Goal: Check status: Check status

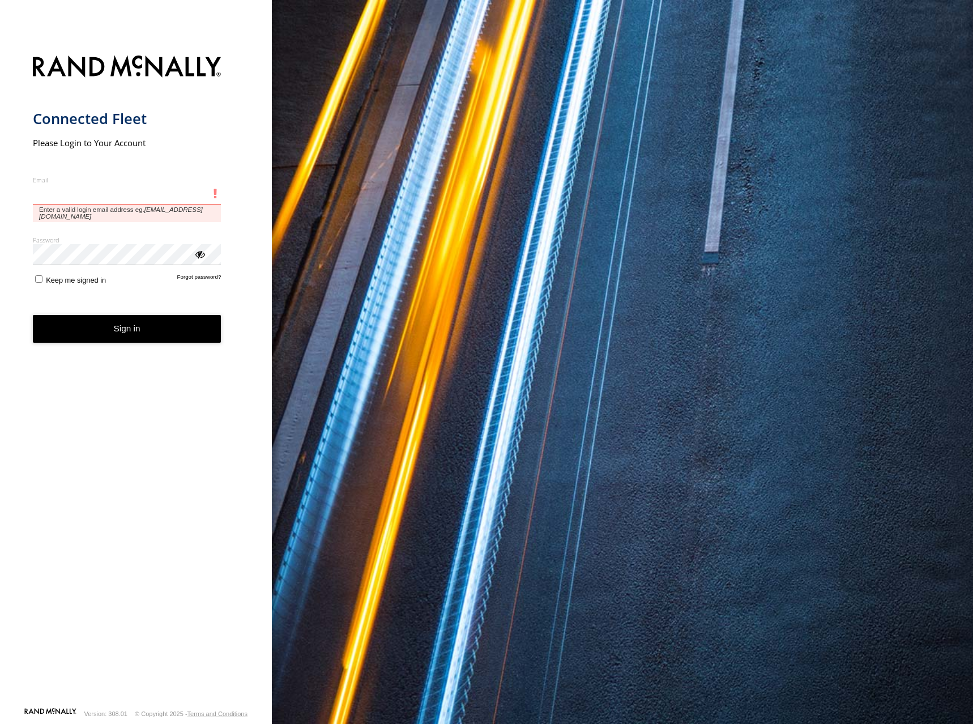
type input "**********"
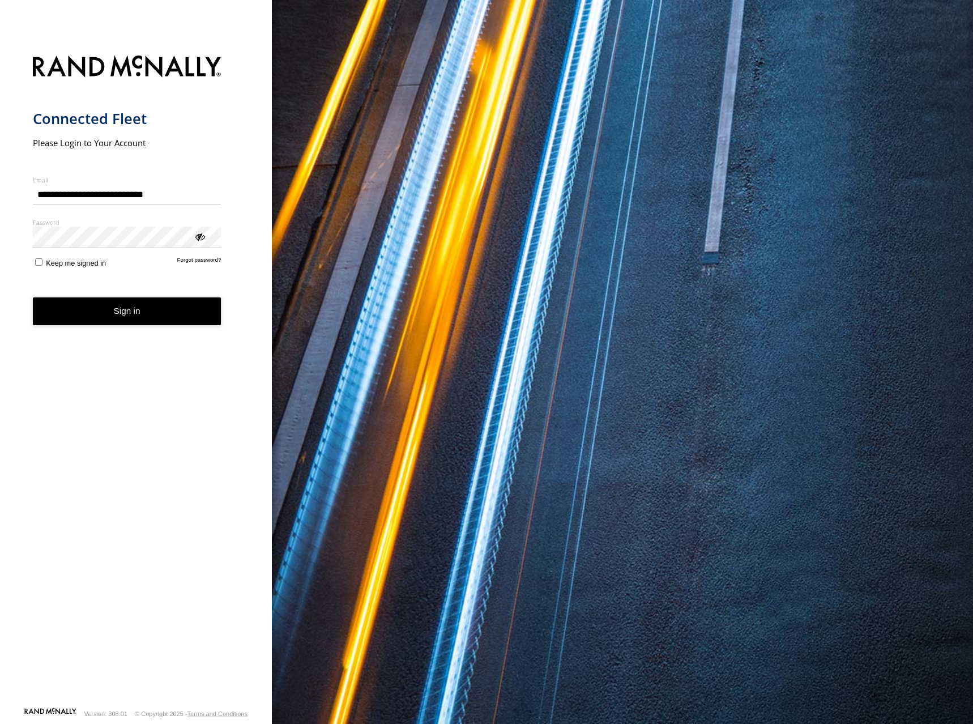
drag, startPoint x: 492, startPoint y: 226, endPoint x: 284, endPoint y: 233, distance: 207.9
click at [492, 225] on div "You are using a web browser that is not supported by this application. This web…" at bounding box center [622, 362] width 701 height 724
click at [157, 318] on button "Sign in" at bounding box center [127, 311] width 189 height 28
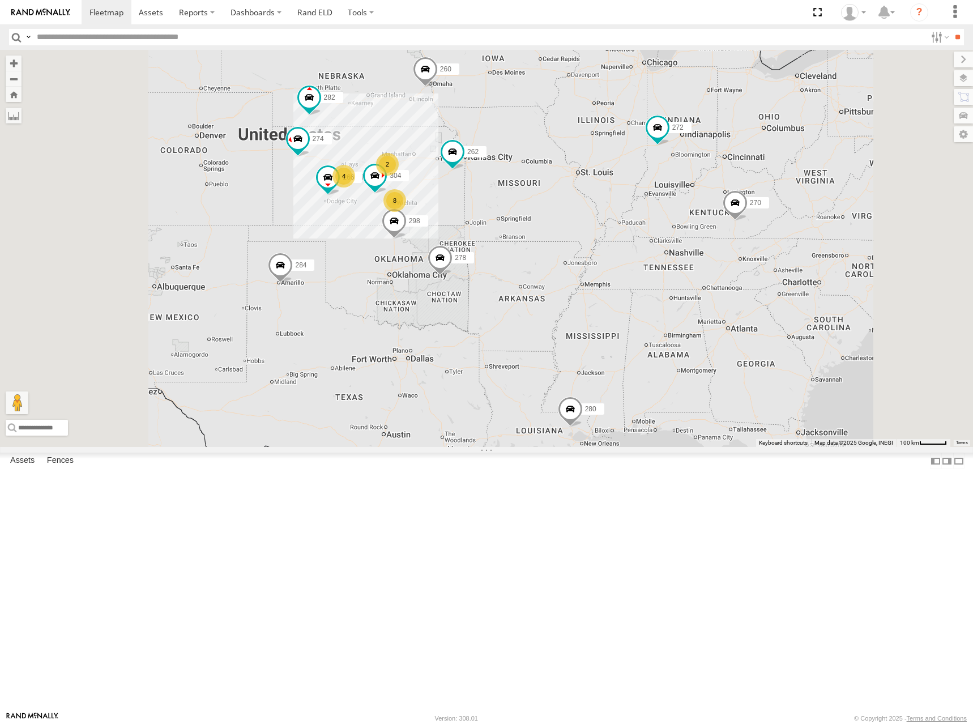
drag, startPoint x: 643, startPoint y: 212, endPoint x: 671, endPoint y: 223, distance: 29.2
click at [671, 223] on div "280 274 8 4 298 270 262 2 272 304 284 282 266 278 260" at bounding box center [486, 248] width 973 height 397
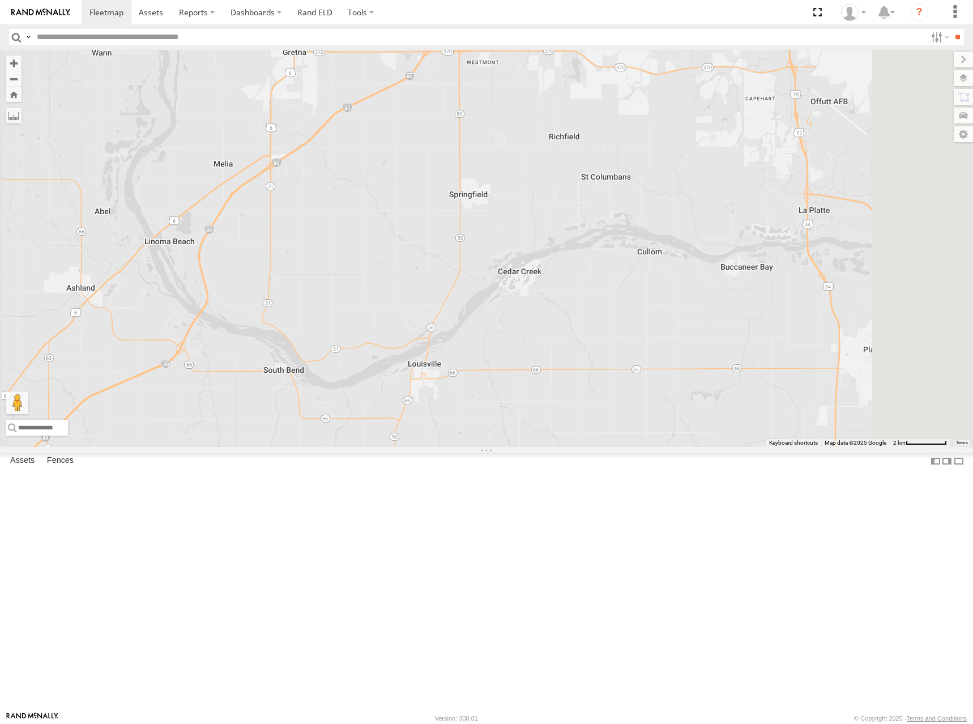
drag, startPoint x: 587, startPoint y: 202, endPoint x: 588, endPoint y: 218, distance: 16.4
click at [588, 218] on div "280 274 298 270 262 272 304 284 282 266 278 260 244 292 256 296 264 302 294" at bounding box center [486, 248] width 973 height 397
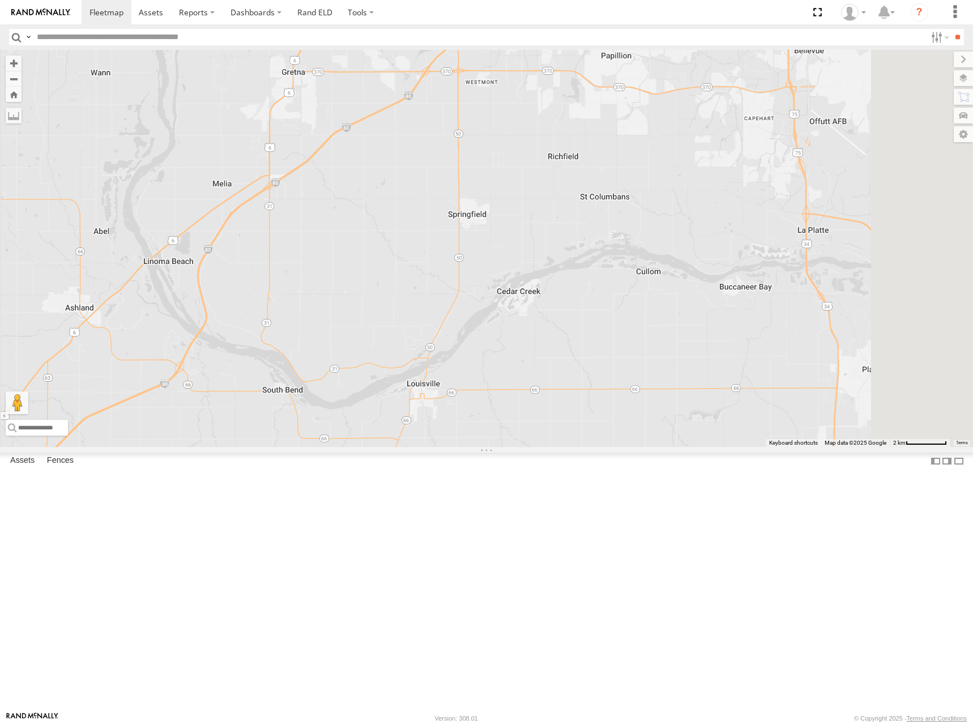
drag, startPoint x: 582, startPoint y: 214, endPoint x: 580, endPoint y: 233, distance: 19.3
click at [580, 233] on div "280 274 298 270 262 272 304 284 282 266 278 260 244 292 256 296 264 302 294" at bounding box center [486, 248] width 973 height 397
click at [477, 49] on span at bounding box center [464, 33] width 25 height 31
click at [480, 36] on label at bounding box center [469, 32] width 22 height 8
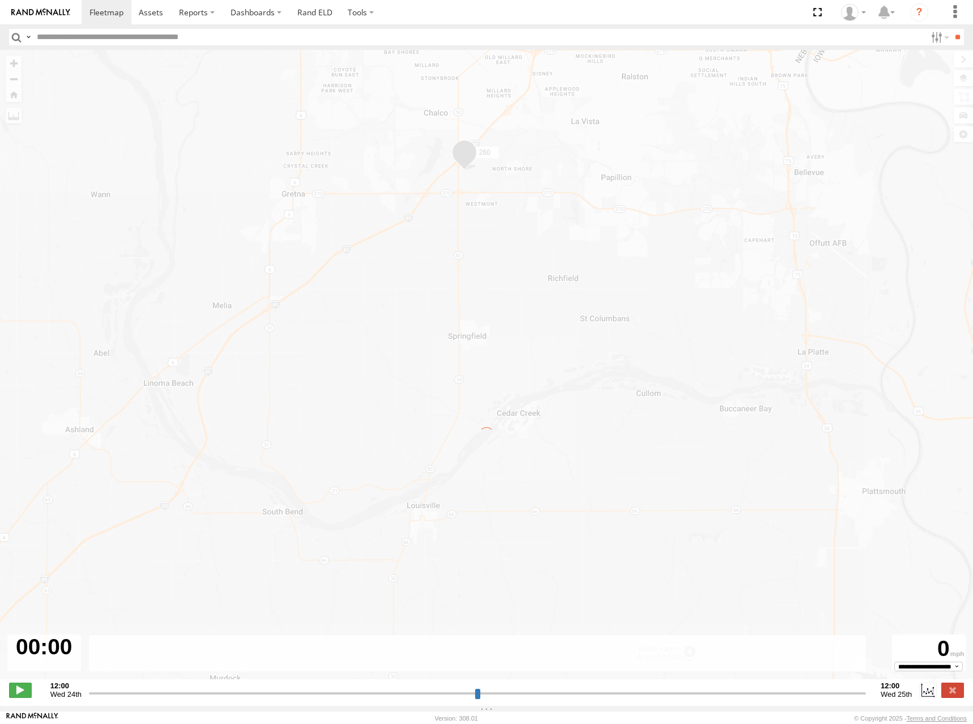
type input "**********"
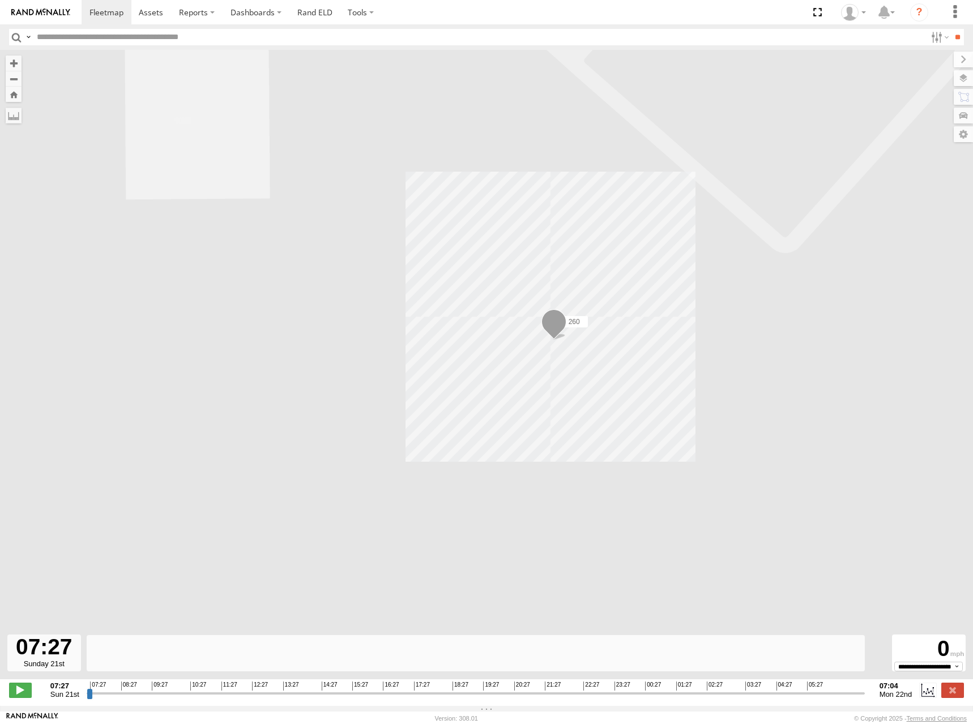
drag, startPoint x: 610, startPoint y: 331, endPoint x: 700, endPoint y: 321, distance: 90.0
click at [700, 321] on div "260" at bounding box center [486, 370] width 973 height 641
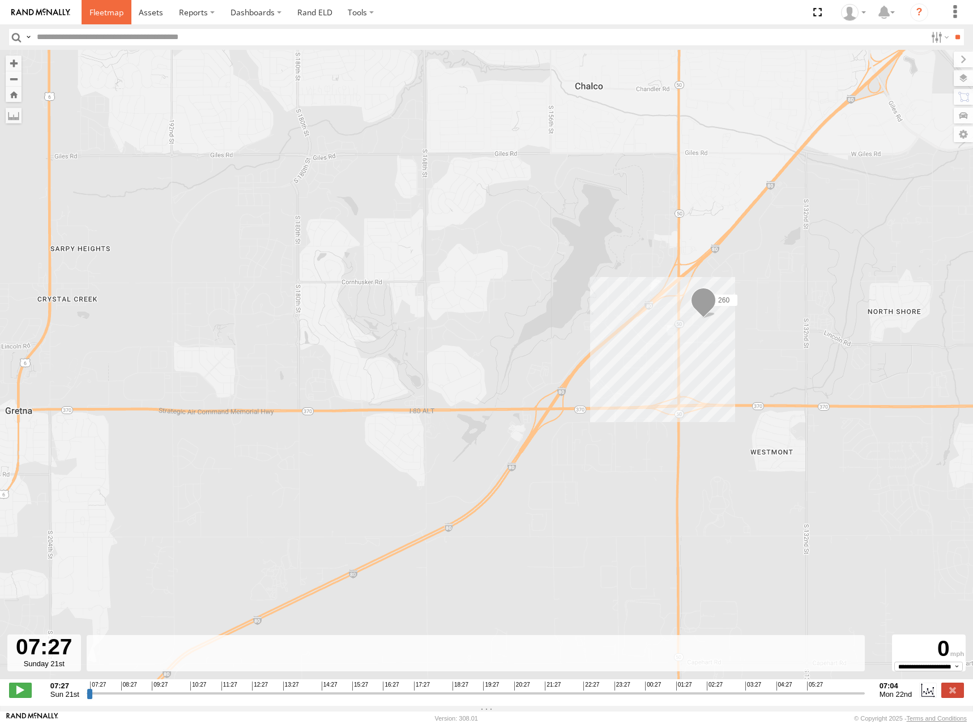
click at [102, 13] on span at bounding box center [106, 12] width 34 height 11
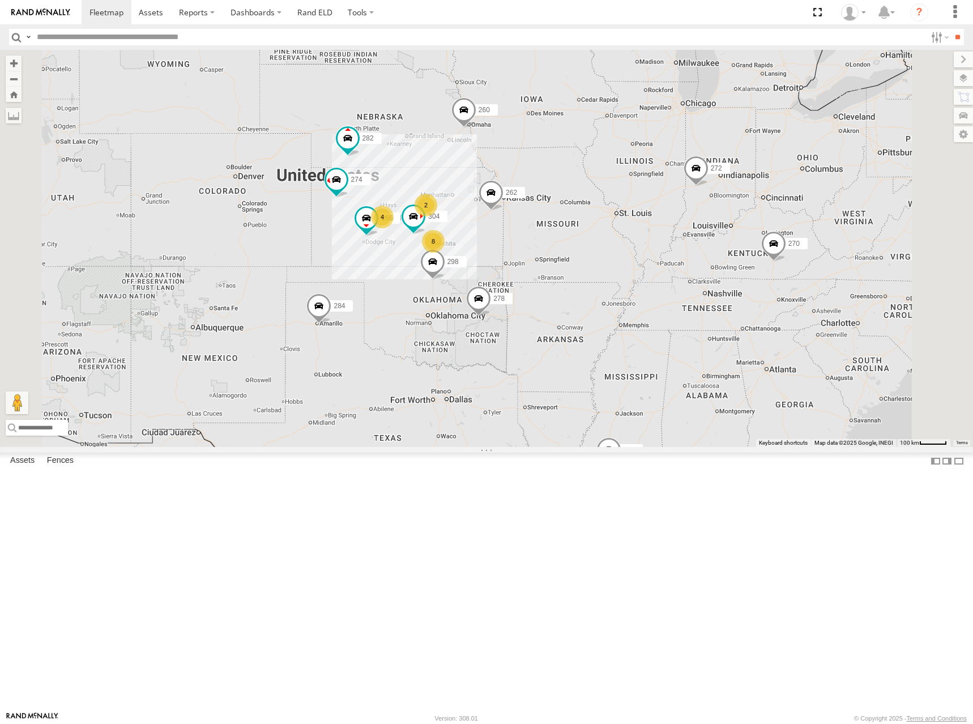
drag, startPoint x: 575, startPoint y: 251, endPoint x: 607, endPoint y: 271, distance: 36.9
click at [601, 274] on div "280 274 8 4 298 270 262 2 272 304 284 282 266 278 260" at bounding box center [486, 248] width 973 height 397
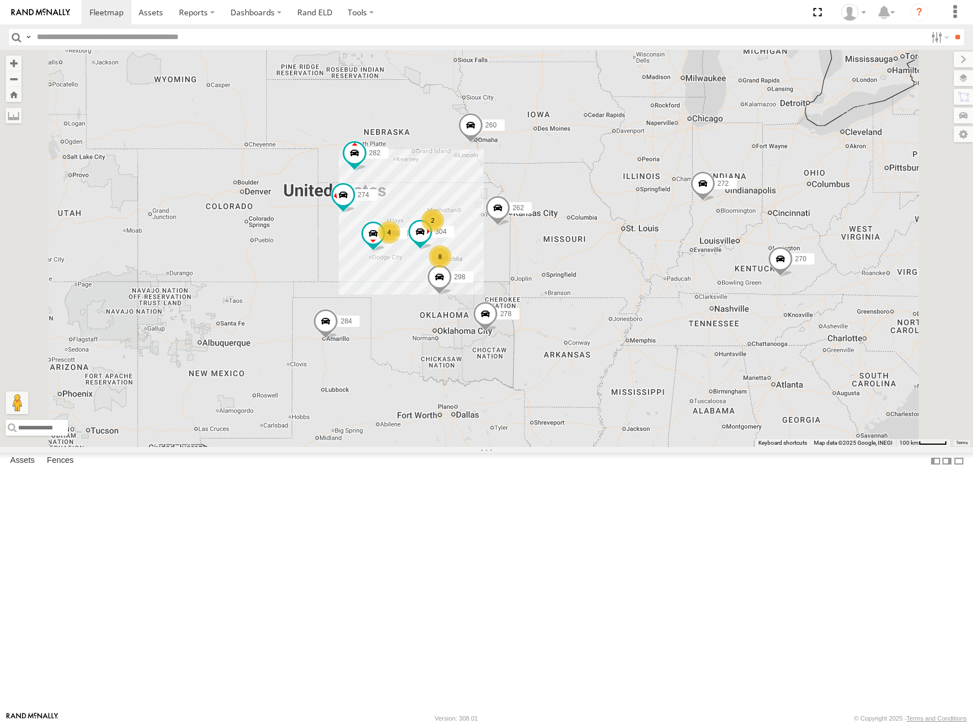
drag, startPoint x: 577, startPoint y: 247, endPoint x: 584, endPoint y: 264, distance: 18.8
click at [584, 264] on div "280 274 8 4 298 270 262 2 272 304 284 282 266 278 260" at bounding box center [486, 248] width 973 height 397
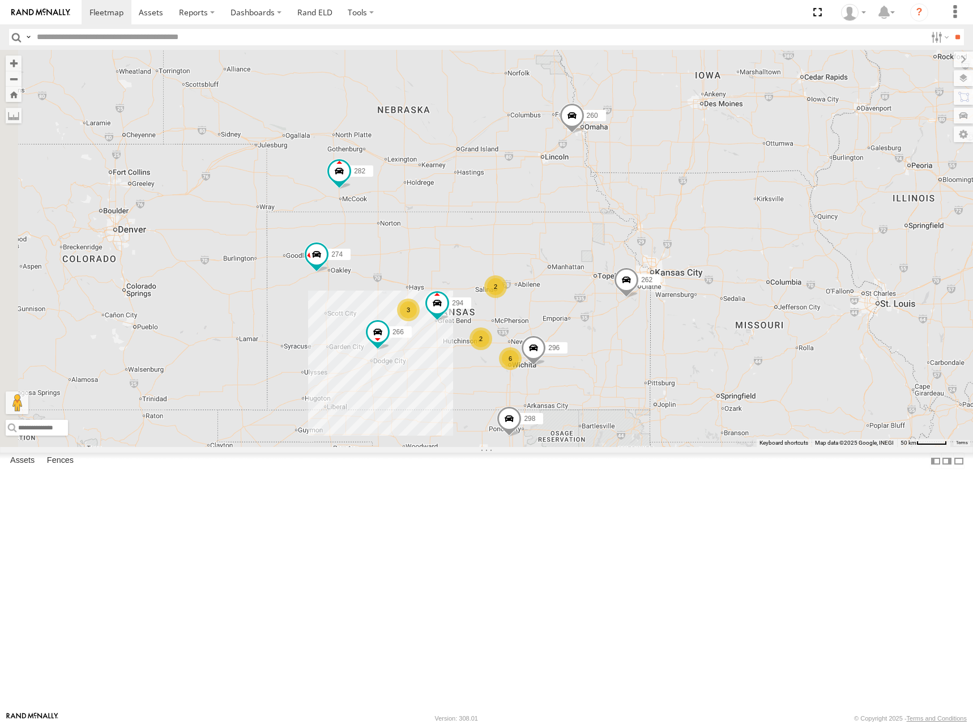
drag, startPoint x: 632, startPoint y: 312, endPoint x: 669, endPoint y: 311, distance: 37.4
click at [669, 311] on div "280 274 298 270 262 272 284 282 266 278 260 6 2 3 2 296 294" at bounding box center [486, 248] width 973 height 397
click at [672, 313] on div "280 274 298 270 262 272 284 282 266 278 260 6 2 3 2 296 294" at bounding box center [486, 248] width 973 height 397
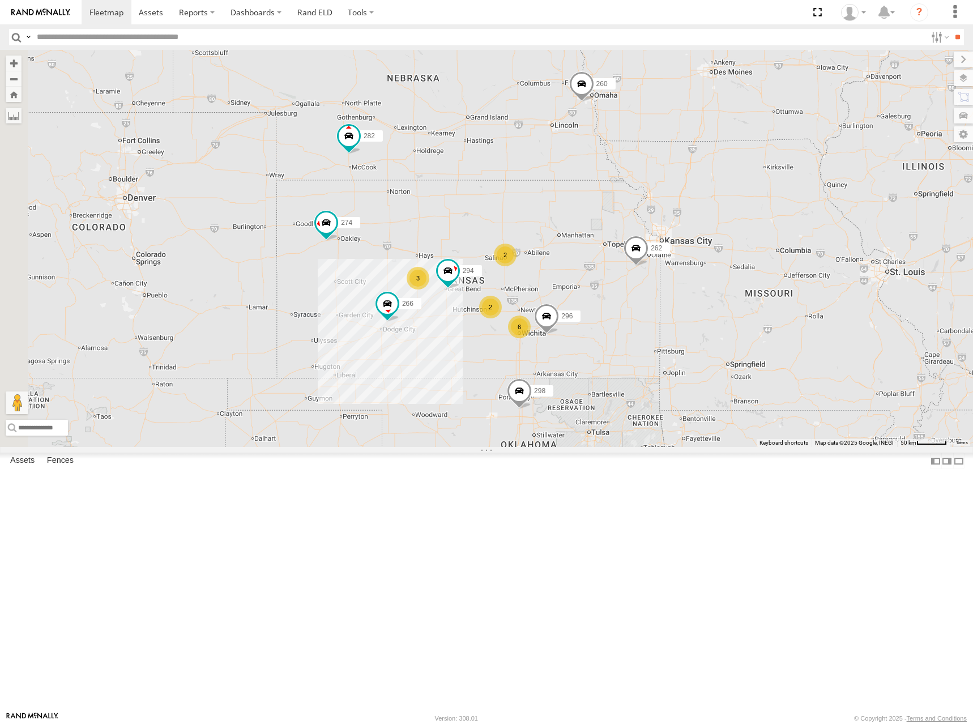
drag, startPoint x: 657, startPoint y: 340, endPoint x: 666, endPoint y: 304, distance: 37.2
click at [666, 304] on div "280 274 298 270 262 272 284 282 266 278 260 6 2 3 2 296 294" at bounding box center [486, 248] width 973 height 397
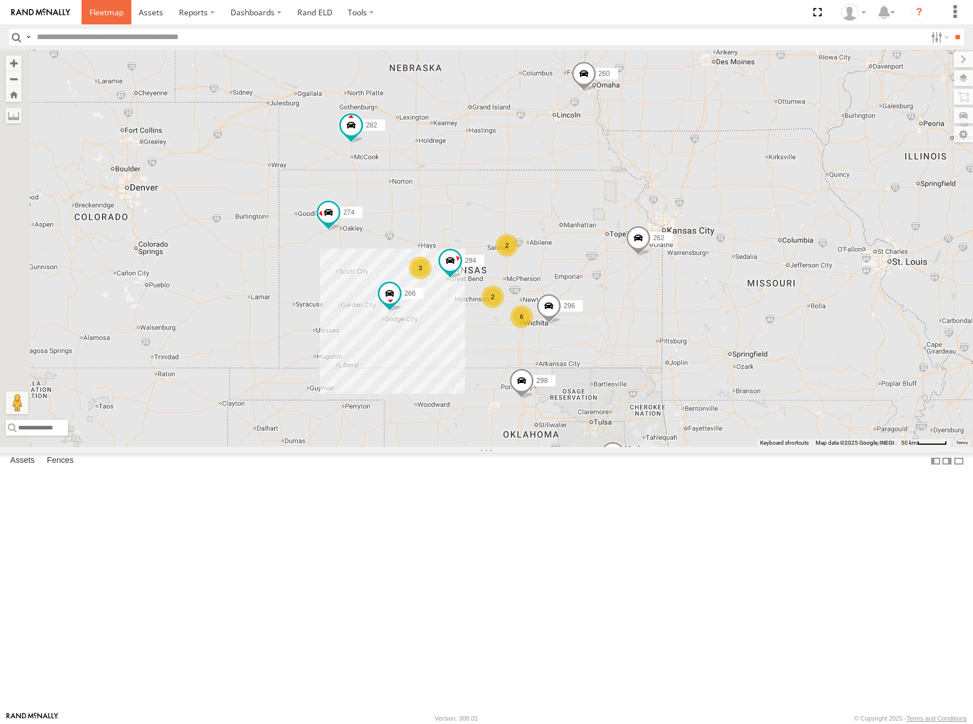
click at [91, 8] on span at bounding box center [106, 12] width 34 height 11
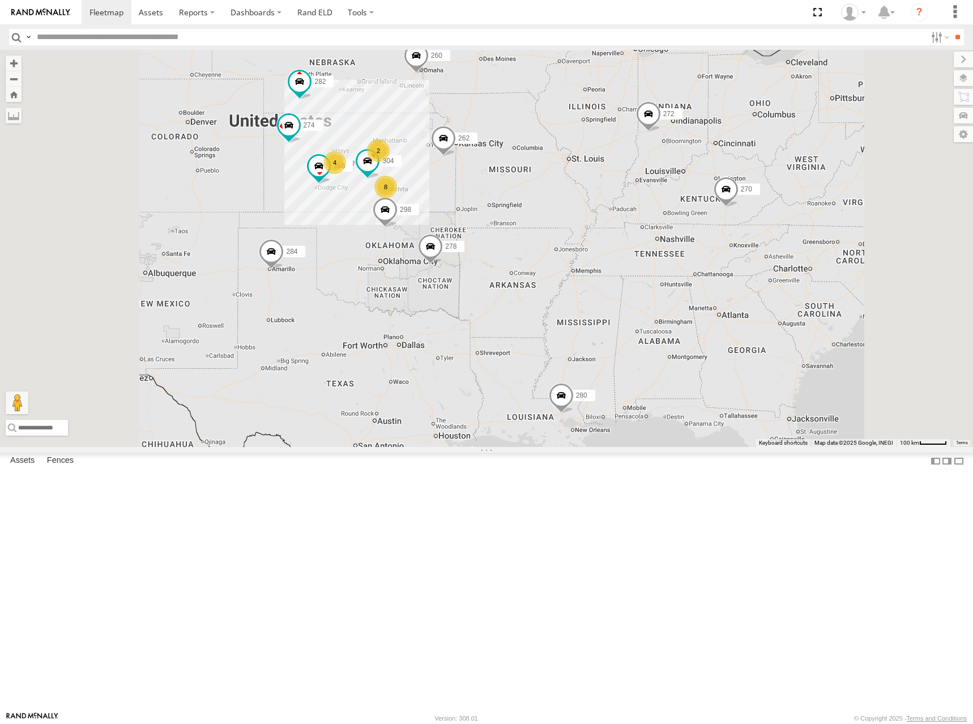
drag, startPoint x: 485, startPoint y: 374, endPoint x: 505, endPoint y: 365, distance: 22.3
click at [505, 365] on div "280 274 8 4 298 270 262 2 272 304 284 282 266 278 260" at bounding box center [486, 248] width 973 height 397
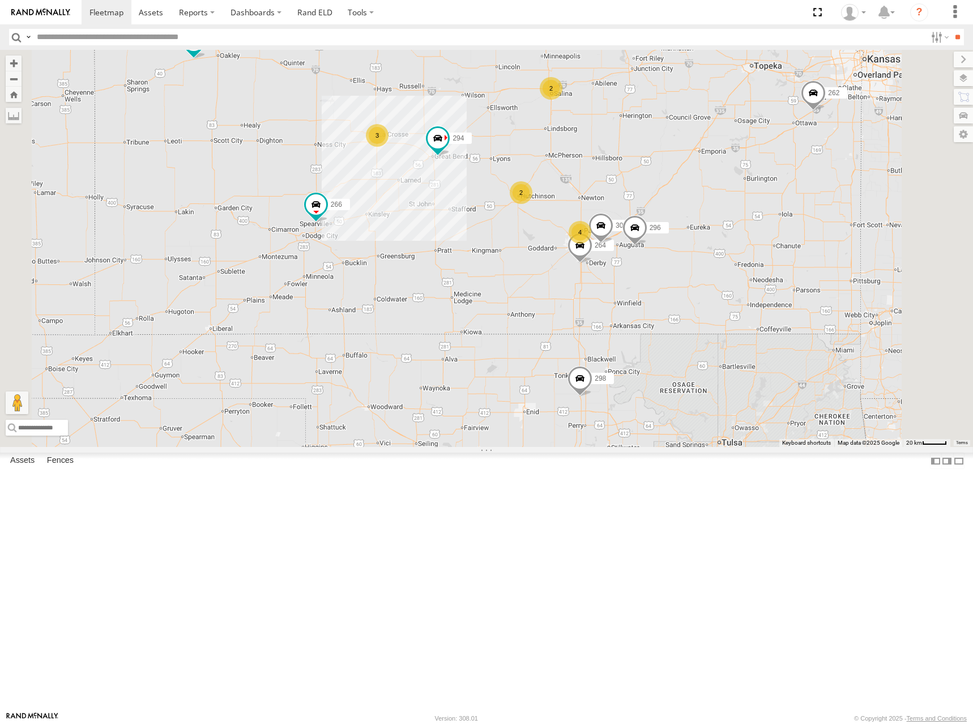
drag, startPoint x: 490, startPoint y: 328, endPoint x: 513, endPoint y: 308, distance: 31.3
click at [513, 308] on div "280 274 298 270 262 272 284 282 266 278 260 4 2 3 2 296 264 302 294" at bounding box center [486, 248] width 973 height 397
drag, startPoint x: 556, startPoint y: 372, endPoint x: 571, endPoint y: 355, distance: 22.9
click at [571, 355] on div "280 274 298 270 262 272 284 282 266 278 260 4 2 3 2 296 264 302 294" at bounding box center [486, 248] width 973 height 397
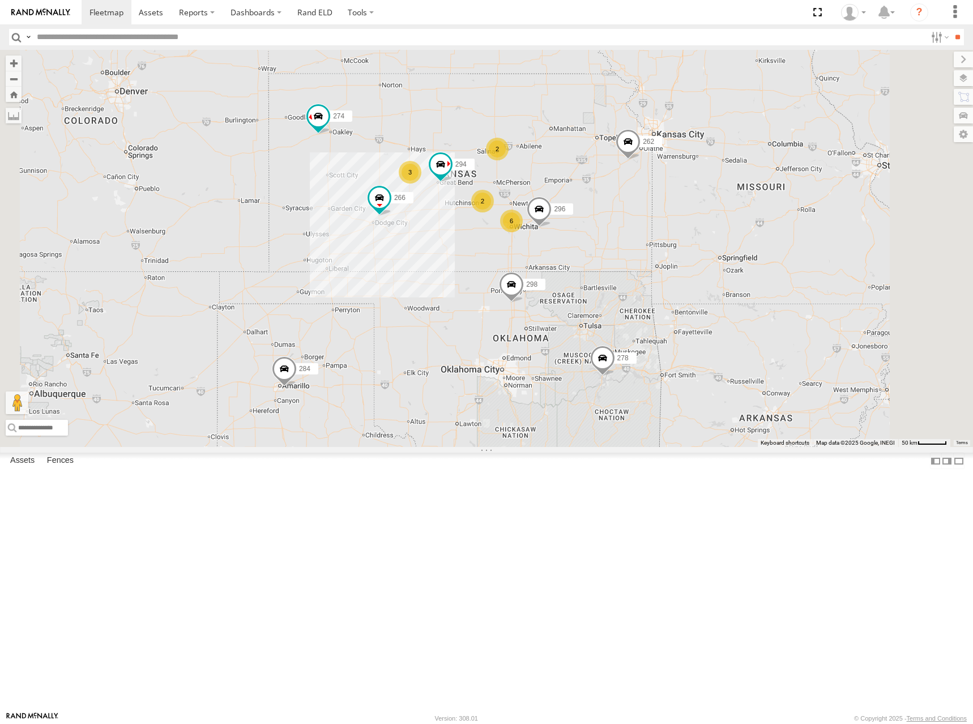
drag, startPoint x: 627, startPoint y: 217, endPoint x: 633, endPoint y: 238, distance: 21.7
click at [633, 238] on div "280 274 298 270 262 272 284 282 266 278 260 296 294 6 2 3 2" at bounding box center [486, 248] width 973 height 397
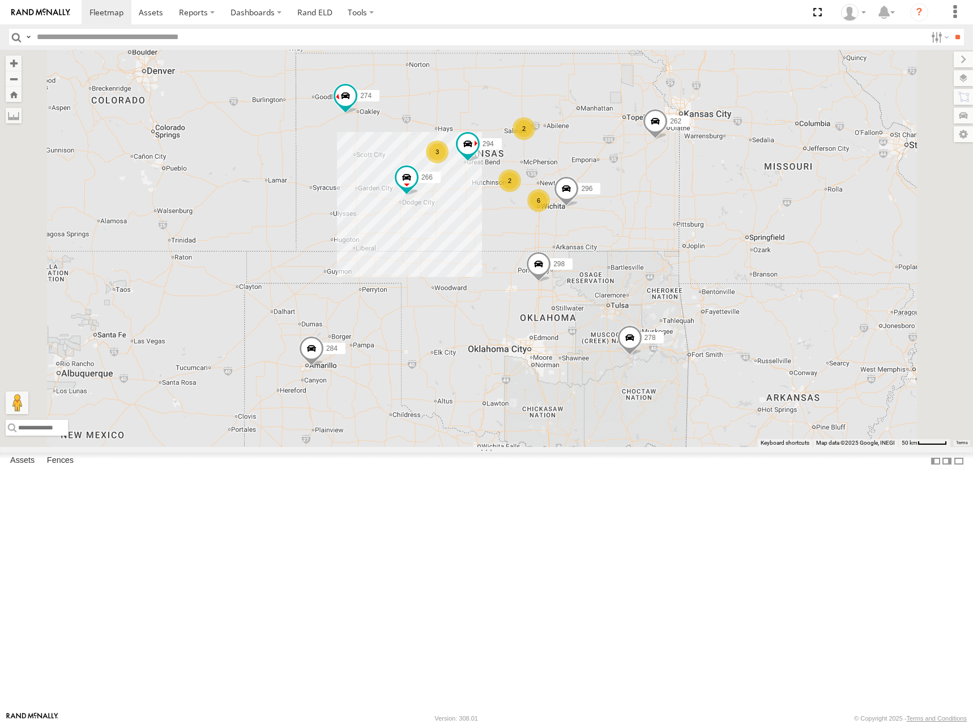
drag, startPoint x: 659, startPoint y: 234, endPoint x: 682, endPoint y: 183, distance: 56.0
click at [682, 183] on div "280 274 298 270 262 272 284 282 266 278 260 296 294 6 2 3 2" at bounding box center [486, 248] width 973 height 397
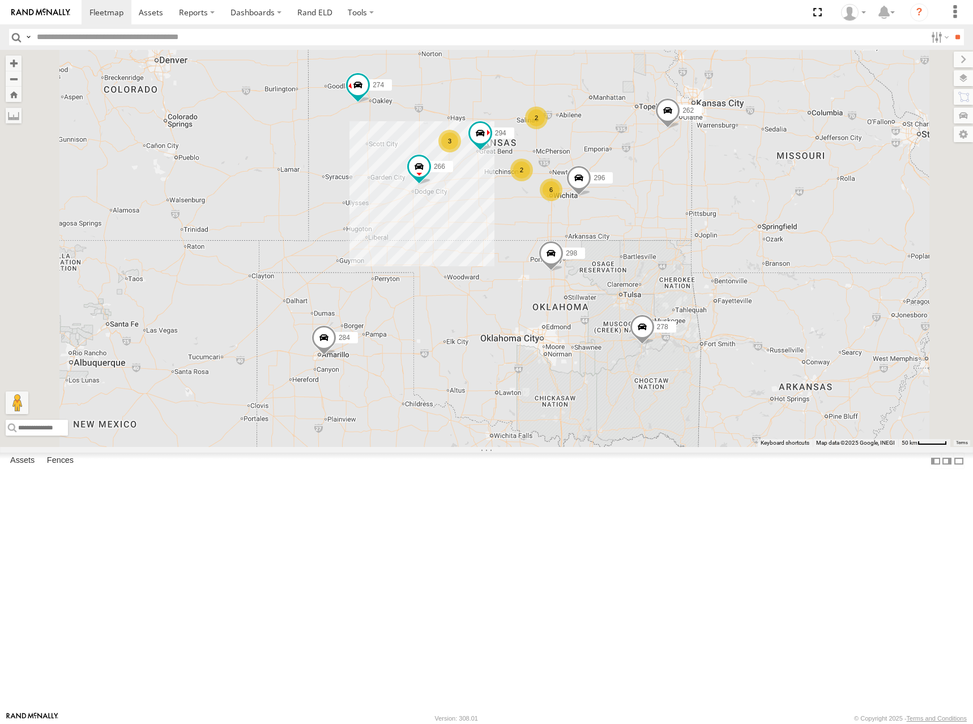
drag, startPoint x: 739, startPoint y: 229, endPoint x: 747, endPoint y: 219, distance: 12.9
click at [747, 219] on div "280 274 298 270 262 272 284 282 266 278 260 296 294 6 2 3 2" at bounding box center [486, 248] width 973 height 397
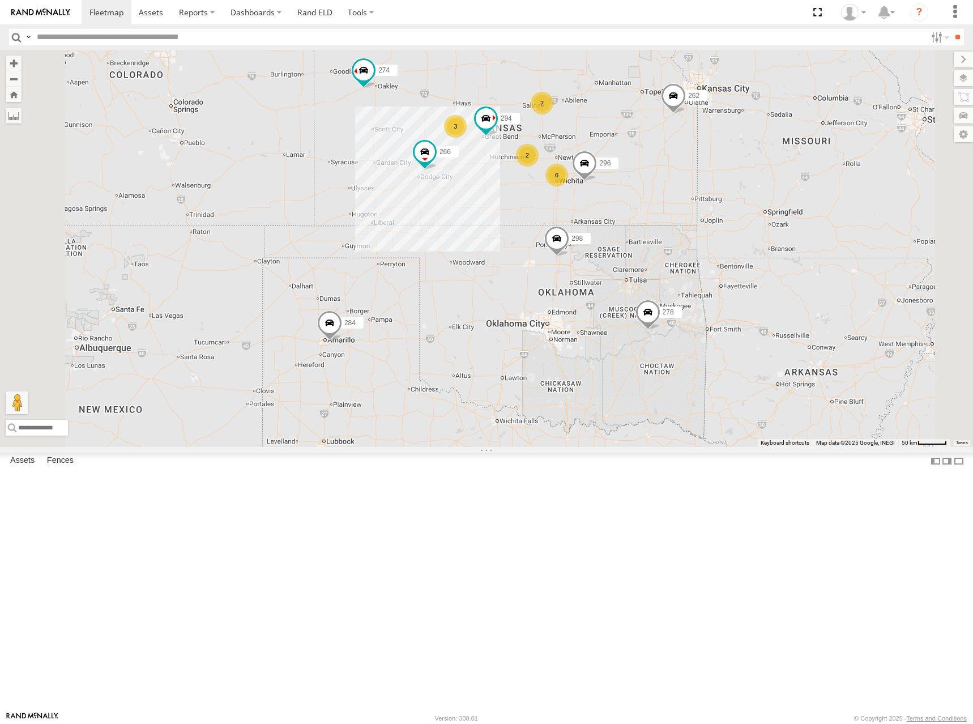
drag, startPoint x: 736, startPoint y: 221, endPoint x: 741, endPoint y: 207, distance: 14.5
click at [741, 207] on div "280 274 298 270 262 272 284 282 266 278 260 296 294 6 2 3 2" at bounding box center [486, 248] width 973 height 397
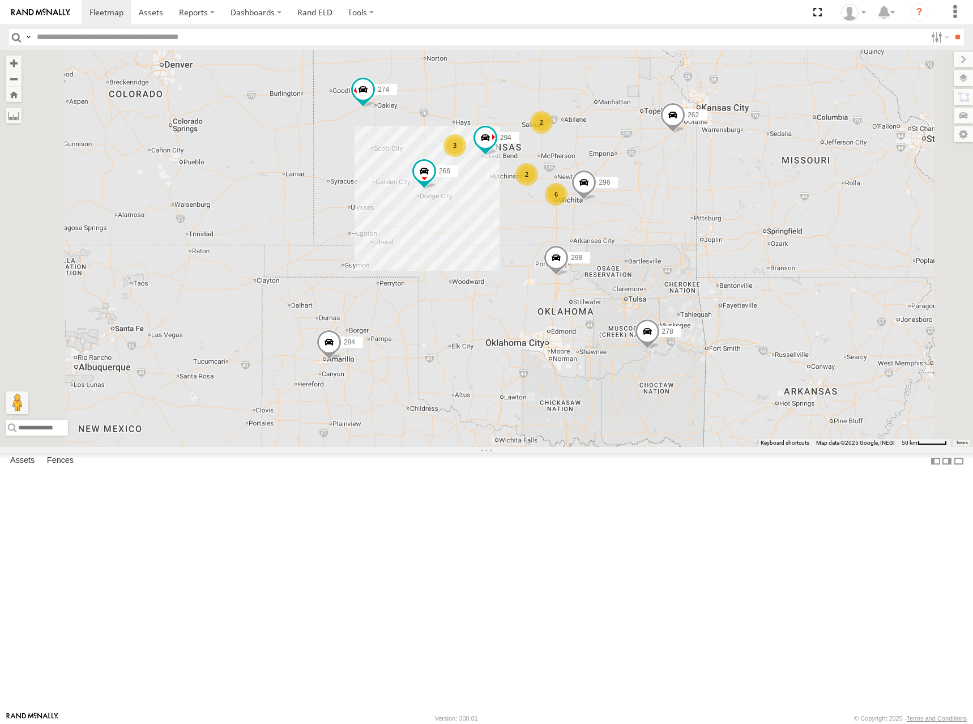
drag, startPoint x: 727, startPoint y: 186, endPoint x: 727, endPoint y: 210, distance: 23.2
click at [727, 210] on div "280 274 298 270 262 272 284 282 266 278 260 296 294 6 2 3 2" at bounding box center [486, 248] width 973 height 397
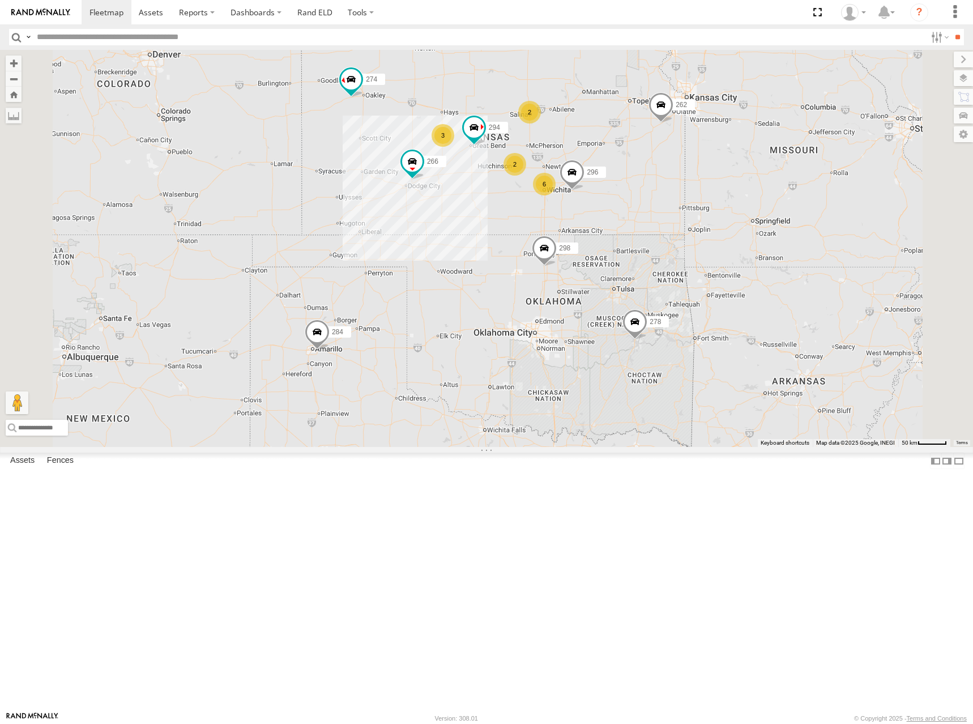
drag, startPoint x: 739, startPoint y: 195, endPoint x: 733, endPoint y: 190, distance: 8.0
click at [733, 190] on div "280 274 298 270 262 272 284 282 266 278 260 296 294 6 2 3 2" at bounding box center [486, 248] width 973 height 397
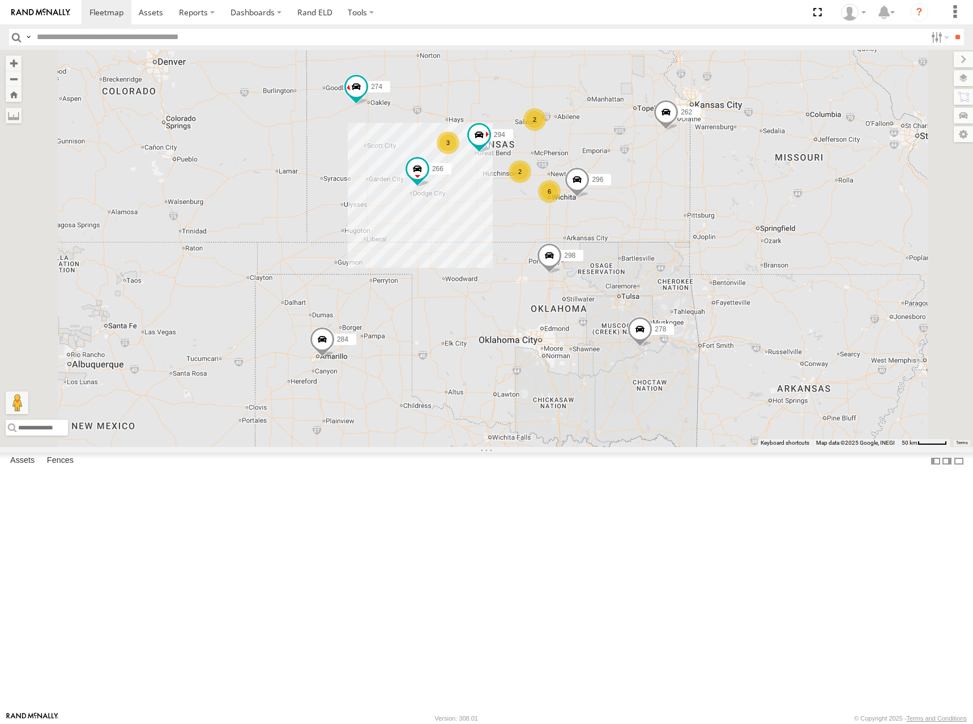
drag, startPoint x: 714, startPoint y: 180, endPoint x: 720, endPoint y: 189, distance: 10.7
click at [720, 189] on div "280 274 298 270 262 272 284 282 266 278 260 296 294 6 2 3 2" at bounding box center [486, 248] width 973 height 397
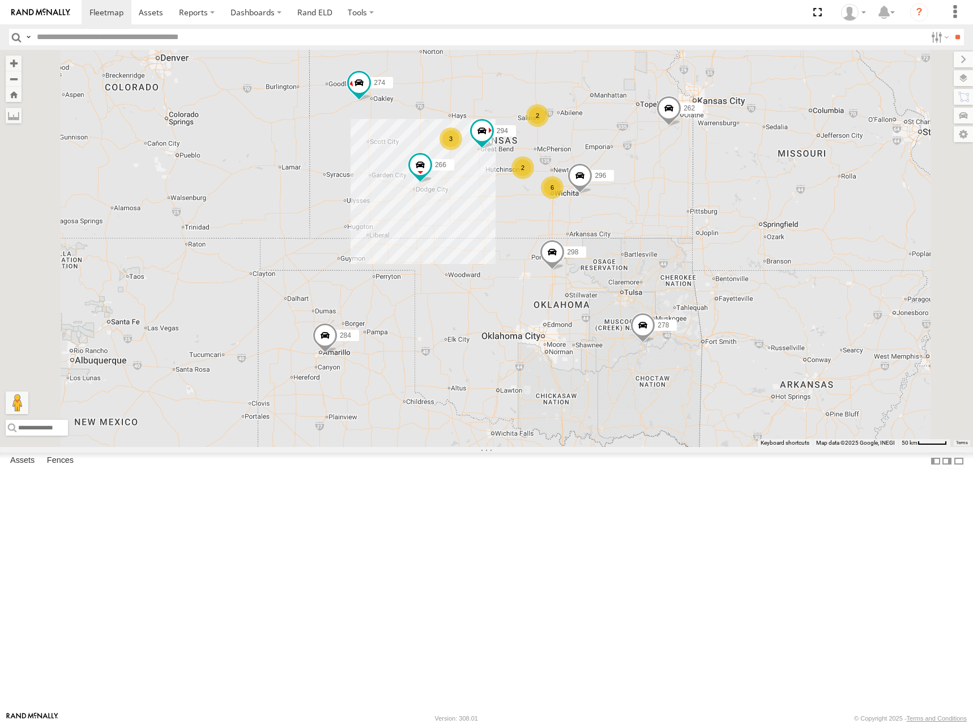
drag, startPoint x: 739, startPoint y: 204, endPoint x: 742, endPoint y: 198, distance: 6.3
click at [742, 198] on div "280 274 298 270 262 272 284 282 266 278 260 296 294 6 2 3 2" at bounding box center [486, 248] width 973 height 397
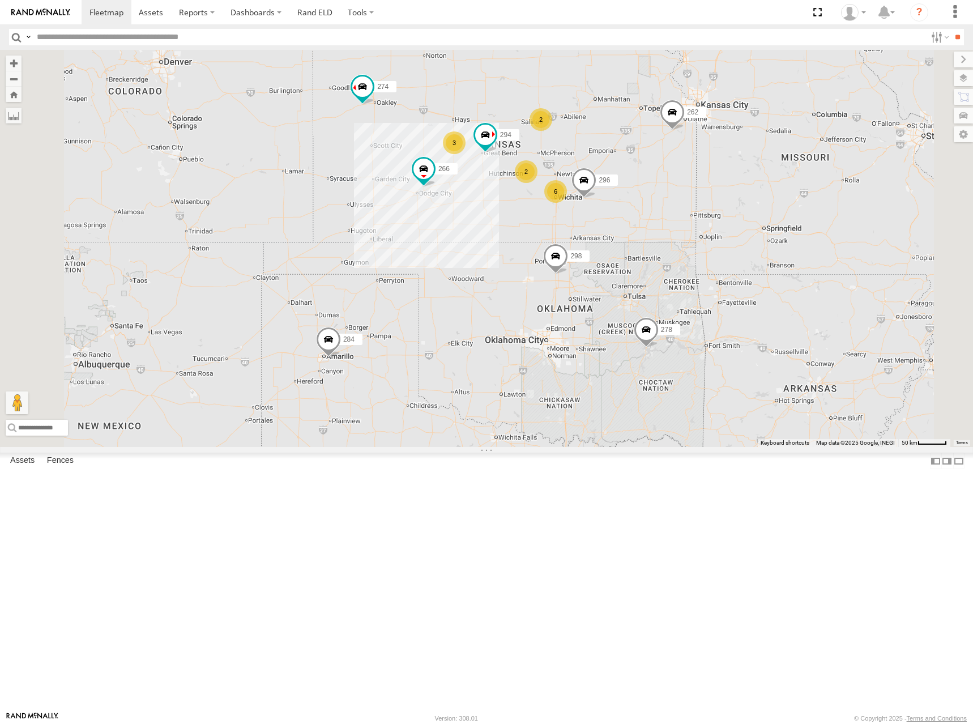
drag, startPoint x: 674, startPoint y: 207, endPoint x: 678, endPoint y: 212, distance: 6.5
click at [678, 212] on div "280 274 298 270 262 272 284 282 266 278 260 296 294 6 2 3 2" at bounding box center [486, 248] width 973 height 397
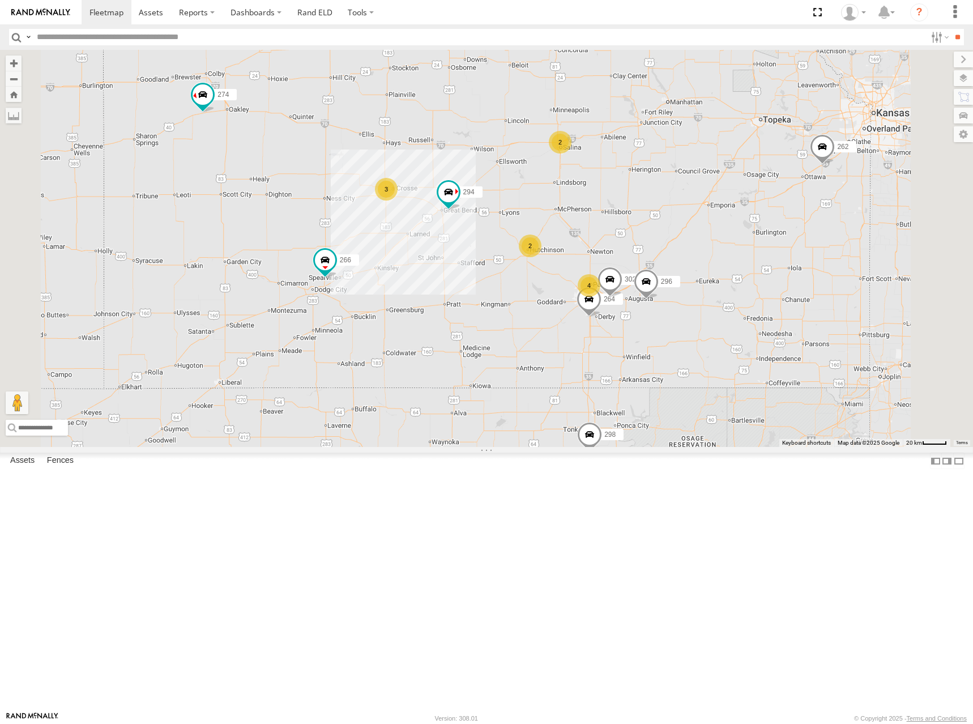
drag, startPoint x: 680, startPoint y: 206, endPoint x: 668, endPoint y: 223, distance: 19.9
click at [684, 202] on div "280 274 298 270 262 272 284 282 266 278 260 296 294 4 2 3 2 264 302" at bounding box center [486, 248] width 973 height 397
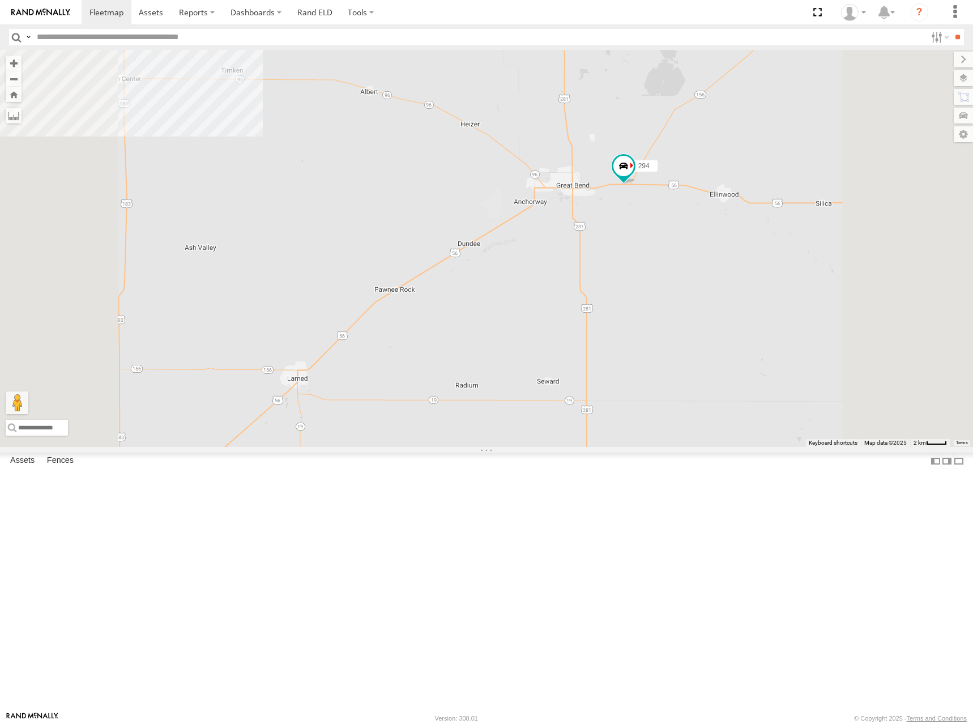
drag, startPoint x: 694, startPoint y: 364, endPoint x: 703, endPoint y: 364, distance: 9.1
click at [703, 364] on div "280 274 298 270 262 272 284 282 266 278 260 296 294 264 302 244 292 256 304" at bounding box center [486, 248] width 973 height 397
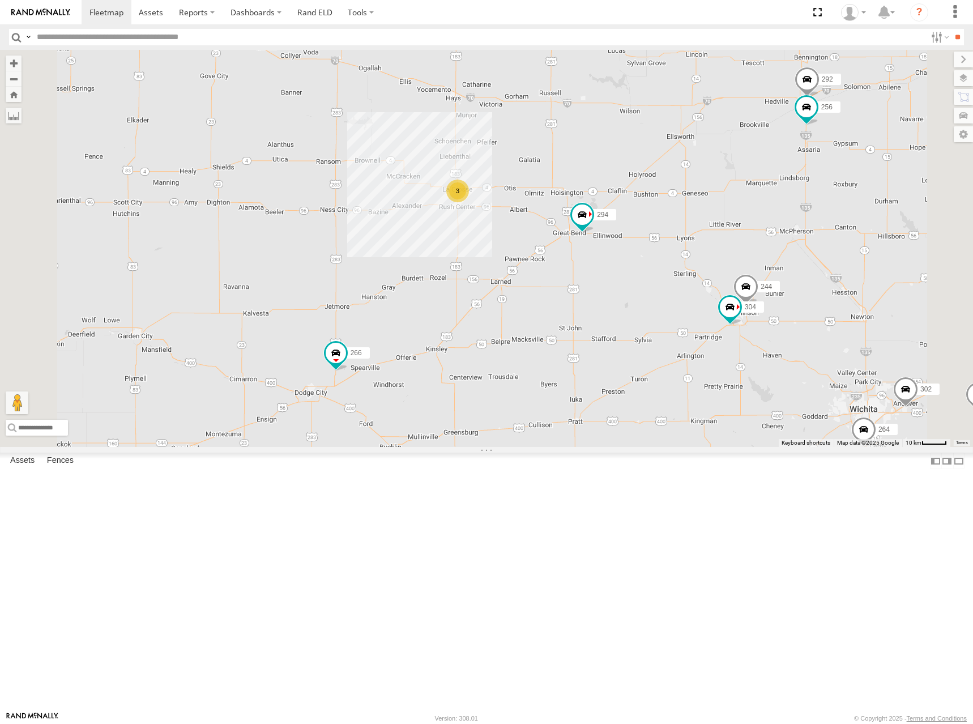
drag, startPoint x: 750, startPoint y: 259, endPoint x: 731, endPoint y: 275, distance: 24.6
click at [731, 275] on div "280 274 298 270 262 272 284 282 266 278 260 296 294 264 302 244 292 256 304 3" at bounding box center [486, 248] width 973 height 397
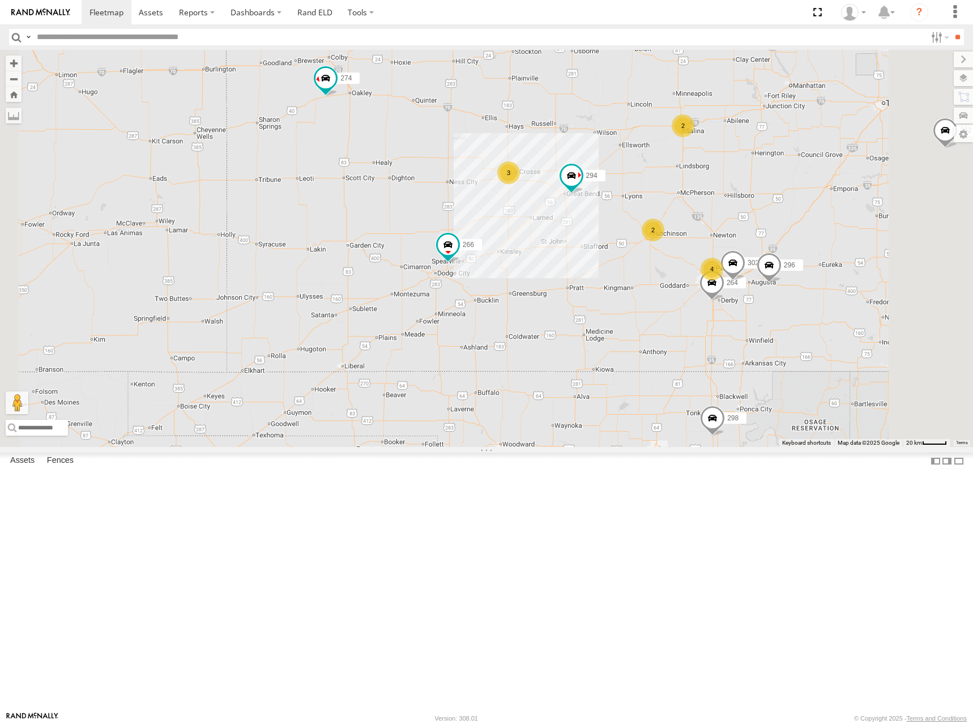
drag, startPoint x: 746, startPoint y: 212, endPoint x: 725, endPoint y: 220, distance: 21.7
click at [725, 220] on div "280 274 298 270 262 272 284 282 266 278 260 296 294 264 302 4 2 3 2" at bounding box center [486, 248] width 973 height 397
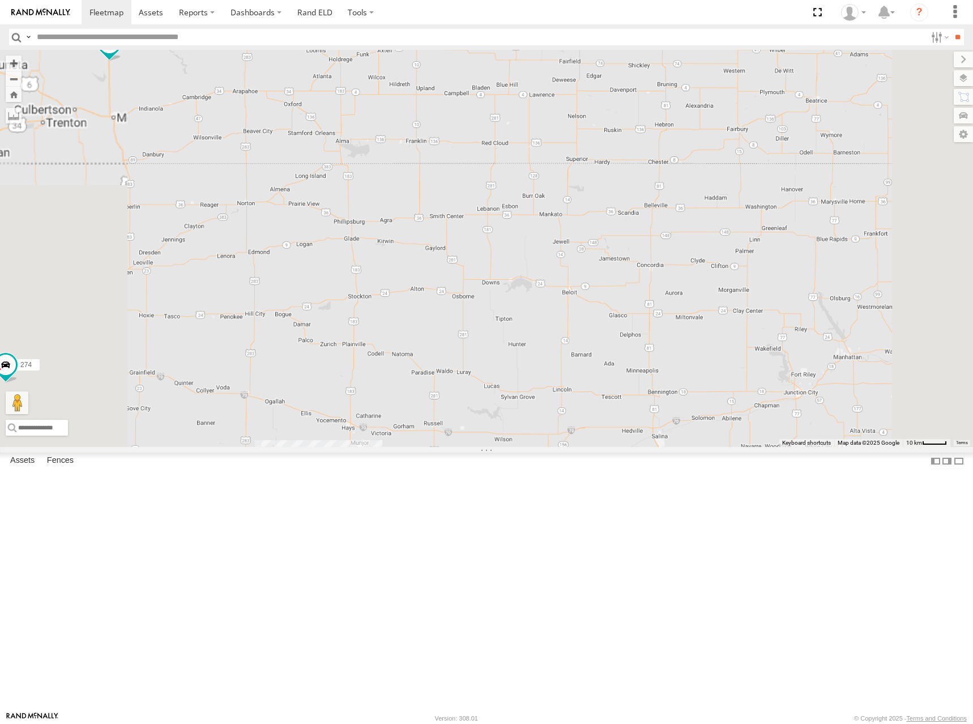
drag, startPoint x: 742, startPoint y: 146, endPoint x: 745, endPoint y: 375, distance: 229.4
click at [745, 375] on div "280 274 298 270 262 272 284 282 266 278 260 296 294 264 302" at bounding box center [486, 248] width 973 height 397
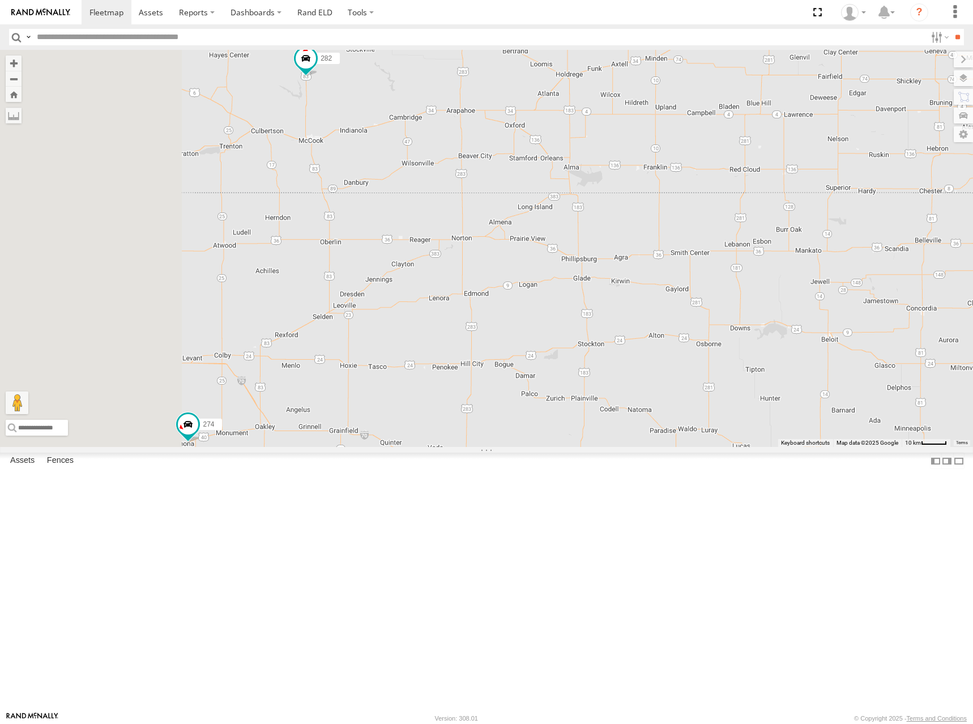
drag, startPoint x: 625, startPoint y: 304, endPoint x: 771, endPoint y: 339, distance: 150.4
click at [881, 348] on div "280 274 298 270 262 272 284 282 266 278 260 296 294 264 302 3 292 256" at bounding box center [486, 248] width 973 height 397
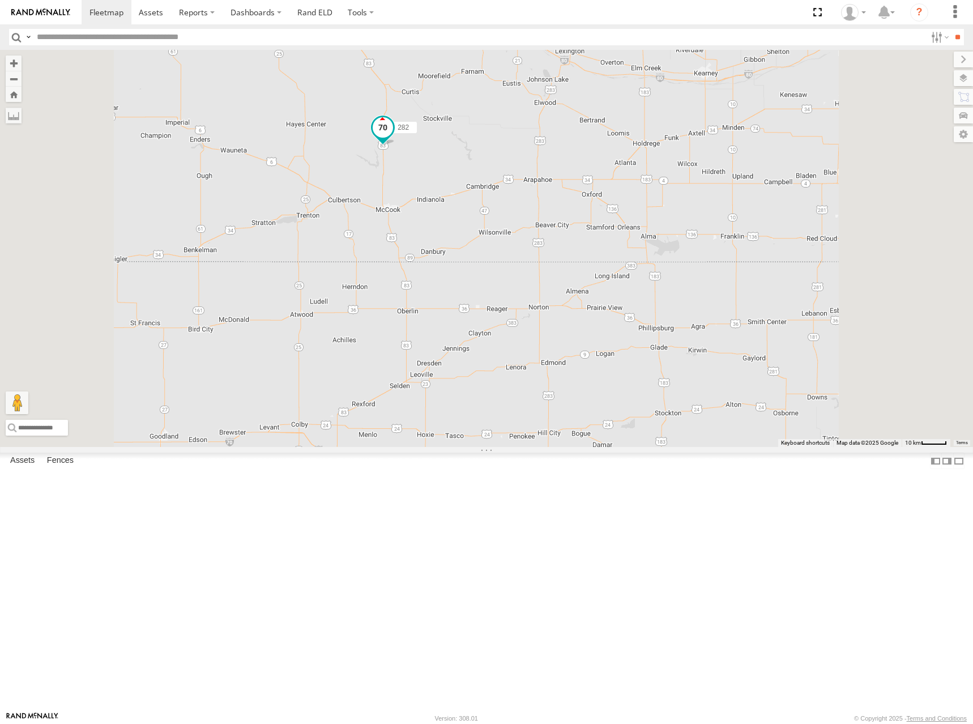
click at [417, 133] on label "282" at bounding box center [402, 127] width 28 height 11
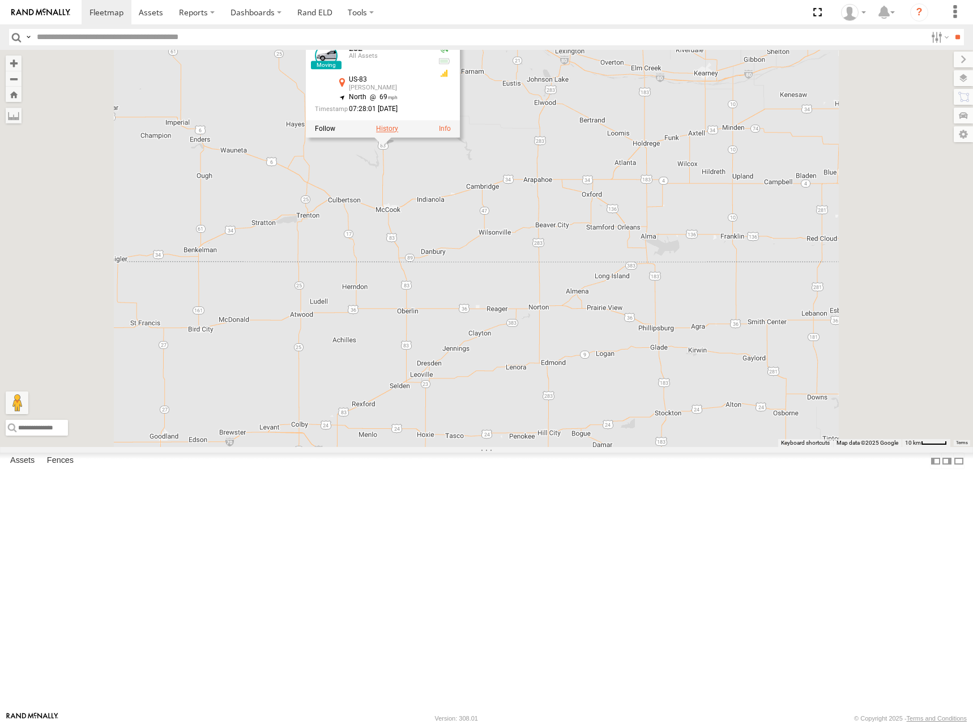
click at [398, 133] on label at bounding box center [387, 129] width 22 height 8
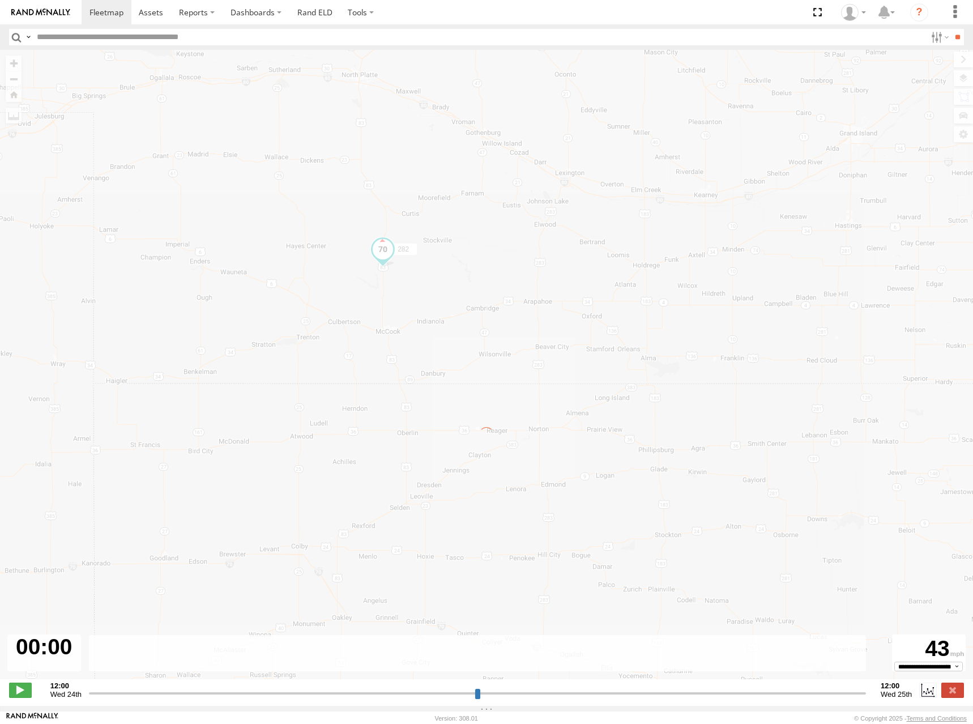
type input "**********"
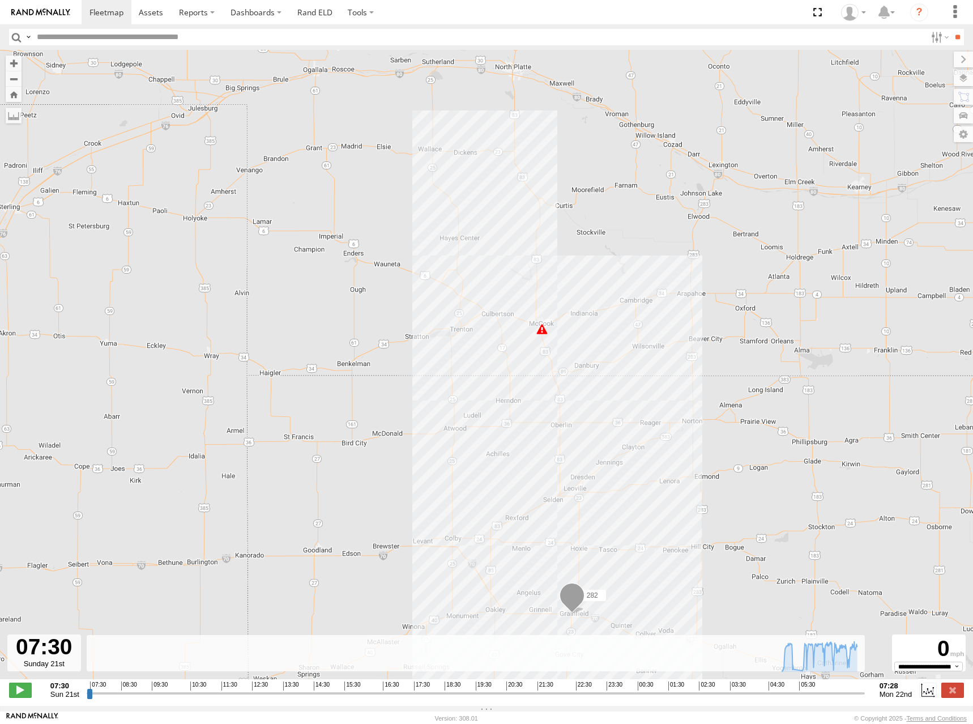
drag, startPoint x: 546, startPoint y: 277, endPoint x: 593, endPoint y: 347, distance: 84.2
click at [593, 347] on div "282 07:07 Mon" at bounding box center [486, 370] width 973 height 641
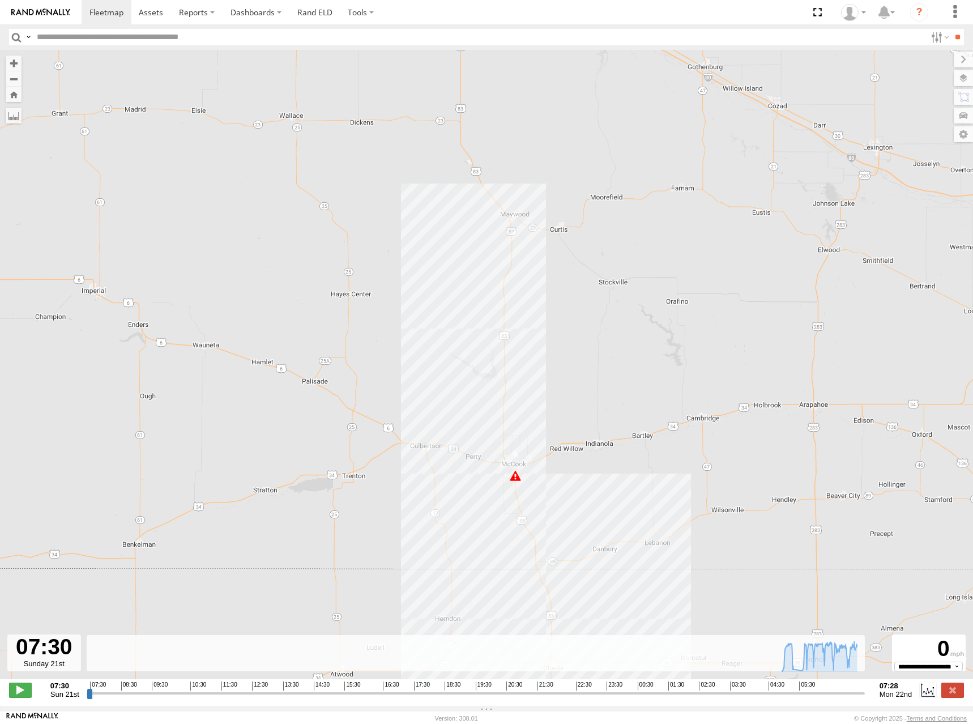
drag, startPoint x: 603, startPoint y: 282, endPoint x: 590, endPoint y: 444, distance: 162.4
click at [590, 444] on div "282 07:07 Mon" at bounding box center [486, 370] width 973 height 641
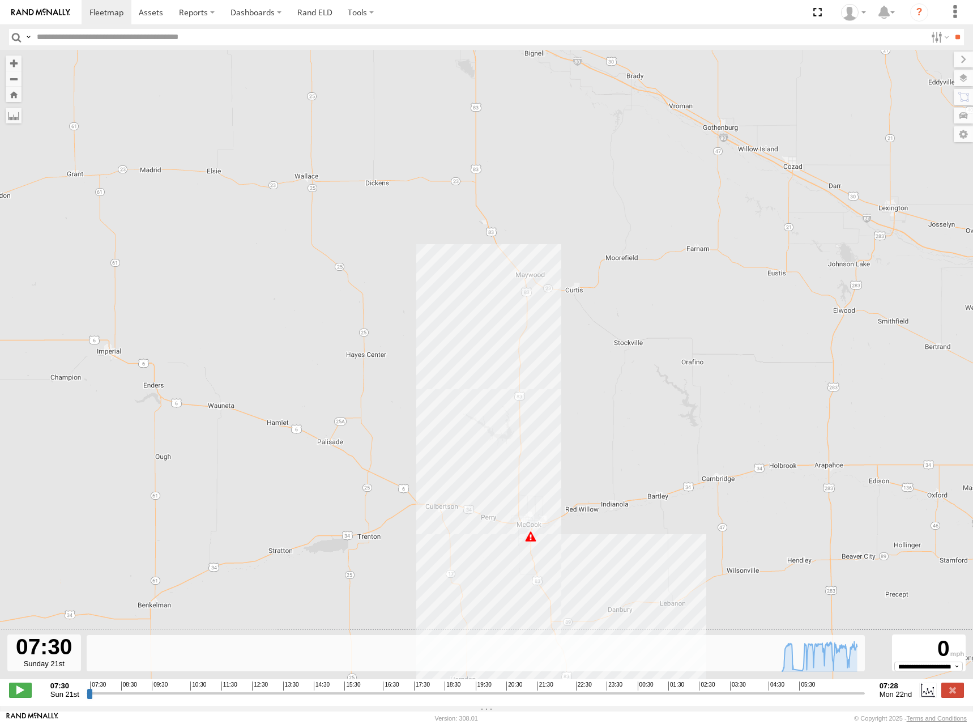
drag, startPoint x: 549, startPoint y: 268, endPoint x: 565, endPoint y: 330, distance: 63.9
click at [565, 330] on div "282 07:07 Mon" at bounding box center [486, 370] width 973 height 641
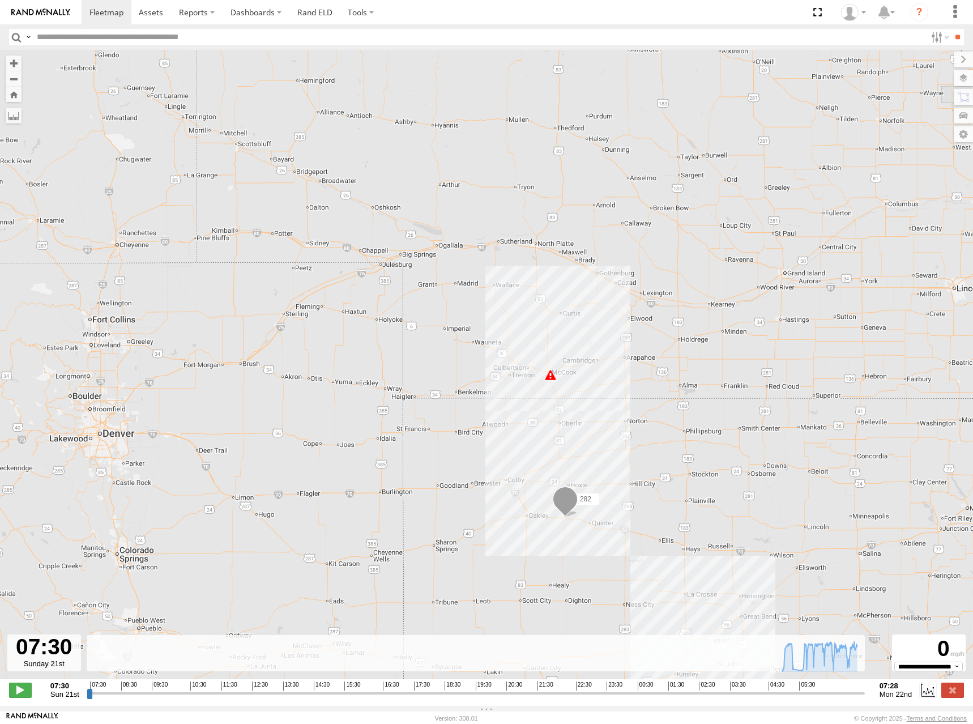
drag, startPoint x: 764, startPoint y: 375, endPoint x: 755, endPoint y: 367, distance: 12.4
click at [755, 367] on div "282 07:07 Mon" at bounding box center [486, 370] width 973 height 641
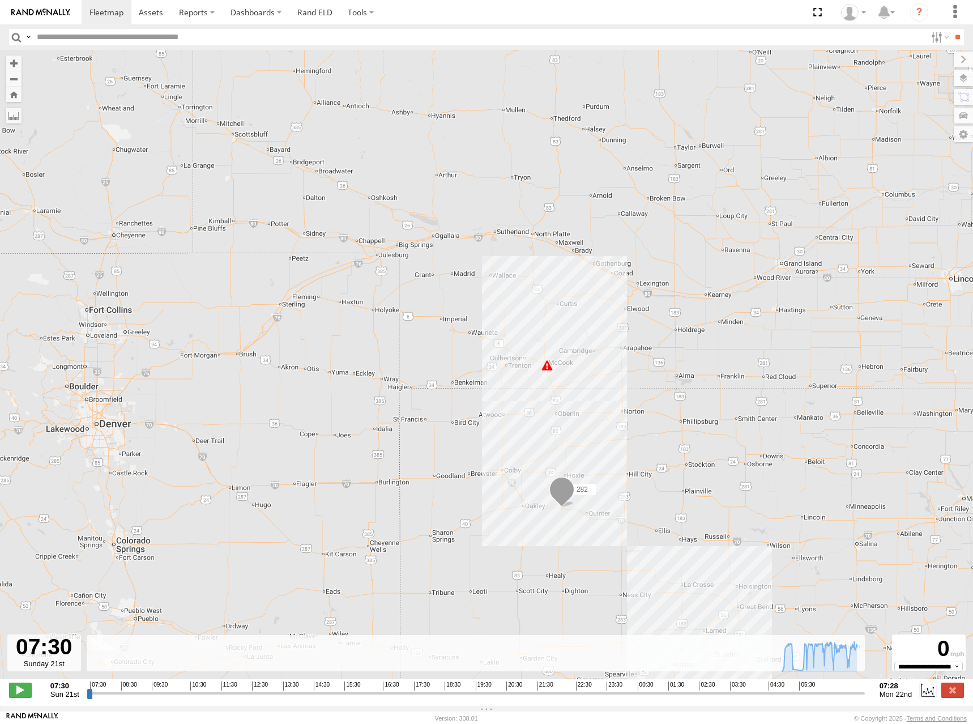
drag, startPoint x: 753, startPoint y: 360, endPoint x: 750, endPoint y: 353, distance: 8.1
click at [750, 353] on div "282 07:07 Mon" at bounding box center [486, 370] width 973 height 641
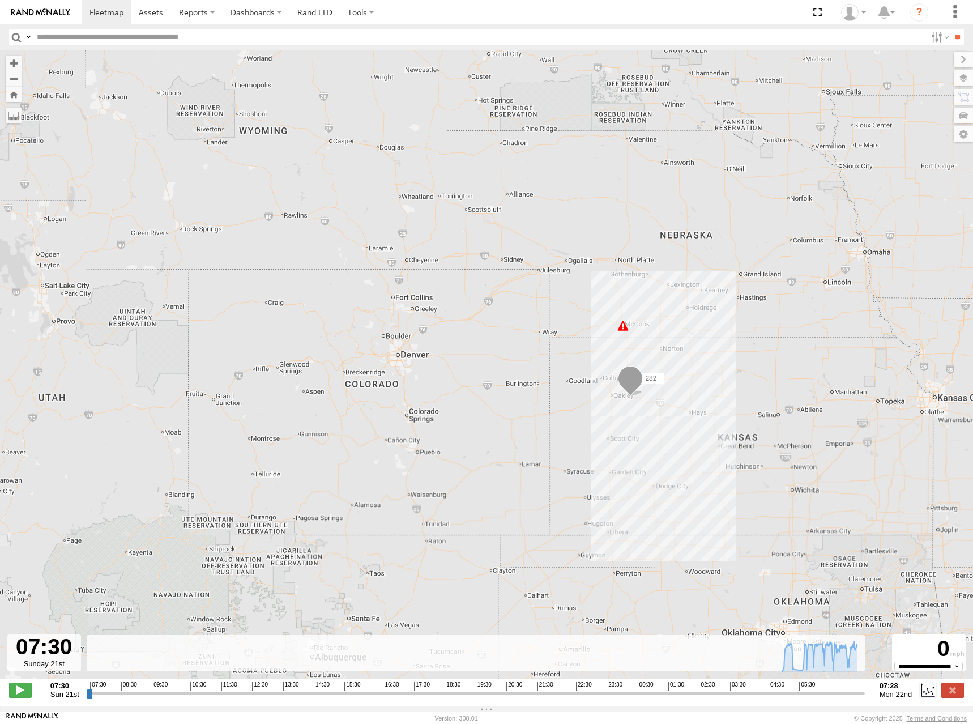
drag, startPoint x: 744, startPoint y: 318, endPoint x: 676, endPoint y: 272, distance: 81.5
click at [677, 272] on div "282 07:07 Mon" at bounding box center [486, 370] width 973 height 641
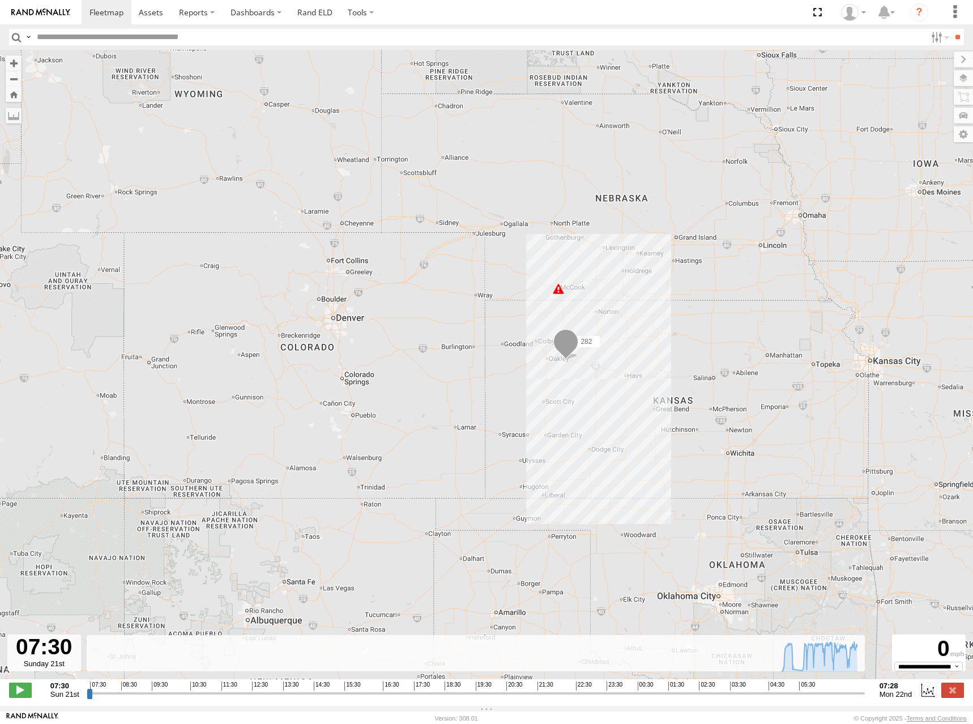
click at [729, 323] on div "282 07:07 Mon" at bounding box center [486, 370] width 973 height 641
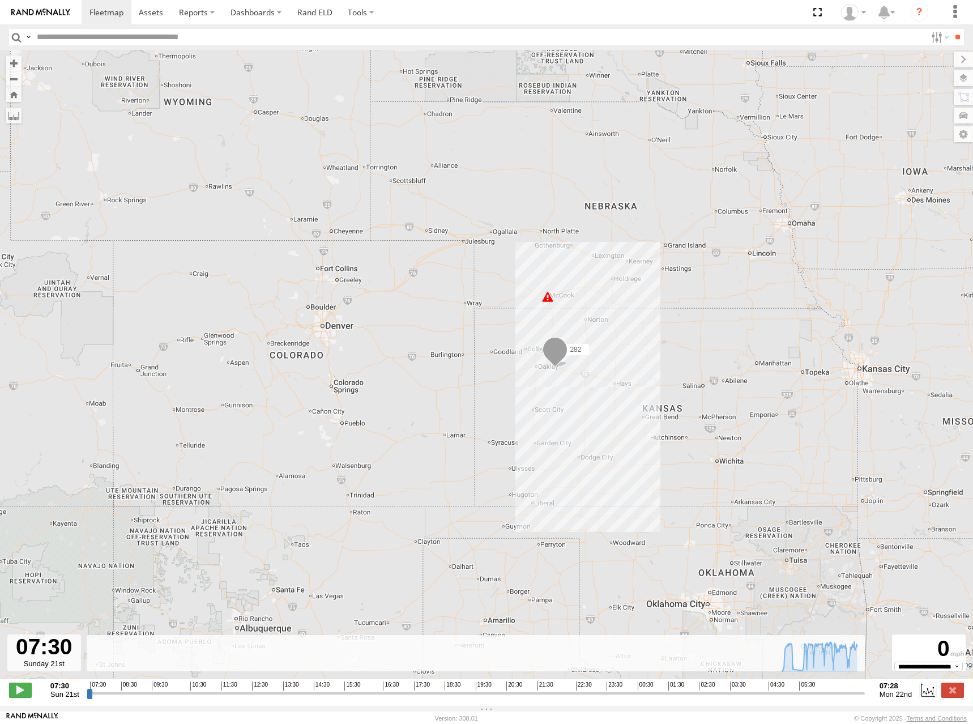
drag, startPoint x: 720, startPoint y: 314, endPoint x: 708, endPoint y: 324, distance: 15.7
click at [708, 324] on div "282 07:07 Mon" at bounding box center [486, 370] width 973 height 641
drag, startPoint x: 720, startPoint y: 323, endPoint x: 720, endPoint y: 330, distance: 6.2
click at [720, 330] on div "282 07:07 Mon" at bounding box center [486, 370] width 973 height 641
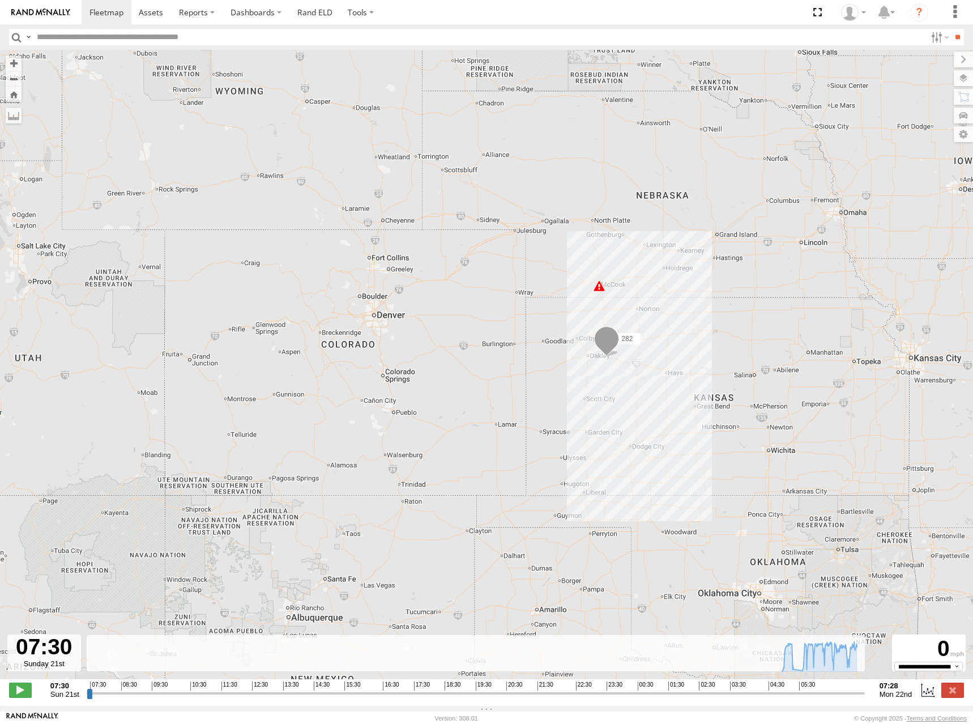
drag, startPoint x: 755, startPoint y: 270, endPoint x: 726, endPoint y: 254, distance: 32.9
click at [726, 254] on div "282 07:07 Mon" at bounding box center [486, 370] width 973 height 641
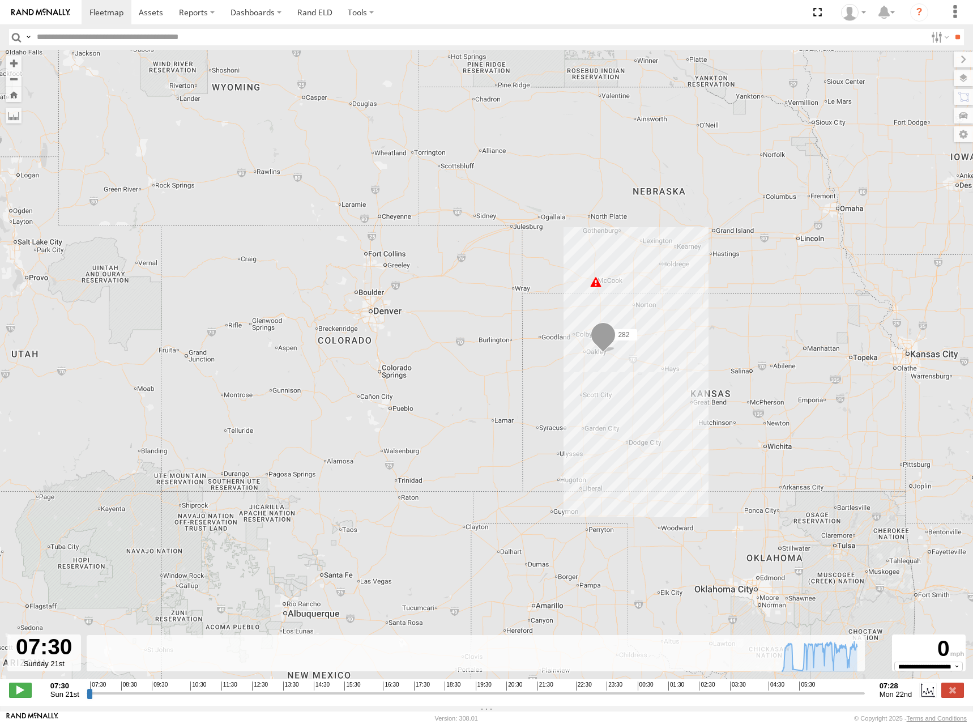
click at [715, 241] on div "282 07:07 Mon" at bounding box center [486, 370] width 973 height 641
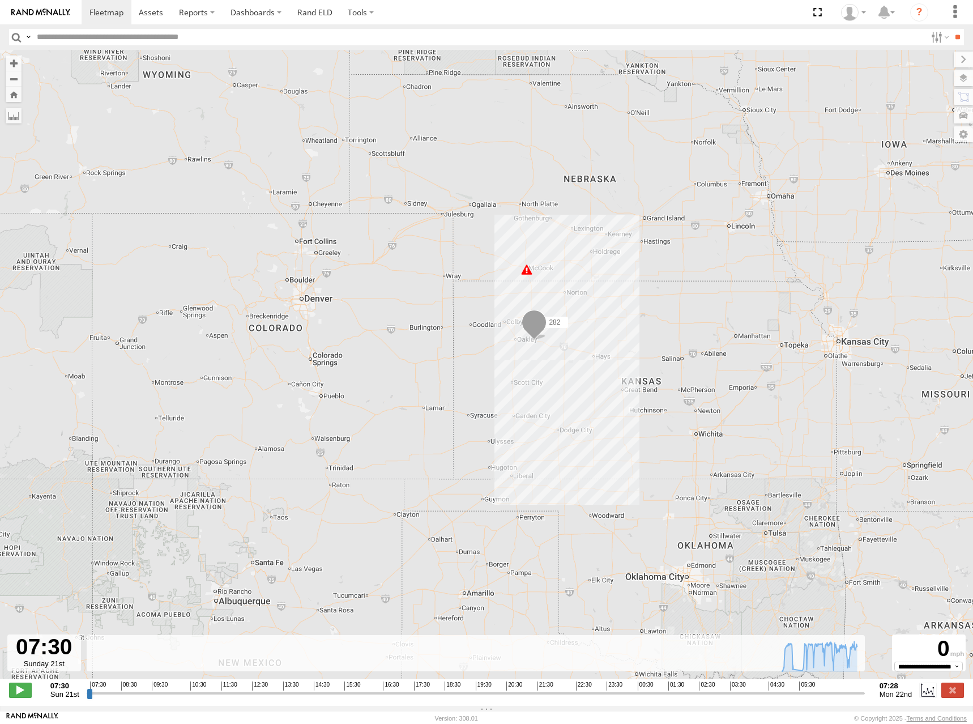
drag, startPoint x: 828, startPoint y: 259, endPoint x: 759, endPoint y: 247, distance: 70.2
click at [759, 247] on div "282 07:07 Mon" at bounding box center [486, 370] width 973 height 641
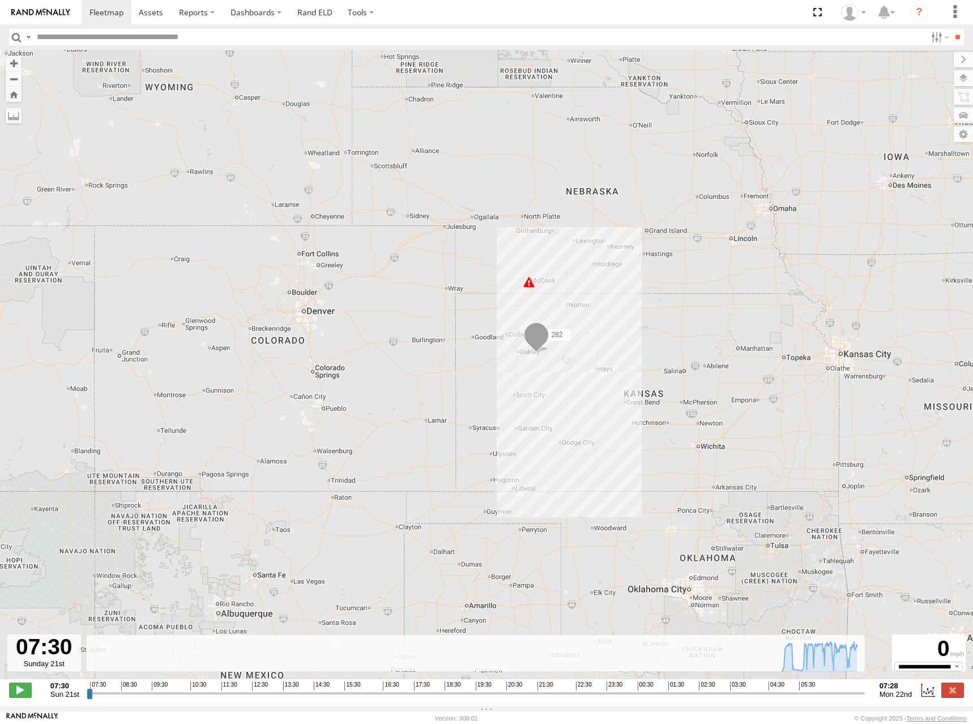
drag, startPoint x: 695, startPoint y: 247, endPoint x: 699, endPoint y: 267, distance: 20.2
click at [699, 267] on div "282 07:07 Mon" at bounding box center [486, 370] width 973 height 641
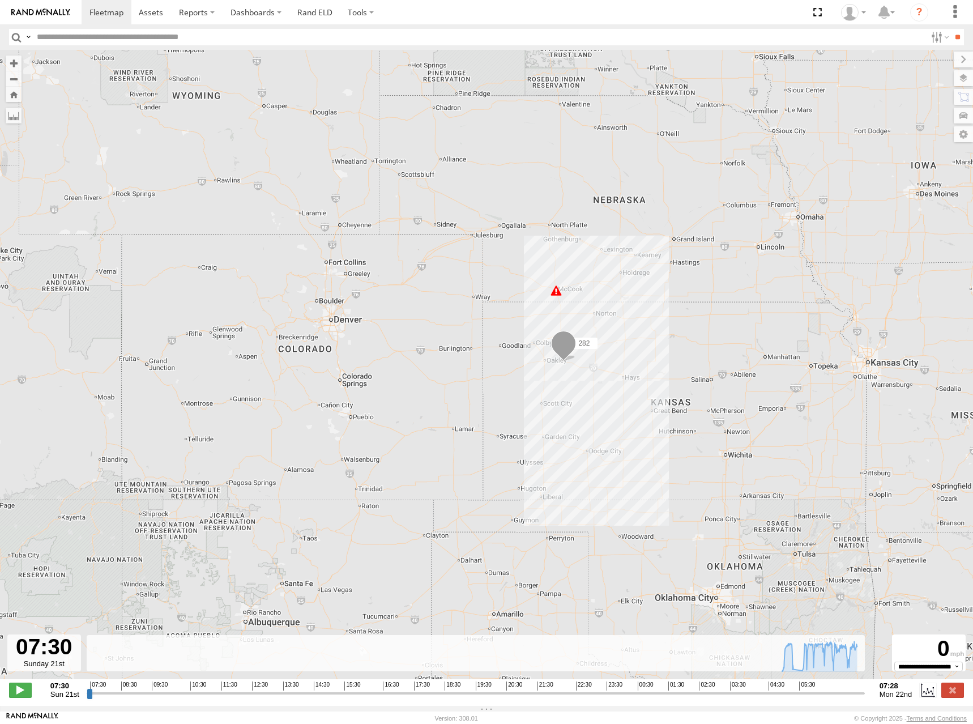
drag, startPoint x: 671, startPoint y: 277, endPoint x: 703, endPoint y: 281, distance: 32.5
click at [703, 281] on div "282 07:07 Mon" at bounding box center [486, 370] width 973 height 641
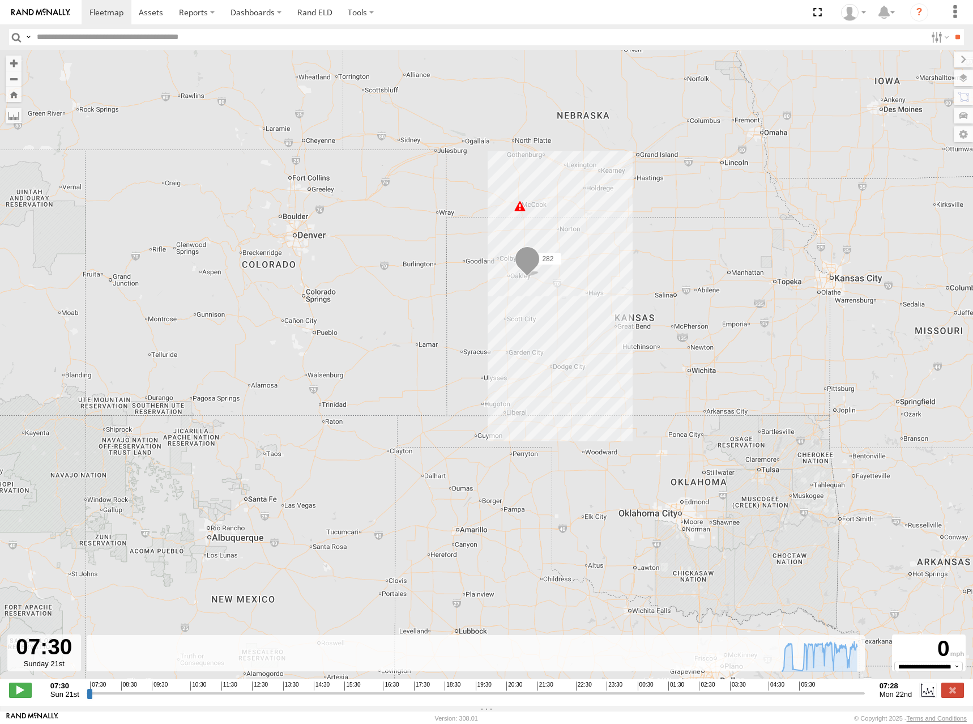
drag, startPoint x: 723, startPoint y: 391, endPoint x: 699, endPoint y: 322, distance: 73.3
click at [699, 322] on div "282 07:07 Mon" at bounding box center [486, 370] width 973 height 641
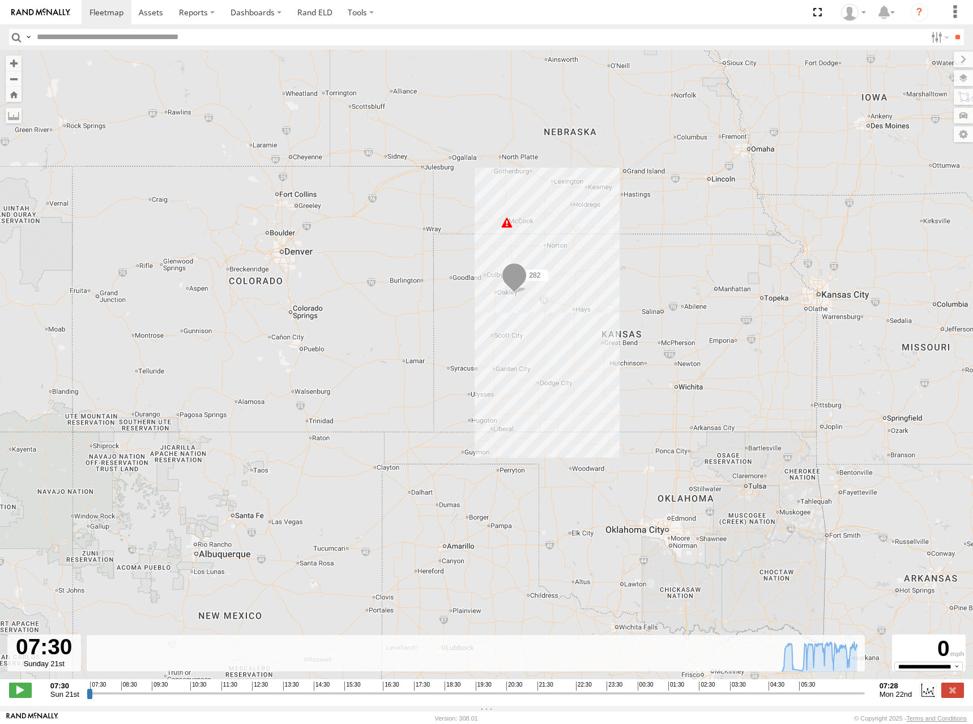
drag, startPoint x: 729, startPoint y: 245, endPoint x: 712, endPoint y: 267, distance: 27.1
click at [712, 267] on div "282 07:07 Mon" at bounding box center [486, 370] width 973 height 641
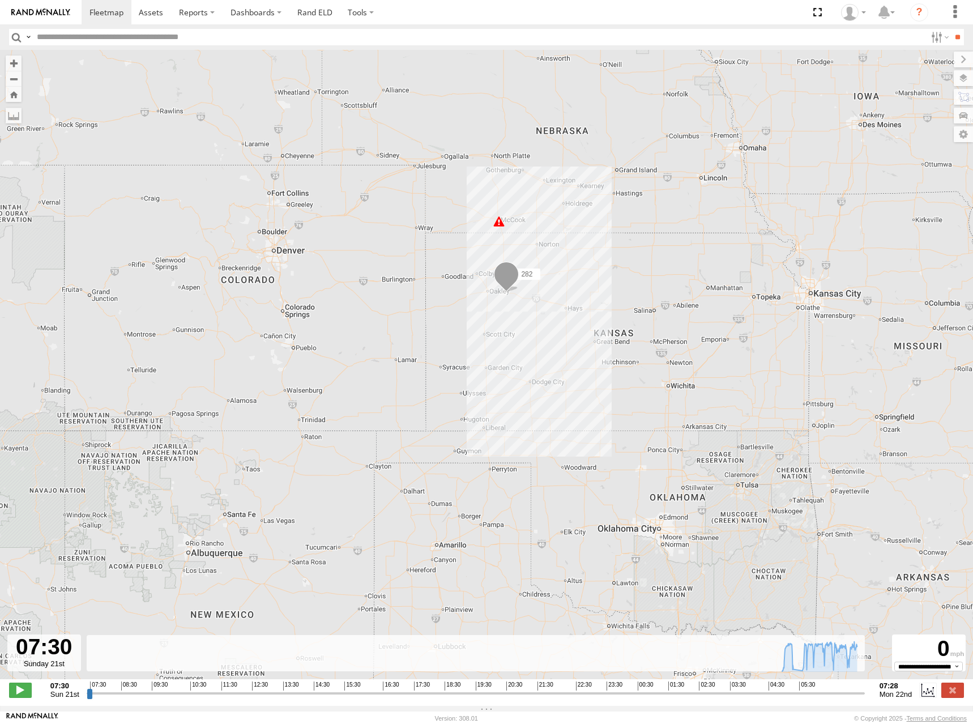
drag, startPoint x: 710, startPoint y: 264, endPoint x: 699, endPoint y: 261, distance: 11.8
click at [699, 261] on div "282 07:07 Mon" at bounding box center [486, 370] width 973 height 641
click at [677, 246] on div "282 07:07 Mon" at bounding box center [486, 370] width 973 height 641
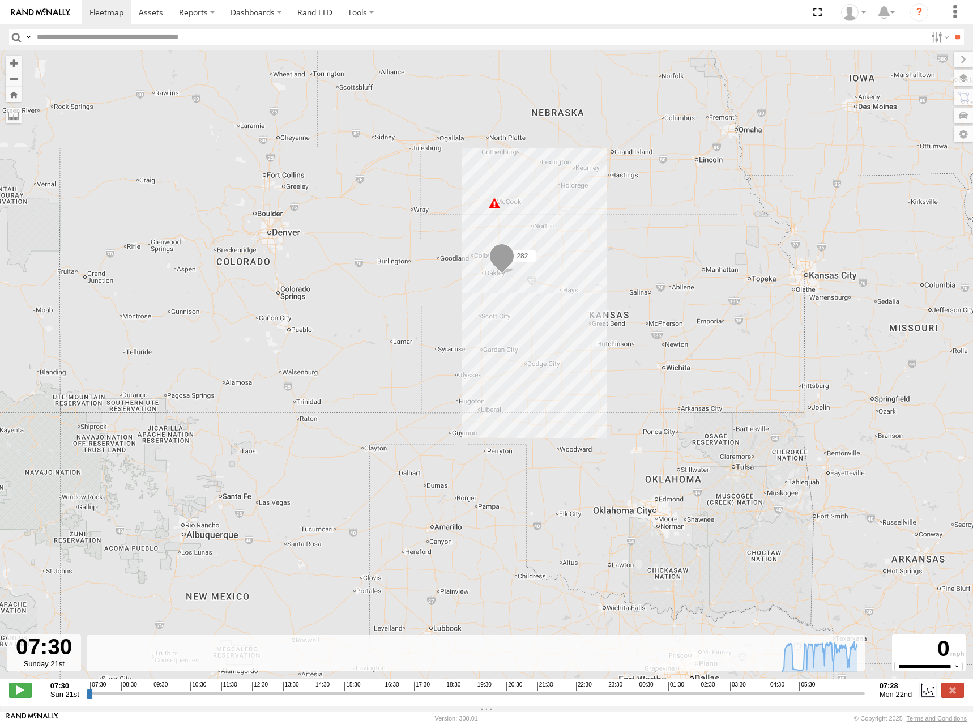
drag, startPoint x: 638, startPoint y: 263, endPoint x: 638, endPoint y: 240, distance: 23.8
click at [638, 240] on div "282 07:07 Mon" at bounding box center [486, 370] width 973 height 641
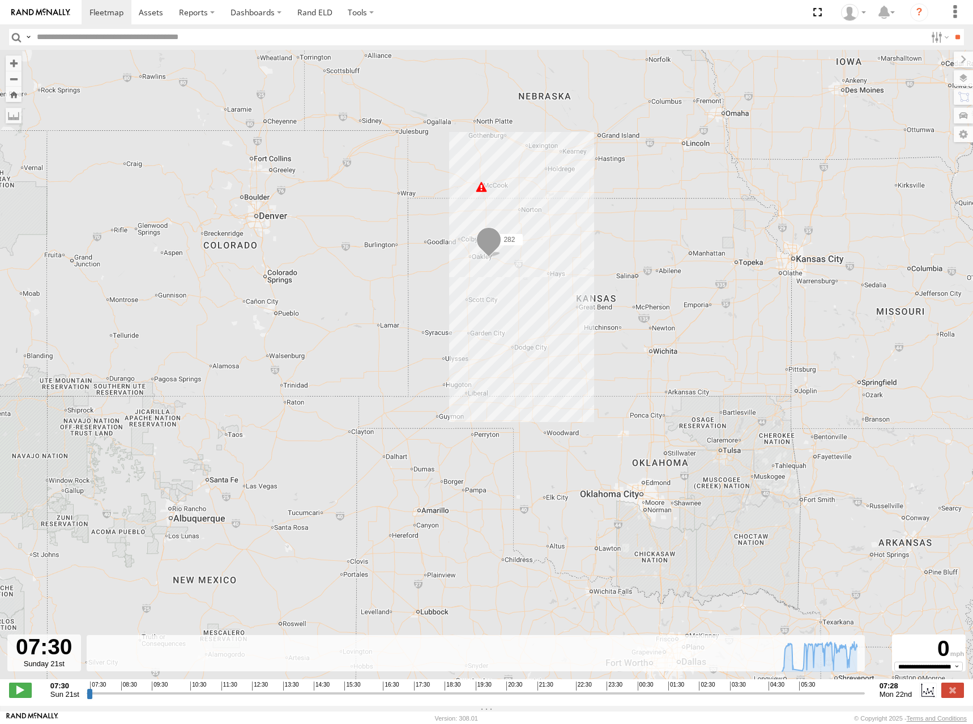
drag, startPoint x: 631, startPoint y: 285, endPoint x: 620, endPoint y: 276, distance: 15.0
click at [620, 276] on div "282 07:07 Mon" at bounding box center [486, 370] width 973 height 641
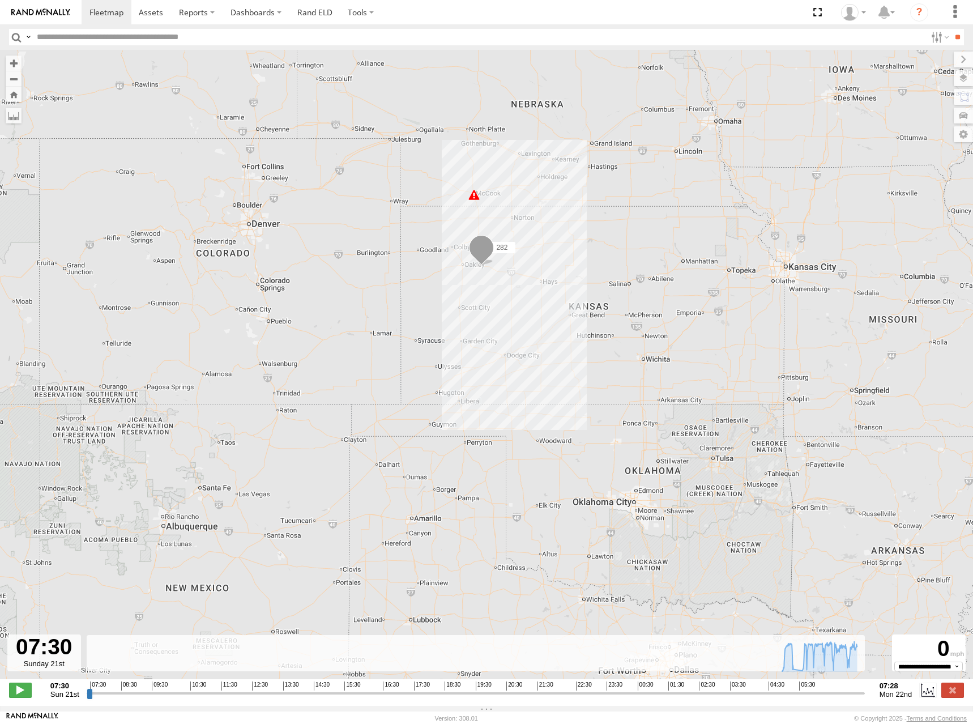
drag, startPoint x: 603, startPoint y: 229, endPoint x: 593, endPoint y: 240, distance: 14.0
click at [594, 239] on div "282 07:07 Mon" at bounding box center [486, 370] width 973 height 641
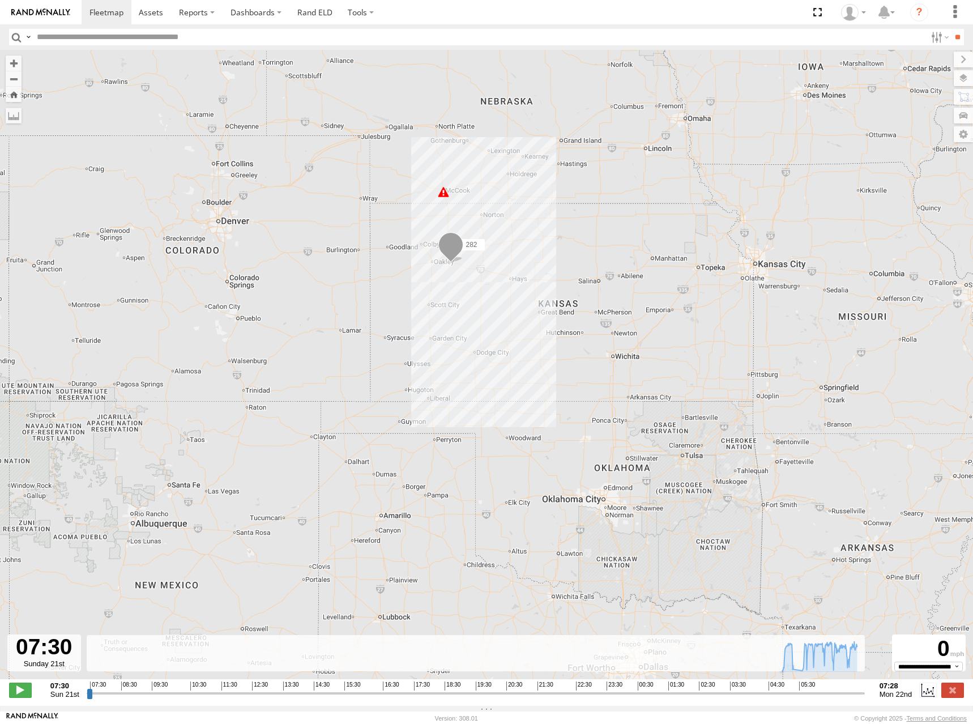
drag, startPoint x: 652, startPoint y: 237, endPoint x: 617, endPoint y: 233, distance: 35.4
click at [617, 233] on div "282 07:07 Mon" at bounding box center [486, 370] width 973 height 641
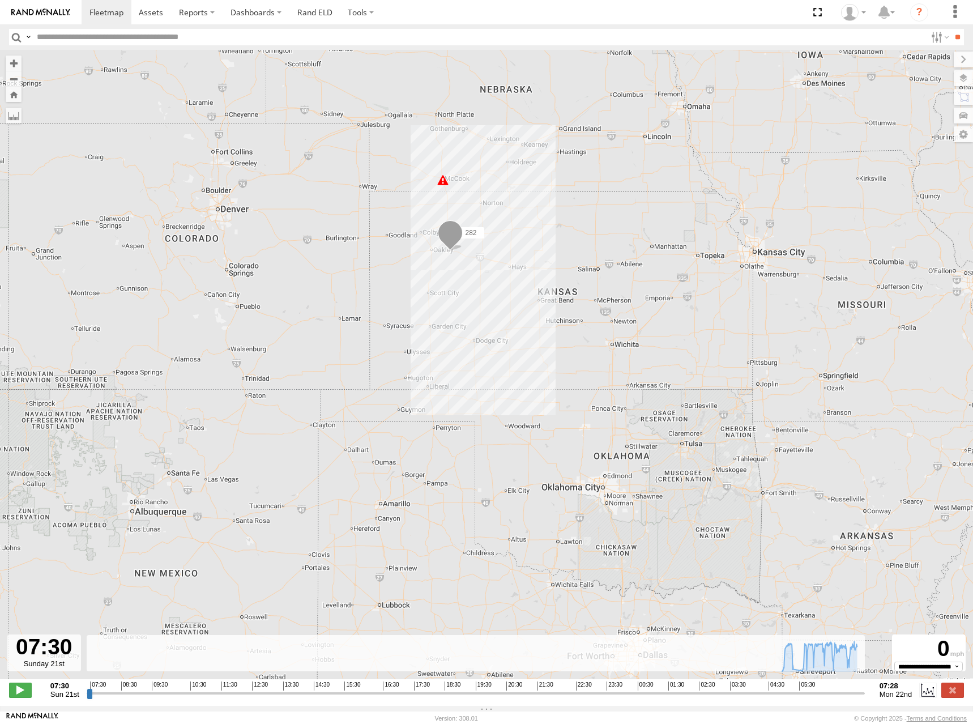
drag, startPoint x: 603, startPoint y: 259, endPoint x: 607, endPoint y: 244, distance: 15.1
click at [607, 244] on div "282 07:07 Mon" at bounding box center [486, 370] width 973 height 641
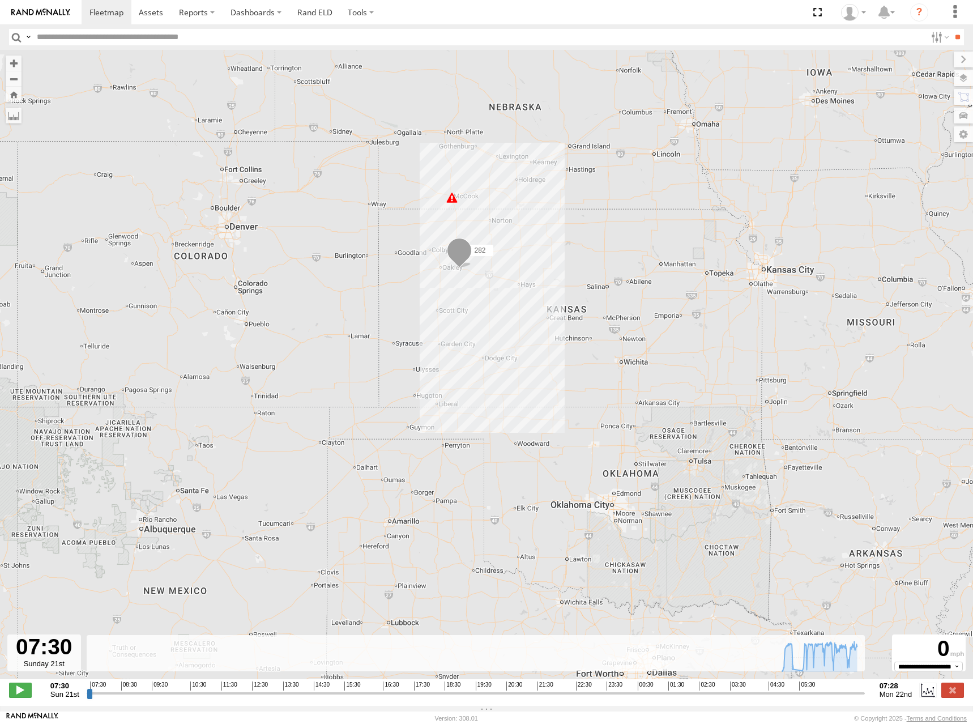
drag, startPoint x: 600, startPoint y: 221, endPoint x: 610, endPoint y: 241, distance: 22.0
click at [610, 241] on div "282 07:07 Mon" at bounding box center [486, 370] width 973 height 641
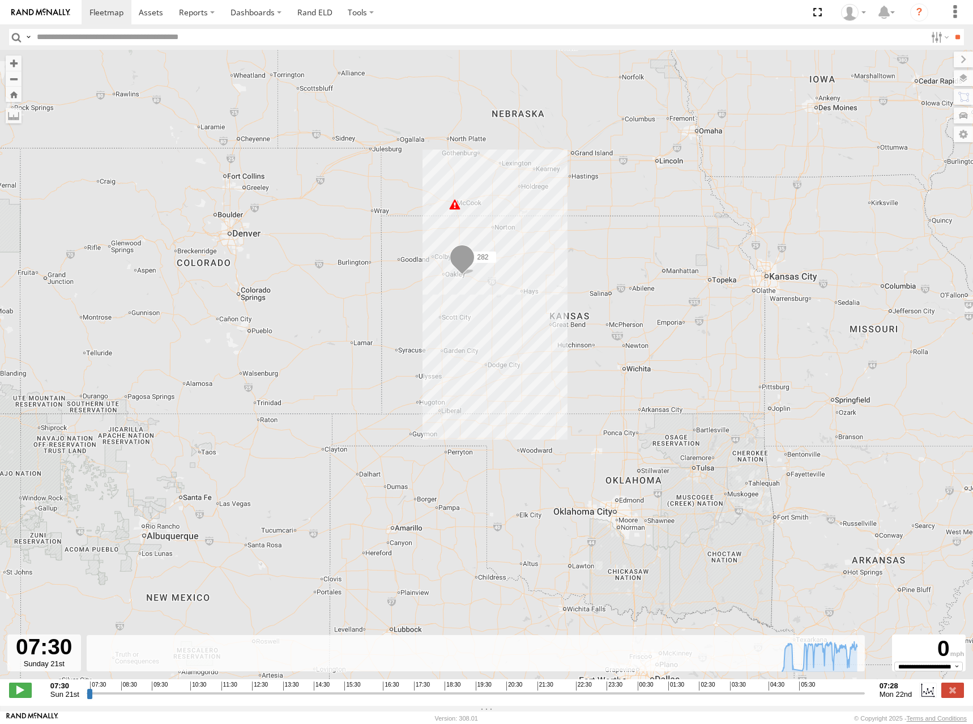
drag, startPoint x: 603, startPoint y: 230, endPoint x: 605, endPoint y: 238, distance: 9.0
click at [605, 238] on div "282 07:07 Mon" at bounding box center [486, 370] width 973 height 641
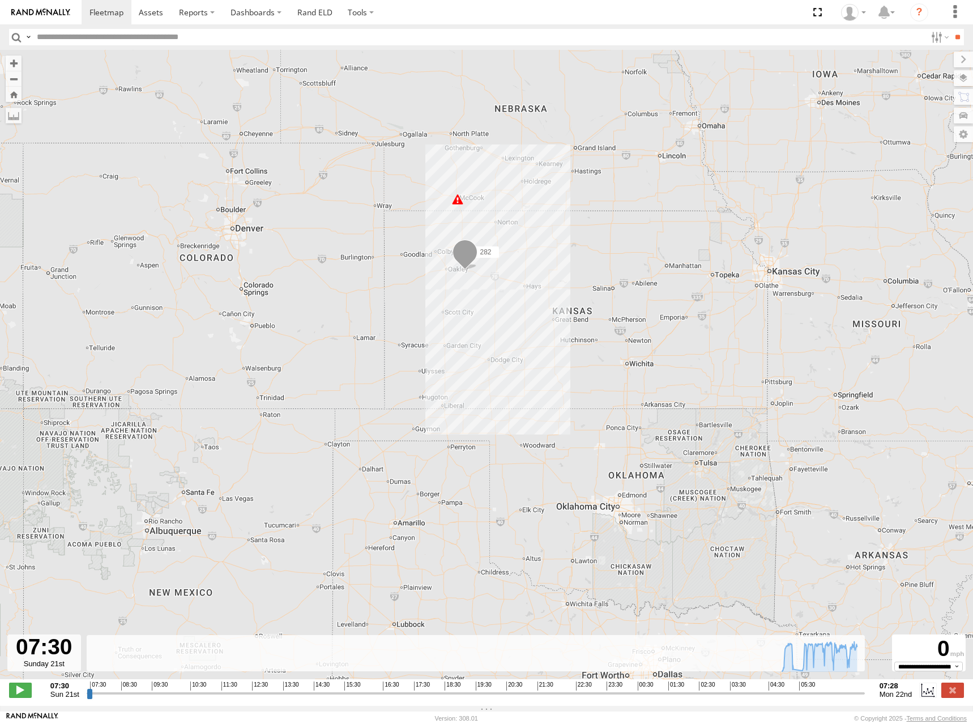
drag, startPoint x: 604, startPoint y: 247, endPoint x: 607, endPoint y: 241, distance: 6.3
click at [607, 241] on div "282 07:07 Mon" at bounding box center [486, 370] width 973 height 641
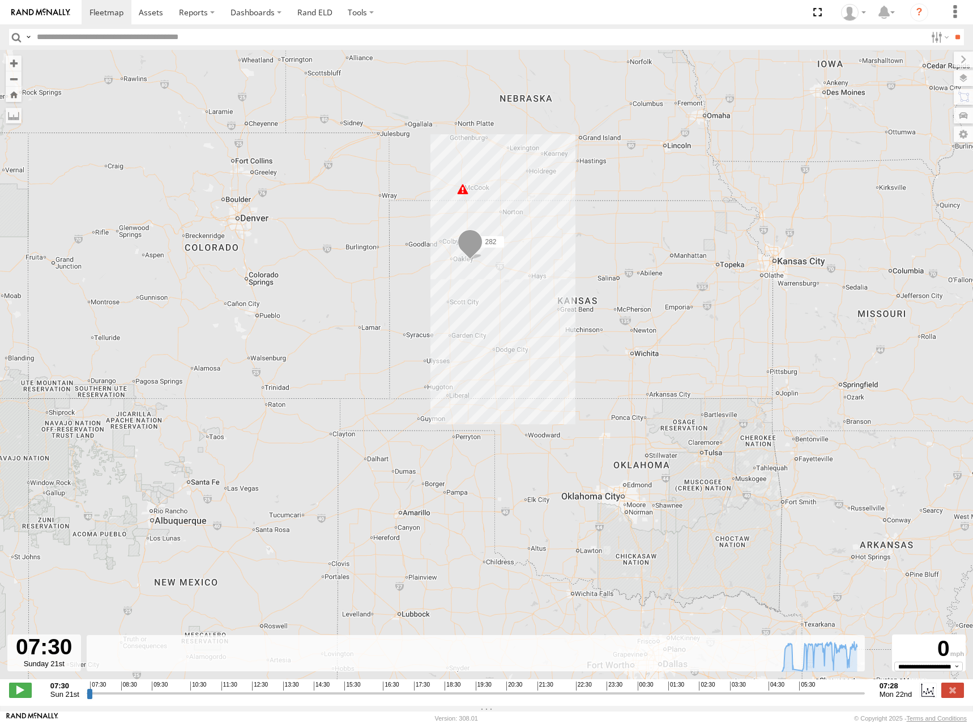
drag, startPoint x: 614, startPoint y: 245, endPoint x: 620, endPoint y: 229, distance: 17.2
click at [620, 229] on div "282 07:07 Mon" at bounding box center [486, 370] width 973 height 641
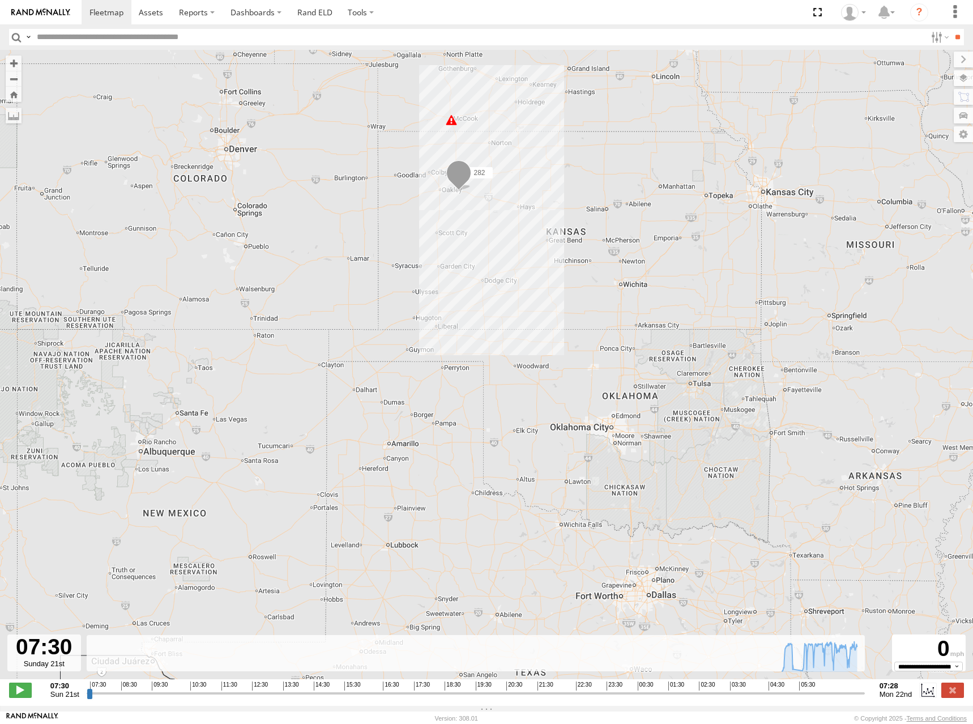
drag, startPoint x: 625, startPoint y: 261, endPoint x: 622, endPoint y: 238, distance: 22.8
click at [622, 238] on div "282 07:07 Mon" at bounding box center [486, 370] width 973 height 641
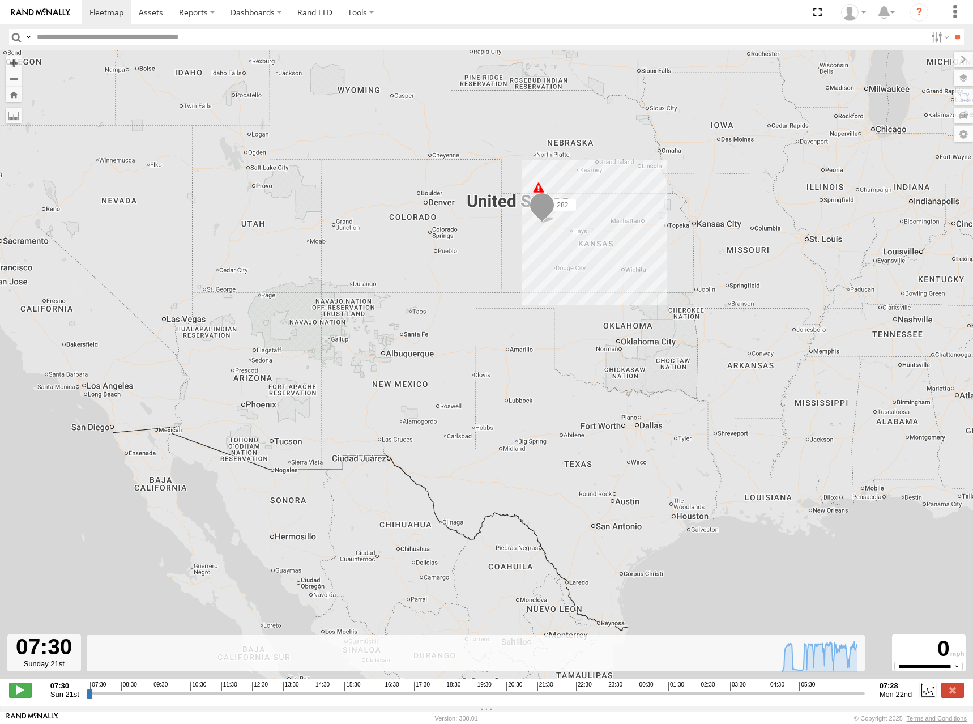
drag, startPoint x: 609, startPoint y: 167, endPoint x: 608, endPoint y: 192, distance: 24.9
click at [608, 192] on div "282 07:07 Mon" at bounding box center [486, 370] width 973 height 641
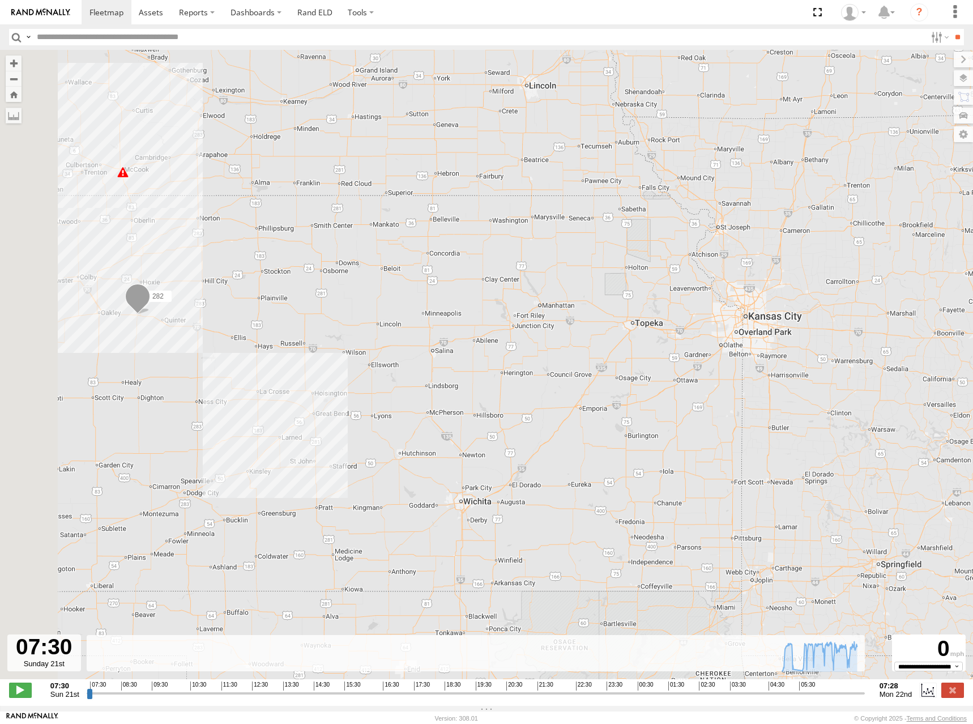
drag, startPoint x: 508, startPoint y: 241, endPoint x: 754, endPoint y: 208, distance: 247.9
click at [754, 208] on div "282 07:07 Mon" at bounding box center [486, 370] width 973 height 641
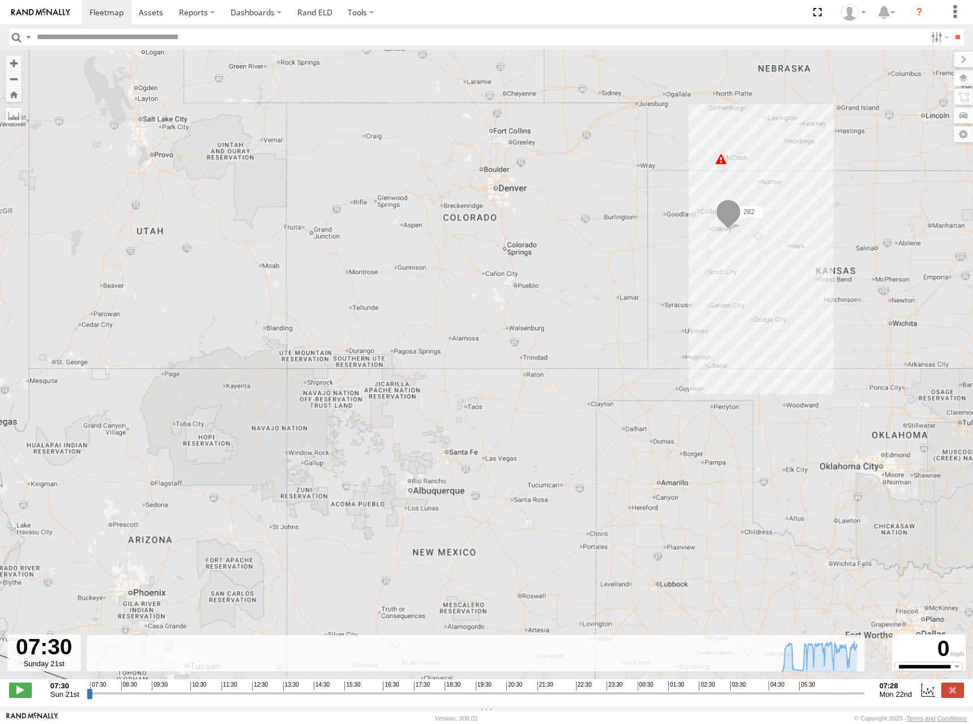
drag, startPoint x: 848, startPoint y: 180, endPoint x: 737, endPoint y: 202, distance: 112.6
click at [737, 202] on div "282 07:07 Mon" at bounding box center [486, 370] width 973 height 641
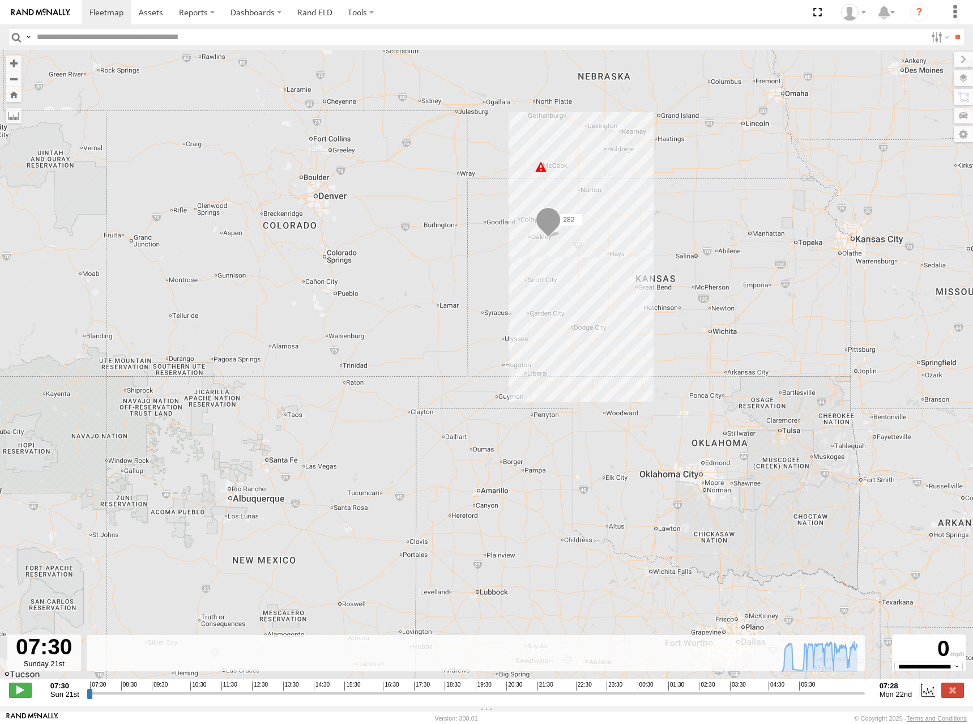
drag, startPoint x: 685, startPoint y: 197, endPoint x: 633, endPoint y: 198, distance: 52.1
click at [633, 198] on div "282 07:07 Mon" at bounding box center [486, 370] width 973 height 641
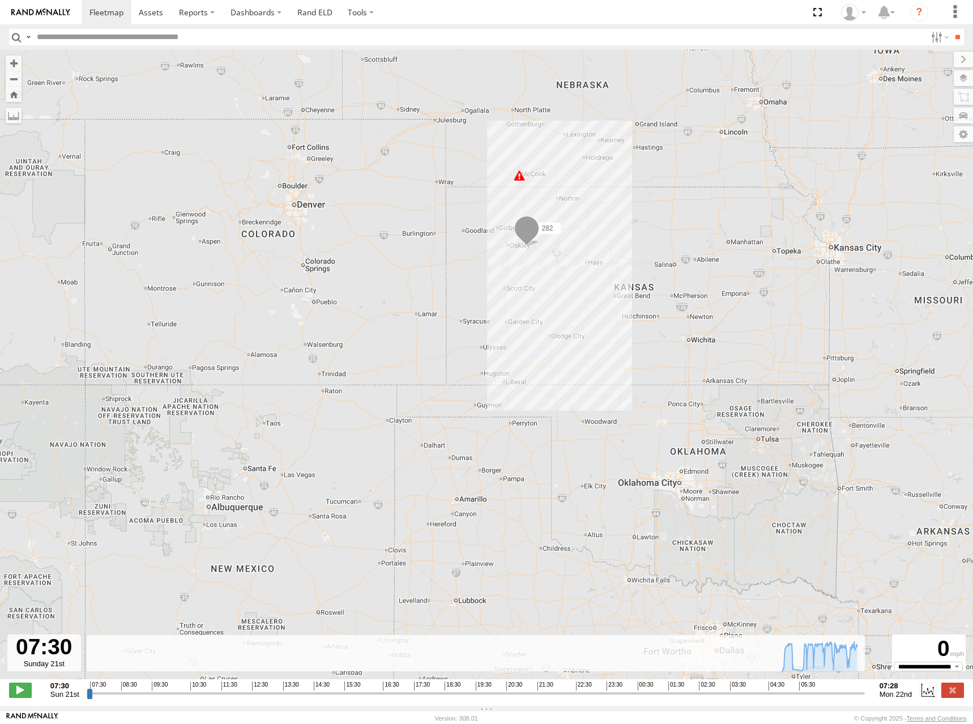
drag, startPoint x: 725, startPoint y: 181, endPoint x: 702, endPoint y: 189, distance: 24.2
click at [702, 189] on div "282 07:07 Mon" at bounding box center [486, 370] width 973 height 641
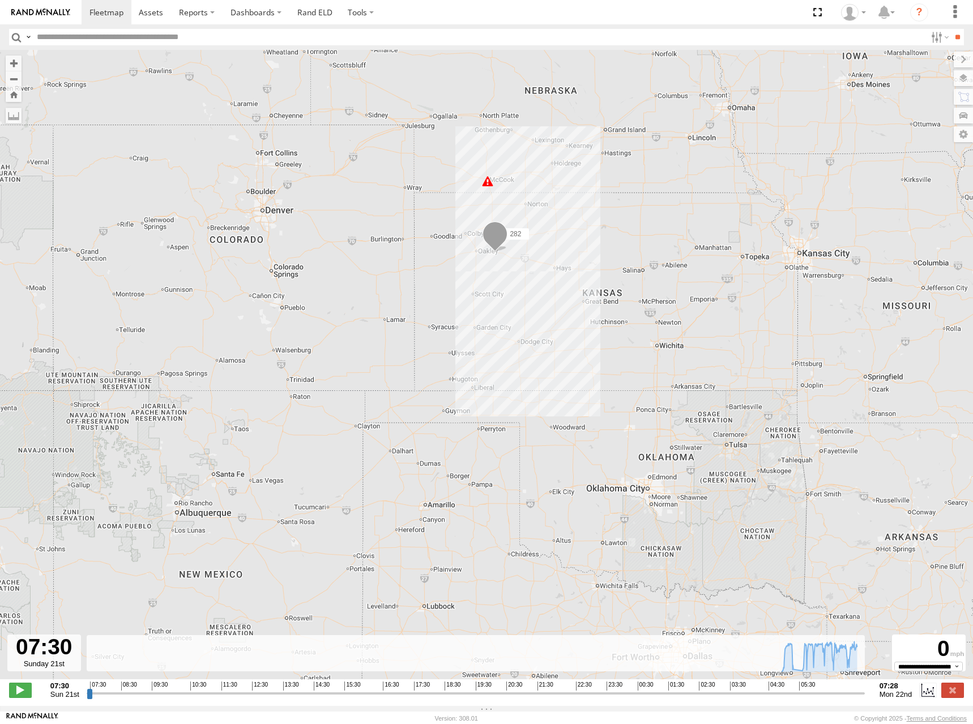
drag, startPoint x: 690, startPoint y: 261, endPoint x: 657, endPoint y: 272, distance: 35.5
click at [657, 272] on div "282 07:07 Mon" at bounding box center [486, 370] width 973 height 641
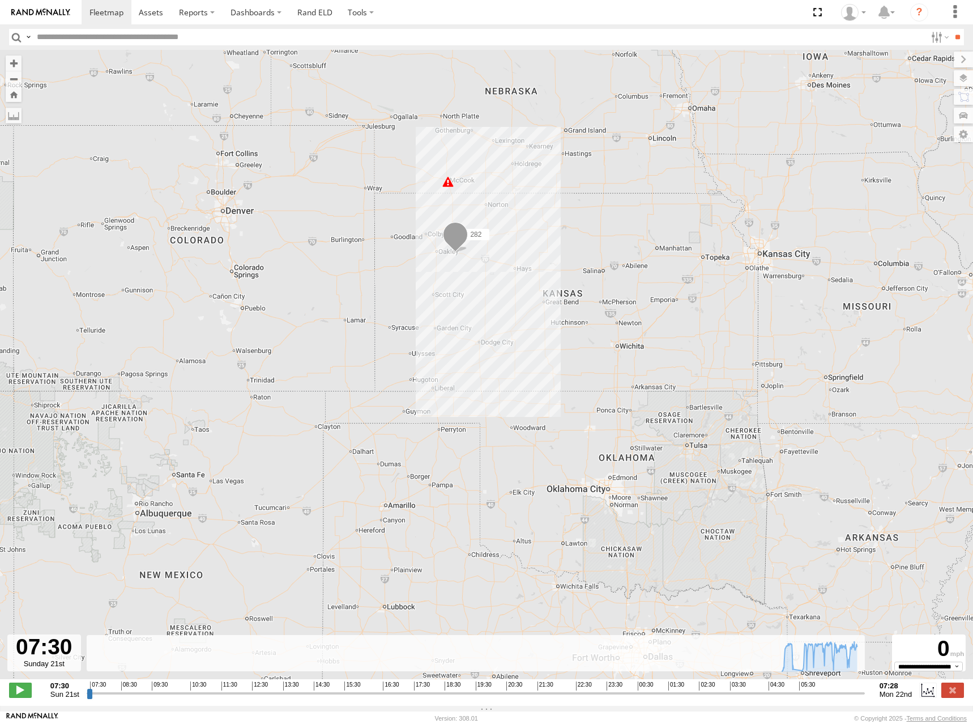
drag, startPoint x: 676, startPoint y: 223, endPoint x: 638, endPoint y: 221, distance: 38.5
click at [638, 221] on div "282 07:07 Mon" at bounding box center [486, 370] width 973 height 641
drag, startPoint x: 633, startPoint y: 226, endPoint x: 608, endPoint y: 211, distance: 28.8
click at [608, 211] on div "282 07:07 Mon" at bounding box center [486, 370] width 973 height 641
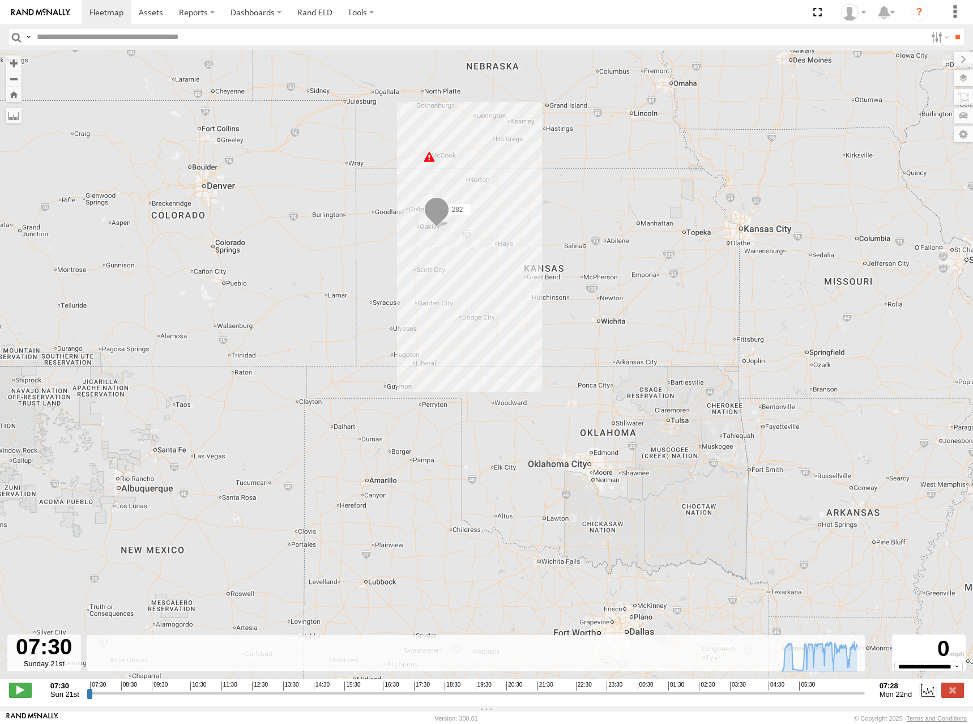
drag, startPoint x: 642, startPoint y: 214, endPoint x: 655, endPoint y: 204, distance: 16.2
click at [655, 204] on div "282 07:07 Mon" at bounding box center [486, 370] width 973 height 641
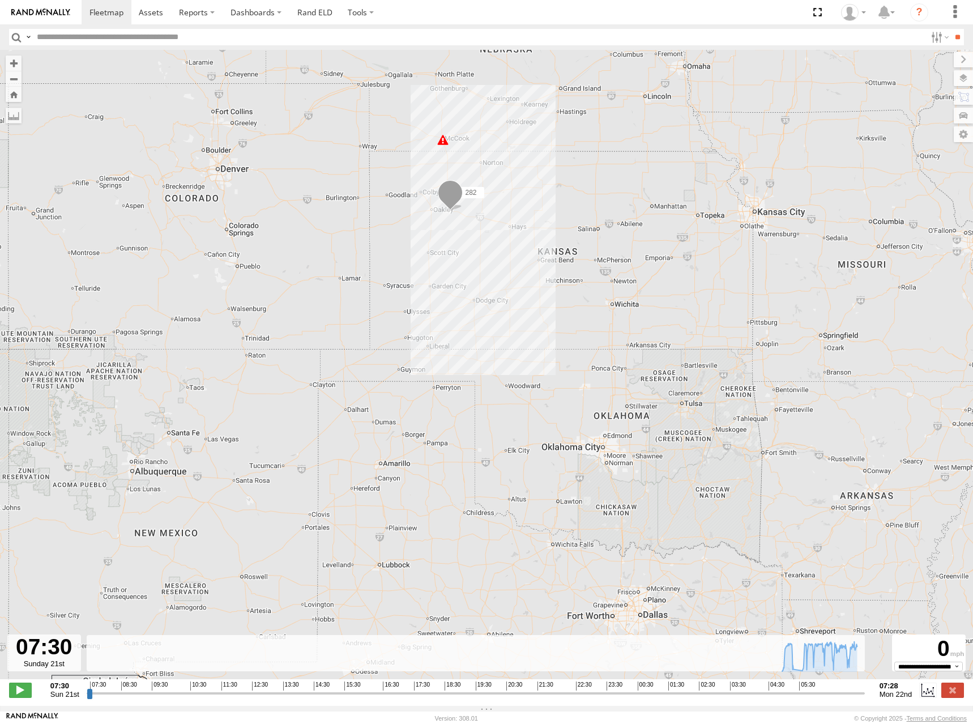
drag, startPoint x: 657, startPoint y: 300, endPoint x: 669, endPoint y: 283, distance: 21.1
click at [669, 283] on div "282 07:07 Mon" at bounding box center [486, 370] width 973 height 641
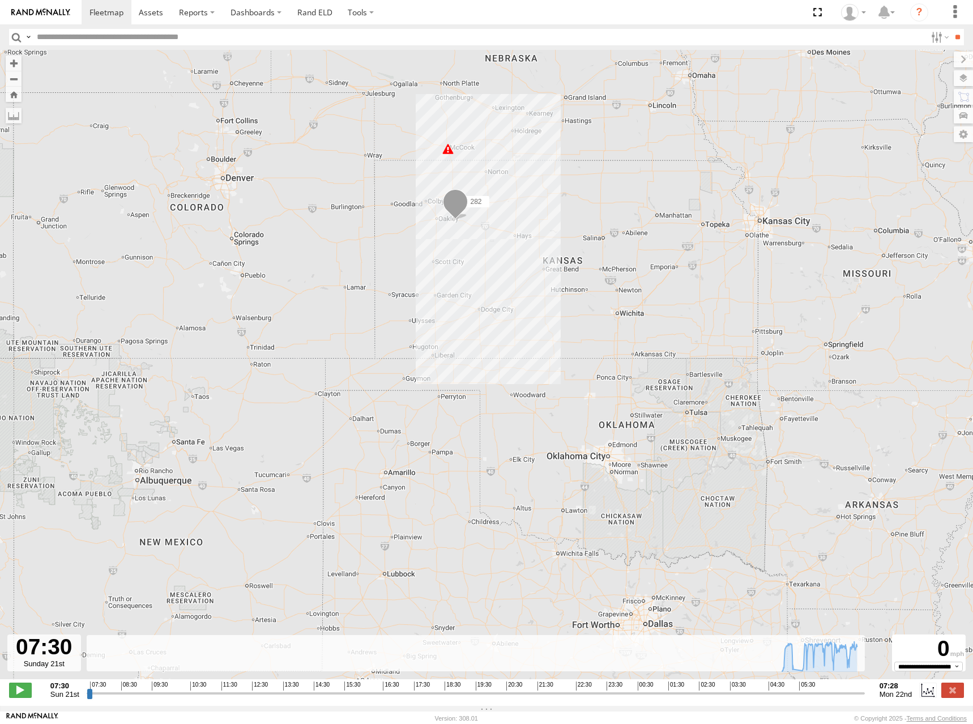
drag, startPoint x: 657, startPoint y: 237, endPoint x: 664, endPoint y: 248, distance: 13.2
click at [664, 248] on div "282 07:07 Mon" at bounding box center [486, 370] width 973 height 641
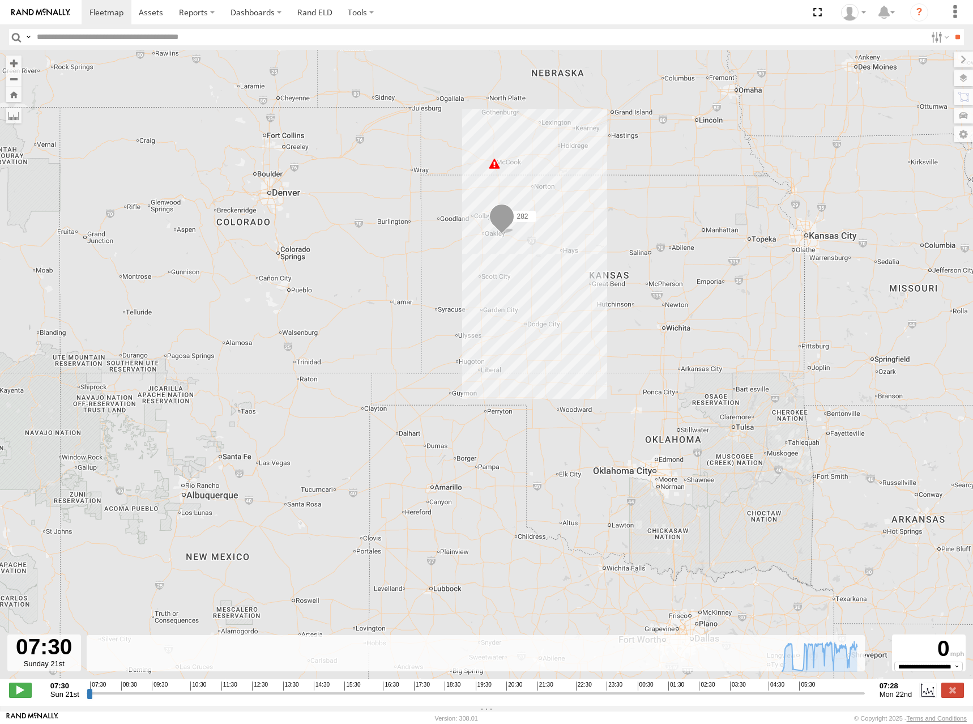
drag, startPoint x: 622, startPoint y: 198, endPoint x: 674, endPoint y: 219, distance: 56.7
click at [672, 214] on div "282 07:07 Mon" at bounding box center [486, 370] width 973 height 641
click at [681, 211] on div "282 07:07 Mon" at bounding box center [486, 370] width 973 height 641
click at [614, 203] on div "282 07:07 Mon" at bounding box center [486, 370] width 973 height 641
drag, startPoint x: 634, startPoint y: 206, endPoint x: 651, endPoint y: 214, distance: 18.5
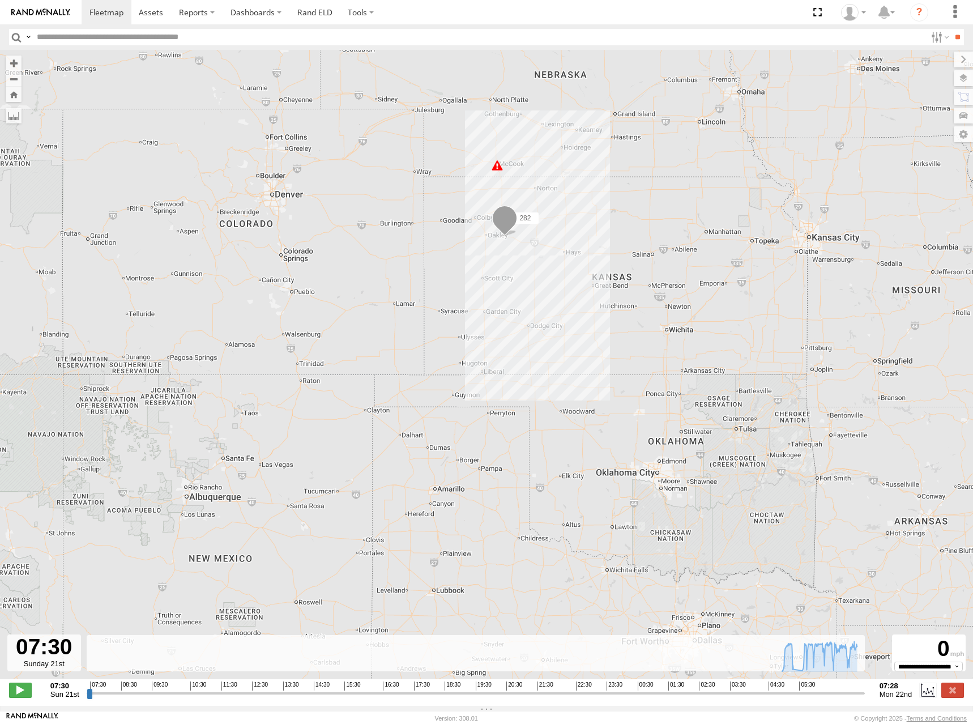
click at [651, 214] on div "282 07:07 Mon" at bounding box center [486, 370] width 973 height 641
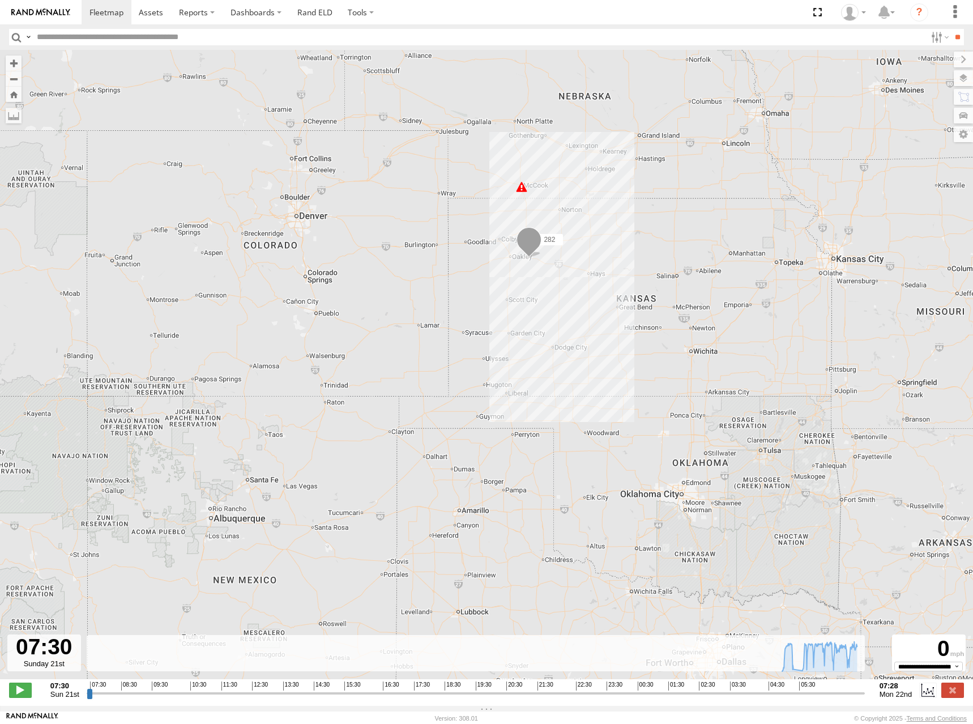
drag, startPoint x: 654, startPoint y: 216, endPoint x: 665, endPoint y: 228, distance: 16.0
click at [665, 228] on div "282 07:07 Mon" at bounding box center [486, 370] width 973 height 641
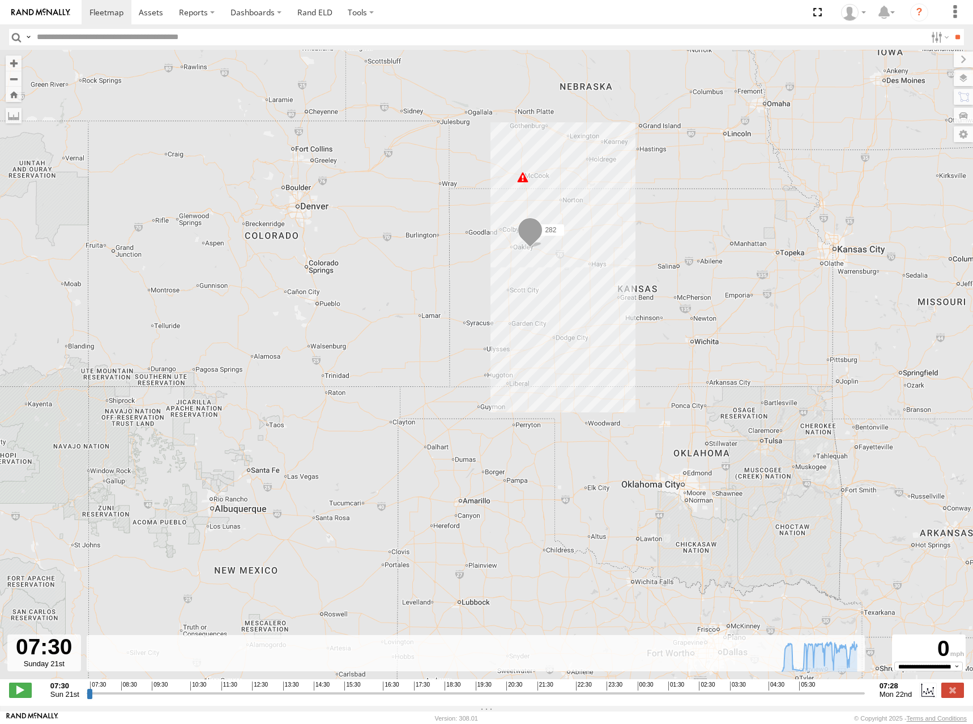
drag, startPoint x: 665, startPoint y: 229, endPoint x: 666, endPoint y: 217, distance: 11.4
click at [666, 217] on div "282 07:07 Mon" at bounding box center [486, 370] width 973 height 641
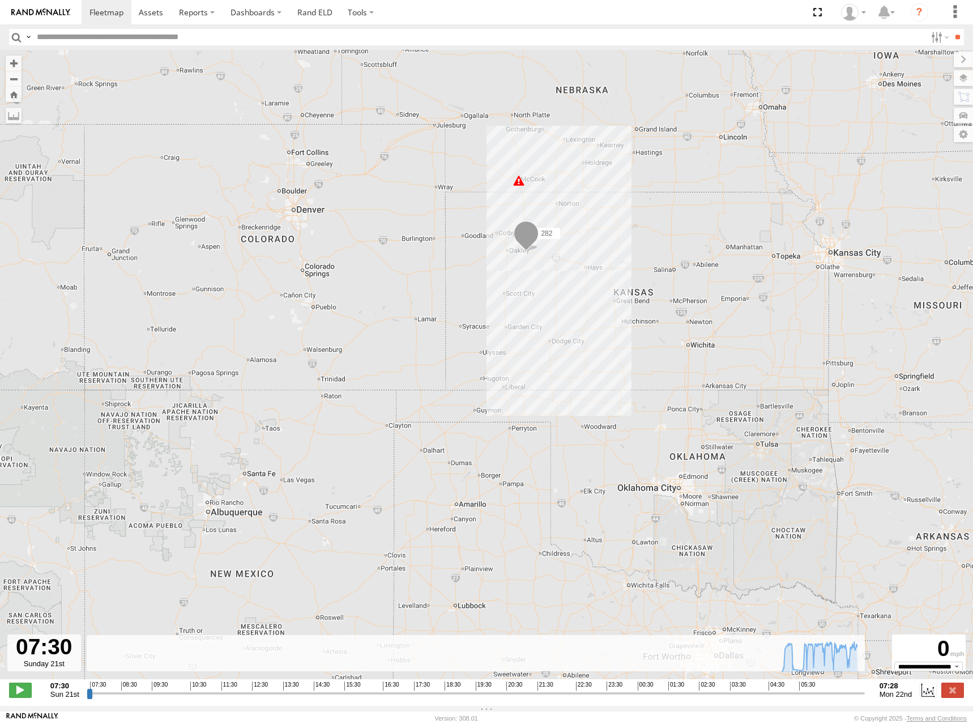
drag, startPoint x: 678, startPoint y: 212, endPoint x: 670, endPoint y: 217, distance: 9.4
click at [670, 217] on div "282 07:07 Mon" at bounding box center [486, 370] width 973 height 641
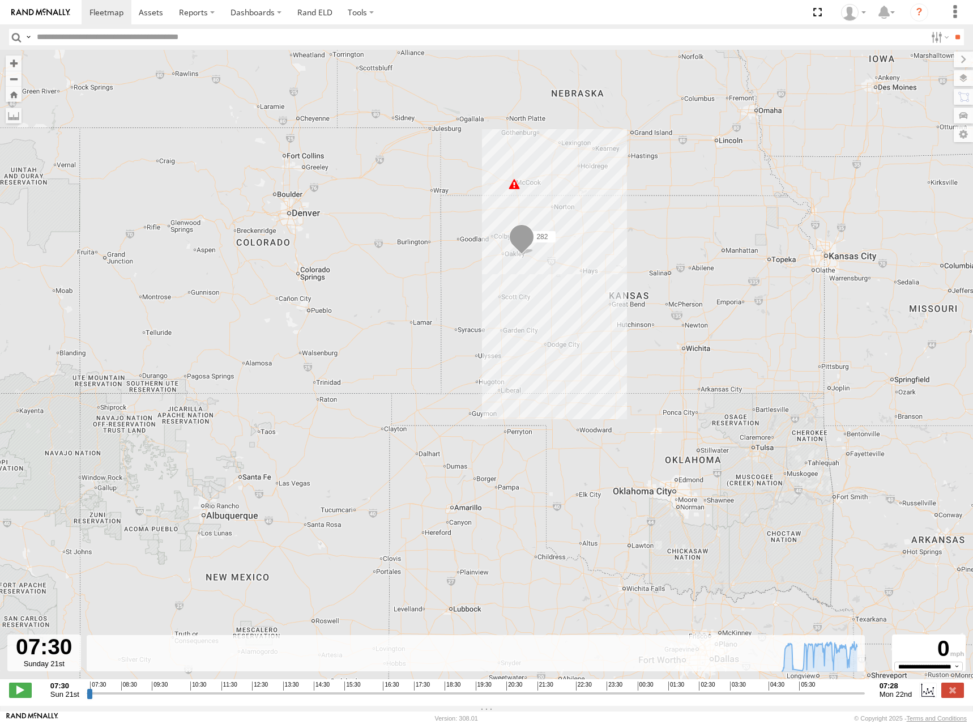
click at [671, 217] on div "282 07:07 Mon" at bounding box center [486, 370] width 973 height 641
drag, startPoint x: 684, startPoint y: 217, endPoint x: 657, endPoint y: 169, distance: 54.2
click at [657, 169] on div "282 07:07 Mon" at bounding box center [486, 370] width 973 height 641
click at [110, 11] on span at bounding box center [106, 12] width 34 height 11
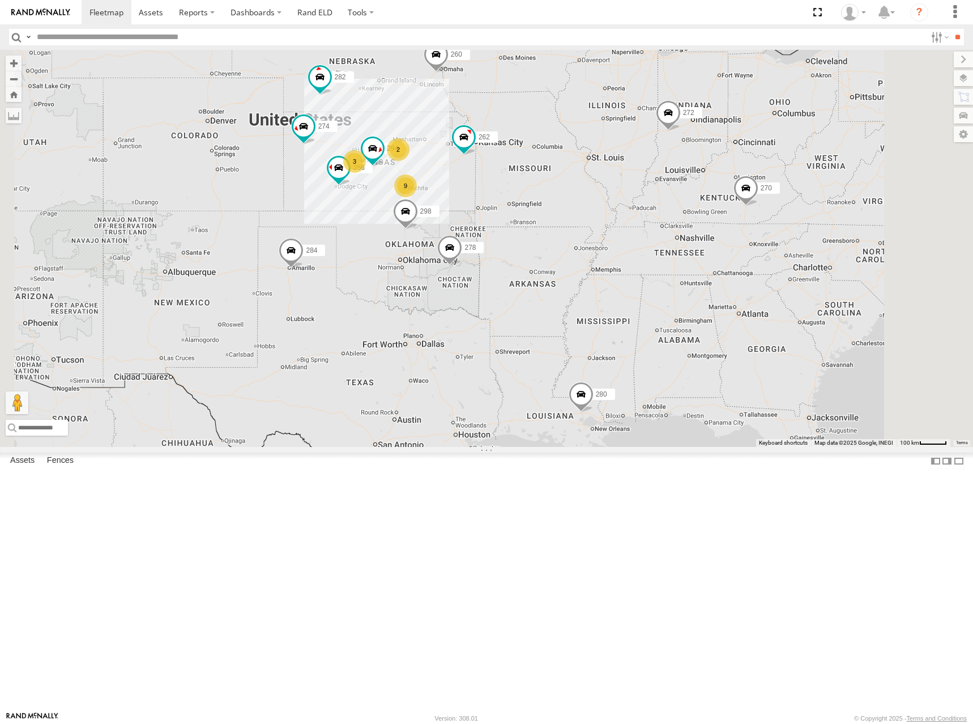
drag, startPoint x: 522, startPoint y: 243, endPoint x: 545, endPoint y: 241, distance: 23.3
click at [545, 241] on div "280 274 9 3 298 270 262 2 272 284 282 266 278 294 260" at bounding box center [486, 248] width 973 height 397
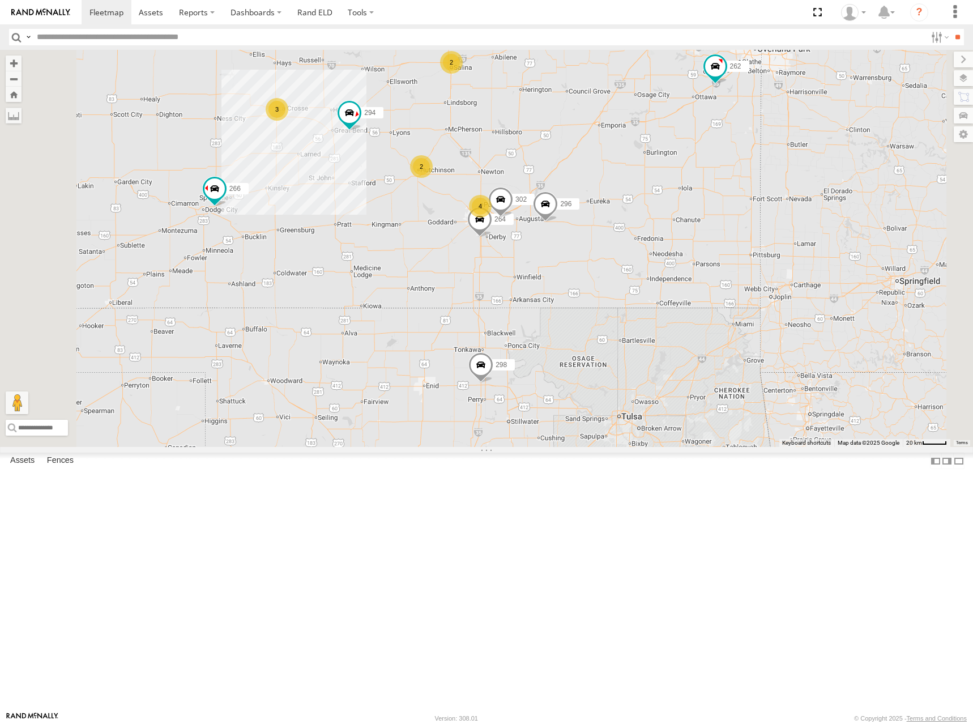
drag, startPoint x: 610, startPoint y: 206, endPoint x: 630, endPoint y: 230, distance: 31.4
click at [630, 230] on div "280 274 298 270 262 272 284 282 266 278 294 260 296 264 302 4 2 3 2" at bounding box center [486, 248] width 973 height 397
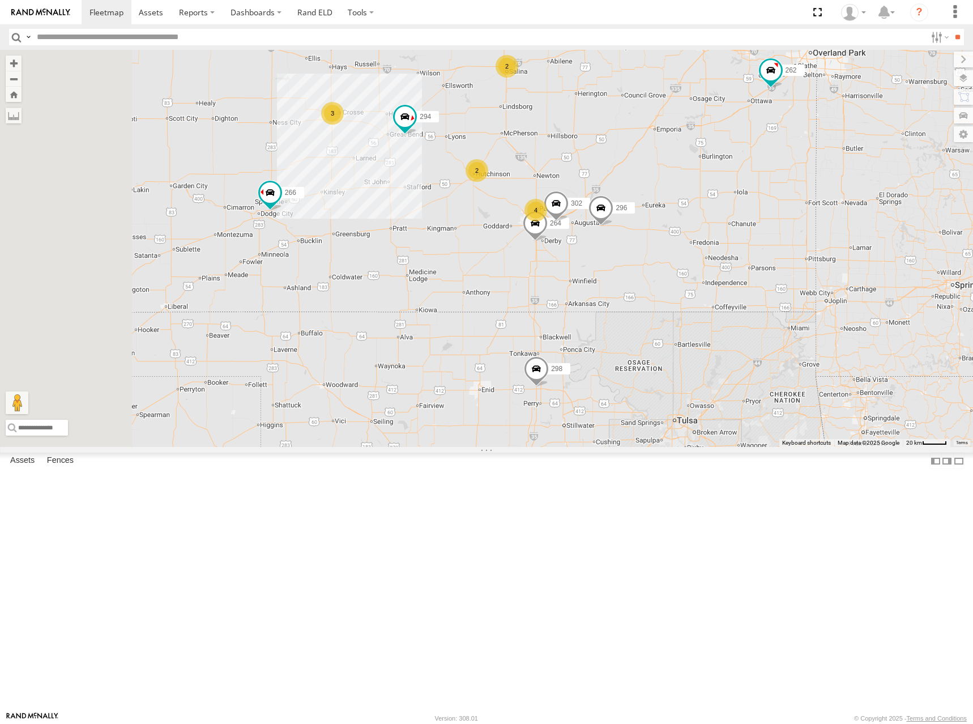
drag, startPoint x: 654, startPoint y: 220, endPoint x: 721, endPoint y: 223, distance: 67.5
click at [721, 223] on div "280 274 298 270 262 272 284 282 266 278 294 260 296 264 302 4 2 3 2" at bounding box center [486, 248] width 973 height 397
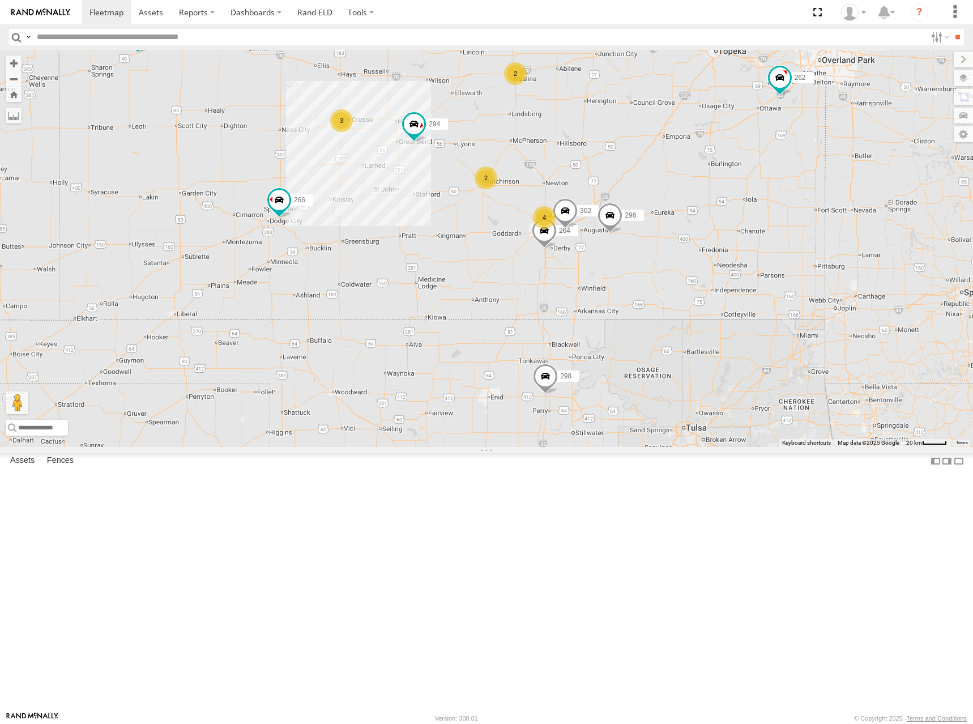
drag, startPoint x: 712, startPoint y: 241, endPoint x: 711, endPoint y: 247, distance: 6.5
click at [710, 248] on div "280 274 298 270 262 272 284 282 266 278 294 260 296 264 302 4 2 3 2" at bounding box center [486, 248] width 973 height 397
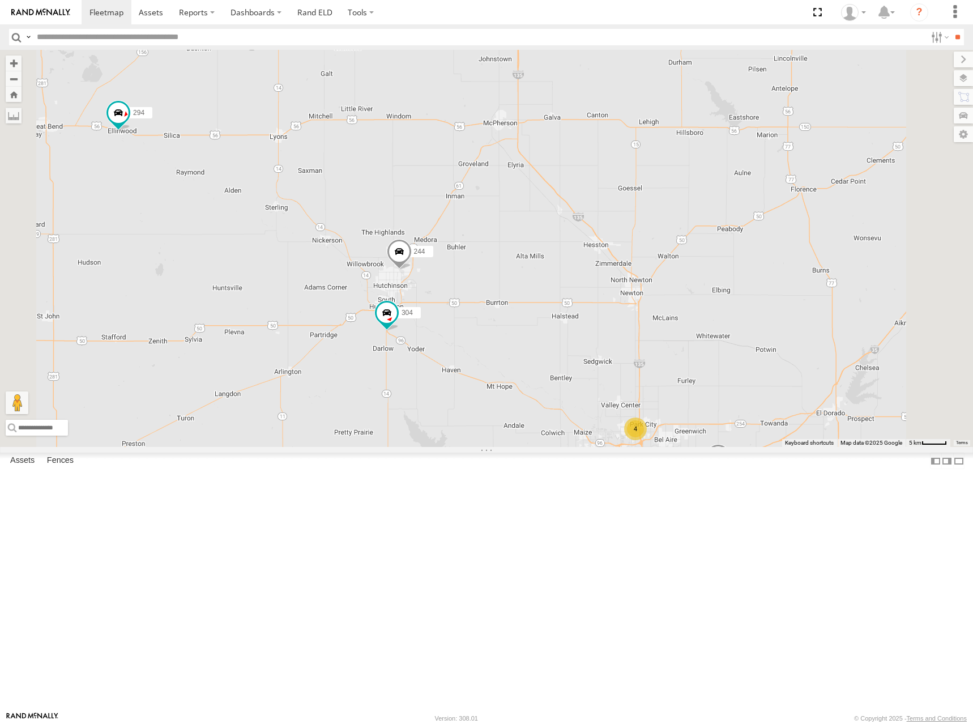
drag, startPoint x: 671, startPoint y: 272, endPoint x: 654, endPoint y: 374, distance: 103.9
click at [654, 374] on div "280 274 298 270 262 272 284 282 266 278 294 260 296 264 302 244 304 4" at bounding box center [486, 248] width 973 height 397
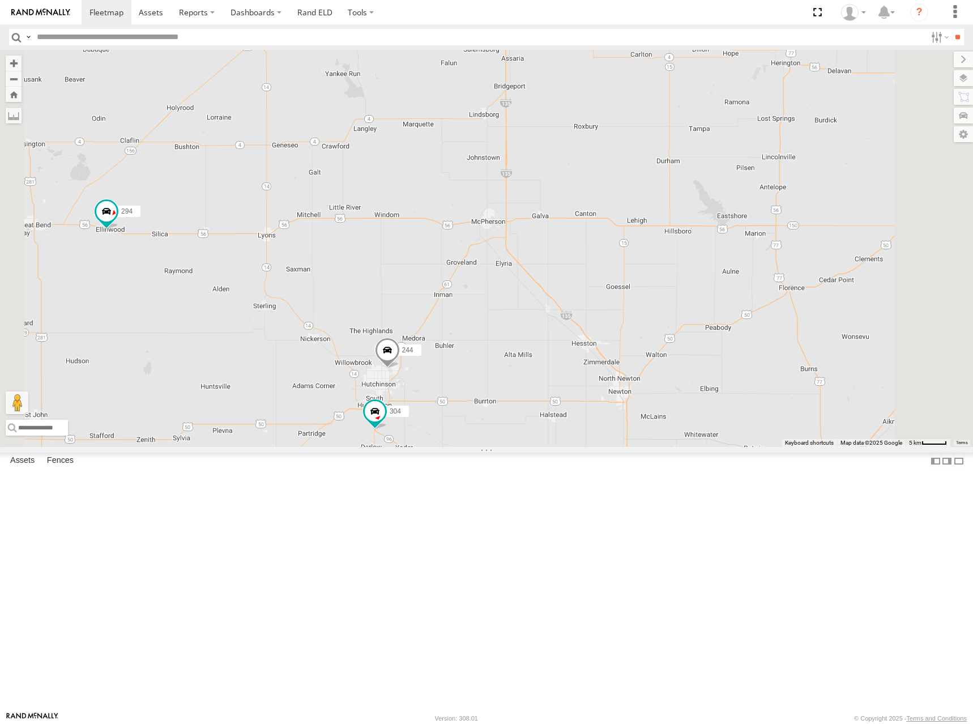
drag, startPoint x: 648, startPoint y: 285, endPoint x: 654, endPoint y: 396, distance: 111.7
click at [654, 396] on div "280 274 298 270 262 272 284 282 266 278 294 260 296 264 302 244 304 4 256" at bounding box center [486, 248] width 973 height 397
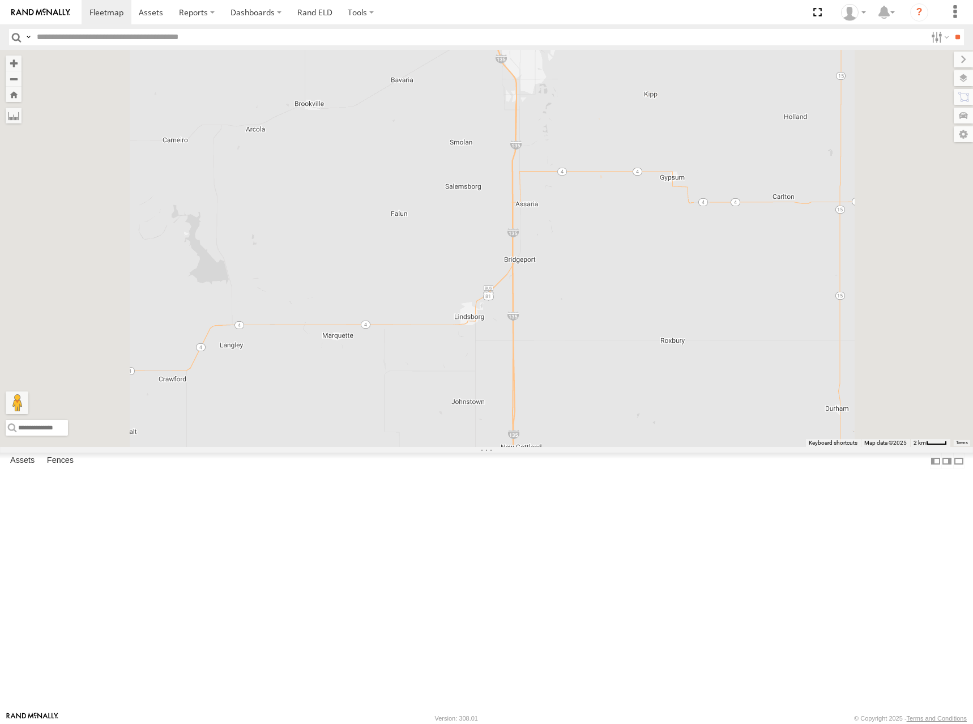
drag, startPoint x: 688, startPoint y: 284, endPoint x: 695, endPoint y: 466, distance: 181.4
click at [695, 447] on div "280 274 298 270 262 272 284 282 266 278 294 260 296 264 302 244 304" at bounding box center [486, 248] width 973 height 397
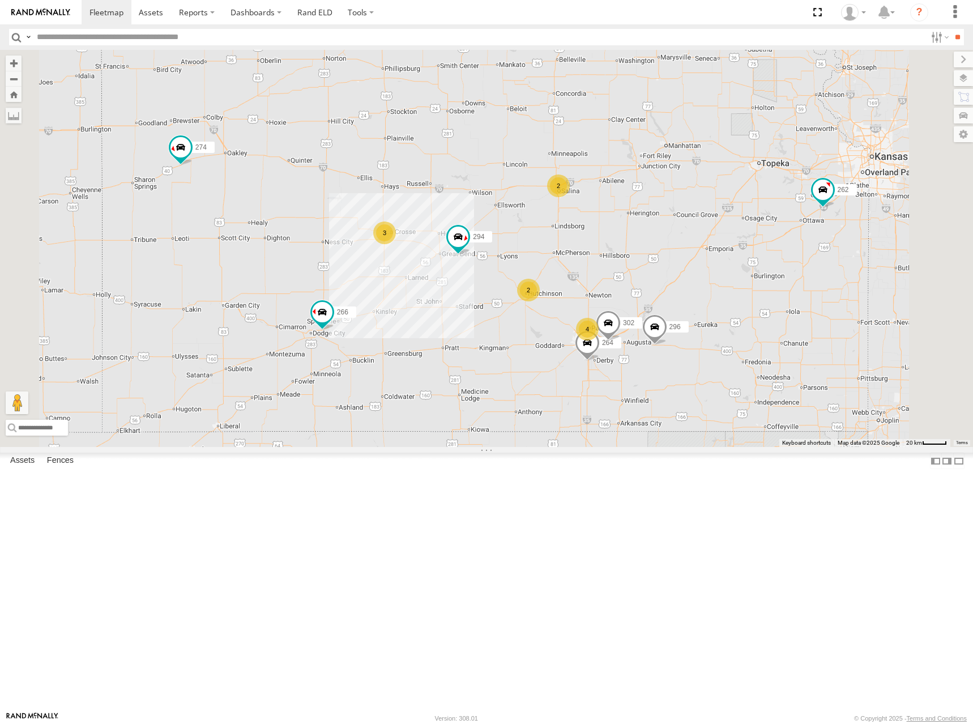
drag, startPoint x: 788, startPoint y: 281, endPoint x: 781, endPoint y: 348, distance: 66.7
click at [781, 348] on div "280 274 298 270 262 272 284 282 266 278 294 260 296 264 302 4 2 3 2" at bounding box center [486, 248] width 973 height 397
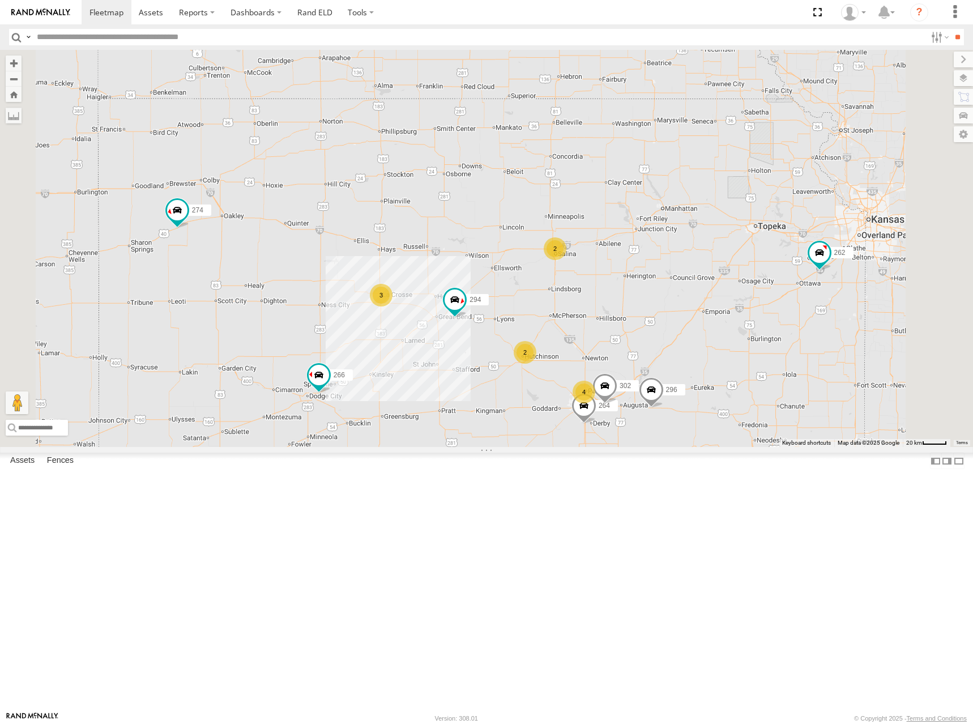
drag, startPoint x: 727, startPoint y: 236, endPoint x: 729, endPoint y: 271, distance: 35.2
click at [729, 271] on div "280 274 298 270 262 272 284 282 266 278 294 260 296 264 302 4 2 3 2" at bounding box center [486, 248] width 973 height 397
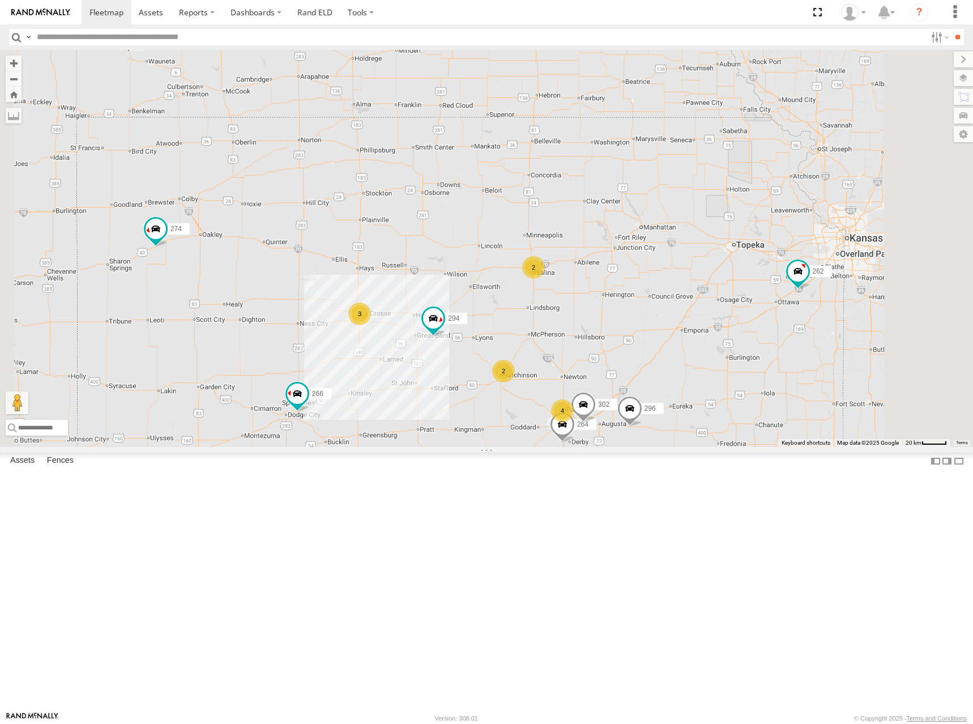
drag, startPoint x: 794, startPoint y: 247, endPoint x: 763, endPoint y: 270, distance: 38.5
click at [768, 270] on div "280 274 298 270 262 272 284 282 266 278 294 260 296 264 302 4 2 3 2" at bounding box center [486, 248] width 973 height 397
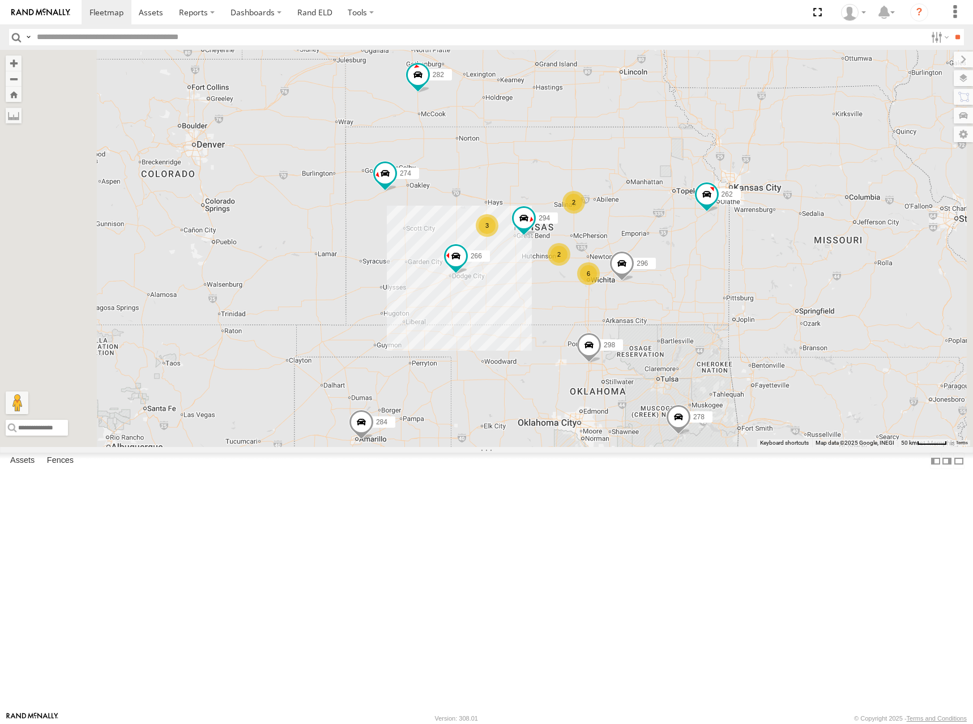
drag, startPoint x: 736, startPoint y: 277, endPoint x: 746, endPoint y: 245, distance: 33.9
click at [746, 245] on div "280 274 298 270 262 272 284 282 266 278 294 260 296 6 2 3 2" at bounding box center [486, 248] width 973 height 397
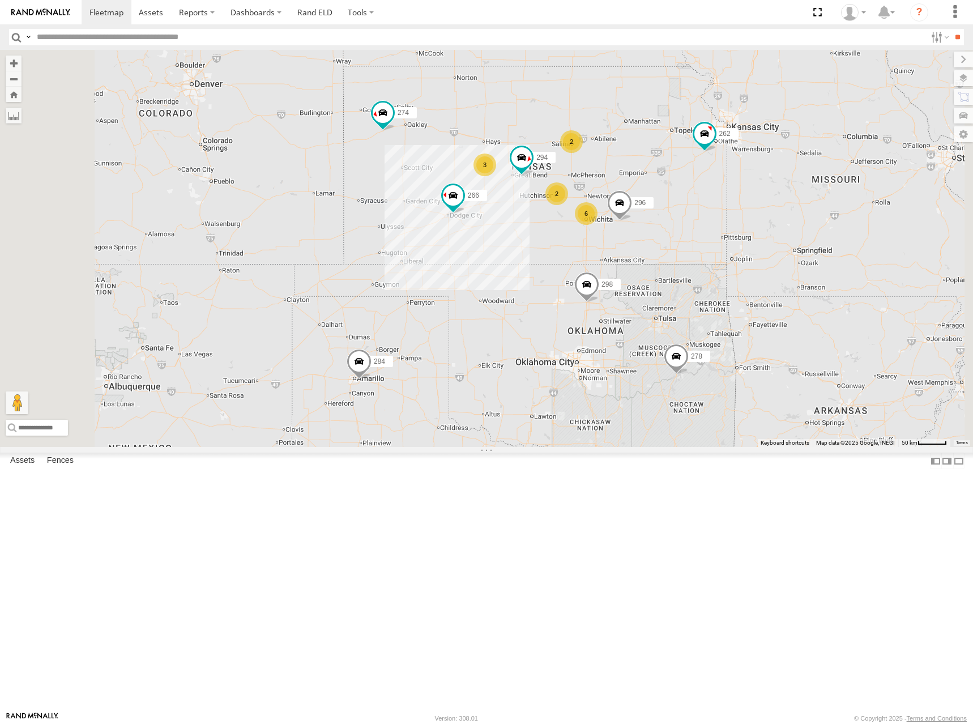
drag, startPoint x: 746, startPoint y: 251, endPoint x: 734, endPoint y: 223, distance: 31.5
click at [734, 223] on div "280 274 298 270 262 272 284 282 266 278 294 260 296 6 2 3 2" at bounding box center [486, 248] width 973 height 397
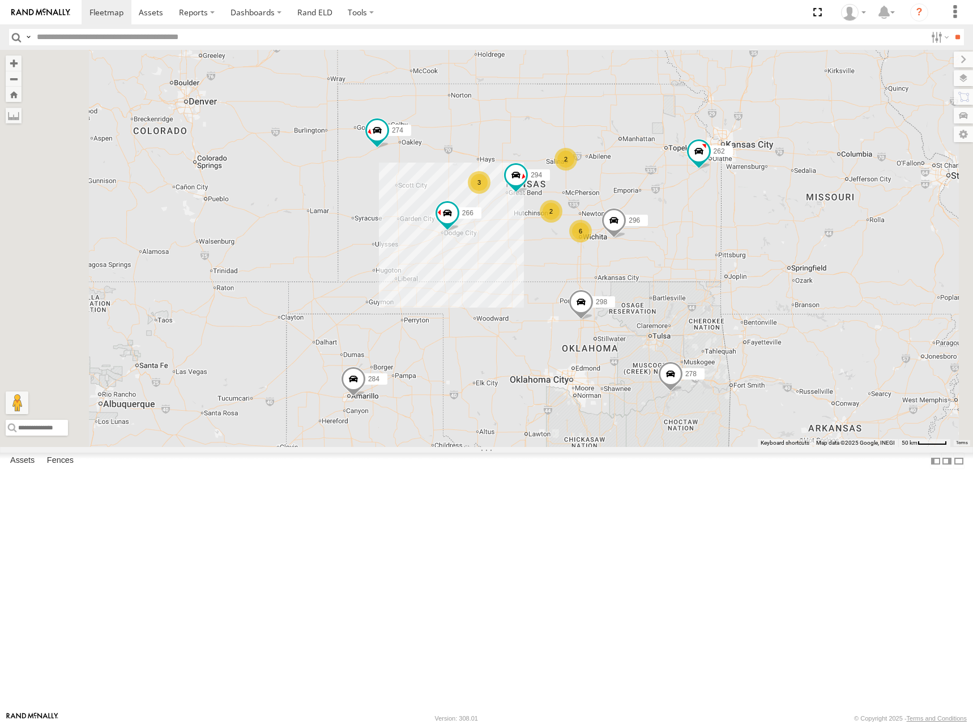
drag, startPoint x: 759, startPoint y: 217, endPoint x: 754, endPoint y: 242, distance: 25.3
click at [754, 242] on div "280 274 298 270 262 272 284 282 266 278 294 260 296 6 2 3 2" at bounding box center [486, 248] width 973 height 397
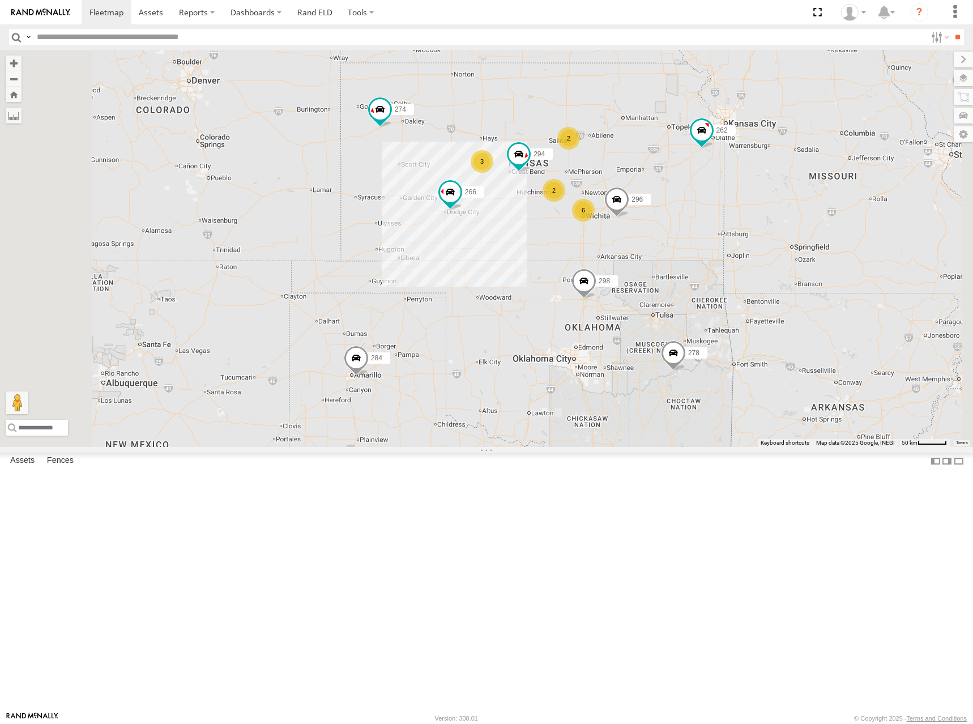
drag, startPoint x: 770, startPoint y: 277, endPoint x: 772, endPoint y: 250, distance: 27.3
click at [772, 250] on div "280 274 298 270 262 272 284 282 266 278 294 260 296 6 2 3 2" at bounding box center [486, 248] width 973 height 397
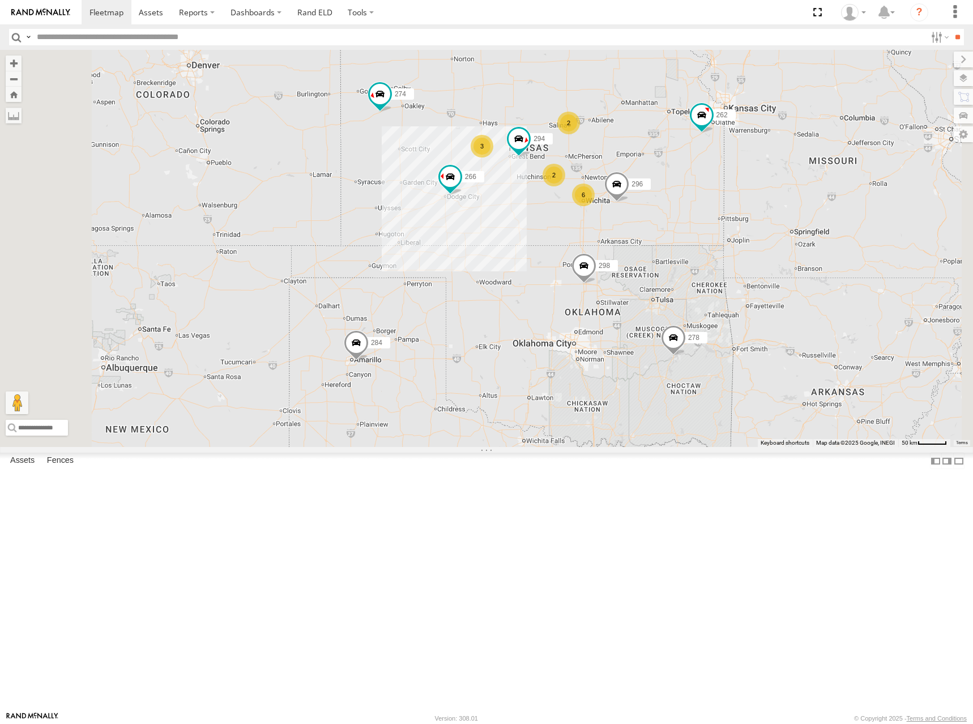
click at [768, 252] on div "280 274 298 270 262 272 284 282 266 278 294 260 296 6 2 3 2" at bounding box center [486, 248] width 973 height 397
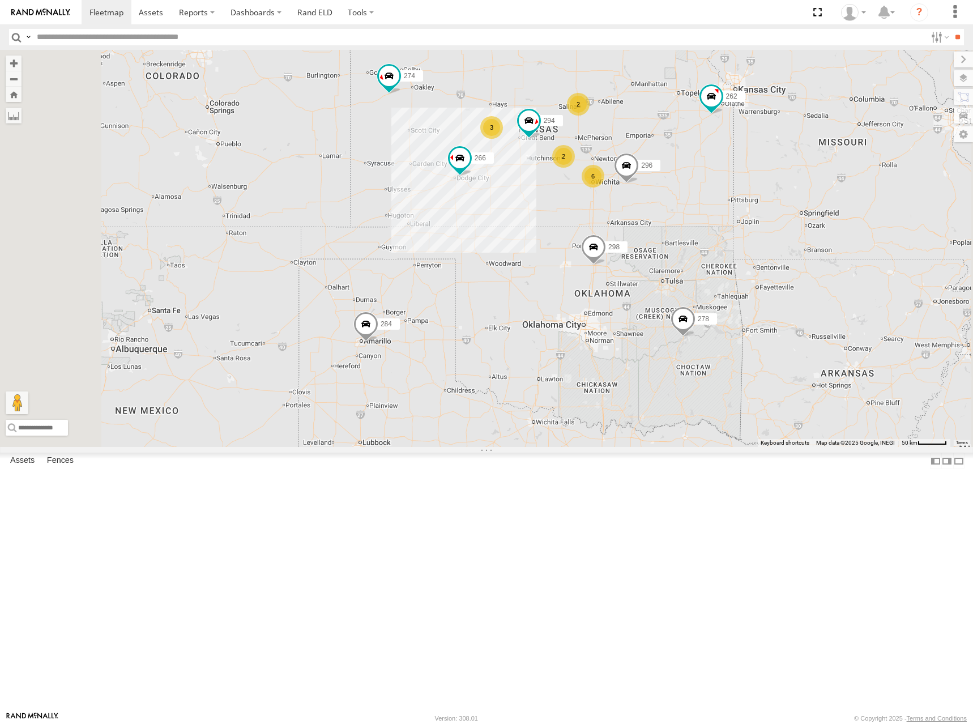
drag, startPoint x: 740, startPoint y: 166, endPoint x: 749, endPoint y: 159, distance: 12.1
click at [749, 159] on div "280 274 298 270 262 272 284 282 266 278 294 260 296 6 2 3 2" at bounding box center [486, 248] width 973 height 397
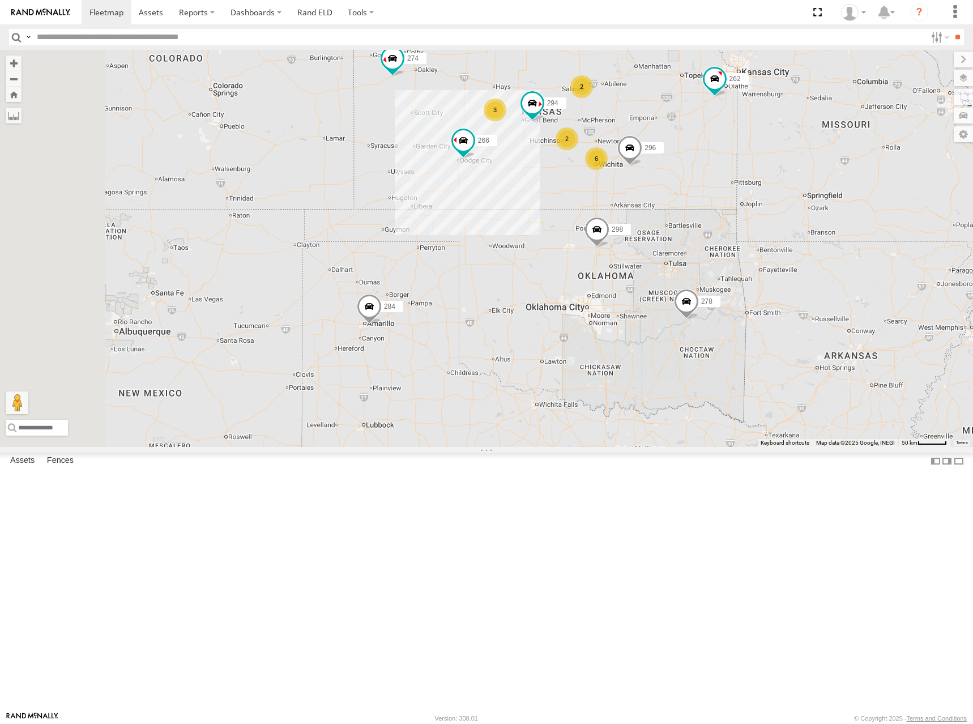
drag, startPoint x: 757, startPoint y: 171, endPoint x: 759, endPoint y: 141, distance: 30.1
click at [759, 140] on div "280 274 298 270 262 272 284 282 266 278 294 260 296 6 2 3 2" at bounding box center [486, 248] width 973 height 397
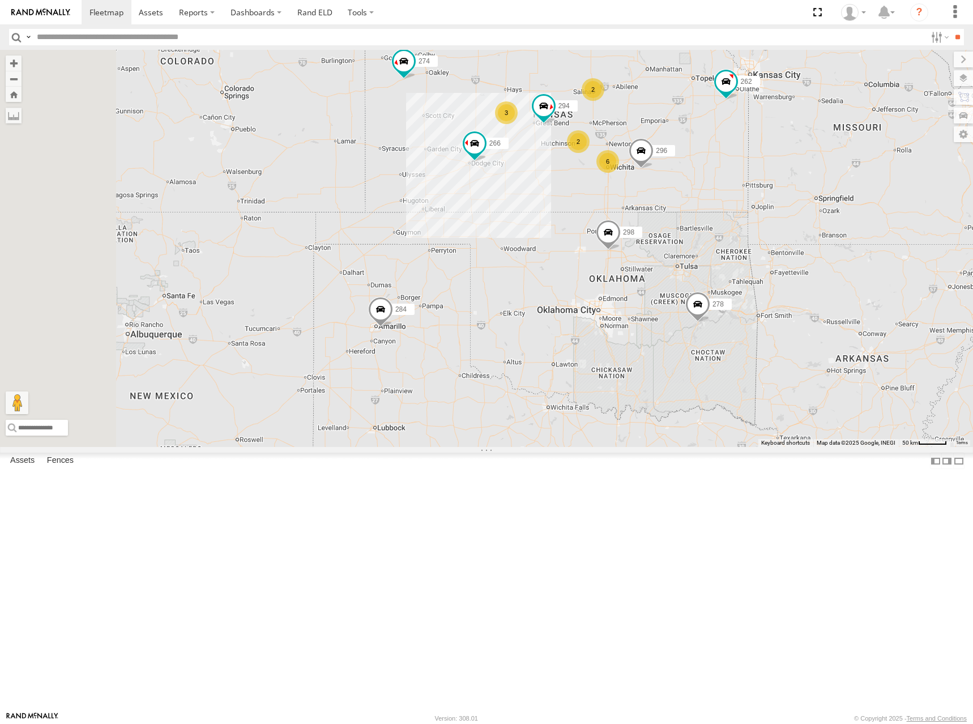
drag, startPoint x: 756, startPoint y: 151, endPoint x: 766, endPoint y: 198, distance: 48.0
click at [766, 198] on div "280 274 298 270 262 272 284 282 266 278 294 260 296 6 2 3 2" at bounding box center [486, 248] width 973 height 397
click at [766, 207] on div "280 274 298 270 262 272 284 282 266 278 294 260 296 6 2 3 2" at bounding box center [486, 248] width 973 height 397
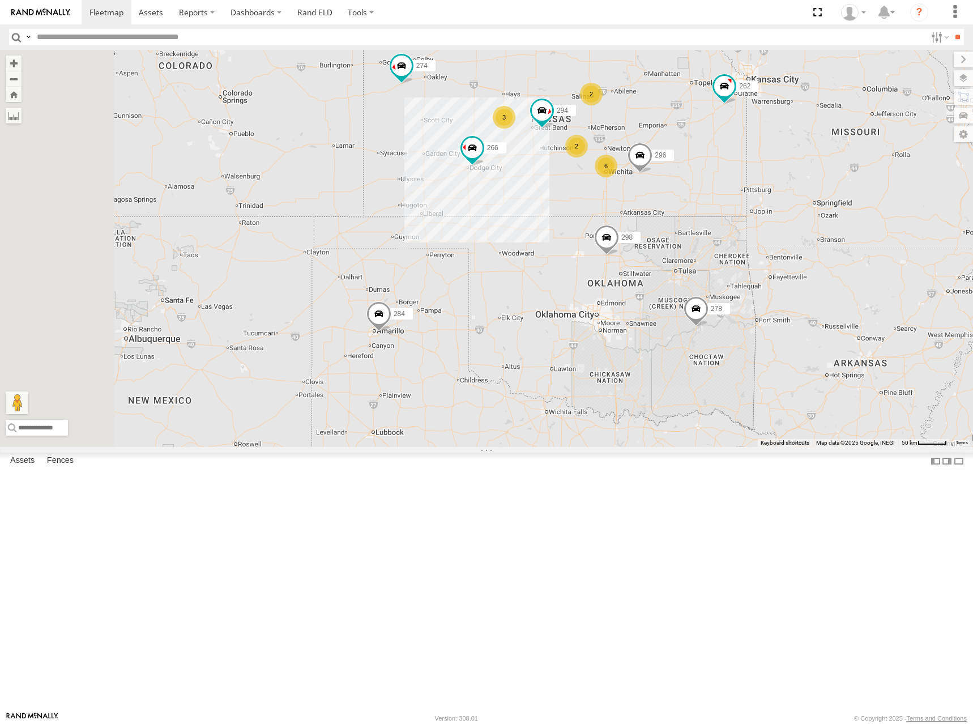
drag, startPoint x: 811, startPoint y: 176, endPoint x: 791, endPoint y: 221, distance: 48.9
click at [791, 221] on div "280 274 298 270 262 272 284 282 266 278 294 260 296 6 2 3 2" at bounding box center [486, 248] width 973 height 397
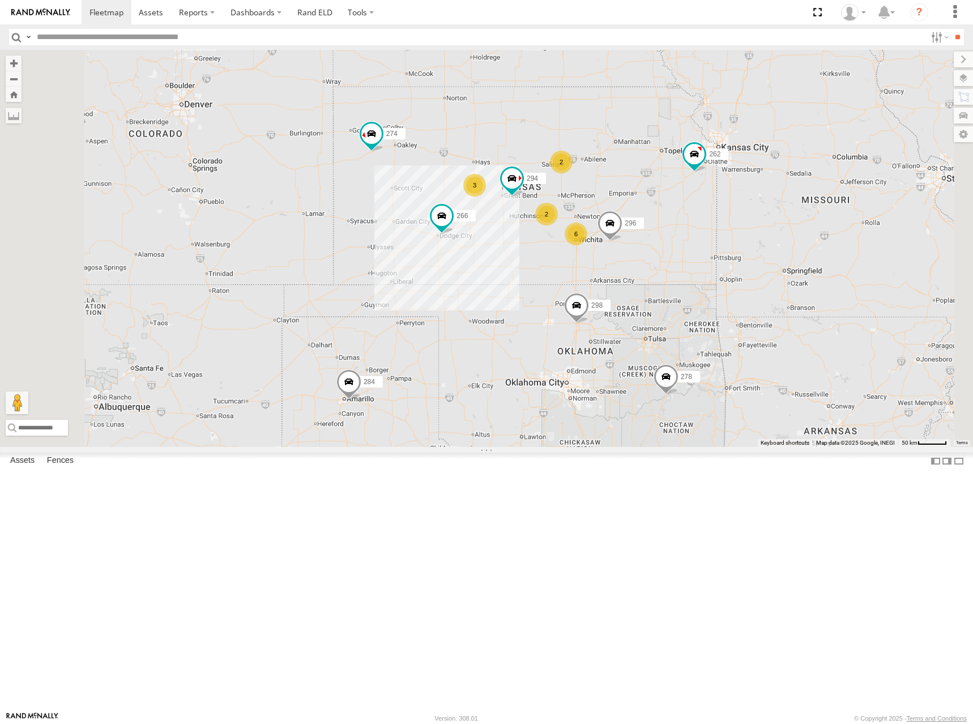
drag, startPoint x: 685, startPoint y: 212, endPoint x: 685, endPoint y: 222, distance: 10.2
click at [685, 222] on div "280 274 298 270 262 272 284 282 266 278 294 260 296 6 2 3 2" at bounding box center [486, 248] width 973 height 397
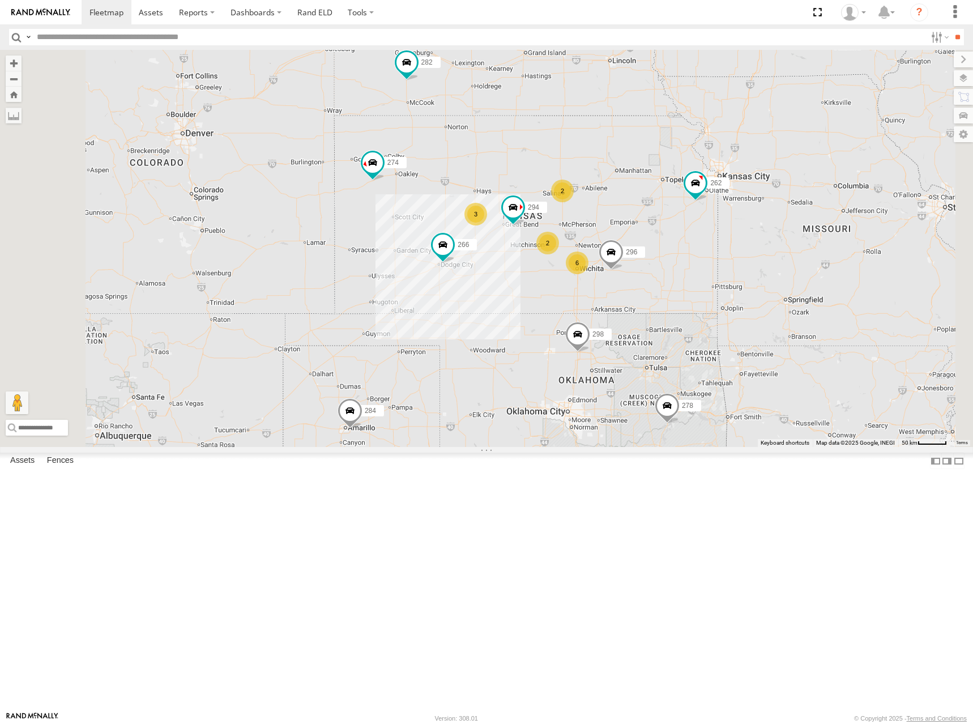
drag, startPoint x: 748, startPoint y: 186, endPoint x: 751, endPoint y: 224, distance: 37.6
click at [751, 224] on div "280 274 298 270 262 272 284 282 266 278 294 260 296 6 2 3 2" at bounding box center [486, 248] width 973 height 397
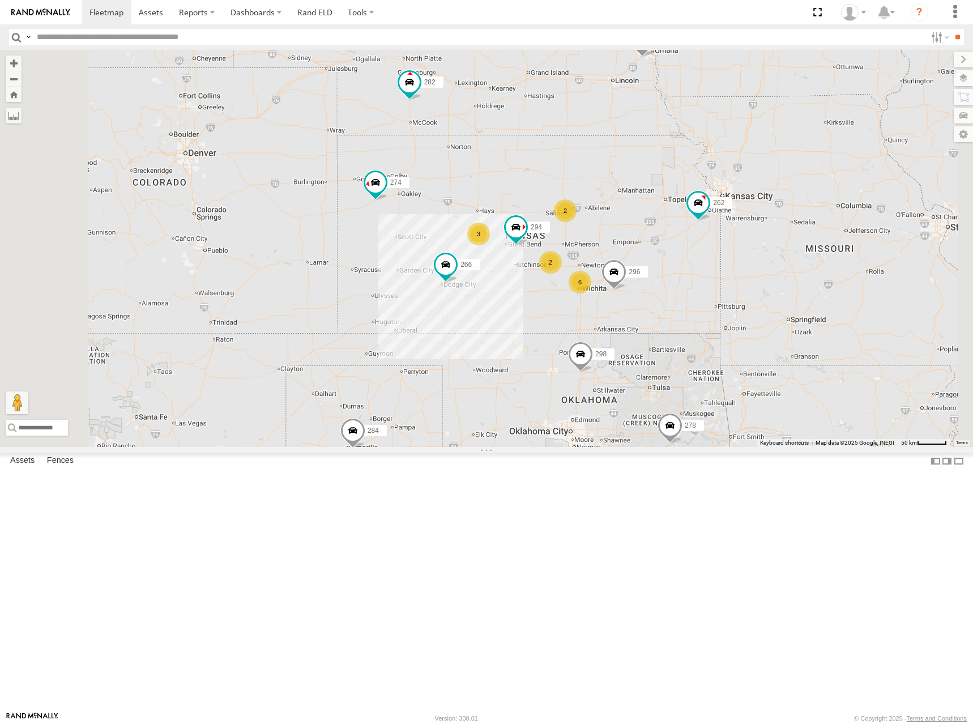
drag, startPoint x: 708, startPoint y: 240, endPoint x: 689, endPoint y: 245, distance: 19.9
click at [689, 244] on div "280 274 298 270 262 272 284 282 266 278 294 260 296 6 2 3 2" at bounding box center [486, 248] width 973 height 397
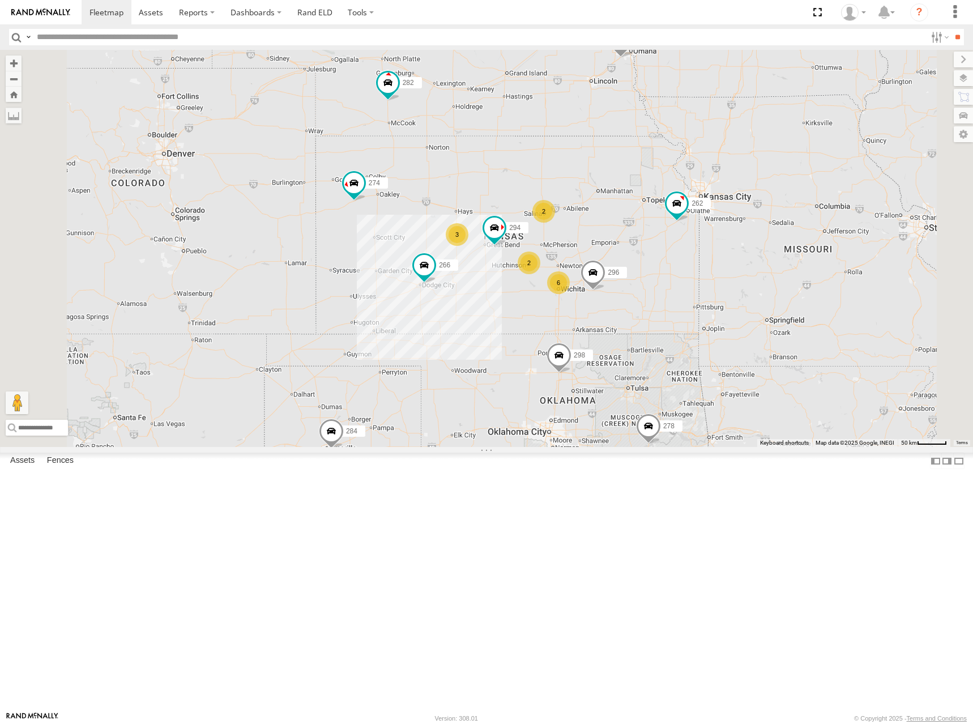
drag, startPoint x: 676, startPoint y: 225, endPoint x: 703, endPoint y: 204, distance: 34.3
click at [703, 204] on div "280 274 298 270 262 272 284 282 266 278 294 260 296 6 2 3 2" at bounding box center [486, 248] width 973 height 397
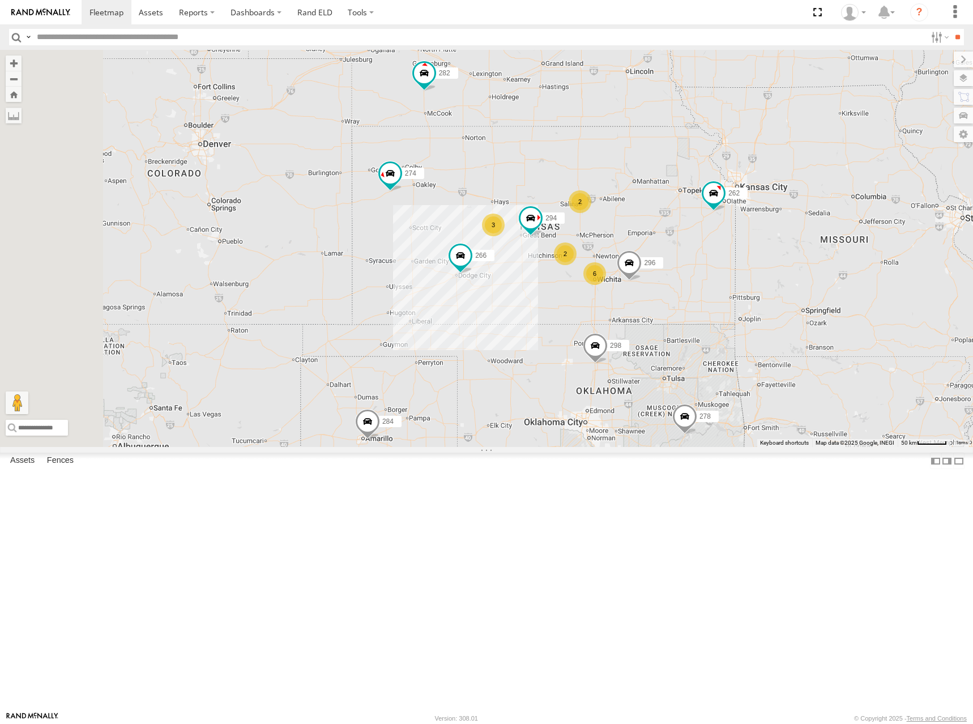
drag, startPoint x: 740, startPoint y: 270, endPoint x: 748, endPoint y: 293, distance: 24.5
click at [748, 293] on div "280 274 298 270 262 272 284 282 266 278 294 260 296 6 2 3 2" at bounding box center [486, 248] width 973 height 397
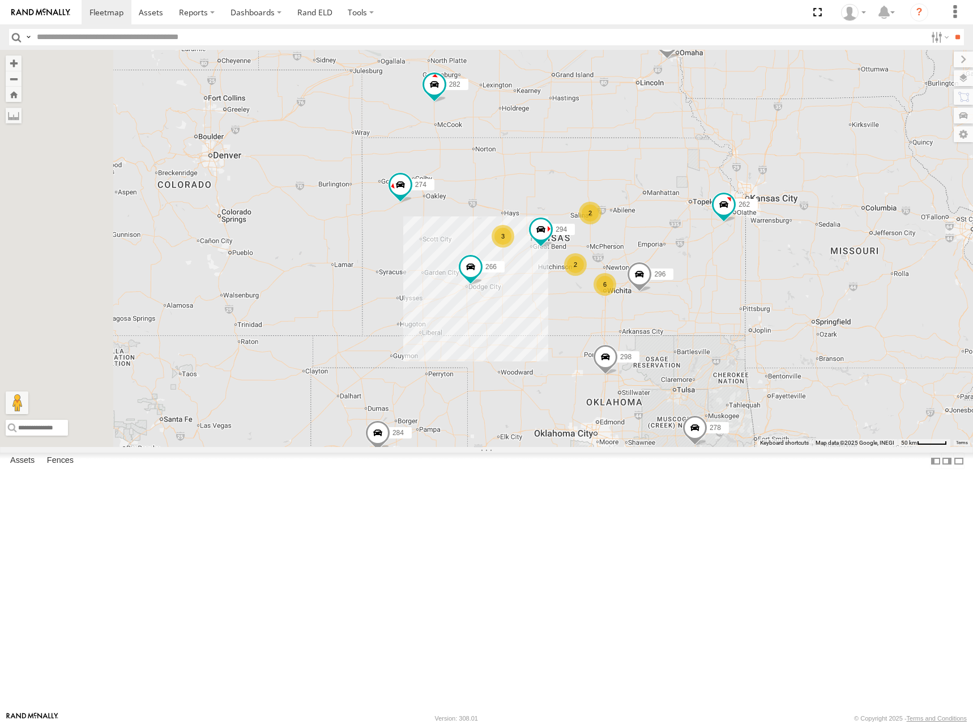
click at [693, 242] on div "280 274 298 270 262 272 284 282 266 278 294 260 296 6 2 3 2" at bounding box center [486, 248] width 973 height 397
drag, startPoint x: 702, startPoint y: 230, endPoint x: 703, endPoint y: 236, distance: 6.3
click at [703, 236] on div "280 274 298 270 262 272 284 282 266 278 294 260 296 6 2 3 2" at bounding box center [486, 248] width 973 height 397
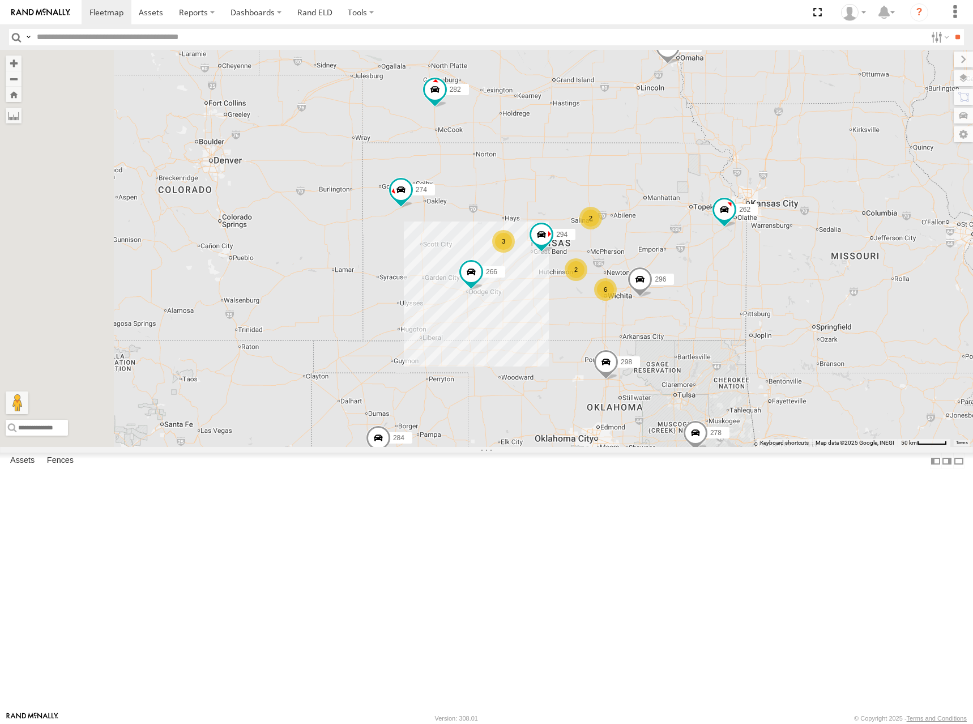
drag, startPoint x: 673, startPoint y: 204, endPoint x: 679, endPoint y: 219, distance: 15.2
click at [679, 219] on div "280 274 298 270 262 272 284 282 266 278 294 260 296 6 2 3 2" at bounding box center [486, 248] width 973 height 397
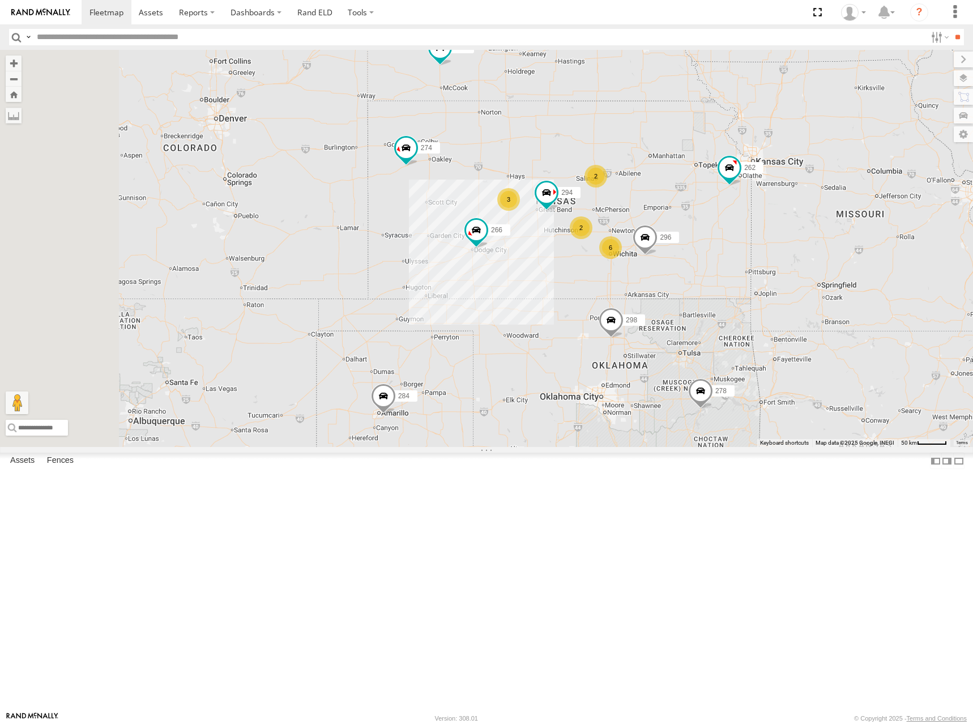
drag, startPoint x: 718, startPoint y: 321, endPoint x: 718, endPoint y: 270, distance: 51.0
click at [718, 270] on div "280 274 298 270 262 272 284 282 266 278 294 260 296 6 2 3 2" at bounding box center [486, 248] width 973 height 397
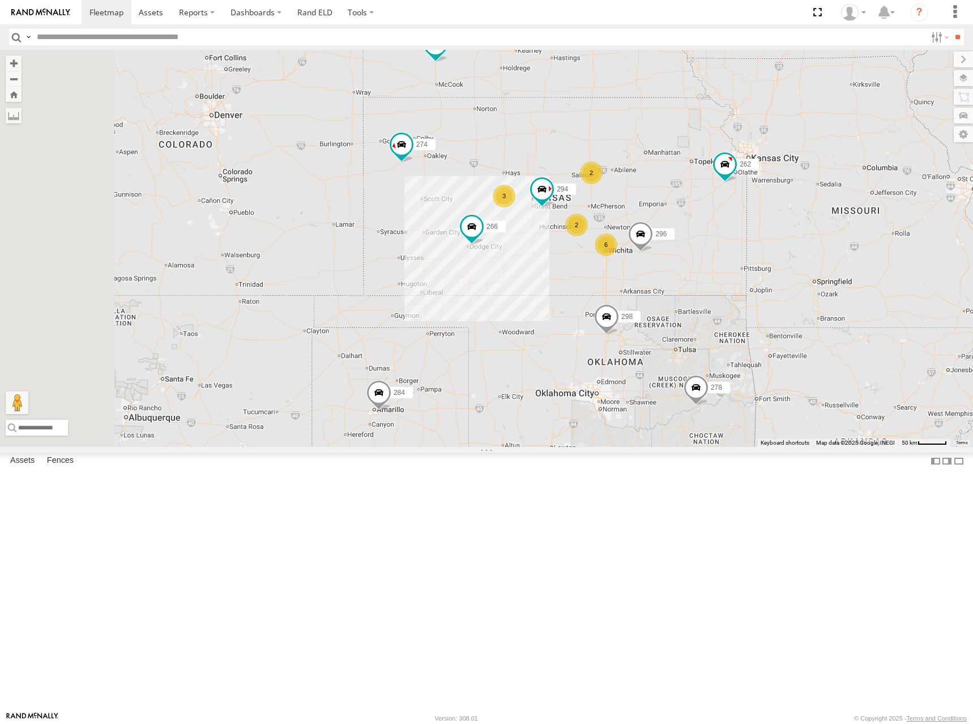
drag, startPoint x: 766, startPoint y: 245, endPoint x: 751, endPoint y: 247, distance: 14.8
click at [751, 247] on div "280 274 298 270 262 272 284 282 266 278 294 260 296 6 2 3 2" at bounding box center [486, 248] width 973 height 397
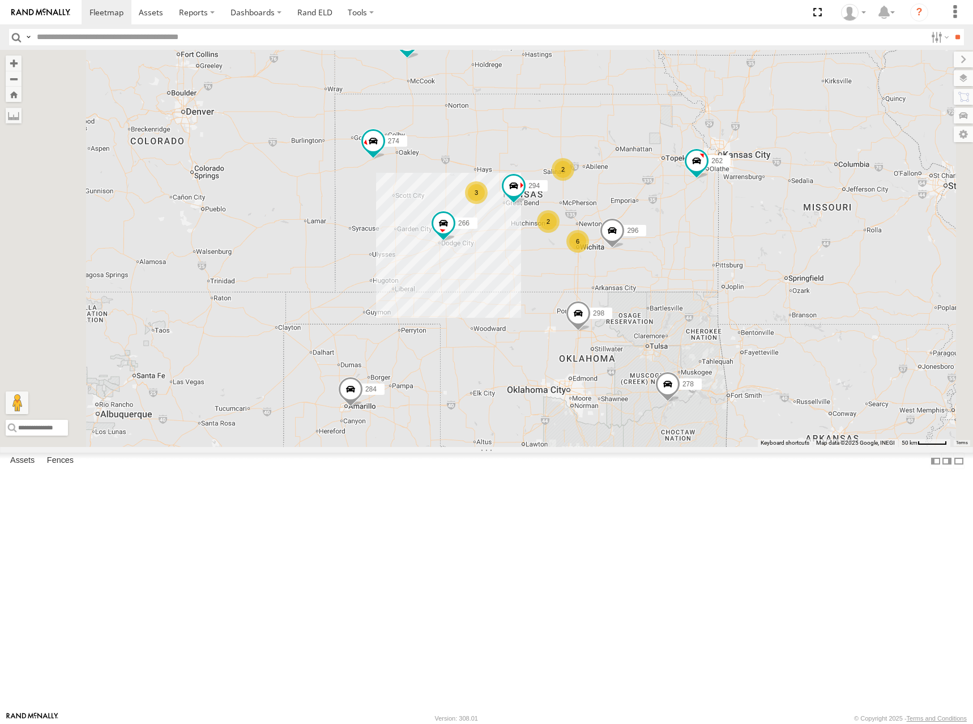
drag, startPoint x: 741, startPoint y: 250, endPoint x: 721, endPoint y: 244, distance: 21.3
click at [721, 244] on div "280 274 298 270 262 272 284 282 266 278 294 260 296 6 2 3 2" at bounding box center [486, 248] width 973 height 397
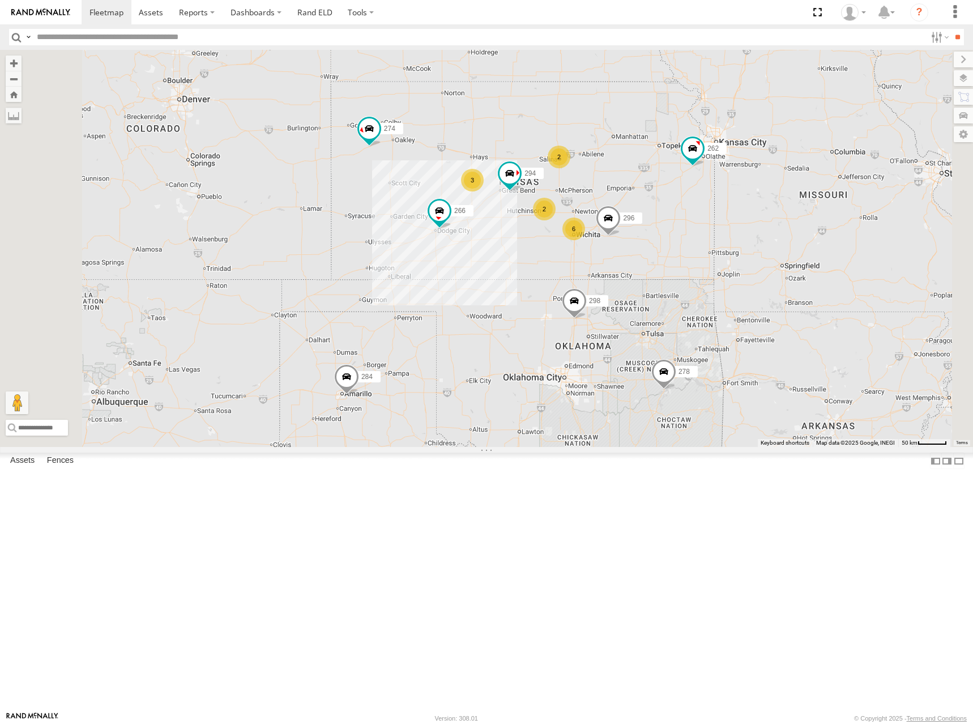
drag, startPoint x: 718, startPoint y: 254, endPoint x: 715, endPoint y: 241, distance: 13.9
click at [715, 241] on div "280 274 298 270 262 272 284 282 266 278 294 260 296 6 2 3 2" at bounding box center [486, 248] width 973 height 397
click at [699, 237] on div "280 274 298 270 262 272 284 282 266 278 294 260 296 6 2 3 2" at bounding box center [486, 248] width 973 height 397
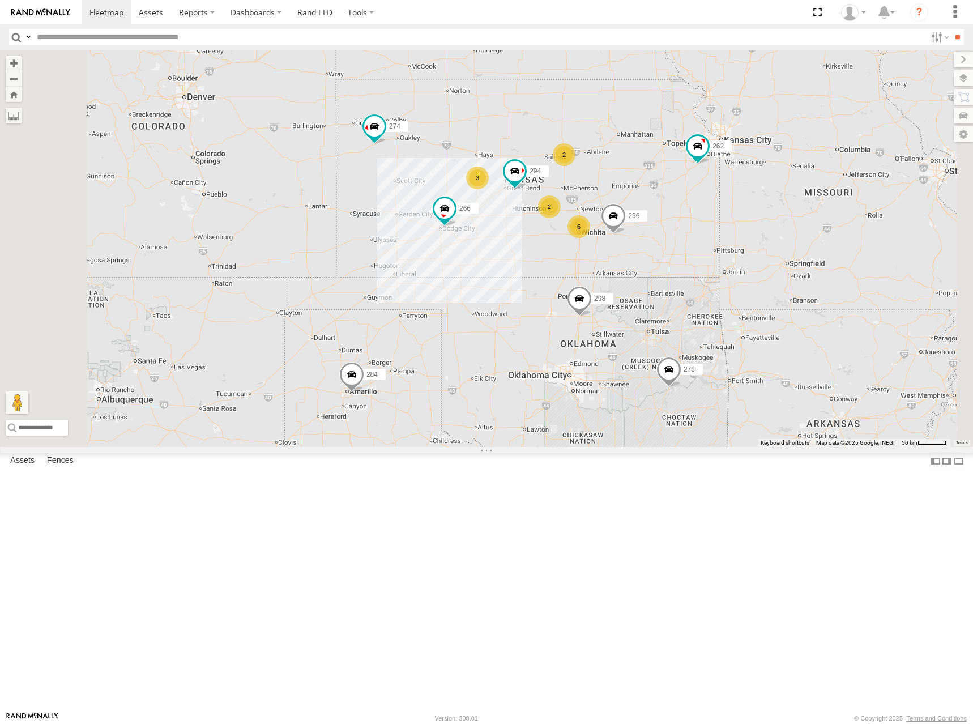
drag, startPoint x: 740, startPoint y: 244, endPoint x: 752, endPoint y: 240, distance: 13.1
click at [752, 240] on div "280 274 298 270 262 272 284 282 266 278 294 260 296 6 2 3 2" at bounding box center [486, 248] width 973 height 397
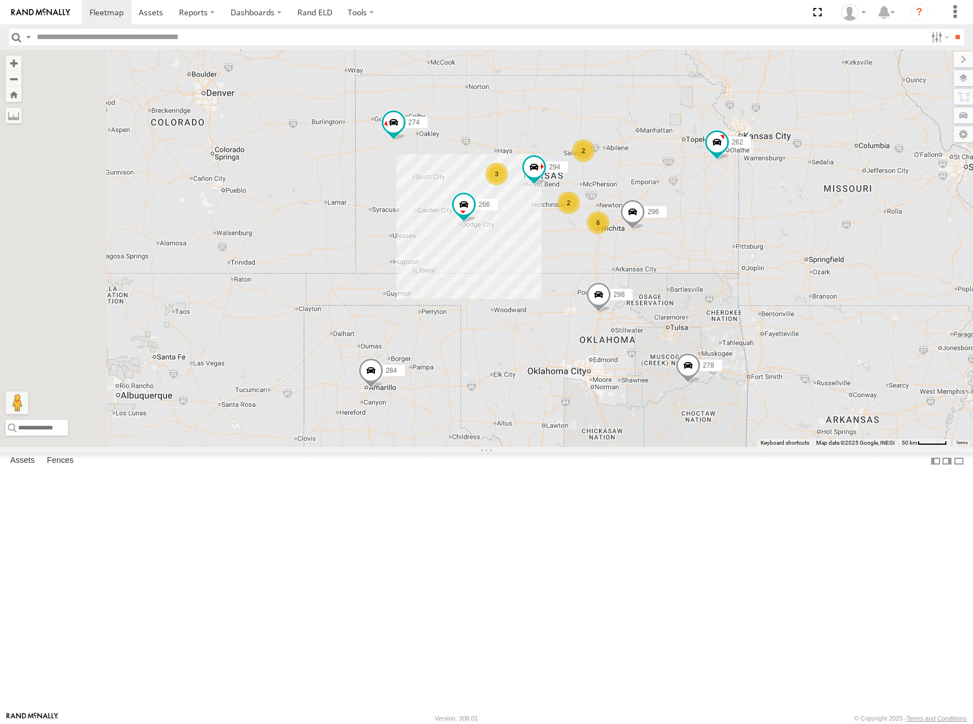
drag, startPoint x: 647, startPoint y: 238, endPoint x: 659, endPoint y: 239, distance: 11.9
click at [658, 239] on div "280 274 298 270 262 272 284 282 266 278 294 260 296 6 2 3 2" at bounding box center [486, 248] width 973 height 397
click at [691, 229] on div "280 274 298 270 262 272 284 282 266 278 294 260 296 6 2 3 2" at bounding box center [486, 248] width 973 height 397
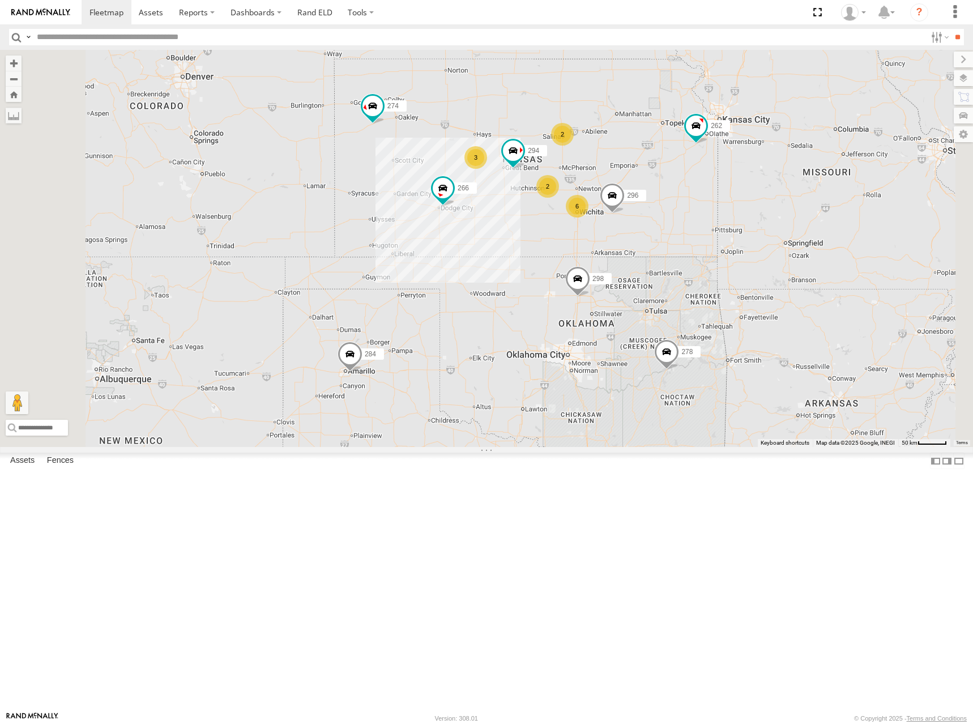
drag, startPoint x: 700, startPoint y: 252, endPoint x: 669, endPoint y: 231, distance: 37.5
click at [669, 231] on div "280 274 298 270 262 272 284 282 266 278 294 260 296 6 2 3 2" at bounding box center [486, 248] width 973 height 397
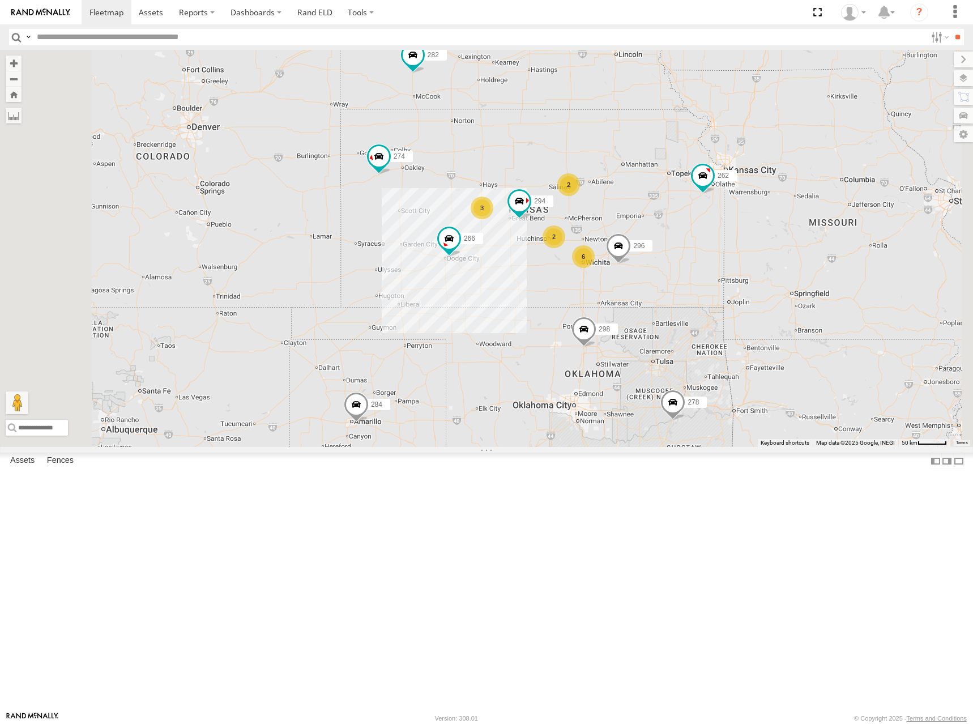
drag, startPoint x: 721, startPoint y: 189, endPoint x: 732, endPoint y: 246, distance: 58.2
click at [732, 246] on div "280 274 298 270 262 272 284 282 266 278 294 260 296 6 2 3 2" at bounding box center [486, 248] width 973 height 397
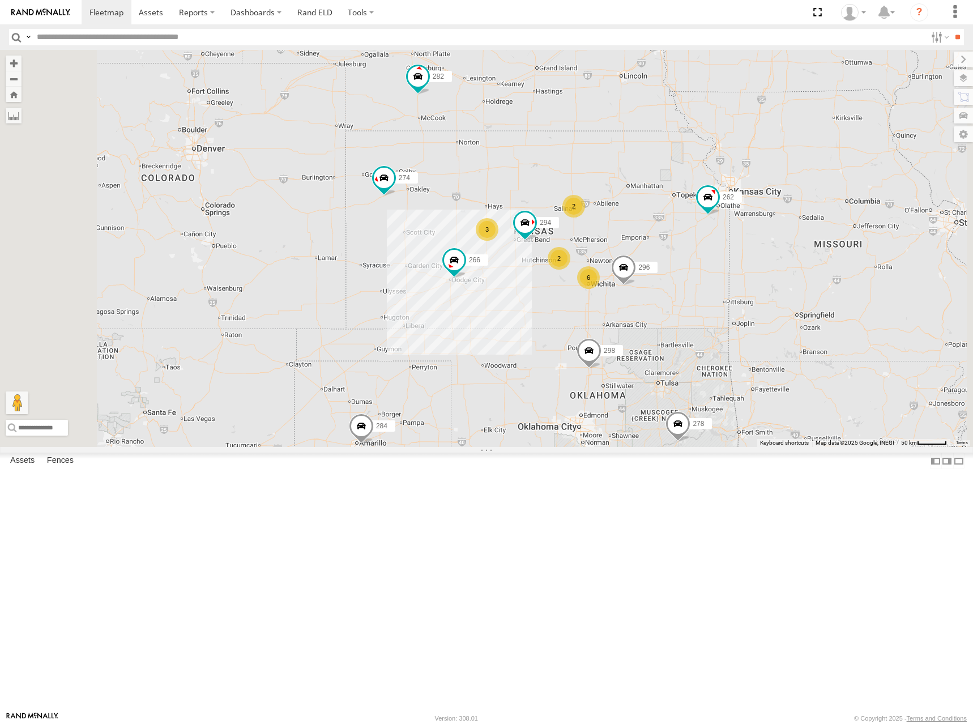
drag, startPoint x: 735, startPoint y: 242, endPoint x: 735, endPoint y: 255, distance: 13.0
click at [735, 255] on div "280 274 298 270 262 272 284 282 266 278 294 260 296 6 2 3 2" at bounding box center [486, 248] width 973 height 397
drag, startPoint x: 724, startPoint y: 298, endPoint x: 725, endPoint y: 262, distance: 35.7
click at [725, 262] on div "280 274 298 270 262 272 284 282 266 278 294 260 296 6 2 3 2" at bounding box center [486, 248] width 973 height 397
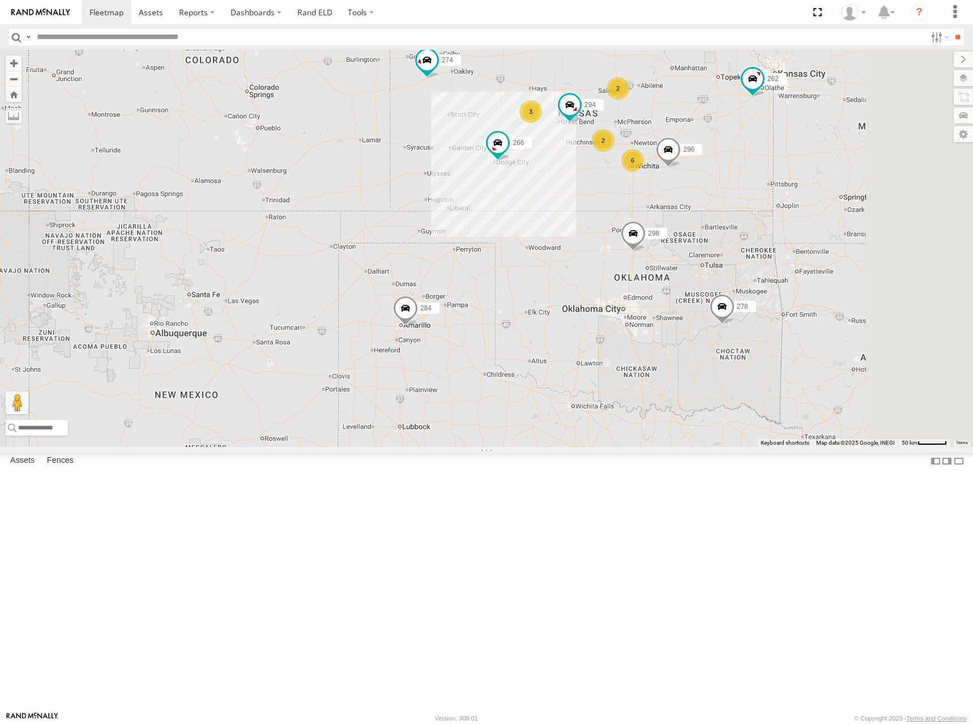
drag, startPoint x: 810, startPoint y: 163, endPoint x: 808, endPoint y: 177, distance: 15.0
click at [808, 177] on div "280 274 298 270 262 272 284 282 266 278 294 260 296 6 2 3 2" at bounding box center [486, 248] width 973 height 397
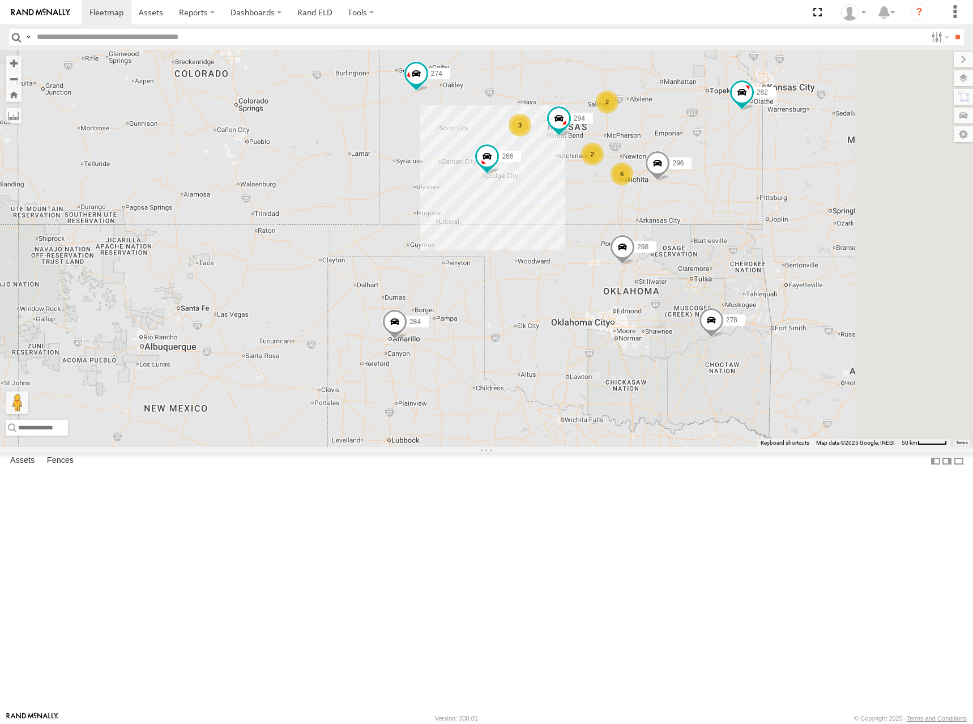
drag, startPoint x: 756, startPoint y: 192, endPoint x: 746, endPoint y: 204, distance: 15.7
click at [746, 204] on div "280 274 298 270 262 272 284 282 266 278 294 260 296 6 2 3 2" at bounding box center [486, 248] width 973 height 397
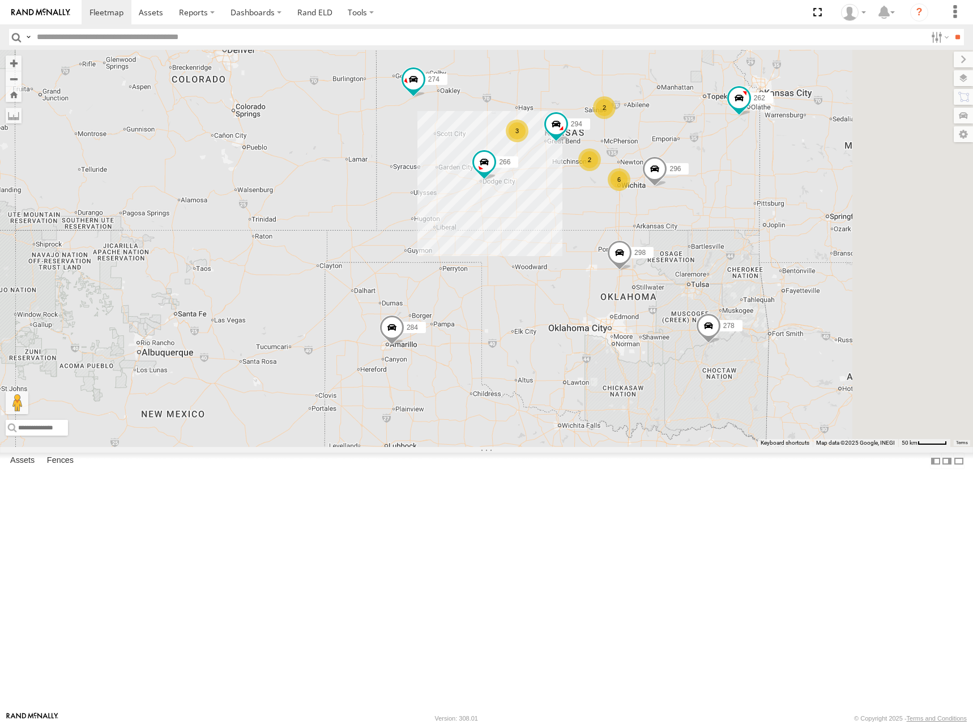
drag, startPoint x: 714, startPoint y: 186, endPoint x: 712, endPoint y: 194, distance: 7.7
click at [712, 194] on div "280 274 298 270 262 272 284 282 266 278 294 260 296 6 2 3 2" at bounding box center [486, 248] width 973 height 397
drag, startPoint x: 814, startPoint y: 198, endPoint x: 806, endPoint y: 200, distance: 7.7
click at [806, 200] on div "280 274 298 270 262 272 284 282 266 278 294 260 296 6 2 3 2" at bounding box center [486, 248] width 973 height 397
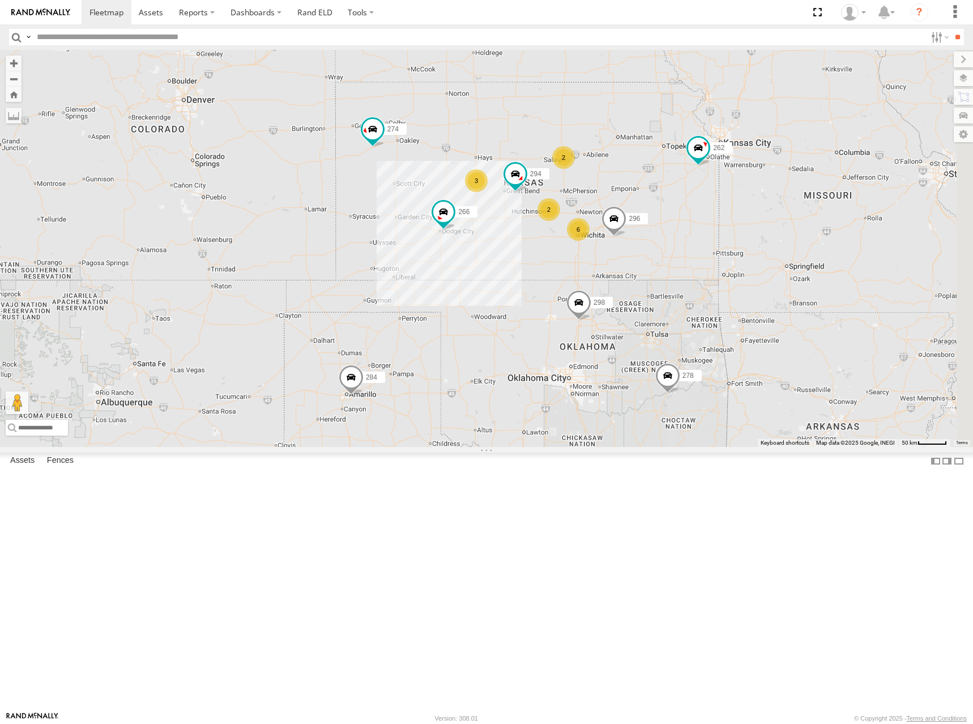
drag, startPoint x: 667, startPoint y: 221, endPoint x: 633, endPoint y: 272, distance: 60.5
click at [633, 272] on div "280 274 298 270 262 272 284 282 266 278 294 260 296 6 2 3 2" at bounding box center [486, 248] width 973 height 397
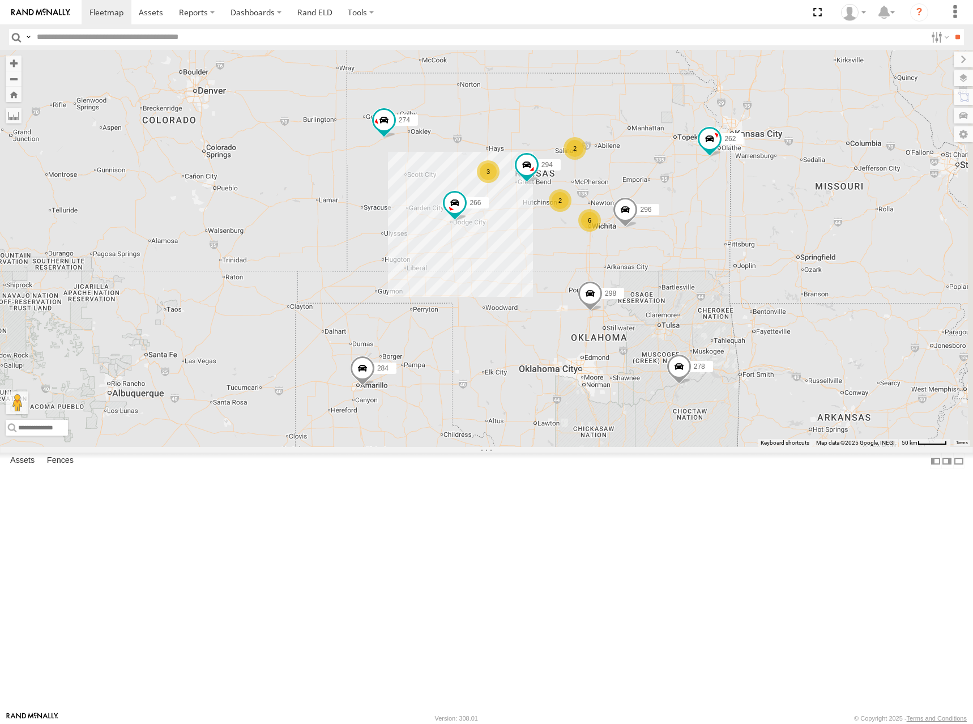
drag, startPoint x: 633, startPoint y: 272, endPoint x: 656, endPoint y: 258, distance: 26.4
click at [656, 258] on div "280 274 298 270 262 272 284 282 266 278 294 260 296 6 2 3 2" at bounding box center [486, 248] width 973 height 397
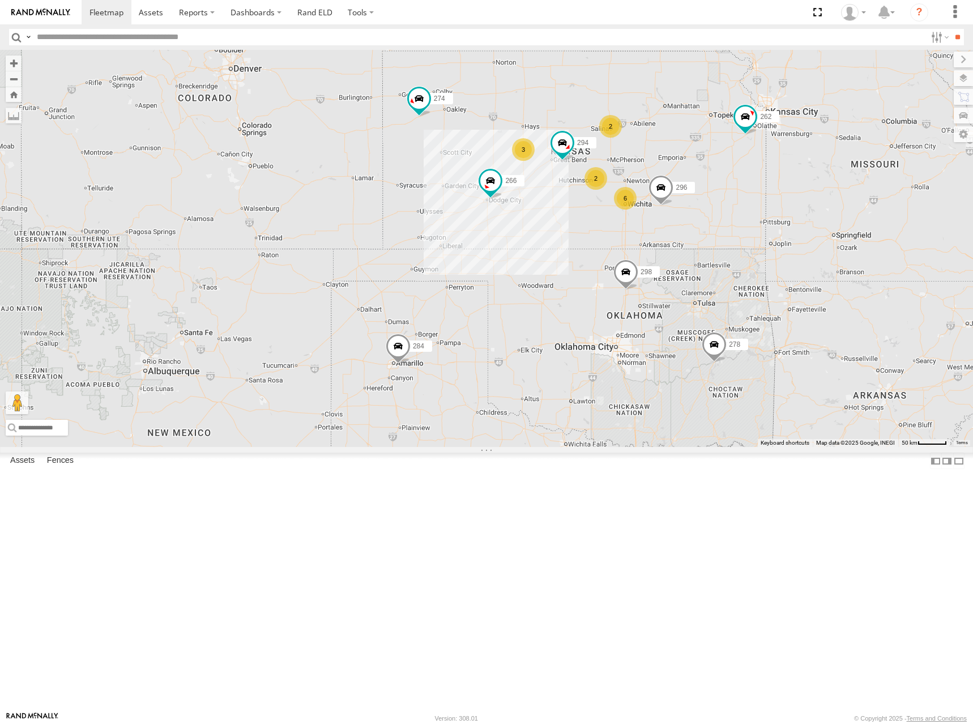
drag, startPoint x: 711, startPoint y: 207, endPoint x: 719, endPoint y: 202, distance: 8.6
click at [719, 202] on div "280 274 298 270 262 272 284 282 266 278 294 260 296 6 2 3 2" at bounding box center [486, 248] width 973 height 397
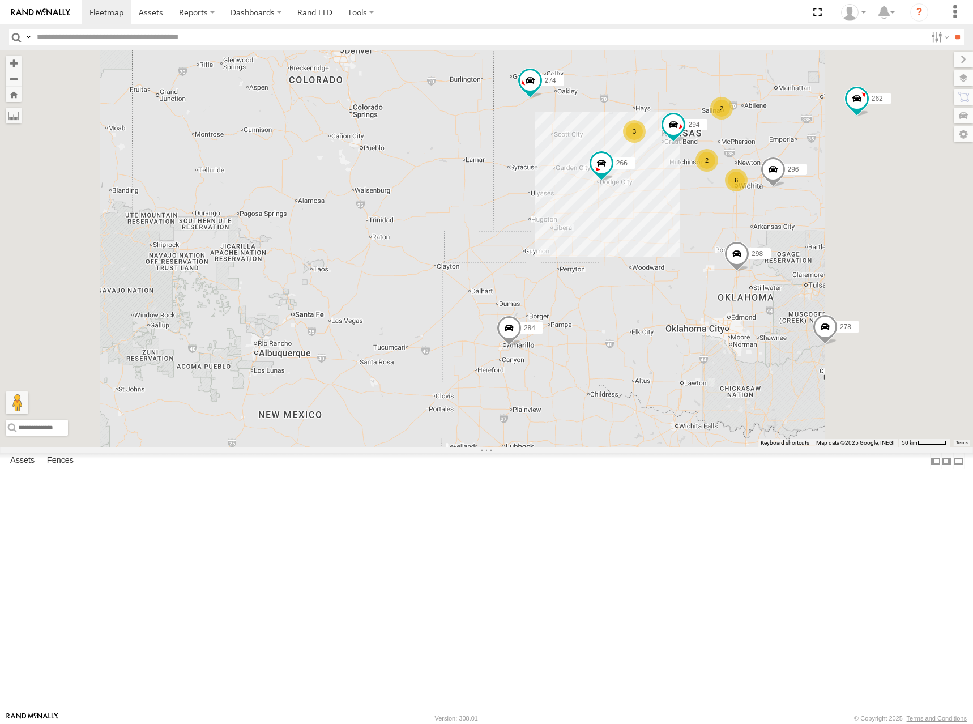
drag, startPoint x: 851, startPoint y: 174, endPoint x: 771, endPoint y: 188, distance: 81.1
click at [772, 188] on div "280 274 298 270 262 272 284 282 266 278 294 260 296 6 2 3 2" at bounding box center [486, 248] width 973 height 397
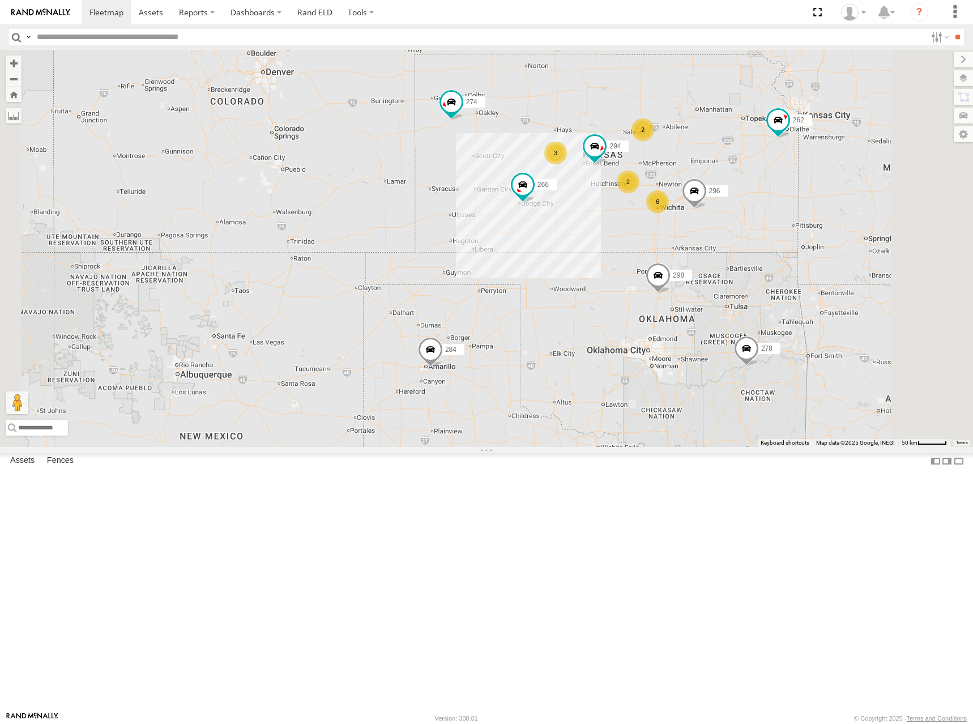
click at [672, 210] on div "280 274 298 270 262 272 284 282 266 278 294 260 296 6 2 3 2" at bounding box center [486, 248] width 973 height 397
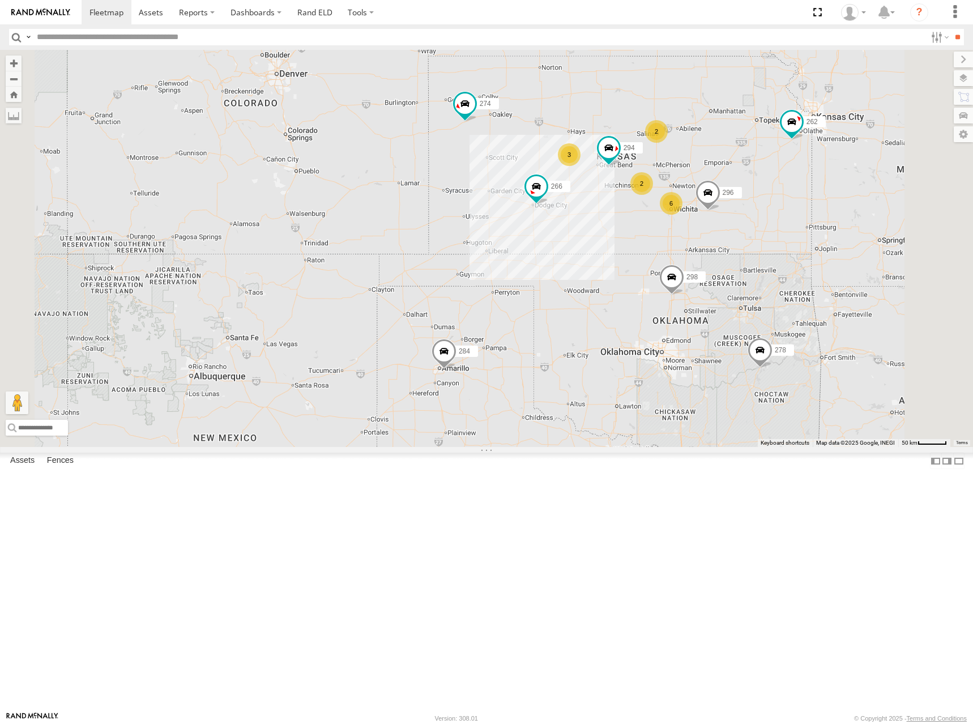
drag, startPoint x: 765, startPoint y: 200, endPoint x: 698, endPoint y: 220, distance: 70.2
click at [698, 220] on div "280 274 298 270 262 272 284 282 266 278 294 260 296 6 2 3 2" at bounding box center [486, 248] width 973 height 397
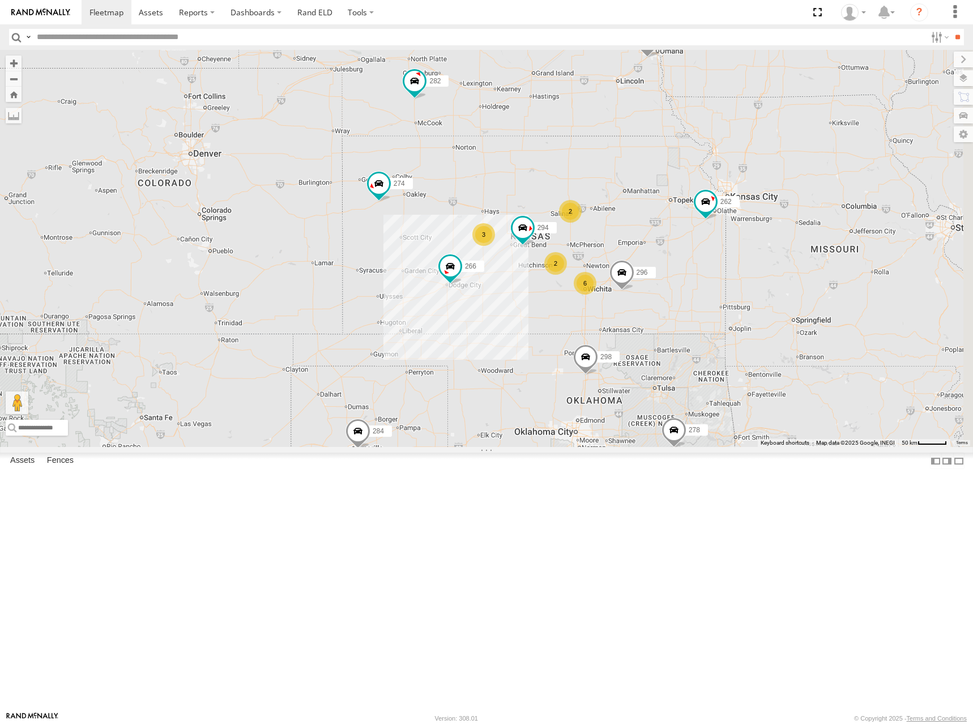
drag, startPoint x: 570, startPoint y: 251, endPoint x: 604, endPoint y: 313, distance: 69.7
click at [603, 313] on div "280 274 298 270 262 272 284 282 266 278 294 260 296 6 2 3 2" at bounding box center [486, 248] width 973 height 397
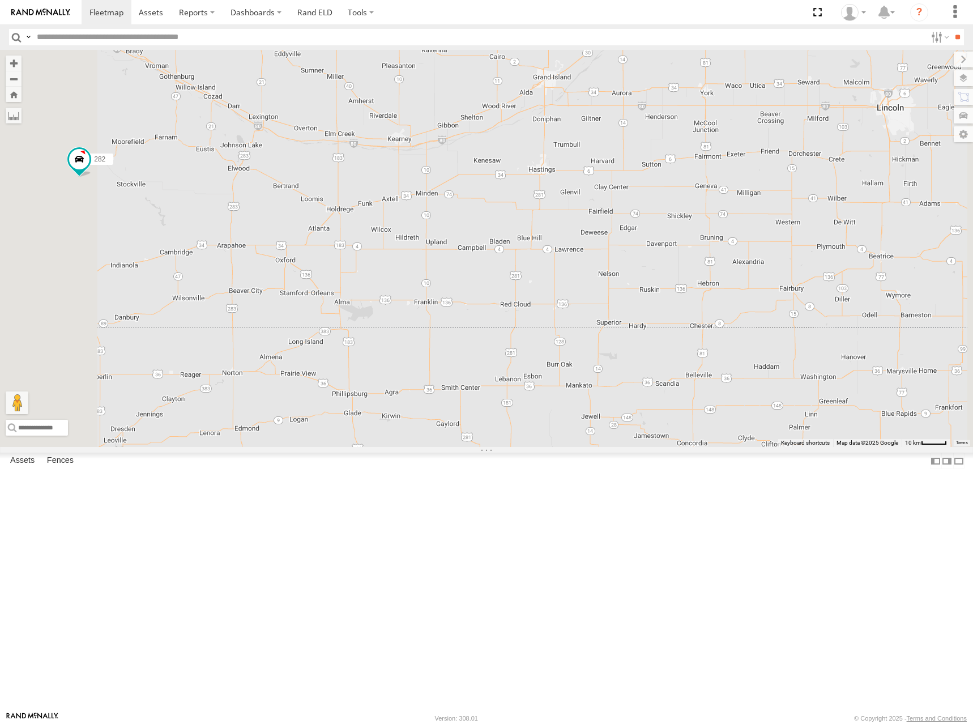
click at [686, 240] on div "280 274 298 270 262 272 284 282 266 278 294 260 296" at bounding box center [486, 248] width 973 height 397
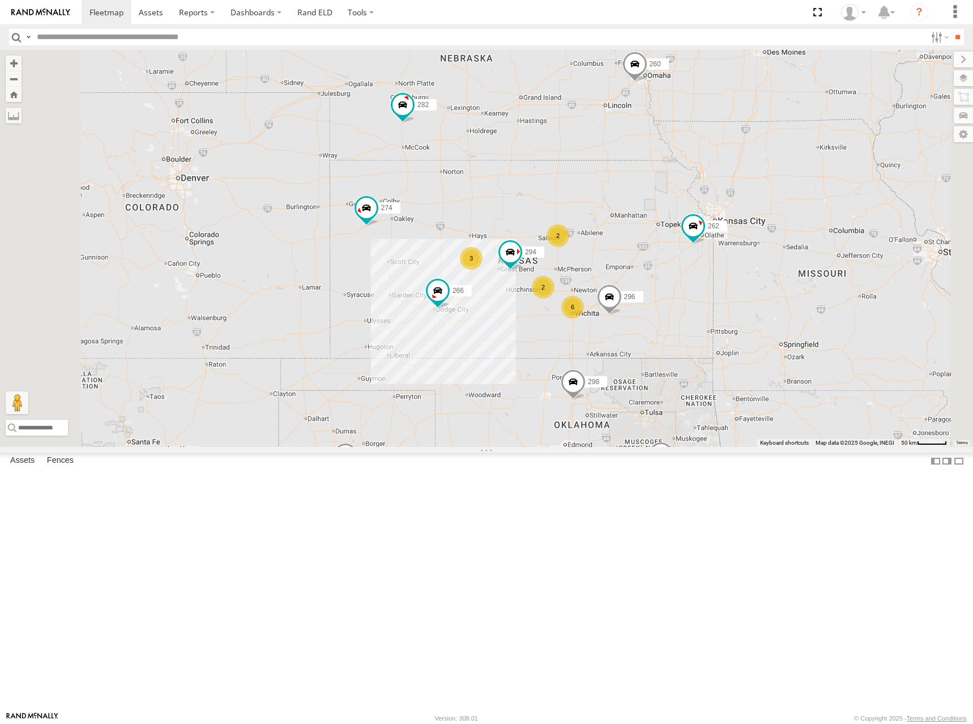
drag, startPoint x: 749, startPoint y: 243, endPoint x: 731, endPoint y: 238, distance: 18.1
click at [735, 238] on div "280 274 298 270 262 272 284 282 266 278 294 260 296 6 2 3 2" at bounding box center [486, 248] width 973 height 397
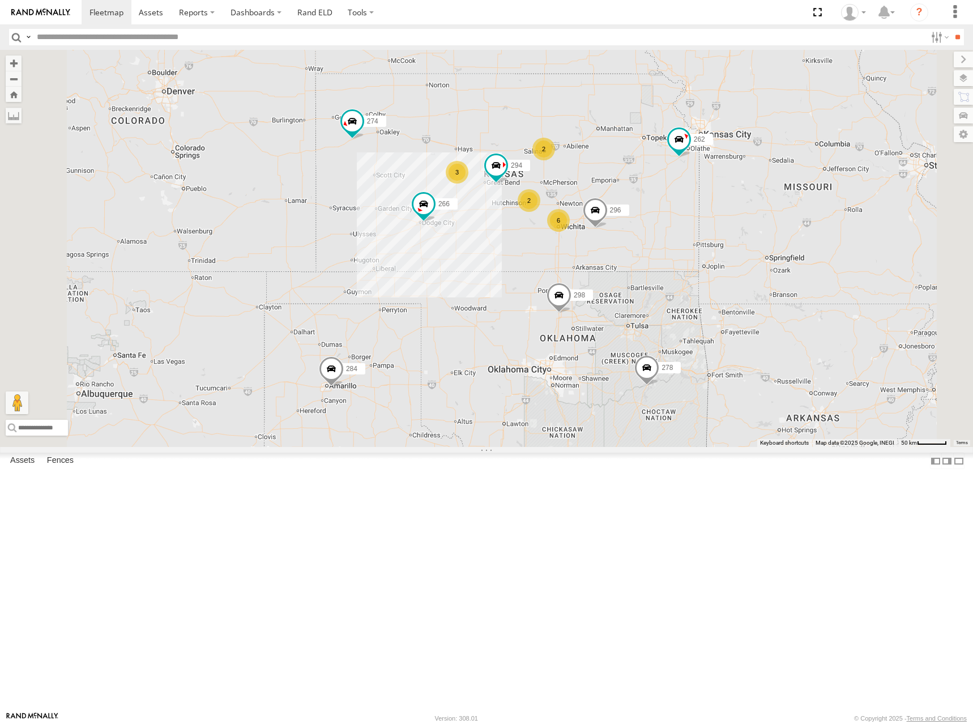
drag, startPoint x: 671, startPoint y: 321, endPoint x: 673, endPoint y: 238, distance: 82.7
click at [673, 238] on div "280 274 298 270 262 272 284 282 266 278 294 260 296 6 2 3 2" at bounding box center [486, 248] width 973 height 397
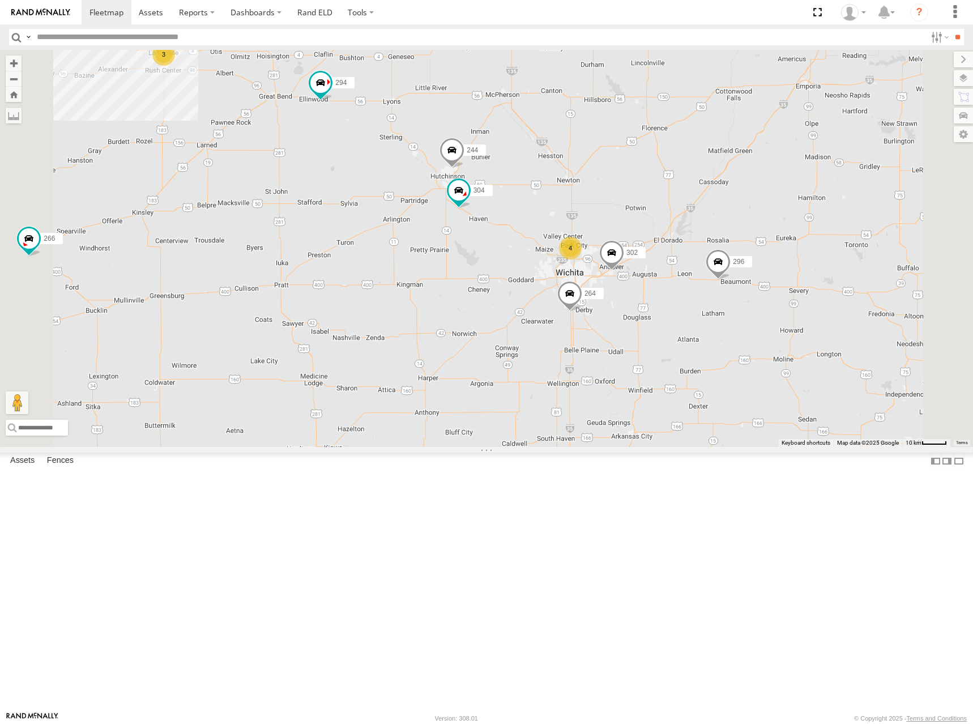
click at [688, 275] on div "280 274 298 270 262 272 284 282 266 278 294 260 296 244 304 264 302 4 3 2" at bounding box center [486, 248] width 973 height 397
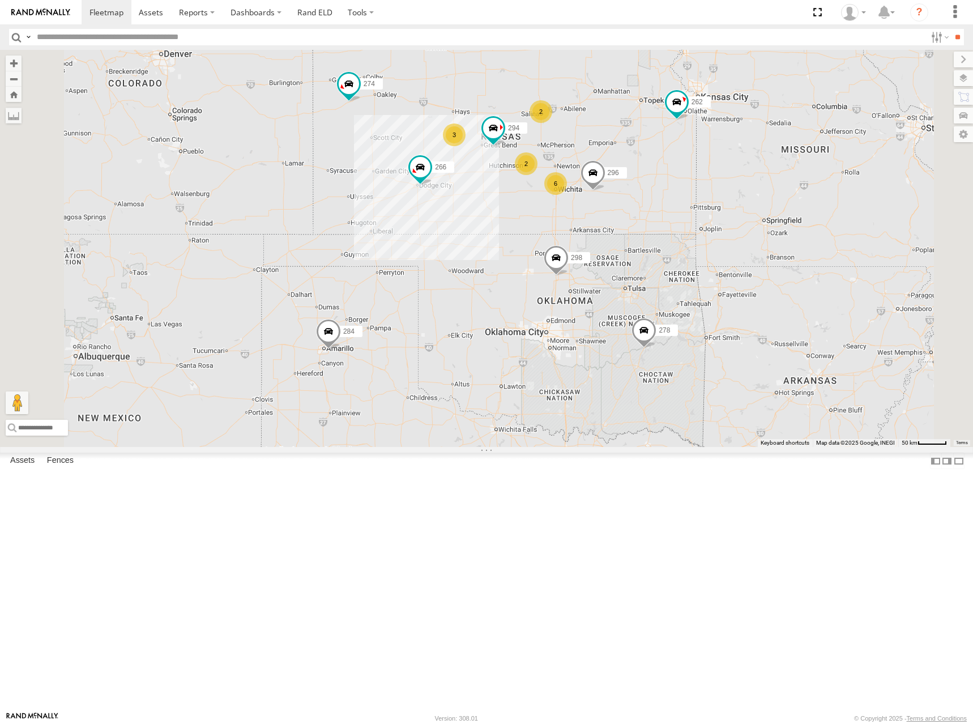
drag, startPoint x: 730, startPoint y: 197, endPoint x: 732, endPoint y: 213, distance: 16.0
click at [732, 213] on div "280 274 298 270 262 272 284 282 266 278 294 260 296 6 2 3 2" at bounding box center [486, 248] width 973 height 397
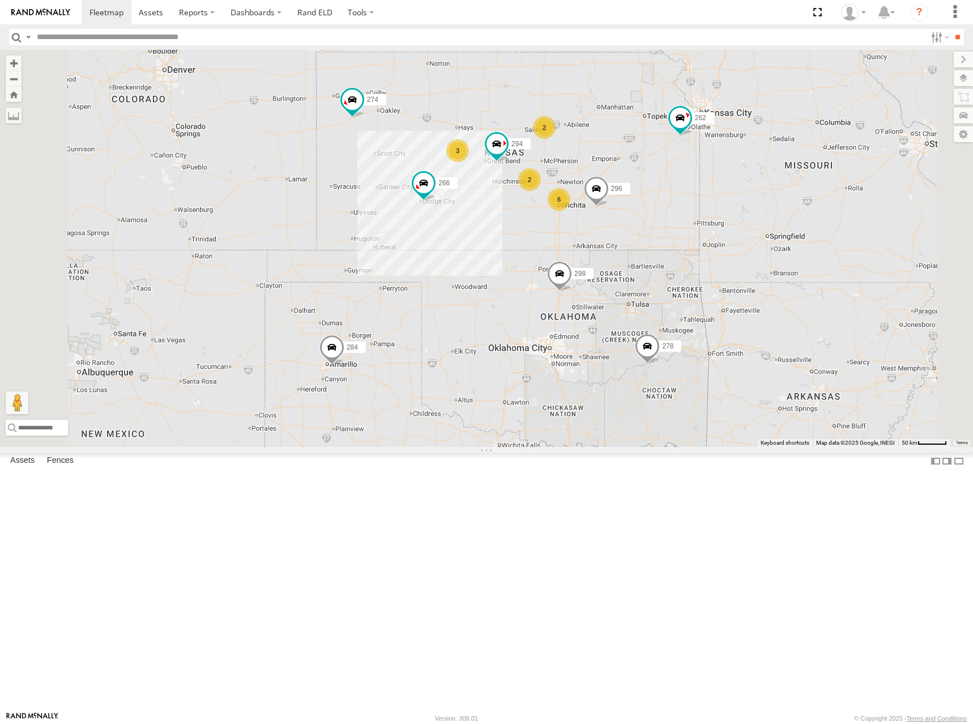
drag, startPoint x: 720, startPoint y: 259, endPoint x: 821, endPoint y: 209, distance: 112.4
click at [720, 259] on div "280 274 298 270 262 272 284 282 266 278 294 260 296 6 2 3 2" at bounding box center [486, 248] width 973 height 397
click at [718, 221] on div "280 274 298 270 262 272 284 282 266 278 294 260 296 6 2 3 2" at bounding box center [486, 248] width 973 height 397
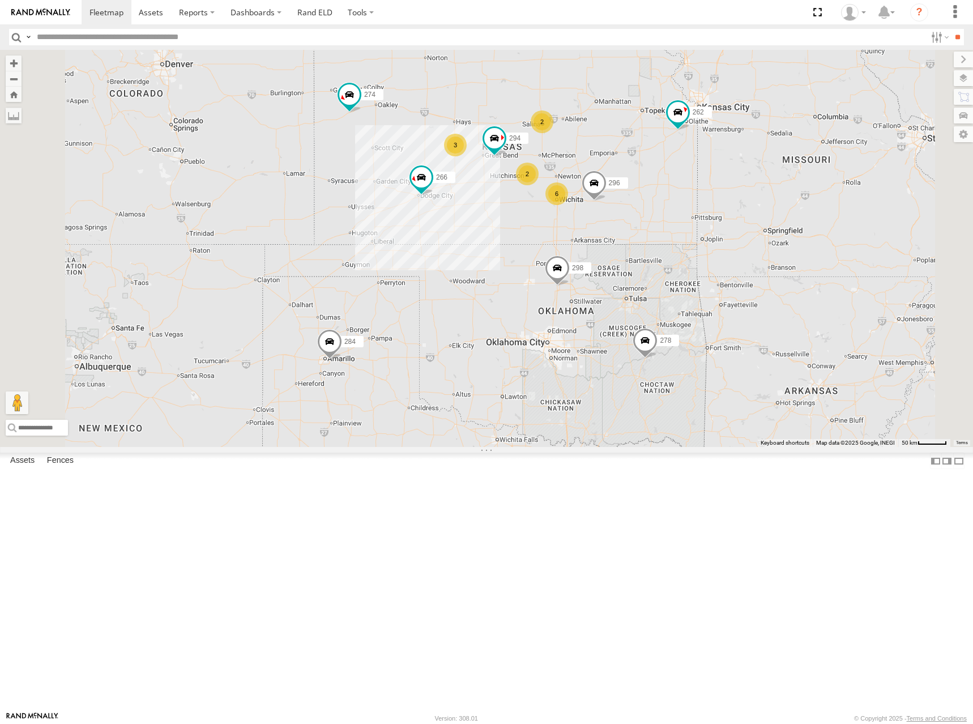
drag, startPoint x: 710, startPoint y: 243, endPoint x: 707, endPoint y: 235, distance: 8.2
click at [707, 235] on div "280 274 298 270 262 272 284 282 266 278 294 260 296 6 2 3 2" at bounding box center [486, 248] width 973 height 397
drag, startPoint x: 750, startPoint y: 261, endPoint x: 745, endPoint y: 254, distance: 8.6
click at [745, 254] on div "280 274 298 270 262 272 284 282 266 278 294 260 296 6 2 3 2" at bounding box center [486, 248] width 973 height 397
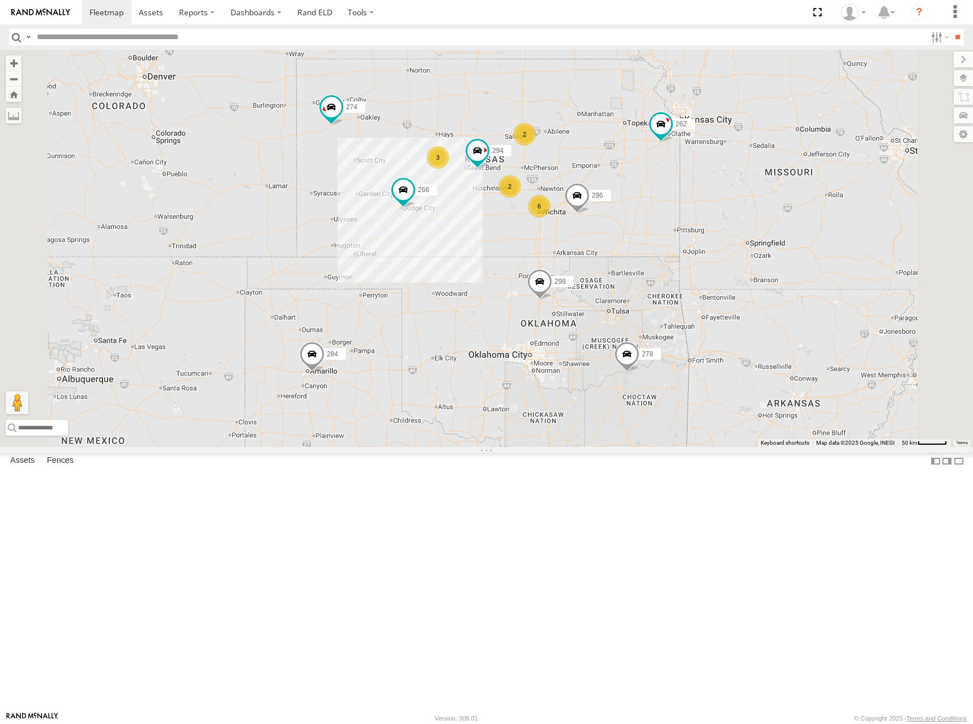
drag, startPoint x: 721, startPoint y: 214, endPoint x: 719, endPoint y: 203, distance: 10.9
click at [719, 203] on div "280 274 298 270 262 272 284 282 266 278 294 260 296 6 2 3 2" at bounding box center [486, 248] width 973 height 397
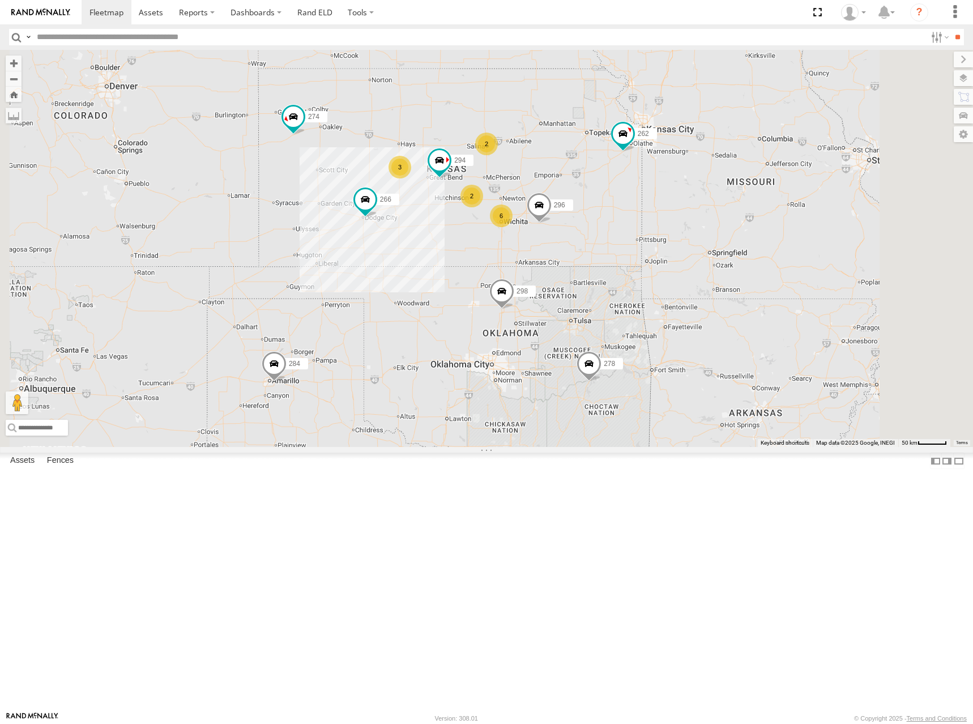
drag, startPoint x: 689, startPoint y: 207, endPoint x: 959, endPoint y: 106, distance: 288.3
click at [708, 197] on div "280 274 298 270 262 272 284 282 266 278 294 260 296 6 2 3 2" at bounding box center [486, 248] width 973 height 397
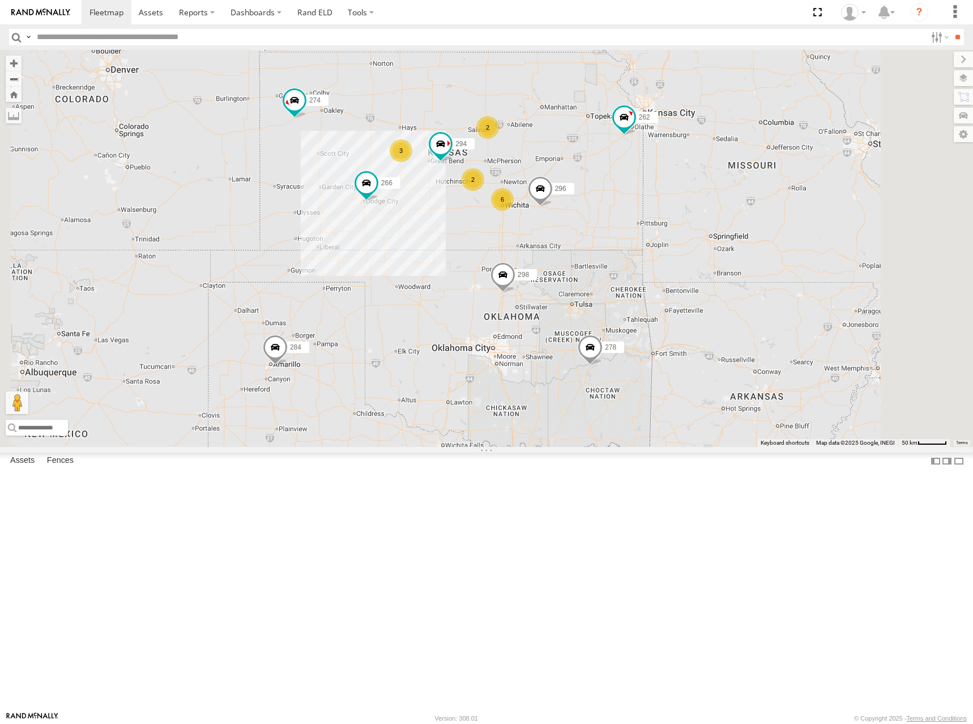
drag, startPoint x: 688, startPoint y: 228, endPoint x: 665, endPoint y: 233, distance: 23.8
click at [665, 233] on div "280 274 298 270 262 272 284 282 266 278 294 260 296 6 2 3 2" at bounding box center [486, 248] width 973 height 397
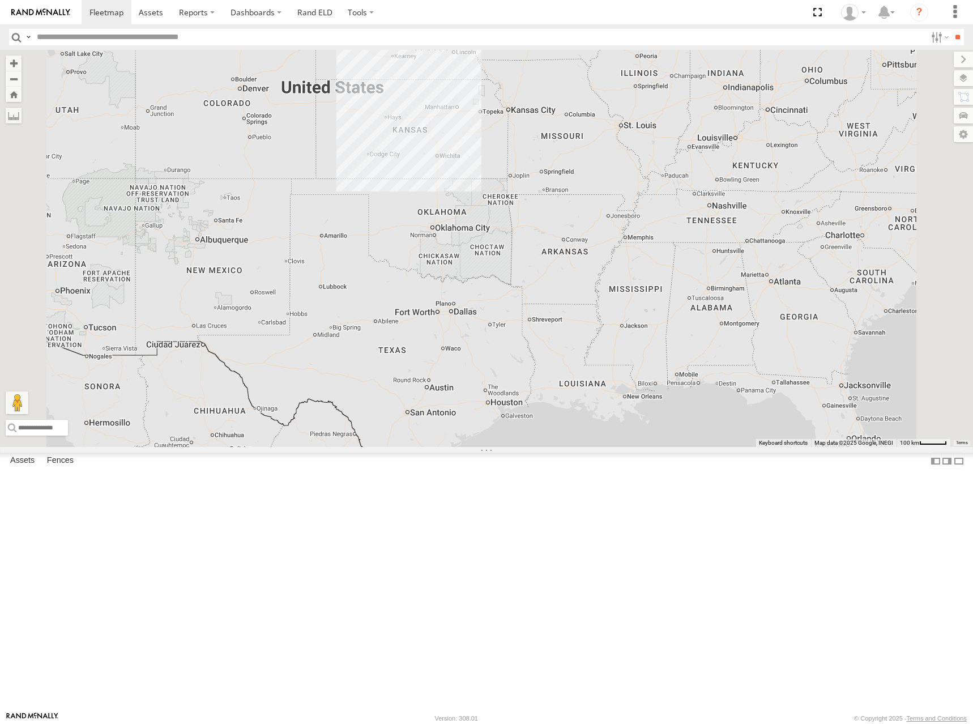
drag, startPoint x: 738, startPoint y: 297, endPoint x: 669, endPoint y: 296, distance: 69.7
click at [678, 298] on div at bounding box center [486, 248] width 973 height 397
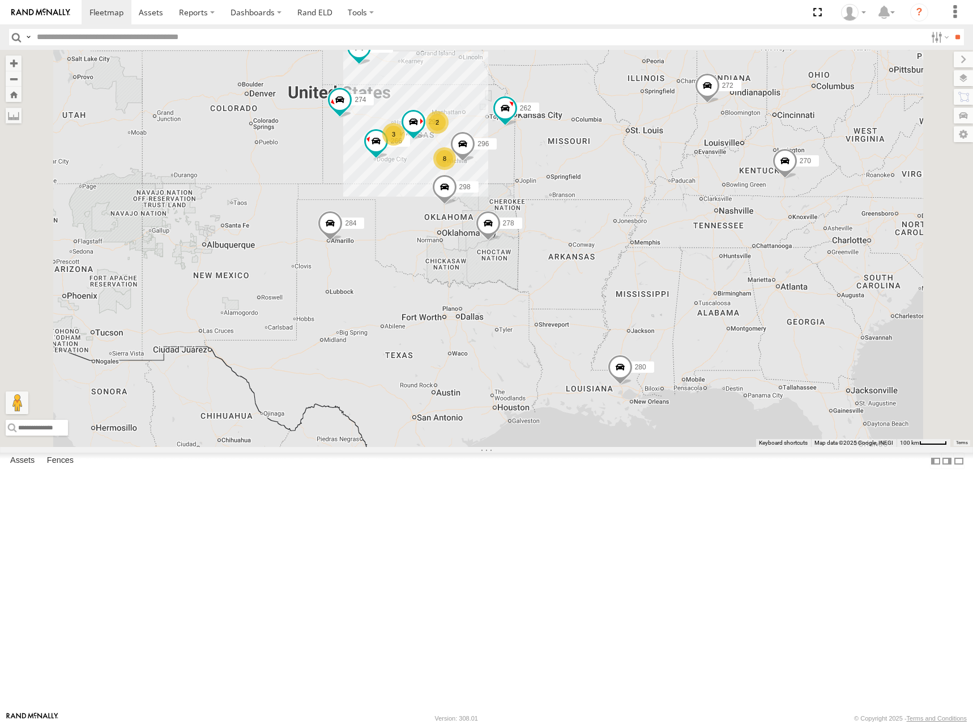
drag, startPoint x: 603, startPoint y: 203, endPoint x: 611, endPoint y: 210, distance: 10.4
click at [611, 210] on div "274 298 270 262 272 280 296 284 282 266 278 294 260 8 3 2" at bounding box center [486, 248] width 973 height 397
click at [603, 228] on div "274 298 270 262 272 280 296 284 282 266 278 294 260 8 3 2" at bounding box center [486, 248] width 973 height 397
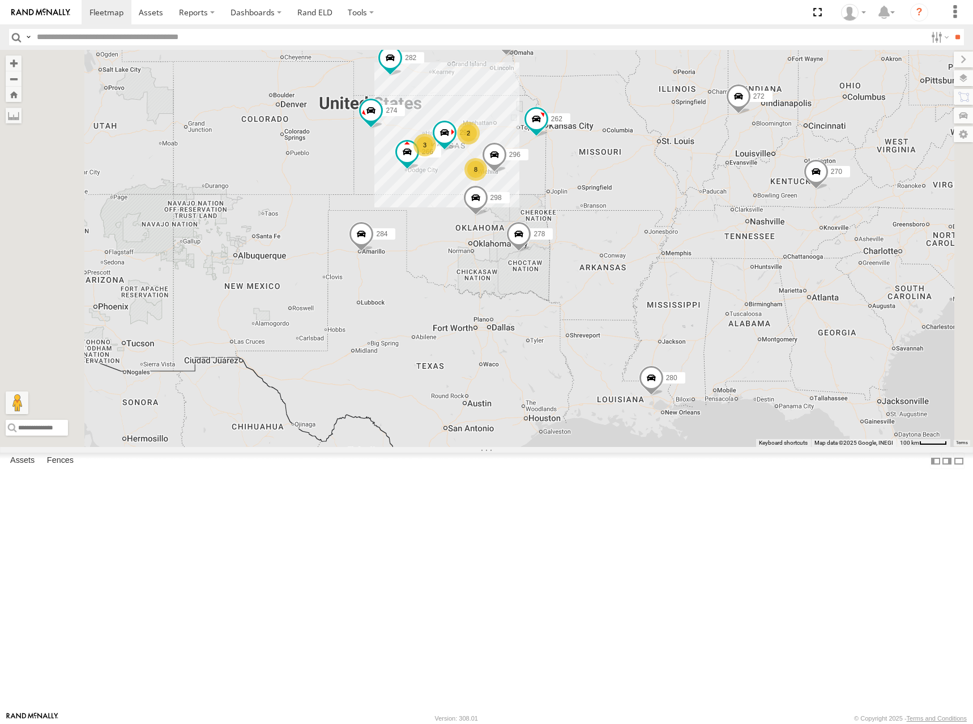
drag, startPoint x: 606, startPoint y: 215, endPoint x: 634, endPoint y: 229, distance: 31.7
click at [634, 229] on div "274 298 270 262 272 280 296 284 282 266 278 294 260 8 3 2" at bounding box center [486, 248] width 973 height 397
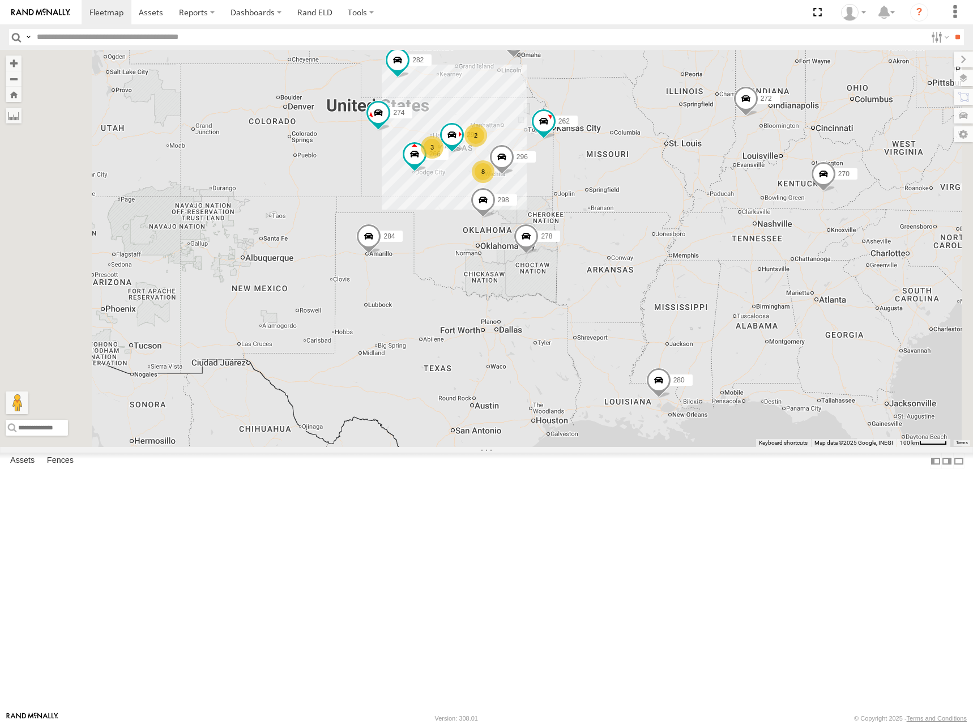
drag, startPoint x: 634, startPoint y: 229, endPoint x: 654, endPoint y: 234, distance: 20.3
click at [654, 234] on div "274 298 270 262 272 280 296 284 282 266 278 294 260 8 3 2" at bounding box center [486, 248] width 973 height 397
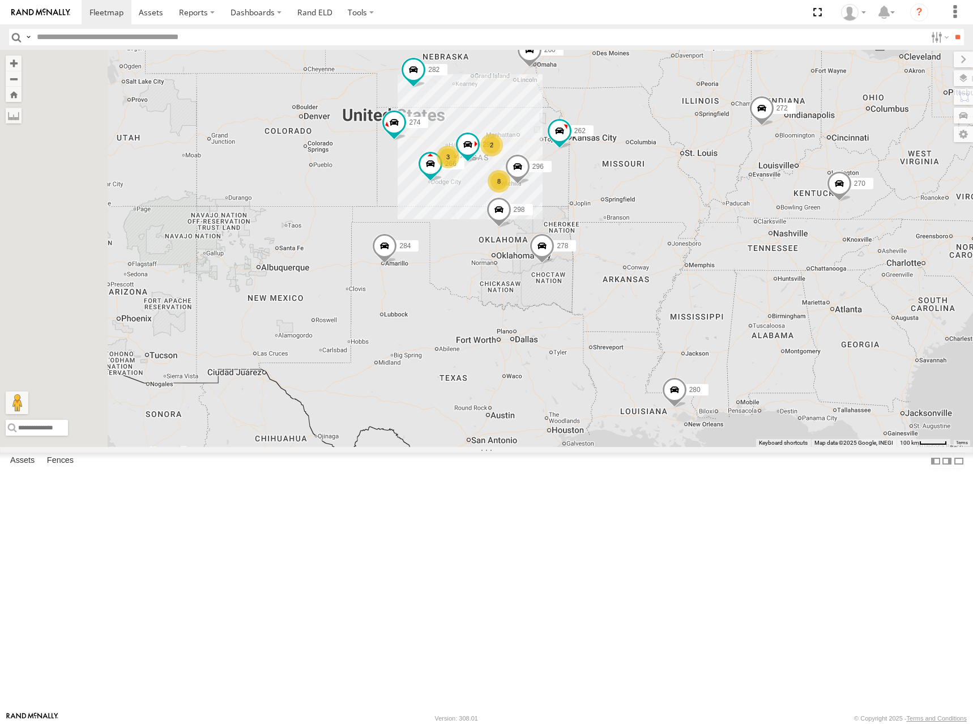
drag, startPoint x: 654, startPoint y: 248, endPoint x: 663, endPoint y: 264, distance: 18.3
click at [663, 264] on div "274 298 270 262 272 280 296 284 282 266 278 294 260 8 3 2" at bounding box center [486, 248] width 973 height 397
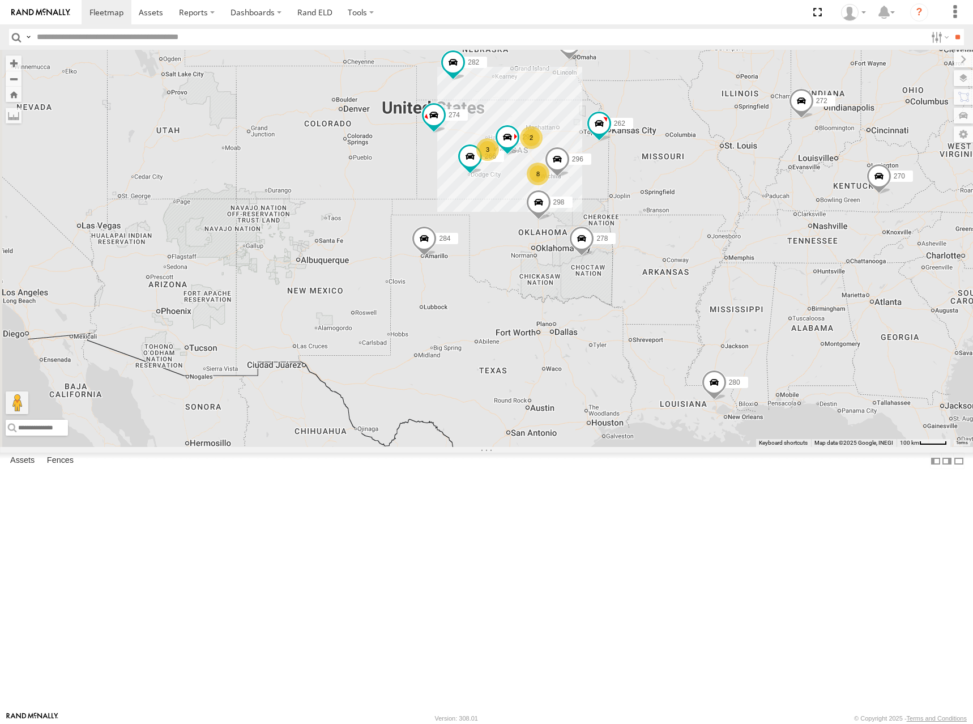
drag, startPoint x: 631, startPoint y: 255, endPoint x: 668, endPoint y: 241, distance: 38.9
click at [668, 241] on div "274 298 270 262 272 280 296 284 282 266 278 294 260 8 3 2" at bounding box center [486, 248] width 973 height 397
click at [669, 237] on div "274 298 270 262 272 280 296 284 282 266 278 294 260 8 3 2" at bounding box center [486, 248] width 973 height 397
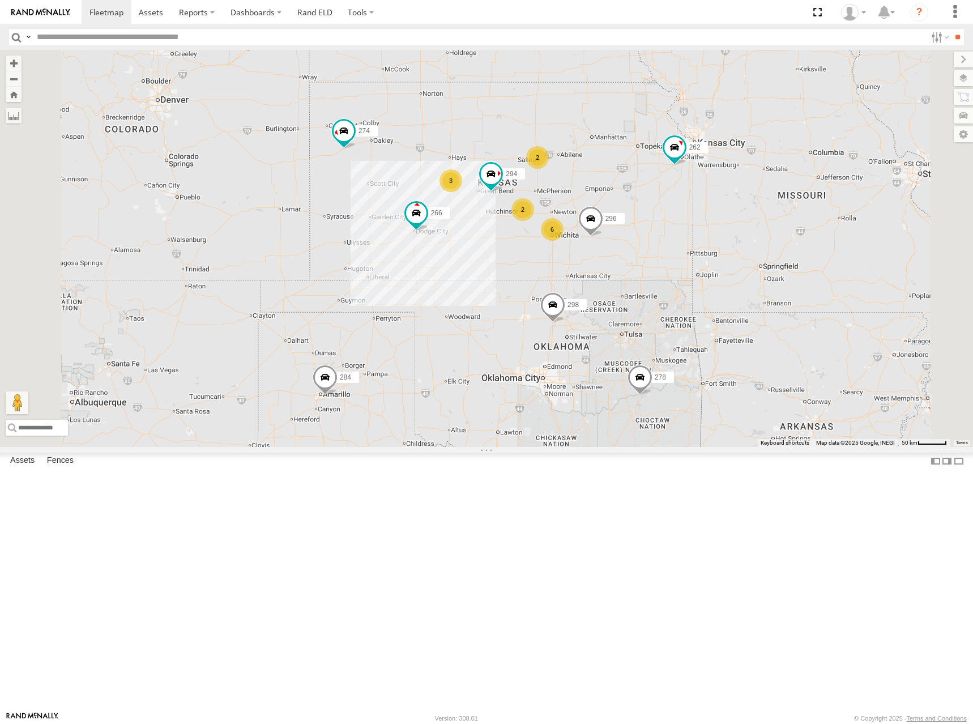
drag, startPoint x: 676, startPoint y: 225, endPoint x: 676, endPoint y: 242, distance: 17.0
click at [676, 242] on div "274 298 270 262 272 280 296 284 282 266 278 294 260 6 2 3 2" at bounding box center [486, 248] width 973 height 397
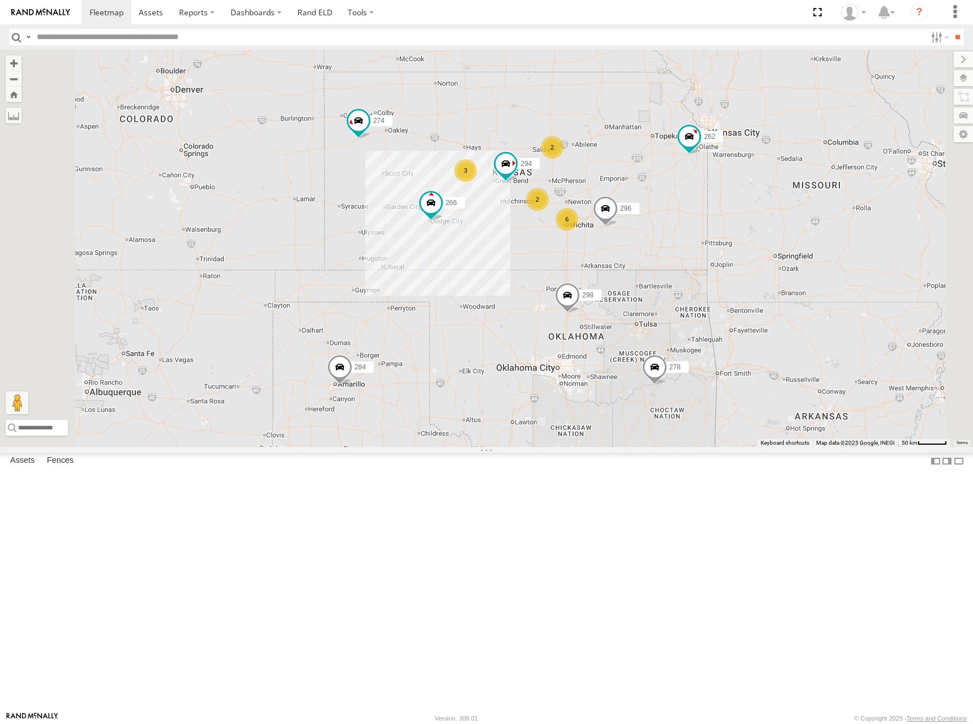
drag, startPoint x: 753, startPoint y: 235, endPoint x: 734, endPoint y: 266, distance: 36.3
click at [734, 266] on div "274 298 270 262 272 280 296 284 282 266 278 294 260 6 2 3 2" at bounding box center [486, 248] width 973 height 397
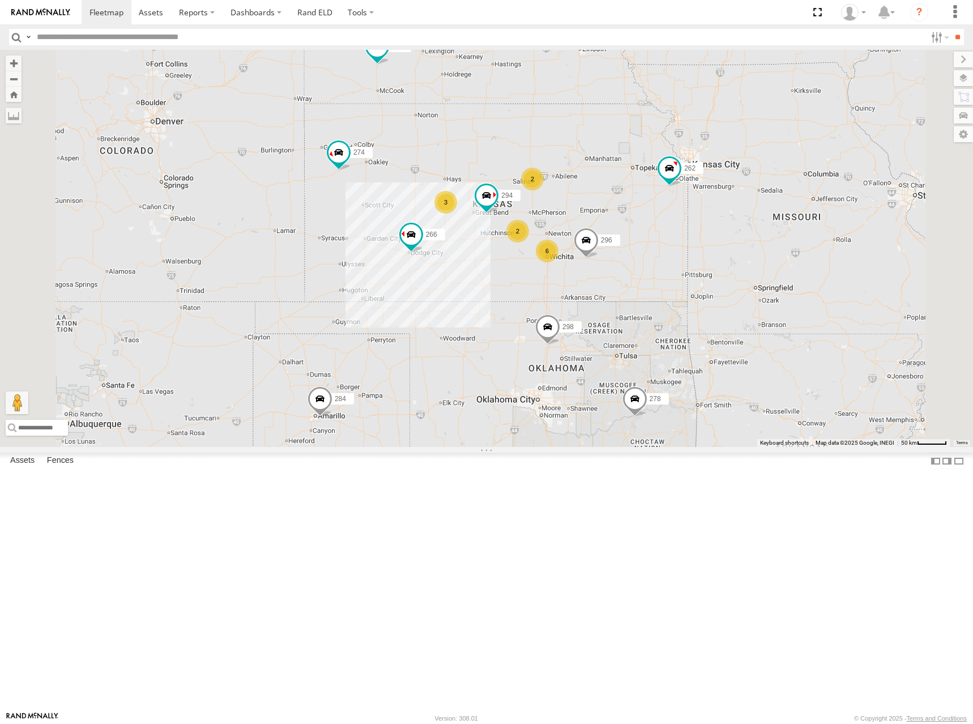
click at [637, 237] on div "274 298 270 262 272 280 296 284 282 266 278 294 260 6 2 3 2" at bounding box center [486, 248] width 973 height 397
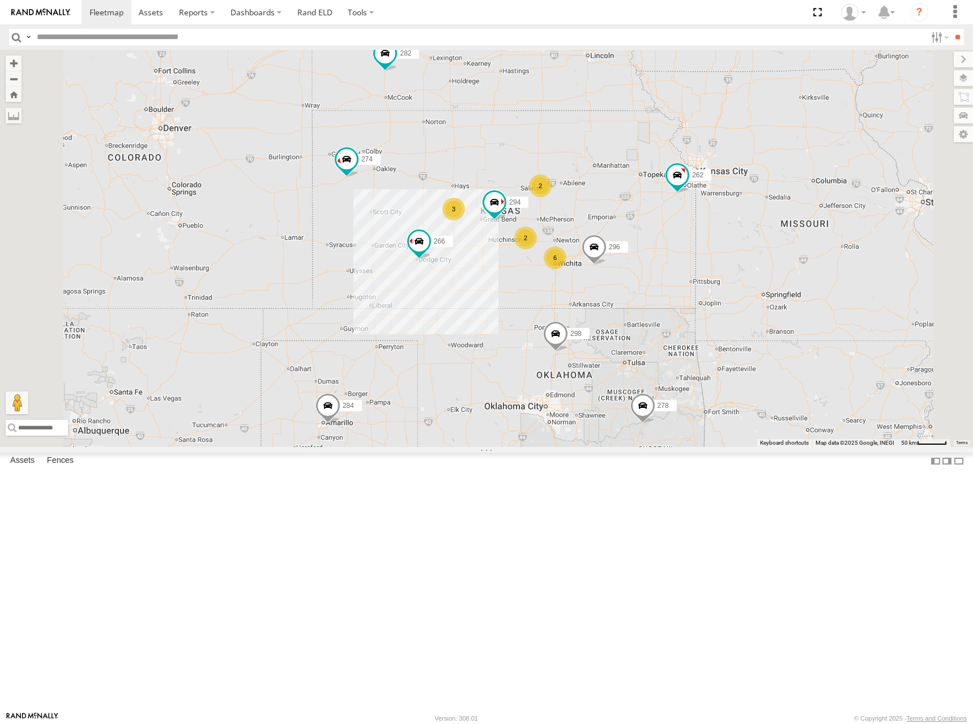
drag, startPoint x: 677, startPoint y: 262, endPoint x: 677, endPoint y: 270, distance: 7.9
click at [677, 270] on div "274 298 270 262 272 280 296 284 282 266 278 294 260 6 2 3 2" at bounding box center [486, 248] width 973 height 397
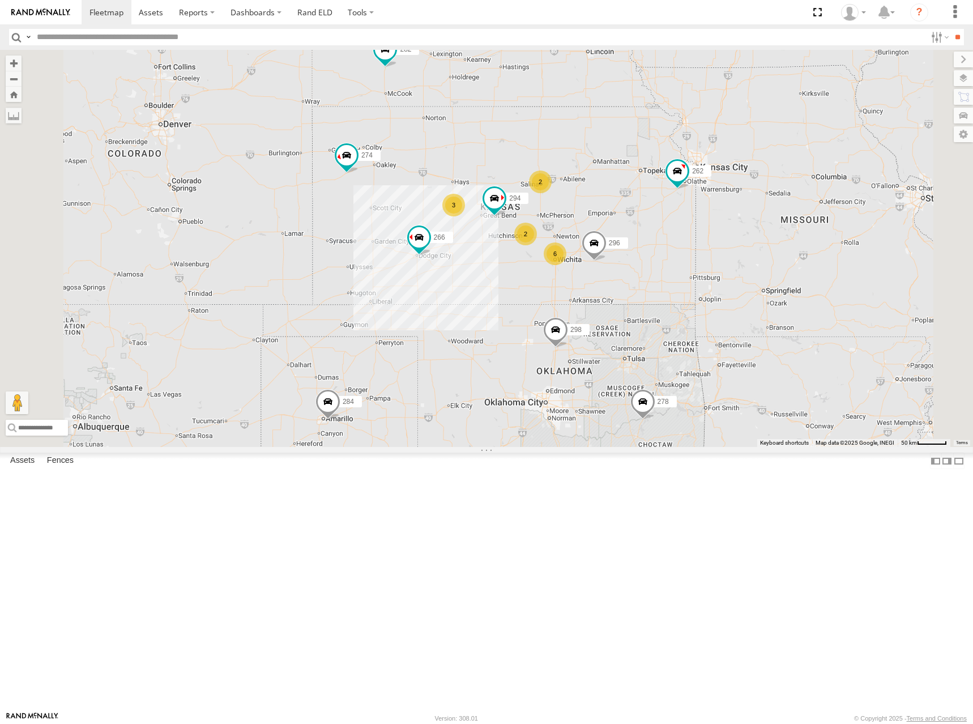
drag, startPoint x: 605, startPoint y: 296, endPoint x: 606, endPoint y: 289, distance: 6.3
click at [606, 289] on div "274 298 270 262 272 280 296 284 282 266 278 294 260 6 2 3 2" at bounding box center [486, 248] width 973 height 397
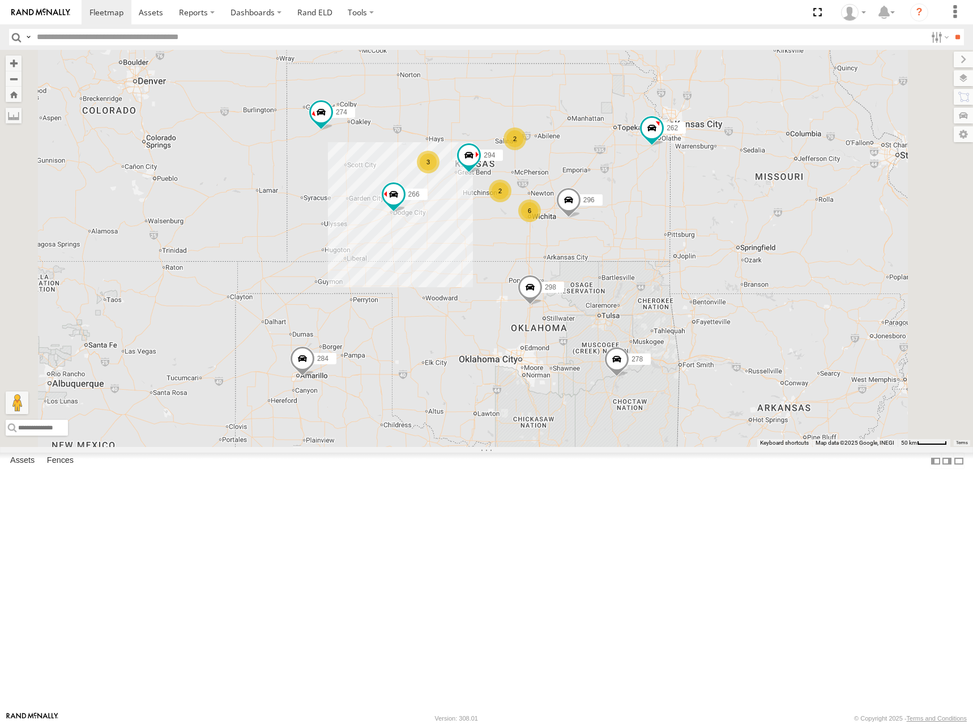
drag, startPoint x: 728, startPoint y: 235, endPoint x: 712, endPoint y: 215, distance: 25.5
click at [712, 211] on div "274 298 270 262 272 280 296 284 282 266 278 294 260 6 2 3 2" at bounding box center [486, 248] width 973 height 397
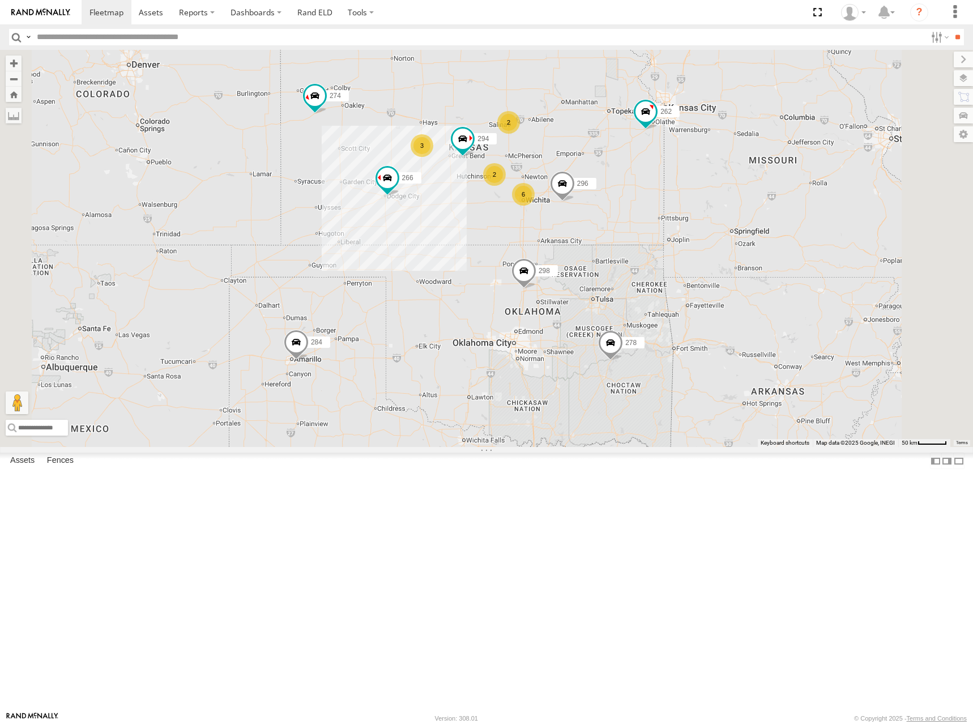
drag, startPoint x: 710, startPoint y: 278, endPoint x: 710, endPoint y: 271, distance: 6.8
click at [710, 271] on div "274 298 270 262 272 280 296 284 282 266 278 294 260 6 2 3 2" at bounding box center [486, 248] width 973 height 397
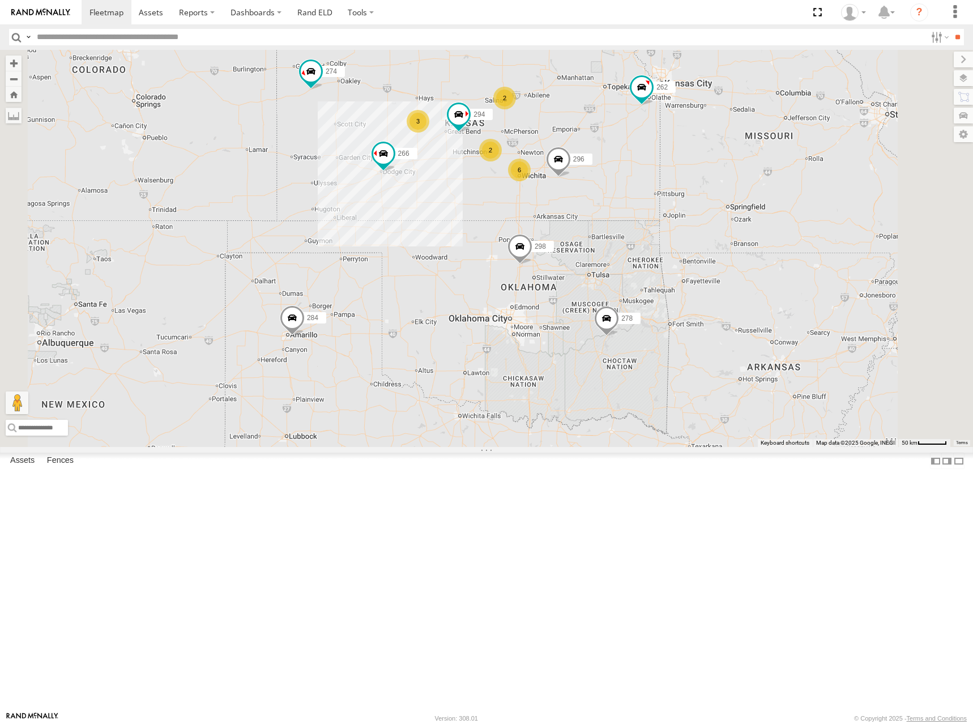
drag, startPoint x: 716, startPoint y: 251, endPoint x: 711, endPoint y: 232, distance: 20.5
click at [711, 232] on div "274 298 270 262 272 280 296 284 282 266 278 294 260 6 2 3 2" at bounding box center [486, 248] width 973 height 397
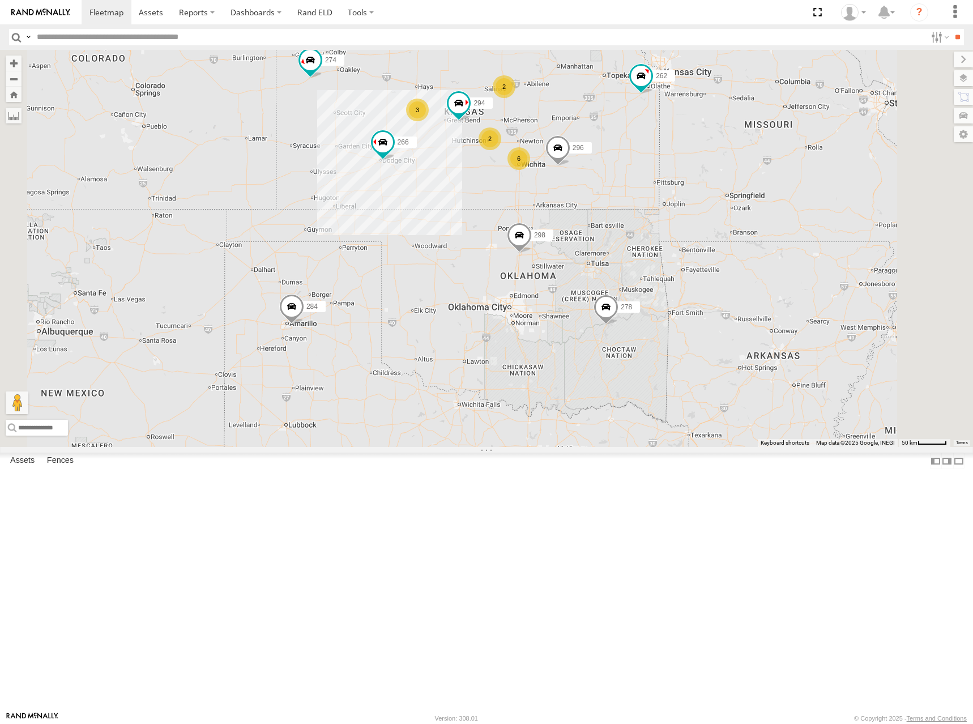
click at [727, 182] on div "274 298 270 262 272 280 296 284 282 266 278 294 260 6 2 3 2" at bounding box center [486, 248] width 973 height 397
drag, startPoint x: 698, startPoint y: 174, endPoint x: 700, endPoint y: 163, distance: 10.9
click at [700, 163] on div "274 298 270 262 272 280 296 284 282 266 278 294 260 6 2 3 2" at bounding box center [486, 248] width 973 height 397
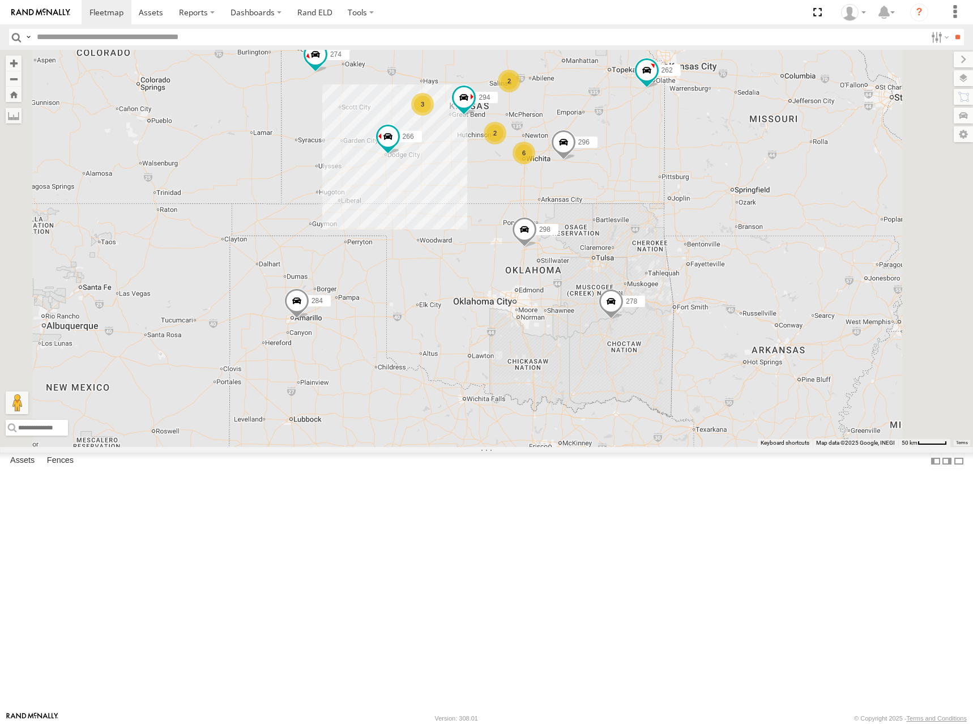
click at [678, 150] on div "274 298 270 262 272 280 296 284 282 266 278 294 260 6 2 3 2" at bounding box center [486, 248] width 973 height 397
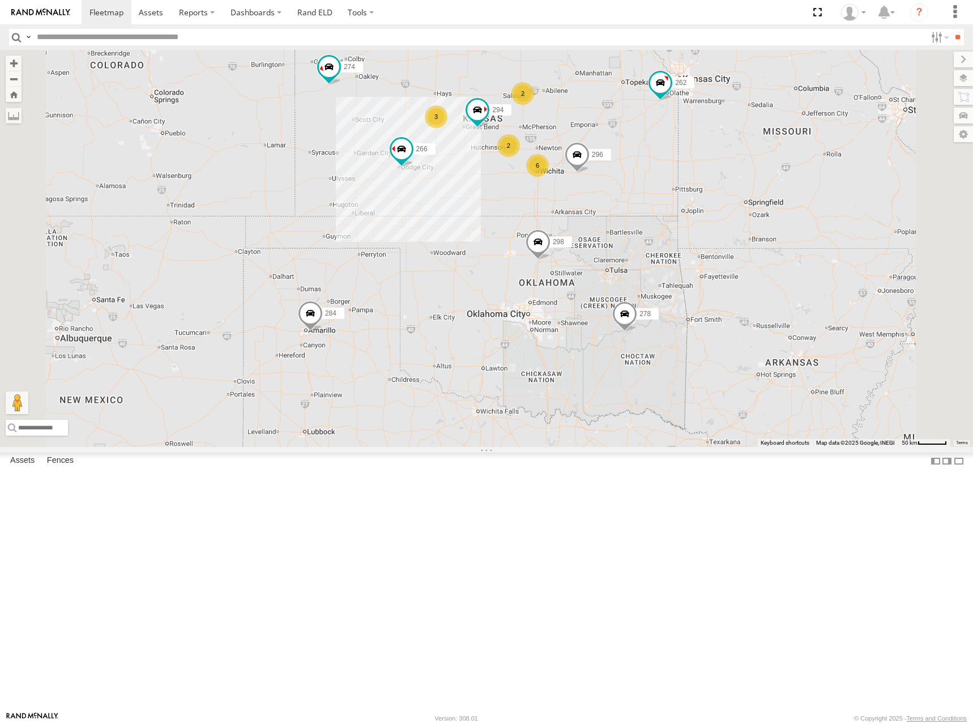
drag, startPoint x: 626, startPoint y: 168, endPoint x: 641, endPoint y: 177, distance: 17.3
click at [641, 180] on div "274 298 270 262 272 280 296 284 282 266 278 294 260 6 2 3 2" at bounding box center [486, 248] width 973 height 397
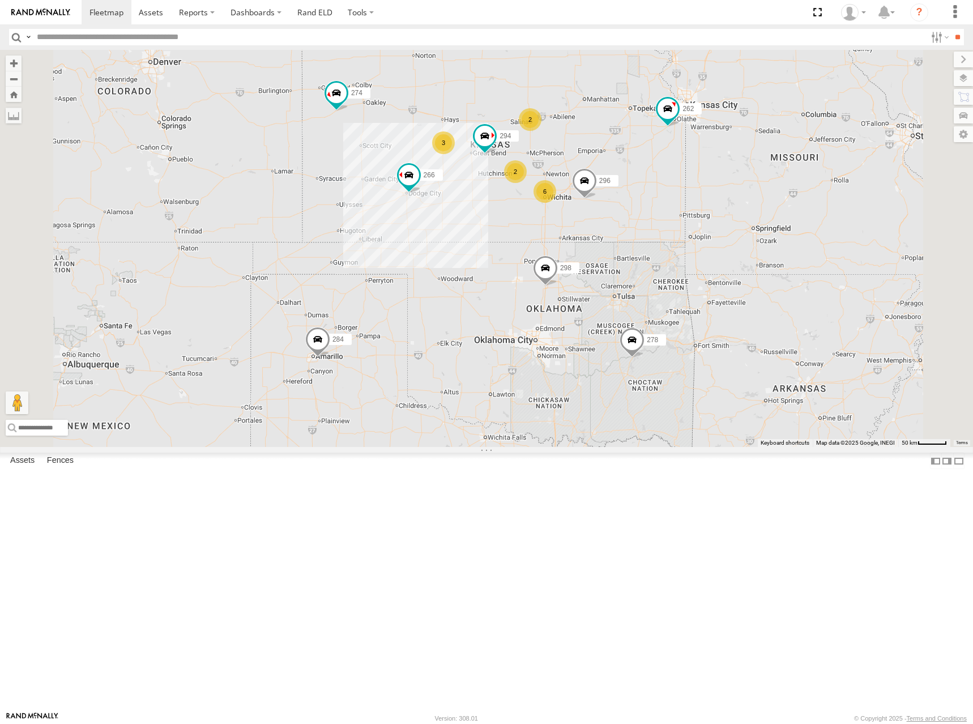
drag, startPoint x: 708, startPoint y: 171, endPoint x: 719, endPoint y: 212, distance: 42.2
click at [719, 212] on div "274 298 270 262 272 280 296 284 282 266 278 294 260 6 2 3 2" at bounding box center [486, 248] width 973 height 397
drag, startPoint x: 761, startPoint y: 216, endPoint x: 757, endPoint y: 211, distance: 6.1
click at [757, 211] on div "274 298 270 262 272 280 296 284 282 266 278 294 260 6 2 3 2" at bounding box center [486, 248] width 973 height 397
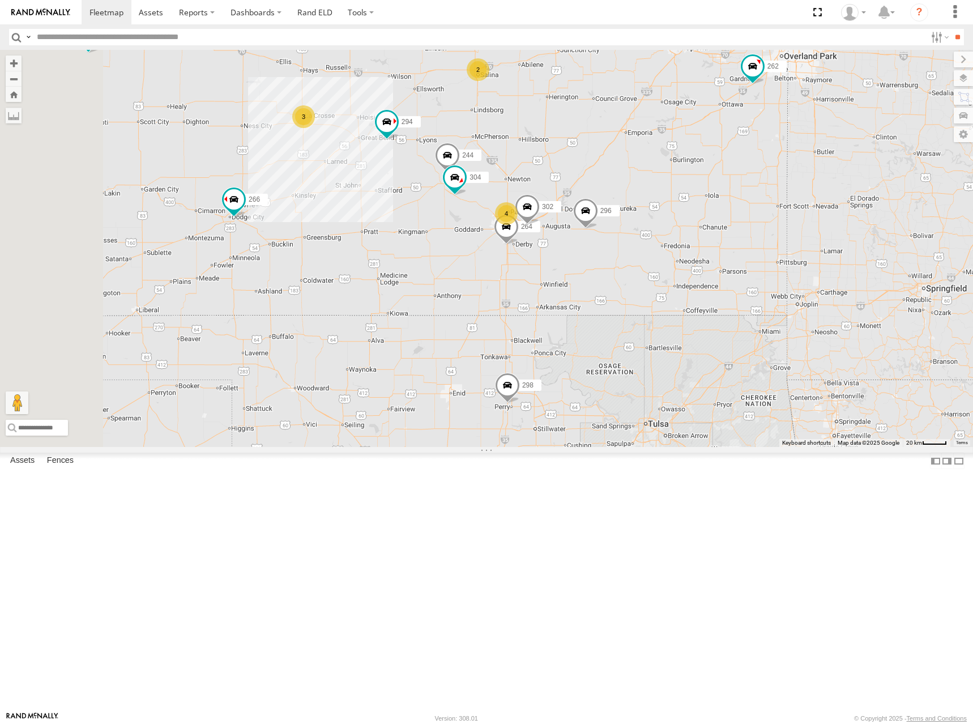
click at [711, 253] on div "274 298 270 262 272 280 296 284 282 266 278 294 260 4 244 3 2 304 264 302" at bounding box center [486, 248] width 973 height 397
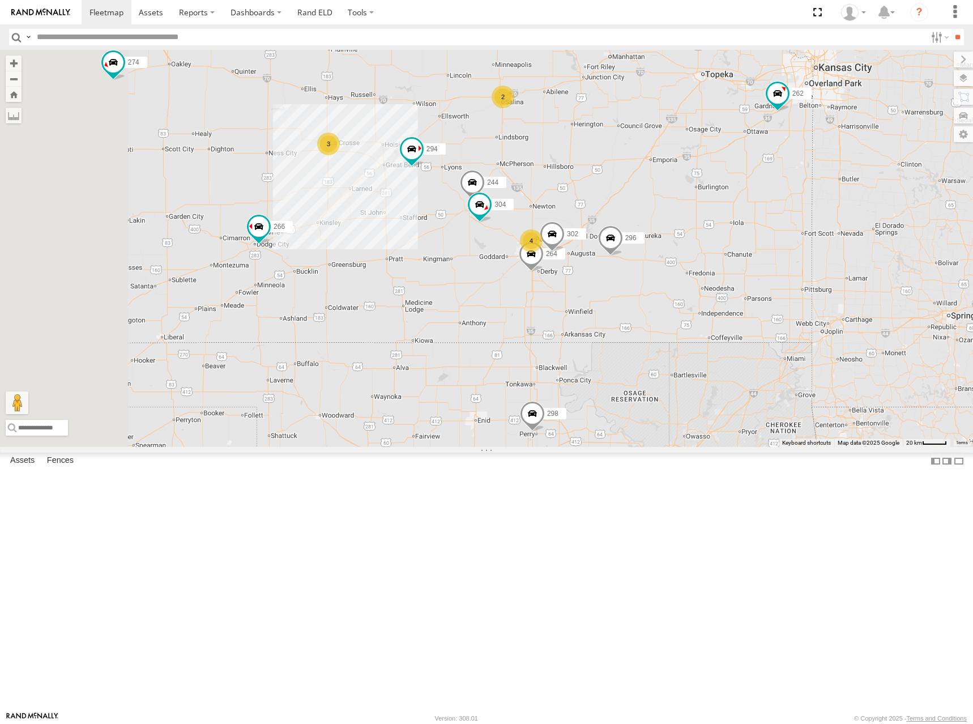
drag, startPoint x: 712, startPoint y: 249, endPoint x: 738, endPoint y: 278, distance: 38.5
click at [738, 278] on div "274 298 270 262 272 280 296 284 282 266 278 294 260 4 244 3 2 304 264 302" at bounding box center [486, 248] width 973 height 397
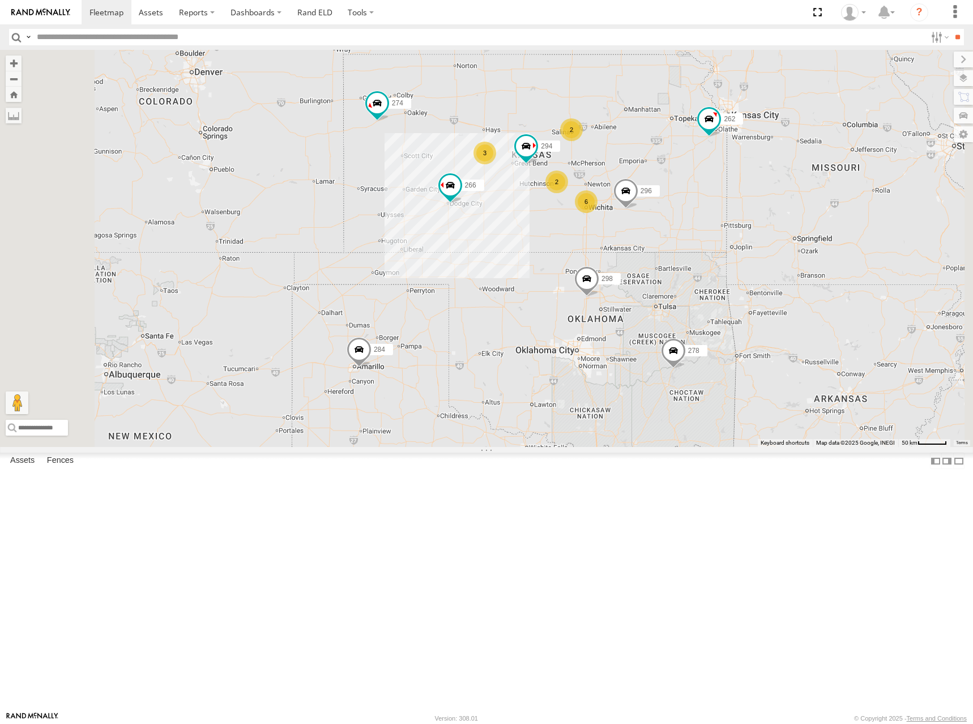
drag, startPoint x: 727, startPoint y: 242, endPoint x: 752, endPoint y: 252, distance: 27.4
click at [752, 251] on div "274 298 270 262 272 280 296 284 282 266 278 294 260 6 2 3 2" at bounding box center [486, 248] width 973 height 397
click at [769, 232] on div "274 298 270 262 272 280 296 284 282 266 278 294 260 6 2 3 2" at bounding box center [486, 248] width 973 height 397
drag, startPoint x: 769, startPoint y: 204, endPoint x: 768, endPoint y: 214, distance: 9.6
click at [768, 214] on div "274 298 270 262 272 280 296 284 282 266 278 294 260 6 2 3 2" at bounding box center [486, 248] width 973 height 397
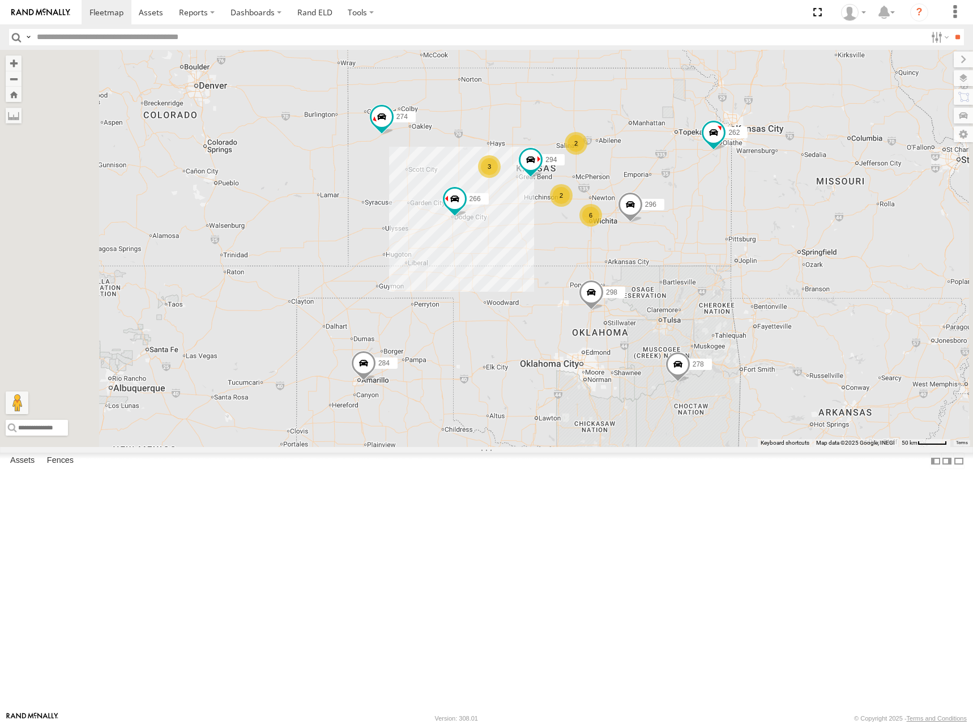
click at [720, 234] on div "274 298 270 262 272 280 296 284 282 266 278 294 260 6 2 3 2" at bounding box center [486, 248] width 973 height 397
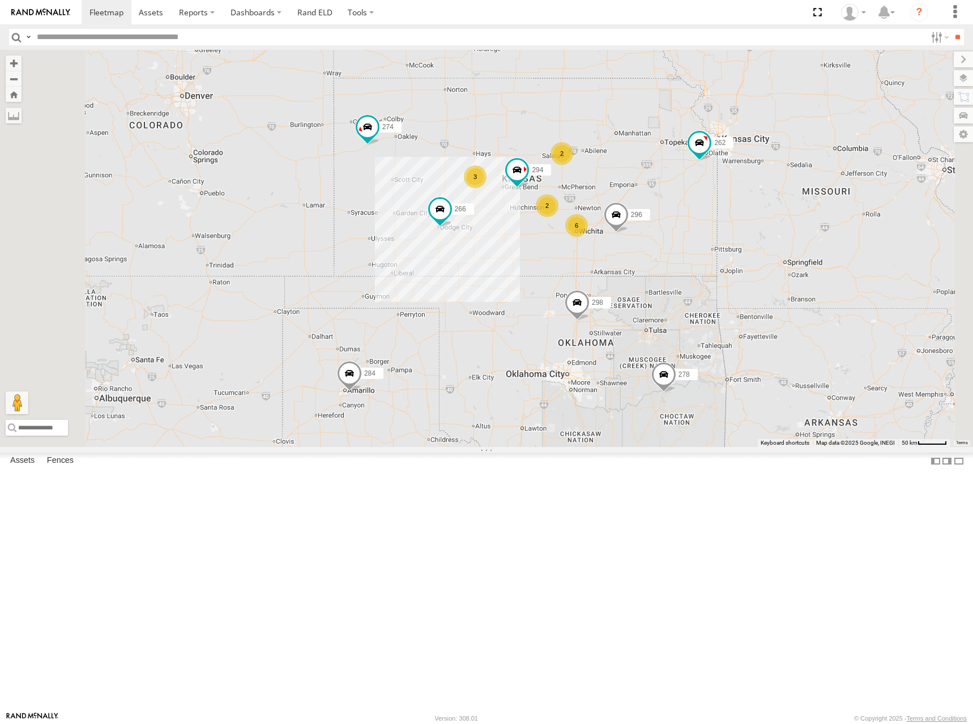
drag, startPoint x: 733, startPoint y: 212, endPoint x: 718, endPoint y: 222, distance: 18.4
click at [718, 222] on div "274 298 270 262 272 280 296 284 282 266 278 294 260 6 2 3 2" at bounding box center [486, 248] width 973 height 397
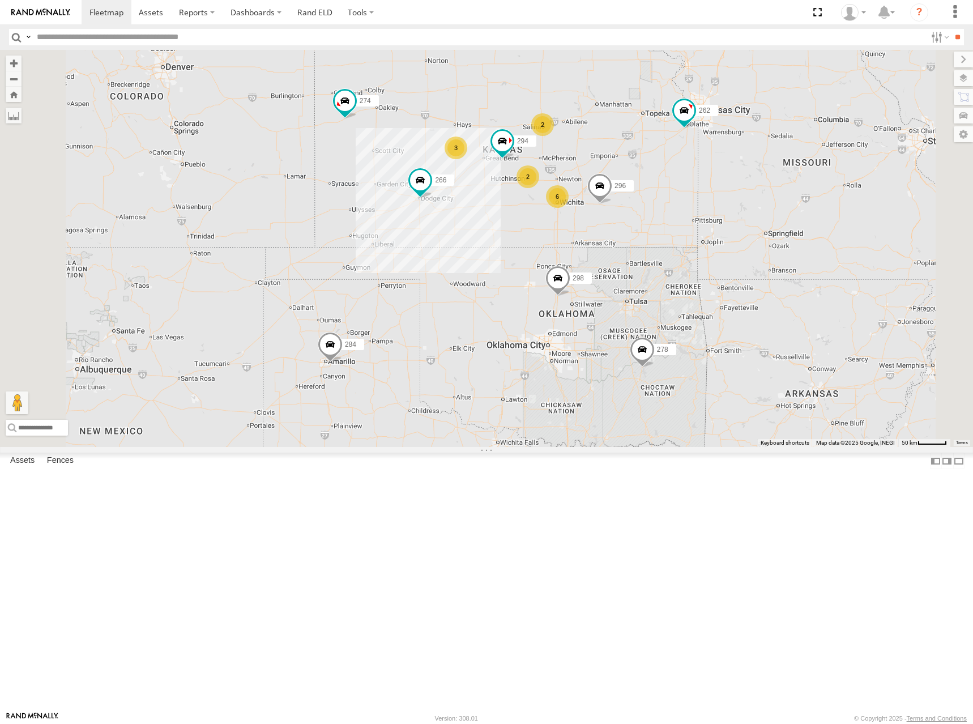
drag, startPoint x: 725, startPoint y: 206, endPoint x: 710, endPoint y: 186, distance: 25.1
click at [710, 186] on div "274 298 262 296 284 282 266 278 294 260 6 2 3 2" at bounding box center [486, 248] width 973 height 397
drag, startPoint x: 701, startPoint y: 169, endPoint x: 697, endPoint y: 180, distance: 11.5
click at [697, 180] on div "274 298 262 296 284 282 266 278 294 260 6 2 3 2" at bounding box center [486, 248] width 973 height 397
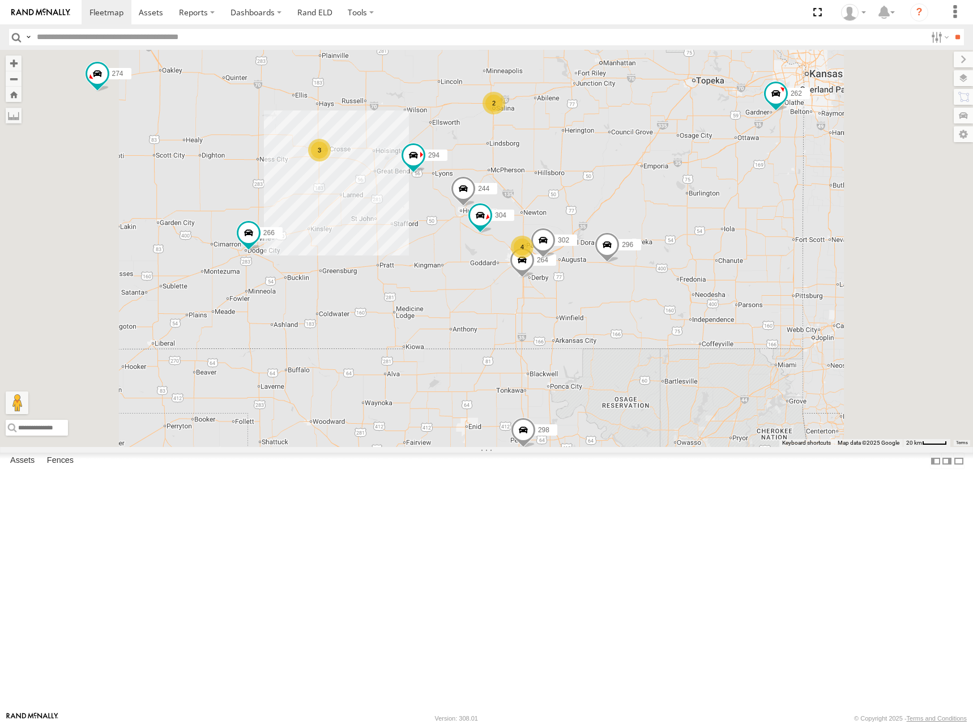
drag, startPoint x: 726, startPoint y: 261, endPoint x: 728, endPoint y: 245, distance: 16.0
click at [728, 245] on div "274 298 262 296 284 282 266 278 294 260 4 244 3 2 304 264 302" at bounding box center [486, 248] width 973 height 397
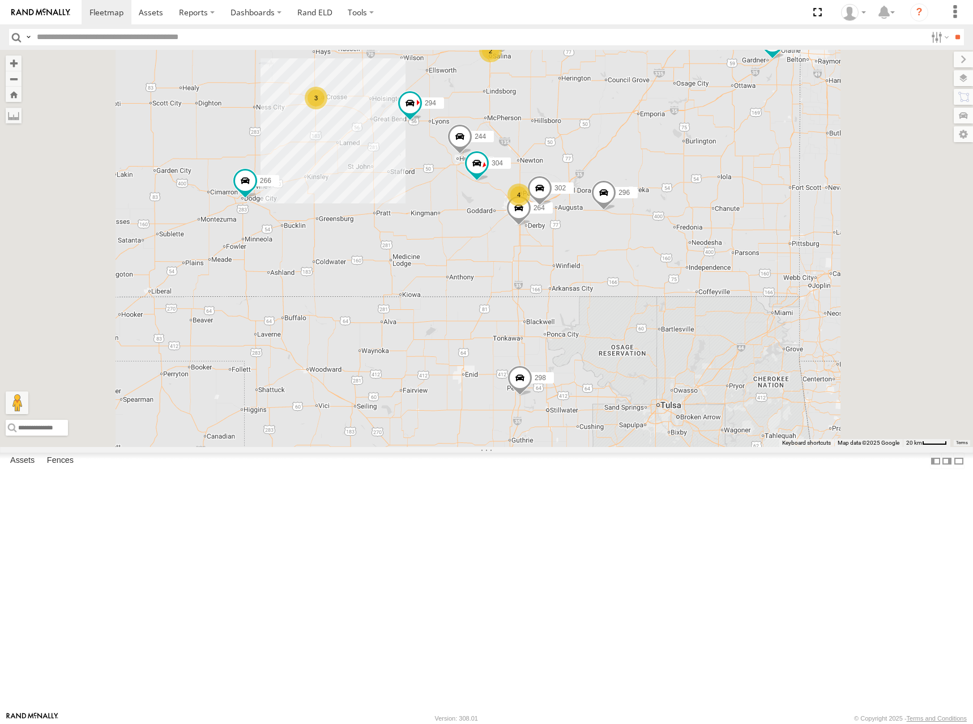
drag, startPoint x: 712, startPoint y: 296, endPoint x: 709, endPoint y: 229, distance: 66.9
click at [708, 229] on div "274 298 262 296 284 282 266 278 294 260 4 244 3 2 304 264 302" at bounding box center [486, 248] width 973 height 397
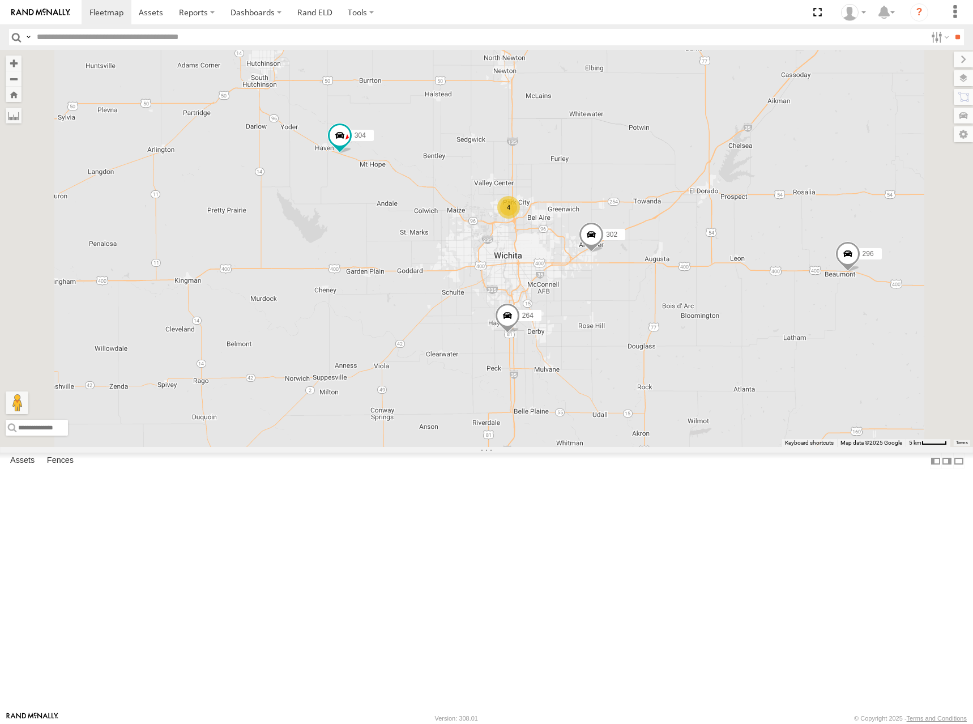
drag, startPoint x: 722, startPoint y: 299, endPoint x: 724, endPoint y: 289, distance: 9.8
click at [724, 289] on div "274 298 262 296 284 282 266 278 294 260 244 304 264 302 4" at bounding box center [486, 248] width 973 height 397
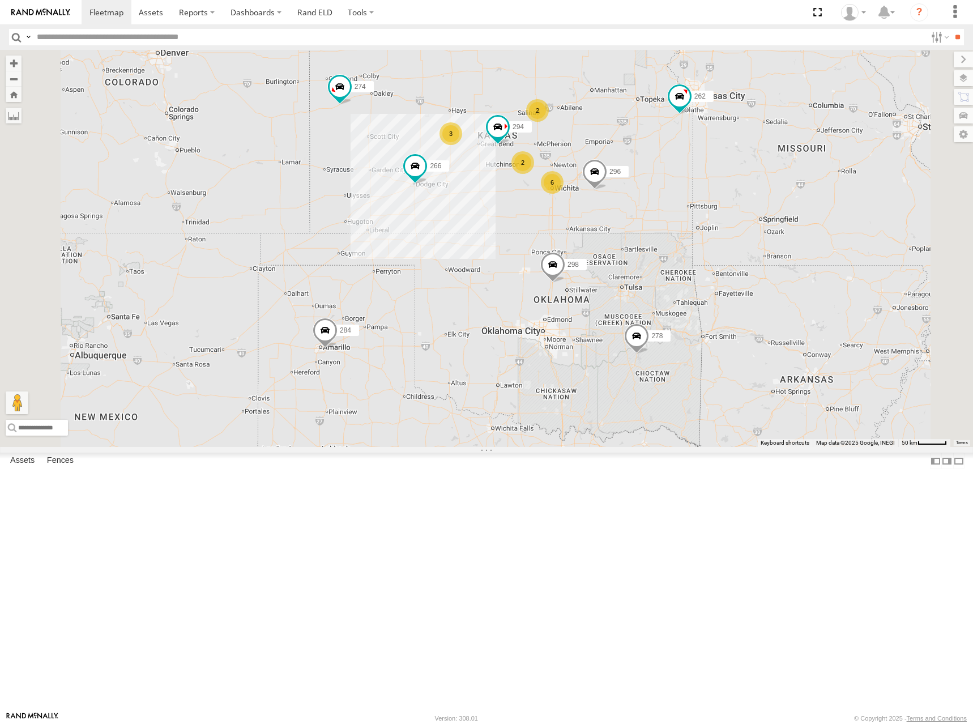
drag, startPoint x: 727, startPoint y: 248, endPoint x: 727, endPoint y: 224, distance: 24.4
click at [727, 224] on div "274 298 262 296 284 282 266 278 294 260 6 2 3 2" at bounding box center [486, 248] width 973 height 397
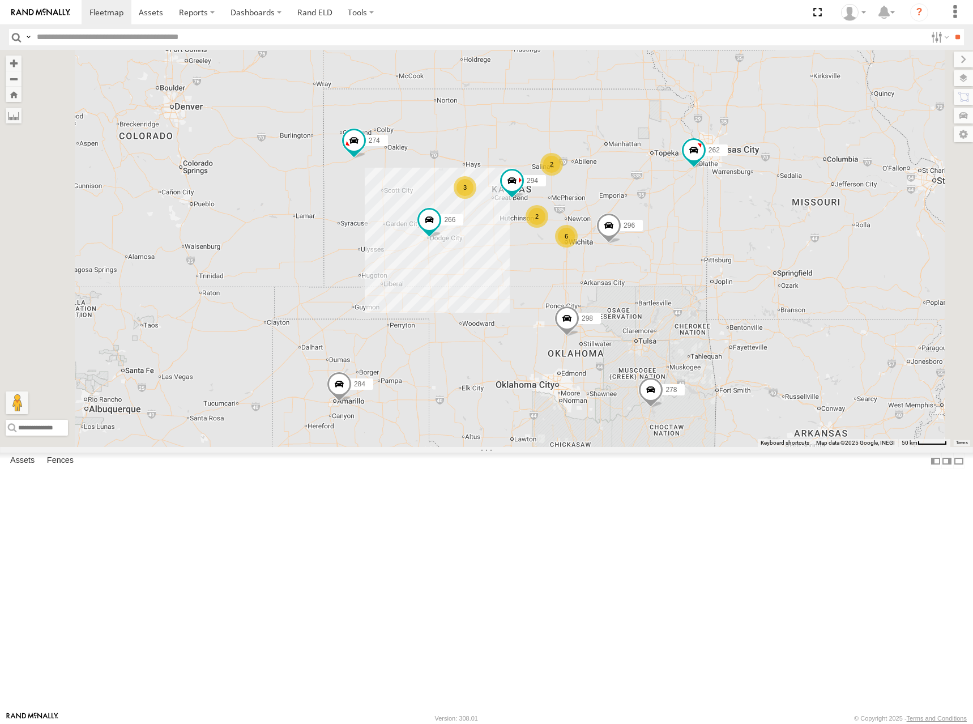
drag, startPoint x: 693, startPoint y: 197, endPoint x: 712, endPoint y: 264, distance: 70.2
click at [712, 264] on div "274 298 262 296 284 282 266 278 294 260 6 2 3 2" at bounding box center [486, 248] width 973 height 397
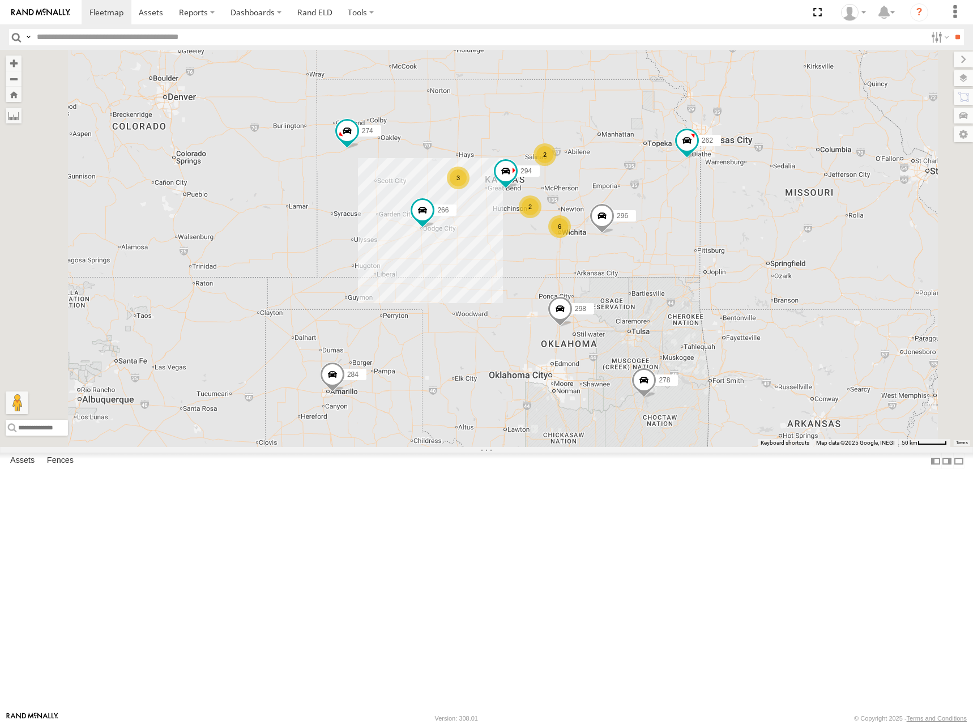
drag, startPoint x: 686, startPoint y: 226, endPoint x: 678, endPoint y: 215, distance: 13.0
click at [678, 215] on div "274 298 262 296 284 282 266 278 294 260 6 2 3 2" at bounding box center [486, 248] width 973 height 397
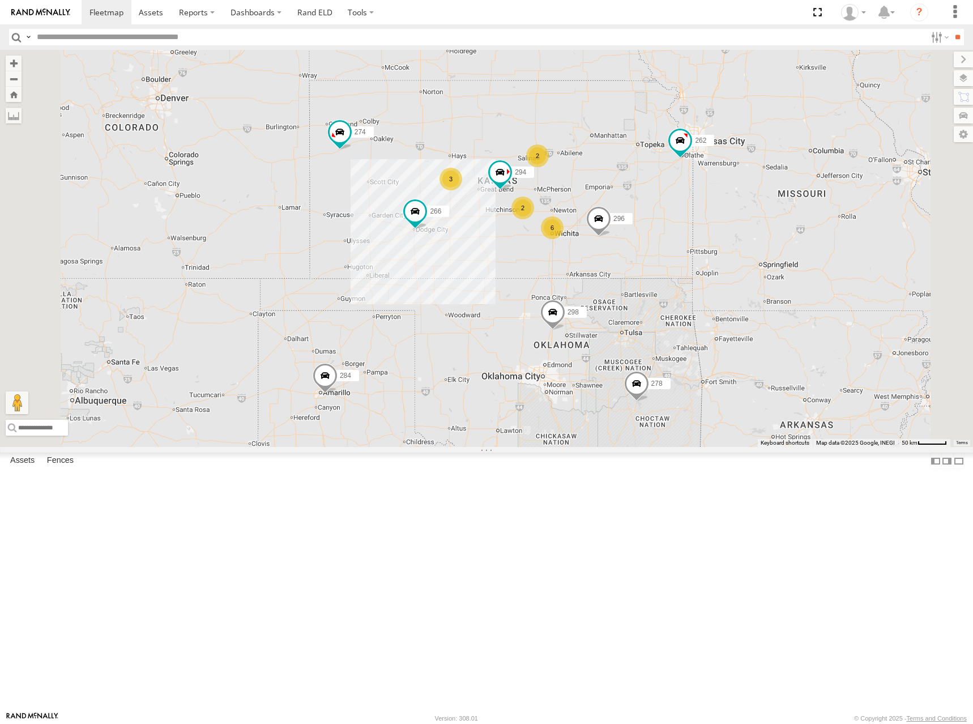
click at [675, 225] on div "274 298 262 296 284 282 266 278 294 260 6 2 3 2" at bounding box center [486, 248] width 973 height 397
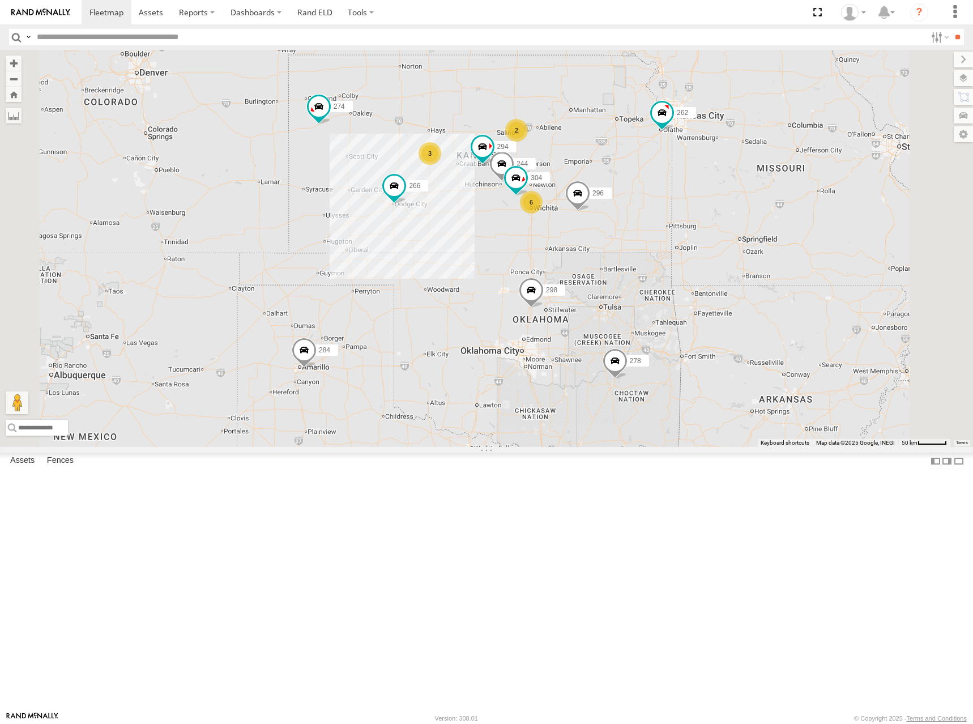
drag, startPoint x: 722, startPoint y: 253, endPoint x: 689, endPoint y: 219, distance: 47.7
click at [689, 219] on div "274 244 298 262 296 304 284 282 266 278 294 260 6 3 2" at bounding box center [486, 248] width 973 height 397
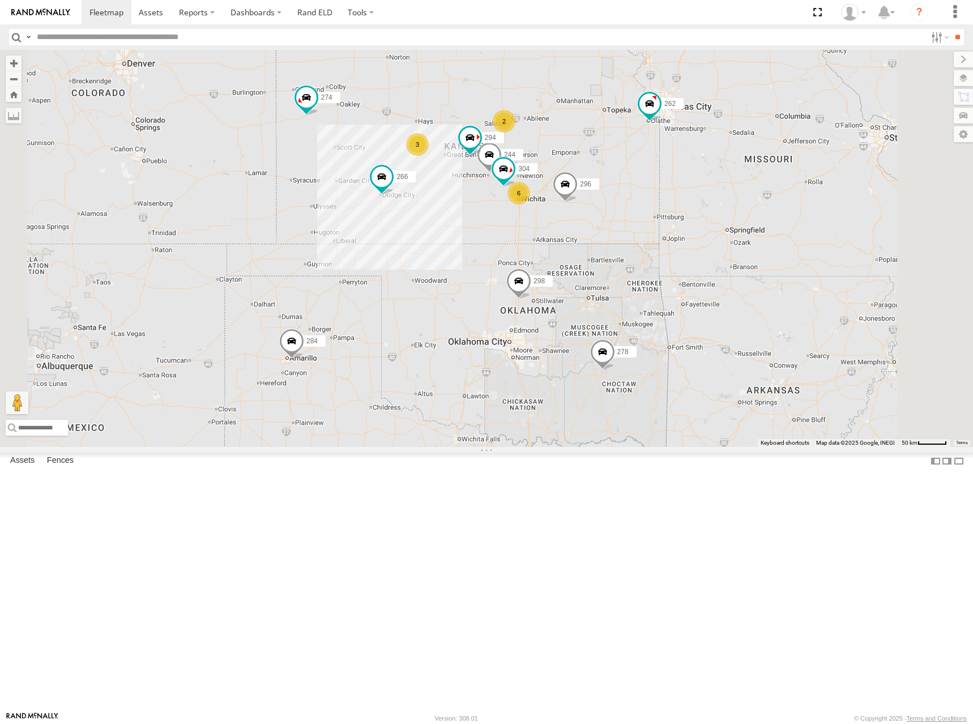
drag, startPoint x: 688, startPoint y: 204, endPoint x: 723, endPoint y: 210, distance: 36.2
click at [723, 210] on div "274 244 298 262 296 304 284 282 266 278 294 260 6 3 2" at bounding box center [486, 248] width 973 height 397
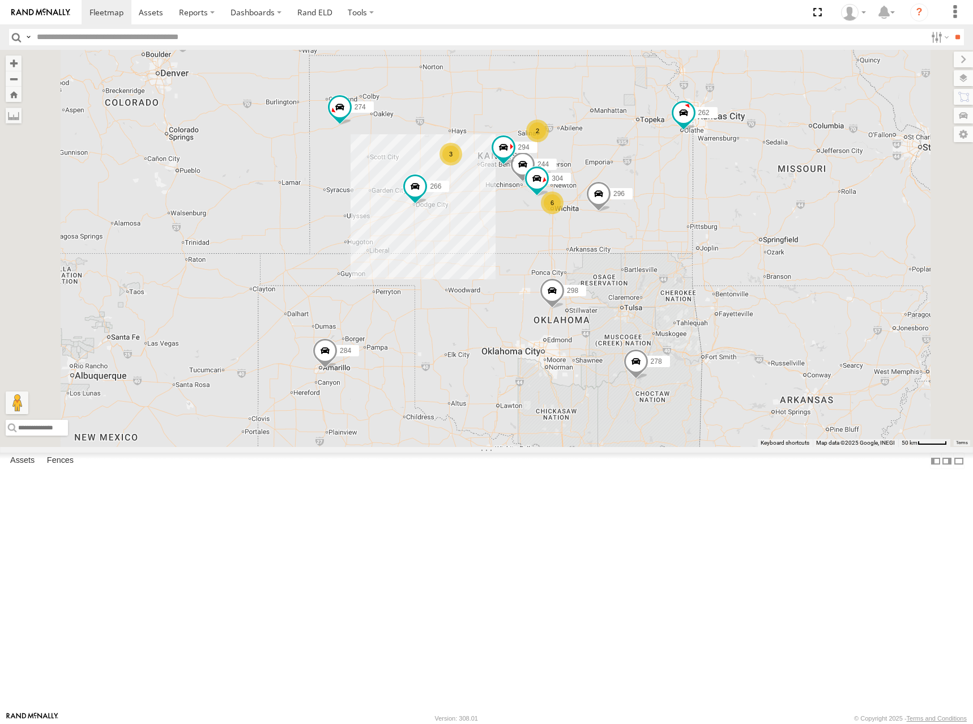
drag, startPoint x: 735, startPoint y: 182, endPoint x: 737, endPoint y: 190, distance: 8.4
click at [737, 190] on div "274 244 298 262 296 304 284 282 266 278 294 260 6 3 2" at bounding box center [486, 248] width 973 height 397
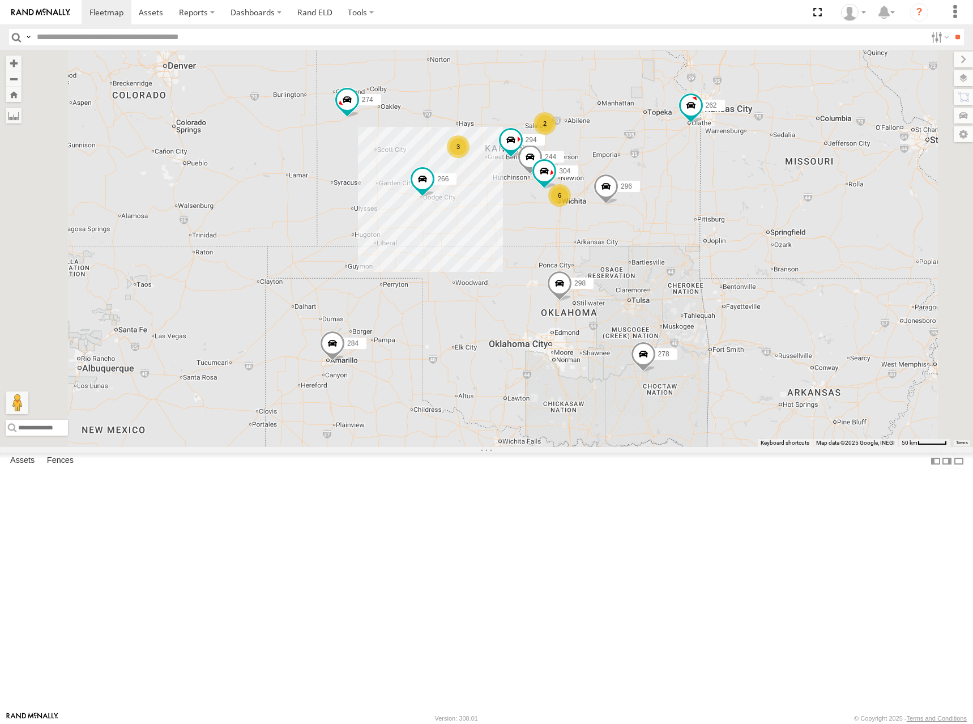
drag, startPoint x: 735, startPoint y: 191, endPoint x: 744, endPoint y: 176, distance: 17.5
click at [744, 176] on div "274 244 298 262 296 304 284 282 266 278 294 260 6 3 2" at bounding box center [486, 248] width 973 height 397
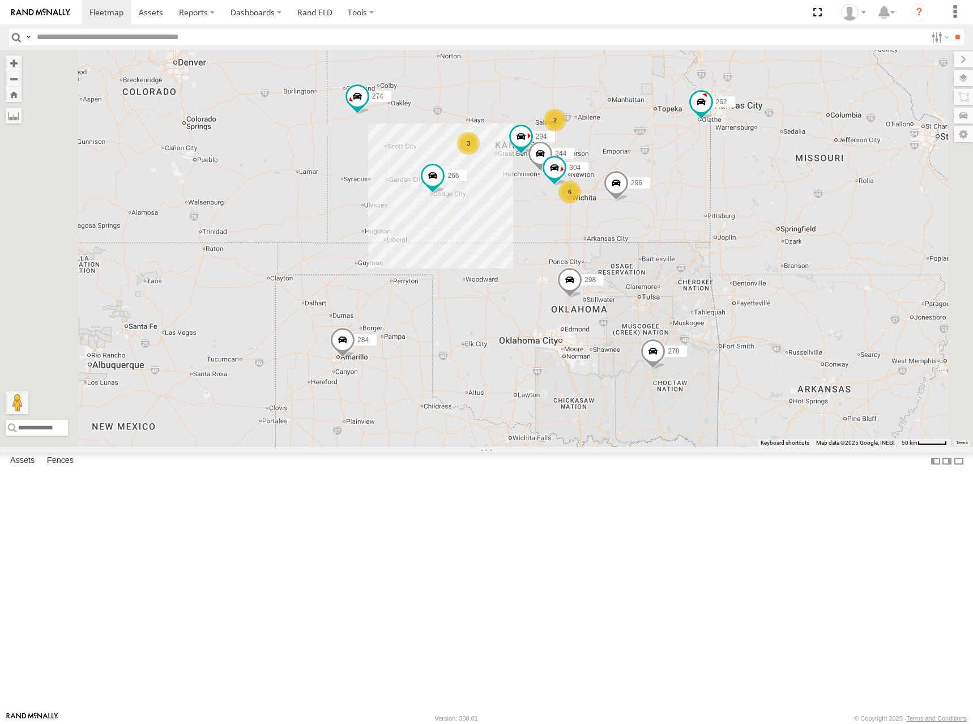
drag, startPoint x: 708, startPoint y: 223, endPoint x: 719, endPoint y: 214, distance: 13.3
click at [719, 214] on div "274 244 298 262 296 304 284 282 266 278 294 260 6 3 2" at bounding box center [486, 248] width 973 height 397
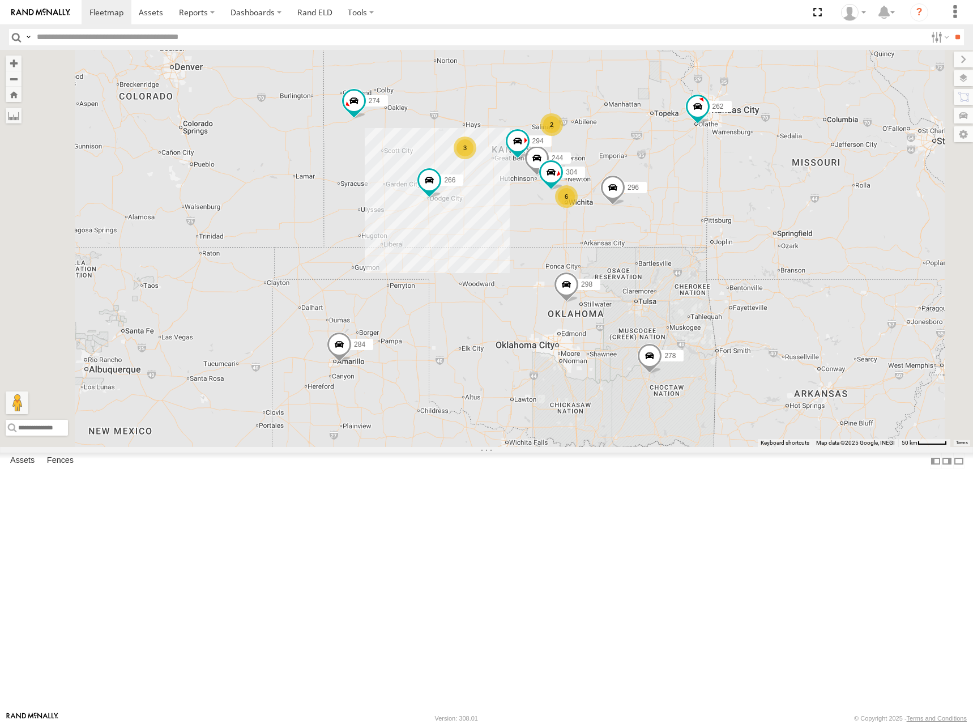
drag, startPoint x: 732, startPoint y: 206, endPoint x: 727, endPoint y: 211, distance: 7.2
click at [727, 211] on div "274 244 298 262 296 304 284 282 266 278 294 260 6 3 2" at bounding box center [486, 248] width 973 height 397
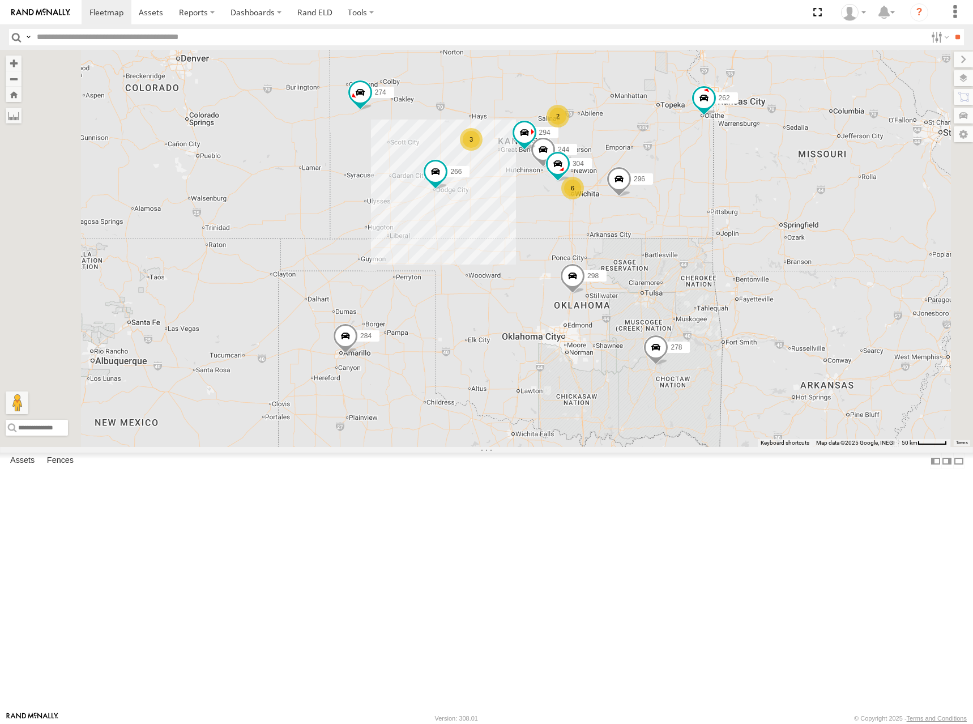
drag, startPoint x: 670, startPoint y: 200, endPoint x: 676, endPoint y: 193, distance: 9.6
click at [676, 193] on div "274 244 298 262 296 304 284 282 266 278 294 260 6 3 2" at bounding box center [486, 248] width 973 height 397
drag, startPoint x: 670, startPoint y: 204, endPoint x: 676, endPoint y: 197, distance: 9.3
click at [676, 197] on div "274 244 298 262 296 304 284 282 266 278 294 260 6 3 2" at bounding box center [486, 248] width 973 height 397
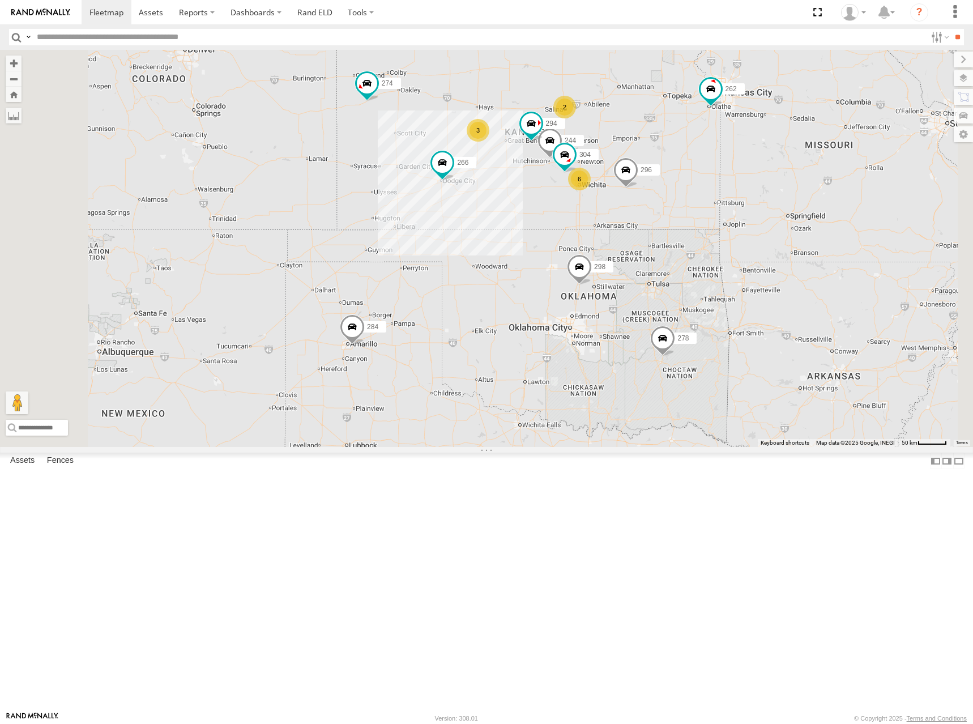
click at [676, 194] on div "274 244 298 262 296 304 284 282 266 278 294 260 6 3 2" at bounding box center [486, 248] width 973 height 397
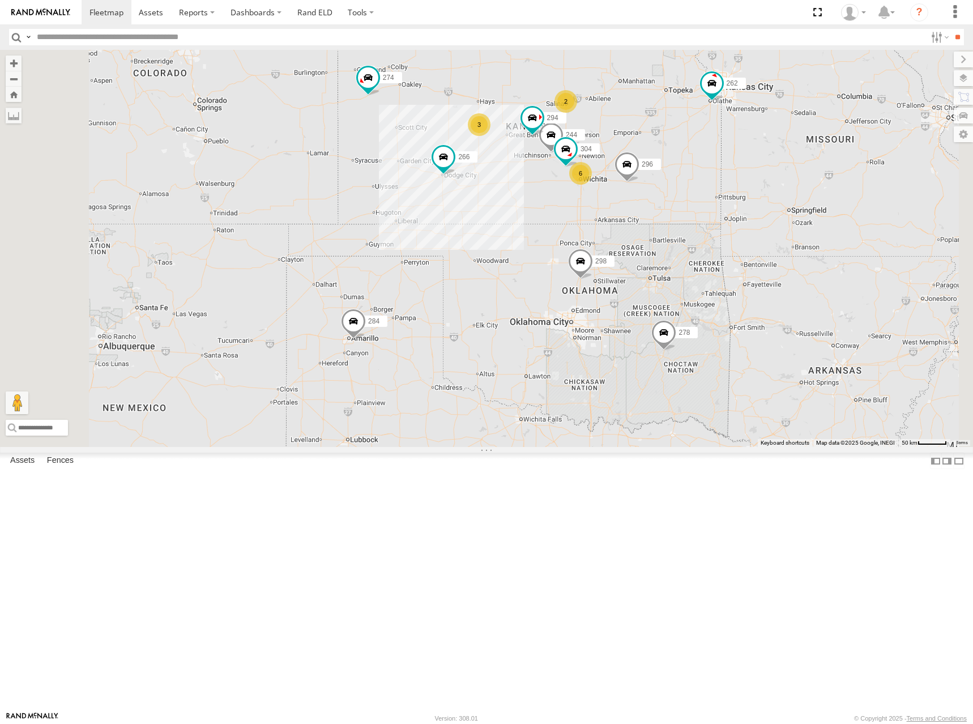
drag, startPoint x: 664, startPoint y: 204, endPoint x: 664, endPoint y: 197, distance: 7.9
click at [664, 197] on div "274 244 298 262 296 304 284 282 266 278 294 260 6 3 2" at bounding box center [486, 248] width 973 height 397
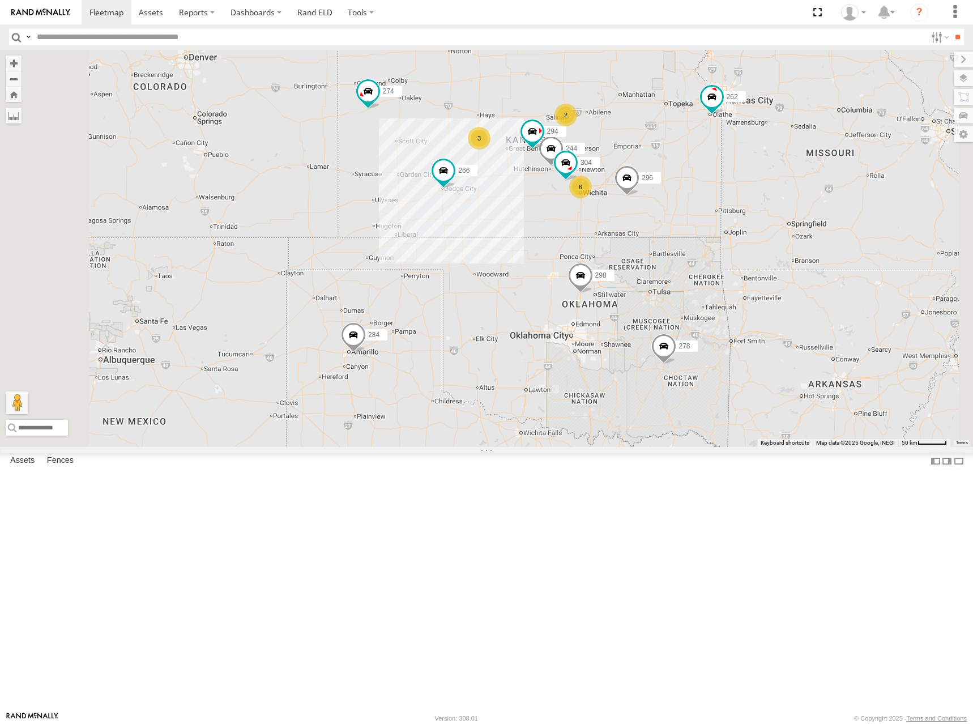
drag, startPoint x: 673, startPoint y: 182, endPoint x: 673, endPoint y: 200, distance: 18.1
click at [673, 200] on div "274 244 298 262 296 304 284 282 266 278 294 260 6 3 2" at bounding box center [486, 248] width 973 height 397
click at [671, 199] on div "274 244 298 262 296 304 284 282 266 278 294 260 6 3 2" at bounding box center [486, 248] width 973 height 397
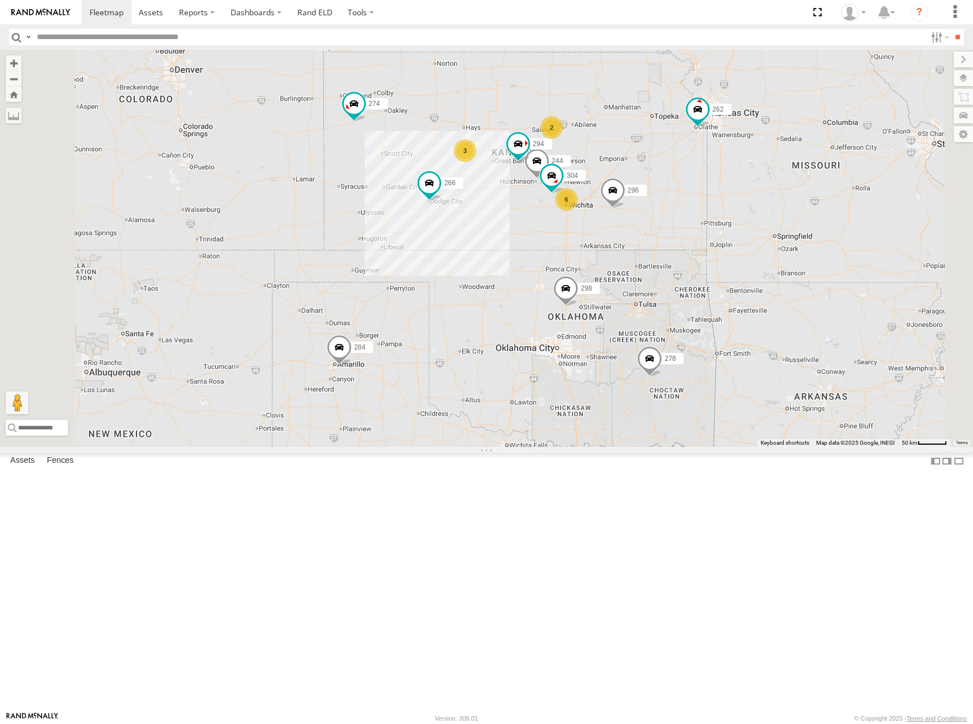
drag, startPoint x: 664, startPoint y: 189, endPoint x: 651, endPoint y: 201, distance: 18.0
click at [651, 201] on div "274 244 298 262 296 304 284 282 266 278 294 260 6 3 2" at bounding box center [486, 248] width 973 height 397
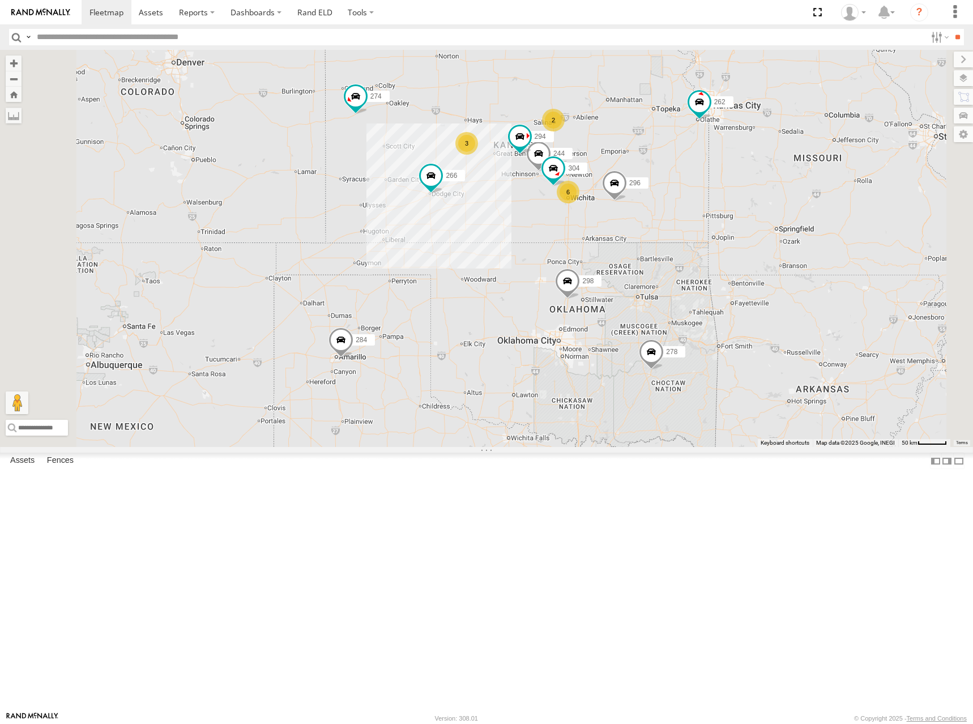
click at [651, 195] on div "274 244 298 262 296 304 284 282 266 278 294 260 6 3 2" at bounding box center [486, 248] width 973 height 397
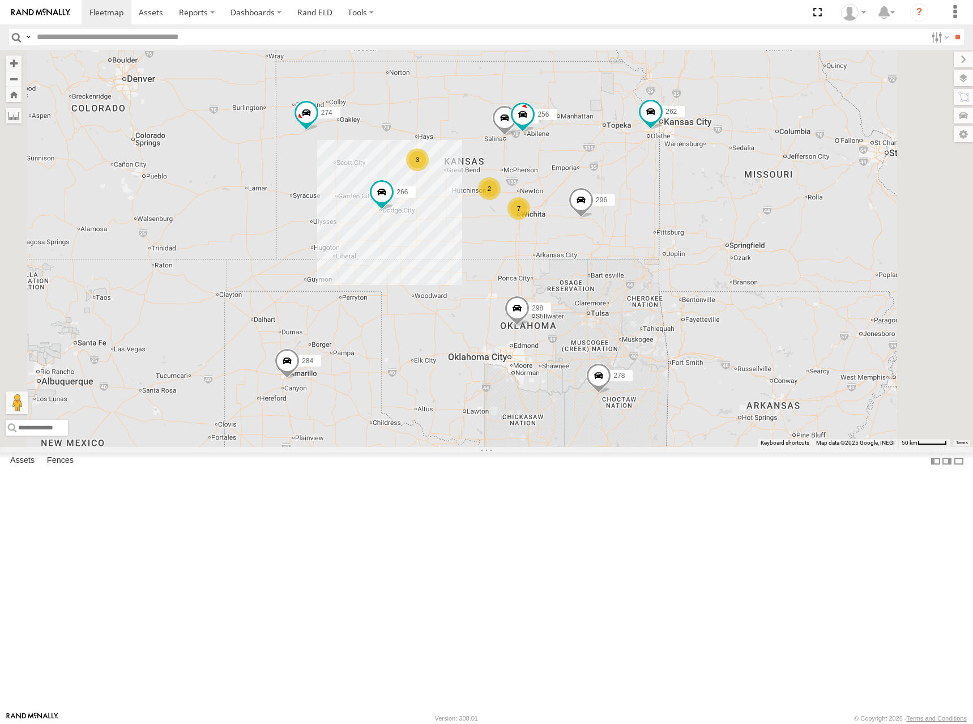
drag, startPoint x: 655, startPoint y: 182, endPoint x: 606, endPoint y: 198, distance: 51.9
click at [606, 198] on div "274 298 262 292 256 296 284 282 266 278 260 7 2 3" at bounding box center [486, 248] width 973 height 397
click at [95, 10] on span at bounding box center [106, 12] width 34 height 11
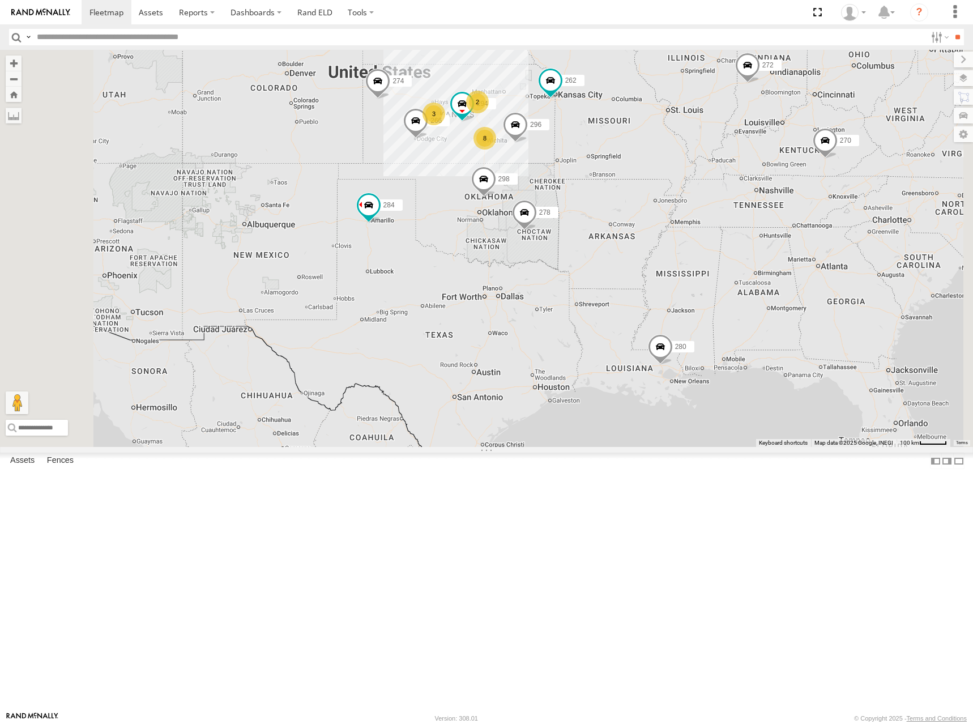
drag, startPoint x: 544, startPoint y: 244, endPoint x: 674, endPoint y: 181, distance: 144.6
click at [674, 181] on div "280 274 8 3 298 270 262 2 272 296 284 282 266 278 294 260" at bounding box center [486, 248] width 973 height 397
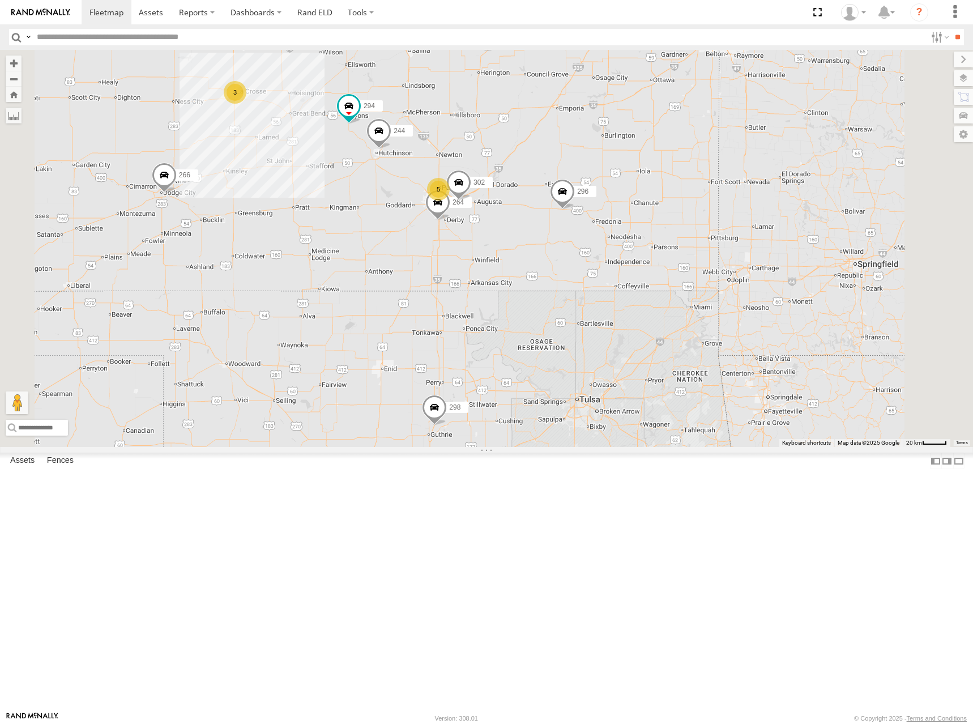
drag, startPoint x: 628, startPoint y: 221, endPoint x: 715, endPoint y: 194, distance: 91.4
click at [715, 194] on div "280 274 298 270 262 272 296 284 282 266 278 294 260 5 244 3 292 256 264 302" at bounding box center [486, 248] width 973 height 397
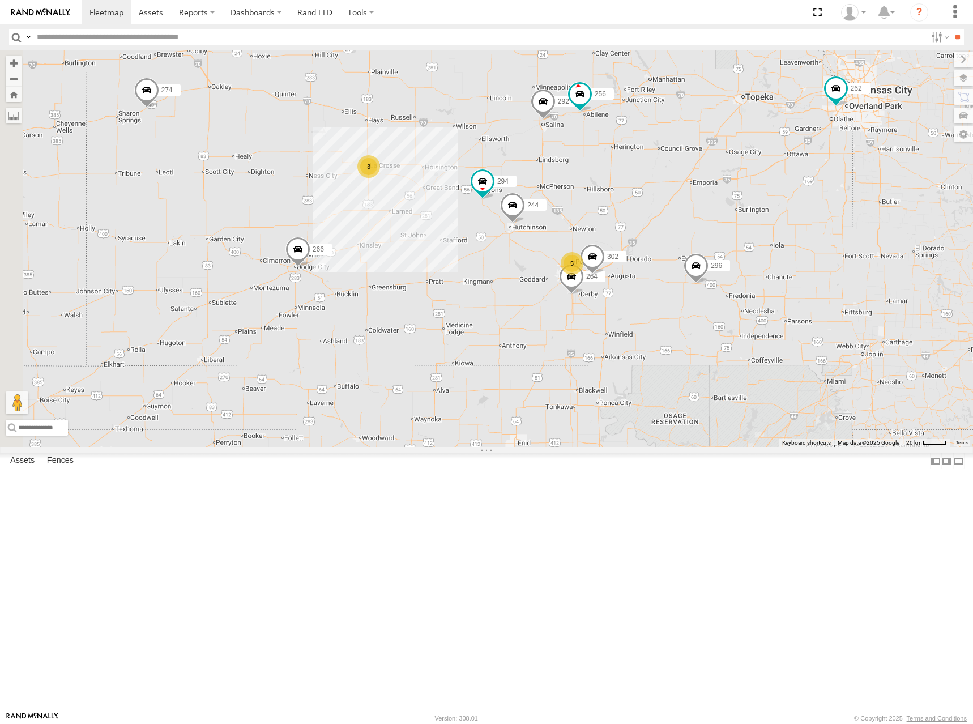
drag, startPoint x: 655, startPoint y: 206, endPoint x: 755, endPoint y: 289, distance: 129.9
click at [755, 289] on div "280 274 298 270 262 272 296 284 282 266 278 294 260 5 244 3 292 256 264 302" at bounding box center [486, 248] width 973 height 397
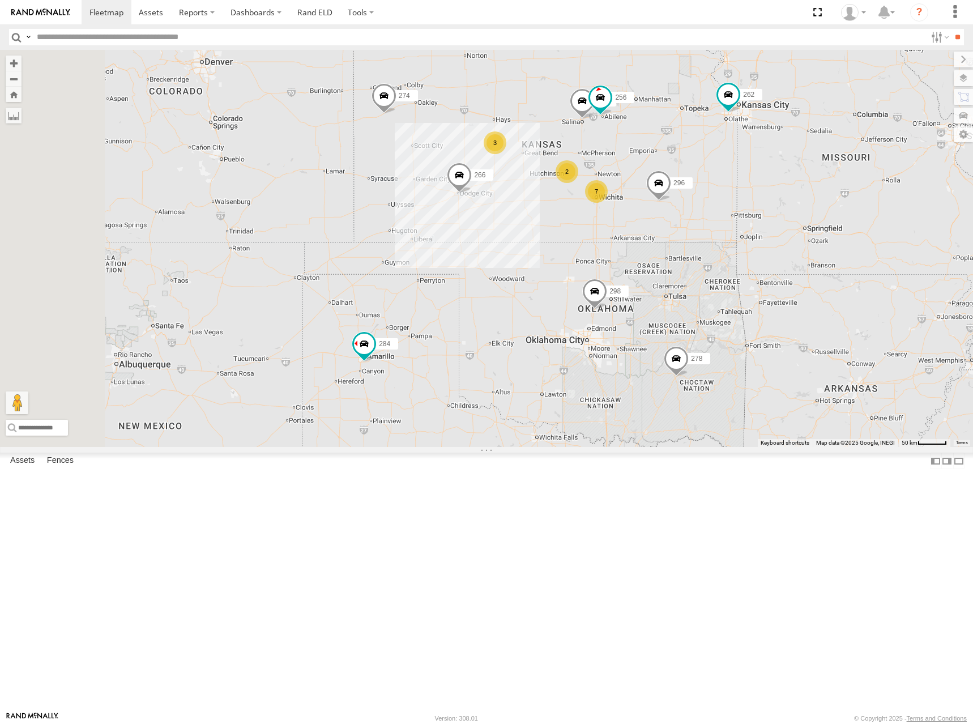
click at [810, 258] on div "280 274 298 270 262 272 296 284 282 266 278 260 292 256 7 2 3" at bounding box center [486, 248] width 973 height 397
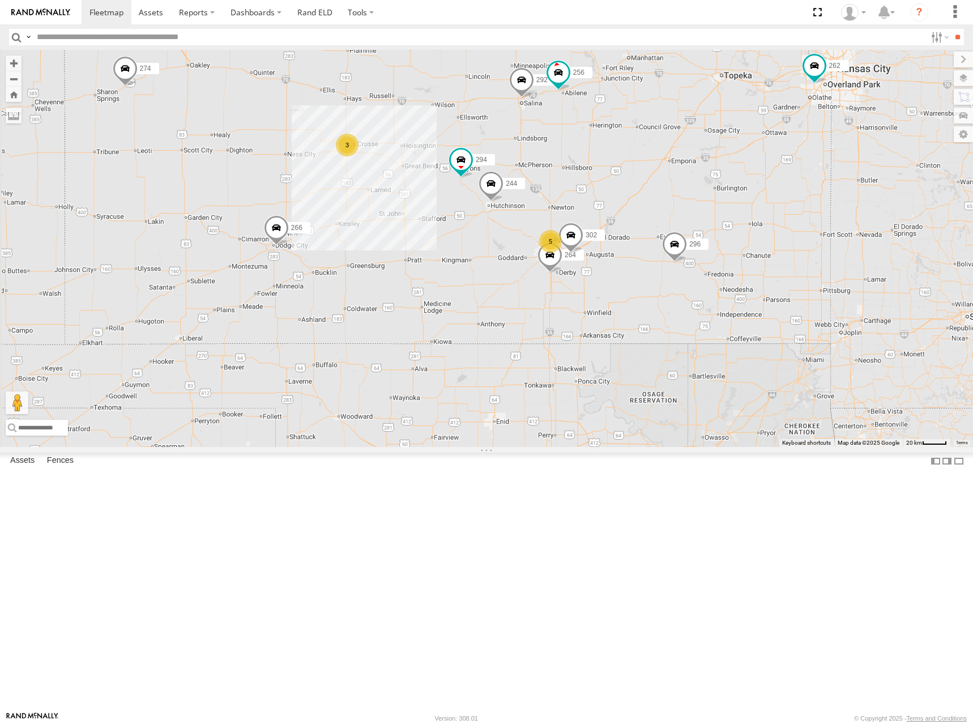
drag, startPoint x: 667, startPoint y: 320, endPoint x: 744, endPoint y: 279, distance: 87.1
click at [744, 279] on div "280 274 298 270 262 272 296 284 282 266 278 260 292 256 244 264 302 294 5 3" at bounding box center [486, 248] width 973 height 397
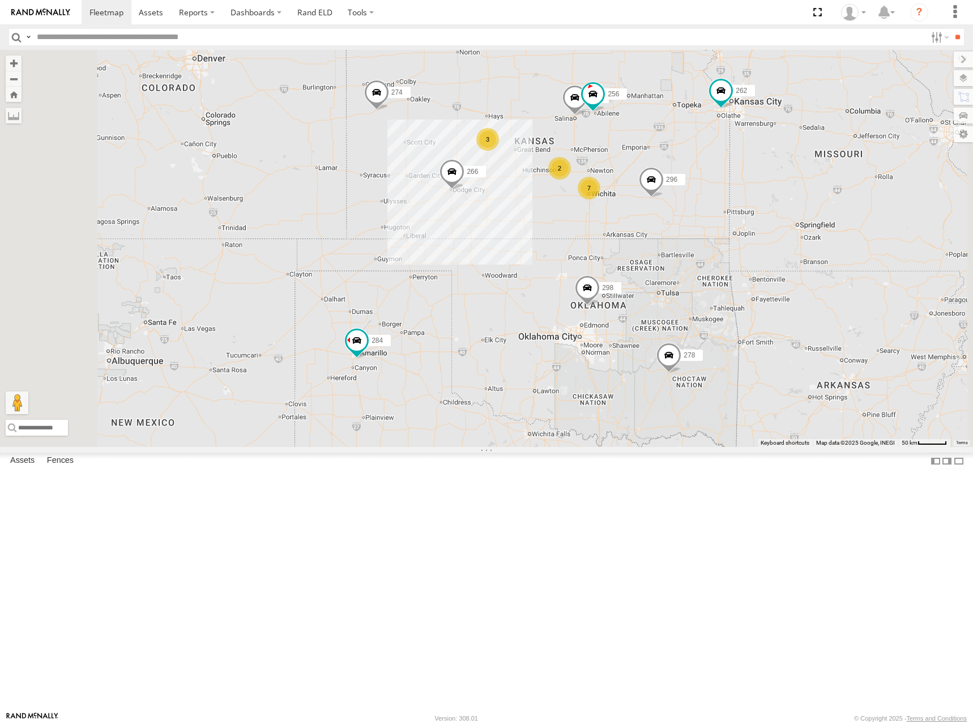
click at [818, 174] on div "280 274 298 270 262 272 296 284 282 266 278 260 292 256 7 2 3" at bounding box center [486, 248] width 973 height 397
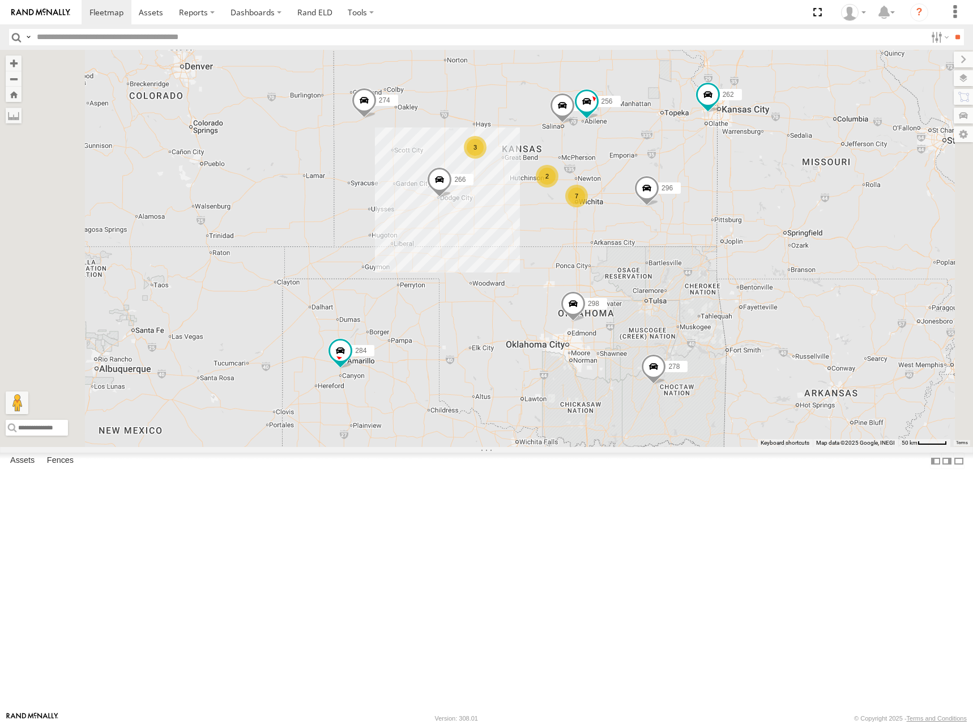
drag, startPoint x: 685, startPoint y: 162, endPoint x: 671, endPoint y: 172, distance: 17.6
click at [671, 172] on div "274 298 262 292 256 296 284 282 266 278 260 7 2 3" at bounding box center [486, 248] width 973 height 397
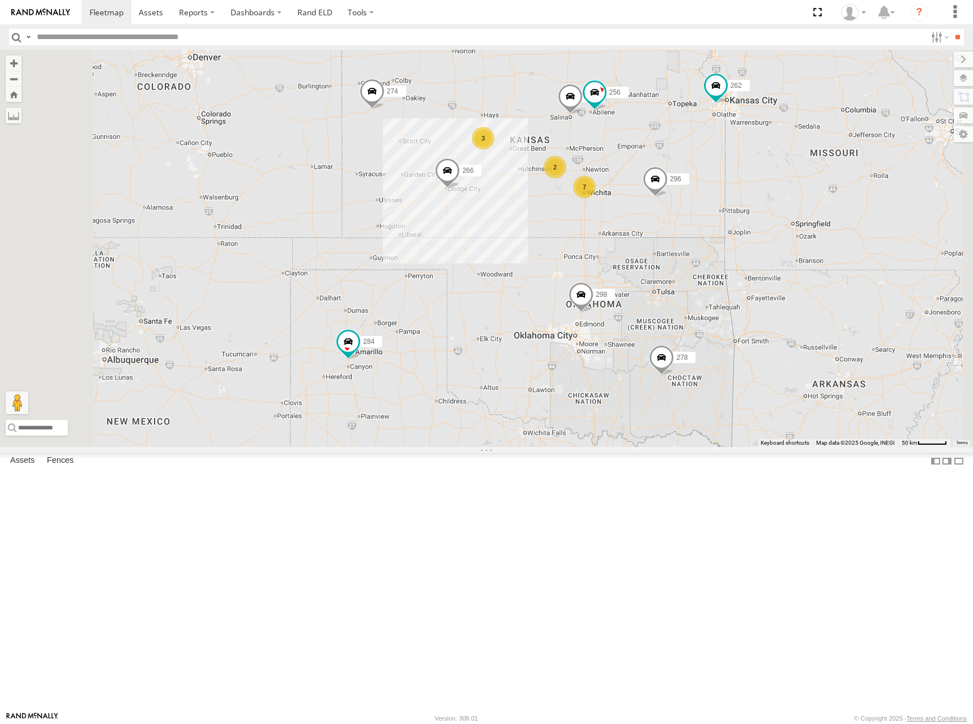
drag, startPoint x: 762, startPoint y: 176, endPoint x: 774, endPoint y: 165, distance: 15.2
click at [774, 165] on div "274 298 262 292 256 296 284 282 266 278 260 7 2 3" at bounding box center [486, 248] width 973 height 397
click at [746, 163] on div "274 298 262 292 256 296 284 282 266 278 260 7 2 3" at bounding box center [486, 248] width 973 height 397
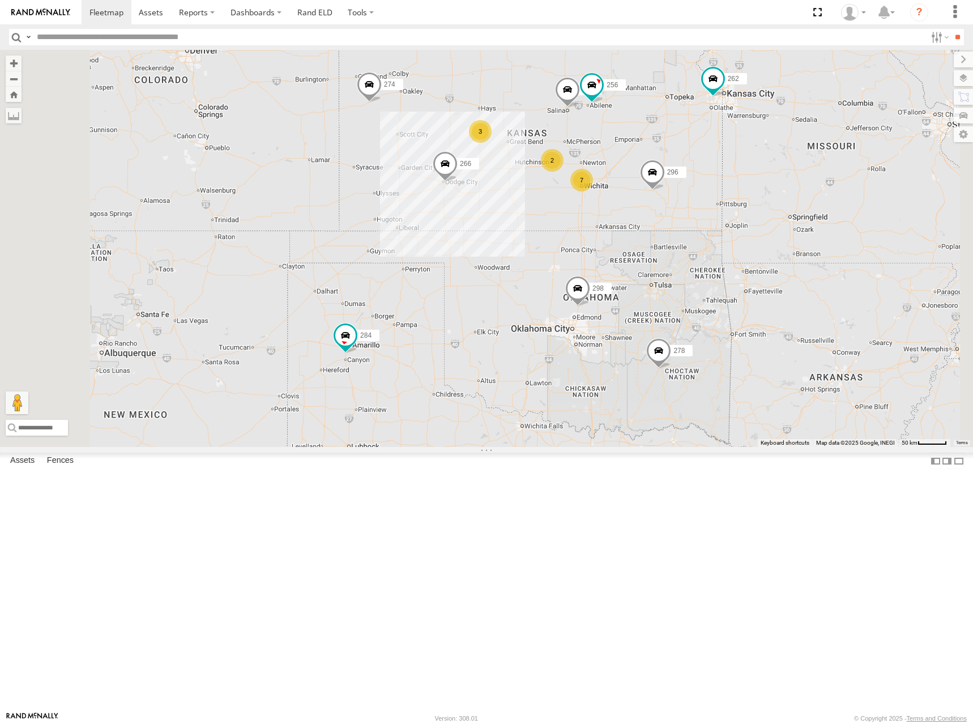
drag, startPoint x: 813, startPoint y: 199, endPoint x: 804, endPoint y: 172, distance: 28.7
click at [804, 172] on div "274 298 262 292 256 296 284 282 266 278 260 7 2 3" at bounding box center [486, 248] width 973 height 397
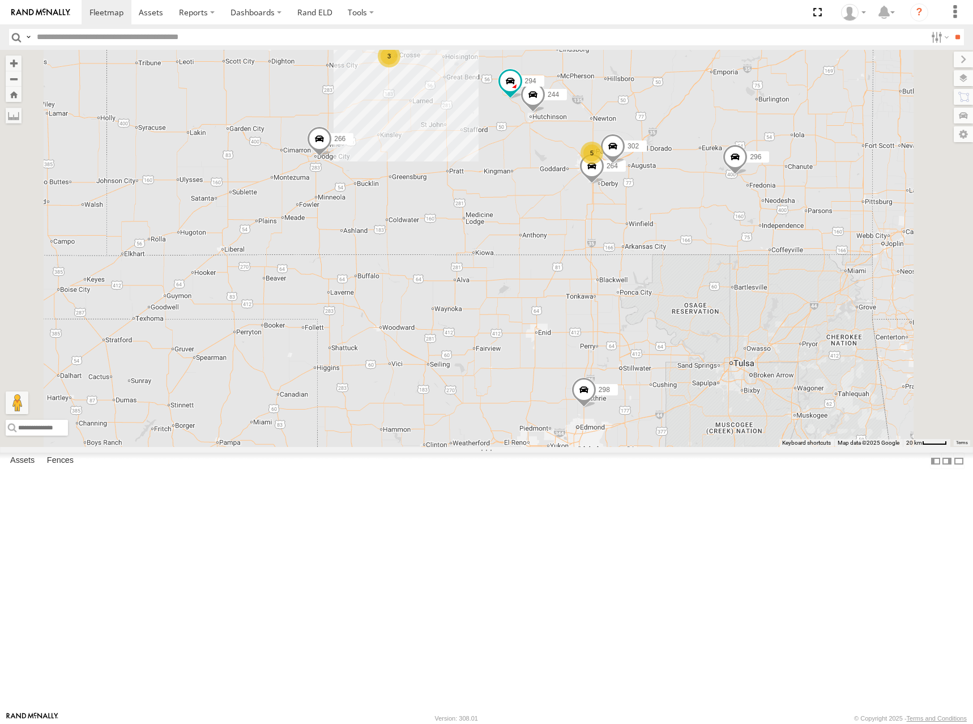
drag, startPoint x: 513, startPoint y: 319, endPoint x: 548, endPoint y: 320, distance: 35.7
click at [548, 320] on div "274 298 262 292 256 296 284 282 266 278 260 244 264 302 294 5 3" at bounding box center [486, 248] width 973 height 397
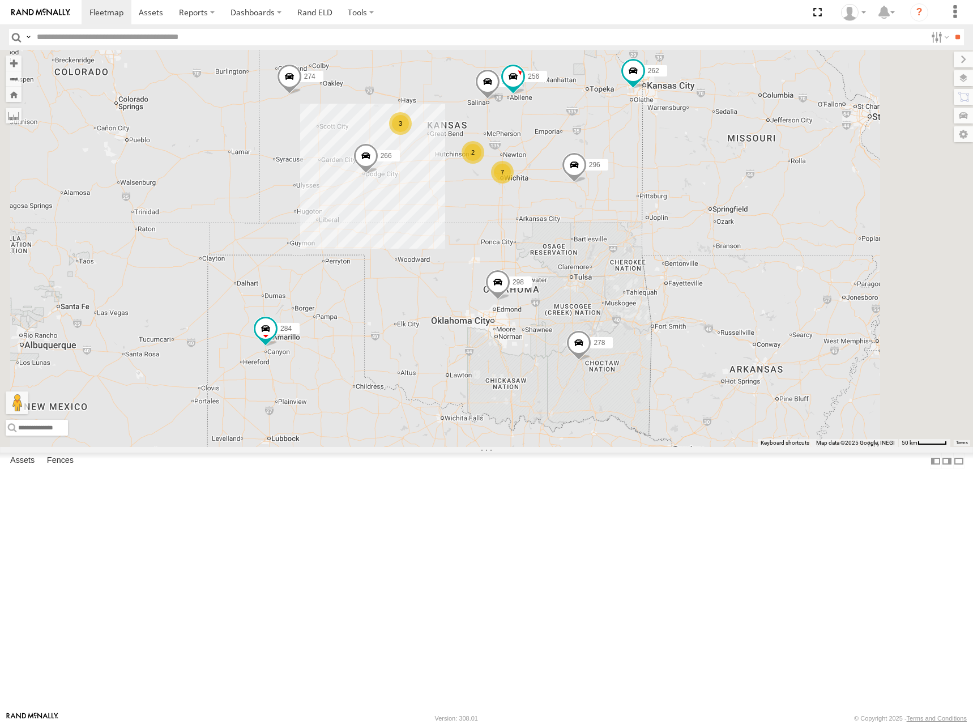
drag, startPoint x: 524, startPoint y: 198, endPoint x: 548, endPoint y: 195, distance: 24.0
click at [548, 195] on div "274 298 262 292 256 296 284 282 266 278 260 7 2 3" at bounding box center [486, 248] width 973 height 397
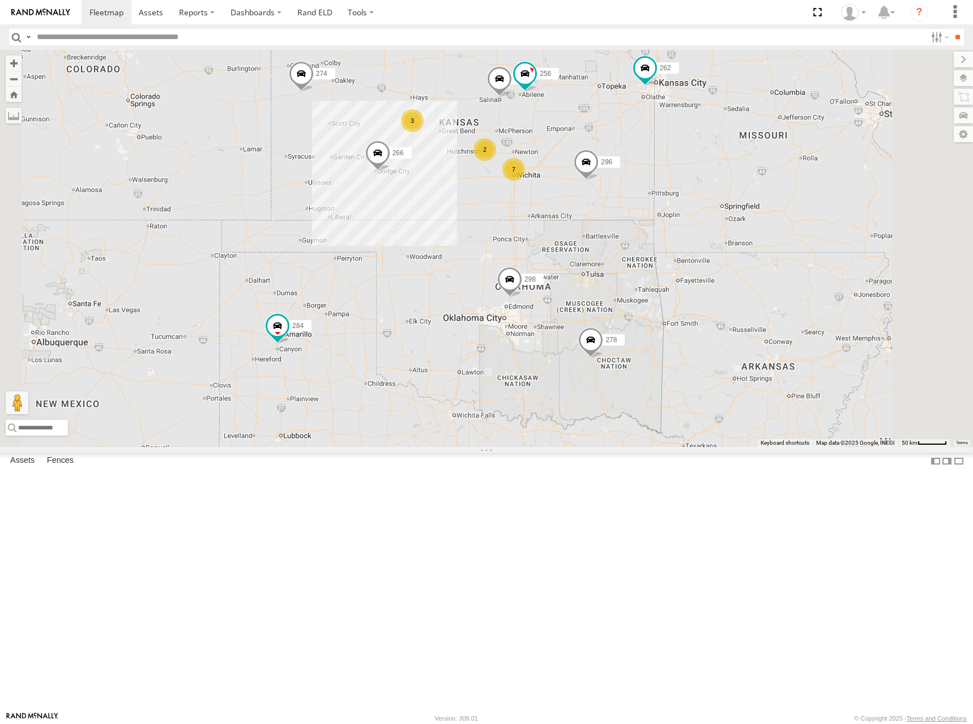
drag, startPoint x: 532, startPoint y: 203, endPoint x: 546, endPoint y: 198, distance: 14.5
click at [545, 198] on div "274 298 262 292 256 296 284 282 266 278 260 7 2 3" at bounding box center [486, 248] width 973 height 397
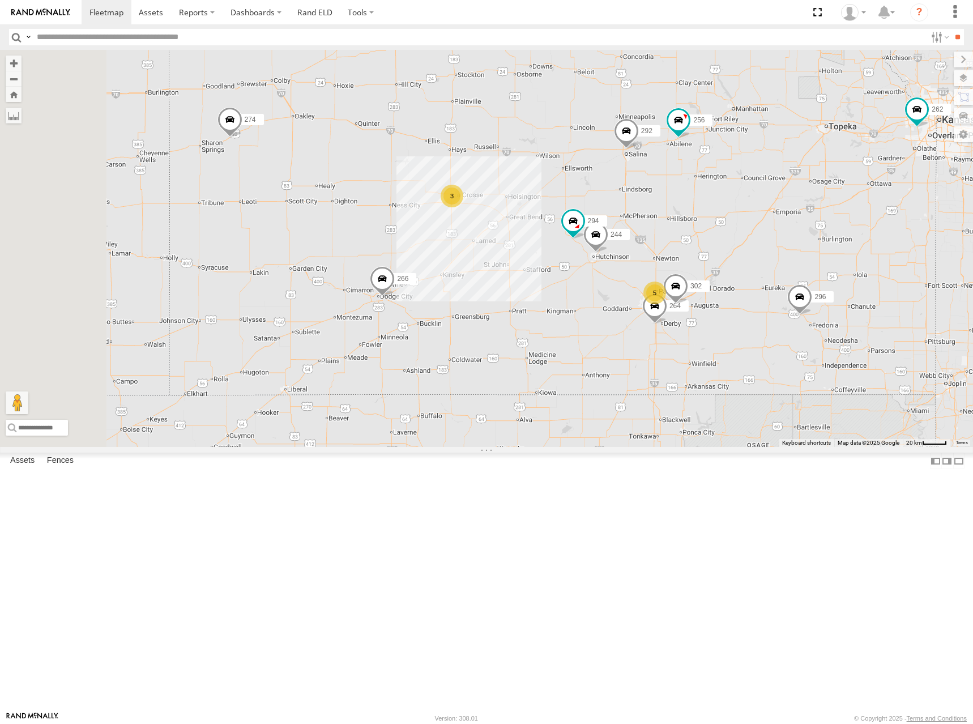
drag, startPoint x: 500, startPoint y: 180, endPoint x: 553, endPoint y: 295, distance: 127.0
click at [553, 295] on div "274 298 262 292 256 296 284 282 266 278 260 5 244 3 264 302 294" at bounding box center [486, 248] width 973 height 397
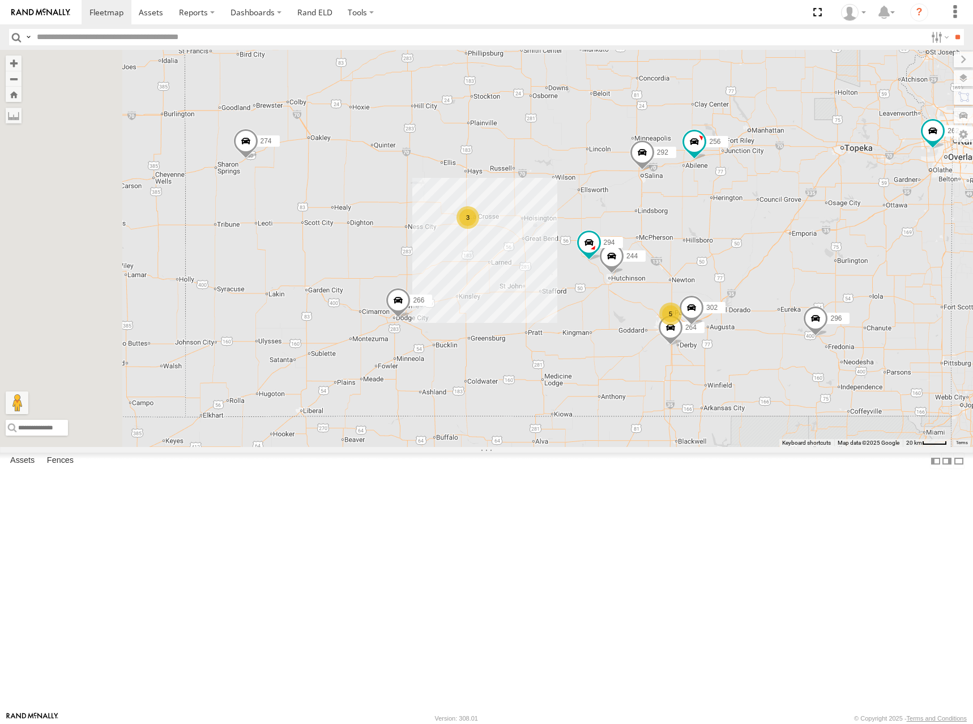
drag, startPoint x: 527, startPoint y: 222, endPoint x: 545, endPoint y: 241, distance: 25.6
click at [545, 241] on div "274 298 262 292 256 296 284 282 266 278 260 5 244 3 264 302 294" at bounding box center [486, 248] width 973 height 397
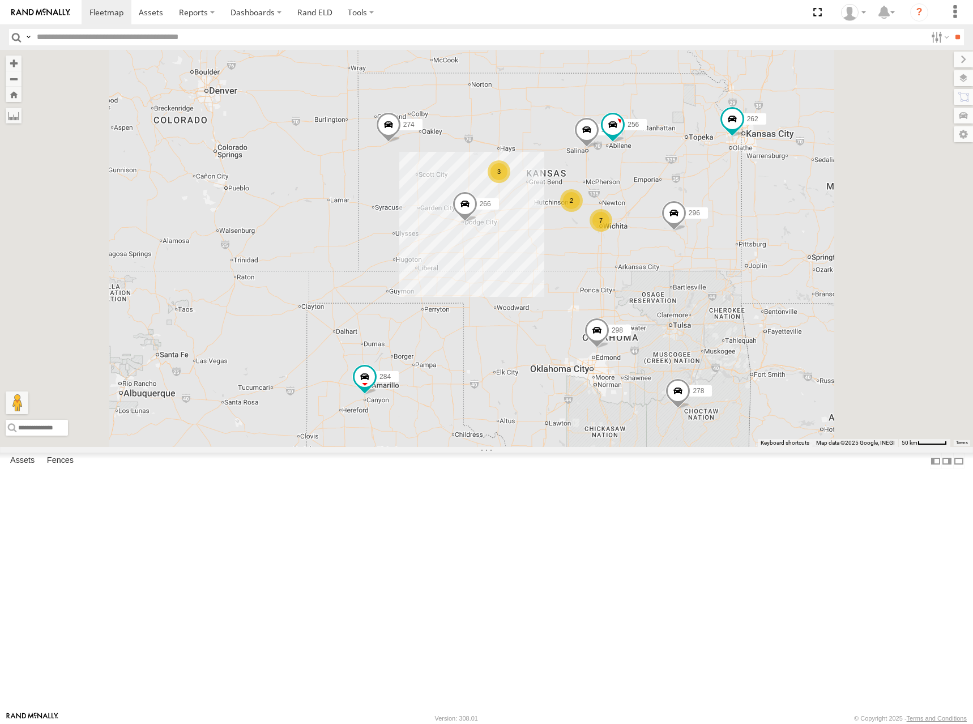
drag, startPoint x: 760, startPoint y: 198, endPoint x: 745, endPoint y: 212, distance: 20.8
click at [745, 212] on div "274 298 262 292 256 296 284 282 266 278 260 7 2 3" at bounding box center [486, 248] width 973 height 397
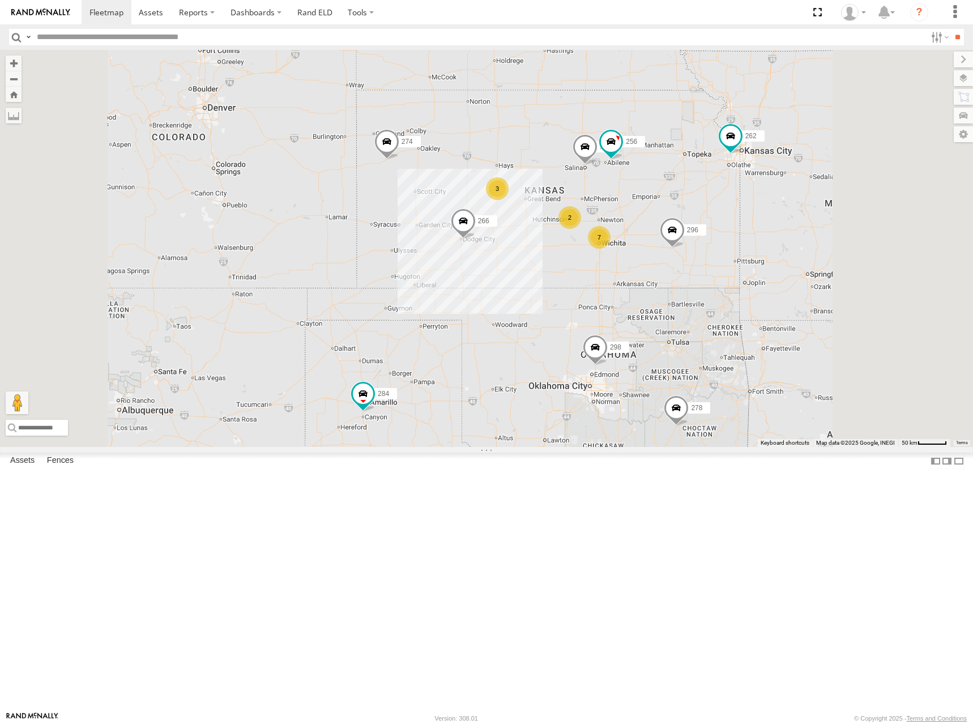
drag, startPoint x: 822, startPoint y: 234, endPoint x: 821, endPoint y: 255, distance: 21.0
click at [821, 255] on div "274 298 262 292 256 296 284 282 266 278 260 7 2 3" at bounding box center [486, 248] width 973 height 397
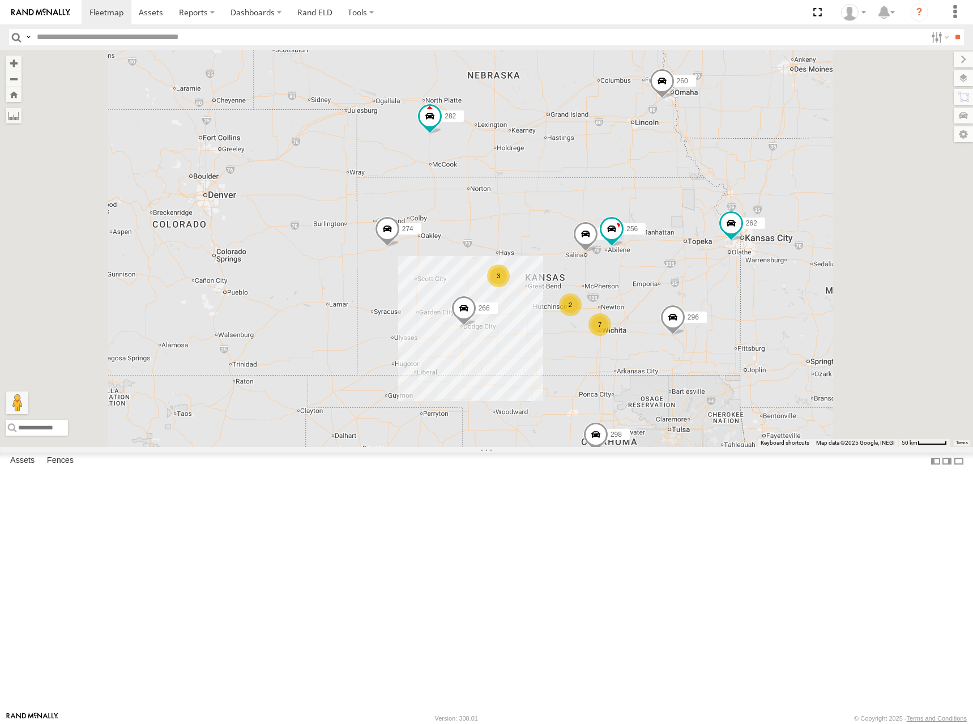
drag, startPoint x: 819, startPoint y: 278, endPoint x: 820, endPoint y: 360, distance: 81.6
click at [820, 360] on div "274 298 262 292 256 296 284 282 266 278 260 7 2 3" at bounding box center [486, 248] width 973 height 397
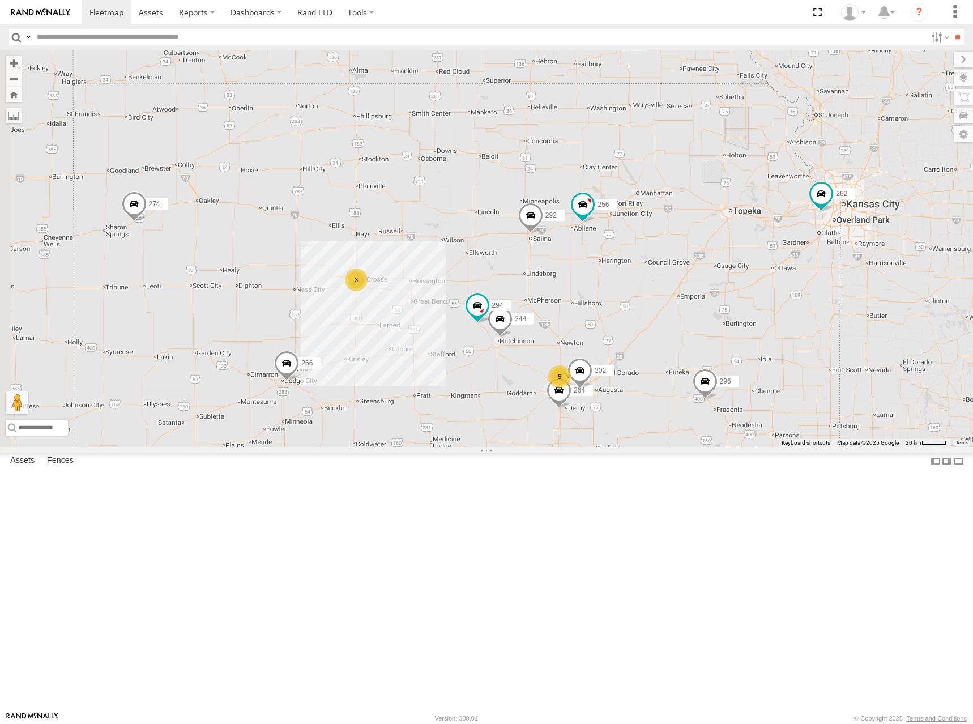
drag, startPoint x: 564, startPoint y: 238, endPoint x: 632, endPoint y: 240, distance: 68.0
click at [632, 240] on div "274 298 262 292 256 296 284 282 266 278 260 244 264 302 294 5 3" at bounding box center [486, 248] width 973 height 397
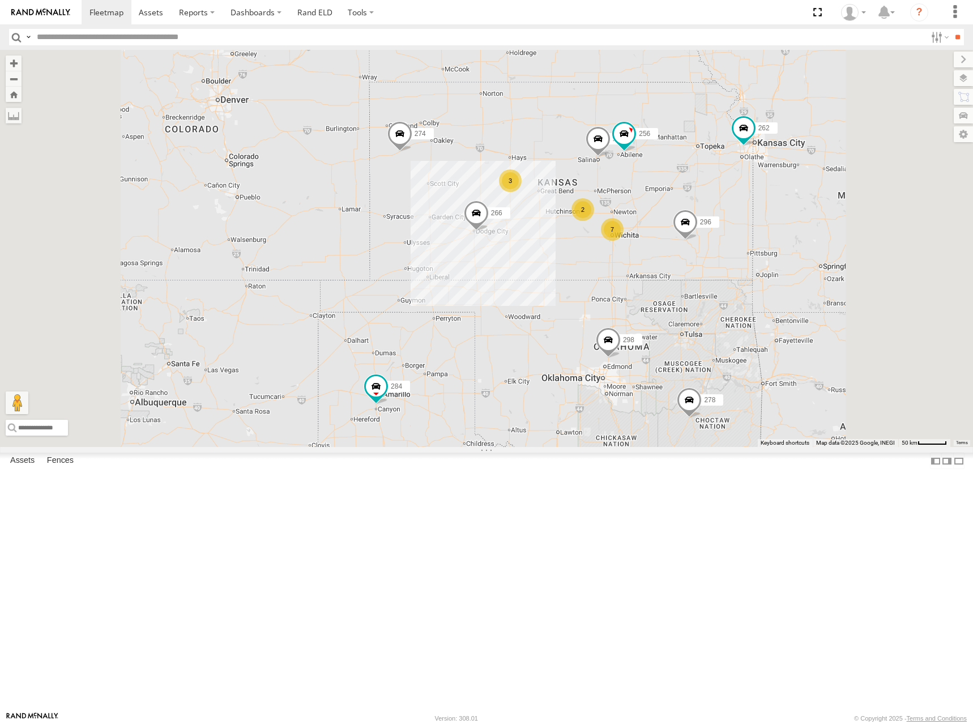
drag, startPoint x: 808, startPoint y: 201, endPoint x: 800, endPoint y: 204, distance: 7.9
click at [800, 204] on div "274 298 262 292 256 296 284 282 266 278 260 7 2 3" at bounding box center [486, 248] width 973 height 397
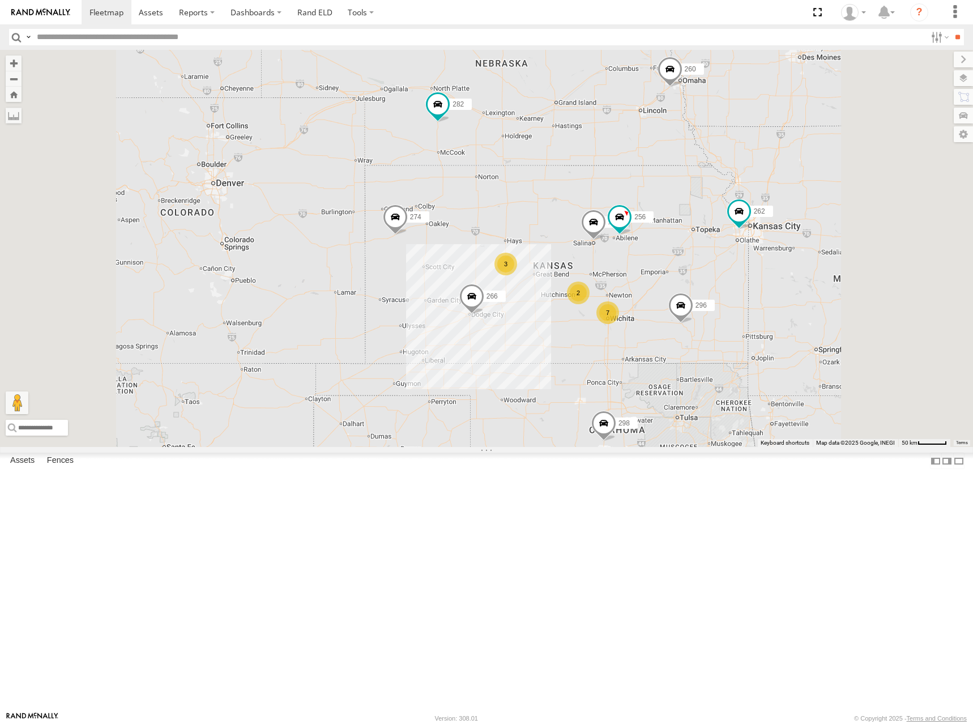
drag, startPoint x: 711, startPoint y: 172, endPoint x: 707, endPoint y: 267, distance: 95.8
click at [707, 267] on div "274 298 262 292 256 296 284 282 266 278 260 7 2 3" at bounding box center [486, 248] width 973 height 397
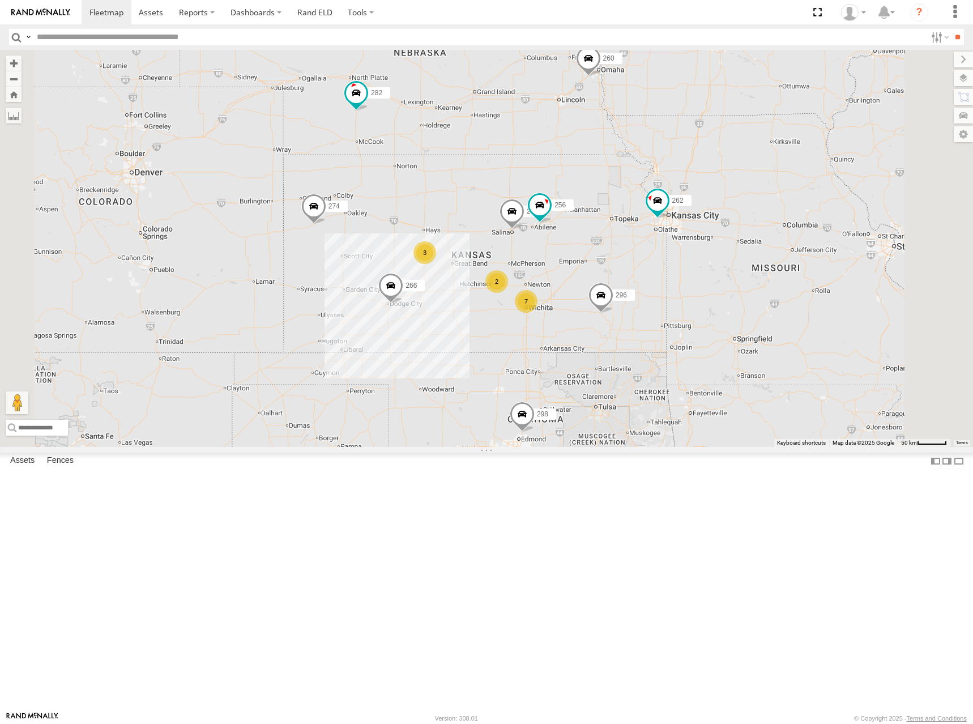
drag, startPoint x: 800, startPoint y: 307, endPoint x: 729, endPoint y: 273, distance: 79.0
click at [729, 273] on div "274 298 262 292 256 296 284 282 266 278 260 7 2 3" at bounding box center [486, 248] width 973 height 397
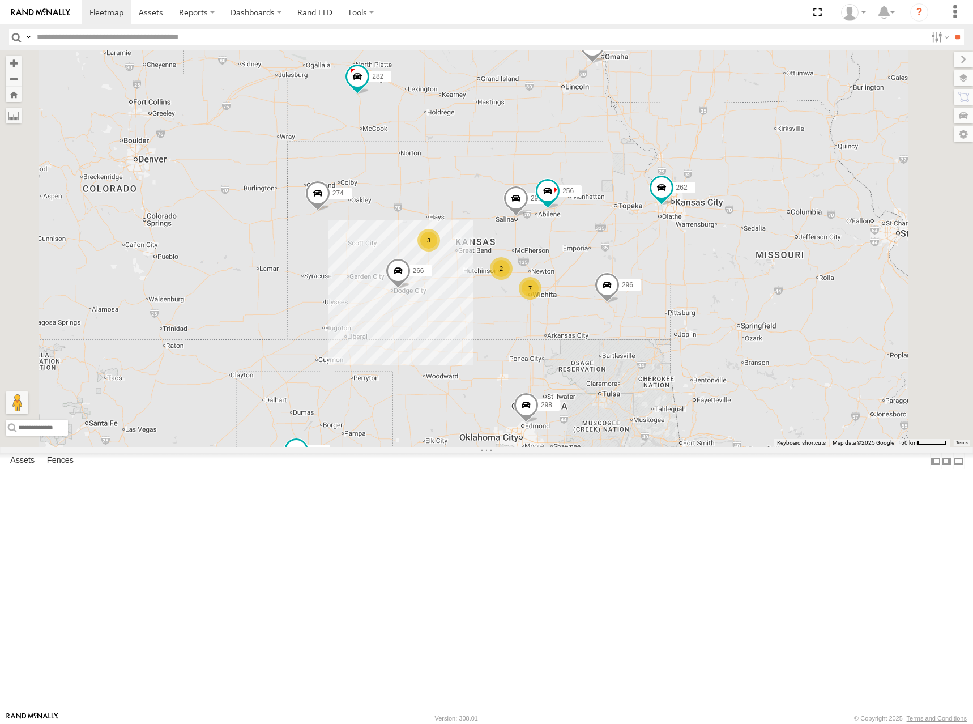
drag, startPoint x: 682, startPoint y: 293, endPoint x: 687, endPoint y: 279, distance: 15.6
click at [687, 279] on div "274 298 262 292 256 296 284 282 266 278 260 7 2 3" at bounding box center [486, 248] width 973 height 397
drag, startPoint x: 688, startPoint y: 265, endPoint x: 698, endPoint y: 262, distance: 11.1
click at [694, 263] on div "274 298 262 292 256 296 284 282 266 278 260 7 2 3" at bounding box center [486, 248] width 973 height 397
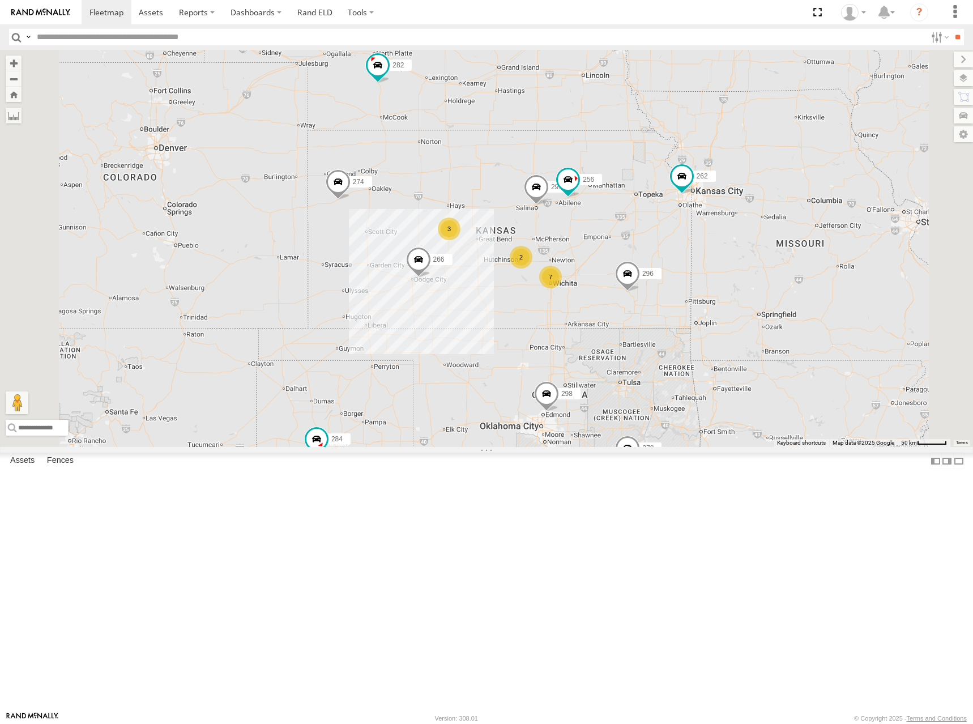
drag, startPoint x: 719, startPoint y: 261, endPoint x: 729, endPoint y: 246, distance: 18.4
click at [729, 246] on div "274 298 262 292 256 296 284 282 266 278 260 7 2 3" at bounding box center [486, 248] width 973 height 397
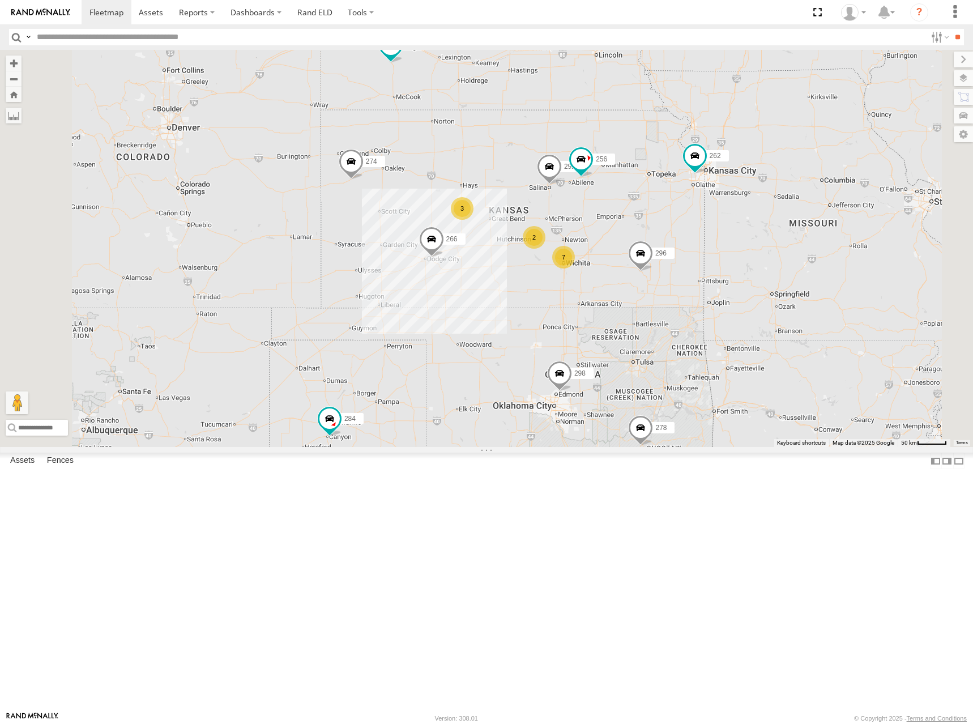
drag, startPoint x: 744, startPoint y: 234, endPoint x: 749, endPoint y: 227, distance: 8.2
click at [747, 228] on div "274 298 262 292 256 296 284 282 266 278 260 7 2 3" at bounding box center [486, 248] width 973 height 397
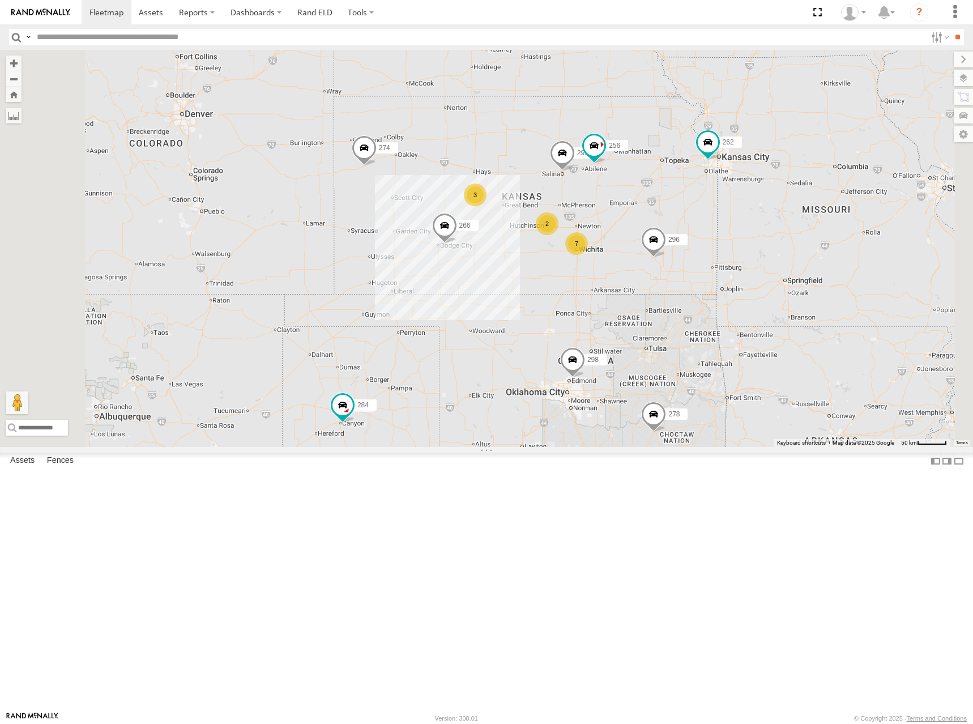
drag, startPoint x: 725, startPoint y: 251, endPoint x: 736, endPoint y: 241, distance: 14.8
click at [736, 241] on div "274 298 262 292 256 296 284 282 266 278 260 7 2 3" at bounding box center [486, 248] width 973 height 397
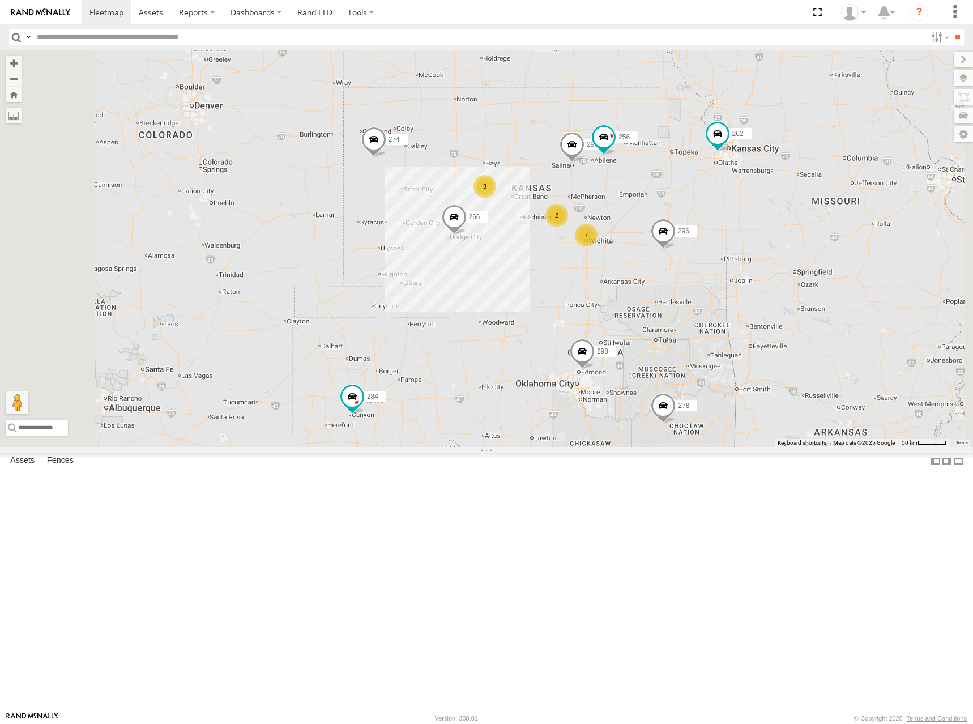
drag, startPoint x: 731, startPoint y: 244, endPoint x: 741, endPoint y: 233, distance: 14.4
click at [741, 233] on div "274 298 262 292 256 296 284 282 266 278 260 7 2 3" at bounding box center [486, 248] width 973 height 397
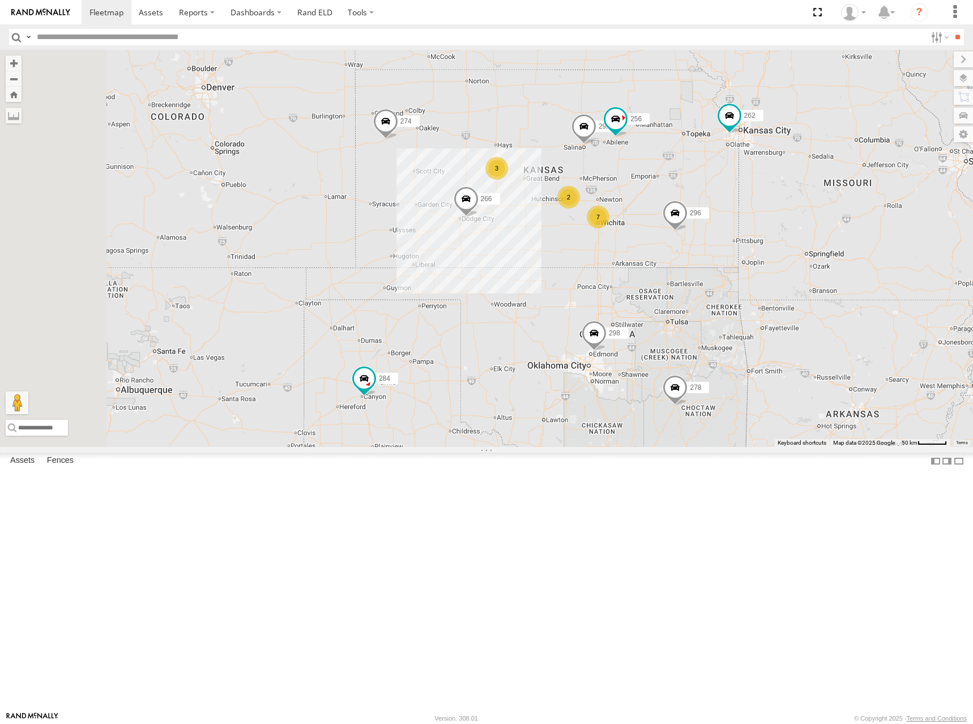
click at [745, 210] on div "274 298 262 292 256 296 284 282 266 278 260 7 2 3" at bounding box center [486, 248] width 973 height 397
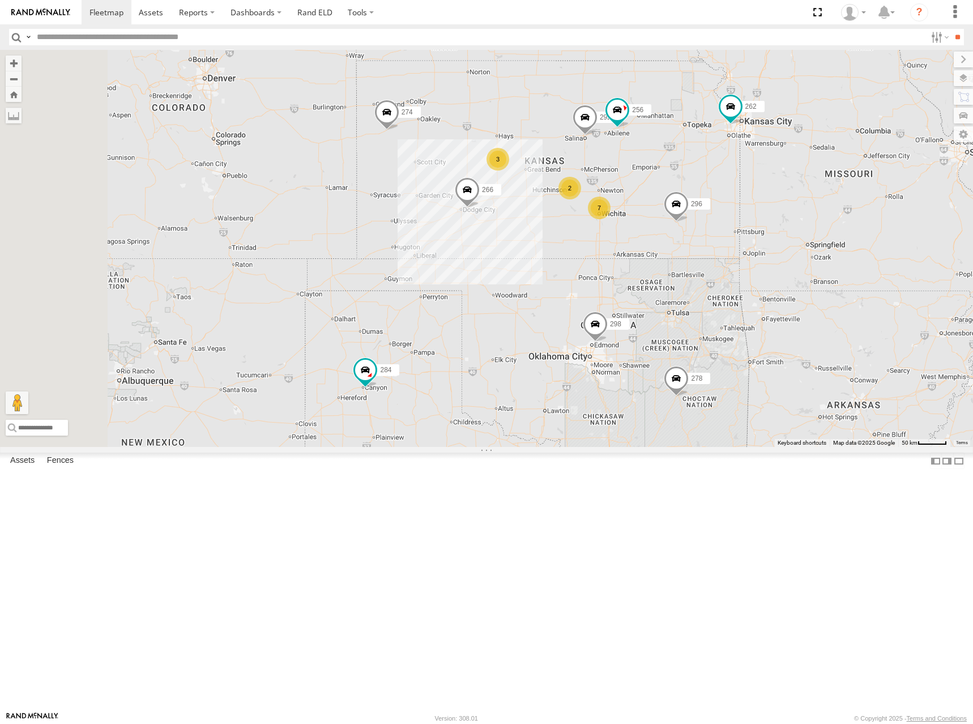
drag, startPoint x: 750, startPoint y: 227, endPoint x: 751, endPoint y: 211, distance: 15.4
click at [751, 211] on div "274 298 262 292 256 296 284 282 266 278 260 7 2 3" at bounding box center [486, 248] width 973 height 397
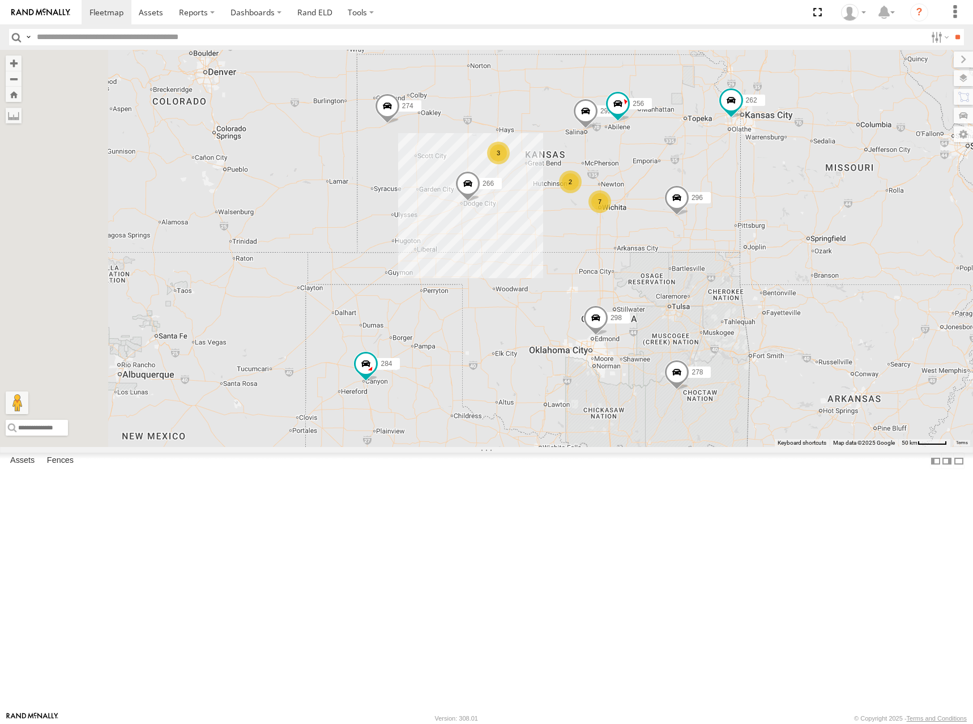
drag, startPoint x: 716, startPoint y: 215, endPoint x: 717, endPoint y: 207, distance: 7.4
click at [717, 207] on div "274 298 262 292 256 296 284 282 266 278 260 7 2 3" at bounding box center [486, 248] width 973 height 397
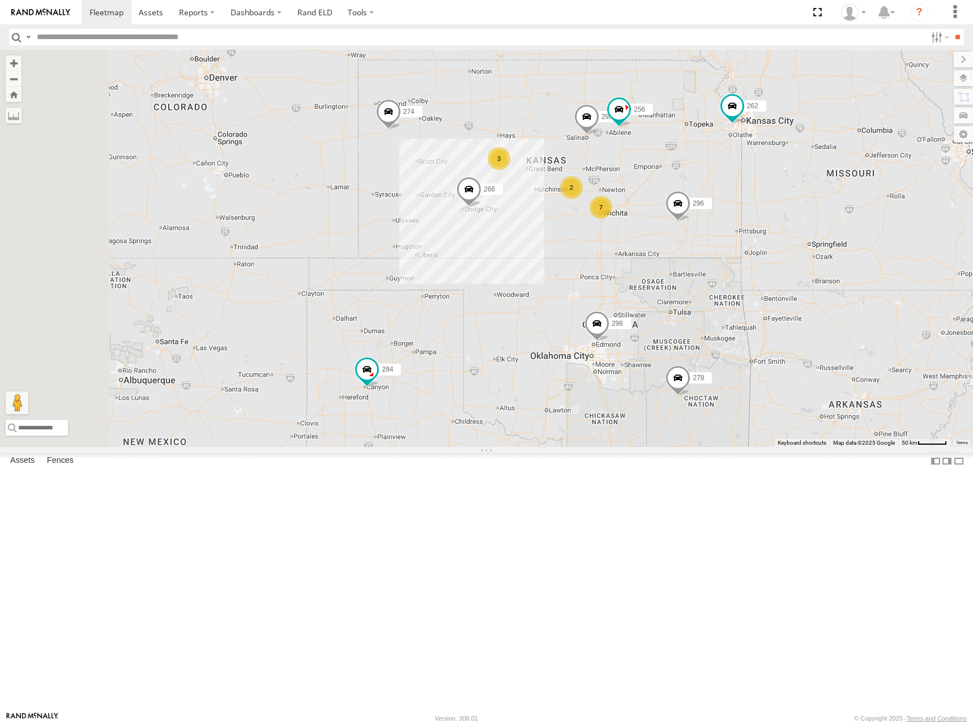
drag, startPoint x: 677, startPoint y: 174, endPoint x: 678, endPoint y: 183, distance: 9.2
click at [678, 183] on div "274 298 262 292 256 296 284 282 266 278 260 7 2 3" at bounding box center [486, 248] width 973 height 397
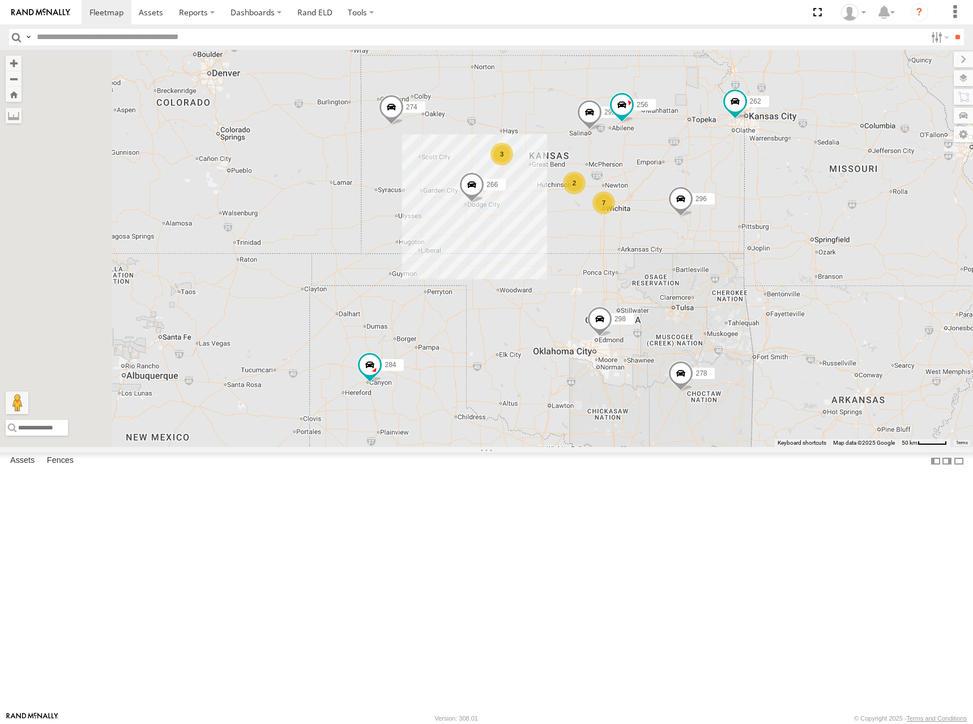
click at [727, 189] on div "274 298 262 292 256 296 284 282 266 278 260 7 2 3" at bounding box center [486, 248] width 973 height 397
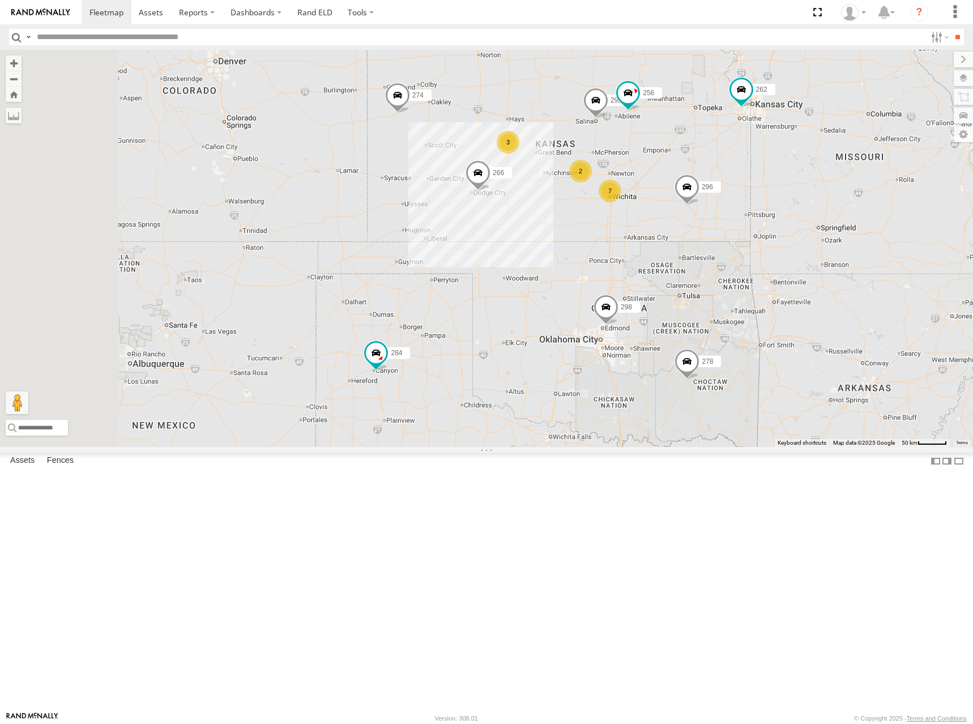
drag, startPoint x: 701, startPoint y: 201, endPoint x: 707, endPoint y: 193, distance: 10.2
click at [707, 193] on div "274 298 262 292 256 296 284 282 266 278 260 7 2 3" at bounding box center [486, 248] width 973 height 397
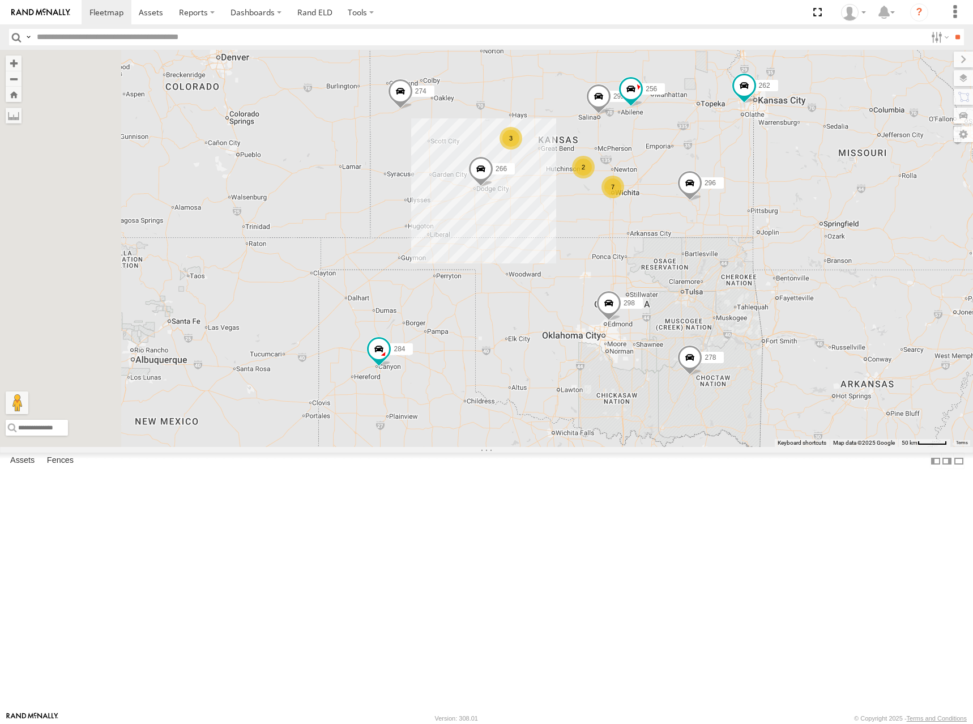
drag, startPoint x: 718, startPoint y: 186, endPoint x: 722, endPoint y: 182, distance: 6.4
click at [722, 182] on div "274 298 262 292 256 296 284 282 266 278 260 7 2 3" at bounding box center [486, 248] width 973 height 397
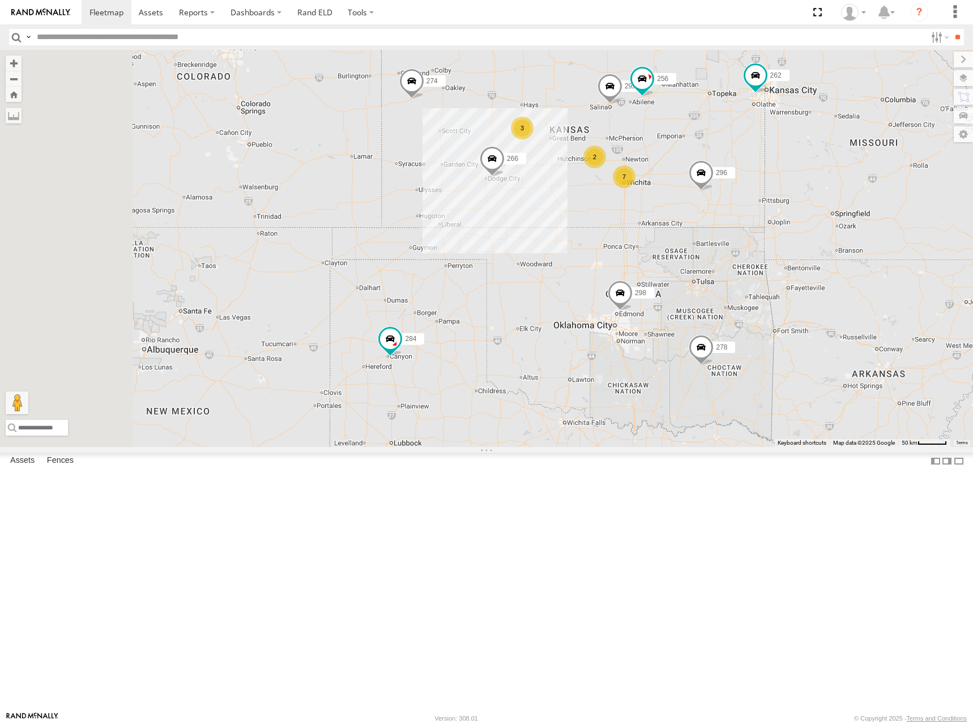
drag, startPoint x: 707, startPoint y: 205, endPoint x: 719, endPoint y: 193, distance: 16.8
click at [718, 192] on div "274 298 262 292 256 296 284 282 266 278 260 7 2 3" at bounding box center [486, 248] width 973 height 397
drag, startPoint x: 733, startPoint y: 159, endPoint x: 725, endPoint y: 166, distance: 10.8
click at [725, 166] on div "274 298 262 292 256 296 284 282 266 278 260 7 2 3" at bounding box center [486, 248] width 973 height 397
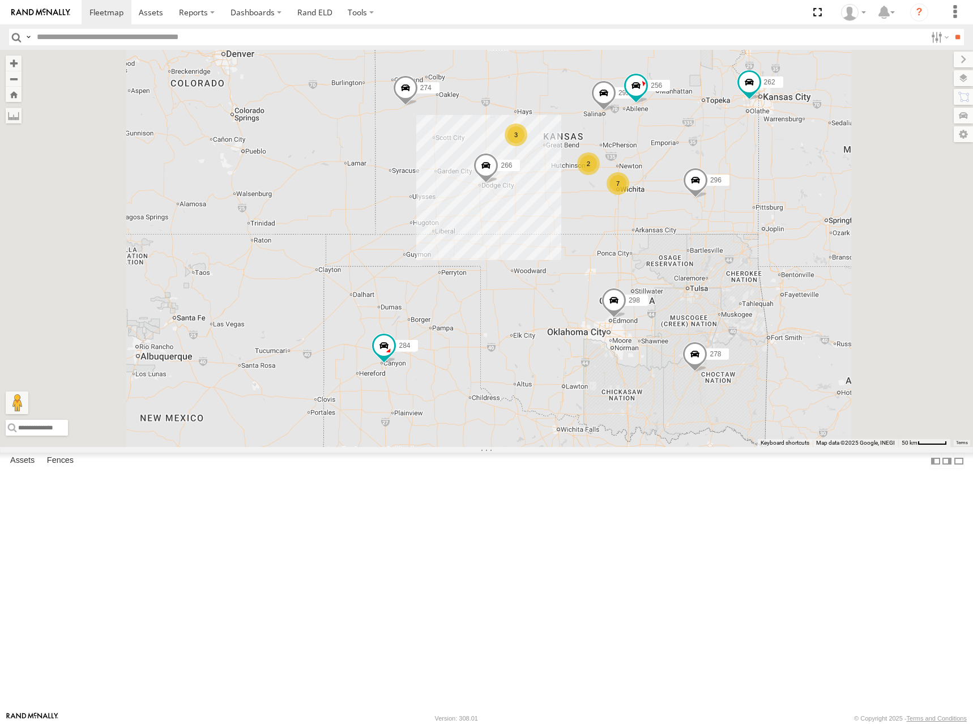
drag, startPoint x: 743, startPoint y: 178, endPoint x: 738, endPoint y: 182, distance: 6.8
click at [738, 182] on div "274 298 262 292 256 296 284 282 266 278 260 7 2 3" at bounding box center [486, 248] width 973 height 397
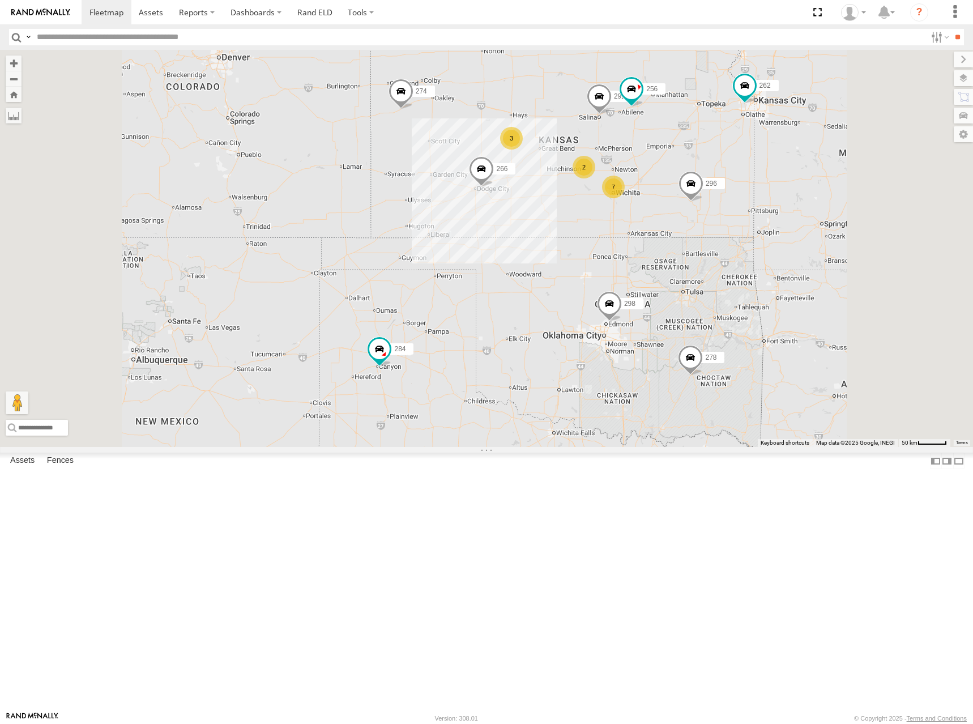
click at [735, 185] on div "274 298 262 292 256 296 284 282 266 278 260 7 2 3" at bounding box center [486, 248] width 973 height 397
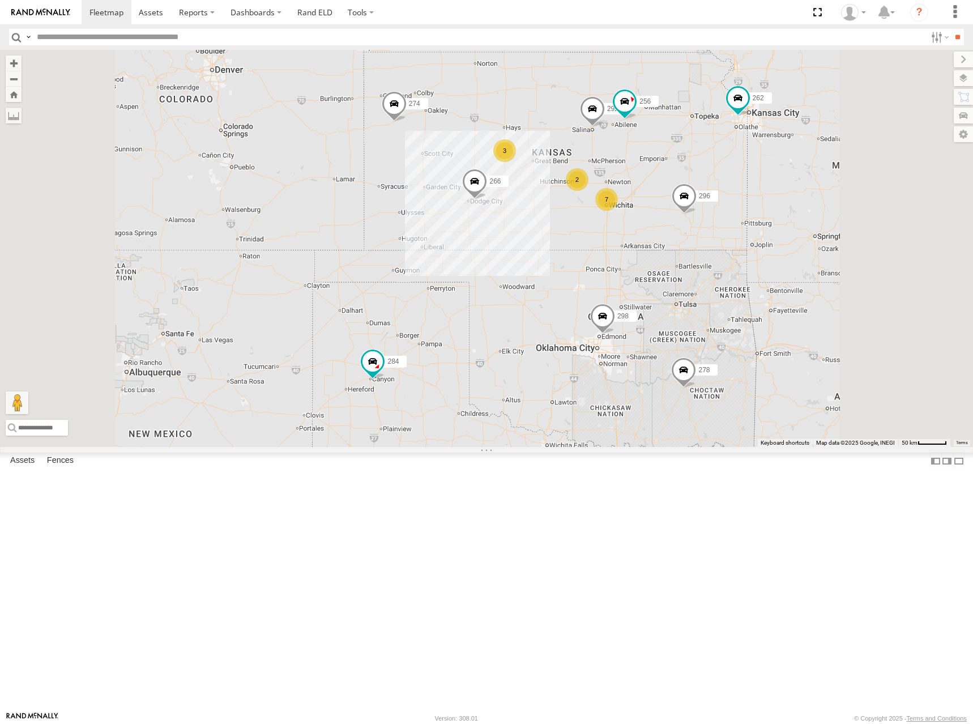
drag, startPoint x: 697, startPoint y: 194, endPoint x: 691, endPoint y: 207, distance: 14.2
click at [691, 207] on div "274 298 262 292 256 296 284 282 266 278 260 7 2 3" at bounding box center [486, 248] width 973 height 397
click at [688, 210] on div "274 298 262 292 256 296 284 282 266 278 260 7 2 3" at bounding box center [486, 248] width 973 height 397
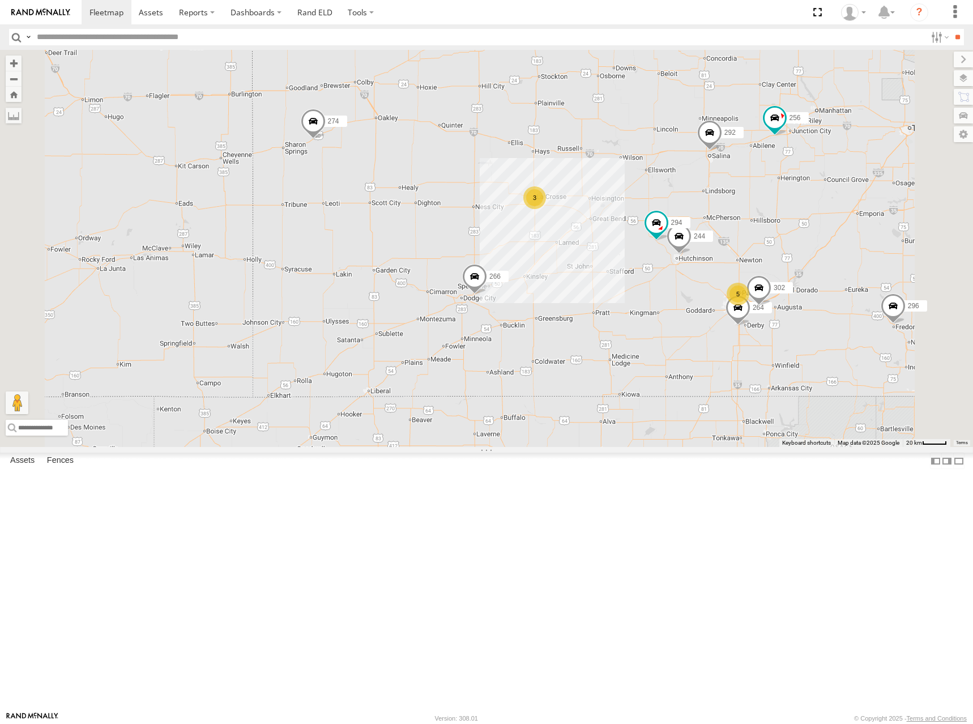
drag, startPoint x: 761, startPoint y: 311, endPoint x: 765, endPoint y: 262, distance: 49.5
click at [765, 262] on div "274 298 262 292 256 296 284 282 266 278 260 5 244 3 264 302 294" at bounding box center [486, 248] width 973 height 397
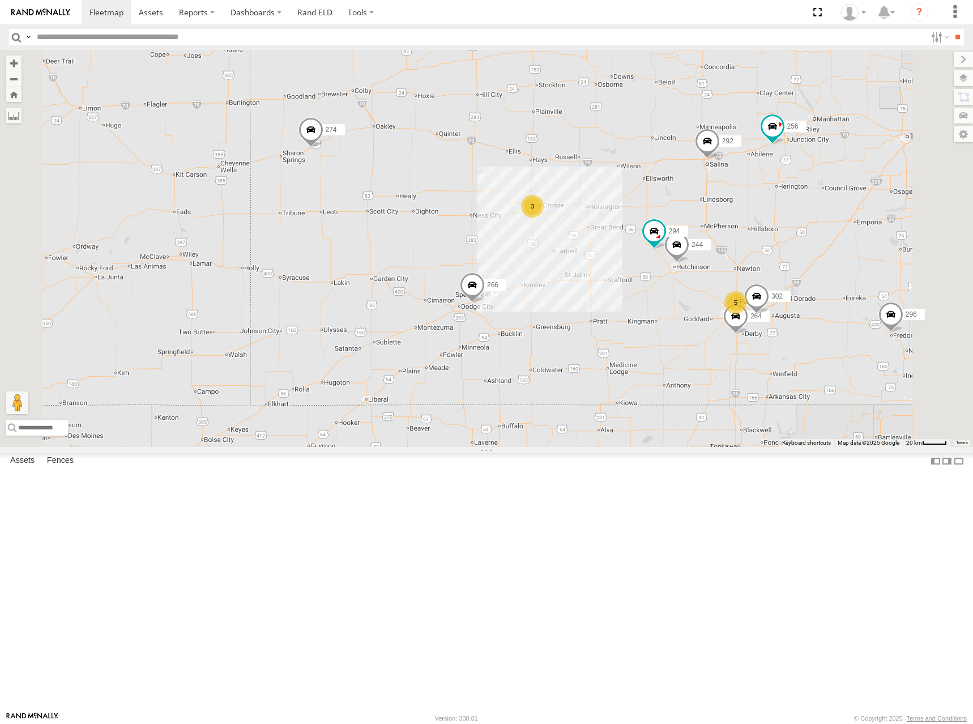
drag, startPoint x: 607, startPoint y: 237, endPoint x: 604, endPoint y: 247, distance: 11.3
click at [604, 247] on div "274 298 262 292 256 296 284 282 266 278 260 5 244 3 264 302 294" at bounding box center [486, 248] width 973 height 397
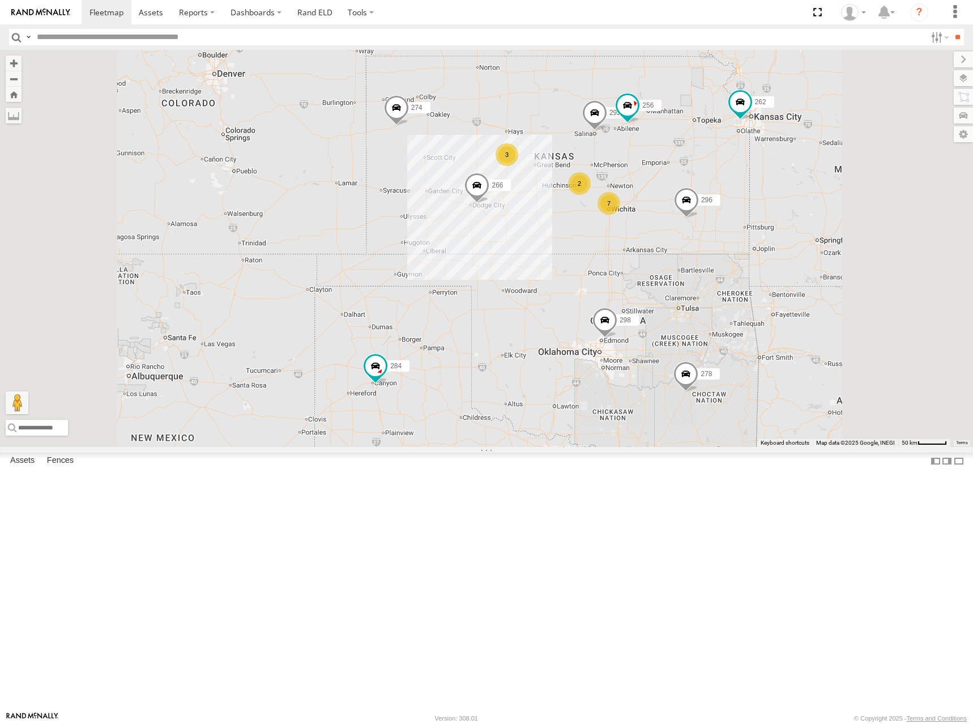
click at [654, 228] on div "274 298 262 292 256 296 284 282 266 278 260 7 2 3" at bounding box center [486, 248] width 973 height 397
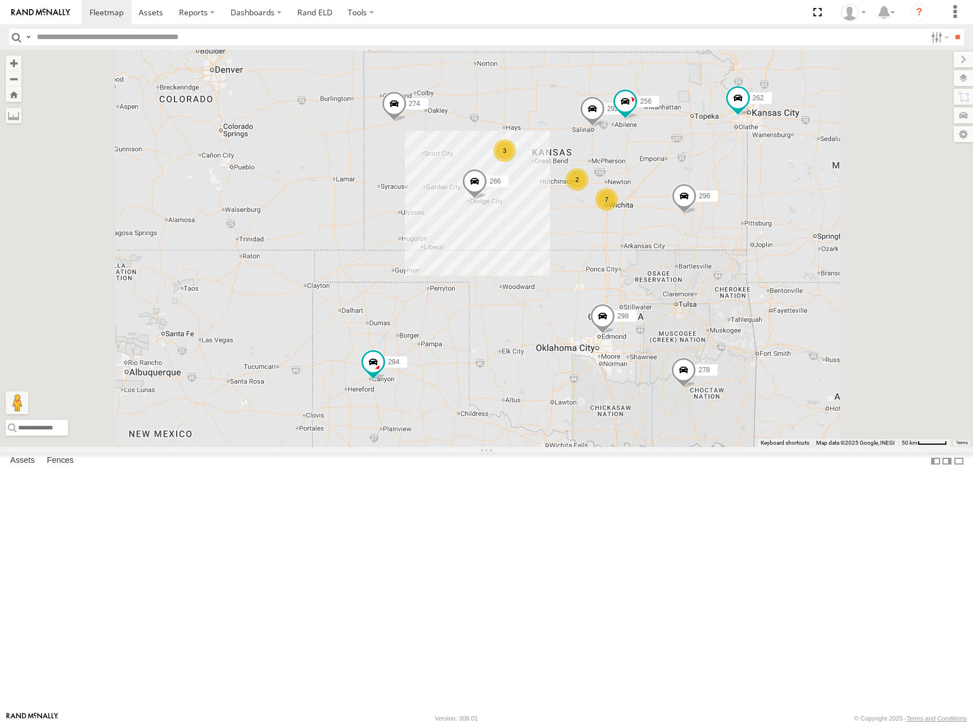
click at [652, 224] on div "274 298 262 292 256 296 284 282 266 278 260 7 2 3" at bounding box center [486, 248] width 973 height 397
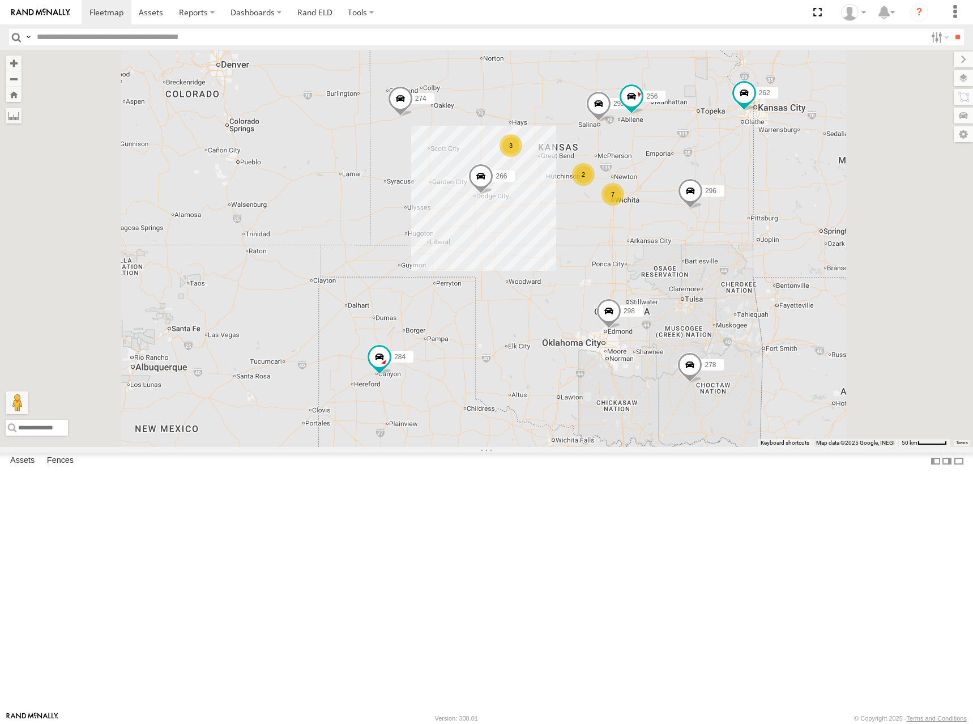
click at [672, 199] on div "274 298 262 292 256 296 284 282 266 278 260 7 2 3" at bounding box center [486, 248] width 973 height 397
click at [687, 200] on div "274 298 262 292 256 296 284 282 266 278 260 7 2 3" at bounding box center [486, 248] width 973 height 397
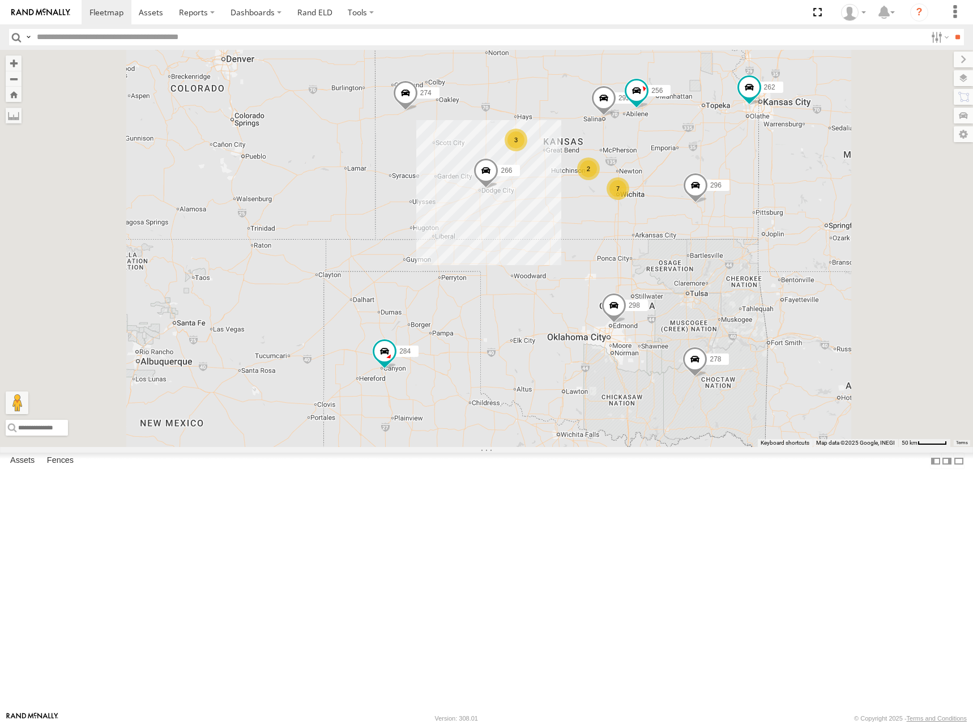
click at [698, 208] on div "274 298 262 292 256 296 284 282 266 278 260 7 2 3" at bounding box center [486, 248] width 973 height 397
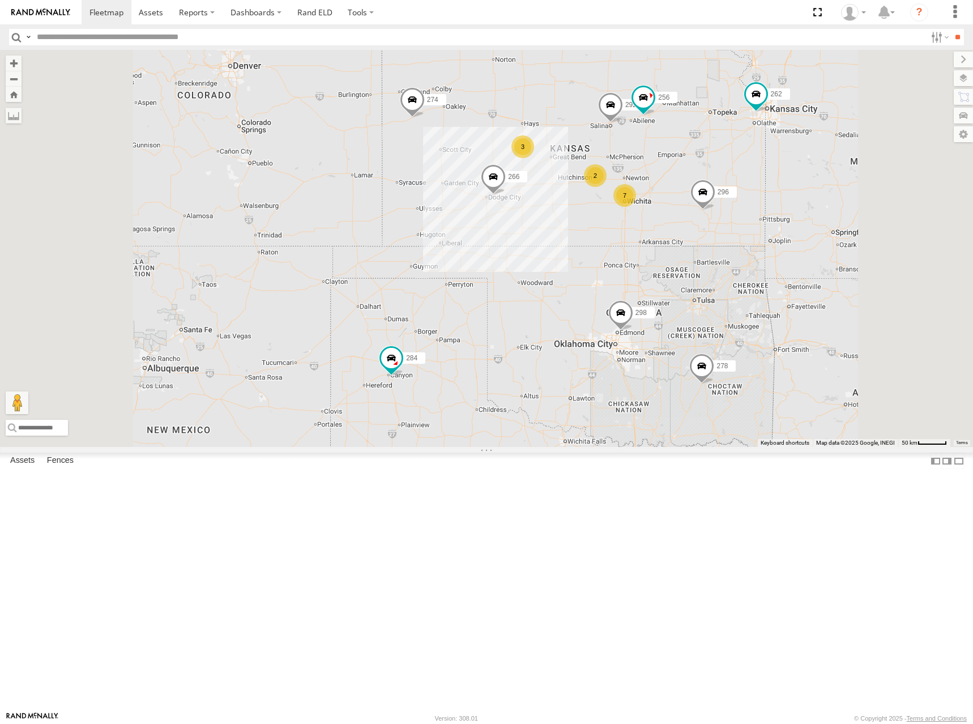
drag, startPoint x: 692, startPoint y: 192, endPoint x: 698, endPoint y: 202, distance: 11.2
click at [698, 202] on div "274 298 262 292 256 296 284 282 266 278 260 7 2 3" at bounding box center [486, 248] width 973 height 397
click at [702, 199] on div "274 298 262 292 256 296 284 282 266 278 260 7 2 3" at bounding box center [486, 248] width 973 height 397
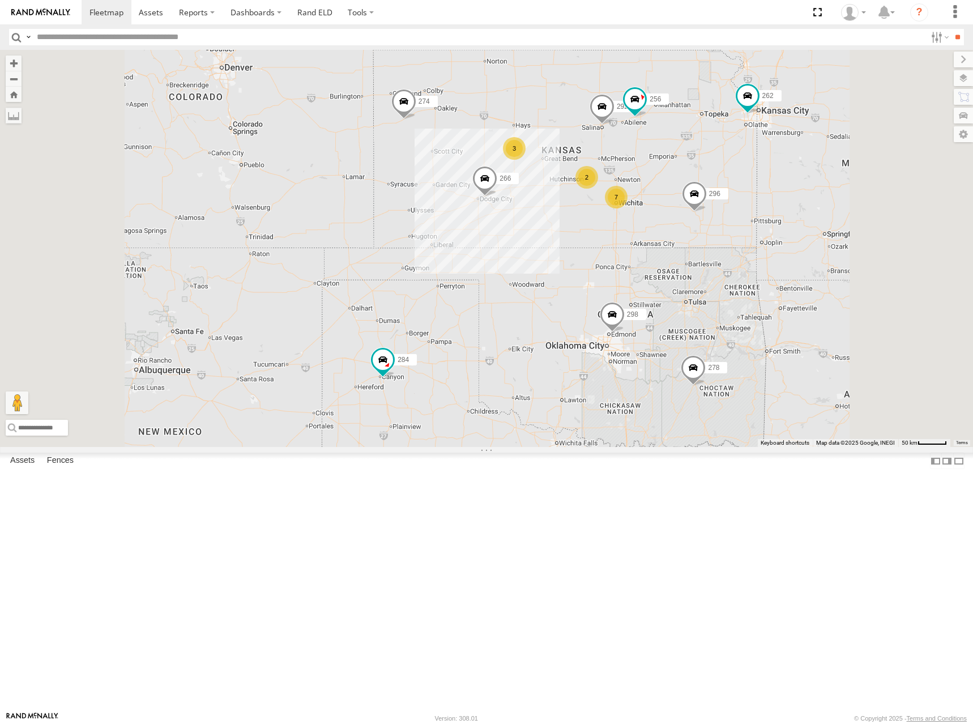
drag, startPoint x: 751, startPoint y: 203, endPoint x: 740, endPoint y: 203, distance: 11.3
click at [741, 203] on div "274 298 262 292 256 296 284 282 266 278 260 7 2 3" at bounding box center [486, 248] width 973 height 397
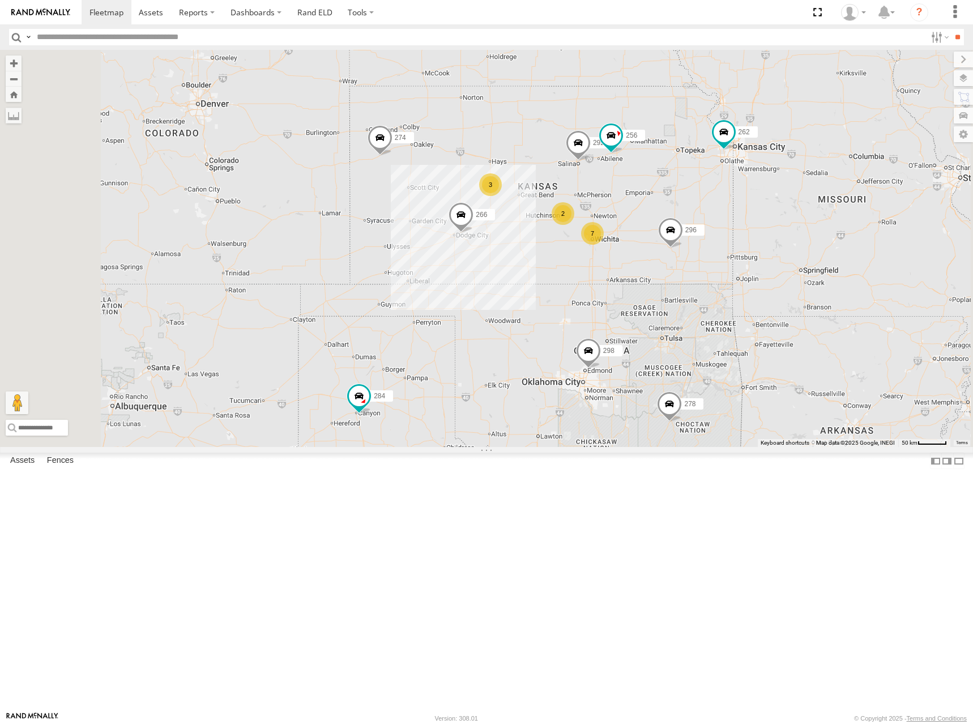
drag, startPoint x: 809, startPoint y: 174, endPoint x: 787, endPoint y: 211, distance: 43.4
click at [787, 211] on div "274 298 262 292 256 296 284 282 266 278 260 7 2 3" at bounding box center [486, 248] width 973 height 397
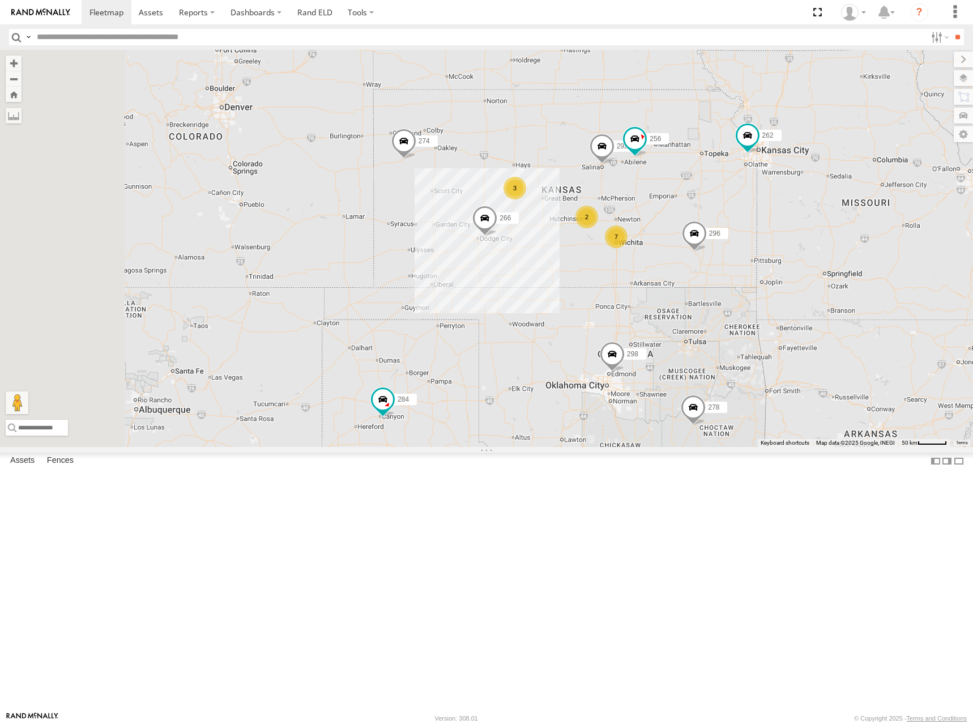
drag, startPoint x: 757, startPoint y: 210, endPoint x: 783, endPoint y: 214, distance: 25.7
click at [783, 214] on div "274 298 262 292 256 296 284 282 266 278 260 7 2 3" at bounding box center [486, 248] width 973 height 397
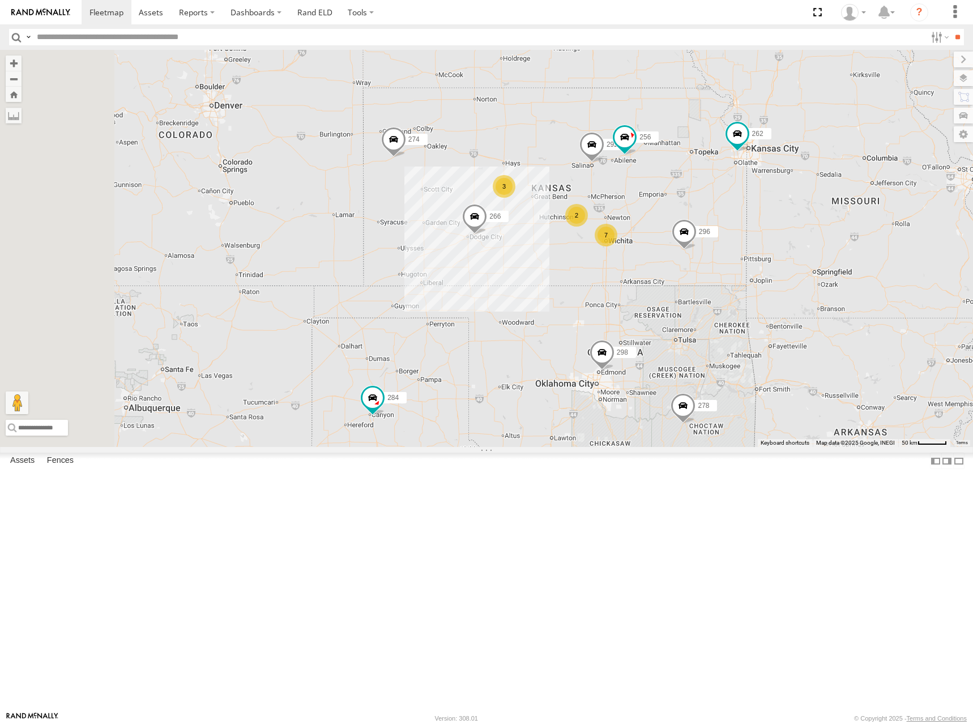
drag, startPoint x: 784, startPoint y: 227, endPoint x: 774, endPoint y: 225, distance: 10.9
click at [774, 225] on div "274 298 262 292 256 296 284 282 266 278 260 7 2 3" at bounding box center [486, 248] width 973 height 397
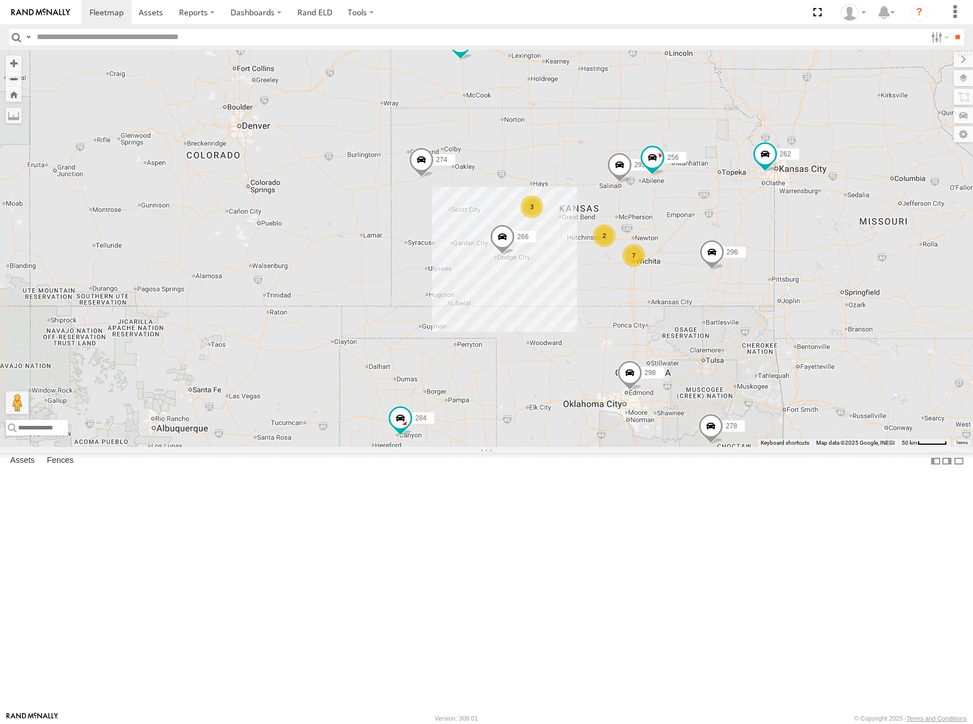
drag, startPoint x: 769, startPoint y: 227, endPoint x: 799, endPoint y: 249, distance: 36.5
click at [799, 249] on div "274 298 262 292 256 296 284 282 266 278 260 7 2 3" at bounding box center [486, 248] width 973 height 397
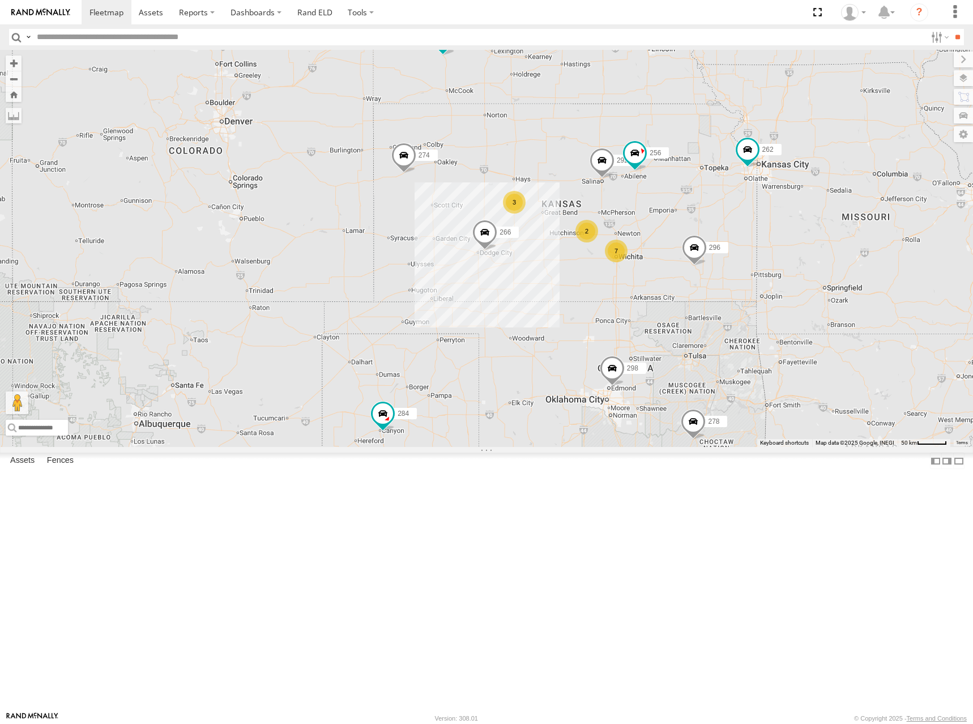
drag, startPoint x: 842, startPoint y: 252, endPoint x: 822, endPoint y: 246, distance: 20.8
click at [822, 246] on div "274 298 262 292 256 296 284 282 266 278 260 7 2 3" at bounding box center [486, 248] width 973 height 397
drag, startPoint x: 773, startPoint y: 217, endPoint x: 767, endPoint y: 220, distance: 6.6
click at [768, 220] on div "274 298 262 292 256 296 284 282 266 278 260 7 2 3" at bounding box center [486, 248] width 973 height 397
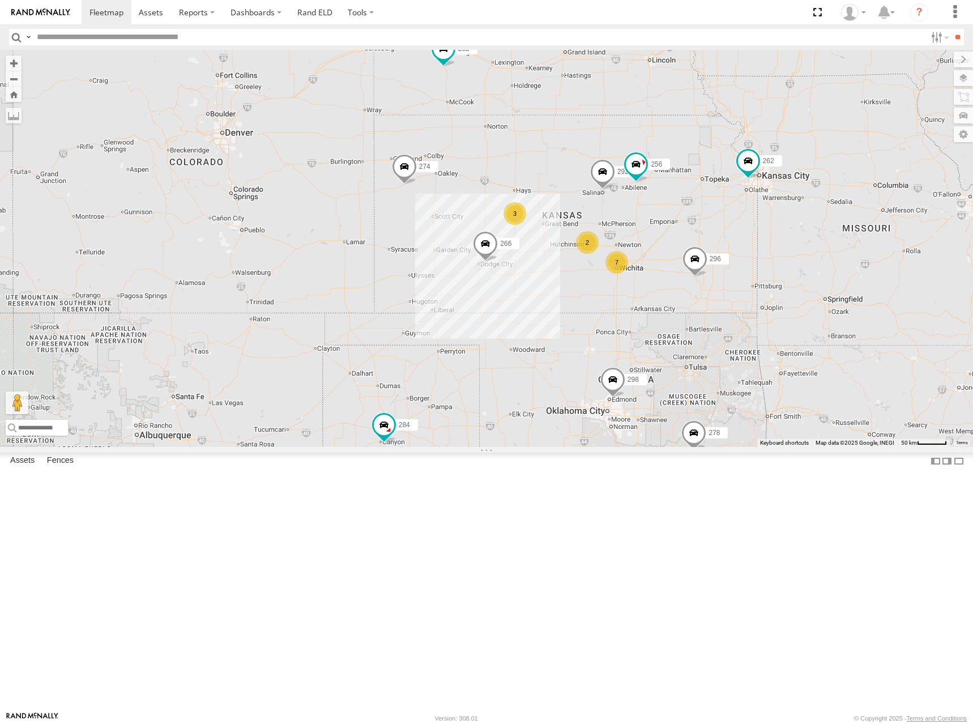
click at [826, 235] on div "274 298 262 292 256 296 284 282 266 278 260 7 2 3" at bounding box center [486, 248] width 973 height 397
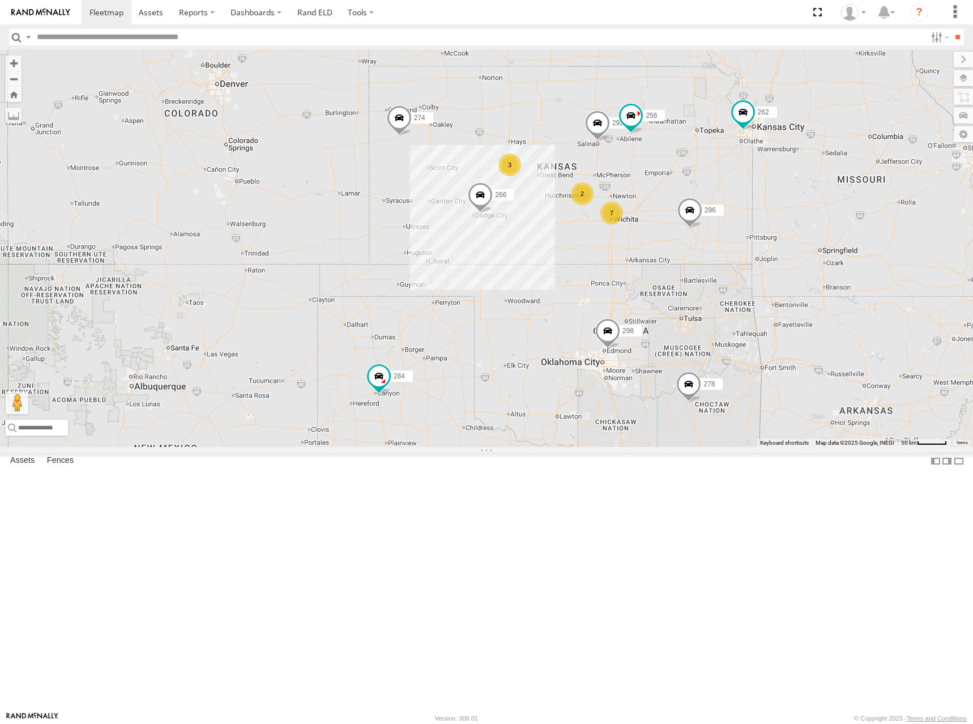
drag, startPoint x: 754, startPoint y: 226, endPoint x: 751, endPoint y: 172, distance: 53.8
click at [751, 172] on div "274 298 262 292 256 296 284 282 266 278 260 7 2 3" at bounding box center [486, 248] width 973 height 397
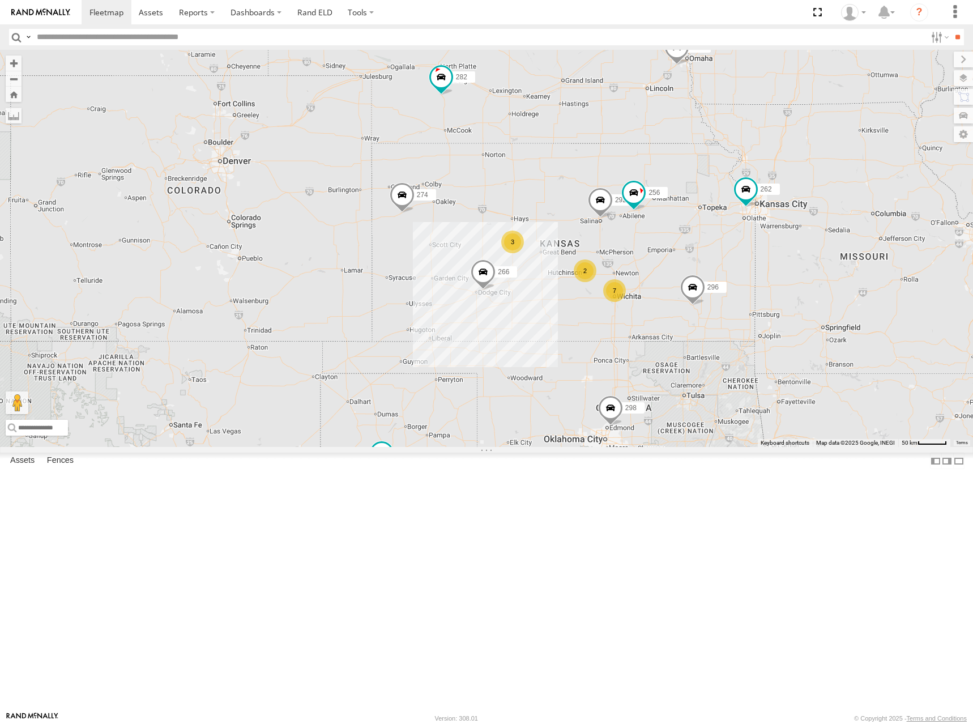
drag, startPoint x: 802, startPoint y: 204, endPoint x: 803, endPoint y: 289, distance: 84.9
click at [803, 289] on div "274 298 262 292 256 296 284 282 266 278 260 7 2 3" at bounding box center [486, 248] width 973 height 397
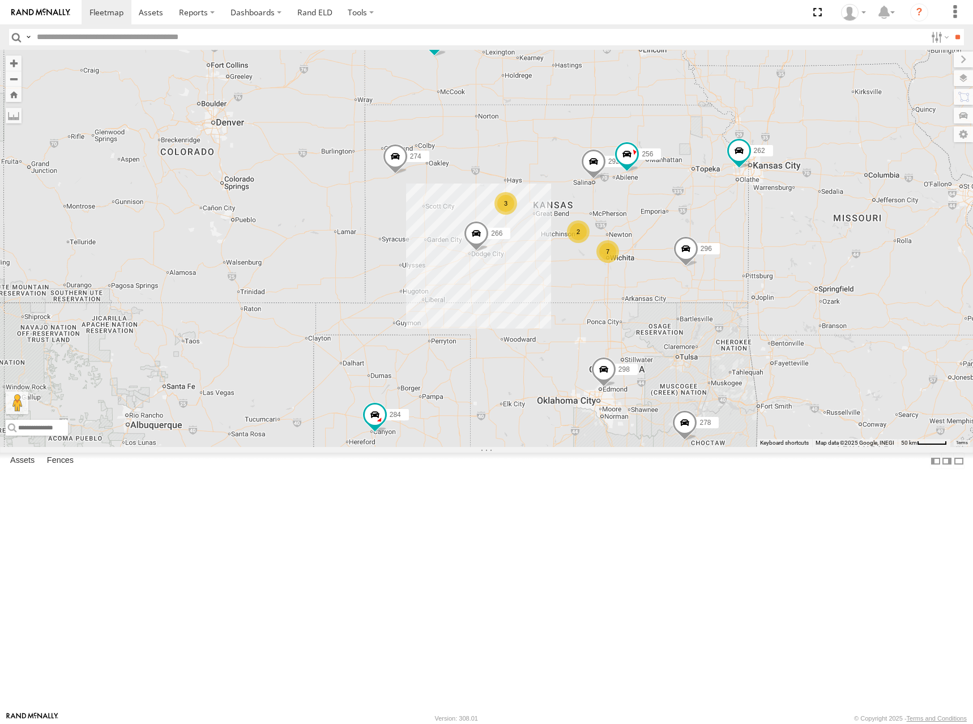
drag, startPoint x: 799, startPoint y: 272, endPoint x: 788, endPoint y: 216, distance: 57.2
click at [788, 216] on div "274 298 262 292 256 296 284 282 266 278 260 7 2 3" at bounding box center [486, 248] width 973 height 397
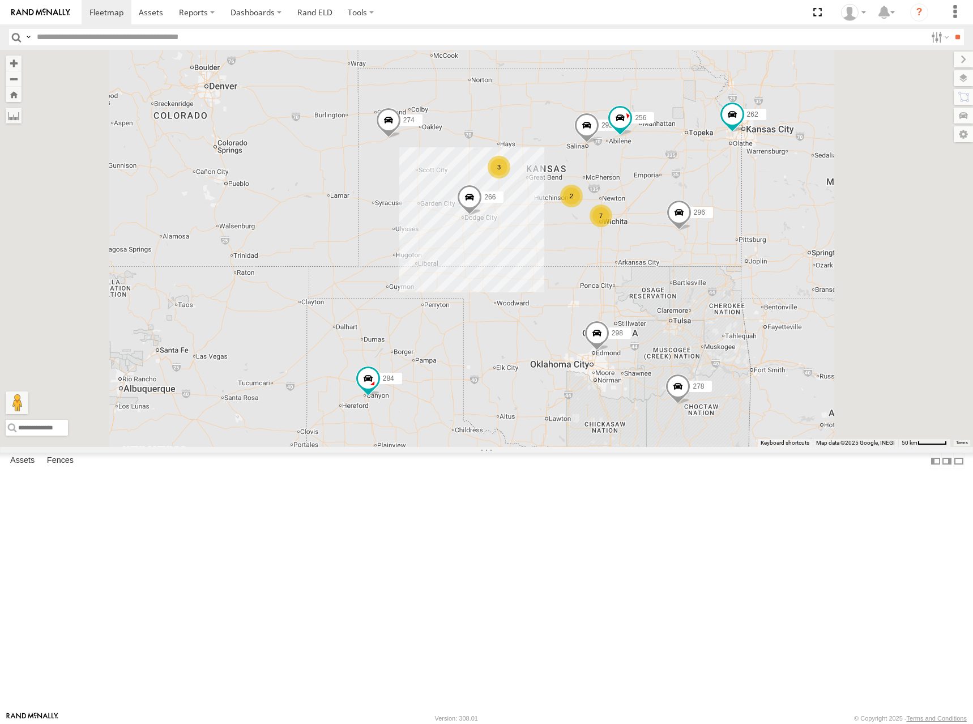
drag, startPoint x: 761, startPoint y: 219, endPoint x: 759, endPoint y: 225, distance: 7.2
click at [759, 225] on div "274 298 262 292 256 296 284 282 266 278 260 7 2 3" at bounding box center [486, 248] width 973 height 397
drag, startPoint x: 780, startPoint y: 214, endPoint x: 777, endPoint y: 206, distance: 8.6
click at [777, 206] on div "274 298 262 292 256 296 284 282 266 278 260 7 2 3" at bounding box center [486, 248] width 973 height 397
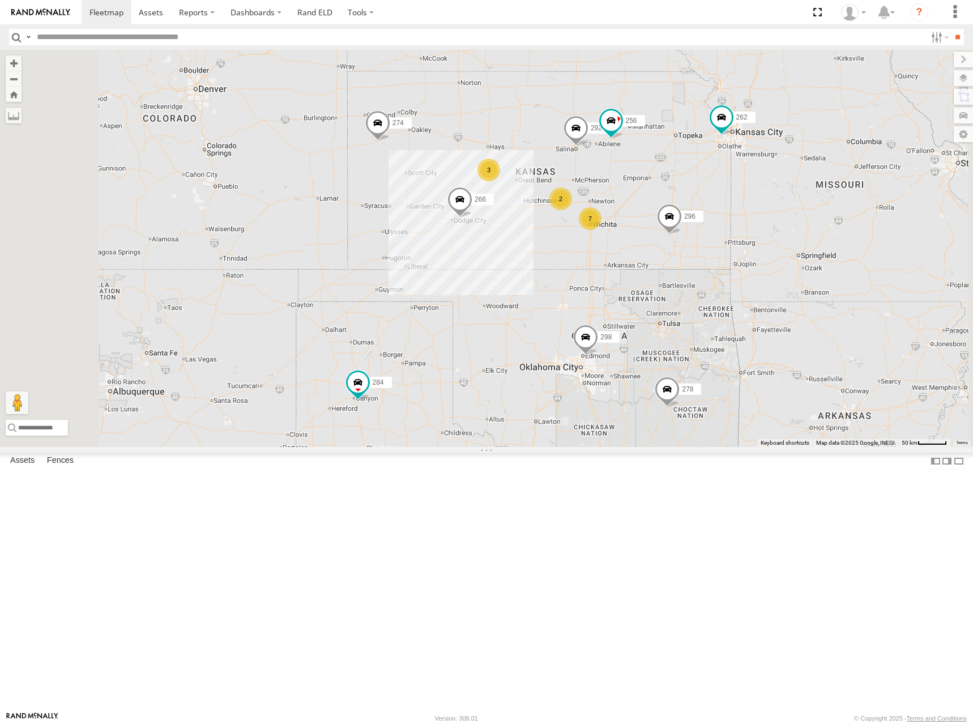
drag, startPoint x: 835, startPoint y: 181, endPoint x: 830, endPoint y: 183, distance: 6.1
click at [830, 183] on div "274 298 262 292 256 296 284 282 266 278 260 7 2 3" at bounding box center [486, 248] width 973 height 397
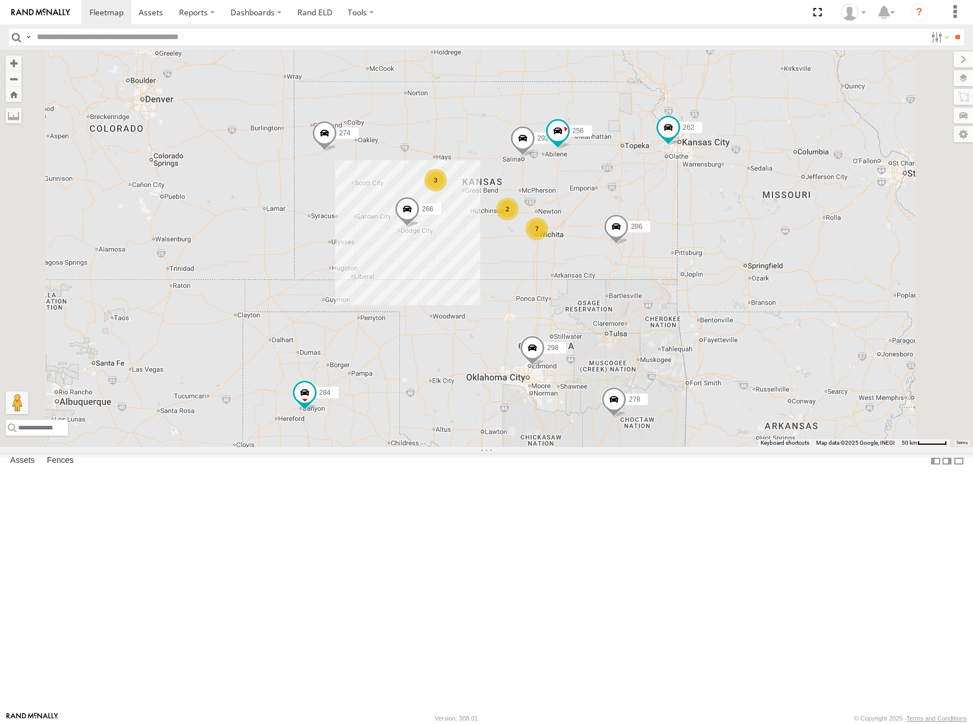
drag, startPoint x: 803, startPoint y: 206, endPoint x: 751, endPoint y: 216, distance: 53.1
click at [751, 216] on div "274 298 262 292 256 296 284 282 266 278 260 7 2 3" at bounding box center [486, 248] width 973 height 397
drag, startPoint x: 763, startPoint y: 219, endPoint x: 786, endPoint y: 236, distance: 28.3
click at [786, 236] on div "274 298 262 292 256 296 284 282 266 278 260 7 2 3" at bounding box center [486, 248] width 973 height 397
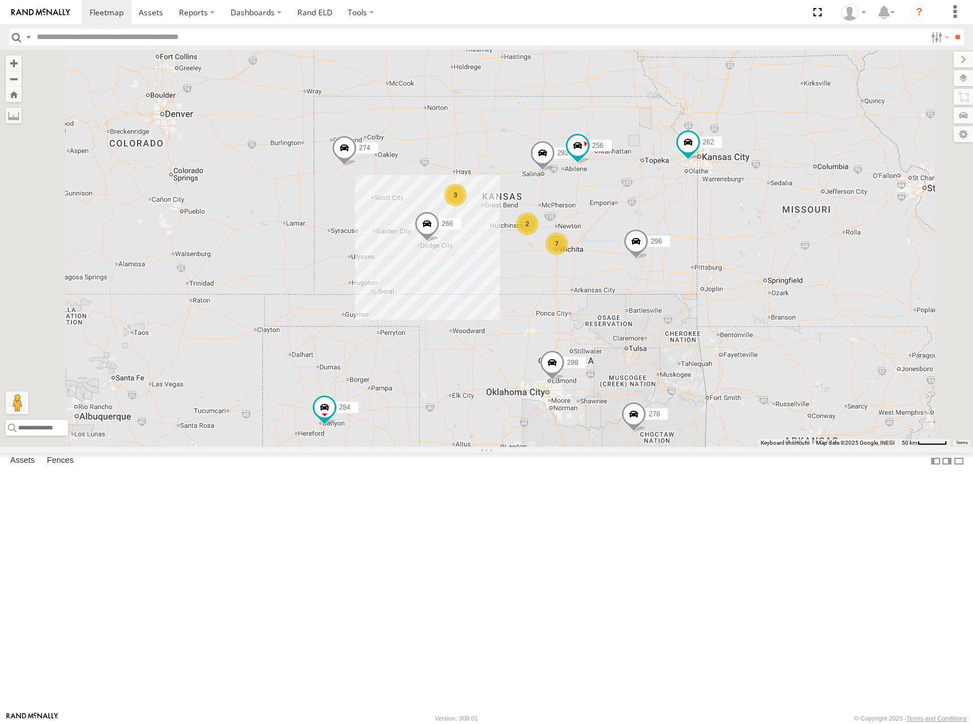
click at [792, 233] on div "274 298 262 292 256 296 284 282 266 278 260 7 2 3" at bounding box center [486, 248] width 973 height 397
drag, startPoint x: 784, startPoint y: 224, endPoint x: 812, endPoint y: 237, distance: 30.1
click at [812, 237] on div "274 298 262 292 256 296 284 282 266 278 260 7 2 3" at bounding box center [486, 248] width 973 height 397
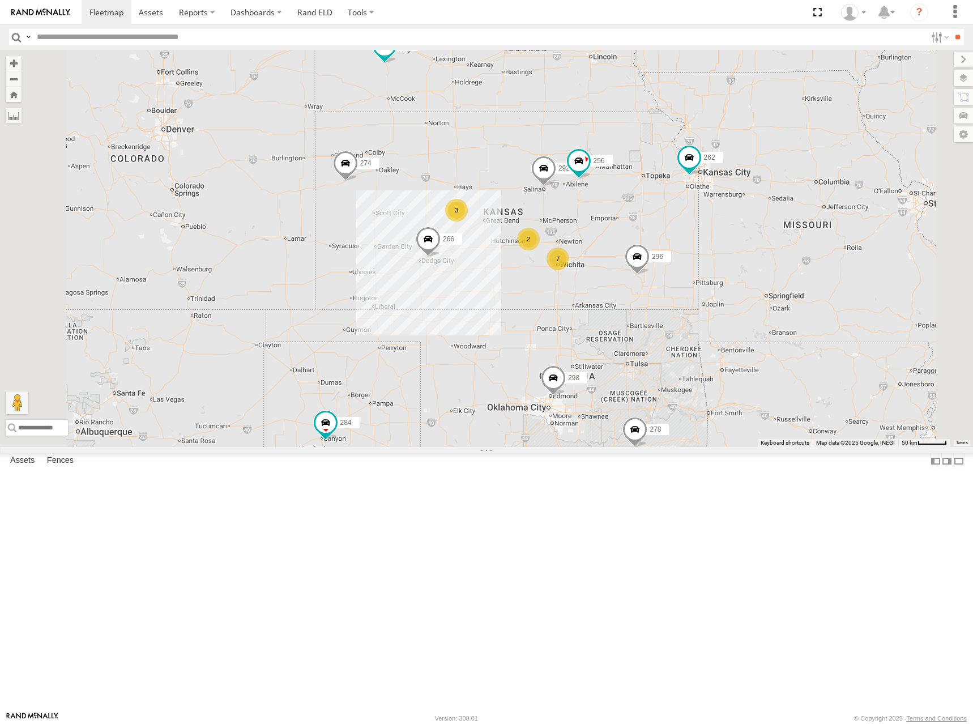
drag, startPoint x: 737, startPoint y: 204, endPoint x: 738, endPoint y: 220, distance: 15.3
click at [738, 220] on div "274 298 262 292 256 296 284 282 266 278 260 7 2 3" at bounding box center [486, 248] width 973 height 397
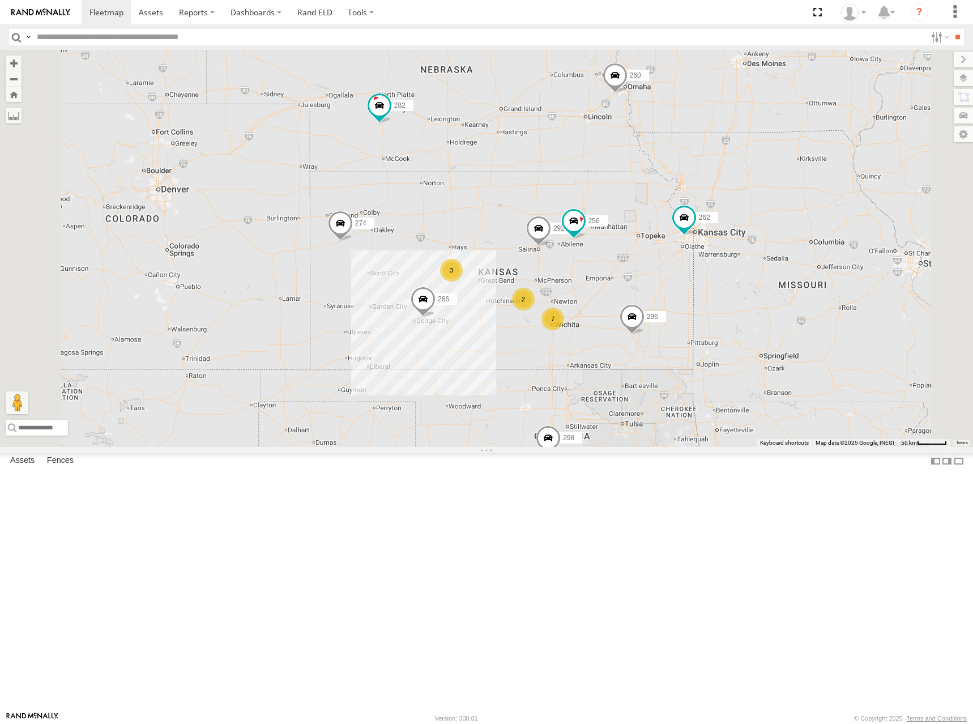
drag, startPoint x: 775, startPoint y: 226, endPoint x: 770, endPoint y: 291, distance: 64.8
click at [770, 291] on div "274 298 262 292 256 296 284 282 266 278 260 7 2 3" at bounding box center [486, 248] width 973 height 397
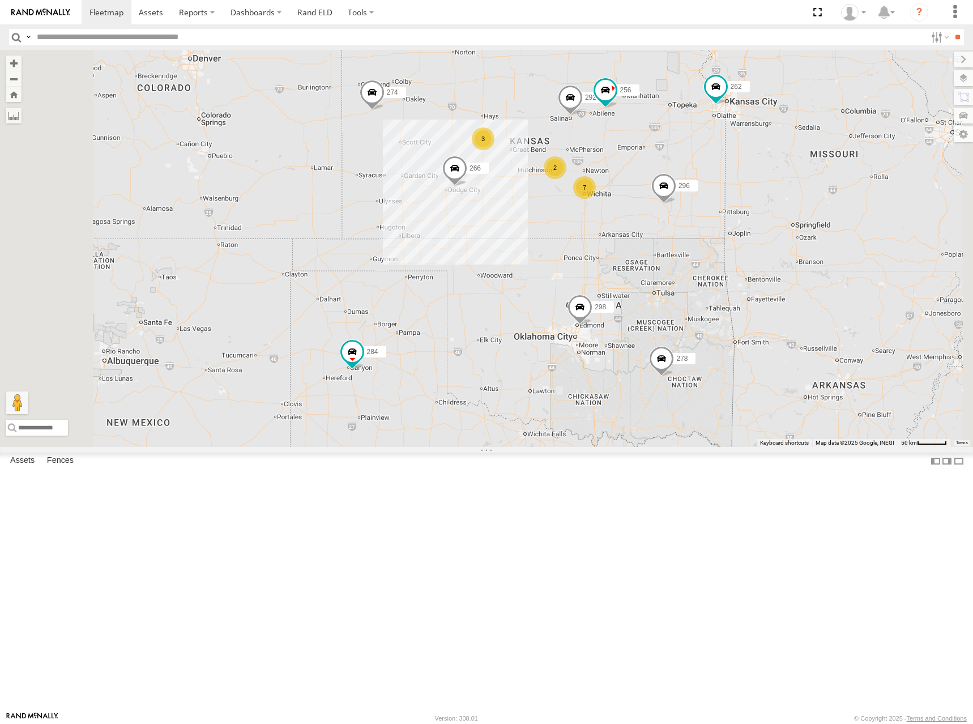
drag, startPoint x: 774, startPoint y: 250, endPoint x: 791, endPoint y: 235, distance: 22.5
click at [785, 216] on div "274 298 262 292 256 296 284 282 266 278 260 7 2 3" at bounding box center [486, 248] width 973 height 397
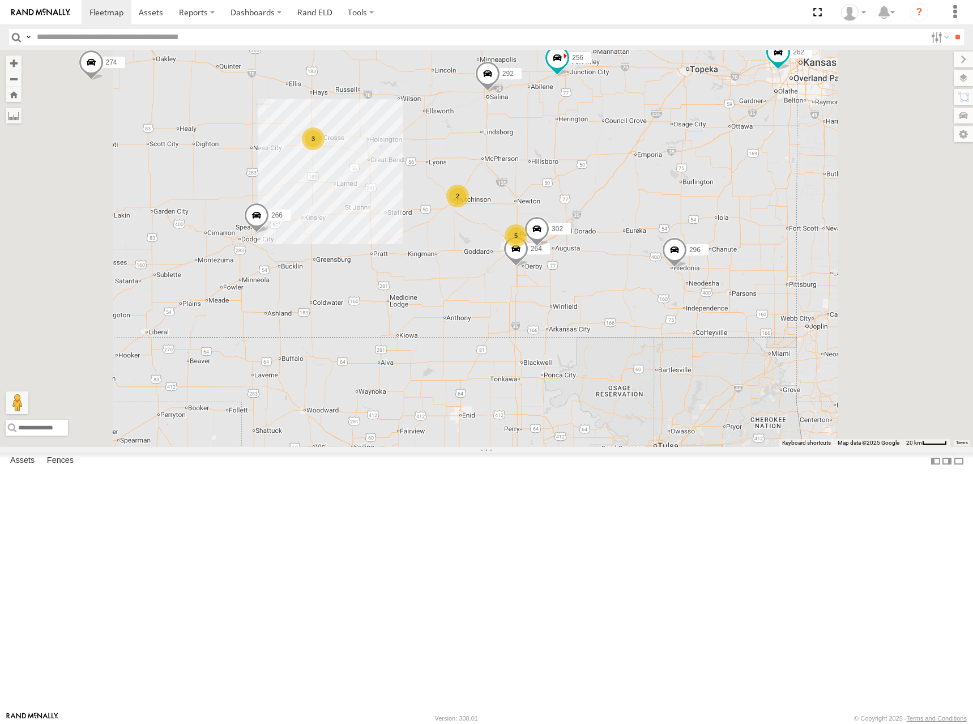
drag, startPoint x: 832, startPoint y: 254, endPoint x: 819, endPoint y: 256, distance: 13.2
click at [819, 256] on div "274 298 262 292 256 296 284 282 266 278 260 5 2 3 264 302" at bounding box center [486, 248] width 973 height 397
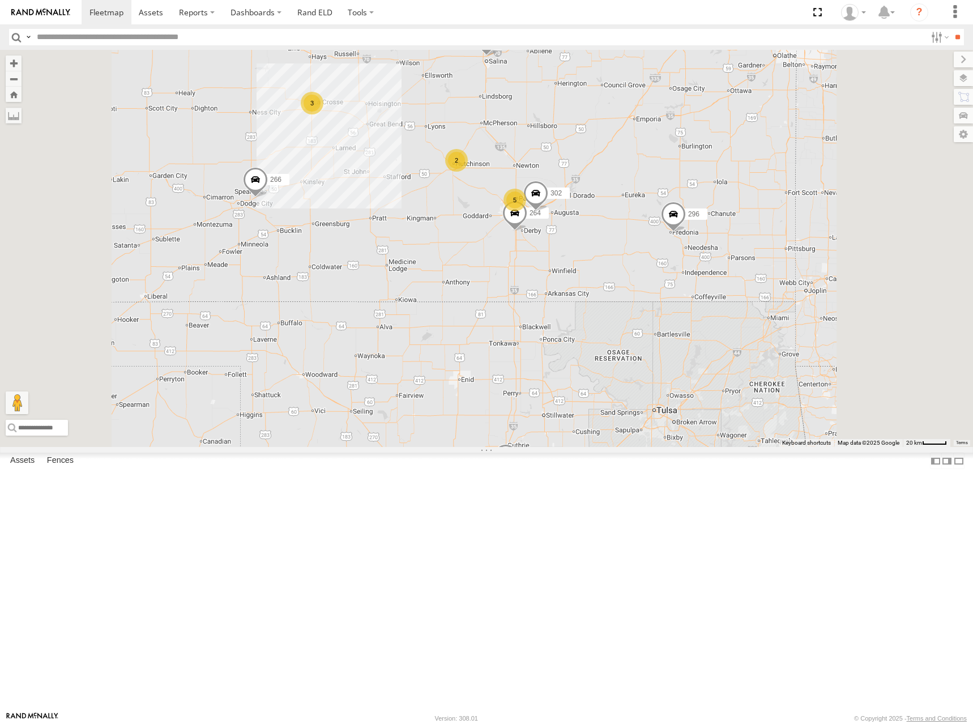
drag, startPoint x: 784, startPoint y: 275, endPoint x: 783, endPoint y: 237, distance: 37.4
click at [783, 237] on div "274 298 262 292 256 296 284 282 266 278 260 5 2 3 264 302" at bounding box center [486, 248] width 973 height 397
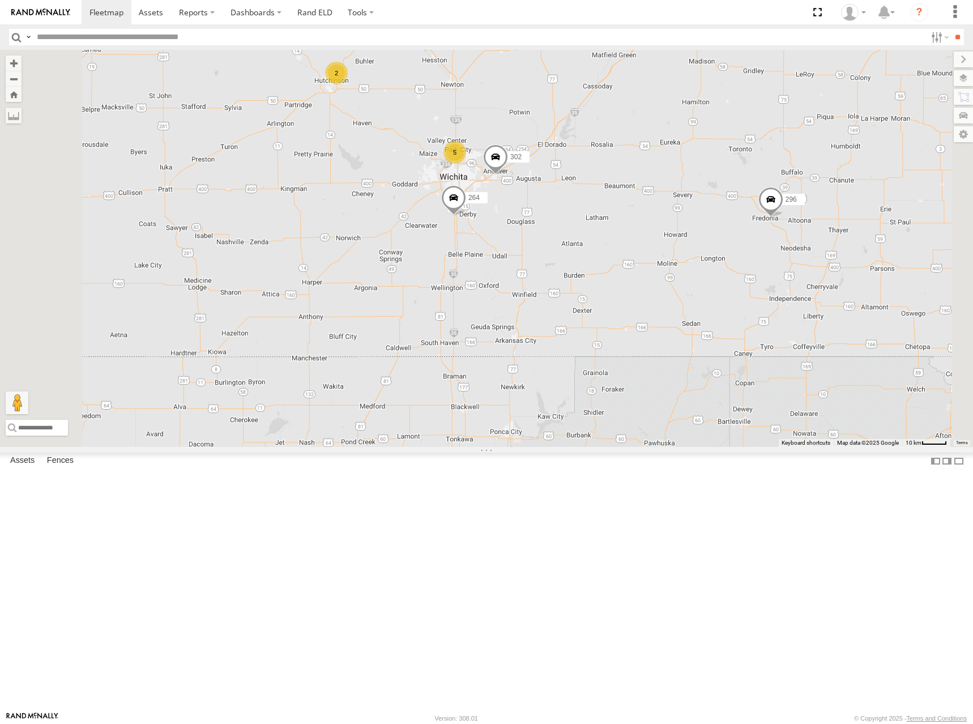
drag, startPoint x: 725, startPoint y: 317, endPoint x: 731, endPoint y: 298, distance: 19.0
click at [731, 298] on div "274 298 262 292 256 296 284 282 266 278 260 264 302 5 2" at bounding box center [486, 248] width 973 height 397
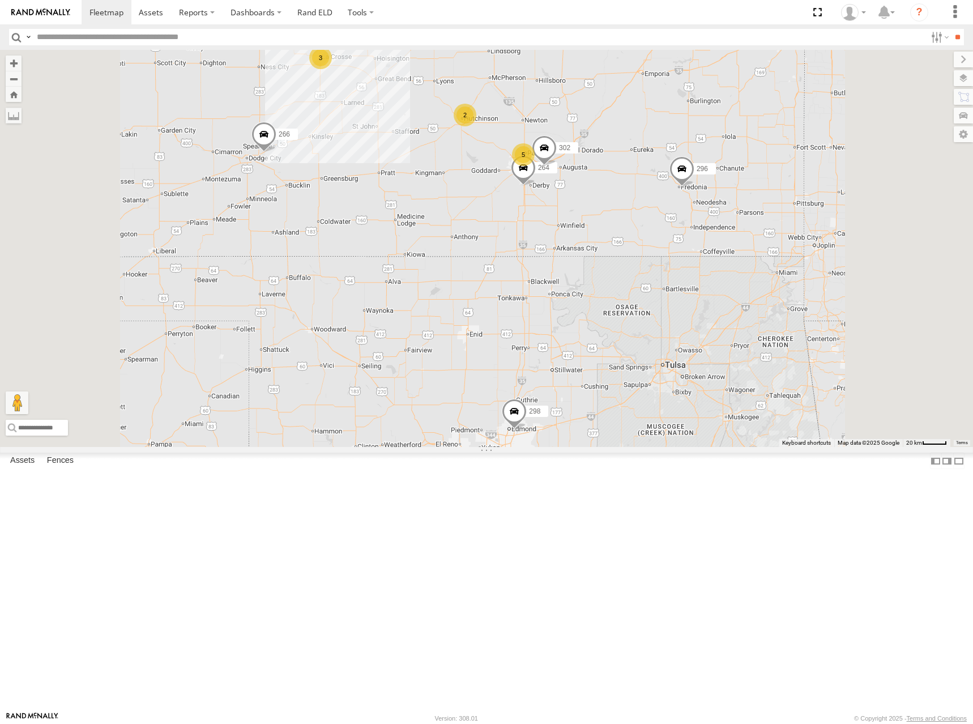
drag, startPoint x: 738, startPoint y: 241, endPoint x: 741, endPoint y: 264, distance: 23.9
click at [741, 264] on div "274 298 262 292 256 296 284 282 266 278 260 264 302 5 2 3" at bounding box center [486, 248] width 973 height 397
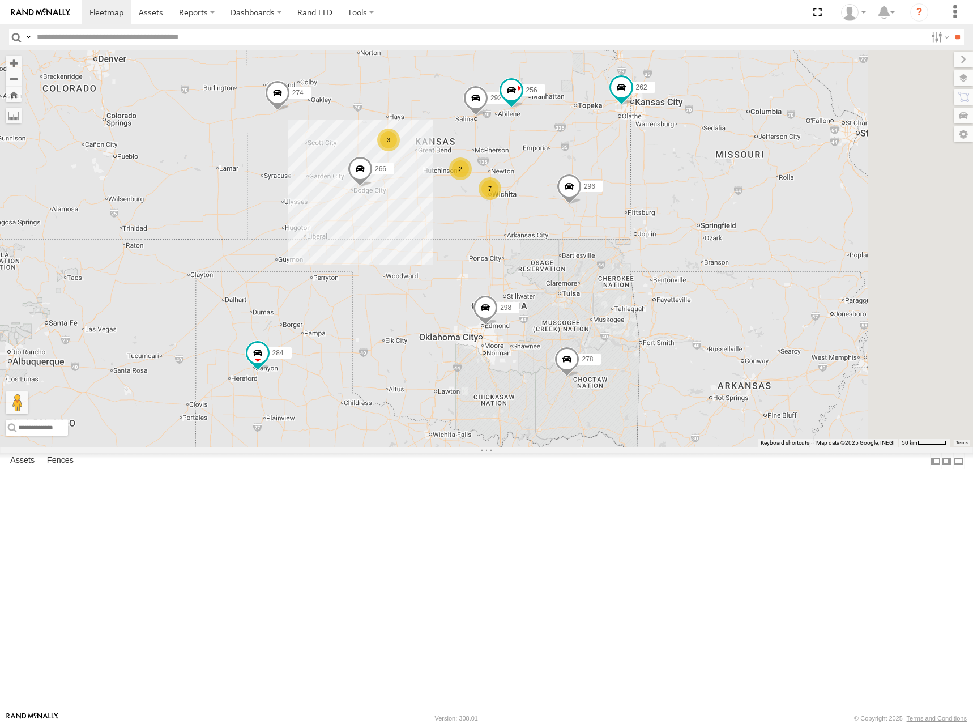
drag, startPoint x: 691, startPoint y: 138, endPoint x: 619, endPoint y: 162, distance: 75.9
click at [619, 162] on div "274 298 262 292 256 296 284 282 266 278 260 7 2 3" at bounding box center [486, 248] width 973 height 397
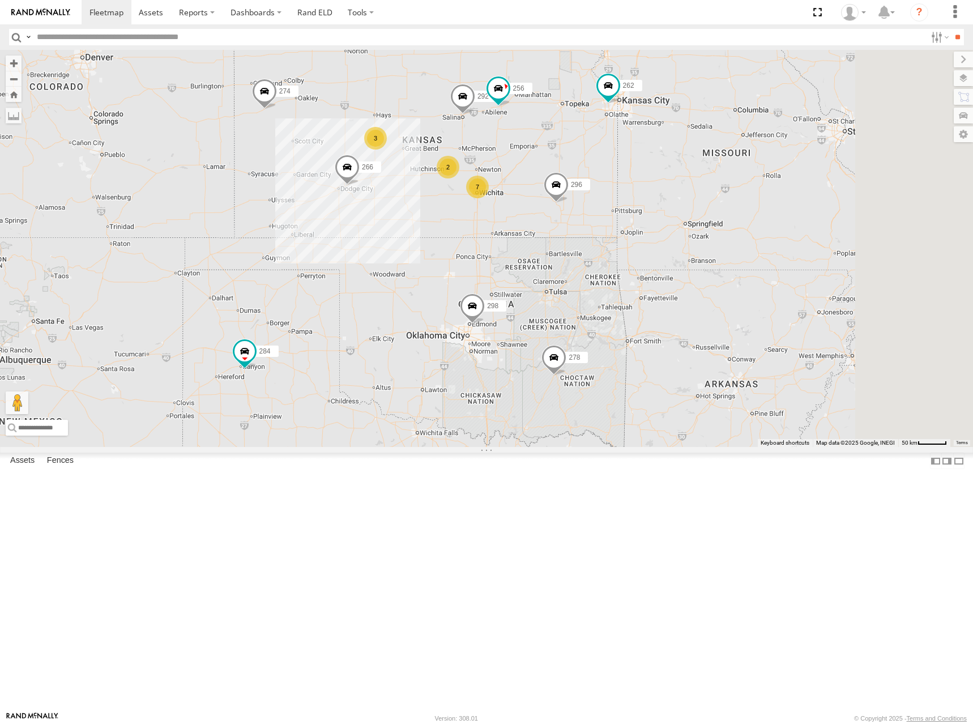
click at [607, 147] on div "274 298 262 292 256 296 284 282 266 278 260 7 2 3" at bounding box center [486, 248] width 973 height 397
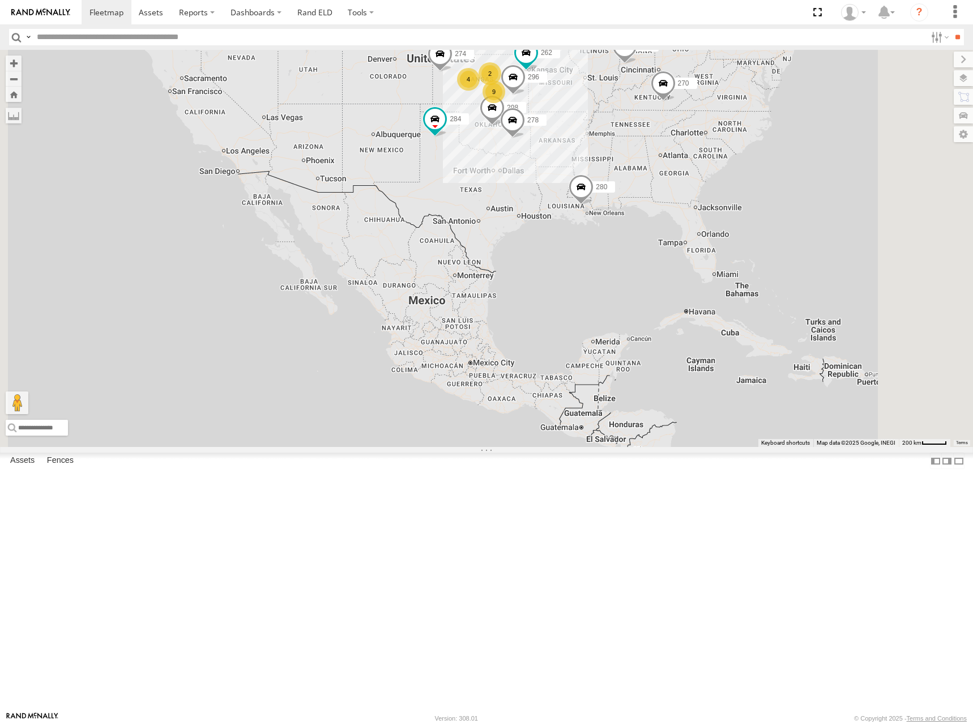
drag, startPoint x: 753, startPoint y: 215, endPoint x: 765, endPoint y: 280, distance: 66.7
click at [765, 280] on div "274 298 262 296 284 282 278 260 9 4 270 2 272 280" at bounding box center [486, 248] width 973 height 397
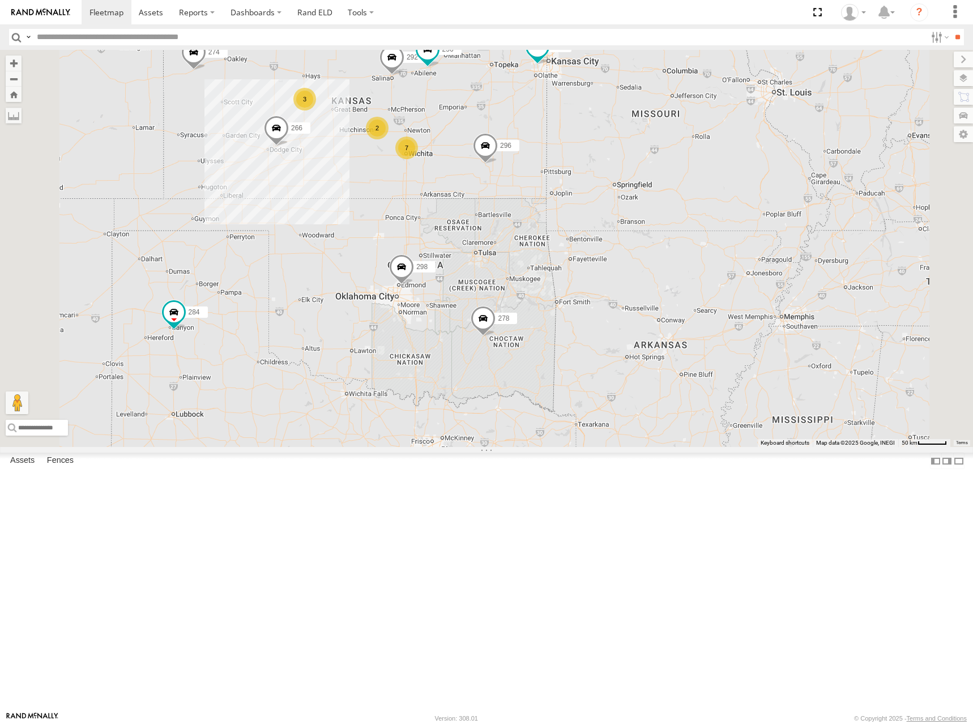
drag, startPoint x: 590, startPoint y: 212, endPoint x: 689, endPoint y: 238, distance: 103.0
click at [689, 238] on div "274 298 262 296 284 282 278 260 270 272 280 7 2 3 292 256 266" at bounding box center [486, 248] width 973 height 397
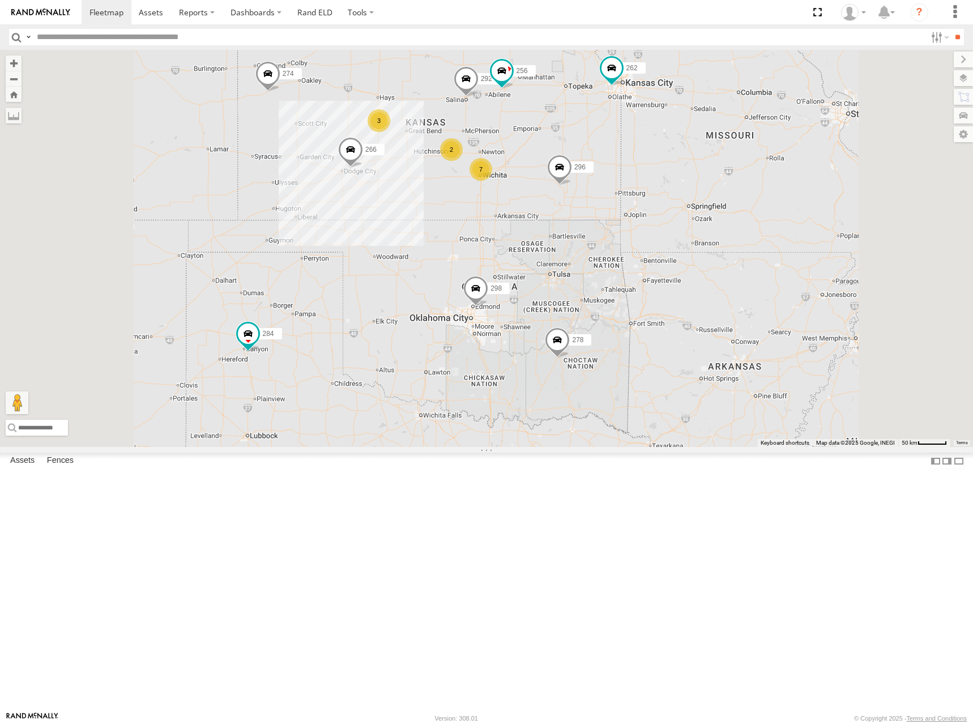
drag, startPoint x: 661, startPoint y: 170, endPoint x: 669, endPoint y: 170, distance: 7.4
click at [669, 170] on div "274 298 262 296 284 282 278 260 270 272 280 292 256 266 7 2 3" at bounding box center [486, 248] width 973 height 397
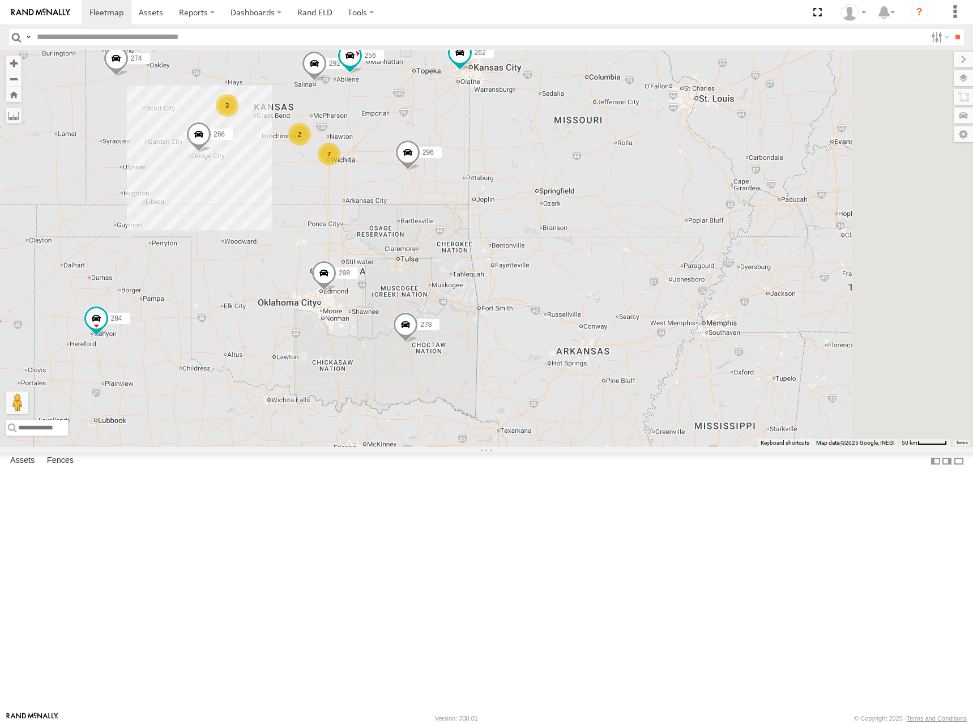
drag, startPoint x: 686, startPoint y: 166, endPoint x: 526, endPoint y: 151, distance: 161.0
click at [526, 151] on div "274 298 262 296 284 282 278 260 270 272 280 292 256 266 7 2 3" at bounding box center [486, 248] width 973 height 397
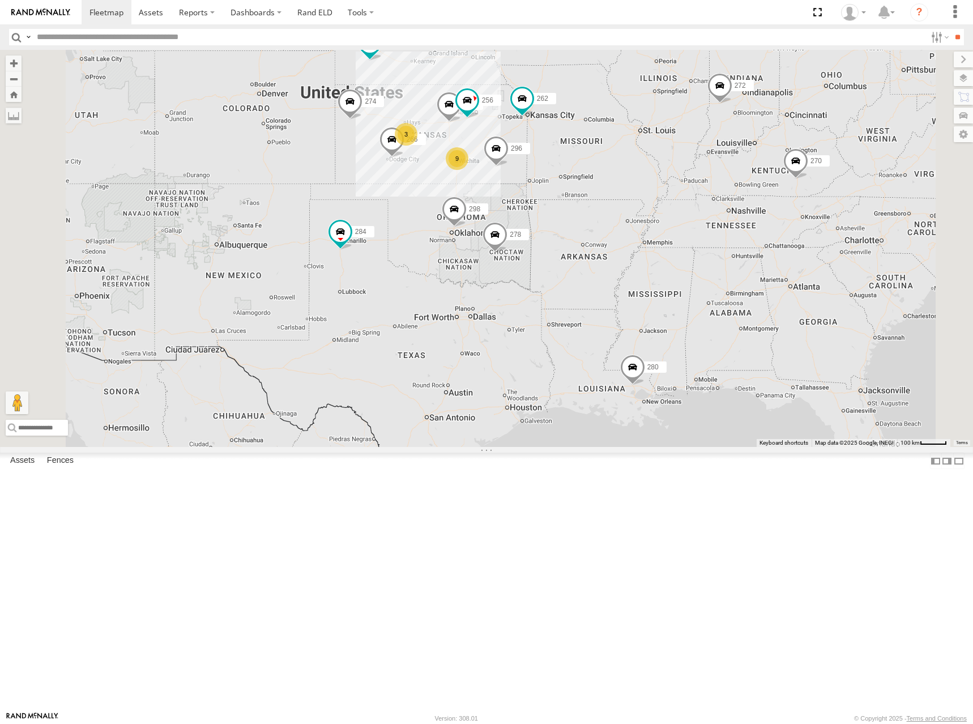
drag, startPoint x: 563, startPoint y: 177, endPoint x: 588, endPoint y: 222, distance: 51.2
click at [588, 222] on div "274 298 262 296 284 282 278 260 270 272 280 292 256 266 9 3" at bounding box center [486, 248] width 973 height 397
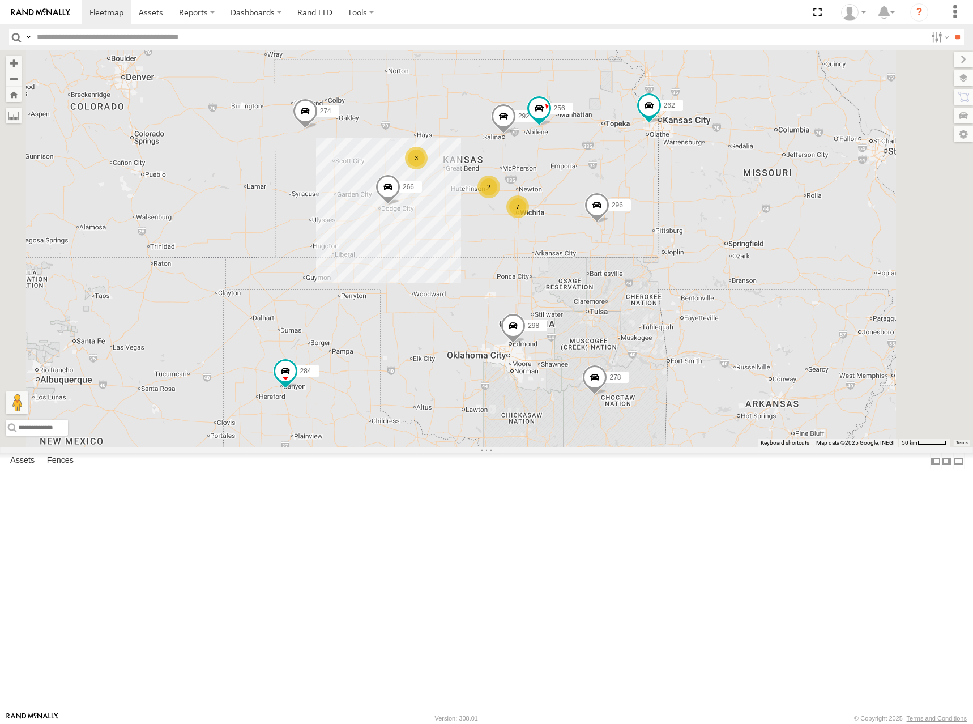
drag, startPoint x: 544, startPoint y: 226, endPoint x: 539, endPoint y: 214, distance: 12.9
click at [539, 214] on div "274 298 262 296 284 282 278 260 270 272 280 292 256 266 7 2 3" at bounding box center [486, 248] width 973 height 397
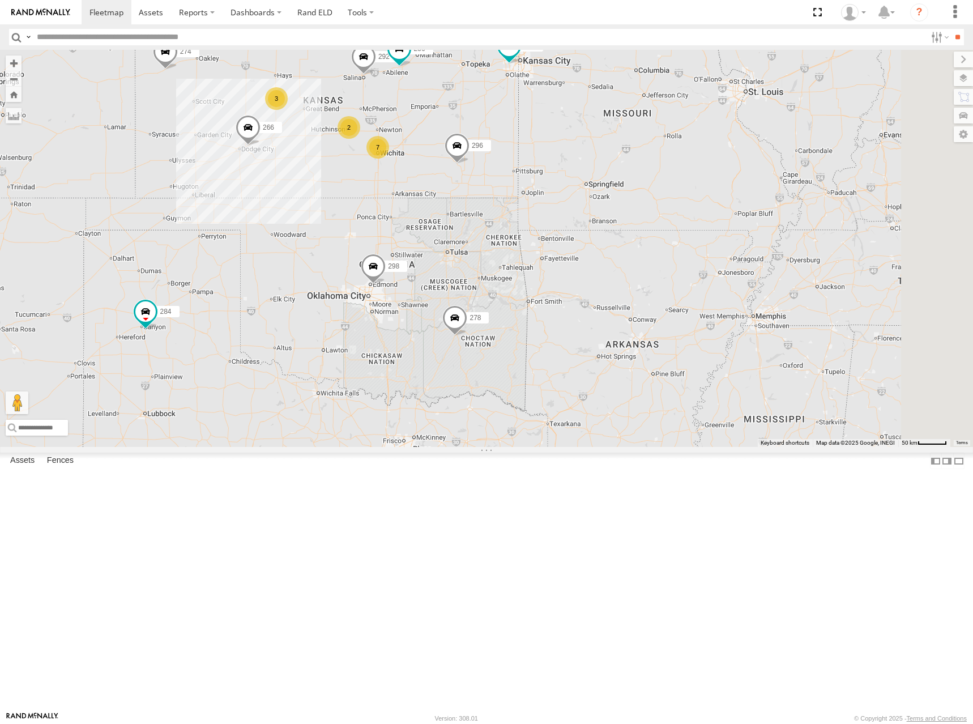
drag, startPoint x: 734, startPoint y: 275, endPoint x: 608, endPoint y: 236, distance: 132.2
click at [608, 236] on div "274 298 262 296 284 282 278 260 270 272 280 292 256 266 7 2 3" at bounding box center [486, 248] width 973 height 397
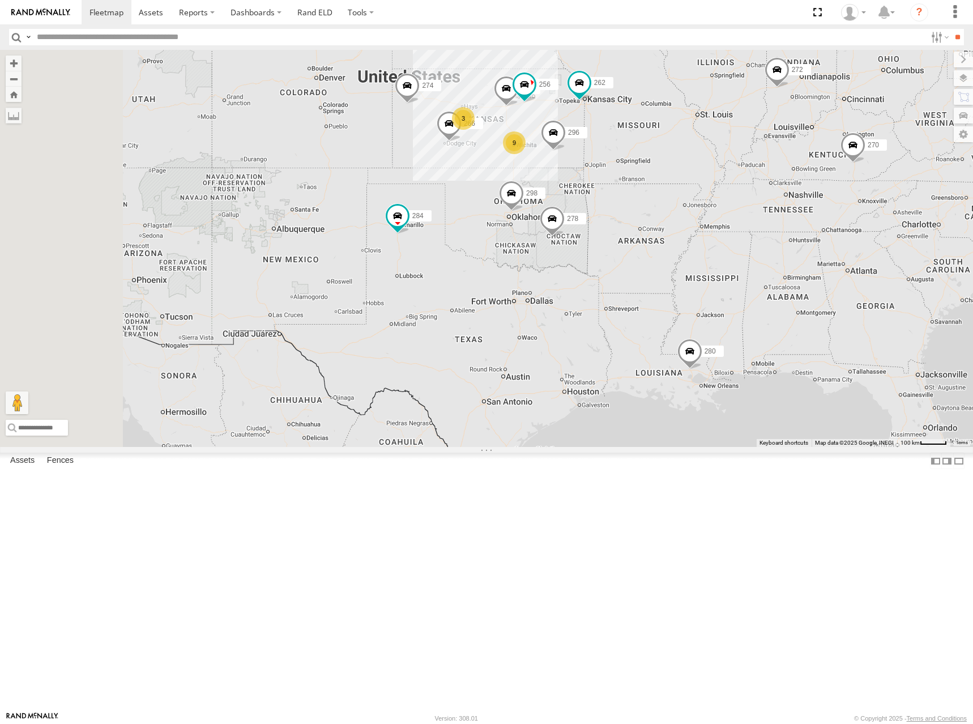
drag, startPoint x: 527, startPoint y: 187, endPoint x: 607, endPoint y: 208, distance: 83.0
click at [607, 208] on div "274 298 262 296 284 282 278 260 270 272 280 292 256 266 9 3" at bounding box center [486, 248] width 973 height 397
click at [605, 204] on div "274 298 262 296 284 282 278 260 270 272 280 292 256 266 9 3" at bounding box center [486, 248] width 973 height 397
drag, startPoint x: 606, startPoint y: 204, endPoint x: 607, endPoint y: 198, distance: 6.3
click at [607, 198] on div "274 298 262 296 284 282 278 260 270 272 280 292 256 266 9 3" at bounding box center [486, 248] width 973 height 397
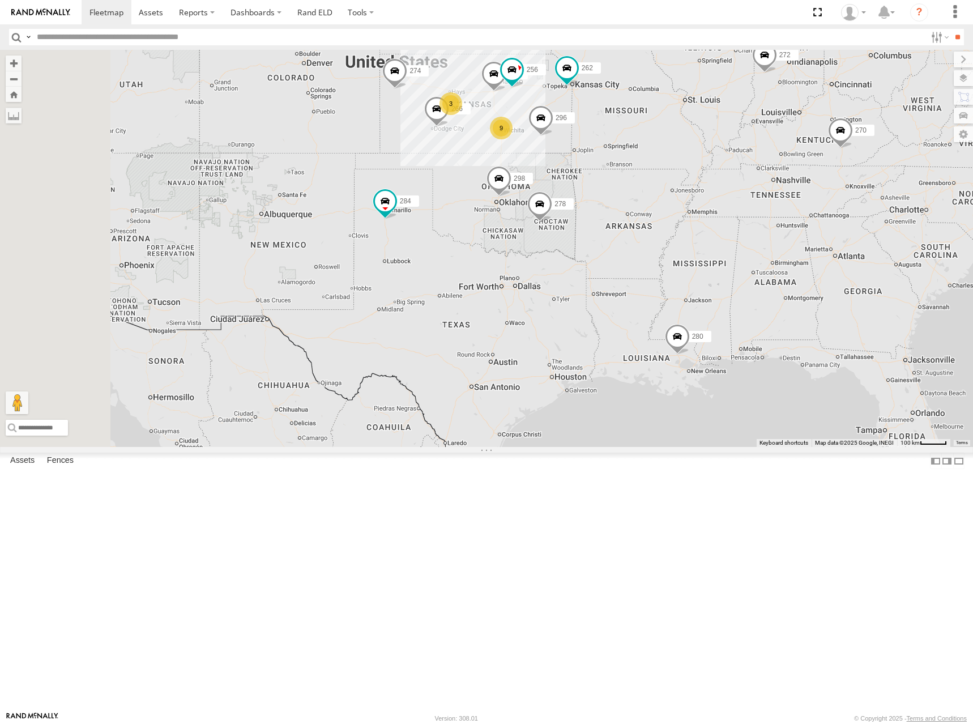
drag, startPoint x: 814, startPoint y: 256, endPoint x: 798, endPoint y: 247, distance: 18.0
click at [798, 247] on div "274 298 262 296 284 282 278 260 270 272 280 292 256 266 9 3" at bounding box center [486, 248] width 973 height 397
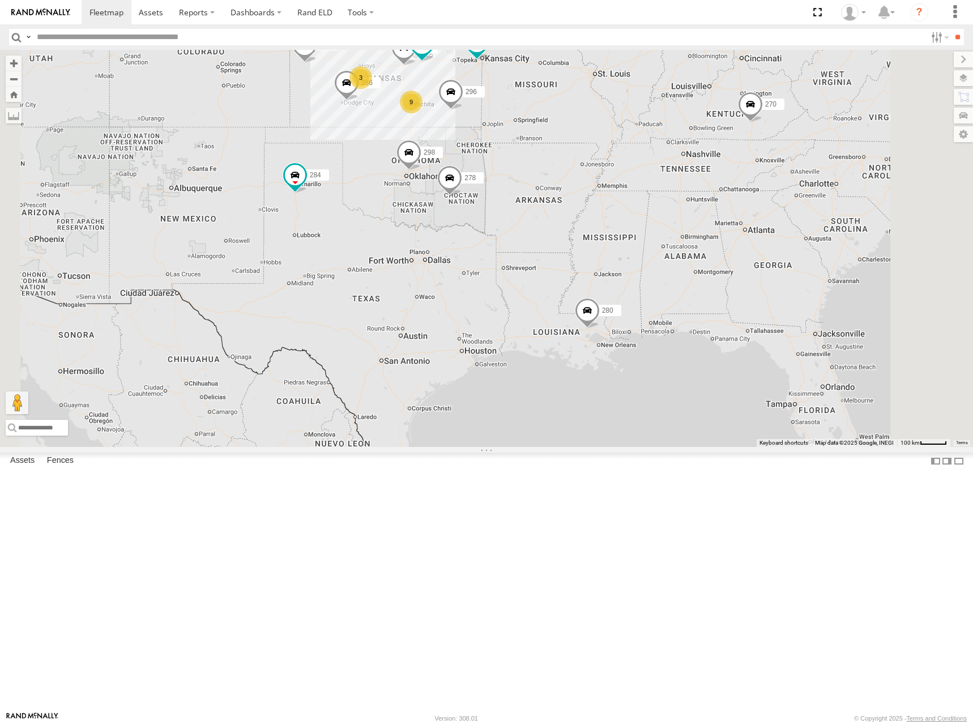
drag, startPoint x: 778, startPoint y: 207, endPoint x: 686, endPoint y: 181, distance: 95.4
click at [686, 181] on div "274 298 262 296 284 282 278 260 270 272 280 292 256 266 9 3" at bounding box center [486, 248] width 973 height 397
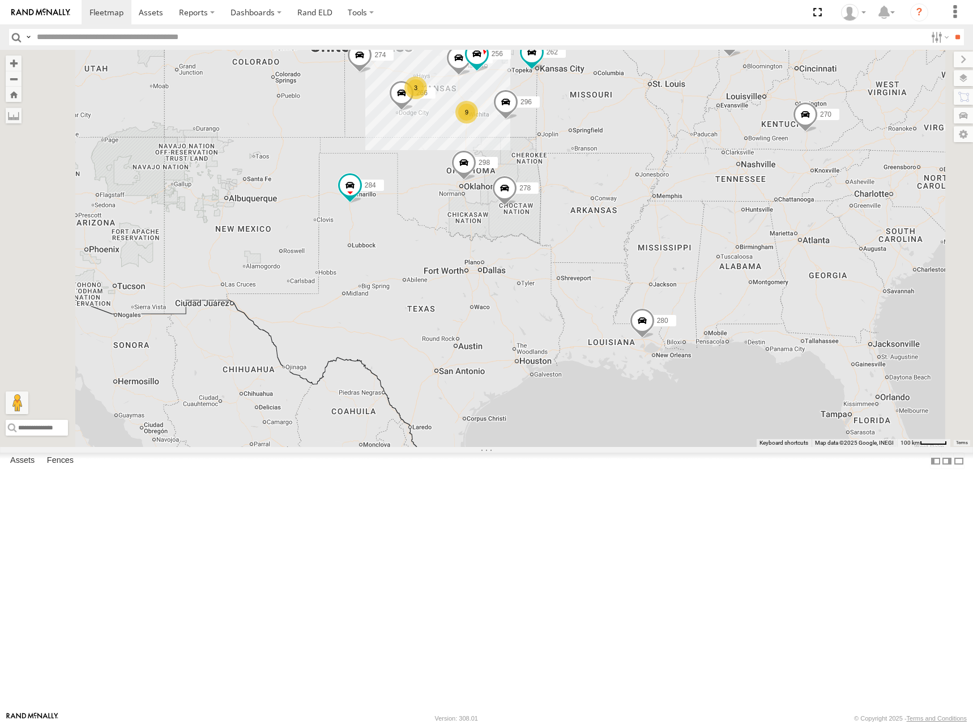
drag, startPoint x: 644, startPoint y: 232, endPoint x: 709, endPoint y: 243, distance: 66.0
click at [709, 243] on div "274 298 262 296 284 282 278 260 270 272 280 292 256 266 9 3" at bounding box center [486, 248] width 973 height 397
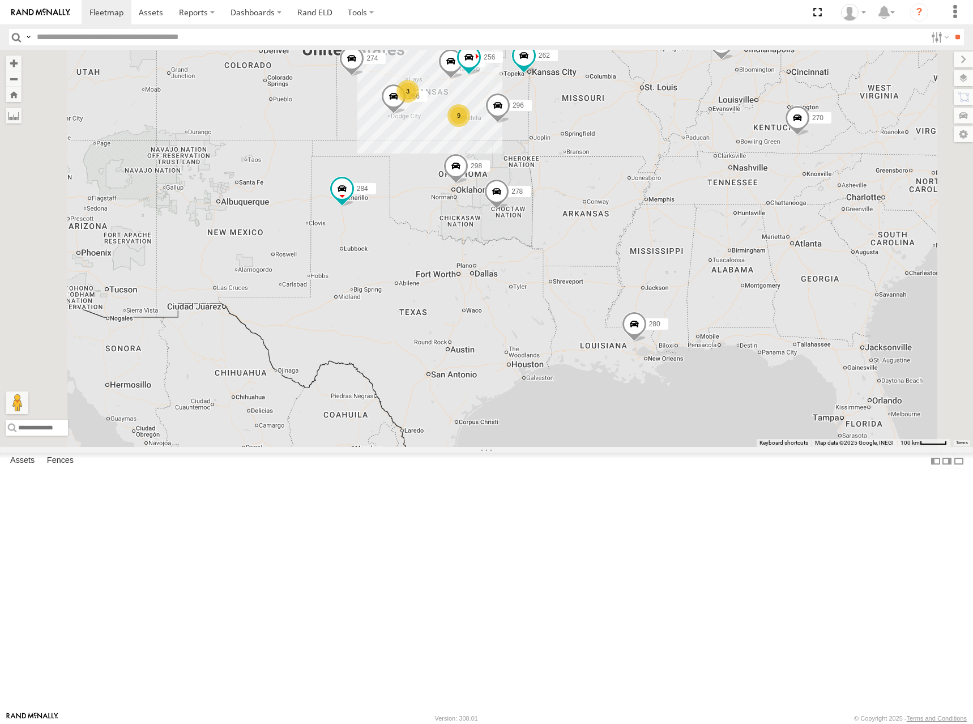
drag, startPoint x: 744, startPoint y: 220, endPoint x: 738, endPoint y: 224, distance: 6.6
click at [738, 224] on div "274 298 262 296 284 282 278 260 270 272 280 292 256 266 9 3" at bounding box center [486, 248] width 973 height 397
click at [736, 229] on div "274 298 262 296 284 282 278 260 270 272 280 292 256 266 9 3" at bounding box center [486, 248] width 973 height 397
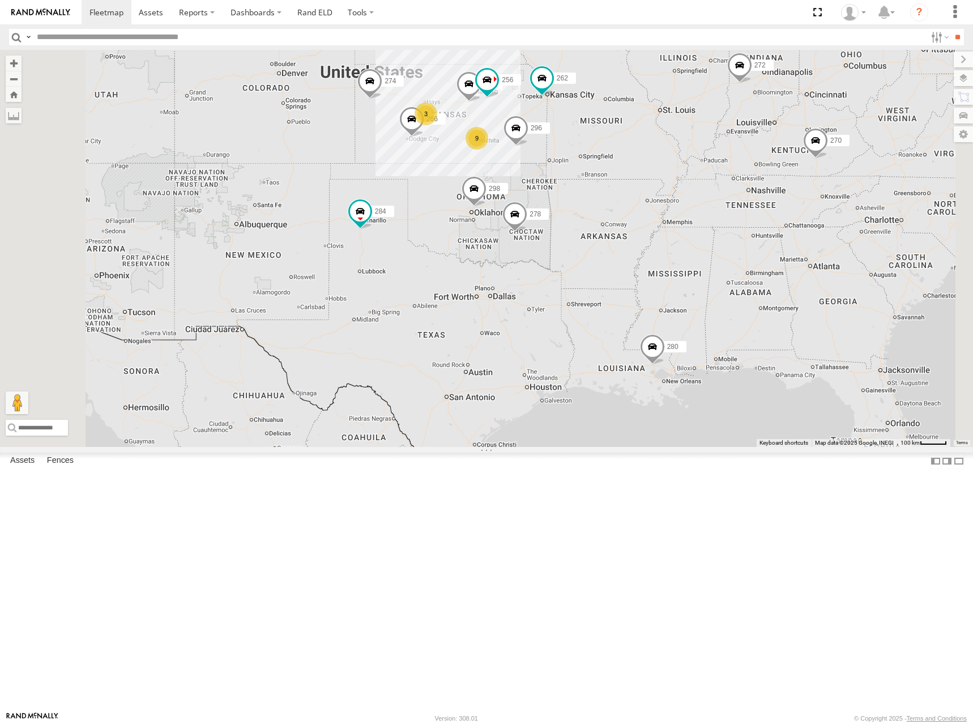
drag, startPoint x: 725, startPoint y: 232, endPoint x: 745, endPoint y: 252, distance: 28.4
click at [745, 252] on div "274 298 262 296 284 282 278 260 270 272 280 292 256 266 9 3" at bounding box center [486, 248] width 973 height 397
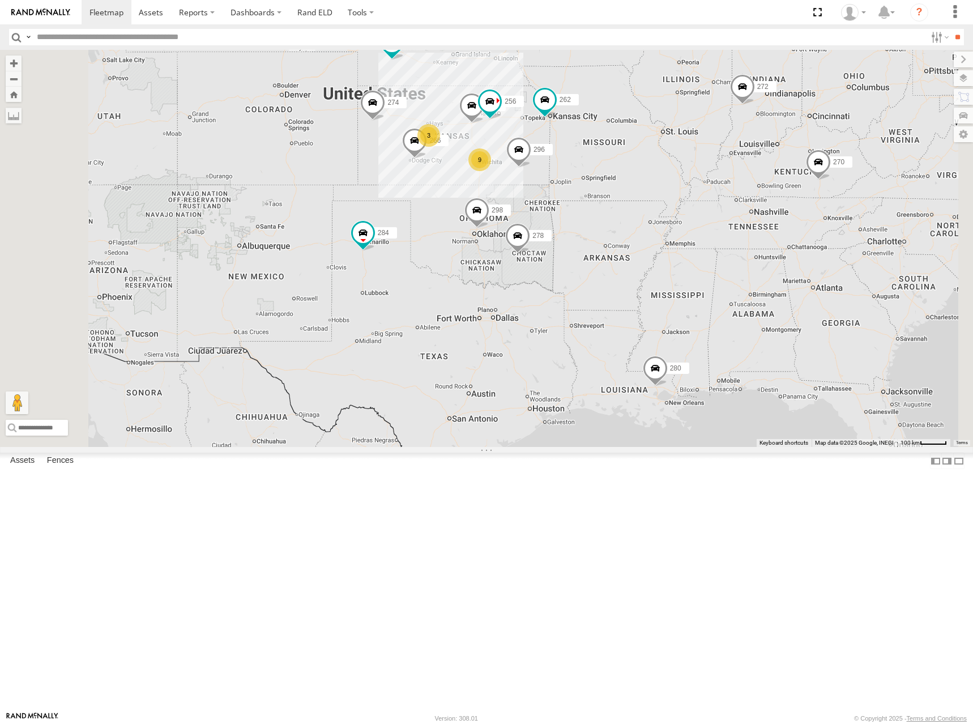
drag, startPoint x: 789, startPoint y: 337, endPoint x: 792, endPoint y: 360, distance: 23.4
click at [792, 360] on div "274 298 262 296 284 282 278 260 270 272 280 292 256 266 9 3" at bounding box center [486, 248] width 973 height 397
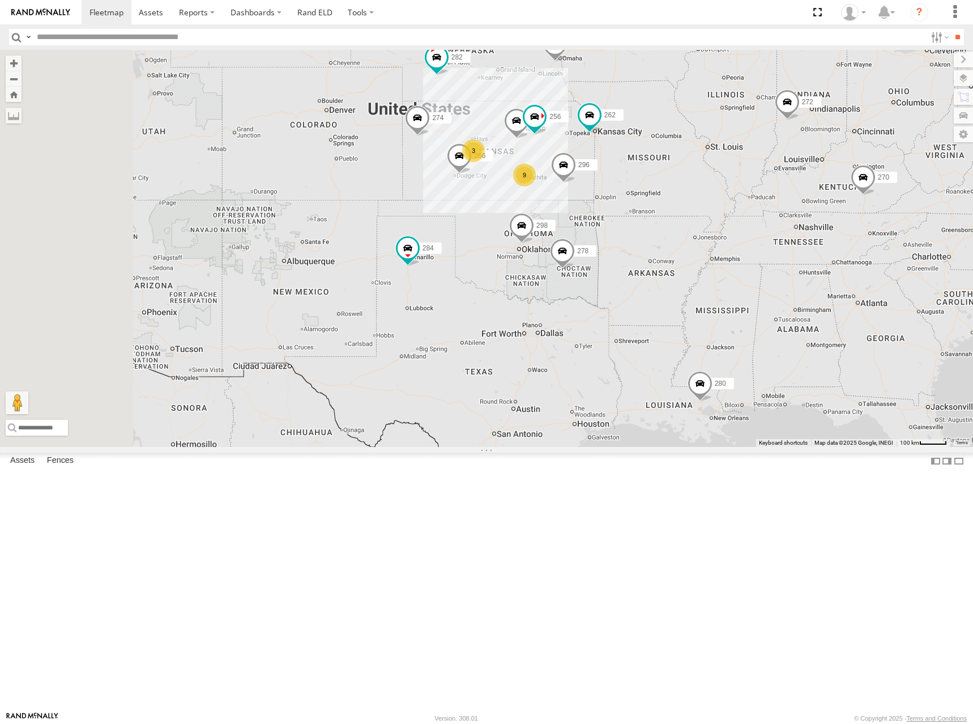
drag, startPoint x: 543, startPoint y: 308, endPoint x: 589, endPoint y: 323, distance: 48.4
click at [589, 323] on div "274 298 262 296 284 282 278 260 270 272 280 292 256 266 9 3" at bounding box center [486, 248] width 973 height 397
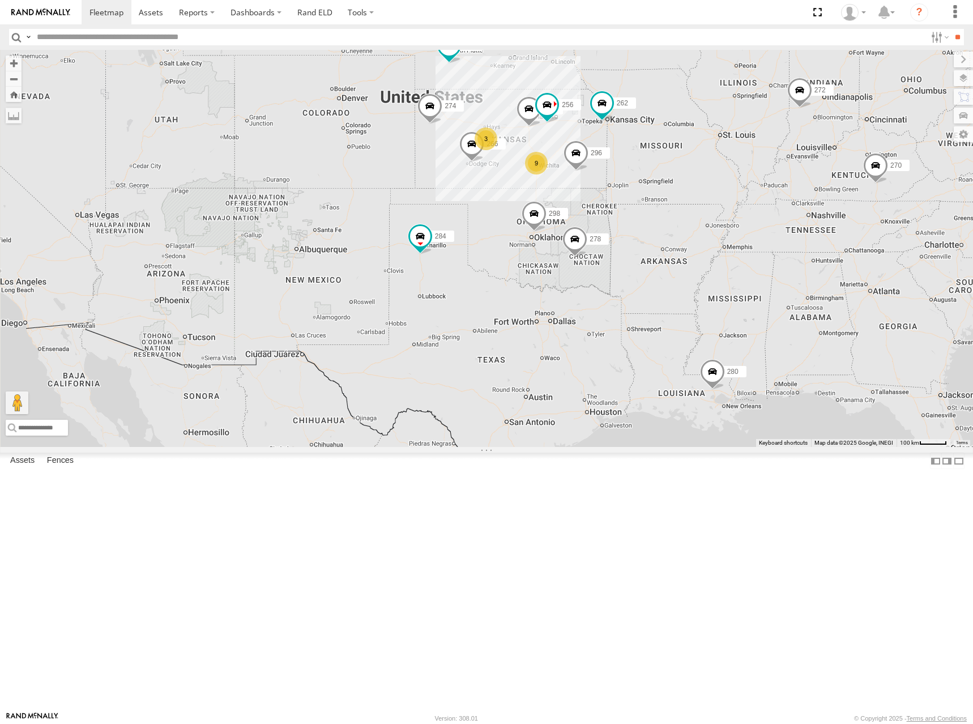
drag, startPoint x: 779, startPoint y: 217, endPoint x: 790, endPoint y: 211, distance: 12.7
click at [790, 211] on div "274 298 262 296 284 282 278 260 270 272 280 292 256 266 9 3" at bounding box center [486, 248] width 973 height 397
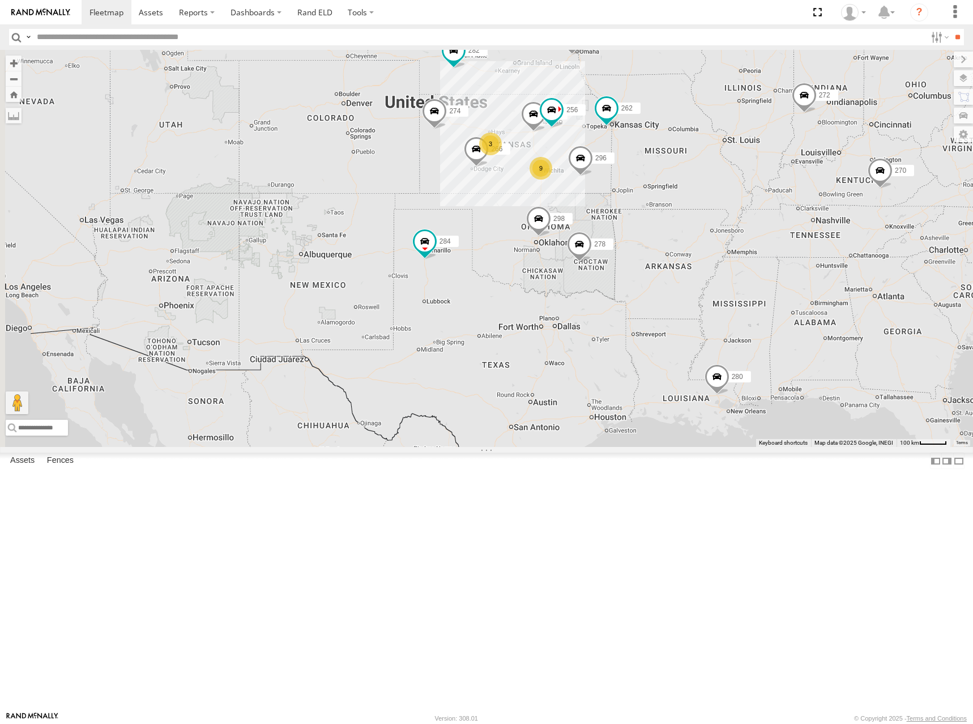
drag, startPoint x: 790, startPoint y: 211, endPoint x: 796, endPoint y: 216, distance: 7.6
click at [796, 216] on div "274 298 262 296 284 282 278 260 270 272 280 292 256 266 9 3" at bounding box center [486, 248] width 973 height 397
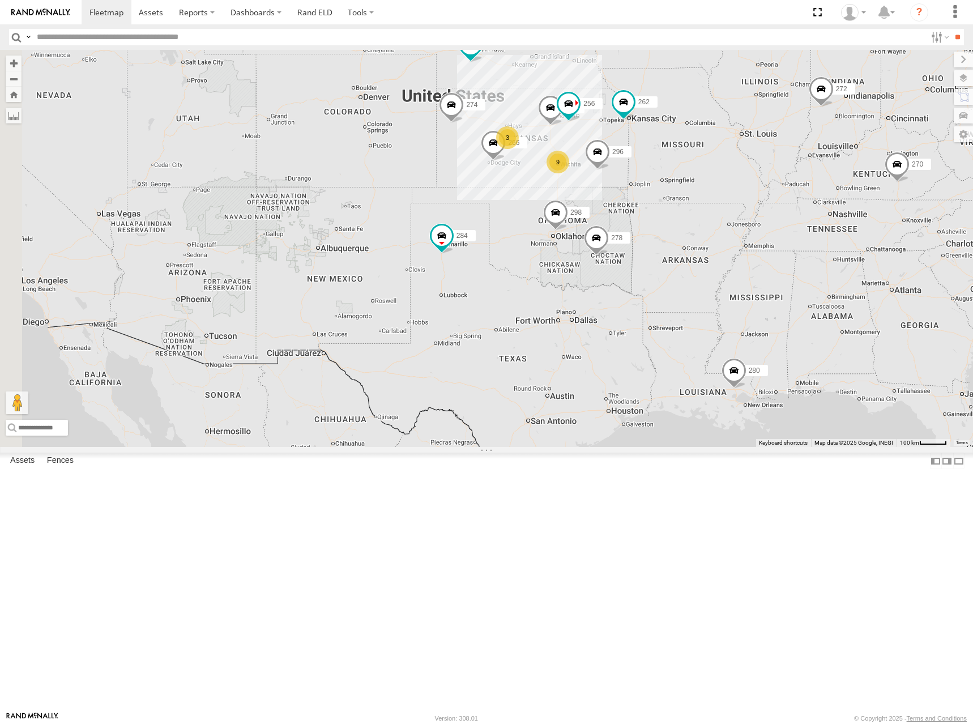
drag, startPoint x: 693, startPoint y: 223, endPoint x: 710, endPoint y: 215, distance: 18.7
click at [710, 215] on div "274 298 262 296 284 282 278 260 270 272 280 292 256 266 9 3" at bounding box center [486, 248] width 973 height 397
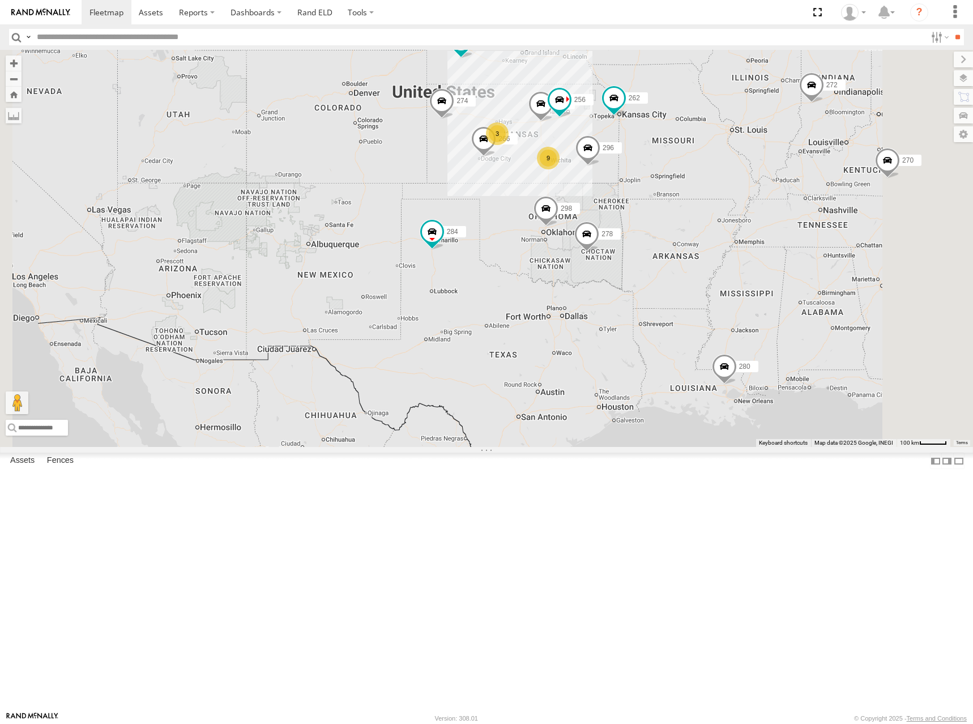
drag, startPoint x: 812, startPoint y: 308, endPoint x: 804, endPoint y: 305, distance: 9.0
click at [804, 305] on div "274 298 262 296 284 282 278 260 270 272 280 292 256 266 9 3" at bounding box center [486, 248] width 973 height 397
click at [796, 296] on div "274 298 262 296 284 282 278 260 270 272 280 292 256 266 9 3" at bounding box center [486, 248] width 973 height 397
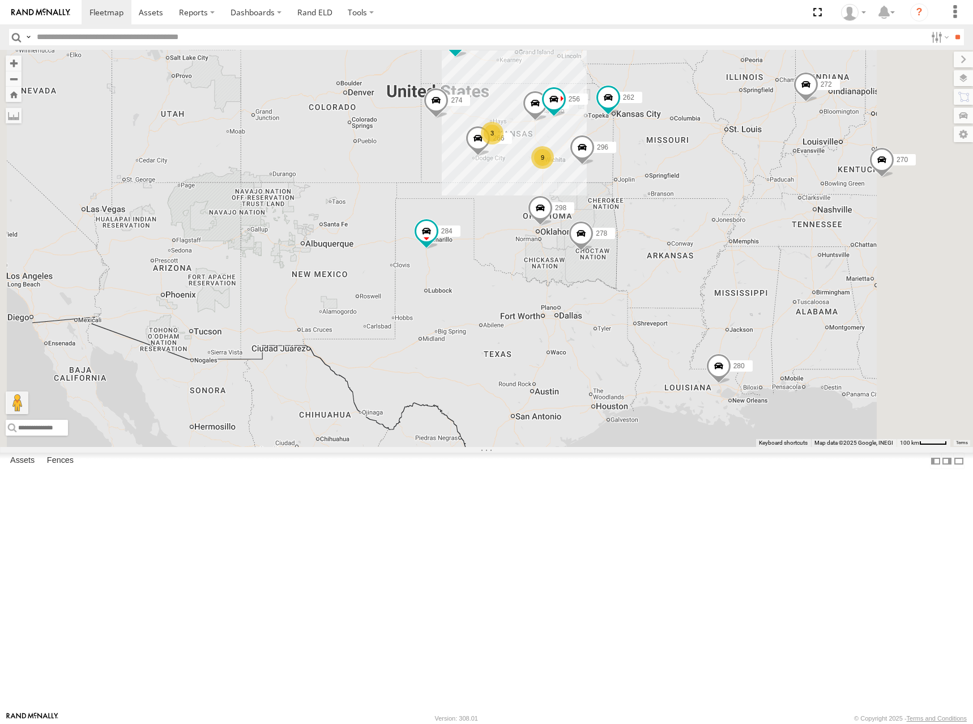
click at [791, 288] on div "274 298 262 296 284 282 278 260 270 272 280 292 256 266 9 3" at bounding box center [486, 248] width 973 height 397
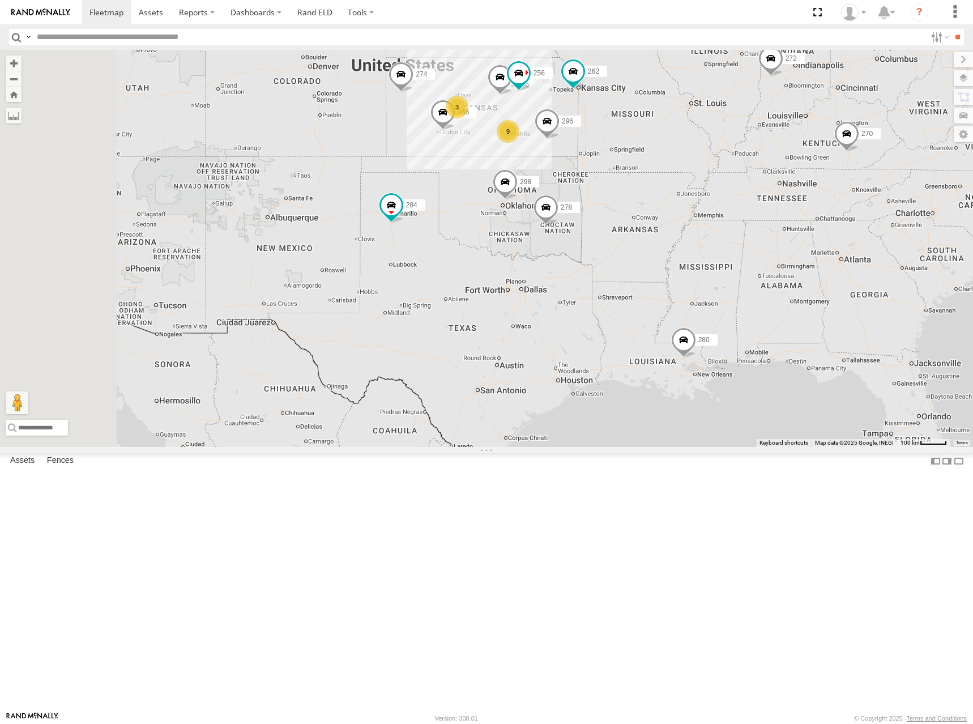
drag, startPoint x: 736, startPoint y: 258, endPoint x: 749, endPoint y: 267, distance: 15.6
click at [749, 267] on div "274 298 262 296 284 282 278 260 270 272 280 292 256 266 9 3" at bounding box center [486, 248] width 973 height 397
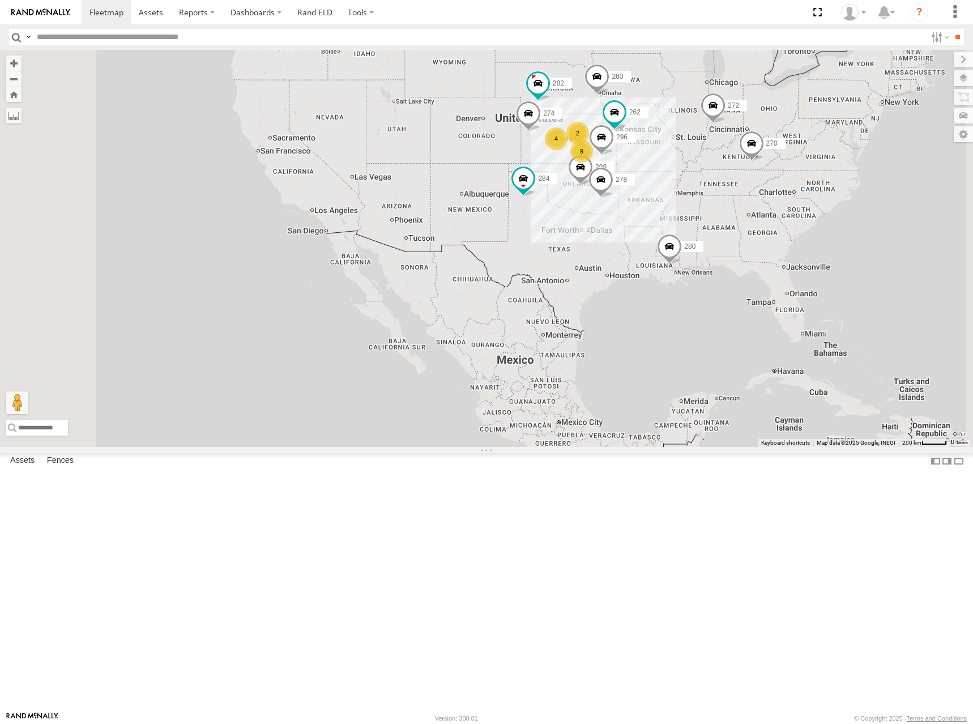
click at [785, 271] on div "274 298 262 296 284 282 278 260 270 272 280 9 4 2" at bounding box center [486, 248] width 973 height 397
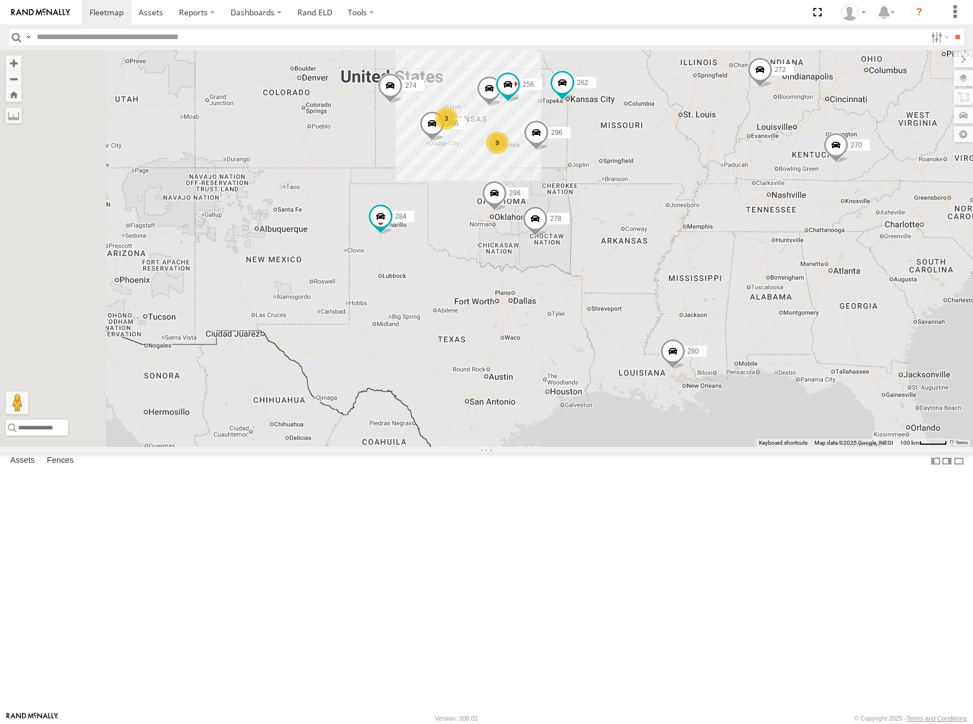
drag, startPoint x: 809, startPoint y: 270, endPoint x: 818, endPoint y: 264, distance: 10.4
click at [818, 264] on div "274 298 262 296 284 282 278 260 270 272 280 9 3 292 256 266" at bounding box center [486, 248] width 973 height 397
drag, startPoint x: 812, startPoint y: 267, endPoint x: 830, endPoint y: 280, distance: 22.0
click at [830, 280] on div "274 298 262 296 284 282 278 260 270 272 280 9 3 292 256 266" at bounding box center [486, 248] width 973 height 397
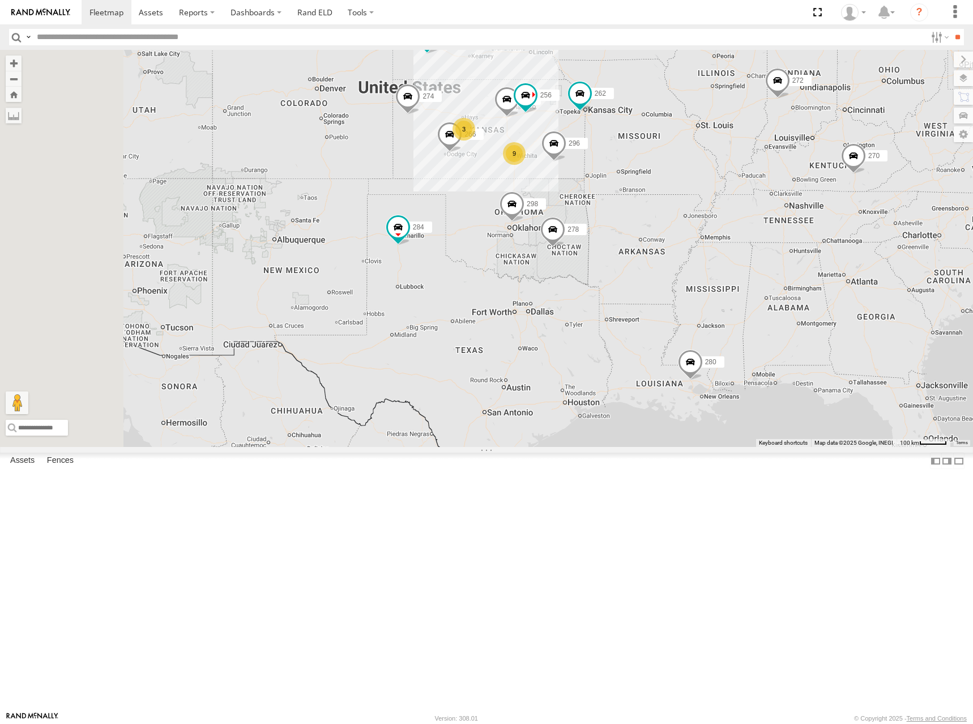
drag, startPoint x: 817, startPoint y: 275, endPoint x: 803, endPoint y: 264, distance: 17.7
click at [803, 264] on div "274 298 262 296 284 282 278 260 270 272 280 9 3 292 256 266" at bounding box center [486, 248] width 973 height 397
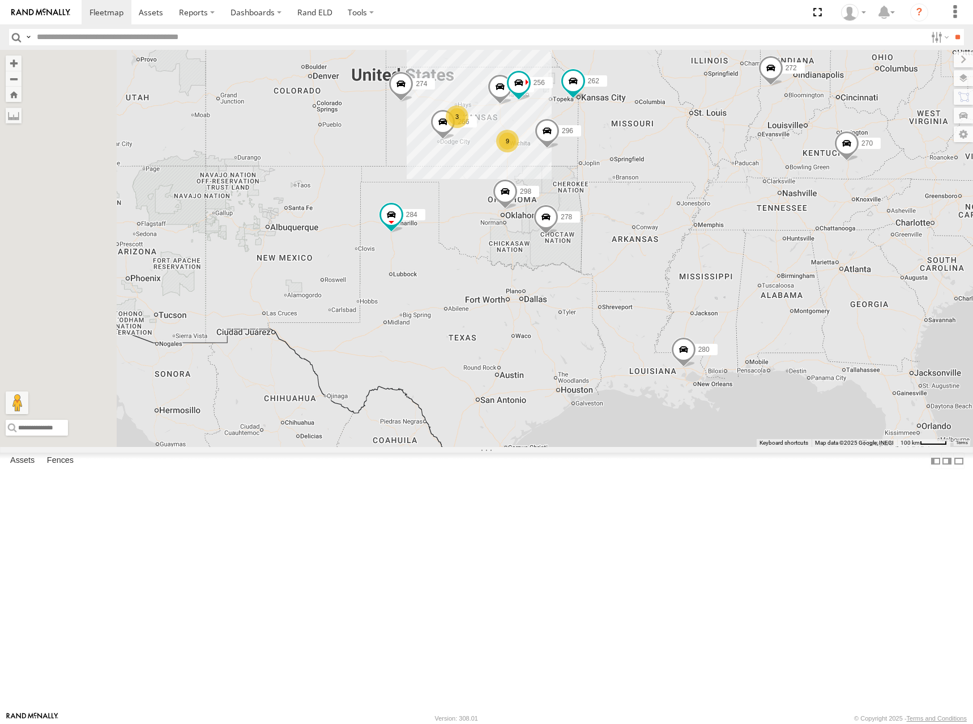
click at [809, 265] on div "274 298 262 296 284 282 278 260 270 272 280 9 3 292 256 266" at bounding box center [486, 248] width 973 height 397
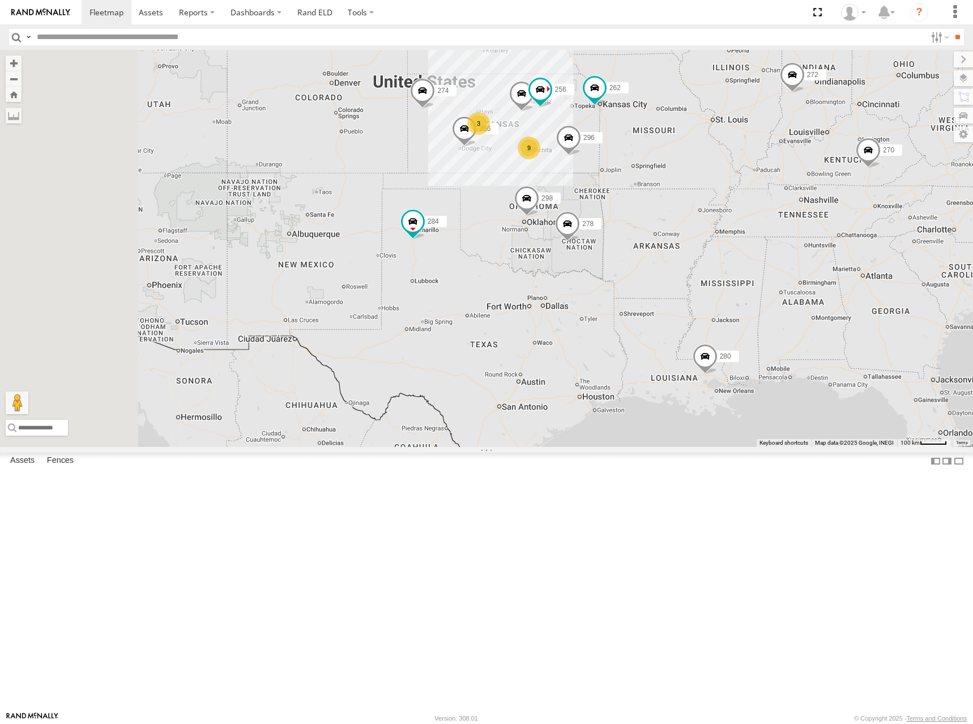
drag, startPoint x: 770, startPoint y: 239, endPoint x: 787, endPoint y: 246, distance: 17.8
click at [787, 246] on div "274 298 262 296 284 282 278 260 270 272 280 9 3 292 256 266" at bounding box center [486, 248] width 973 height 397
click at [794, 215] on div "274 298 262 296 284 282 278 260 270 272 280 9 3 292 256 266" at bounding box center [486, 248] width 973 height 397
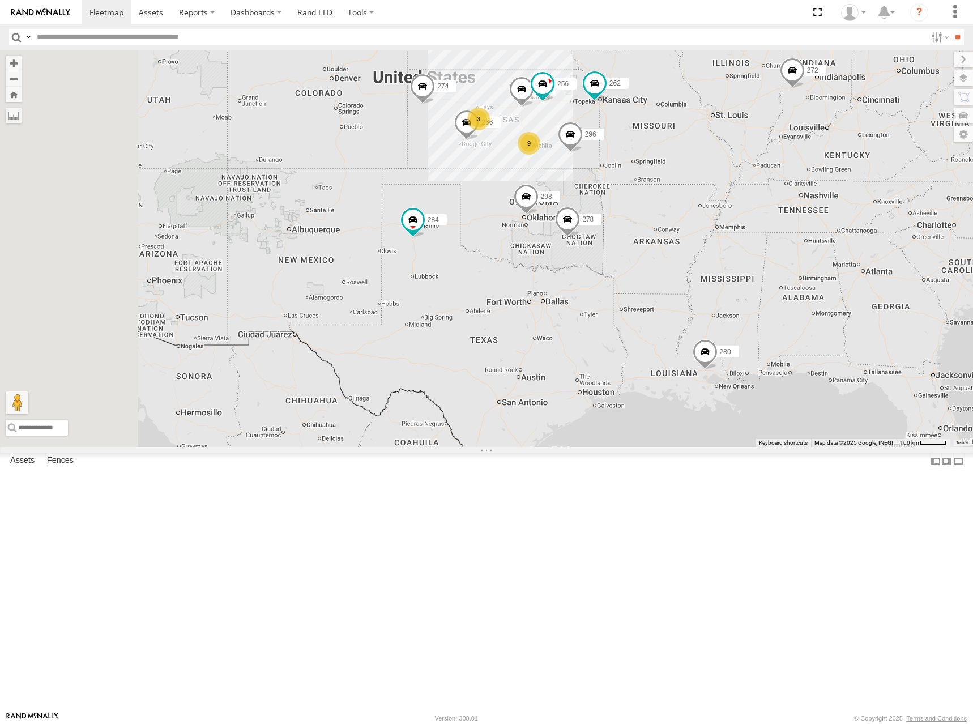
drag, startPoint x: 641, startPoint y: 180, endPoint x: 644, endPoint y: 164, distance: 15.6
click at [644, 164] on div "274 298 262 292 272 280 256 296 284 282 266 278 260 9 3" at bounding box center [486, 248] width 973 height 397
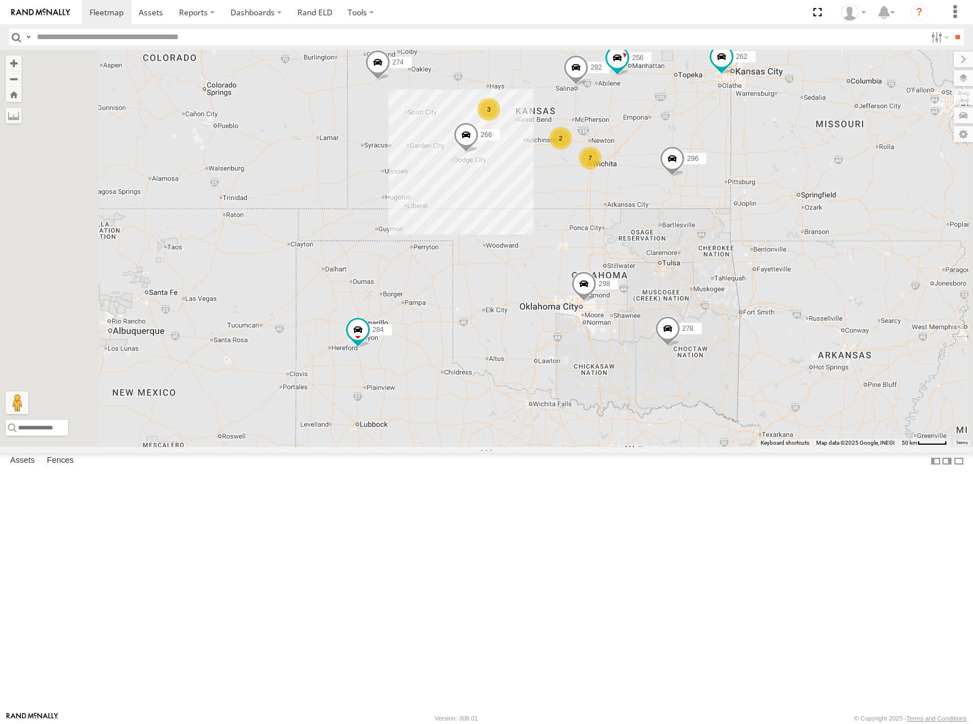
drag, startPoint x: 624, startPoint y: 197, endPoint x: 634, endPoint y: 197, distance: 10.2
click at [634, 197] on div "274 298 262 292 272 280 256 296 284 282 266 278 260 7 2 3" at bounding box center [486, 248] width 973 height 397
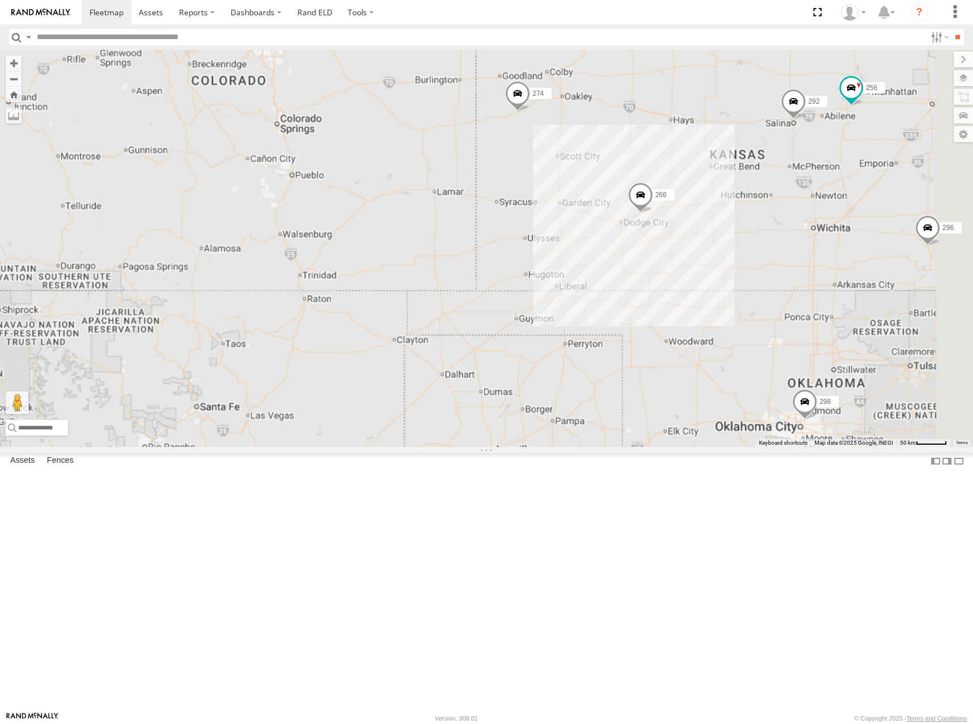
drag, startPoint x: 840, startPoint y: 247, endPoint x: 783, endPoint y: 239, distance: 57.7
click at [783, 239] on div "274 298 262 292 272 280 256 296 284 282 266 278 260" at bounding box center [486, 248] width 973 height 397
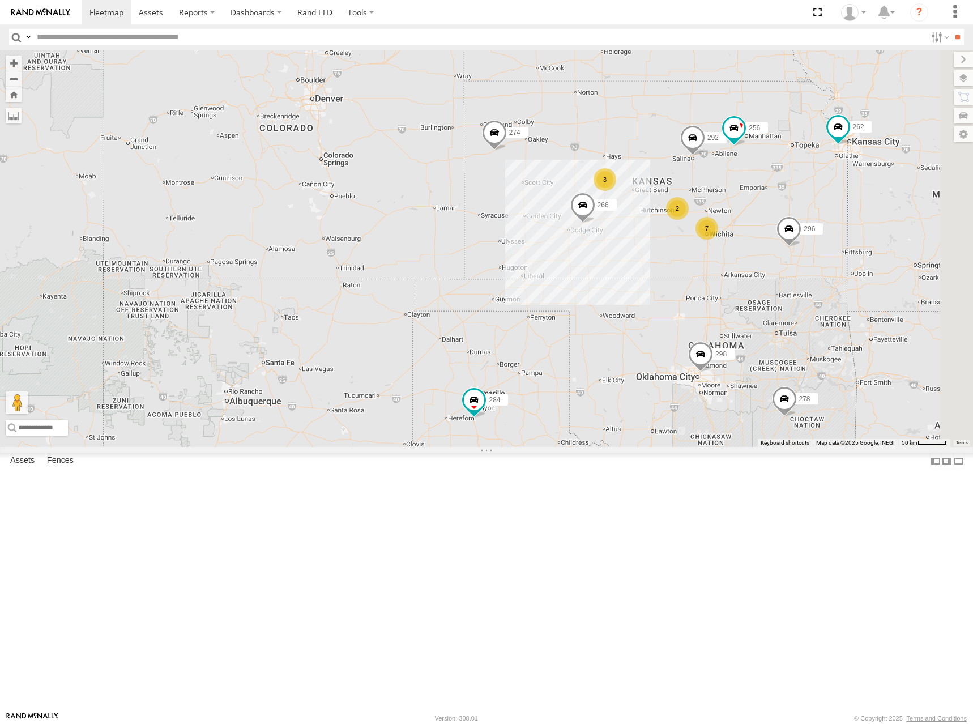
drag, startPoint x: 833, startPoint y: 220, endPoint x: 813, endPoint y: 223, distance: 19.9
click at [813, 223] on div "274 298 262 292 272 280 256 296 284 282 266 278 260 7 2 3" at bounding box center [486, 248] width 973 height 397
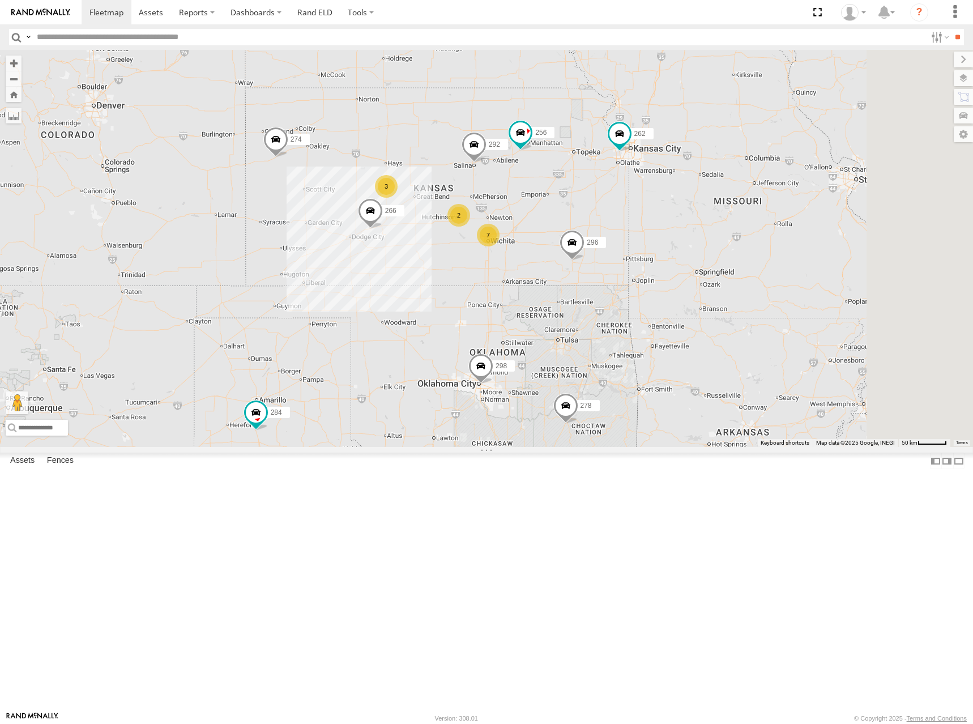
drag, startPoint x: 797, startPoint y: 191, endPoint x: 634, endPoint y: 201, distance: 163.4
click at [598, 195] on div "274 298 262 292 256 296 284 282 266 278 260 7 2 3" at bounding box center [486, 248] width 973 height 397
click at [102, 19] on link at bounding box center [107, 12] width 50 height 24
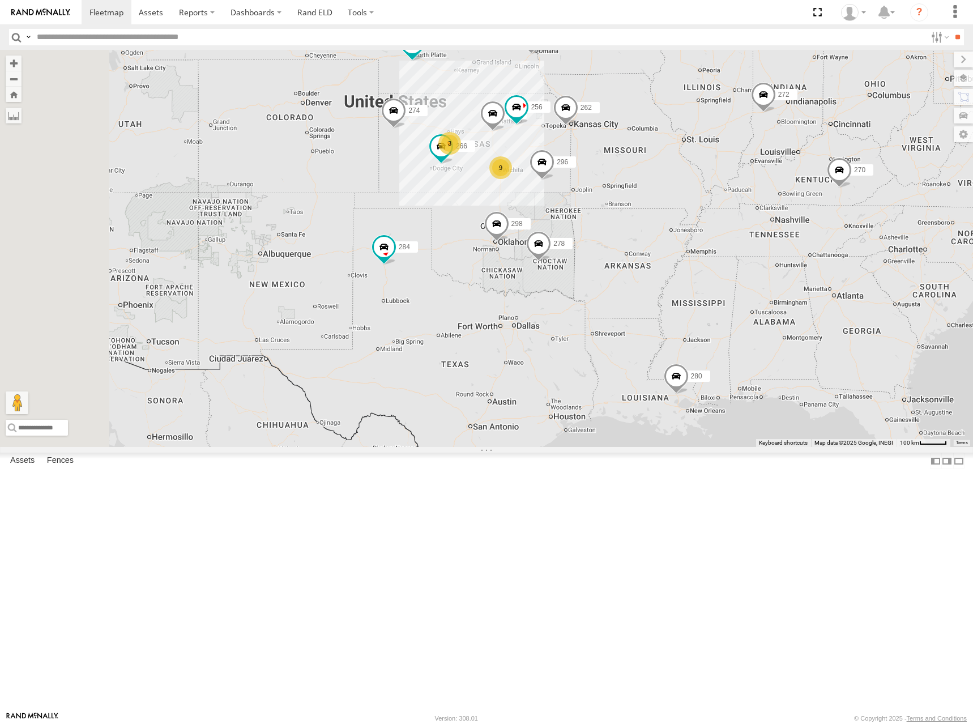
drag, startPoint x: 529, startPoint y: 235, endPoint x: 655, endPoint y: 209, distance: 128.9
click at [655, 209] on div "280 284 274 9 3 298 270 262 292 272 256 296 282 266 278 260" at bounding box center [486, 248] width 973 height 397
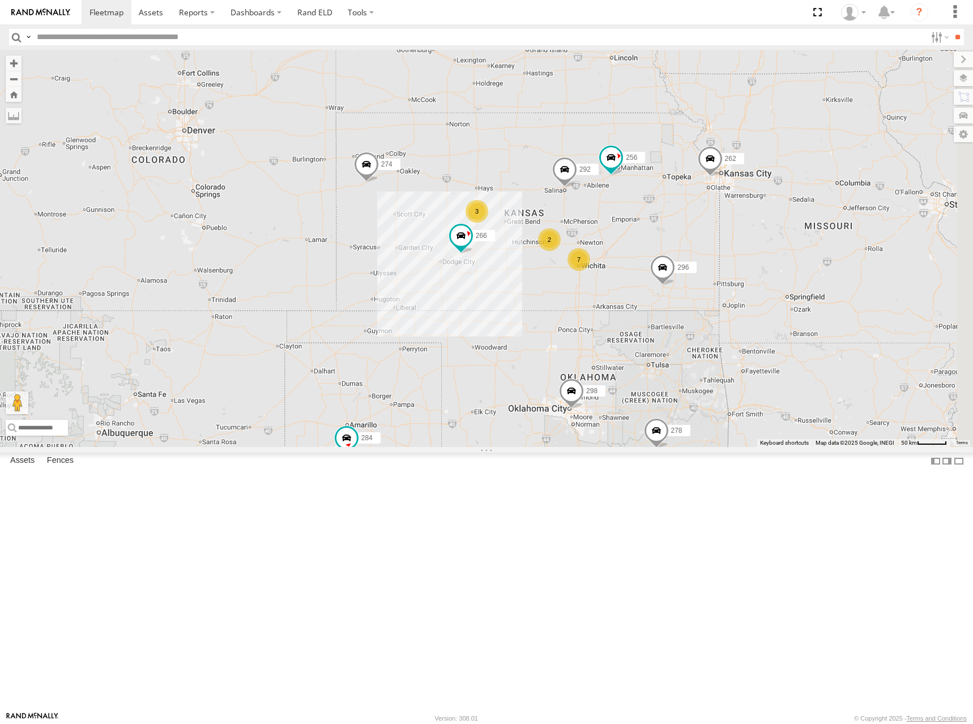
drag, startPoint x: 699, startPoint y: 228, endPoint x: 633, endPoint y: 203, distance: 70.6
click at [631, 204] on div "280 284 274 298 270 262 292 272 256 296 282 266 278 260 7 2 3" at bounding box center [486, 248] width 973 height 397
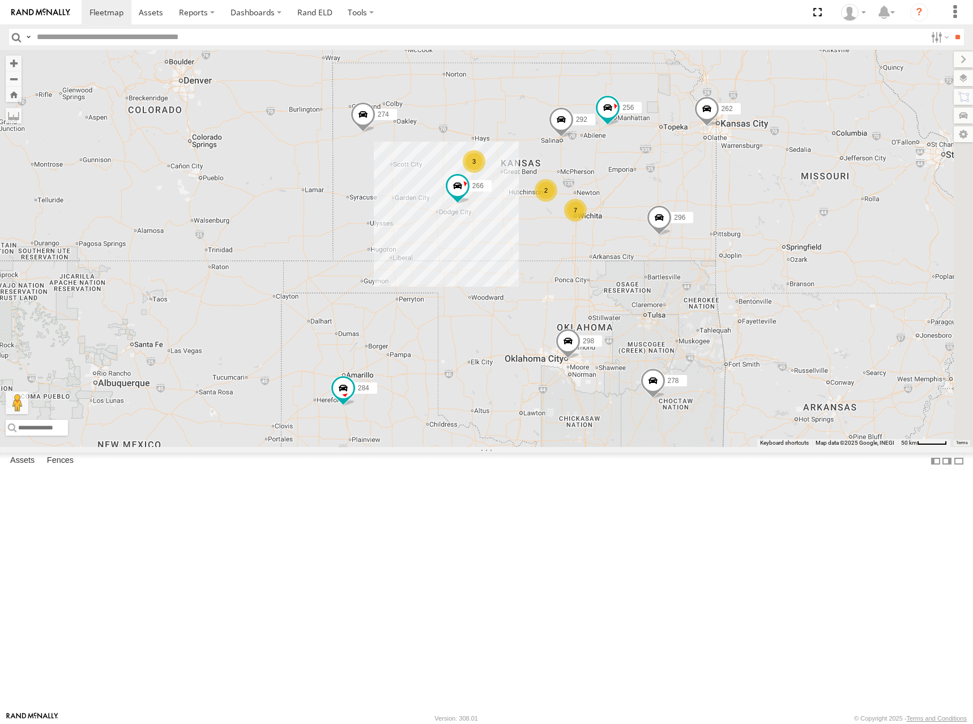
drag, startPoint x: 711, startPoint y: 262, endPoint x: 708, endPoint y: 206, distance: 56.1
click at [708, 206] on div "280 284 274 298 270 262 292 272 256 296 282 266 278 260 7 2 3" at bounding box center [486, 248] width 973 height 397
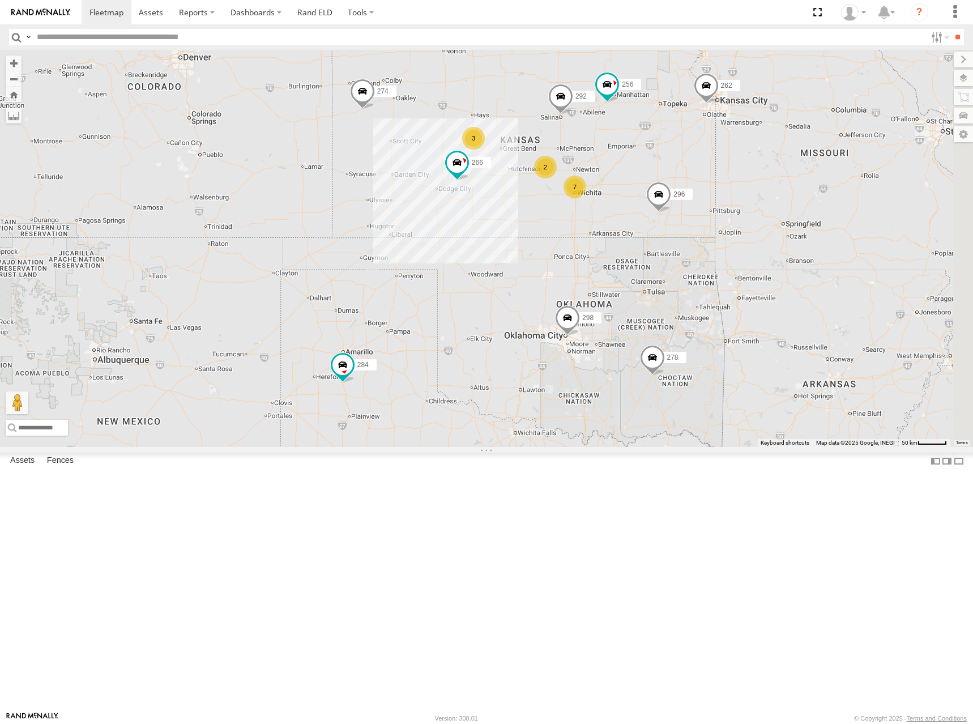
drag, startPoint x: 720, startPoint y: 289, endPoint x: 720, endPoint y: 281, distance: 8.5
click at [720, 281] on div "280 284 274 298 270 262 292 272 256 296 282 266 278 260 7 2 3" at bounding box center [486, 248] width 973 height 397
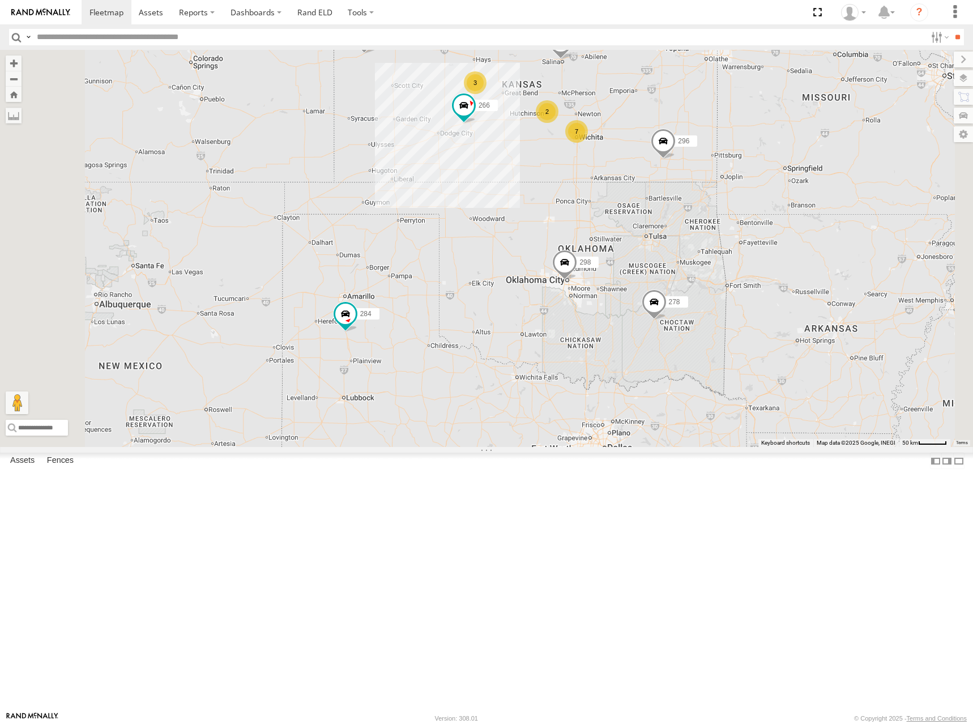
drag, startPoint x: 723, startPoint y: 125, endPoint x: 724, endPoint y: 147, distance: 22.1
click at [724, 147] on div "280 284 274 298 270 262 292 272 256 296 282 266 278 260 7 2 3" at bounding box center [486, 248] width 973 height 397
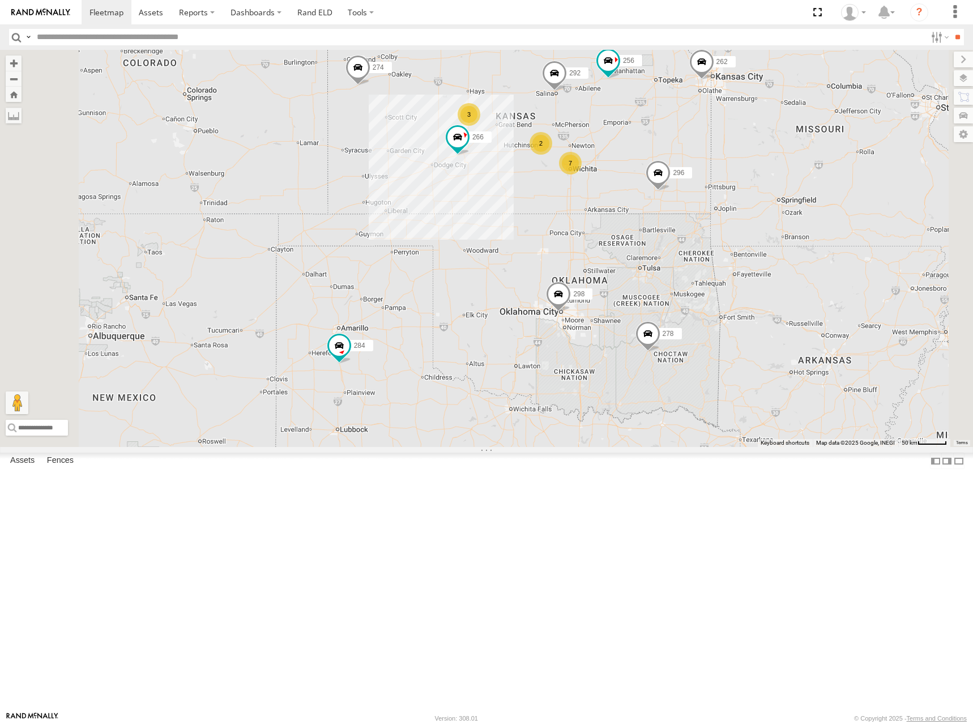
drag, startPoint x: 695, startPoint y: 107, endPoint x: 686, endPoint y: 146, distance: 39.4
click at [686, 146] on div "280 284 274 298 270 262 292 272 256 296 282 266 278 260 7 2 3" at bounding box center [486, 248] width 973 height 397
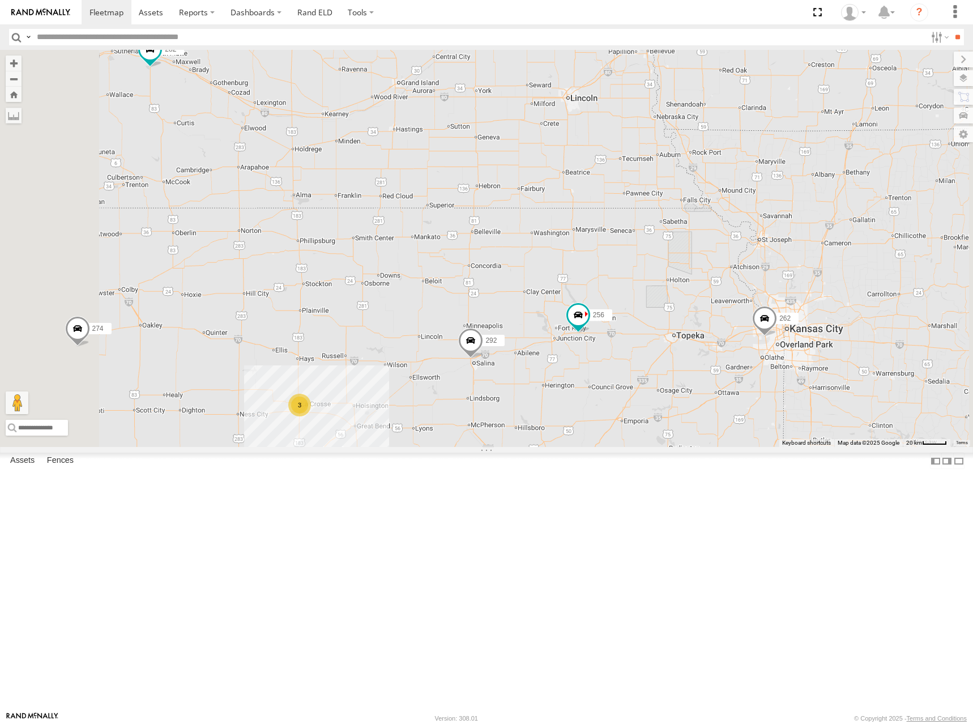
drag, startPoint x: 776, startPoint y: 159, endPoint x: 774, endPoint y: 385, distance: 226.0
click at [774, 385] on div "280 284 274 298 270 262 292 272 256 296 282 266 278 260 5 2 3 264 302" at bounding box center [486, 248] width 973 height 397
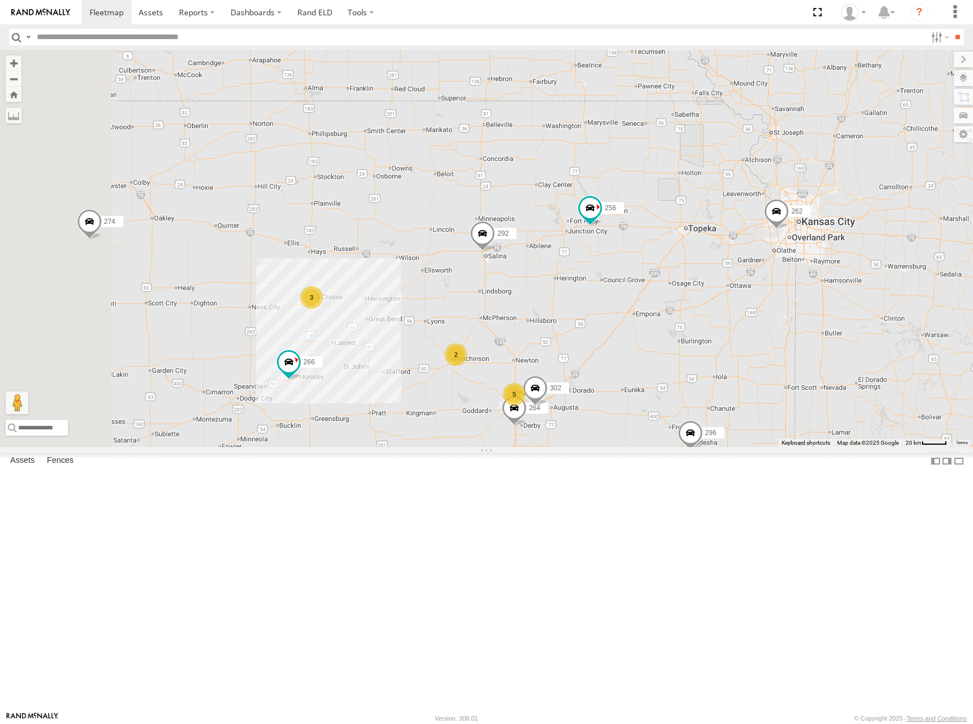
drag, startPoint x: 674, startPoint y: 332, endPoint x: 690, endPoint y: 203, distance: 130.2
click at [690, 203] on div "280 284 274 298 270 262 292 272 256 296 282 266 278 260 5 2 3 264 302" at bounding box center [486, 248] width 973 height 397
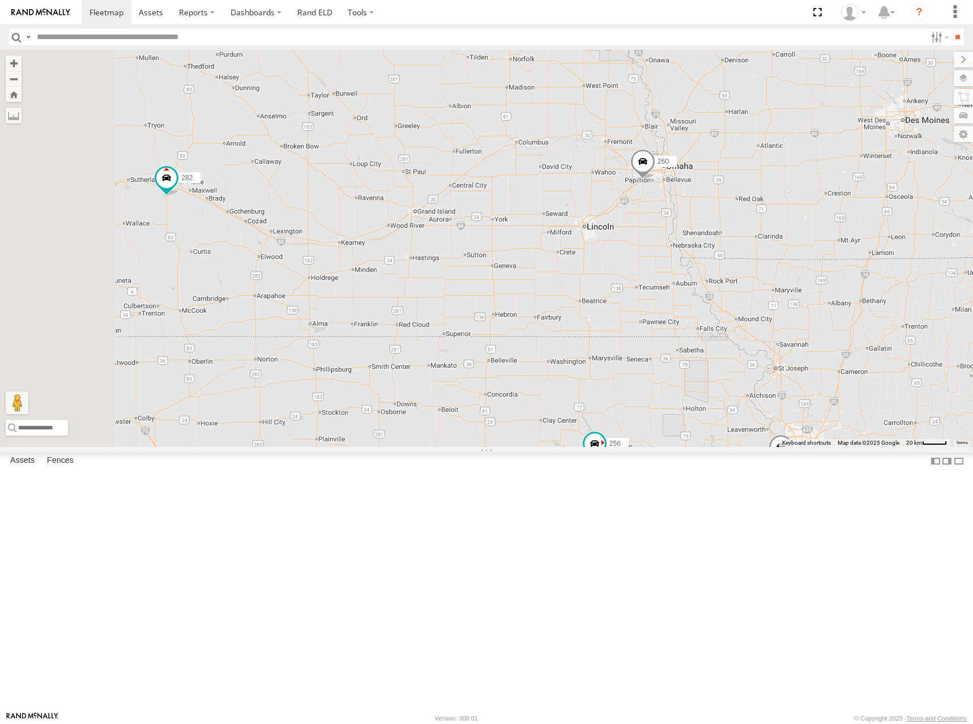
drag, startPoint x: 721, startPoint y: 198, endPoint x: 719, endPoint y: 469, distance: 271.8
click at [719, 447] on div "262 292 256 296 264 302 282 266 260 5 2 3" at bounding box center [486, 248] width 973 height 397
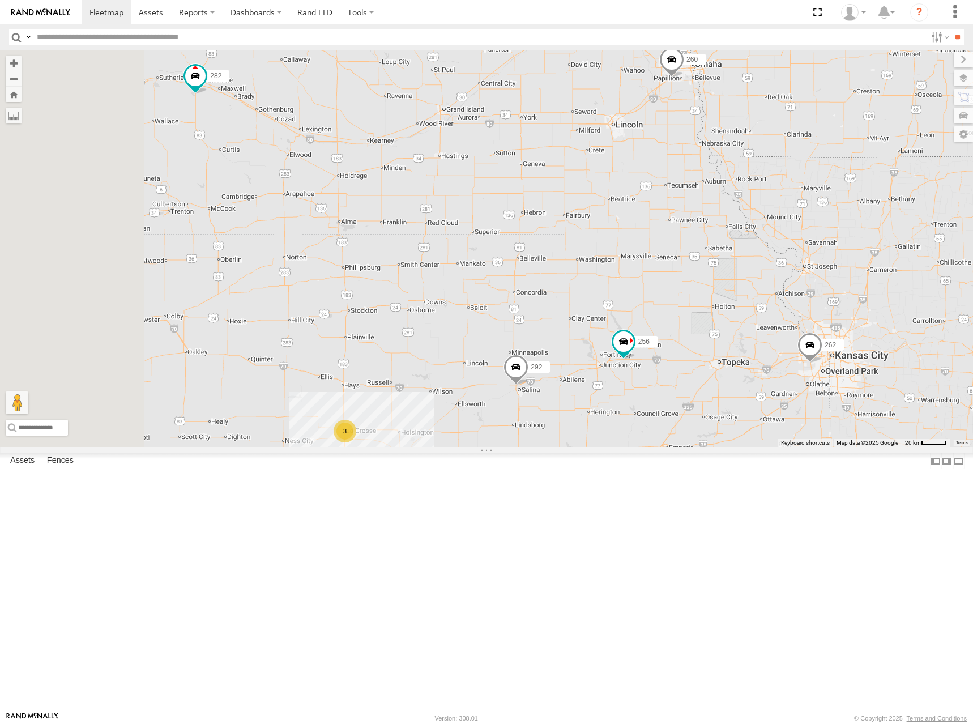
drag, startPoint x: 719, startPoint y: 469, endPoint x: 784, endPoint y: 309, distance: 173.5
click at [784, 309] on div "262 292 256 296 264 302 282 266 260 5 2 3" at bounding box center [486, 248] width 973 height 397
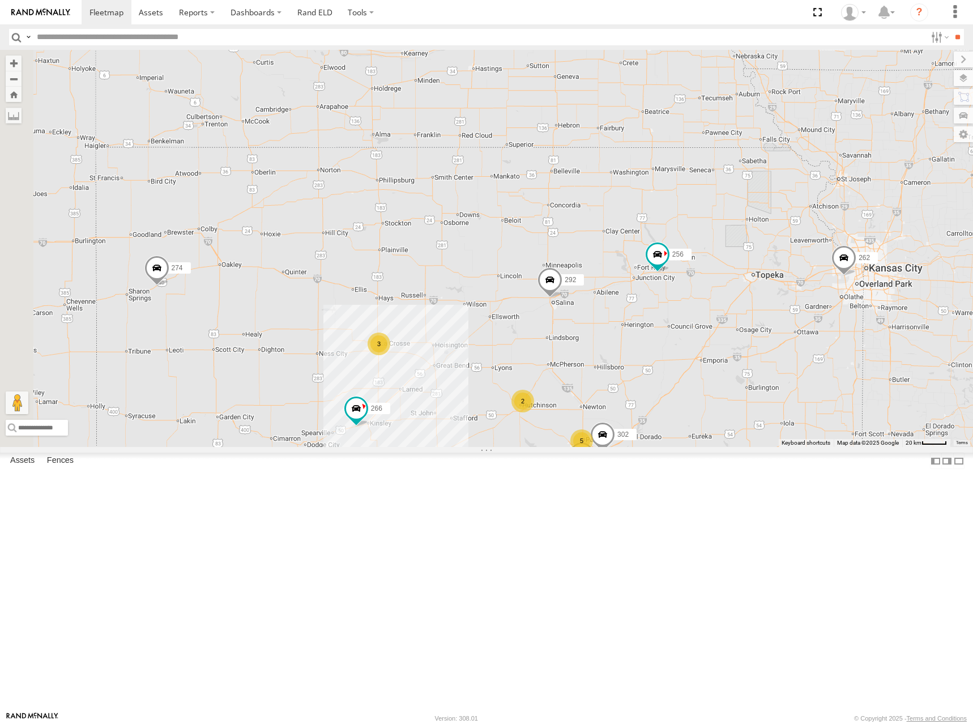
drag, startPoint x: 730, startPoint y: 274, endPoint x: 731, endPoint y: 266, distance: 7.4
click at [727, 266] on div "262 292 256 296 264 302 282 266 260 5 2 3 274" at bounding box center [486, 248] width 973 height 397
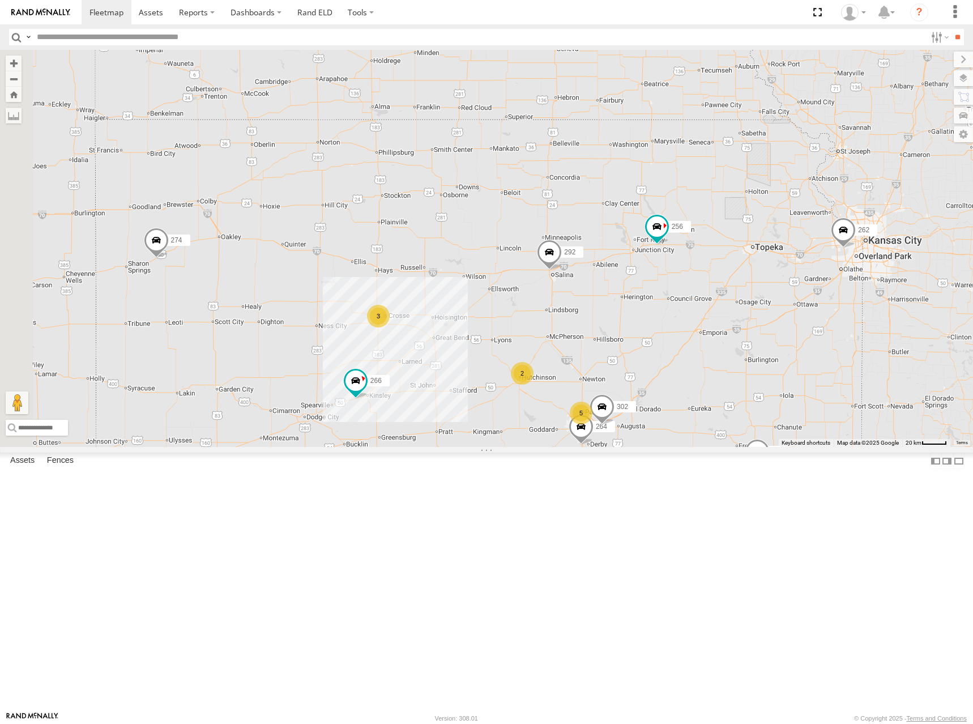
drag, startPoint x: 728, startPoint y: 255, endPoint x: 740, endPoint y: 243, distance: 16.8
click at [735, 233] on div "262 292 256 296 264 302 282 266 260 5 2 3 274" at bounding box center [486, 248] width 973 height 397
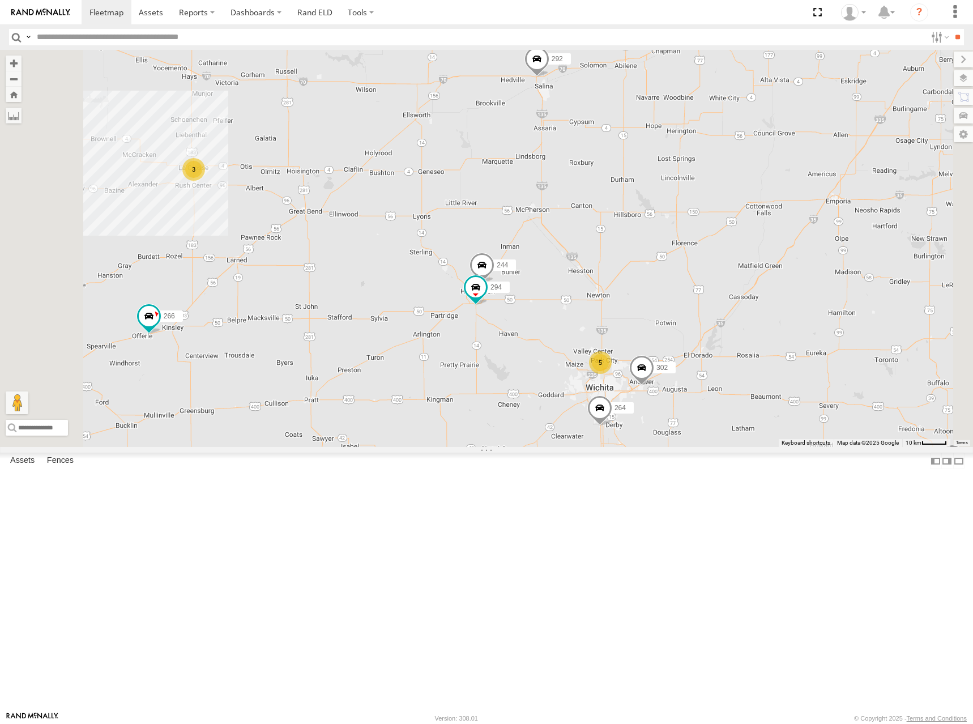
drag, startPoint x: 660, startPoint y: 430, endPoint x: 674, endPoint y: 372, distance: 59.6
click at [674, 372] on div "262 292 256 296 264 302 282 266 260 274 5 244 3 294" at bounding box center [486, 248] width 973 height 397
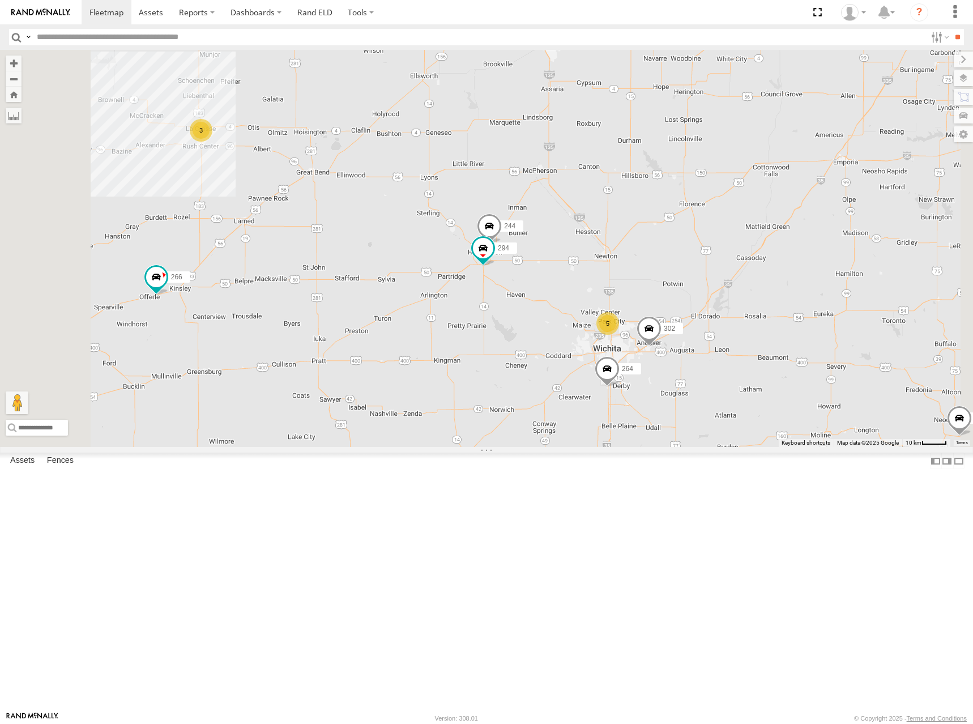
drag, startPoint x: 684, startPoint y: 432, endPoint x: 690, endPoint y: 396, distance: 36.2
click at [690, 396] on div "262 292 256 296 264 302 282 266 260 274 5 244 3 294" at bounding box center [486, 248] width 973 height 397
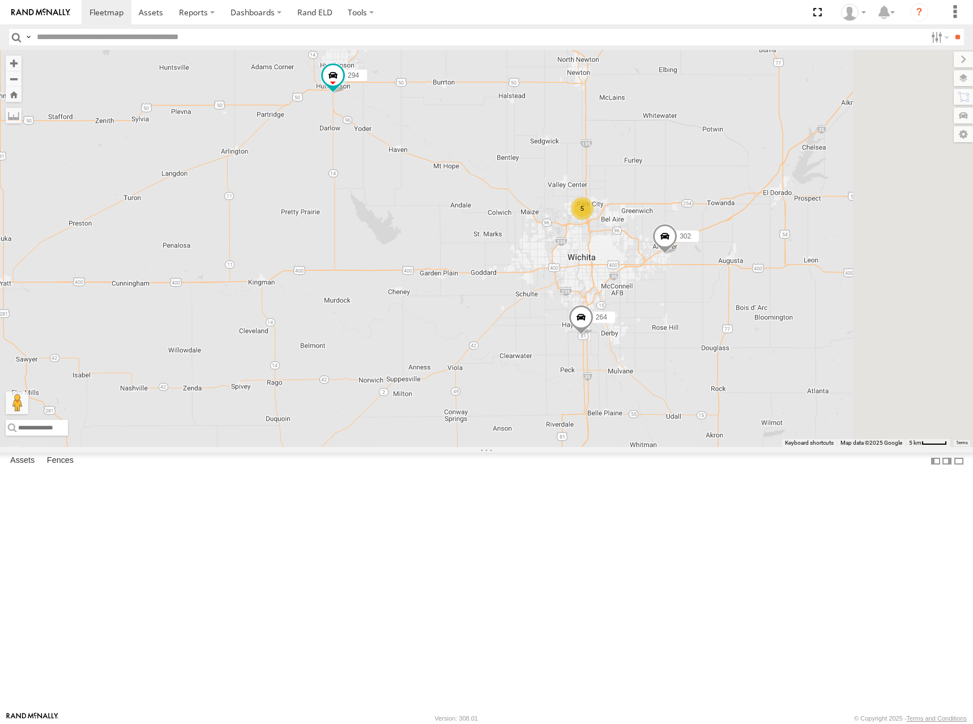
drag, startPoint x: 796, startPoint y: 435, endPoint x: 672, endPoint y: 279, distance: 199.6
click at [672, 279] on div "262 292 256 296 264 302 282 266 260 274 244 294 5" at bounding box center [486, 248] width 973 height 397
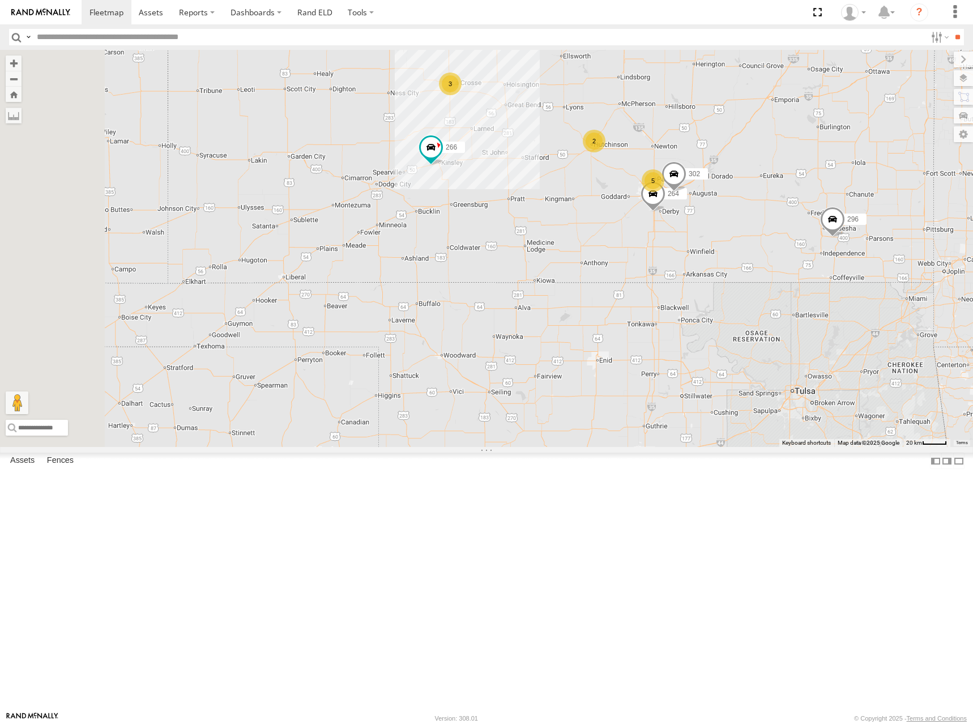
drag, startPoint x: 883, startPoint y: 203, endPoint x: 851, endPoint y: 233, distance: 43.7
click at [851, 233] on div "262 292 256 296 264 302 282 266 260 274 5 2 3 298 284 278" at bounding box center [486, 248] width 973 height 397
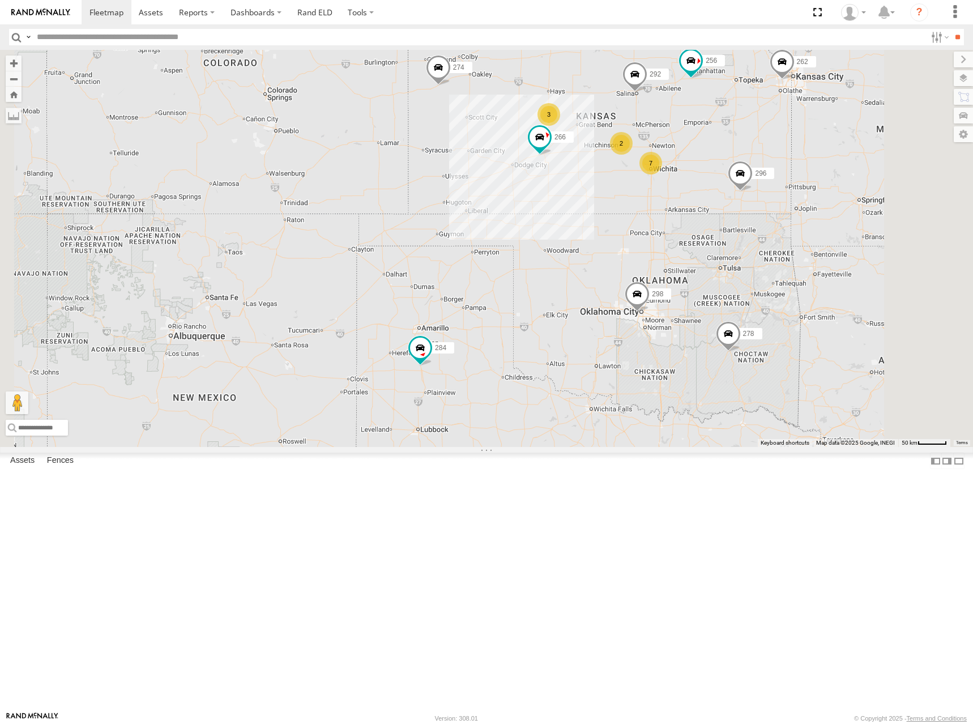
drag, startPoint x: 874, startPoint y: 221, endPoint x: 842, endPoint y: 242, distance: 38.3
click at [842, 242] on div "262 292 256 296 282 266 260 274 298 284 278 7 2 3" at bounding box center [486, 248] width 973 height 397
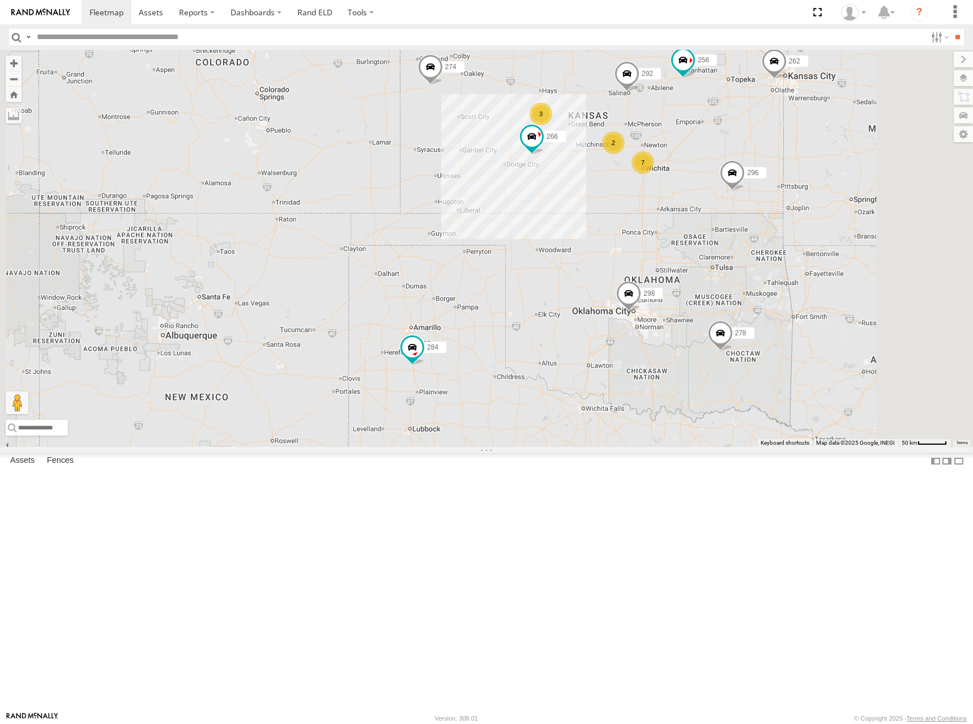
drag, startPoint x: 848, startPoint y: 243, endPoint x: 835, endPoint y: 242, distance: 13.0
click at [835, 242] on div "262 292 256 296 282 266 260 274 298 284 278 7 2 3" at bounding box center [486, 248] width 973 height 397
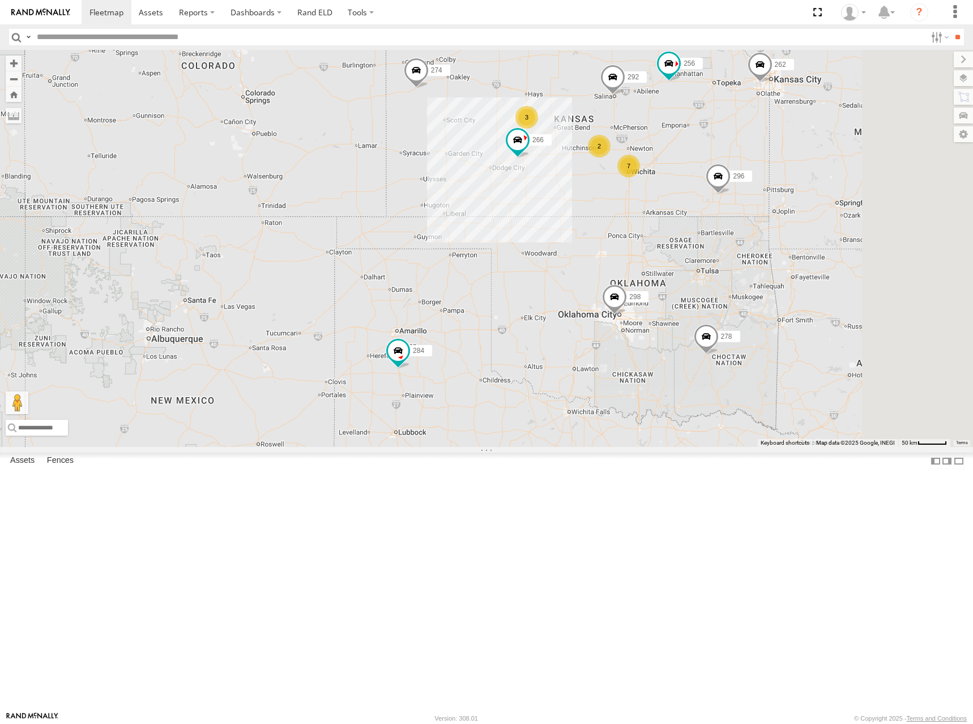
drag, startPoint x: 825, startPoint y: 242, endPoint x: 814, endPoint y: 246, distance: 10.7
click at [814, 246] on div "262 292 256 296 282 266 260 274 298 284 278 7 2 3" at bounding box center [486, 248] width 973 height 397
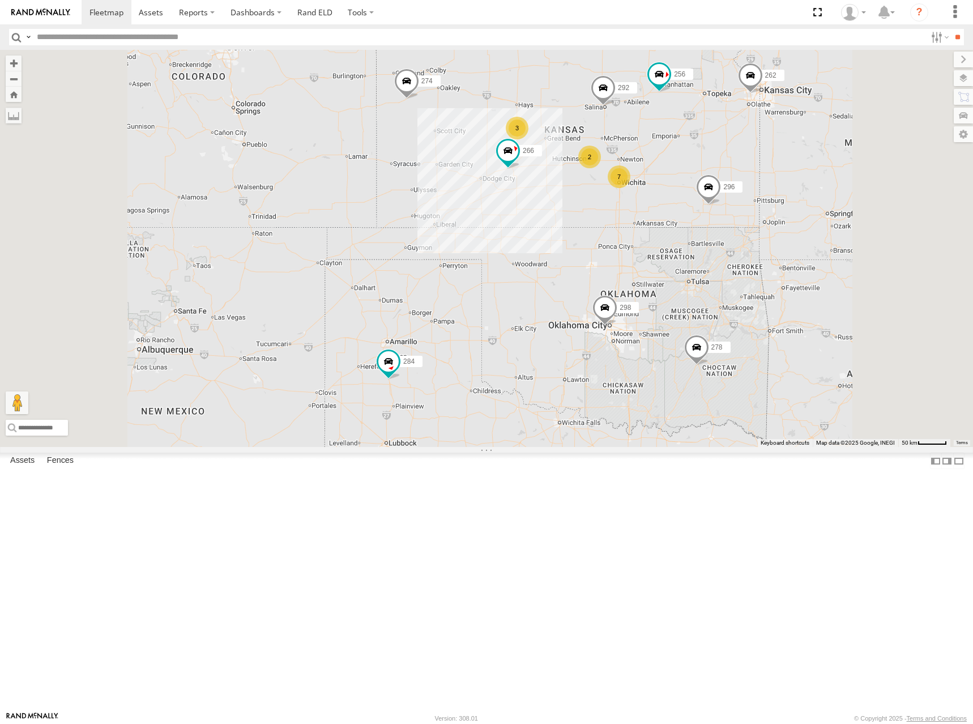
drag, startPoint x: 790, startPoint y: 253, endPoint x: 777, endPoint y: 259, distance: 14.4
click at [777, 259] on div "262 292 256 296 282 266 260 274 298 284 278 7 2 3" at bounding box center [486, 248] width 973 height 397
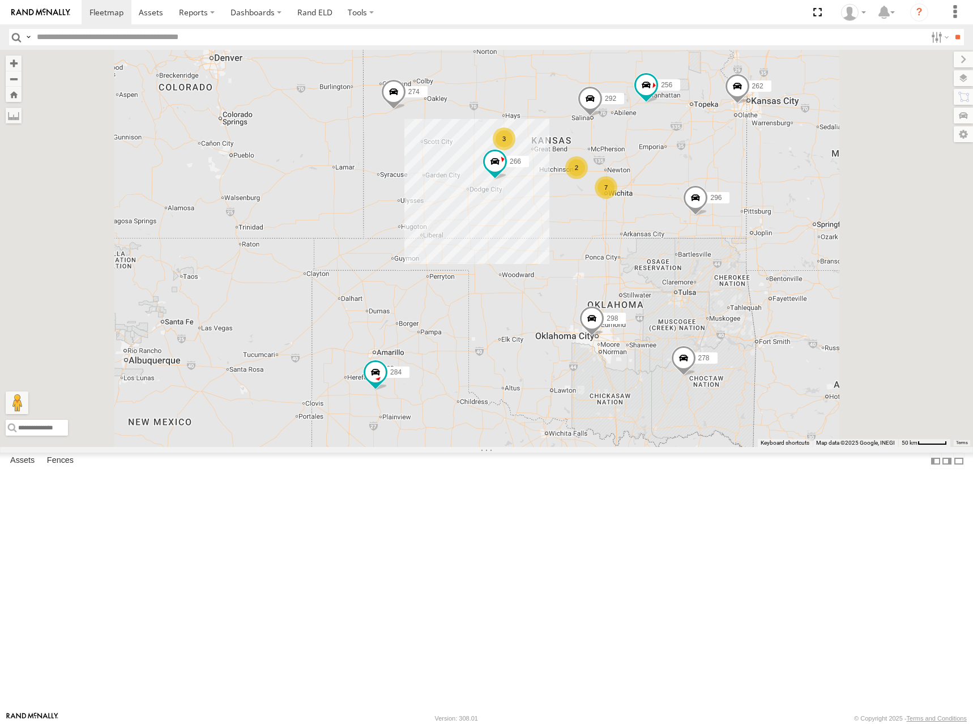
drag, startPoint x: 780, startPoint y: 257, endPoint x: 774, endPoint y: 263, distance: 8.8
click at [774, 263] on div "262 292 256 296 282 266 260 274 298 284 278 7 2 3" at bounding box center [486, 248] width 973 height 397
click at [787, 264] on div "262 292 256 296 282 266 260 274 298 284 278 7 2 3" at bounding box center [486, 248] width 973 height 397
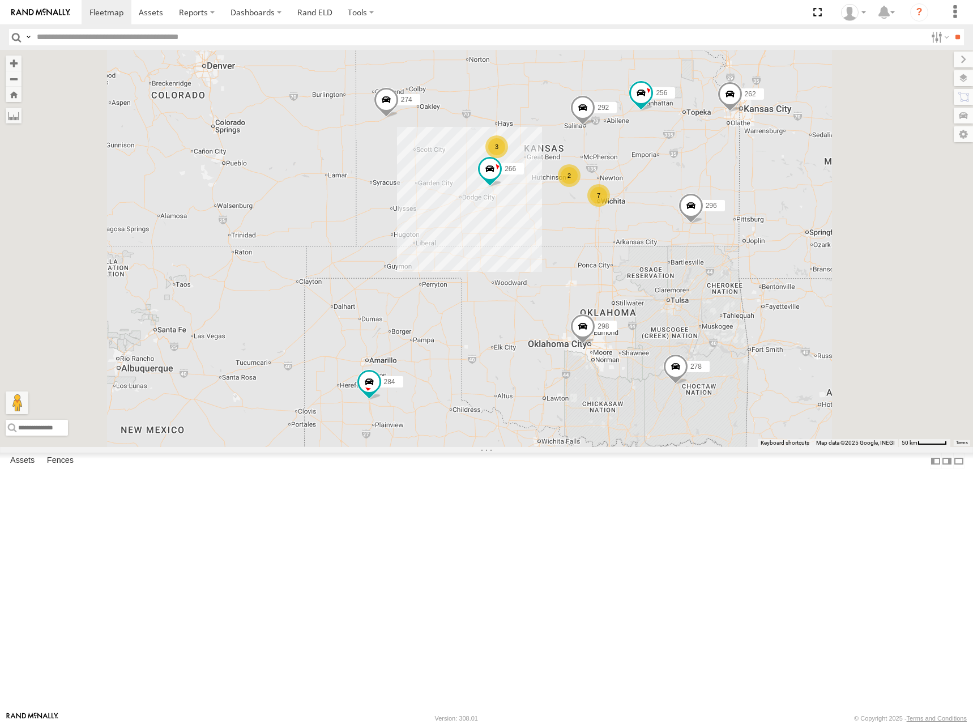
drag, startPoint x: 746, startPoint y: 177, endPoint x: 743, endPoint y: 182, distance: 6.6
click at [743, 182] on div "262 292 256 296 282 266 260 274 298 284 278 7 2 3" at bounding box center [486, 248] width 973 height 397
drag, startPoint x: 745, startPoint y: 182, endPoint x: 742, endPoint y: 175, distance: 7.2
click at [742, 175] on div "262 292 256 296 282 266 260 274 298 284 278 7 2 3" at bounding box center [486, 248] width 973 height 397
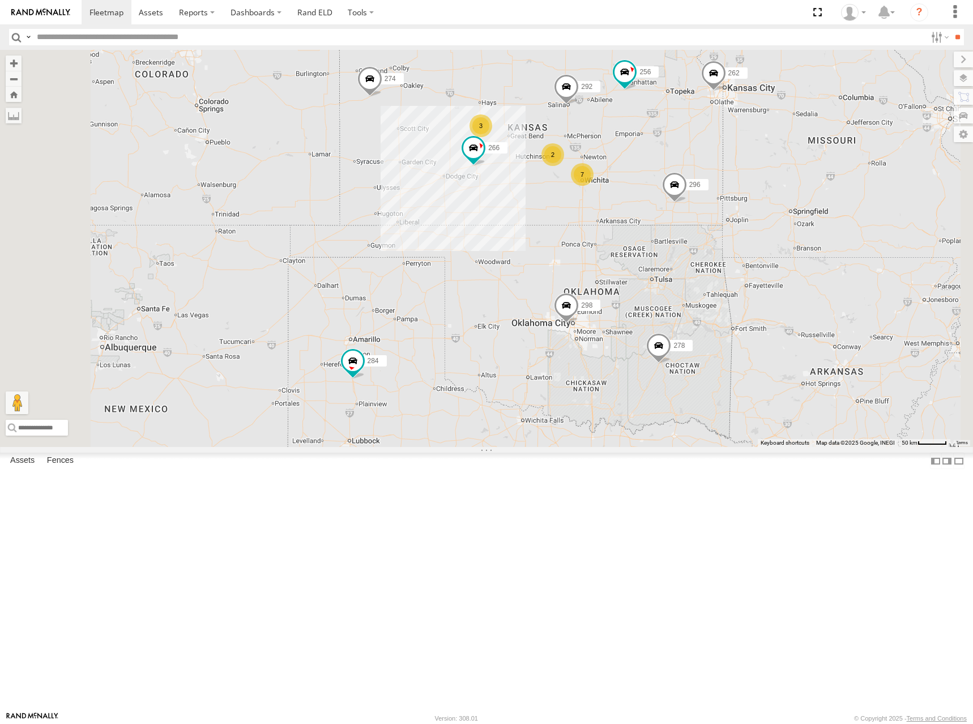
drag, startPoint x: 729, startPoint y: 160, endPoint x: 704, endPoint y: 157, distance: 24.5
click at [704, 157] on div "262 292 256 296 282 266 260 274 298 284 278 7 2 3" at bounding box center [486, 248] width 973 height 397
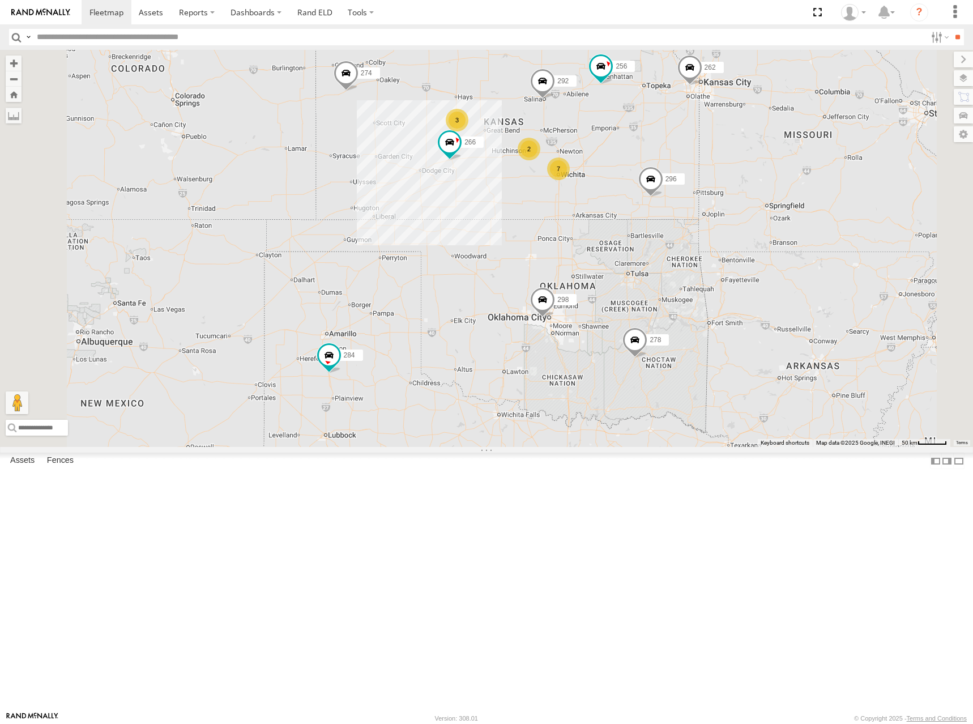
drag, startPoint x: 682, startPoint y: 157, endPoint x: 685, endPoint y: 152, distance: 5.8
click at [685, 152] on div "262 292 256 296 282 266 260 274 298 284 278 7 2 3" at bounding box center [486, 248] width 973 height 397
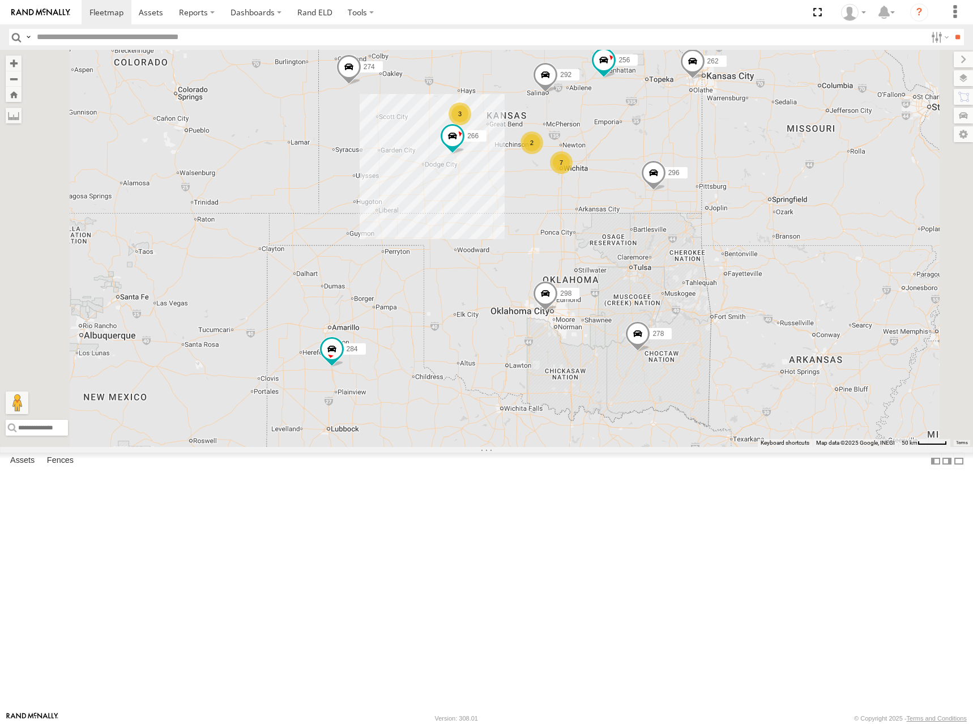
click at [767, 229] on div "262 292 256 296 282 266 260 274 298 284 278 7 2 3" at bounding box center [486, 248] width 973 height 397
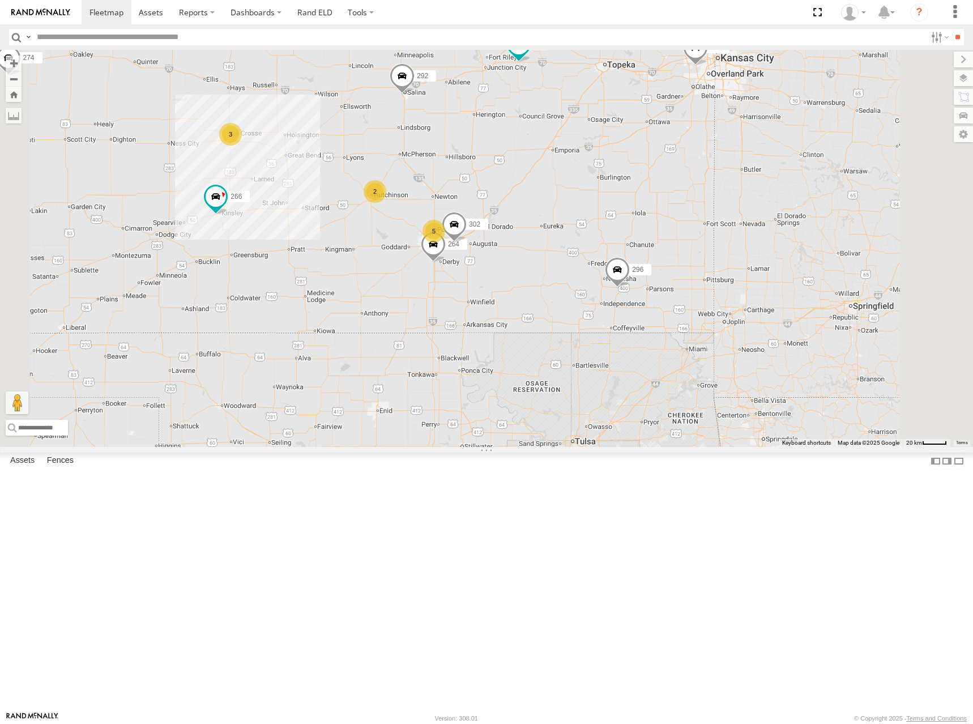
drag, startPoint x: 771, startPoint y: 258, endPoint x: 791, endPoint y: 221, distance: 41.8
click at [784, 228] on div "262 292 256 296 282 266 260 274 298 284 278 5 2 3 264 302" at bounding box center [486, 248] width 973 height 397
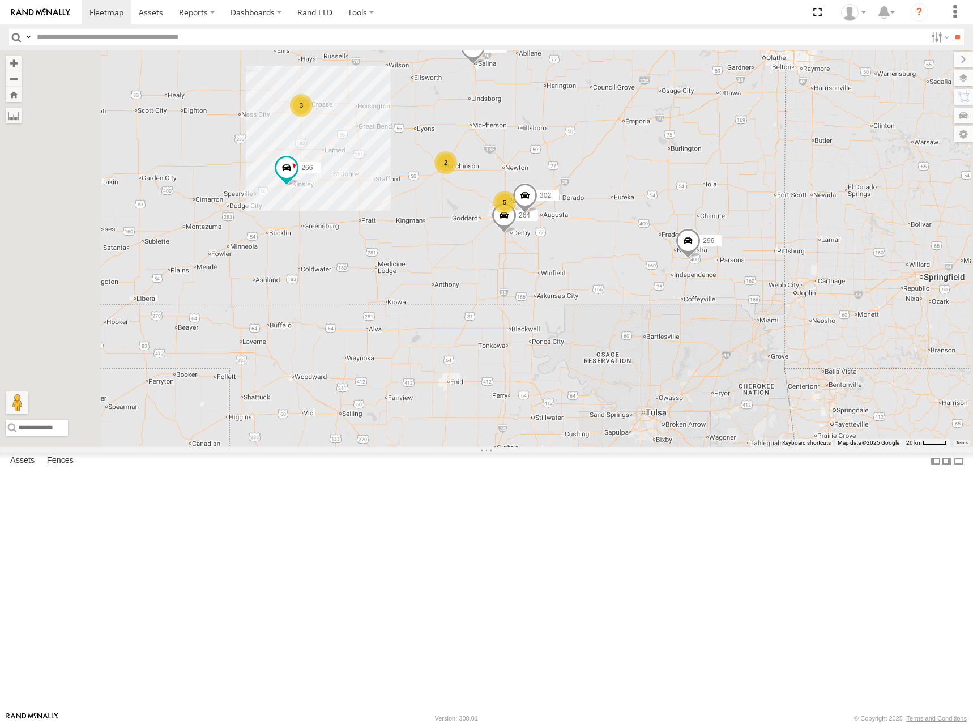
drag, startPoint x: 813, startPoint y: 212, endPoint x: 871, endPoint y: 221, distance: 58.9
click at [871, 221] on div "262 292 256 296 282 266 260 274 298 284 278 5 2 3 264 302" at bounding box center [486, 248] width 973 height 397
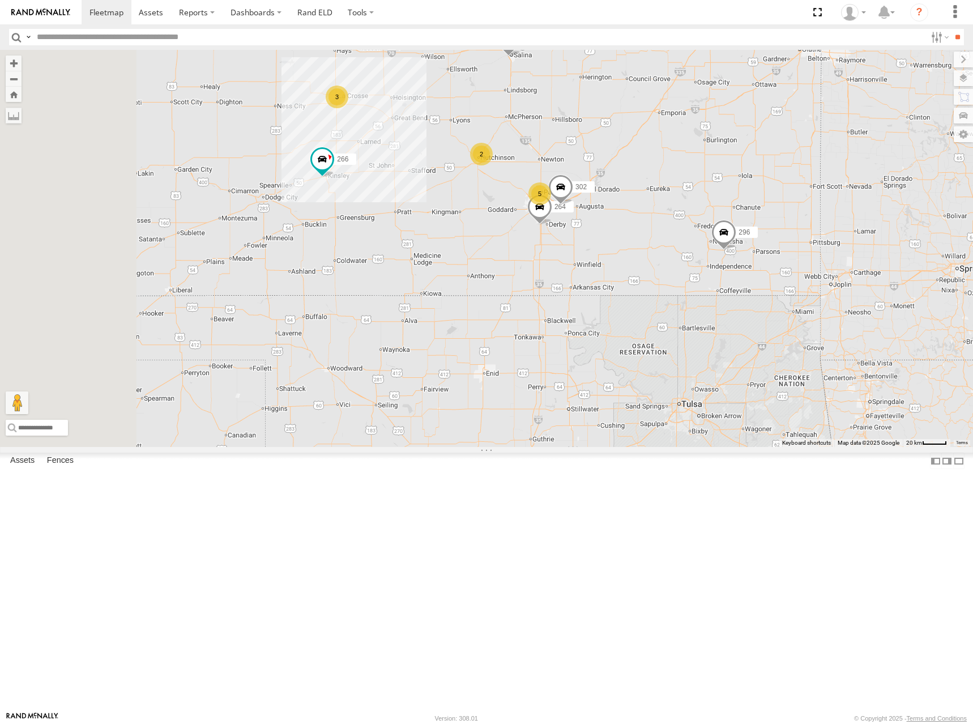
drag, startPoint x: 727, startPoint y: 241, endPoint x: 764, endPoint y: 230, distance: 38.7
click at [764, 230] on div "262 292 256 296 282 266 260 274 298 284 278 5 2 3 264 302" at bounding box center [486, 248] width 973 height 397
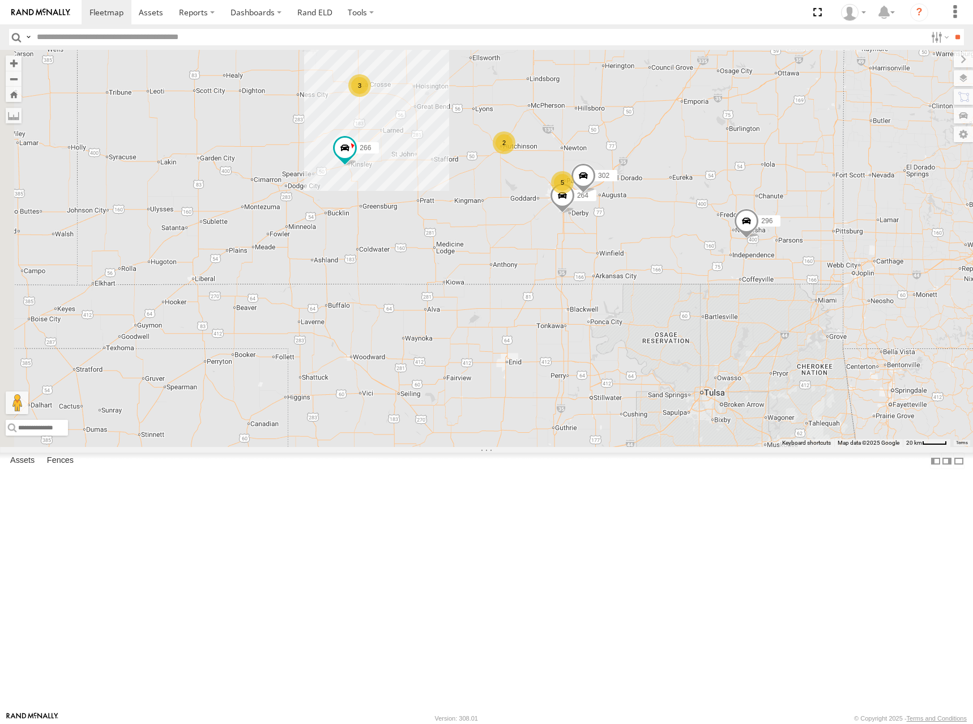
drag, startPoint x: 772, startPoint y: 233, endPoint x: 778, endPoint y: 230, distance: 6.3
click at [778, 230] on div "262 292 256 296 282 266 260 274 298 284 278 5 2 3 264 302" at bounding box center [486, 248] width 973 height 397
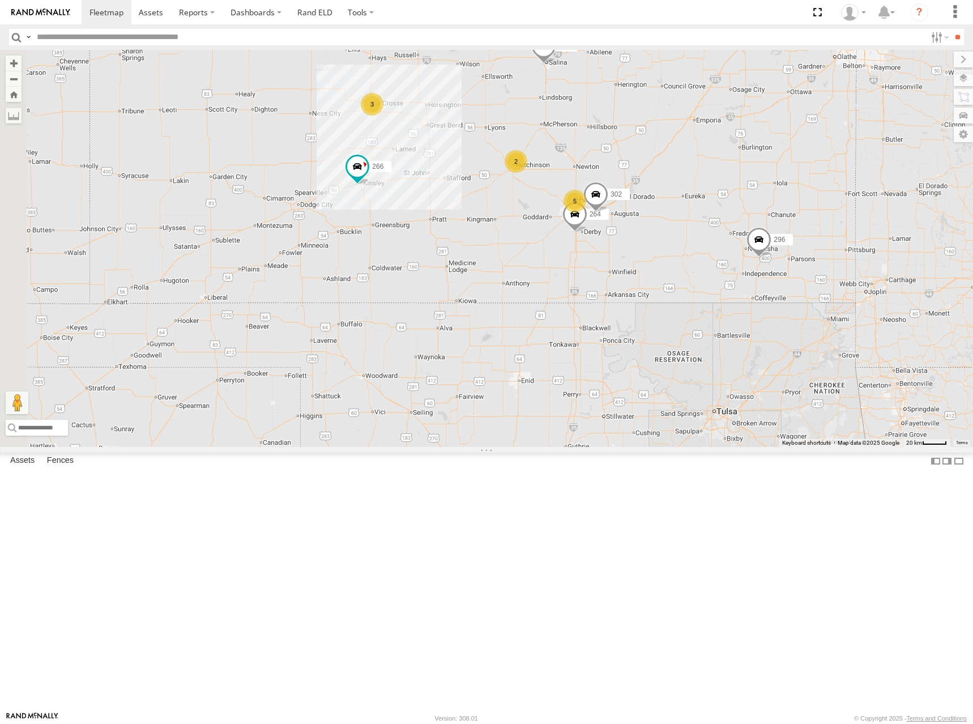
drag, startPoint x: 581, startPoint y: 203, endPoint x: 591, endPoint y: 228, distance: 27.2
click at [591, 228] on div "262 292 256 296 282 266 260 274 298 284 278 5 2 3 264 302" at bounding box center [486, 248] width 973 height 397
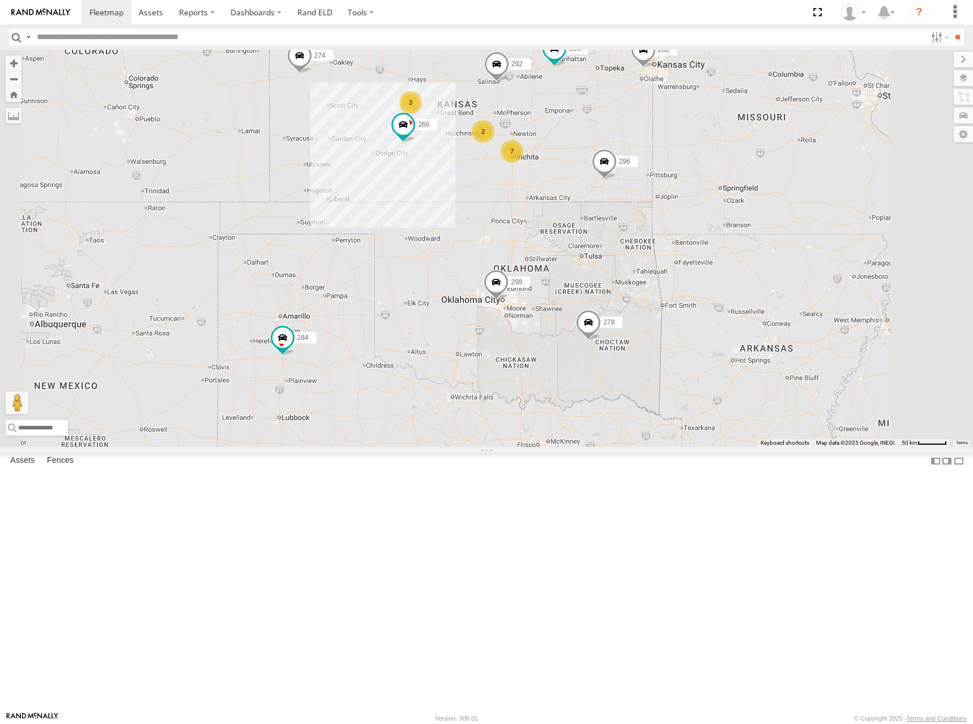
drag, startPoint x: 688, startPoint y: 217, endPoint x: 682, endPoint y: 228, distance: 12.2
click at [682, 228] on div "262 292 256 296 282 266 260 274 298 284 278 7 2 3" at bounding box center [486, 248] width 973 height 397
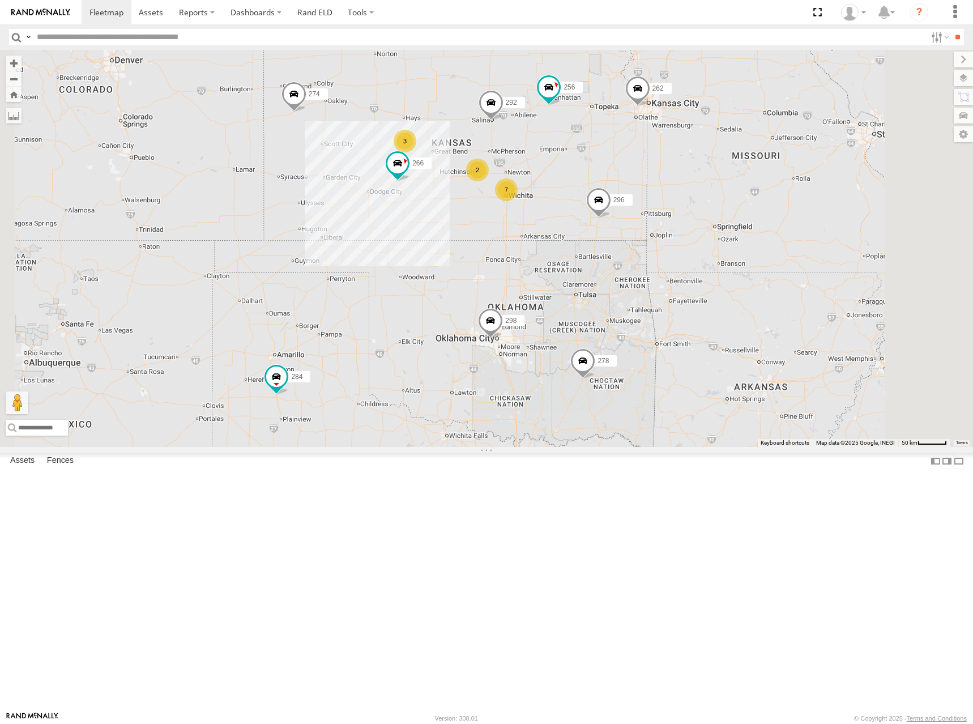
drag, startPoint x: 662, startPoint y: 158, endPoint x: 663, endPoint y: 181, distance: 23.2
click at [663, 181] on div "262 292 256 296 282 266 260 274 298 284 278 7 2 3" at bounding box center [486, 248] width 973 height 397
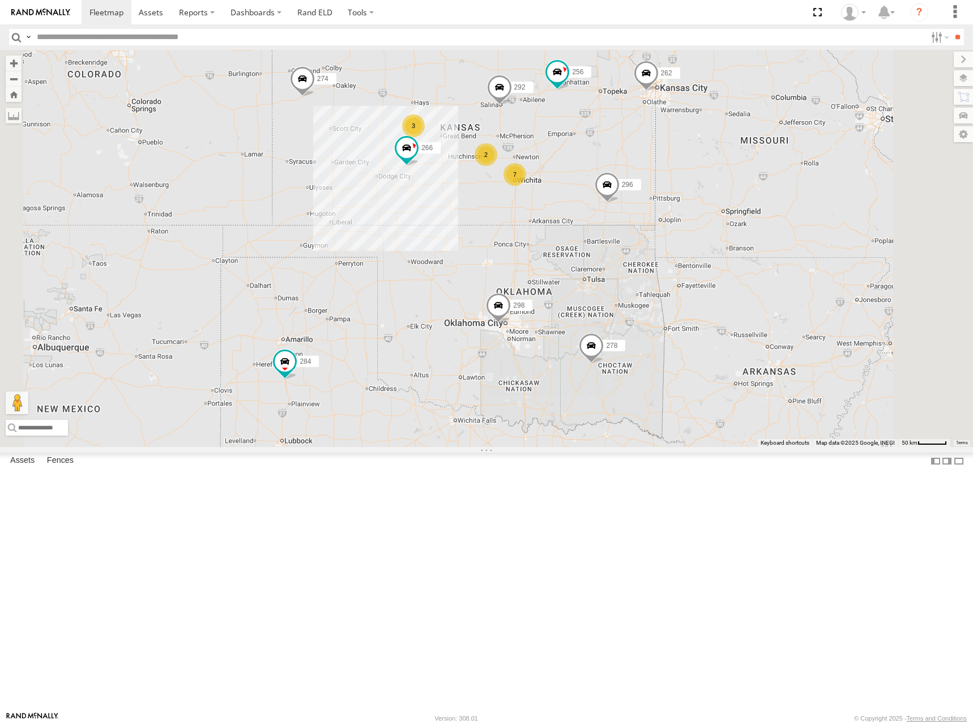
drag, startPoint x: 716, startPoint y: 280, endPoint x: 720, endPoint y: 273, distance: 7.9
click at [720, 273] on div "262 292 256 296 282 266 260 274 298 284 278 7 2 3" at bounding box center [486, 248] width 973 height 397
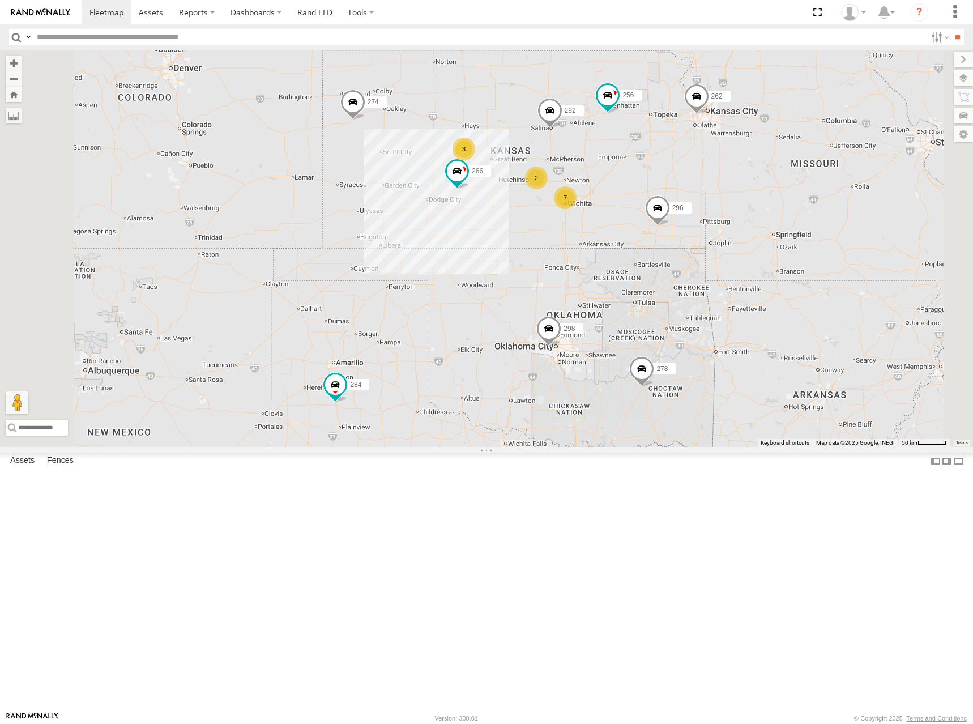
drag, startPoint x: 593, startPoint y: 158, endPoint x: 642, endPoint y: 189, distance: 58.0
click at [639, 189] on div "262 292 256 296 282 266 260 274 298 284 278 7 2 3" at bounding box center [486, 248] width 973 height 397
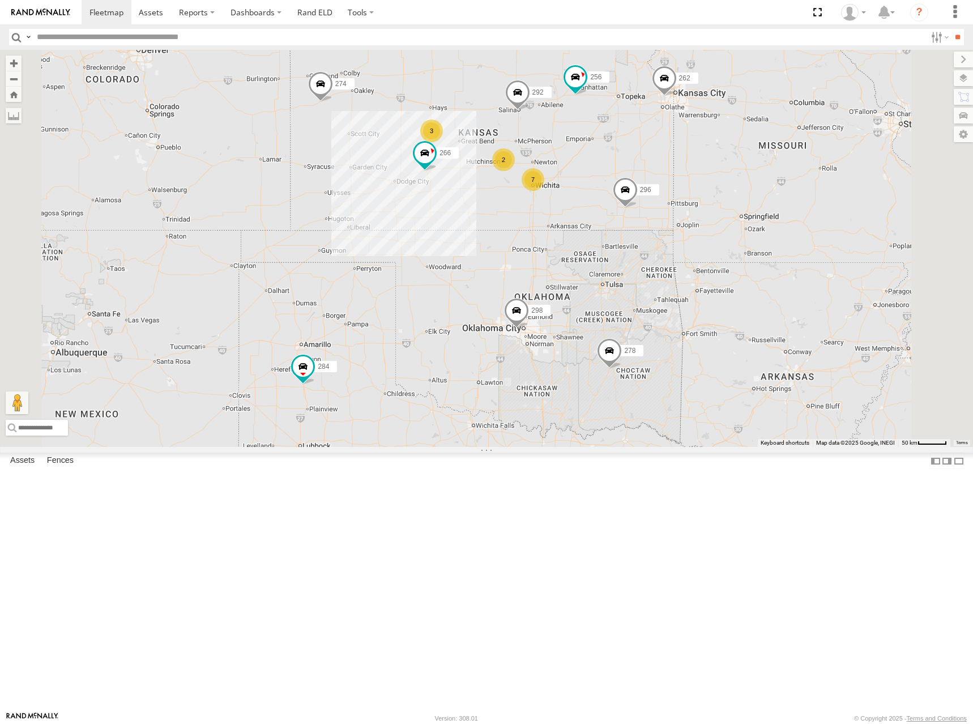
drag, startPoint x: 731, startPoint y: 190, endPoint x: 698, endPoint y: 163, distance: 42.6
click at [698, 163] on div "262 292 256 296 282 266 260 274 298 284 278 7 2 3" at bounding box center [486, 248] width 973 height 397
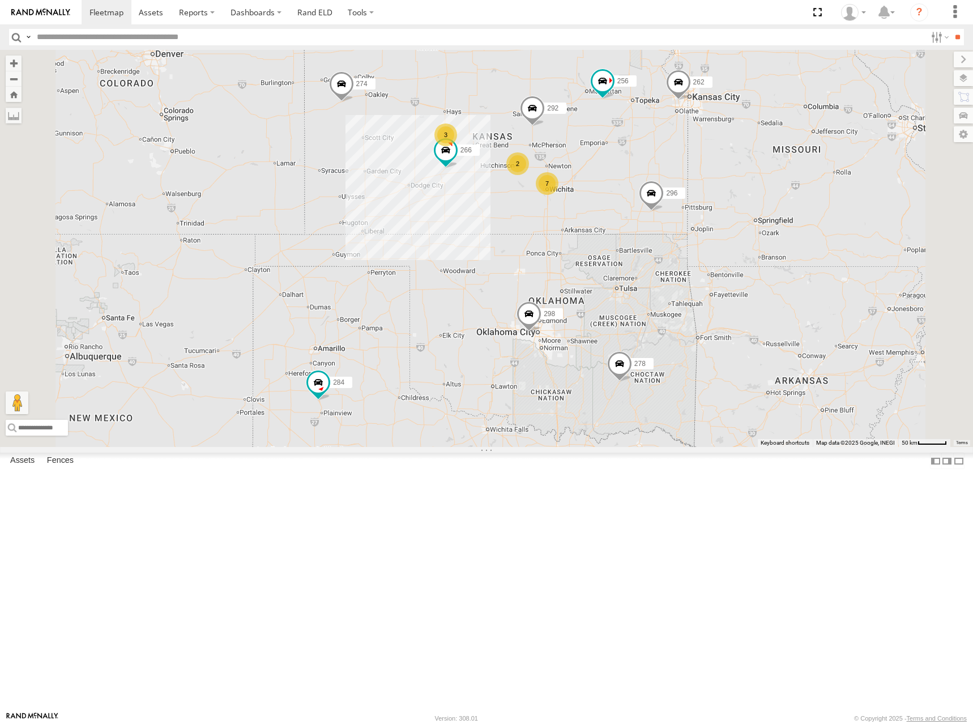
drag, startPoint x: 701, startPoint y: 190, endPoint x: 722, endPoint y: 198, distance: 22.2
click at [722, 198] on div "274 298 262 292 256 296 284 282 266 278 260 7 2 3" at bounding box center [486, 248] width 973 height 397
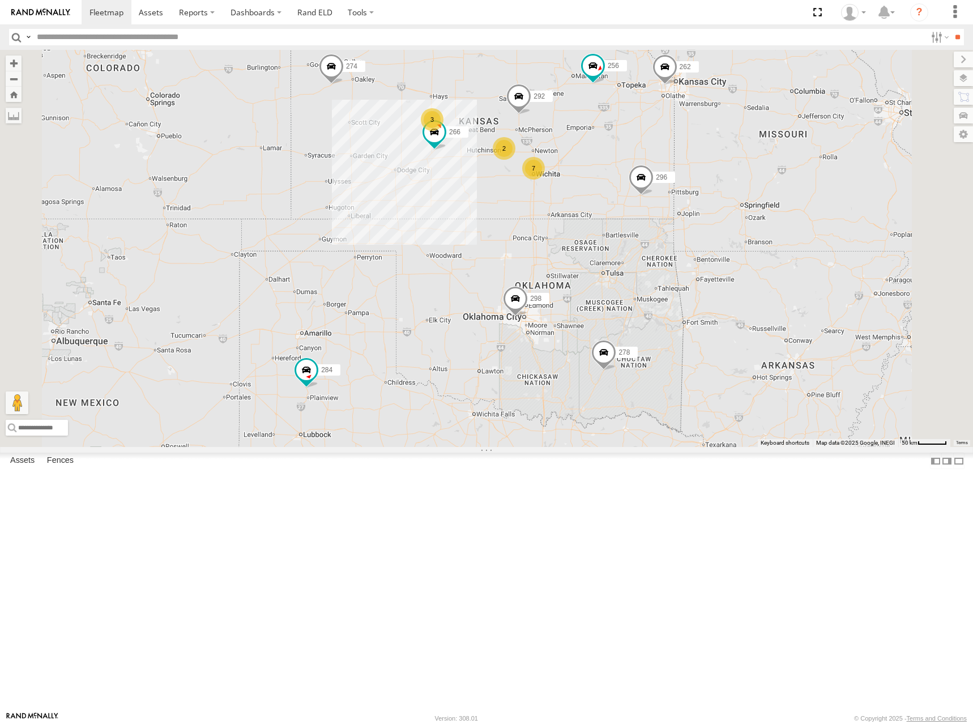
drag, startPoint x: 759, startPoint y: 163, endPoint x: 753, endPoint y: 157, distance: 8.8
click at [753, 157] on div "274 298 262 292 256 296 284 282 266 278 260 7 2 3" at bounding box center [486, 248] width 973 height 397
drag, startPoint x: 602, startPoint y: 189, endPoint x: 604, endPoint y: 197, distance: 8.2
click at [604, 197] on div "274 298 262 292 256 296 284 282 266 278 260 7 2 3" at bounding box center [486, 248] width 973 height 397
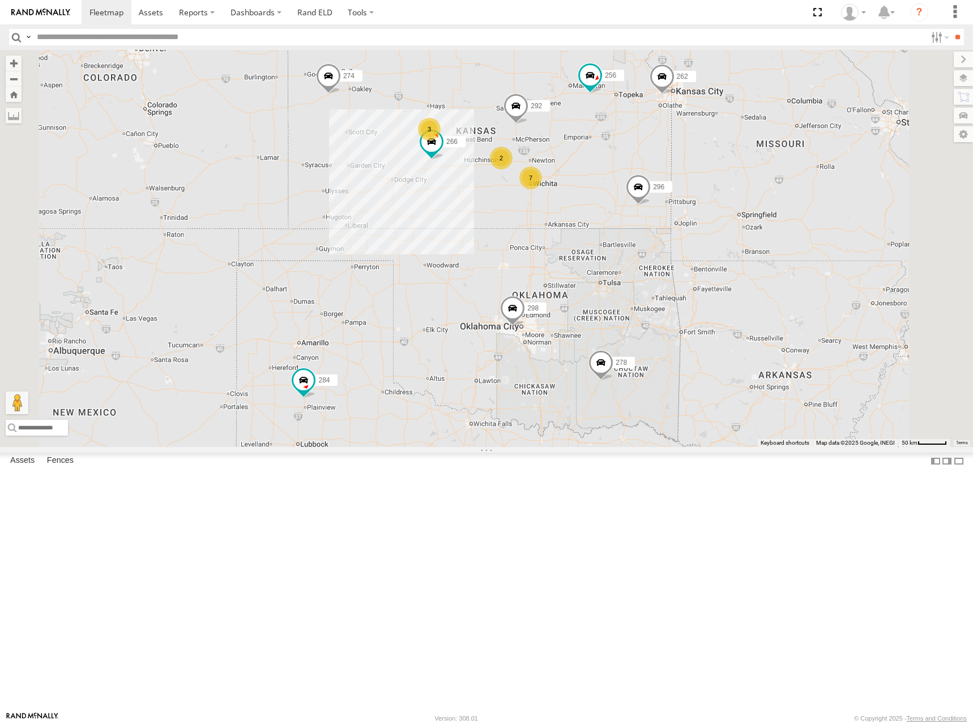
drag, startPoint x: 685, startPoint y: 174, endPoint x: 683, endPoint y: 181, distance: 7.6
click at [683, 181] on div "274 298 262 292 256 296 284 282 266 278 260 7 2 3" at bounding box center [486, 248] width 973 height 397
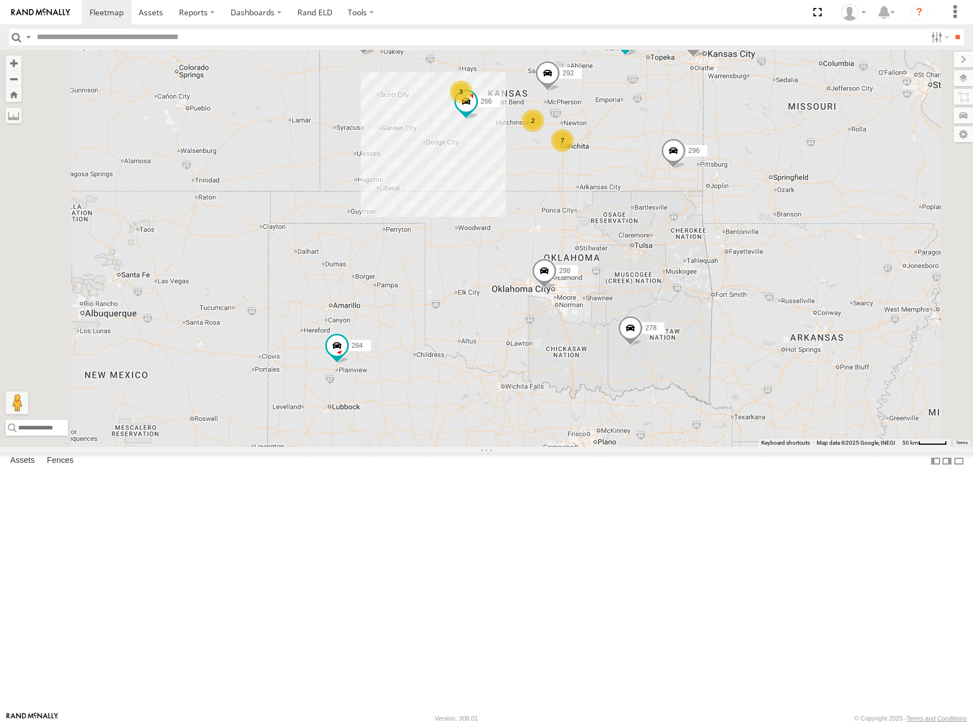
drag, startPoint x: 574, startPoint y: 219, endPoint x: 555, endPoint y: 315, distance: 98.2
click at [555, 315] on div "274 298 262 292 256 296 284 266 278 7 2 3" at bounding box center [486, 248] width 973 height 397
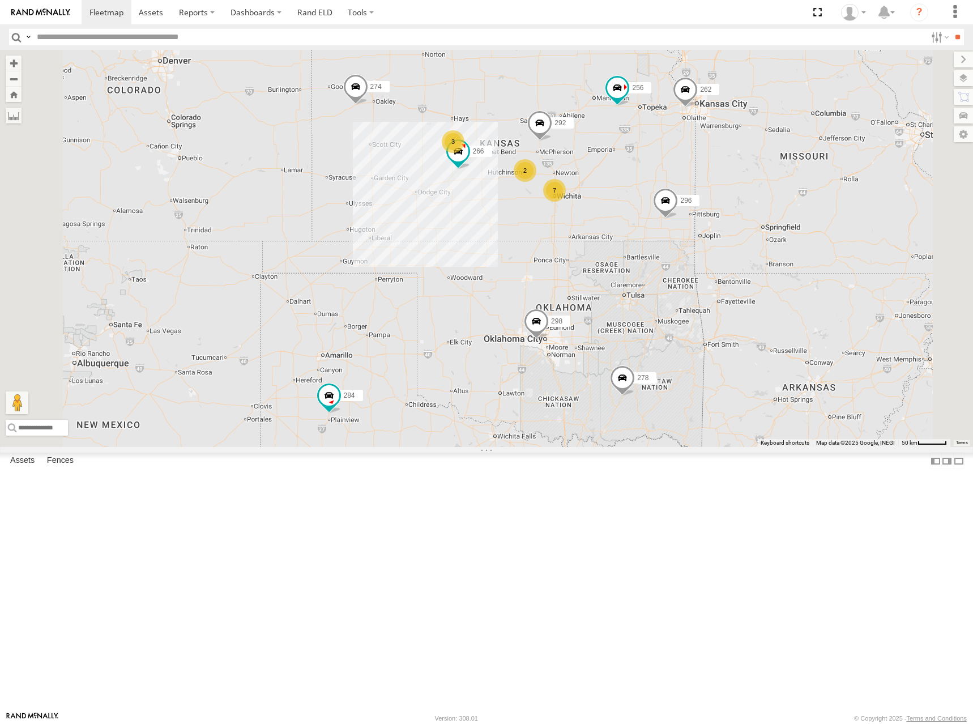
drag, startPoint x: 642, startPoint y: 140, endPoint x: 632, endPoint y: 148, distance: 12.8
click at [632, 148] on div "274 298 262 292 256 296 284 266 278 282 260 7 2 3" at bounding box center [486, 248] width 973 height 397
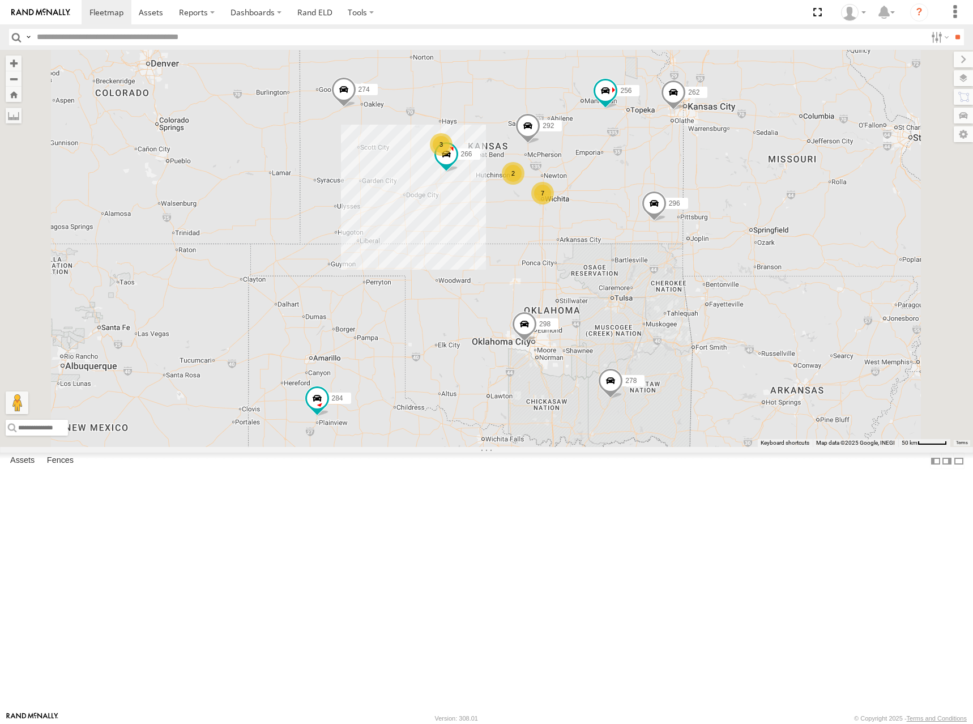
drag, startPoint x: 676, startPoint y: 163, endPoint x: 643, endPoint y: 164, distance: 32.3
click at [643, 164] on div "274 298 262 292 256 296 284 266 278 282 260 7 2 3" at bounding box center [486, 248] width 973 height 397
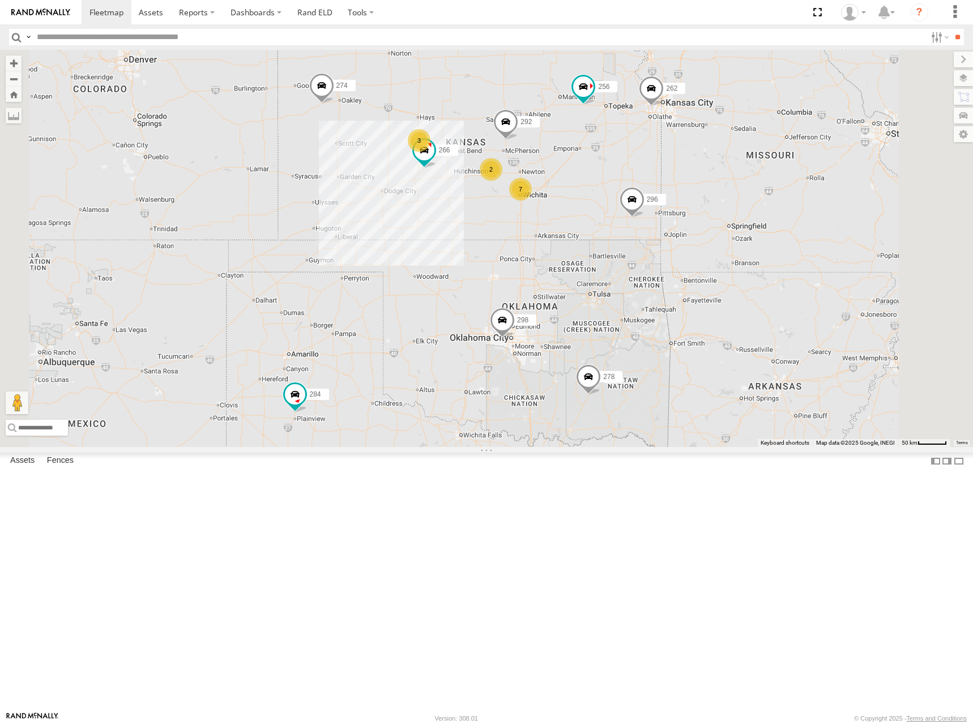
drag, startPoint x: 584, startPoint y: 352, endPoint x: 566, endPoint y: 347, distance: 19.0
click at [566, 347] on div "274 298 262 292 256 296 284 266 278 282 260 7 2 3" at bounding box center [486, 248] width 973 height 397
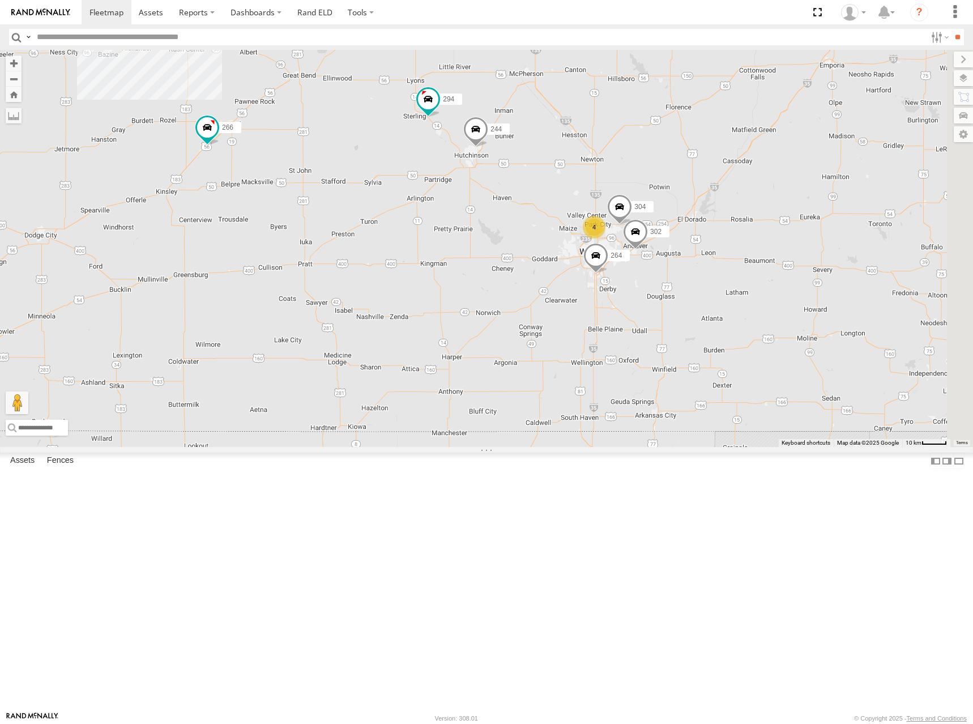
drag, startPoint x: 669, startPoint y: 276, endPoint x: 556, endPoint y: 298, distance: 115.3
click at [556, 298] on div "274 298 262 292 256 296 284 266 278 282 260 4 244 3 304 264 302 294" at bounding box center [486, 248] width 973 height 397
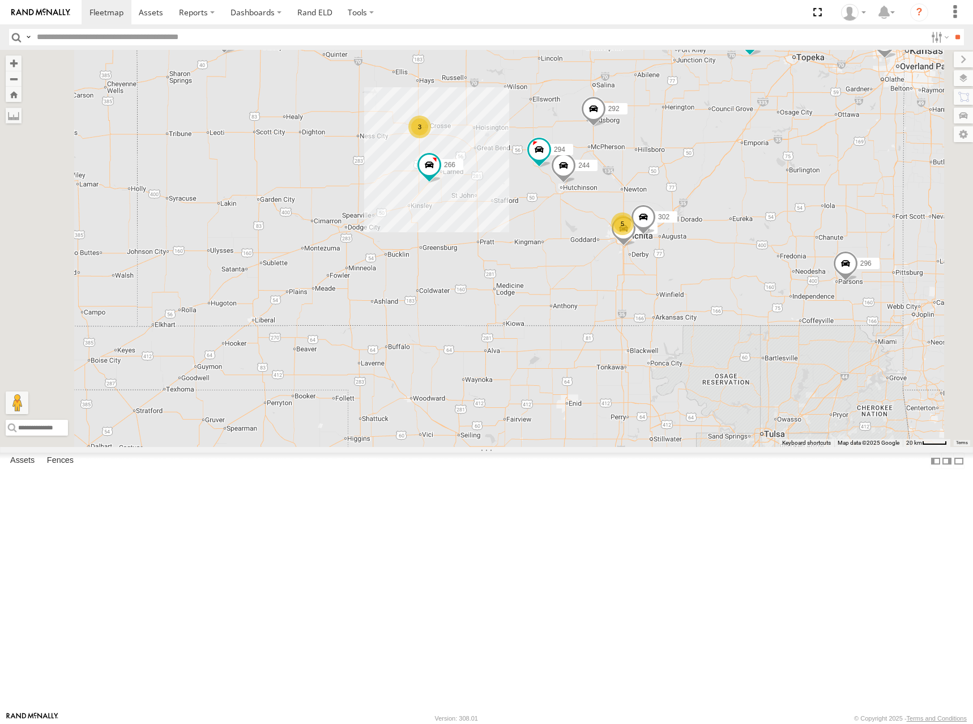
click at [735, 160] on div "274 298 262 292 256 296 284 266 278 282 260 244 264 302 294 5 3" at bounding box center [486, 248] width 973 height 397
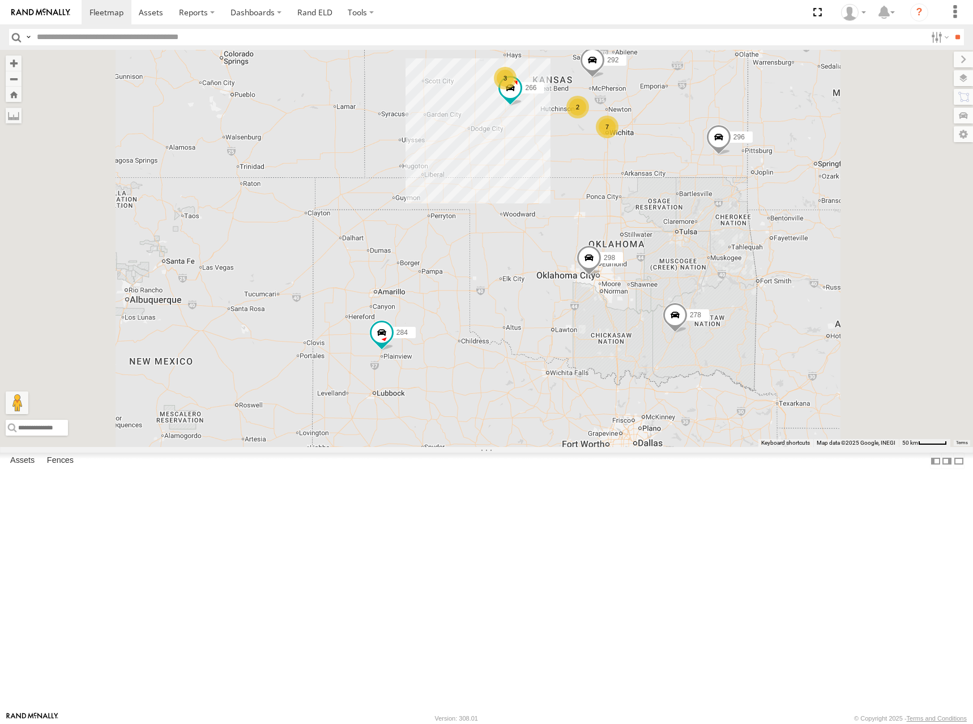
drag, startPoint x: 703, startPoint y: 164, endPoint x: 697, endPoint y: 169, distance: 8.4
click at [697, 169] on div "274 298 262 292 256 296 284 266 278 282 260 7 2 3" at bounding box center [486, 248] width 973 height 397
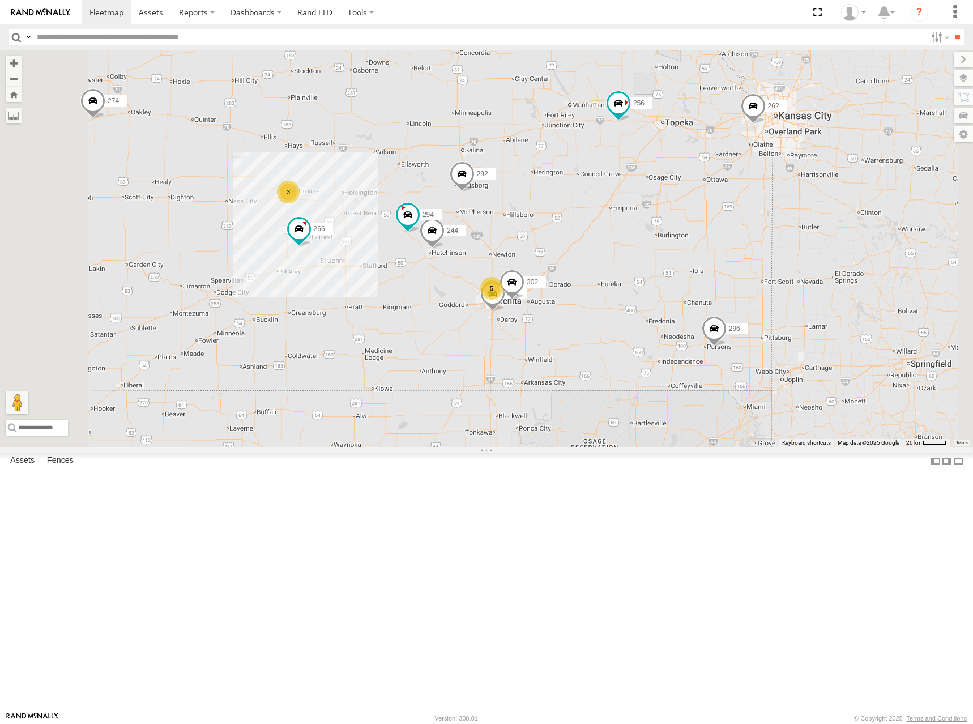
drag, startPoint x: 825, startPoint y: 195, endPoint x: 817, endPoint y: 173, distance: 23.5
click at [817, 173] on div "274 298 262 292 256 296 284 266 278 282 260 5 244 3 264 302 294" at bounding box center [486, 248] width 973 height 397
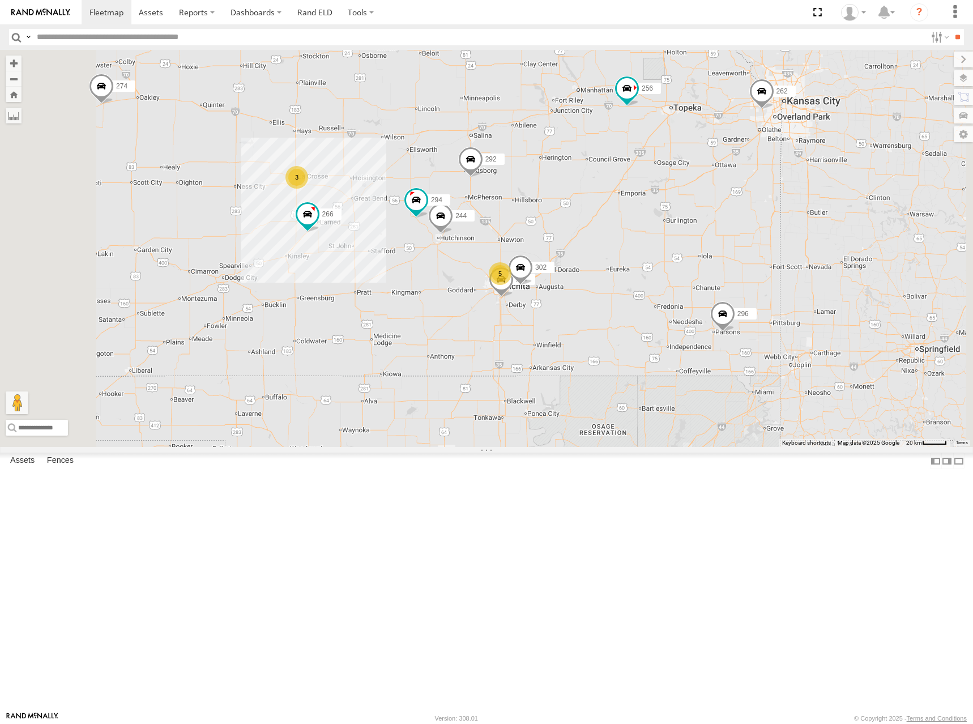
drag, startPoint x: 725, startPoint y: 166, endPoint x: 750, endPoint y: 165, distance: 24.9
click at [750, 165] on div "274 298 262 292 256 296 284 266 278 282 260 5 244 3 264 302 294" at bounding box center [486, 248] width 973 height 397
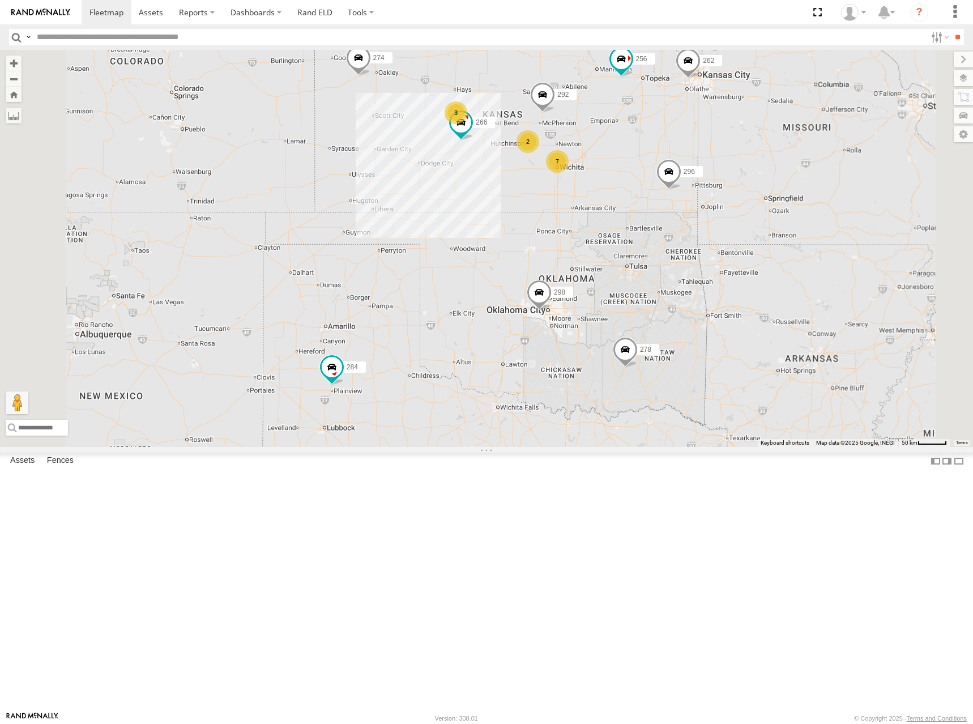
drag, startPoint x: 735, startPoint y: 139, endPoint x: 732, endPoint y: 149, distance: 10.6
click at [732, 149] on div "274 298 262 292 256 296 284 266 278 282 260 7 2 3" at bounding box center [486, 248] width 973 height 397
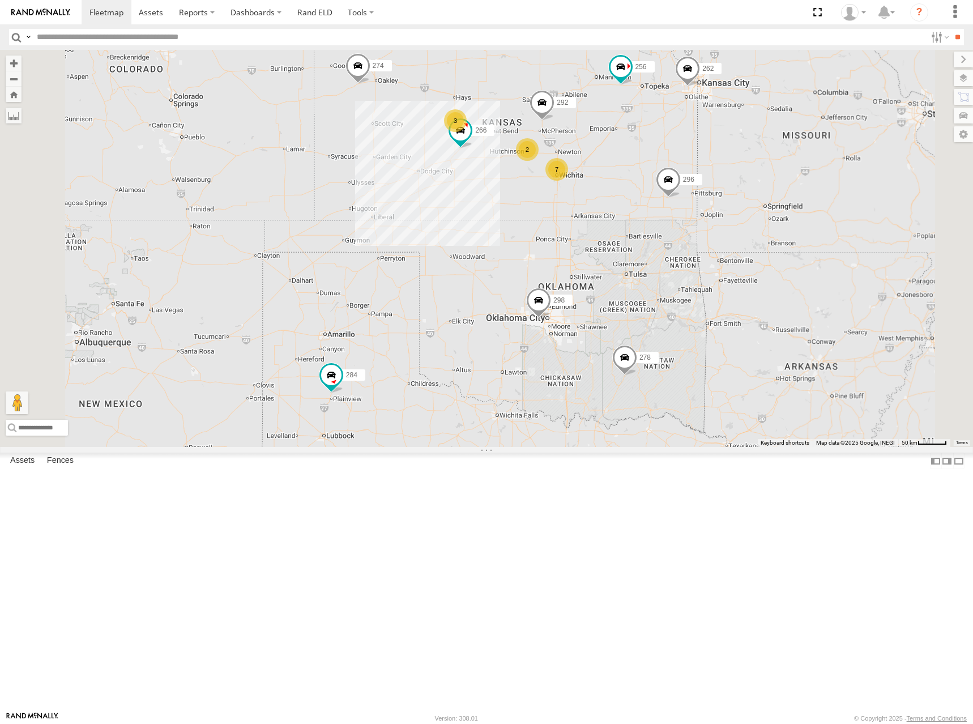
drag, startPoint x: 652, startPoint y: 155, endPoint x: 652, endPoint y: 168, distance: 13.0
click at [652, 168] on div "274 298 262 292 256 296 284 266 278 282 260 7 2 3" at bounding box center [486, 248] width 973 height 397
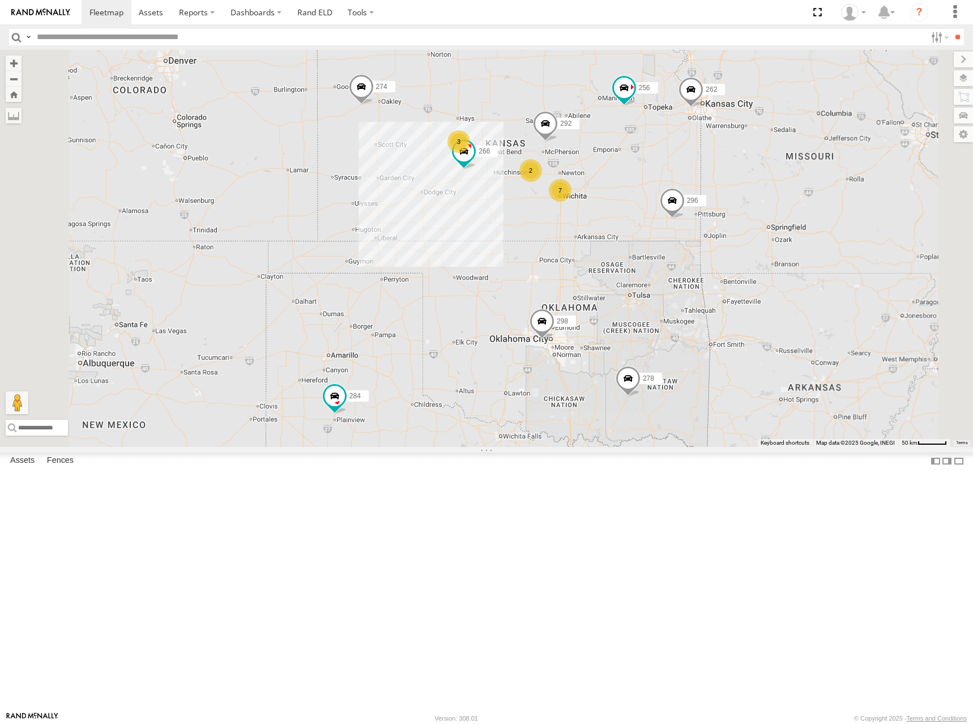
drag, startPoint x: 765, startPoint y: 156, endPoint x: 768, endPoint y: 172, distance: 16.2
click at [768, 172] on div "274 298 262 292 256 296 284 266 278 282 260 7 2 3" at bounding box center [486, 248] width 973 height 397
drag, startPoint x: 710, startPoint y: 198, endPoint x: 711, endPoint y: 191, distance: 6.8
click at [711, 191] on div "274 298 262 292 256 296 284 266 278 282 260 7 2 3" at bounding box center [486, 248] width 973 height 397
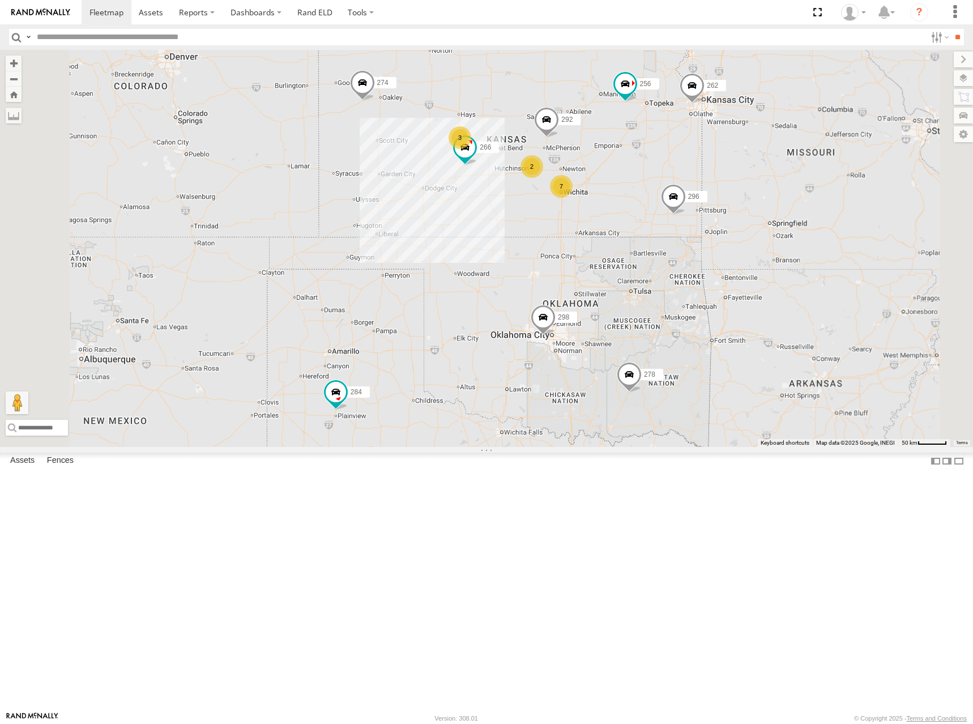
drag, startPoint x: 673, startPoint y: 182, endPoint x: 673, endPoint y: 190, distance: 7.9
click at [673, 190] on div "274 298 262 292 256 296 284 266 278 282 260 7 2 3" at bounding box center [486, 248] width 973 height 397
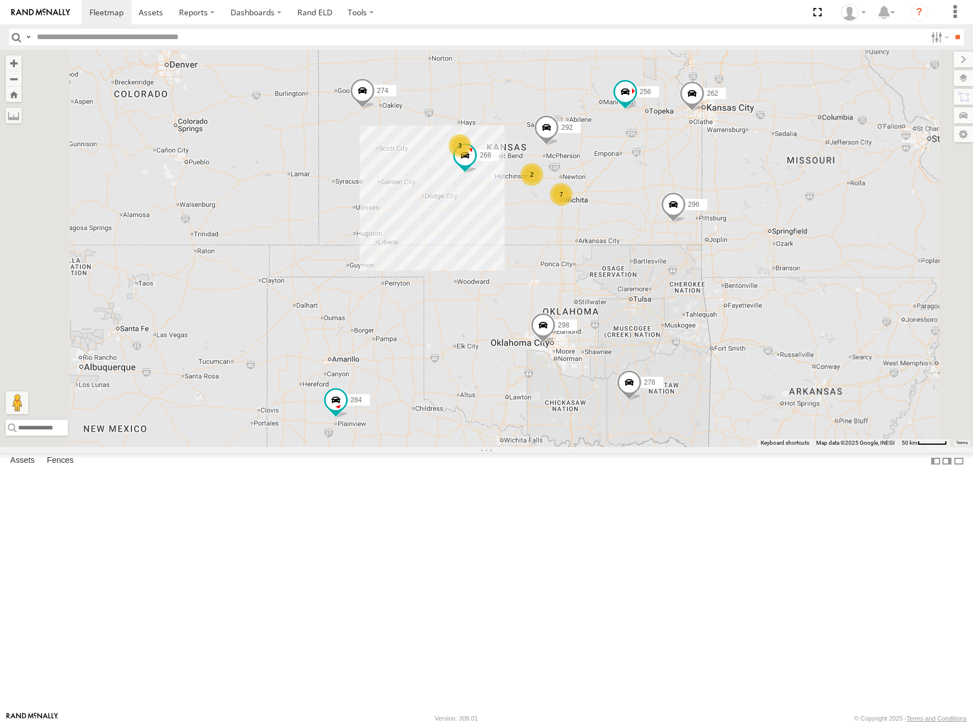
drag, startPoint x: 727, startPoint y: 176, endPoint x: 725, endPoint y: 192, distance: 16.5
click at [725, 192] on div "274 298 262 292 256 296 284 266 278 282 260 7 2 3" at bounding box center [486, 248] width 973 height 397
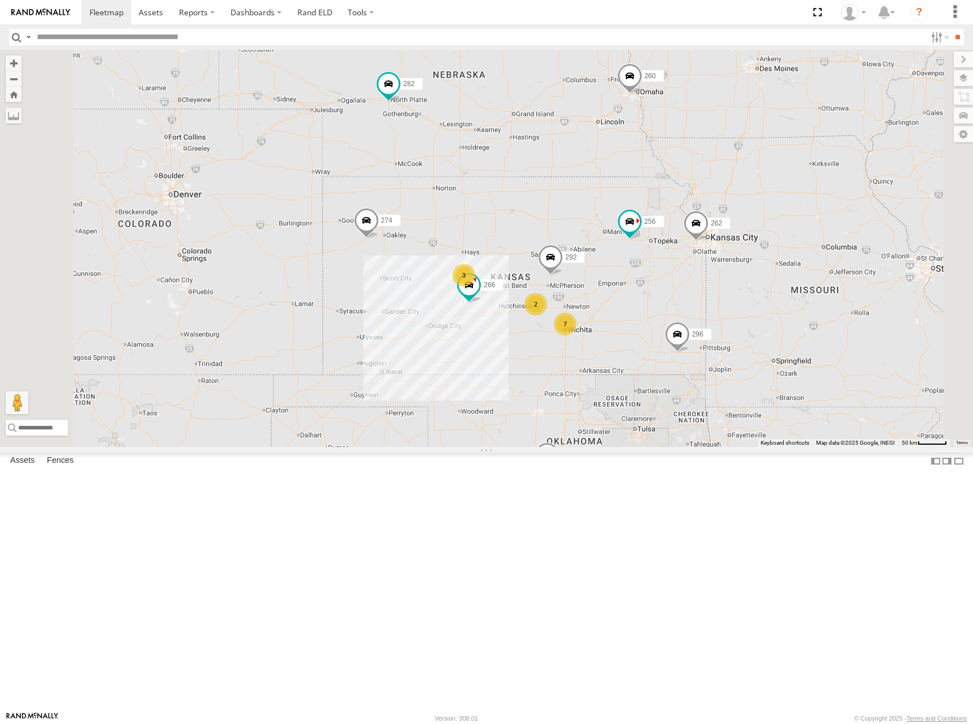
drag, startPoint x: 651, startPoint y: 109, endPoint x: 660, endPoint y: 219, distance: 110.2
click at [660, 219] on div "274 298 262 292 256 296 284 266 278 282 260 7 2 3" at bounding box center [486, 248] width 973 height 397
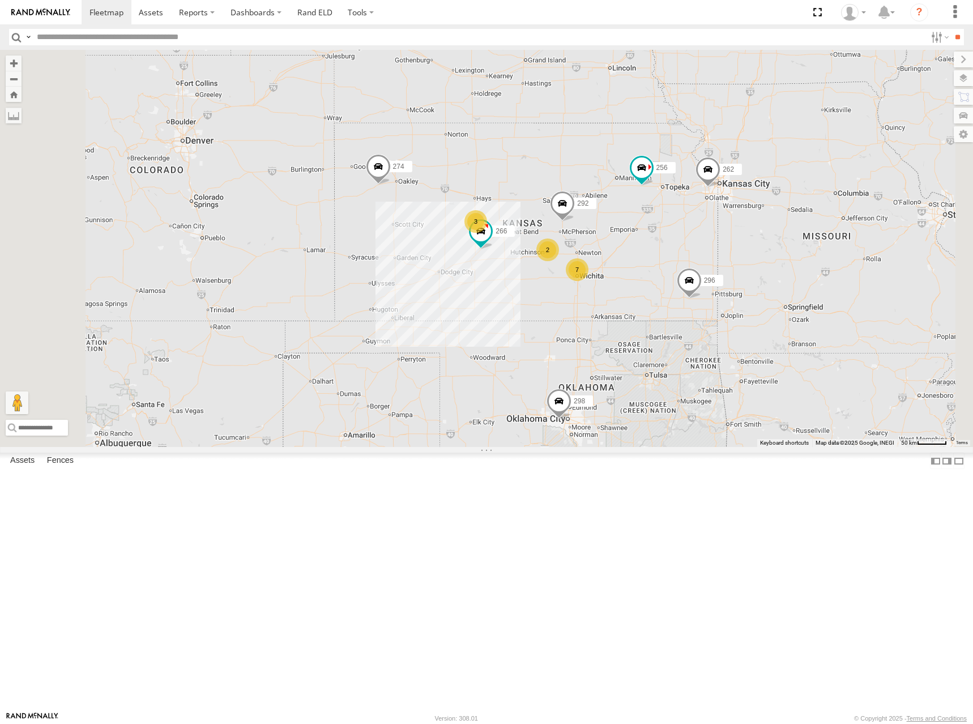
drag, startPoint x: 694, startPoint y: 227, endPoint x: 708, endPoint y: 218, distance: 17.3
click at [708, 218] on div "274 298 262 292 256 296 284 266 278 282 260 7 2 3" at bounding box center [486, 248] width 973 height 397
drag, startPoint x: 699, startPoint y: 226, endPoint x: 711, endPoint y: 217, distance: 15.0
click at [711, 217] on div "274 298 262 292 256 296 284 266 278 282 260 7 2 3" at bounding box center [486, 248] width 973 height 397
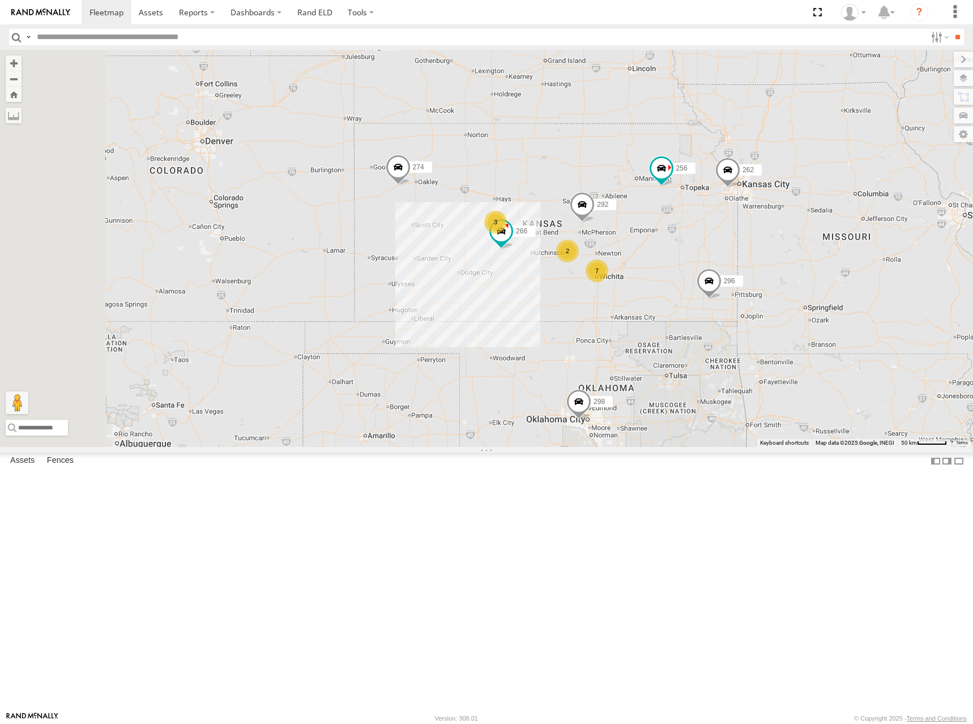
drag, startPoint x: 718, startPoint y: 257, endPoint x: 721, endPoint y: 281, distance: 24.6
click at [721, 281] on div "274 298 262 292 256 296 284 266 278 282 260 7 2 3" at bounding box center [486, 248] width 973 height 397
drag, startPoint x: 759, startPoint y: 276, endPoint x: 756, endPoint y: 266, distance: 10.7
click at [756, 266] on div "274 298 262 292 256 296 284 266 278 282 260 7 2 3" at bounding box center [486, 248] width 973 height 397
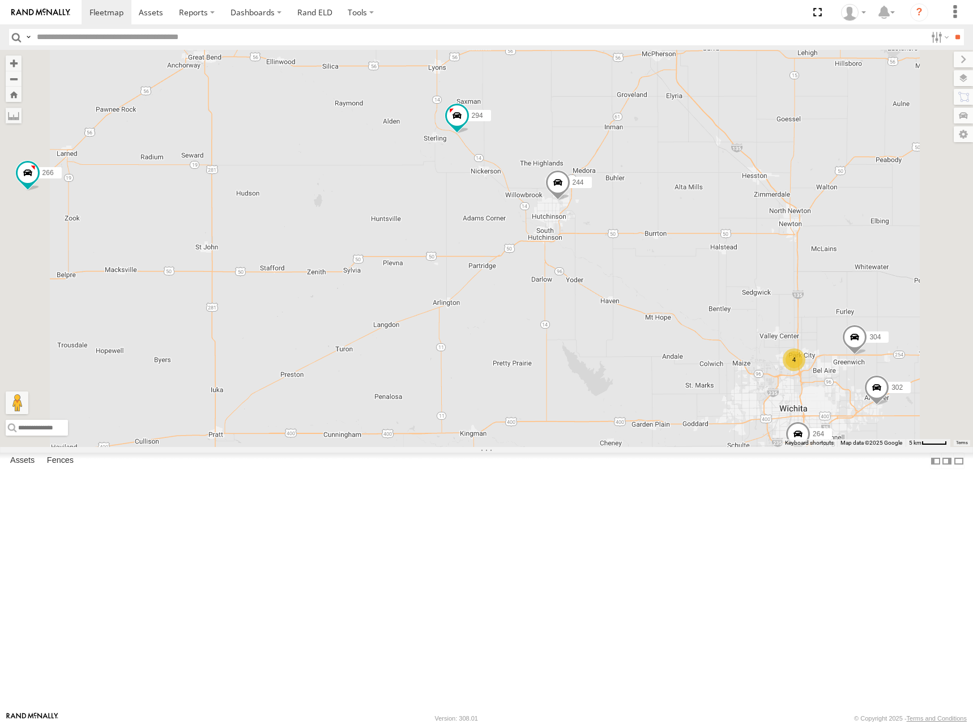
drag, startPoint x: 633, startPoint y: 383, endPoint x: 687, endPoint y: 404, distance: 57.7
click at [687, 404] on div "274 298 262 292 256 296 284 266 278 282 260 244 304 264 302 294 4" at bounding box center [486, 248] width 973 height 397
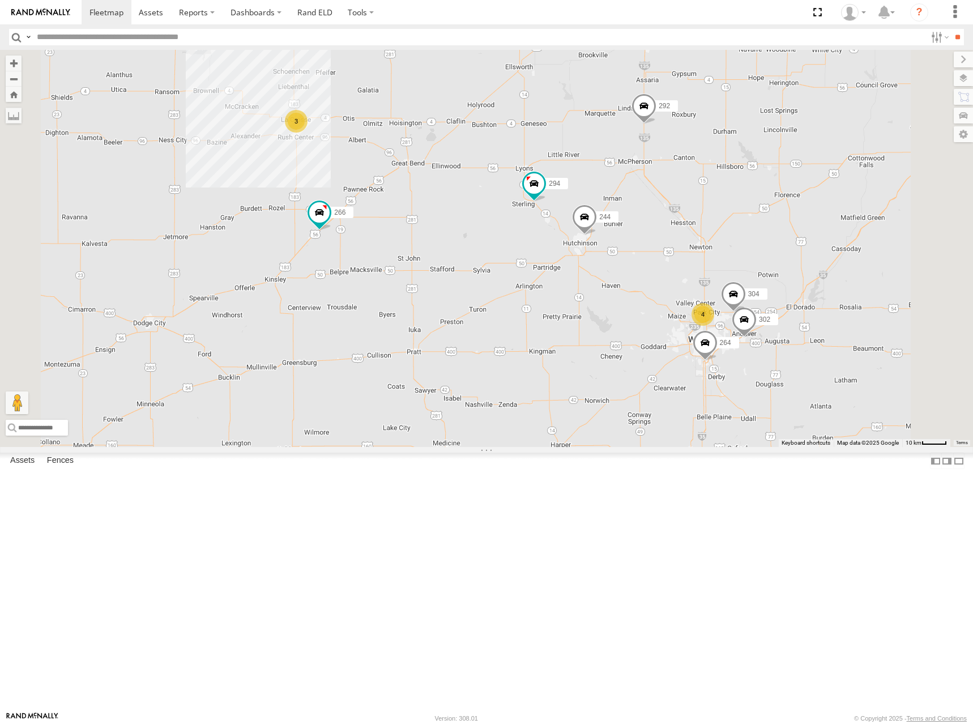
drag, startPoint x: 723, startPoint y: 388, endPoint x: 770, endPoint y: 392, distance: 47.2
click at [770, 392] on div "274 298 262 292 256 296 284 266 278 282 260 244 304 264 302 294 4 3" at bounding box center [486, 248] width 973 height 397
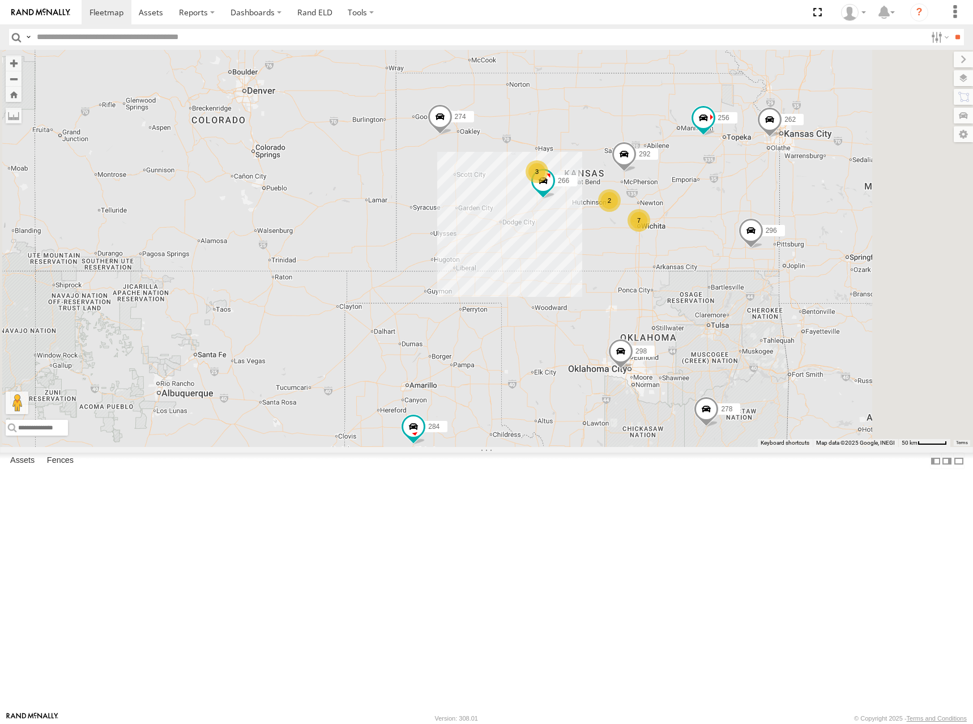
drag, startPoint x: 860, startPoint y: 298, endPoint x: 834, endPoint y: 308, distance: 27.8
click at [834, 308] on div "274 298 262 292 256 296 284 266 278 282 260 7 2 3" at bounding box center [486, 248] width 973 height 397
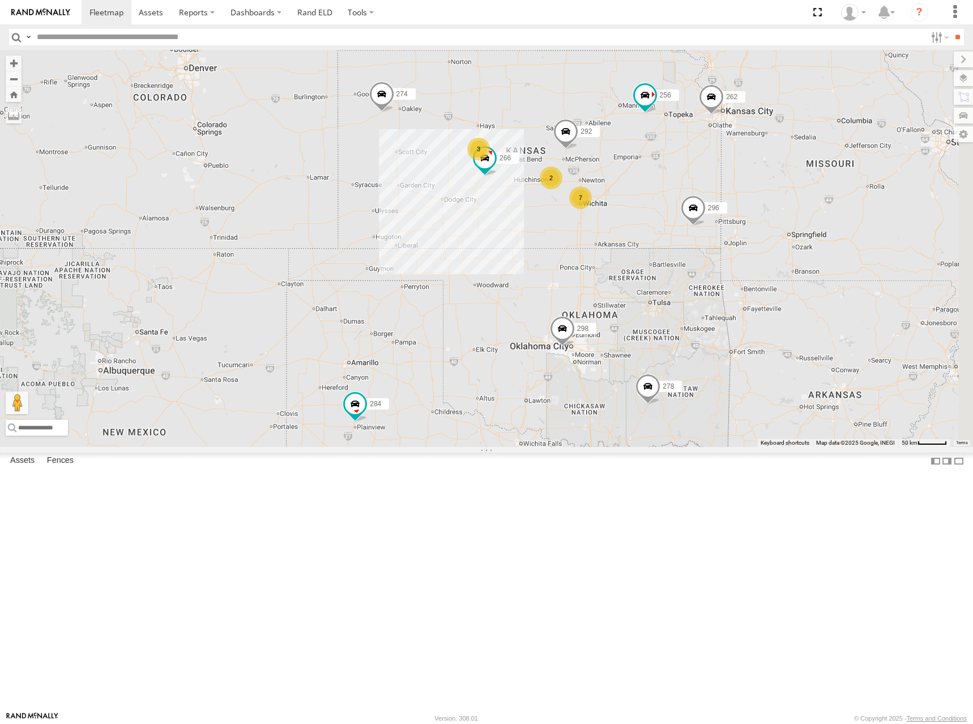
drag, startPoint x: 775, startPoint y: 207, endPoint x: 748, endPoint y: 176, distance: 41.3
click at [748, 176] on div "274 298 262 292 256 296 284 266 278 282 260 7 2 3" at bounding box center [486, 248] width 973 height 397
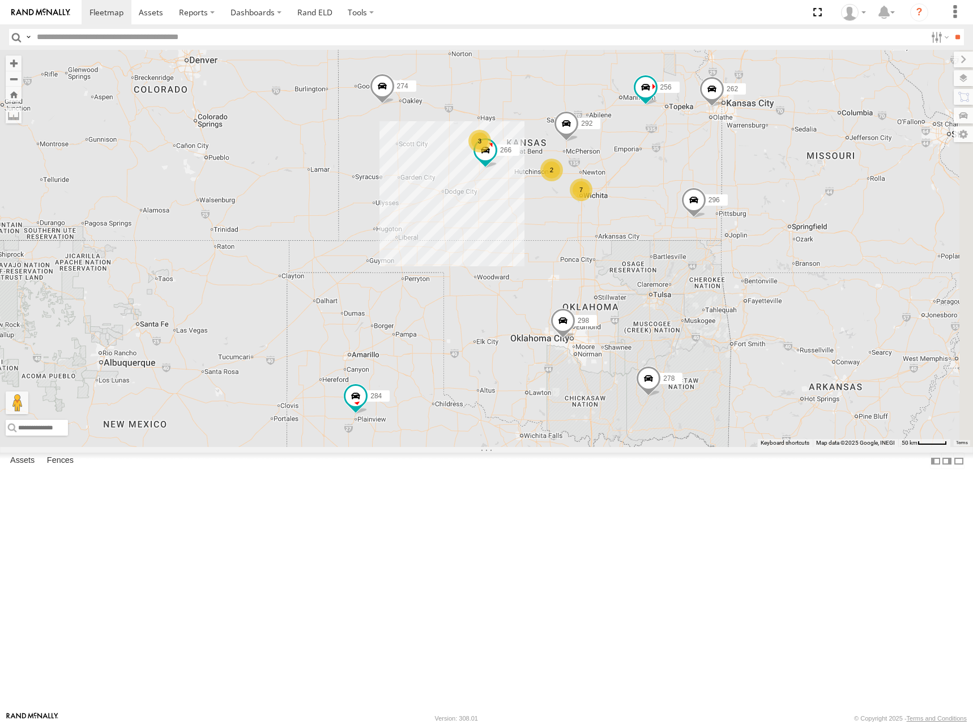
drag, startPoint x: 743, startPoint y: 192, endPoint x: 744, endPoint y: 181, distance: 10.8
click at [744, 181] on div "274 298 262 292 256 296 284 266 278 282 260 7 2 3" at bounding box center [486, 248] width 973 height 397
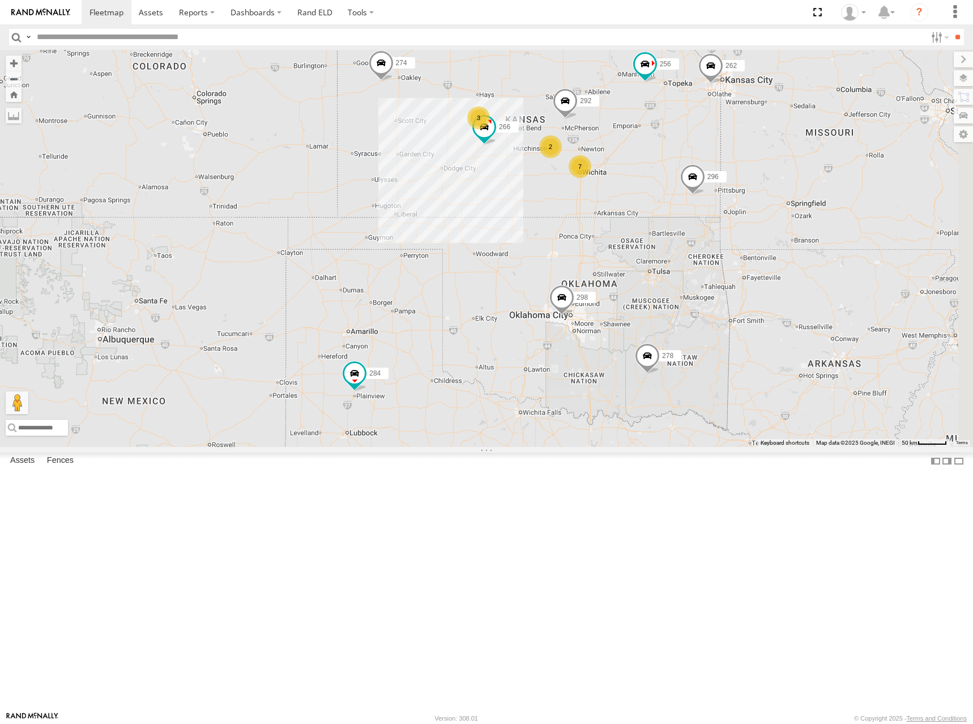
drag, startPoint x: 669, startPoint y: 193, endPoint x: 667, endPoint y: 161, distance: 31.8
click at [667, 161] on div "274 298 262 292 256 296 284 266 278 282 260 7 2 3" at bounding box center [486, 248] width 973 height 397
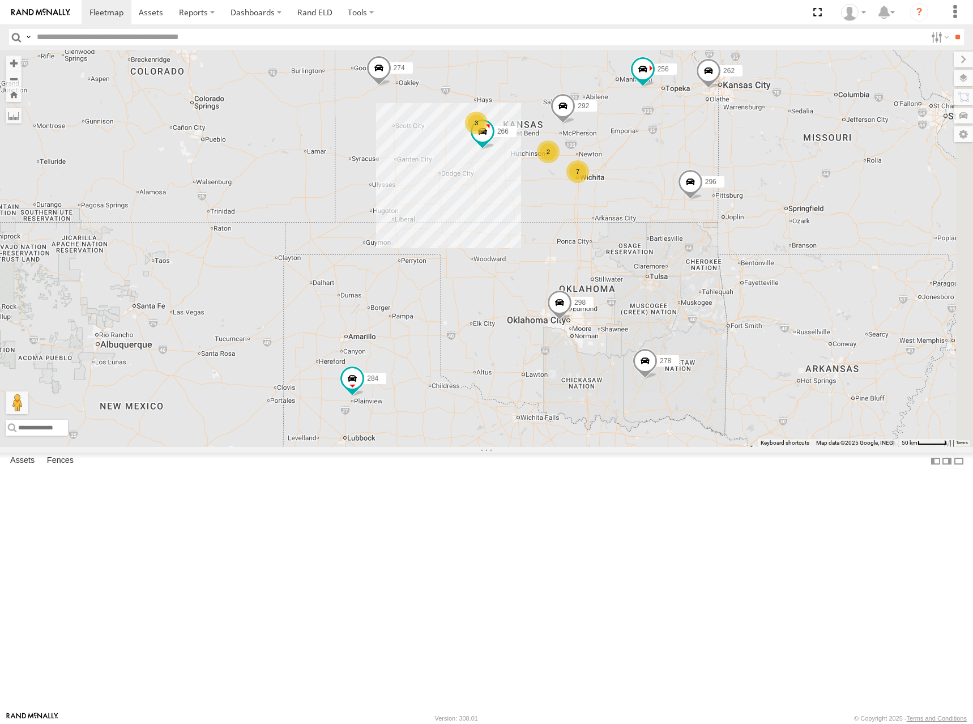
drag, startPoint x: 695, startPoint y: 170, endPoint x: 694, endPoint y: 185, distance: 14.8
click at [694, 185] on div "274 298 262 292 256 296 284 266 278 282 260 7 2 3" at bounding box center [486, 248] width 973 height 397
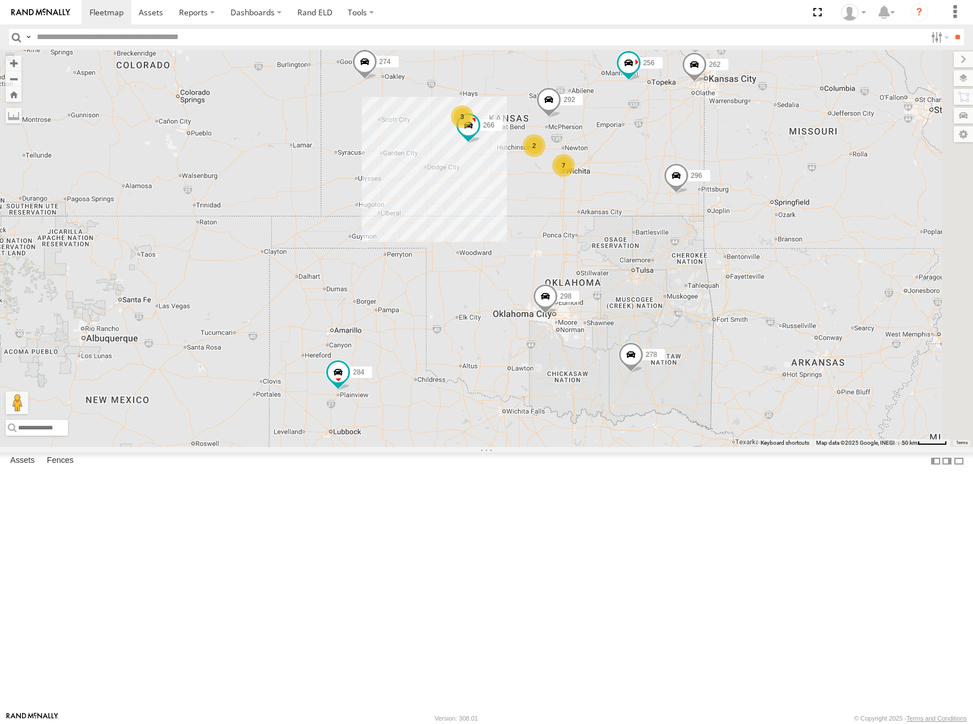
drag, startPoint x: 708, startPoint y: 149, endPoint x: 701, endPoint y: 147, distance: 7.6
click at [701, 147] on div "274 298 262 292 256 296 284 266 278 282 260 7 2 3" at bounding box center [486, 248] width 973 height 397
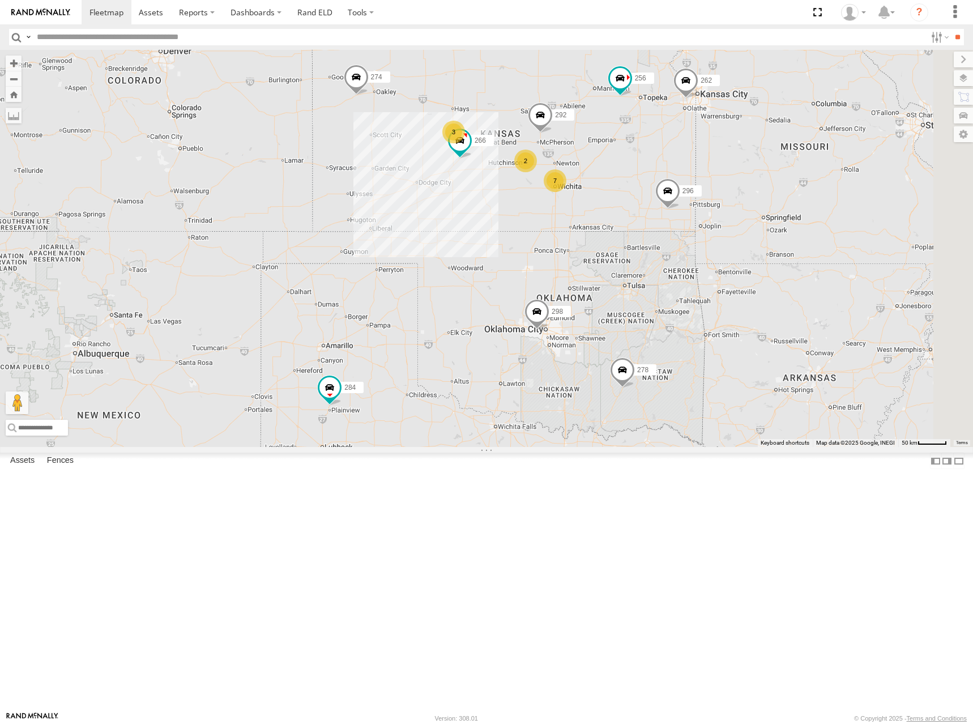
drag, startPoint x: 681, startPoint y: 136, endPoint x: 685, endPoint y: 164, distance: 27.6
click at [685, 164] on div "274 298 262 292 256 296 284 266 278 282 260 7 2 3" at bounding box center [486, 248] width 973 height 397
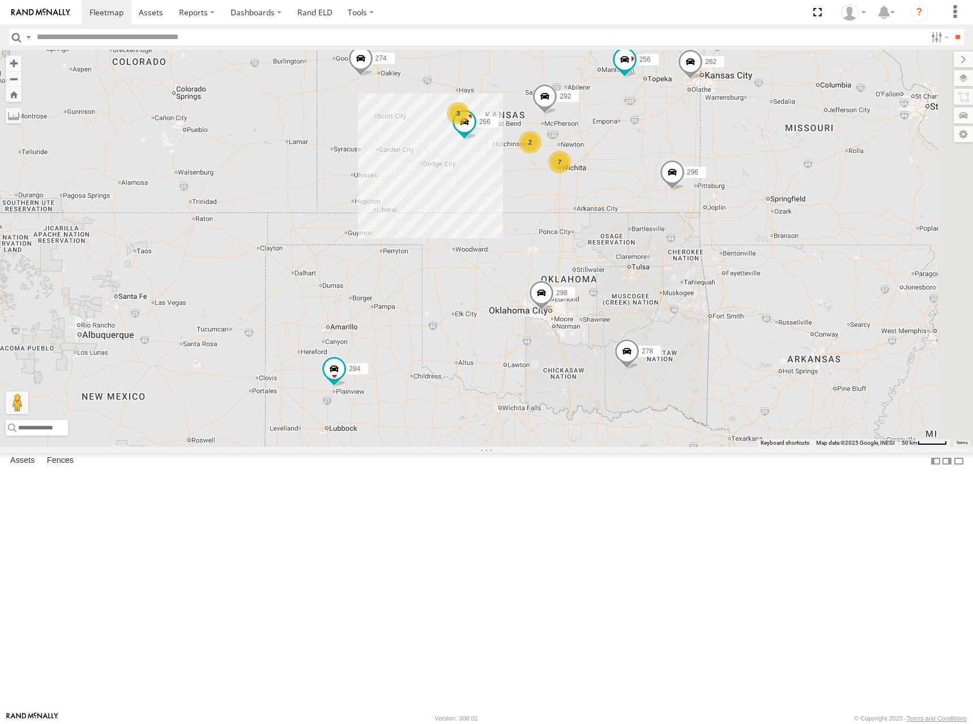
click at [689, 149] on div "274 298 262 292 256 296 284 266 278 282 260 7 2 3" at bounding box center [486, 248] width 973 height 397
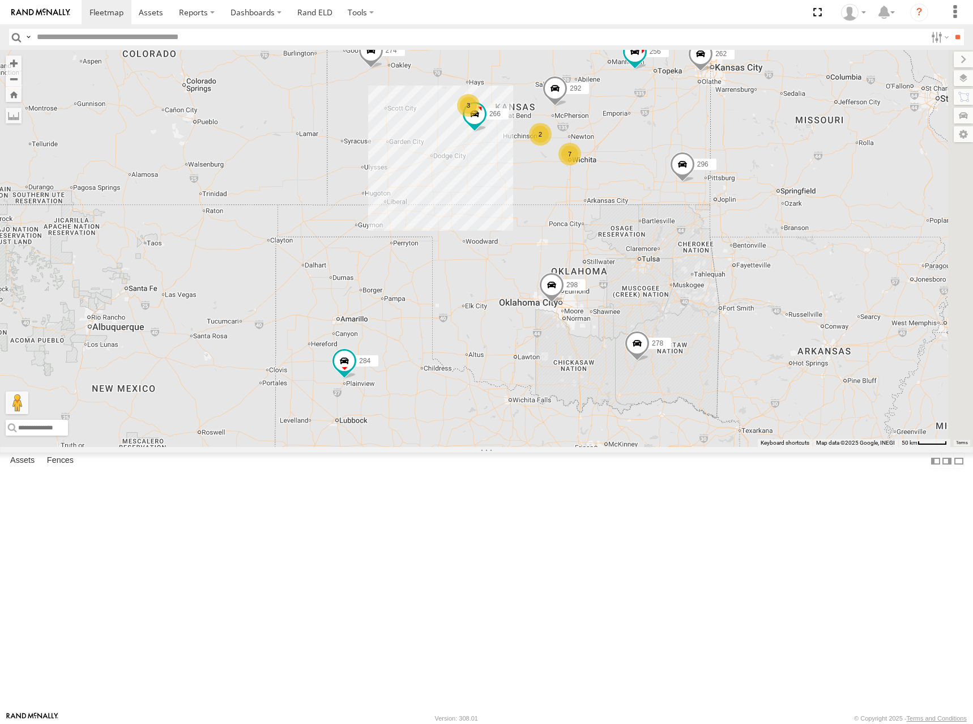
drag, startPoint x: 692, startPoint y: 164, endPoint x: 703, endPoint y: 160, distance: 12.0
click at [703, 160] on div "274 298 262 292 256 296 284 266 278 282 260 7 2 3" at bounding box center [486, 248] width 973 height 397
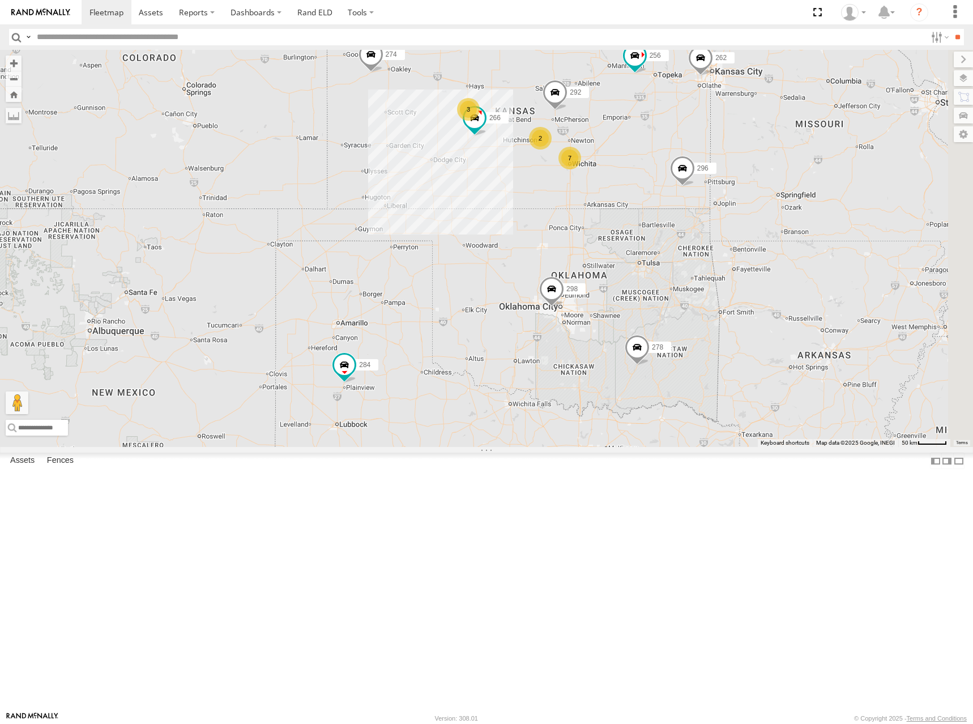
click at [701, 166] on div "274 298 262 292 256 296 284 266 278 282 260 7 2 3" at bounding box center [486, 248] width 973 height 397
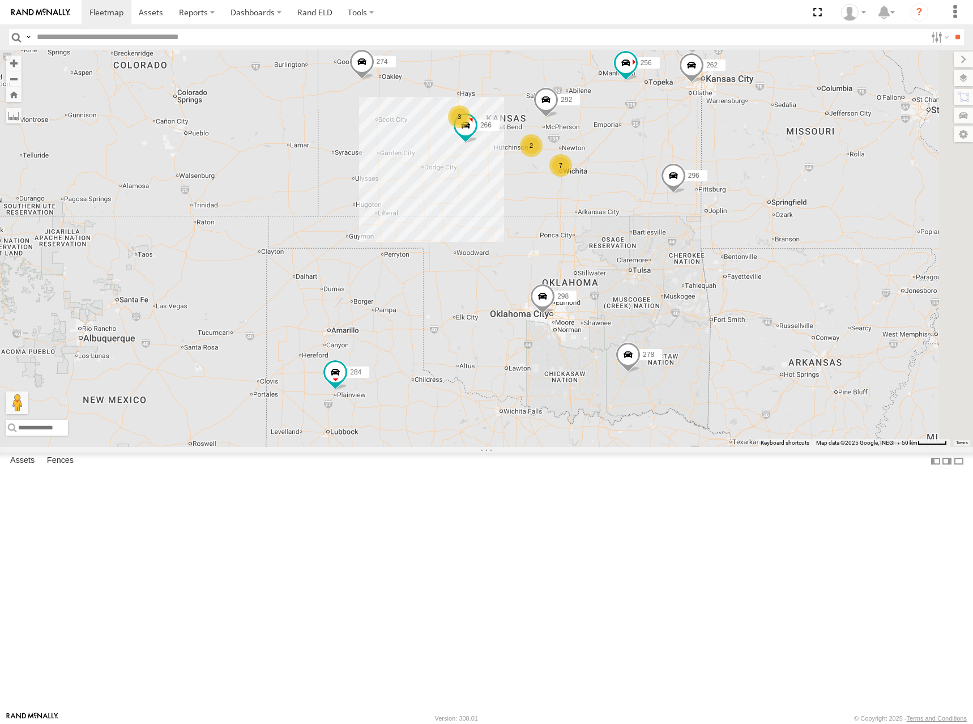
drag, startPoint x: 706, startPoint y: 164, endPoint x: 696, endPoint y: 172, distance: 12.6
click at [696, 172] on div "274 298 262 292 256 296 284 266 278 282 260 7 2 3" at bounding box center [486, 248] width 973 height 397
click at [736, 155] on div "274 298 262 292 256 296 284 266 278 282 260 7 2 3" at bounding box center [486, 248] width 973 height 397
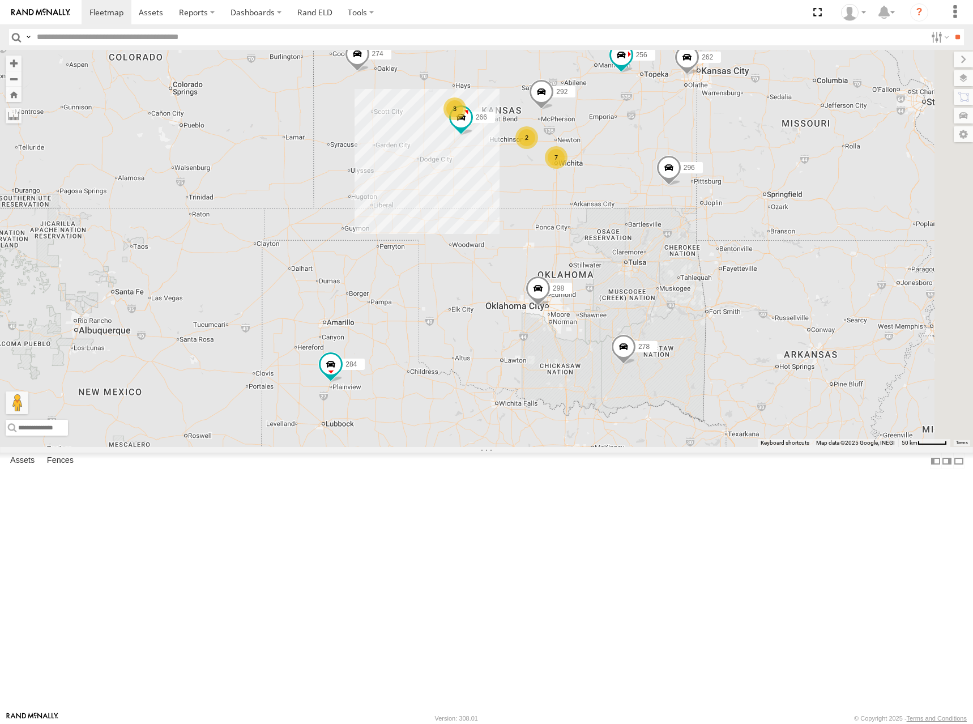
click at [704, 152] on div "274 298 262 292 256 296 284 266 278 282 260 7 2 3" at bounding box center [486, 248] width 973 height 397
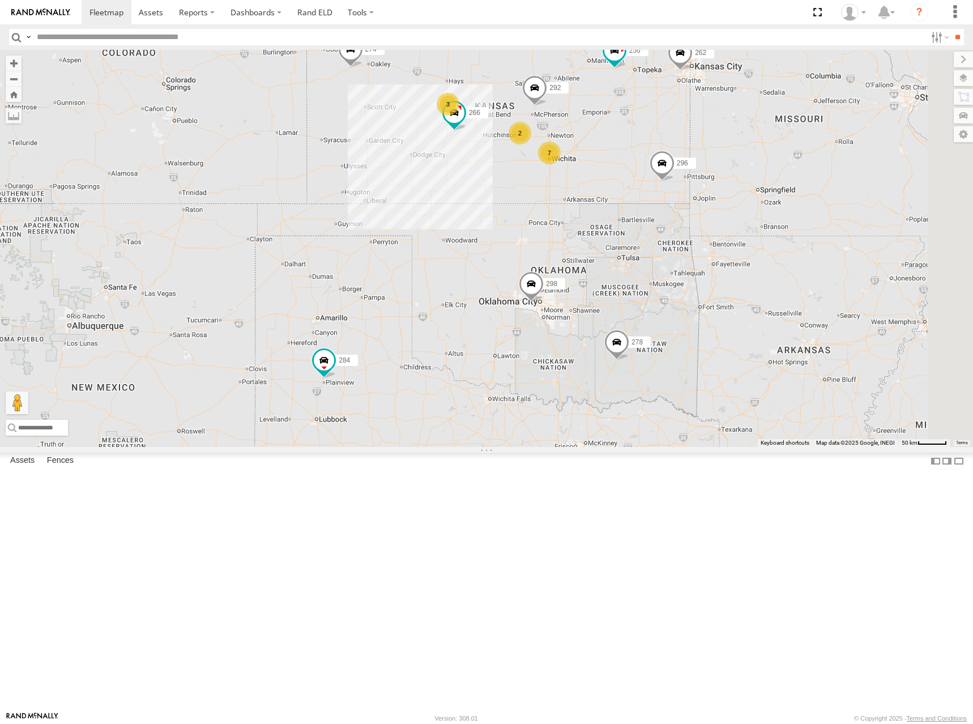
drag, startPoint x: 665, startPoint y: 151, endPoint x: 651, endPoint y: 155, distance: 15.2
click at [651, 155] on div "274 298 262 292 256 296 284 266 278 282 260 7 2 3" at bounding box center [486, 248] width 973 height 397
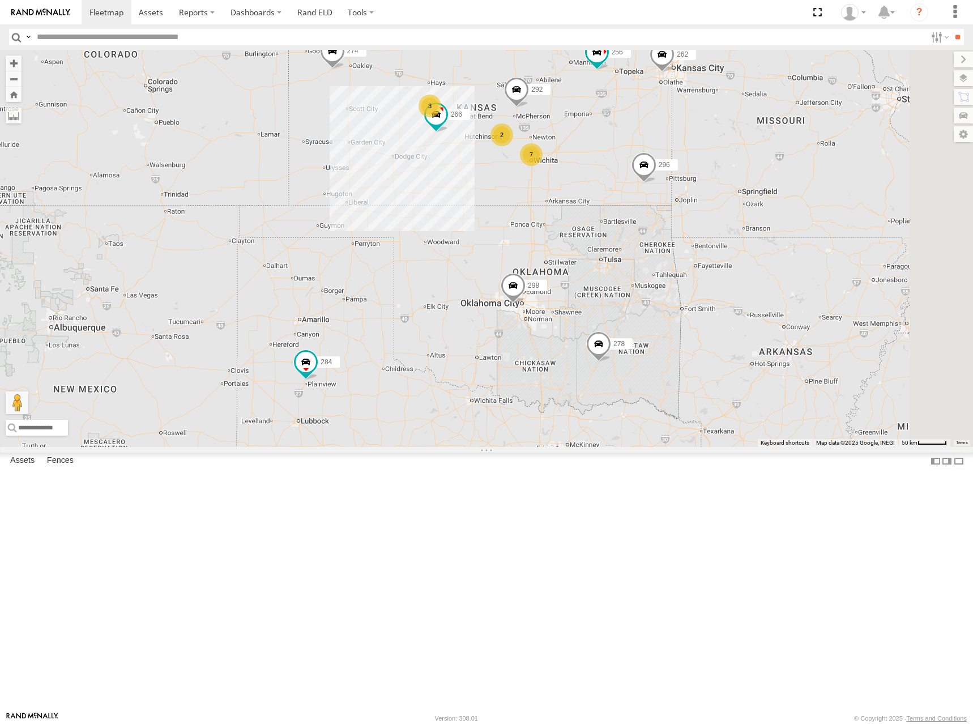
drag, startPoint x: 648, startPoint y: 169, endPoint x: 650, endPoint y: 154, distance: 15.5
click at [650, 154] on div "274 298 262 292 256 296 284 266 278 282 260 7 2 3" at bounding box center [486, 248] width 973 height 397
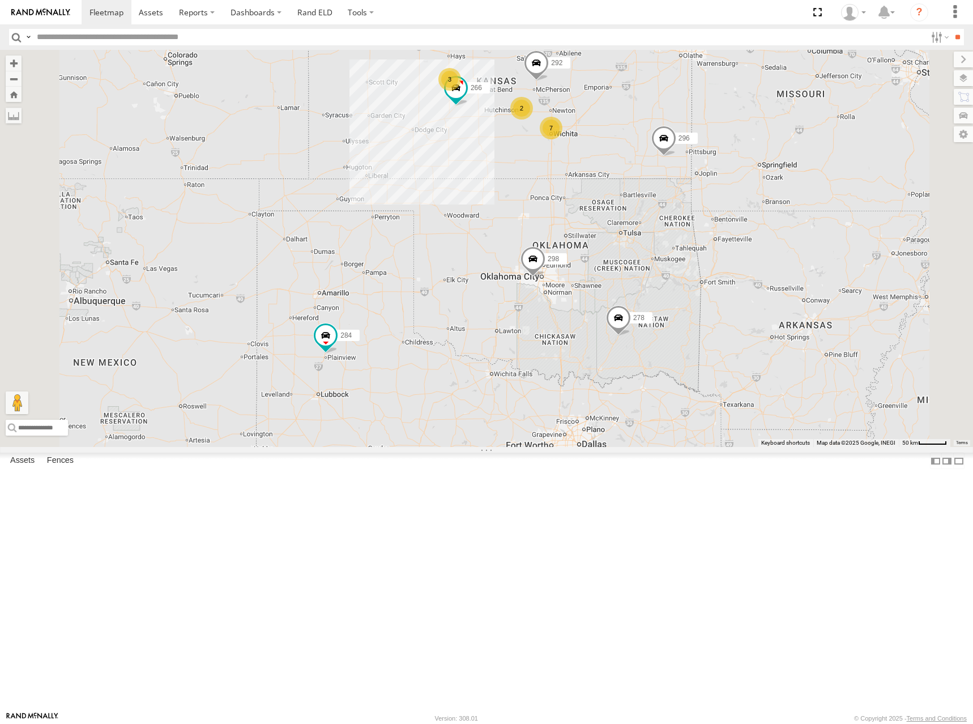
drag, startPoint x: 626, startPoint y: 159, endPoint x: 622, endPoint y: 169, distance: 11.3
click at [622, 169] on div "274 298 262 292 256 296 284 266 278 282 260 7 2 3" at bounding box center [486, 248] width 973 height 397
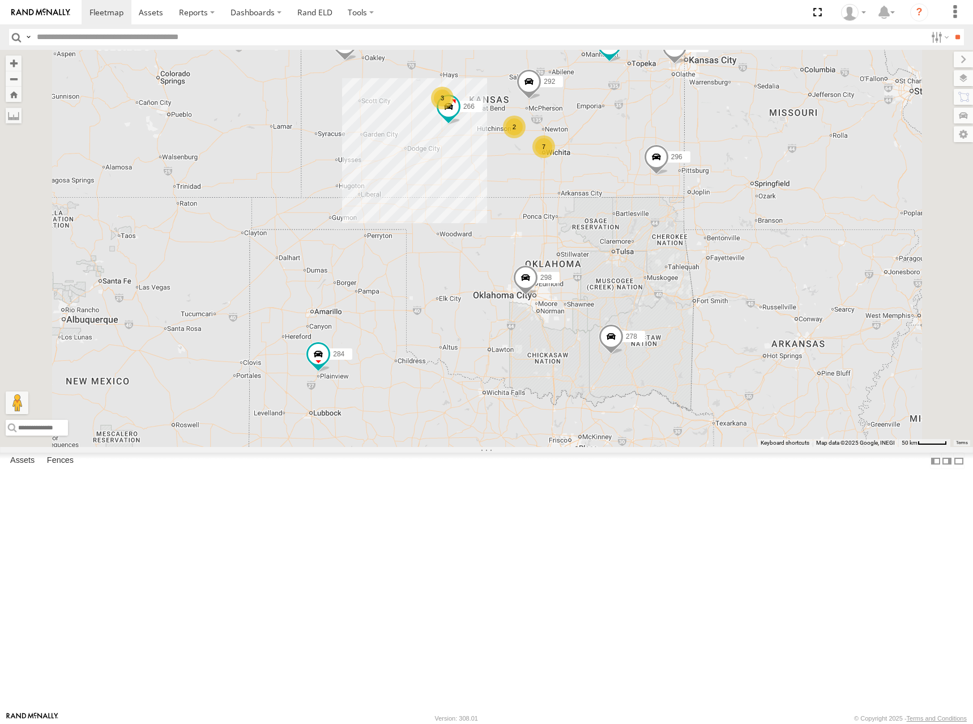
drag, startPoint x: 642, startPoint y: 160, endPoint x: 640, endPoint y: 166, distance: 6.6
click at [640, 166] on div "274 298 262 292 256 296 284 266 278 282 260 7 2 3" at bounding box center [486, 248] width 973 height 397
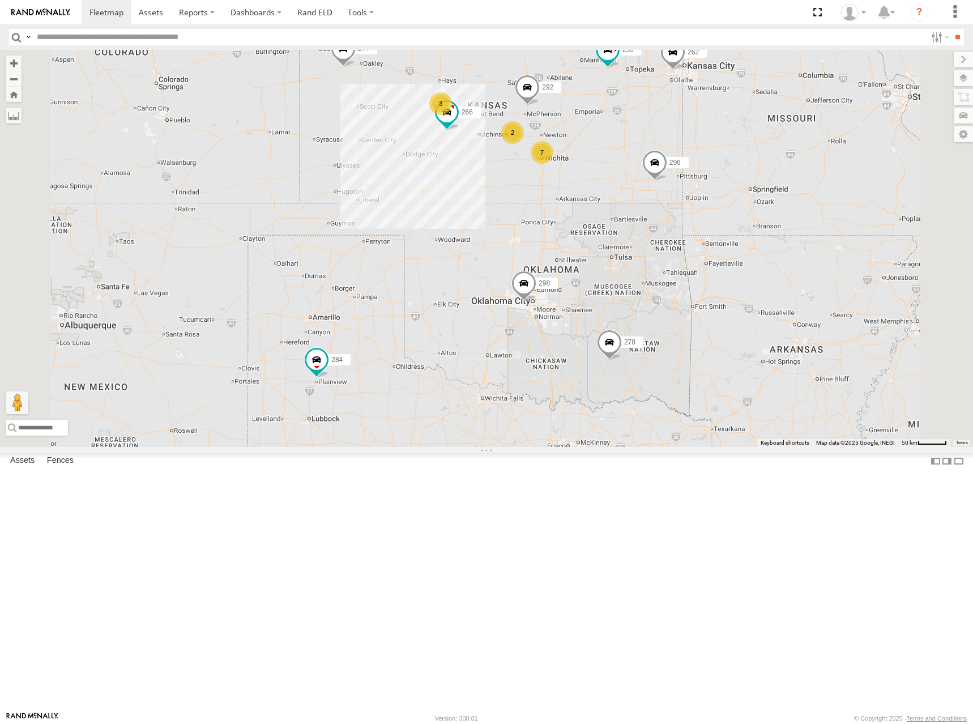
click at [603, 148] on div "274 298 262 292 256 296 284 266 278 282 260 7 2 3" at bounding box center [486, 248] width 973 height 397
drag, startPoint x: 684, startPoint y: 157, endPoint x: 672, endPoint y: 132, distance: 28.4
click at [672, 132] on div "274 298 262 292 256 296 284 266 278 282 260 7 2 3" at bounding box center [486, 248] width 973 height 397
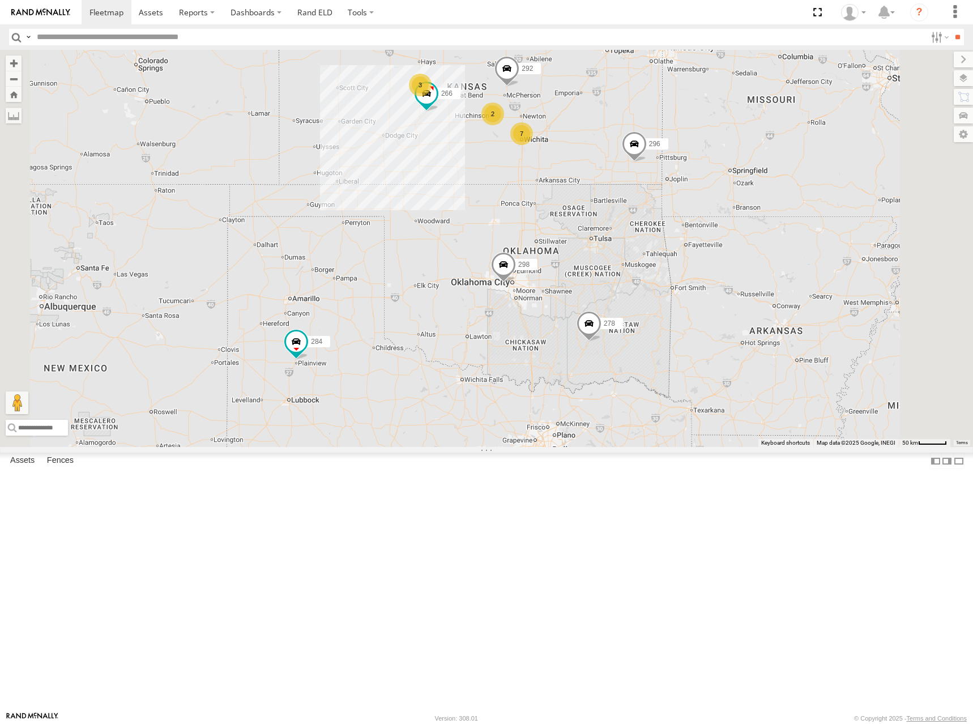
drag, startPoint x: 665, startPoint y: 131, endPoint x: 668, endPoint y: 150, distance: 19.5
click at [668, 150] on div "274 298 262 292 256 296 284 266 278 7 2 3" at bounding box center [486, 248] width 973 height 397
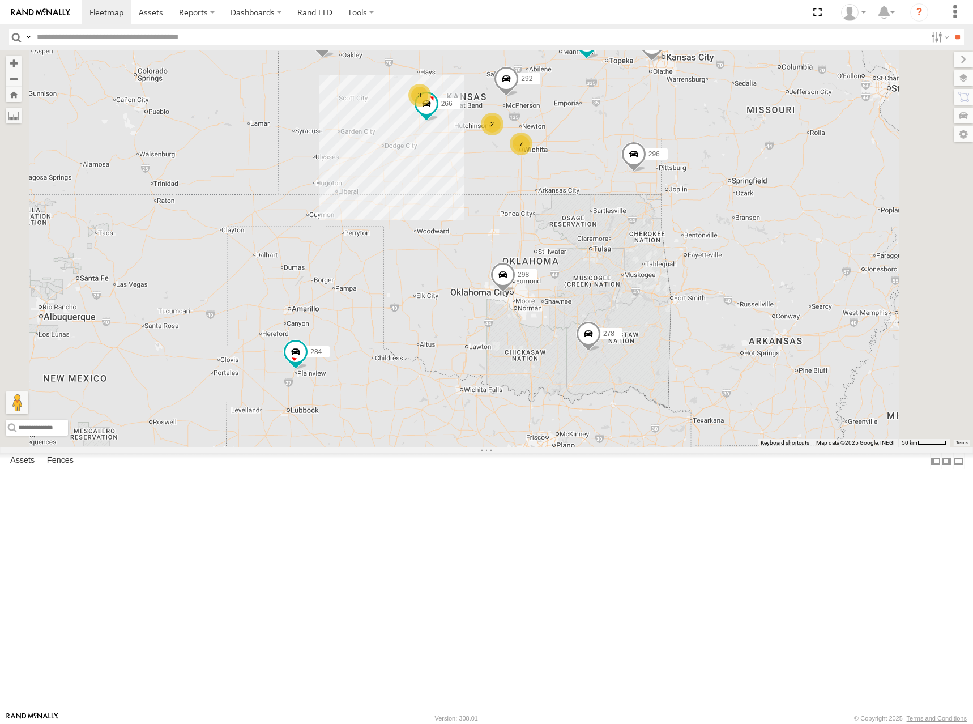
click at [616, 159] on div "274 298 262 292 256 296 284 266 278 7 2 3 282" at bounding box center [486, 248] width 973 height 397
drag, startPoint x: 643, startPoint y: 169, endPoint x: 640, endPoint y: 175, distance: 7.1
click at [640, 175] on div "274 298 262 292 256 296 284 266 278 7 2 3 282" at bounding box center [486, 248] width 973 height 397
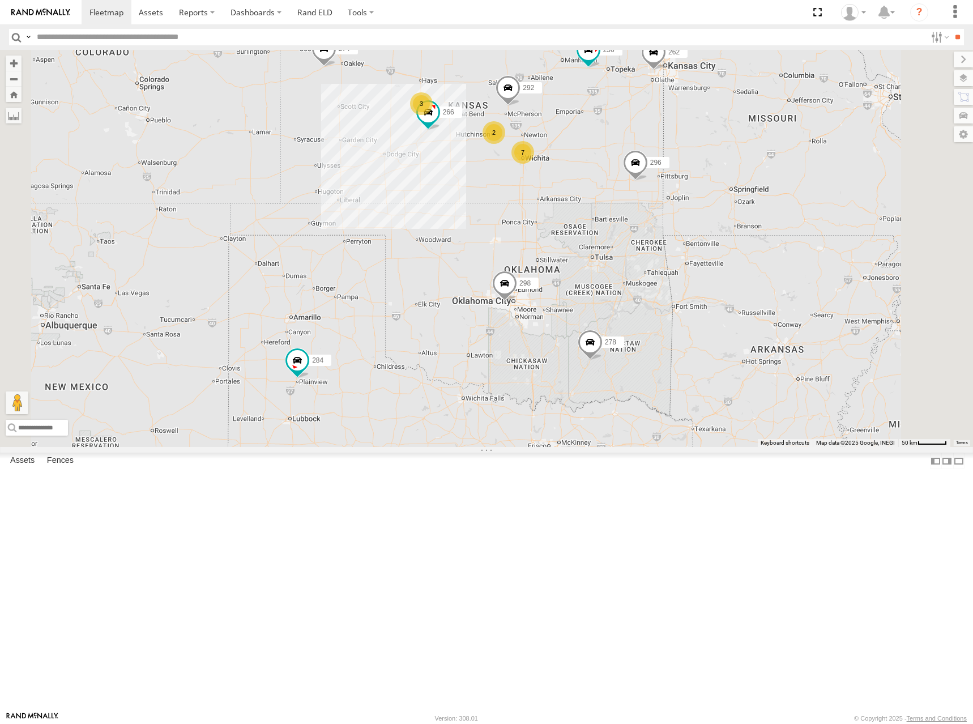
drag, startPoint x: 634, startPoint y: 171, endPoint x: 657, endPoint y: 187, distance: 28.1
click at [657, 187] on div "274 298 262 292 256 296 284 266 278 7 2 3 282 260" at bounding box center [486, 248] width 973 height 397
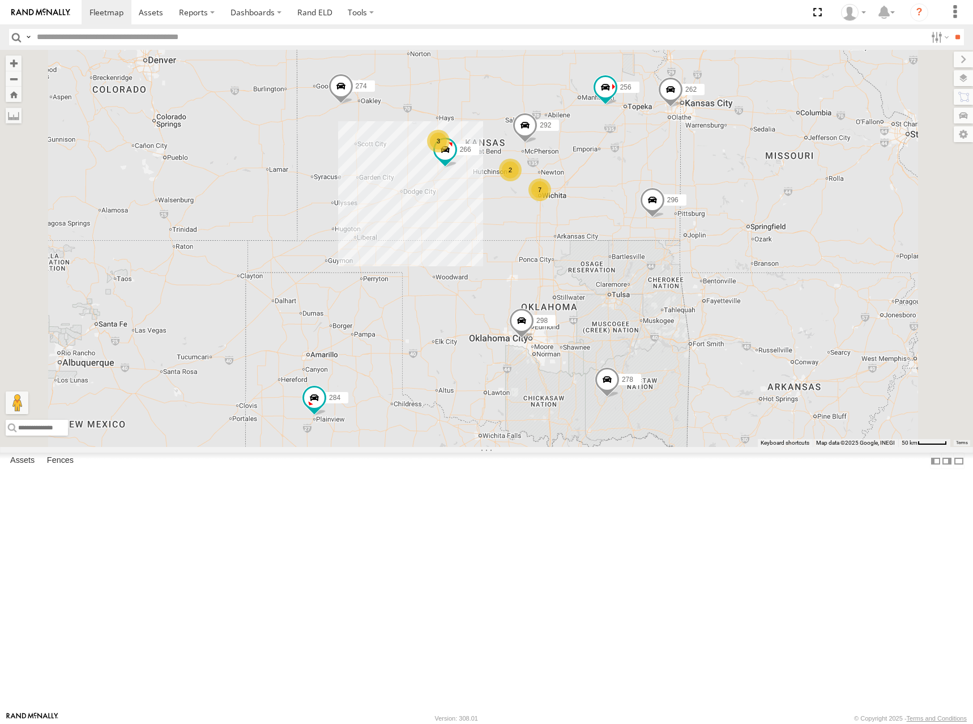
drag, startPoint x: 640, startPoint y: 199, endPoint x: 627, endPoint y: 216, distance: 21.4
click at [627, 216] on div "274 298 262 292 256 296 284 266 278 7 2 3 282 260" at bounding box center [486, 248] width 973 height 397
click at [603, 207] on div "274 298 262 292 256 296 284 266 278 7 2 3 282 260" at bounding box center [486, 248] width 973 height 397
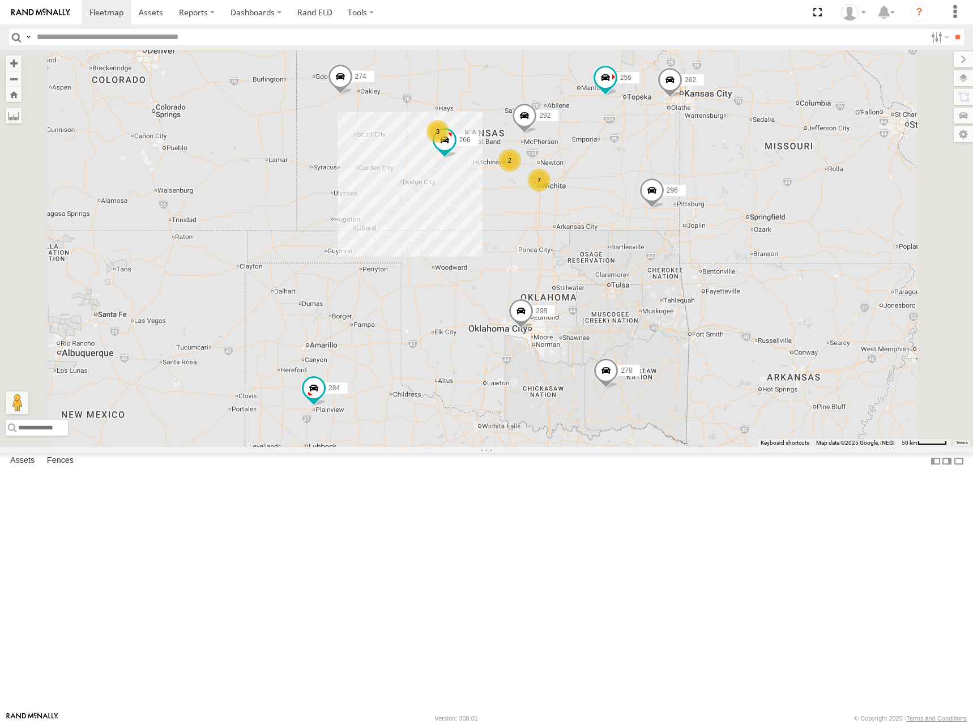
drag, startPoint x: 607, startPoint y: 199, endPoint x: 605, endPoint y: 181, distance: 17.7
click at [605, 181] on div "274 298 262 292 256 296 284 266 278 7 2 3 282 260" at bounding box center [486, 248] width 973 height 397
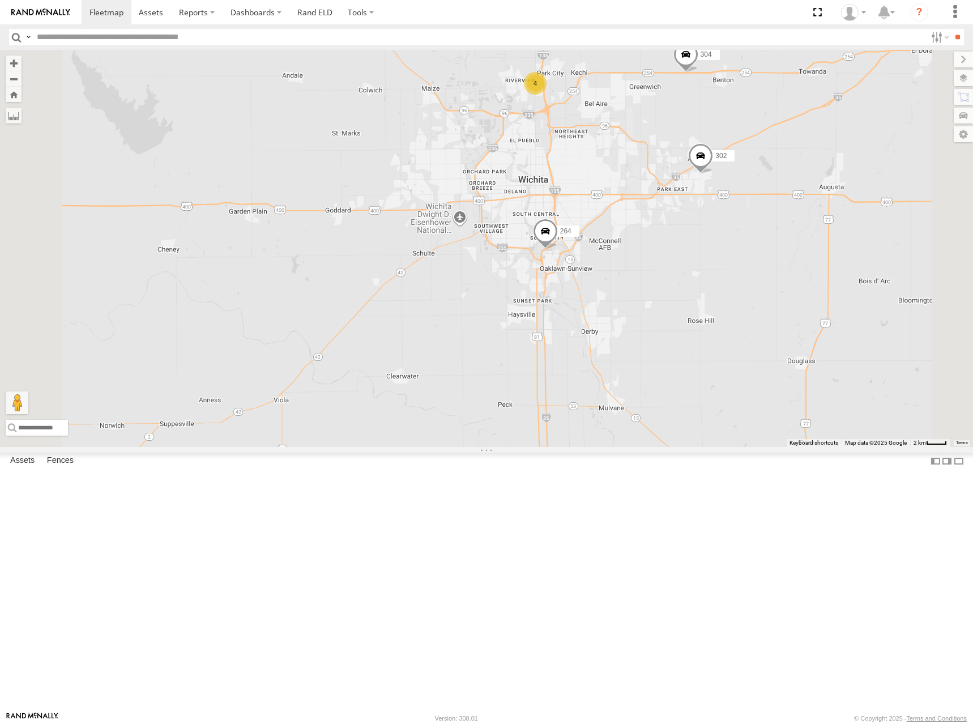
drag, startPoint x: 766, startPoint y: 236, endPoint x: 759, endPoint y: 247, distance: 14.0
click at [759, 247] on div "274 298 262 292 256 296 284 266 278 282 260 244 304 264 302 294 4" at bounding box center [486, 248] width 973 height 397
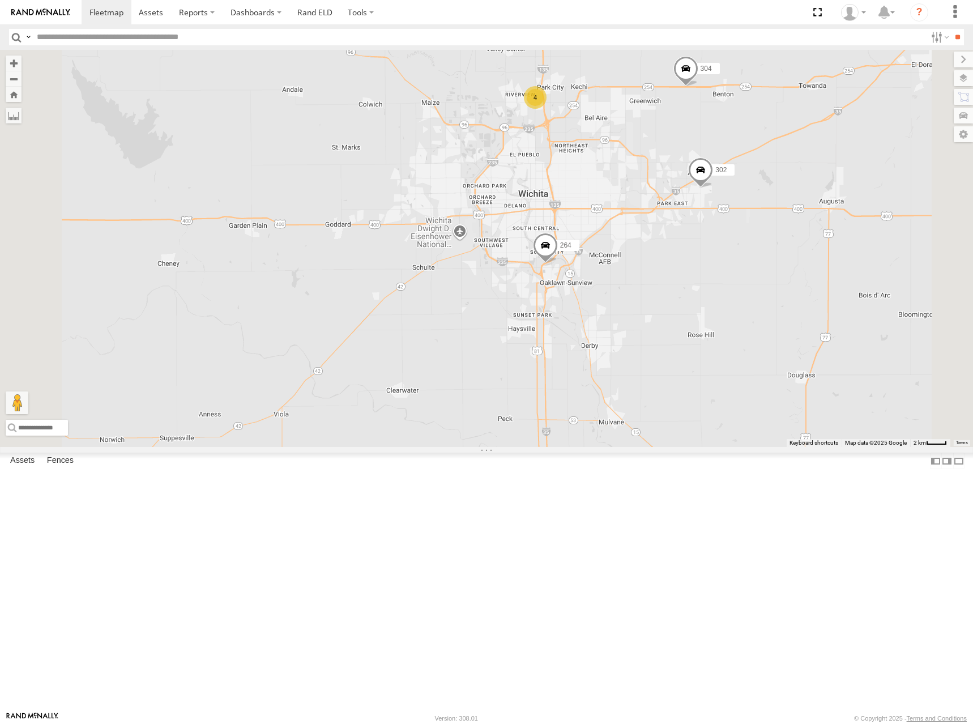
drag, startPoint x: 778, startPoint y: 244, endPoint x: 778, endPoint y: 259, distance: 15.3
click at [778, 259] on div "274 298 262 292 256 296 284 266 278 282 260 244 304 264 302 294 4" at bounding box center [486, 248] width 973 height 397
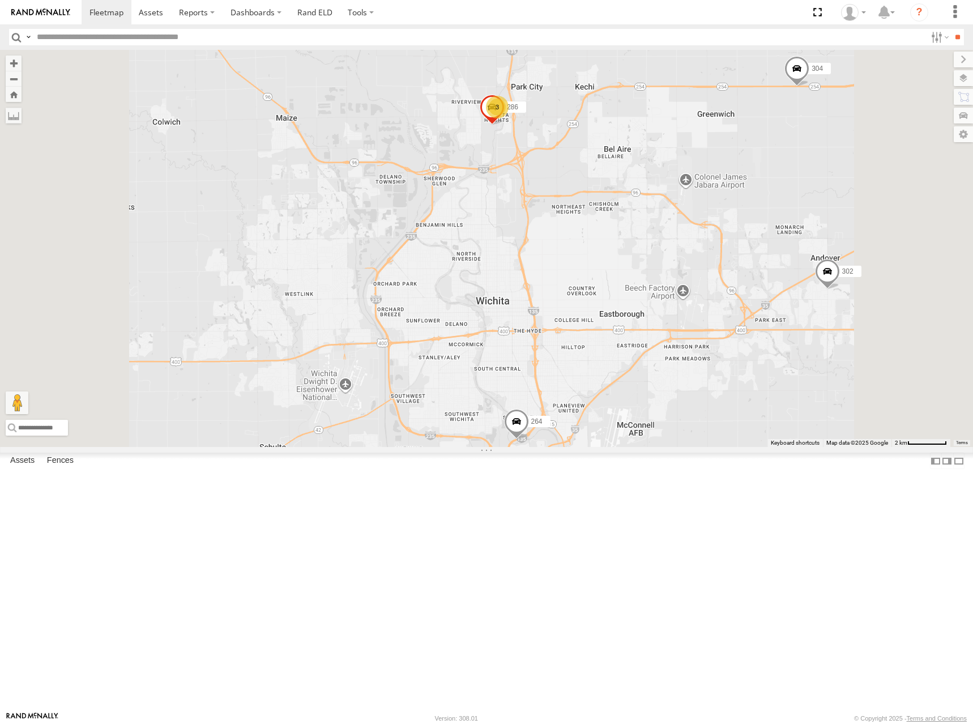
drag, startPoint x: 721, startPoint y: 238, endPoint x: 744, endPoint y: 305, distance: 71.1
click at [744, 305] on div "274 298 262 292 256 296 284 266 278 282 260 244 304 264 302 294 3 286" at bounding box center [486, 248] width 973 height 397
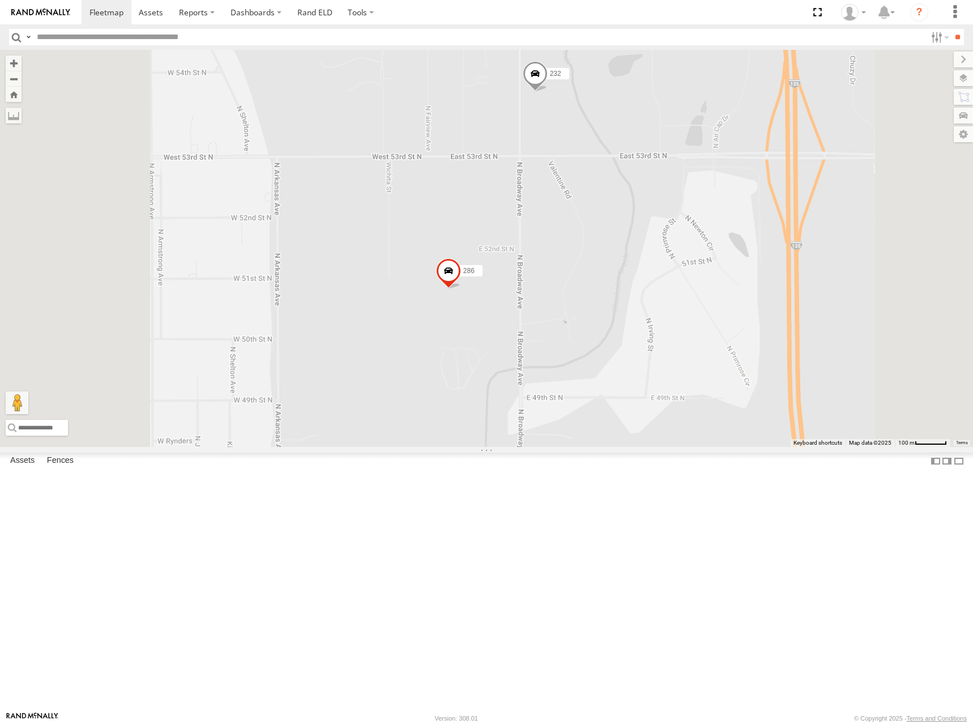
drag, startPoint x: 732, startPoint y: 265, endPoint x: 756, endPoint y: 366, distance: 103.6
click at [756, 366] on div "274 298 262 292 256 296 284 266 278 282 260 244 304 264 302 294 286 232 2" at bounding box center [486, 248] width 973 height 397
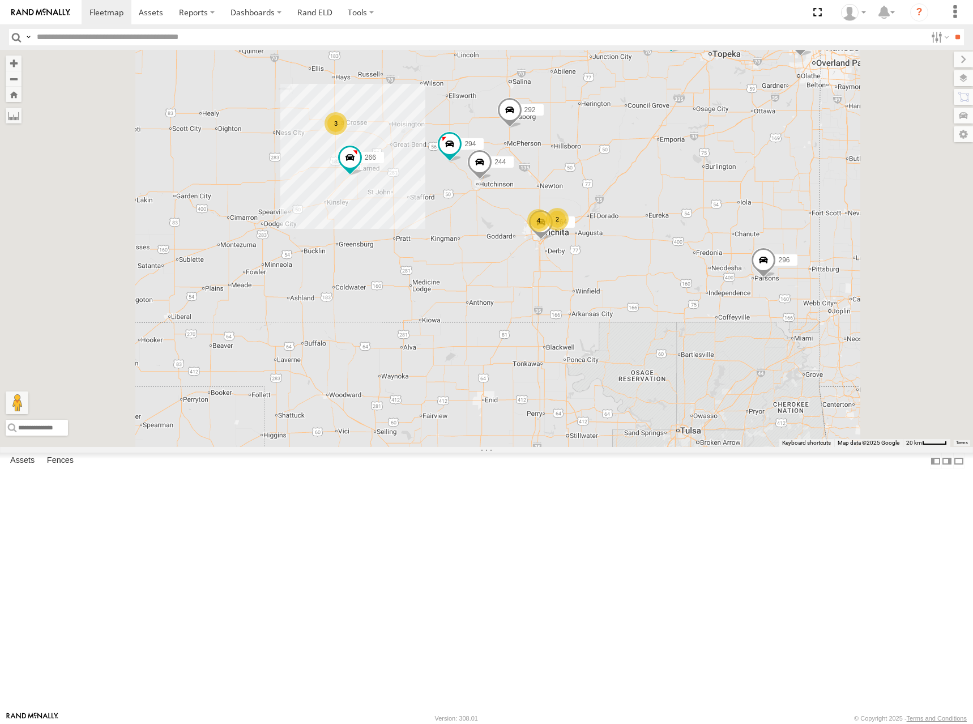
drag, startPoint x: 699, startPoint y: 203, endPoint x: 714, endPoint y: 236, distance: 36.0
click at [714, 236] on div "274 298 262 292 256 296 284 266 278 282 260 244 264 294 4 3 2" at bounding box center [486, 248] width 973 height 397
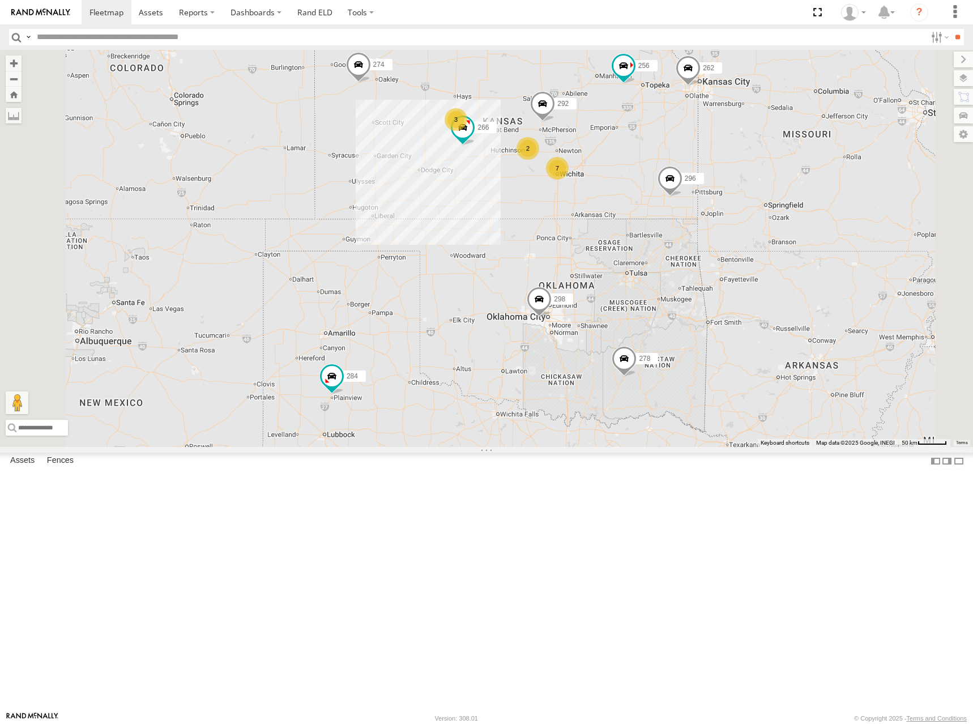
drag, startPoint x: 674, startPoint y: 155, endPoint x: 673, endPoint y: 171, distance: 15.9
click at [673, 171] on div "274 298 262 292 256 296 284 266 278 282 260 7 2 3" at bounding box center [486, 248] width 973 height 397
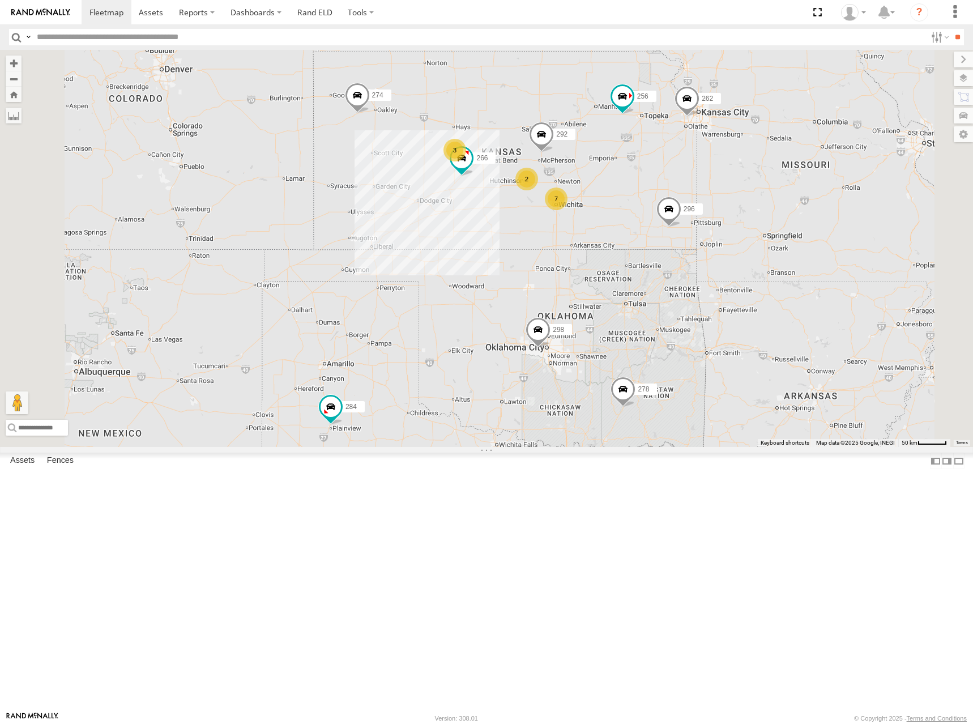
drag, startPoint x: 680, startPoint y: 202, endPoint x: 680, endPoint y: 223, distance: 20.4
click at [680, 223] on div "274 298 262 292 256 296 284 266 278 282 260 7 2 3" at bounding box center [486, 248] width 973 height 397
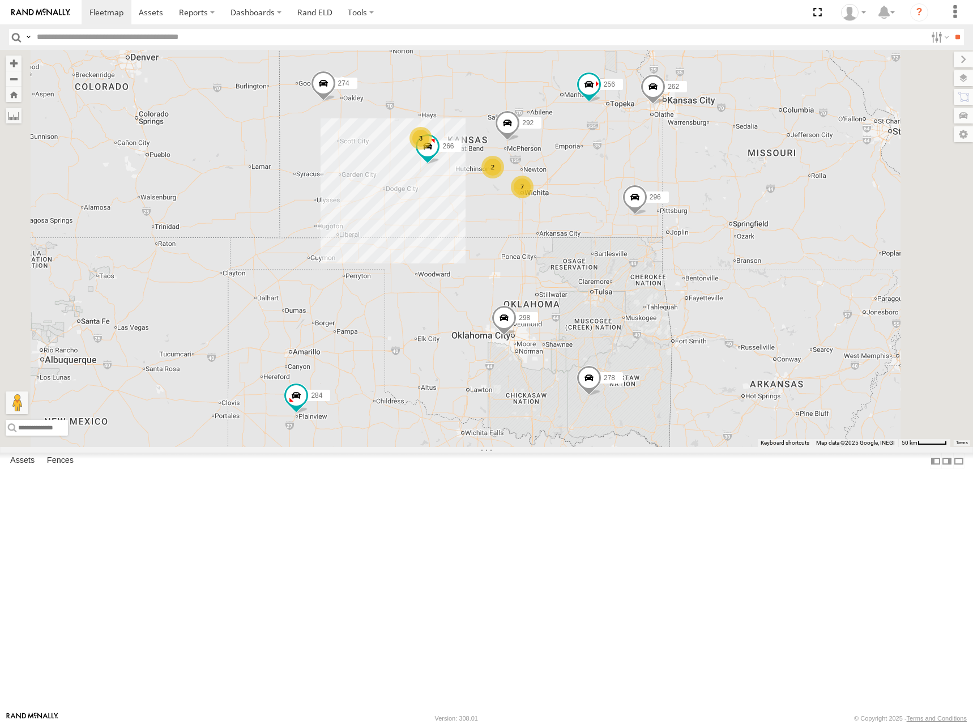
drag, startPoint x: 678, startPoint y: 207, endPoint x: 647, endPoint y: 193, distance: 34.5
click at [647, 193] on div "274 298 262 292 256 296 284 266 278 282 260 7 2 3" at bounding box center [486, 248] width 973 height 397
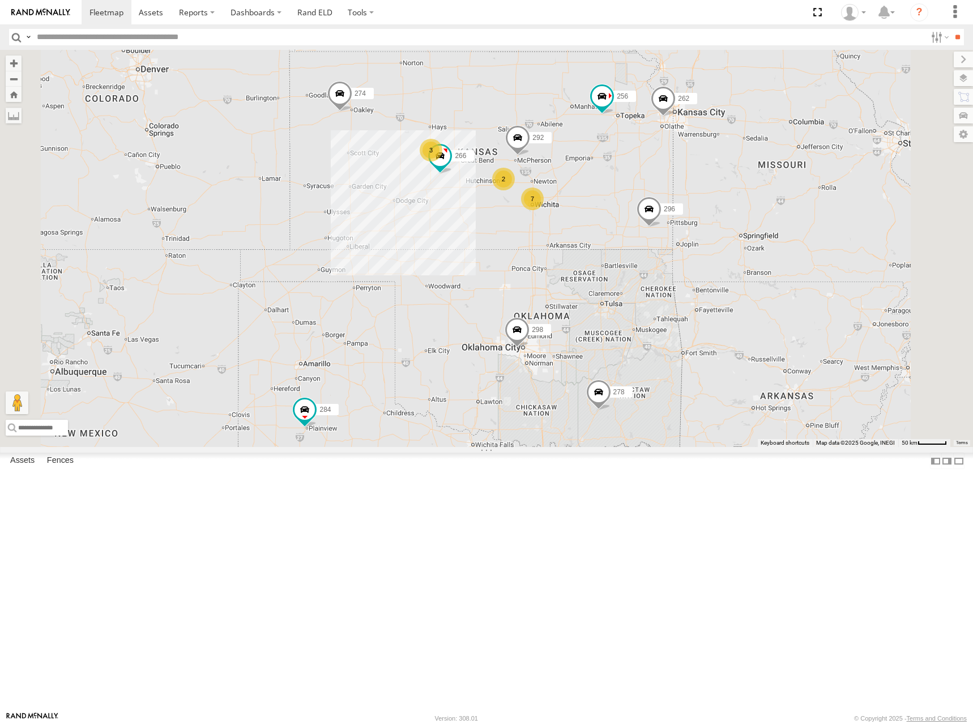
drag, startPoint x: 694, startPoint y: 188, endPoint x: 706, endPoint y: 203, distance: 18.9
click at [706, 203] on div "274 298 262 292 256 296 284 266 278 282 260 7 2 3" at bounding box center [486, 248] width 973 height 397
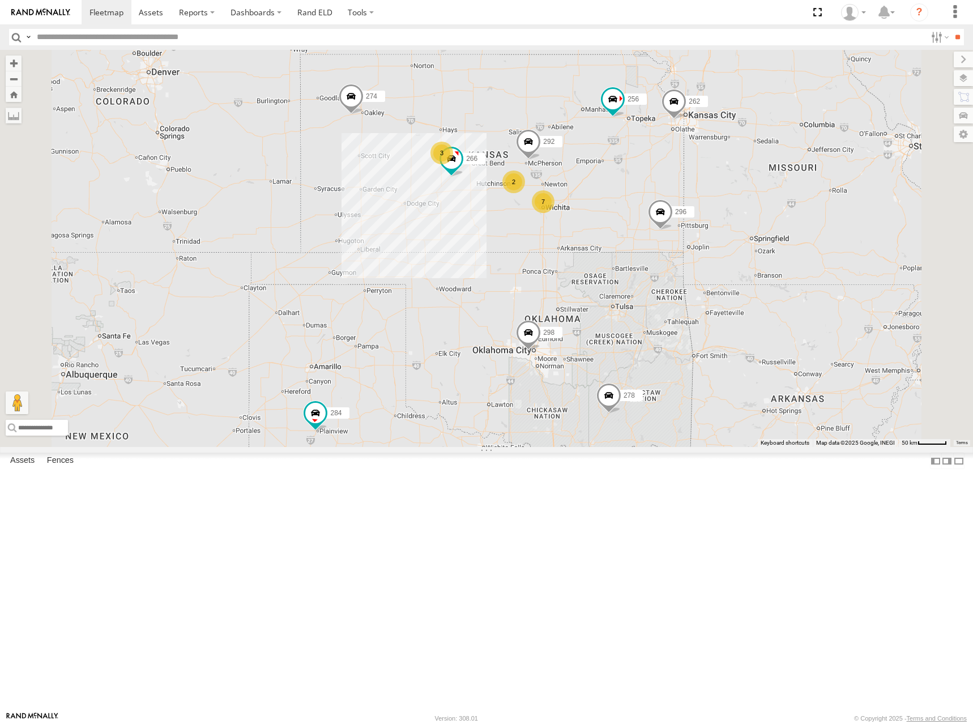
drag, startPoint x: 701, startPoint y: 209, endPoint x: 712, endPoint y: 210, distance: 10.8
click at [712, 210] on div "274 298 262 292 256 296 284 266 278 282 260 7 2 3" at bounding box center [486, 248] width 973 height 397
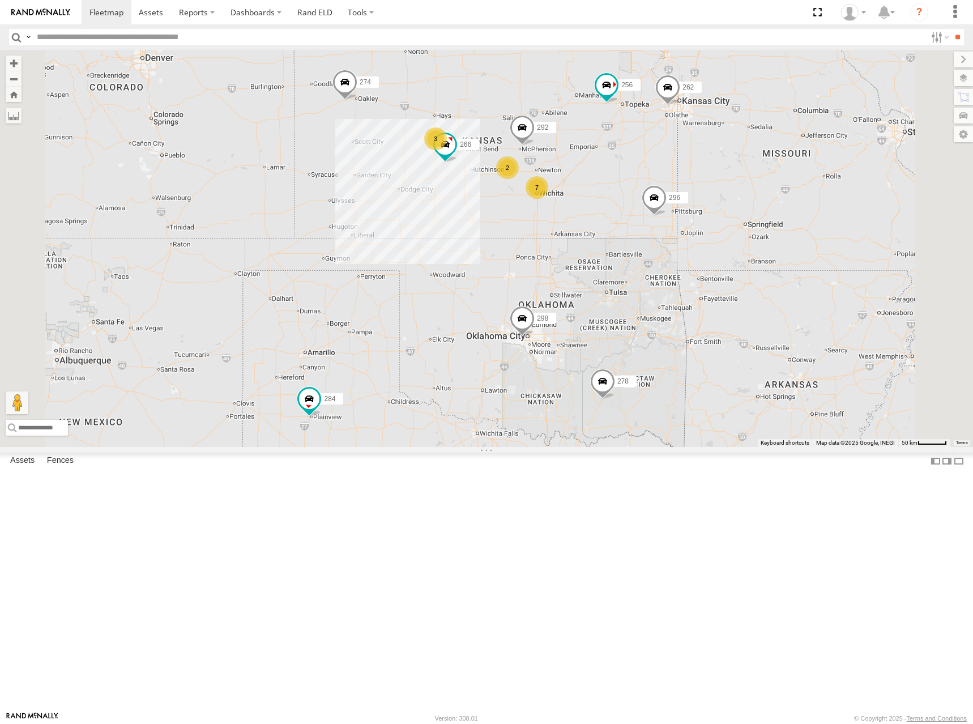
drag, startPoint x: 712, startPoint y: 210, endPoint x: 706, endPoint y: 195, distance: 16.5
click at [706, 195] on div "274 298 262 292 256 296 284 266 278 282 260 7 2 3" at bounding box center [486, 248] width 973 height 397
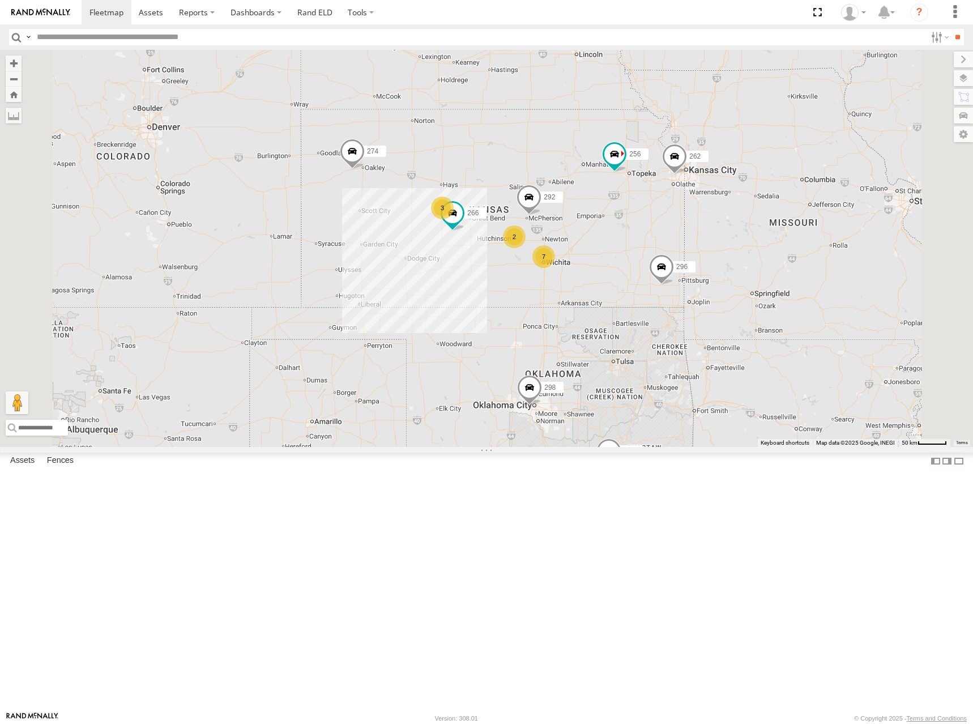
drag, startPoint x: 673, startPoint y: 78, endPoint x: 677, endPoint y: 211, distance: 133.7
click at [677, 211] on div "274 298 262 292 256 296 284 282 266 278 260 7 2 3" at bounding box center [486, 248] width 973 height 397
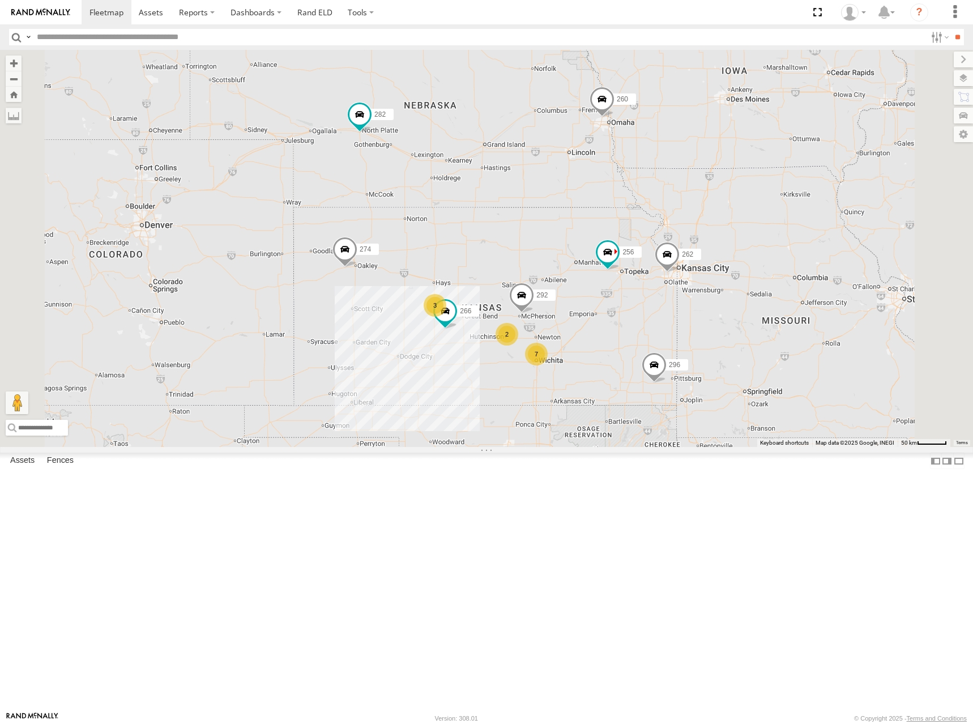
drag, startPoint x: 645, startPoint y: 189, endPoint x: 643, endPoint y: 216, distance: 27.3
click at [643, 216] on div "274 298 262 292 256 296 284 282 266 278 260 7 2 3" at bounding box center [486, 248] width 973 height 397
drag, startPoint x: 641, startPoint y: 212, endPoint x: 641, endPoint y: 229, distance: 16.4
click at [641, 229] on div "274 298 262 292 256 296 284 282 266 278 260 7 2 3" at bounding box center [486, 248] width 973 height 397
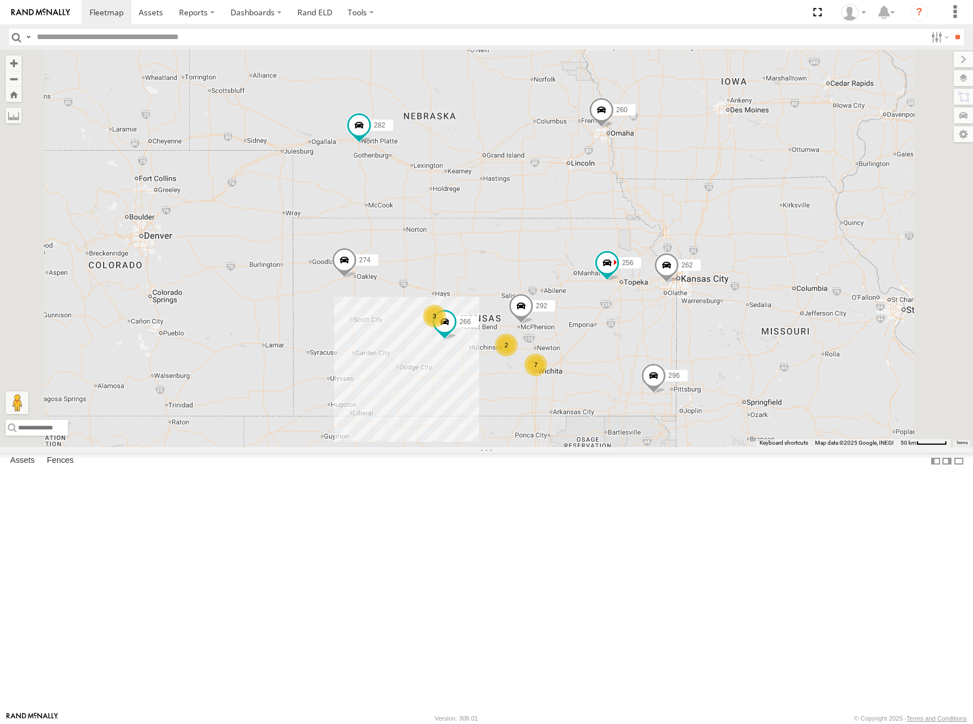
click at [638, 224] on div "274 298 262 292 256 296 284 282 266 278 260 7 2 3" at bounding box center [486, 248] width 973 height 397
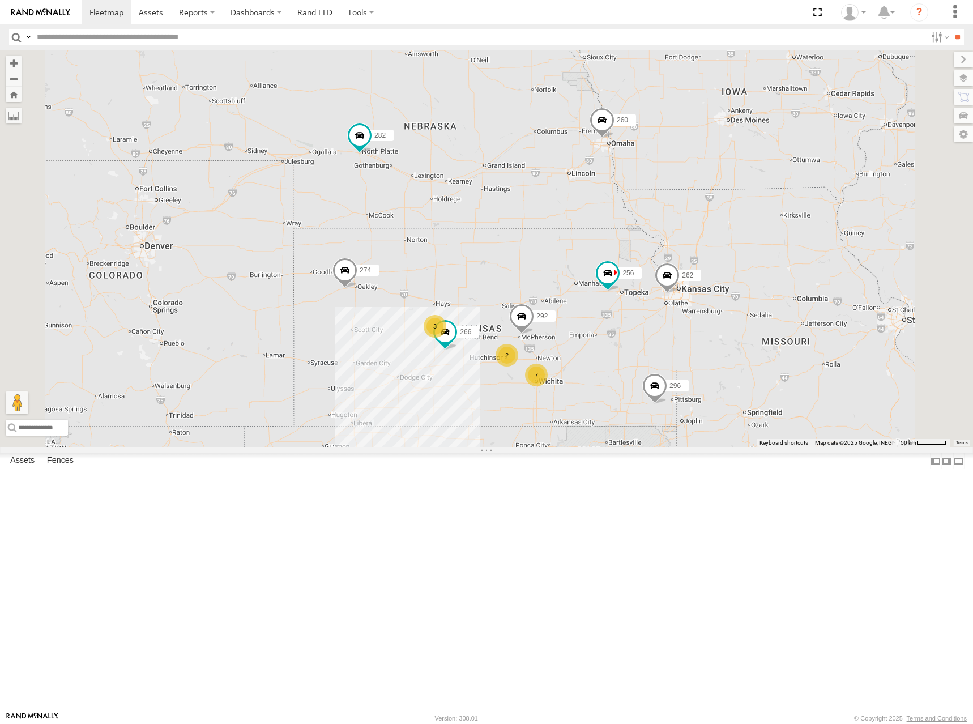
drag, startPoint x: 648, startPoint y: 228, endPoint x: 648, endPoint y: 240, distance: 12.5
click at [648, 240] on div "274 298 262 292 256 296 284 282 266 278 260 7 2 3" at bounding box center [486, 248] width 973 height 397
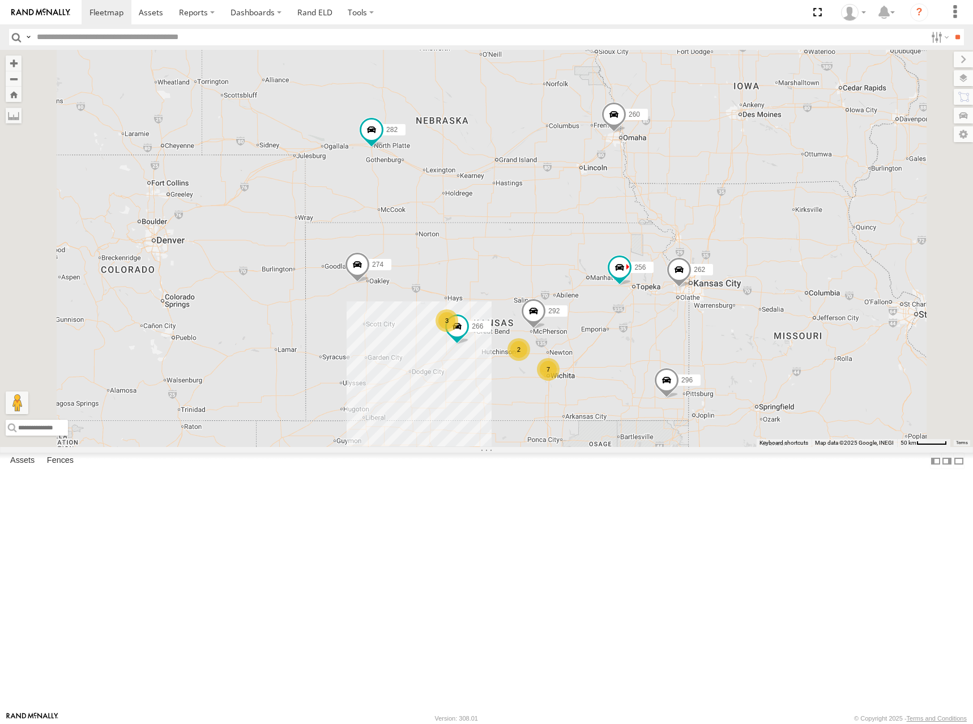
drag, startPoint x: 635, startPoint y: 253, endPoint x: 650, endPoint y: 243, distance: 17.9
click at [650, 244] on div "274 298 262 292 256 296 284 282 266 278 260 7 2 3" at bounding box center [486, 248] width 973 height 397
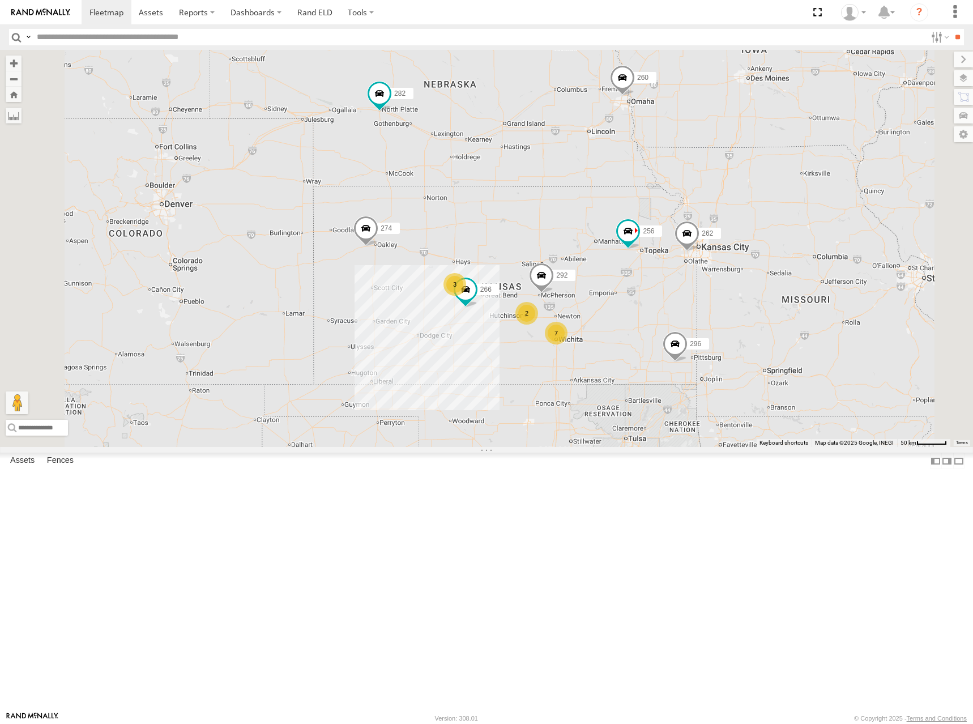
drag, startPoint x: 666, startPoint y: 373, endPoint x: 669, endPoint y: 356, distance: 17.9
click at [669, 356] on div "274 298 262 292 256 296 284 282 266 278 260 7 2 3" at bounding box center [486, 248] width 973 height 397
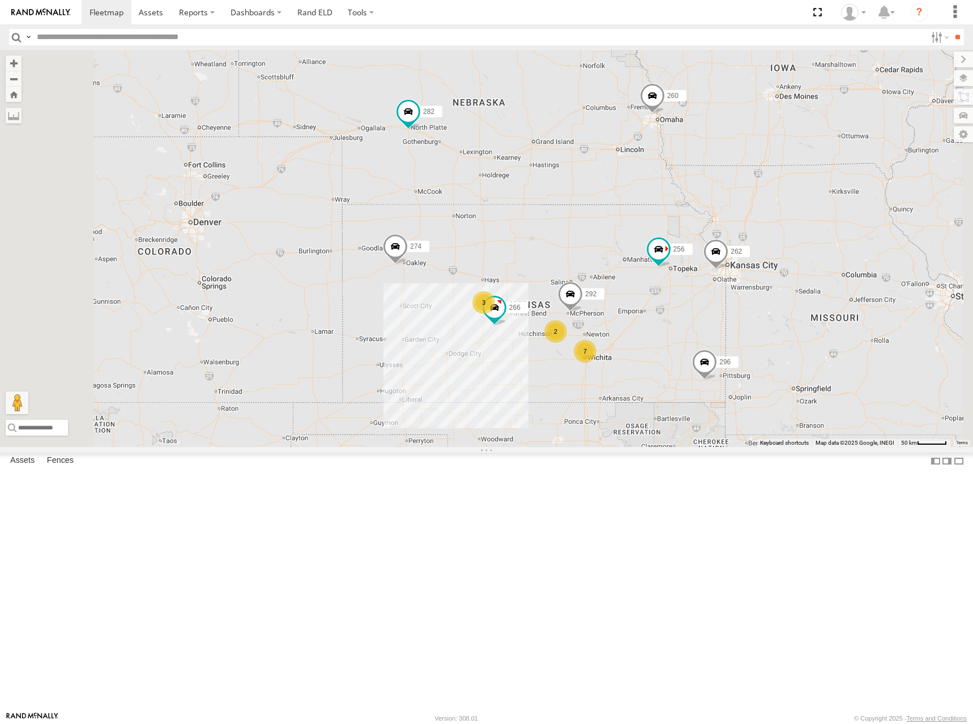
drag, startPoint x: 633, startPoint y: 195, endPoint x: 665, endPoint y: 219, distance: 39.6
click at [665, 219] on div "274 298 262 292 256 296 284 282 266 278 260 7 2 3" at bounding box center [486, 248] width 973 height 397
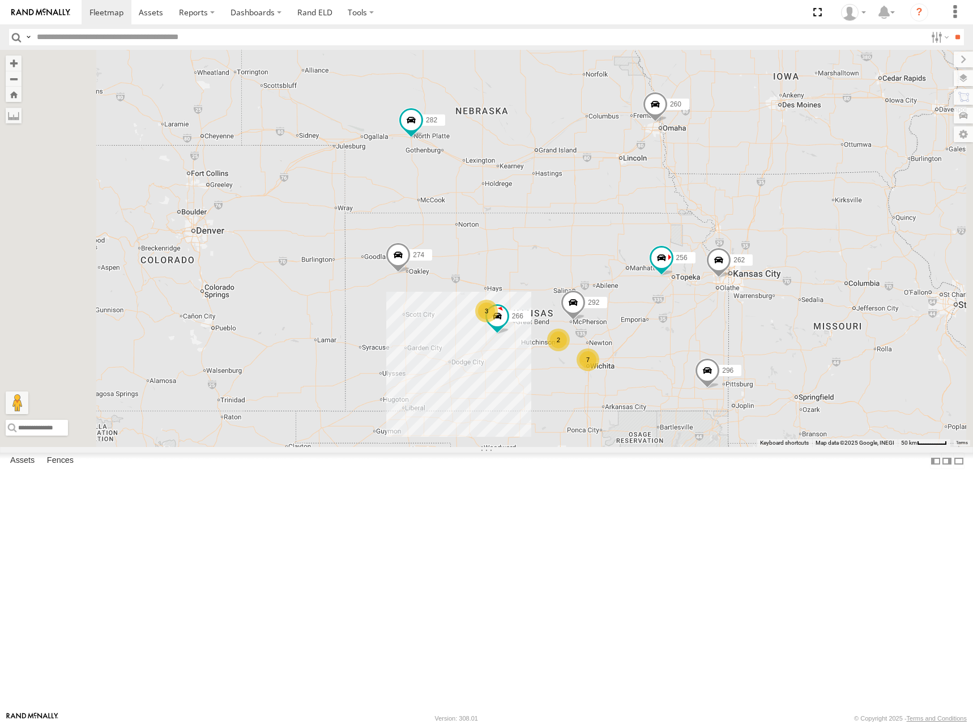
drag, startPoint x: 682, startPoint y: 185, endPoint x: 685, endPoint y: 195, distance: 10.4
click at [685, 195] on div "274 298 262 292 256 296 284 282 266 278 260 7 2 3" at bounding box center [486, 248] width 973 height 397
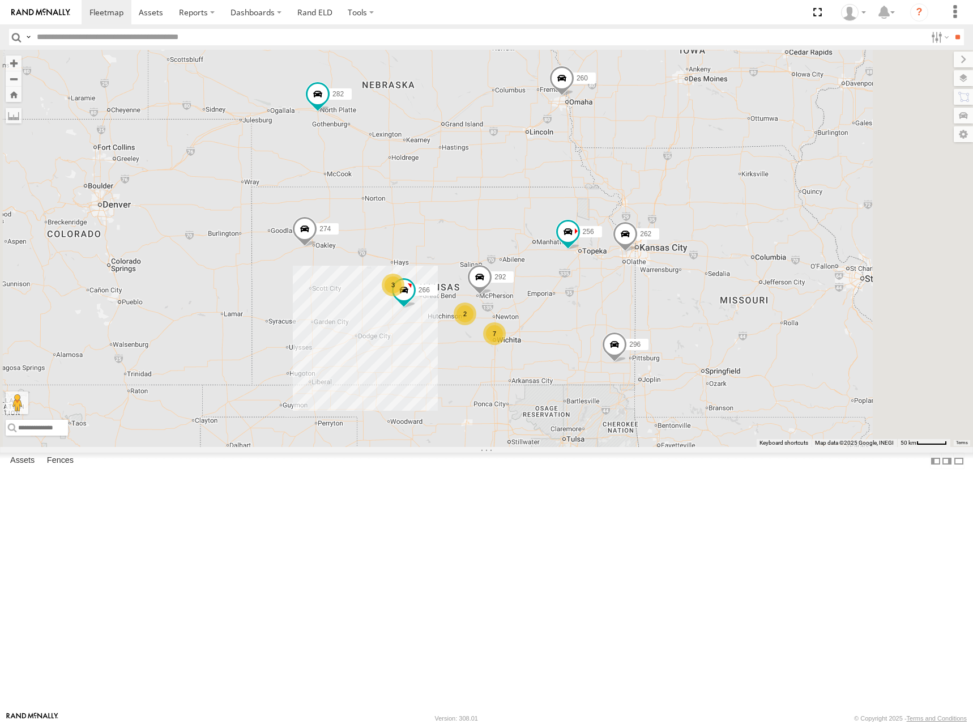
drag, startPoint x: 733, startPoint y: 291, endPoint x: 573, endPoint y: 228, distance: 172.9
click at [573, 228] on div "274 298 262 292 256 296 284 282 266 278 260 7 2 3" at bounding box center [486, 248] width 973 height 397
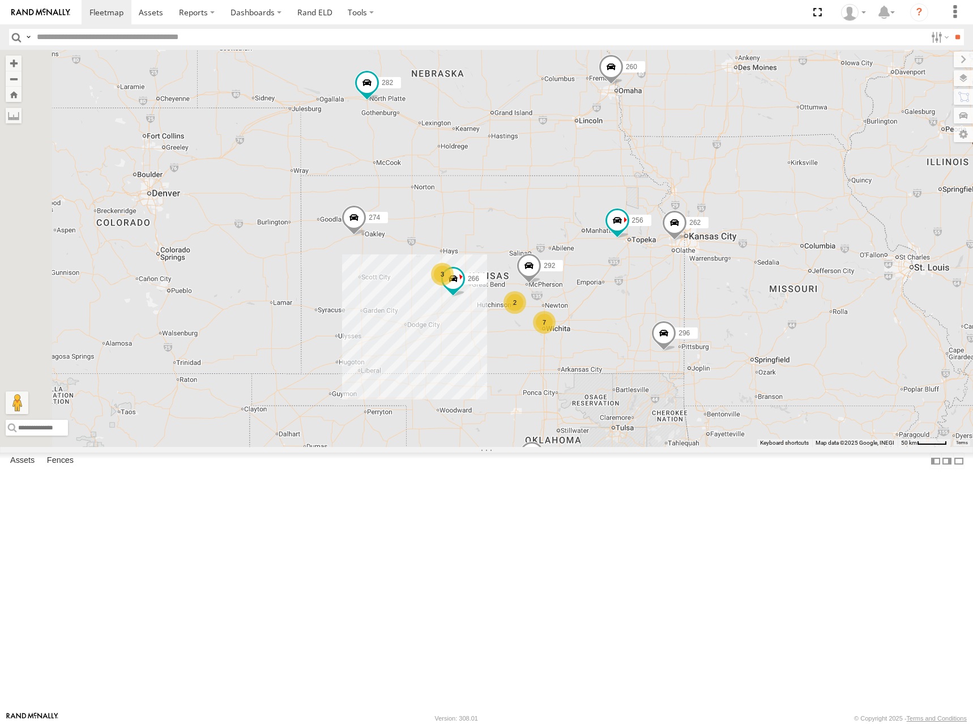
drag, startPoint x: 545, startPoint y: 153, endPoint x: 663, endPoint y: 180, distance: 120.6
click at [663, 180] on div "274 298 262 292 256 296 284 282 266 278 260 7 2 3" at bounding box center [486, 248] width 973 height 397
drag, startPoint x: 564, startPoint y: 129, endPoint x: 577, endPoint y: 147, distance: 21.5
click at [574, 146] on div "274 298 262 292 256 296 284 282 266 278 260 7 2 3" at bounding box center [486, 248] width 973 height 397
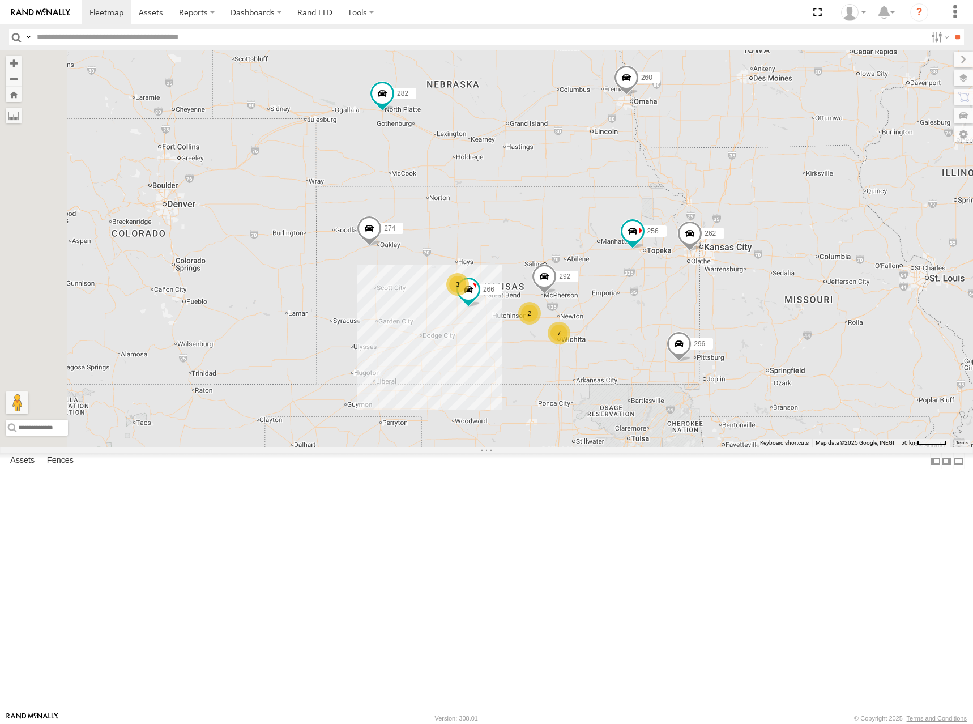
drag, startPoint x: 560, startPoint y: 283, endPoint x: 576, endPoint y: 280, distance: 16.8
click at [576, 280] on div "274 298 262 292 256 296 284 282 266 278 260 7 2 3" at bounding box center [486, 248] width 973 height 397
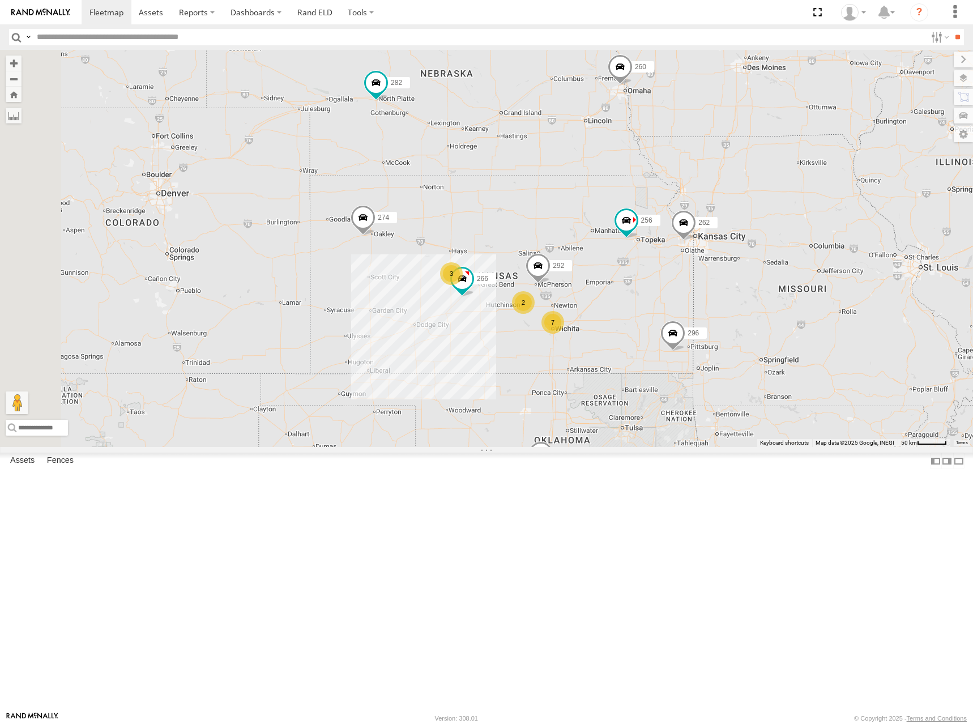
drag, startPoint x: 688, startPoint y: 301, endPoint x: 670, endPoint y: 291, distance: 20.3
click at [670, 291] on div "274 298 262 292 256 296 284 282 266 278 260 7 2 3" at bounding box center [486, 248] width 973 height 397
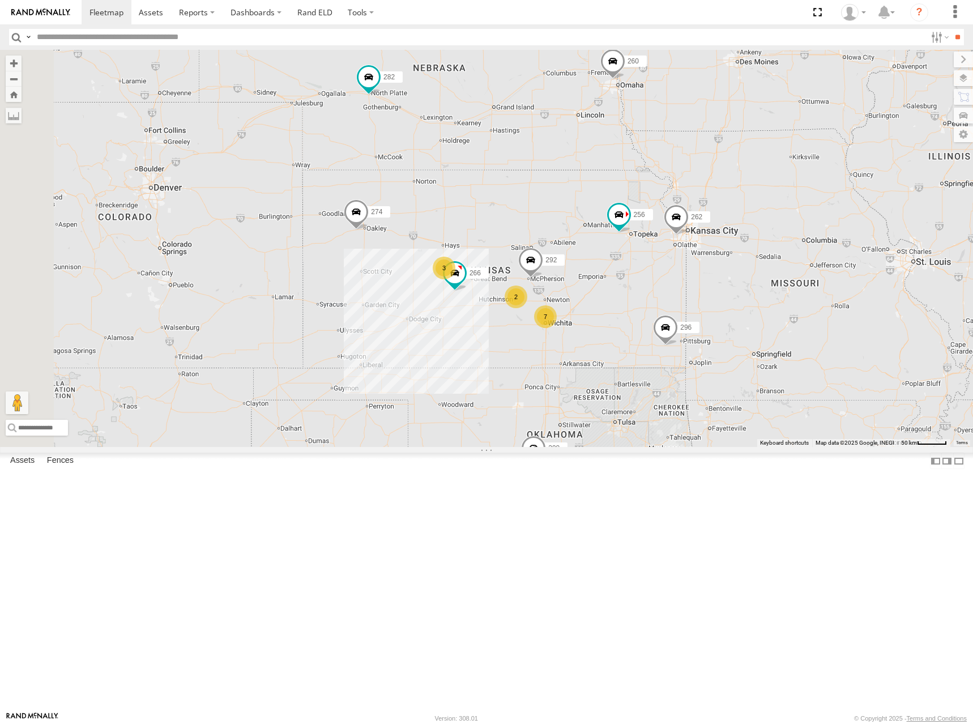
drag, startPoint x: 726, startPoint y: 278, endPoint x: 718, endPoint y: 271, distance: 10.9
click at [718, 271] on div "274 298 262 292 256 296 284 282 266 278 260 7 2 3" at bounding box center [486, 248] width 973 height 397
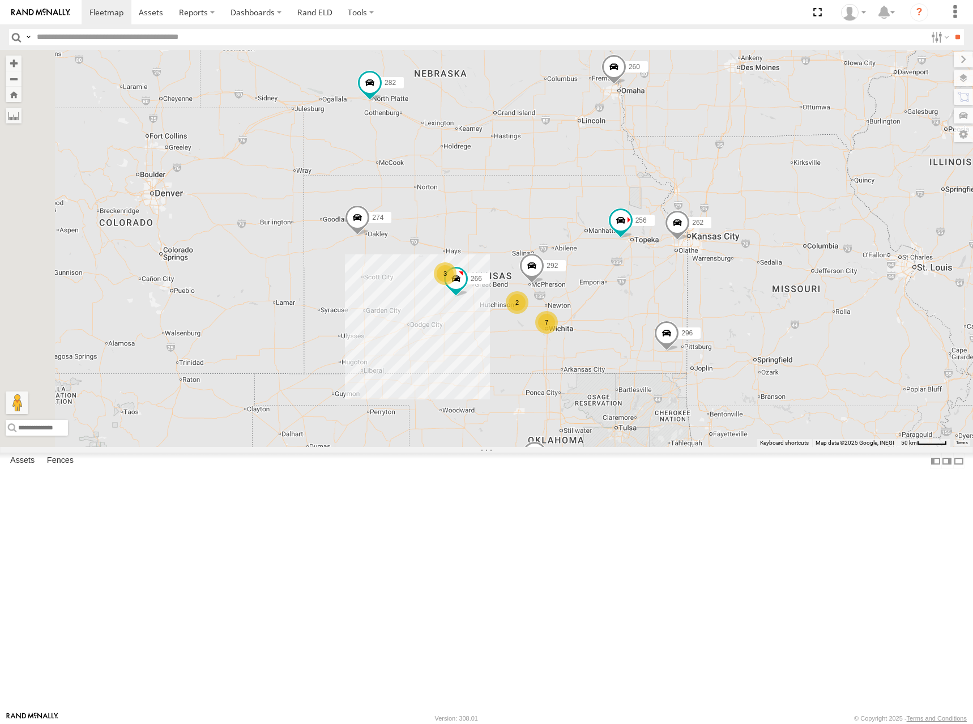
drag, startPoint x: 667, startPoint y: 282, endPoint x: 668, endPoint y: 289, distance: 7.0
click at [668, 289] on div "274 298 262 292 256 296 284 282 266 278 260 7 2 3" at bounding box center [486, 248] width 973 height 397
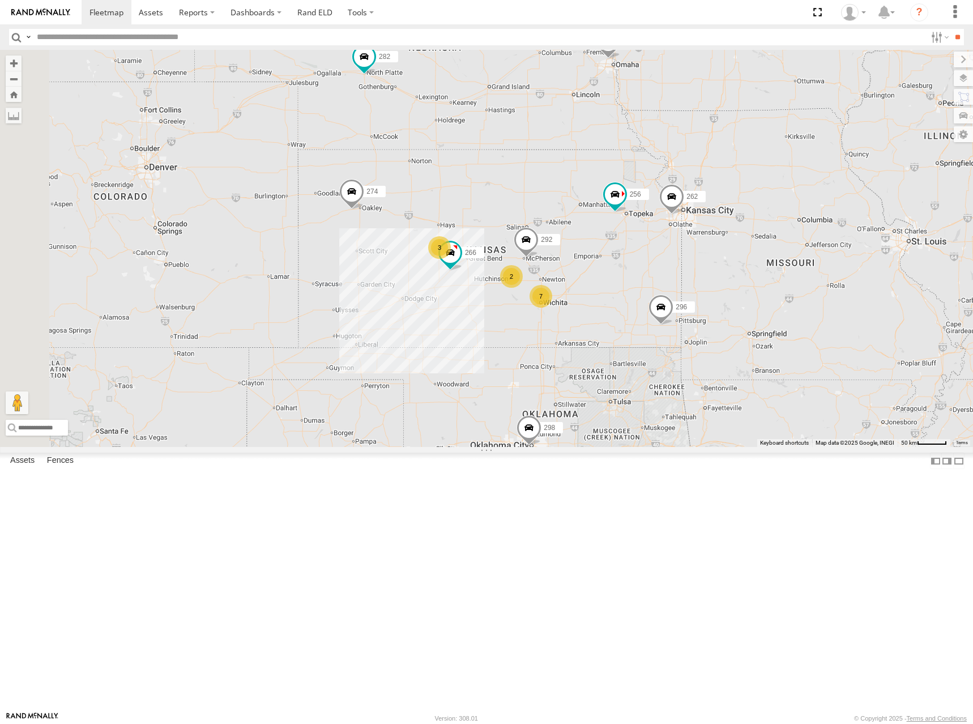
drag, startPoint x: 694, startPoint y: 323, endPoint x: 689, endPoint y: 298, distance: 25.6
click at [689, 298] on div "274 298 262 292 256 296 284 282 266 278 260 7 2 3" at bounding box center [486, 248] width 973 height 397
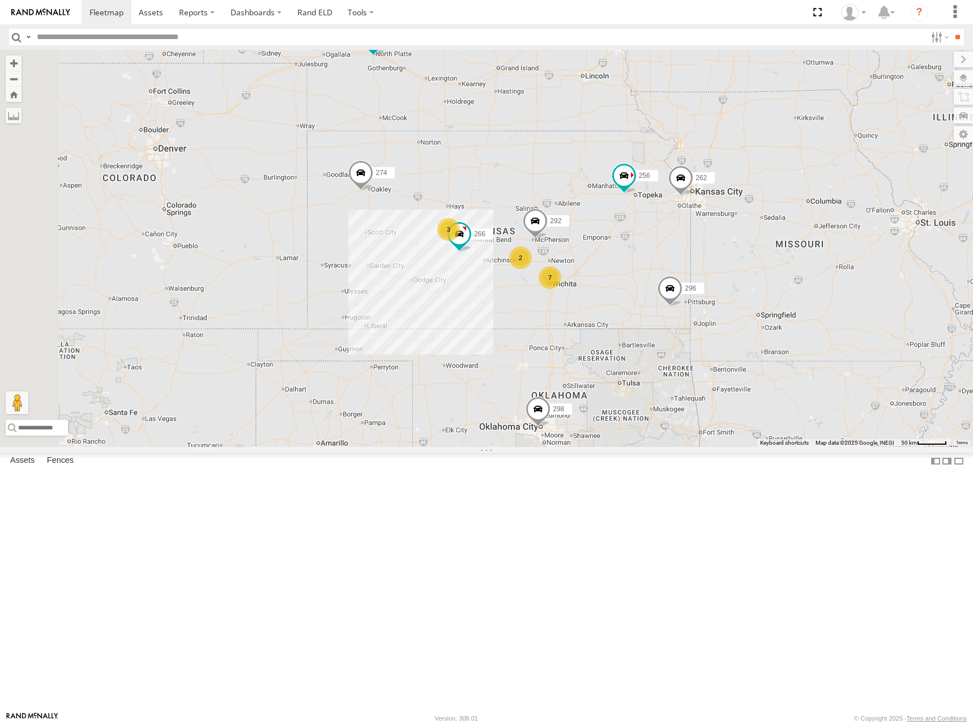
drag, startPoint x: 576, startPoint y: 323, endPoint x: 586, endPoint y: 305, distance: 21.0
click at [586, 305] on div "274 298 262 292 256 296 284 282 266 278 260 7 2 3" at bounding box center [486, 248] width 973 height 397
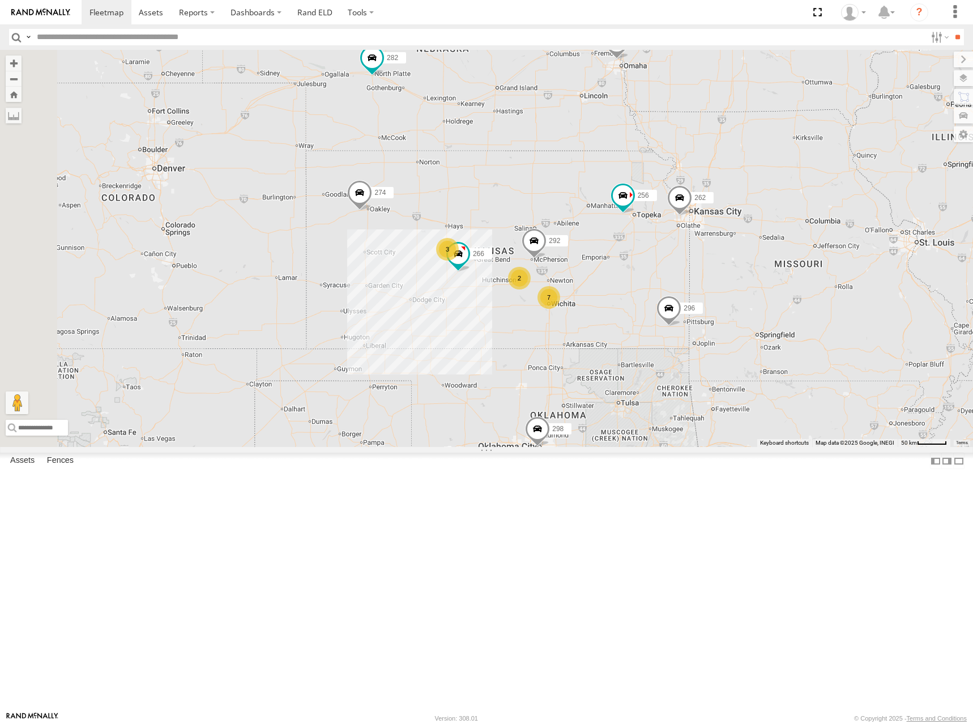
drag, startPoint x: 651, startPoint y: 168, endPoint x: 650, endPoint y: 191, distance: 23.2
click at [650, 191] on div "274 298 262 292 256 296 284 282 266 278 260 7 2 3" at bounding box center [486, 248] width 973 height 397
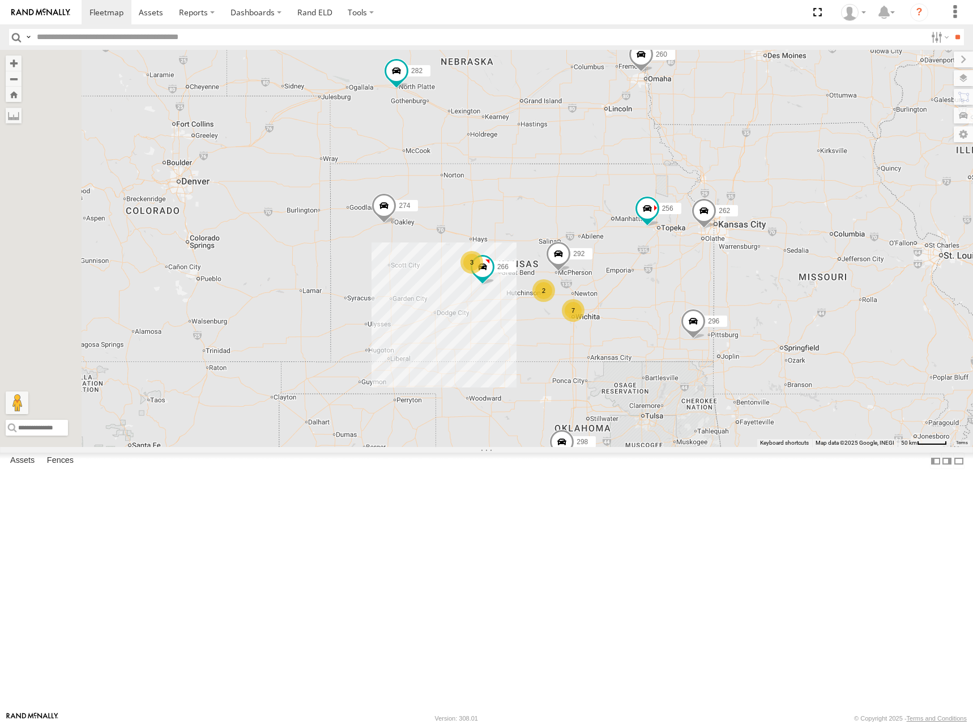
drag, startPoint x: 609, startPoint y: 146, endPoint x: 638, endPoint y: 160, distance: 32.9
click at [638, 160] on div "274 298 262 292 256 296 284 282 266 278 260 7 2 3" at bounding box center [486, 248] width 973 height 397
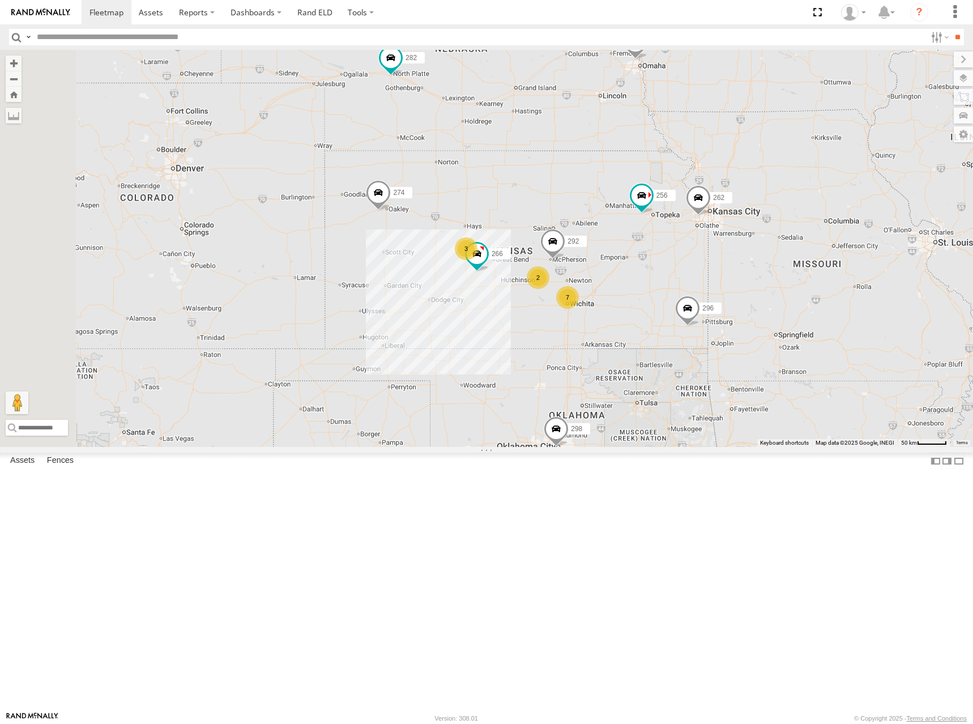
drag, startPoint x: 702, startPoint y: 195, endPoint x: 711, endPoint y: 181, distance: 16.5
click at [685, 174] on div "274 298 262 292 256 296 284 282 266 278 260 7 2 3" at bounding box center [486, 248] width 973 height 397
drag, startPoint x: 729, startPoint y: 185, endPoint x: 727, endPoint y: 197, distance: 12.1
click at [727, 197] on div "274 298 262 292 256 296 284 282 266 278 260 7 2 3" at bounding box center [486, 248] width 973 height 397
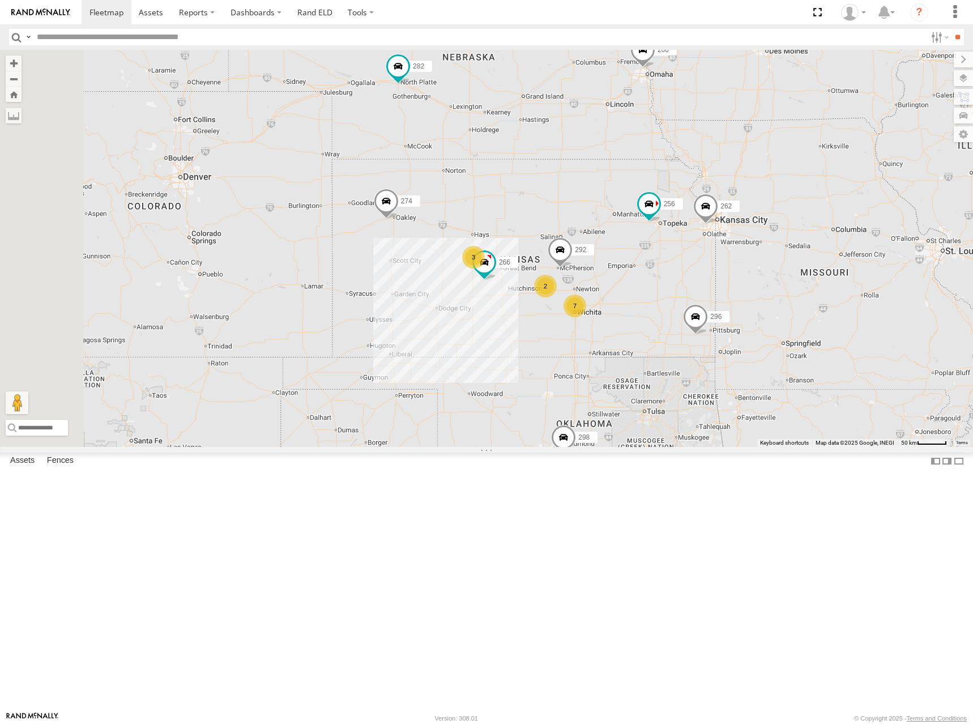
drag, startPoint x: 680, startPoint y: 245, endPoint x: 697, endPoint y: 241, distance: 18.0
click at [693, 241] on div "274 298 262 292 256 296 284 282 266 278 260 7 2 3" at bounding box center [486, 248] width 973 height 397
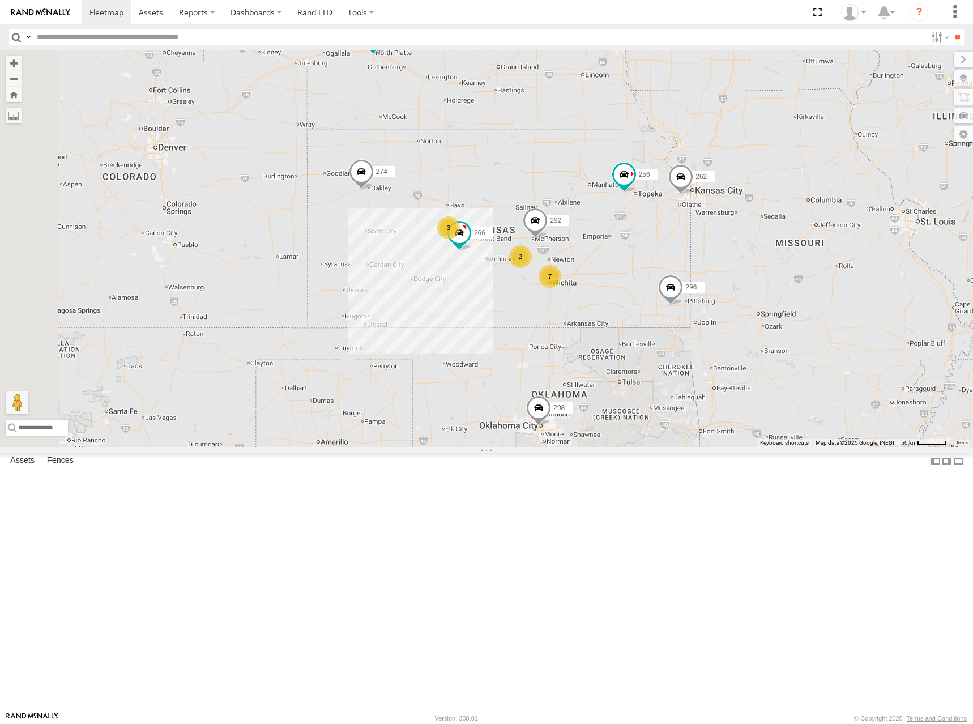
drag, startPoint x: 751, startPoint y: 279, endPoint x: 733, endPoint y: 264, distance: 23.0
click at [733, 260] on div "274 298 262 292 256 296 284 282 266 278 260 7 2 3" at bounding box center [486, 248] width 973 height 397
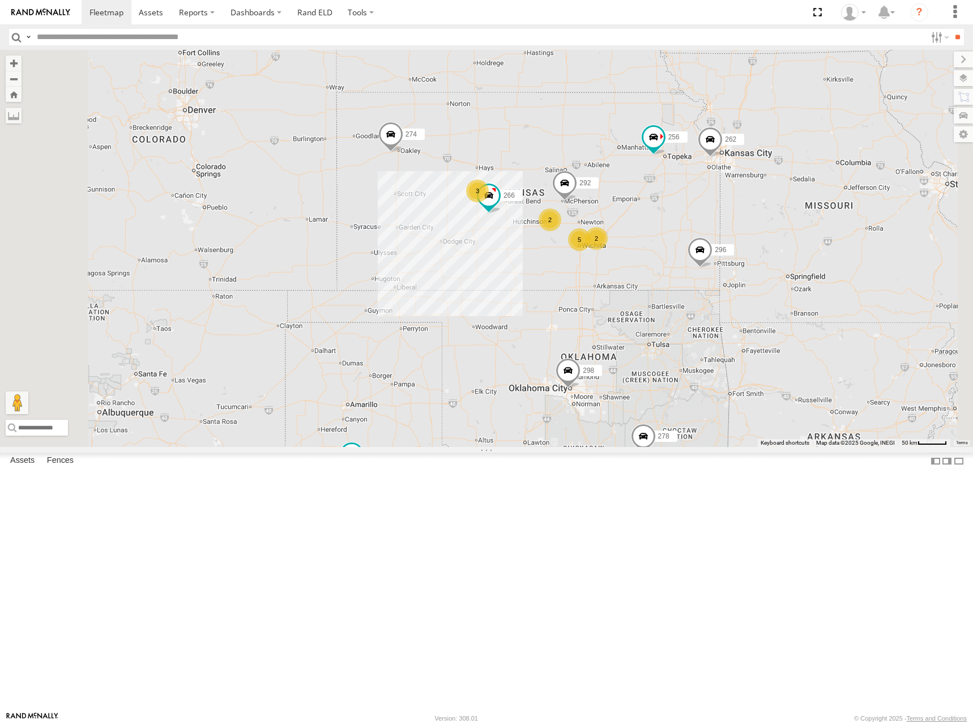
drag, startPoint x: 716, startPoint y: 266, endPoint x: 698, endPoint y: 274, distance: 19.0
click at [698, 274] on div "274 298 262 292 256 296 284 282 266 278 260 5 2 3 2" at bounding box center [486, 248] width 973 height 397
drag, startPoint x: 733, startPoint y: 226, endPoint x: 737, endPoint y: 230, distance: 6.0
click at [737, 230] on div "274 298 262 292 256 296 284 282 266 278 260 5 2 3 2" at bounding box center [486, 248] width 973 height 397
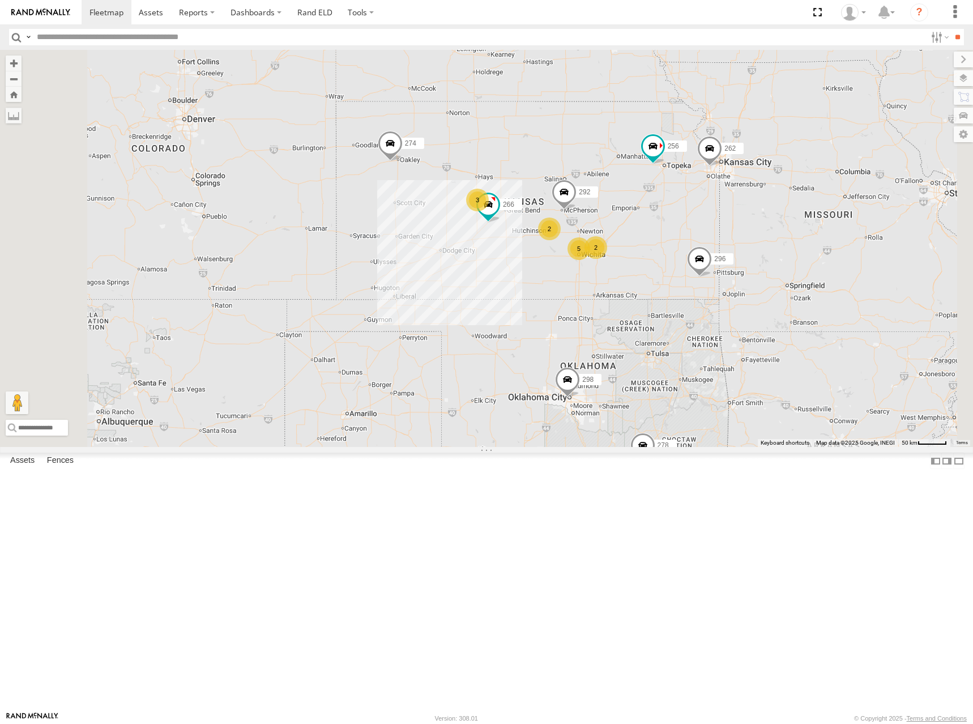
drag, startPoint x: 744, startPoint y: 242, endPoint x: 745, endPoint y: 229, distance: 13.1
click at [745, 229] on div "274 298 262 292 256 296 284 282 266 278 260 5 2 3 2" at bounding box center [486, 248] width 973 height 397
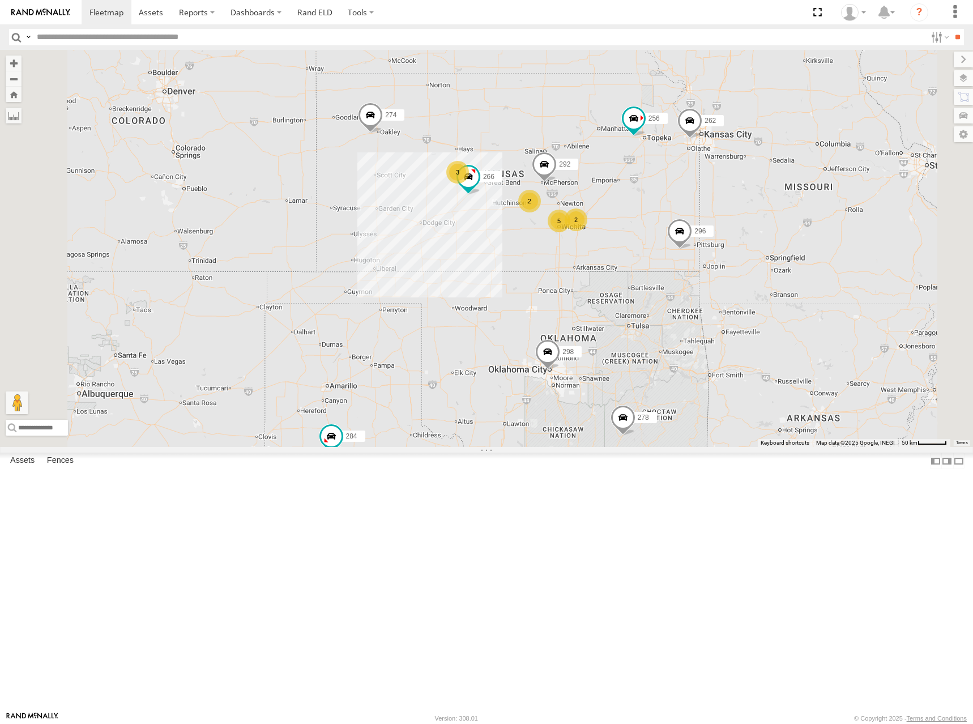
drag, startPoint x: 698, startPoint y: 241, endPoint x: 690, endPoint y: 236, distance: 9.3
click at [690, 236] on div "274 298 262 292 256 296 284 282 266 278 260 5 2 3 2" at bounding box center [486, 248] width 973 height 397
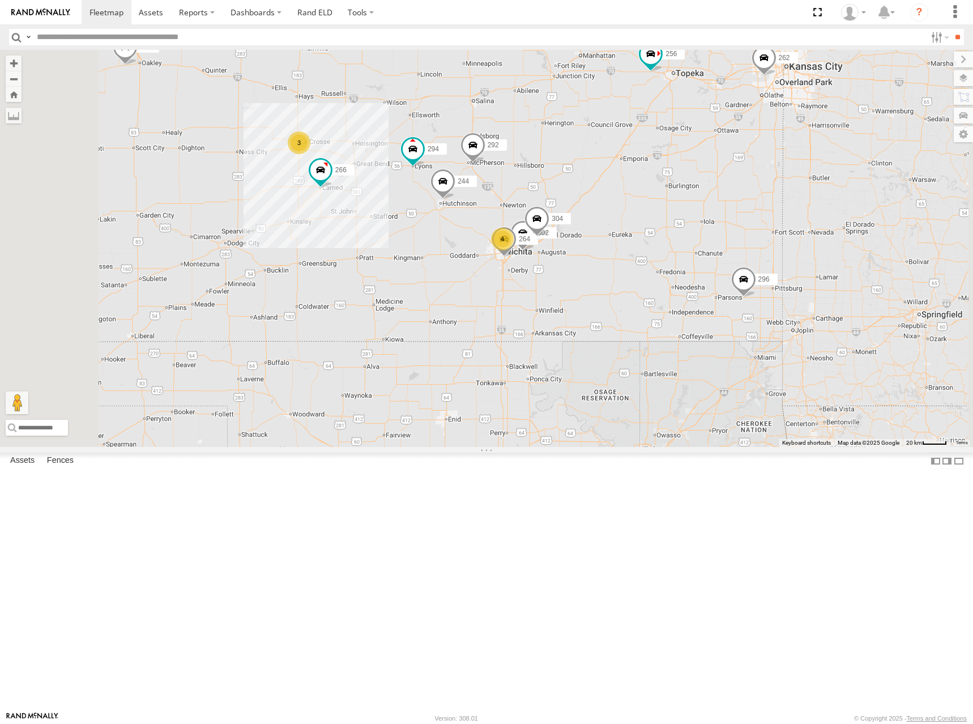
drag, startPoint x: 633, startPoint y: 252, endPoint x: 721, endPoint y: 221, distance: 94.0
click at [718, 222] on div "274 298 262 292 256 296 284 282 266 278 260 304 302 264 4 244 3 294" at bounding box center [486, 248] width 973 height 397
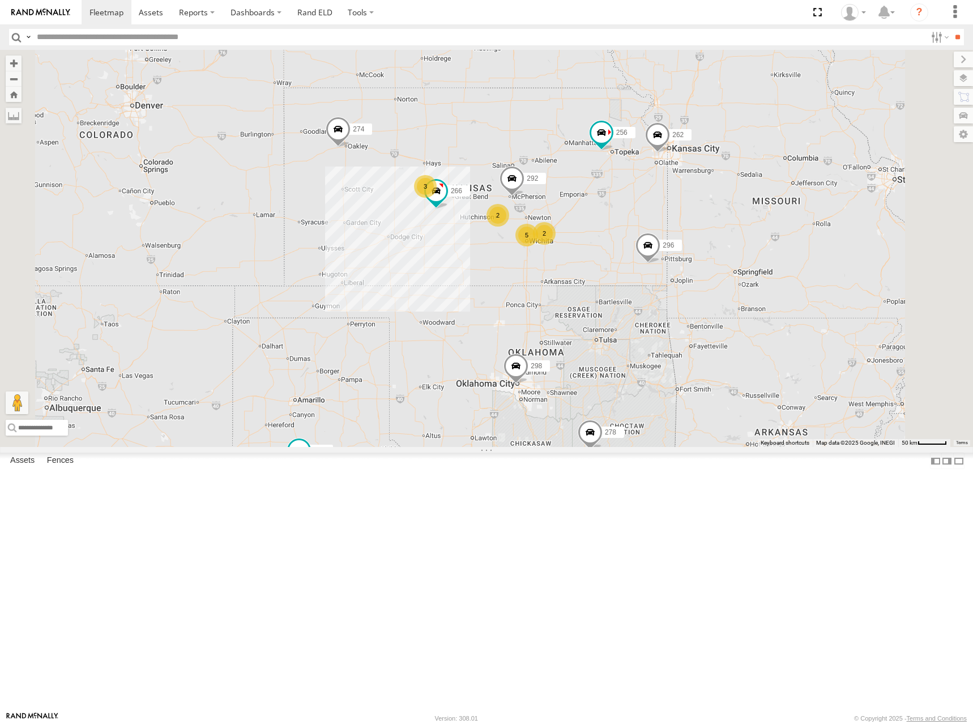
drag, startPoint x: 653, startPoint y: 162, endPoint x: 677, endPoint y: 221, distance: 63.5
click at [677, 221] on div "274 298 262 292 256 296 284 282 266 278 260 5 2 3 2" at bounding box center [486, 248] width 973 height 397
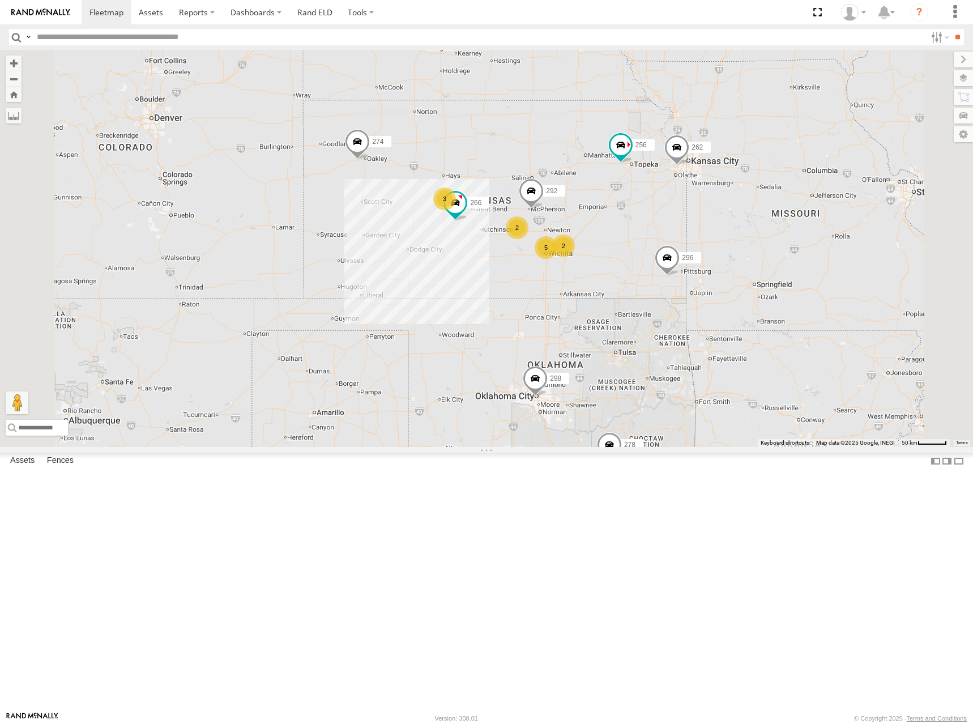
drag, startPoint x: 604, startPoint y: 225, endPoint x: 625, endPoint y: 237, distance: 24.4
click at [625, 237] on div "274 298 262 292 256 296 284 282 266 278 260 5 2 3 2" at bounding box center [486, 248] width 973 height 397
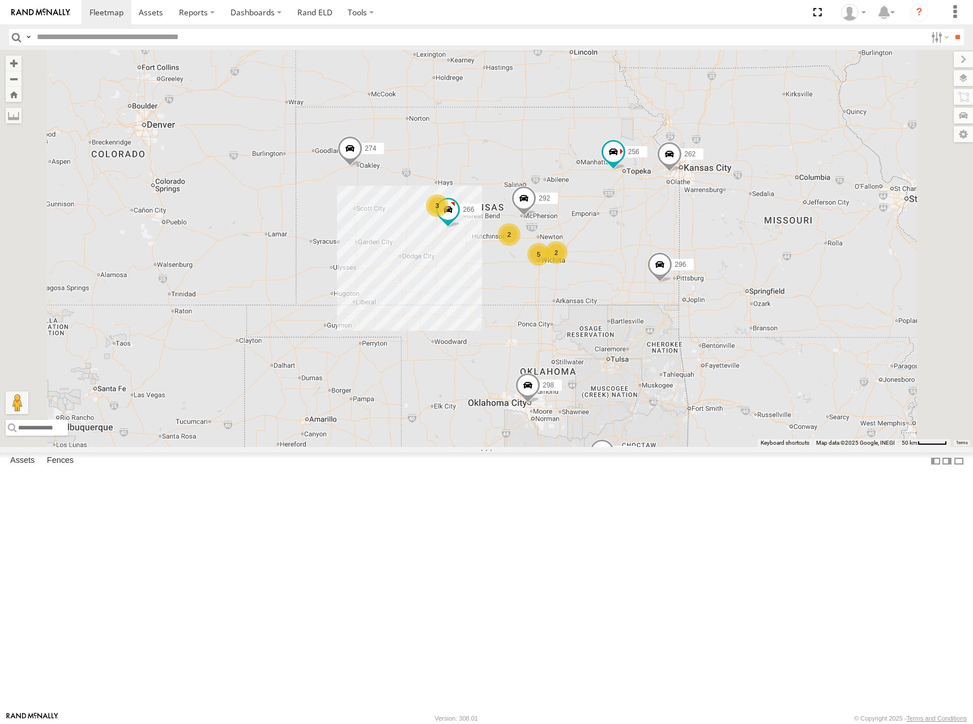
drag, startPoint x: 660, startPoint y: 246, endPoint x: 651, endPoint y: 253, distance: 11.3
click at [651, 253] on div "274 298 262 292 256 296 284 282 266 278 260 5 2 3 2" at bounding box center [486, 248] width 973 height 397
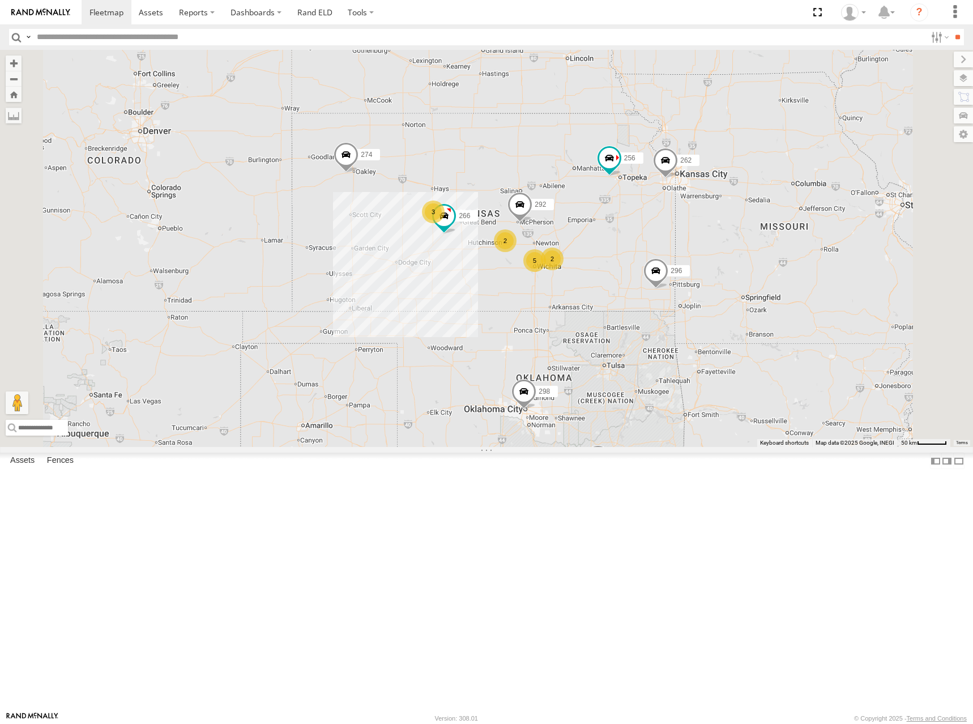
drag, startPoint x: 652, startPoint y: 258, endPoint x: 649, endPoint y: 267, distance: 9.1
click at [649, 267] on div "274 298 262 292 256 296 284 282 266 278 260 5 2 3 2" at bounding box center [486, 248] width 973 height 397
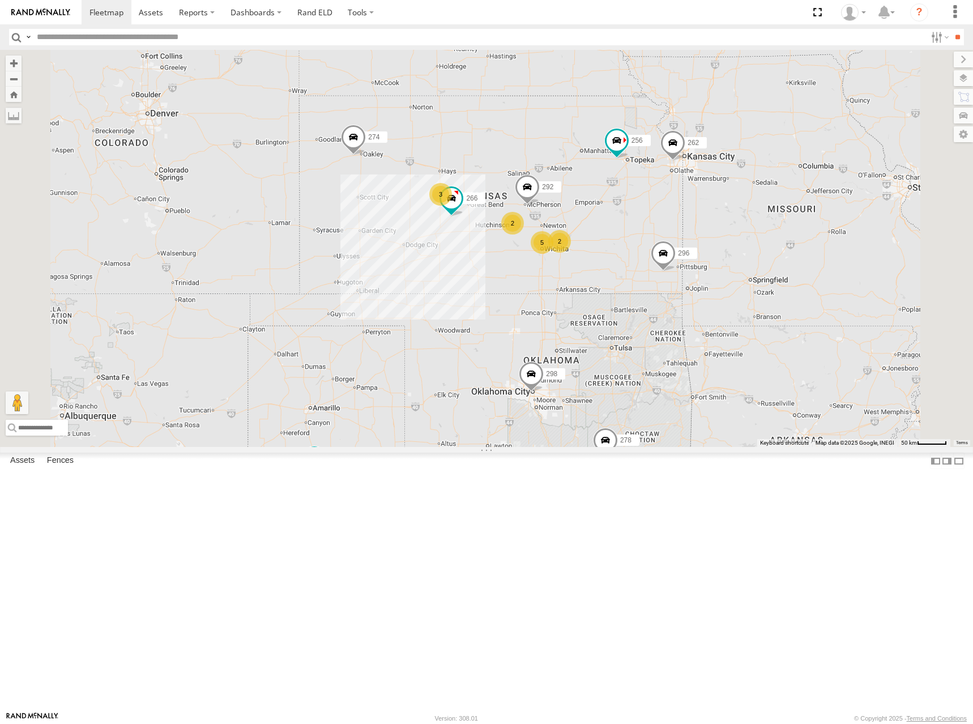
drag, startPoint x: 732, startPoint y: 251, endPoint x: 745, endPoint y: 223, distance: 30.9
click at [745, 223] on div "274 298 262 292 256 296 284 282 266 278 260 5 2 3 2" at bounding box center [486, 248] width 973 height 397
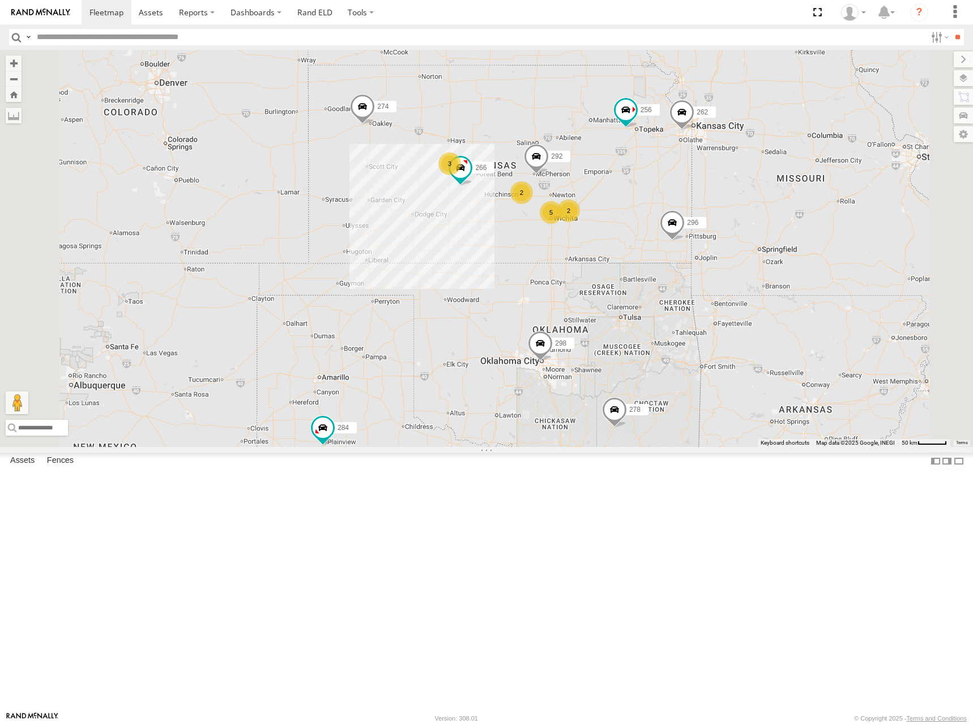
drag, startPoint x: 635, startPoint y: 236, endPoint x: 637, endPoint y: 215, distance: 21.0
click at [637, 215] on div "274 298 262 292 256 296 284 282 266 278 260 5 2 3 2" at bounding box center [486, 248] width 973 height 397
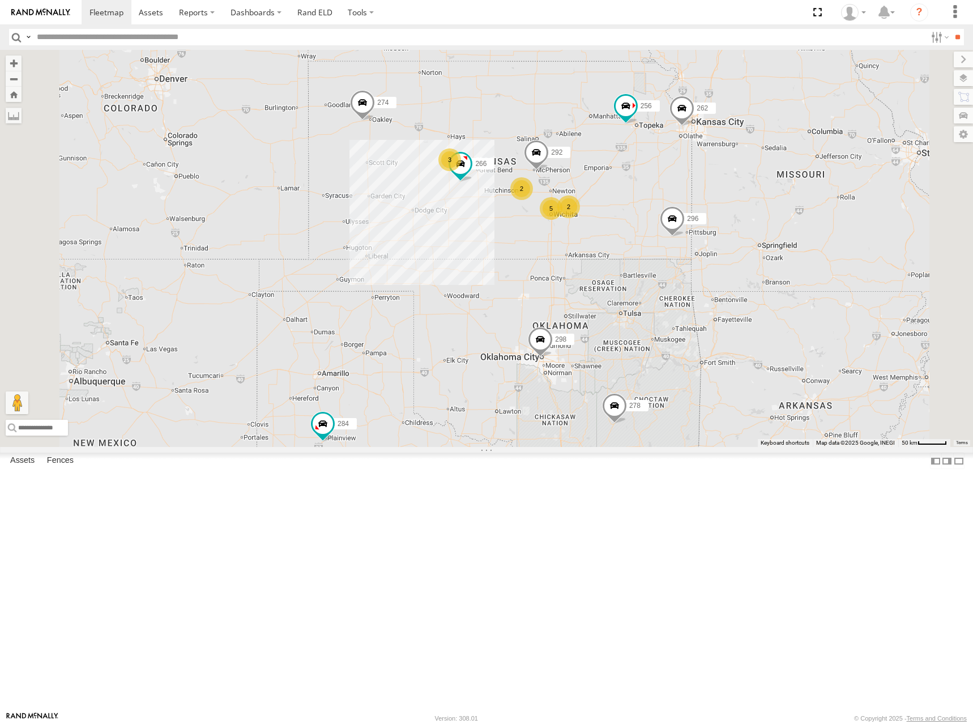
drag, startPoint x: 638, startPoint y: 181, endPoint x: 638, endPoint y: 197, distance: 15.3
click at [638, 197] on div "274 298 262 292 256 296 284 282 266 278 260 5 2 3 2" at bounding box center [486, 248] width 973 height 397
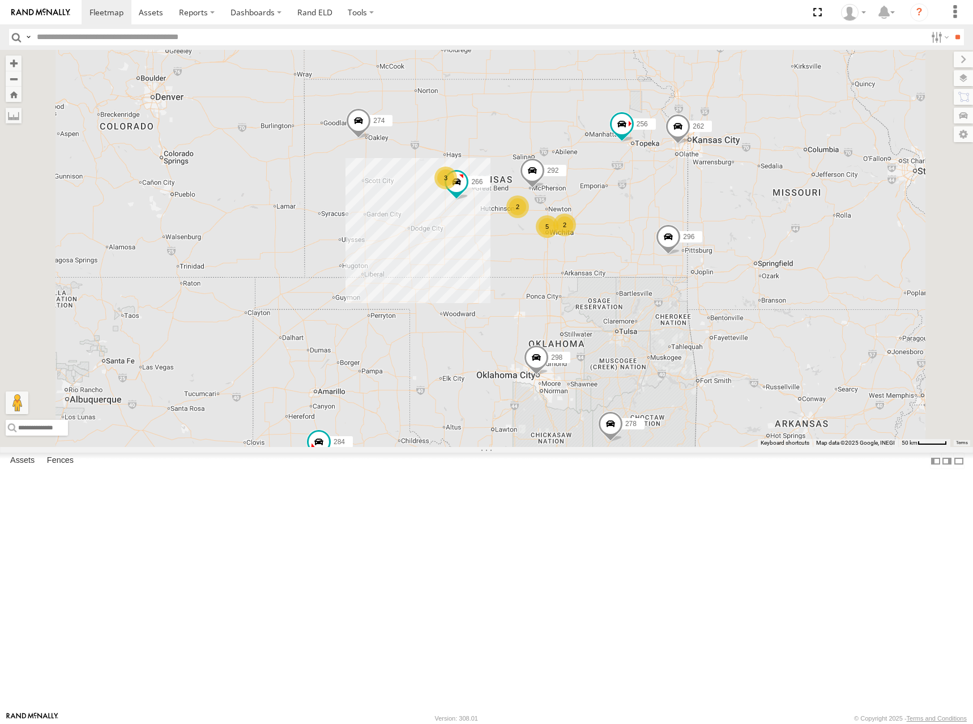
drag, startPoint x: 635, startPoint y: 217, endPoint x: 631, endPoint y: 225, distance: 9.1
click at [631, 225] on div "274 298 262 292 256 296 284 282 266 278 260 5 2 3 2" at bounding box center [486, 248] width 973 height 397
click at [663, 217] on div "274 298 262 292 256 296 284 282 266 278 260 5 2 3 2" at bounding box center [486, 248] width 973 height 397
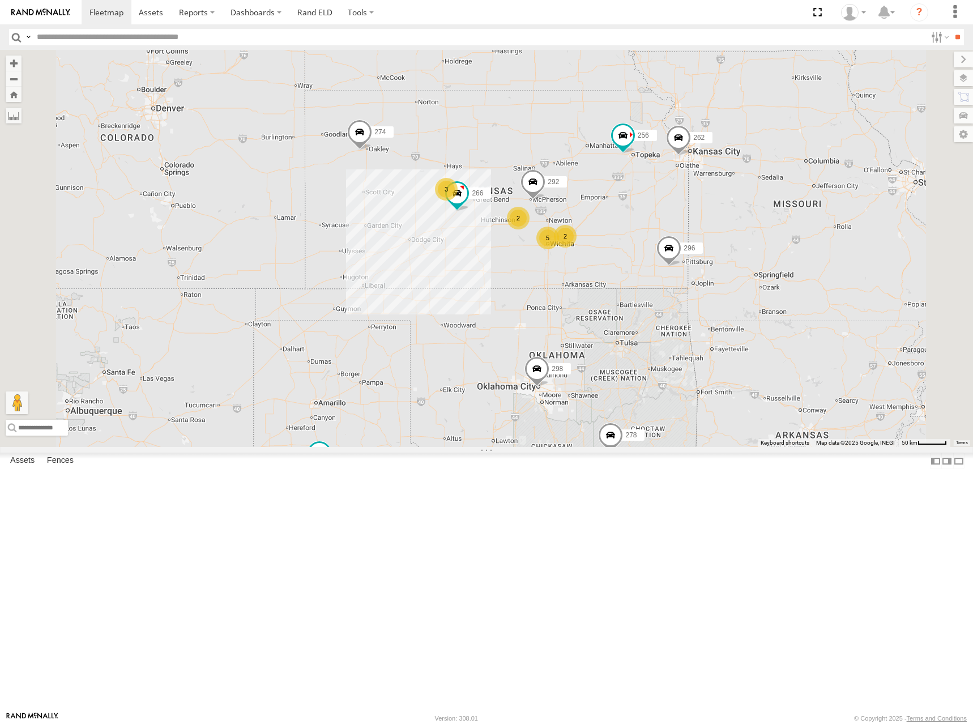
drag, startPoint x: 681, startPoint y: 231, endPoint x: 682, endPoint y: 240, distance: 8.7
click at [682, 240] on div "274 298 262 292 256 296 284 282 266 278 260 5 2 3 2" at bounding box center [486, 248] width 973 height 397
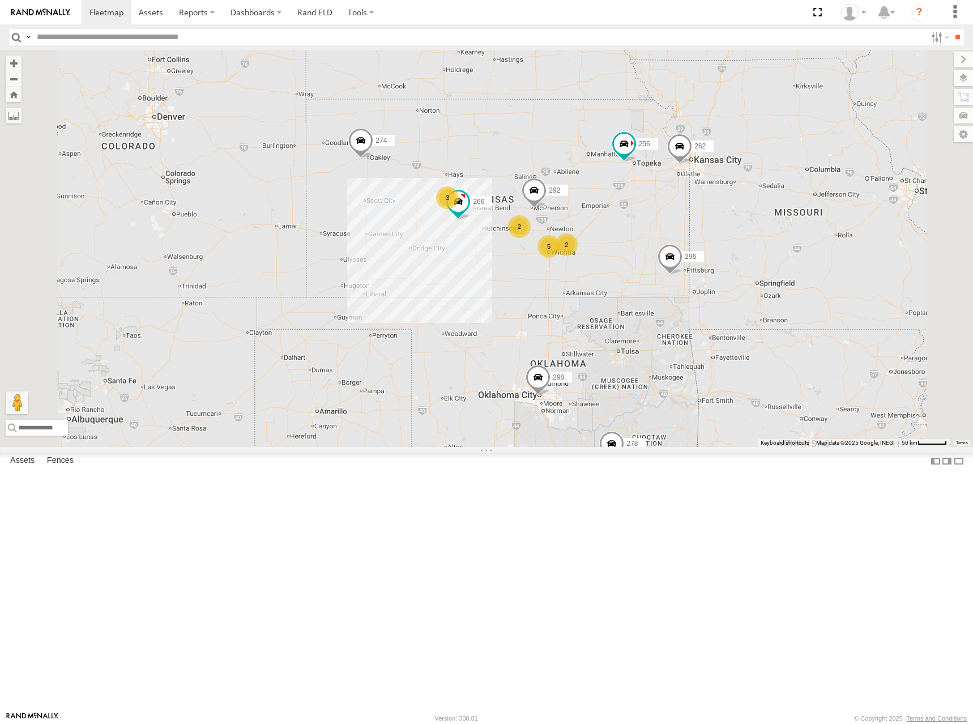
drag, startPoint x: 585, startPoint y: 210, endPoint x: 581, endPoint y: 224, distance: 14.7
click at [581, 224] on div "274 298 262 292 256 296 284 282 266 278 260 5 2 3 2" at bounding box center [486, 248] width 973 height 397
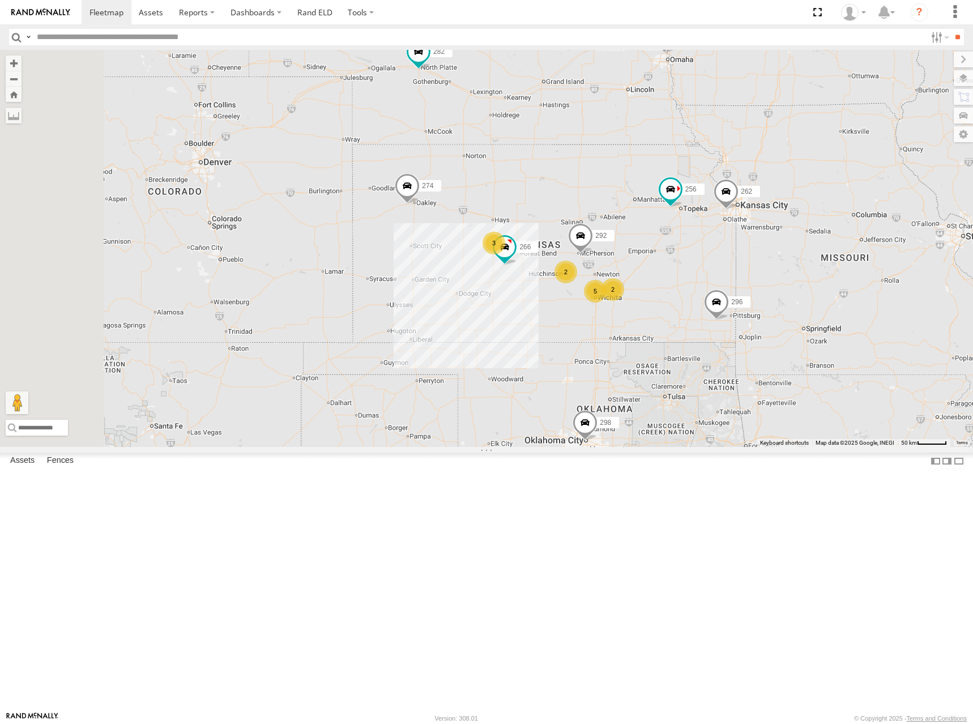
drag, startPoint x: 554, startPoint y: 237, endPoint x: 611, endPoint y: 268, distance: 64.6
click at [611, 268] on div "274 298 262 292 256 296 284 282 266 278 260 5 2 3 2" at bounding box center [486, 248] width 973 height 397
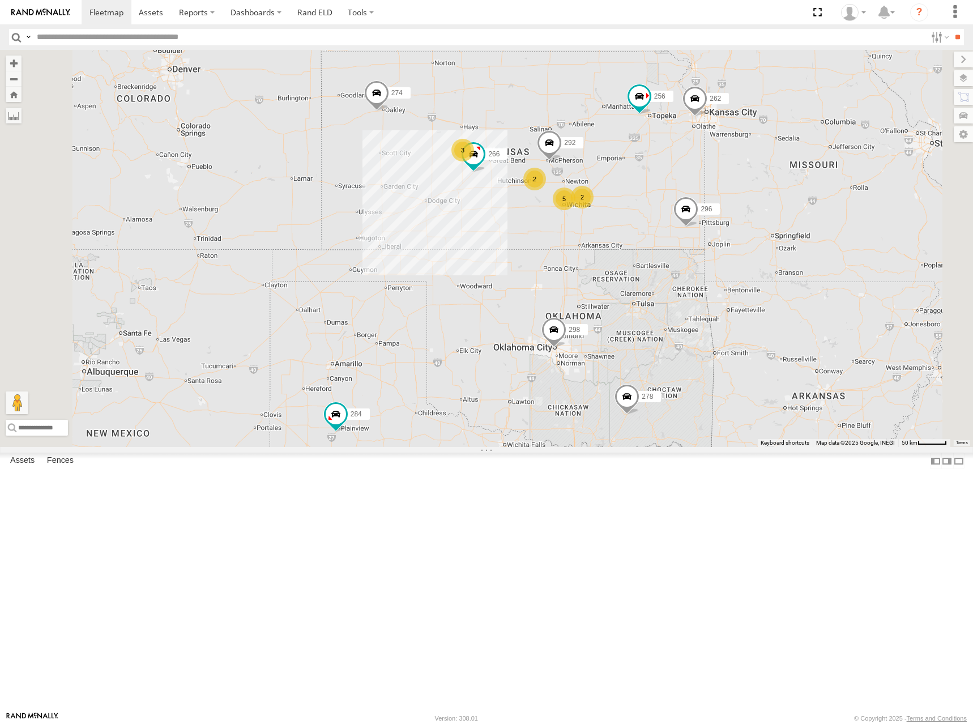
drag, startPoint x: 722, startPoint y: 197, endPoint x: 703, endPoint y: 183, distance: 23.6
click at [703, 183] on div "274 298 262 292 256 296 284 282 266 278 260 5 2 3 2" at bounding box center [486, 248] width 973 height 397
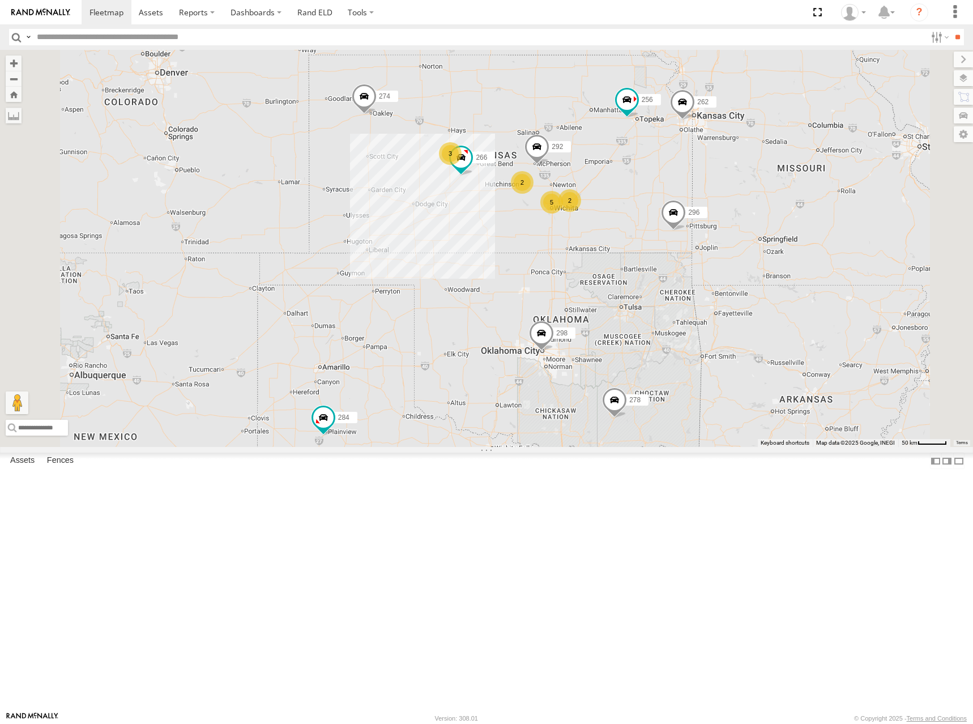
drag, startPoint x: 694, startPoint y: 168, endPoint x: 694, endPoint y: 182, distance: 14.2
click at [694, 182] on div "274 298 262 292 256 296 284 282 266 278 260 5 2 3 2" at bounding box center [486, 248] width 973 height 397
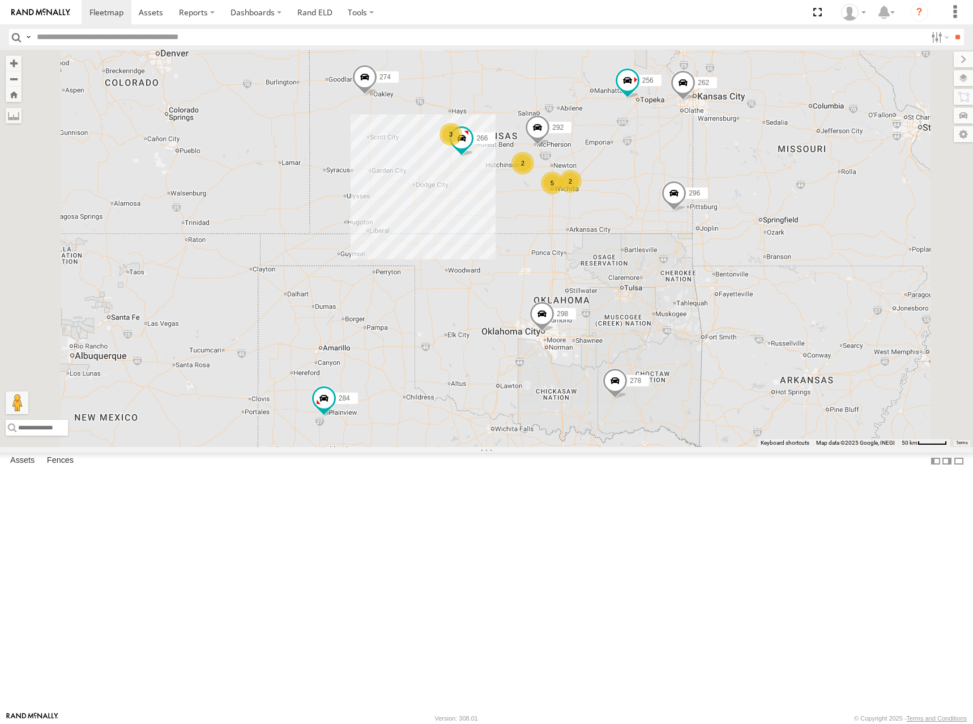
drag, startPoint x: 664, startPoint y: 237, endPoint x: 665, endPoint y: 214, distance: 23.2
click at [665, 214] on div "274 298 262 292 256 296 284 282 266 278 260 5 2 3 2" at bounding box center [486, 248] width 973 height 397
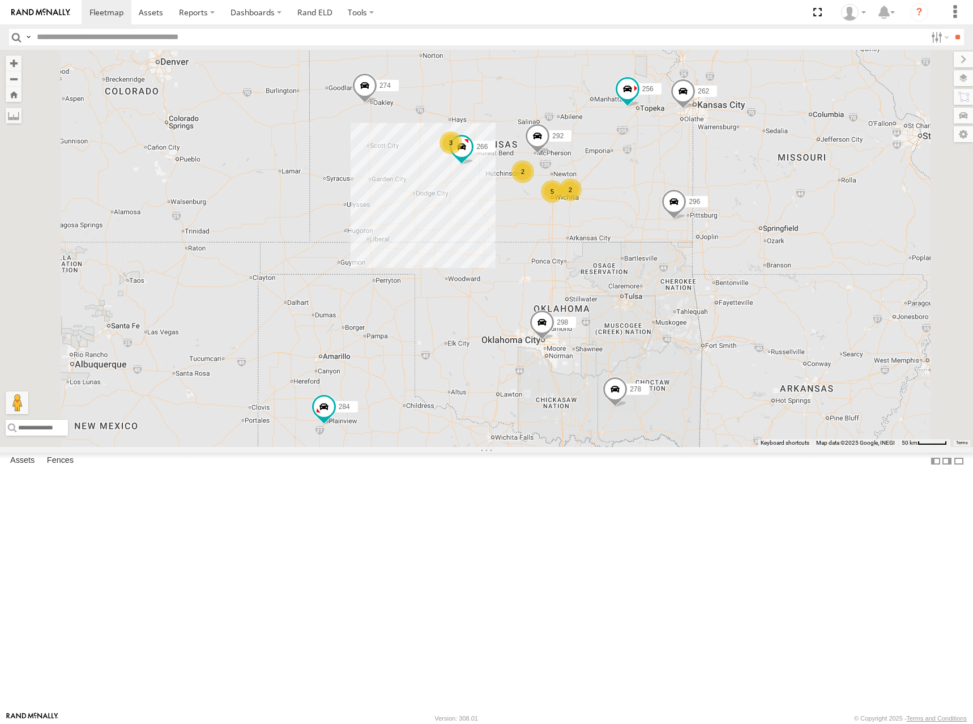
drag, startPoint x: 692, startPoint y: 155, endPoint x: 692, endPoint y: 166, distance: 11.9
click at [692, 166] on div "274 298 262 292 256 296 284 282 266 278 260 5 2 3 2" at bounding box center [486, 248] width 973 height 397
click at [609, 163] on div "274 298 262 292 256 296 284 282 266 278 260 5 2 3 2" at bounding box center [486, 248] width 973 height 397
drag, startPoint x: 642, startPoint y: 165, endPoint x: 559, endPoint y: 281, distance: 142.5
click at [559, 281] on div "274 298 262 292 256 296 284 282 266 278 260 5 2 3 2" at bounding box center [486, 248] width 973 height 397
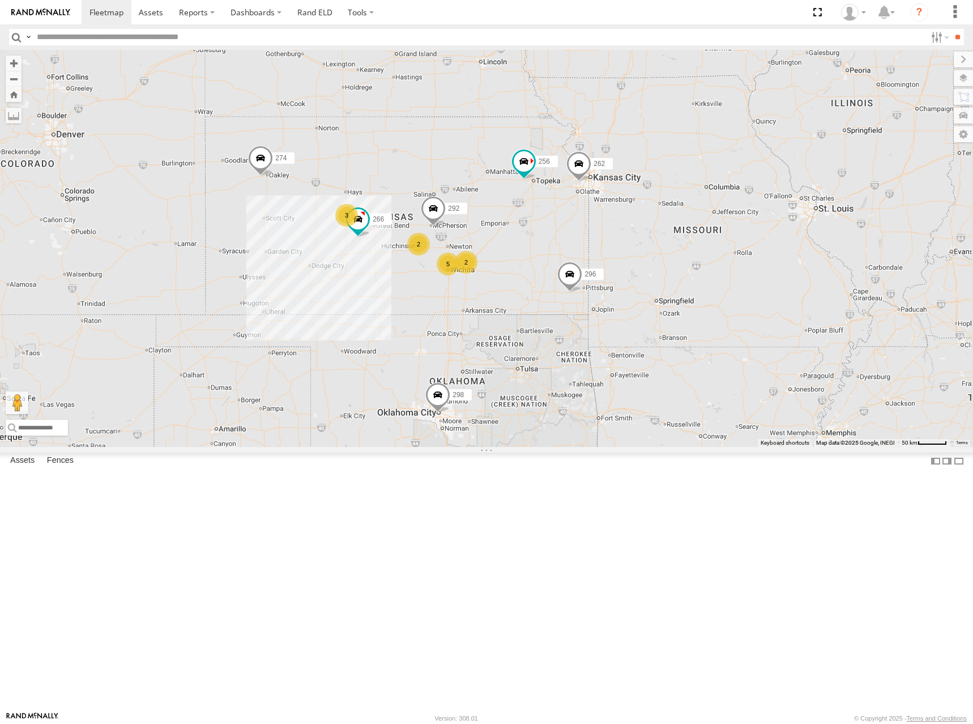
drag, startPoint x: 661, startPoint y: 194, endPoint x: 557, endPoint y: 263, distance: 125.0
click at [557, 263] on div "274 298 262 292 256 296 284 282 266 278 260 5 2 3 2" at bounding box center [486, 248] width 973 height 397
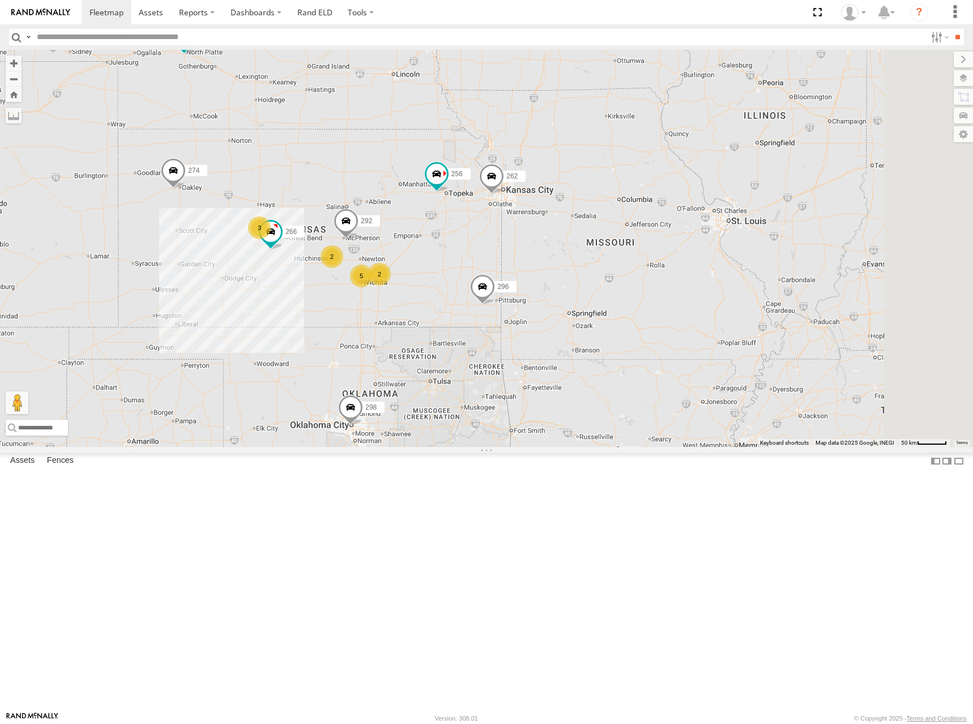
drag, startPoint x: 814, startPoint y: 202, endPoint x: 805, endPoint y: 204, distance: 9.5
click at [805, 204] on div "274 298 262 292 256 296 284 282 266 278 260 5 2 3 2" at bounding box center [486, 248] width 973 height 397
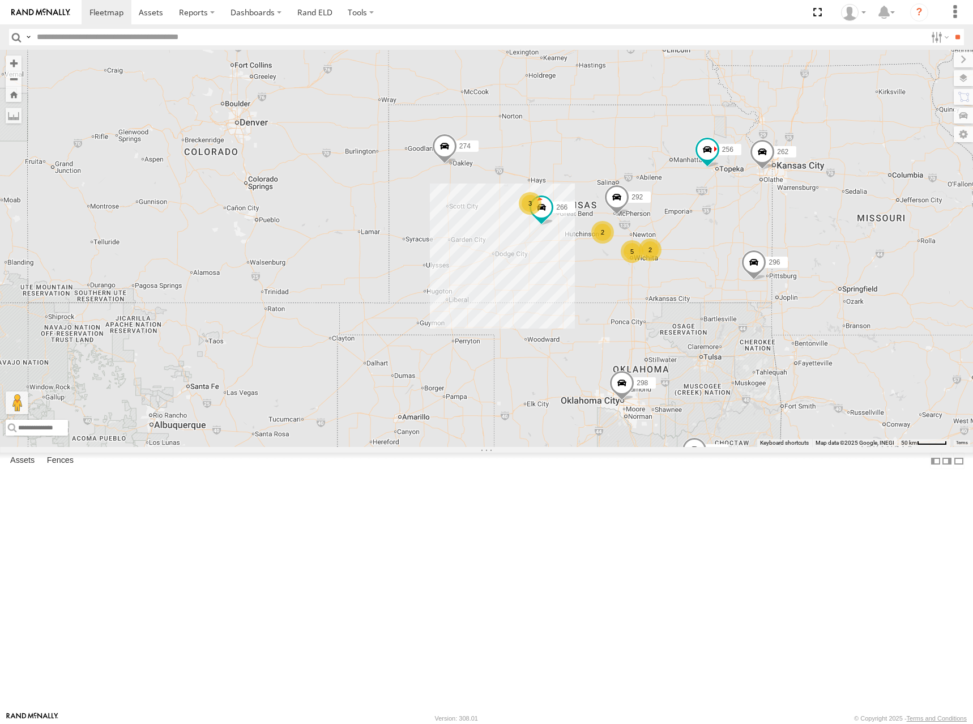
drag, startPoint x: 450, startPoint y: 292, endPoint x: 732, endPoint y: 264, distance: 283.9
click at [732, 264] on div "274 298 262 292 256 296 284 282 266 278 260 5 2 3 2" at bounding box center [486, 248] width 973 height 397
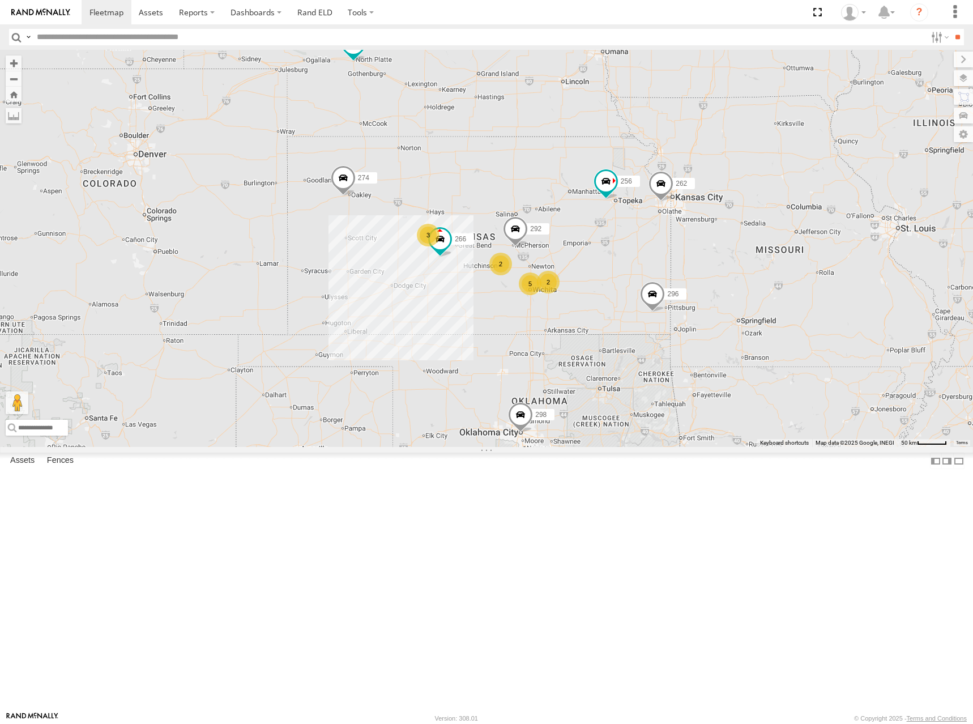
drag, startPoint x: 723, startPoint y: 220, endPoint x: 632, endPoint y: 251, distance: 95.8
click at [632, 251] on div "274 298 262 292 256 296 284 282 266 278 260 5 2 3 2" at bounding box center [486, 248] width 973 height 397
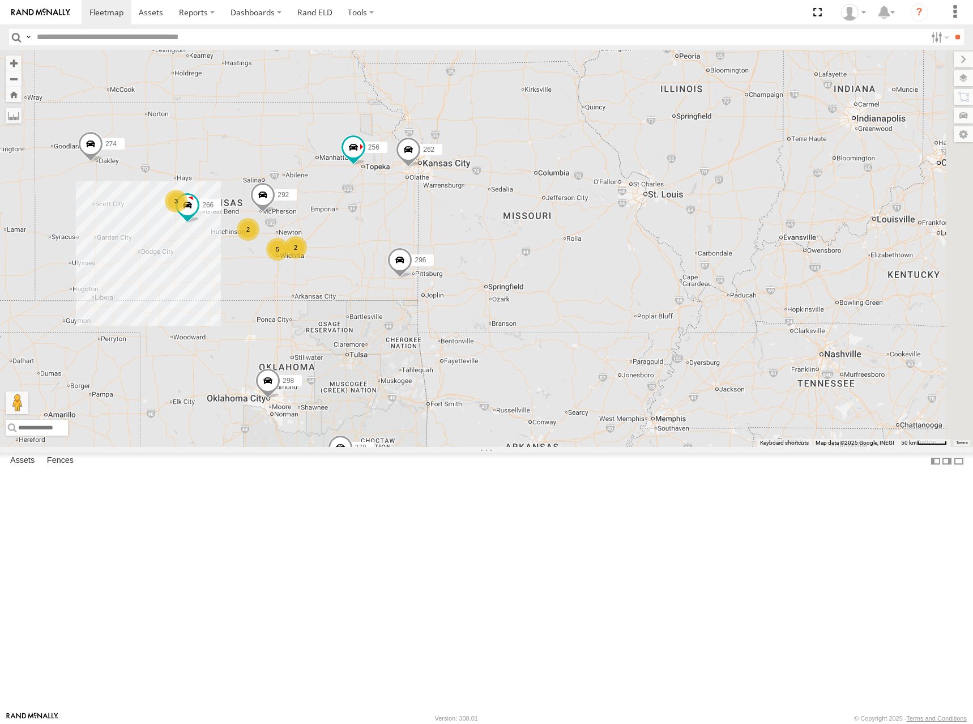
drag, startPoint x: 805, startPoint y: 246, endPoint x: 550, endPoint y: 212, distance: 257.1
click at [550, 212] on div "274 298 262 292 256 296 284 282 266 278 260 5 2 3 2" at bounding box center [486, 248] width 973 height 397
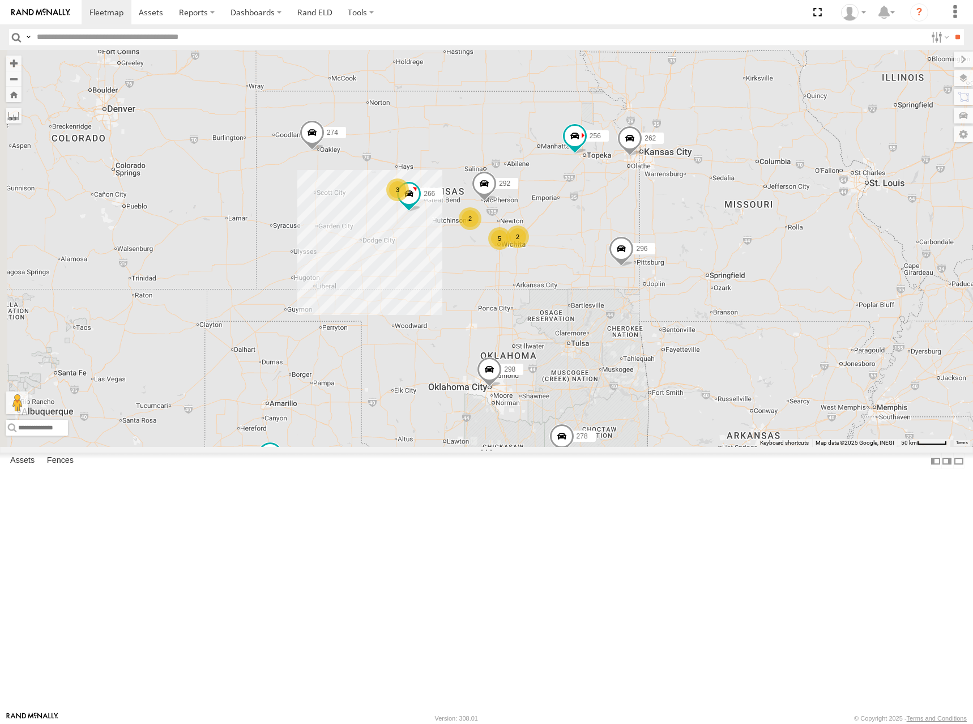
drag, startPoint x: 391, startPoint y: 261, endPoint x: 612, endPoint y: 249, distance: 221.7
click at [612, 249] on div "274 298 262 292 256 296 284 282 266 278 260 5 2 3 2 272" at bounding box center [486, 248] width 973 height 397
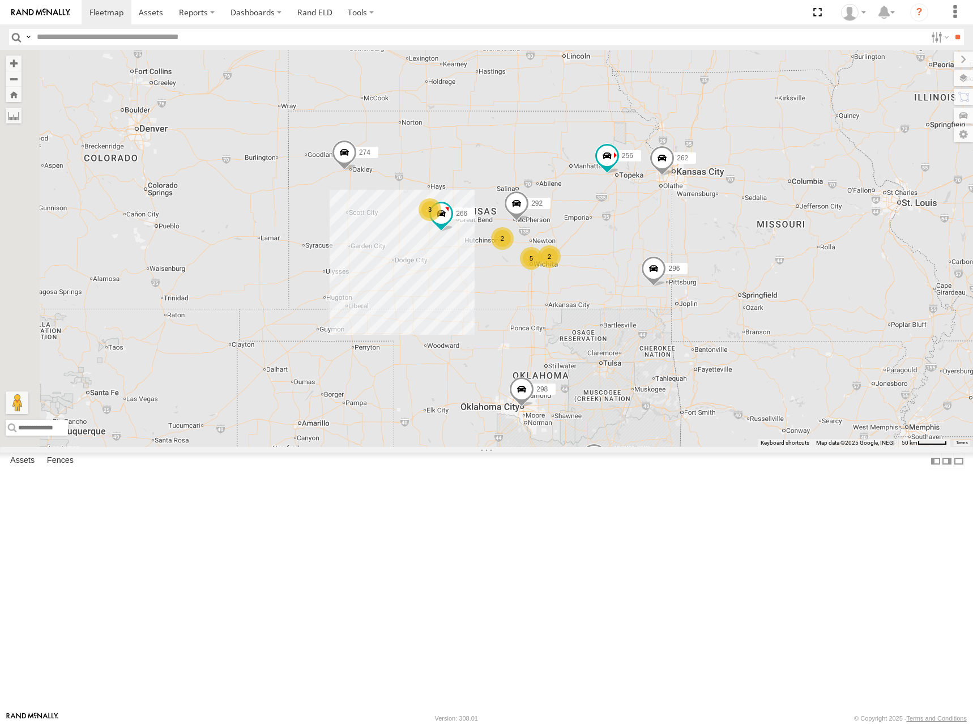
drag, startPoint x: 582, startPoint y: 238, endPoint x: 620, endPoint y: 261, distance: 43.7
click at [620, 261] on div "274 298 262 292 256 296 284 282 266 278 260 5 2 3 2 272" at bounding box center [486, 248] width 973 height 397
drag, startPoint x: 684, startPoint y: 261, endPoint x: 670, endPoint y: 263, distance: 13.8
click at [670, 263] on div "274 298 262 292 256 296 284 282 266 278 260 5 2 3 2 272" at bounding box center [486, 248] width 973 height 397
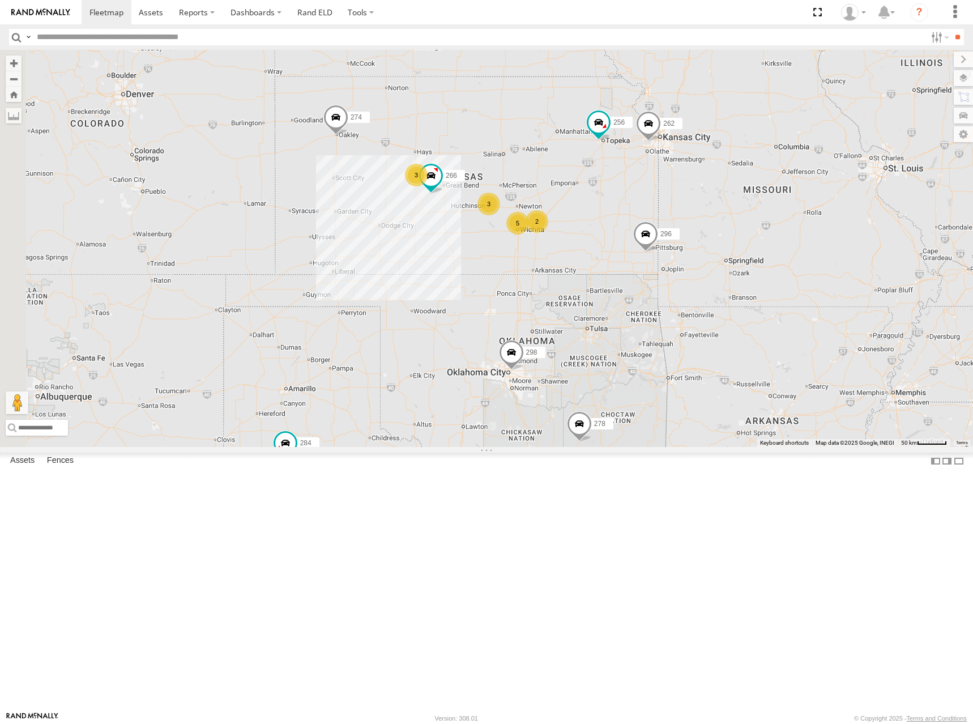
drag, startPoint x: 662, startPoint y: 293, endPoint x: 660, endPoint y: 256, distance: 36.9
click at [660, 256] on div "274 298 262 256 296 284 282 266 278 260 5 3 3 2" at bounding box center [486, 248] width 973 height 397
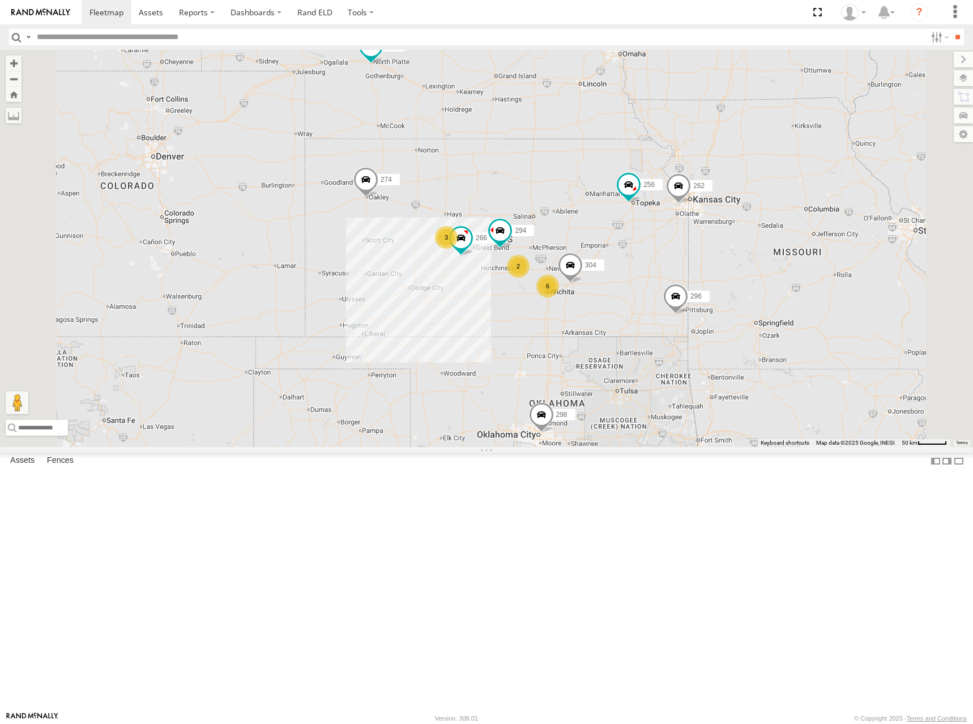
drag, startPoint x: 686, startPoint y: 210, endPoint x: 688, endPoint y: 248, distance: 38.5
click at [688, 248] on div "274 298 262 256 296 284 282 266 278 260 304 294 6 2 3" at bounding box center [486, 248] width 973 height 397
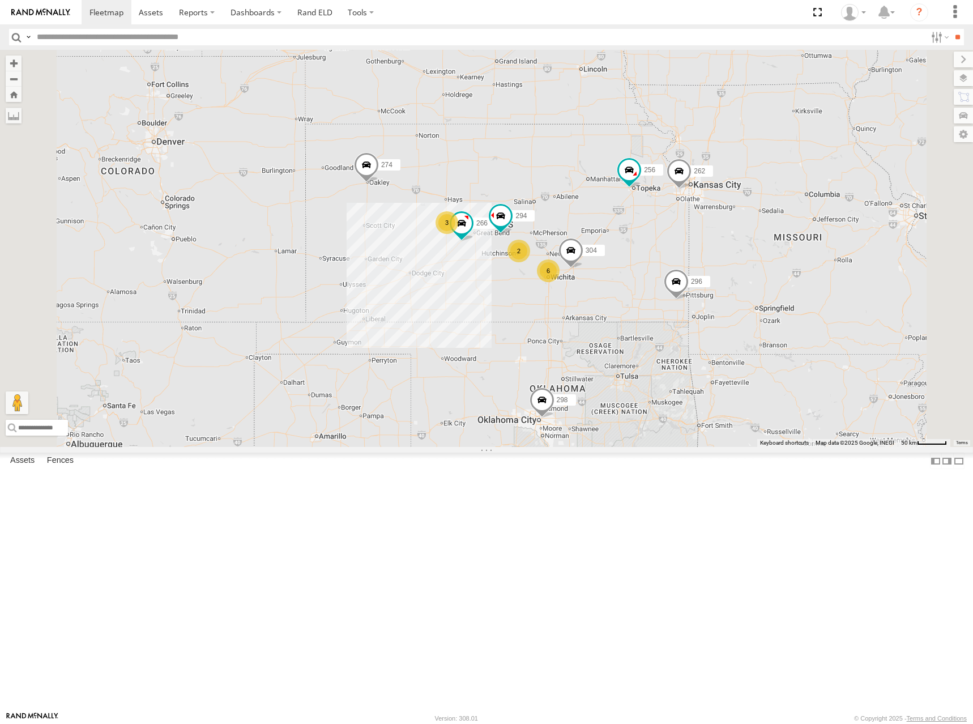
drag, startPoint x: 638, startPoint y: 293, endPoint x: 633, endPoint y: 264, distance: 29.3
click at [639, 272] on div "274 298 262 256 296 284 282 266 278 260 304 294 6 2 3" at bounding box center [486, 248] width 973 height 397
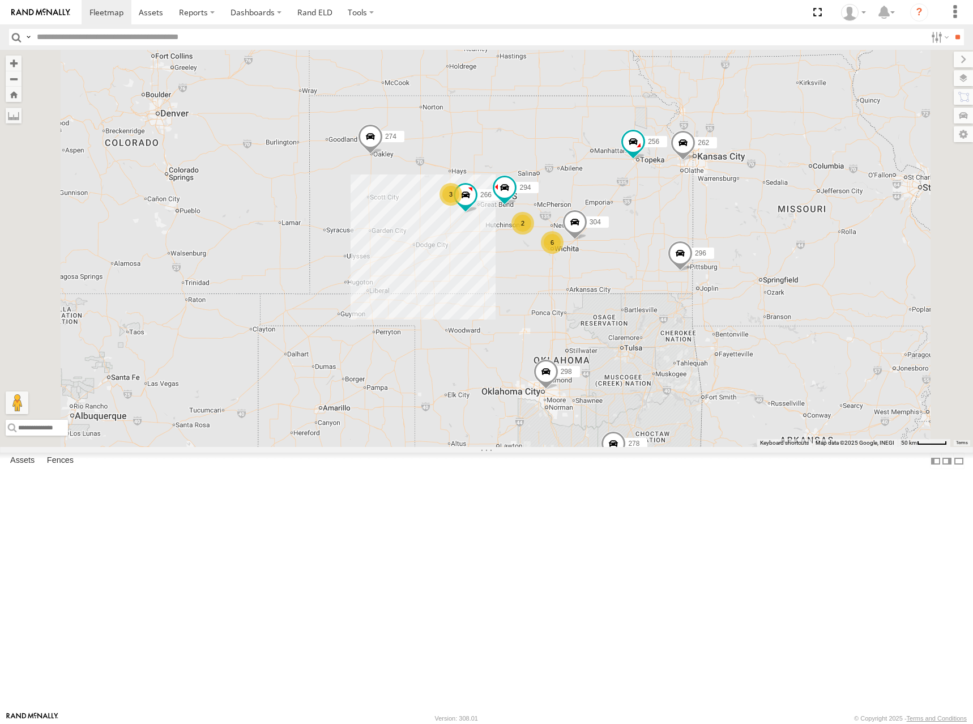
drag, startPoint x: 608, startPoint y: 270, endPoint x: 612, endPoint y: 249, distance: 20.8
click at [612, 249] on div "274 298 262 256 296 284 282 266 278 260 304 294 6 2 3" at bounding box center [486, 248] width 973 height 397
drag, startPoint x: 698, startPoint y: 274, endPoint x: 694, endPoint y: 270, distance: 6.4
click at [694, 270] on div "274 298 262 256 296 284 282 266 278 260 304 294 6 2 3" at bounding box center [486, 248] width 973 height 397
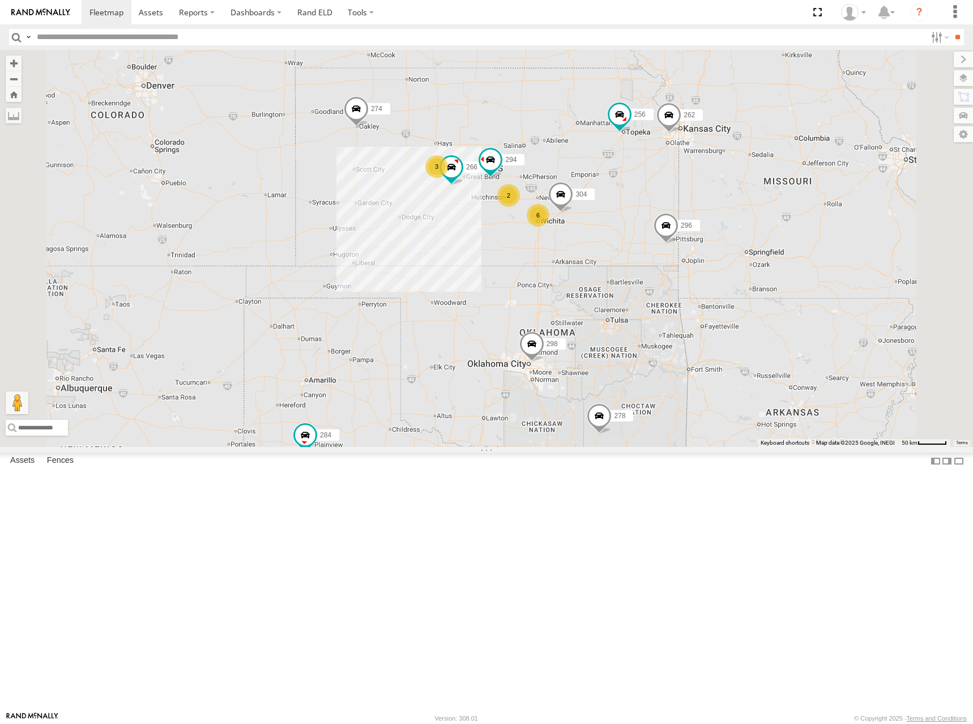
drag, startPoint x: 704, startPoint y: 281, endPoint x: 701, endPoint y: 271, distance: 10.7
click at [701, 271] on div "274 298 262 256 296 284 282 266 278 260 304 294 6 2 3" at bounding box center [486, 248] width 973 height 397
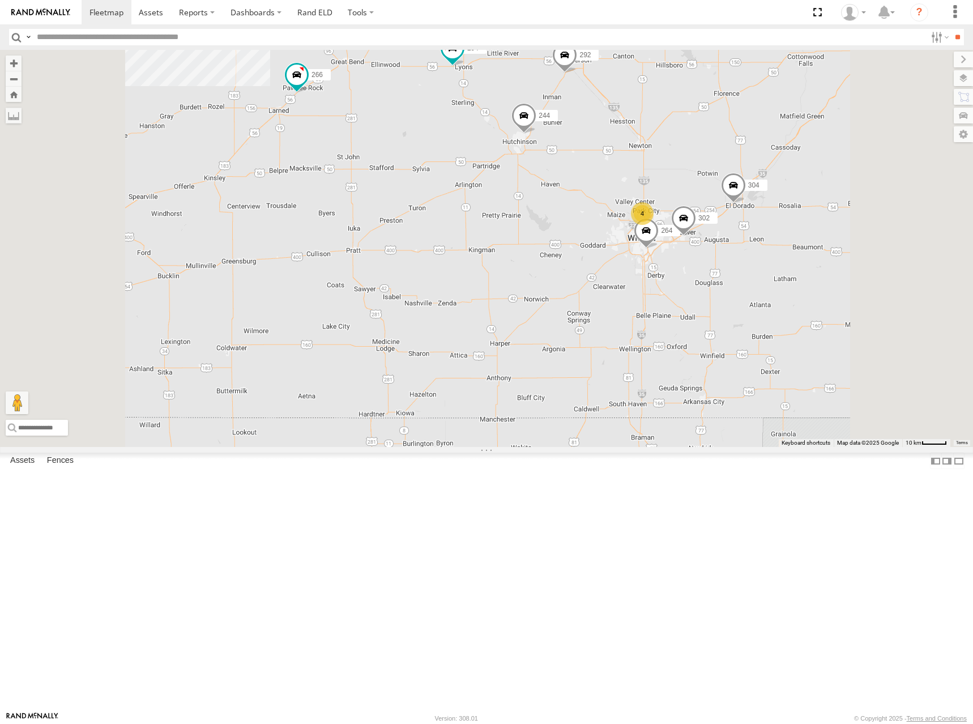
drag, startPoint x: 594, startPoint y: 234, endPoint x: 587, endPoint y: 267, distance: 33.5
click at [587, 267] on div "274 298 262 256 296 284 282 266 278 260 304 294 4 244 3 292 264 302" at bounding box center [486, 248] width 973 height 397
drag, startPoint x: 798, startPoint y: 274, endPoint x: 760, endPoint y: 285, distance: 39.6
click at [760, 285] on div "274 298 262 256 296 284 282 266 278 260 304 294 4 244 3 292 264 302" at bounding box center [486, 248] width 973 height 397
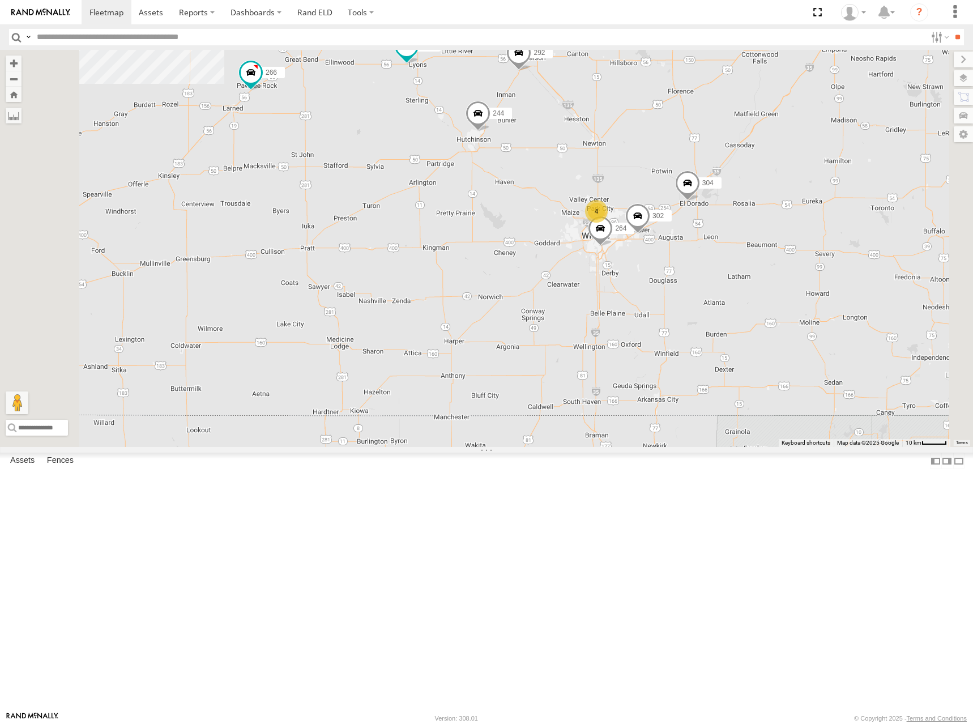
drag, startPoint x: 800, startPoint y: 293, endPoint x: 796, endPoint y: 272, distance: 21.4
click at [796, 272] on div "274 298 262 256 296 284 282 266 278 260 304 294 4 244 3 292 264 302" at bounding box center [486, 248] width 973 height 397
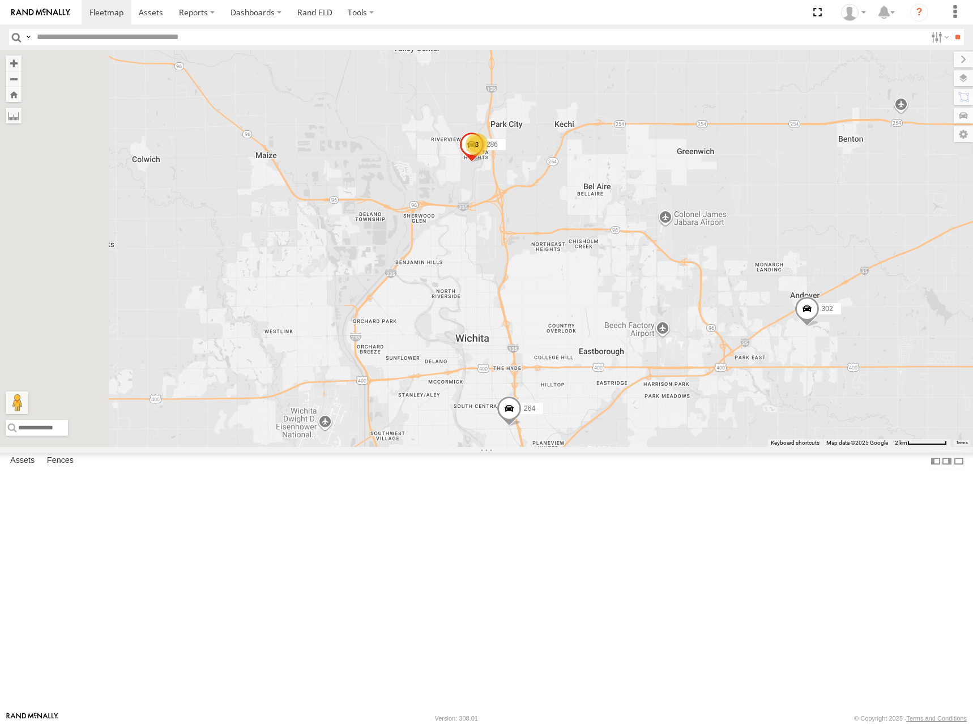
drag, startPoint x: 661, startPoint y: 228, endPoint x: 665, endPoint y: 313, distance: 85.0
click at [665, 313] on div "274 298 262 256 296 284 282 266 278 260 304 294 244 292 264 302 3 286" at bounding box center [486, 248] width 973 height 397
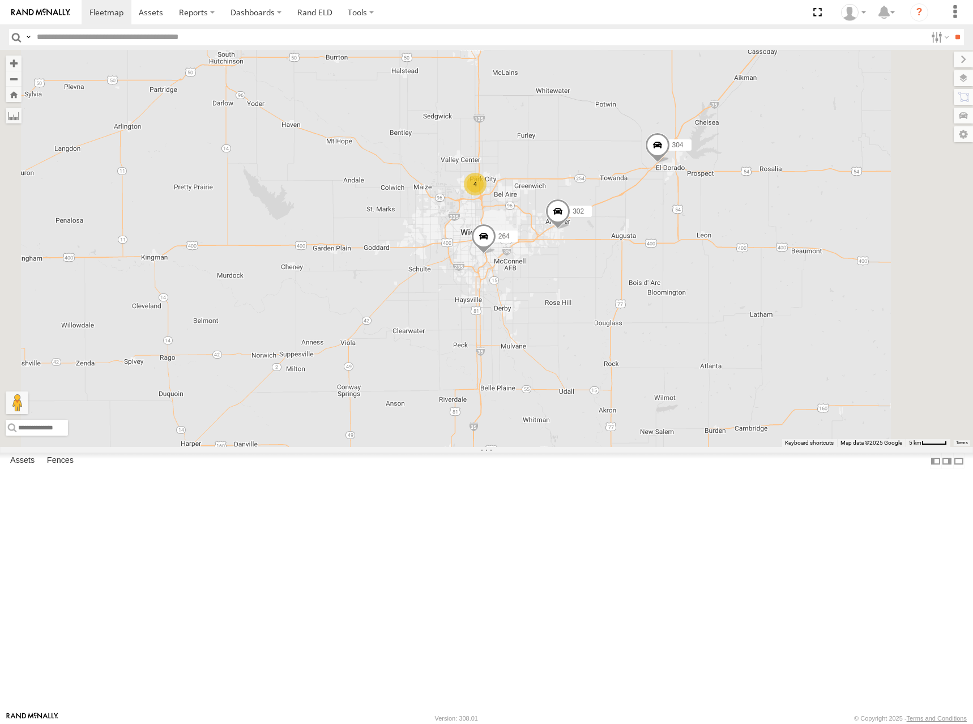
drag, startPoint x: 737, startPoint y: 247, endPoint x: 708, endPoint y: 272, distance: 37.8
click at [708, 272] on div "274 298 262 256 296 284 282 266 278 260 304 294 244 292 264 302 4" at bounding box center [486, 248] width 973 height 397
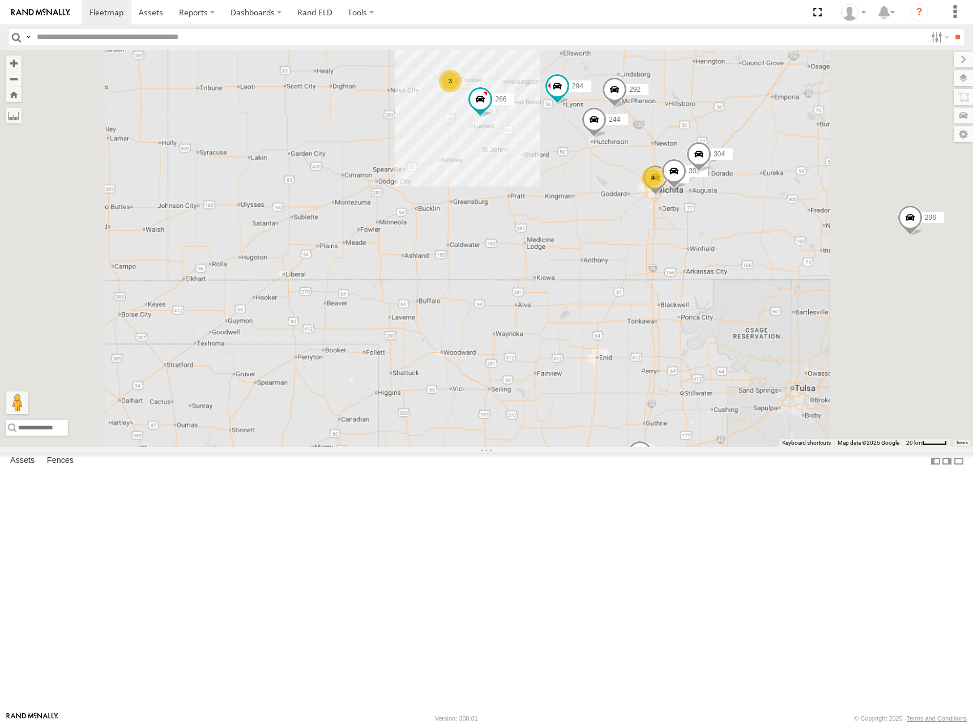
drag, startPoint x: 839, startPoint y: 214, endPoint x: 806, endPoint y: 240, distance: 41.5
click at [807, 240] on div "274 298 262 256 296 284 282 266 278 260 304 294 244 292 264 302 4 3" at bounding box center [486, 248] width 973 height 397
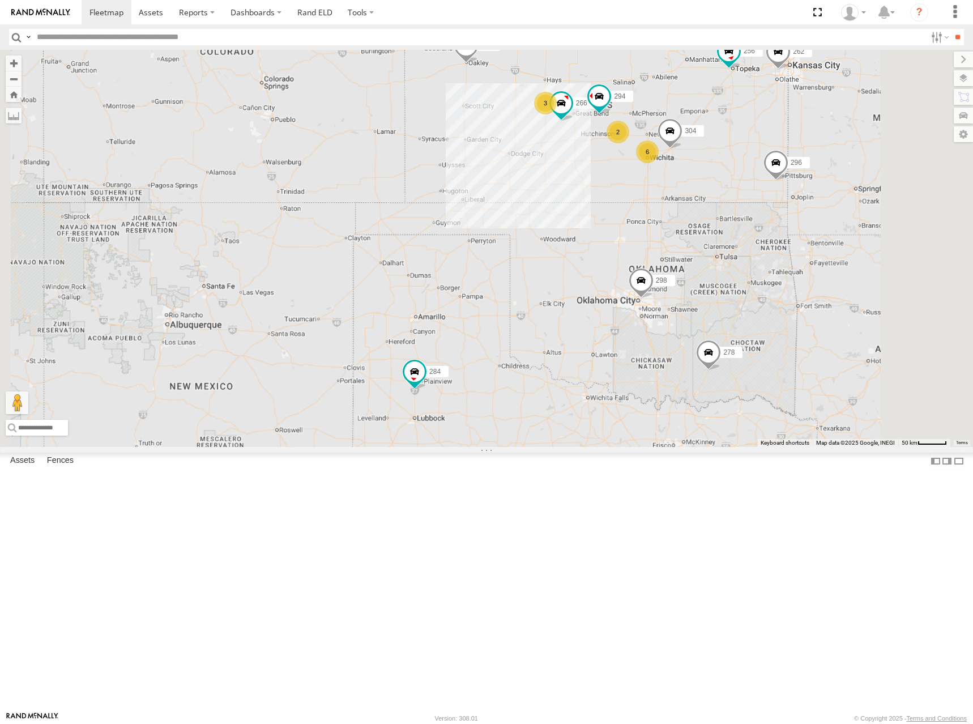
drag, startPoint x: 815, startPoint y: 206, endPoint x: 795, endPoint y: 211, distance: 21.7
click at [795, 211] on div "274 298 262 256 296 284 282 266 278 260 304 294 6 2 3" at bounding box center [486, 248] width 973 height 397
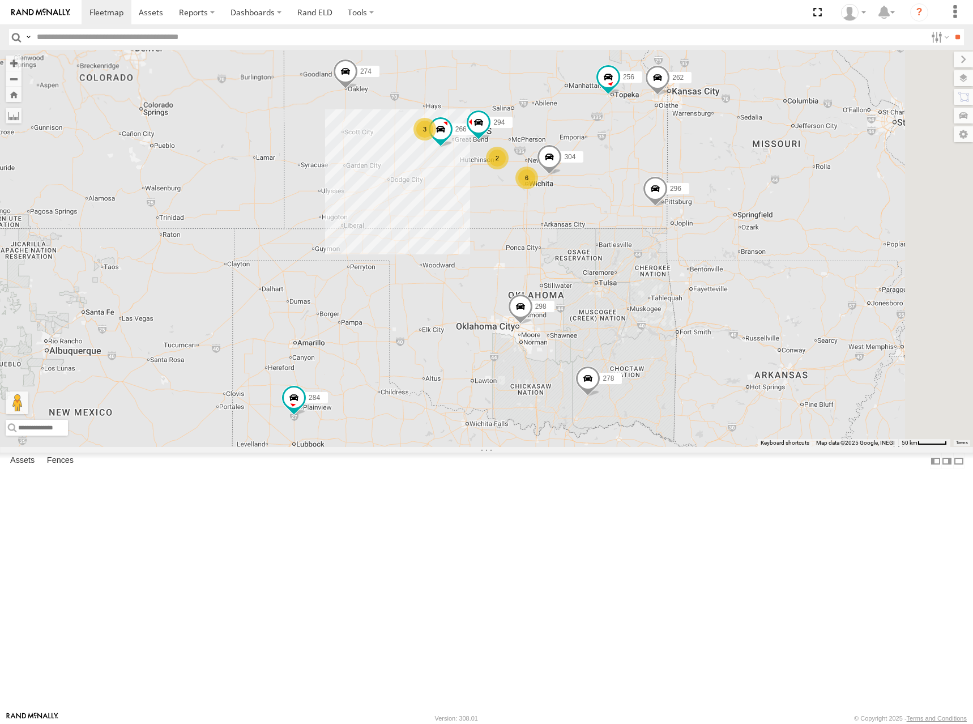
drag, startPoint x: 734, startPoint y: 181, endPoint x: 714, endPoint y: 187, distance: 21.0
click at [714, 187] on div "274 298 262 256 296 304 284 282 266 278 294 260 6 2 3" at bounding box center [486, 248] width 973 height 397
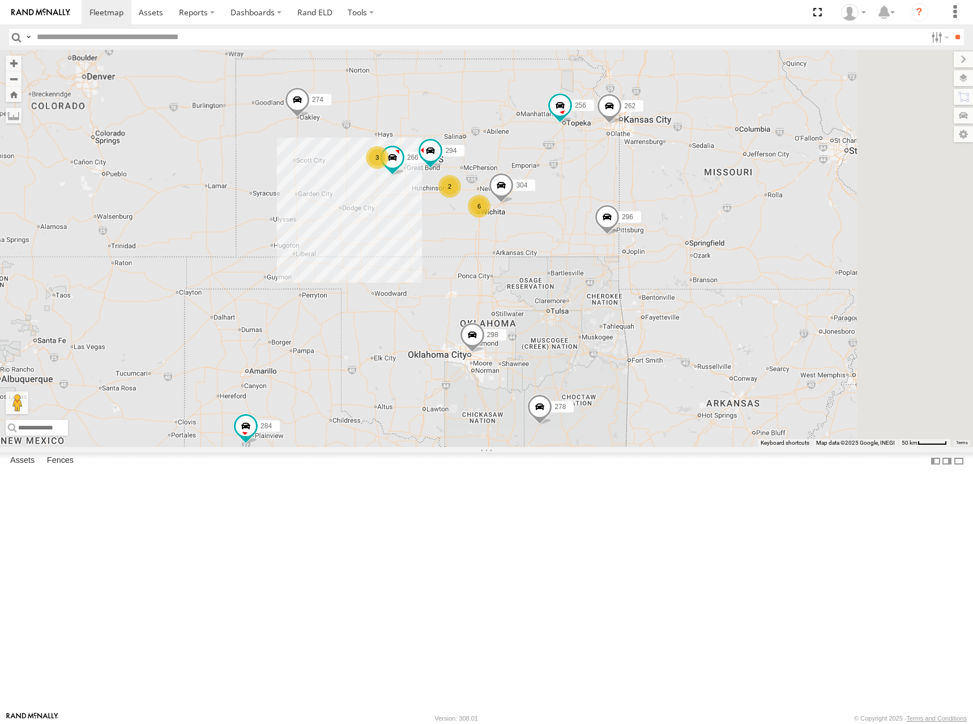
drag, startPoint x: 693, startPoint y: 284, endPoint x: 702, endPoint y: 294, distance: 13.6
click at [702, 294] on div "274 298 262 256 296 304 284 282 266 278 294 260 6 2 3" at bounding box center [486, 248] width 973 height 397
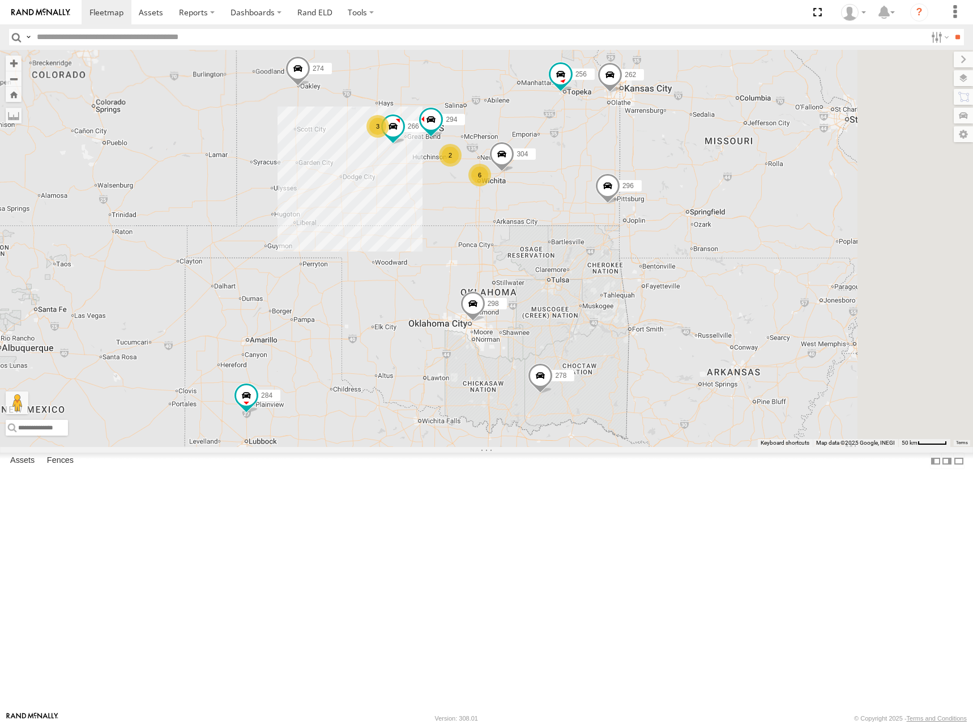
drag, startPoint x: 693, startPoint y: 321, endPoint x: 694, endPoint y: 287, distance: 34.0
click at [694, 287] on div "274 298 262 256 296 304 284 282 266 278 294 260 6 2 3" at bounding box center [486, 248] width 973 height 397
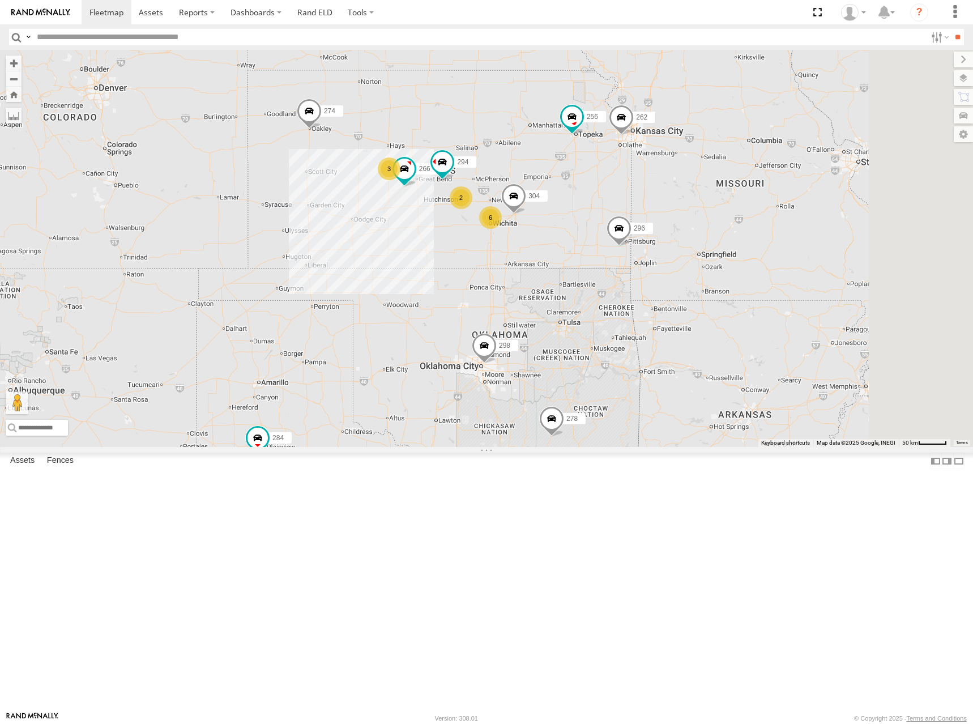
drag, startPoint x: 784, startPoint y: 146, endPoint x: 730, endPoint y: 336, distance: 198.3
click at [730, 336] on div "274 298 262 256 296 304 284 282 266 278 294 260 6 2 3" at bounding box center [486, 248] width 973 height 397
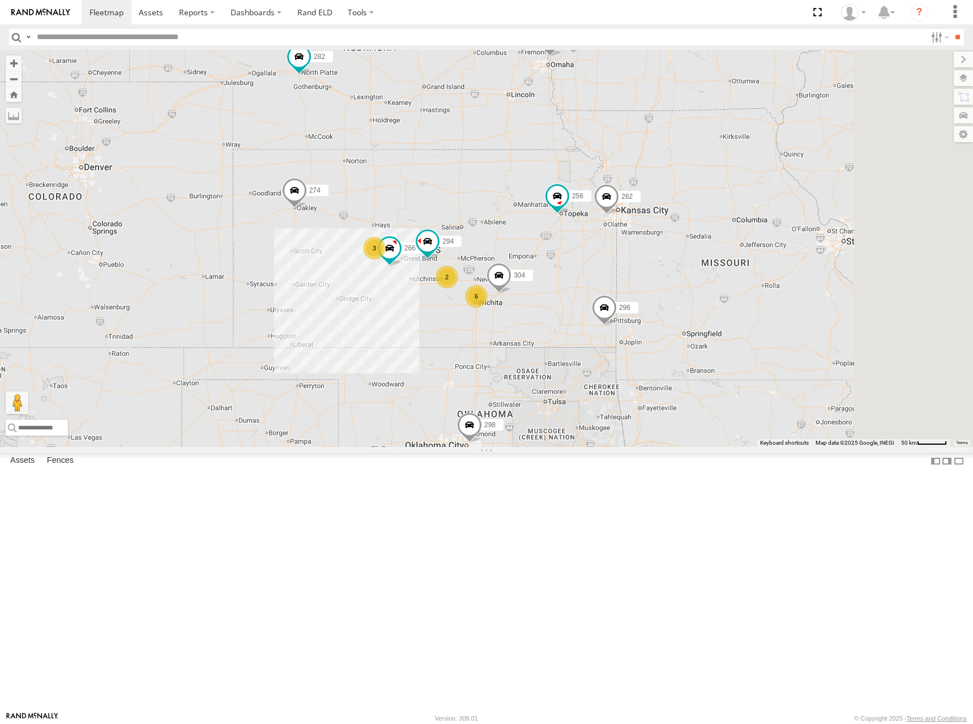
drag, startPoint x: 680, startPoint y: 253, endPoint x: 680, endPoint y: 285, distance: 32.3
click at [680, 285] on div "274 298 262 256 296 304 284 282 266 278 294 260 6 2 3" at bounding box center [486, 248] width 973 height 397
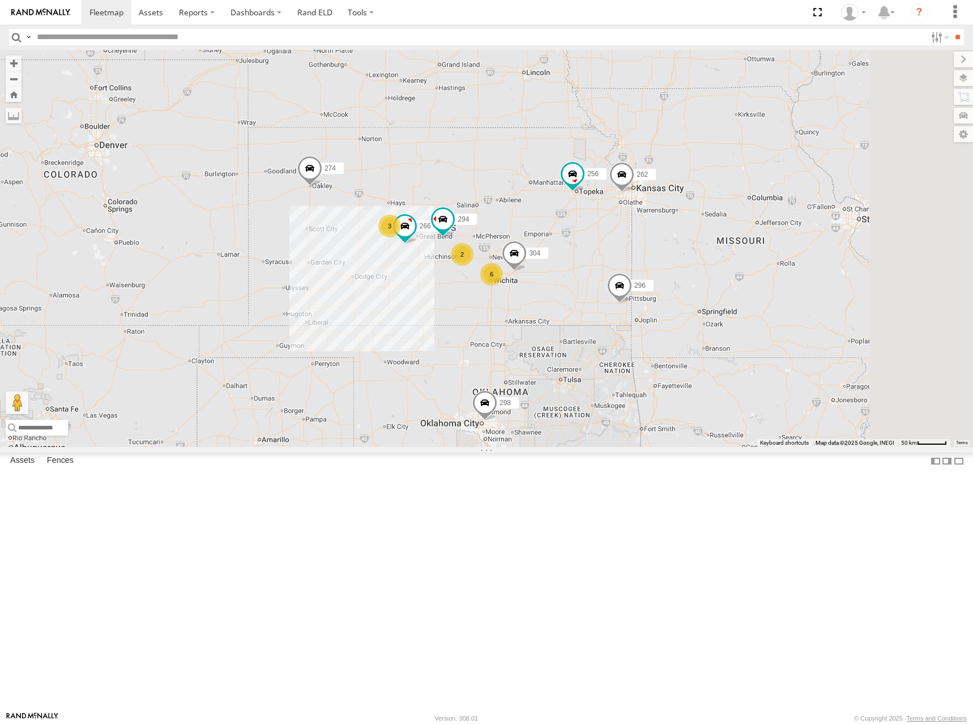
drag, startPoint x: 676, startPoint y: 292, endPoint x: 694, endPoint y: 241, distance: 53.6
click at [693, 259] on div "274 298 262 256 296 304 284 282 266 278 294 260 6 2 3" at bounding box center [486, 248] width 973 height 397
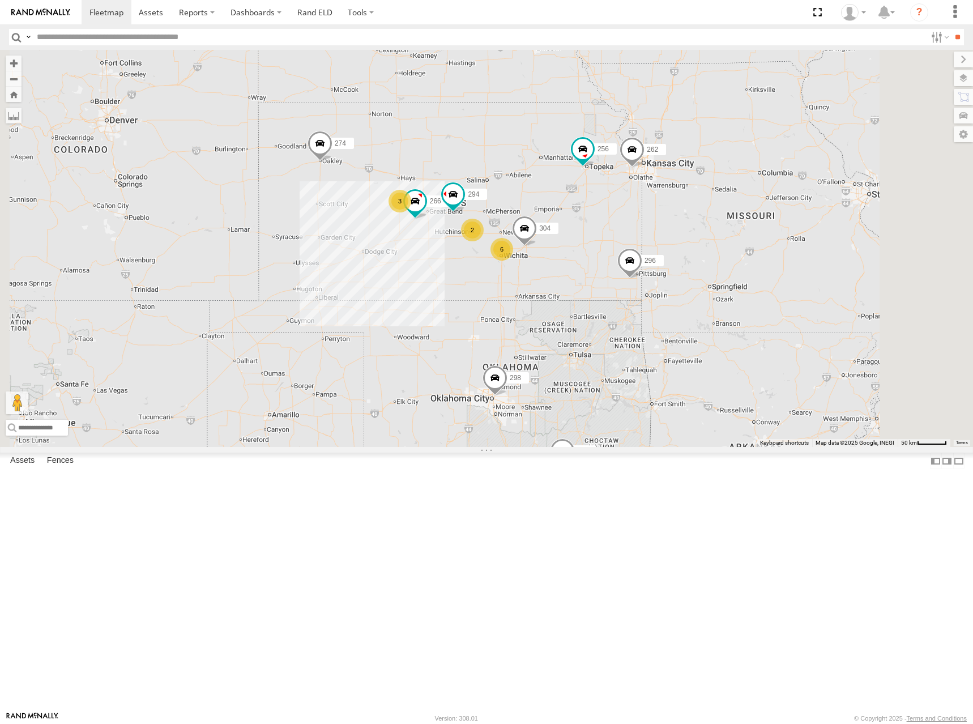
drag, startPoint x: 676, startPoint y: 258, endPoint x: 685, endPoint y: 231, distance: 28.5
click at [685, 231] on div "274 298 262 256 296 304 284 282 266 278 294 260 6 2 3" at bounding box center [486, 248] width 973 height 397
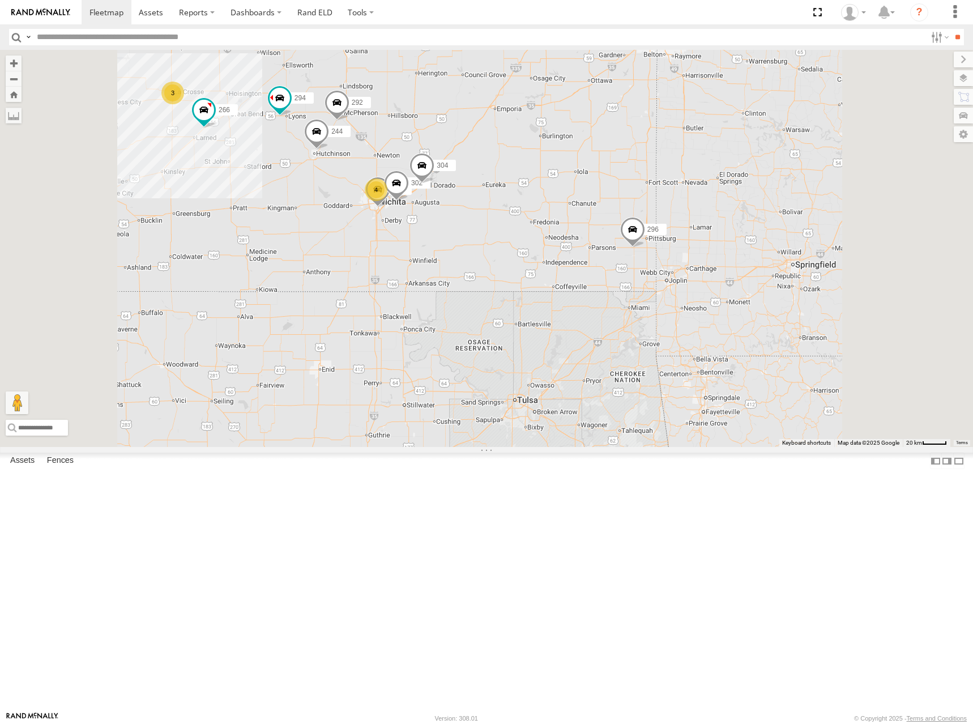
drag, startPoint x: 716, startPoint y: 323, endPoint x: 716, endPoint y: 309, distance: 14.7
click at [716, 309] on div "274 298 262 256 296 304 284 282 266 278 294 260 4 244 3 292 264 302" at bounding box center [486, 248] width 973 height 397
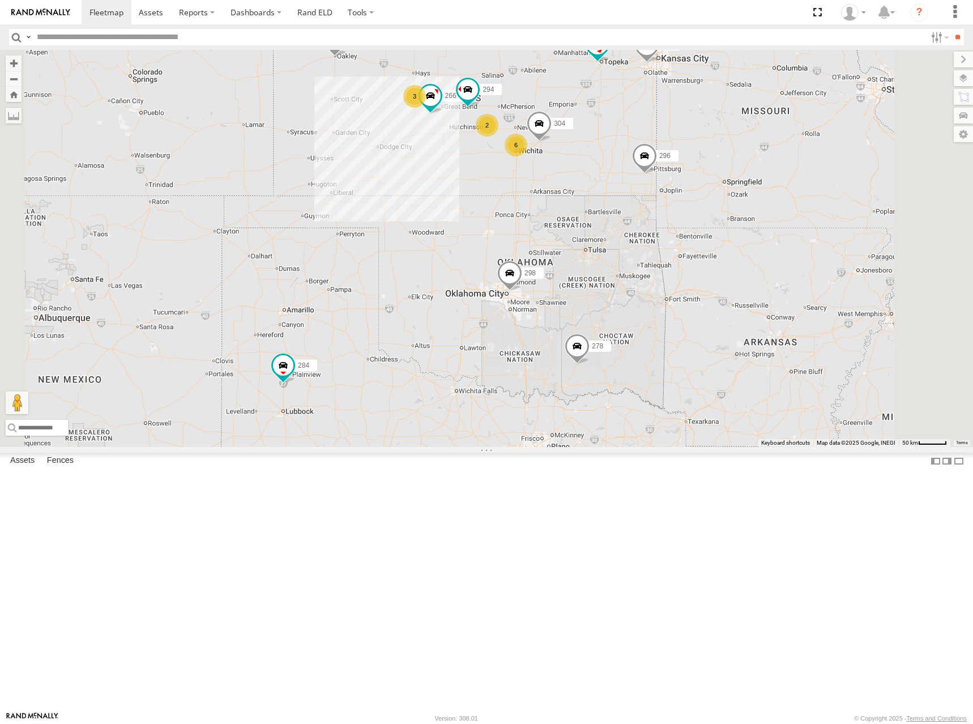
drag, startPoint x: 689, startPoint y: 140, endPoint x: 704, endPoint y: 170, distance: 33.2
click at [704, 170] on div "274 298 262 256 296 304 284 282 266 278 294 260 6 2 3" at bounding box center [486, 248] width 973 height 397
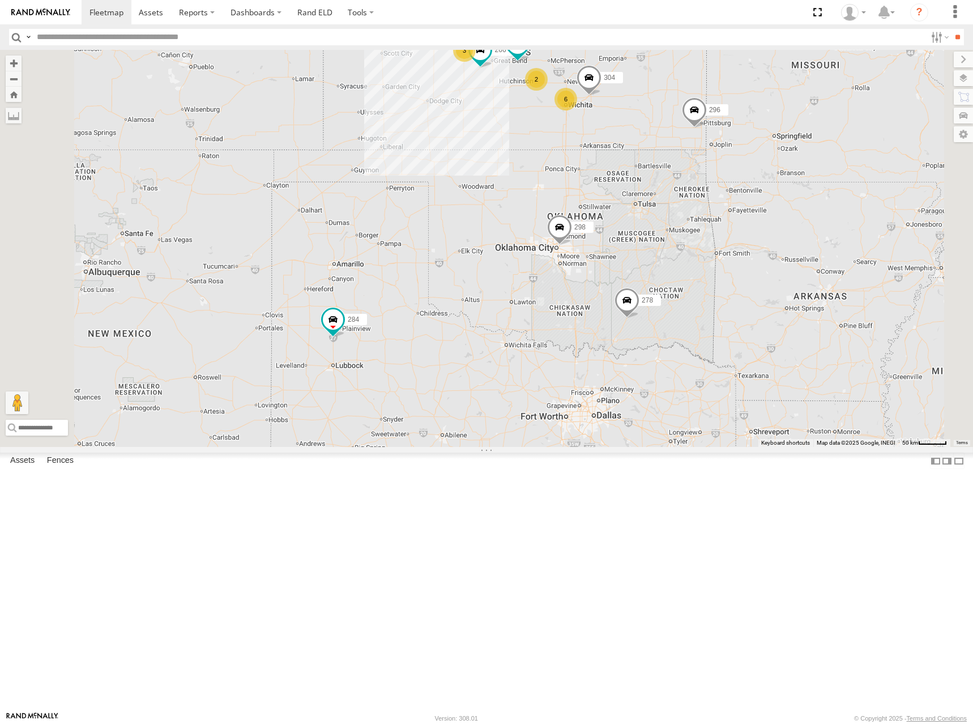
drag, startPoint x: 809, startPoint y: 212, endPoint x: 808, endPoint y: 240, distance: 27.8
click at [808, 240] on div "274 298 262 256 296 304 284 282 266 278 294 260 6 2 3" at bounding box center [486, 248] width 973 height 397
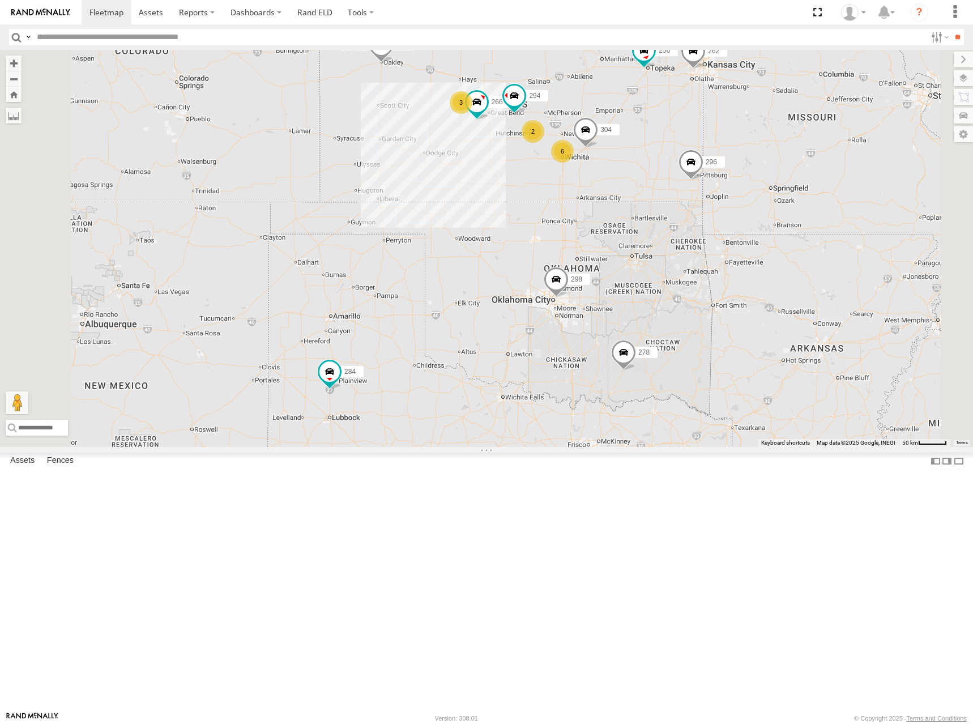
drag, startPoint x: 650, startPoint y: 125, endPoint x: 648, endPoint y: 155, distance: 30.1
click at [648, 155] on div "274 298 262 256 296 304 284 282 266 278 294 260 6 2 3" at bounding box center [486, 248] width 973 height 397
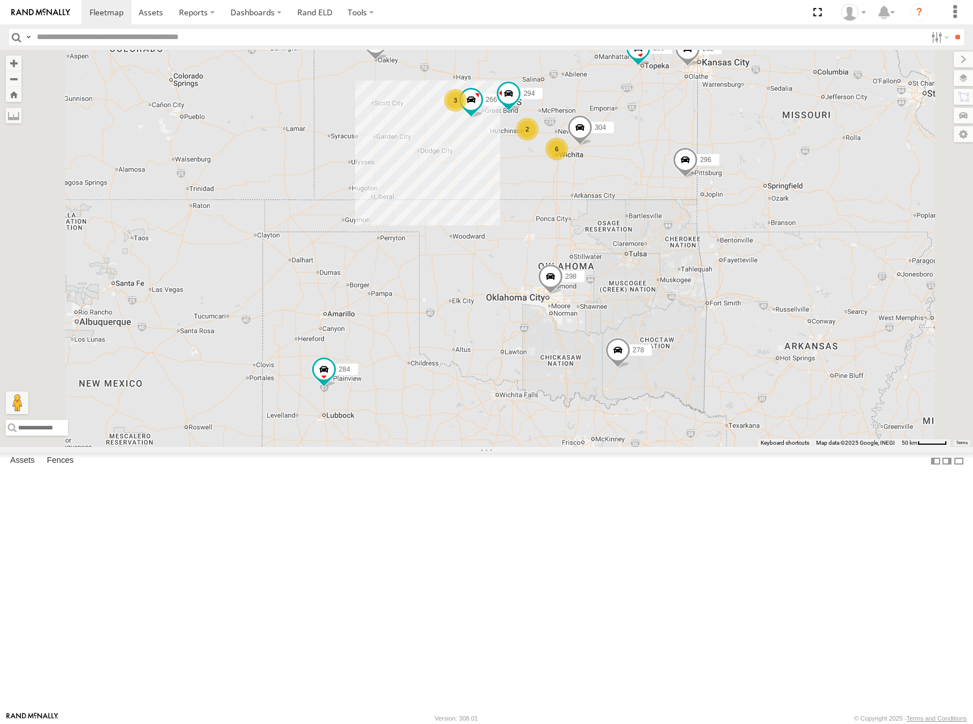
drag, startPoint x: 790, startPoint y: 268, endPoint x: 784, endPoint y: 264, distance: 6.6
click at [784, 264] on div "274 298 262 256 296 304 284 282 266 278 294 260 6 2 3" at bounding box center [486, 248] width 973 height 397
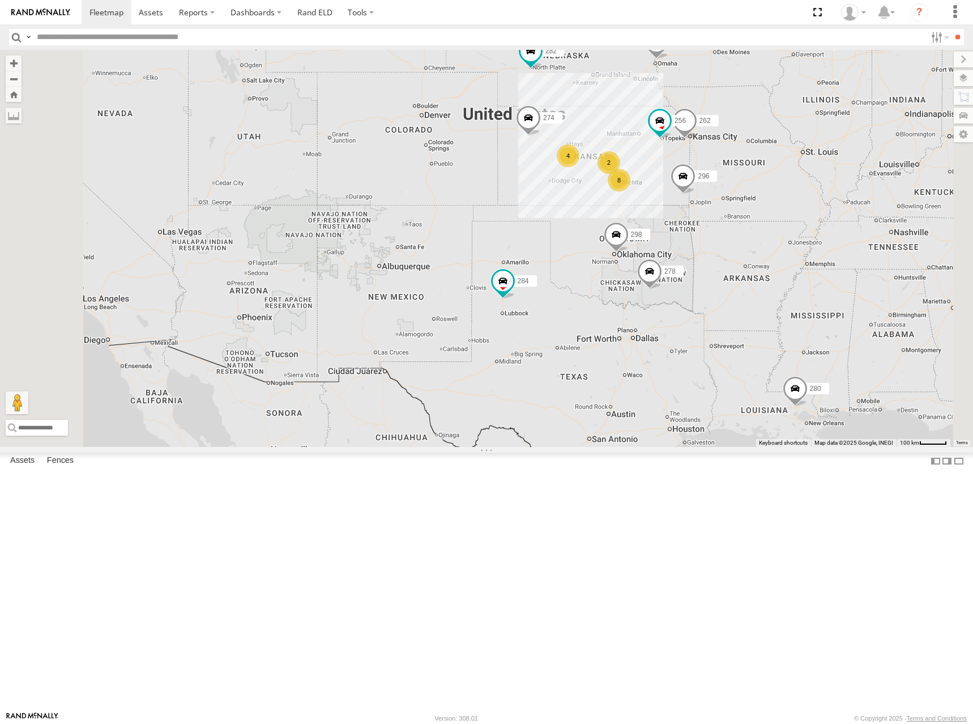
drag, startPoint x: 789, startPoint y: 234, endPoint x: 775, endPoint y: 244, distance: 17.4
click at [775, 244] on div "274 298 262 256 296 284 282 278 260 8 4 2 280" at bounding box center [486, 248] width 973 height 397
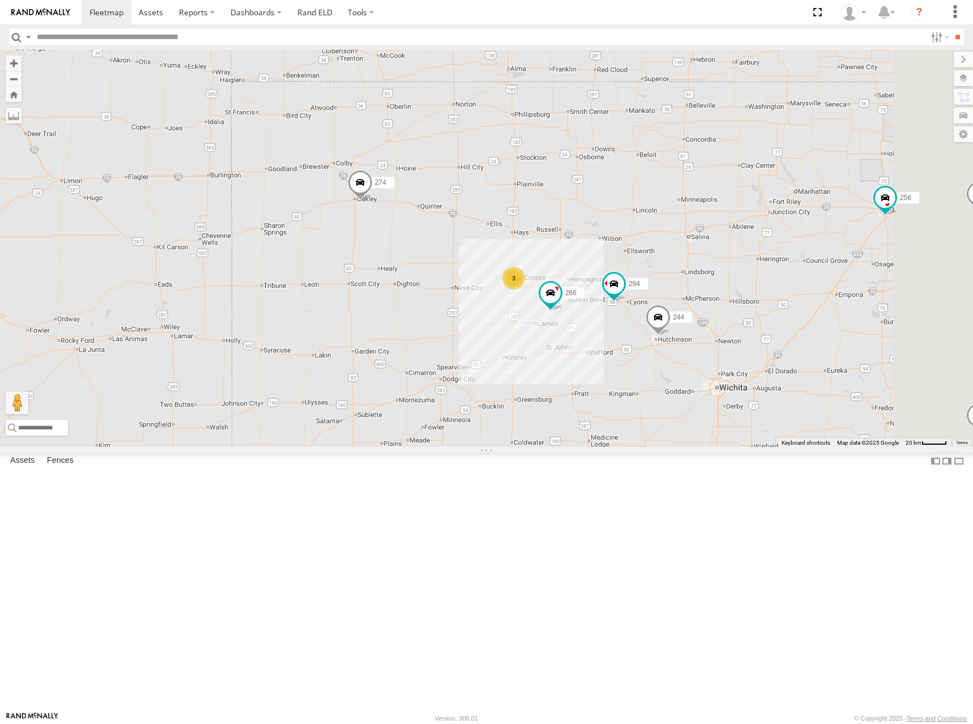
drag, startPoint x: 810, startPoint y: 357, endPoint x: 616, endPoint y: 234, distance: 229.6
click at [616, 234] on div "274 298 262 256 296 284 282 278 260 280 244 3 266 294" at bounding box center [486, 248] width 973 height 397
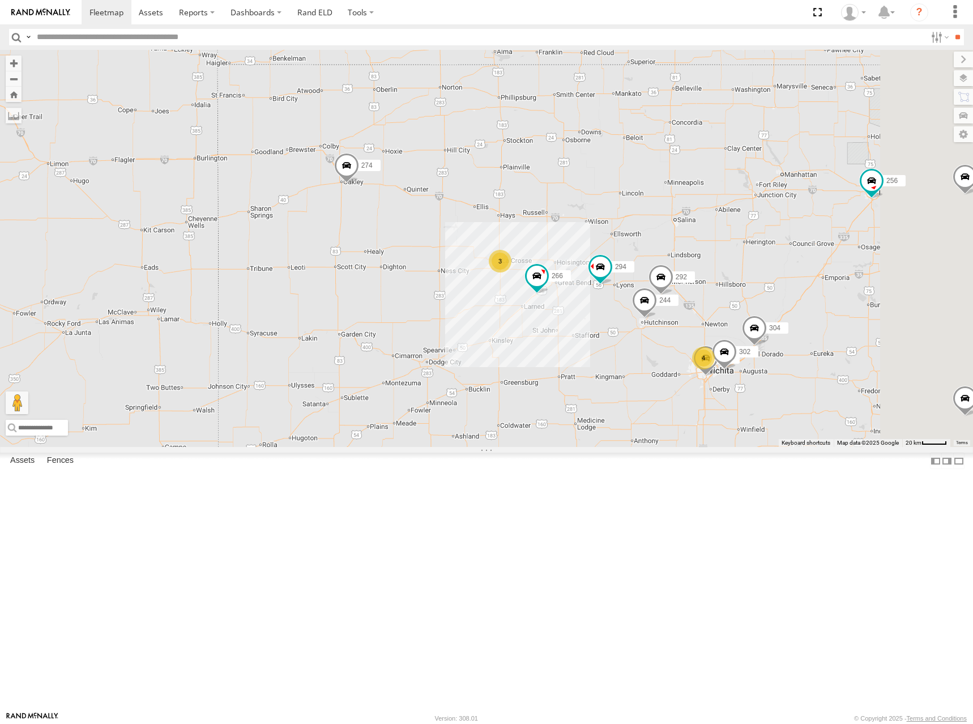
drag, startPoint x: 695, startPoint y: 328, endPoint x: 674, endPoint y: 300, distance: 34.8
click at [674, 300] on div "274 298 262 256 296 284 282 278 260 280 244 3 266 294 4 292 304 264 302" at bounding box center [486, 248] width 973 height 397
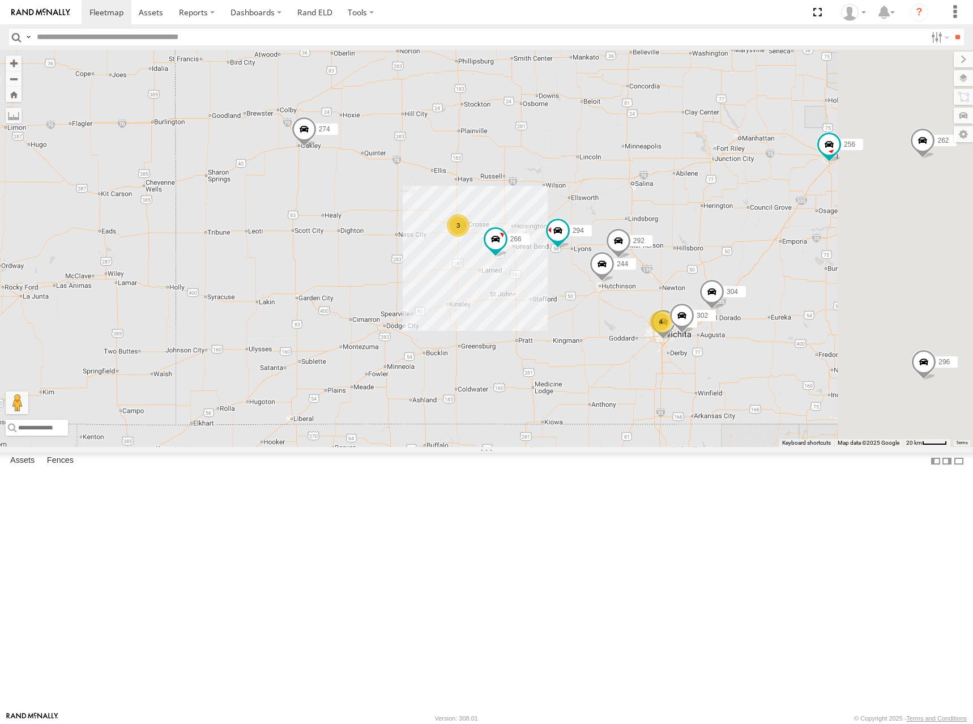
drag, startPoint x: 875, startPoint y: 277, endPoint x: 803, endPoint y: 233, distance: 84.4
click at [803, 233] on div "274 298 262 256 296 284 282 278 260 280 244 3 266 294 4 292 304 264 302" at bounding box center [486, 248] width 973 height 397
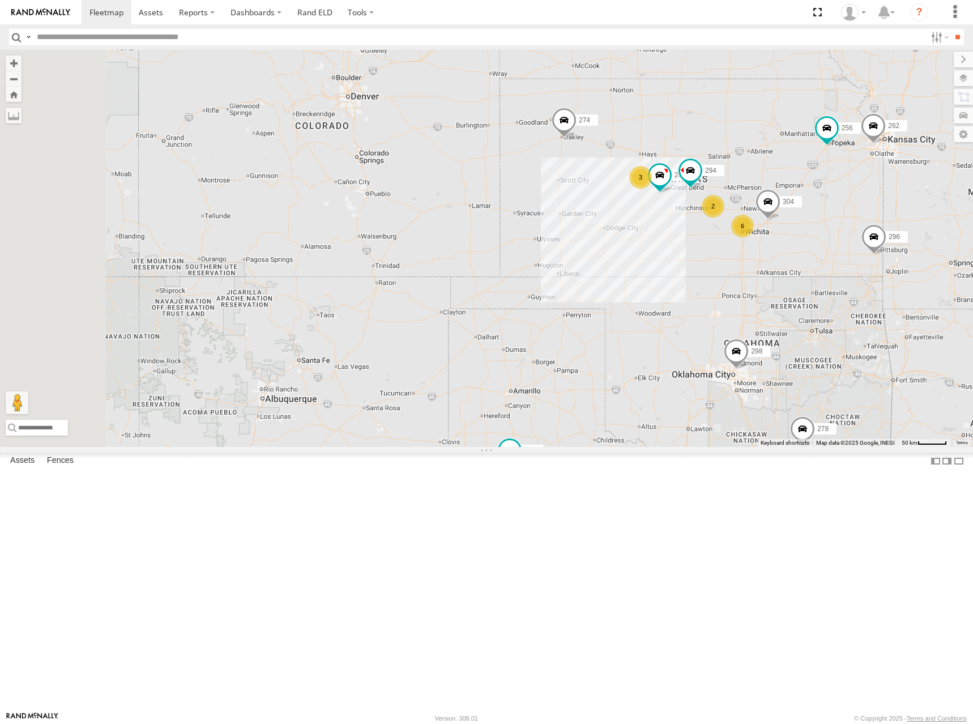
drag, startPoint x: 471, startPoint y: 302, endPoint x: 572, endPoint y: 329, distance: 104.8
click at [572, 329] on div "274 298 262 256 296 284 282 278 260 280 266 294 304 6 2 3" at bounding box center [486, 248] width 973 height 397
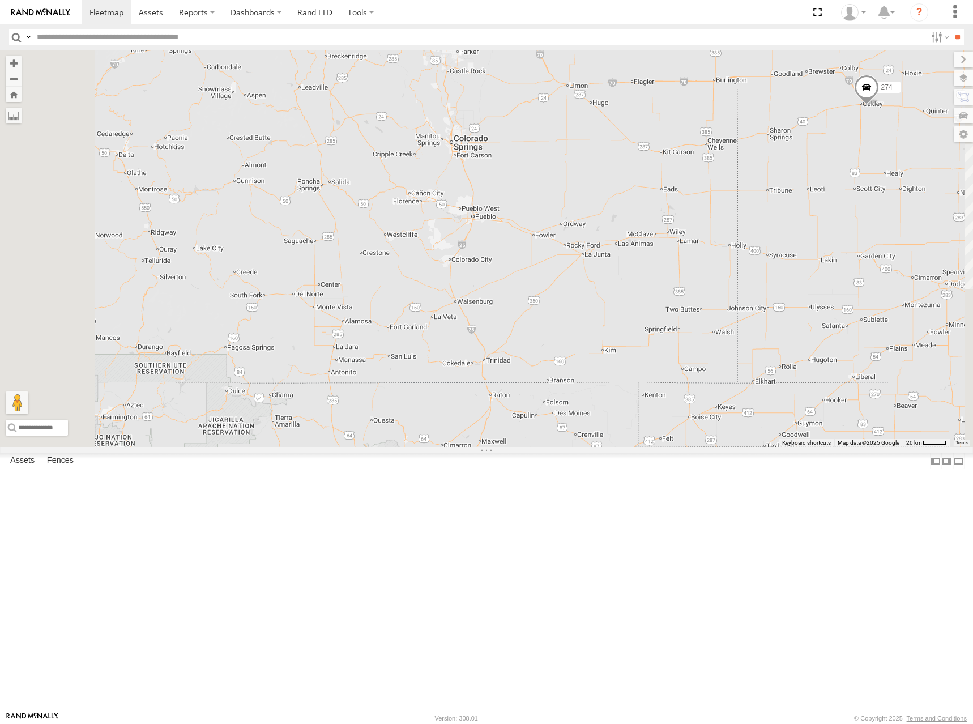
drag, startPoint x: 558, startPoint y: 301, endPoint x: 625, endPoint y: 319, distance: 69.8
click at [625, 319] on div "274 298 262 256 296 284 282 278 260 280 266 294 304" at bounding box center [486, 248] width 973 height 397
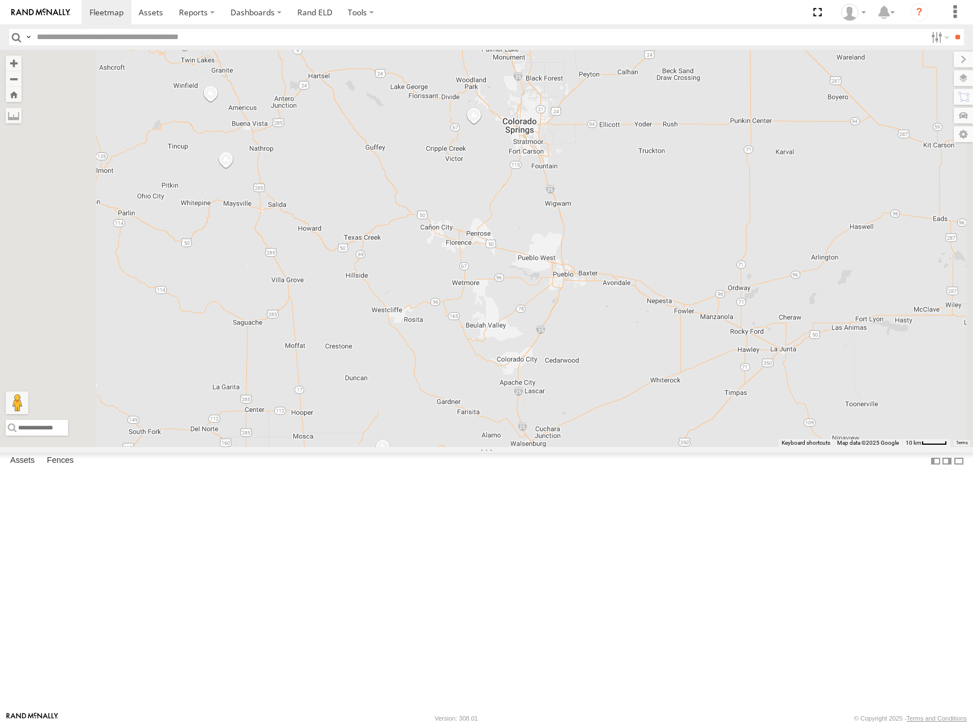
click at [810, 360] on div "274 298 262 256 296 284 282 278 260 280 266 294 304" at bounding box center [486, 248] width 973 height 397
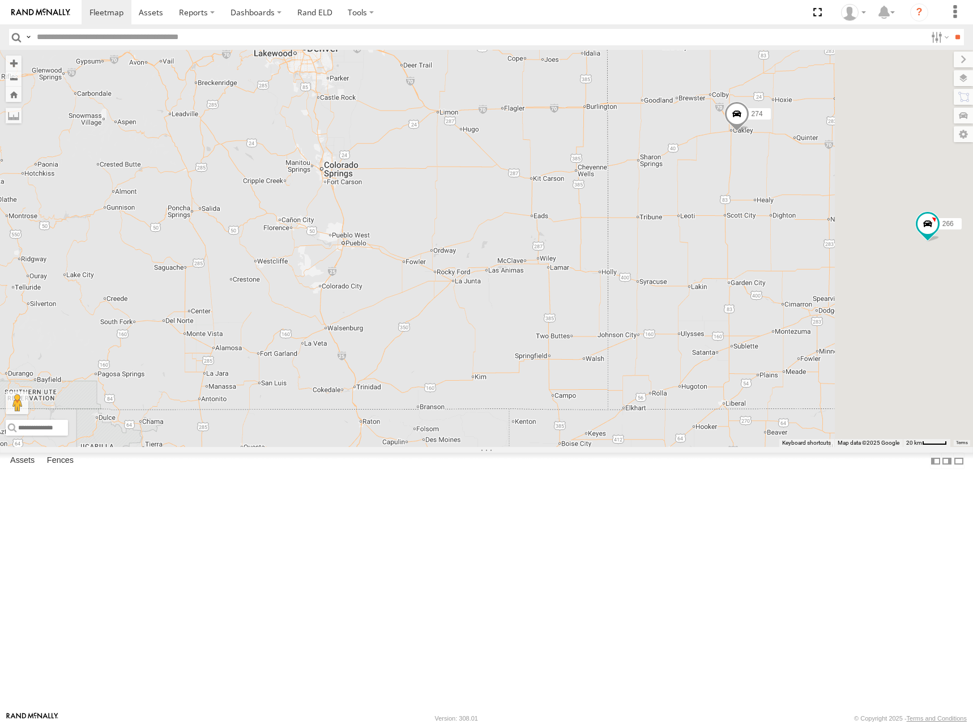
drag, startPoint x: 810, startPoint y: 339, endPoint x: 526, endPoint y: 336, distance: 284.9
click at [526, 336] on div "274 298 262 256 296 284 282 278 260 280 266 294 304" at bounding box center [486, 248] width 973 height 397
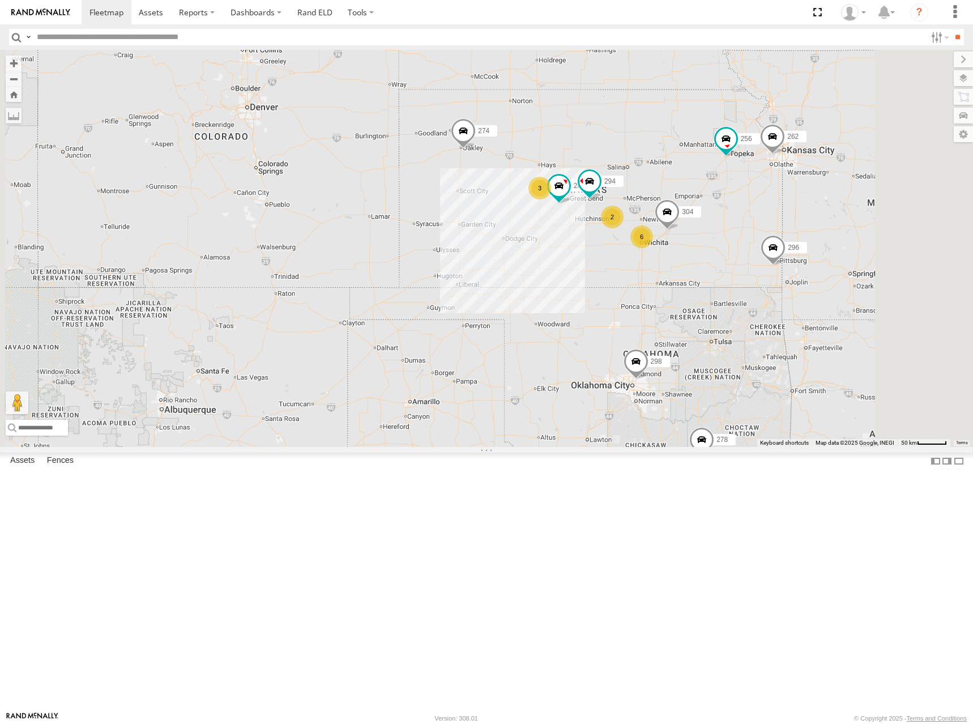
drag, startPoint x: 833, startPoint y: 232, endPoint x: 773, endPoint y: 220, distance: 61.2
click at [764, 220] on div "274 298 262 256 296 284 282 278 260 280 266 294 304 6 2 3" at bounding box center [486, 248] width 973 height 397
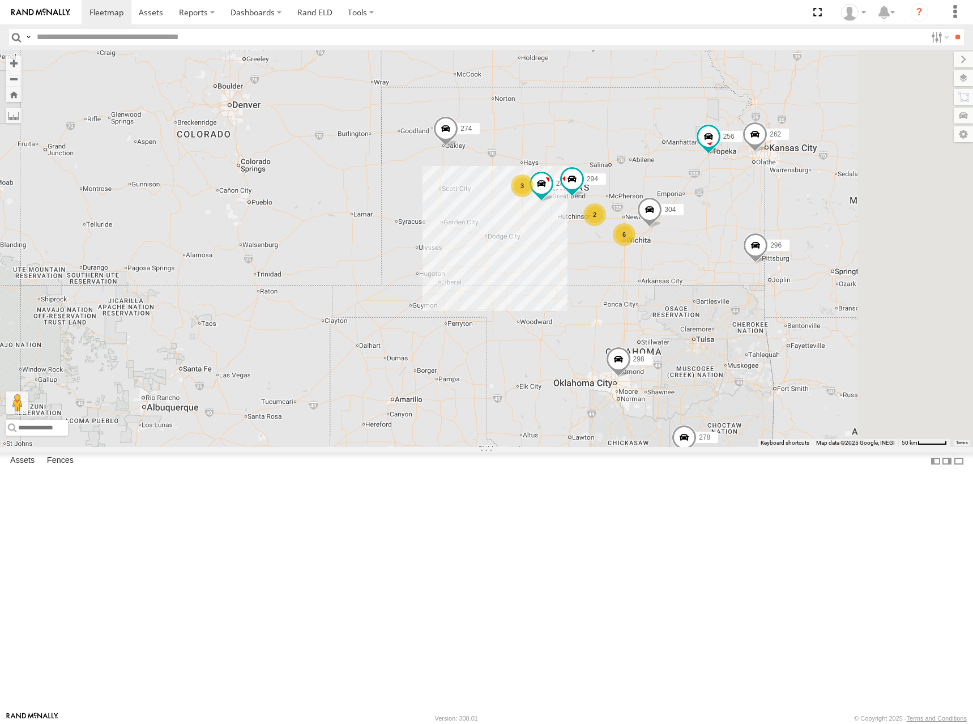
drag, startPoint x: 780, startPoint y: 244, endPoint x: 763, endPoint y: 242, distance: 17.1
click at [763, 242] on div "274 298 262 256 296 284 282 278 260 280 266 294 304 6 2 3" at bounding box center [486, 248] width 973 height 397
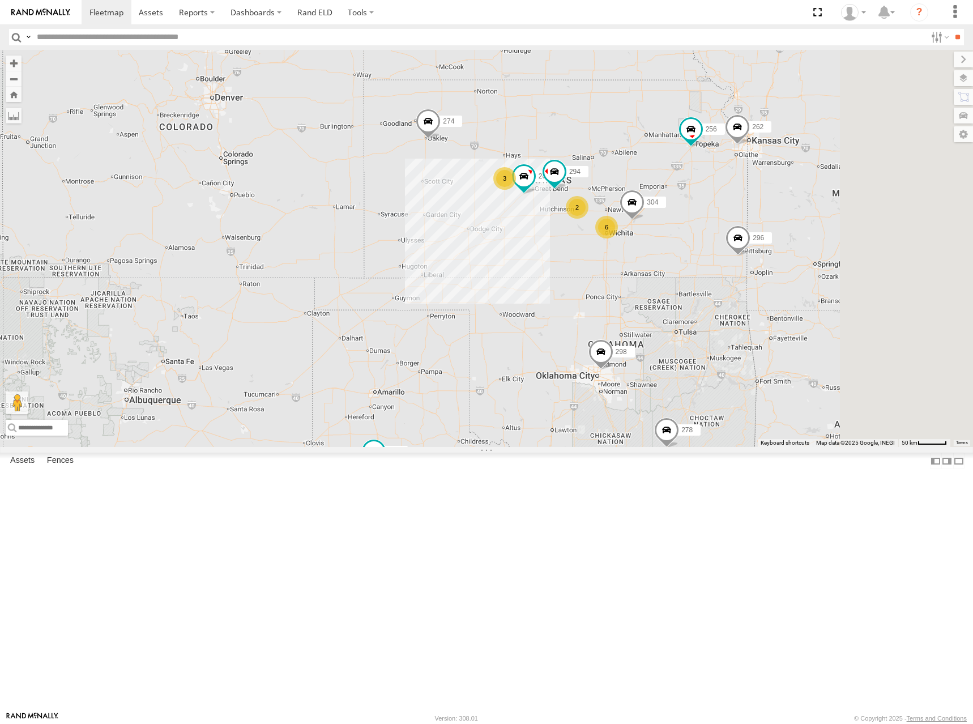
drag, startPoint x: 768, startPoint y: 229, endPoint x: 751, endPoint y: 221, distance: 19.0
click at [751, 221] on div "274 298 262 256 296 284 282 278 260 280 266 294 304 6 2 3" at bounding box center [486, 248] width 973 height 397
drag, startPoint x: 748, startPoint y: 246, endPoint x: 742, endPoint y: 262, distance: 17.4
click at [742, 262] on div "274 298 262 256 296 284 282 278 260 280 266 294 304 6 2 3" at bounding box center [486, 248] width 973 height 397
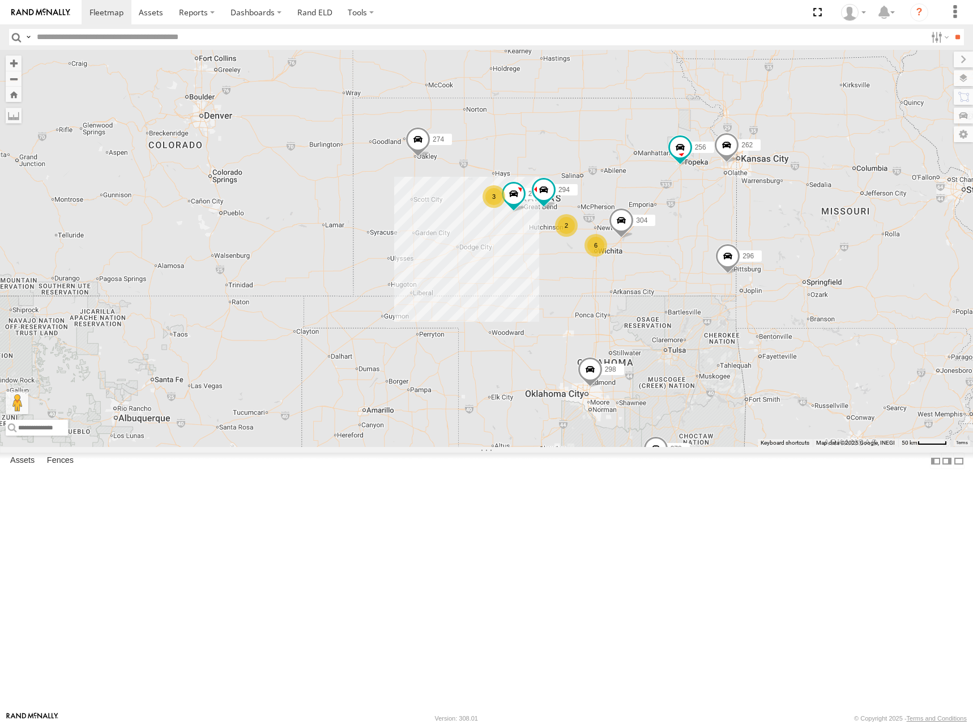
drag, startPoint x: 721, startPoint y: 208, endPoint x: 715, endPoint y: 214, distance: 8.4
click at [715, 214] on div "274 298 262 256 296 284 282 278 260 280 266 294 304 6 2 3" at bounding box center [486, 248] width 973 height 397
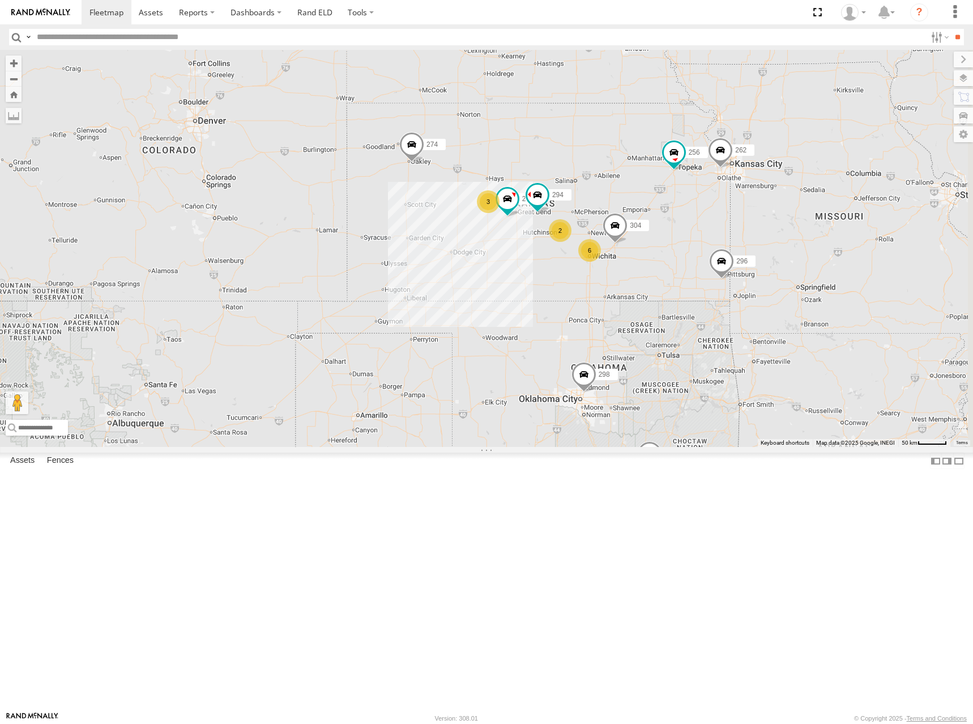
click at [799, 211] on div "274 298 262 256 296 284 282 278 260 280 266 294 304 6 2 3" at bounding box center [486, 248] width 973 height 397
drag, startPoint x: 740, startPoint y: 222, endPoint x: 742, endPoint y: 214, distance: 8.2
click at [742, 214] on div "274 298 262 256 296 284 282 278 260 280 266 294 304 6 2 3" at bounding box center [486, 248] width 973 height 397
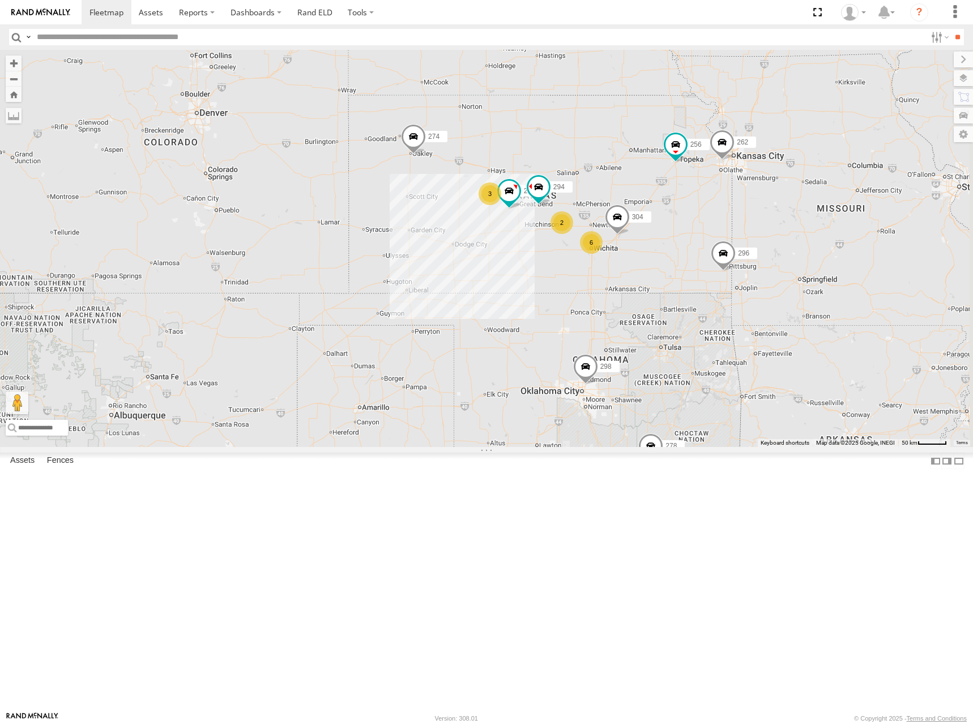
drag, startPoint x: 711, startPoint y: 234, endPoint x: 710, endPoint y: 221, distance: 12.5
click at [710, 221] on div "274 298 262 256 296 284 282 278 260 280 266 294 304 6 2 3" at bounding box center [486, 248] width 973 height 397
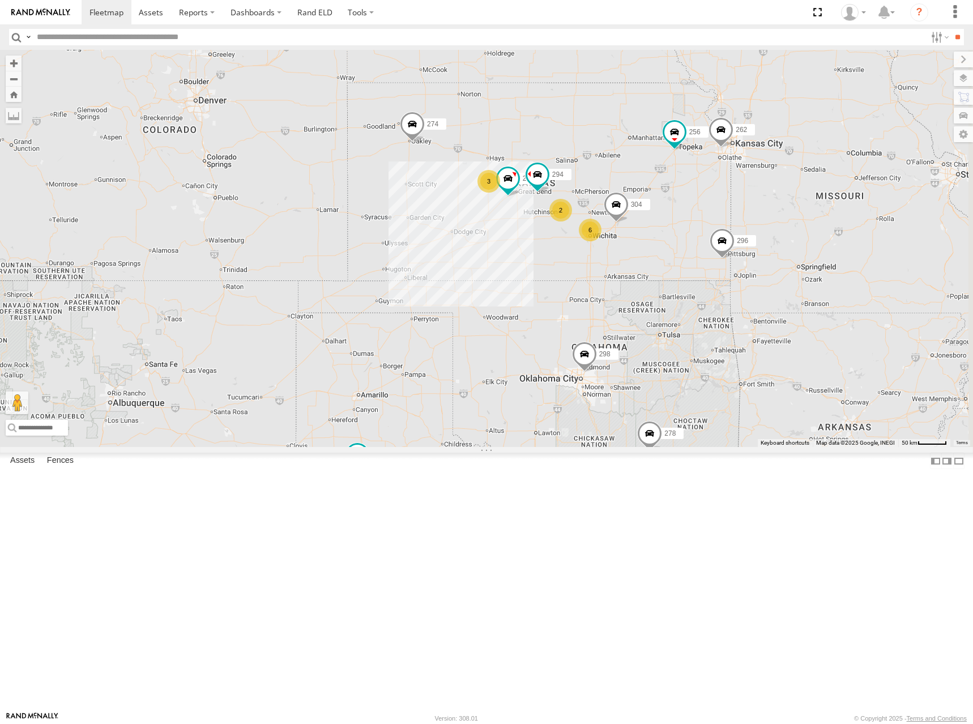
drag, startPoint x: 785, startPoint y: 212, endPoint x: 774, endPoint y: 208, distance: 12.5
click at [774, 208] on div "274 298 262 256 296 284 282 278 260 280 266 294 304 6 2 3" at bounding box center [486, 248] width 973 height 397
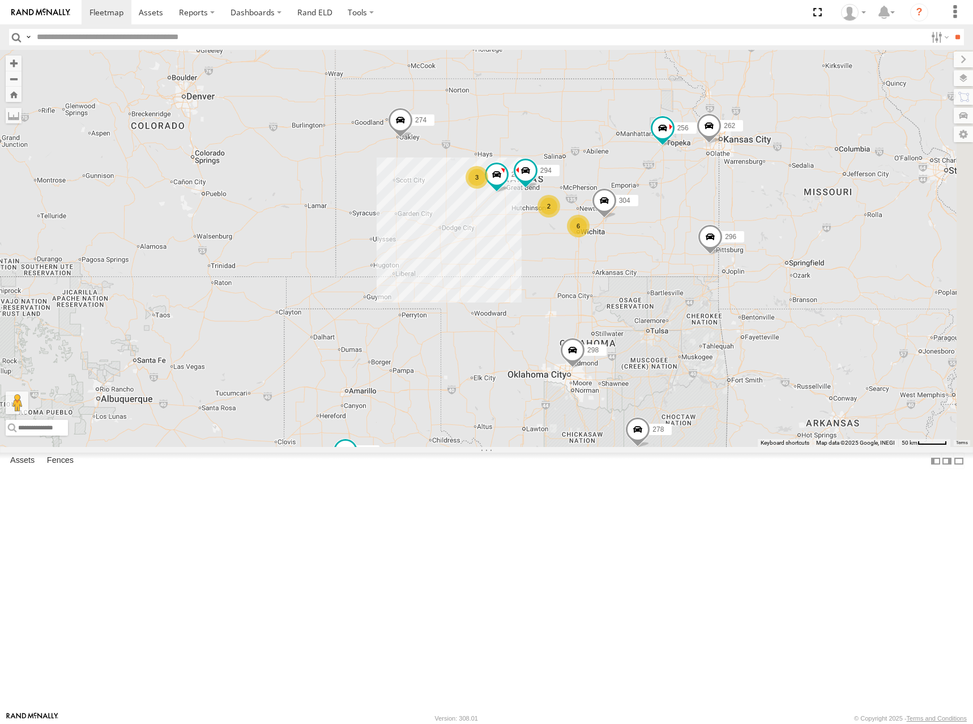
drag, startPoint x: 740, startPoint y: 219, endPoint x: 747, endPoint y: 236, distance: 18.8
click at [747, 236] on div "274 298 262 256 296 284 282 278 260 280 266 294 304 6 2 3" at bounding box center [486, 248] width 973 height 397
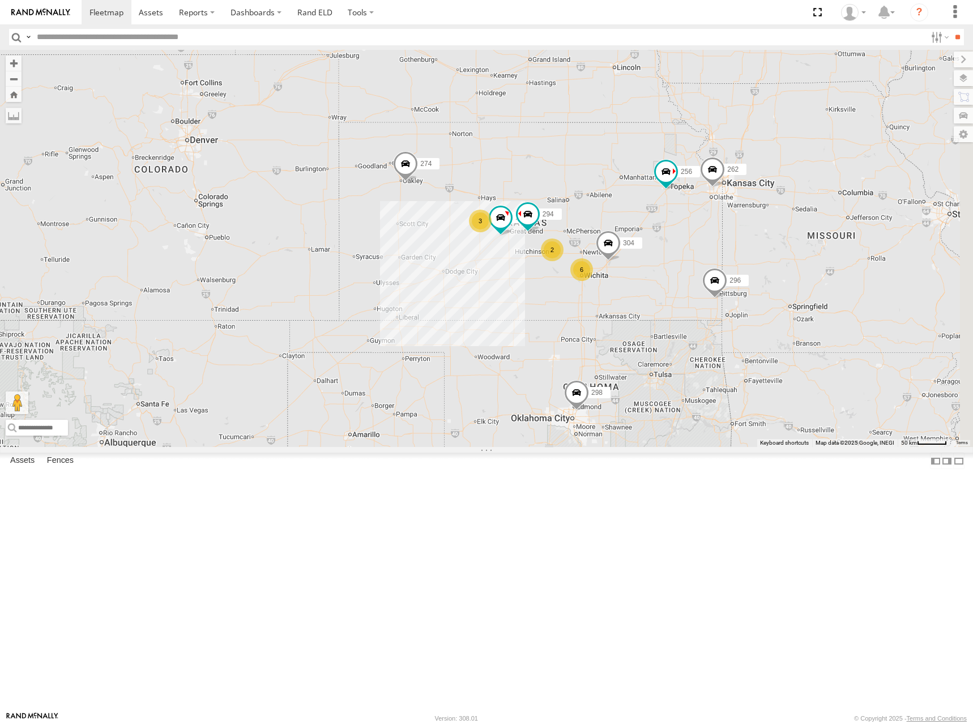
drag, startPoint x: 729, startPoint y: 210, endPoint x: 723, endPoint y: 230, distance: 21.0
click at [723, 230] on div "274 298 262 256 296 304 284 282 266 278 294 260 6 2 3" at bounding box center [486, 248] width 973 height 397
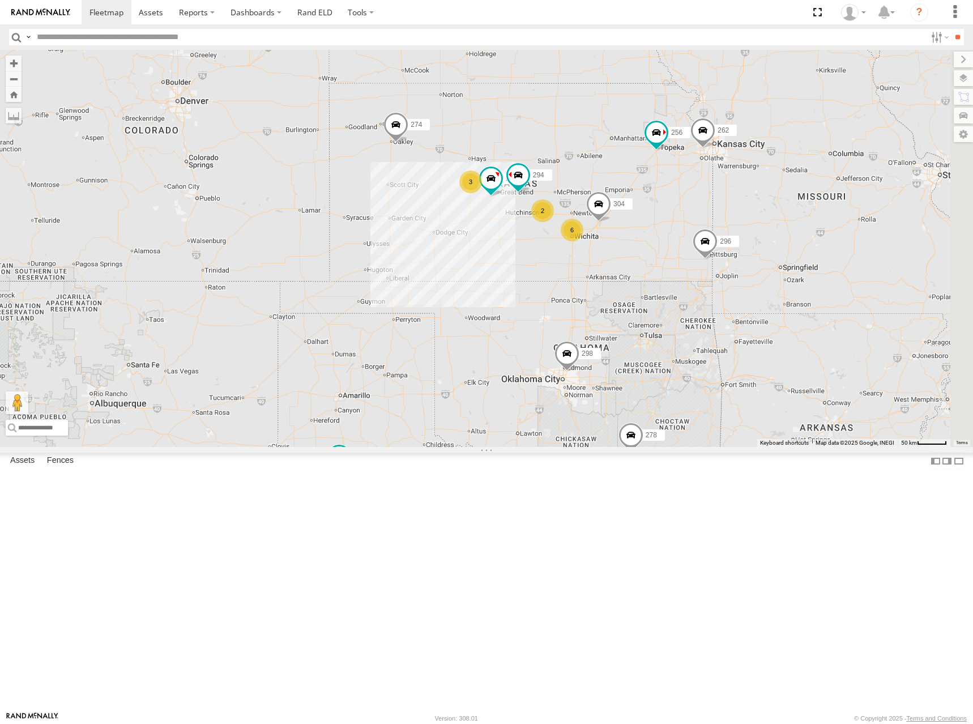
drag, startPoint x: 706, startPoint y: 218, endPoint x: 697, endPoint y: 177, distance: 41.9
click at [697, 177] on div "274 298 262 256 296 304 284 282 266 278 294 260 6 2 3" at bounding box center [486, 248] width 973 height 397
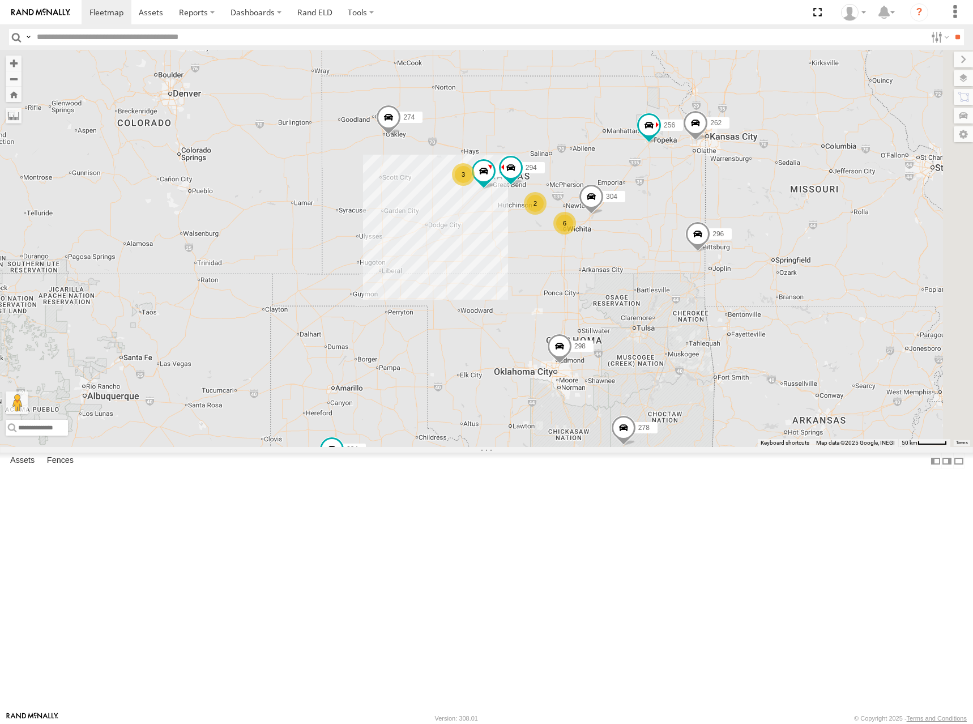
click at [690, 224] on div "274 298 262 256 296 304 284 282 266 278 294 260 6 2 3" at bounding box center [486, 248] width 973 height 397
click at [728, 190] on div "274 298 262 256 296 304 284 282 266 278 294 260 6 2 3" at bounding box center [486, 248] width 973 height 397
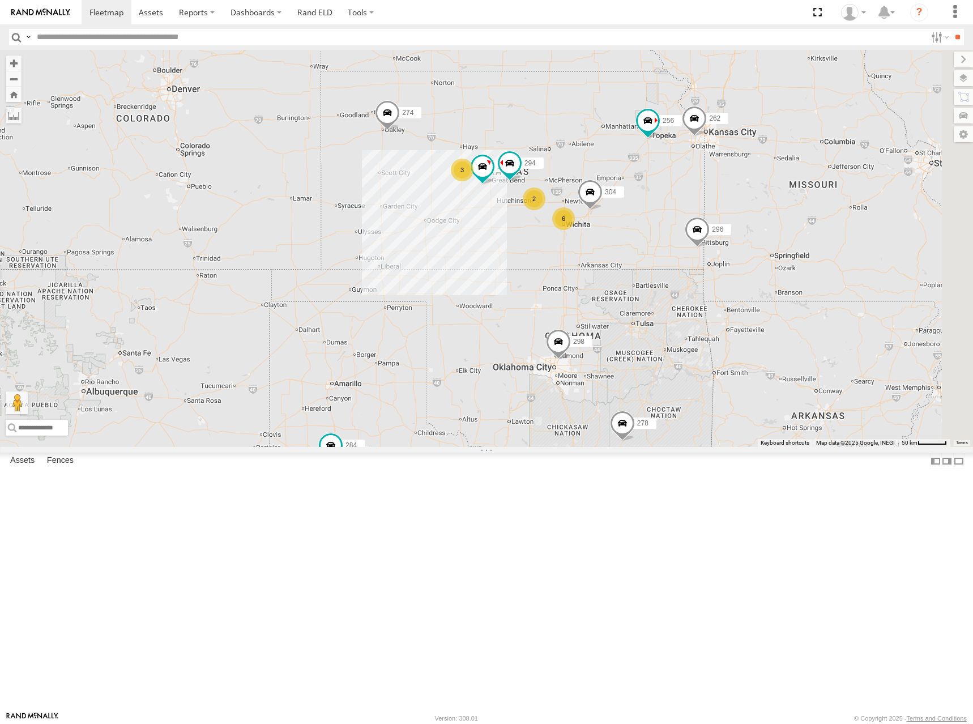
drag, startPoint x: 695, startPoint y: 187, endPoint x: 710, endPoint y: 199, distance: 18.9
click at [710, 199] on div "274 298 262 256 296 304 284 282 266 278 294 260 6 2 3" at bounding box center [486, 248] width 973 height 397
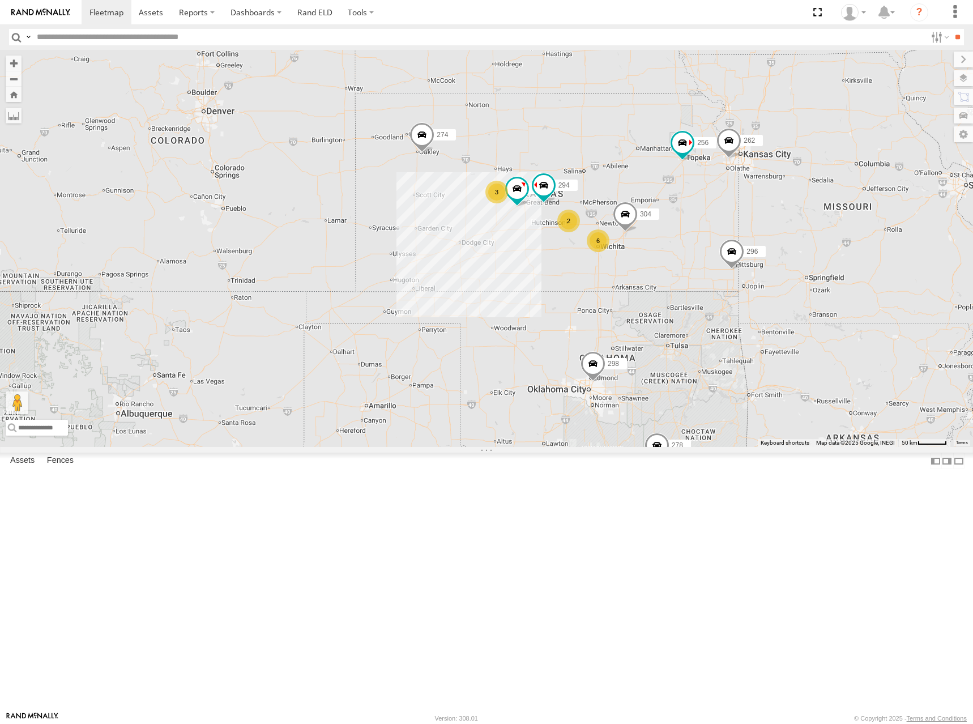
click at [749, 256] on div "274 298 262 256 296 304 284 282 266 278 294 260 6 2 3" at bounding box center [486, 248] width 973 height 397
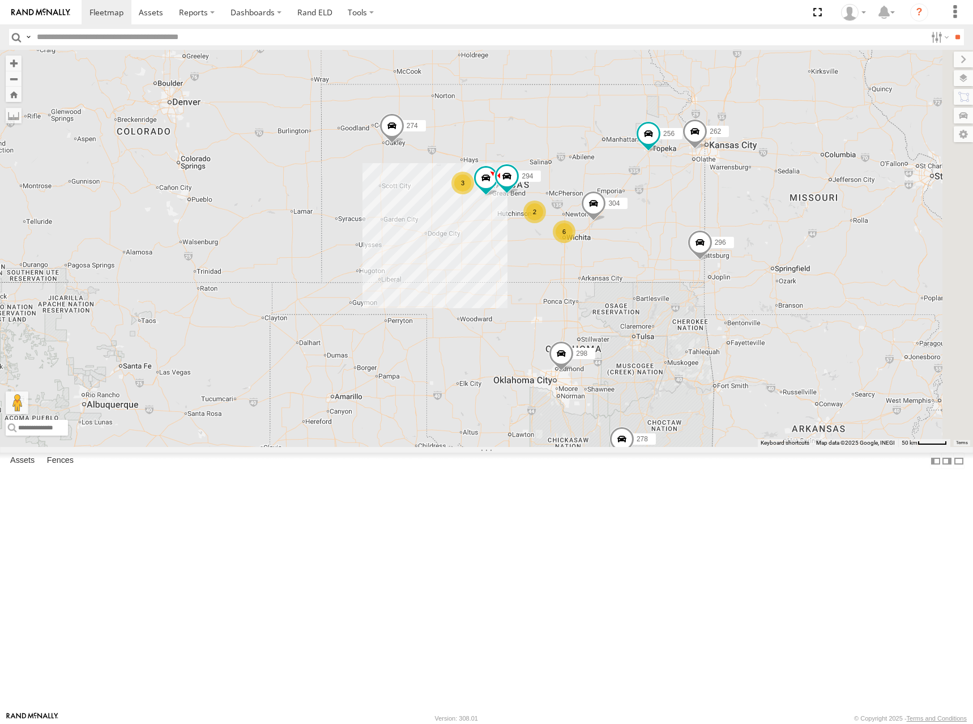
drag, startPoint x: 706, startPoint y: 242, endPoint x: 671, endPoint y: 232, distance: 37.1
click at [671, 232] on div "274 298 262 256 296 304 284 282 266 278 294 260 6 2 3" at bounding box center [486, 248] width 973 height 397
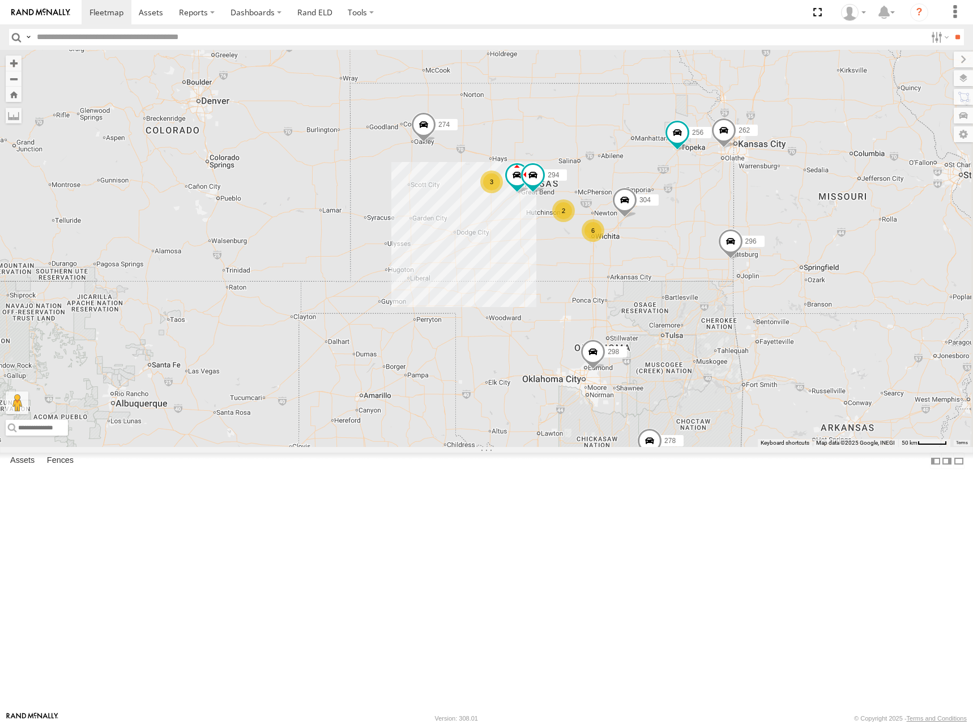
drag, startPoint x: 497, startPoint y: 314, endPoint x: 528, endPoint y: 313, distance: 31.2
click at [528, 313] on div "274 298 262 256 296 304 284 282 266 278 294 260 6 2 3" at bounding box center [486, 248] width 973 height 397
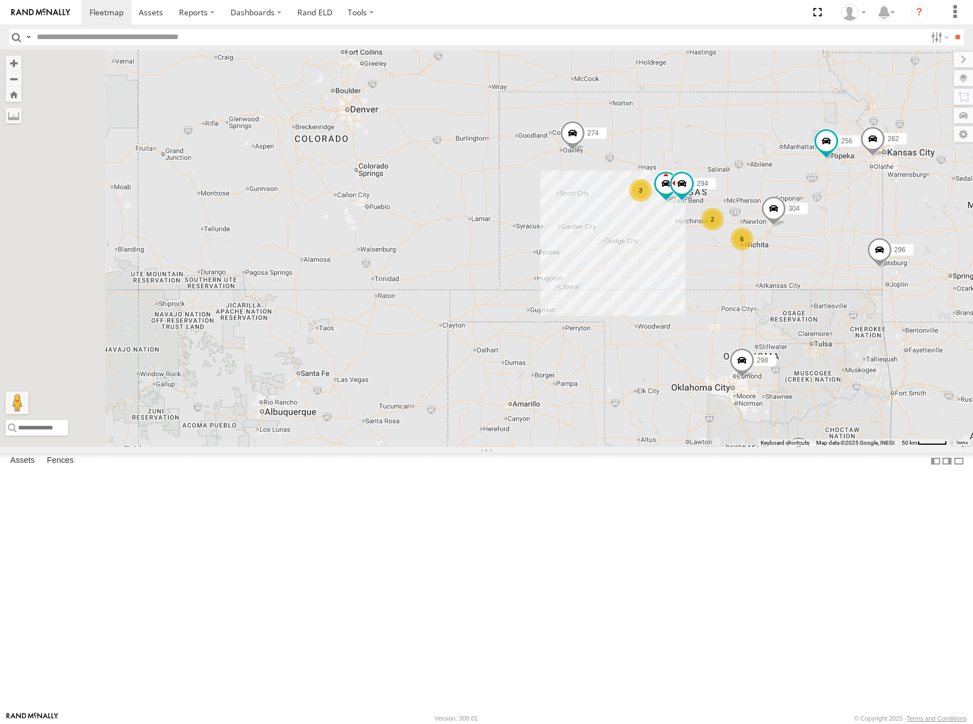
drag, startPoint x: 446, startPoint y: 322, endPoint x: 596, endPoint y: 330, distance: 150.3
click at [596, 330] on div "274 298 262 256 296 304 284 282 266 278 294 260 6 2 3" at bounding box center [486, 248] width 973 height 397
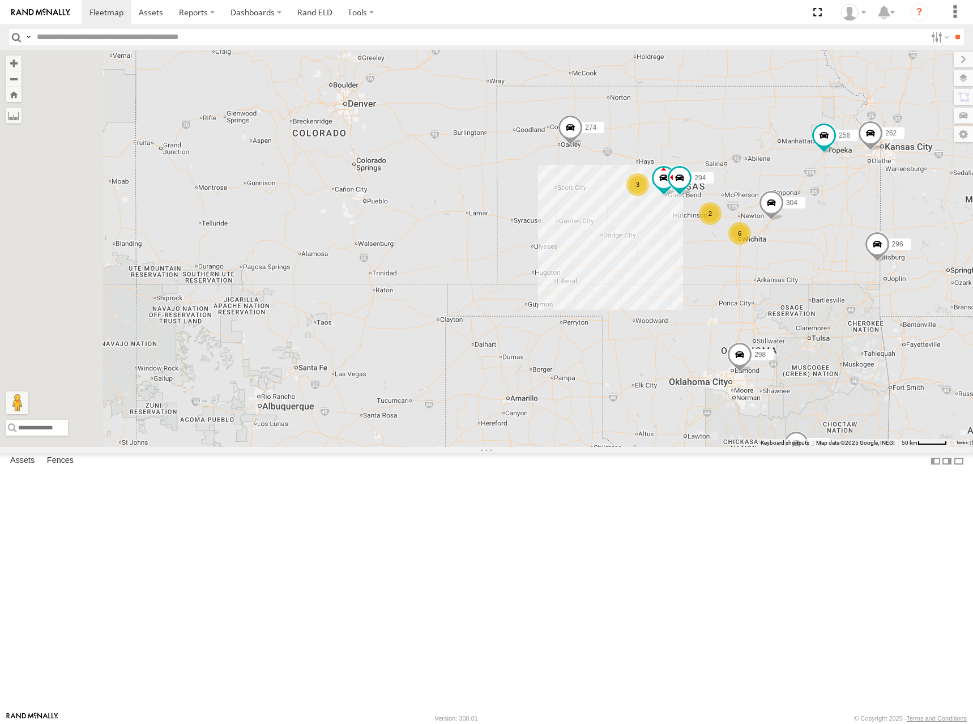
drag, startPoint x: 577, startPoint y: 333, endPoint x: 573, endPoint y: 324, distance: 10.1
click at [573, 324] on div "274 298 262 256 296 304 284 282 266 278 294 260 6 2 3" at bounding box center [486, 248] width 973 height 397
drag, startPoint x: 830, startPoint y: 248, endPoint x: 800, endPoint y: 242, distance: 31.1
click at [800, 242] on div "274 298 262 256 296 304 284 282 266 278 294 260 6 2 3" at bounding box center [486, 248] width 973 height 397
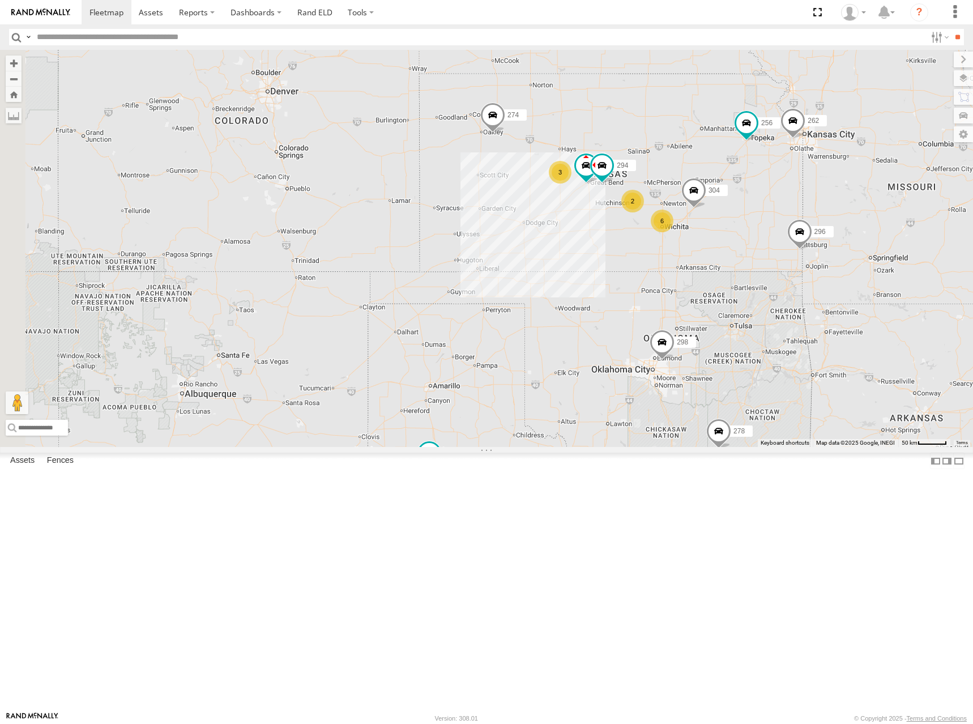
drag, startPoint x: 811, startPoint y: 247, endPoint x: 773, endPoint y: 243, distance: 38.1
click at [773, 243] on div "274 298 262 256 296 304 284 282 266 278 294 260 6 2 3" at bounding box center [486, 248] width 973 height 397
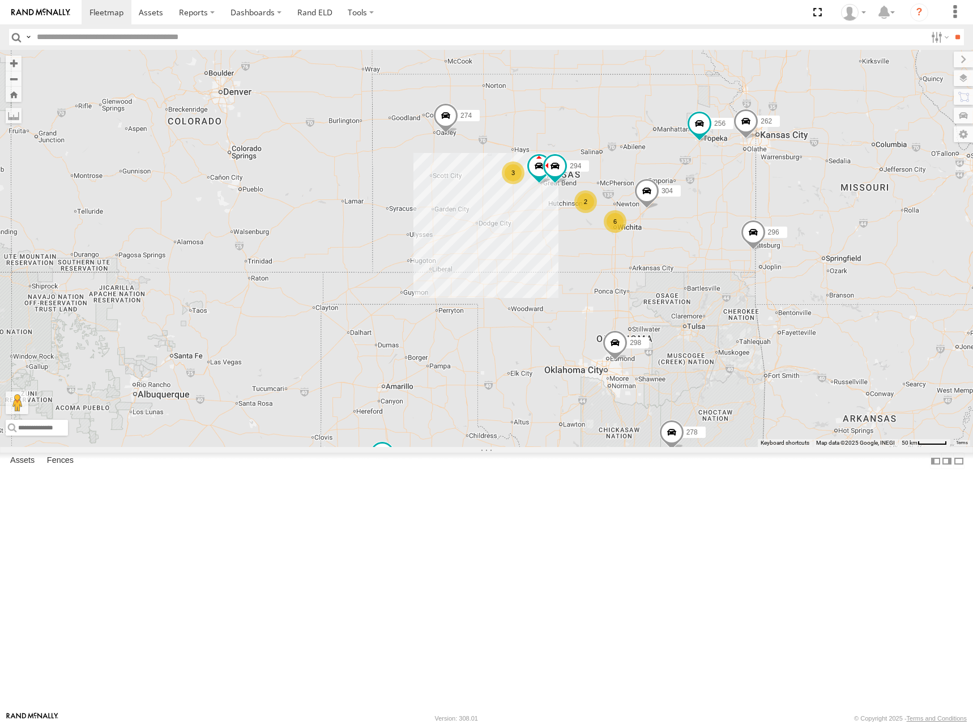
drag, startPoint x: 783, startPoint y: 195, endPoint x: 772, endPoint y: 191, distance: 11.2
click at [731, 196] on div "274 298 262 256 296 304 284 282 266 278 294 260 6 2 3" at bounding box center [486, 248] width 973 height 397
drag, startPoint x: 722, startPoint y: 230, endPoint x: 716, endPoint y: 234, distance: 7.4
click at [716, 234] on div "274 298 262 256 296 304 284 282 266 278 294 260 6 2 3" at bounding box center [486, 248] width 973 height 397
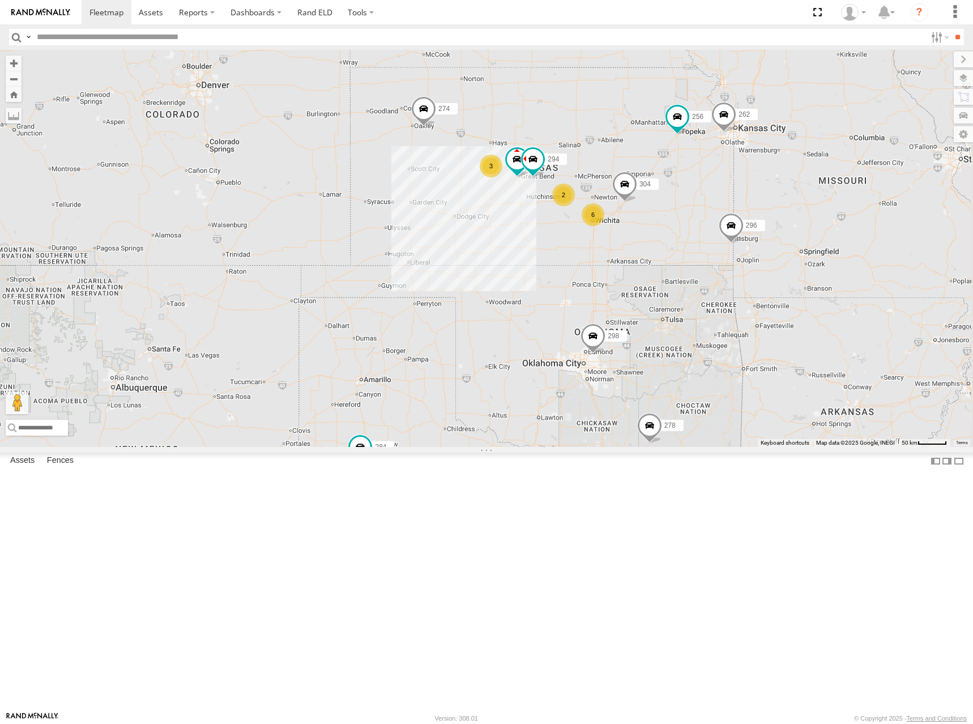
drag, startPoint x: 708, startPoint y: 236, endPoint x: 693, endPoint y: 225, distance: 19.2
click at [693, 225] on div "274 298 262 256 296 304 284 282 266 278 294 260 6 2 3" at bounding box center [486, 248] width 973 height 397
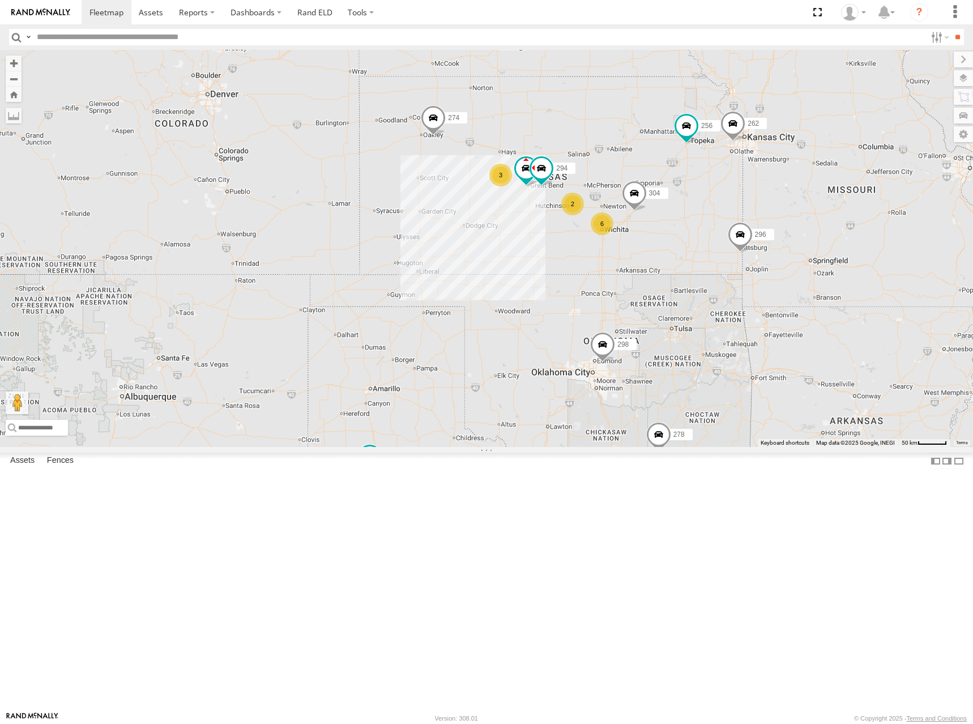
drag, startPoint x: 736, startPoint y: 213, endPoint x: 747, endPoint y: 225, distance: 16.8
click at [747, 225] on div "274 298 262 256 296 304 284 282 266 278 294 260 6 2 3" at bounding box center [486, 248] width 973 height 397
drag, startPoint x: 659, startPoint y: 195, endPoint x: 663, endPoint y: 212, distance: 16.8
click at [663, 212] on div "274 298 262 256 296 304 284 282 266 278 294 260 6 2 3" at bounding box center [486, 248] width 973 height 397
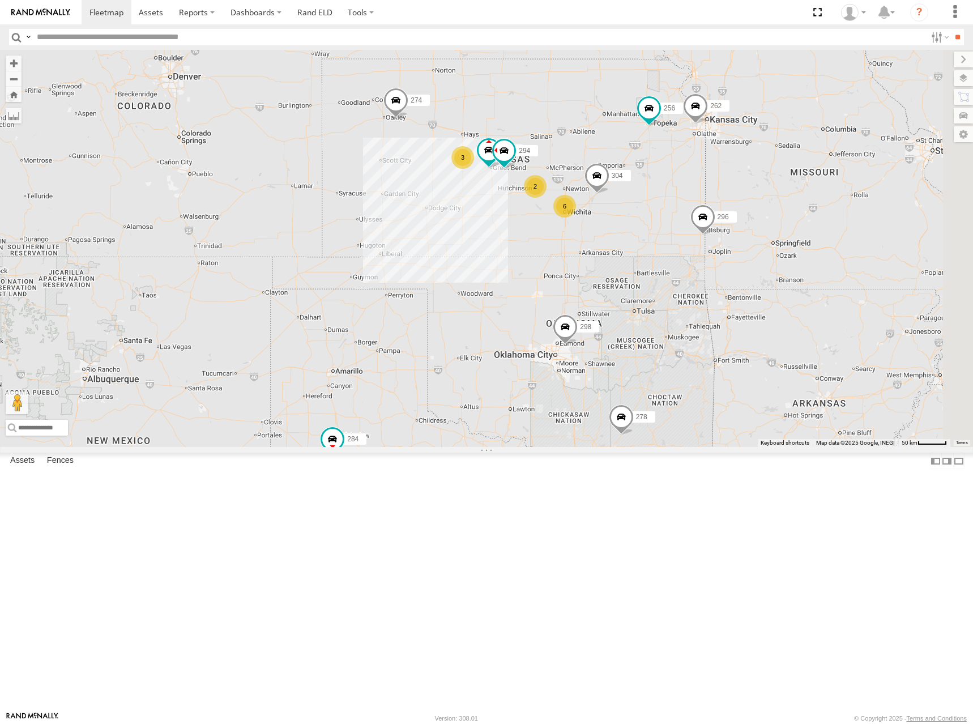
drag, startPoint x: 753, startPoint y: 244, endPoint x: 711, endPoint y: 209, distance: 54.7
click at [711, 209] on div "274 298 262 256 296 304 284 282 266 278 294 260 6 2 3" at bounding box center [486, 248] width 973 height 397
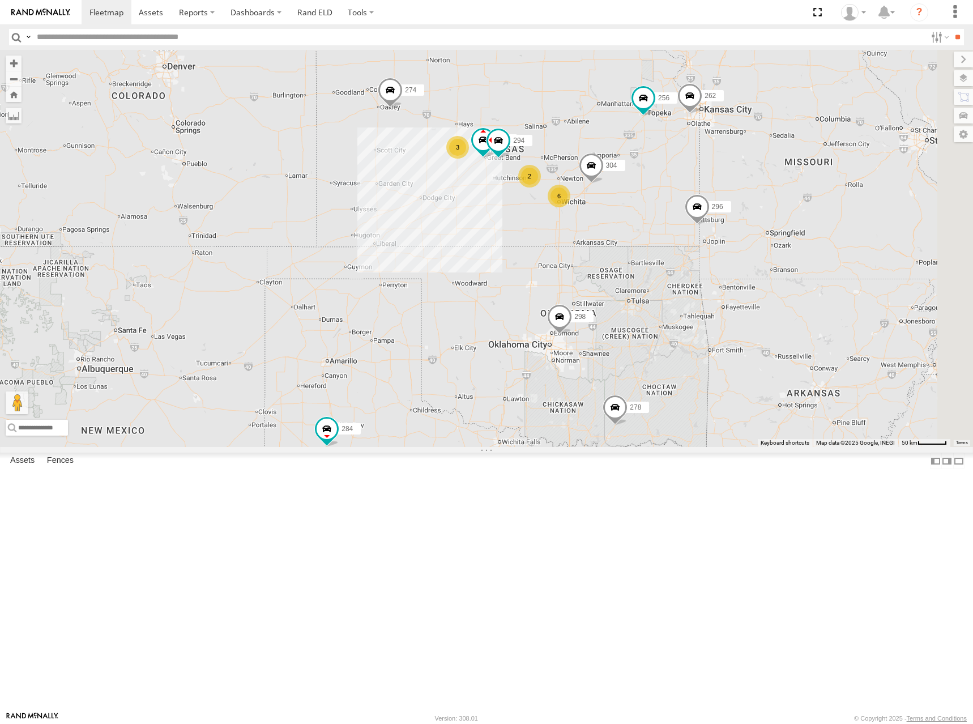
click at [706, 204] on div "274 298 262 256 296 304 284 282 266 278 294 260 6 2 3" at bounding box center [486, 248] width 973 height 397
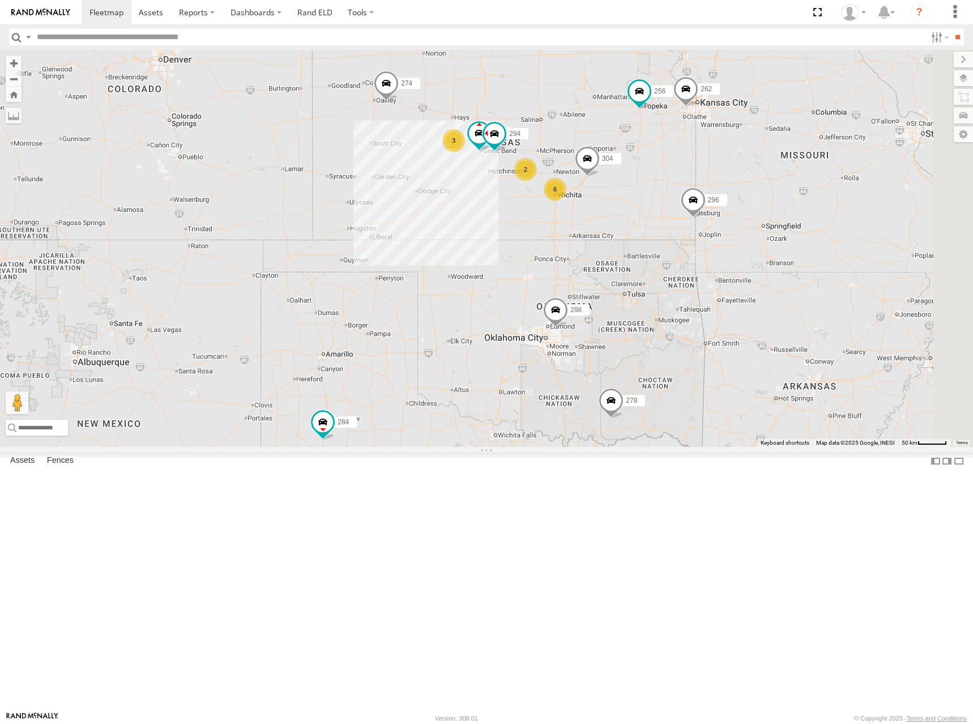
drag, startPoint x: 758, startPoint y: 264, endPoint x: 765, endPoint y: 261, distance: 7.9
click at [757, 263] on div "274 298 262 256 296 304 284 282 266 278 294 260 6 2 3" at bounding box center [486, 248] width 973 height 397
drag, startPoint x: 789, startPoint y: 275, endPoint x: 779, endPoint y: 254, distance: 23.3
click at [779, 254] on div "274 298 262 256 296 304 284 282 266 278 294 260 6 2 3" at bounding box center [486, 248] width 973 height 397
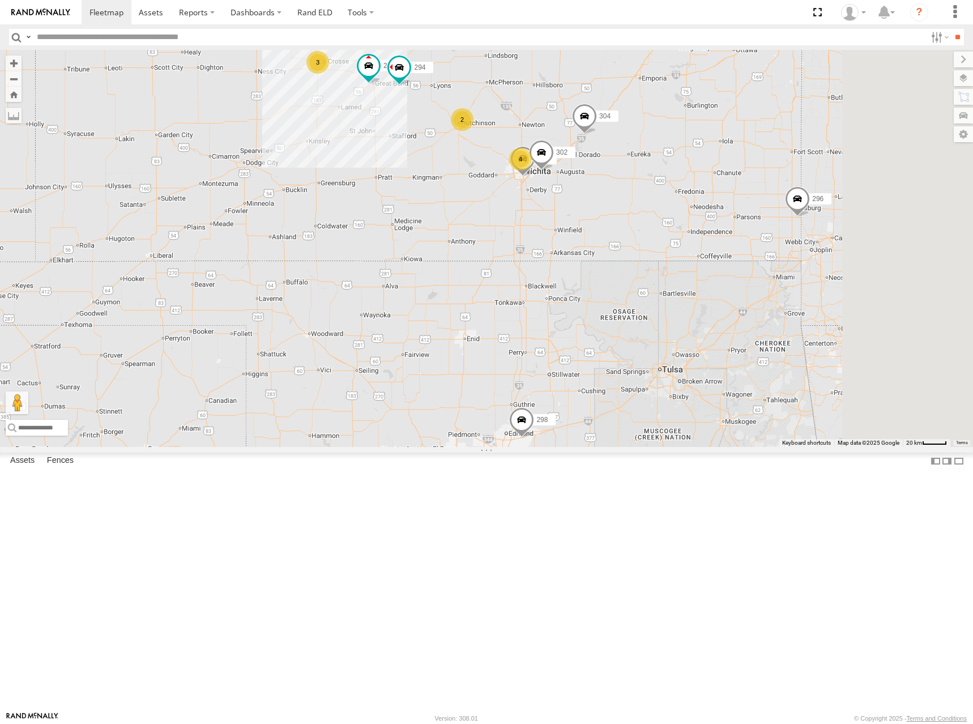
drag, startPoint x: 725, startPoint y: 317, endPoint x: 685, endPoint y: 315, distance: 40.3
click at [685, 315] on div "274 298 262 256 296 304 284 282 266 278 294 260 264 302 4 2 3" at bounding box center [486, 248] width 973 height 397
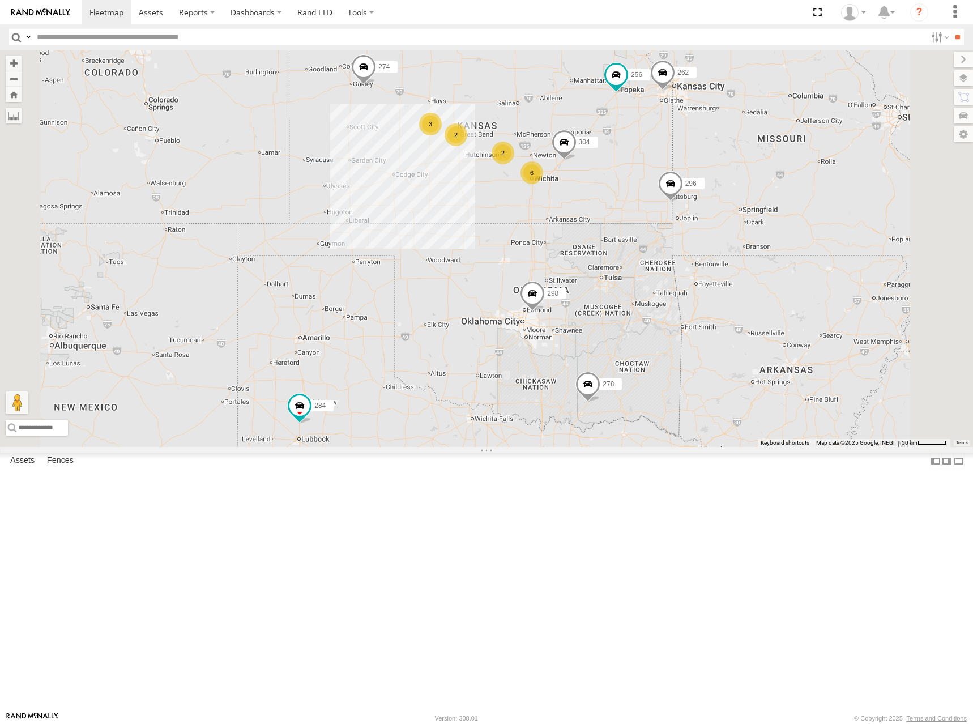
drag, startPoint x: 681, startPoint y: 217, endPoint x: 706, endPoint y: 230, distance: 28.4
click at [706, 230] on div "274 298 262 256 296 304 284 282 278 260 6 2 3 2" at bounding box center [486, 248] width 973 height 397
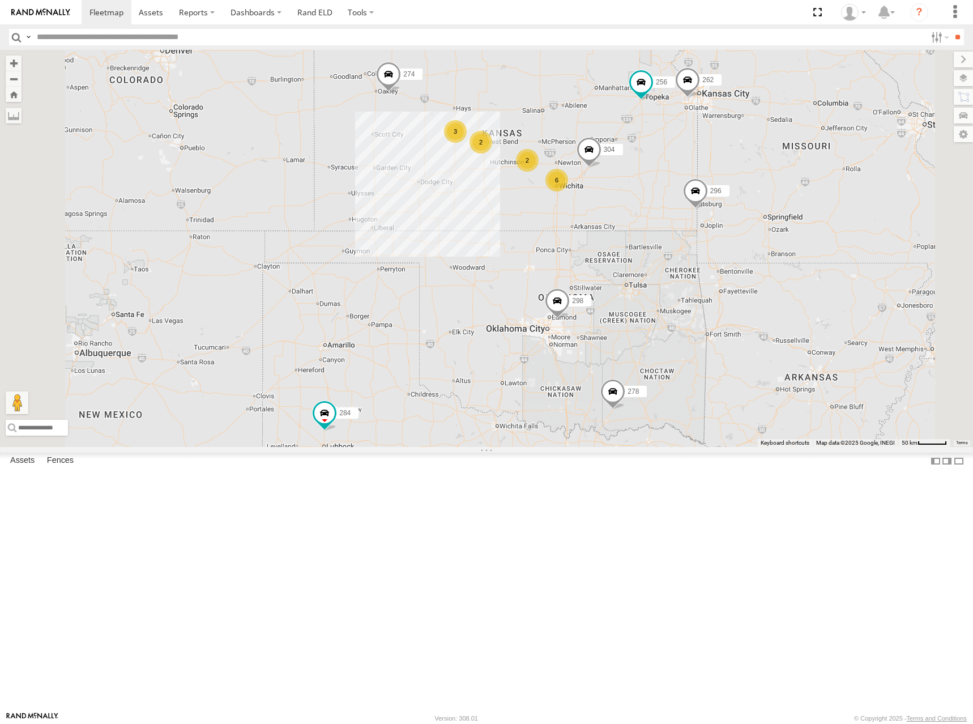
drag, startPoint x: 686, startPoint y: 206, endPoint x: 694, endPoint y: 202, distance: 8.6
click at [694, 202] on div "274 298 262 256 296 304 284 282 278 260 6 2 3 2" at bounding box center [486, 248] width 973 height 397
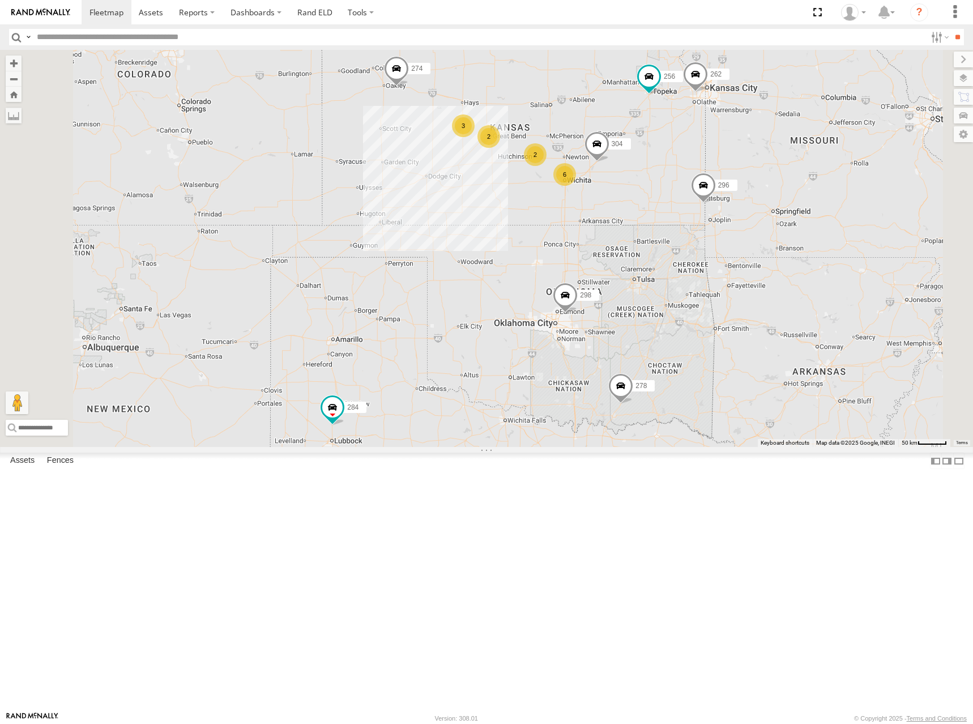
click at [866, 289] on div "274 298 262 256 296 304 284 282 278 260 6 2 3 2" at bounding box center [486, 248] width 973 height 397
click at [712, 187] on div "274 298 262 256 296 304 284 282 278 260 6 2 3 2" at bounding box center [486, 248] width 973 height 397
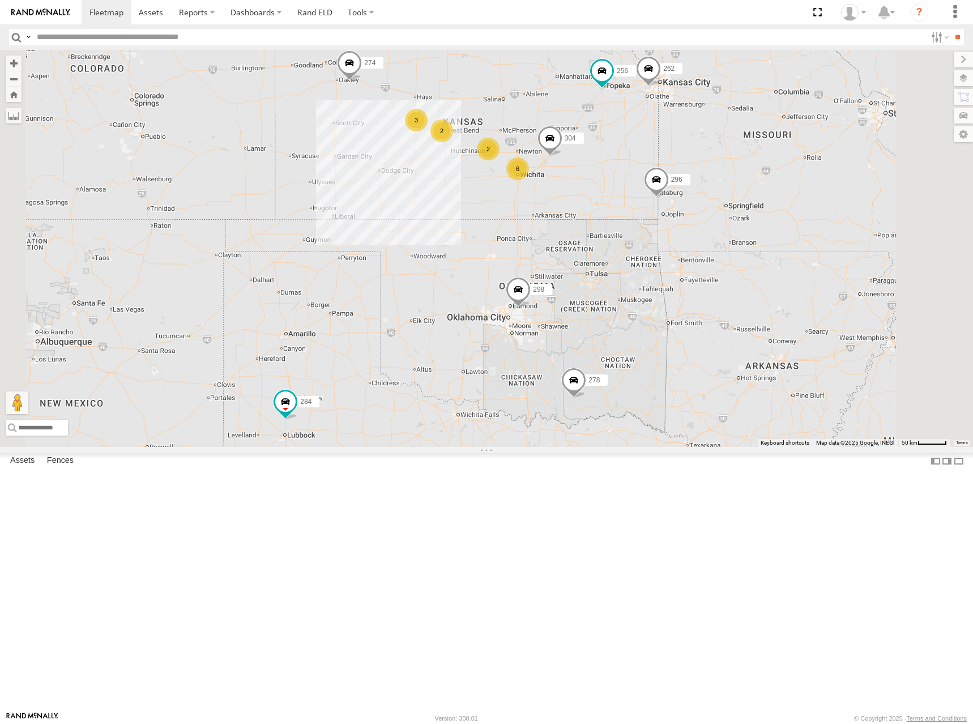
drag, startPoint x: 698, startPoint y: 174, endPoint x: 657, endPoint y: 168, distance: 41.8
click at [657, 168] on div "274 298 262 256 296 304 284 282 278 260 6 2 3 2" at bounding box center [486, 248] width 973 height 397
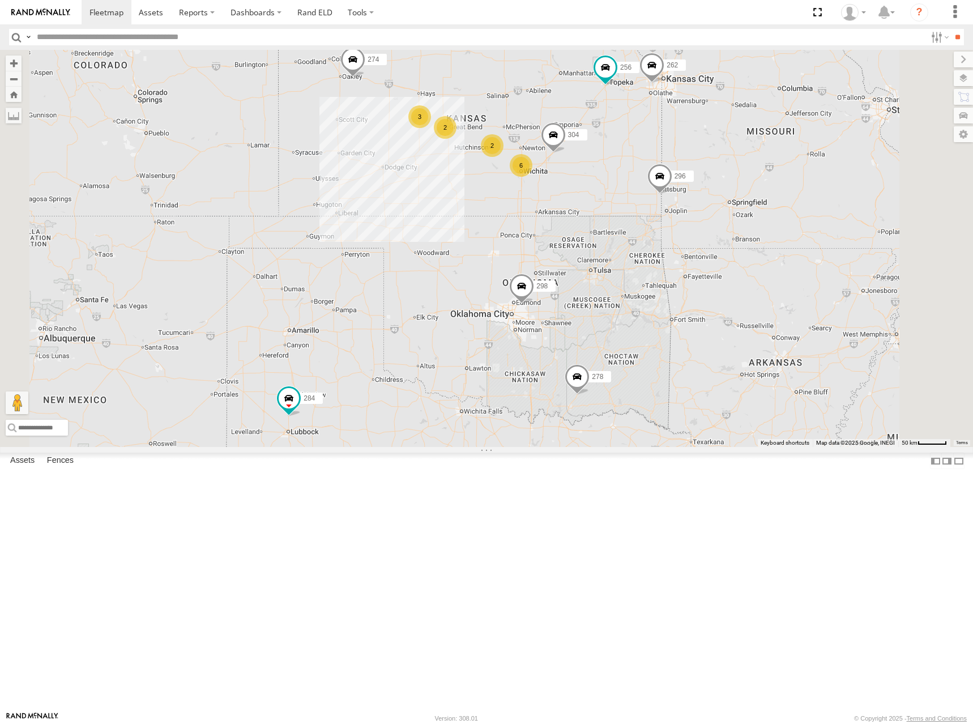
drag, startPoint x: 770, startPoint y: 254, endPoint x: 774, endPoint y: 249, distance: 6.8
click at [774, 249] on div "274 298 262 256 296 304 284 282 278 260 6 2 3 2" at bounding box center [486, 248] width 973 height 397
click at [663, 194] on div "274 298 262 256 296 304 284 282 278 260 6 2 3 2" at bounding box center [486, 248] width 973 height 397
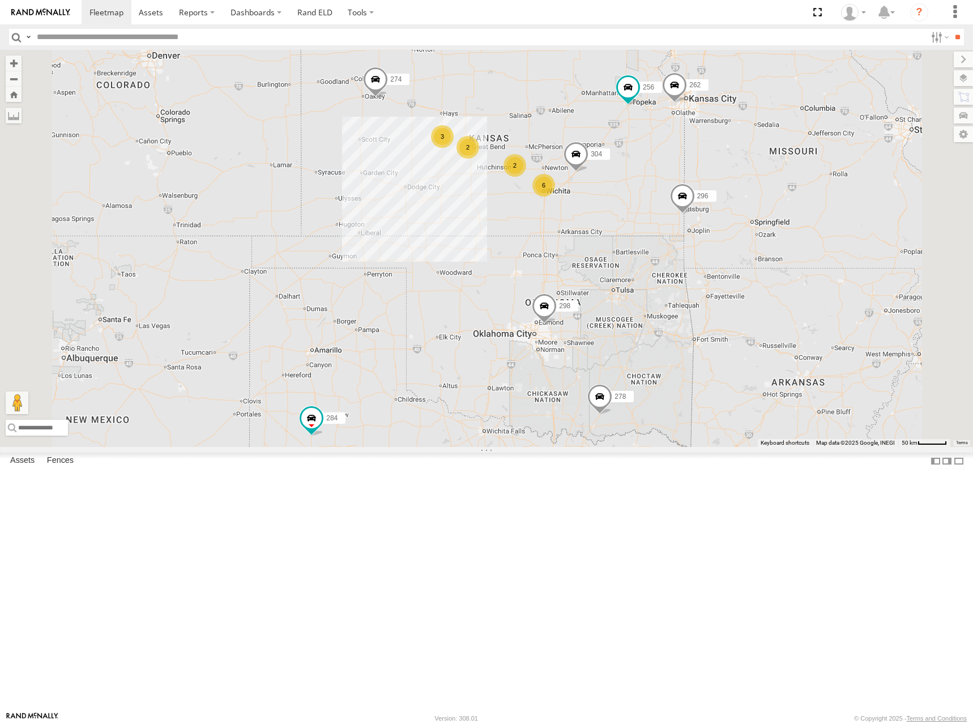
drag, startPoint x: 669, startPoint y: 200, endPoint x: 687, endPoint y: 221, distance: 27.3
click at [687, 221] on div "274 298 262 256 296 304 284 282 278 260 6 2 3 2" at bounding box center [486, 248] width 973 height 397
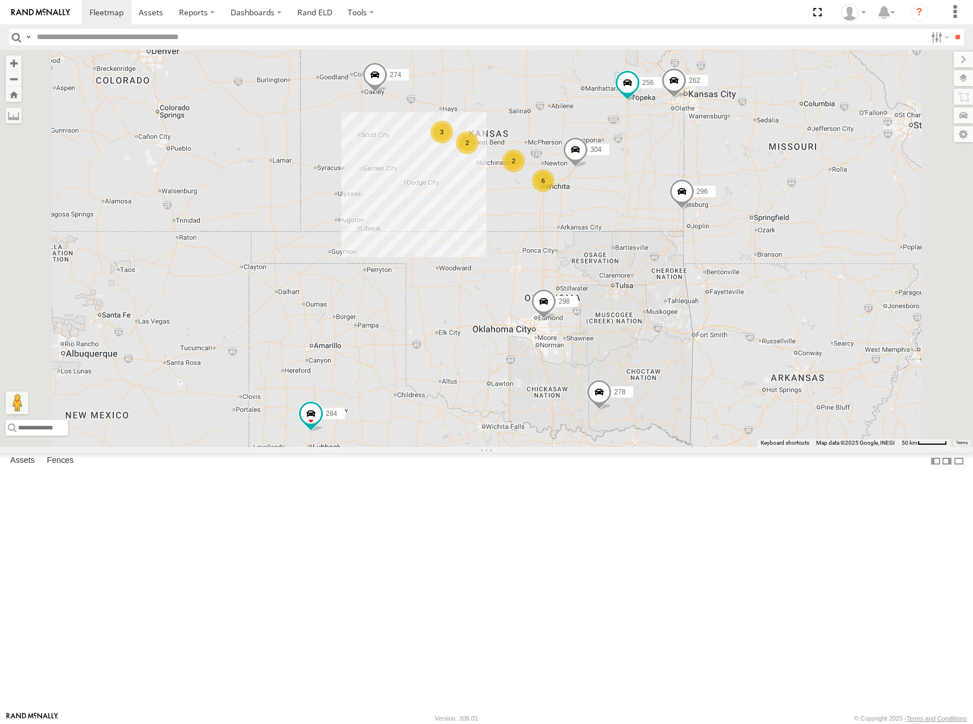
drag, startPoint x: 693, startPoint y: 231, endPoint x: 692, endPoint y: 224, distance: 6.8
click at [692, 225] on div "274 298 262 256 296 304 284 282 278 260 6 2 3 2" at bounding box center [486, 248] width 973 height 397
click at [693, 221] on div "274 298 262 256 296 304 284 282 278 260 6 2 3 2" at bounding box center [486, 248] width 973 height 397
drag, startPoint x: 777, startPoint y: 262, endPoint x: 776, endPoint y: 268, distance: 6.3
click at [776, 268] on div "274 298 262 256 296 304 284 282 278 260 6 2 3 2" at bounding box center [486, 248] width 973 height 397
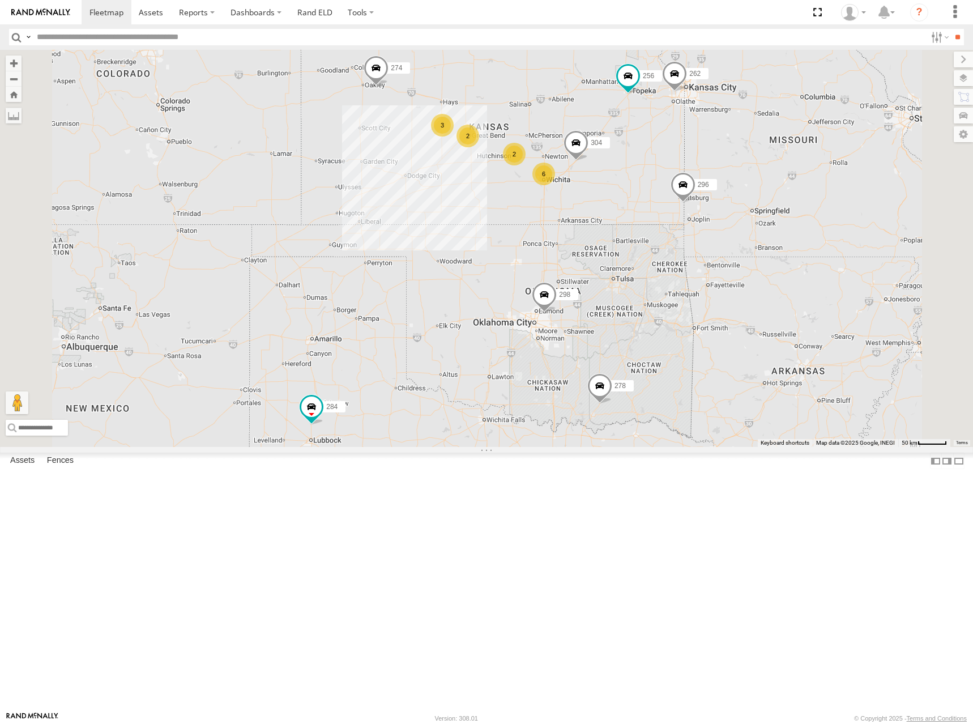
drag, startPoint x: 805, startPoint y: 280, endPoint x: 813, endPoint y: 268, distance: 14.5
click at [813, 268] on div "274 298 262 256 296 304 284 282 278 260 6 2 3 2" at bounding box center [486, 248] width 973 height 397
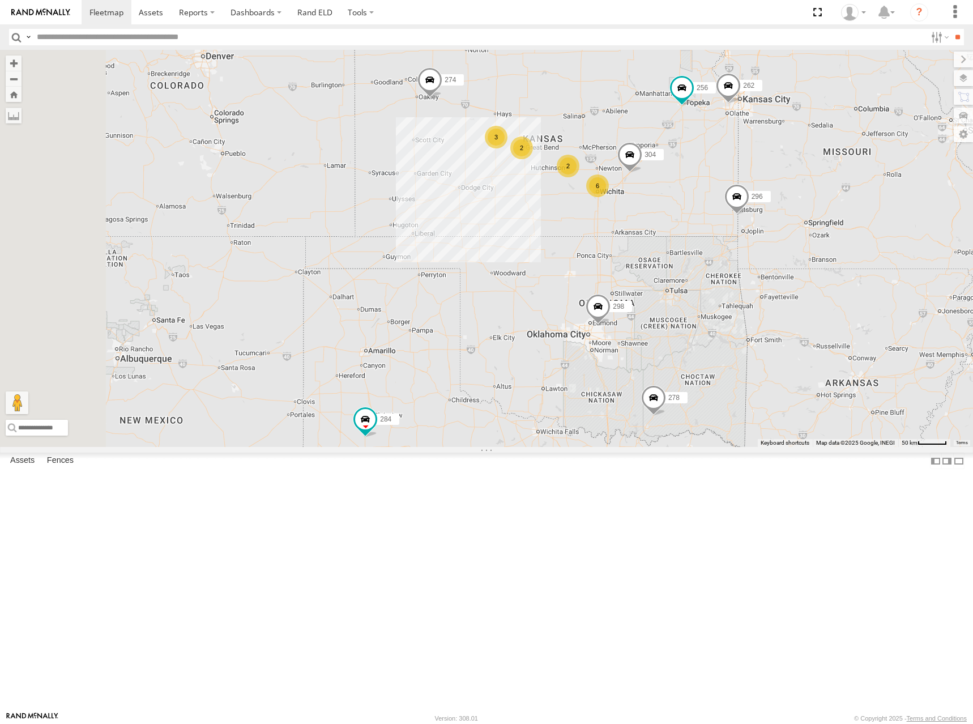
drag, startPoint x: 690, startPoint y: 180, endPoint x: 743, endPoint y: 196, distance: 55.7
click at [743, 196] on div "274 298 262 256 296 304 284 282 278 260 6 2 3 2" at bounding box center [486, 248] width 973 height 397
drag, startPoint x: 716, startPoint y: 197, endPoint x: 710, endPoint y: 178, distance: 19.2
click at [707, 182] on div "274 298 262 256 296 304 284 282 278 260 6 2 3 2" at bounding box center [486, 248] width 973 height 397
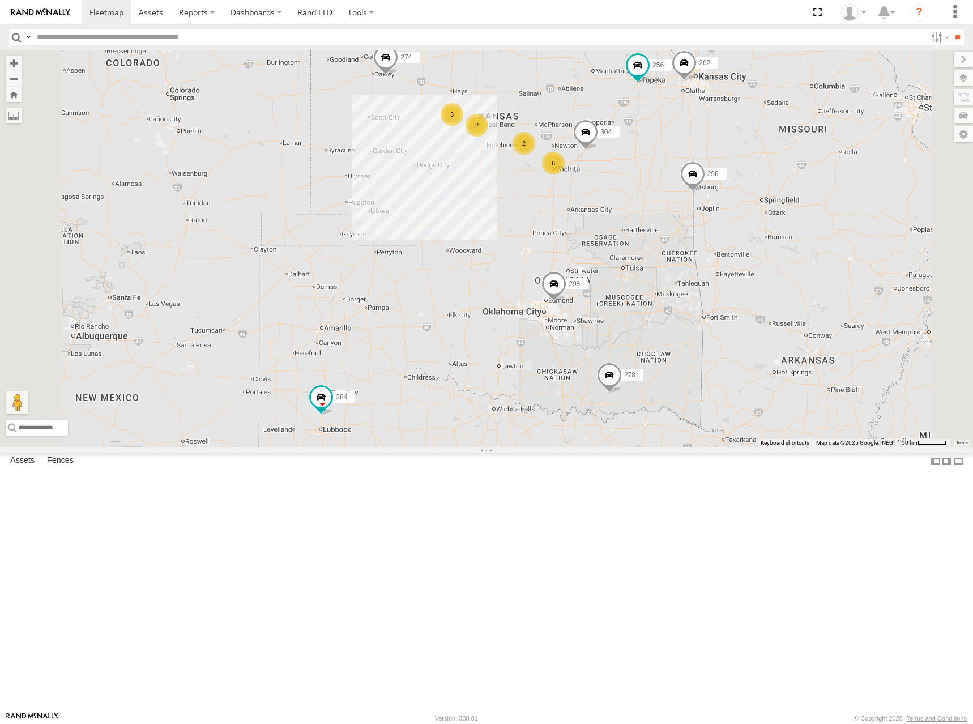
drag, startPoint x: 724, startPoint y: 194, endPoint x: 685, endPoint y: 187, distance: 39.7
click at [685, 187] on div "274 298 262 256 296 304 284 282 278 260 6 2 3 2" at bounding box center [486, 248] width 973 height 397
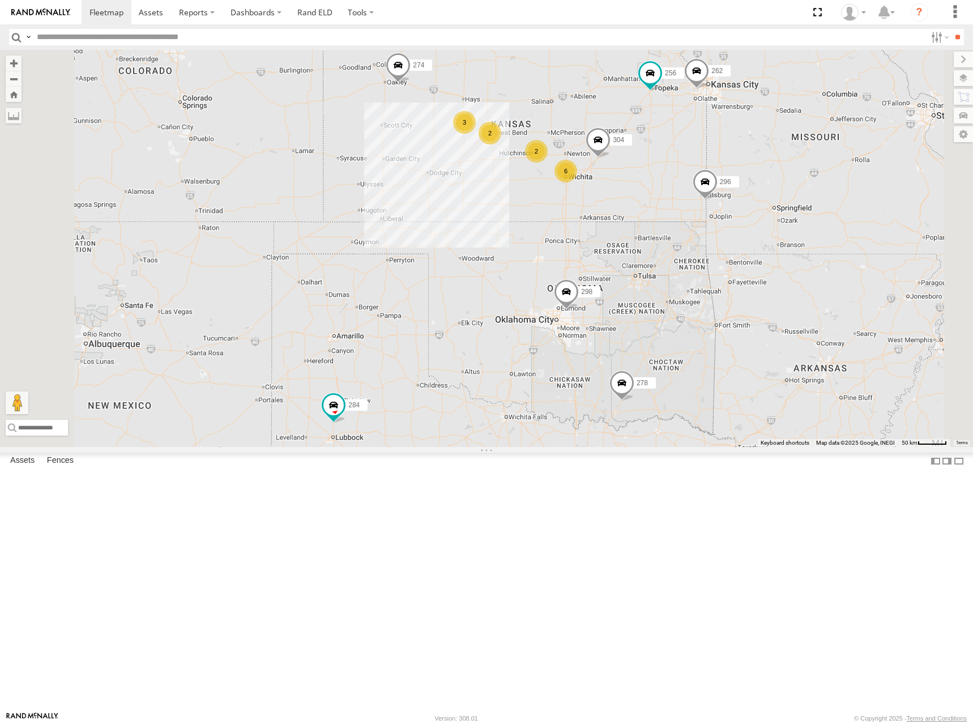
drag, startPoint x: 678, startPoint y: 187, endPoint x: 716, endPoint y: 199, distance: 40.5
click at [716, 199] on div "274 298 262 256 296 304 284 282 278 260 6 2 3 2" at bounding box center [486, 248] width 973 height 397
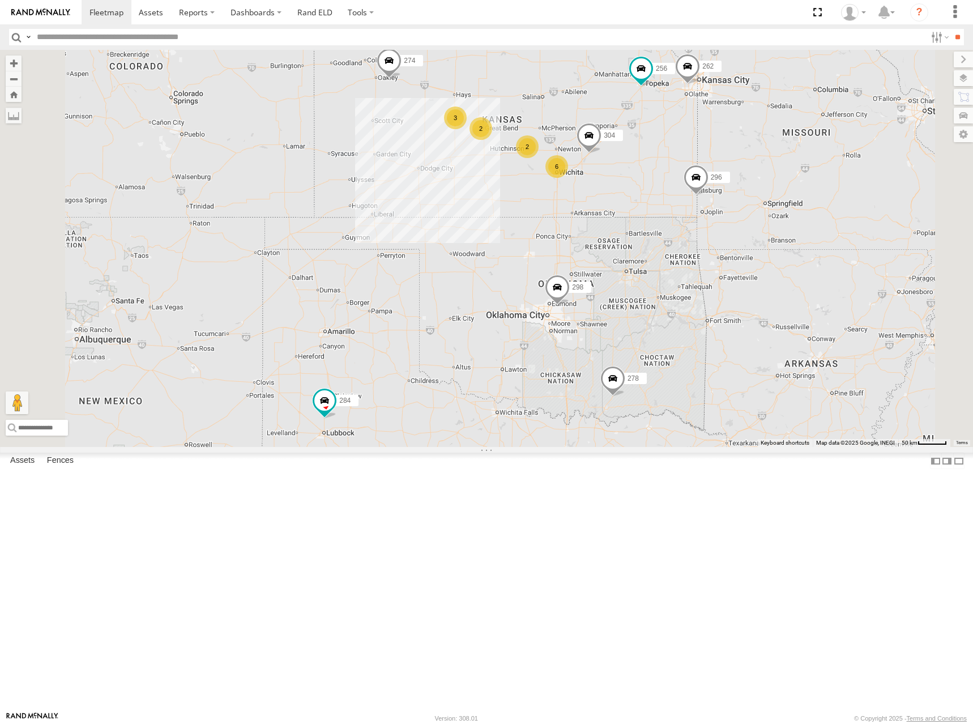
click at [682, 197] on div "274 298 262 256 296 304 284 282 278 260 6 2 3 2" at bounding box center [486, 248] width 973 height 397
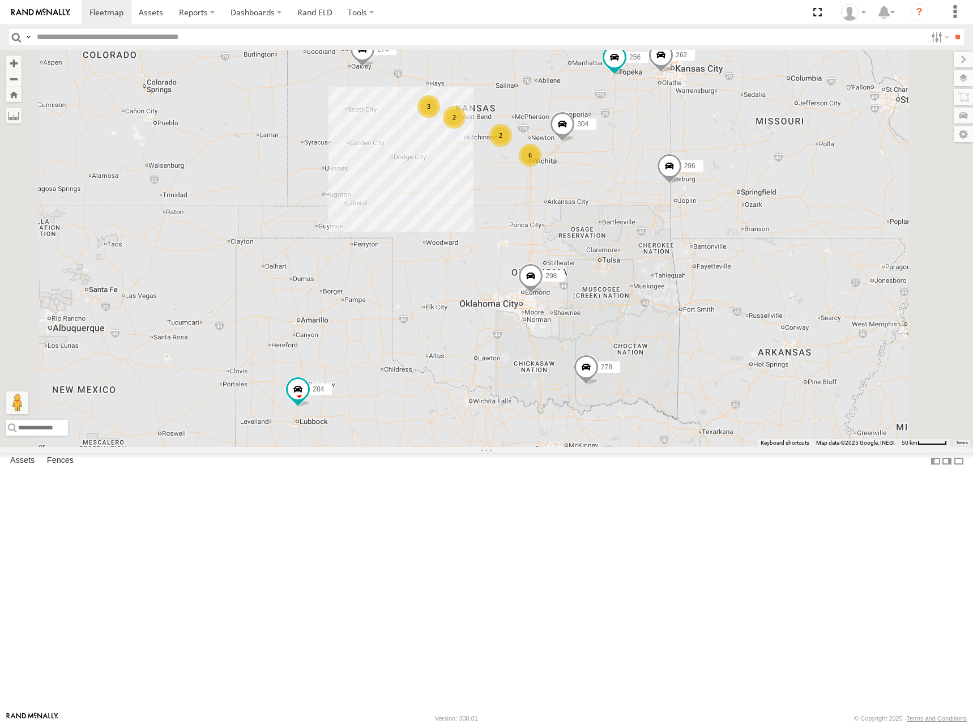
drag, startPoint x: 677, startPoint y: 199, endPoint x: 642, endPoint y: 184, distance: 38.6
click at [642, 184] on div "274 298 262 256 296 304 284 282 278 260 6 2 3 2" at bounding box center [486, 248] width 973 height 397
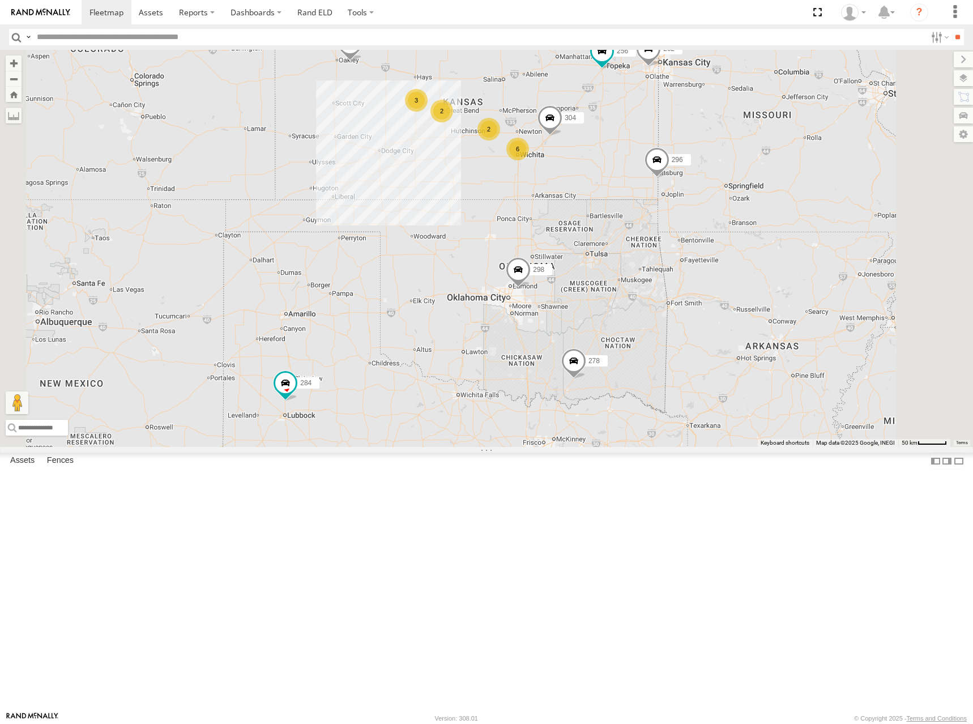
click at [706, 217] on div "274 298 262 256 296 304 284 282 278 260 6 2 3 2" at bounding box center [486, 248] width 973 height 397
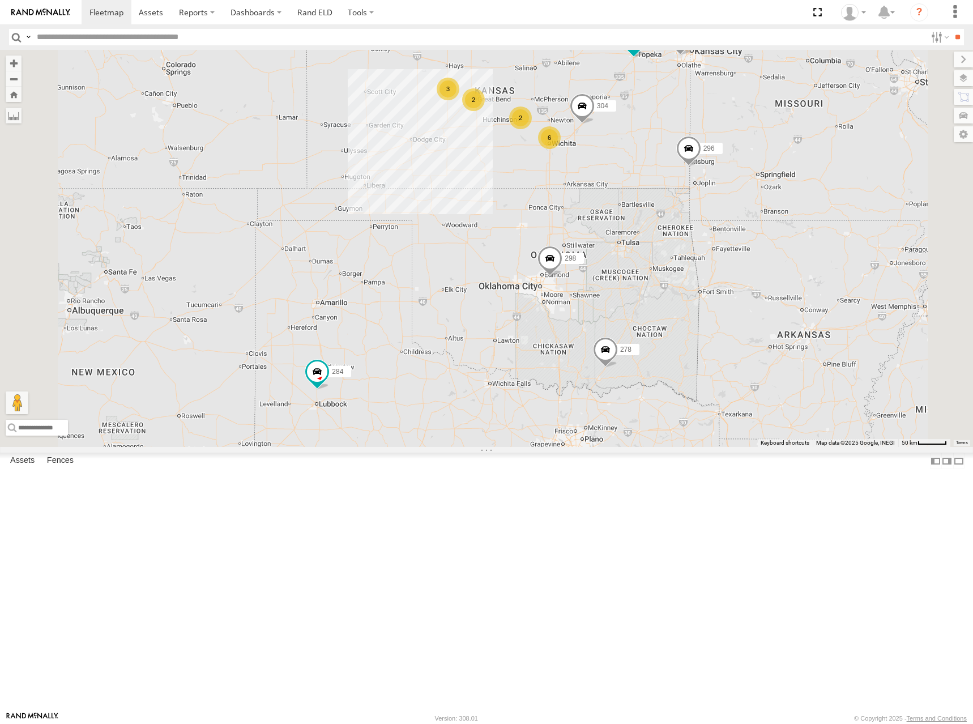
drag, startPoint x: 663, startPoint y: 165, endPoint x: 693, endPoint y: 152, distance: 32.5
click at [693, 152] on div "274 298 262 256 296 304 284 282 278 260 6 2 3 2" at bounding box center [486, 248] width 973 height 397
click at [790, 245] on div "274 298 262 256 296 304 284 282 278 260 6 2 3 2" at bounding box center [486, 248] width 973 height 397
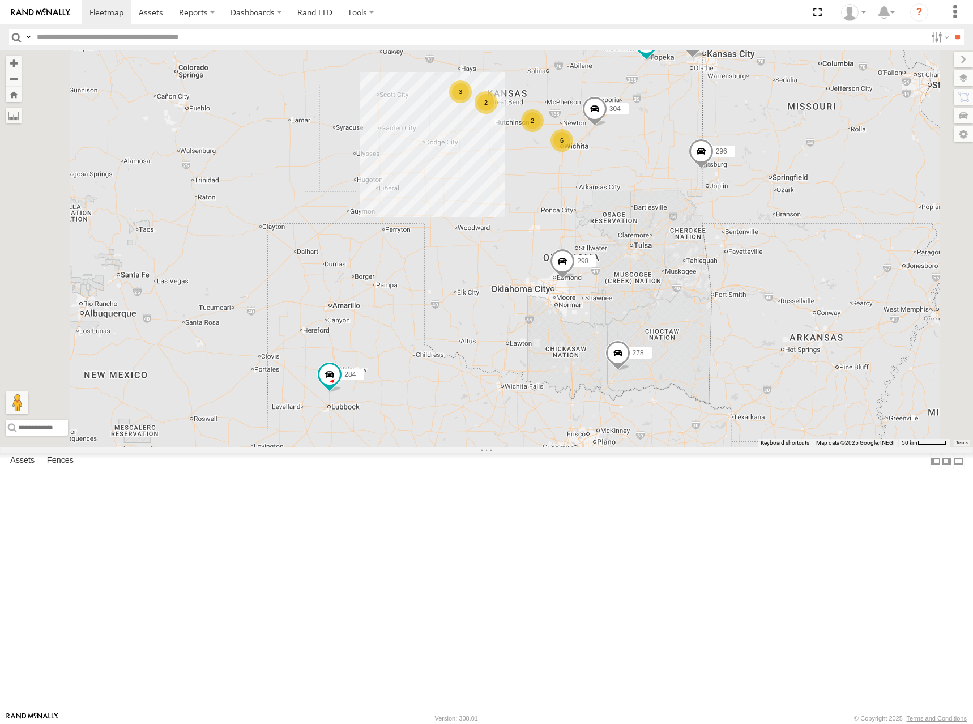
drag, startPoint x: 688, startPoint y: 138, endPoint x: 720, endPoint y: 156, distance: 37.3
click at [720, 156] on div "274 298 262 256 296 304 284 282 278 260 6 2 3 2" at bounding box center [486, 248] width 973 height 397
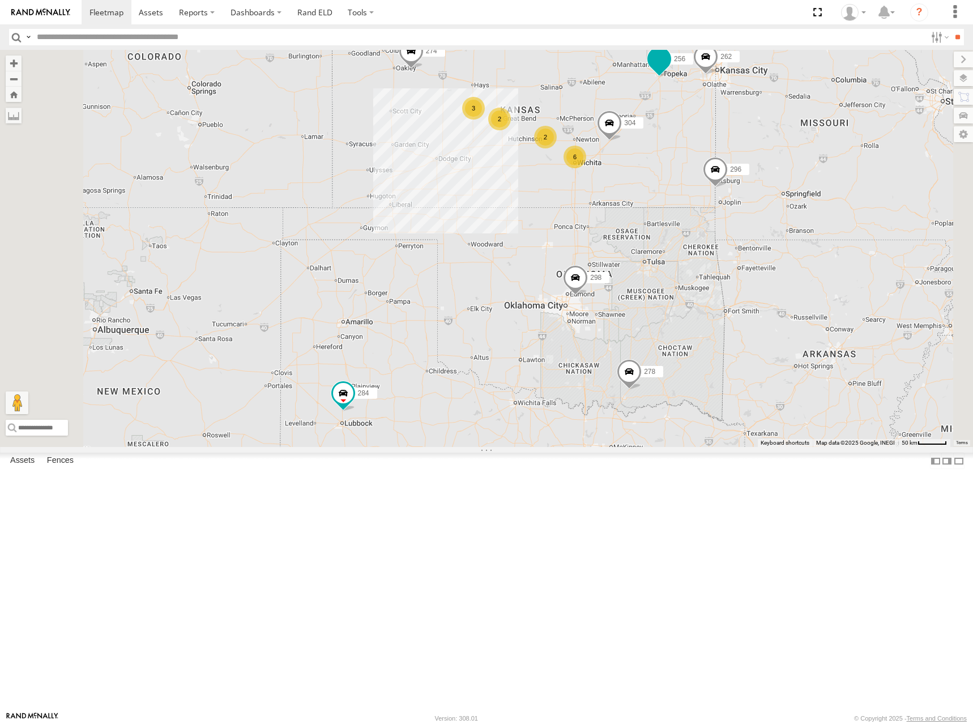
drag, startPoint x: 689, startPoint y: 199, endPoint x: 805, endPoint y: 182, distance: 117.9
click at [685, 210] on div "274 298 262 256 296 304 284 282 278 6 2 3 2" at bounding box center [486, 248] width 973 height 397
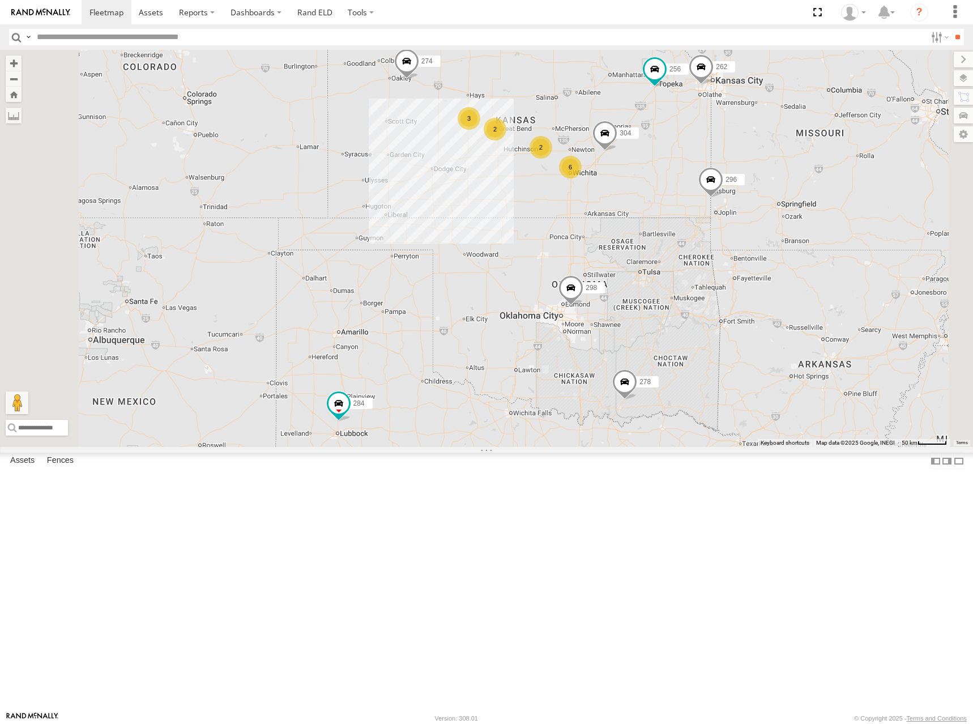
drag, startPoint x: 638, startPoint y: 174, endPoint x: 633, endPoint y: 185, distance: 11.4
click at [633, 185] on div "274 298 262 256 296 304 284 282 278 6 2 3 2" at bounding box center [486, 248] width 973 height 397
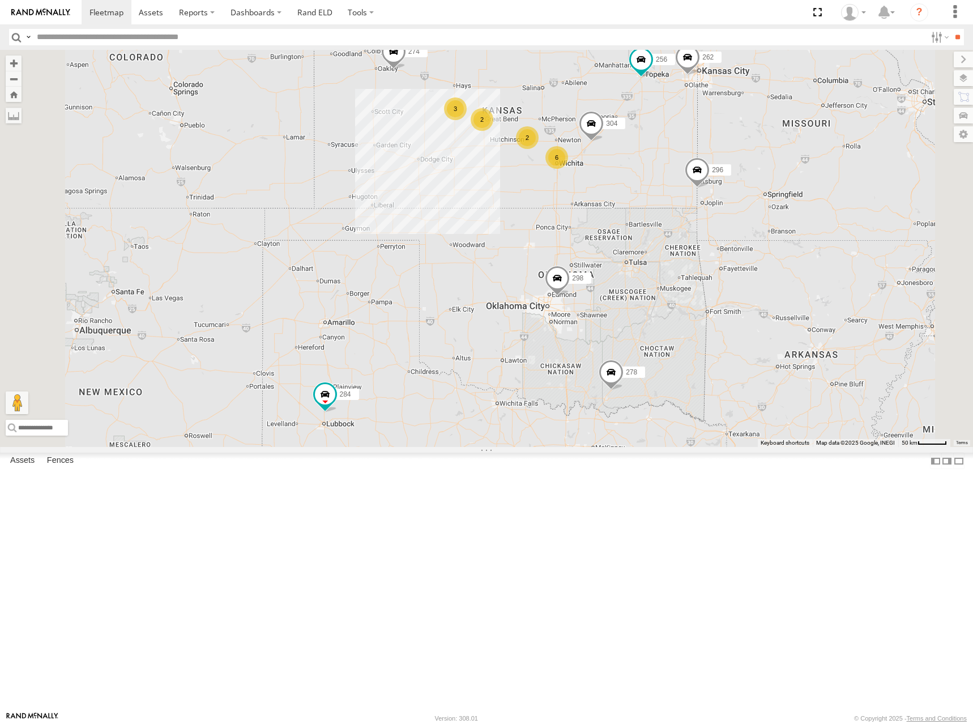
drag, startPoint x: 737, startPoint y: 163, endPoint x: 725, endPoint y: 162, distance: 11.9
click at [724, 152] on div "274 298 262 256 296 304 284 282 278 6 2 3 2" at bounding box center [486, 248] width 973 height 397
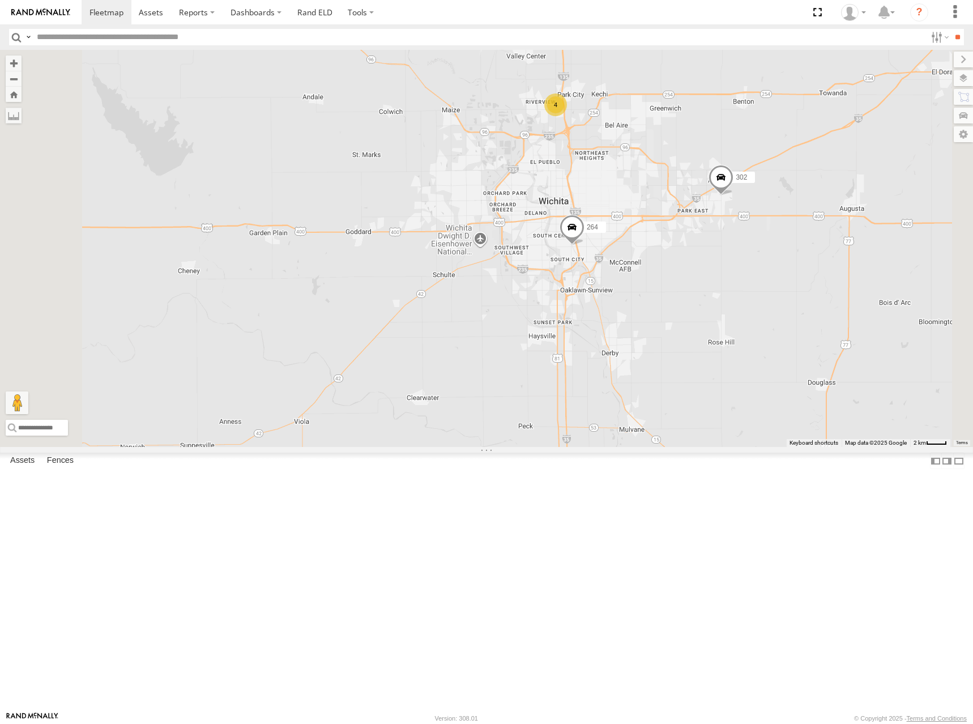
drag, startPoint x: 753, startPoint y: 257, endPoint x: 753, endPoint y: 274, distance: 16.4
click at [753, 274] on div "274 298 262 256 296 304 284 282 278 264 302 266 294 4" at bounding box center [486, 248] width 973 height 397
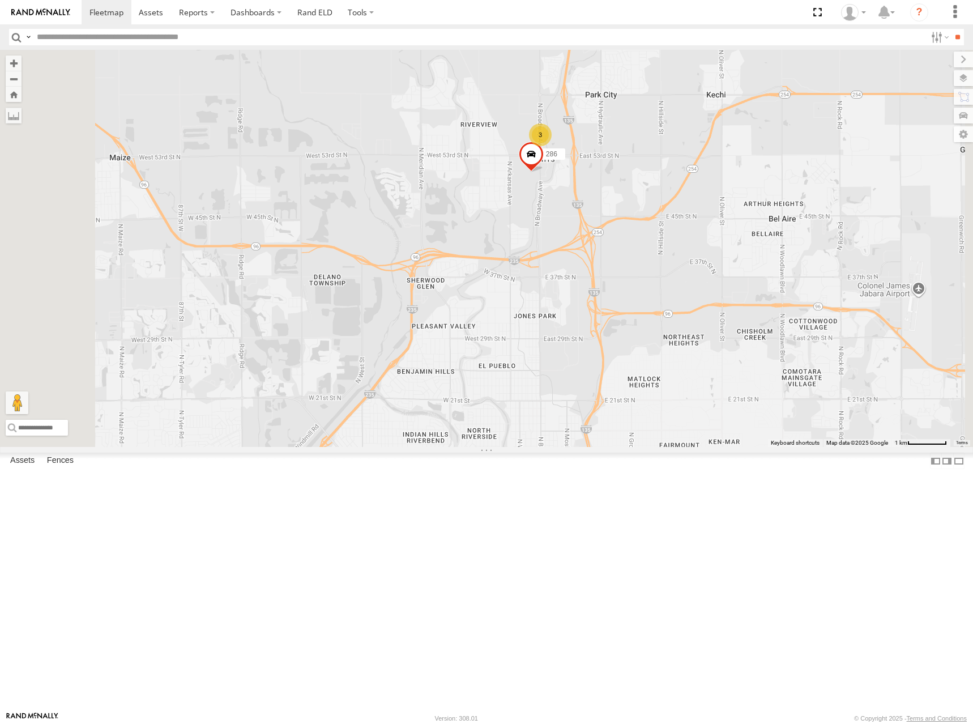
drag, startPoint x: 710, startPoint y: 202, endPoint x: 746, endPoint y: 263, distance: 71.4
click at [746, 263] on div "274 298 262 256 296 304 284 282 278 264 302 266 294 3 286" at bounding box center [486, 248] width 973 height 397
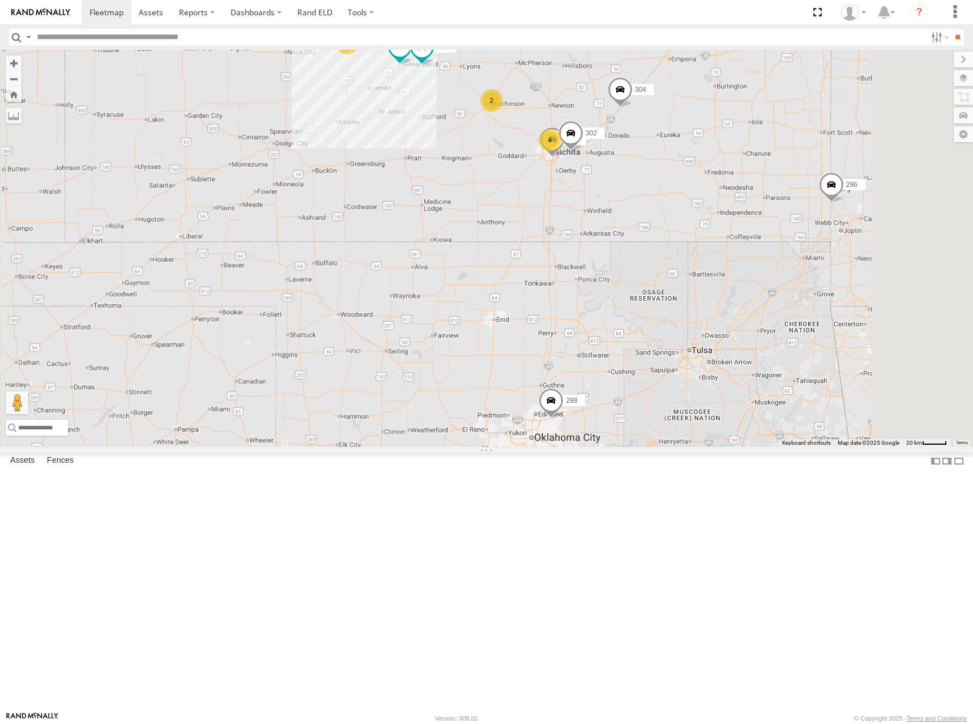
drag, startPoint x: 727, startPoint y: 174, endPoint x: 732, endPoint y: 213, distance: 38.8
click at [732, 213] on div "274 298 262 256 296 304 284 282 278 264 302 266 294 4 2 3" at bounding box center [486, 248] width 973 height 397
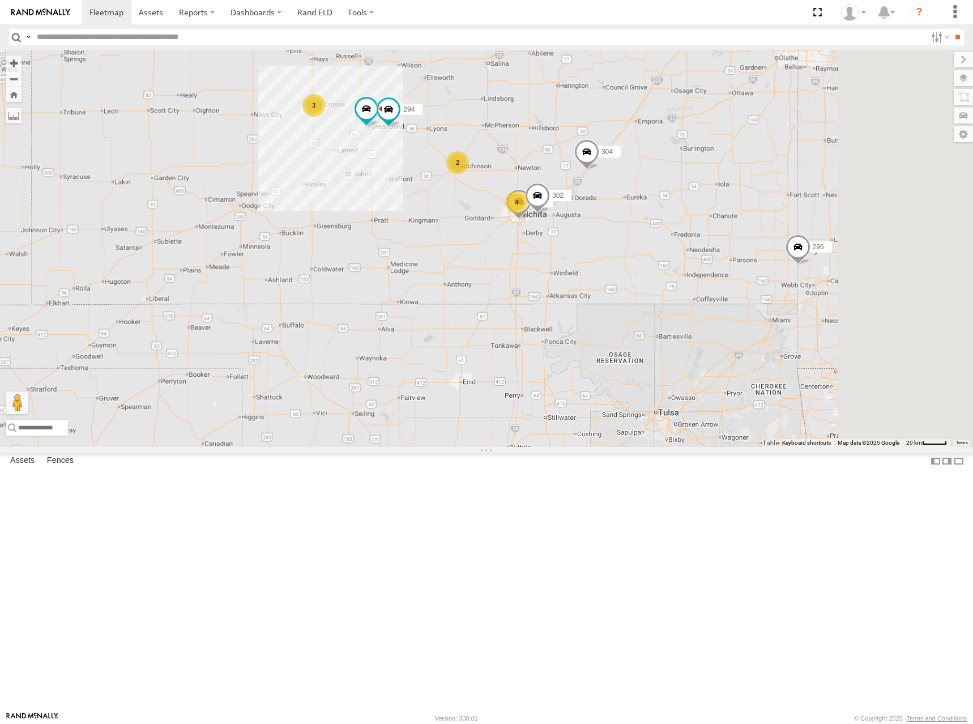
drag, startPoint x: 767, startPoint y: 161, endPoint x: 677, endPoint y: 187, distance: 94.3
click at [677, 187] on div "274 298 262 256 296 304 284 282 278 264 302 266 294 4 2 3" at bounding box center [486, 248] width 973 height 397
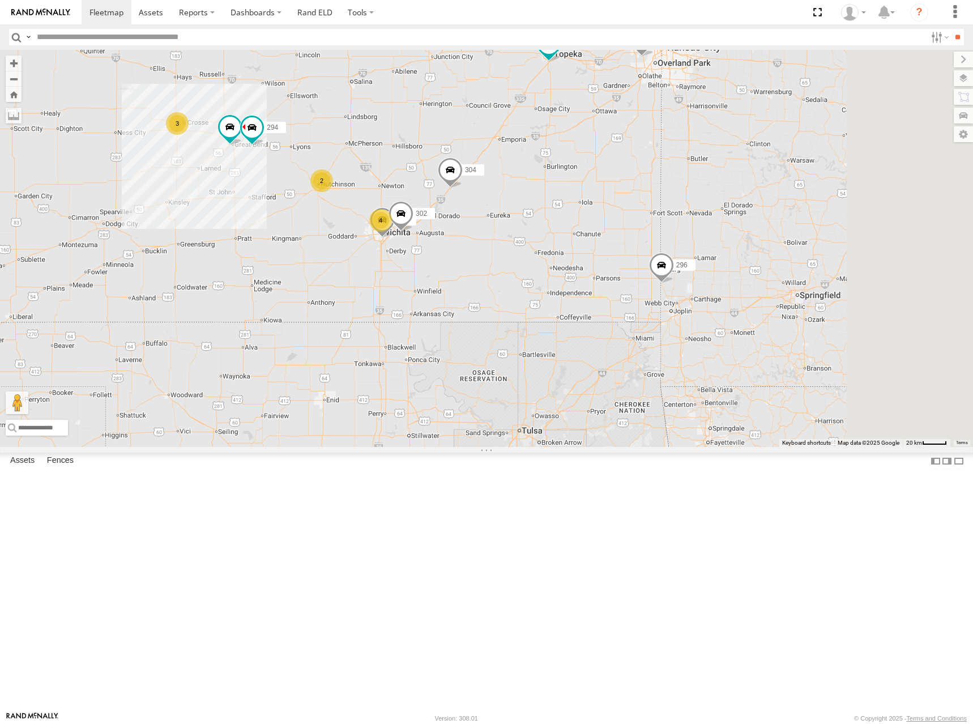
drag, startPoint x: 837, startPoint y: 327, endPoint x: 746, endPoint y: 334, distance: 90.9
click at [748, 333] on div "274 298 262 256 296 304 284 282 278 264 302 266 294 4 2 3" at bounding box center [486, 248] width 973 height 397
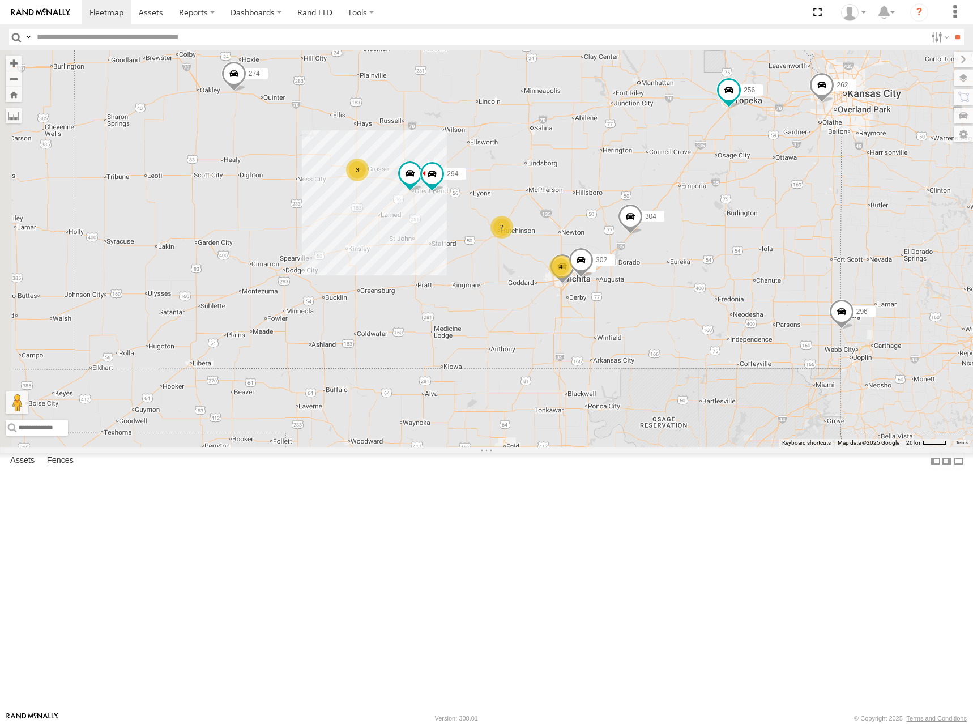
drag, startPoint x: 672, startPoint y: 260, endPoint x: 766, endPoint y: 291, distance: 98.5
click at [766, 291] on div "274 298 262 256 296 304 284 282 278 264 302 266 294 4 2 3" at bounding box center [486, 248] width 973 height 397
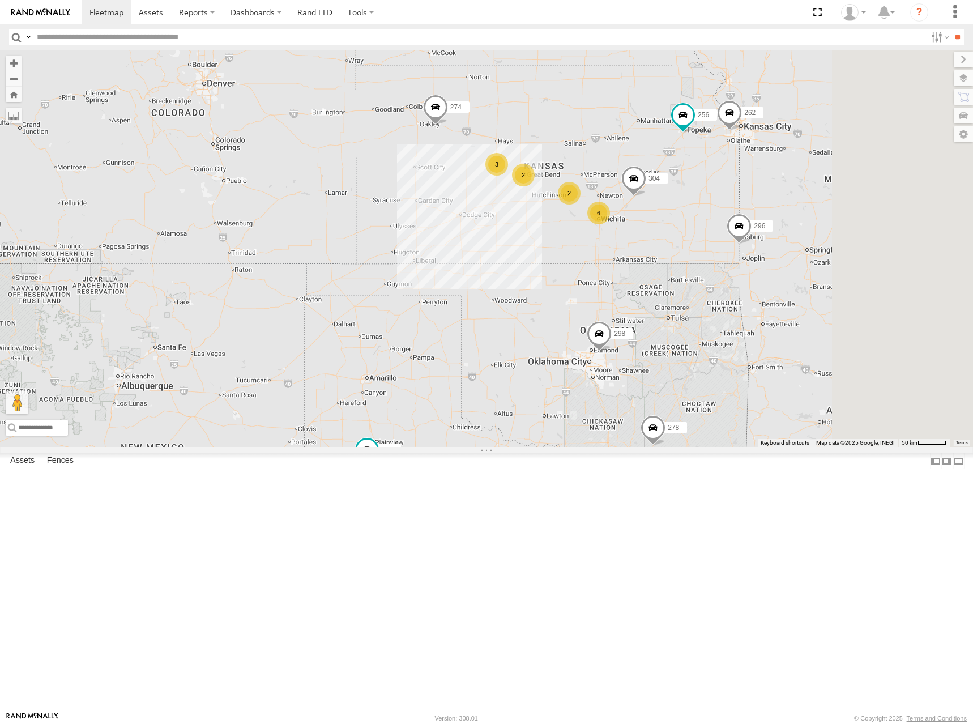
drag, startPoint x: 748, startPoint y: 262, endPoint x: 687, endPoint y: 243, distance: 63.4
click at [687, 243] on div "274 298 262 256 296 304 284 282 278 260 6 2 3 2" at bounding box center [486, 248] width 973 height 397
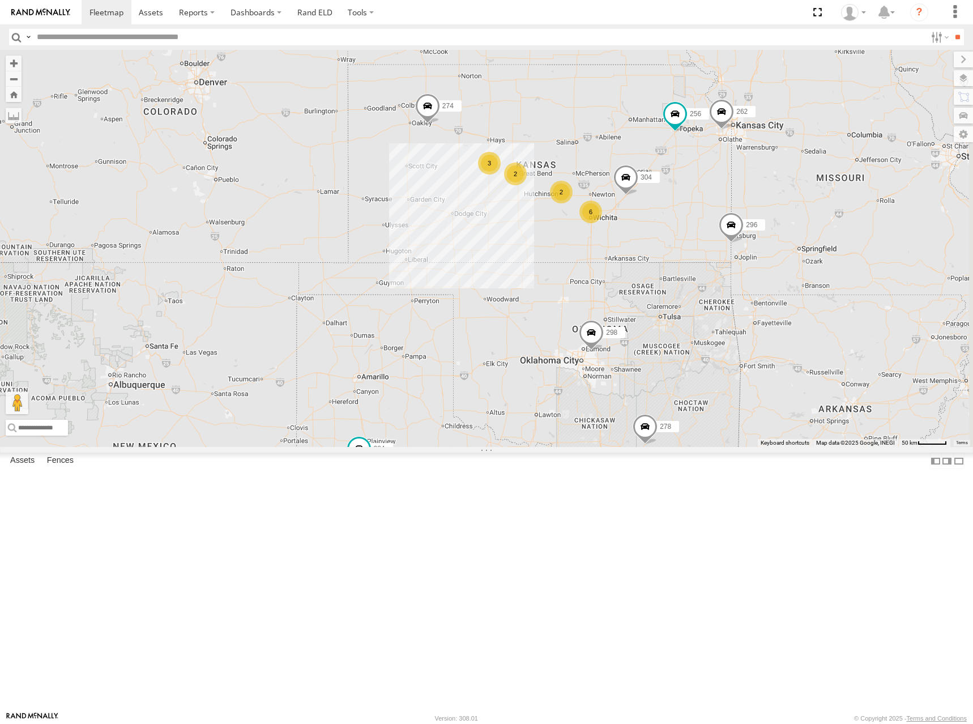
drag, startPoint x: 751, startPoint y: 276, endPoint x: 724, endPoint y: 267, distance: 29.2
click at [725, 267] on div "274 298 262 256 296 304 284 282 278 260 6 2 3 2" at bounding box center [486, 248] width 973 height 397
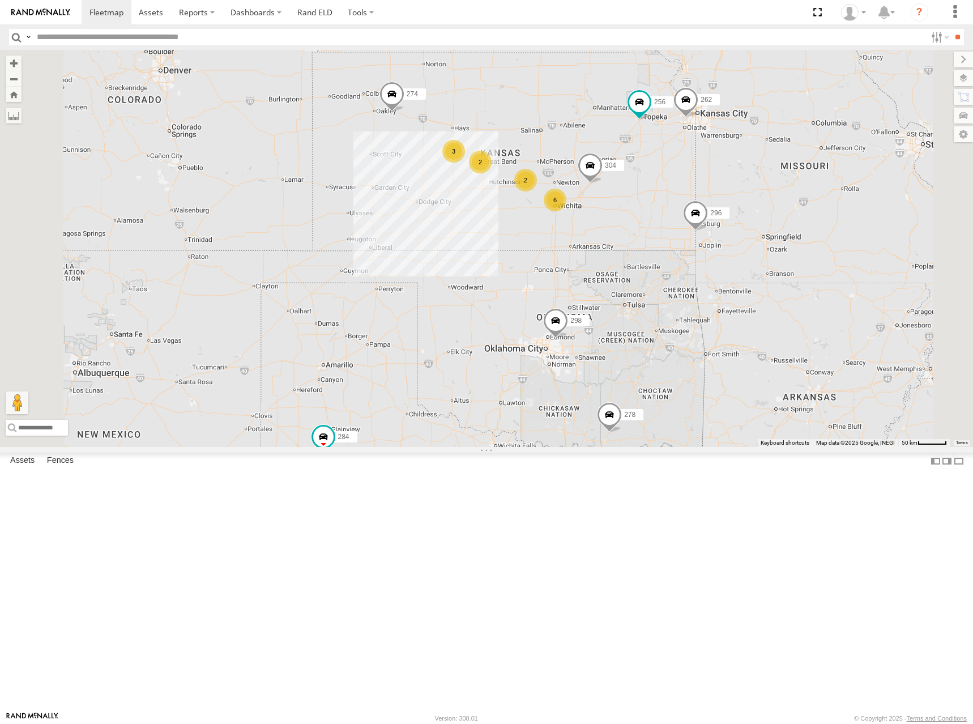
drag, startPoint x: 730, startPoint y: 233, endPoint x: 704, endPoint y: 242, distance: 27.4
click at [723, 238] on div "274 298 262 256 296 304 284 282 278 260 6 2 3 2" at bounding box center [486, 248] width 973 height 397
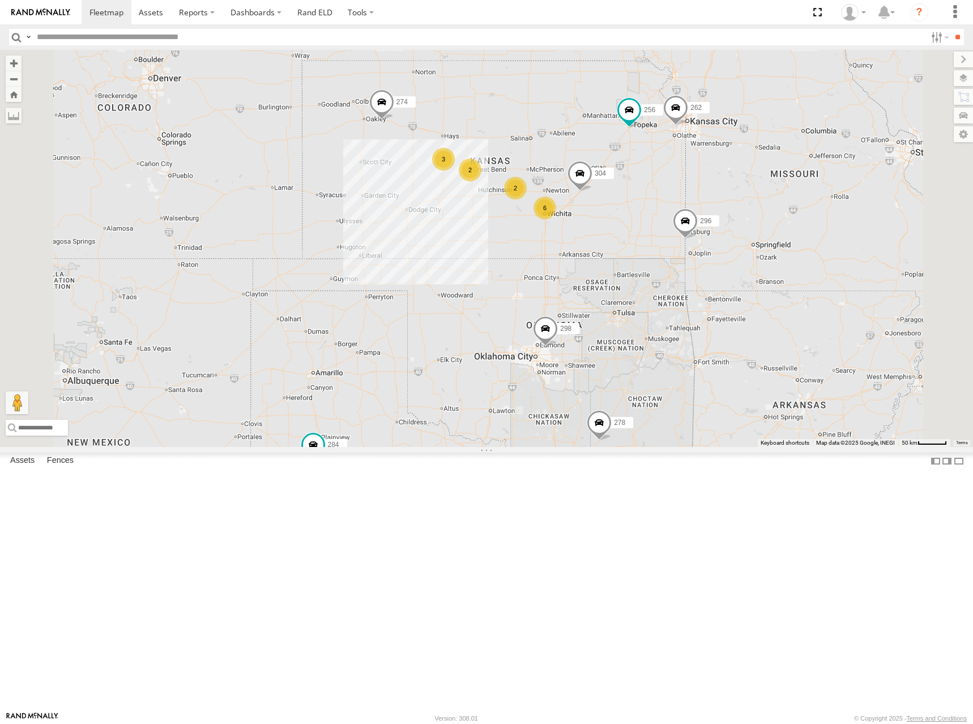
click at [684, 232] on div "274 298 262 256 296 304 284 282 278 260 6 2 3 2" at bounding box center [486, 248] width 973 height 397
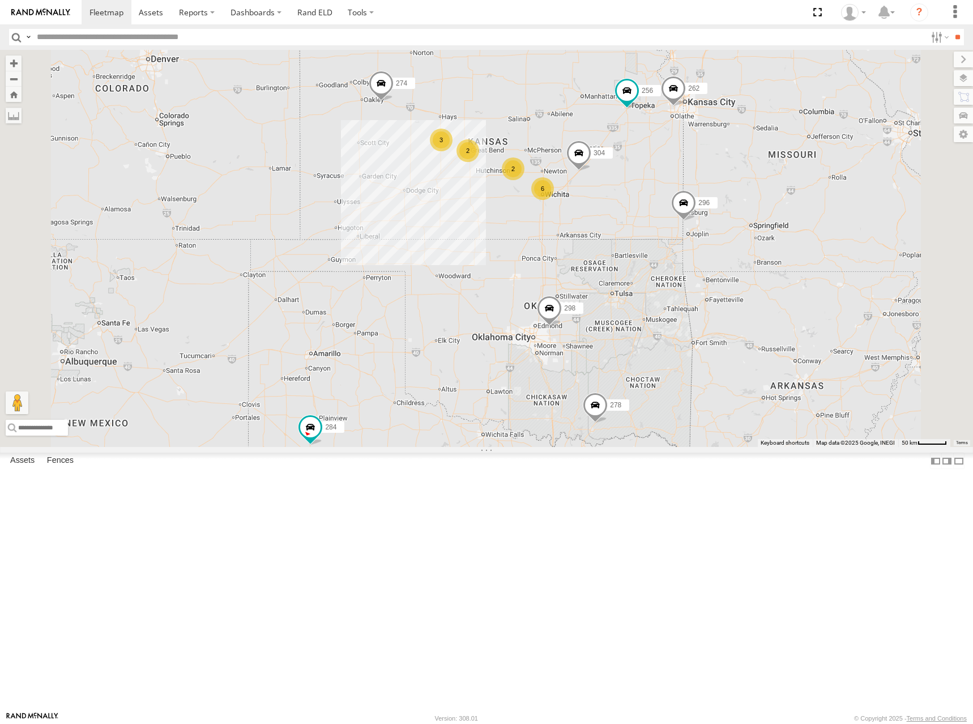
drag, startPoint x: 732, startPoint y: 237, endPoint x: 733, endPoint y: 215, distance: 22.7
click at [733, 215] on div "274 298 262 256 296 304 284 282 278 260 6 2 3 2" at bounding box center [486, 248] width 973 height 397
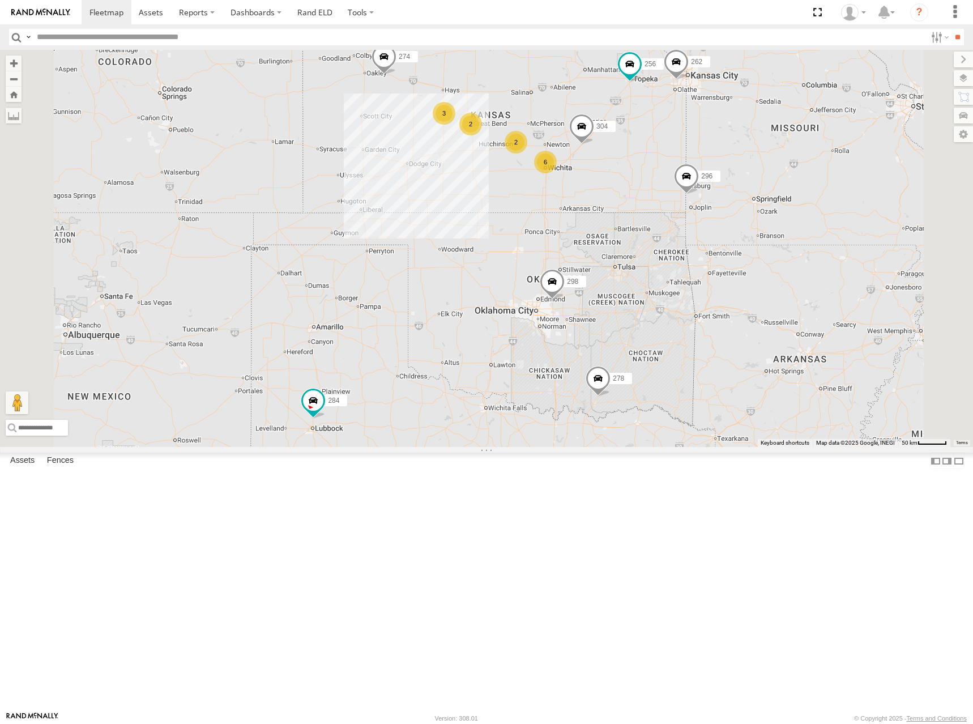
drag, startPoint x: 800, startPoint y: 412, endPoint x: 801, endPoint y: 391, distance: 20.4
click at [801, 391] on div "274 298 262 256 296 304 284 282 278 260 6 2 3 2" at bounding box center [486, 248] width 973 height 397
drag, startPoint x: 655, startPoint y: 155, endPoint x: 655, endPoint y: 161, distance: 5.7
click at [655, 161] on div "274 298 262 256 296 304 284 282 278 260 6 2 3 2" at bounding box center [486, 248] width 973 height 397
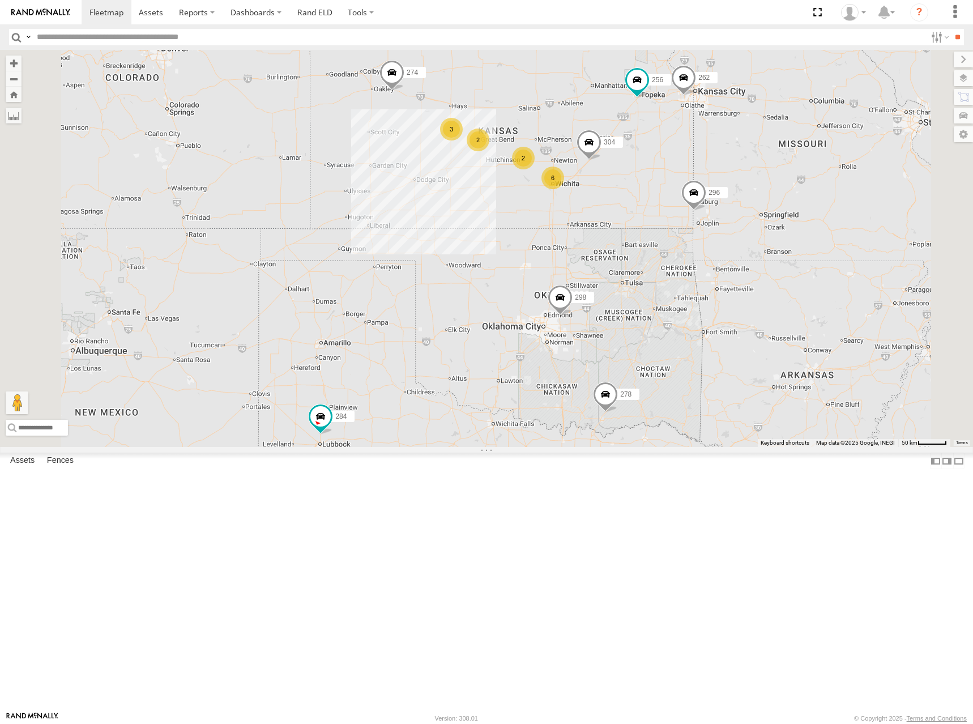
drag, startPoint x: 724, startPoint y: 185, endPoint x: 732, endPoint y: 201, distance: 18.2
click at [732, 201] on div "274 298 262 256 296 304 284 282 278 260 6 2 3 2" at bounding box center [486, 248] width 973 height 397
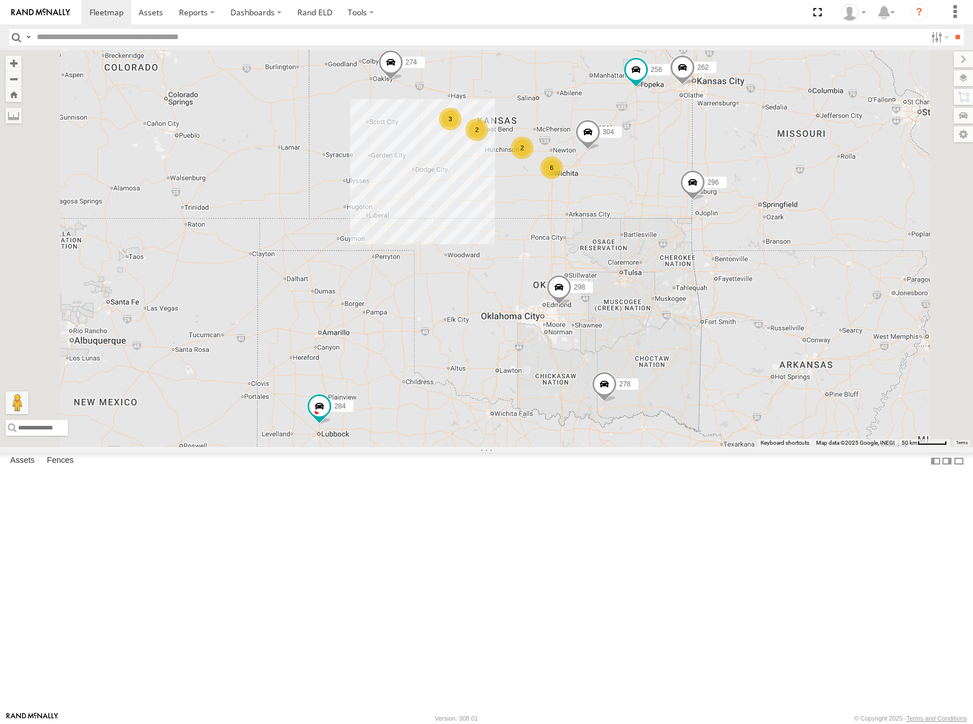
drag, startPoint x: 695, startPoint y: 214, endPoint x: 693, endPoint y: 198, distance: 15.5
click at [693, 198] on div "274 298 262 256 296 304 284 282 278 260 6 2 3 2" at bounding box center [486, 248] width 973 height 397
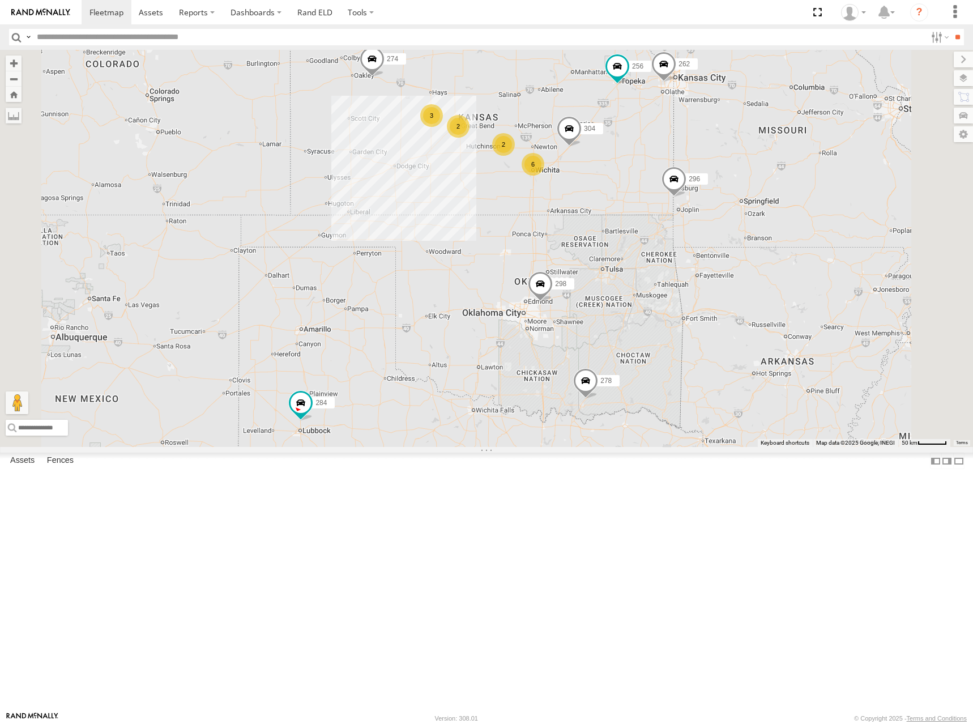
drag, startPoint x: 688, startPoint y: 178, endPoint x: 665, endPoint y: 174, distance: 22.9
click at [665, 174] on div "274 298 262 256 296 304 284 282 278 260 6 2 3 2" at bounding box center [486, 248] width 973 height 397
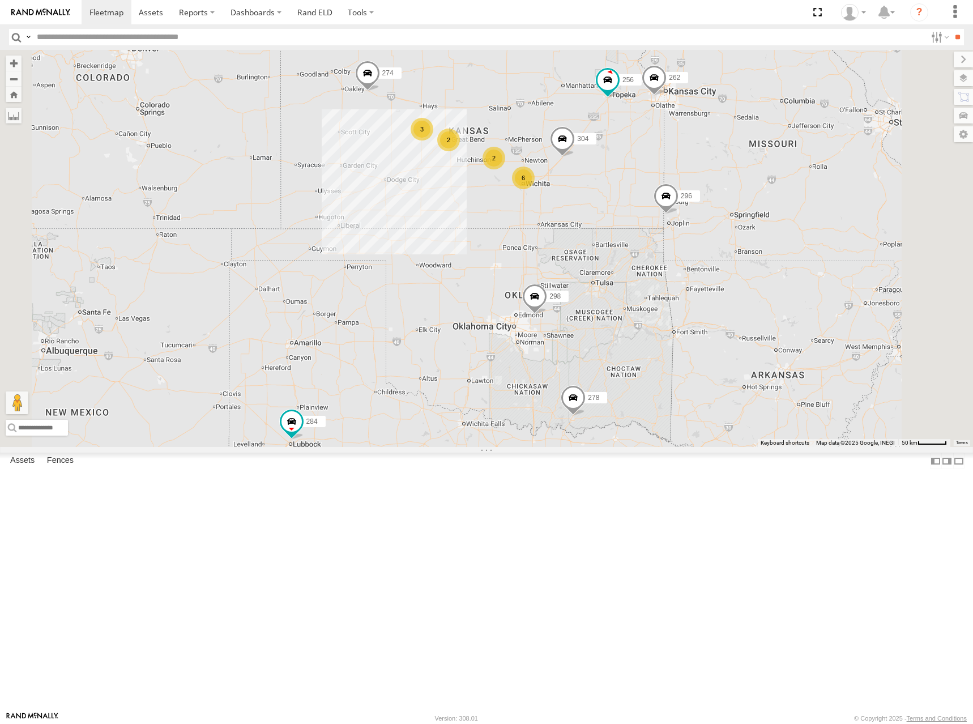
drag, startPoint x: 608, startPoint y: 156, endPoint x: 641, endPoint y: 170, distance: 35.8
click at [600, 178] on div "274 298 262 256 296 304 284 282 278 6 2 3 2" at bounding box center [486, 248] width 973 height 397
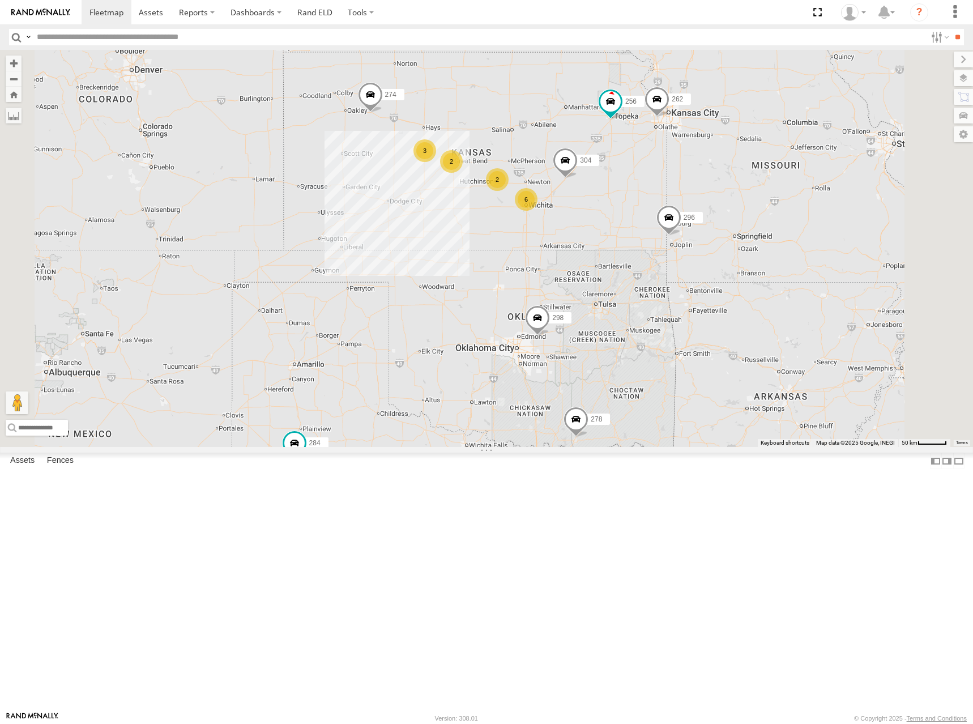
click at [645, 181] on div "274 298 262 256 296 304 284 282 278 260 6 2 3 2" at bounding box center [486, 248] width 973 height 397
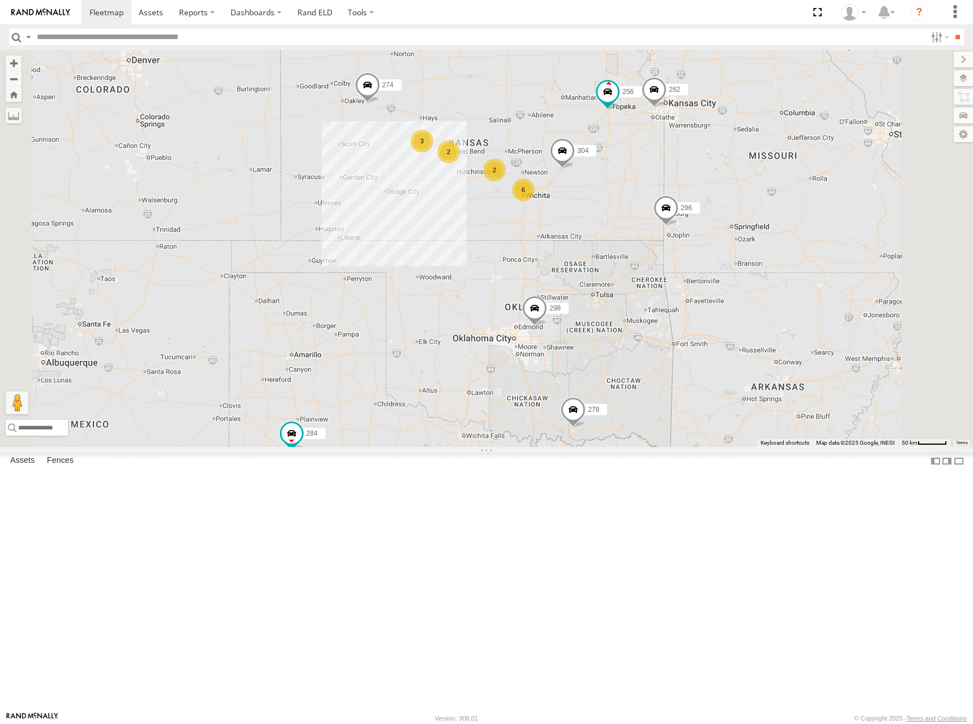
drag, startPoint x: 658, startPoint y: 199, endPoint x: 655, endPoint y: 187, distance: 12.4
click at [655, 187] on div "274 298 262 256 296 304 284 282 278 260 6 2 3 2" at bounding box center [486, 248] width 973 height 397
click at [724, 178] on div "274 298 262 256 296 304 284 282 278 260 6 2 3 2" at bounding box center [486, 248] width 973 height 397
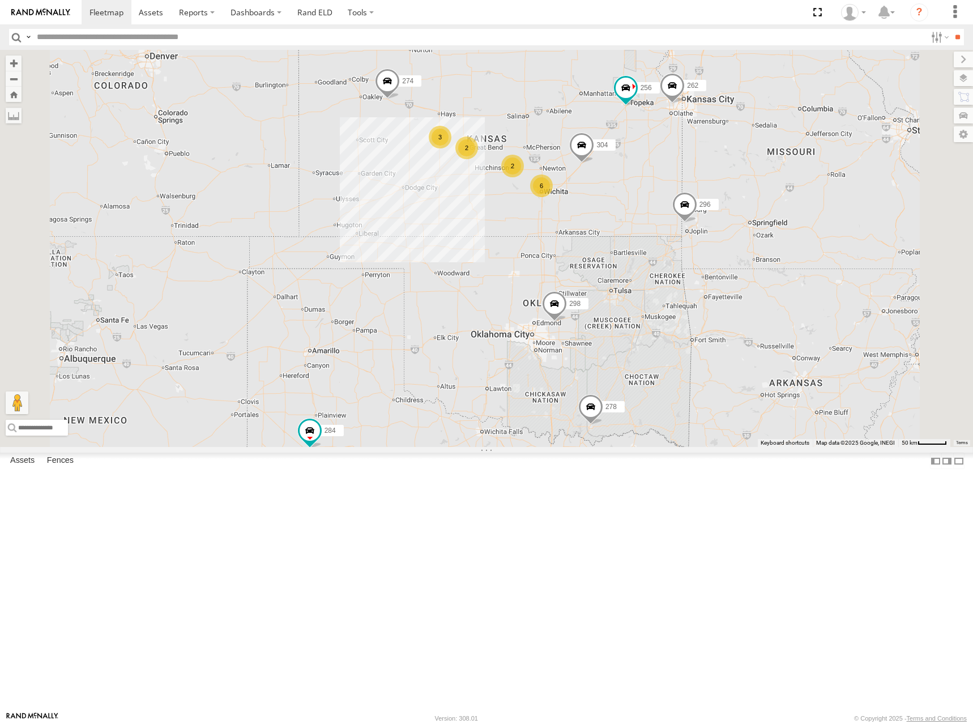
drag, startPoint x: 736, startPoint y: 195, endPoint x: 750, endPoint y: 195, distance: 13.6
click at [750, 195] on div "274 298 262 256 296 304 284 282 278 260 6 2 3 2" at bounding box center [486, 248] width 973 height 397
drag, startPoint x: 669, startPoint y: 208, endPoint x: 670, endPoint y: 199, distance: 8.6
click at [668, 198] on div "274 298 262 256 296 304 284 282 278 260 6 2 3 2" at bounding box center [486, 248] width 973 height 397
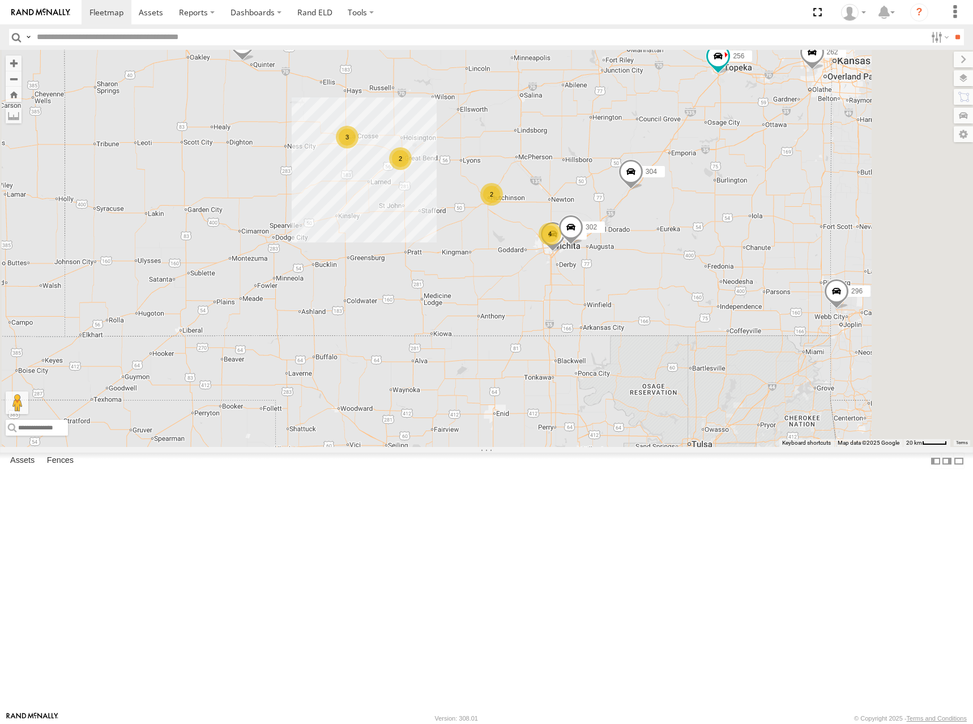
drag, startPoint x: 681, startPoint y: 258, endPoint x: 688, endPoint y: 291, distance: 33.0
click at [688, 291] on div "274 298 262 256 296 304 284 282 278 260 4 2 3 264 302 2" at bounding box center [486, 248] width 973 height 397
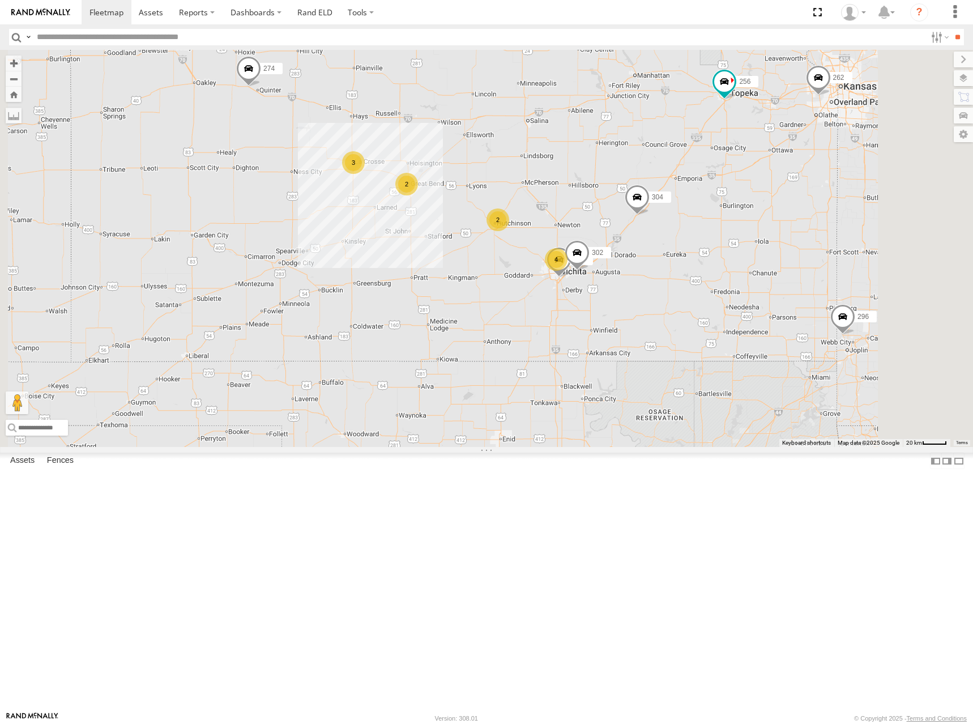
drag, startPoint x: 706, startPoint y: 258, endPoint x: 714, endPoint y: 287, distance: 30.0
click at [714, 287] on div "274 298 262 256 296 304 284 282 278 260 4 2 3 264 302 2" at bounding box center [486, 248] width 973 height 397
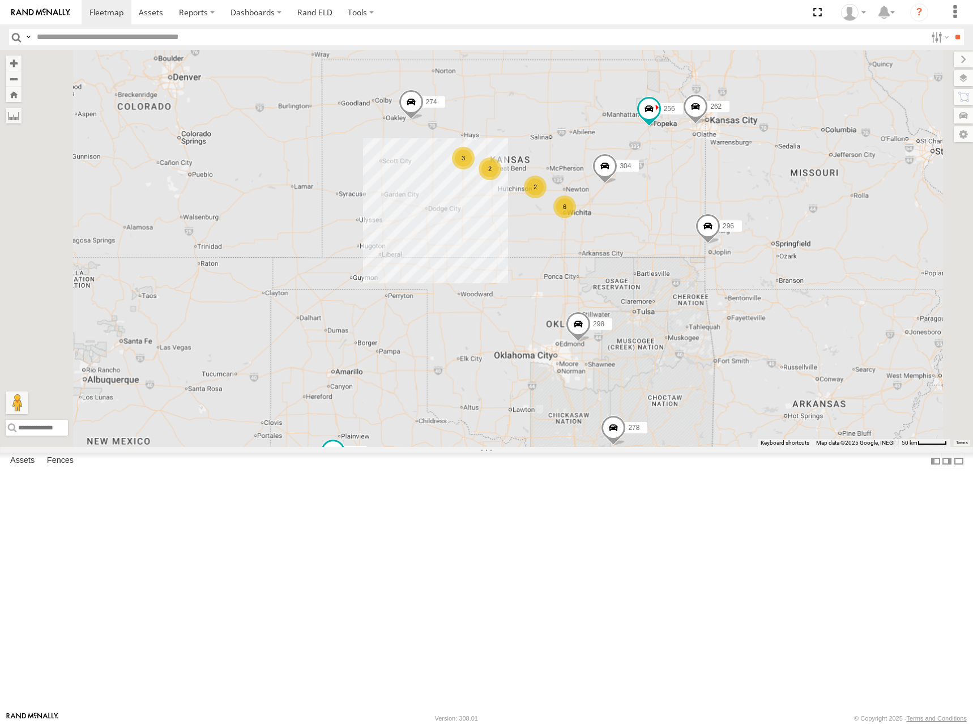
drag, startPoint x: 711, startPoint y: 276, endPoint x: 694, endPoint y: 230, distance: 48.9
click at [694, 230] on div "274 298 262 256 296 304 284 282 278 260 6 2 3 2" at bounding box center [486, 248] width 973 height 397
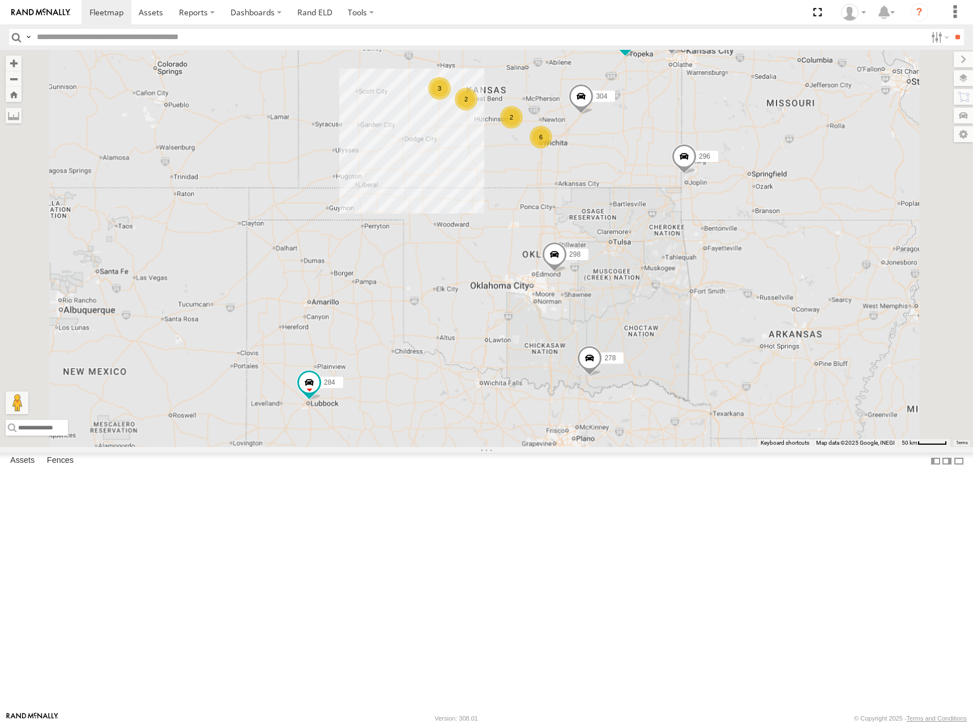
drag, startPoint x: 696, startPoint y: 157, endPoint x: 698, endPoint y: 180, distance: 22.7
click at [698, 180] on div "274 298 262 256 296 304 284 282 278 260 6 2 3 2" at bounding box center [486, 248] width 973 height 397
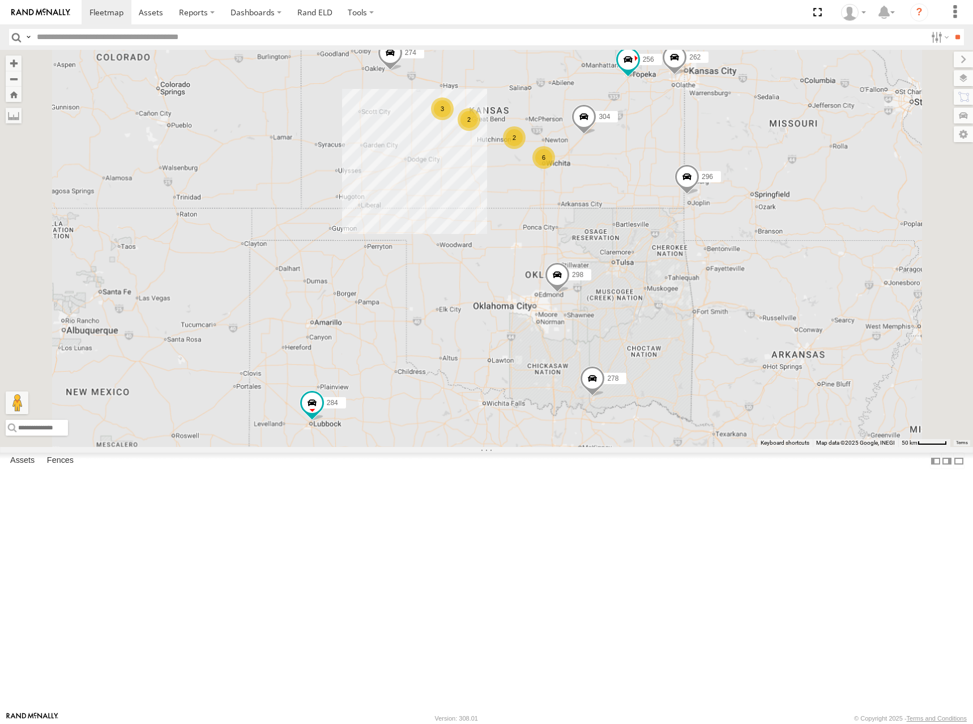
drag, startPoint x: 683, startPoint y: 177, endPoint x: 684, endPoint y: 185, distance: 7.9
click at [684, 185] on div "274 298 262 256 296 304 284 282 278 260 6 2 3 2" at bounding box center [486, 248] width 973 height 397
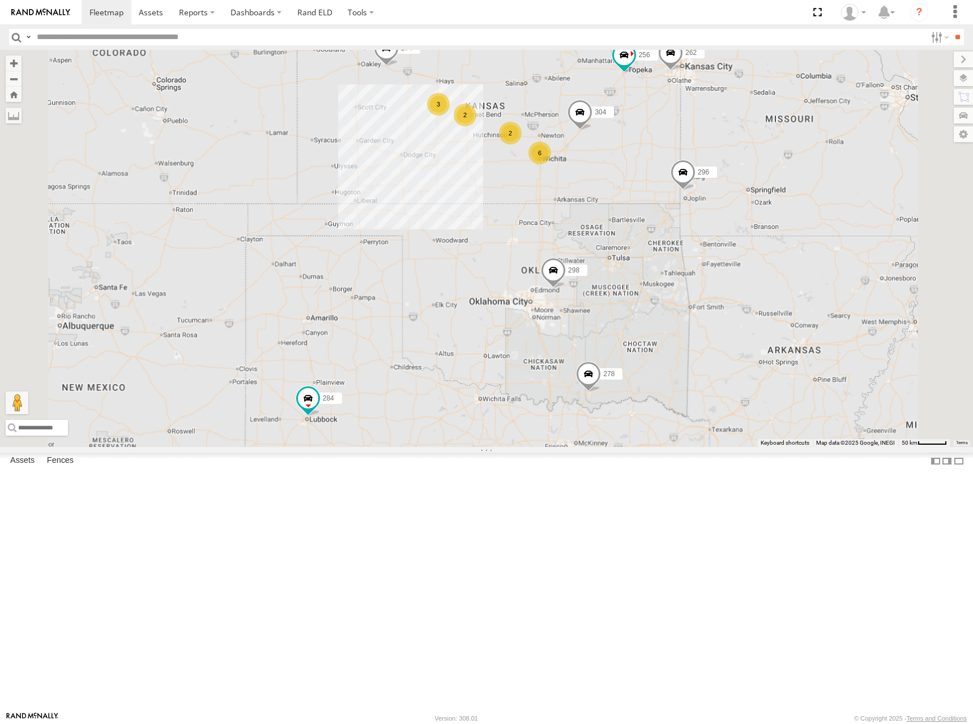
drag, startPoint x: 713, startPoint y: 173, endPoint x: 709, endPoint y: 165, distance: 9.4
click at [709, 165] on div "274 298 262 256 296 304 284 282 278 260 6 2 3 2" at bounding box center [486, 248] width 973 height 397
drag, startPoint x: 789, startPoint y: 253, endPoint x: 806, endPoint y: 247, distance: 18.3
click at [806, 247] on div "274 298 262 256 296 304 284 282 278 6 2 3 2" at bounding box center [486, 248] width 973 height 397
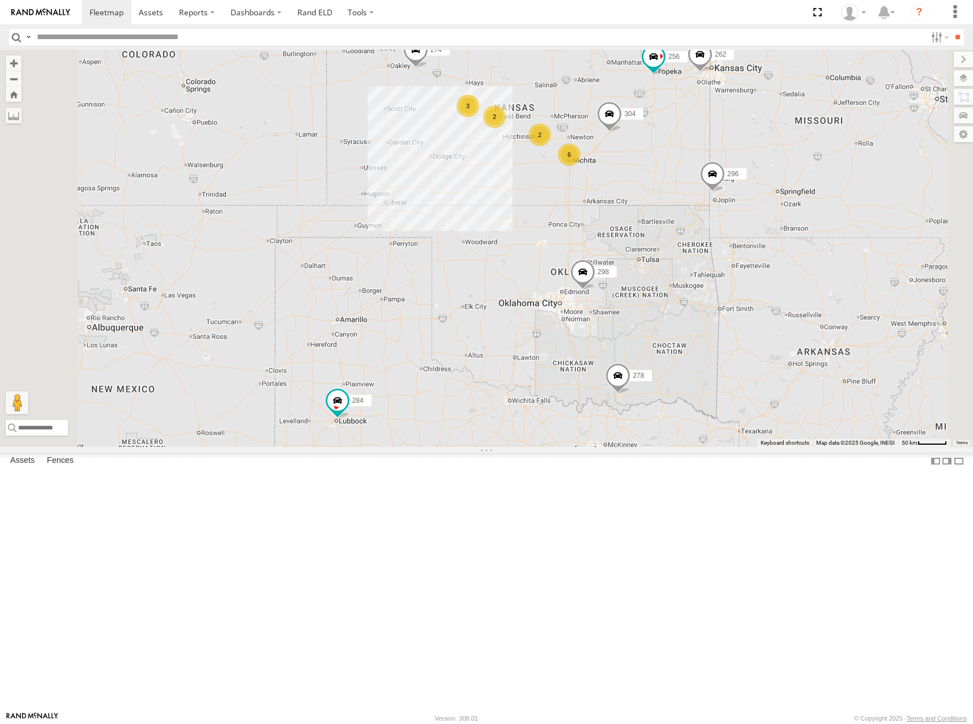
drag, startPoint x: 713, startPoint y: 180, endPoint x: 729, endPoint y: 188, distance: 17.7
click at [729, 188] on div "274 298 262 256 296 304 284 282 278 6 2 3 2" at bounding box center [486, 248] width 973 height 397
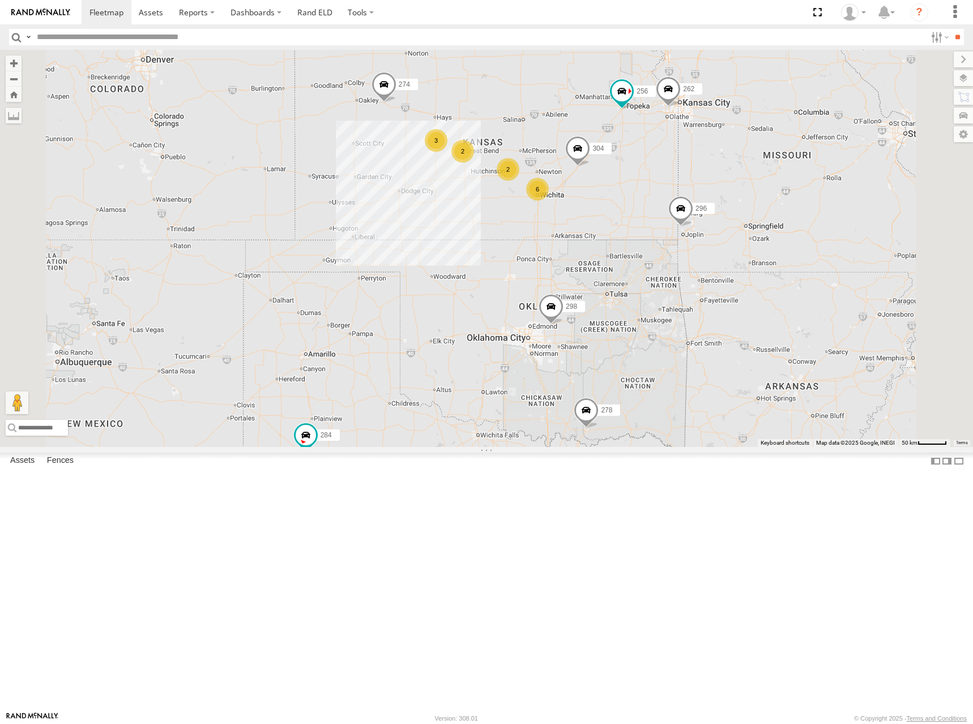
drag, startPoint x: 722, startPoint y: 163, endPoint x: 690, endPoint y: 197, distance: 46.9
click at [690, 197] on div "274 298 262 256 296 304 284 282 278 6 2 3 2" at bounding box center [486, 248] width 973 height 397
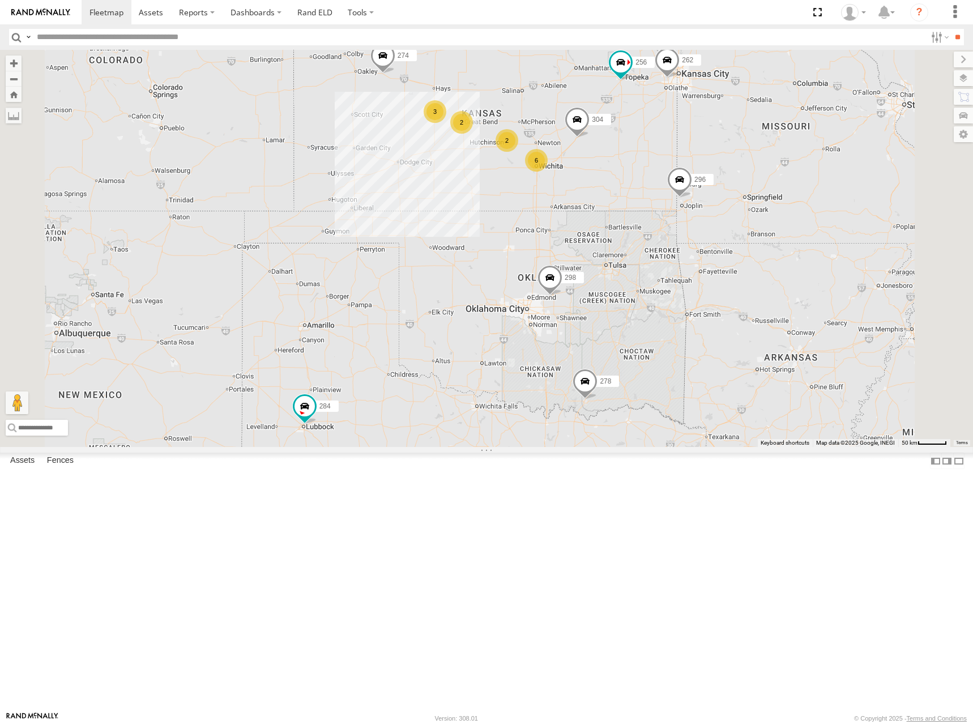
drag, startPoint x: 715, startPoint y: 176, endPoint x: 714, endPoint y: 141, distance: 35.2
click at [714, 141] on div "274 298 262 256 296 304 284 282 278 6 2 3 2 260" at bounding box center [486, 248] width 973 height 397
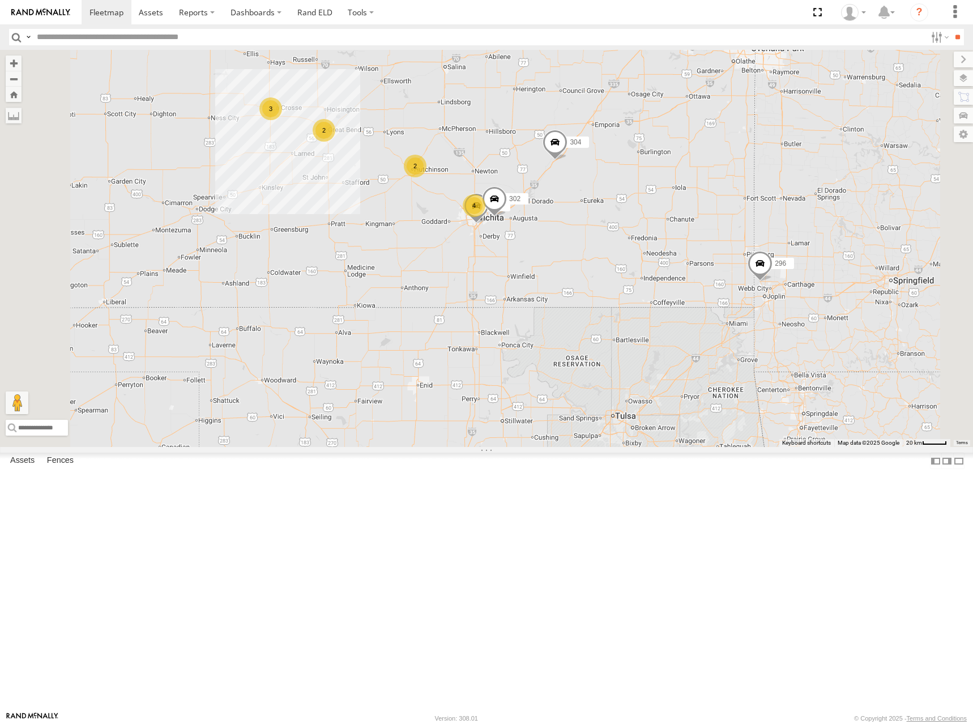
drag, startPoint x: 695, startPoint y: 228, endPoint x: 729, endPoint y: 195, distance: 46.9
click at [729, 195] on div "274 298 262 256 296 304 284 282 278 260 4 2 3 264 302 2" at bounding box center [486, 248] width 973 height 397
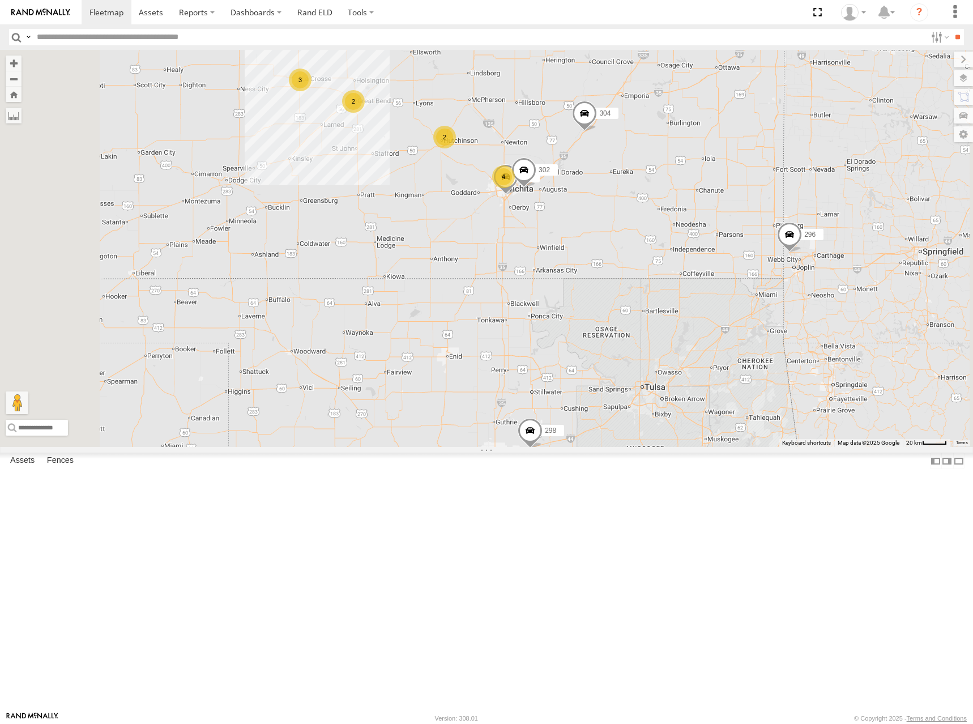
drag, startPoint x: 680, startPoint y: 214, endPoint x: 690, endPoint y: 200, distance: 17.0
click at [690, 200] on div "274 298 262 256 296 304 284 282 278 260 4 2 3 264 302 2" at bounding box center [486, 248] width 973 height 397
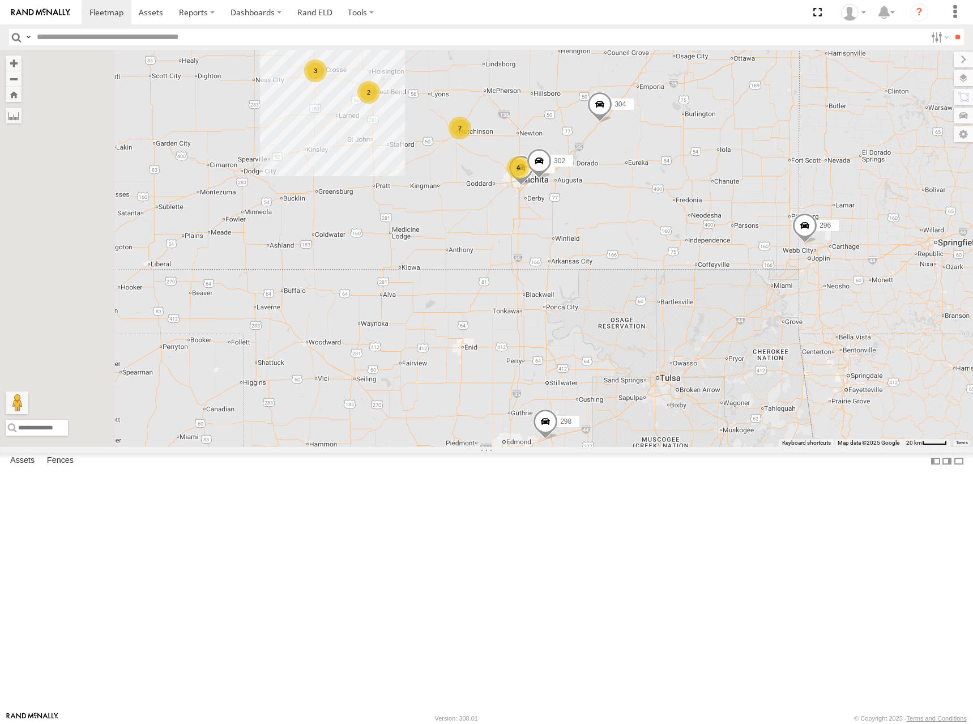
drag, startPoint x: 704, startPoint y: 204, endPoint x: 739, endPoint y: 224, distance: 40.0
click at [739, 224] on div "274 298 262 256 296 304 284 282 278 260 4 2 3 264 302 2" at bounding box center [486, 248] width 973 height 397
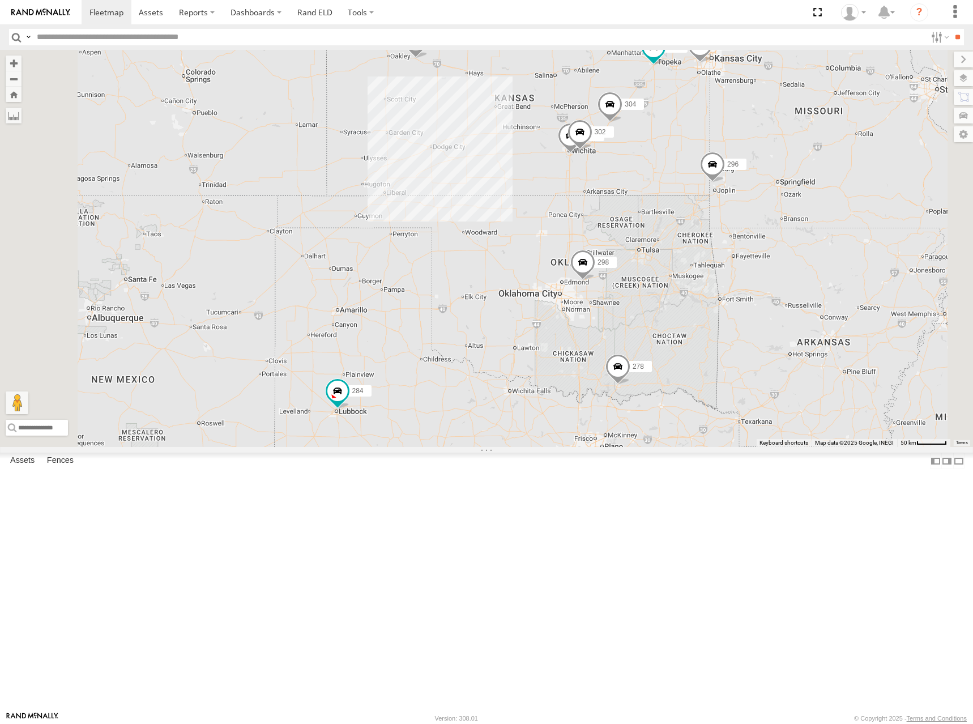
drag, startPoint x: 746, startPoint y: 195, endPoint x: 757, endPoint y: 207, distance: 15.2
click at [737, 208] on div "274 298 262 256 296 304 284 282 278 260 264 302" at bounding box center [486, 248] width 973 height 397
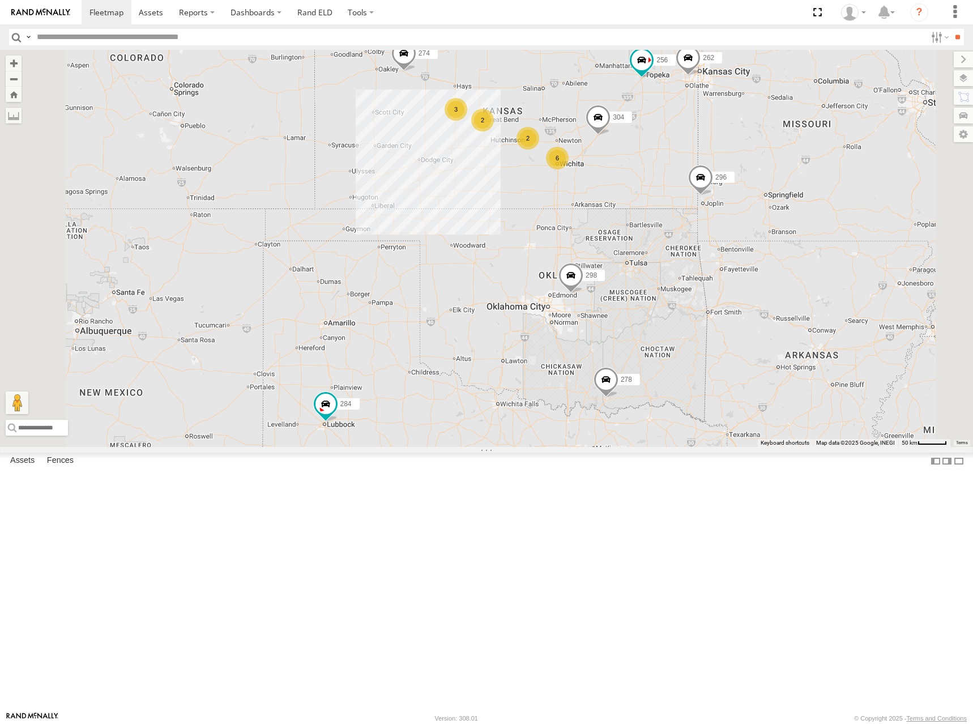
drag, startPoint x: 718, startPoint y: 202, endPoint x: 718, endPoint y: 189, distance: 13.0
click at [718, 189] on div "274 298 262 256 296 304 284 282 278 260 6 2 3 2" at bounding box center [486, 248] width 973 height 397
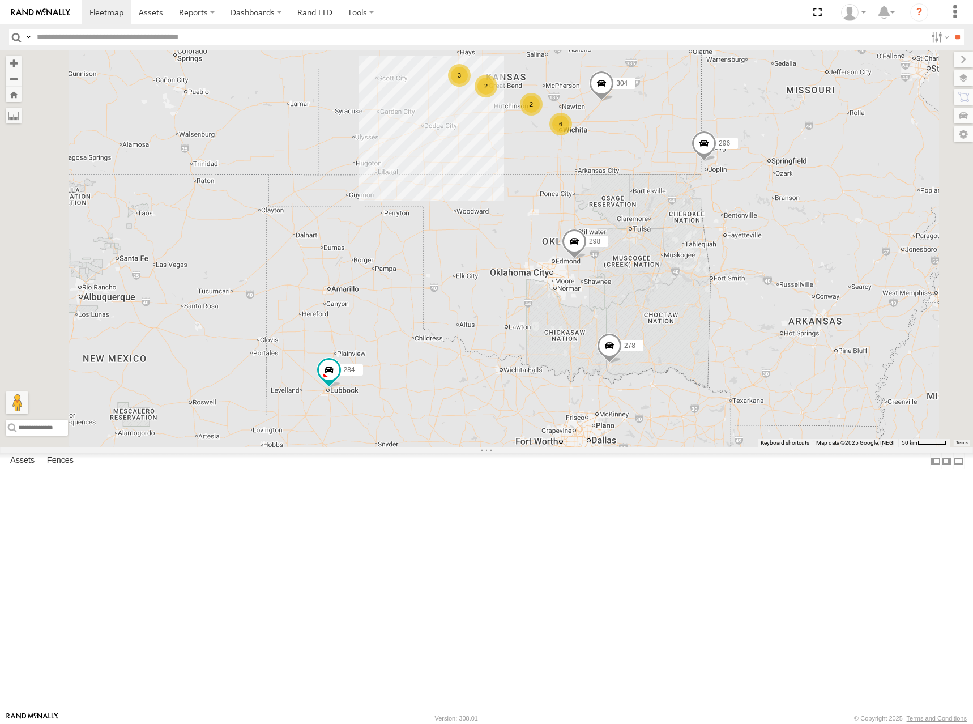
drag, startPoint x: 781, startPoint y: 286, endPoint x: 785, endPoint y: 263, distance: 23.6
click at [785, 263] on div "274 298 262 256 296 304 284 282 278 260 6 2 3 2" at bounding box center [486, 248] width 973 height 397
drag, startPoint x: 794, startPoint y: 225, endPoint x: 791, endPoint y: 230, distance: 6.6
click at [791, 230] on div "274 298 262 256 296 304 284 282 278 260 6 2 3 2" at bounding box center [486, 248] width 973 height 397
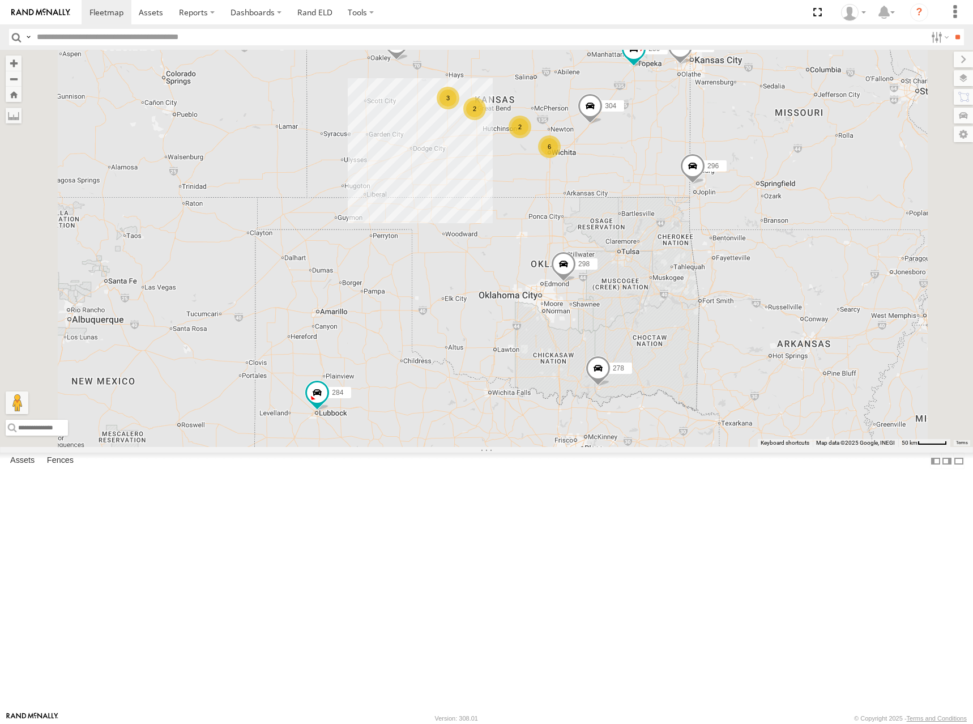
drag, startPoint x: 687, startPoint y: 122, endPoint x: 676, endPoint y: 149, distance: 29.2
click at [676, 149] on div "274 298 262 256 296 304 284 282 278 260 6 2 3 2" at bounding box center [486, 248] width 973 height 397
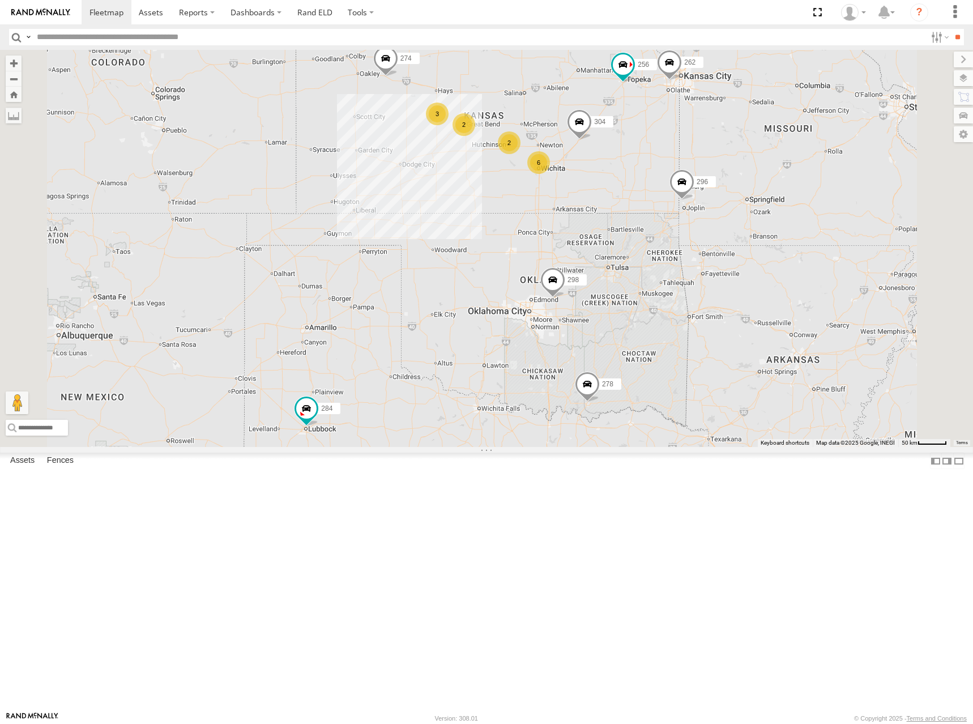
click at [744, 152] on div "274 298 262 256 296 304 284 282 278 260 6 2 3 2" at bounding box center [486, 248] width 973 height 397
drag, startPoint x: 721, startPoint y: 190, endPoint x: 717, endPoint y: 199, distance: 9.9
click at [717, 199] on div "274 298 262 256 296 304 284 282 278 260 6 2 3 2" at bounding box center [486, 248] width 973 height 397
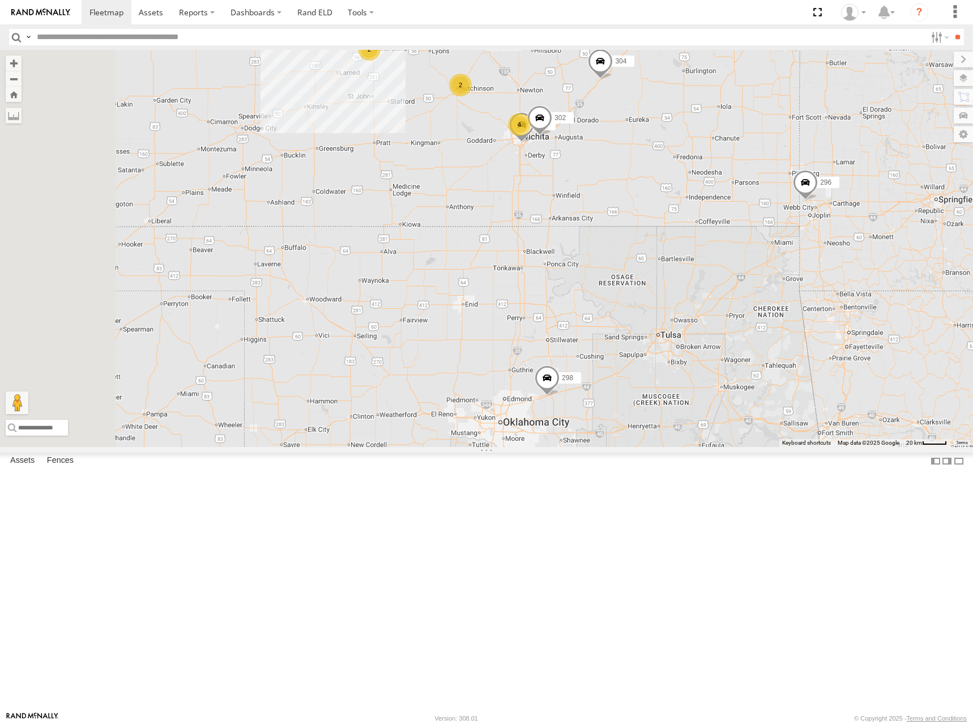
drag, startPoint x: 718, startPoint y: 331, endPoint x: 746, endPoint y: 326, distance: 28.8
click at [746, 326] on div "274 298 262 256 296 304 284 282 278 260 4 2 3 264 302 2" at bounding box center [486, 248] width 973 height 397
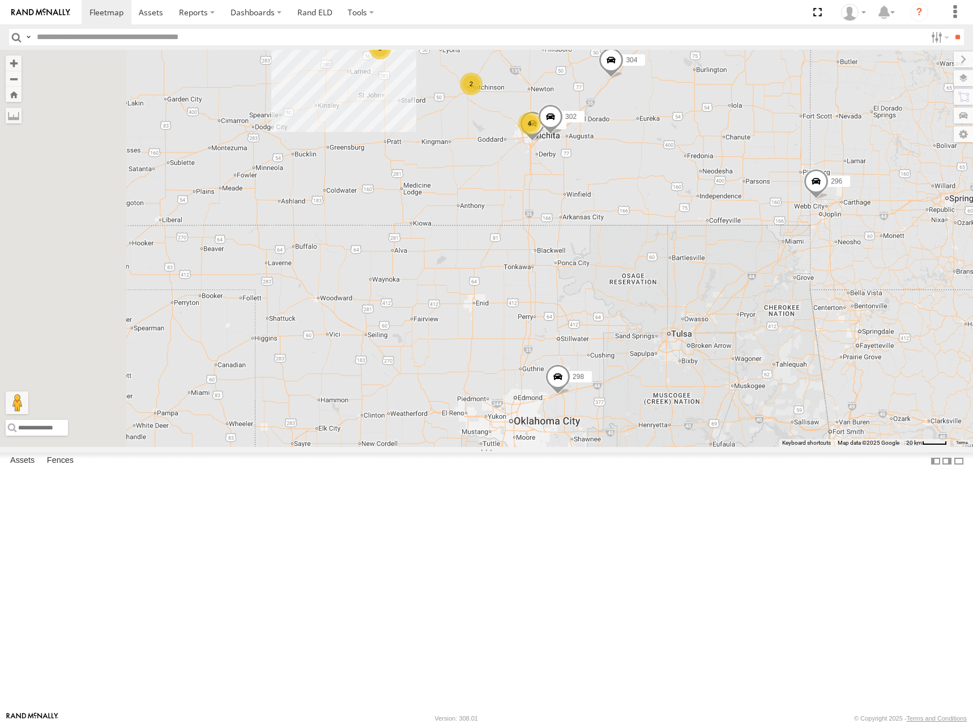
drag, startPoint x: 746, startPoint y: 326, endPoint x: 758, endPoint y: 325, distance: 11.9
click at [758, 325] on div "274 298 262 256 296 304 284 282 278 260 4 2 3 264 302 2" at bounding box center [486, 248] width 973 height 397
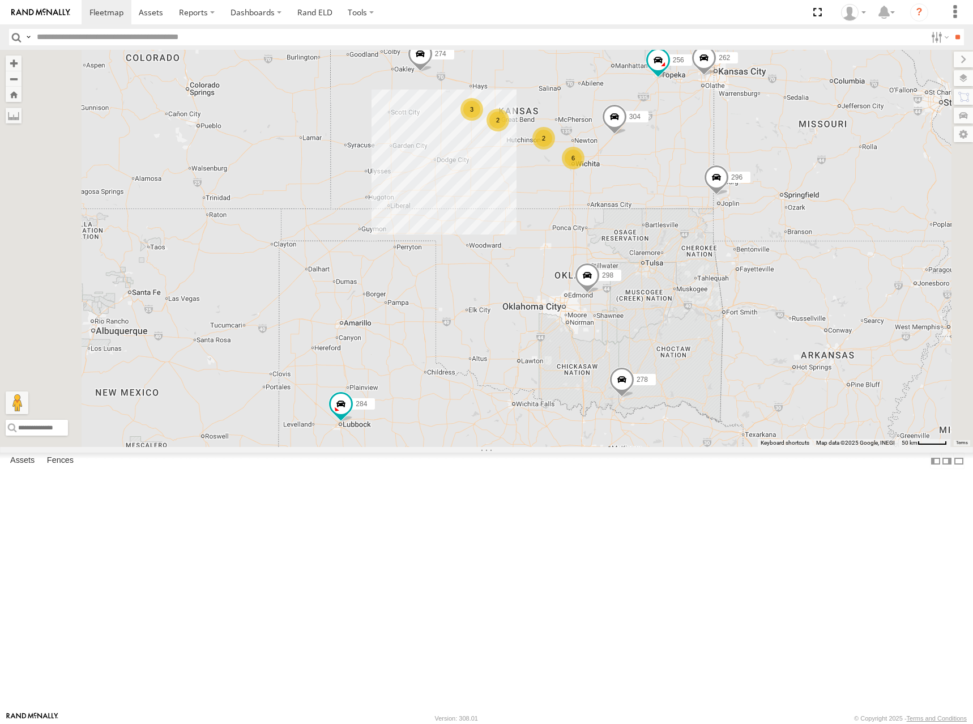
drag, startPoint x: 735, startPoint y: 173, endPoint x: 735, endPoint y: 180, distance: 6.8
click at [735, 180] on div "274 298 262 256 296 304 284 282 278 260 6 2 3 2" at bounding box center [486, 248] width 973 height 397
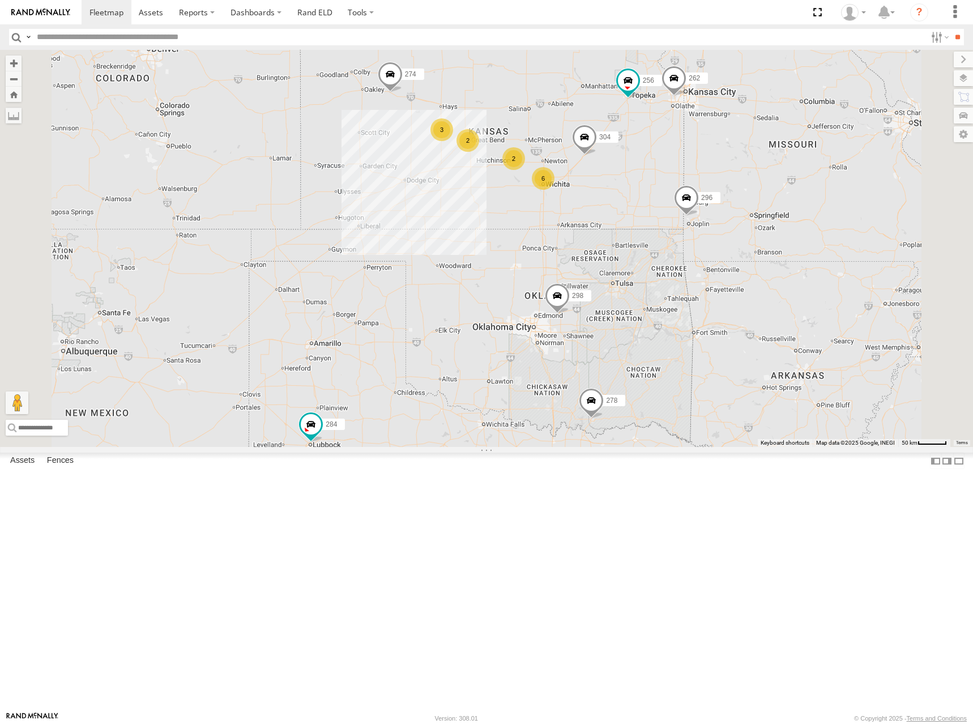
drag, startPoint x: 733, startPoint y: 169, endPoint x: 702, endPoint y: 181, distance: 33.3
click at [702, 181] on div "274 298 262 256 296 304 284 282 278 260 6 2 3 2" at bounding box center [486, 248] width 973 height 397
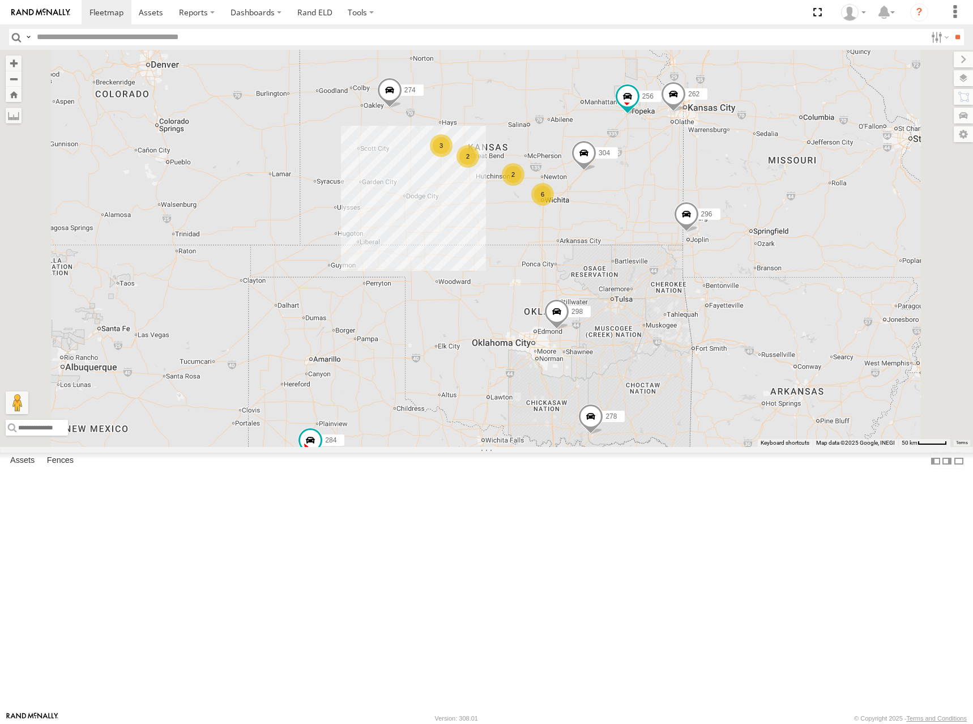
drag, startPoint x: 665, startPoint y: 205, endPoint x: 667, endPoint y: 222, distance: 17.0
click at [667, 222] on div "274 298 262 256 296 304 284 282 278 260 6 2 3 2" at bounding box center [486, 248] width 973 height 397
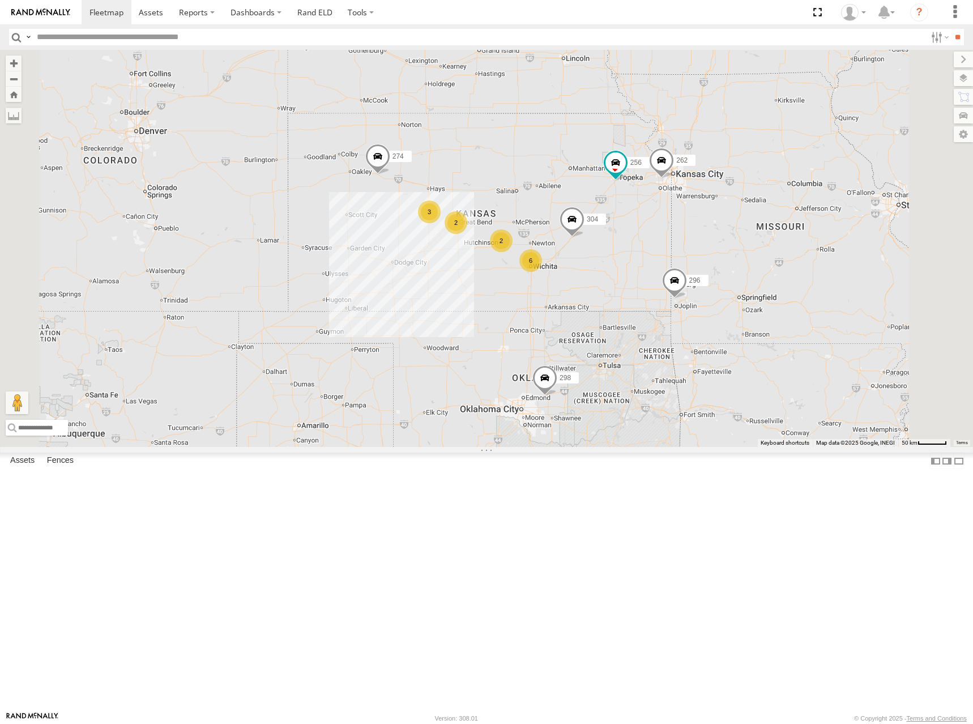
drag, startPoint x: 718, startPoint y: 155, endPoint x: 704, endPoint y: 226, distance: 72.5
click at [704, 226] on div "274 298 262 256 296 304 284 282 278 260 6 2 3 2" at bounding box center [486, 248] width 973 height 397
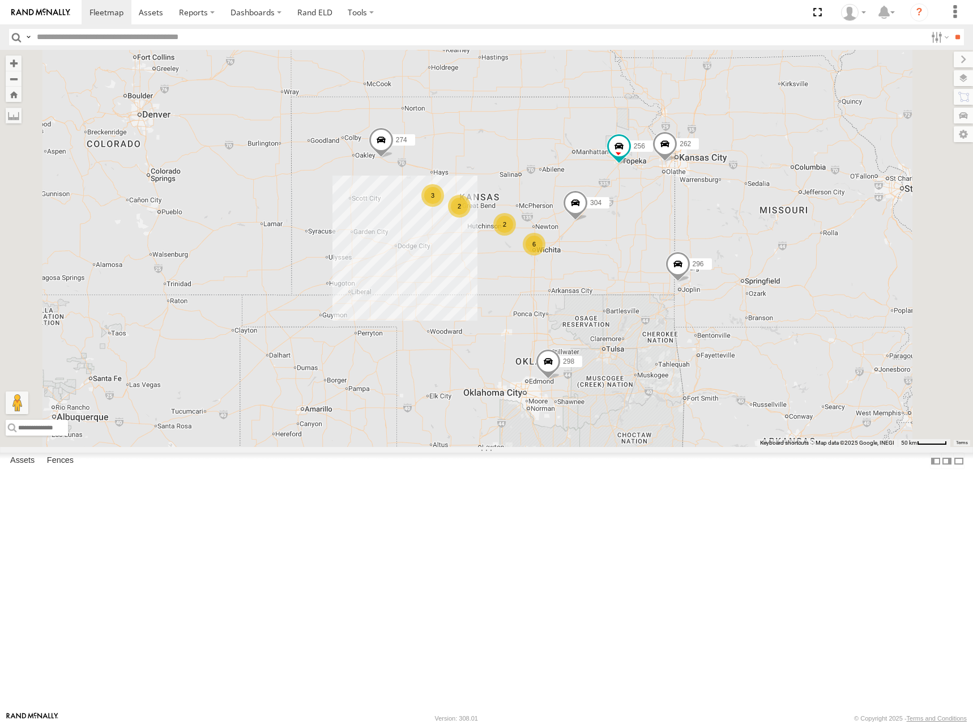
drag, startPoint x: 677, startPoint y: 252, endPoint x: 682, endPoint y: 232, distance: 20.5
click at [682, 232] on div "274 298 262 256 296 304 284 282 278 260 6 2 3 2" at bounding box center [486, 248] width 973 height 397
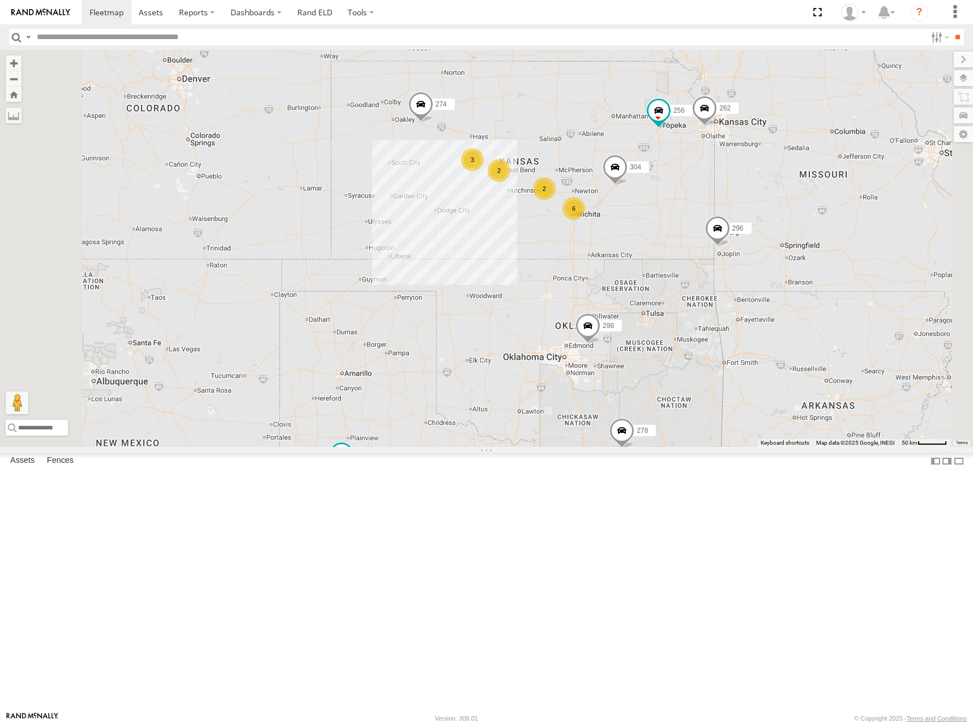
drag, startPoint x: 668, startPoint y: 263, endPoint x: 707, endPoint y: 234, distance: 48.1
click at [707, 234] on div "274 298 262 256 296 304 284 282 278 260 6 2 3 2" at bounding box center [486, 248] width 973 height 397
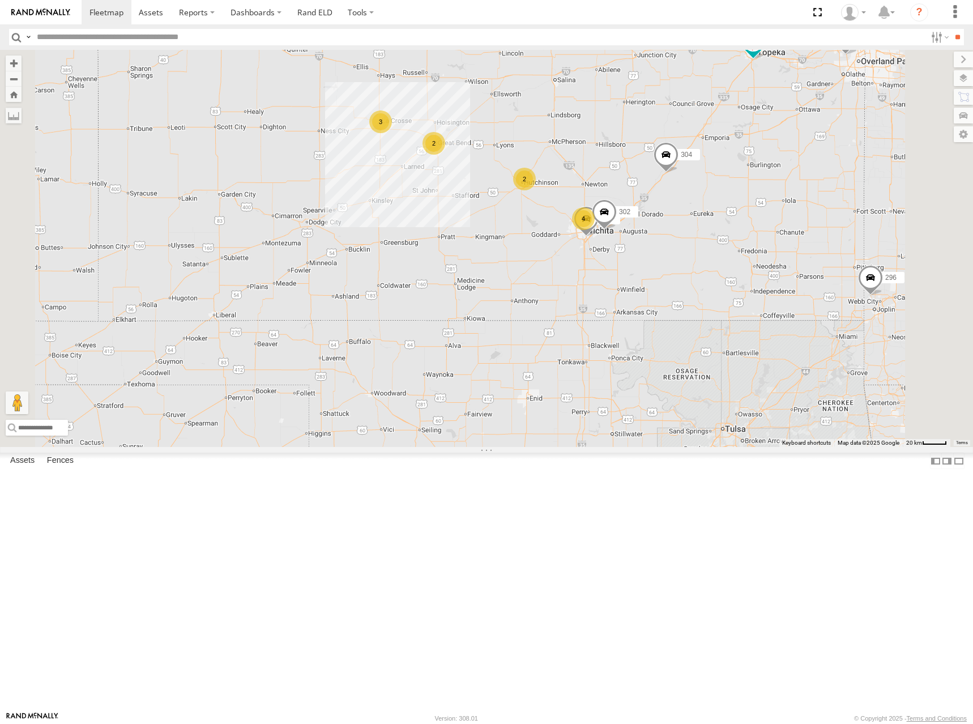
drag, startPoint x: 703, startPoint y: 294, endPoint x: 706, endPoint y: 234, distance: 59.5
click at [704, 236] on div "274 298 262 256 296 304 284 282 278 260 4 2 3 264 302 2" at bounding box center [486, 248] width 973 height 397
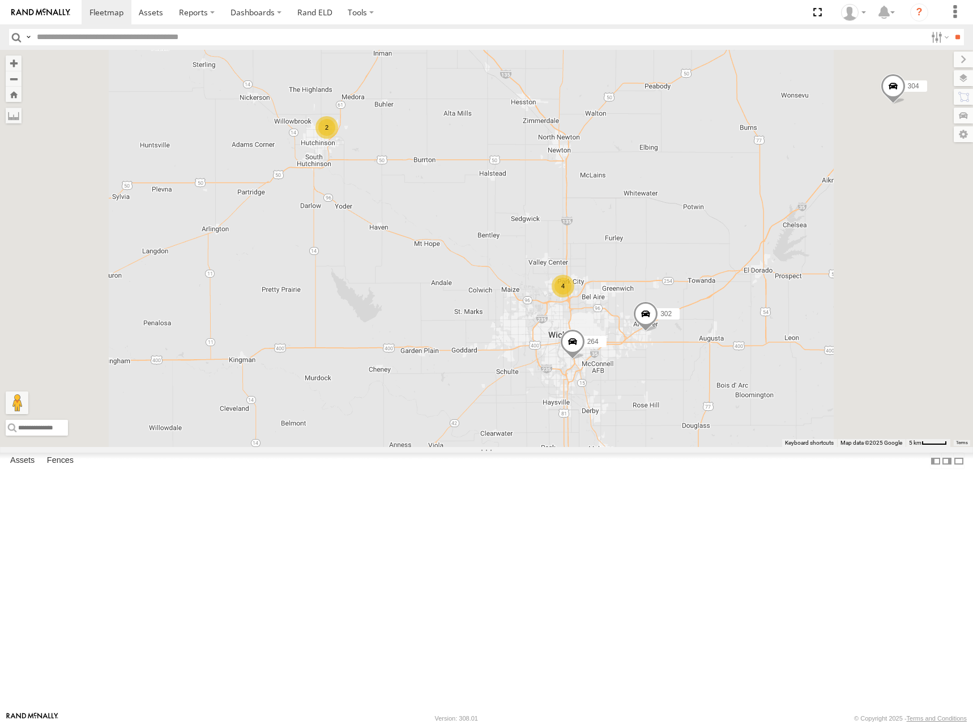
drag, startPoint x: 766, startPoint y: 318, endPoint x: 741, endPoint y: 244, distance: 78.6
click at [741, 246] on div "274 298 262 256 296 304 284 282 278 260 264 302 4 2" at bounding box center [486, 248] width 973 height 397
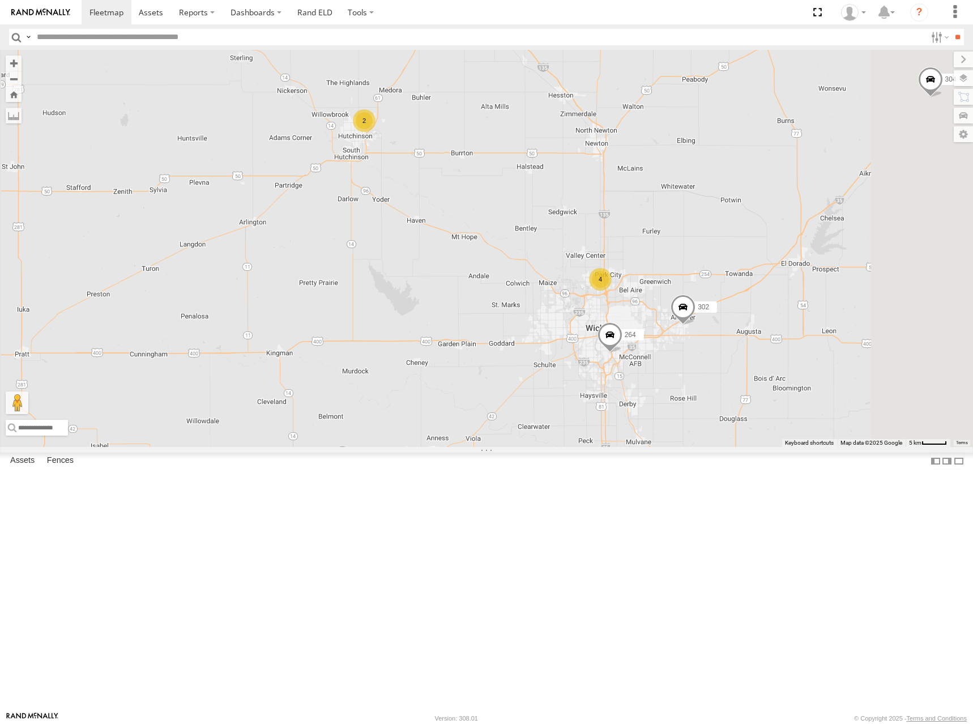
drag, startPoint x: 728, startPoint y: 397, endPoint x: 701, endPoint y: 314, distance: 87.4
click at [701, 314] on div "274 298 262 256 296 304 284 282 278 260 264 302 4 2" at bounding box center [486, 248] width 973 height 397
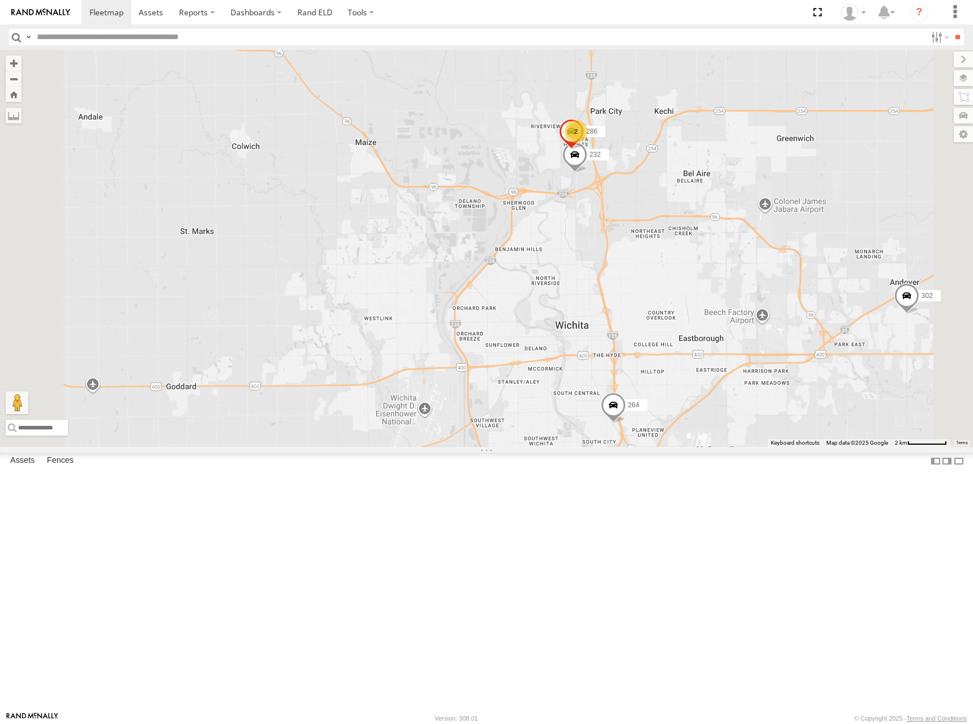
drag, startPoint x: 731, startPoint y: 264, endPoint x: 698, endPoint y: 317, distance: 62.9
click at [698, 317] on div "274 298 262 256 296 304 284 282 278 260 264 302 2 232 286" at bounding box center [486, 248] width 973 height 397
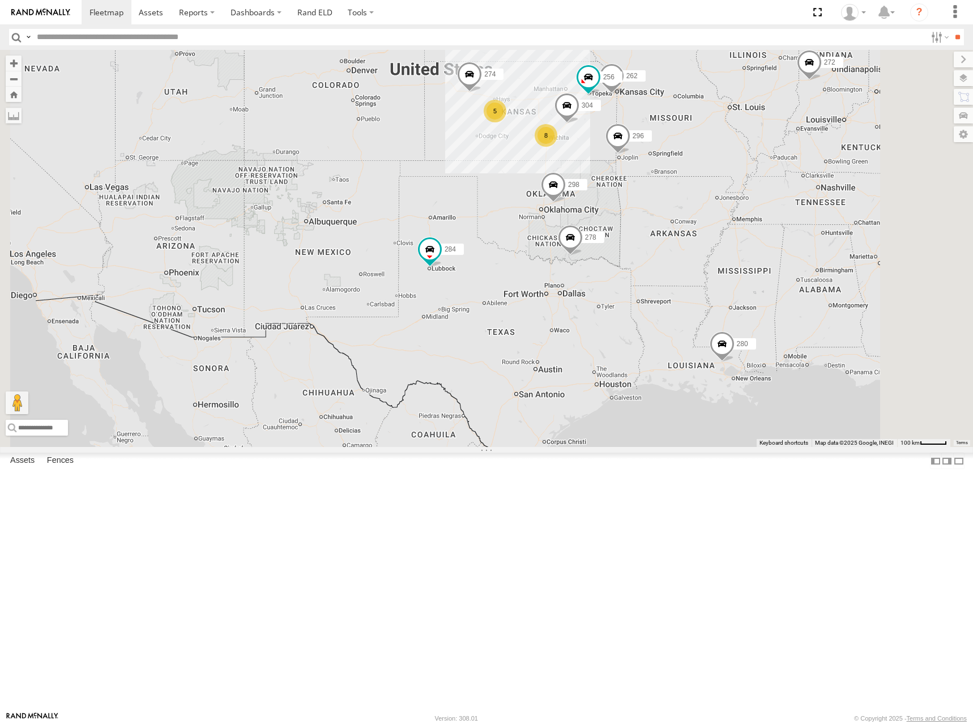
drag, startPoint x: 685, startPoint y: 185, endPoint x: 681, endPoint y: 194, distance: 9.6
click at [681, 194] on div "274 298 262 256 296 304 284 282 278 260 8 5 272 280" at bounding box center [486, 248] width 973 height 397
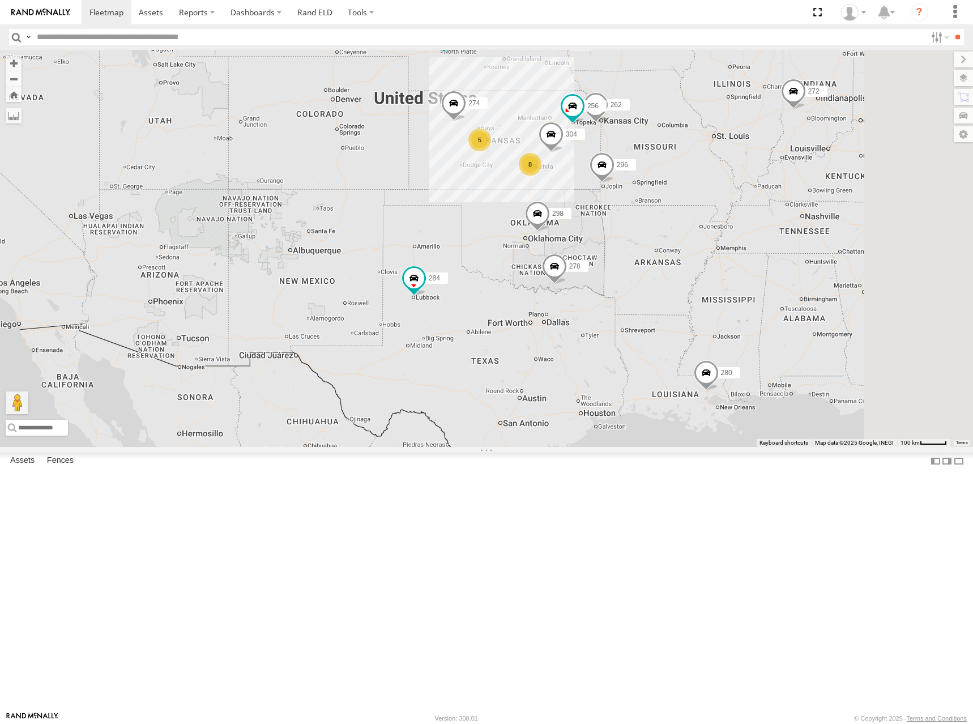
drag, startPoint x: 629, startPoint y: 207, endPoint x: 607, endPoint y: 245, distance: 43.1
click at [480, 106] on span "274" at bounding box center [473, 103] width 11 height 8
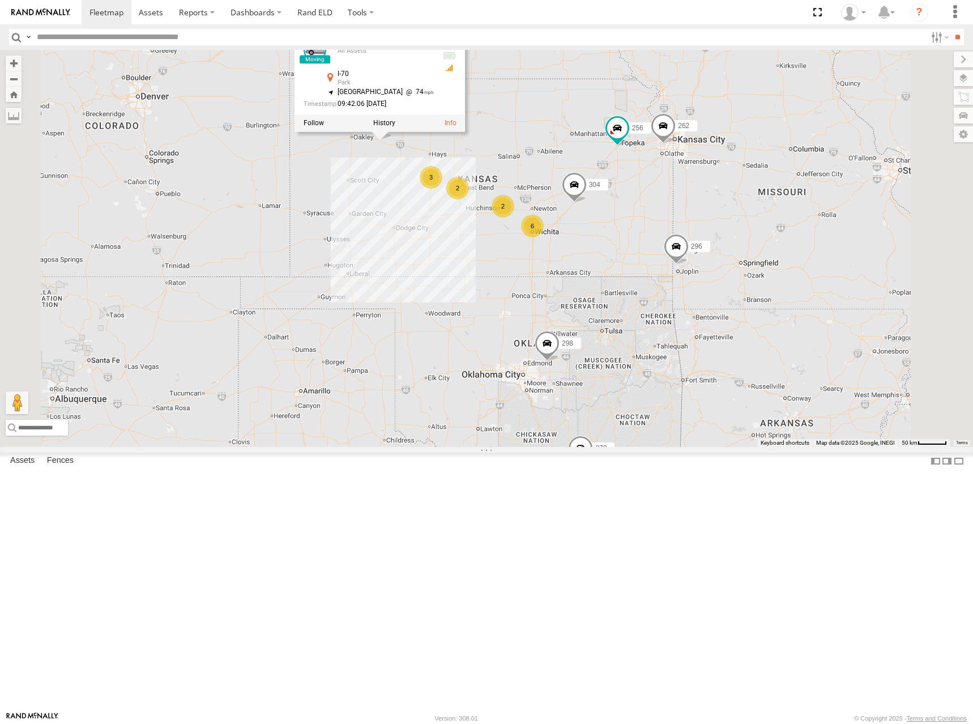
click at [675, 248] on div "274 298 262 256 296 304 284 282 278 260 272 280 274 All Assets I-70 Park 39.084…" at bounding box center [486, 248] width 973 height 397
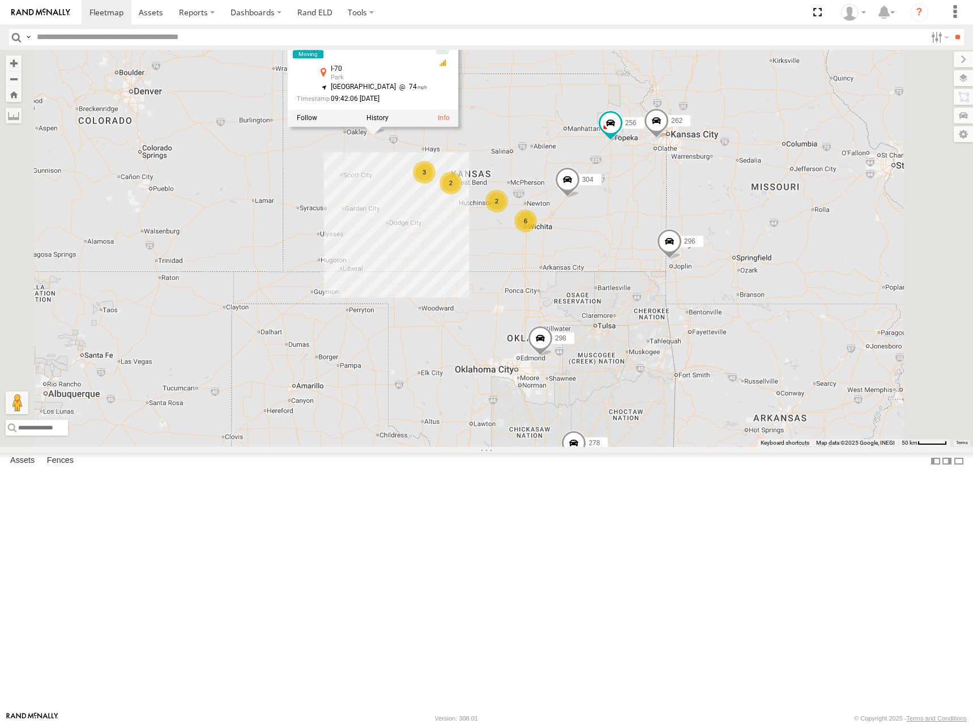
drag, startPoint x: 649, startPoint y: 199, endPoint x: 610, endPoint y: 193, distance: 39.6
click at [648, 197] on div "274 298 262 256 296 304 284 282 278 260 272 280 274 All Assets I-70 Park 39.084…" at bounding box center [486, 248] width 973 height 397
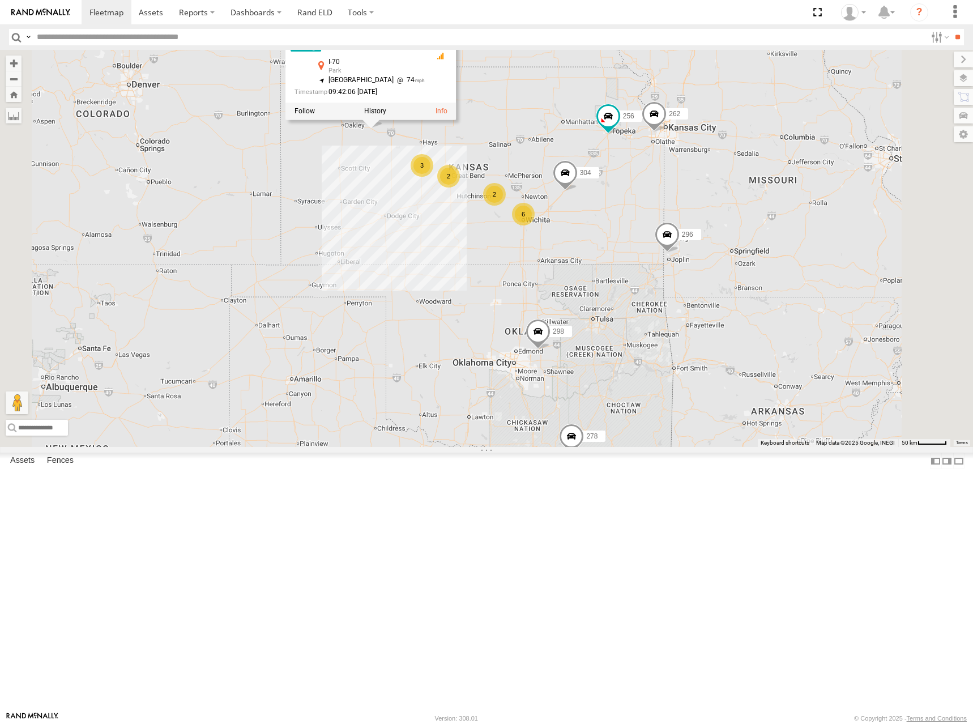
click at [425, 54] on div "274 All Assets" at bounding box center [376, 40] width 96 height 27
click at [624, 236] on div "274 298 262 256 296 304 284 282 278 260 272 280 274 All Assets I-70 Park 39.084…" at bounding box center [486, 248] width 973 height 397
drag, startPoint x: 627, startPoint y: 239, endPoint x: 616, endPoint y: 227, distance: 16.8
click at [616, 227] on div "274 298 262 256 296 304 284 282 278 260 272 280 6 2 3 2" at bounding box center [486, 248] width 973 height 397
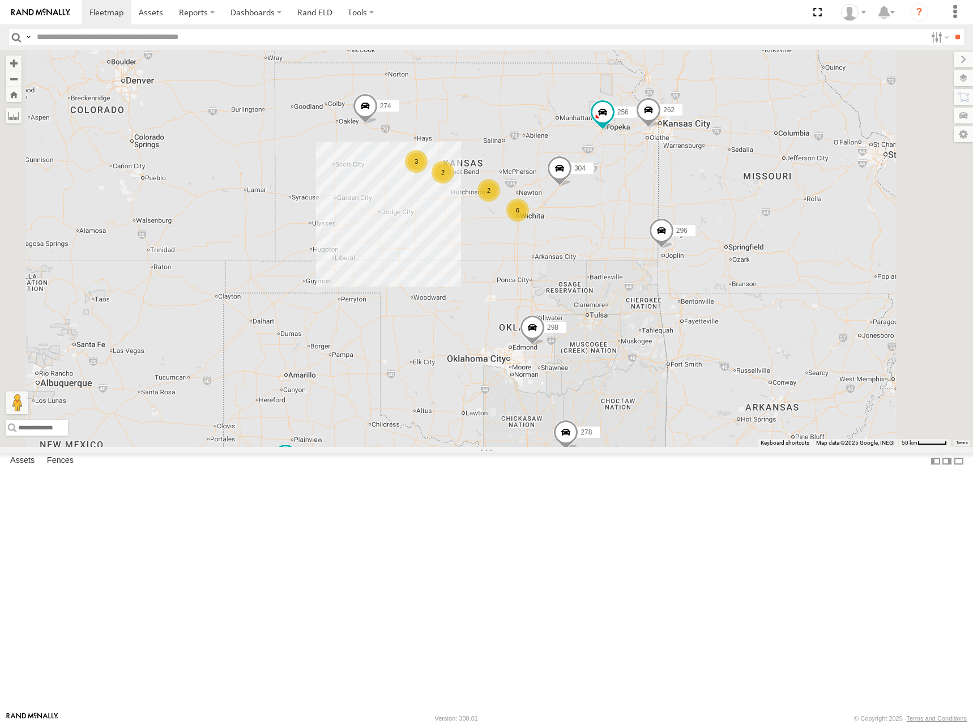
drag, startPoint x: 657, startPoint y: 182, endPoint x: 668, endPoint y: 198, distance: 19.2
click at [668, 198] on div "274 298 262 256 296 304 284 282 278 260 272 280 6 2 3 2" at bounding box center [486, 248] width 973 height 397
click at [685, 180] on div "274 298 262 256 296 304 284 282 278 260 272 280 6 2 3 2" at bounding box center [486, 248] width 973 height 397
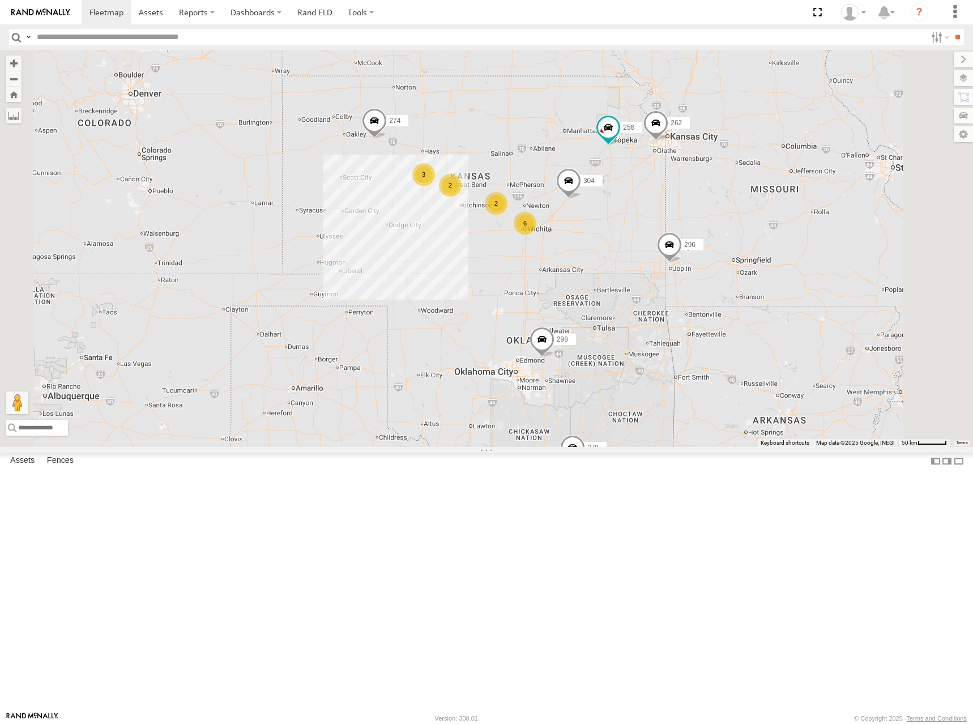
drag, startPoint x: 710, startPoint y: 150, endPoint x: 720, endPoint y: 166, distance: 19.3
click at [720, 166] on div "274 298 262 256 296 304 284 282 278 260 272 280 6 2 3 2" at bounding box center [486, 248] width 973 height 397
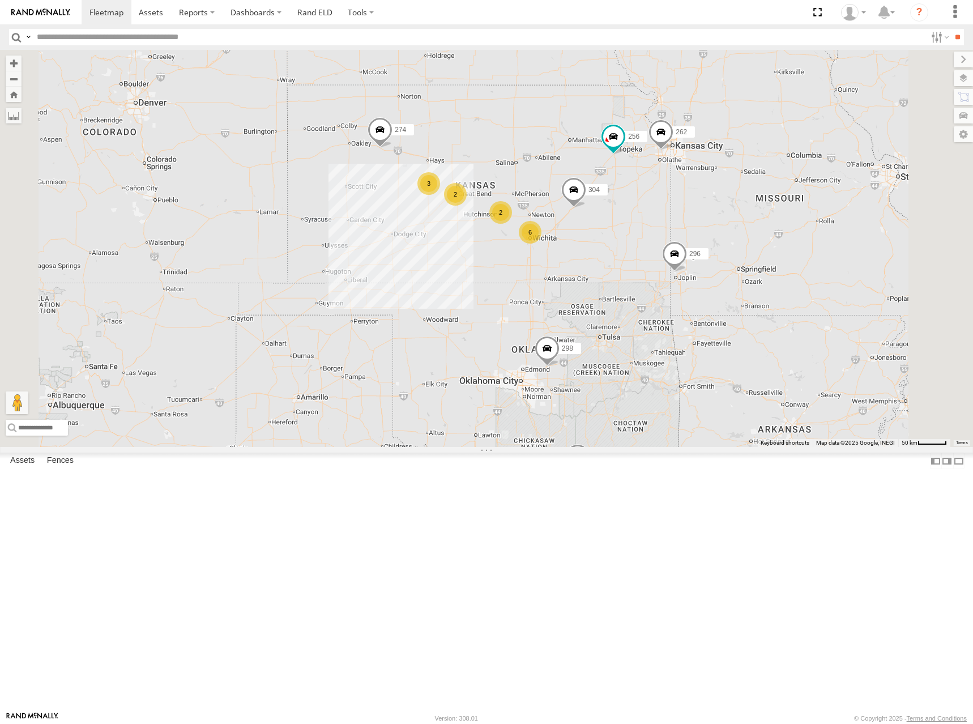
drag, startPoint x: 744, startPoint y: 176, endPoint x: 749, endPoint y: 180, distance: 6.8
click at [749, 180] on div "274 298 262 256 296 304 284 282 278 260 272 280 6 2 3 2" at bounding box center [486, 248] width 973 height 397
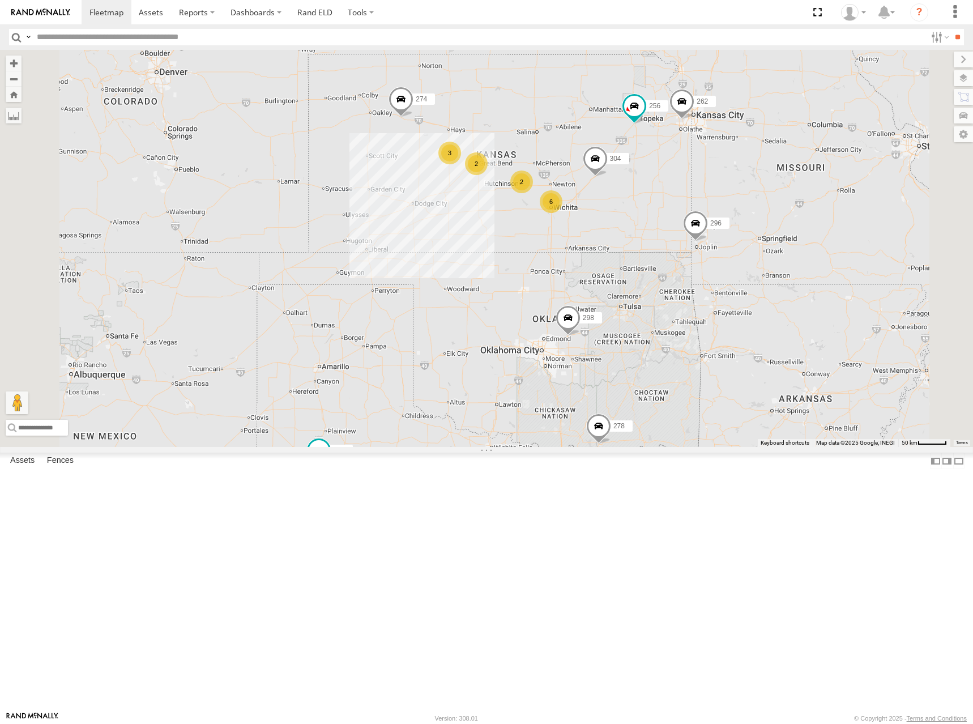
drag, startPoint x: 681, startPoint y: 258, endPoint x: 702, endPoint y: 227, distance: 38.0
click at [702, 227] on div "274 298 262 256 296 304 284 282 278 260 272 280 6 2 3 2" at bounding box center [486, 248] width 973 height 397
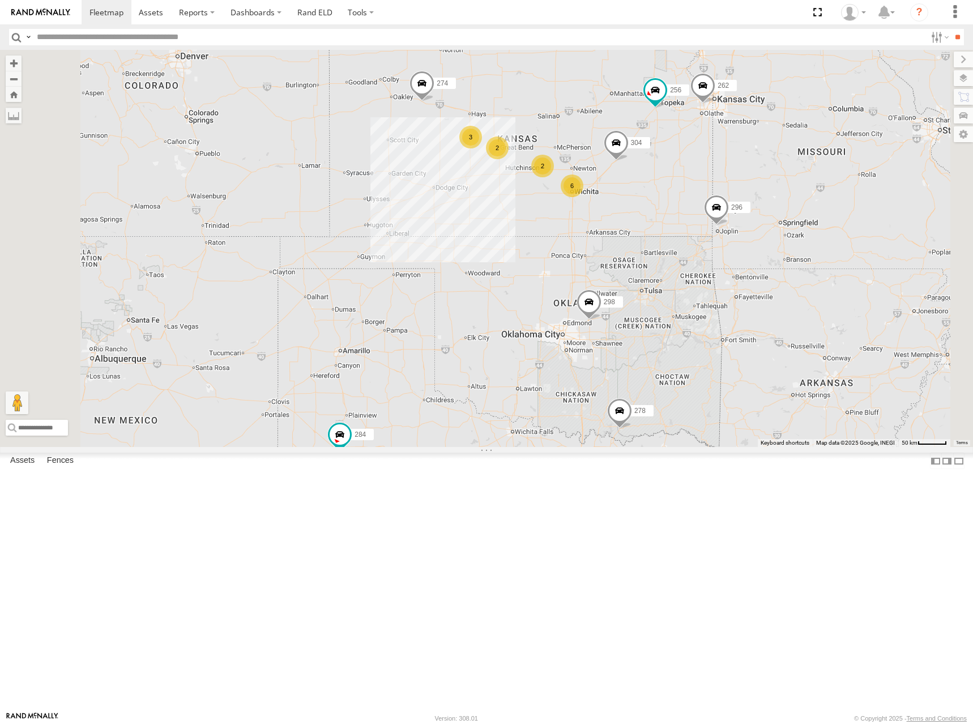
drag, startPoint x: 703, startPoint y: 216, endPoint x: 714, endPoint y: 213, distance: 11.1
click at [714, 213] on div "274 298 262 256 296 304 284 282 278 260 272 280 6 2 3 2" at bounding box center [486, 248] width 973 height 397
drag, startPoint x: 700, startPoint y: 200, endPoint x: 699, endPoint y: 215, distance: 14.8
click at [699, 215] on div "274 298 262 256 296 304 284 282 278 260 272 280 6 2 3 2" at bounding box center [486, 248] width 973 height 397
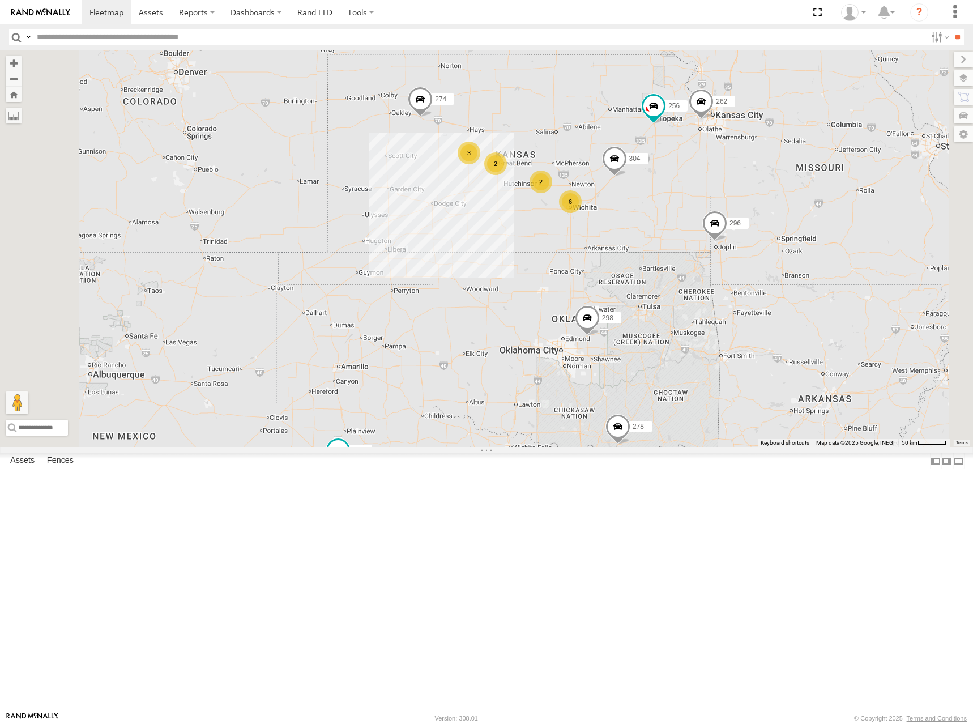
drag, startPoint x: 648, startPoint y: 239, endPoint x: 658, endPoint y: 242, distance: 10.7
click at [658, 242] on div "274 298 262 256 296 304 284 282 278 260 272 280 6 2 3 2" at bounding box center [486, 248] width 973 height 397
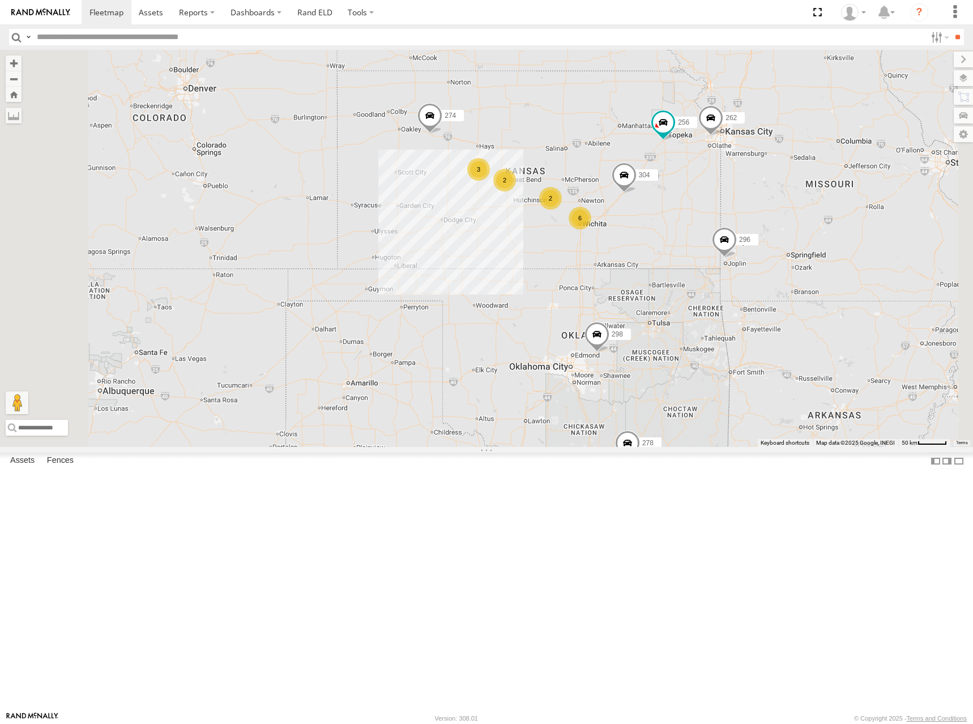
drag, startPoint x: 733, startPoint y: 195, endPoint x: 736, endPoint y: 212, distance: 16.7
click at [736, 212] on div "274 298 262 256 296 304 284 282 278 260 272 280 6 2 3 2" at bounding box center [486, 248] width 973 height 397
drag, startPoint x: 706, startPoint y: 140, endPoint x: 697, endPoint y: 265, distance: 125.4
click at [697, 265] on div "274 298 262 256 296 304 284 282 278 260 272 280 6 2 3 2" at bounding box center [486, 248] width 973 height 397
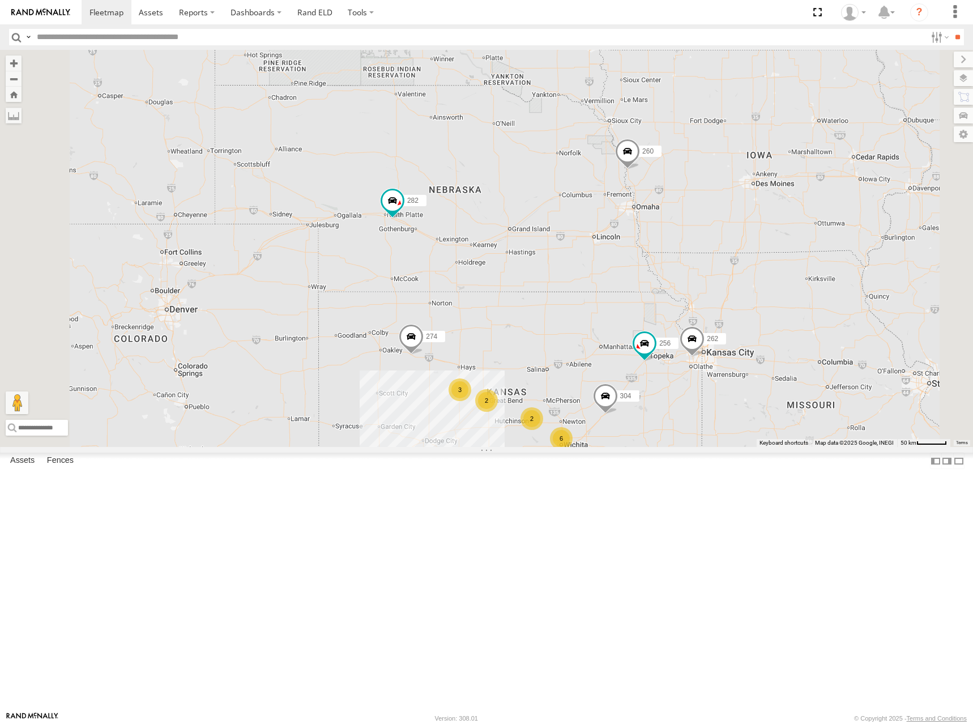
drag, startPoint x: 704, startPoint y: 255, endPoint x: 705, endPoint y: 233, distance: 22.7
click at [704, 233] on div "274 298 262 256 296 304 284 282 278 260 272 280 6 2 3 2" at bounding box center [486, 248] width 973 height 397
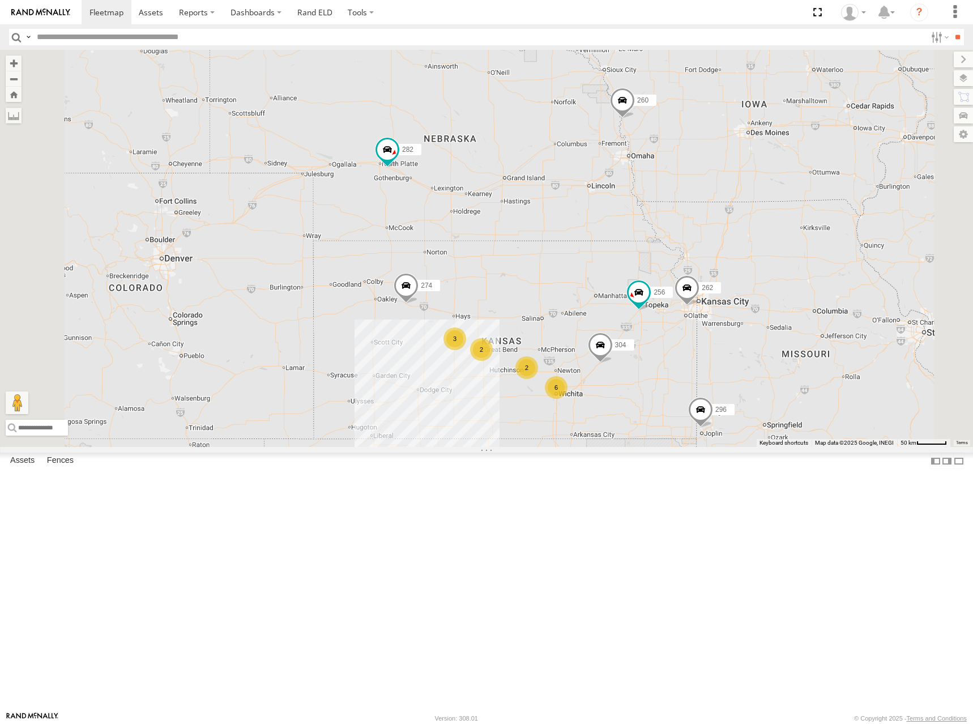
drag, startPoint x: 688, startPoint y: 241, endPoint x: 682, endPoint y: 199, distance: 42.8
click at [682, 199] on div "274 298 262 256 296 304 284 282 278 260 272 280 6 2 3 2" at bounding box center [486, 248] width 973 height 397
drag, startPoint x: 697, startPoint y: 332, endPoint x: 700, endPoint y: 340, distance: 8.4
click at [700, 340] on div "274 298 262 256 296 304 284 282 278 260 272 280 6 2 3 2" at bounding box center [486, 248] width 973 height 397
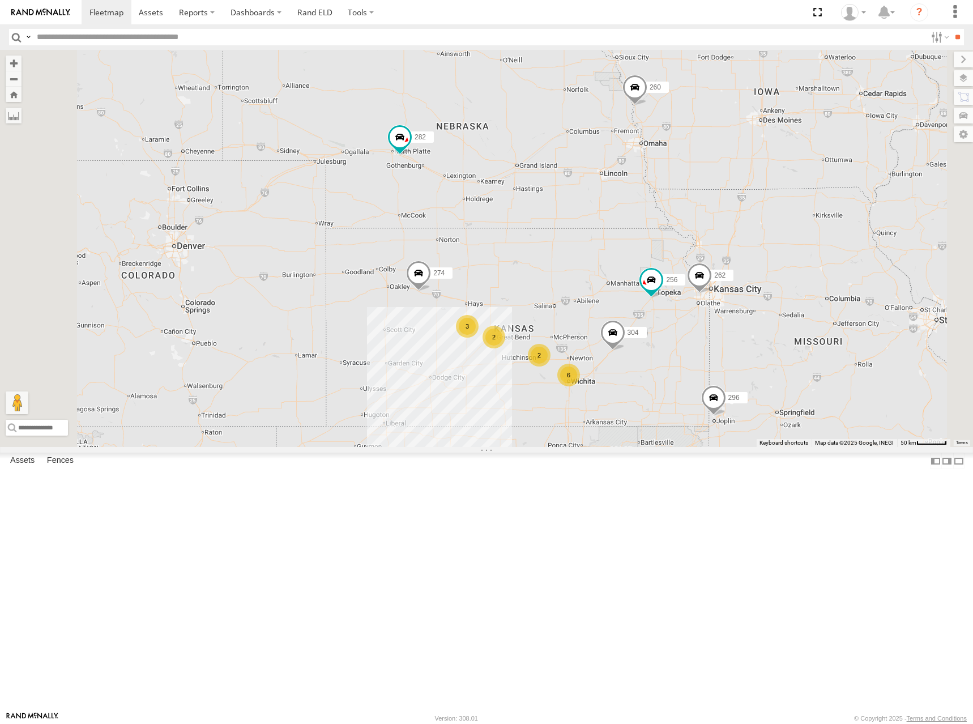
drag, startPoint x: 702, startPoint y: 368, endPoint x: 713, endPoint y: 345, distance: 25.1
click at [712, 346] on div "274 298 262 256 296 304 284 282 278 260 272 280 6 2 3 2" at bounding box center [486, 248] width 973 height 397
click at [737, 337] on div "274 298 262 256 296 304 284 282 278 260 272 280 6 2 3 2" at bounding box center [486, 248] width 973 height 397
click at [741, 312] on div "274 298 262 256 296 304 284 282 278 260 272 280 6 2 3 2" at bounding box center [486, 248] width 973 height 397
click at [729, 339] on div "274 298 262 256 296 304 284 282 278 260 272 280 6 2 3 2" at bounding box center [486, 248] width 973 height 397
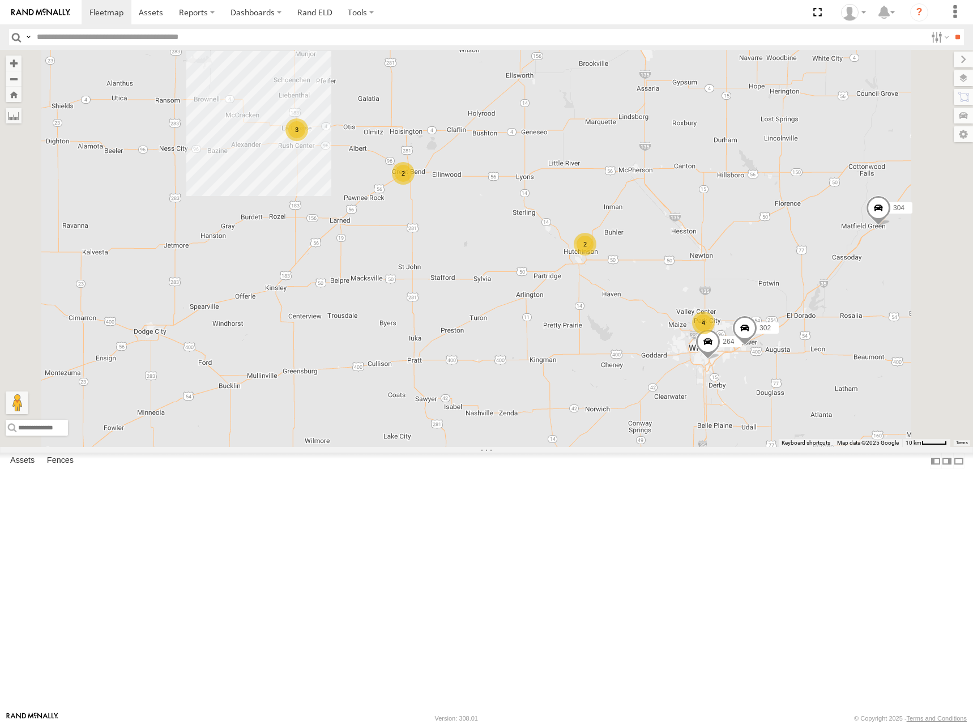
drag, startPoint x: 754, startPoint y: 372, endPoint x: 743, endPoint y: 413, distance: 42.2
click at [743, 413] on div "274 298 262 256 296 304 284 282 278 260 272 280 4 2 3 264 302 2" at bounding box center [486, 248] width 973 height 397
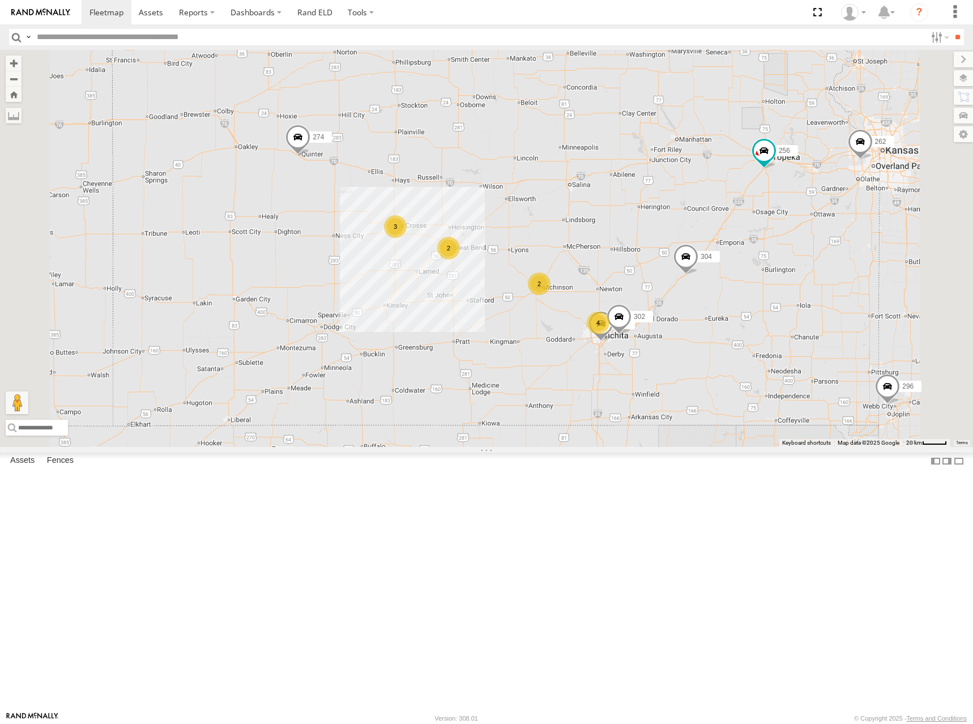
drag, startPoint x: 694, startPoint y: 306, endPoint x: 682, endPoint y: 341, distance: 36.4
click at [682, 341] on div "274 298 262 256 296 304 284 282 278 260 272 280 264 302 4 2 3 2" at bounding box center [486, 248] width 973 height 397
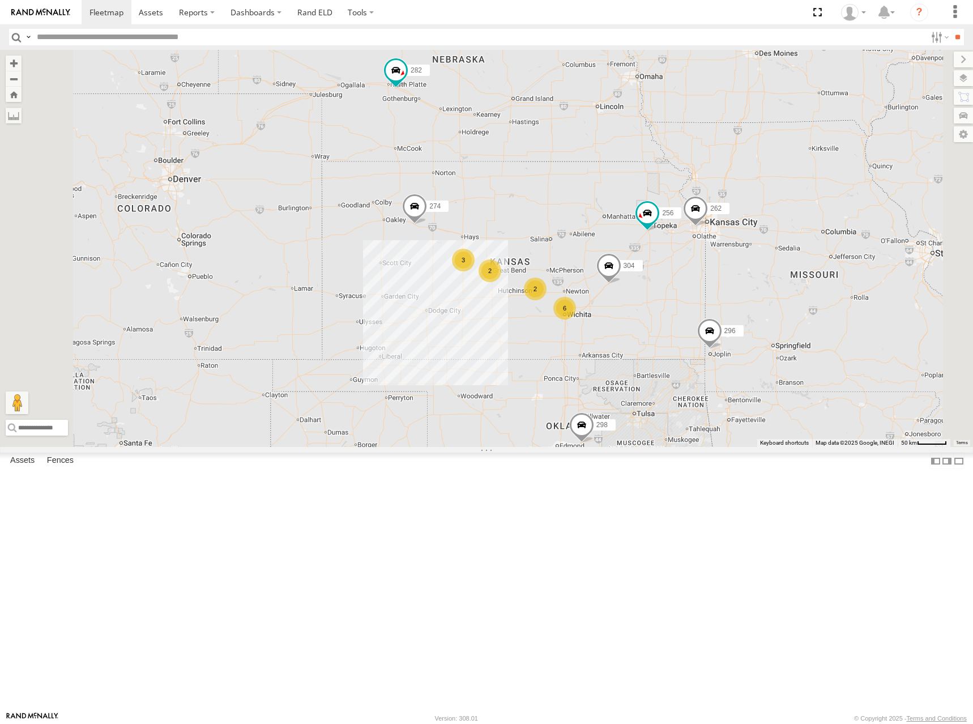
drag, startPoint x: 687, startPoint y: 237, endPoint x: 683, endPoint y: 288, distance: 51.7
click at [683, 288] on div "274 298 262 256 296 304 284 282 278 260 272 280 6 2 3 2" at bounding box center [486, 248] width 973 height 397
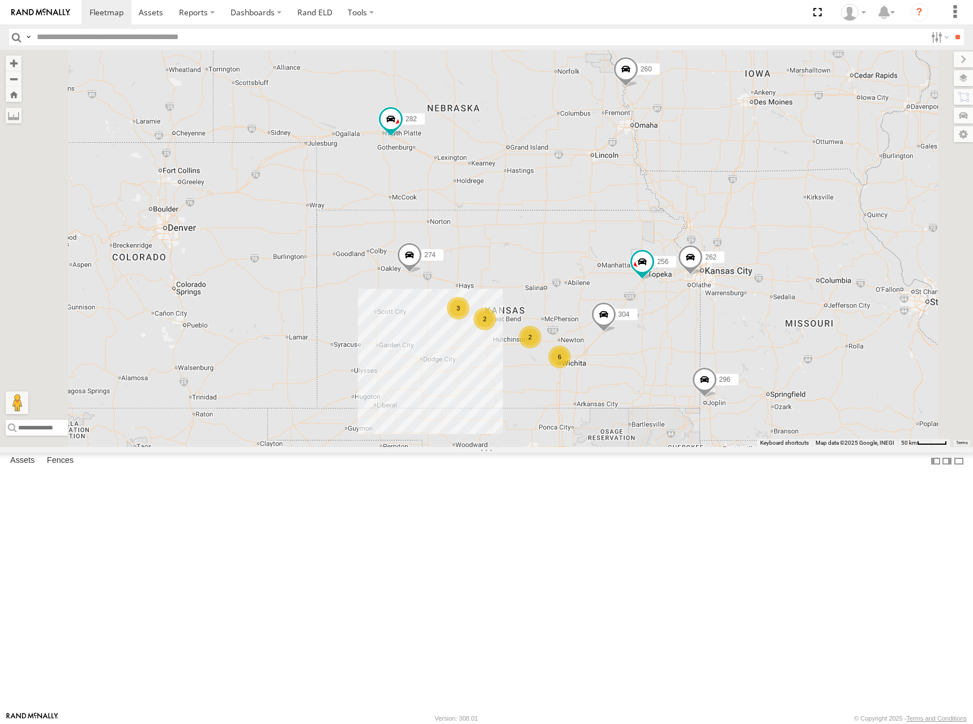
drag, startPoint x: 694, startPoint y: 280, endPoint x: 690, endPoint y: 322, distance: 42.0
click at [690, 322] on div "274 298 262 256 296 304 284 282 278 260 272 280 6 2 3 2" at bounding box center [486, 248] width 973 height 397
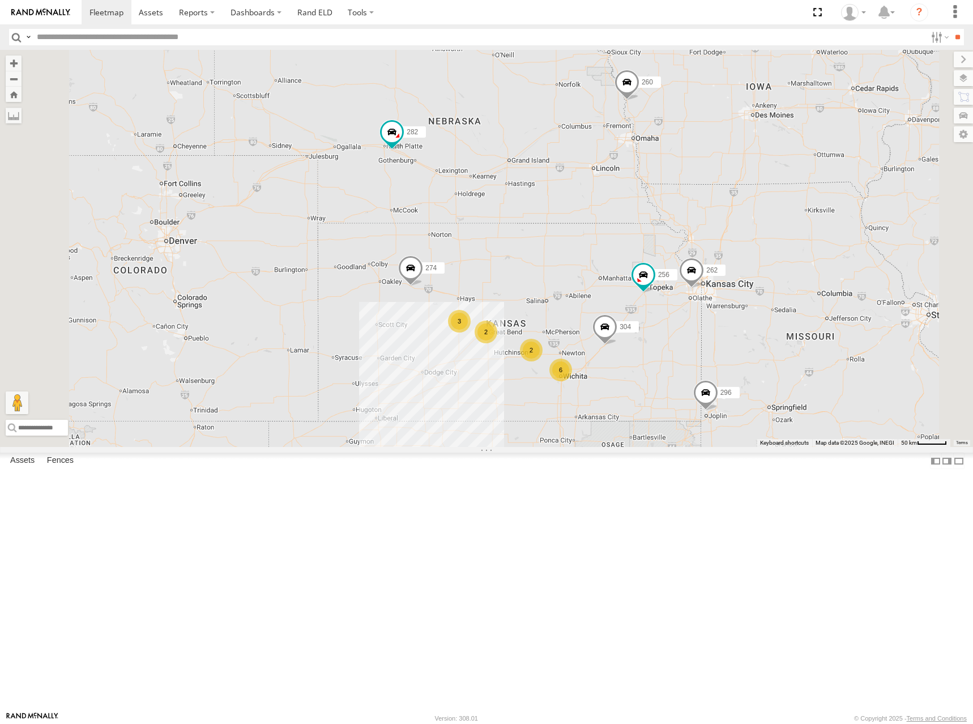
drag, startPoint x: 643, startPoint y: 204, endPoint x: 644, endPoint y: 217, distance: 13.1
click at [644, 217] on div "274 298 262 256 296 304 284 282 278 260 272 280 6 2 3 2" at bounding box center [486, 248] width 973 height 397
drag, startPoint x: 761, startPoint y: 339, endPoint x: 761, endPoint y: 275, distance: 64.6
click at [761, 275] on div "274 298 262 256 296 304 284 282 278 260 272 280 6 2 3 2" at bounding box center [486, 248] width 973 height 397
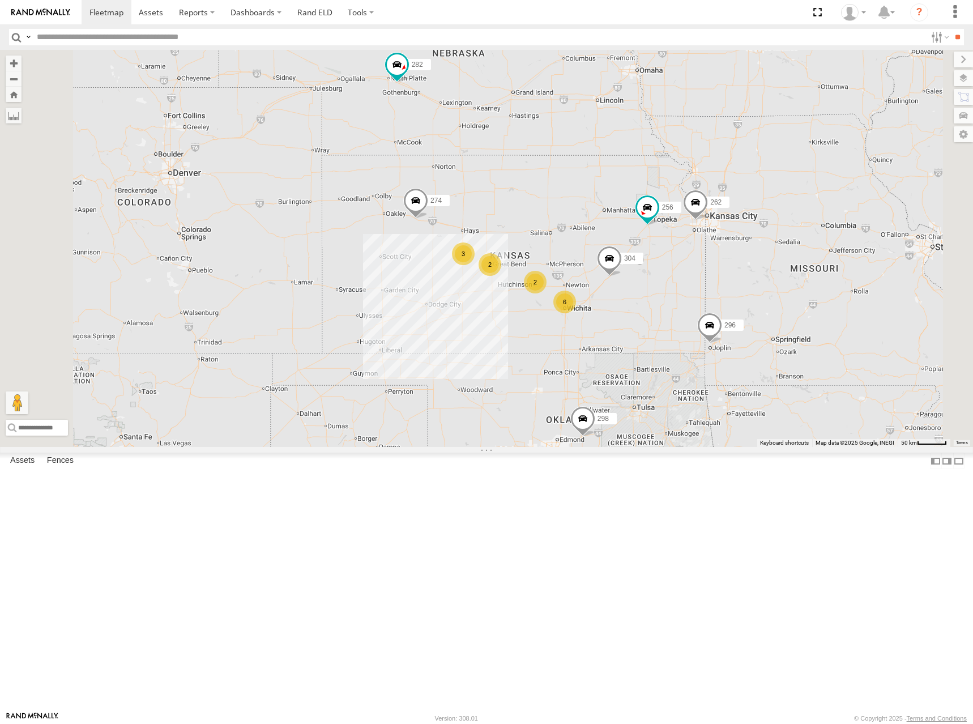
click at [671, 255] on div "274 298 262 256 296 304 284 282 278 260 272 280 6 2 3 2" at bounding box center [486, 248] width 973 height 397
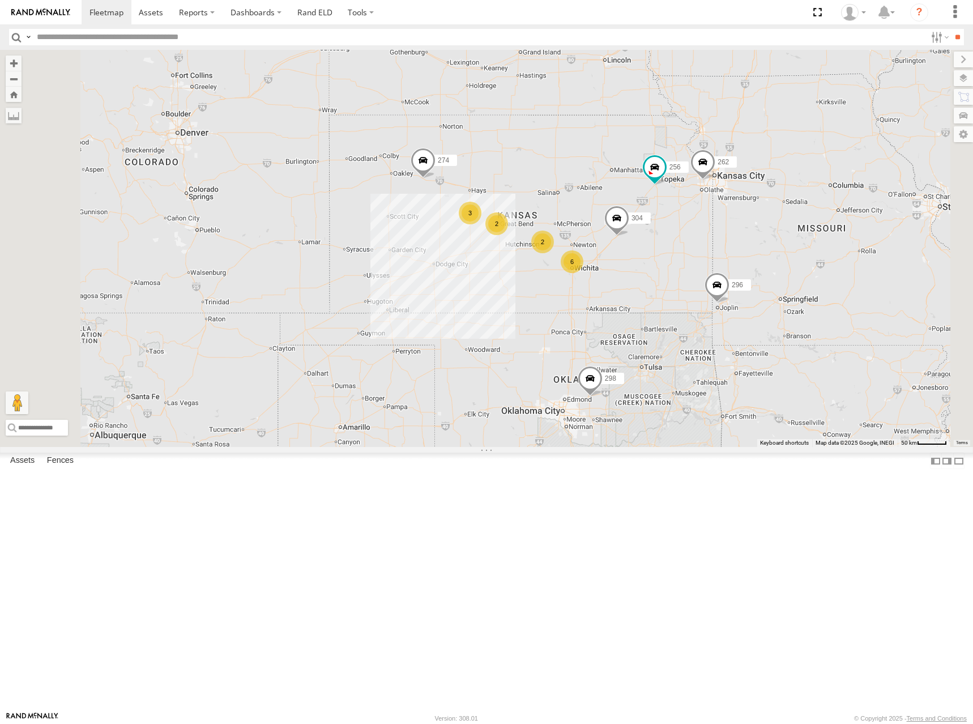
drag, startPoint x: 691, startPoint y: 282, endPoint x: 657, endPoint y: 223, distance: 68.0
click at [657, 223] on div "274 298 262 256 296 304 284 282 278 260 272 280 6 2 3 2" at bounding box center [486, 248] width 973 height 397
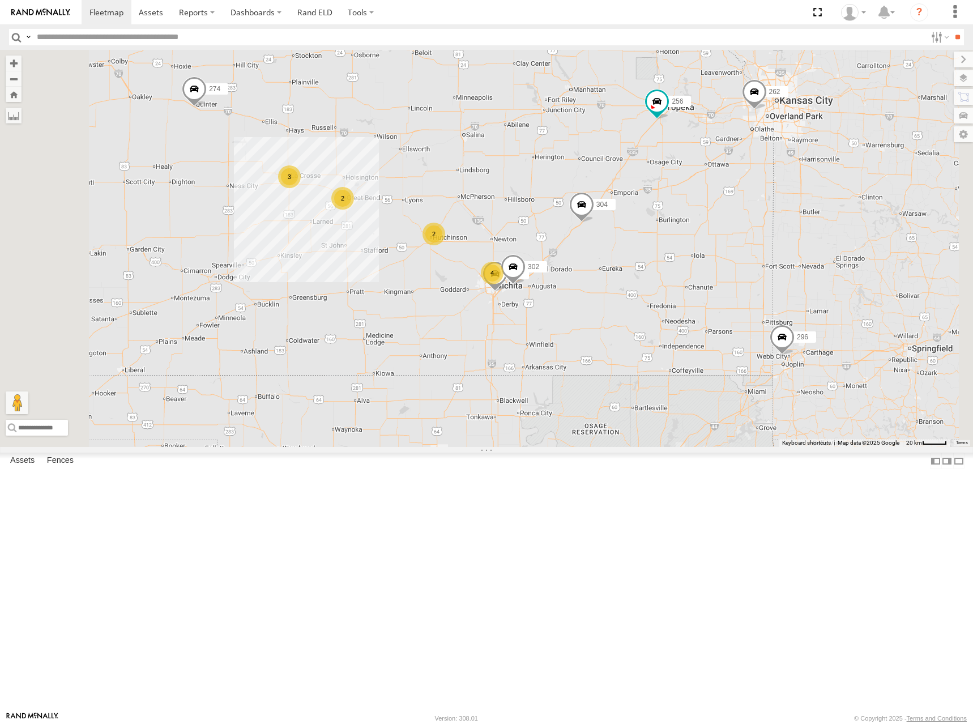
drag, startPoint x: 794, startPoint y: 321, endPoint x: 778, endPoint y: 322, distance: 15.9
click at [779, 322] on div "274 298 262 256 296 304 284 282 278 260 272 280 4 2 3 264 302 2" at bounding box center [486, 248] width 973 height 397
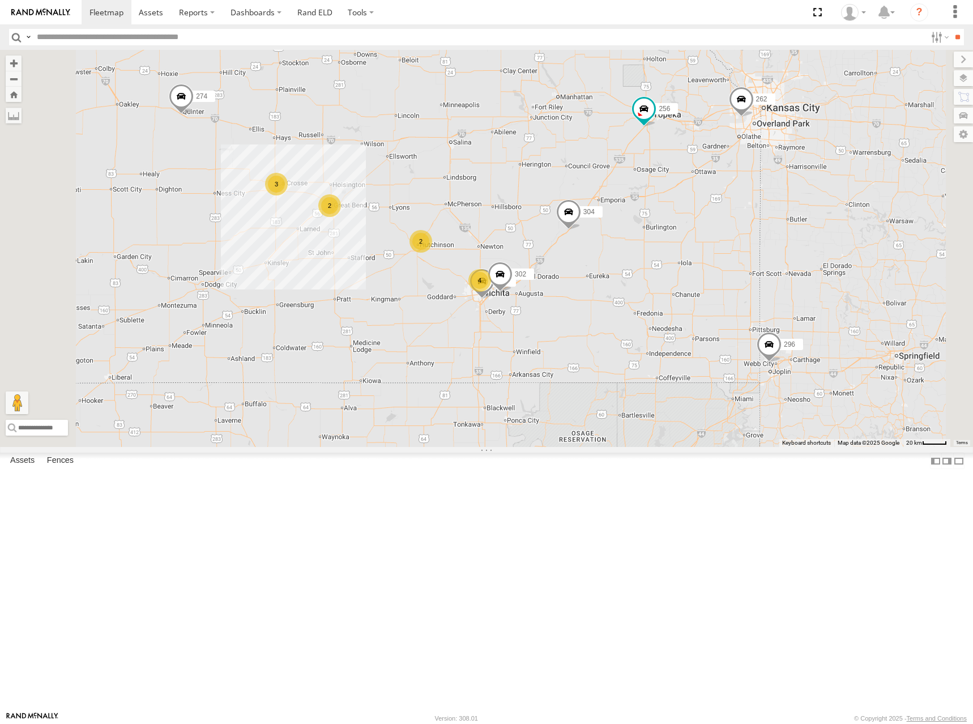
drag, startPoint x: 821, startPoint y: 332, endPoint x: 829, endPoint y: 323, distance: 12.0
click at [829, 323] on div "274 298 262 256 296 304 284 282 278 260 272 280 264 302 4 2 3 2" at bounding box center [486, 248] width 973 height 397
click at [636, 219] on div "274 298 262 256 296 304 284 282 278 260 272 280 264 302 4 2 3 2" at bounding box center [486, 248] width 973 height 397
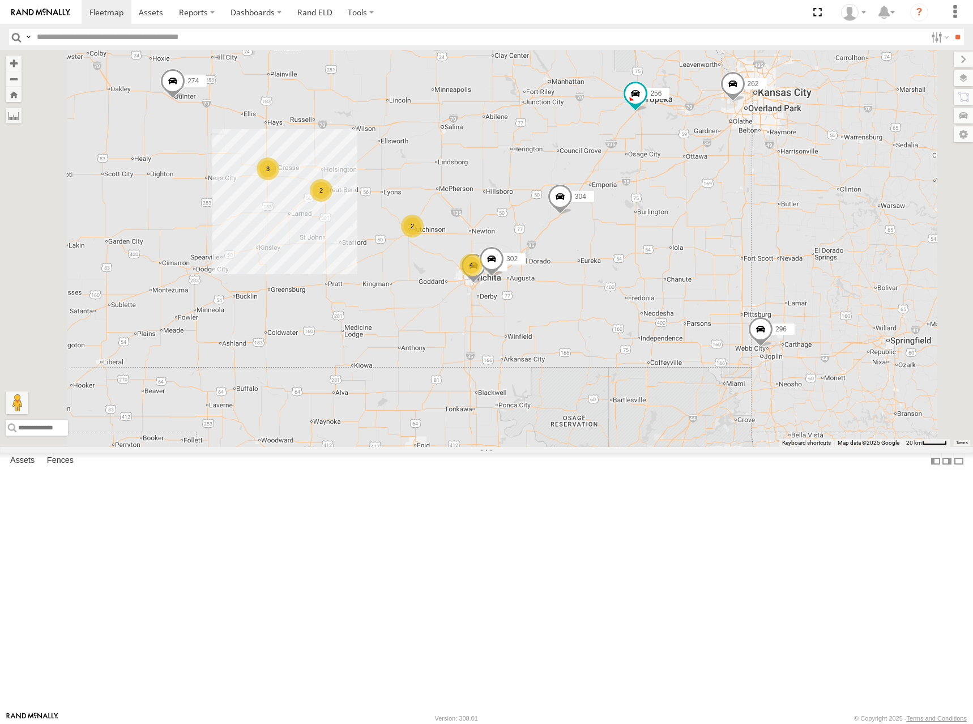
drag, startPoint x: 644, startPoint y: 251, endPoint x: 630, endPoint y: 232, distance: 23.1
click at [630, 232] on div "274 298 262 256 296 304 284 282 278 260 272 280 264 302 4 2 3 2" at bounding box center [486, 248] width 973 height 397
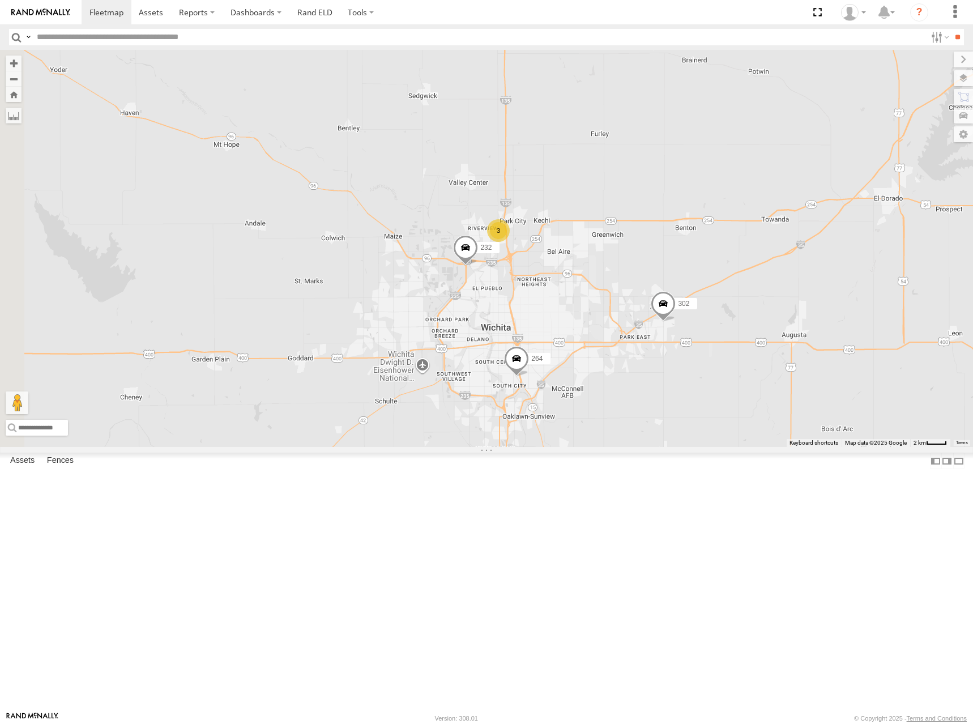
drag, startPoint x: 599, startPoint y: 357, endPoint x: 709, endPoint y: 324, distance: 115.2
click at [709, 324] on div "274 298 262 256 296 304 284 282 278 260 272 280 264 302 3 232" at bounding box center [486, 248] width 973 height 397
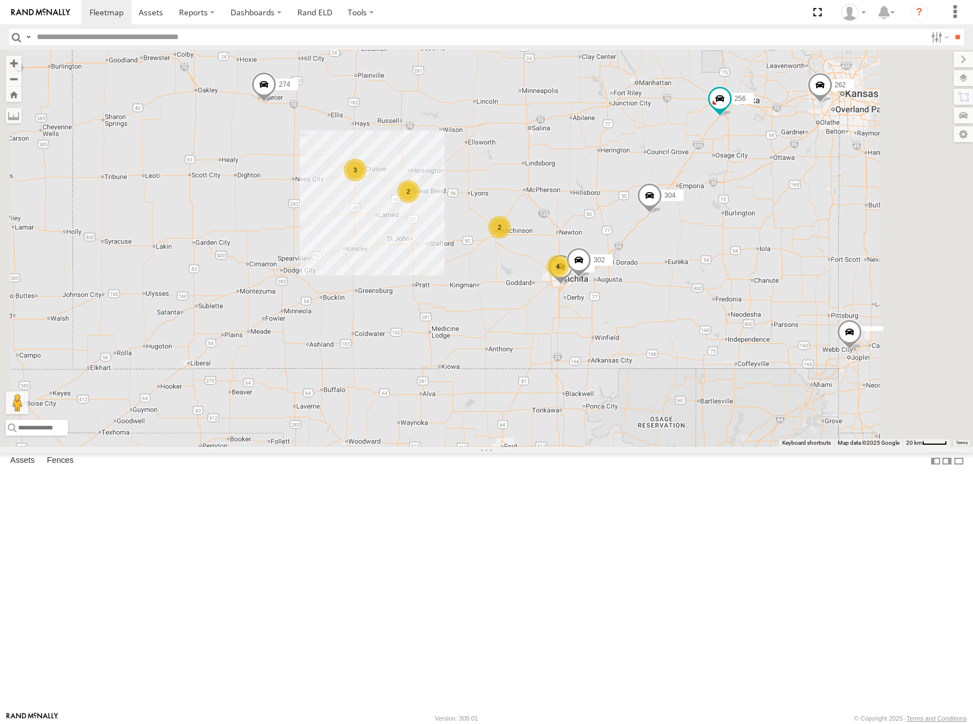
click at [650, 210] on div "274 298 262 256 304 264 302 4 2 3 2" at bounding box center [486, 248] width 973 height 397
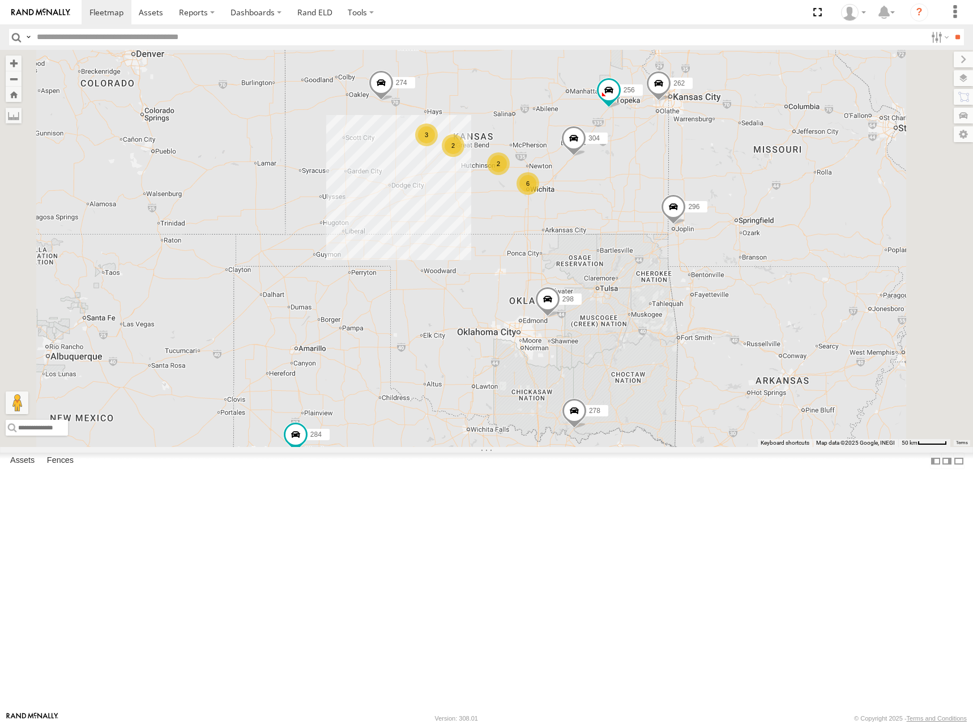
drag, startPoint x: 645, startPoint y: 208, endPoint x: 642, endPoint y: 221, distance: 14.0
click at [642, 221] on div "274 298 262 256 296 304 6 2 3 284 282 2 278" at bounding box center [486, 248] width 973 height 397
drag, startPoint x: 651, startPoint y: 190, endPoint x: 653, endPoint y: 222, distance: 31.8
click at [653, 222] on div "274 298 262 256 296 304 6 2 3 284 282 2 278" at bounding box center [486, 248] width 973 height 397
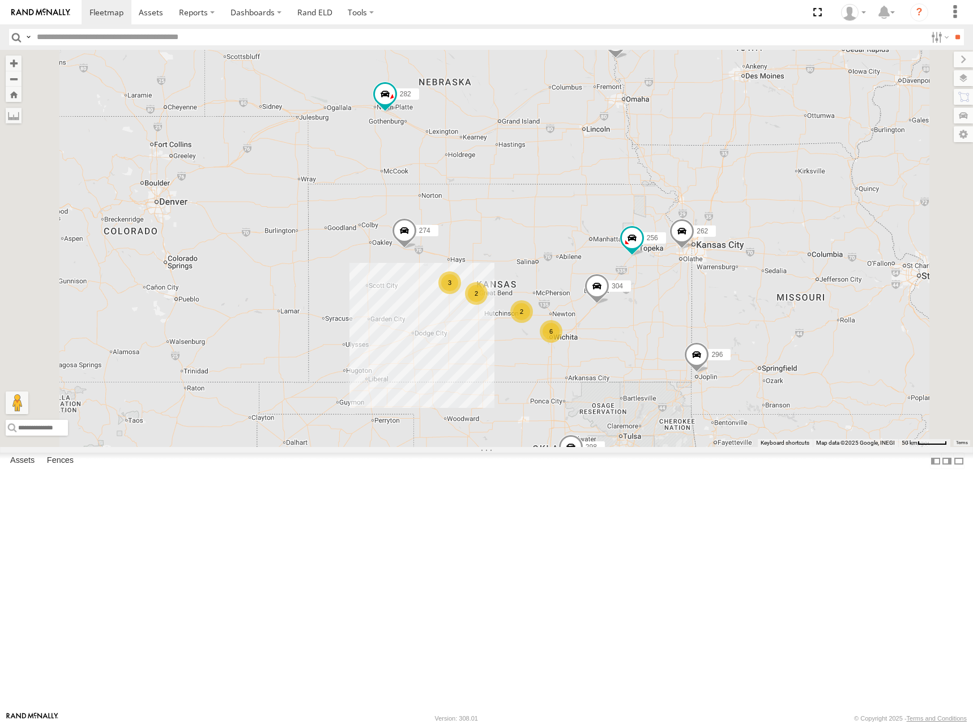
drag, startPoint x: 654, startPoint y: 166, endPoint x: 677, endPoint y: 283, distance: 118.3
click at [677, 283] on div "274 298 262 256 296 304 6 2 3 284 282 2 278 260" at bounding box center [486, 248] width 973 height 397
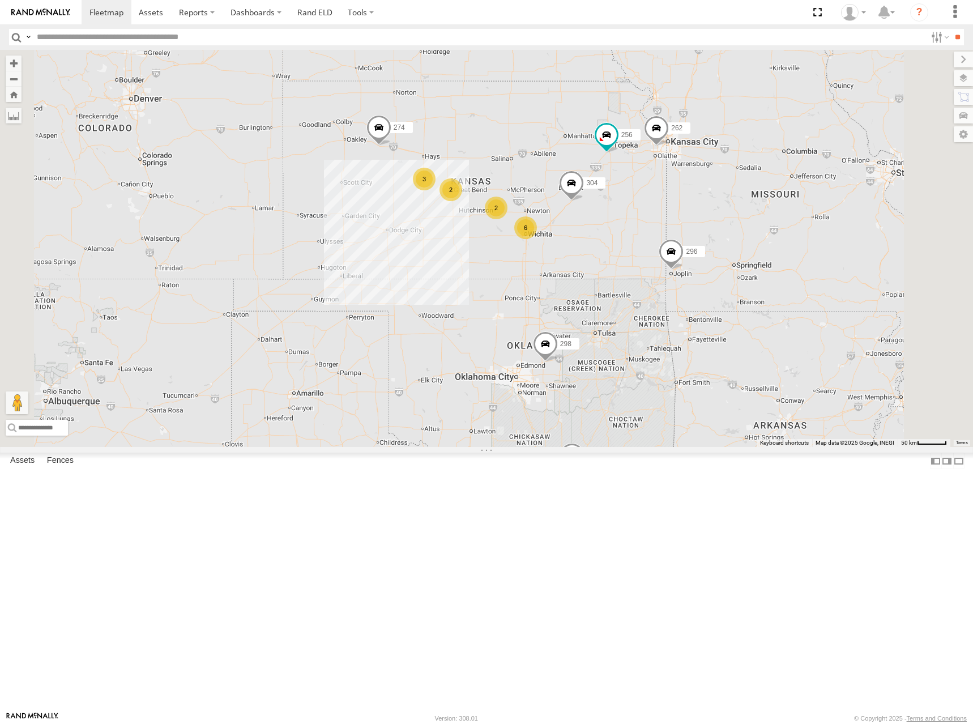
drag, startPoint x: 685, startPoint y: 307, endPoint x: 660, endPoint y: 202, distance: 107.8
click at [660, 202] on div "274 298 262 256 296 304 6 2 3 284 282 2 278 260" at bounding box center [486, 248] width 973 height 397
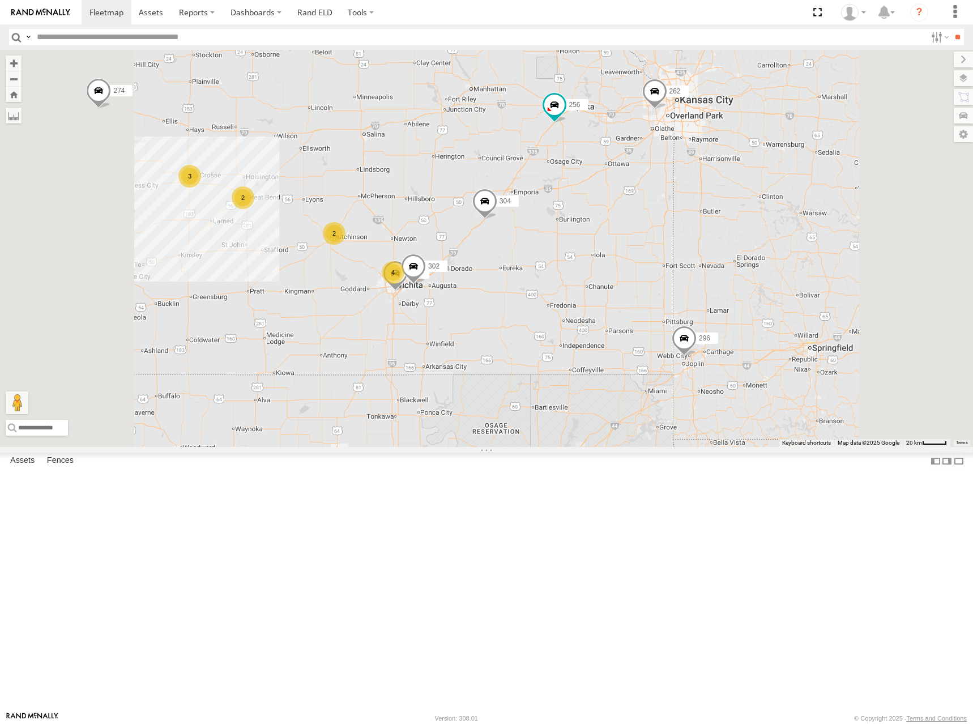
drag, startPoint x: 752, startPoint y: 271, endPoint x: 756, endPoint y: 280, distance: 9.9
click at [756, 280] on div "274 298 262 256 296 304 284 282 278 260 4 2 3 264 302 2" at bounding box center [486, 248] width 973 height 397
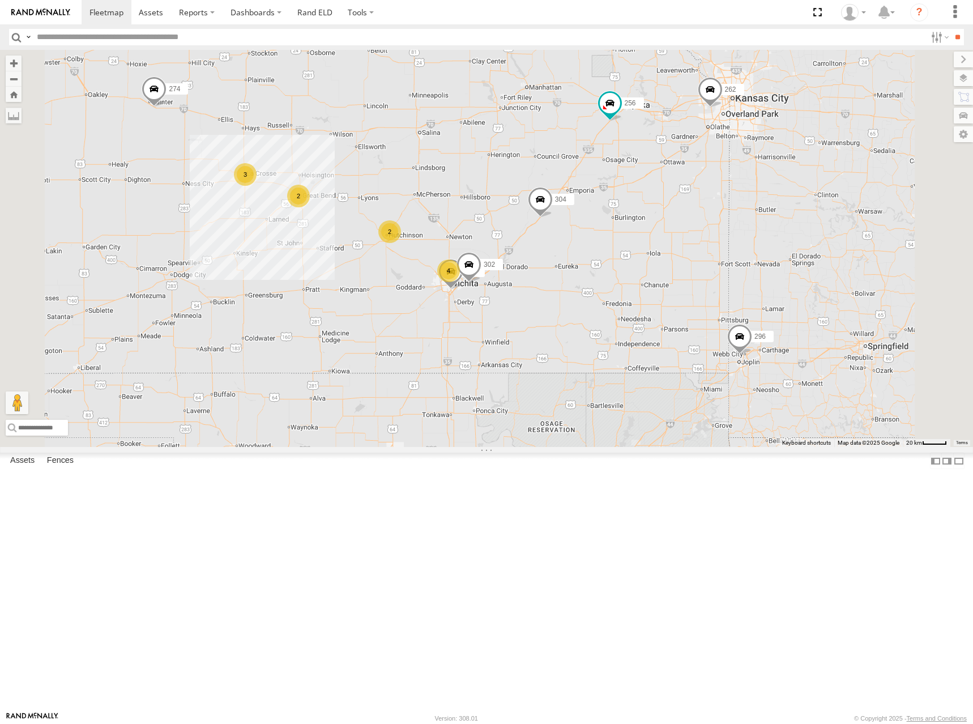
drag, startPoint x: 756, startPoint y: 288, endPoint x: 806, endPoint y: 275, distance: 51.5
click at [815, 285] on div "274 298 262 256 296 304 284 282 278 260 4 2 3 264 302 2" at bounding box center [486, 248] width 973 height 397
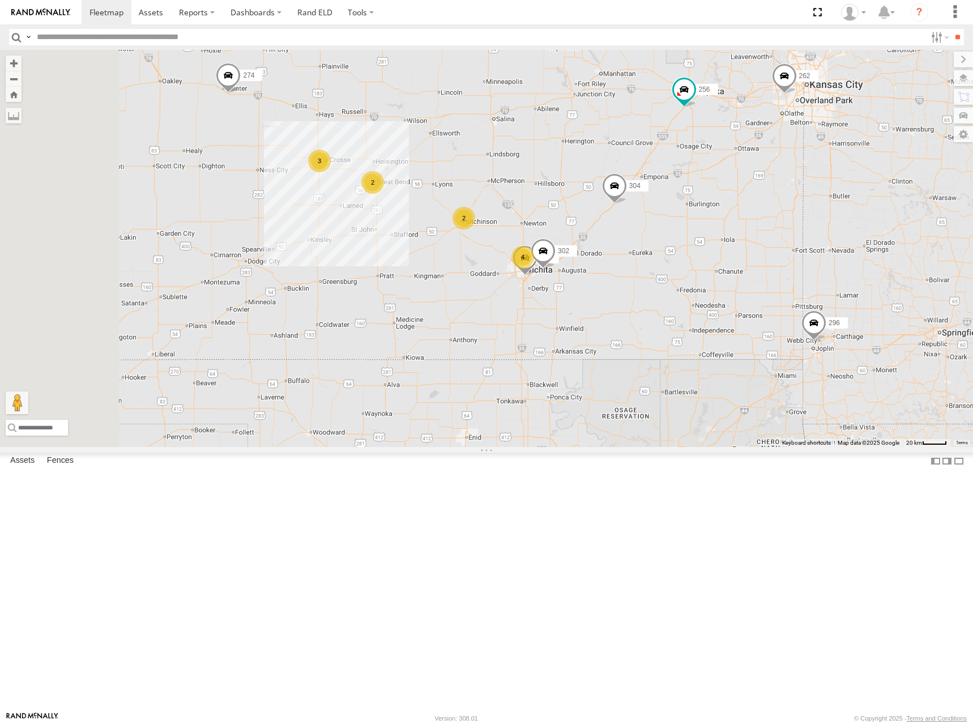
drag, startPoint x: 706, startPoint y: 272, endPoint x: 785, endPoint y: 257, distance: 80.7
click at [785, 257] on div "274 298 262 256 296 304 284 282 278 260 4 2 3 264 302 2" at bounding box center [486, 248] width 973 height 397
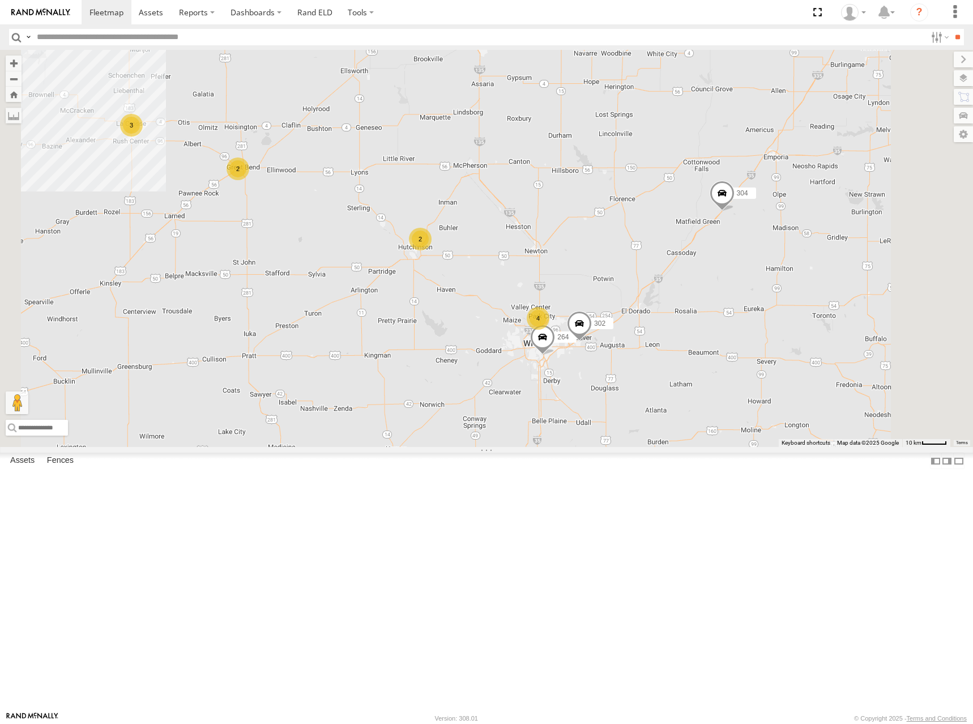
drag, startPoint x: 625, startPoint y: 290, endPoint x: 627, endPoint y: 220, distance: 70.2
click at [622, 222] on div "274 298 262 256 296 304 284 282 278 260 264 302 4 2 3 2" at bounding box center [486, 248] width 973 height 397
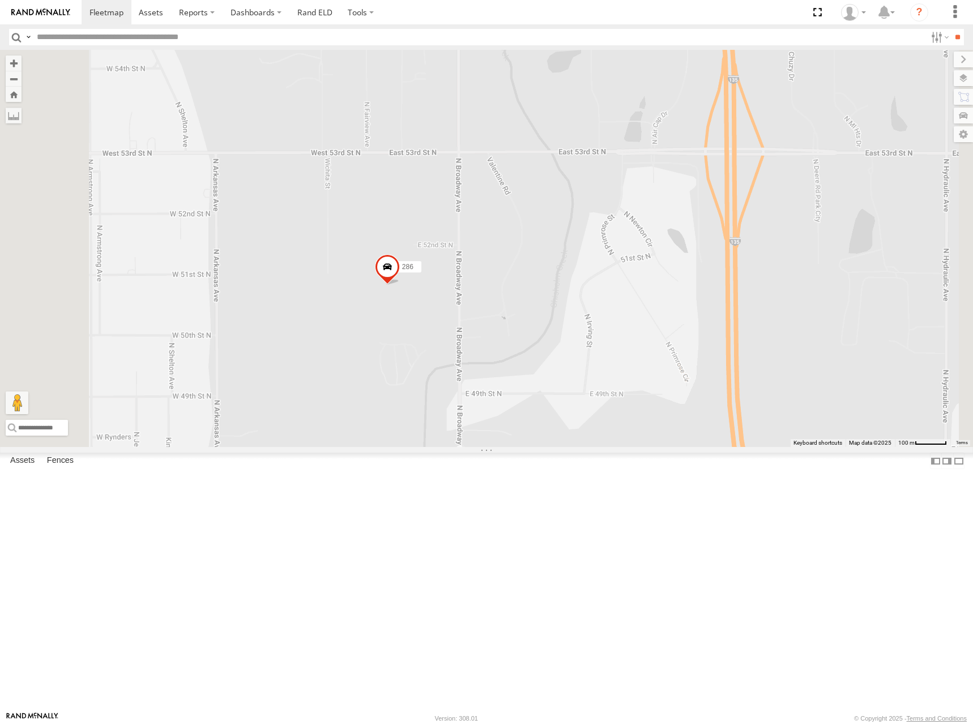
drag, startPoint x: 651, startPoint y: 297, endPoint x: 680, endPoint y: 395, distance: 102.7
click at [680, 395] on div "274 298 262 256 296 304 284 282 278 260 264 302 232 286" at bounding box center [486, 248] width 973 height 397
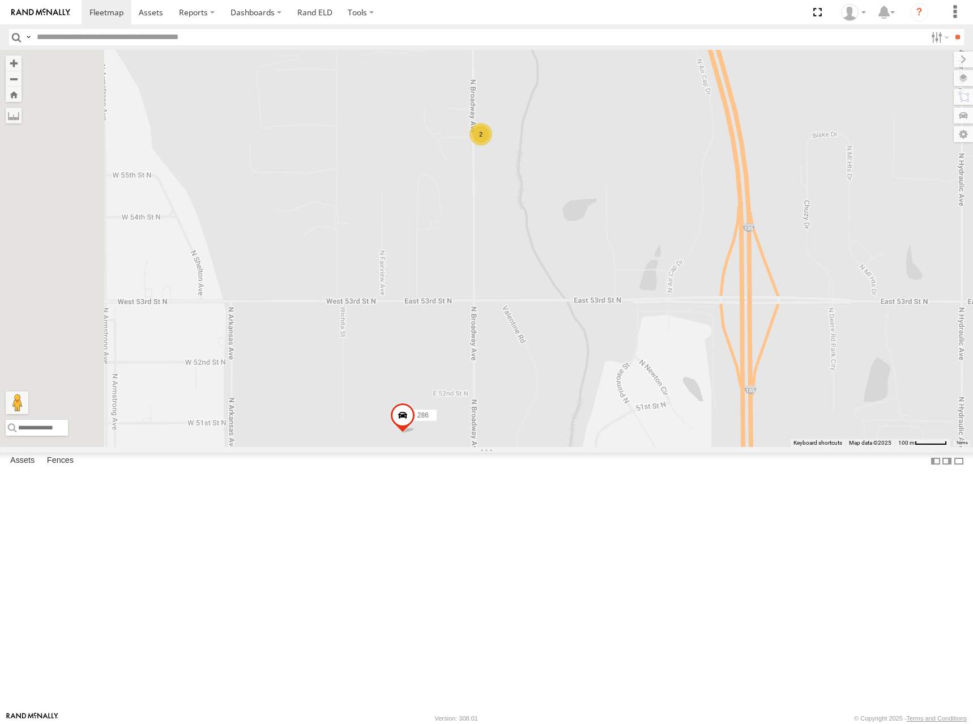
drag, startPoint x: 642, startPoint y: 241, endPoint x: 658, endPoint y: 388, distance: 147.5
click at [658, 388] on div "274 298 262 256 296 304 284 282 278 260 264 302 232 286 2" at bounding box center [486, 248] width 973 height 397
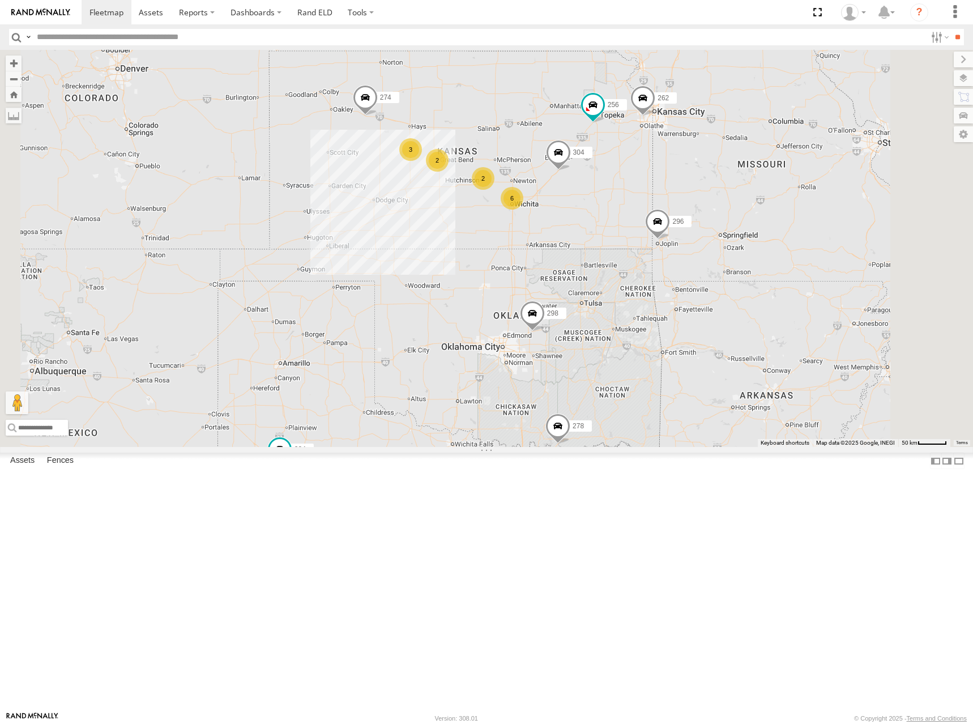
drag, startPoint x: 648, startPoint y: 212, endPoint x: 656, endPoint y: 232, distance: 21.9
click at [656, 232] on div "274 298 262 256 296 304 284 282 278 260 6 2 3 2" at bounding box center [486, 248] width 973 height 397
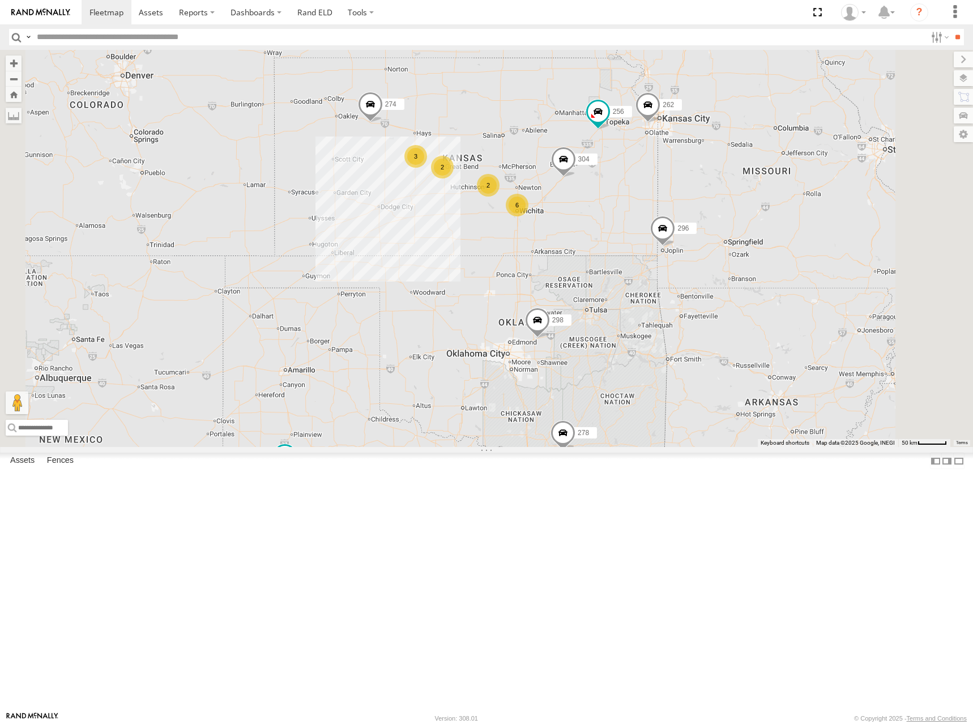
click at [650, 249] on div "274 298 262 256 296 304 284 282 278 260 6 2 3 2" at bounding box center [486, 248] width 973 height 397
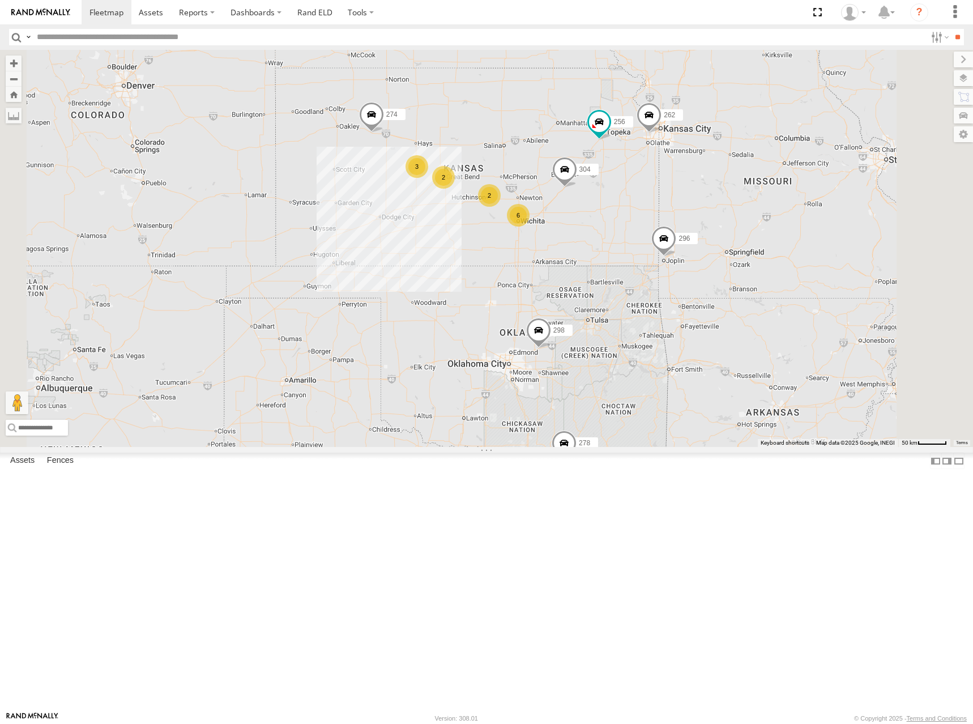
drag, startPoint x: 615, startPoint y: 220, endPoint x: 616, endPoint y: 232, distance: 11.4
click at [616, 232] on div "274 298 262 256 296 304 284 282 278 260 6 2 3 2" at bounding box center [486, 248] width 973 height 397
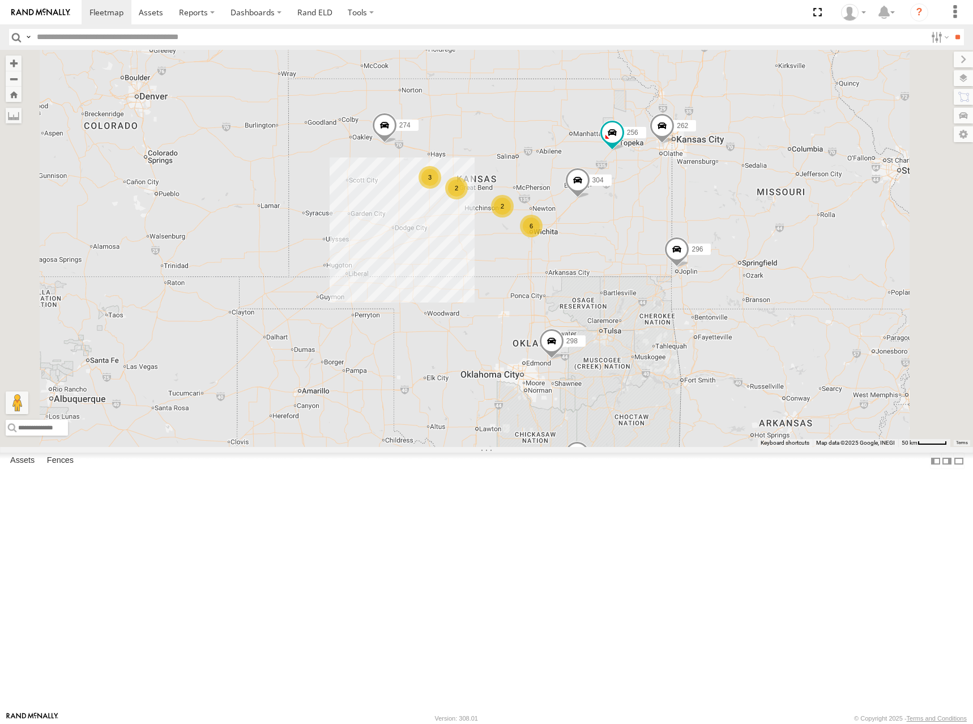
drag, startPoint x: 612, startPoint y: 217, endPoint x: 627, endPoint y: 221, distance: 15.1
click at [627, 221] on div "274 298 262 256 296 304 284 282 278 260 6 2 3 2" at bounding box center [486, 248] width 973 height 397
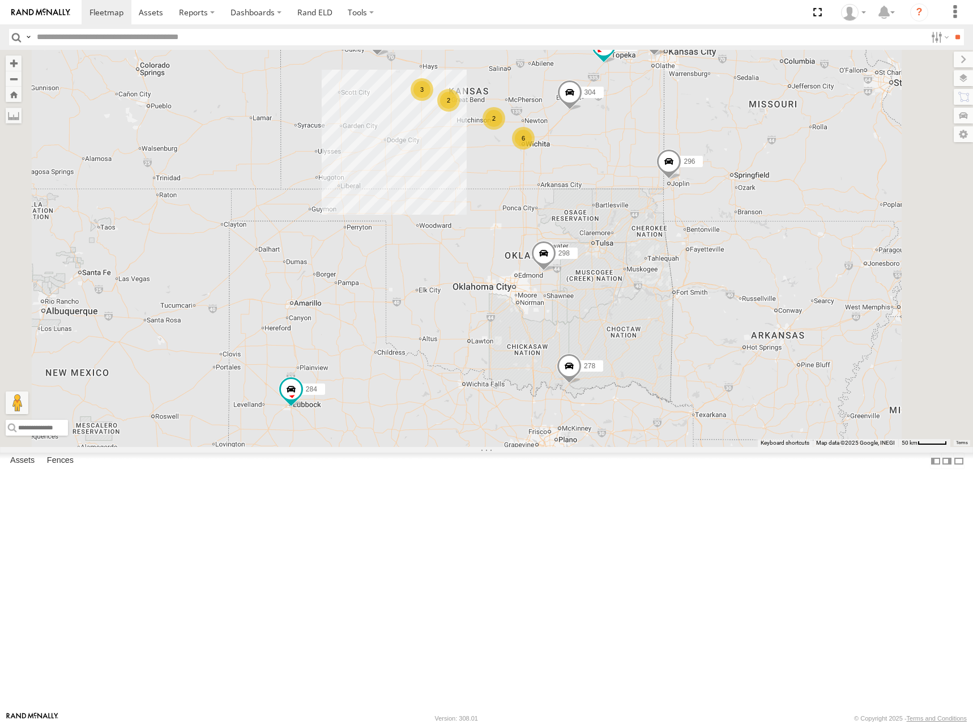
drag, startPoint x: 579, startPoint y: 471, endPoint x: 567, endPoint y: 384, distance: 88.0
click at [567, 384] on div "274 298 262 256 296 304 284 282 278 260 6 2 3 2" at bounding box center [486, 248] width 973 height 397
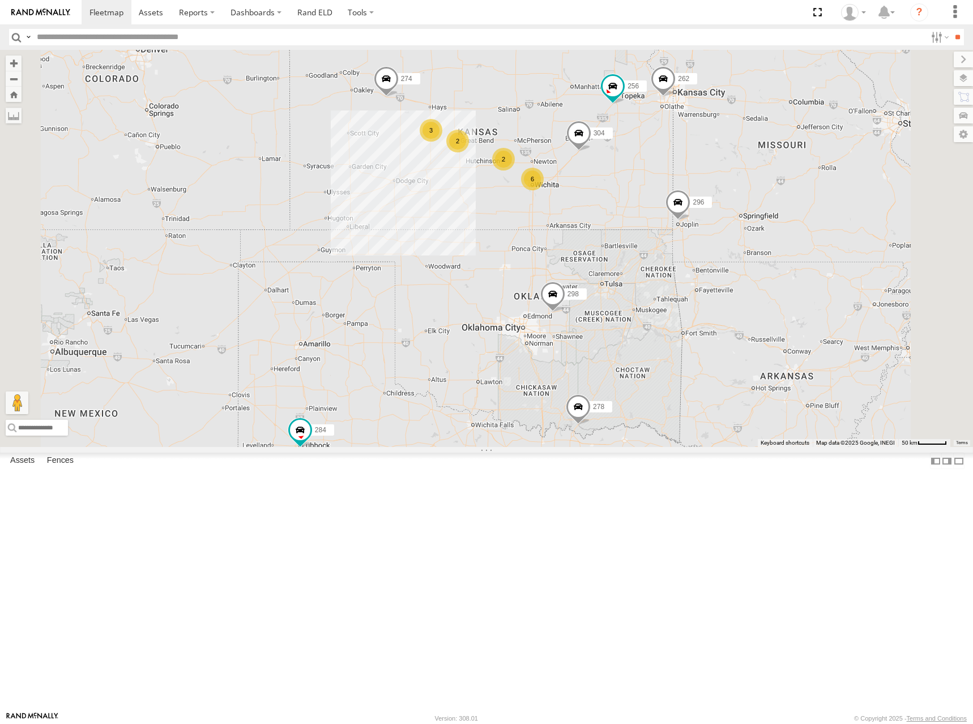
drag, startPoint x: 647, startPoint y: 154, endPoint x: 656, endPoint y: 199, distance: 45.6
click at [656, 199] on div "274 298 262 256 296 304 284 282 278 260 6 2 3 2" at bounding box center [486, 248] width 973 height 397
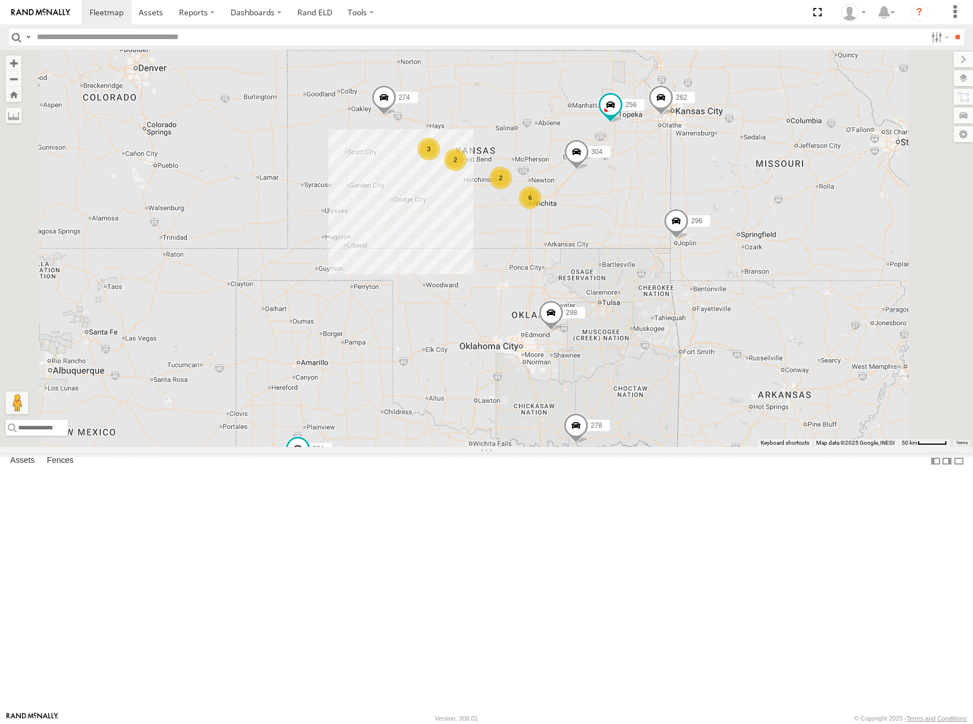
drag, startPoint x: 680, startPoint y: 150, endPoint x: 678, endPoint y: 170, distance: 19.9
click at [678, 170] on div "274 298 262 256 296 304 284 282 278 260 6 2 3 2" at bounding box center [486, 248] width 973 height 397
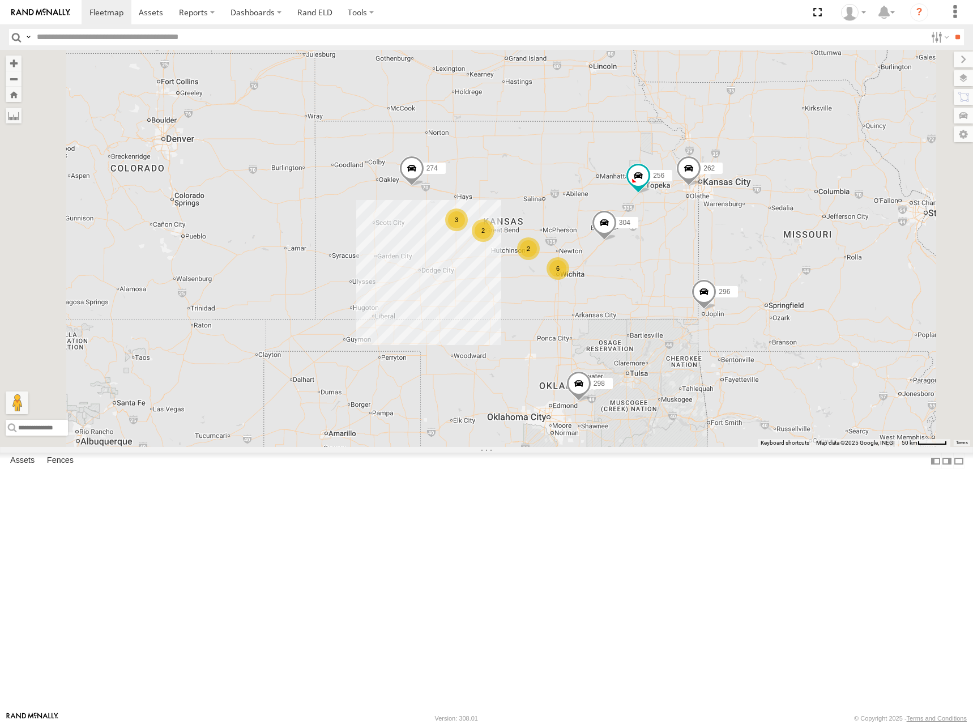
drag, startPoint x: 673, startPoint y: 176, endPoint x: 685, endPoint y: 224, distance: 49.5
click at [685, 224] on div "274 298 262 256 296 304 284 282 278 260 6 2 3 2" at bounding box center [486, 248] width 973 height 397
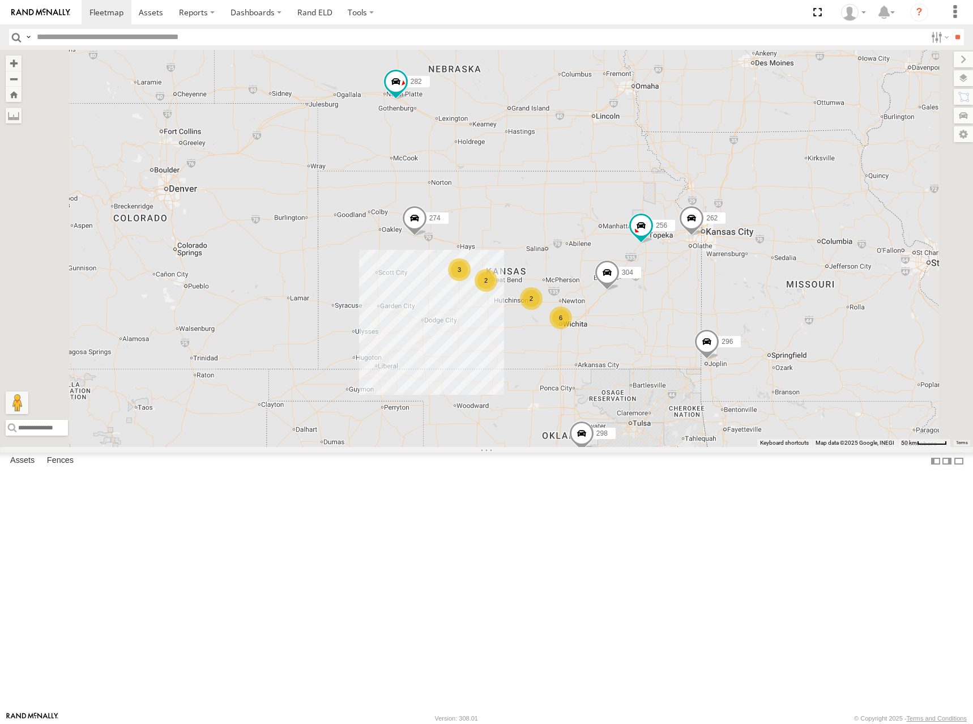
drag, startPoint x: 663, startPoint y: 180, endPoint x: 656, endPoint y: 208, distance: 28.7
click at [656, 208] on div "274 298 262 256 296 304 284 282 278 260 6 2 3 2" at bounding box center [486, 248] width 973 height 397
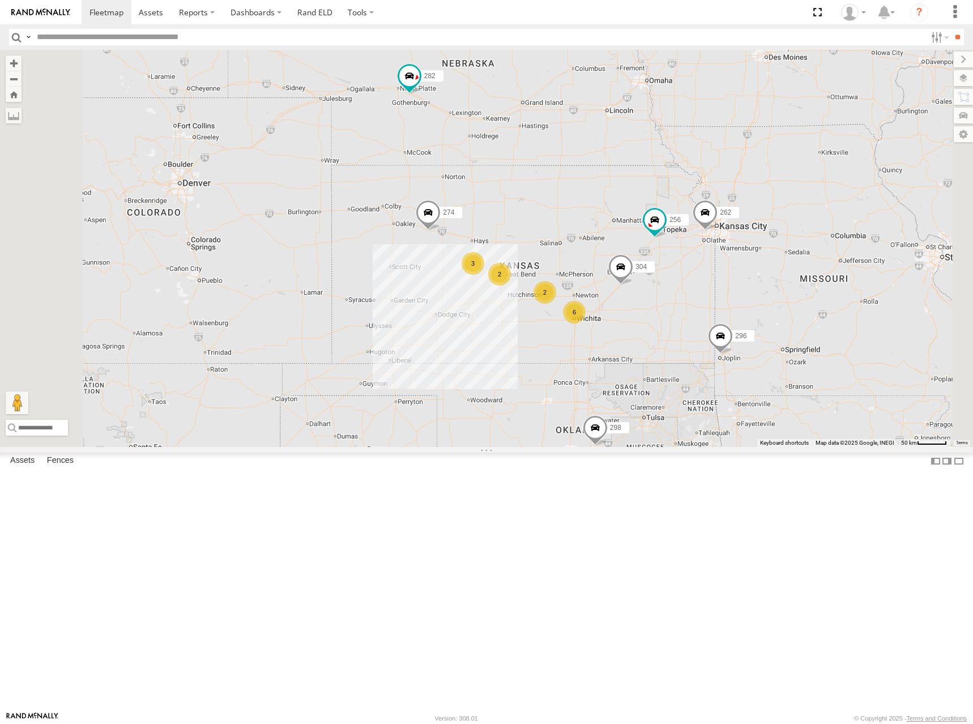
drag, startPoint x: 680, startPoint y: 232, endPoint x: 693, endPoint y: 224, distance: 15.5
click at [693, 224] on div "274 298 262 256 296 304 284 282 278 260 6 2 3 2" at bounding box center [486, 248] width 973 height 397
click at [675, 181] on div "274 298 262 256 296 304 284 282 278 260 6 2 3 2" at bounding box center [486, 248] width 973 height 397
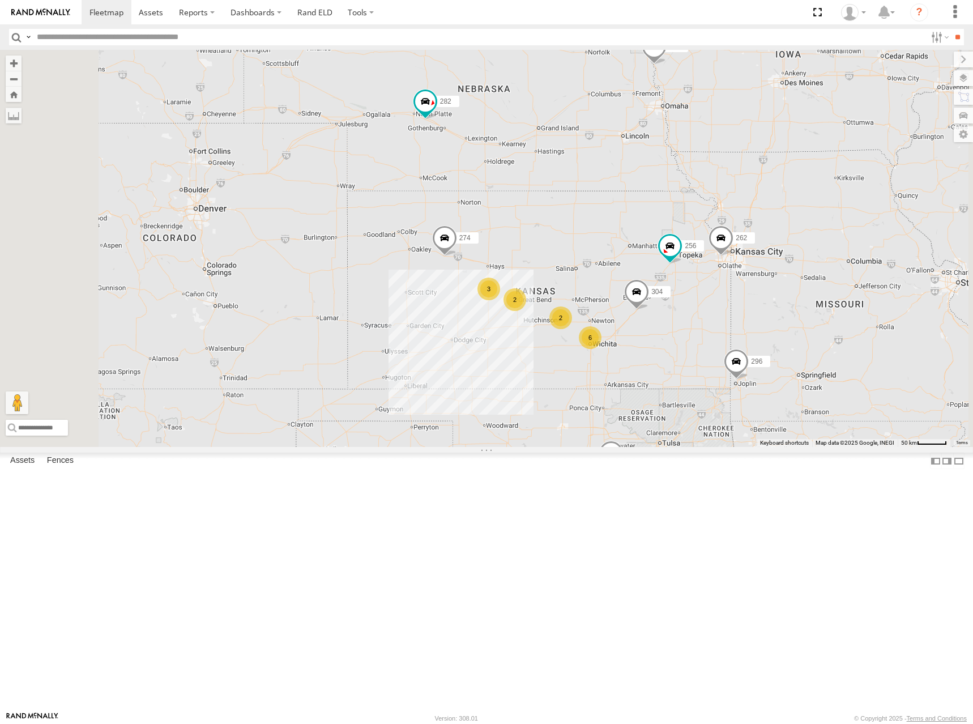
drag, startPoint x: 674, startPoint y: 176, endPoint x: 690, endPoint y: 203, distance: 32.2
click at [690, 203] on div "274 298 262 256 296 304 284 282 278 260 6 2 3 2" at bounding box center [486, 248] width 973 height 397
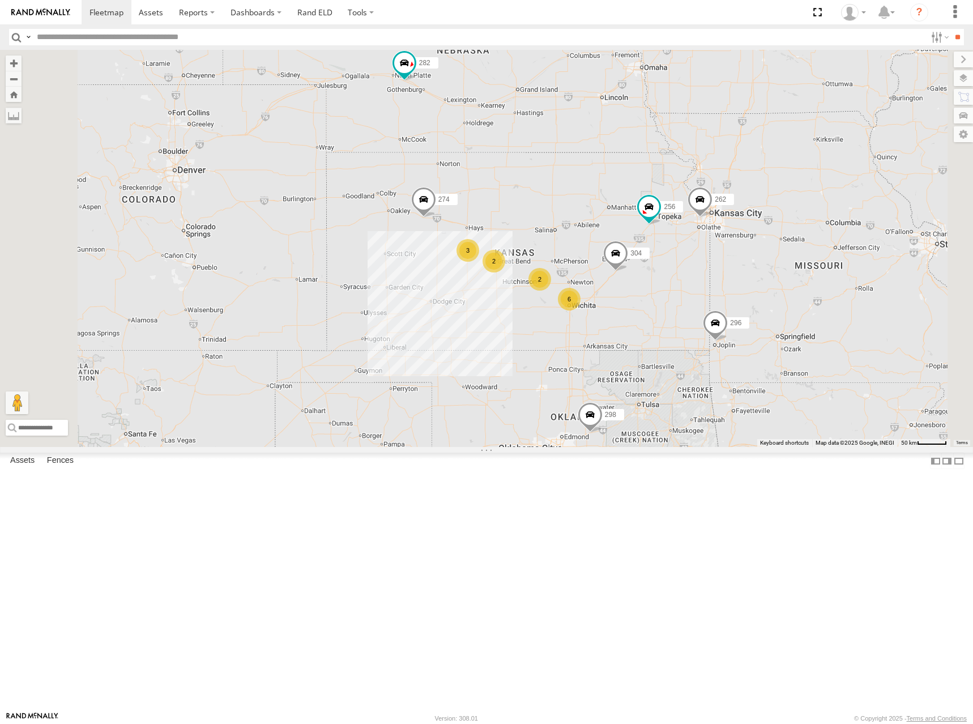
drag, startPoint x: 697, startPoint y: 225, endPoint x: 676, endPoint y: 185, distance: 45.6
click at [676, 185] on div "274 298 262 256 296 304 284 282 278 260 6 2 3 2" at bounding box center [486, 248] width 973 height 397
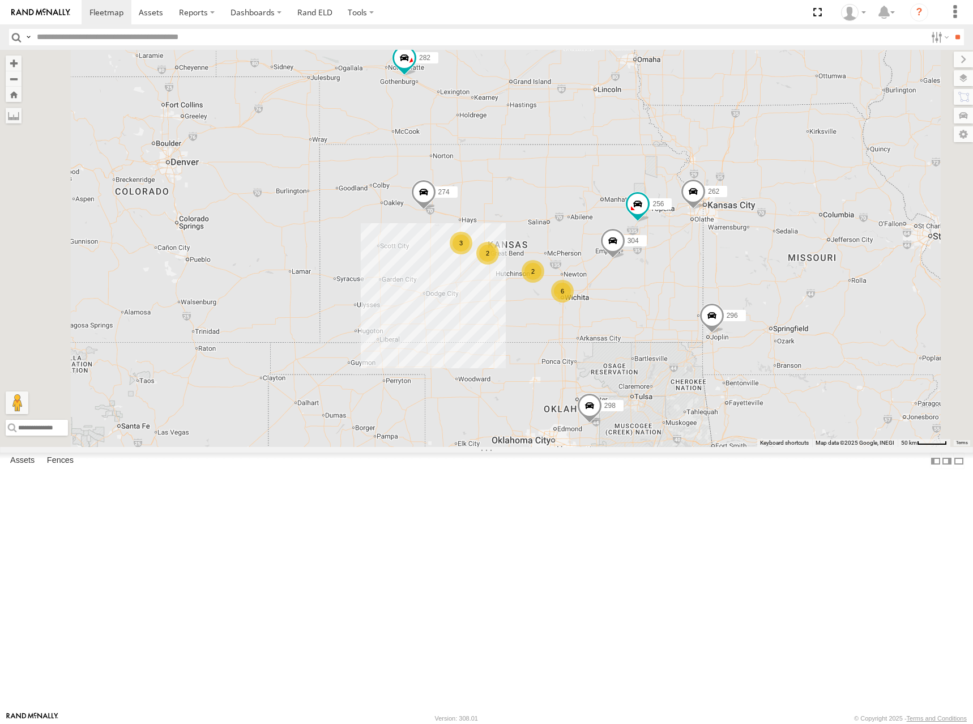
drag, startPoint x: 695, startPoint y: 274, endPoint x: 670, endPoint y: 231, distance: 50.0
click at [670, 231] on div "274 298 262 256 296 304 284 282 278 260 6 2 3 2" at bounding box center [486, 248] width 973 height 397
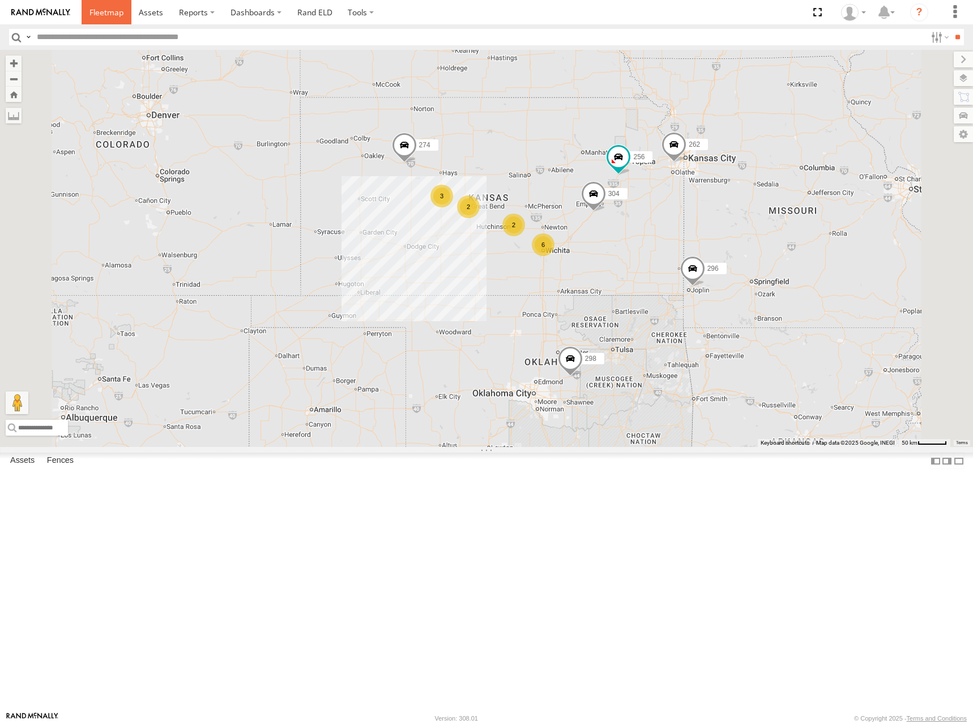
click at [87, 11] on link at bounding box center [107, 12] width 50 height 24
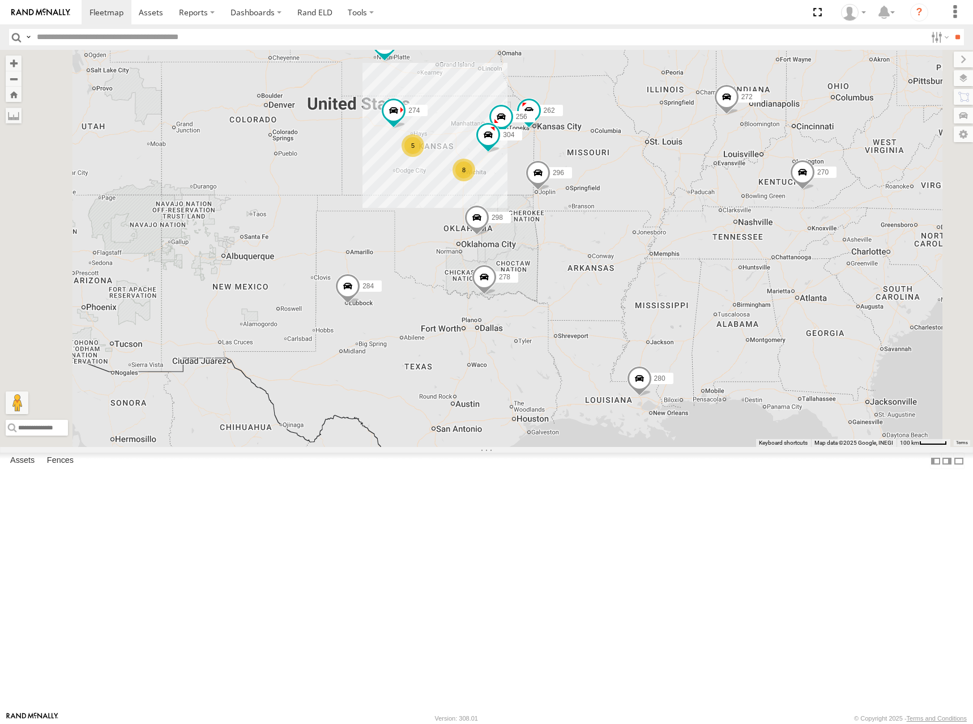
drag, startPoint x: 563, startPoint y: 248, endPoint x: 656, endPoint y: 211, distance: 100.4
click at [656, 211] on div "274 8 5 298 270 262 272 280 256 296 304 284 282 278 260" at bounding box center [486, 248] width 973 height 397
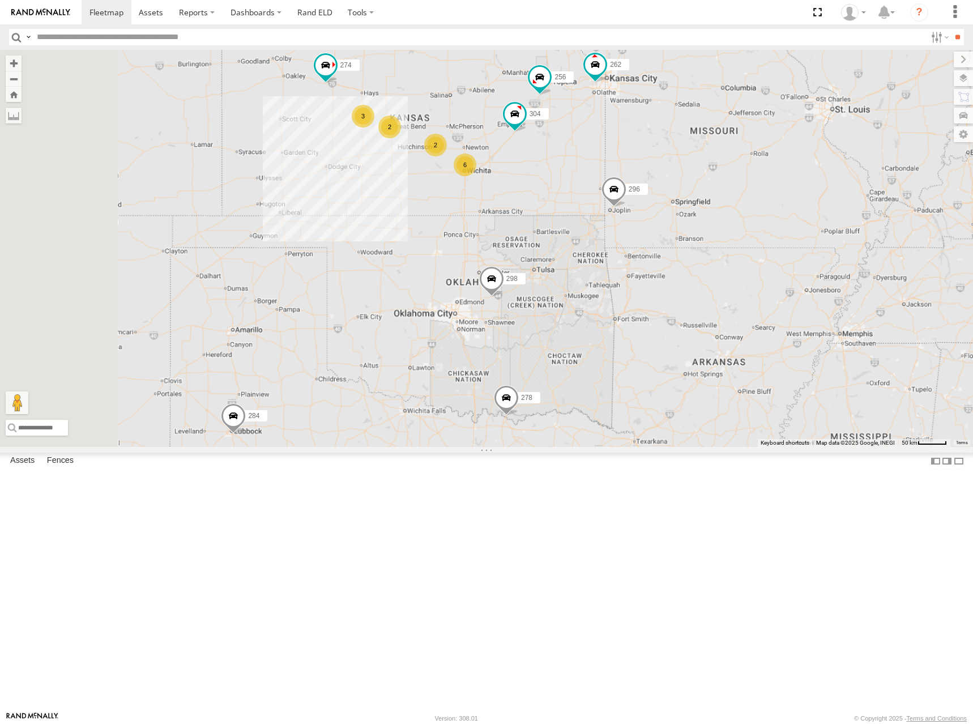
drag, startPoint x: 660, startPoint y: 289, endPoint x: 704, endPoint y: 254, distance: 56.0
click at [704, 254] on div "274 298 270 262 272 280 256 296 304 284 282 278 260 6 2 3 2" at bounding box center [486, 248] width 973 height 397
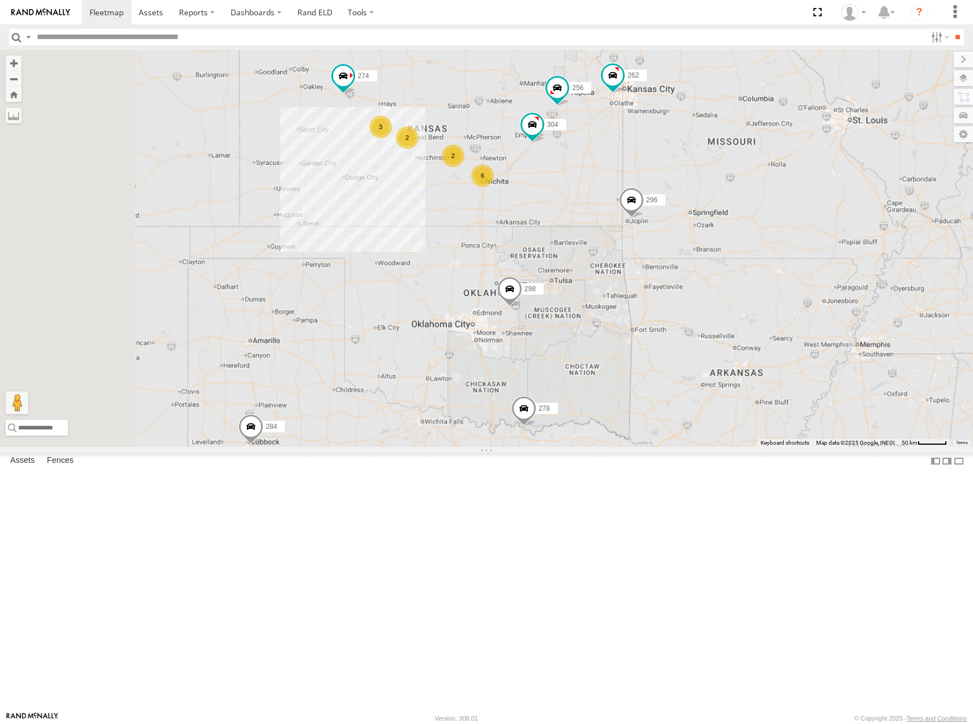
drag, startPoint x: 597, startPoint y: 149, endPoint x: 612, endPoint y: 160, distance: 18.2
click at [612, 160] on div "274 298 270 262 272 280 256 296 304 284 282 278 260 6 2 3 2" at bounding box center [486, 248] width 973 height 397
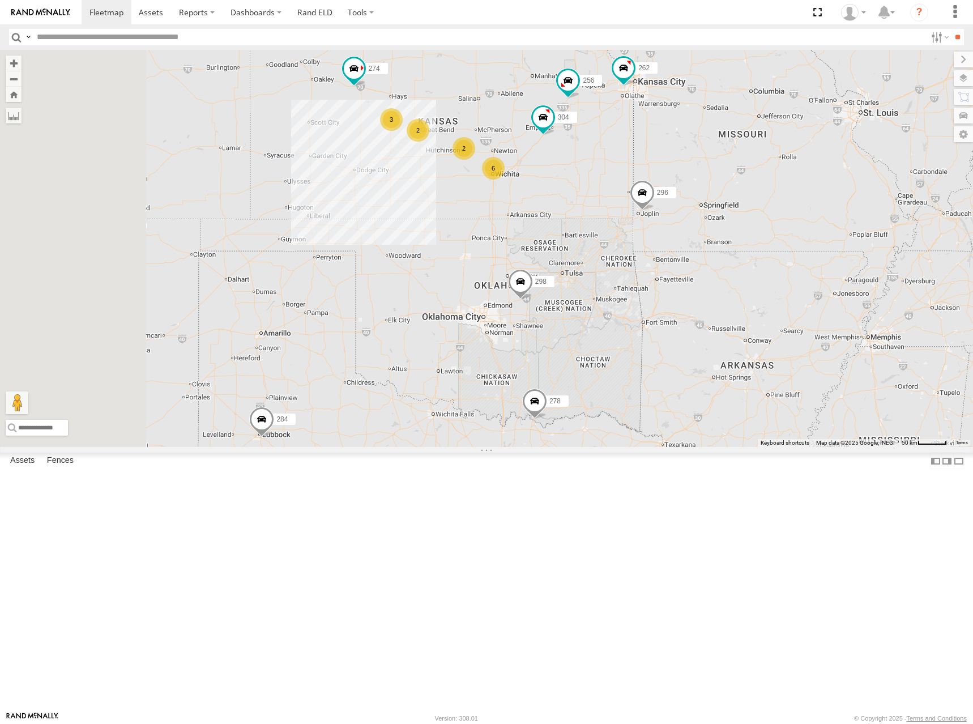
drag, startPoint x: 650, startPoint y: 186, endPoint x: 672, endPoint y: 177, distance: 23.1
click at [665, 179] on div "274 298 270 262 272 280 256 296 304 284 282 278 260 6 2 3 2" at bounding box center [486, 248] width 973 height 397
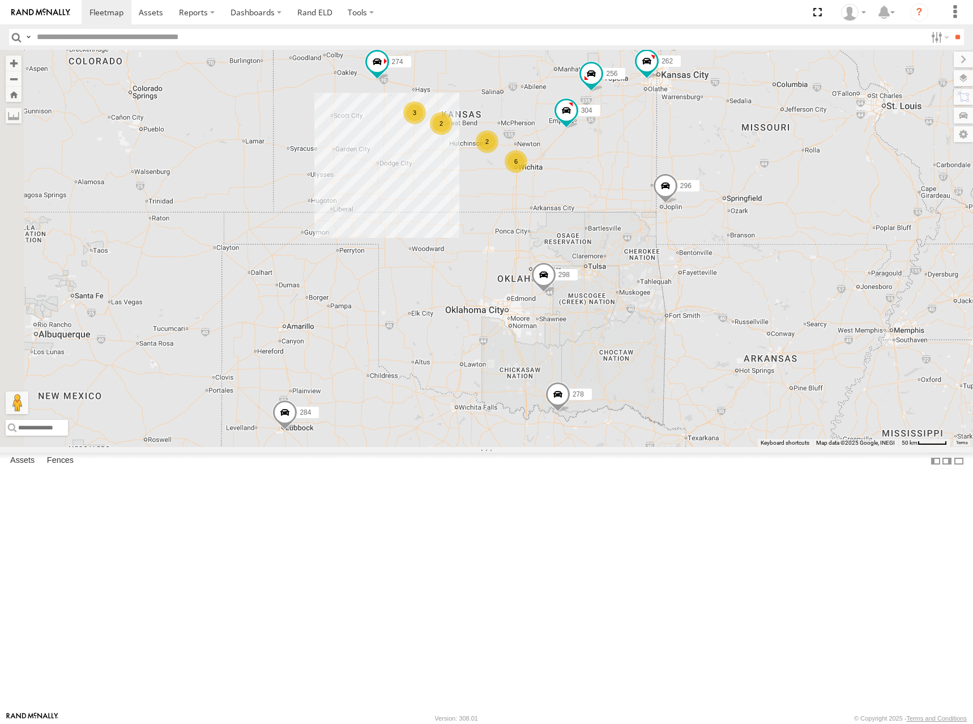
click at [673, 169] on div "274 298 270 262 272 280 256 296 304 284 282 278 260 6 2 3 2" at bounding box center [486, 248] width 973 height 397
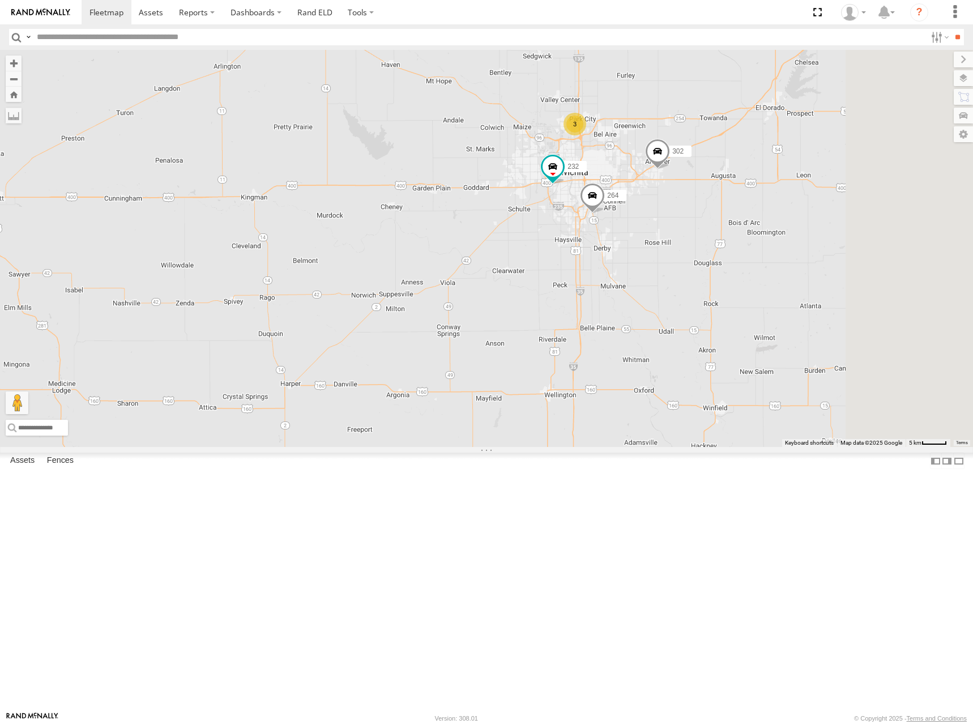
drag, startPoint x: 688, startPoint y: 279, endPoint x: 643, endPoint y: 226, distance: 68.7
click at [643, 226] on div "274 298 270 262 272 280 256 296 304 284 282 278 260 232 264 302 266 294 3 2" at bounding box center [486, 248] width 973 height 397
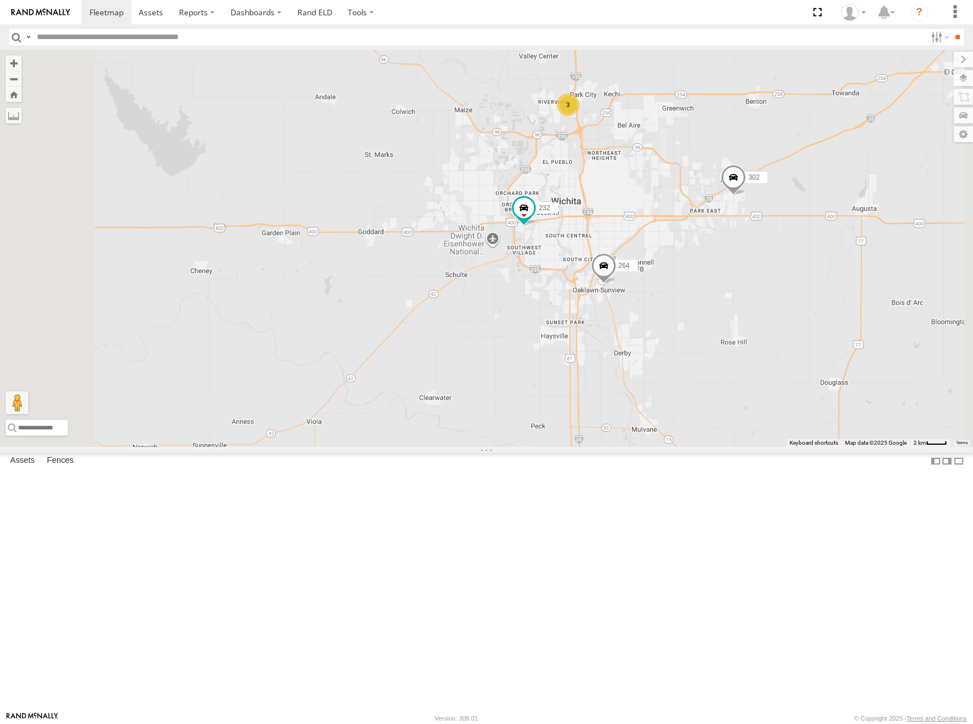
drag, startPoint x: 759, startPoint y: 240, endPoint x: 760, endPoint y: 284, distance: 44.2
click at [760, 284] on div "274 298 270 262 272 280 256 296 304 284 282 278 260 232 264 302 266 294 3" at bounding box center [486, 248] width 973 height 397
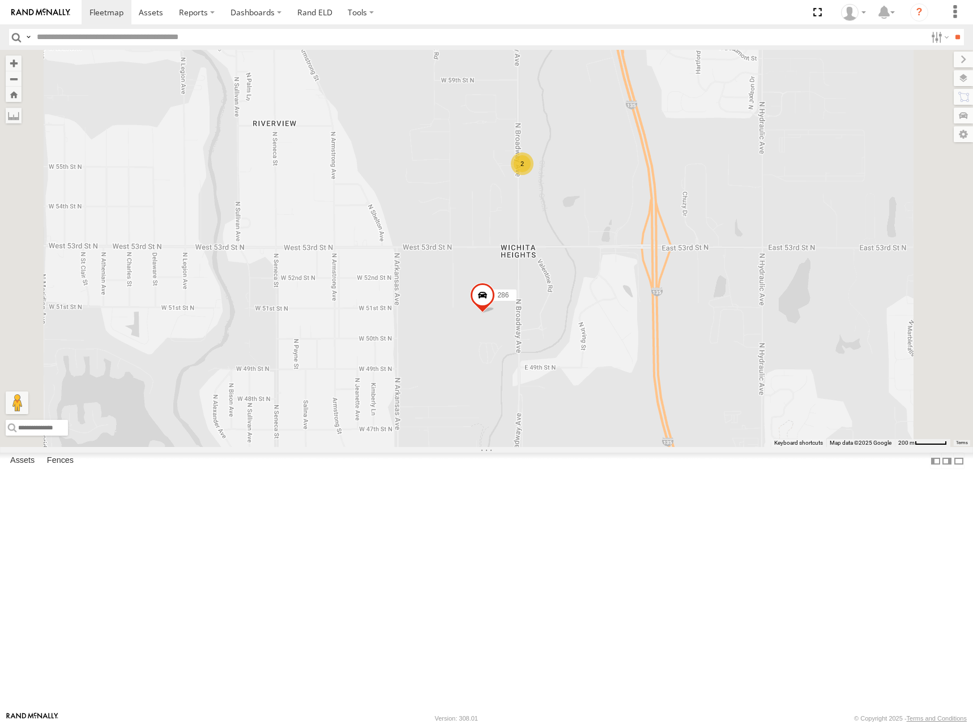
drag, startPoint x: 682, startPoint y: 306, endPoint x: 714, endPoint y: 287, distance: 37.1
click at [714, 287] on div "274 298 270 262 272 280 256 296 304 284 282 278 260 232 264 302 266 294 286 2" at bounding box center [486, 248] width 973 height 397
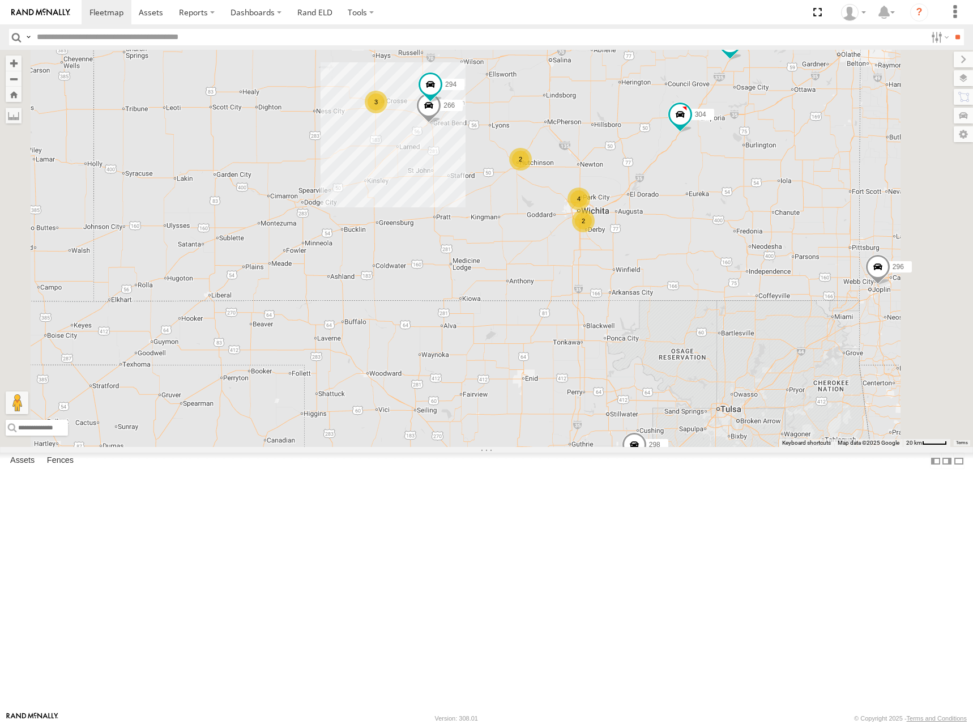
drag, startPoint x: 618, startPoint y: 187, endPoint x: 696, endPoint y: 240, distance: 93.8
click at [696, 240] on div "274 298 270 262 272 280 256 296 304 284 282 278 260 266 294 4 2 3 2" at bounding box center [486, 248] width 973 height 397
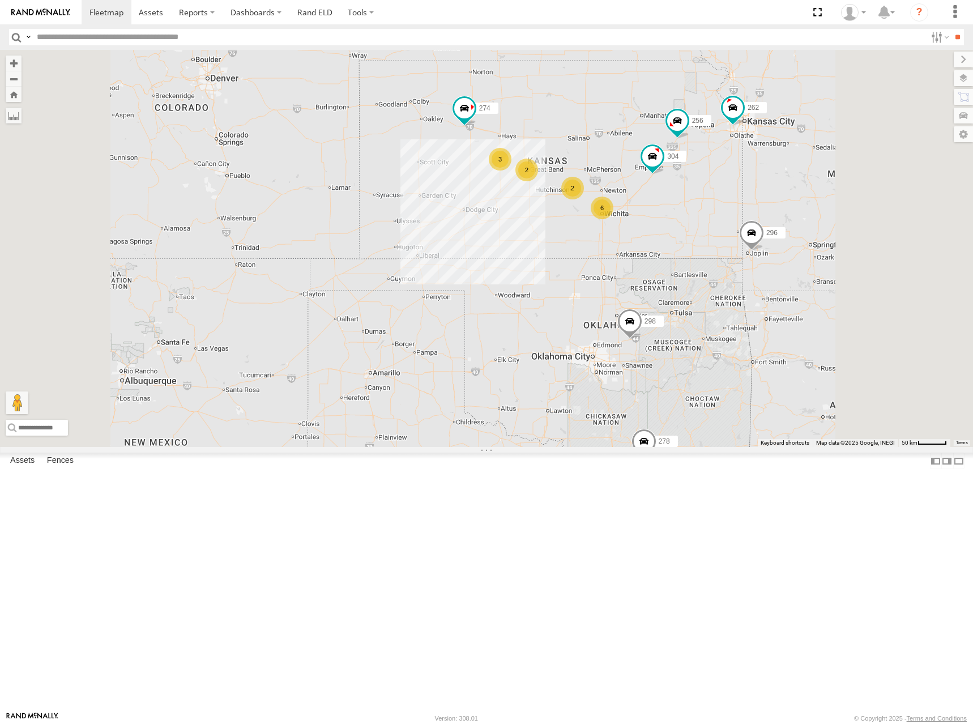
drag, startPoint x: 745, startPoint y: 220, endPoint x: 727, endPoint y: 226, distance: 19.5
click at [727, 226] on div "274 298 270 262 272 280 256 296 304 284 282 278 260 6 2 3 2" at bounding box center [486, 248] width 973 height 397
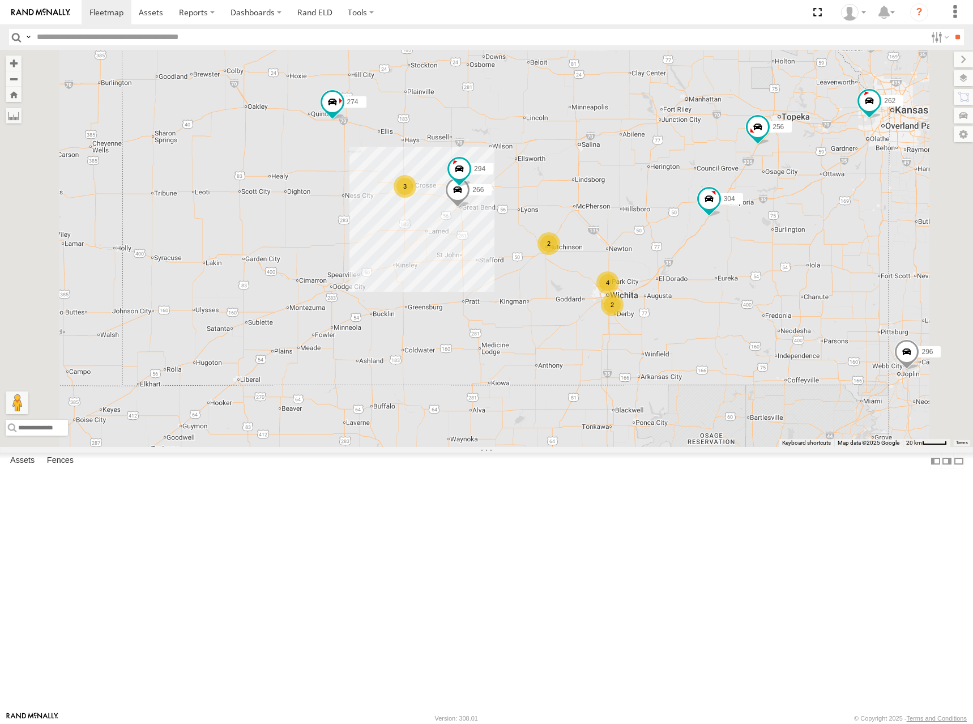
drag, startPoint x: 657, startPoint y: 248, endPoint x: 619, endPoint y: 249, distance: 38.5
click at [619, 249] on div "274 298 270 262 272 280 256 296 304 284 282 278 260 4 2 3 2 266 294" at bounding box center [486, 248] width 973 height 397
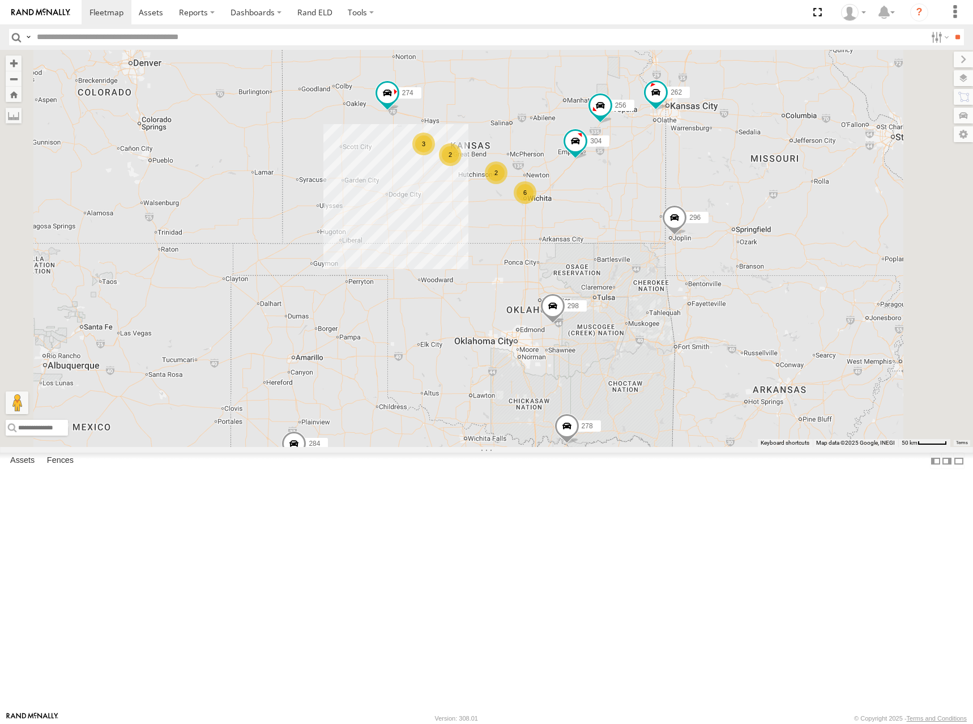
drag, startPoint x: 630, startPoint y: 201, endPoint x: 629, endPoint y: 207, distance: 5.8
click at [629, 207] on div "274 298 270 262 272 280 256 296 304 284 282 278 260 6 2 3 2" at bounding box center [486, 248] width 973 height 397
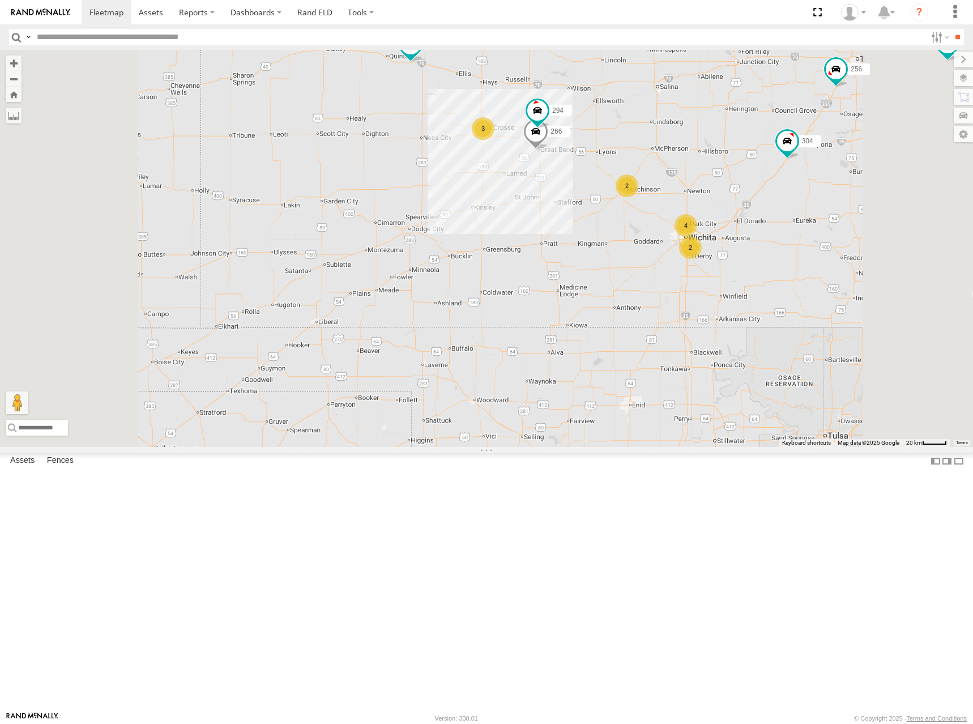
drag, startPoint x: 842, startPoint y: 156, endPoint x: 785, endPoint y: 165, distance: 57.9
click at [785, 165] on div "274 298 270 262 272 280 256 296 304 284 282 278 260 266 294 4 2 3 2" at bounding box center [486, 248] width 973 height 397
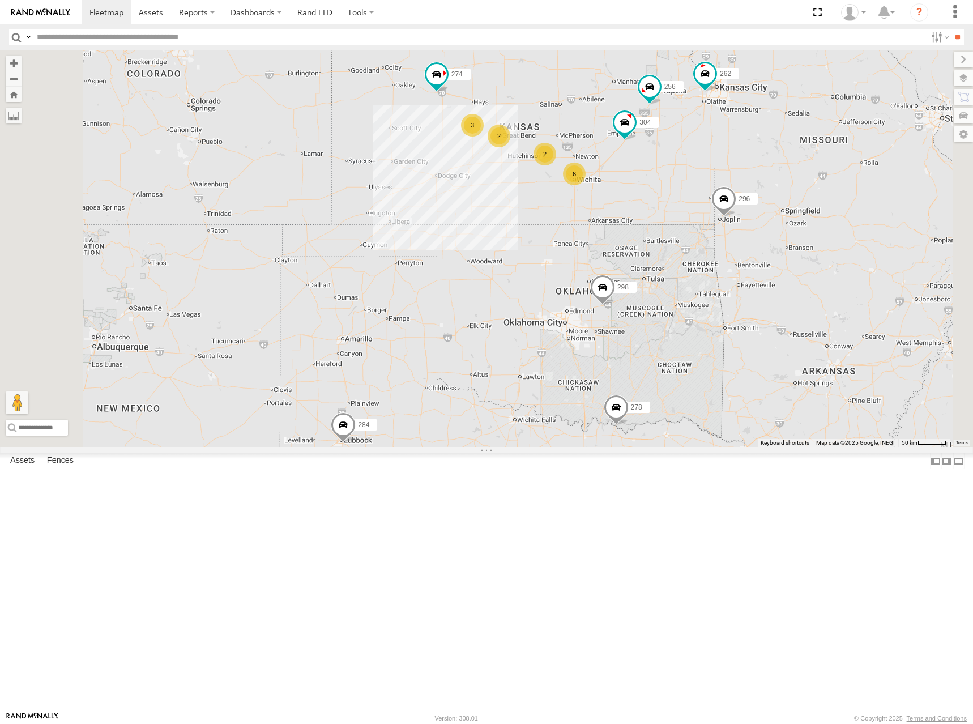
drag, startPoint x: 741, startPoint y: 159, endPoint x: 711, endPoint y: 193, distance: 44.5
click at [711, 193] on div "274 298 270 262 272 280 256 296 304 284 282 278 260 6 2 3 2" at bounding box center [486, 248] width 973 height 397
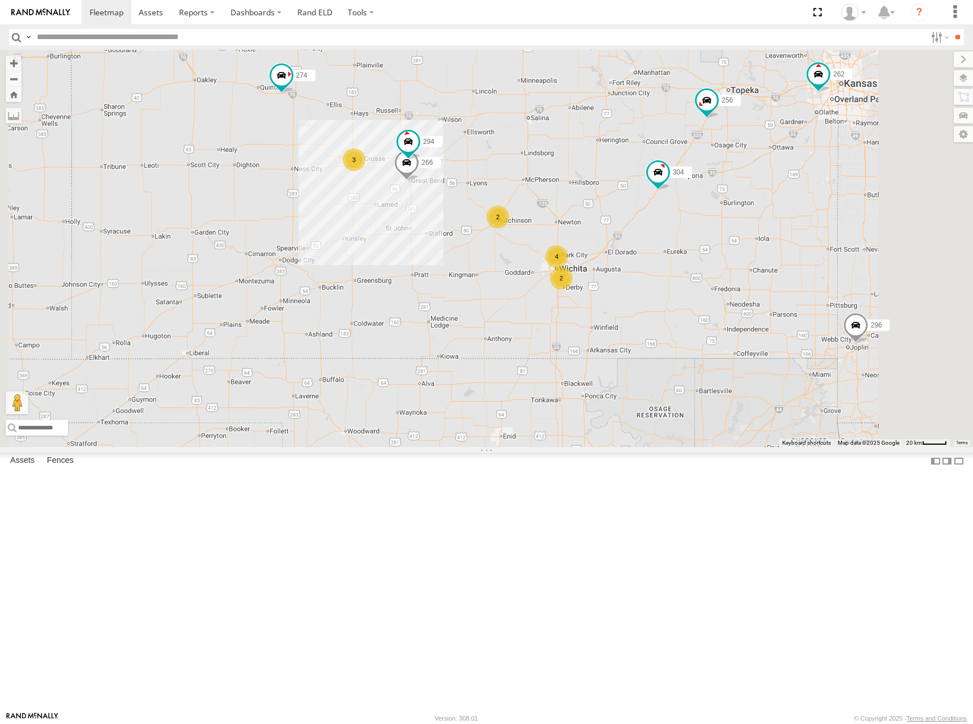
drag, startPoint x: 672, startPoint y: 215, endPoint x: 646, endPoint y: 217, distance: 26.1
click at [646, 217] on div "274 298 270 262 272 280 256 296 304 284 282 278 260 4 2 3 2 266 294" at bounding box center [486, 248] width 973 height 397
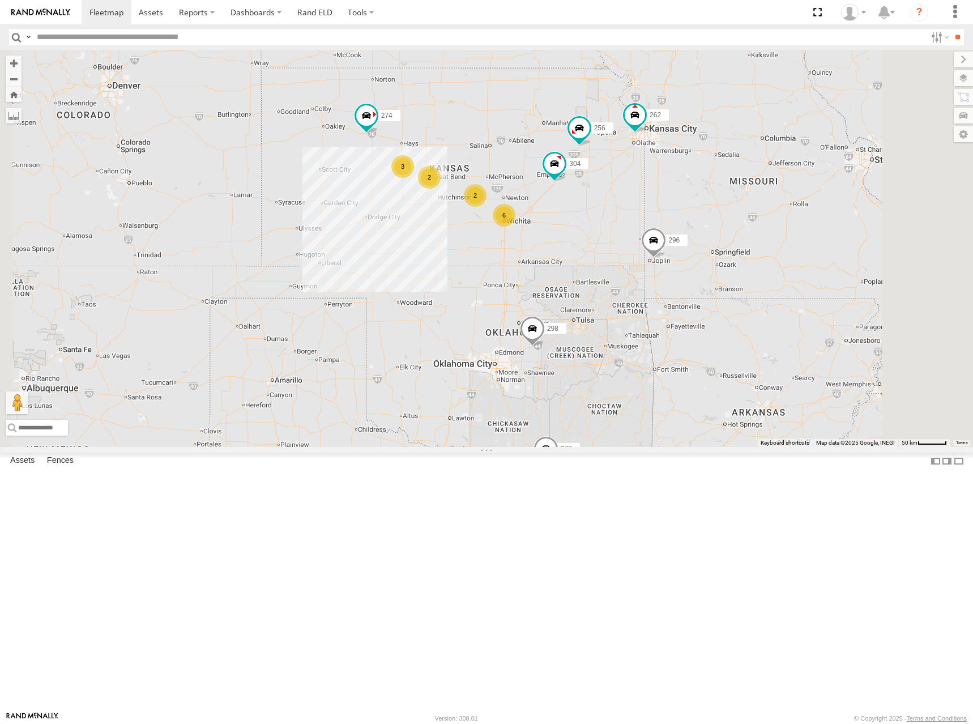
drag, startPoint x: 626, startPoint y: 169, endPoint x: 616, endPoint y: 214, distance: 46.4
click at [616, 214] on div "274 298 270 262 272 280 256 296 304 284 282 278 260 6 2 3 2" at bounding box center [486, 248] width 973 height 397
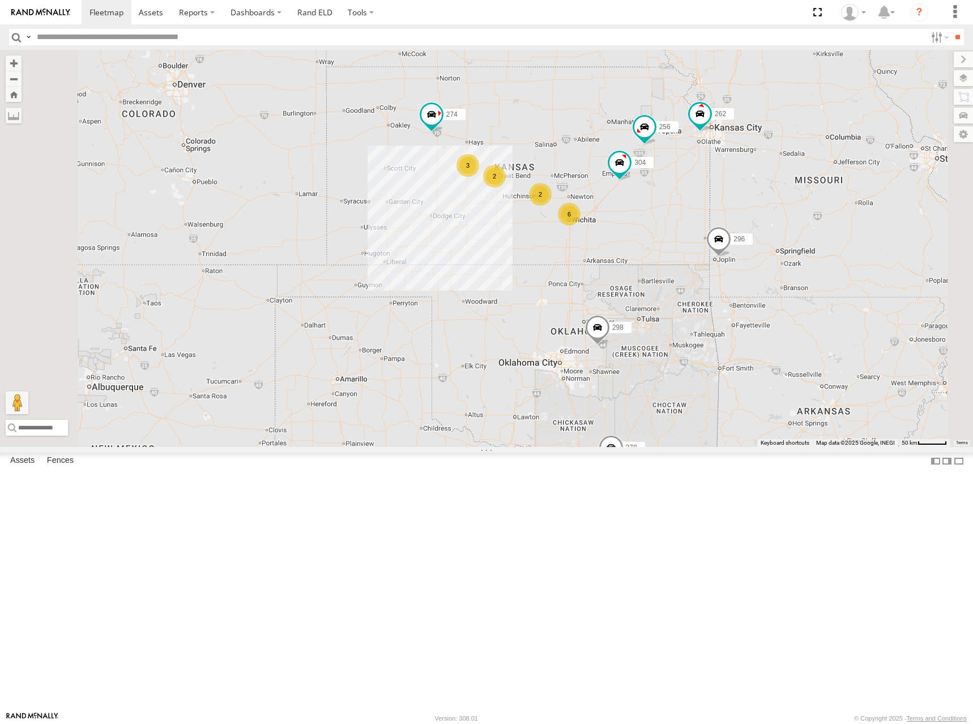
drag, startPoint x: 561, startPoint y: 238, endPoint x: 631, endPoint y: 236, distance: 70.3
click at [631, 236] on div "274 298 270 262 272 280 256 296 304 284 282 278 260 6 2 3 2" at bounding box center [486, 248] width 973 height 397
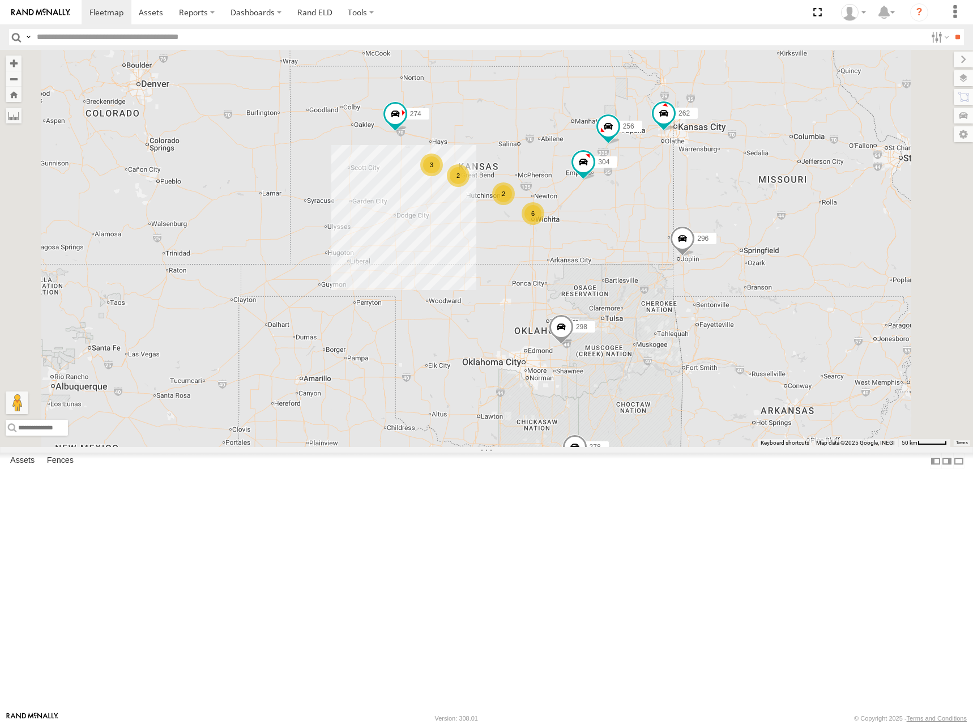
drag, startPoint x: 685, startPoint y: 241, endPoint x: 671, endPoint y: 241, distance: 14.7
click at [665, 244] on div "274 298 270 262 272 280 256 296 304 284 282 278 260 6 2 3 2" at bounding box center [486, 248] width 973 height 397
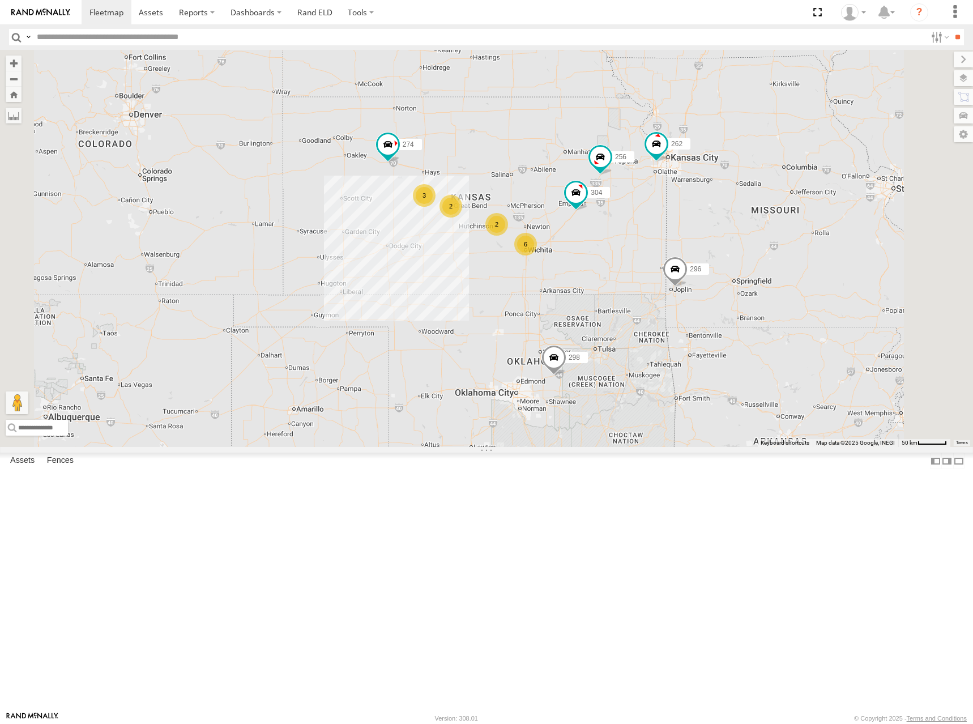
drag, startPoint x: 653, startPoint y: 182, endPoint x: 661, endPoint y: 217, distance: 36.0
click at [661, 217] on div "274 298 270 262 272 280 256 296 304 284 282 278 260 6 2 3 2" at bounding box center [486, 248] width 973 height 397
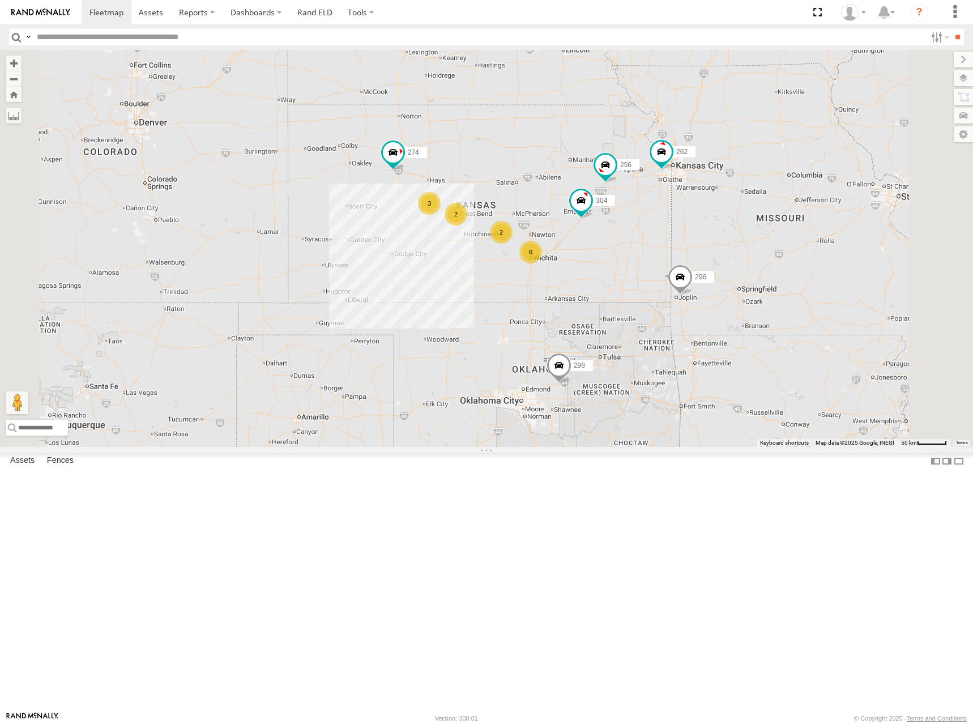
drag, startPoint x: 651, startPoint y: 234, endPoint x: 656, endPoint y: 230, distance: 6.4
click at [656, 230] on div "274 298 270 262 272 280 256 296 304 284 282 278 260 6 2 3 2" at bounding box center [486, 248] width 973 height 397
drag, startPoint x: 693, startPoint y: 219, endPoint x: 694, endPoint y: 228, distance: 9.6
click at [694, 228] on div "274 298 270 262 272 280 256 296 304 284 282 278 260 6 2 3 2" at bounding box center [486, 248] width 973 height 397
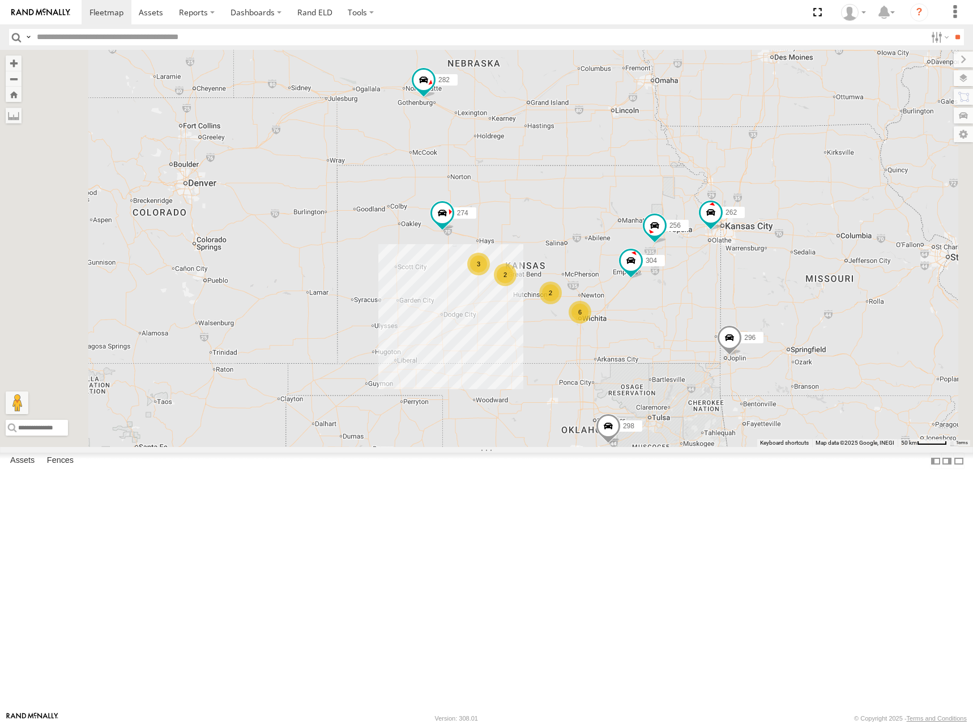
drag, startPoint x: 674, startPoint y: 243, endPoint x: 724, endPoint y: 295, distance: 72.1
click at [724, 295] on div "274 298 270 262 272 280 256 296 304 284 282 278 260 6 2 3 2" at bounding box center [486, 248] width 973 height 397
drag, startPoint x: 685, startPoint y: 305, endPoint x: 691, endPoint y: 321, distance: 16.8
click at [691, 321] on div "274 298 270 262 272 280 256 296 304 284 282 278 260 6 2 3 2" at bounding box center [486, 248] width 973 height 397
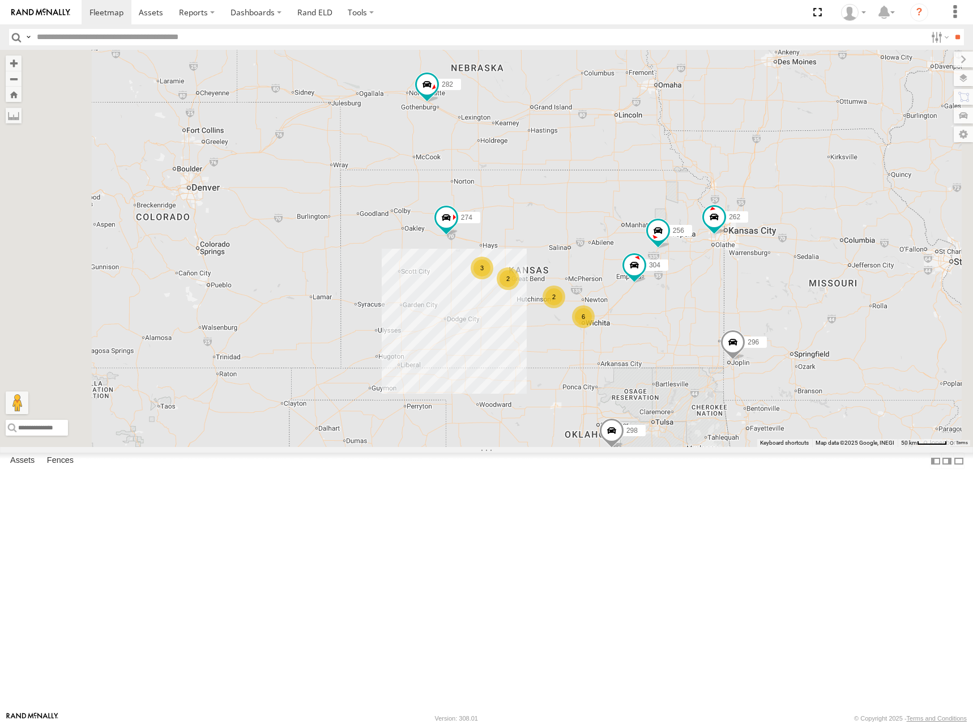
drag, startPoint x: 669, startPoint y: 272, endPoint x: 685, endPoint y: 283, distance: 19.9
click at [685, 283] on div "274 298 270 262 272 280 256 296 304 284 282 278 260 6 2 3 2" at bounding box center [486, 248] width 973 height 397
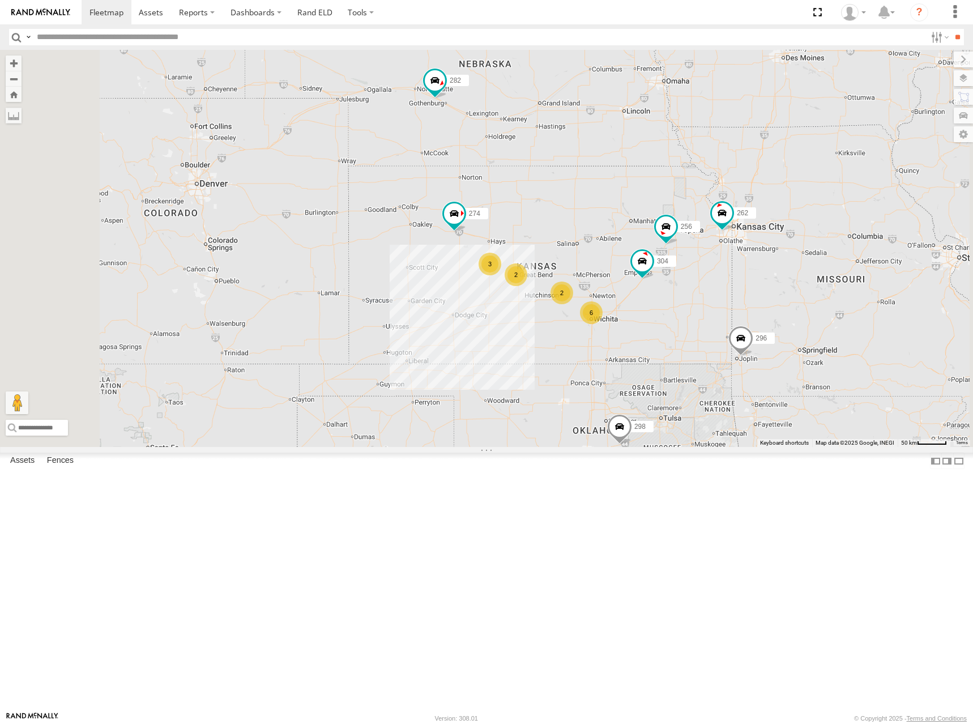
drag, startPoint x: 678, startPoint y: 259, endPoint x: 688, endPoint y: 255, distance: 10.6
click at [688, 255] on div "274 298 270 262 272 280 256 296 304 284 282 278 260 6 2 3 2" at bounding box center [486, 248] width 973 height 397
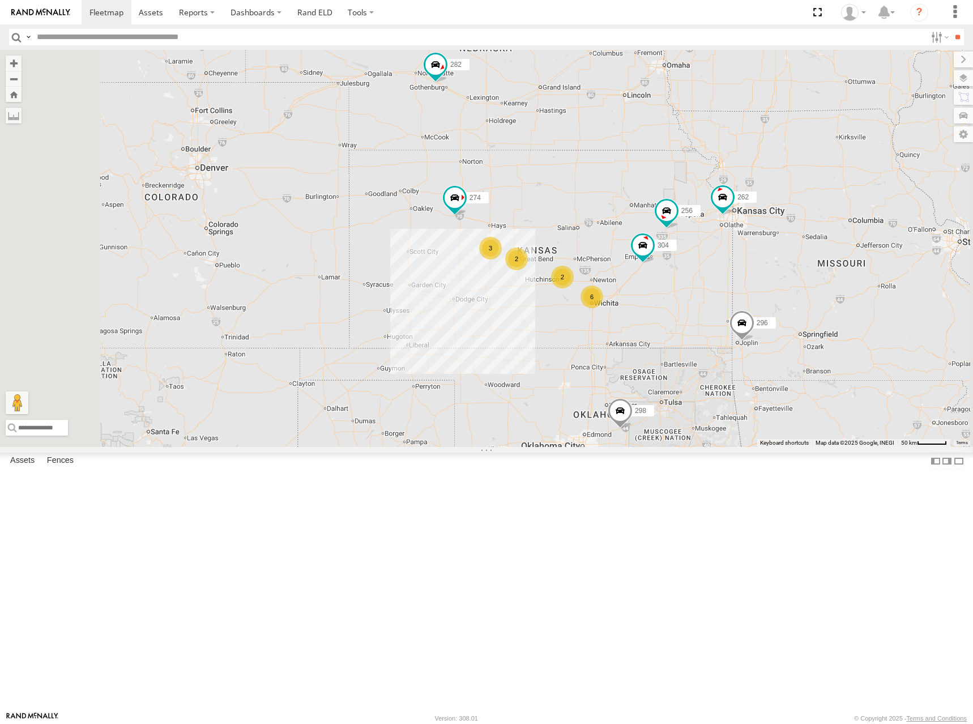
drag, startPoint x: 689, startPoint y: 255, endPoint x: 690, endPoint y: 235, distance: 19.9
click at [690, 235] on div "274 298 270 262 272 280 256 296 304 284 282 278 260 6 2 3 2" at bounding box center [486, 248] width 973 height 397
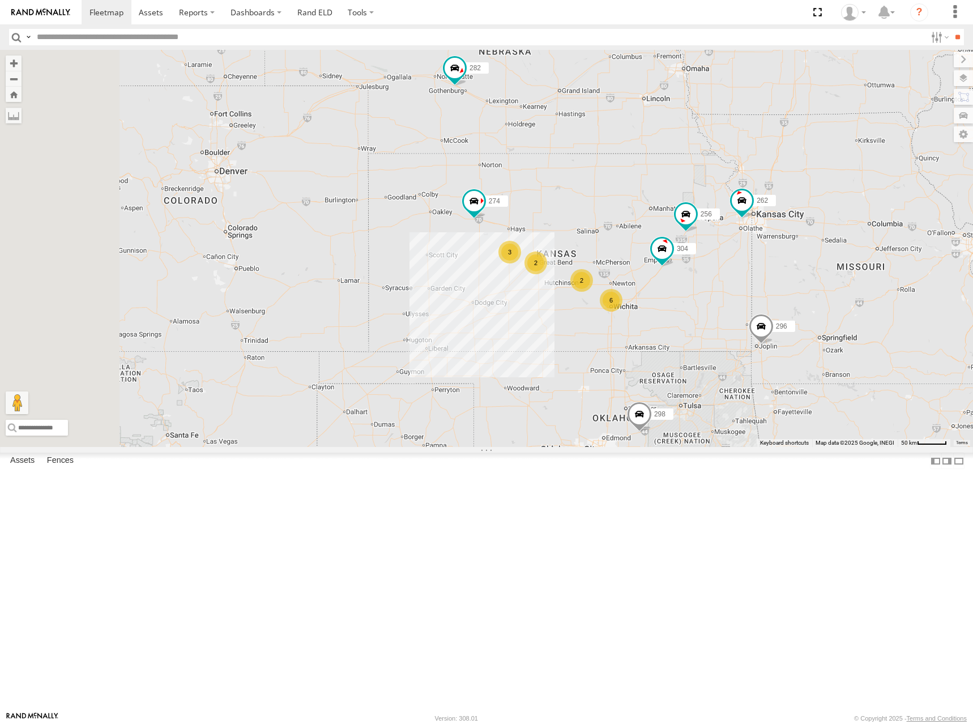
drag, startPoint x: 682, startPoint y: 211, endPoint x: 702, endPoint y: 224, distance: 24.5
click at [702, 224] on div "274 298 270 262 272 280 256 296 304 284 282 278 260 6 2 3 2" at bounding box center [486, 248] width 973 height 397
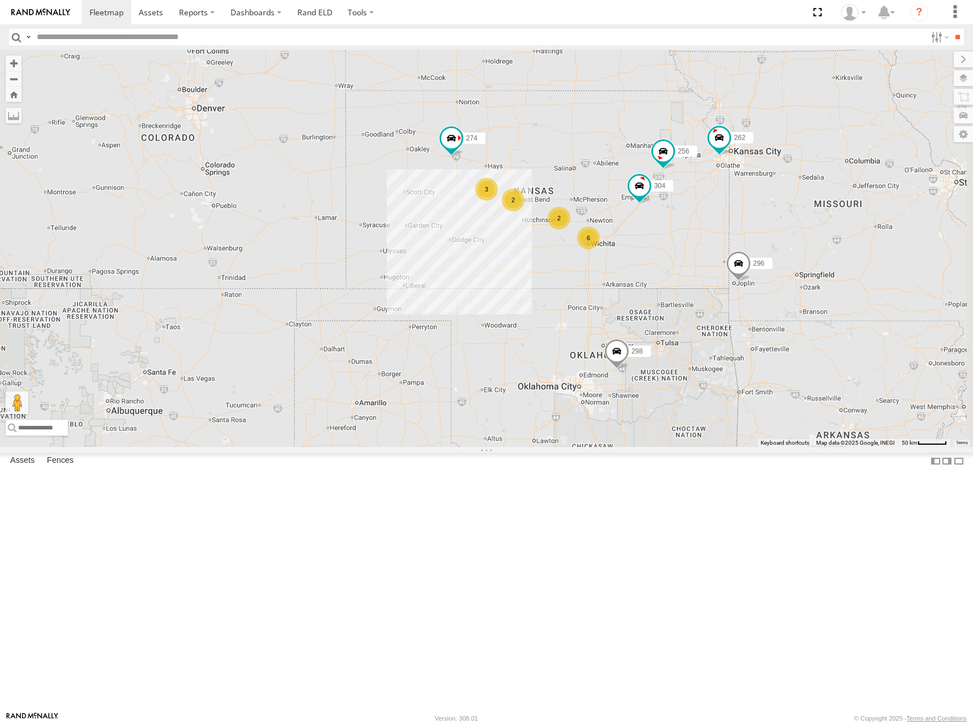
drag, startPoint x: 808, startPoint y: 284, endPoint x: 749, endPoint y: 276, distance: 58.9
click at [749, 276] on div "274 298 270 262 272 280 256 296 304 284 282 278 260 6 2 3 2" at bounding box center [486, 248] width 973 height 397
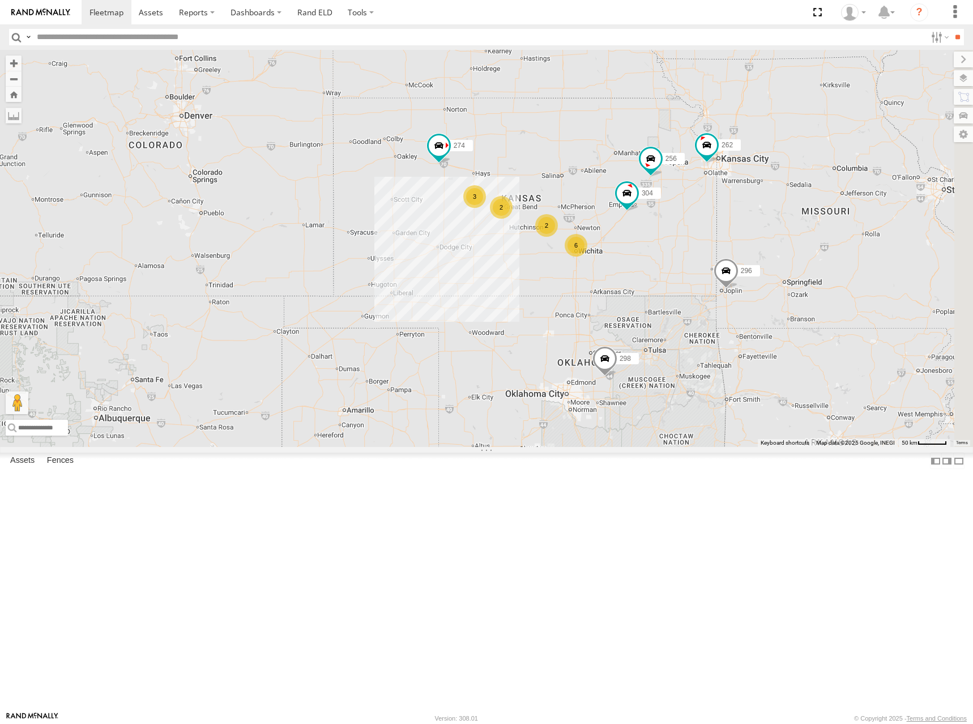
drag, startPoint x: 659, startPoint y: 249, endPoint x: 670, endPoint y: 273, distance: 26.6
click at [670, 273] on div "274 298 270 262 272 280 256 296 304 284 282 278 260 6 2 3 2" at bounding box center [486, 248] width 973 height 397
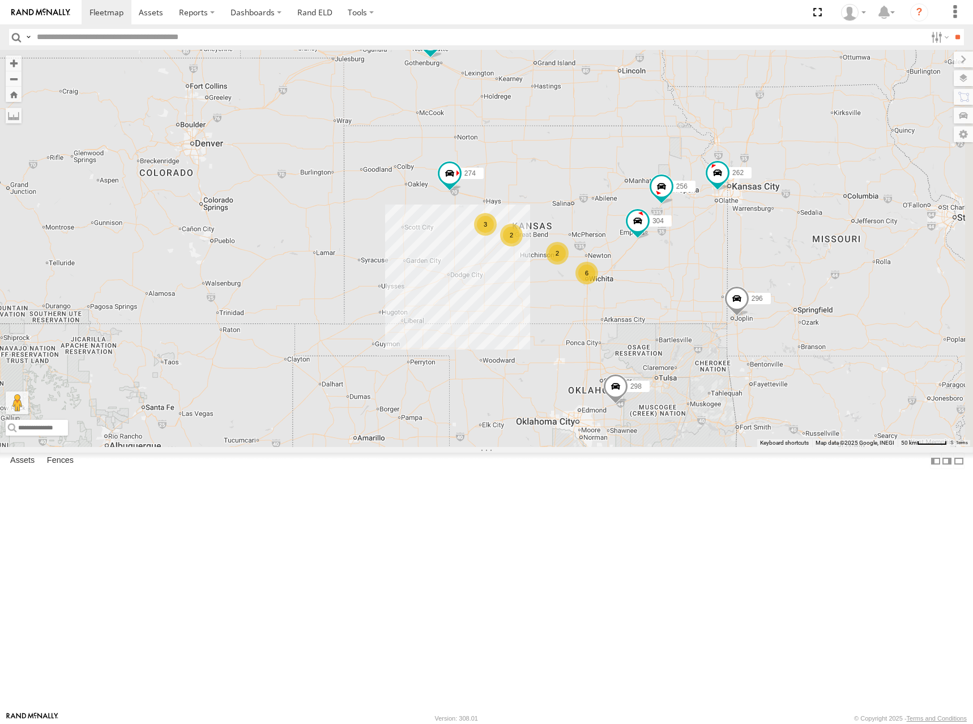
drag, startPoint x: 711, startPoint y: 258, endPoint x: 719, endPoint y: 276, distance: 20.0
click at [716, 276] on div "274 298 270 262 272 280 256 296 304 284 282 278 260 6 2 3 2" at bounding box center [486, 248] width 973 height 397
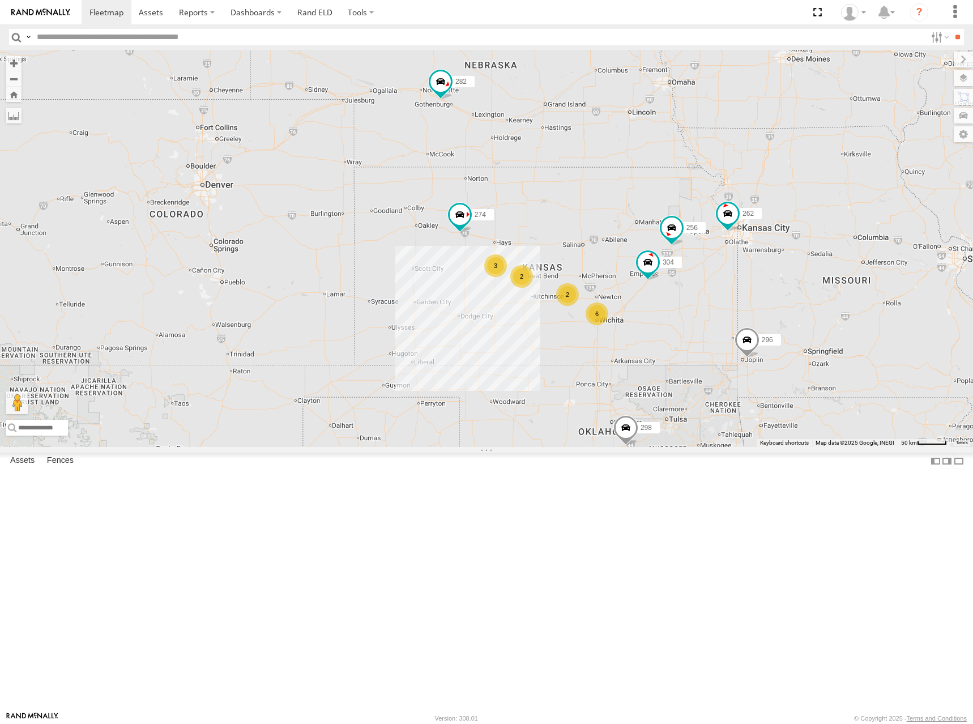
drag, startPoint x: 727, startPoint y: 217, endPoint x: 719, endPoint y: 271, distance: 53.8
click at [737, 257] on div "274 298 270 262 272 280 256 296 304 284 282 278 260 6 2 3 2" at bounding box center [486, 248] width 973 height 397
drag, startPoint x: 691, startPoint y: 287, endPoint x: 688, endPoint y: 275, distance: 12.9
click at [688, 275] on div "274 298 270 262 272 280 256 296 304 284 282 278 260 6 2 3 2" at bounding box center [486, 248] width 973 height 397
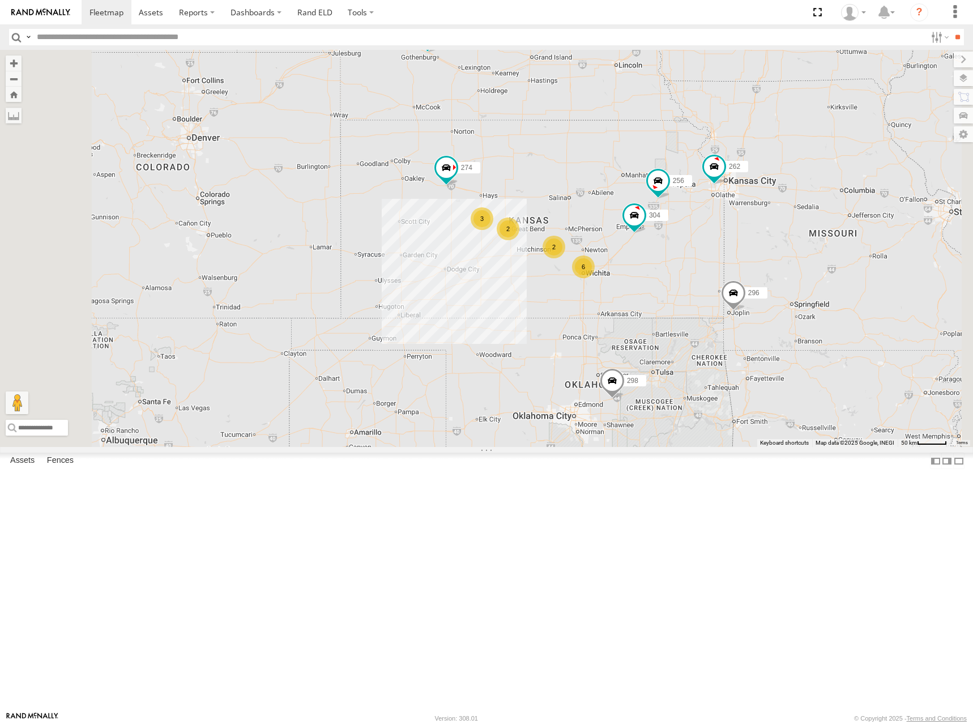
drag, startPoint x: 705, startPoint y: 268, endPoint x: 694, endPoint y: 229, distance: 40.5
click at [694, 229] on div "274 298 270 262 272 280 256 296 304 284 282 278 260 6 2 3 2" at bounding box center [486, 248] width 973 height 397
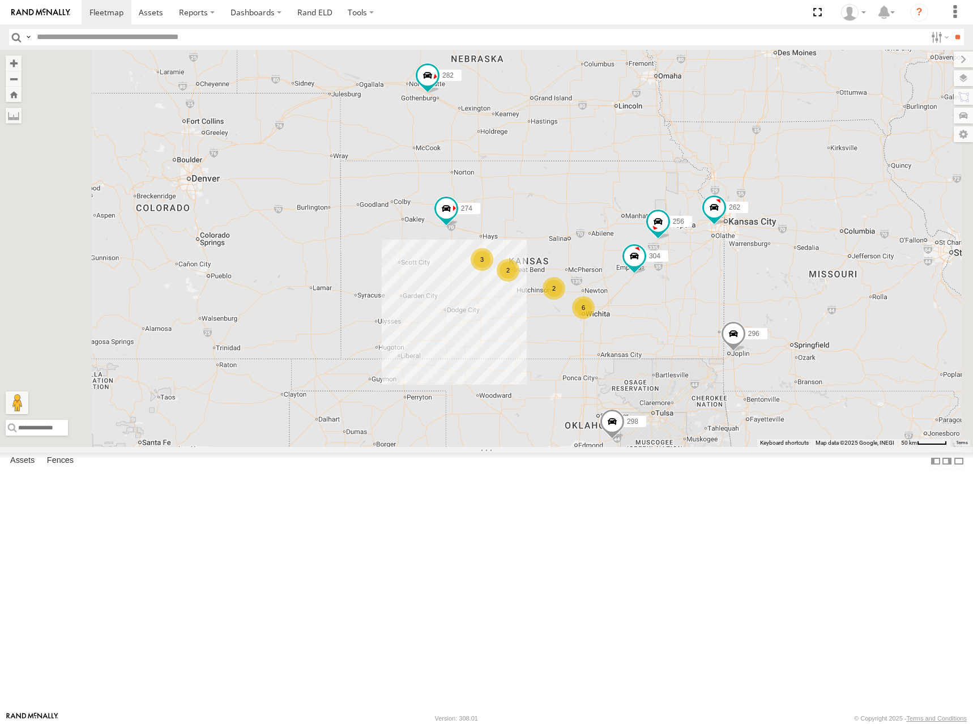
drag, startPoint x: 711, startPoint y: 125, endPoint x: 711, endPoint y: 169, distance: 44.2
click at [711, 169] on div "274 298 270 262 272 280 256 296 304 284 282 278 260 6 2 3 2" at bounding box center [486, 248] width 973 height 397
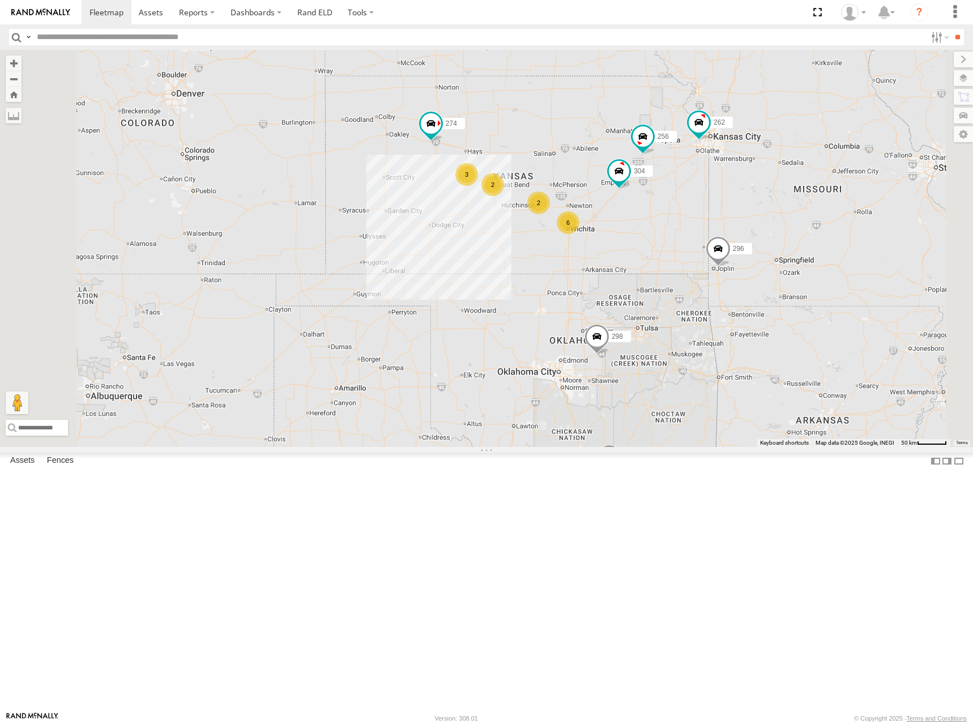
drag, startPoint x: 736, startPoint y: 302, endPoint x: 719, endPoint y: 206, distance: 98.3
click at [719, 206] on div "274 298 270 262 272 280 256 296 304 284 282 278 260 6 2 3 2" at bounding box center [486, 248] width 973 height 397
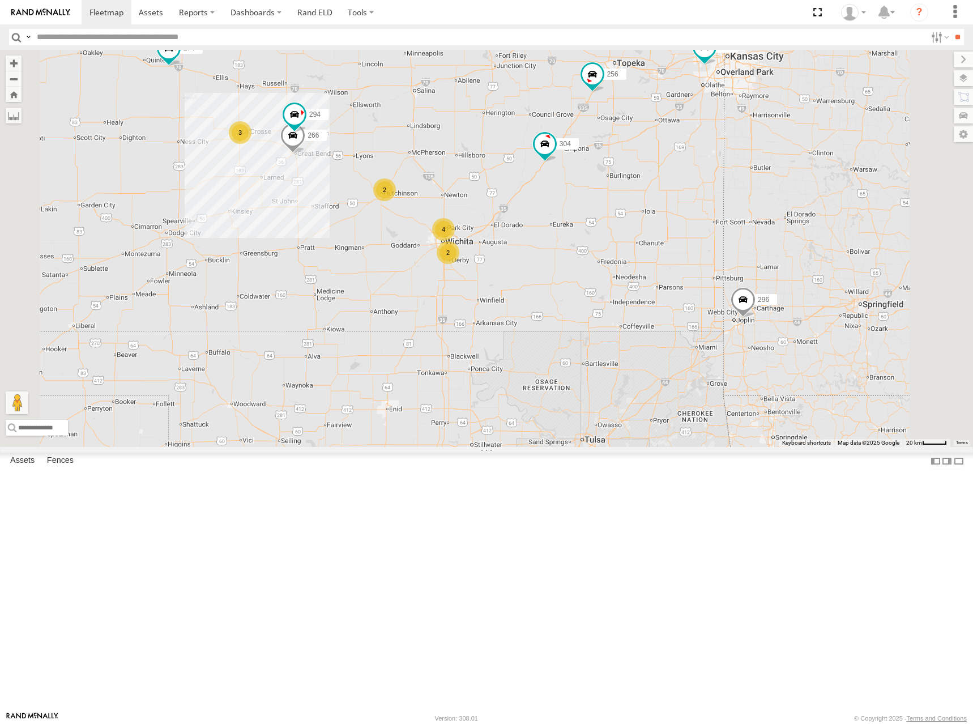
drag, startPoint x: 843, startPoint y: 242, endPoint x: 846, endPoint y: 285, distance: 43.1
click at [846, 285] on div "274 298 270 262 272 280 256 296 304 284 282 278 260 4 2 3 2 266 294" at bounding box center [486, 248] width 973 height 397
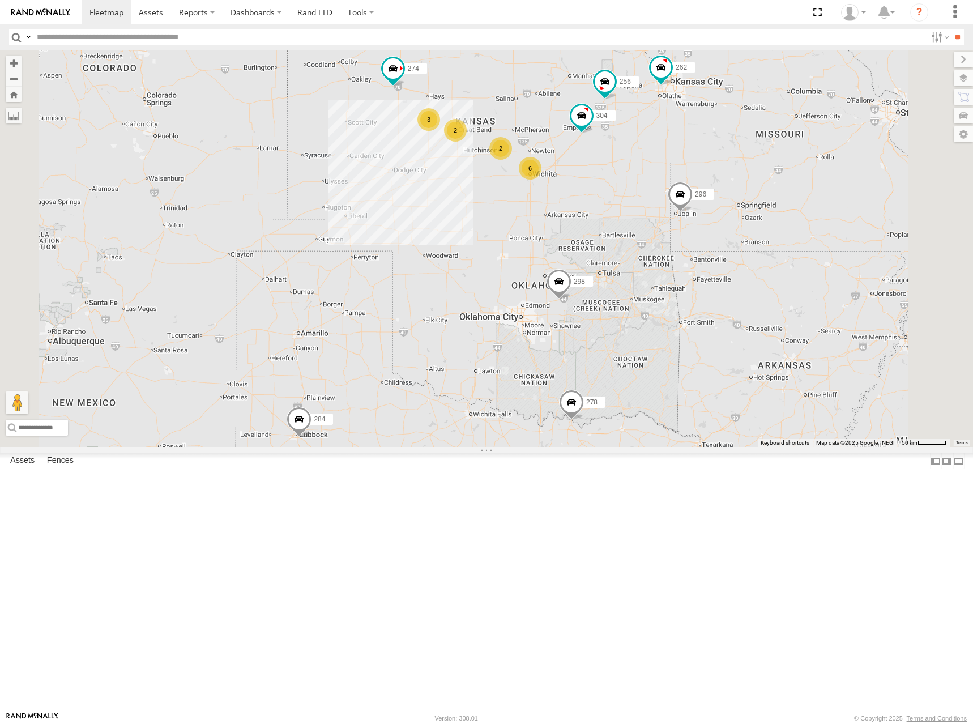
drag, startPoint x: 665, startPoint y: 153, endPoint x: 682, endPoint y: 176, distance: 28.3
click at [674, 164] on div "274 298 270 262 272 280 256 296 304 284 282 278 260 6 2 3 2" at bounding box center [486, 248] width 973 height 397
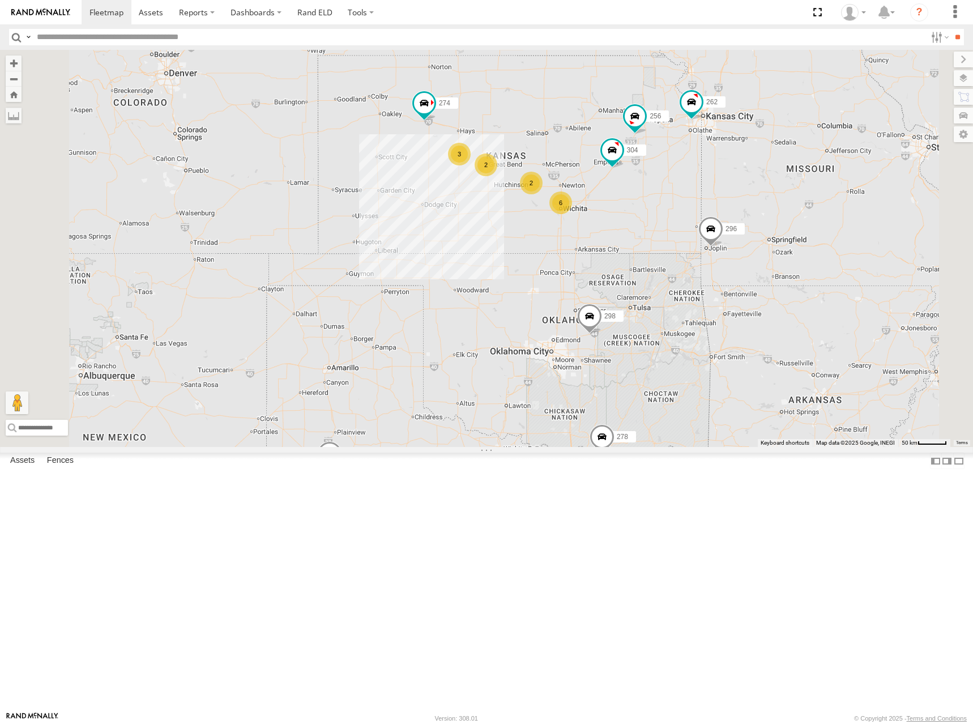
drag, startPoint x: 707, startPoint y: 183, endPoint x: 718, endPoint y: 215, distance: 33.5
click at [718, 215] on div "274 298 270 262 272 280 256 296 304 284 282 278 260 6 2 3 2" at bounding box center [486, 248] width 973 height 397
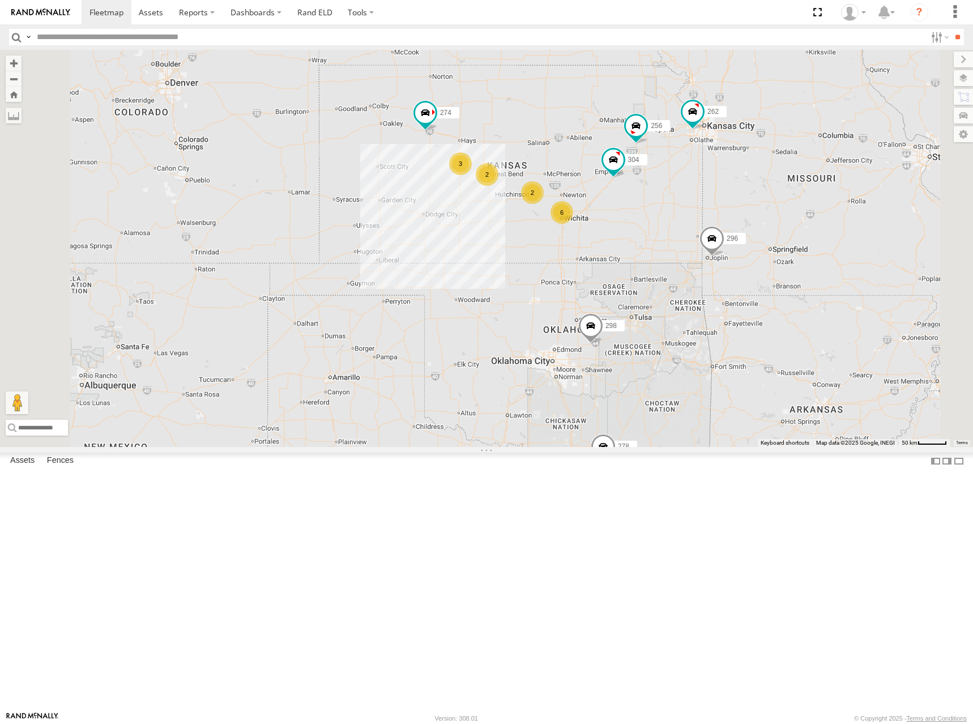
drag, startPoint x: 713, startPoint y: 221, endPoint x: 714, endPoint y: 230, distance: 8.6
click at [714, 230] on div "274 298 270 262 272 280 256 296 304 284 282 278 260 6 2 3 2" at bounding box center [486, 248] width 973 height 397
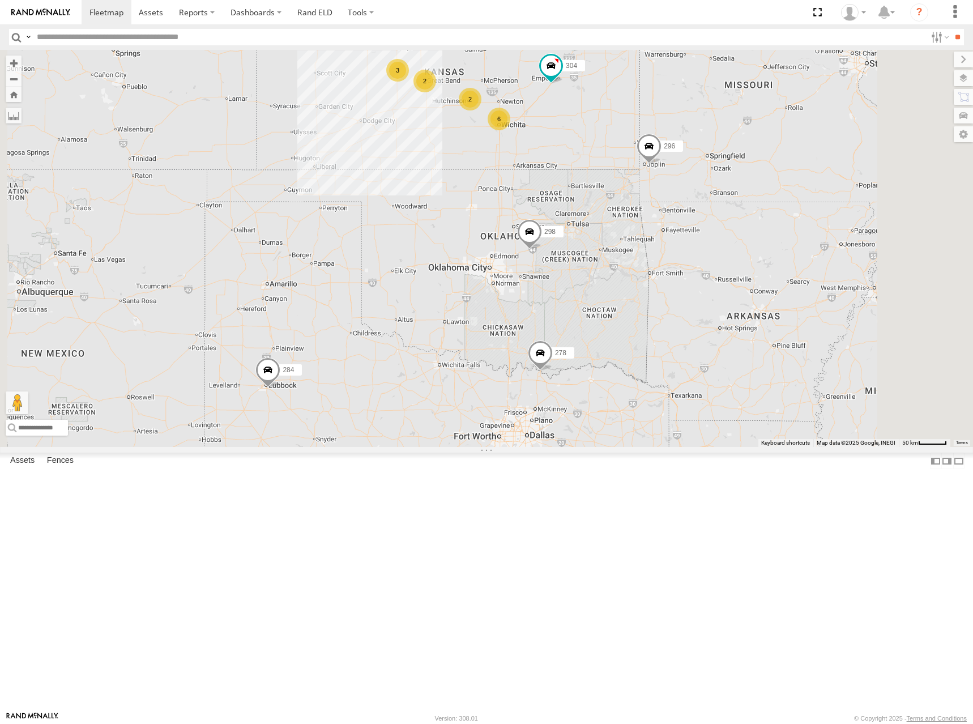
drag, startPoint x: 639, startPoint y: 122, endPoint x: 647, endPoint y: 150, distance: 29.3
click at [647, 150] on div "274 298 270 262 272 280 256 296 304 284 282 278 260 6 2 3 2" at bounding box center [486, 248] width 973 height 397
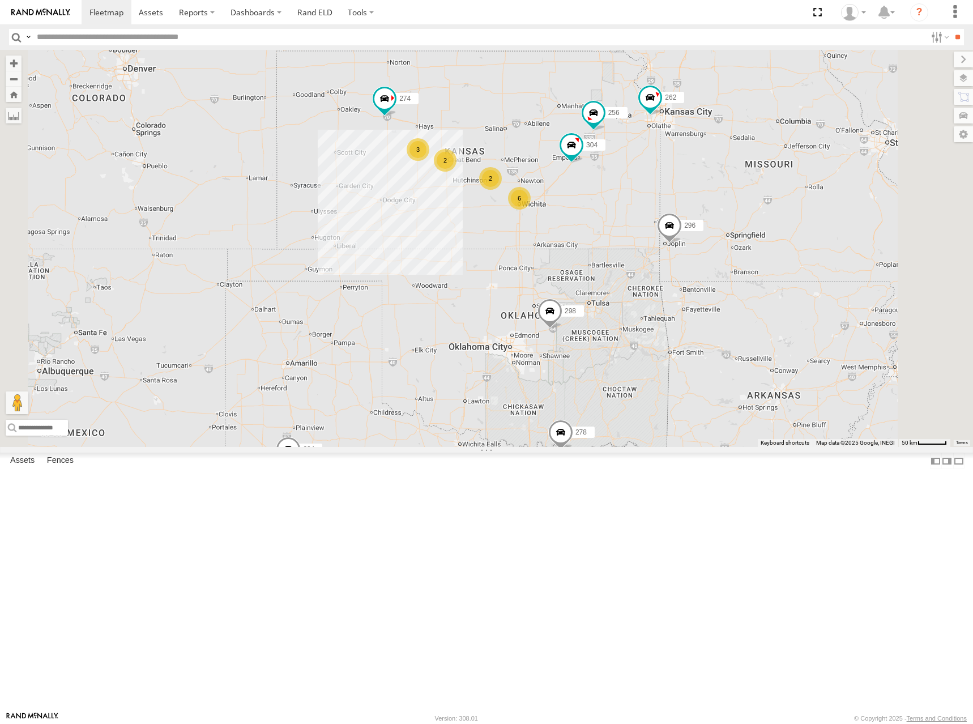
drag, startPoint x: 646, startPoint y: 172, endPoint x: 655, endPoint y: 214, distance: 43.4
click at [655, 214] on div "274 298 270 262 272 280 256 296 304 284 282 278 260 6 2 3 2" at bounding box center [486, 248] width 973 height 397
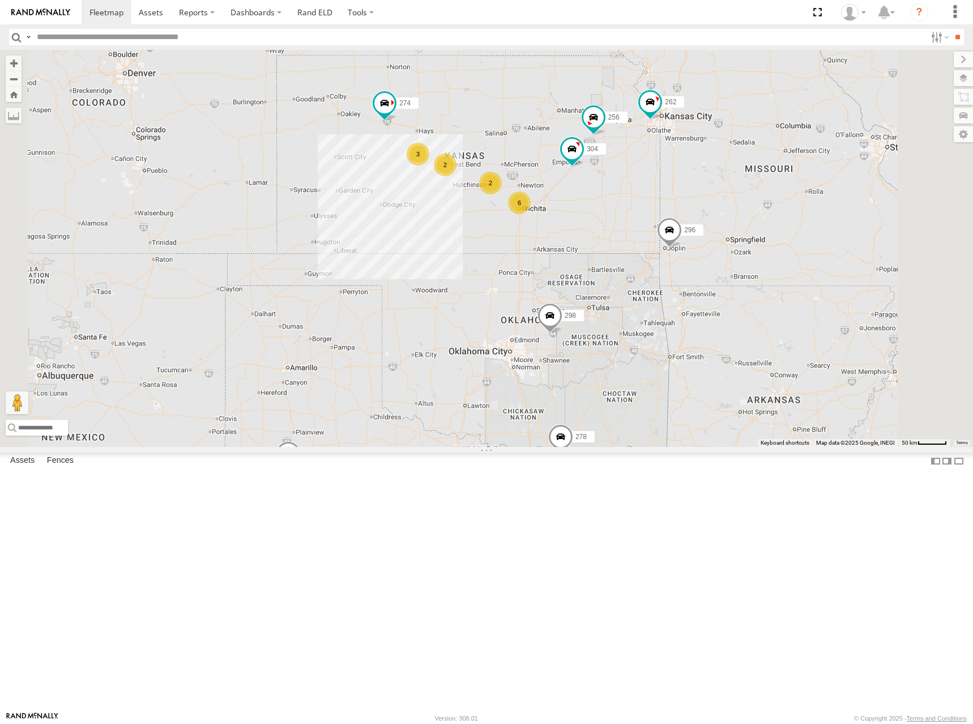
drag, startPoint x: 616, startPoint y: 223, endPoint x: 616, endPoint y: 230, distance: 7.4
click at [616, 230] on div "274 298 270 262 272 280 256 296 304 284 282 278 260 6 2 3 2" at bounding box center [486, 248] width 973 height 397
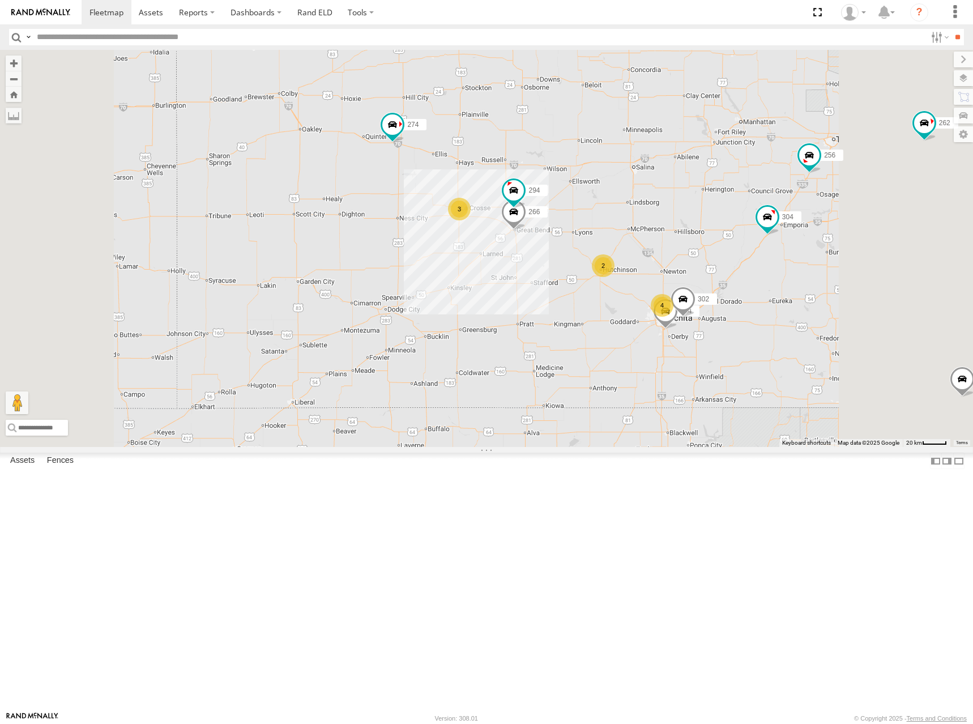
drag, startPoint x: 659, startPoint y: 209, endPoint x: 625, endPoint y: 204, distance: 33.7
click at [625, 204] on div "274 298 270 262 272 280 256 296 304 284 282 278 260 4 2 3 264 302 266 294" at bounding box center [486, 248] width 973 height 397
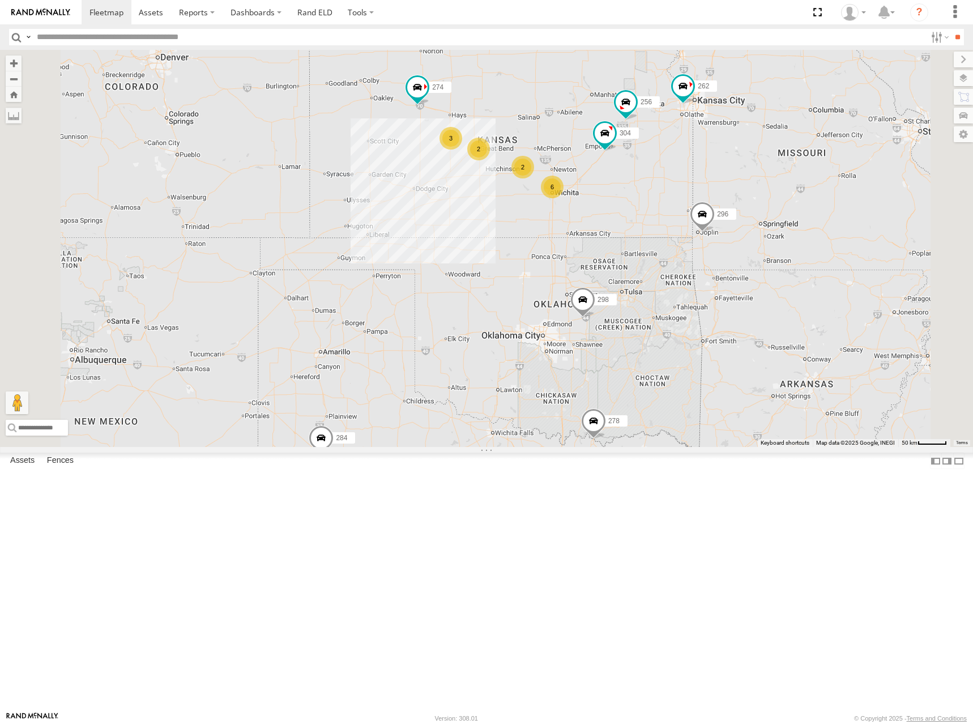
drag, startPoint x: 644, startPoint y: 193, endPoint x: 628, endPoint y: 204, distance: 19.8
click at [628, 204] on div "274 298 270 262 272 280 256 296 304 284 282 278 260 6 2 3 2" at bounding box center [486, 248] width 973 height 397
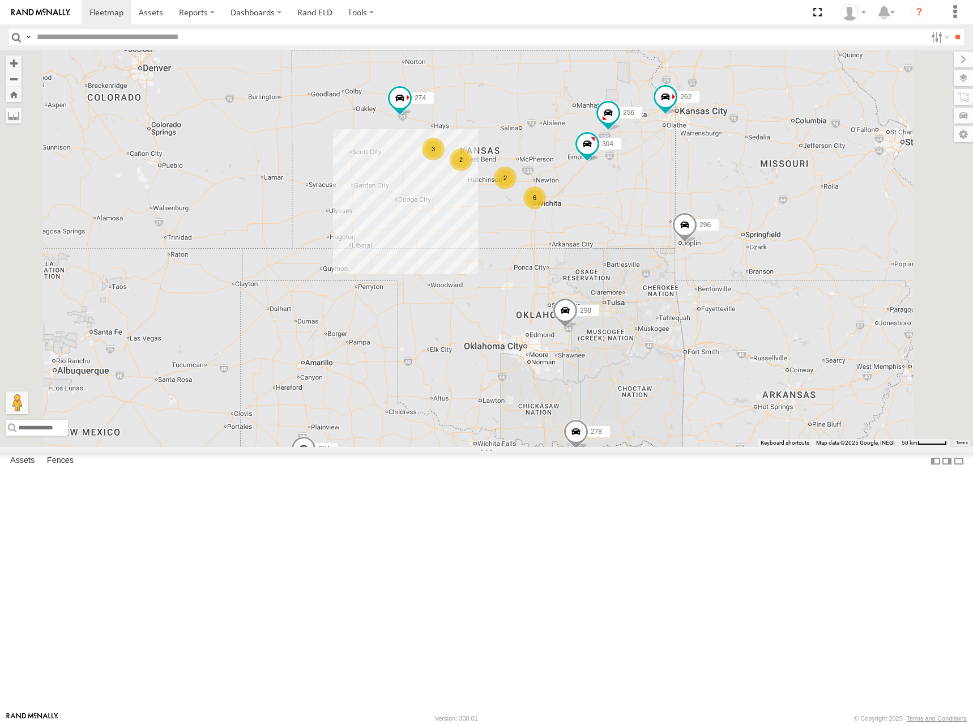
click at [699, 215] on div "274 298 270 262 272 280 256 296 304 284 282 278 260 6 2 3 2" at bounding box center [486, 248] width 973 height 397
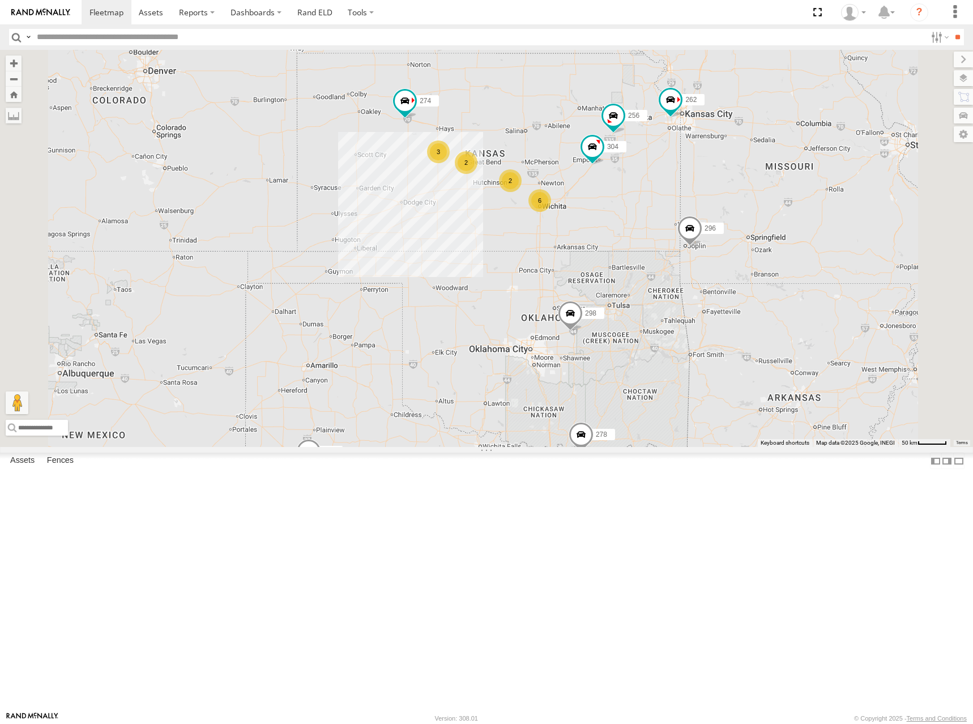
drag, startPoint x: 689, startPoint y: 202, endPoint x: 692, endPoint y: 209, distance: 7.4
click at [695, 208] on div "274 298 270 262 272 280 256 296 304 284 282 278 260 6 2 3 2" at bounding box center [486, 248] width 973 height 397
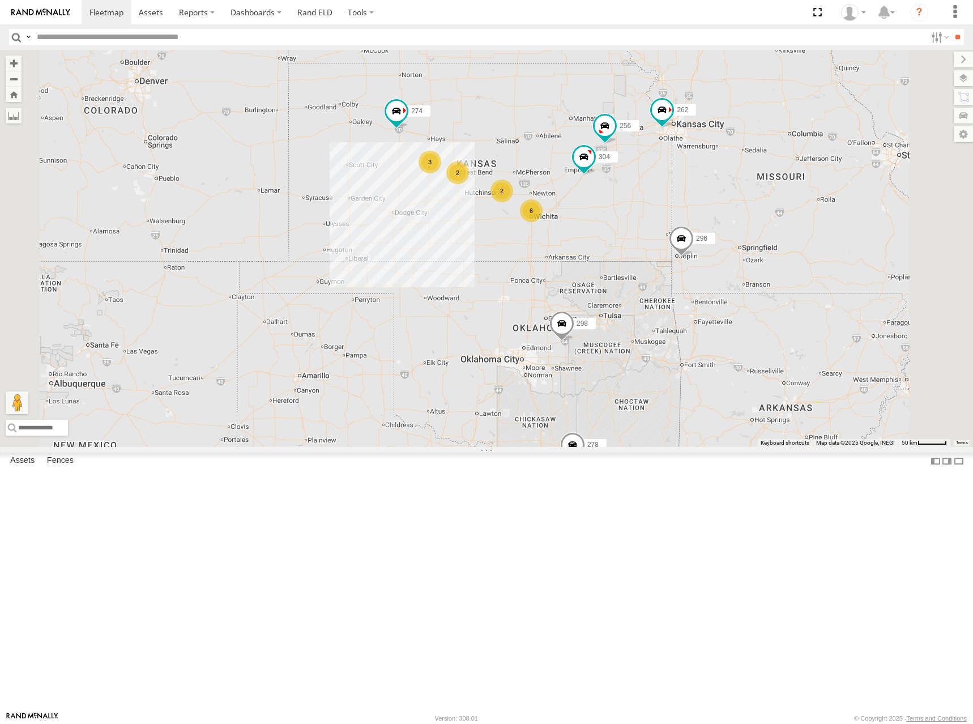
drag, startPoint x: 690, startPoint y: 208, endPoint x: 683, endPoint y: 217, distance: 11.7
click at [683, 217] on div "274 298 270 262 272 280 256 296 304 284 282 278 260 6 2 3 2" at bounding box center [486, 248] width 973 height 397
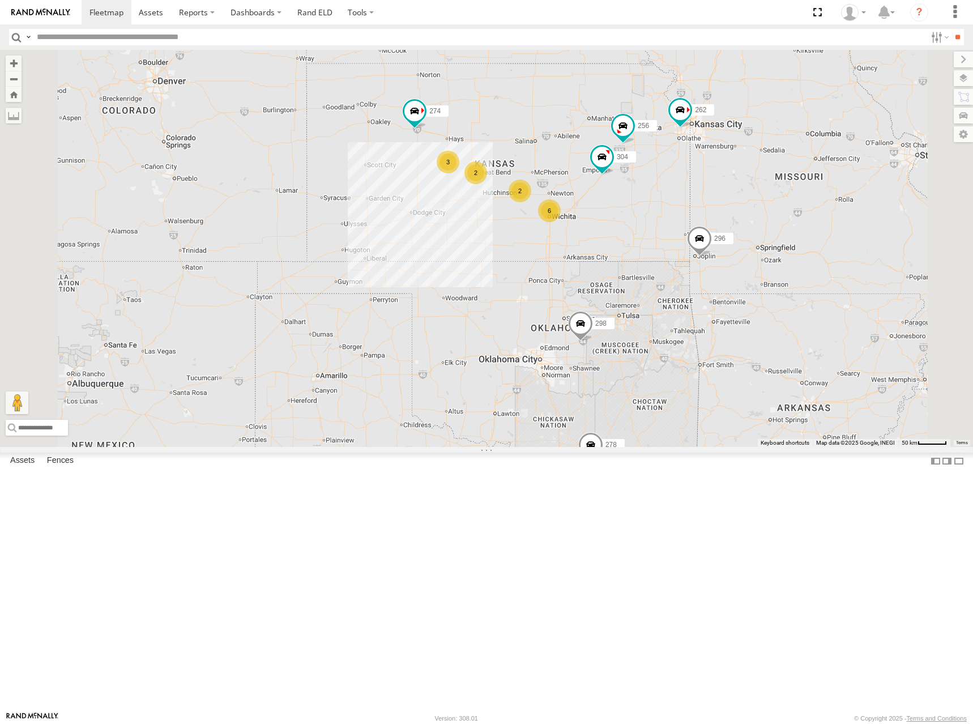
drag, startPoint x: 680, startPoint y: 233, endPoint x: 685, endPoint y: 238, distance: 7.2
click at [685, 238] on div "274 298 270 262 272 280 256 296 304 284 282 278 260 6 2 3 2" at bounding box center [486, 248] width 973 height 397
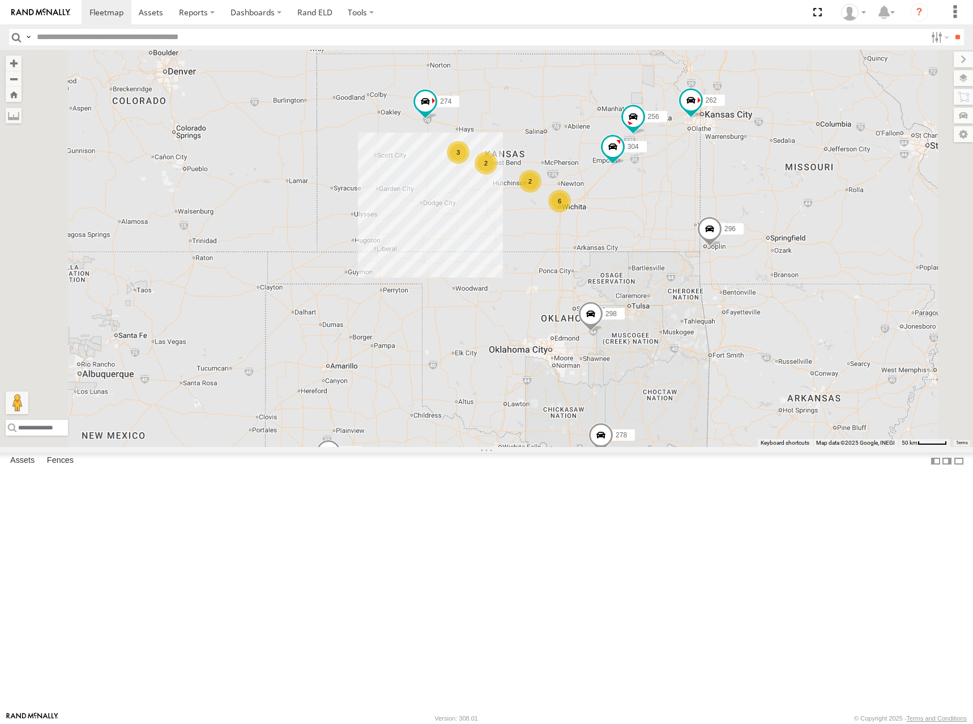
click at [714, 228] on div "274 298 270 262 272 280 256 296 304 284 282 278 260 6 2 3 2" at bounding box center [486, 248] width 973 height 397
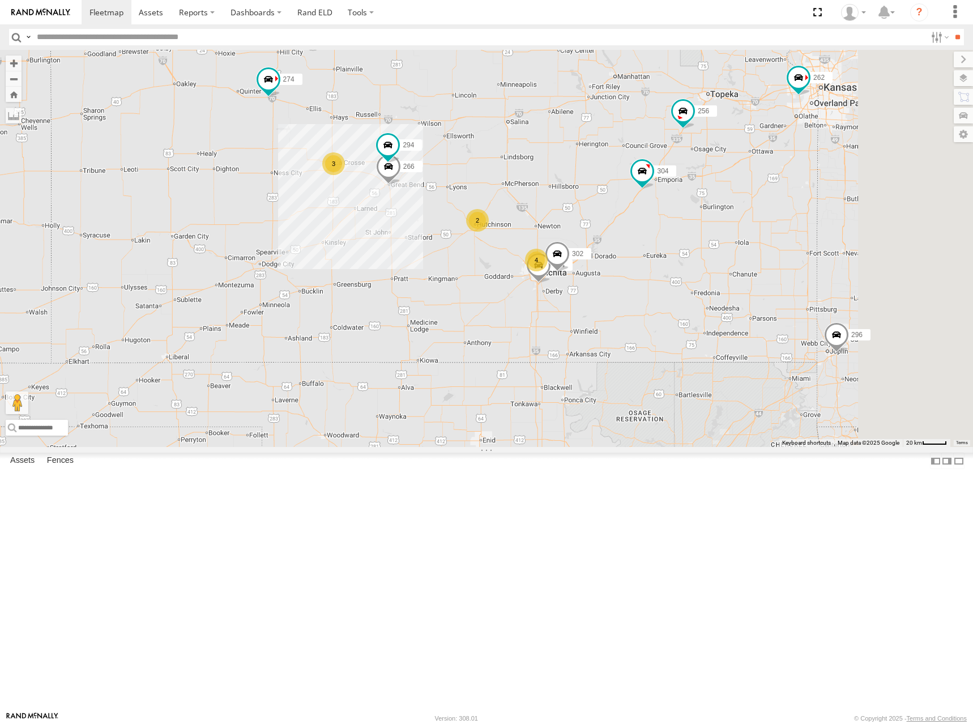
drag, startPoint x: 737, startPoint y: 287, endPoint x: 625, endPoint y: 244, distance: 119.4
click at [625, 244] on div "274 298 270 262 272 280 256 296 304 284 282 278 260 264 302 266 294 4 2 3" at bounding box center [486, 248] width 973 height 397
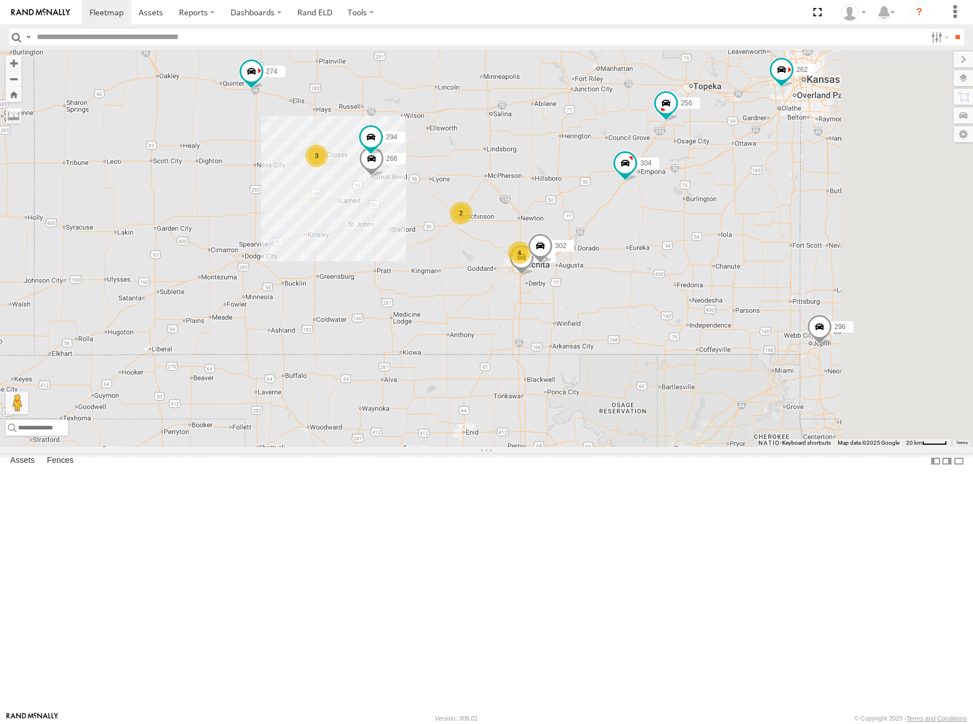
drag, startPoint x: 642, startPoint y: 242, endPoint x: 633, endPoint y: 240, distance: 9.8
click at [633, 240] on div "274 298 270 262 272 280 256 296 304 284 282 278 260 264 302 266 294 4 2 3" at bounding box center [486, 248] width 973 height 397
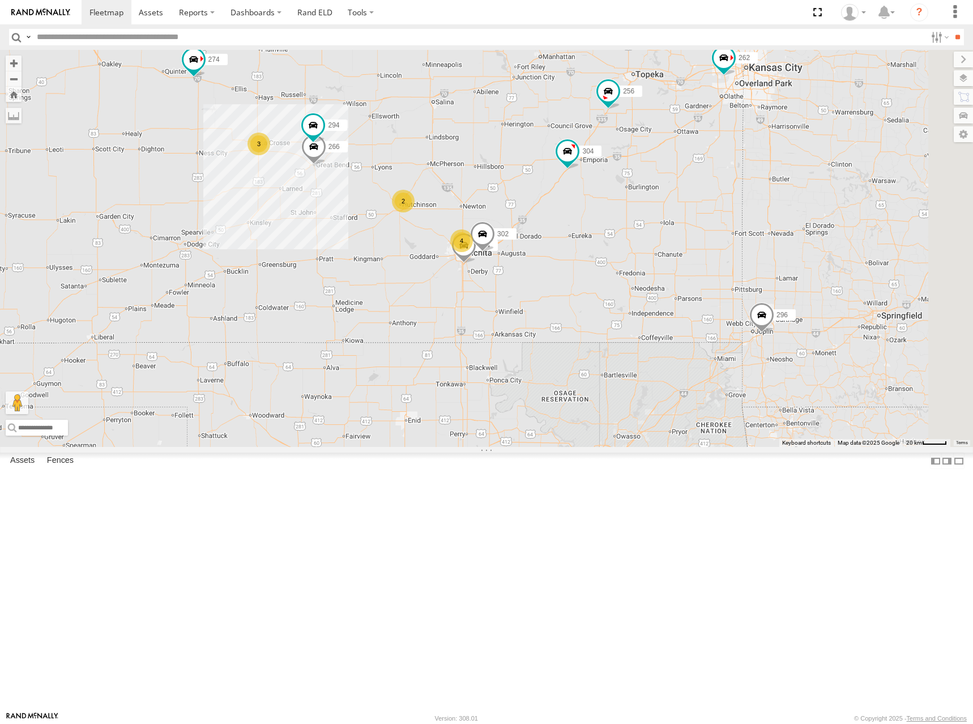
drag, startPoint x: 830, startPoint y: 158, endPoint x: 776, endPoint y: 143, distance: 55.8
click at [776, 144] on div "274 298 270 262 272 280 256 296 304 284 282 278 260 264 302 266 294 4 2 3" at bounding box center [486, 248] width 973 height 397
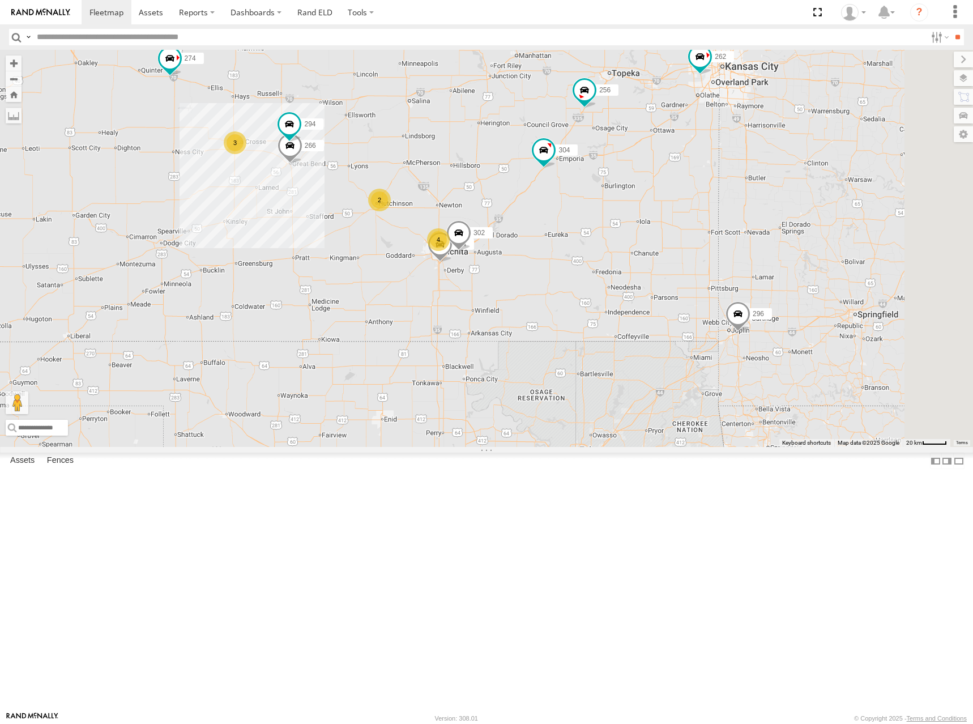
drag, startPoint x: 776, startPoint y: 348, endPoint x: 750, endPoint y: 352, distance: 26.8
click at [750, 352] on div "274 298 270 262 272 280 256 296 304 284 282 278 260 264 302 266 294 4 2 3" at bounding box center [486, 248] width 973 height 397
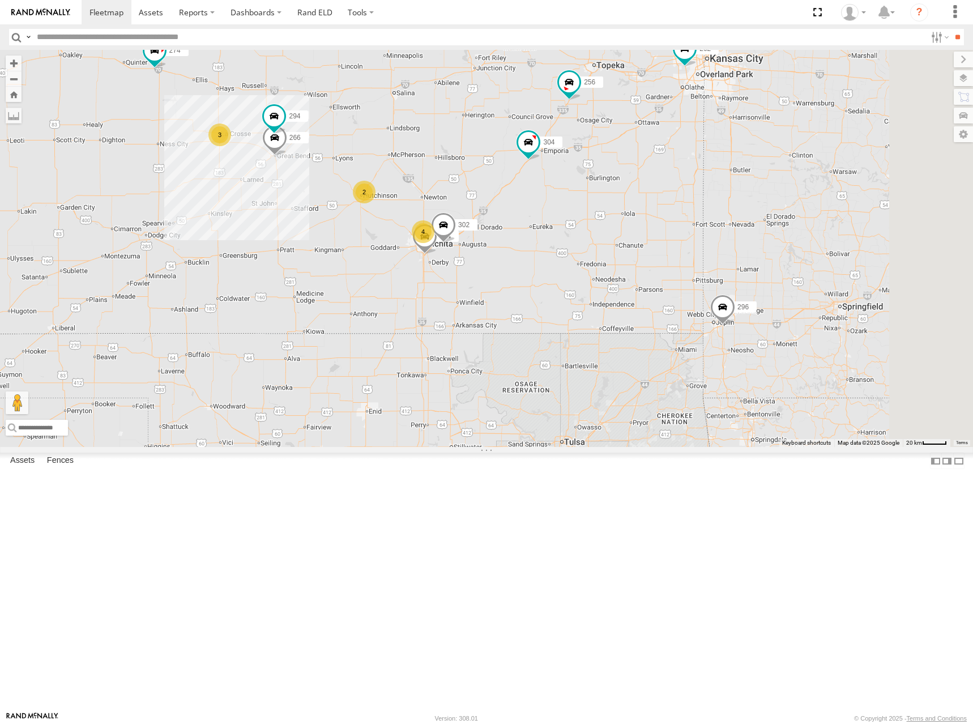
drag, startPoint x: 776, startPoint y: 147, endPoint x: 789, endPoint y: 134, distance: 18.8
click at [776, 134] on div "274 298 270 262 272 280 256 296 304 284 282 278 260 264 302 266 294 4 2 3" at bounding box center [486, 248] width 973 height 397
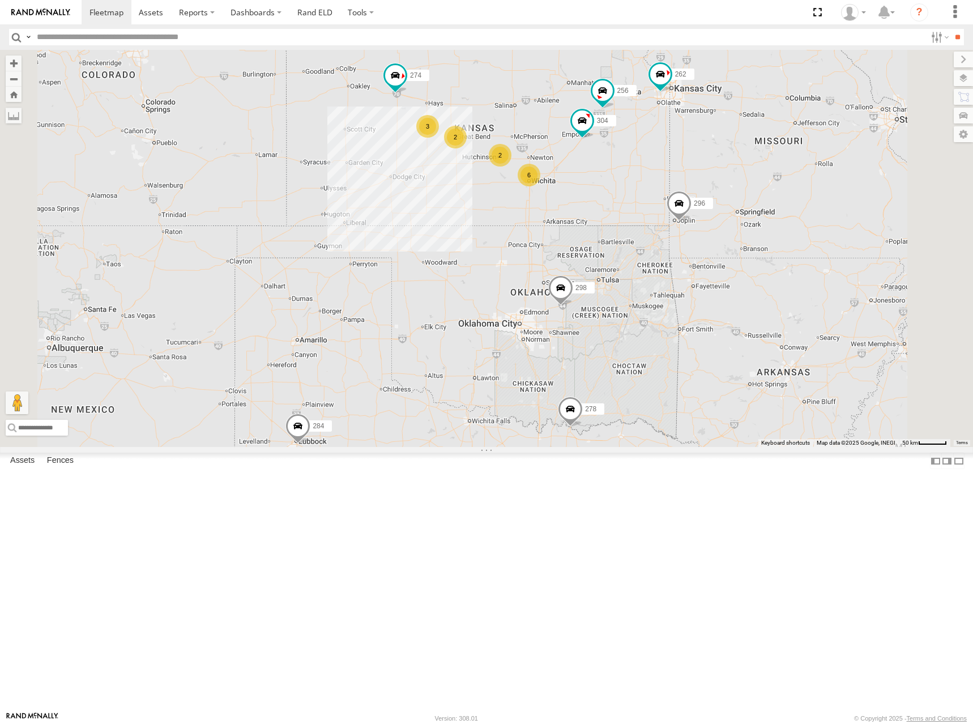
drag, startPoint x: 685, startPoint y: 138, endPoint x: 691, endPoint y: 175, distance: 37.9
click at [689, 176] on div "274 298 270 262 272 280 256 296 304 284 282 278 260 6 2 3 2" at bounding box center [486, 248] width 973 height 397
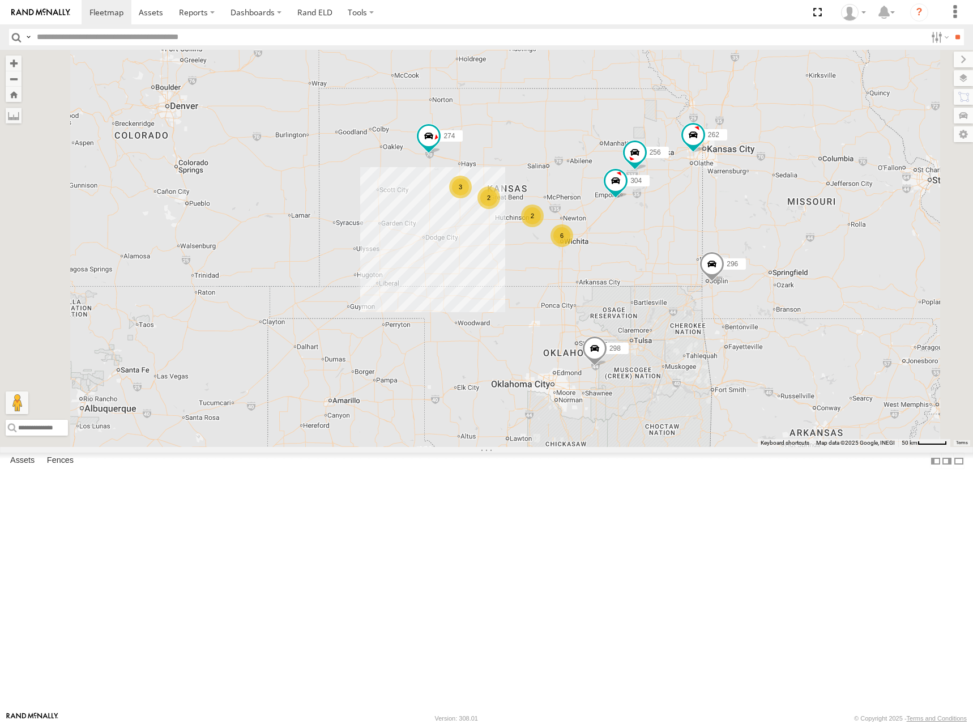
drag, startPoint x: 751, startPoint y: 195, endPoint x: 785, endPoint y: 231, distance: 50.1
click at [785, 231] on div "274 298 262 256 296 304 284 282 278 260 6 2 3 2" at bounding box center [486, 248] width 973 height 397
click at [653, 258] on div "274 298 262 256 296 304 284 282 278 260 6 2 3 2" at bounding box center [486, 248] width 973 height 397
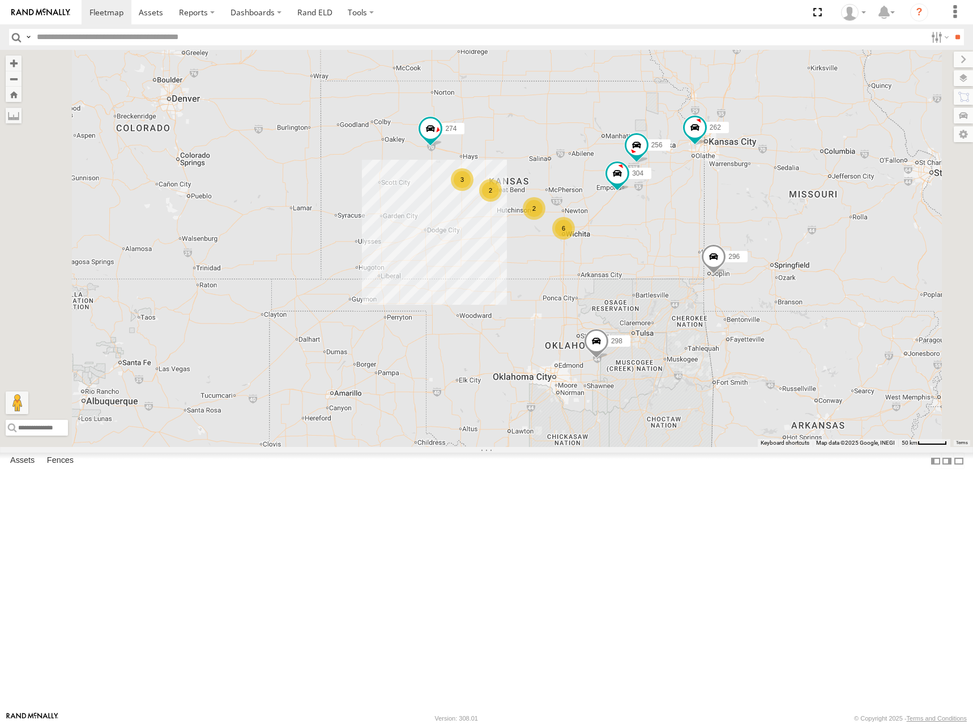
drag, startPoint x: 742, startPoint y: 208, endPoint x: 730, endPoint y: 200, distance: 14.8
click at [730, 200] on div "274 298 262 256 296 304 284 282 278 260 6 2 3 2" at bounding box center [486, 248] width 973 height 397
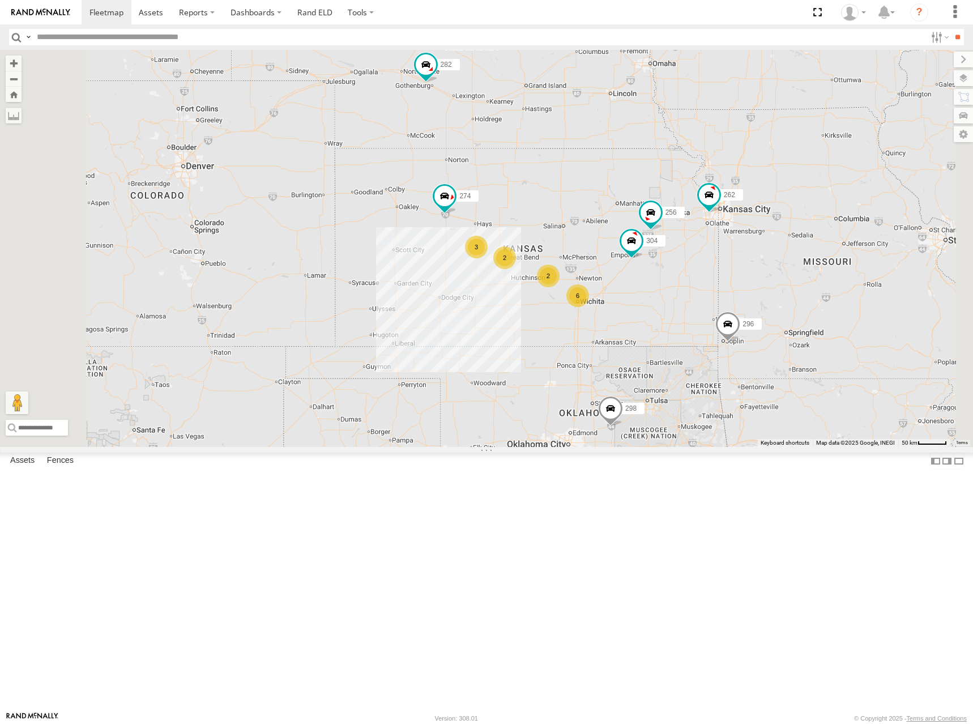
drag, startPoint x: 729, startPoint y: 176, endPoint x: 757, endPoint y: 254, distance: 82.9
click at [757, 254] on div "274 298 262 256 296 304 284 282 278 260 6 2 3 2" at bounding box center [486, 248] width 973 height 397
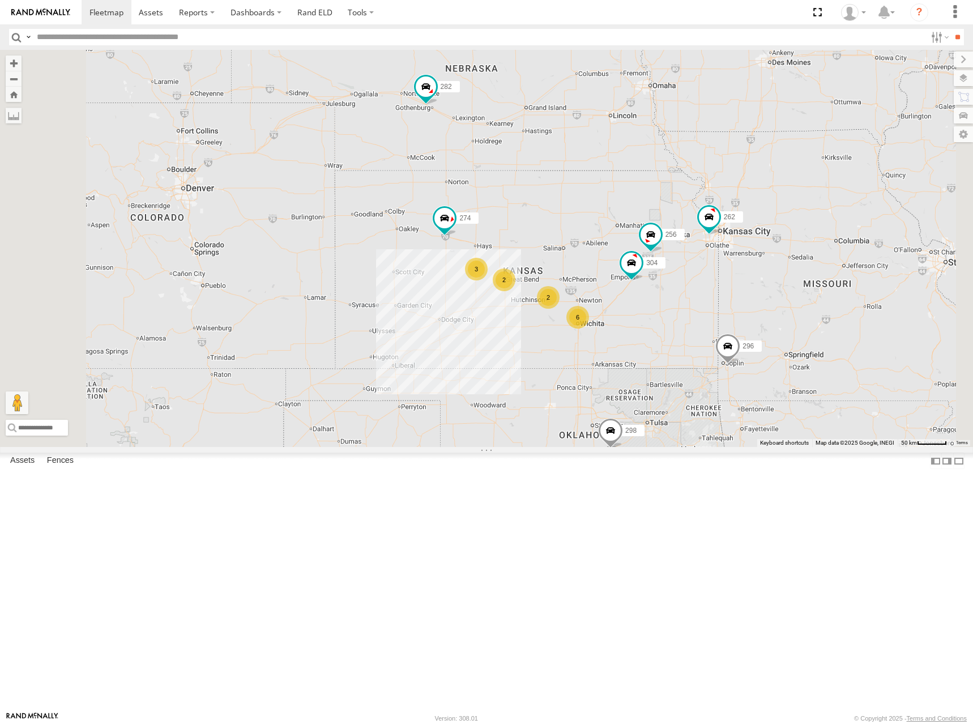
drag, startPoint x: 776, startPoint y: 217, endPoint x: 776, endPoint y: 245, distance: 28.3
click at [776, 245] on div "274 298 262 256 296 304 284 282 278 260 6 2 3 2" at bounding box center [486, 248] width 973 height 397
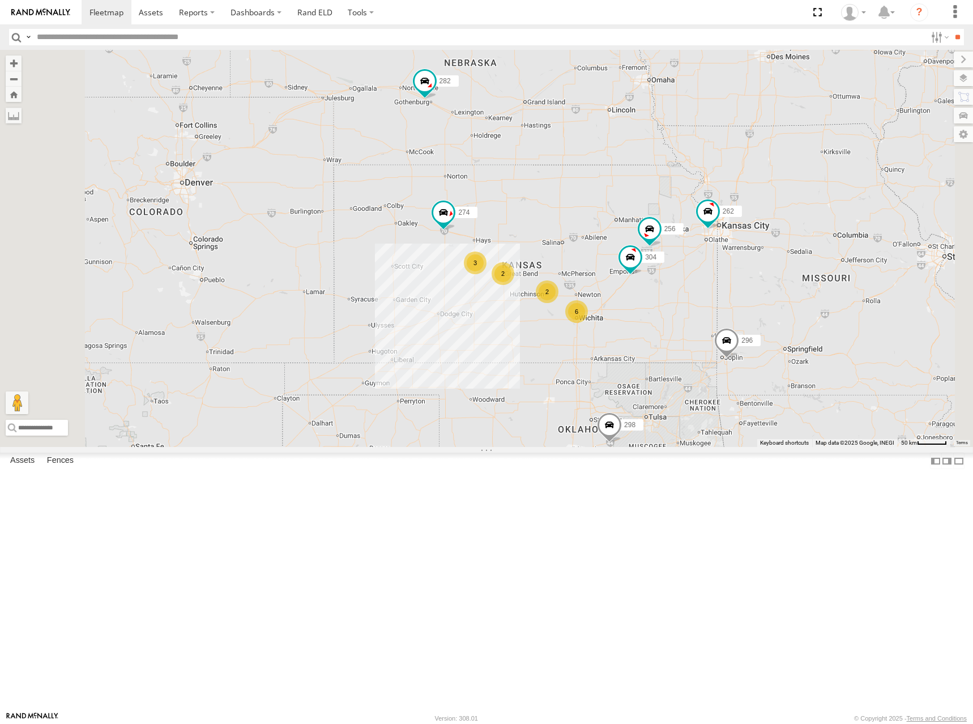
click at [745, 260] on div "274 298 262 256 296 304 284 282 278 260 6 2 3 2" at bounding box center [486, 248] width 973 height 397
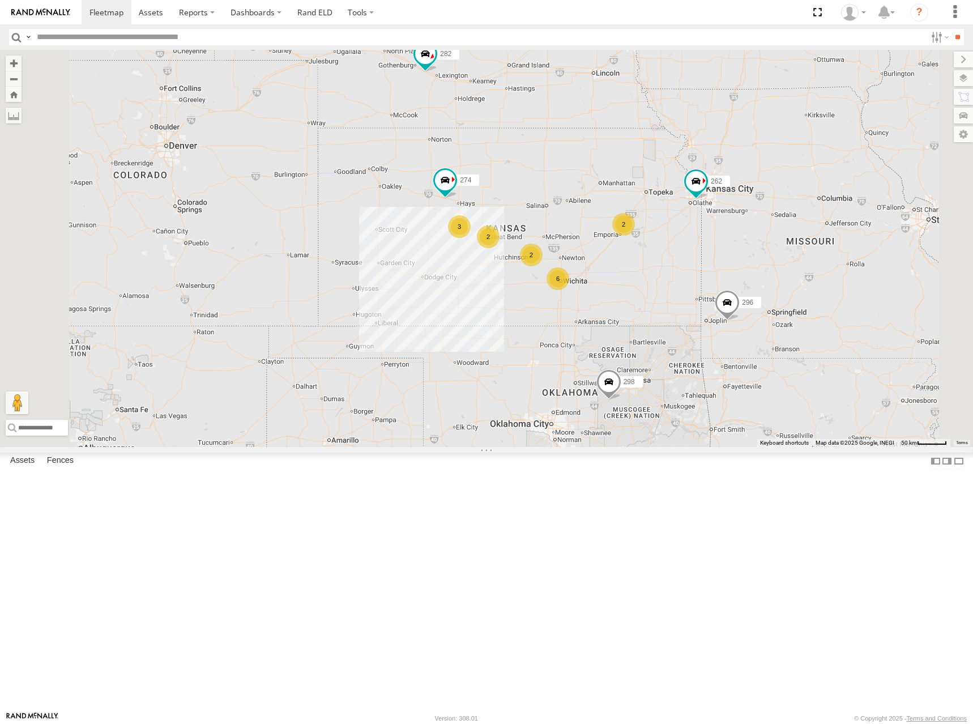
drag, startPoint x: 762, startPoint y: 322, endPoint x: 742, endPoint y: 284, distance: 43.1
click at [742, 284] on div "274 298 262 296 284 282 278 260 6 2 3 2 2" at bounding box center [486, 248] width 973 height 397
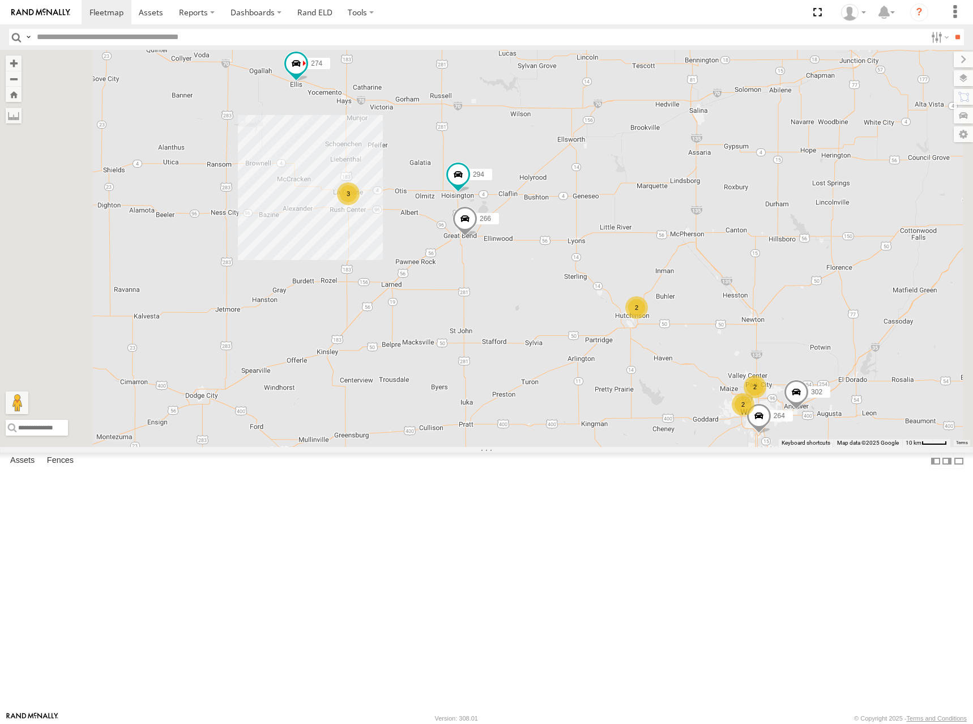
drag, startPoint x: 554, startPoint y: 278, endPoint x: 575, endPoint y: 273, distance: 21.6
click at [575, 273] on div "274 298 262 296 284 282 278 260 266 294 2 2 3 2 264 302" at bounding box center [486, 248] width 973 height 397
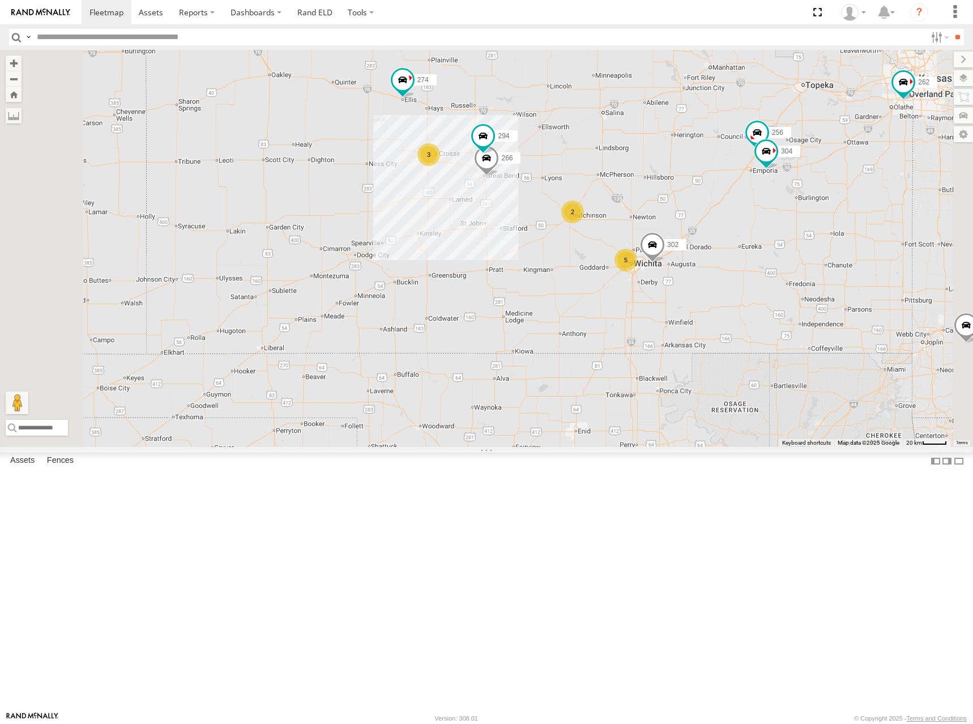
click at [646, 221] on div "274 298 262 296 284 282 278 260 266 294 302 5 2 3 256 304" at bounding box center [486, 248] width 973 height 397
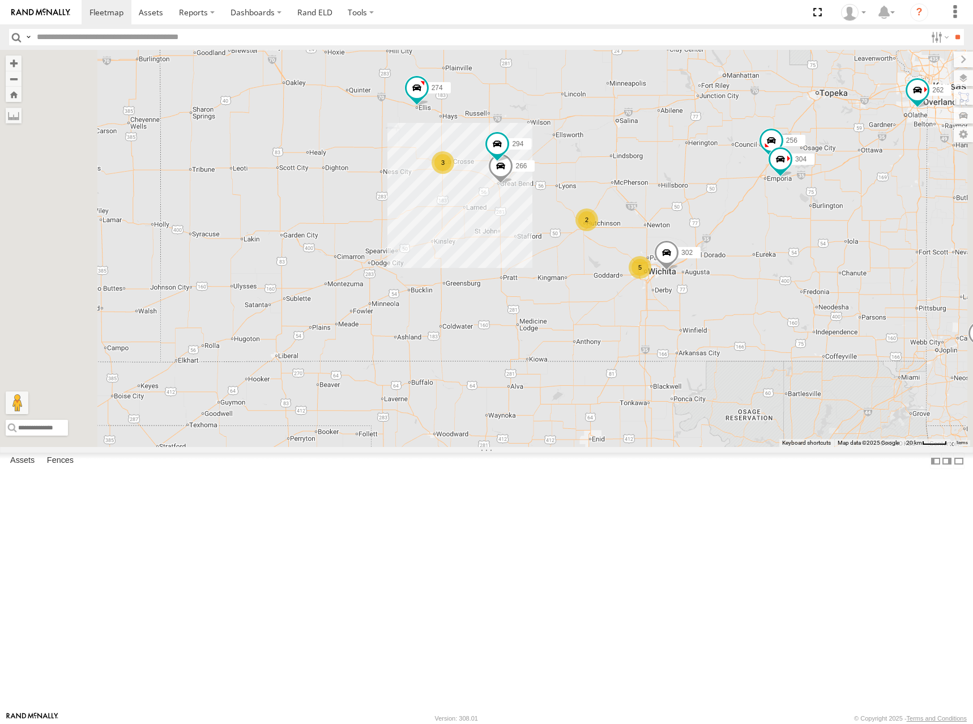
drag, startPoint x: 669, startPoint y: 228, endPoint x: 673, endPoint y: 234, distance: 8.2
click at [673, 234] on div "274 298 262 296 284 282 278 260 266 294 302 5 2 3 256 304" at bounding box center [486, 248] width 973 height 397
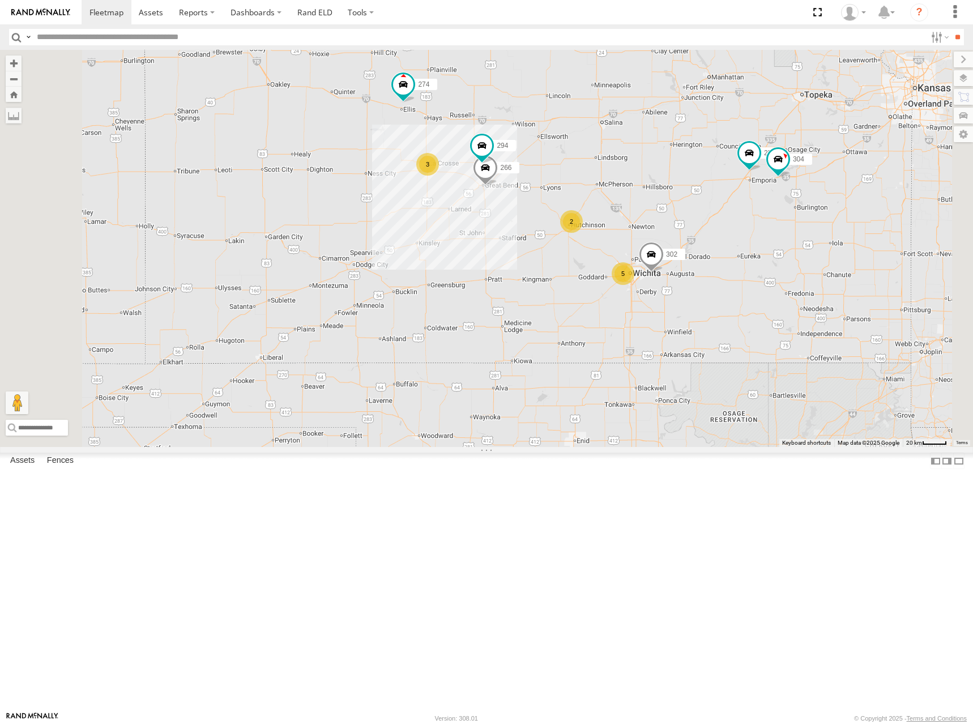
drag, startPoint x: 768, startPoint y: 132, endPoint x: 751, endPoint y: 133, distance: 17.0
click at [751, 133] on div "274 298 256 304 302 266 294 5 2 3" at bounding box center [486, 248] width 973 height 397
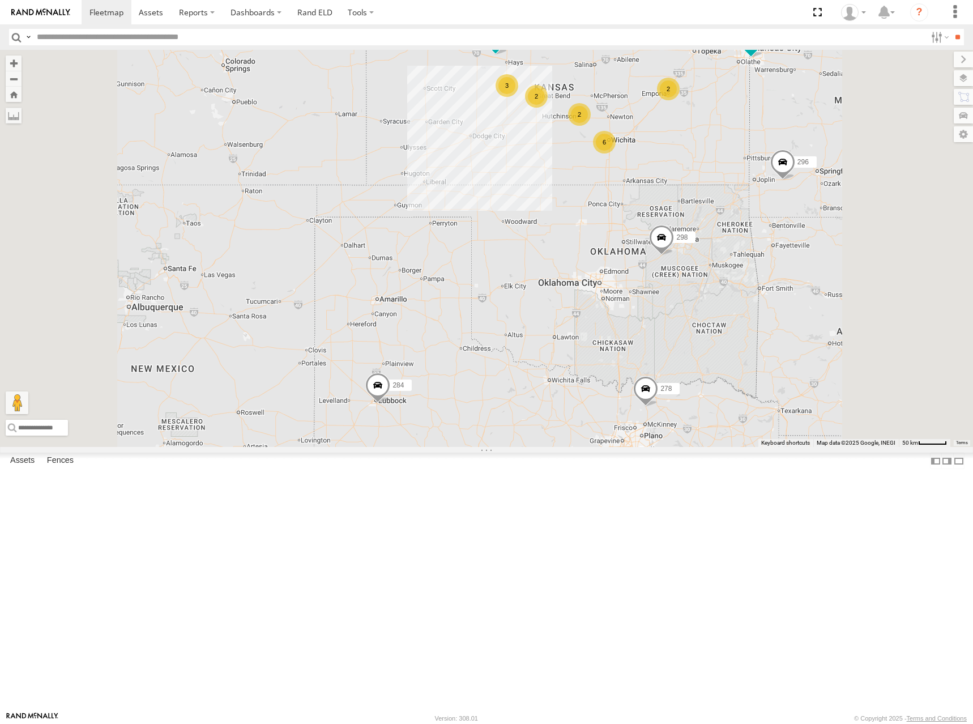
drag, startPoint x: 748, startPoint y: 130, endPoint x: 735, endPoint y: 133, distance: 12.8
click at [735, 133] on div "274 298 6 2 3 262 2 296 284 282 2 278" at bounding box center [486, 248] width 973 height 397
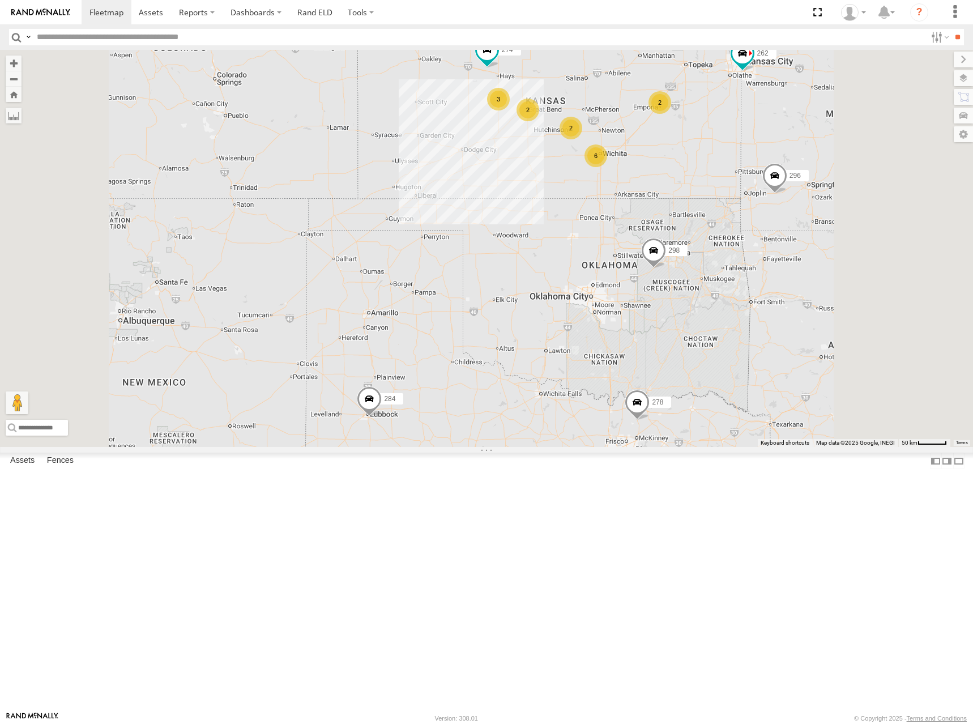
drag, startPoint x: 756, startPoint y: 163, endPoint x: 753, endPoint y: 169, distance: 6.8
click at [753, 169] on div "274 298 6 2 3 262 2 296 284 282 2 278" at bounding box center [486, 248] width 973 height 397
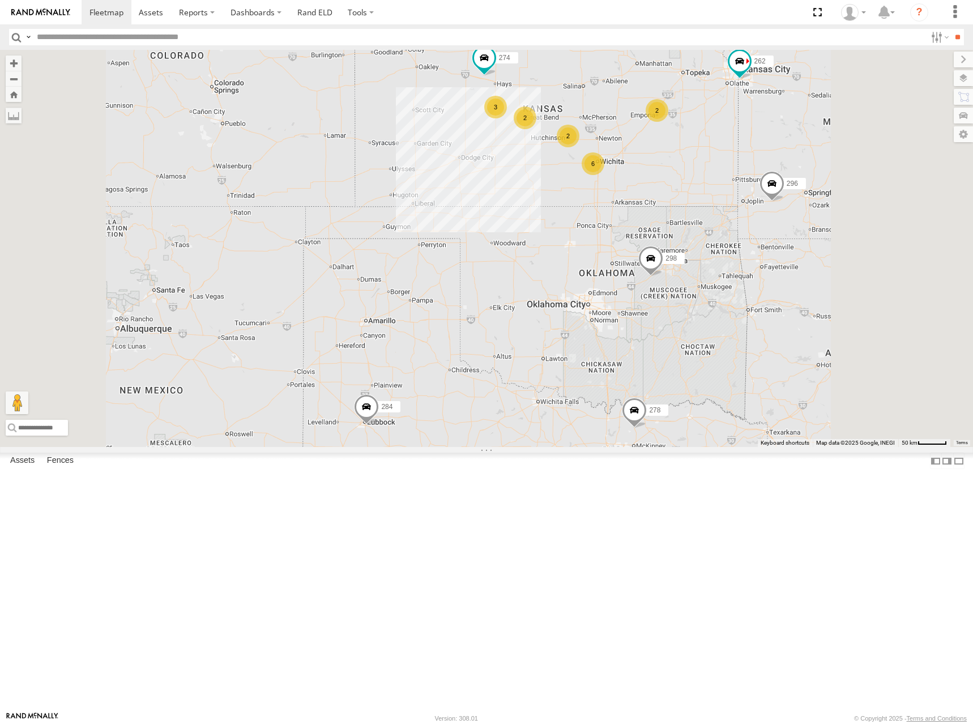
drag, startPoint x: 741, startPoint y: 144, endPoint x: 738, endPoint y: 153, distance: 9.5
click at [738, 153] on div "274 298 6 2 3 262 2 296 284 282 2 278" at bounding box center [486, 248] width 973 height 397
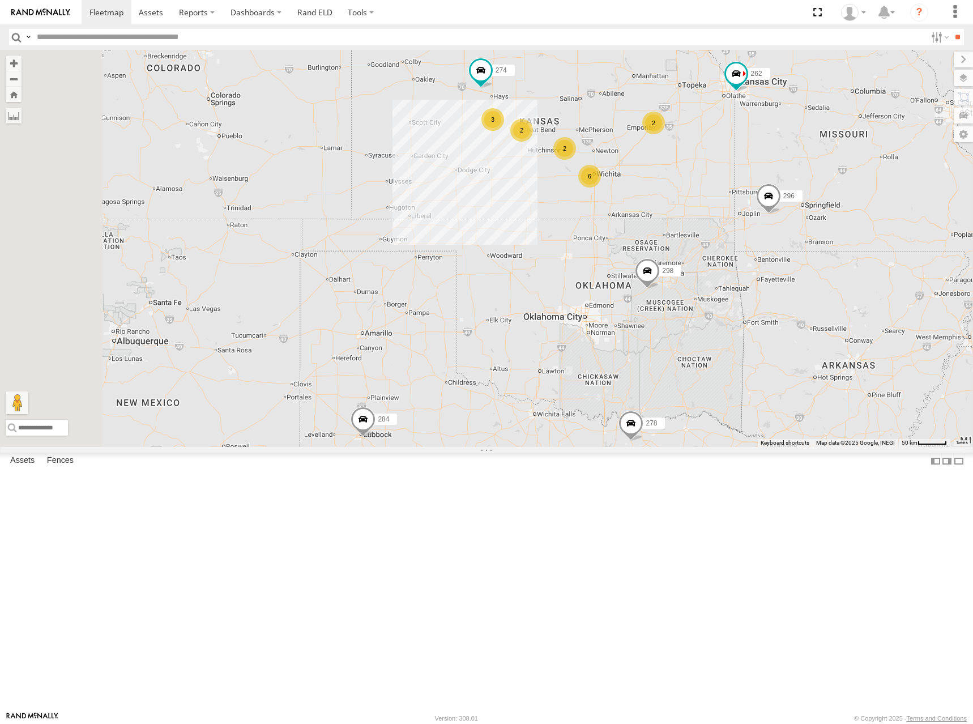
drag, startPoint x: 806, startPoint y: 166, endPoint x: 801, endPoint y: 180, distance: 15.2
click at [801, 180] on div "274 298 6 2 3 262 2 296 284 282 2 278" at bounding box center [486, 248] width 973 height 397
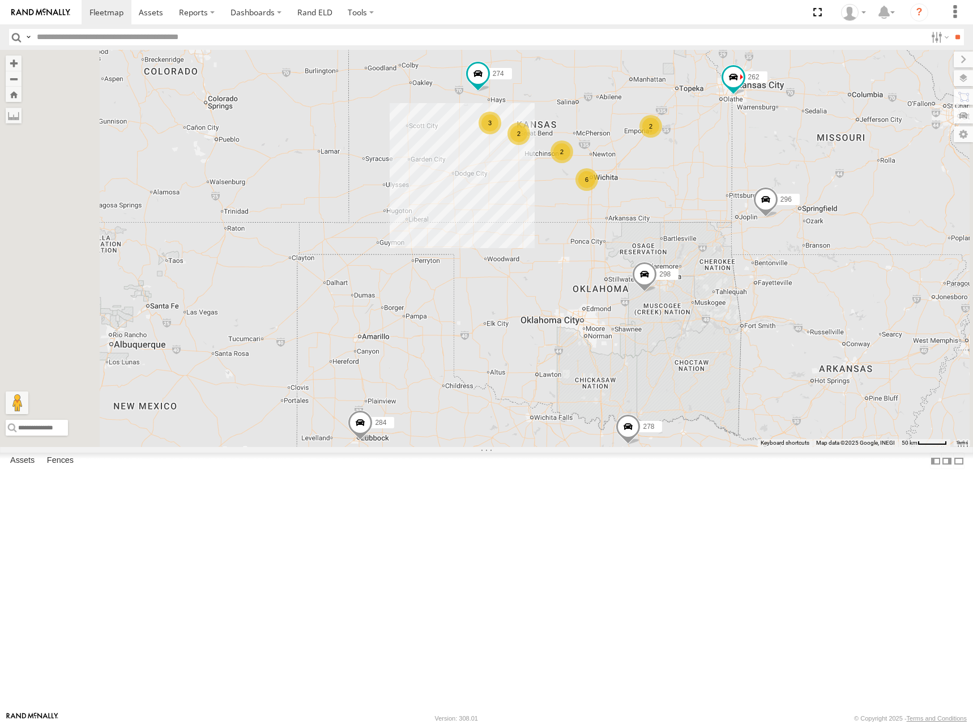
click at [770, 178] on div "274 298 6 2 3 262 2 296 284 282 2 278" at bounding box center [486, 248] width 973 height 397
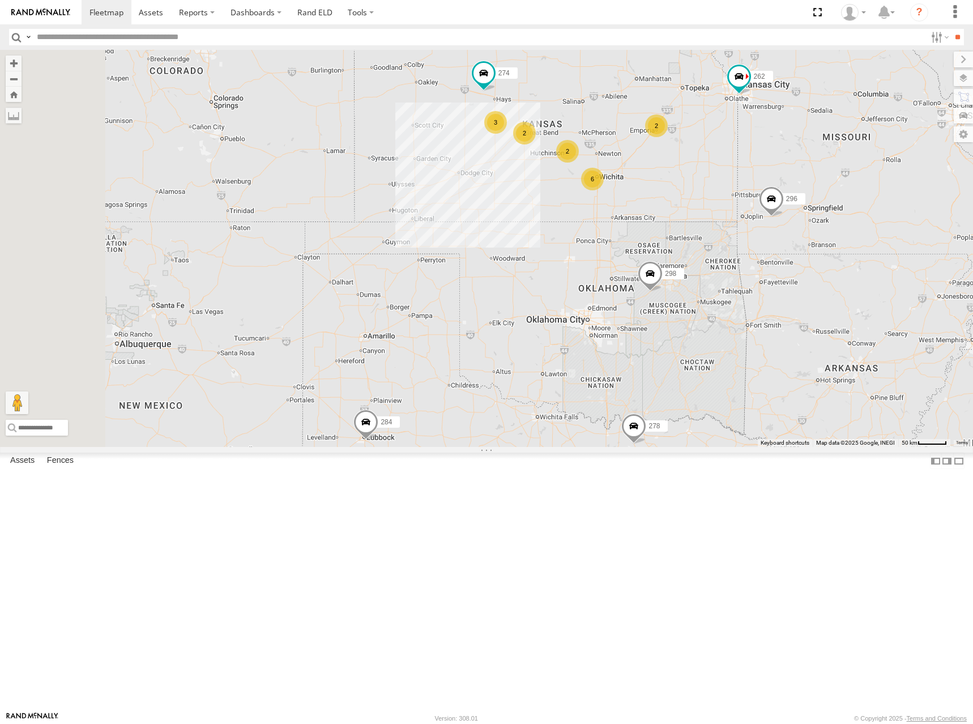
drag, startPoint x: 762, startPoint y: 178, endPoint x: 771, endPoint y: 177, distance: 8.6
click at [771, 177] on div "274 298 6 2 3 262 2 296 284 282 2 278" at bounding box center [486, 248] width 973 height 397
click at [767, 187] on div "274 298 6 2 3 262 2 296 284 282 2 278" at bounding box center [486, 248] width 973 height 397
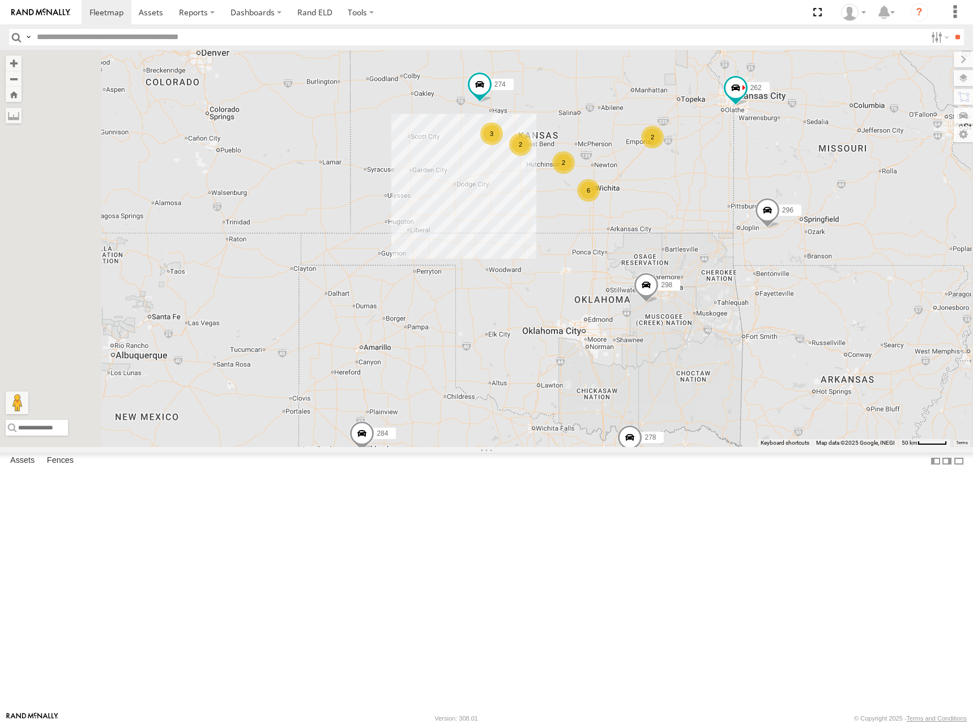
drag, startPoint x: 780, startPoint y: 187, endPoint x: 791, endPoint y: 203, distance: 18.9
click at [791, 203] on div "274 298 262 296 284 282 278 6 2 3 2 2" at bounding box center [486, 248] width 973 height 397
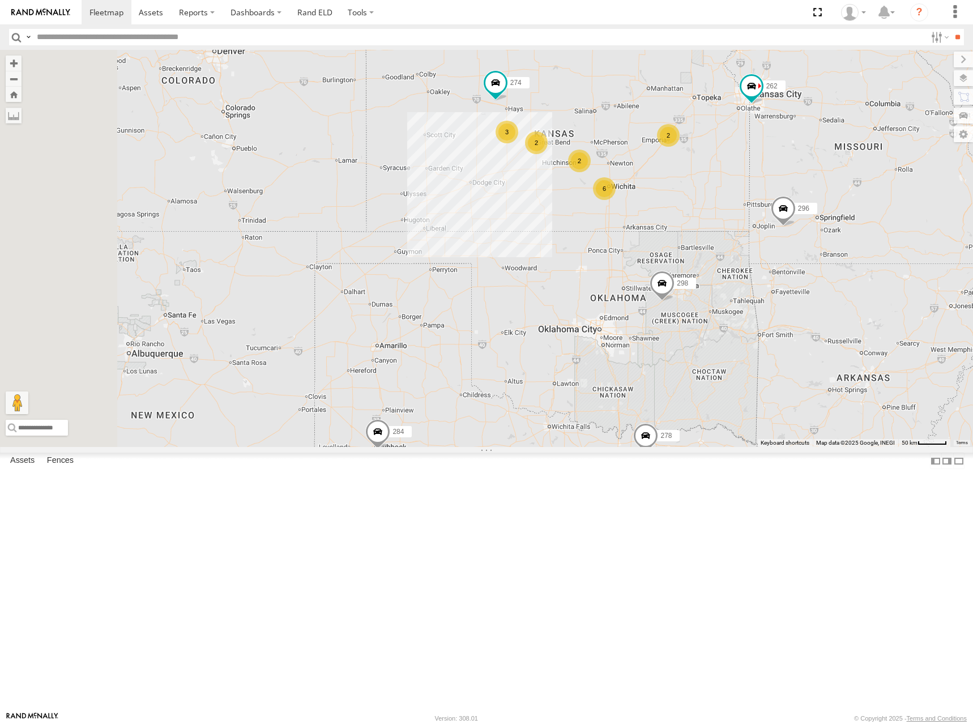
click at [793, 193] on div "274 298 262 296 284 282 278 6 2 3 2 2" at bounding box center [486, 248] width 973 height 397
click at [793, 194] on div "274 298 262 296 284 282 278 6 2 3 2 2" at bounding box center [486, 248] width 973 height 397
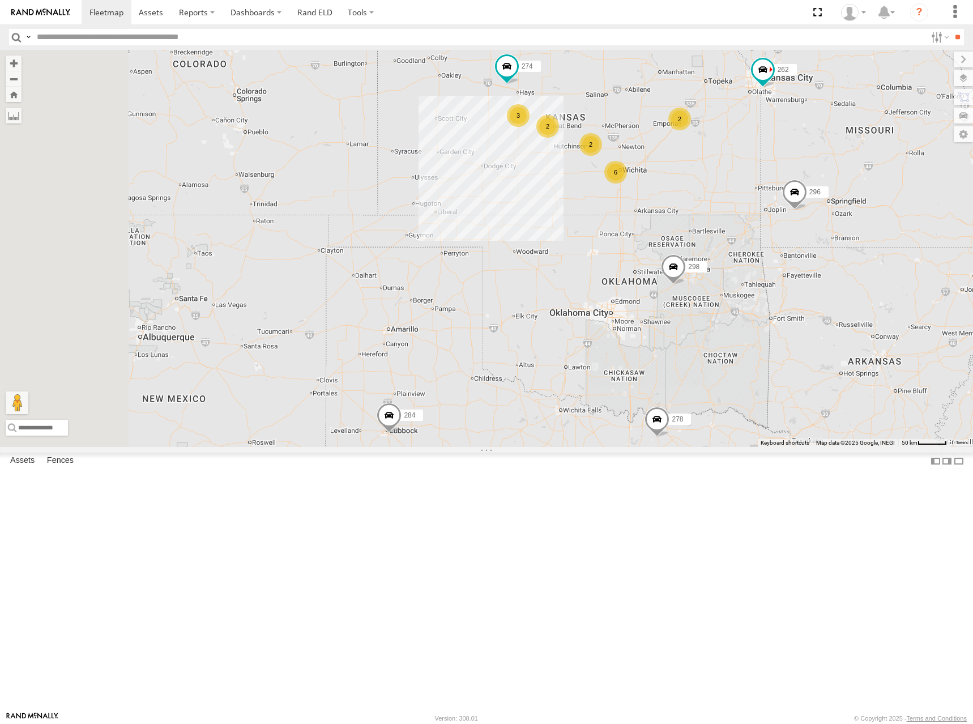
drag, startPoint x: 790, startPoint y: 195, endPoint x: 802, endPoint y: 176, distance: 22.2
click at [802, 176] on div "274 298 262 296 284 282 278 6 2 3 2 2" at bounding box center [486, 248] width 973 height 397
click at [785, 181] on div "274 298 262 296 284 282 278 6 2 3 2 2" at bounding box center [486, 248] width 973 height 397
drag, startPoint x: 781, startPoint y: 169, endPoint x: 776, endPoint y: 182, distance: 13.8
click at [776, 182] on div "274 298 262 296 284 282 278 6 2 3 2 2" at bounding box center [486, 248] width 973 height 397
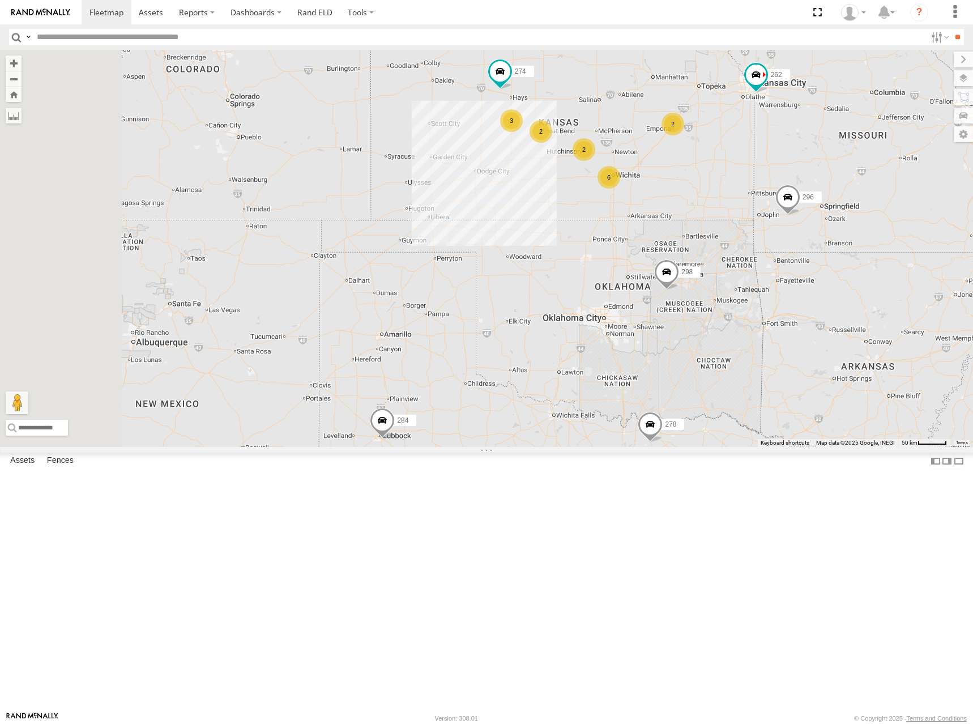
click at [777, 174] on div "274 298 262 296 284 282 278 6 2 3 2 2" at bounding box center [486, 248] width 973 height 397
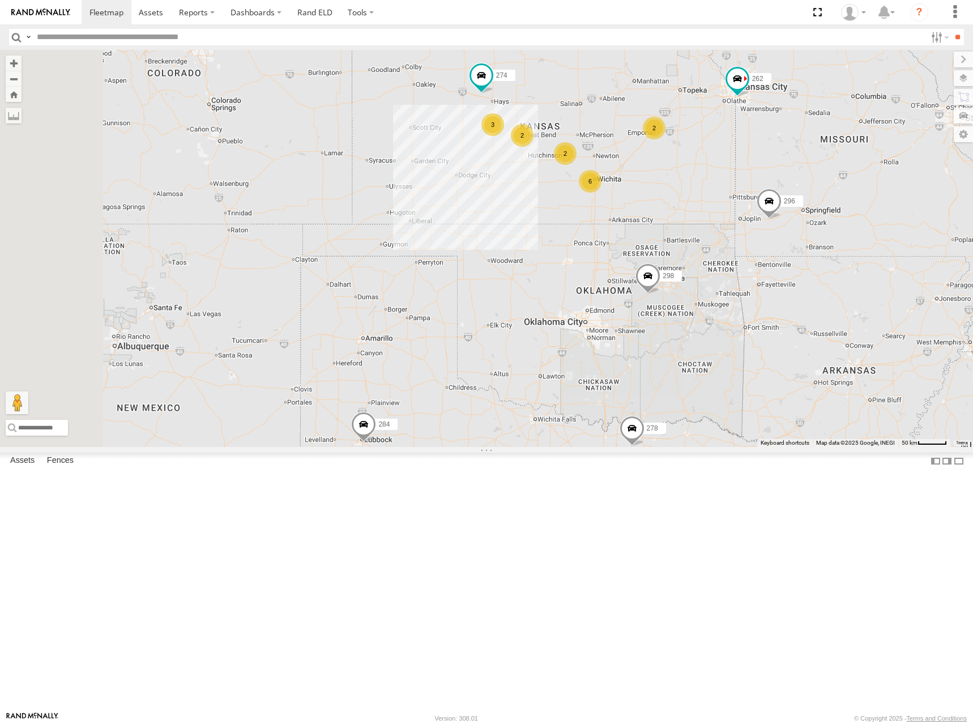
drag, startPoint x: 793, startPoint y: 181, endPoint x: 774, endPoint y: 186, distance: 20.1
click at [774, 186] on div "274 298 262 296 284 282 278 6 2 3 2 2" at bounding box center [486, 248] width 973 height 397
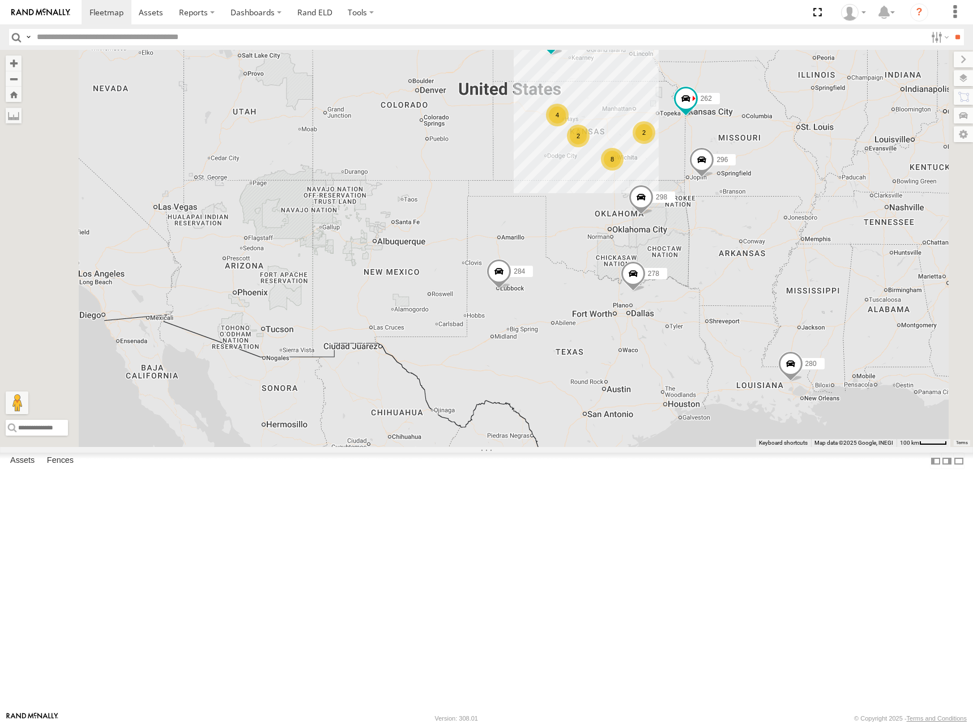
drag, startPoint x: 803, startPoint y: 226, endPoint x: 792, endPoint y: 238, distance: 16.5
click at [792, 238] on div "298 262 296 284 282 278 4 8 280 2 2 260" at bounding box center [486, 248] width 973 height 397
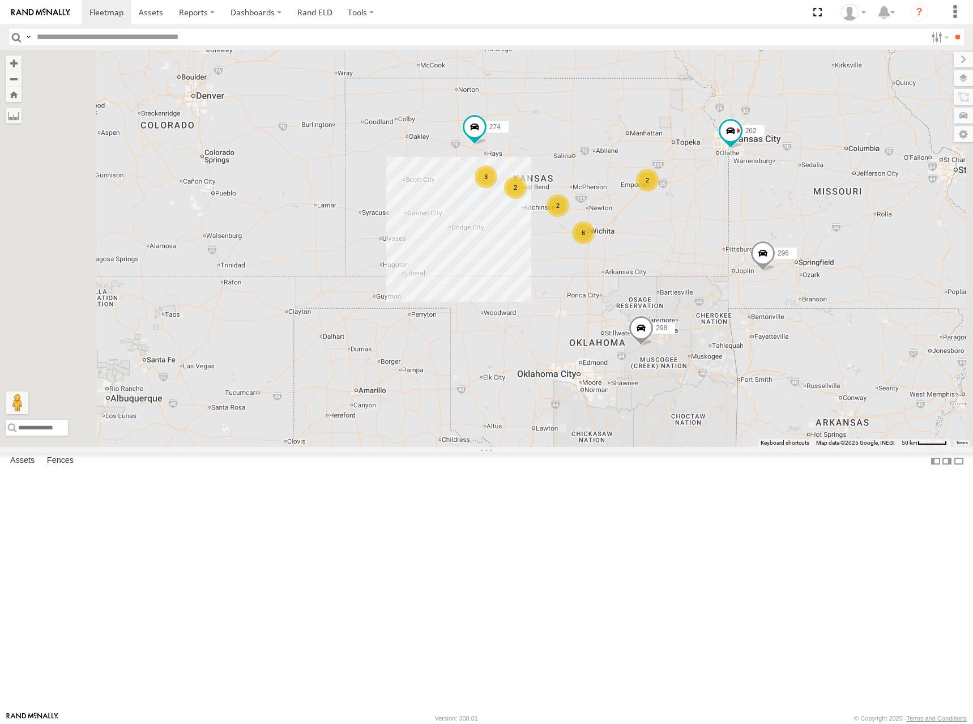
drag, startPoint x: 801, startPoint y: 233, endPoint x: 771, endPoint y: 211, distance: 36.9
click at [771, 211] on div "298 262 296 284 282 278 280 260 274 6 2 3 2 2" at bounding box center [486, 248] width 973 height 397
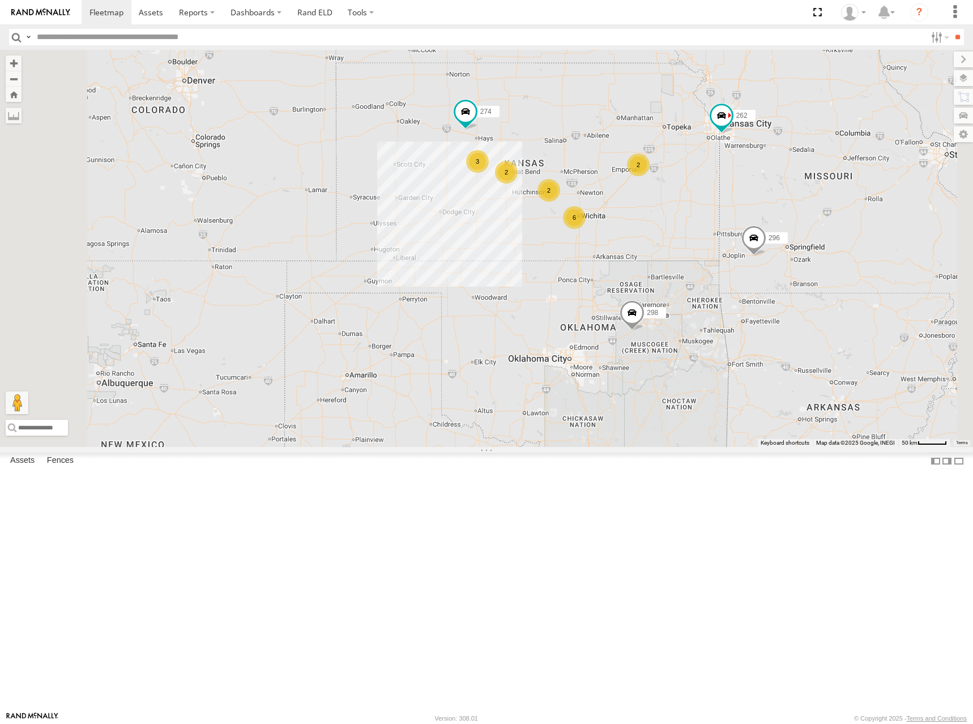
drag, startPoint x: 761, startPoint y: 259, endPoint x: 751, endPoint y: 242, distance: 19.3
click at [751, 242] on div "298 262 296 284 282 278 280 260 274 6 2 3 2 2" at bounding box center [486, 248] width 973 height 397
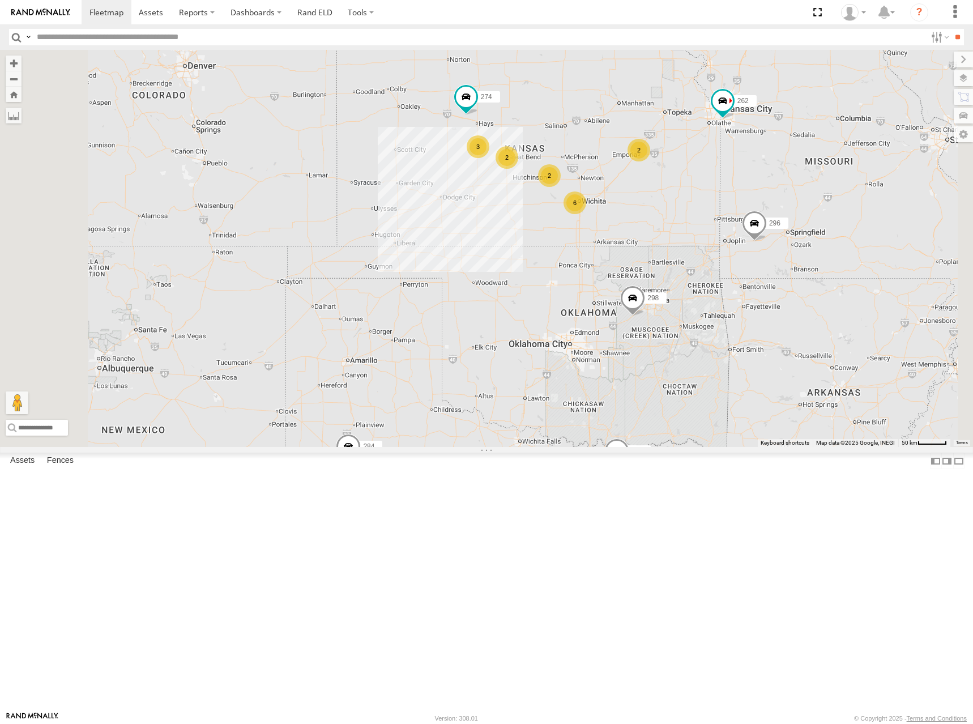
drag, startPoint x: 753, startPoint y: 230, endPoint x: 754, endPoint y: 218, distance: 12.6
click at [754, 218] on div "298 262 296 284 282 278 280 260 274 6 2 3 2 2" at bounding box center [486, 248] width 973 height 397
drag, startPoint x: 753, startPoint y: 214, endPoint x: 749, endPoint y: 218, distance: 6.0
click at [749, 218] on div "298 262 296 284 282 278 280 260 274 6 2 3 2 2" at bounding box center [486, 248] width 973 height 397
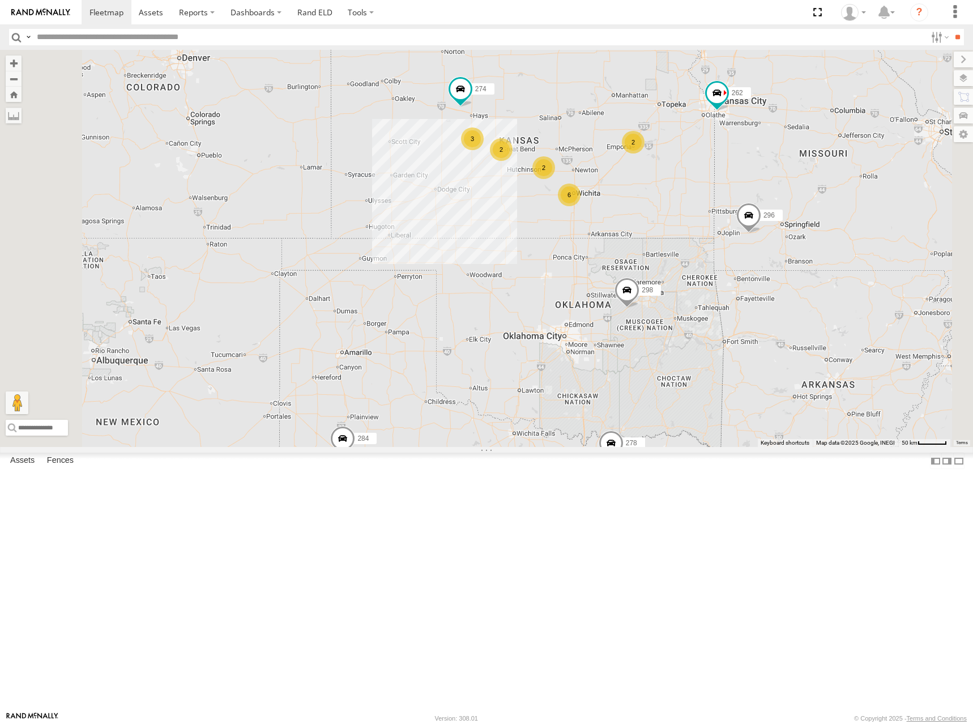
click at [754, 211] on div "298 262 296 284 282 278 280 260 274 6 2 3 2 2" at bounding box center [486, 248] width 973 height 397
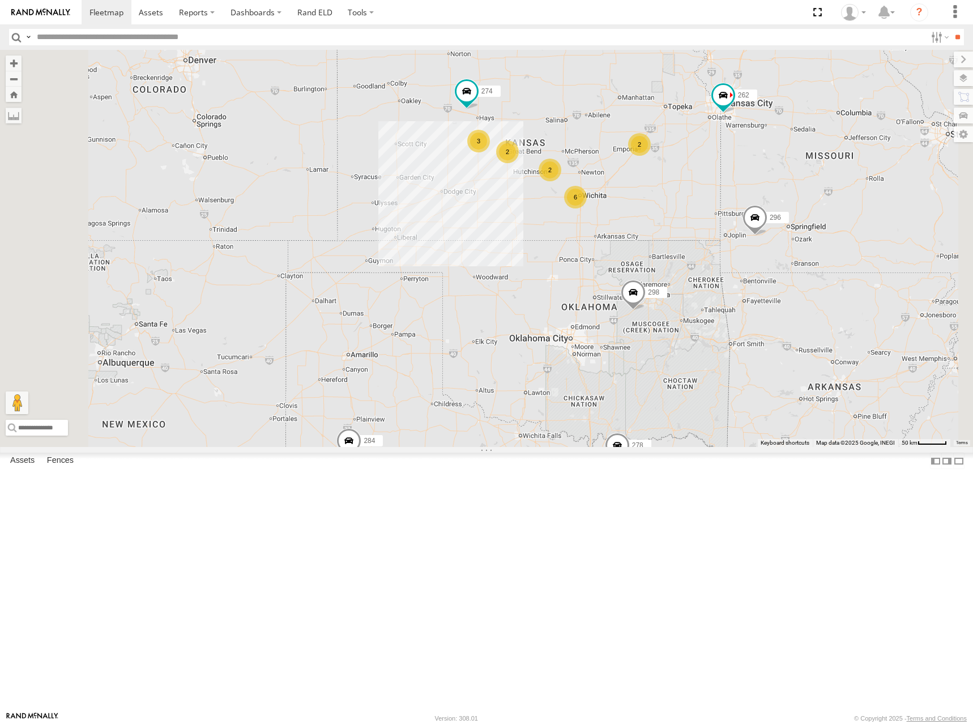
drag, startPoint x: 753, startPoint y: 207, endPoint x: 761, endPoint y: 209, distance: 7.7
click at [761, 209] on div "298 262 296 284 282 278 280 260 274 6 2 3 2 2" at bounding box center [486, 248] width 973 height 397
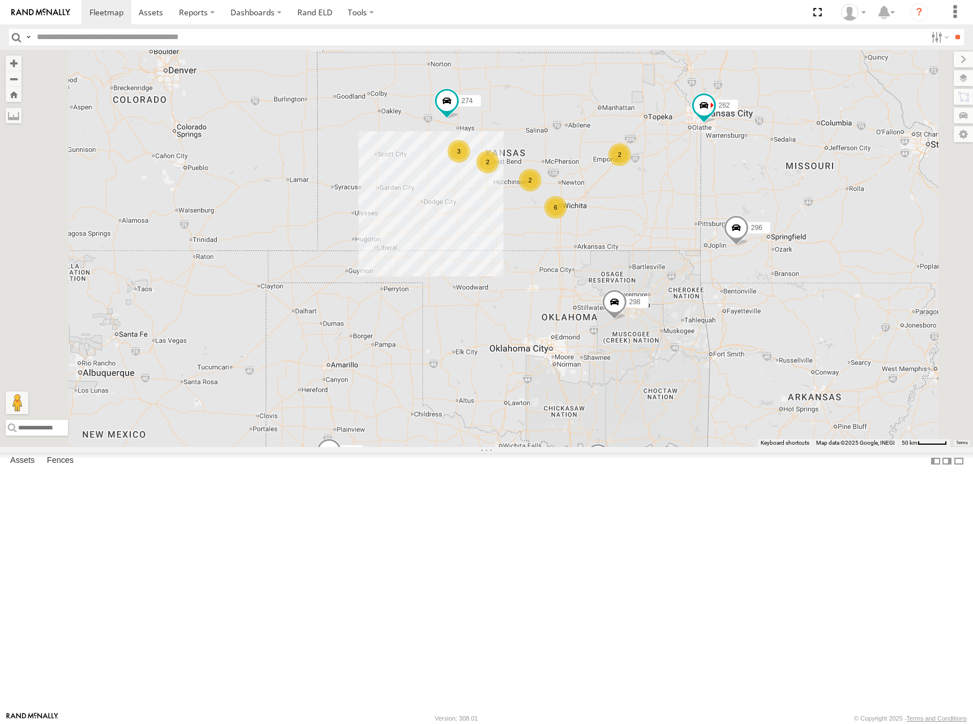
drag, startPoint x: 775, startPoint y: 219, endPoint x: 762, endPoint y: 226, distance: 14.7
click at [762, 226] on div "298 262 296 284 282 278 280 260 274 6 2 3 2 2" at bounding box center [486, 248] width 973 height 397
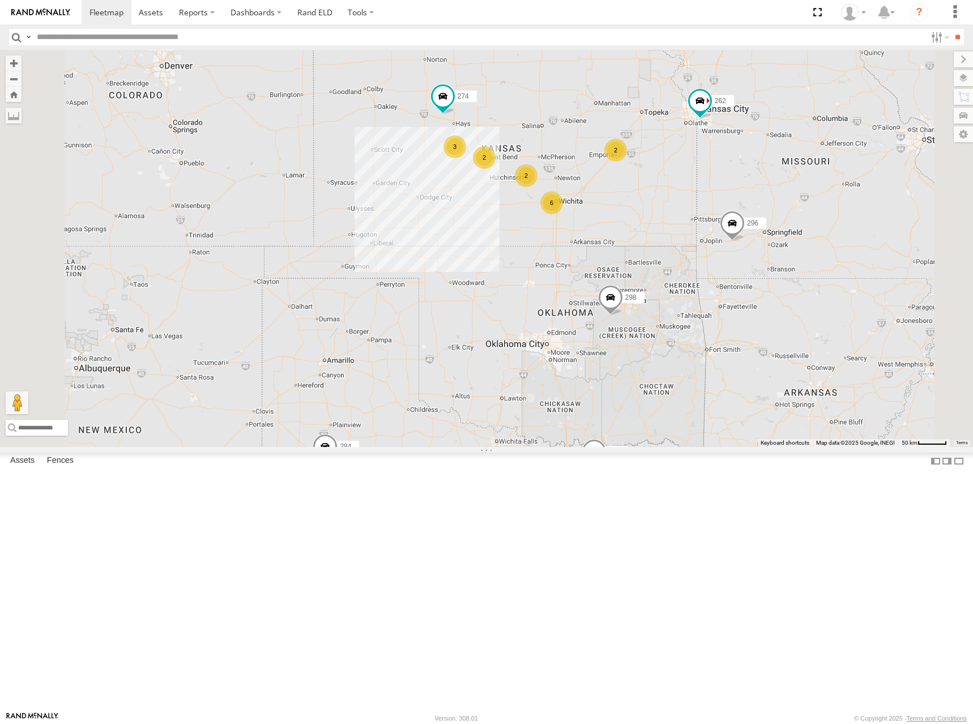
click at [720, 153] on div "298 262 296 284 282 278 280 260 274 6 2 3 2 2" at bounding box center [486, 248] width 973 height 397
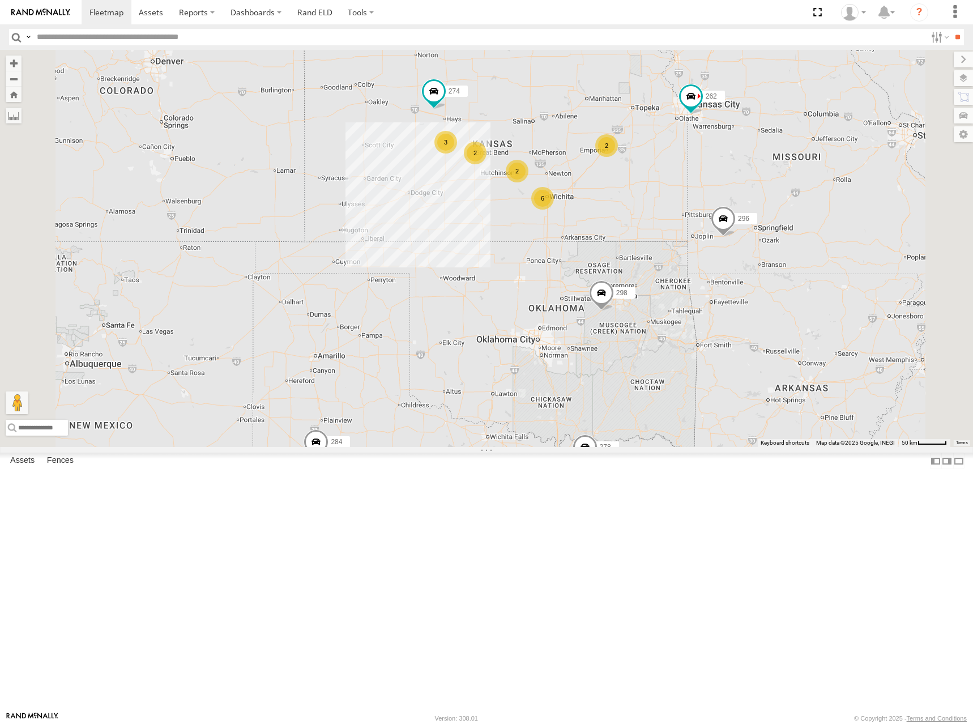
drag, startPoint x: 771, startPoint y: 194, endPoint x: 763, endPoint y: 190, distance: 9.4
click at [763, 190] on div "298 262 296 284 282 278 280 260 274 6 2 3 2 2" at bounding box center [486, 248] width 973 height 397
click at [745, 208] on div "298 262 296 284 282 278 280 260 274 6 2 3 2 2" at bounding box center [486, 248] width 973 height 397
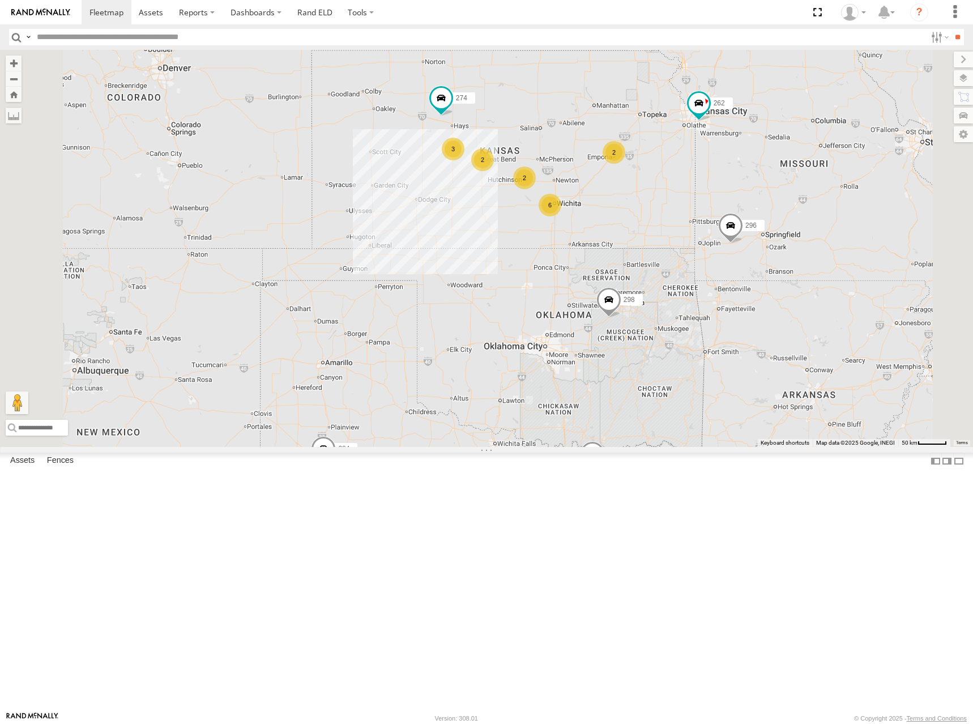
drag, startPoint x: 710, startPoint y: 225, endPoint x: 715, endPoint y: 231, distance: 7.6
click at [715, 231] on div "298 262 296 284 282 278 280 260 274 6 2 3 2 2" at bounding box center [486, 248] width 973 height 397
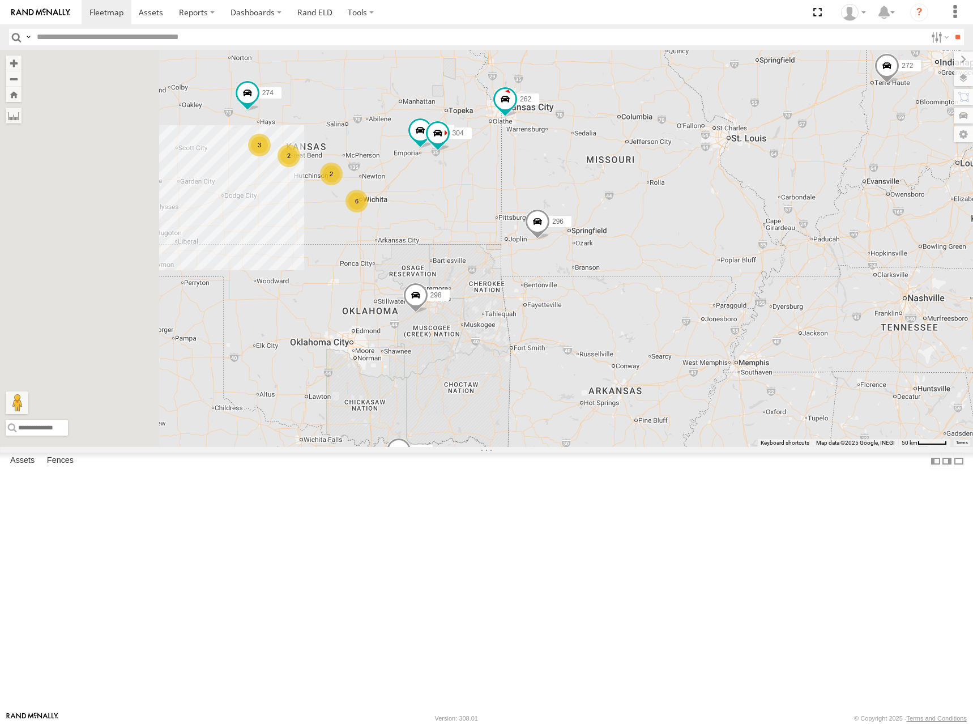
drag, startPoint x: 482, startPoint y: 257, endPoint x: 561, endPoint y: 230, distance: 83.5
click at [561, 230] on div "262 256 304 274 6 2 3 298 272 296 282 2 278" at bounding box center [486, 248] width 973 height 397
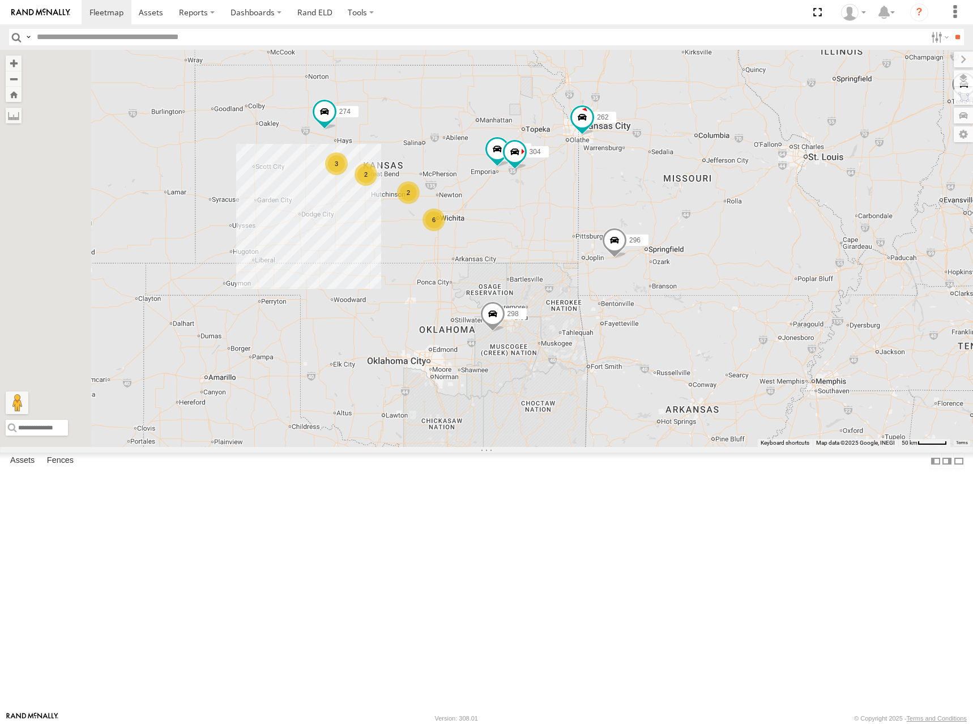
drag, startPoint x: 626, startPoint y: 204, endPoint x: 660, endPoint y: 212, distance: 35.4
click at [660, 212] on div "262 256 304 274 6 2 3 298 272 296 282 2 278 284" at bounding box center [486, 248] width 973 height 397
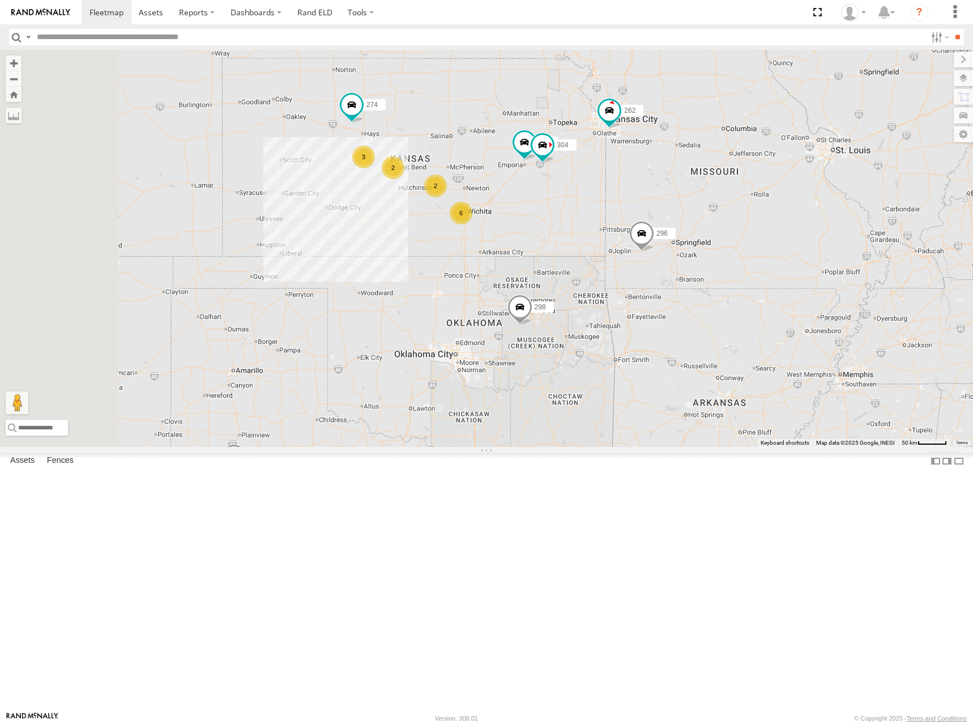
drag, startPoint x: 583, startPoint y: 240, endPoint x: 614, endPoint y: 231, distance: 32.8
click at [614, 231] on div "262 256 304 274 6 2 3 298 272 296 282 2 278 284" at bounding box center [486, 248] width 973 height 397
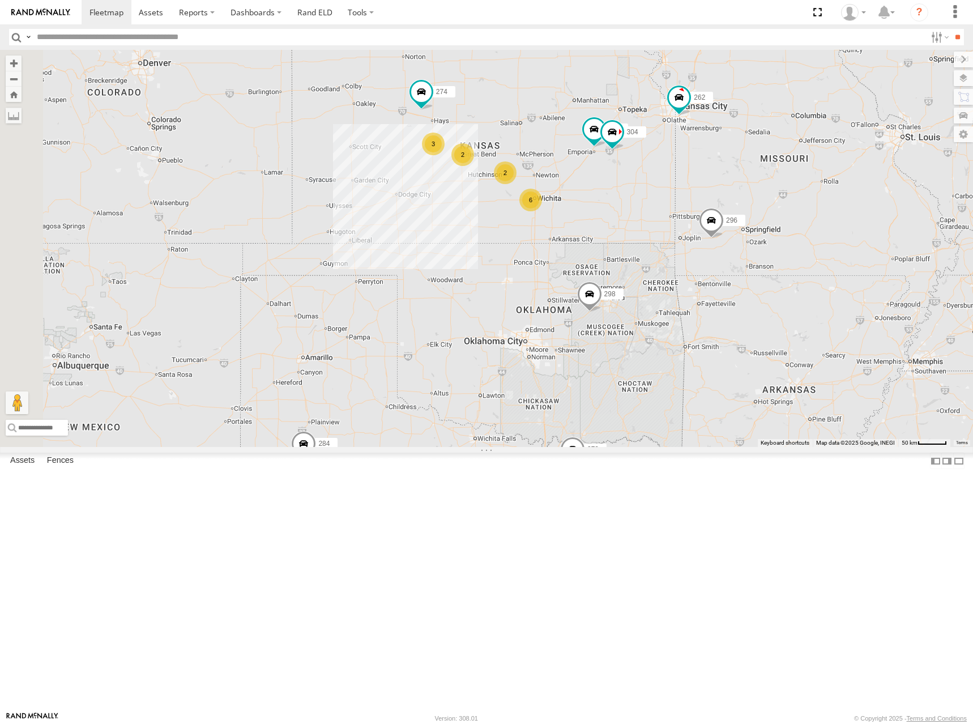
drag, startPoint x: 655, startPoint y: 219, endPoint x: 693, endPoint y: 212, distance: 38.1
click at [693, 212] on div "262 256 304 274 6 2 3 298 272 296 282 2 278 284" at bounding box center [486, 248] width 973 height 397
click at [678, 211] on div "262 256 304 274 6 2 3 298 272 296 282 2 278 284" at bounding box center [486, 248] width 973 height 397
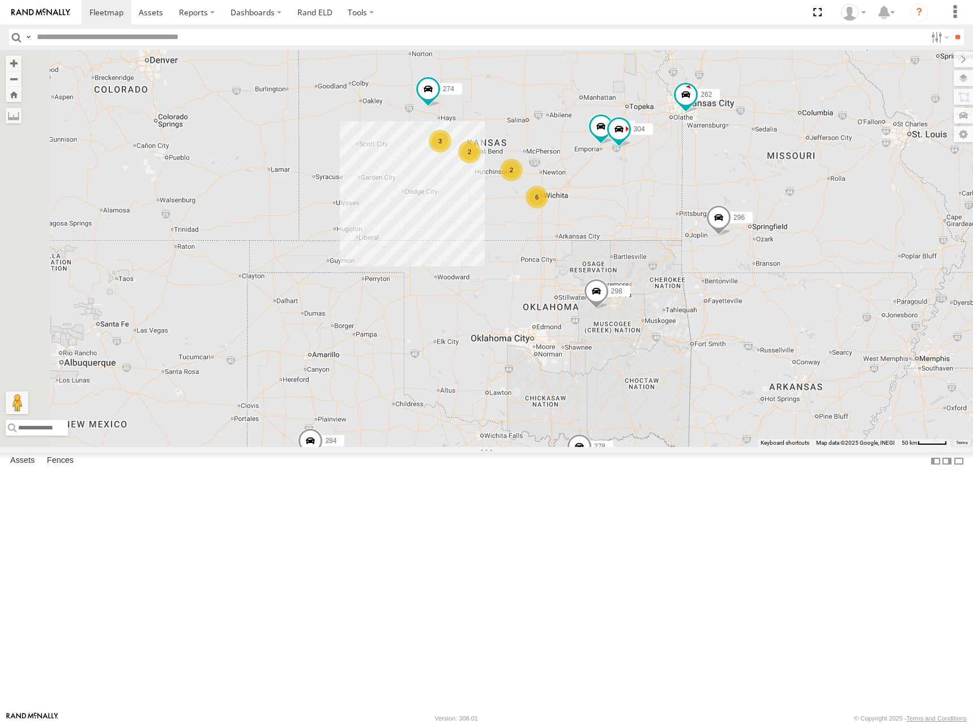
click at [701, 232] on div "262 256 304 274 6 2 3 298 272 296 282 2 278 284" at bounding box center [486, 248] width 973 height 397
click at [698, 271] on div "262 256 304 274 6 2 3 298 272 296 282 2 278 284" at bounding box center [486, 248] width 973 height 397
drag, startPoint x: 765, startPoint y: 288, endPoint x: 751, endPoint y: 261, distance: 30.1
click at [751, 261] on div "262 256 304 274 6 2 3 298 272 296 282 2 278 284" at bounding box center [486, 248] width 973 height 397
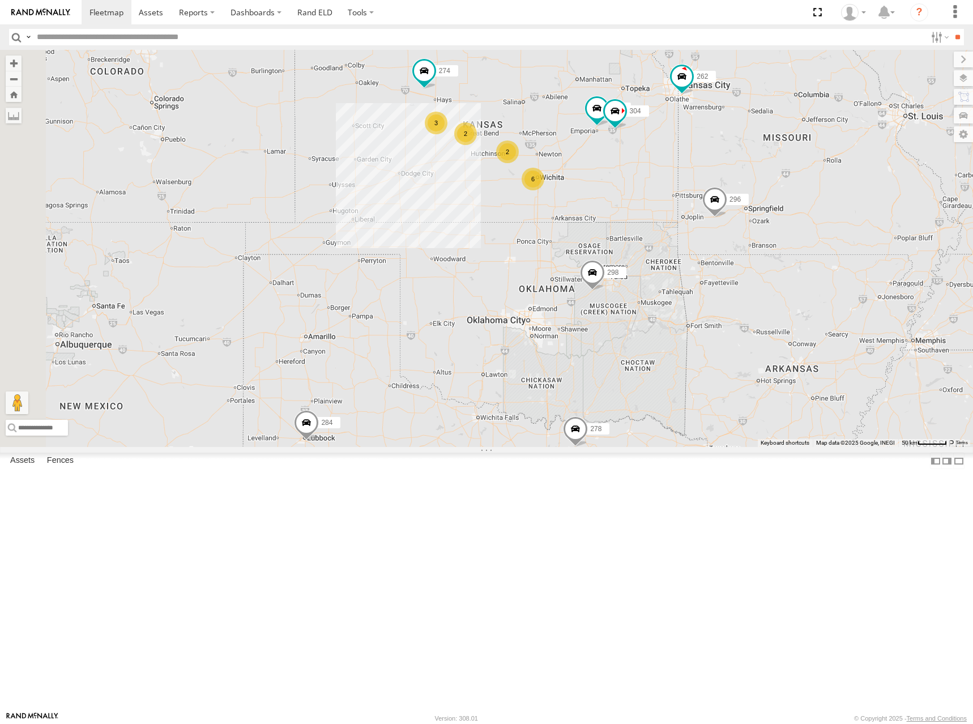
drag, startPoint x: 684, startPoint y: 287, endPoint x: 678, endPoint y: 271, distance: 16.7
click at [678, 271] on div "262 256 304 274 6 2 3 298 272 296 282 2 278 284" at bounding box center [486, 248] width 973 height 397
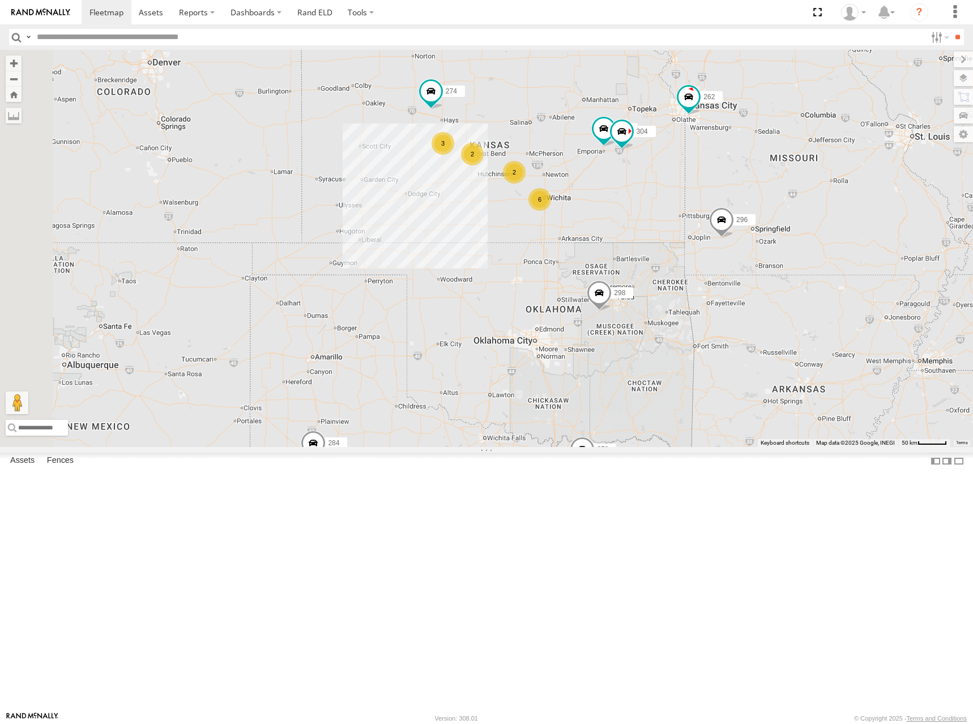
drag, startPoint x: 666, startPoint y: 228, endPoint x: 673, endPoint y: 251, distance: 23.8
click at [673, 251] on div "262 256 304 274 6 2 3 298 272 296 282 2 278 284" at bounding box center [486, 248] width 973 height 397
drag, startPoint x: 665, startPoint y: 249, endPoint x: 670, endPoint y: 236, distance: 13.5
click at [669, 236] on div "262 256 304 274 298 272 296 282 278 284 6 2 3 2" at bounding box center [486, 248] width 973 height 397
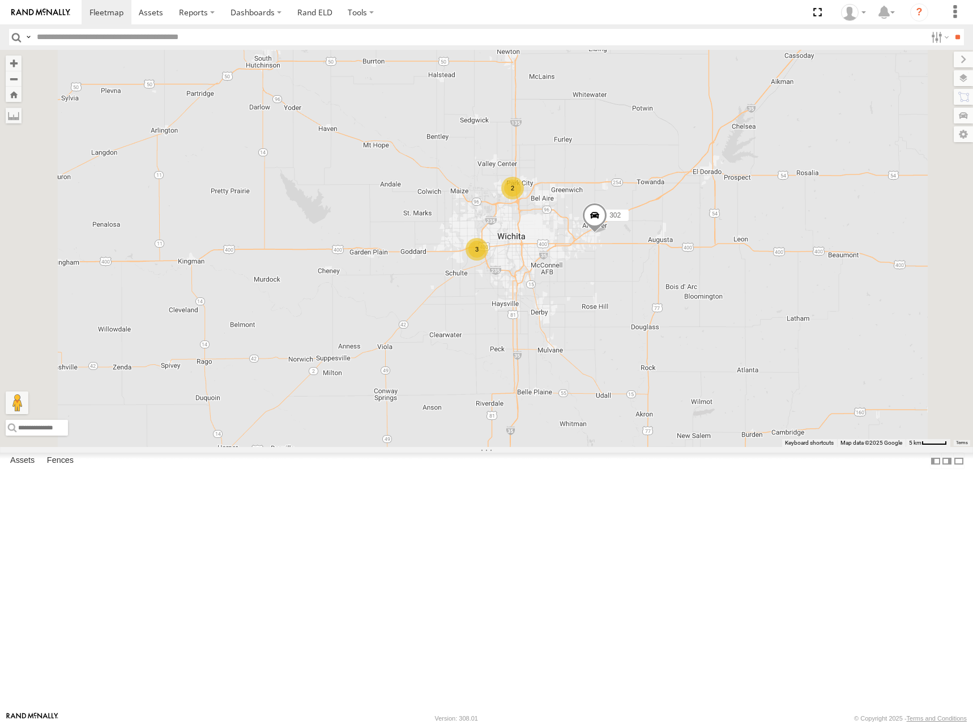
drag, startPoint x: 673, startPoint y: 244, endPoint x: 690, endPoint y: 316, distance: 73.9
click at [690, 316] on div "262 256 304 274 298 272 296 282 278 284 244 292 302 266 294 3 2" at bounding box center [486, 248] width 973 height 397
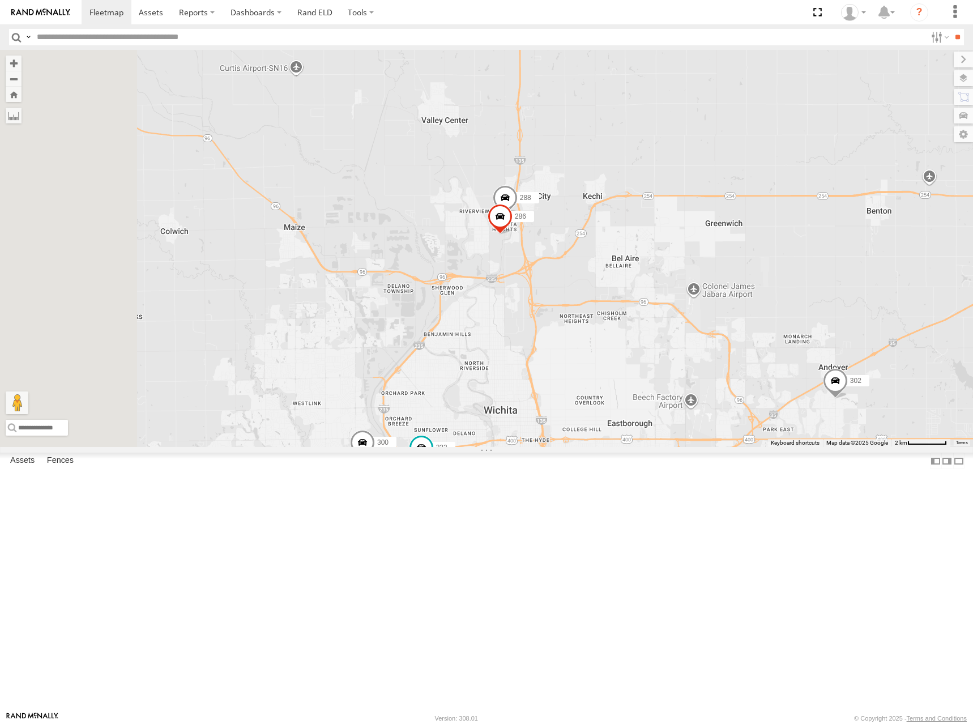
drag, startPoint x: 671, startPoint y: 322, endPoint x: 738, endPoint y: 316, distance: 67.7
click at [738, 316] on div "262 256 304 274 298 272 296 282 278 284 244 292 302 266 294 300 288 232 264 286" at bounding box center [486, 248] width 973 height 397
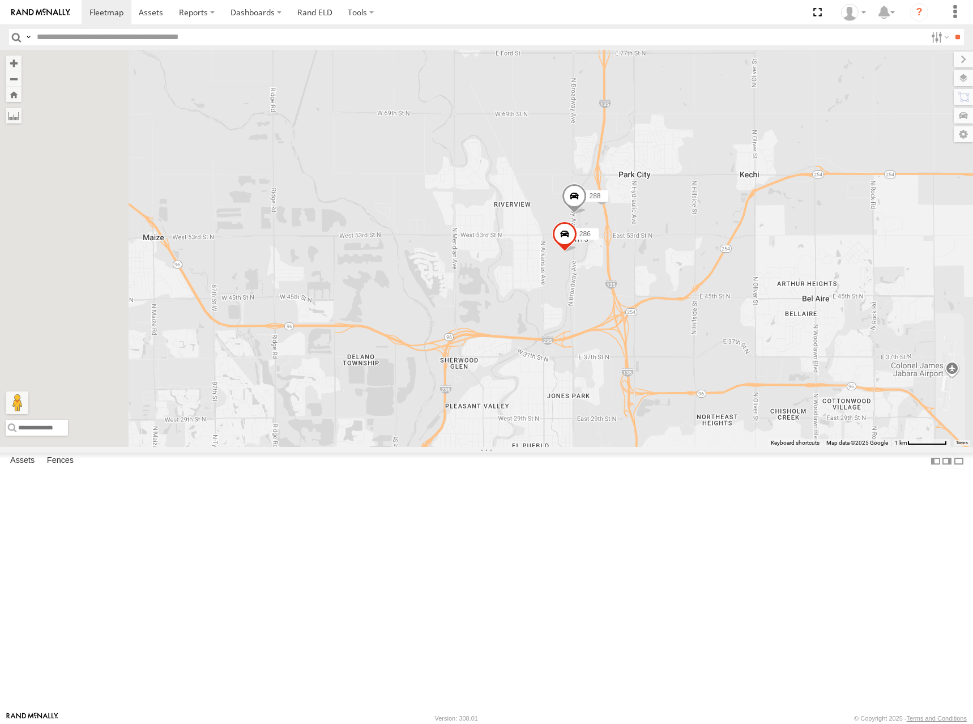
drag, startPoint x: 695, startPoint y: 341, endPoint x: 791, endPoint y: 347, distance: 95.9
click at [791, 347] on div "262 256 304 274 298 272 296 282 278 284 244 292 302 266 294 300 288 232 264 286" at bounding box center [486, 248] width 973 height 397
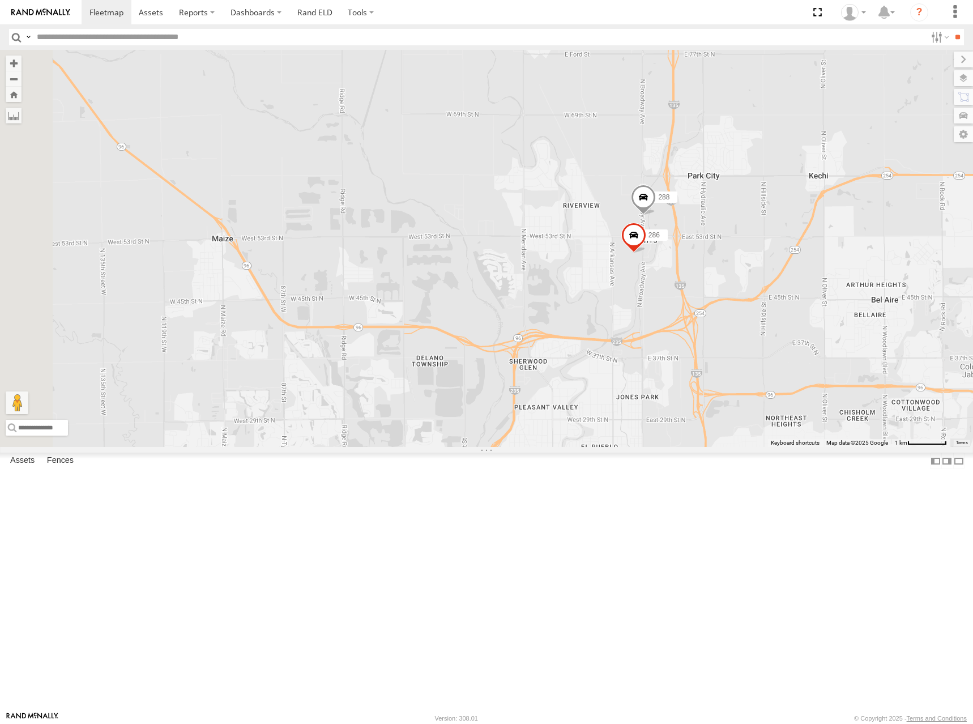
drag, startPoint x: 748, startPoint y: 339, endPoint x: 869, endPoint y: 353, distance: 122.1
click at [869, 353] on div "262 256 304 274 298 272 296 282 278 284 244 292 302 266 294 300 288 286" at bounding box center [486, 248] width 973 height 397
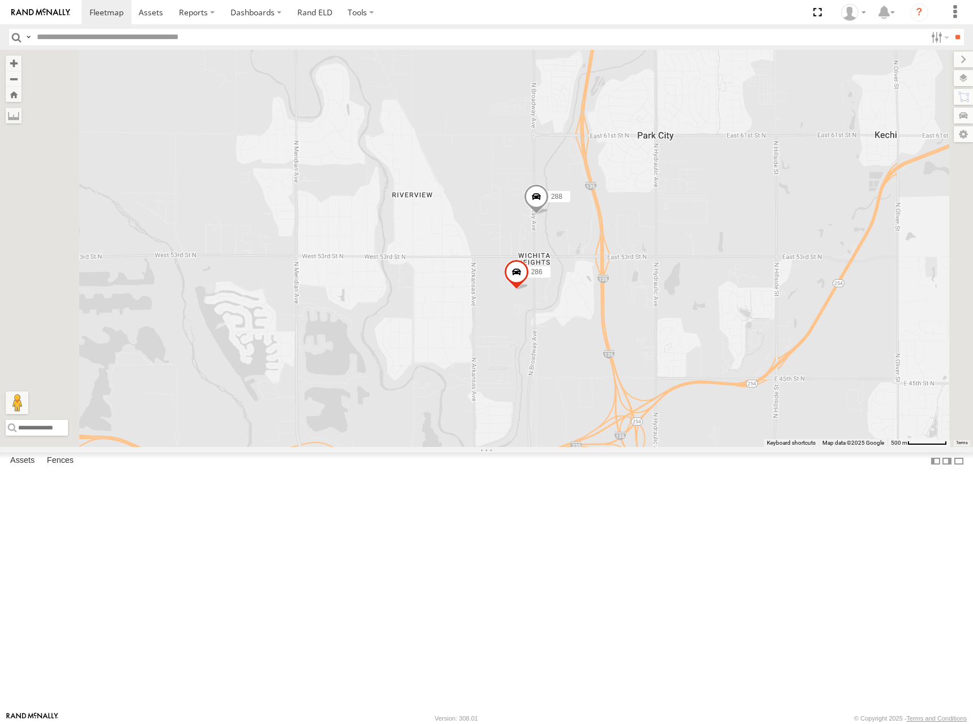
drag, startPoint x: 856, startPoint y: 341, endPoint x: 823, endPoint y: 341, distance: 32.9
click at [823, 341] on div "262 256 304 274 298 272 296 282 278 284 244 292 302 266 294 300 288 286" at bounding box center [486, 248] width 973 height 397
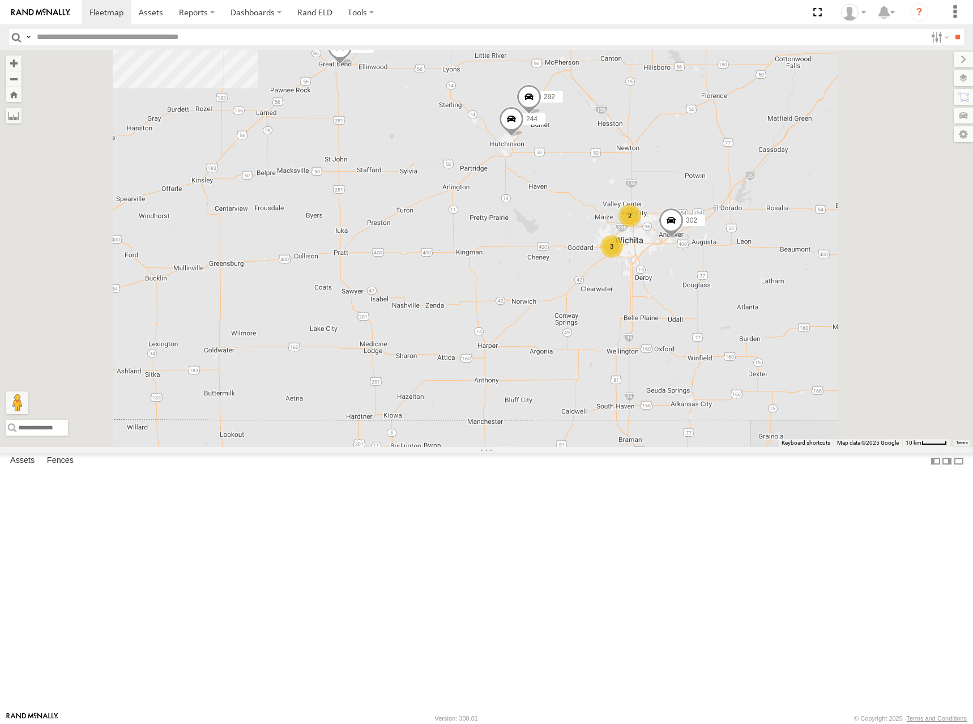
drag, startPoint x: 806, startPoint y: 254, endPoint x: 803, endPoint y: 272, distance: 18.3
click at [803, 272] on div "262 256 304 274 298 272 296 282 278 284 244 292 302 266 294 3 3 2" at bounding box center [486, 248] width 973 height 397
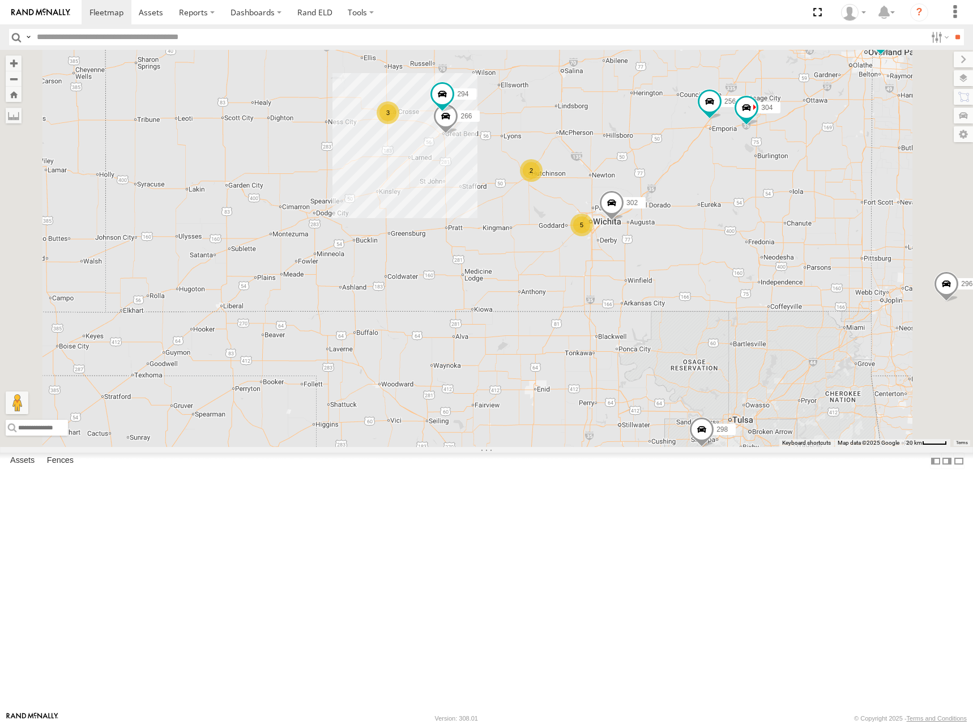
drag, startPoint x: 787, startPoint y: 234, endPoint x: 732, endPoint y: 263, distance: 61.8
click at [732, 263] on div "262 256 304 274 298 272 296 282 278 284 302 266 294 5 2 3" at bounding box center [486, 248] width 973 height 397
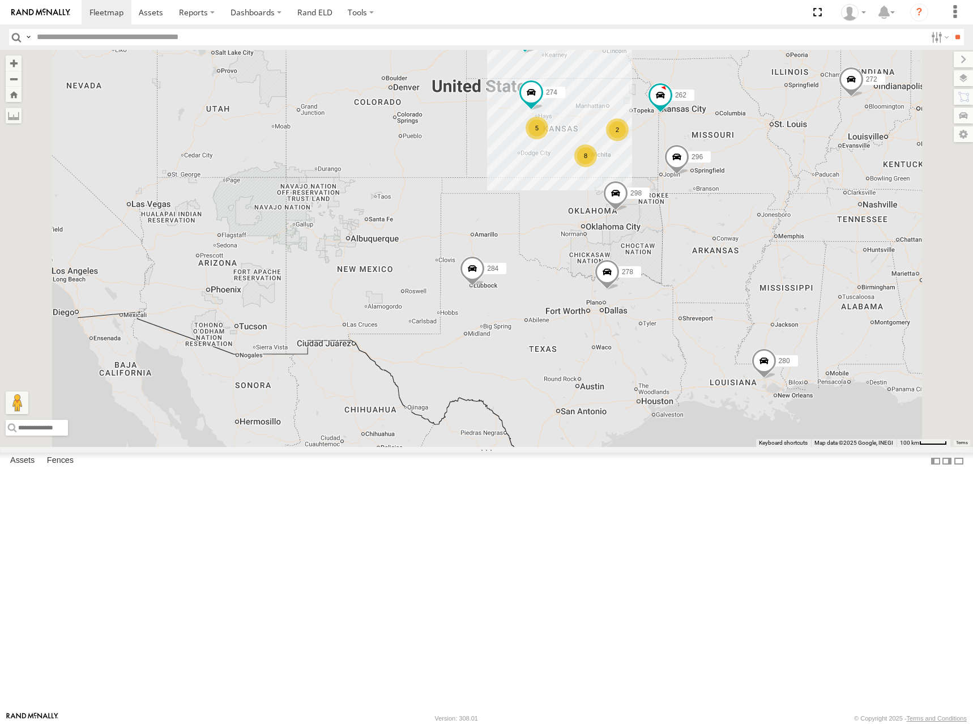
drag, startPoint x: 738, startPoint y: 222, endPoint x: 735, endPoint y: 229, distance: 7.9
click at [735, 229] on div "262 274 298 272 296 282 278 260 284 8 5 280 2" at bounding box center [486, 248] width 973 height 397
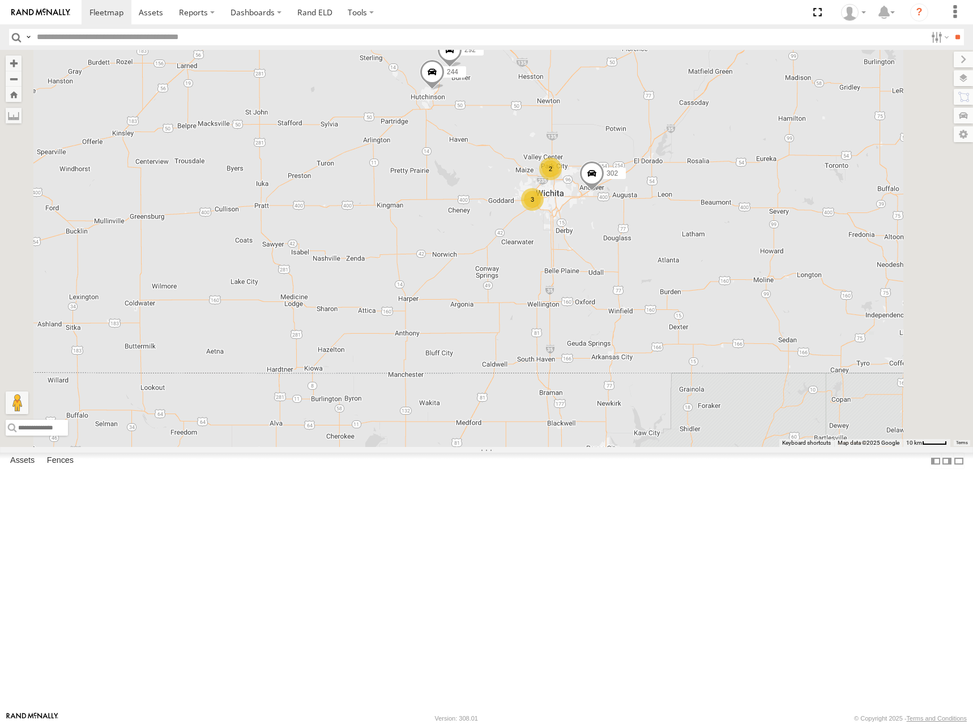
drag, startPoint x: 707, startPoint y: 202, endPoint x: 735, endPoint y: 252, distance: 57.0
click at [735, 252] on div "262 274 298 272 296 282 278 260 284 280 3 244 2 292 256 302 266 294" at bounding box center [486, 248] width 973 height 397
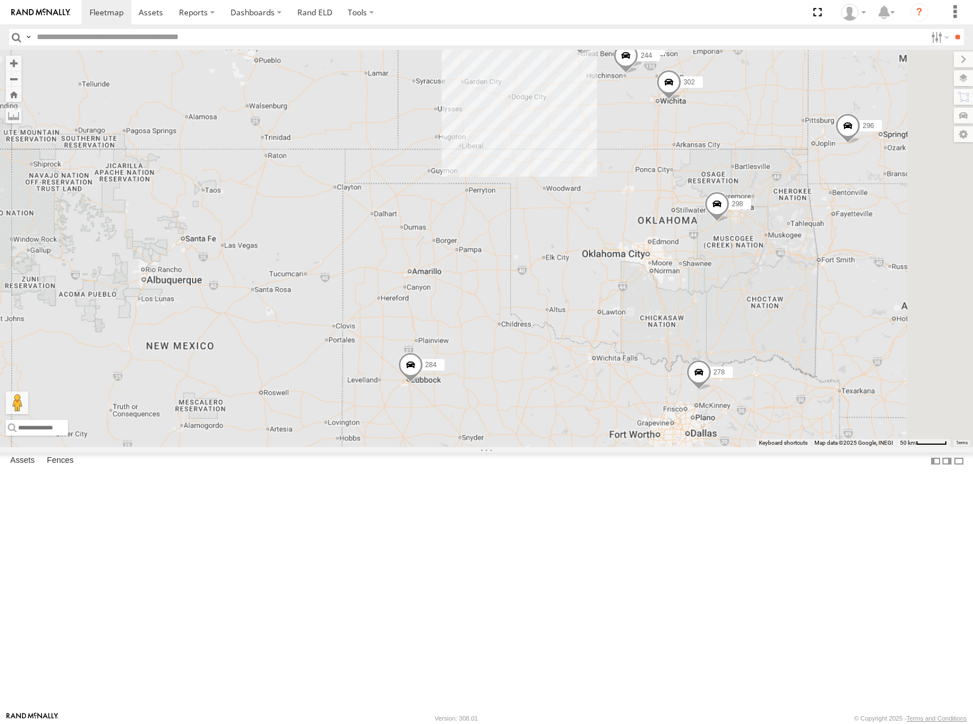
drag, startPoint x: 836, startPoint y: 138, endPoint x: 810, endPoint y: 158, distance: 32.7
click at [810, 158] on div "262 274 298 272 296 282 278 260 284 280 244 292 256 304 302 266 294" at bounding box center [486, 248] width 973 height 397
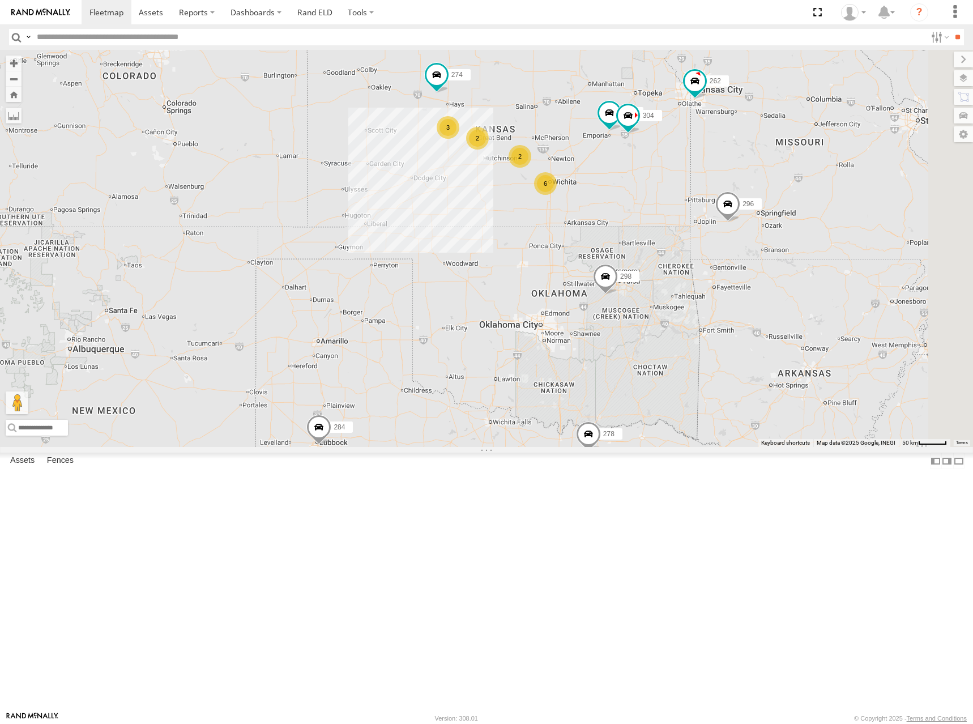
drag, startPoint x: 789, startPoint y: 136, endPoint x: 708, endPoint y: 195, distance: 100.1
click at [708, 195] on div "262 274 298 272 296 282 278 260 284 280 256 304 6 2 3 2" at bounding box center [486, 248] width 973 height 397
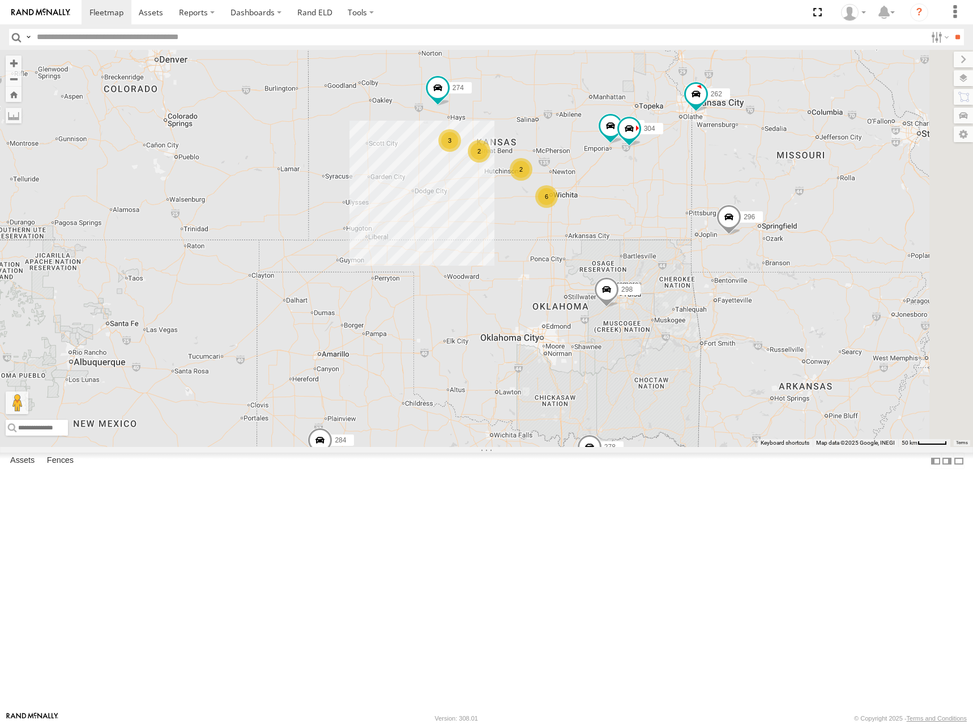
drag, startPoint x: 704, startPoint y: 267, endPoint x: 707, endPoint y: 281, distance: 14.0
click at [707, 281] on div "262 274 298 272 296 282 278 260 284 280 256 304 6 2 3 2" at bounding box center [486, 248] width 973 height 397
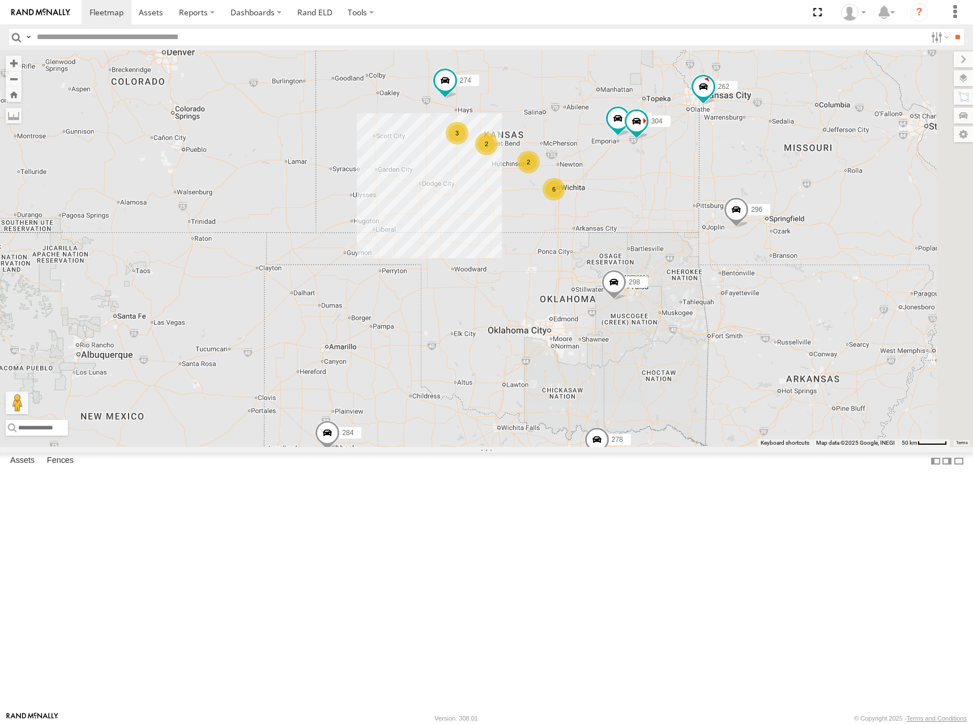
drag, startPoint x: 703, startPoint y: 300, endPoint x: 711, endPoint y: 291, distance: 11.6
click at [711, 291] on div "262 274 298 272 296 282 278 260 284 280 256 304 6 2 3 2" at bounding box center [486, 248] width 973 height 397
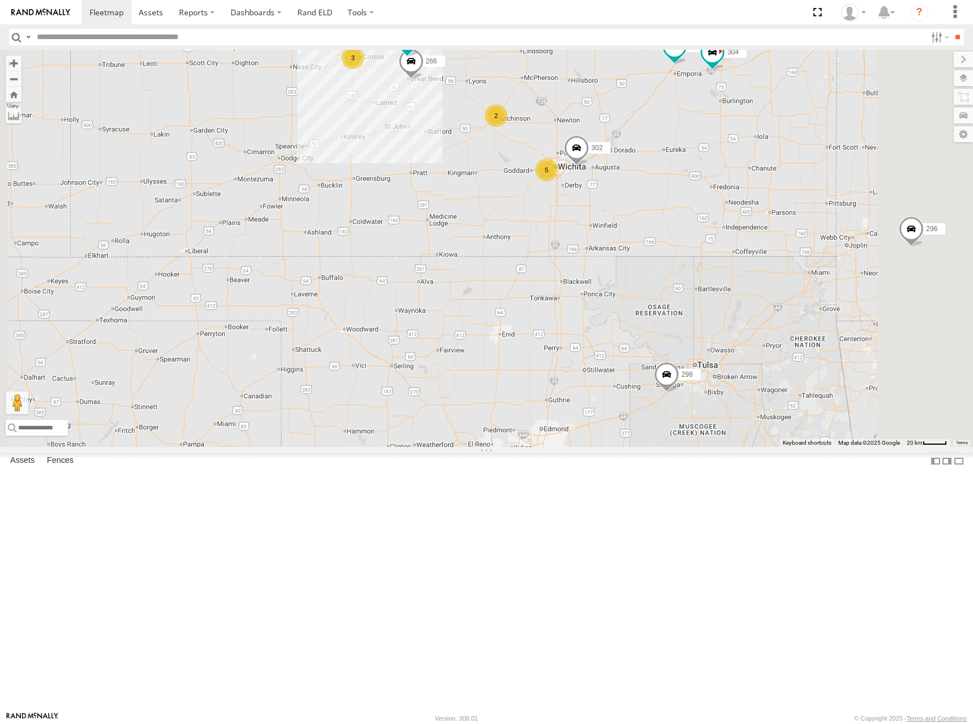
drag, startPoint x: 736, startPoint y: 142, endPoint x: 685, endPoint y: 189, distance: 68.9
click at [685, 189] on div "262 274 298 272 296 282 278 260 284 280 256 304 302 5 2 3 266 294" at bounding box center [486, 248] width 973 height 397
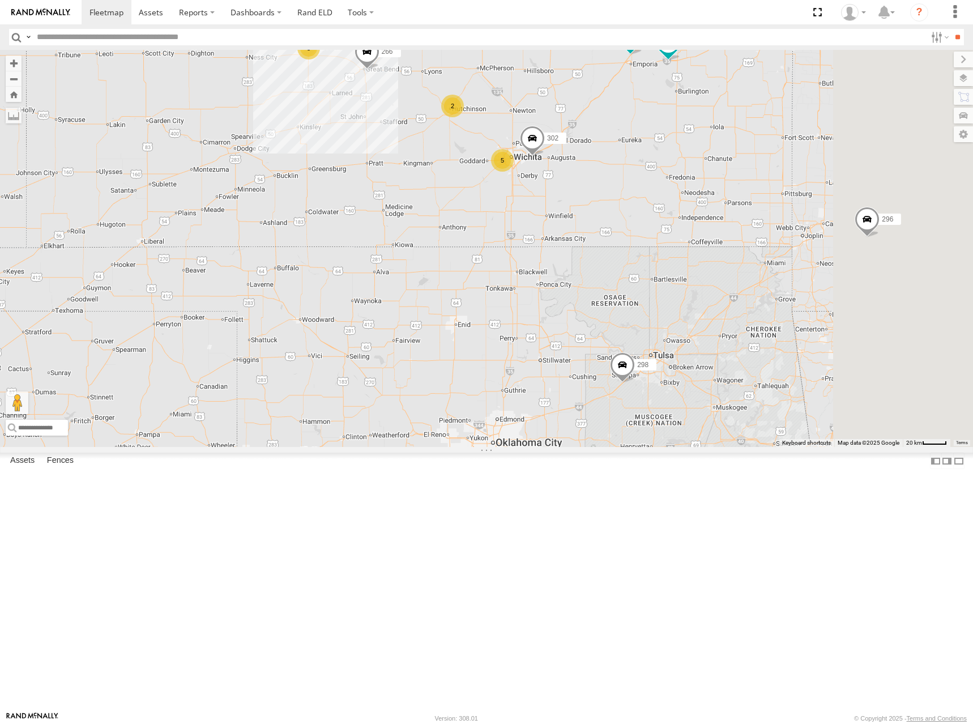
drag, startPoint x: 809, startPoint y: 263, endPoint x: 741, endPoint y: 238, distance: 73.1
click at [741, 238] on div "262 274 298 272 296 282 278 260 284 280 256 304 302 5 2 3 266 294" at bounding box center [486, 248] width 973 height 397
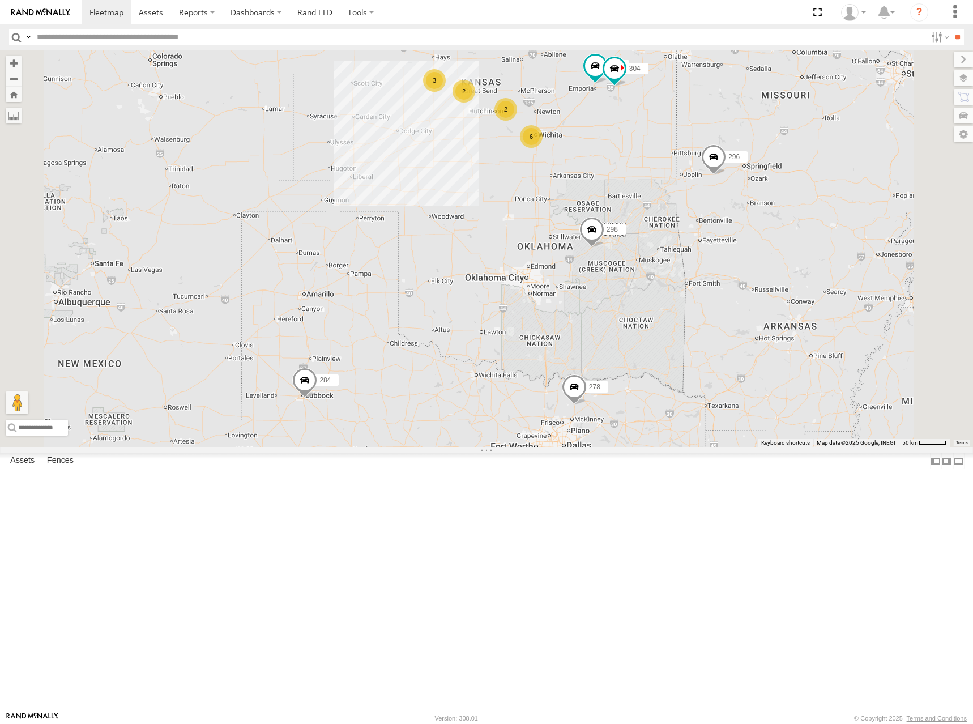
drag, startPoint x: 667, startPoint y: 171, endPoint x: 680, endPoint y: 207, distance: 38.2
click at [680, 207] on div "262 274 298 272 296 282 278 260 284 280 256 304 6 2 3 2" at bounding box center [486, 248] width 973 height 397
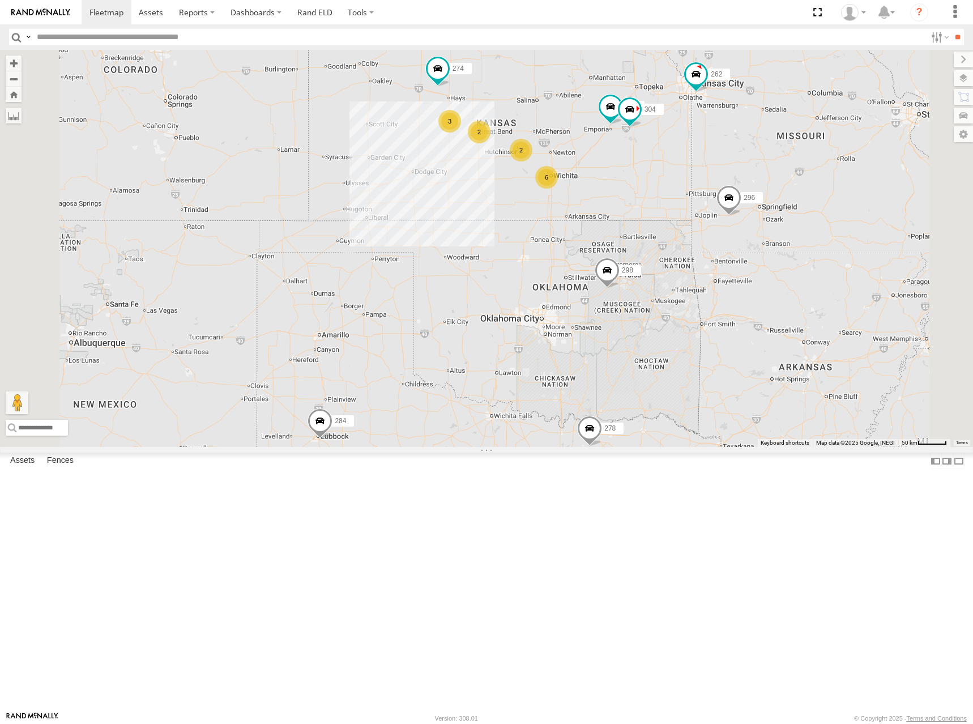
drag, startPoint x: 689, startPoint y: 201, endPoint x: 693, endPoint y: 206, distance: 6.5
click at [693, 206] on div "262 274 298 272 296 282 278 260 284 280 256 304 6 2 3 2" at bounding box center [486, 248] width 973 height 397
drag, startPoint x: 695, startPoint y: 208, endPoint x: 703, endPoint y: 209, distance: 7.9
click at [703, 209] on div "262 274 298 272 296 282 278 260 284 280 256 304 6 2 3 2" at bounding box center [486, 248] width 973 height 397
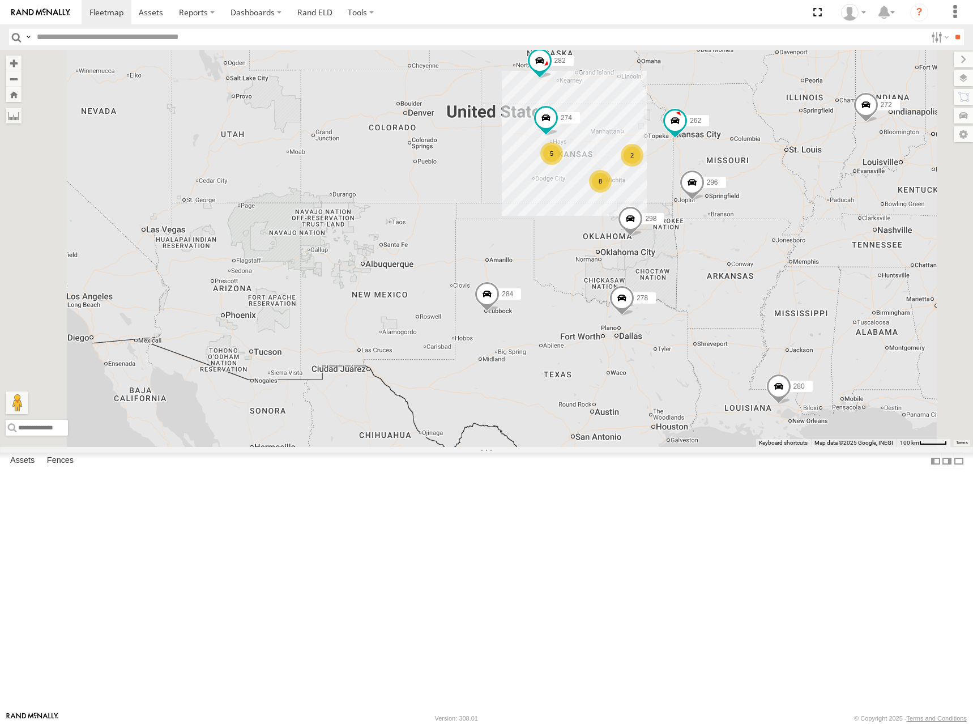
click at [765, 245] on div "262 274 298 272 296 282 278 260 284 280 8 5 2" at bounding box center [486, 248] width 973 height 397
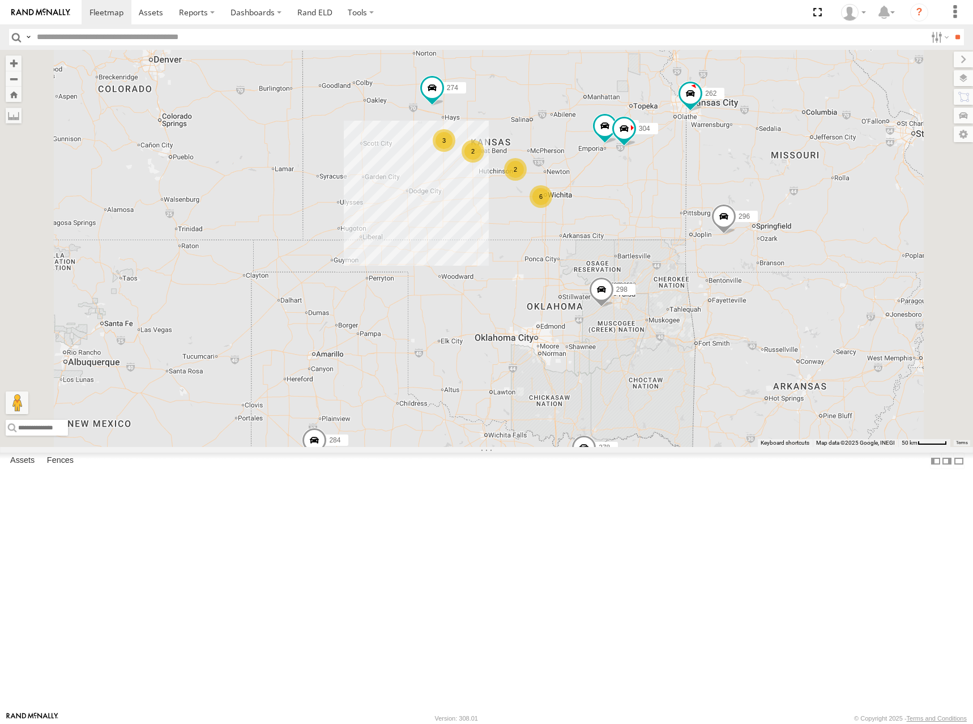
drag, startPoint x: 845, startPoint y: 335, endPoint x: 787, endPoint y: 324, distance: 59.3
click at [787, 324] on div "262 274 298 272 296 282 278 260 284 280 256 304 6 2 3 2" at bounding box center [486, 248] width 973 height 397
drag, startPoint x: 796, startPoint y: 344, endPoint x: 784, endPoint y: 332, distance: 16.4
click at [784, 332] on div "262 274 298 272 296 282 278 260 284 280 256 304 6 2 3 2" at bounding box center [486, 248] width 973 height 397
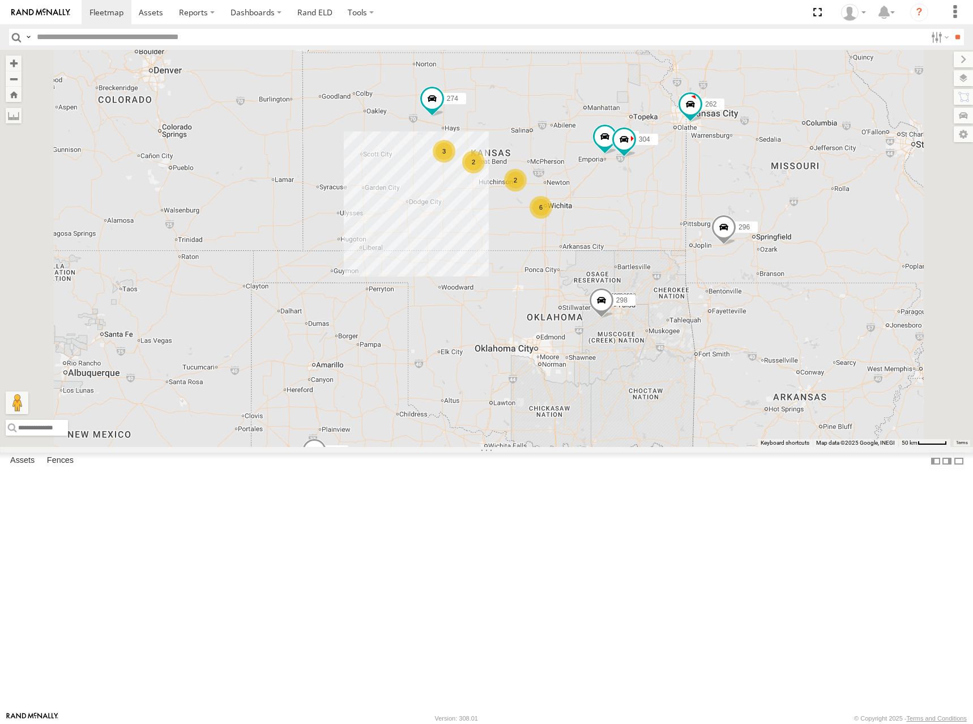
drag, startPoint x: 711, startPoint y: 168, endPoint x: 725, endPoint y: 191, distance: 27.2
click at [725, 191] on div "262 274 298 272 296 282 278 260 284 280 256 304 6 2 3 2" at bounding box center [486, 248] width 973 height 397
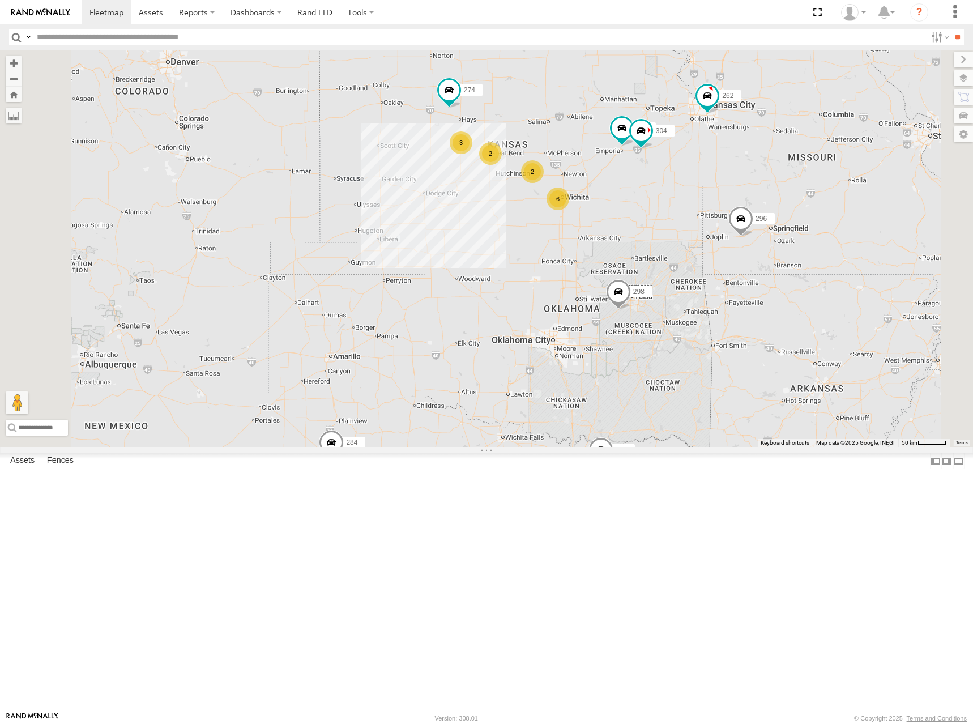
drag, startPoint x: 701, startPoint y: 227, endPoint x: 720, endPoint y: 214, distance: 22.9
click at [720, 214] on div "262 274 298 272 296 282 278 260 284 280 256 304 6 2 3 2" at bounding box center [486, 248] width 973 height 397
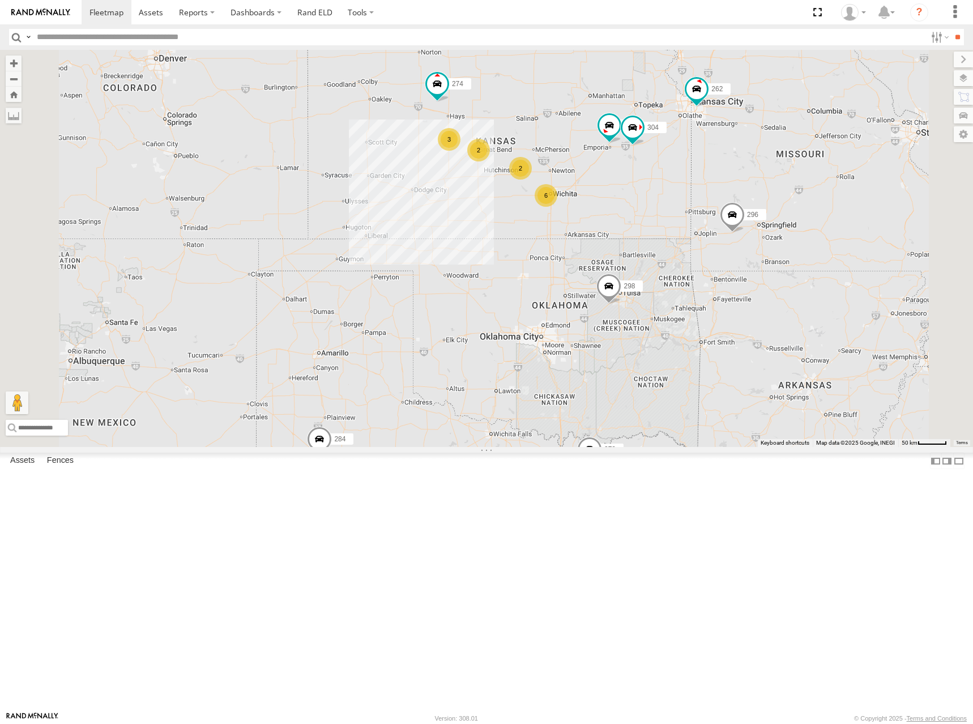
drag, startPoint x: 747, startPoint y: 196, endPoint x: 735, endPoint y: 192, distance: 13.1
click at [735, 192] on div "262 274 298 272 296 282 278 260 284 280 256 304 6 2 3 2" at bounding box center [486, 248] width 973 height 397
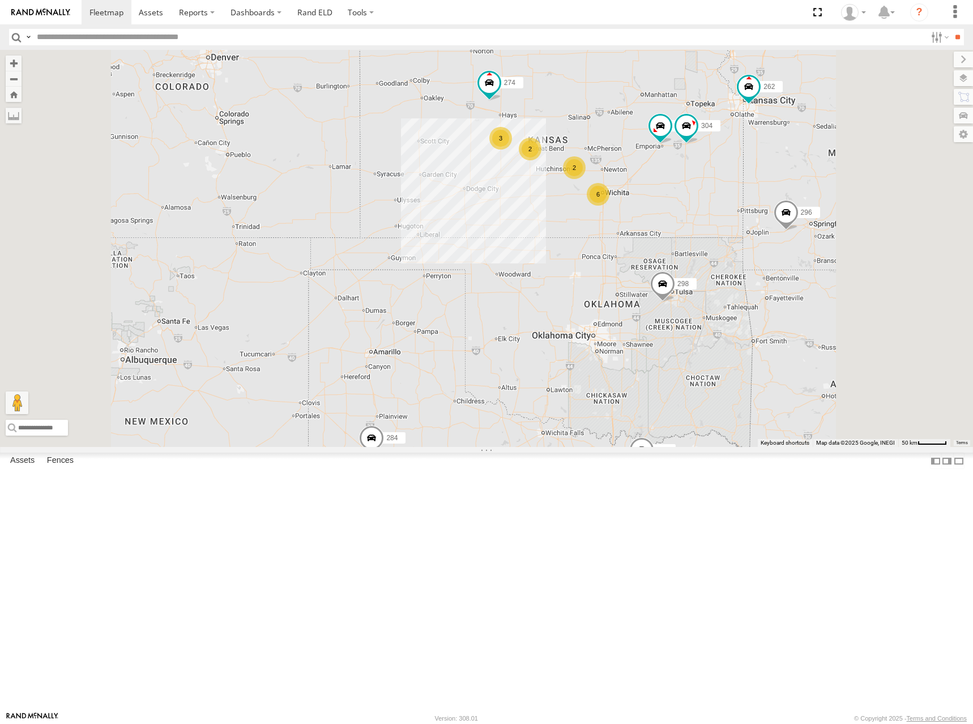
drag, startPoint x: 752, startPoint y: 189, endPoint x: 741, endPoint y: 201, distance: 16.0
click at [741, 201] on div "274 298 262 256 296 304 284 282 278 6 2 3 2" at bounding box center [486, 248] width 973 height 397
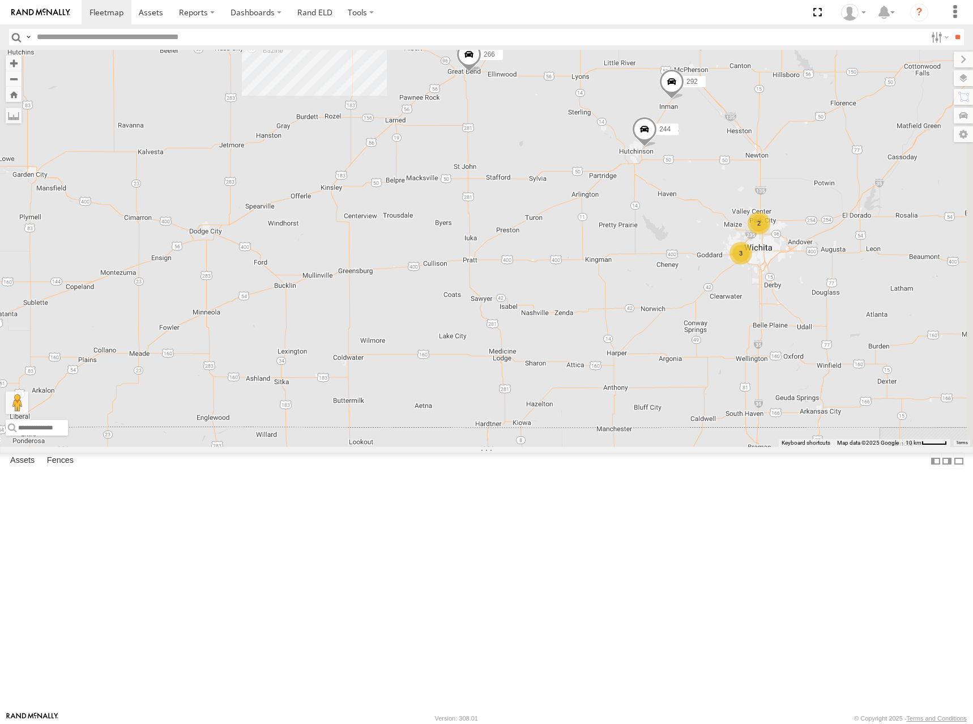
drag, startPoint x: 775, startPoint y: 298, endPoint x: 716, endPoint y: 287, distance: 59.9
click at [716, 287] on div "274 298 262 256 296 304 284 282 278 3 244 3 2 292 266 294" at bounding box center [486, 248] width 973 height 397
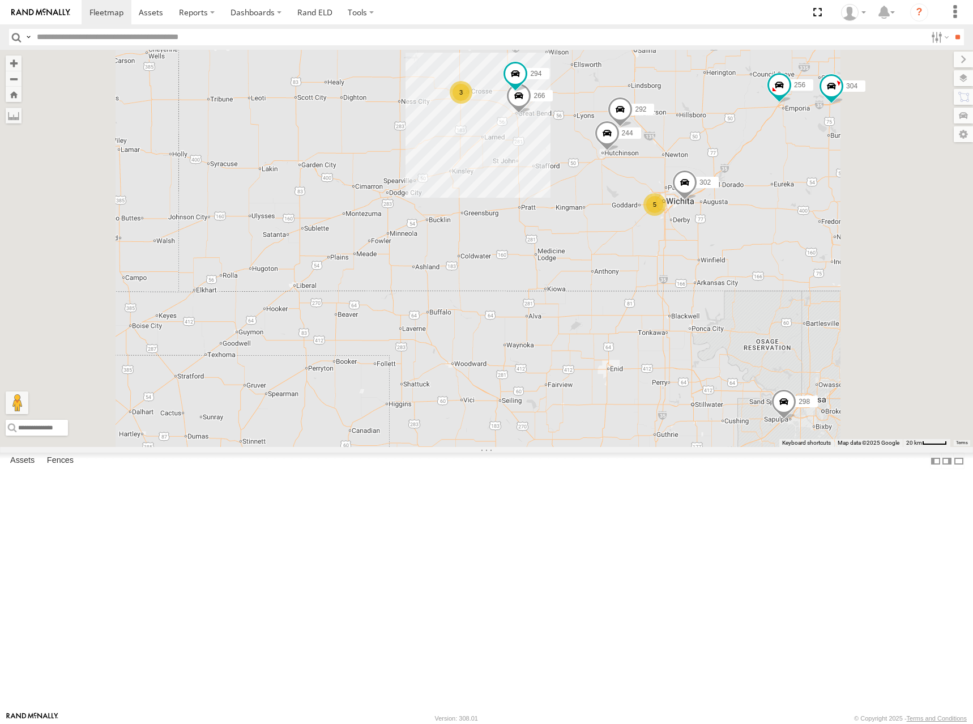
drag, startPoint x: 765, startPoint y: 172, endPoint x: 758, endPoint y: 181, distance: 11.3
click at [752, 182] on div "274 298 262 256 296 304 284 282 278 244 292 266 294 302 5 3" at bounding box center [486, 248] width 973 height 397
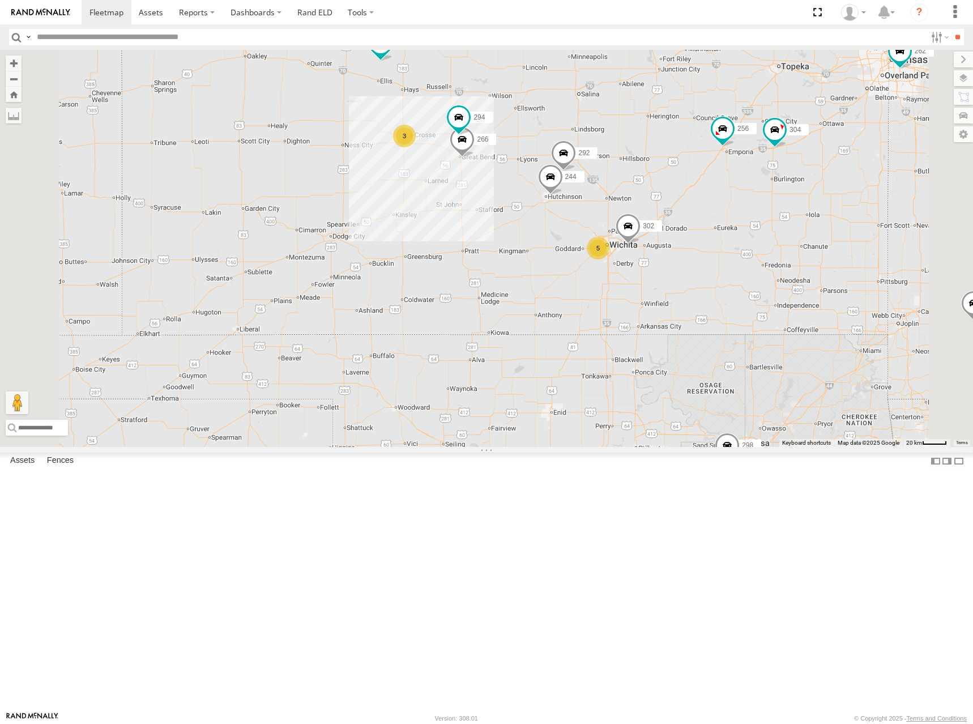
drag, startPoint x: 765, startPoint y: 155, endPoint x: 719, endPoint y: 187, distance: 56.0
click at [719, 187] on div "274 298 262 256 296 304 284 282 278 244 292 266 294 302 5 3" at bounding box center [486, 248] width 973 height 397
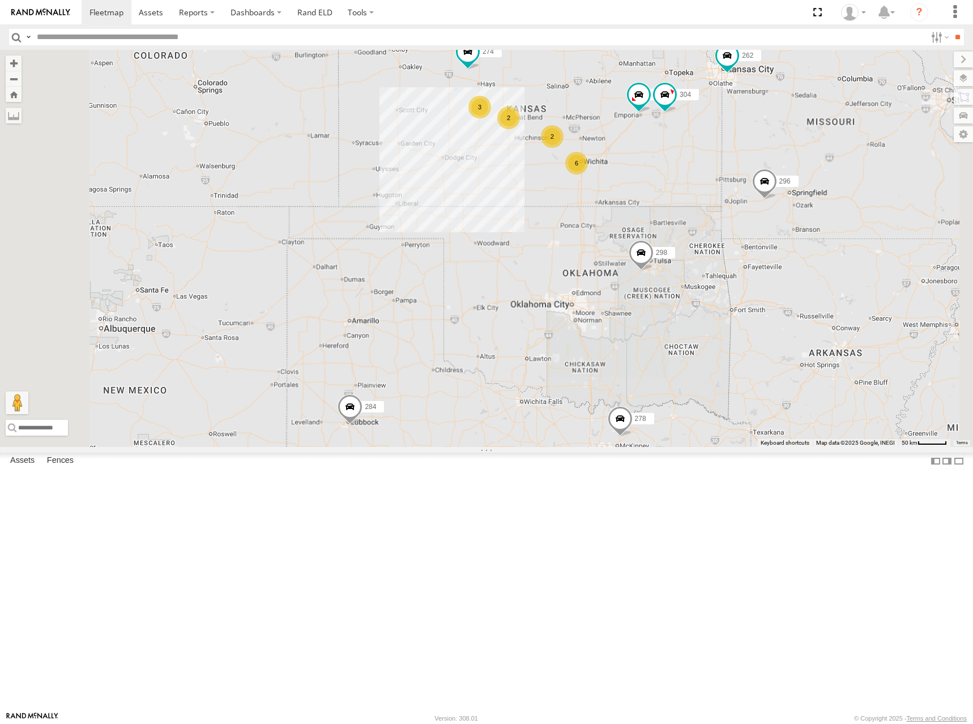
drag, startPoint x: 708, startPoint y: 182, endPoint x: 705, endPoint y: 193, distance: 11.3
click at [705, 193] on div "274 298 262 256 296 304 284 282 278 6 2 3 2" at bounding box center [486, 248] width 973 height 397
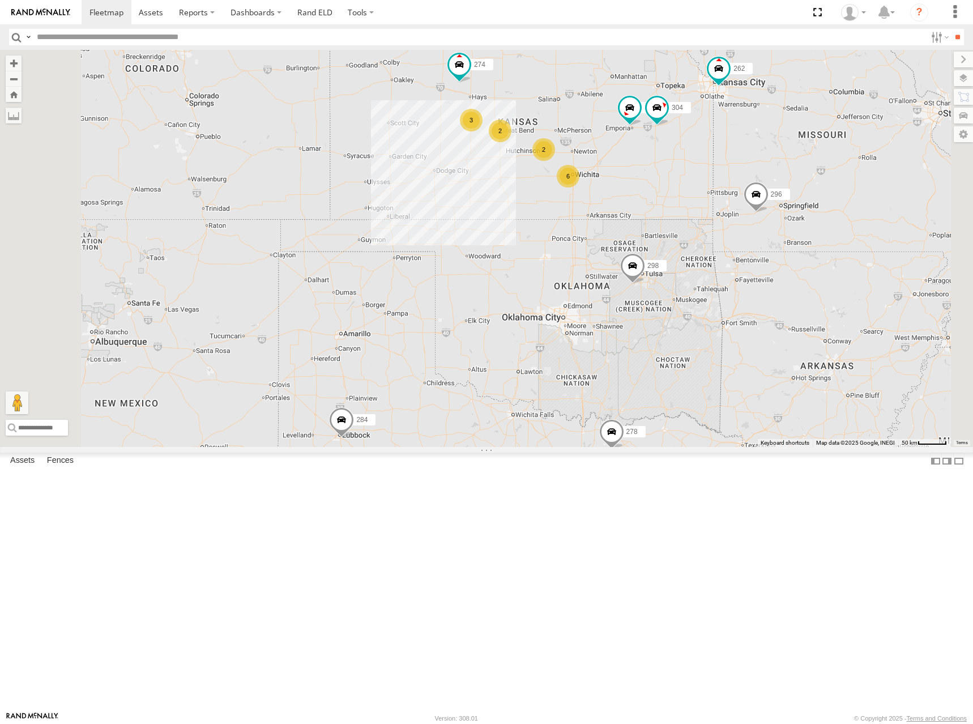
drag, startPoint x: 741, startPoint y: 172, endPoint x: 732, endPoint y: 184, distance: 15.0
click at [732, 184] on div "274 298 262 256 296 304 284 282 278 6 2 3 2" at bounding box center [486, 248] width 973 height 397
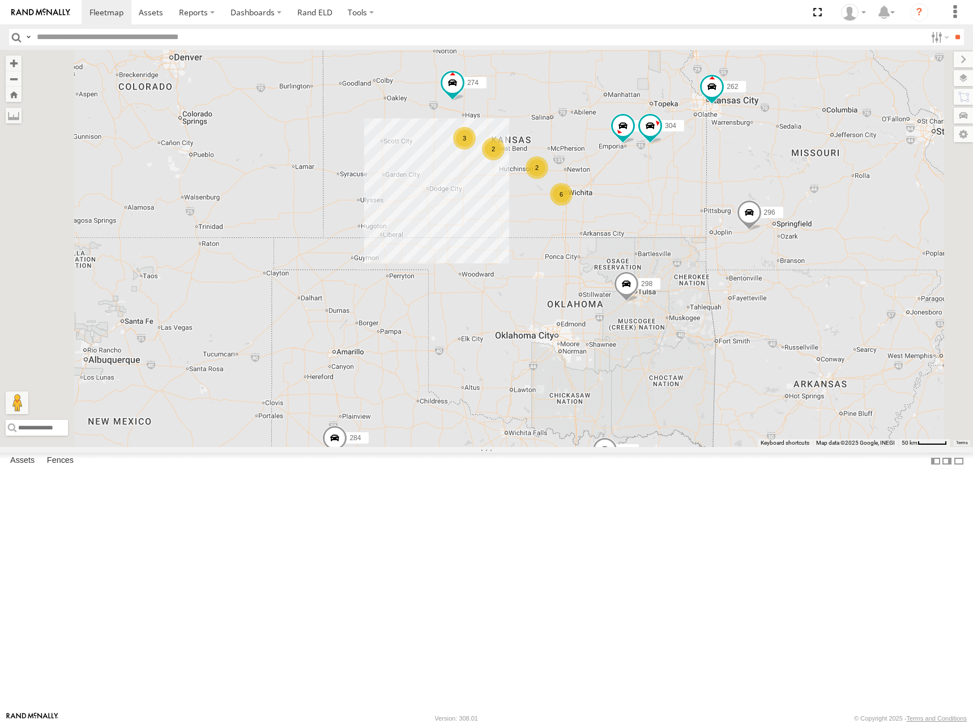
drag, startPoint x: 754, startPoint y: 180, endPoint x: 746, endPoint y: 199, distance: 20.1
click at [746, 199] on div "274 298 262 256 296 304 284 282 278 6 2 3 2" at bounding box center [486, 248] width 973 height 397
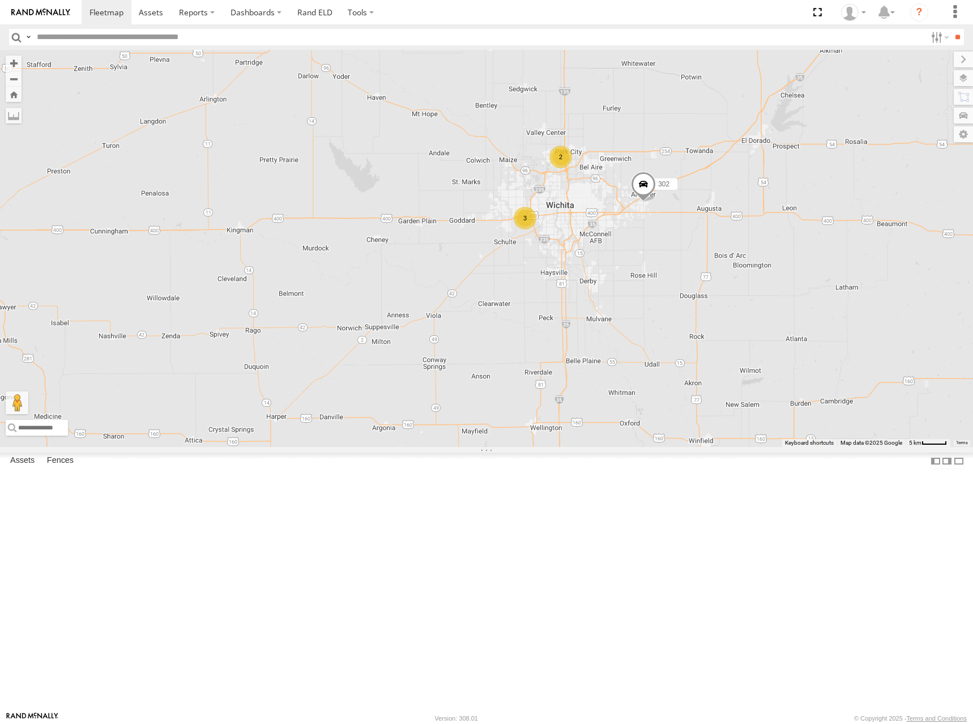
drag, startPoint x: 848, startPoint y: 287, endPoint x: 779, endPoint y: 347, distance: 91.5
click at [779, 347] on div "274 298 262 256 296 304 284 282 278 3 244 2 302" at bounding box center [486, 248] width 973 height 397
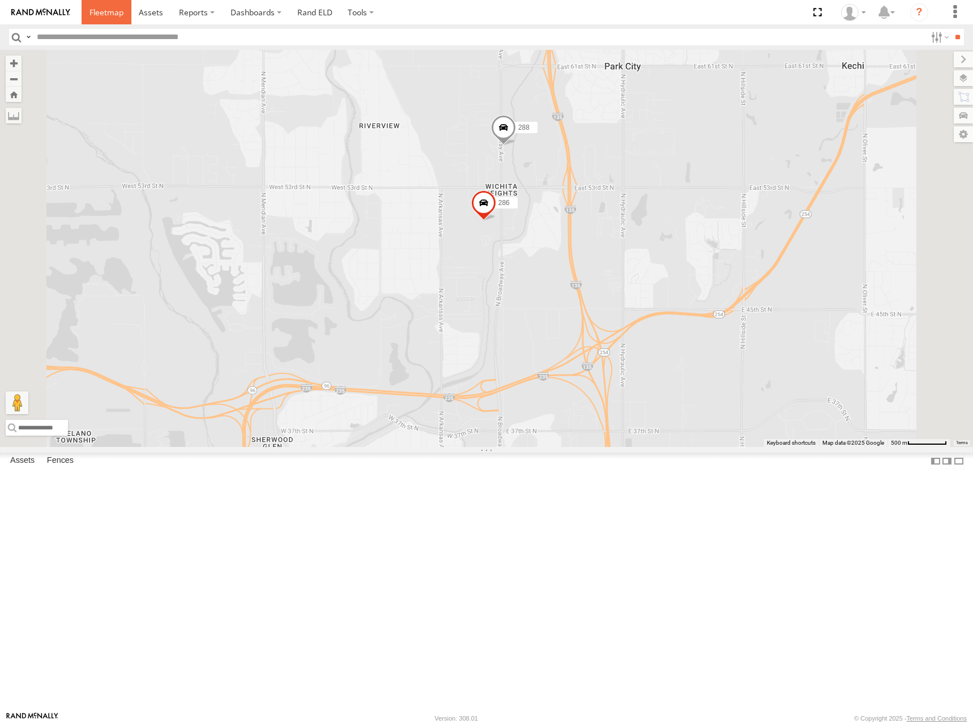
click at [99, 9] on span at bounding box center [106, 12] width 34 height 11
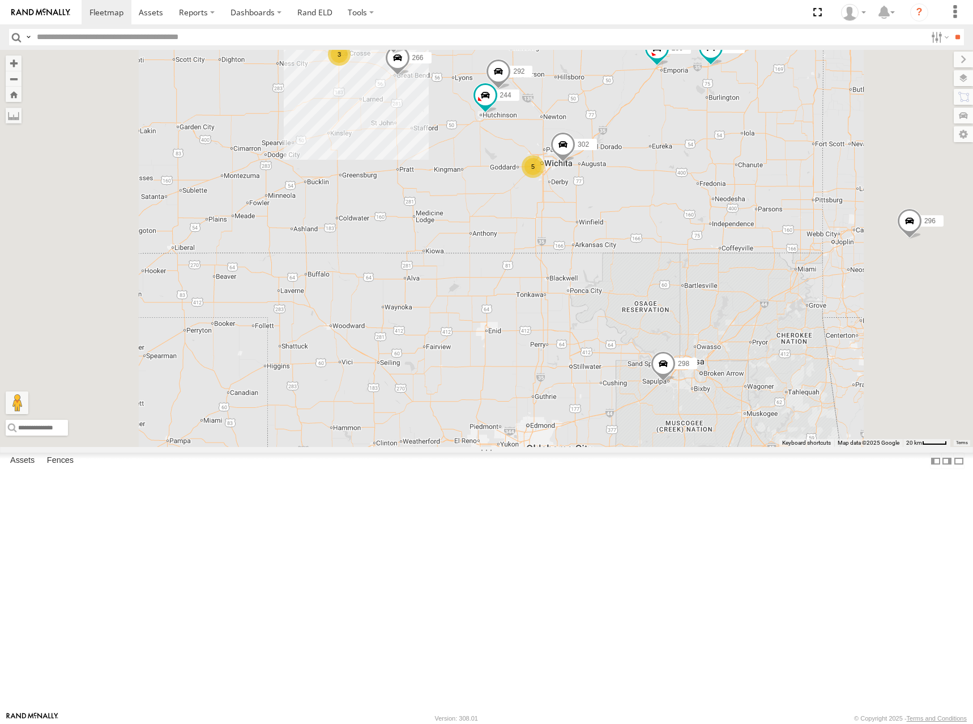
drag, startPoint x: 695, startPoint y: 150, endPoint x: 695, endPoint y: 179, distance: 29.5
click at [695, 179] on div "280 298 270 272 296 284 282 278 260 274 262 256 304 244 302 5 3 292 266 294" at bounding box center [486, 248] width 973 height 397
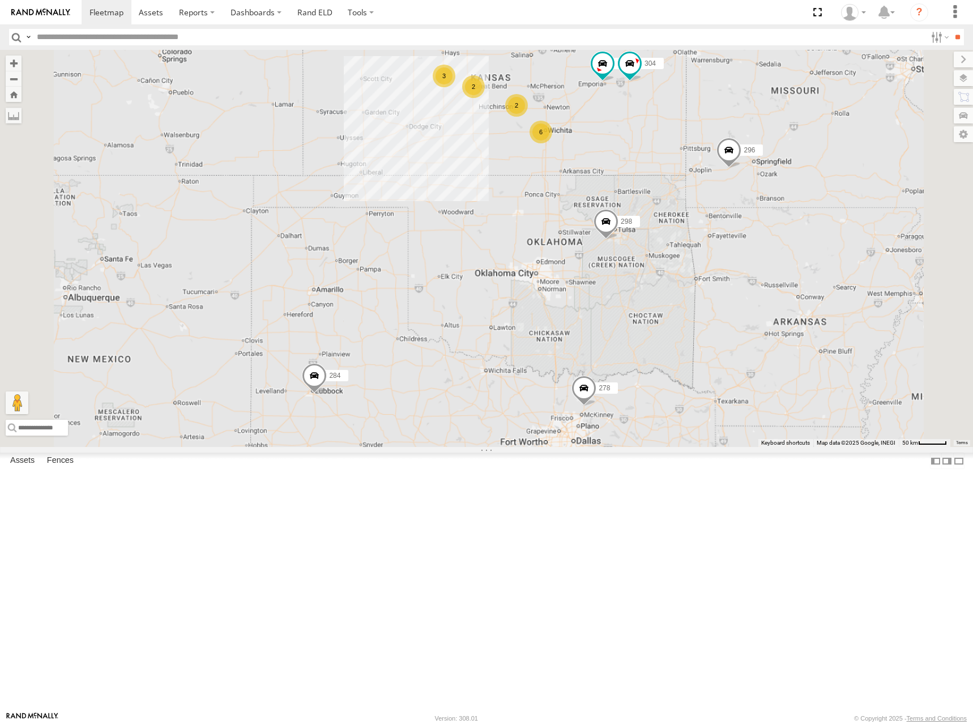
drag, startPoint x: 686, startPoint y: 150, endPoint x: 682, endPoint y: 172, distance: 22.4
click at [682, 172] on div "280 298 270 272 296 284 282 278 260 274 262 256 304 6 2 3 2" at bounding box center [486, 248] width 973 height 397
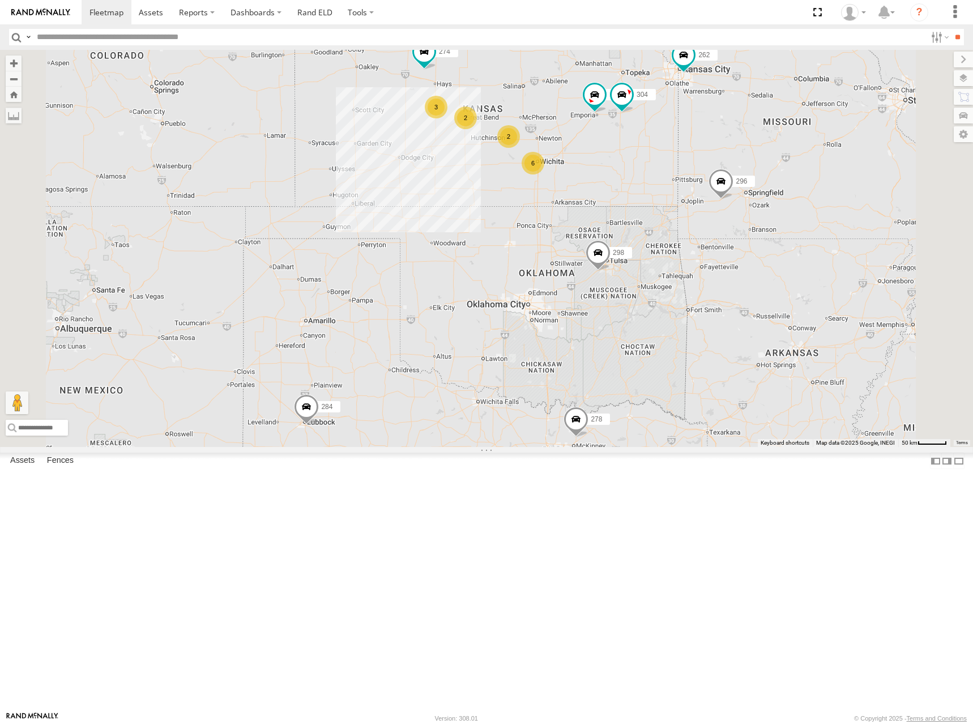
drag, startPoint x: 676, startPoint y: 144, endPoint x: 670, endPoint y: 165, distance: 22.3
click at [670, 165] on div "280 298 270 272 296 284 282 278 260 274 262 256 304 6 2 3 2" at bounding box center [486, 248] width 973 height 397
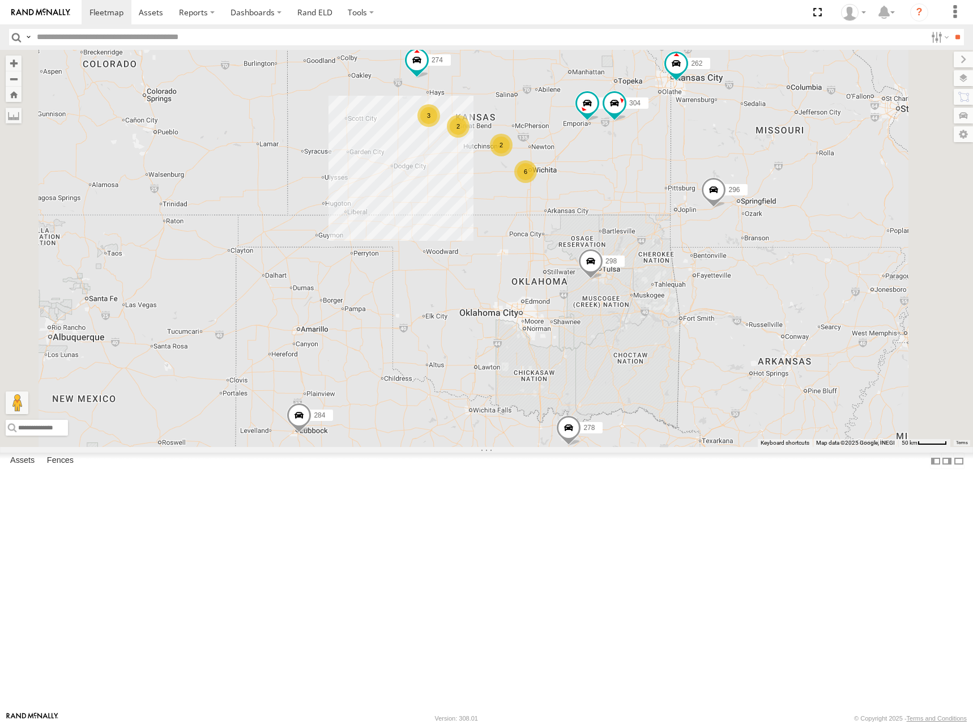
drag, startPoint x: 670, startPoint y: 166, endPoint x: 660, endPoint y: 176, distance: 14.0
click at [660, 176] on div "280 298 270 272 296 284 282 278 260 274 262 256 304 6 2 3 2" at bounding box center [486, 248] width 973 height 397
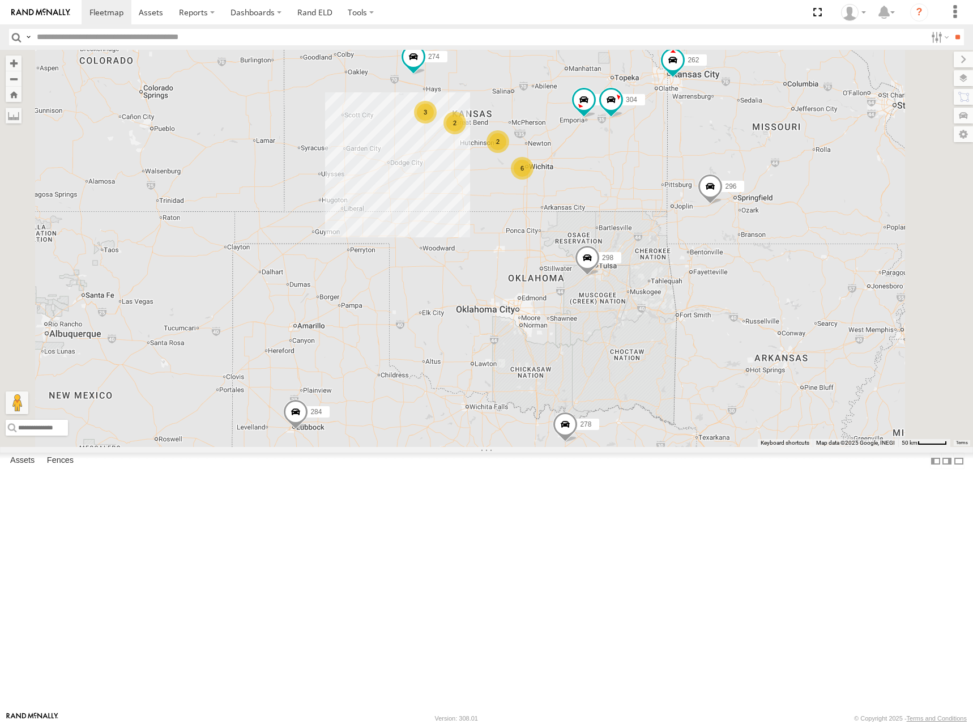
click at [723, 176] on div "280 298 270 272 296 284 282 278 260 274 262 256 304 6 2 3 2" at bounding box center [486, 248] width 973 height 397
drag, startPoint x: 736, startPoint y: 151, endPoint x: 734, endPoint y: 159, distance: 8.1
click at [734, 159] on div "280 298 270 272 296 284 282 278 260 274 262 256 304 6 2 3 2" at bounding box center [486, 248] width 973 height 397
click at [638, 179] on div "280 298 270 272 296 284 282 278 260 274 262 256 304 6 2 3 2" at bounding box center [486, 248] width 973 height 397
click at [776, 170] on div "280 298 270 272 296 284 282 278 260 274 262 256 304 6 2 3 2" at bounding box center [486, 248] width 973 height 397
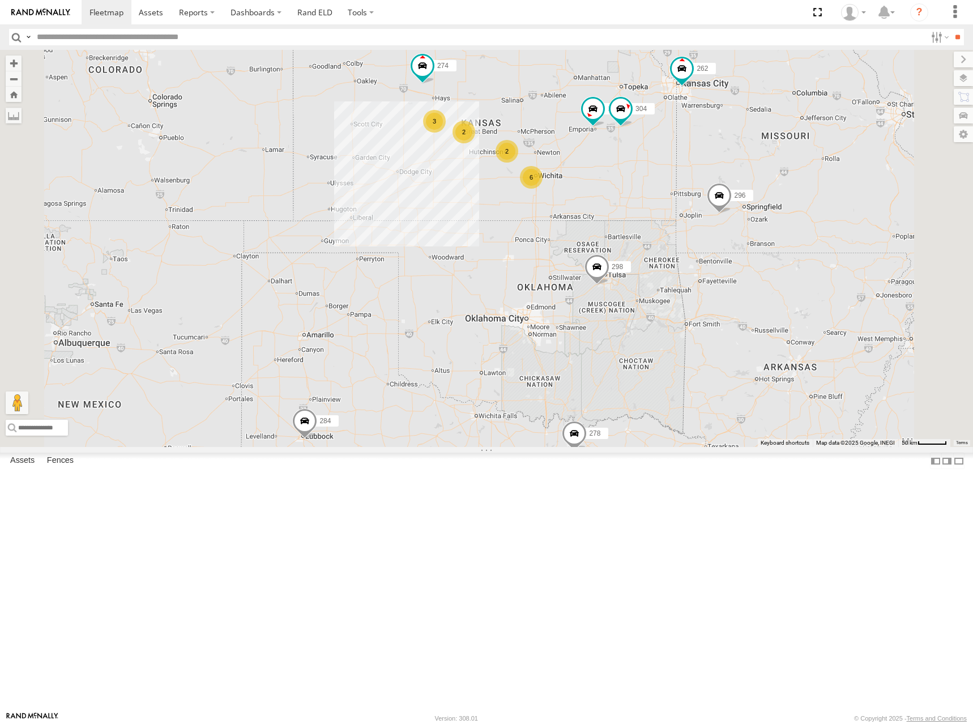
drag, startPoint x: 707, startPoint y: 175, endPoint x: 718, endPoint y: 183, distance: 14.2
click at [718, 183] on div "280 298 270 272 296 284 282 278 260 274 262 256 304 6 2 3 2" at bounding box center [486, 248] width 973 height 397
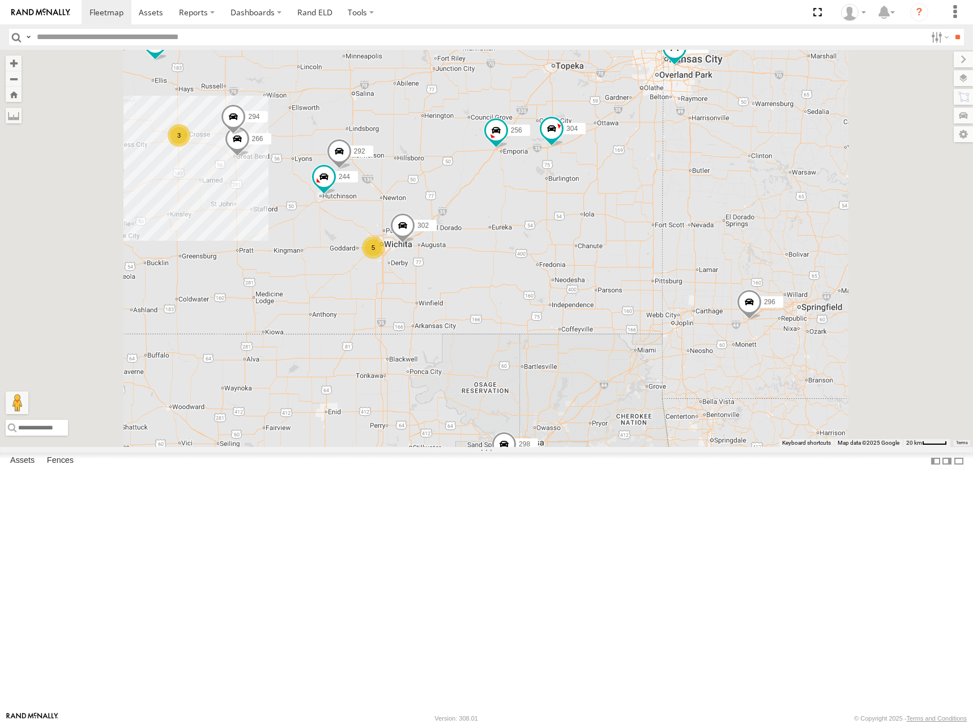
drag, startPoint x: 793, startPoint y: 251, endPoint x: 799, endPoint y: 246, distance: 7.3
click at [799, 246] on div "280 298 270 272 296 284 282 278 260 274 262 256 304 5 244 3 292 302 266 294" at bounding box center [486, 248] width 973 height 397
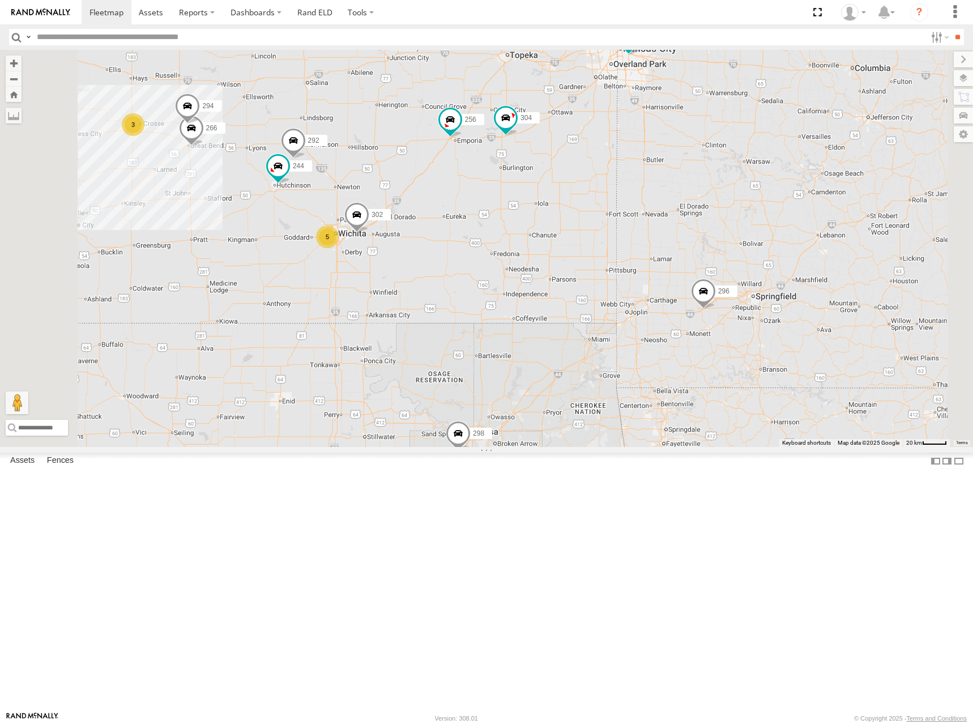
drag, startPoint x: 779, startPoint y: 246, endPoint x: 756, endPoint y: 240, distance: 23.9
click at [756, 240] on div "280 298 270 272 296 284 282 278 260 274 262 256 304 5 244 3 292 302 266 294" at bounding box center [486, 248] width 973 height 397
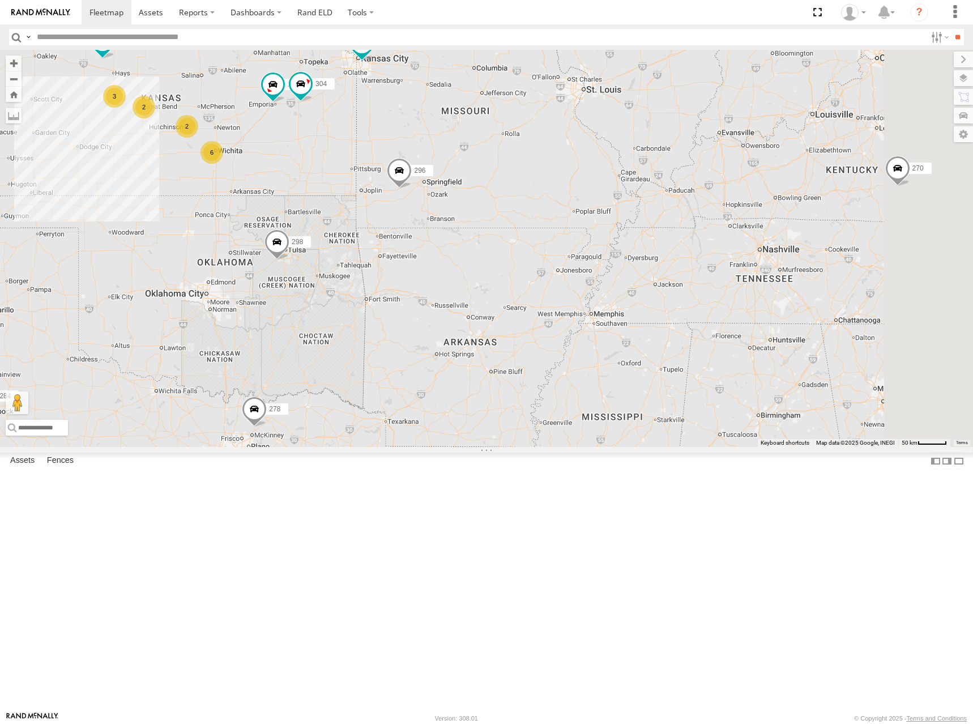
drag, startPoint x: 677, startPoint y: 261, endPoint x: 625, endPoint y: 258, distance: 52.2
click at [625, 258] on div "280 298 270 272 296 284 282 278 260 274 262 256 304 6 2 3 2" at bounding box center [486, 248] width 973 height 397
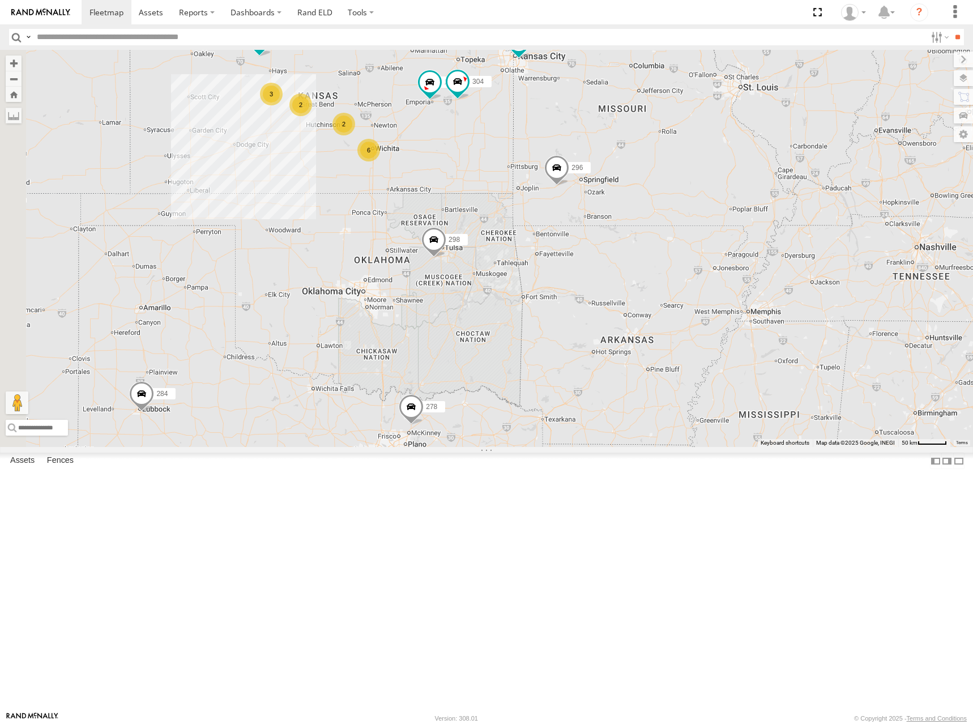
drag, startPoint x: 510, startPoint y: 237, endPoint x: 668, endPoint y: 235, distance: 158.6
click at [668, 235] on div "280 298 270 272 296 284 282 278 260 274 262 256 304 6 2 3 2" at bounding box center [486, 248] width 973 height 397
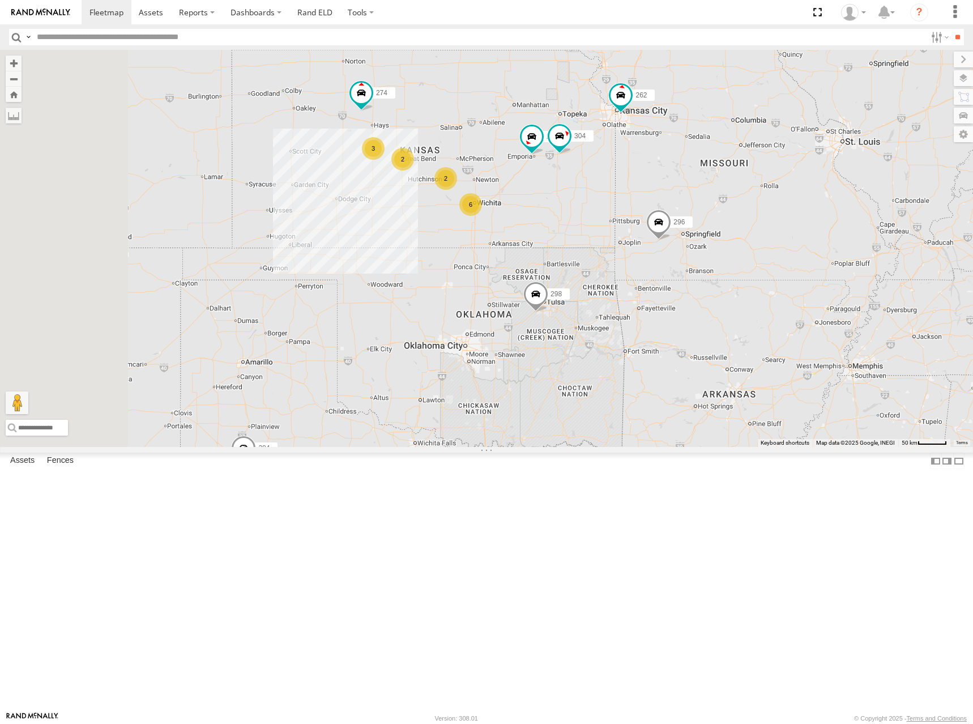
drag, startPoint x: 665, startPoint y: 231, endPoint x: 769, endPoint y: 285, distance: 117.5
click at [769, 285] on div "280 298 270 272 296 284 282 278 260 274 262 256 304 6 2 3 2" at bounding box center [486, 248] width 973 height 397
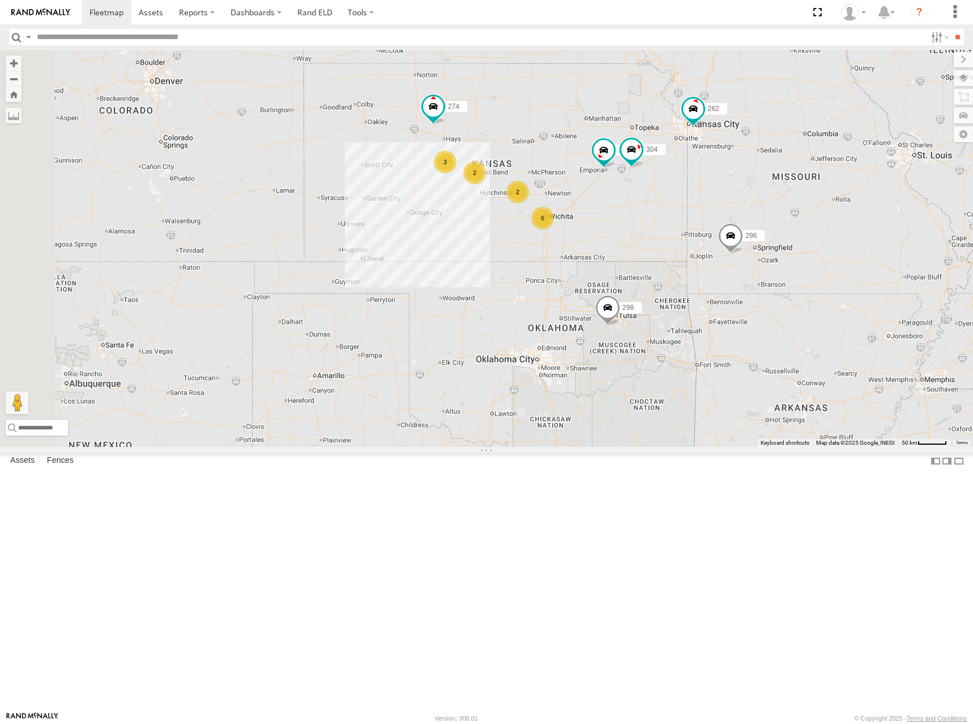
drag, startPoint x: 649, startPoint y: 208, endPoint x: 723, endPoint y: 223, distance: 75.6
click at [723, 223] on div "280 298 270 272 296 284 282 278 260 274 262 256 304 6 2 3 2" at bounding box center [486, 248] width 973 height 397
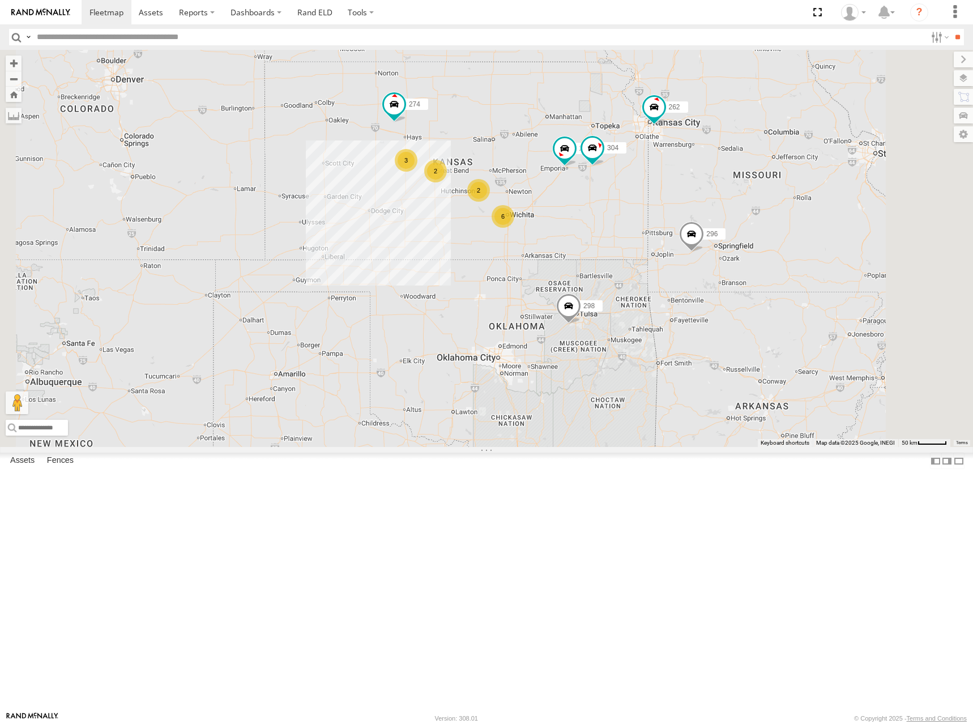
drag, startPoint x: 667, startPoint y: 217, endPoint x: 694, endPoint y: 236, distance: 32.7
click at [694, 236] on div "280 298 270 272 296 284 282 278 260 274 262 256 304 6 2 3 2" at bounding box center [486, 248] width 973 height 397
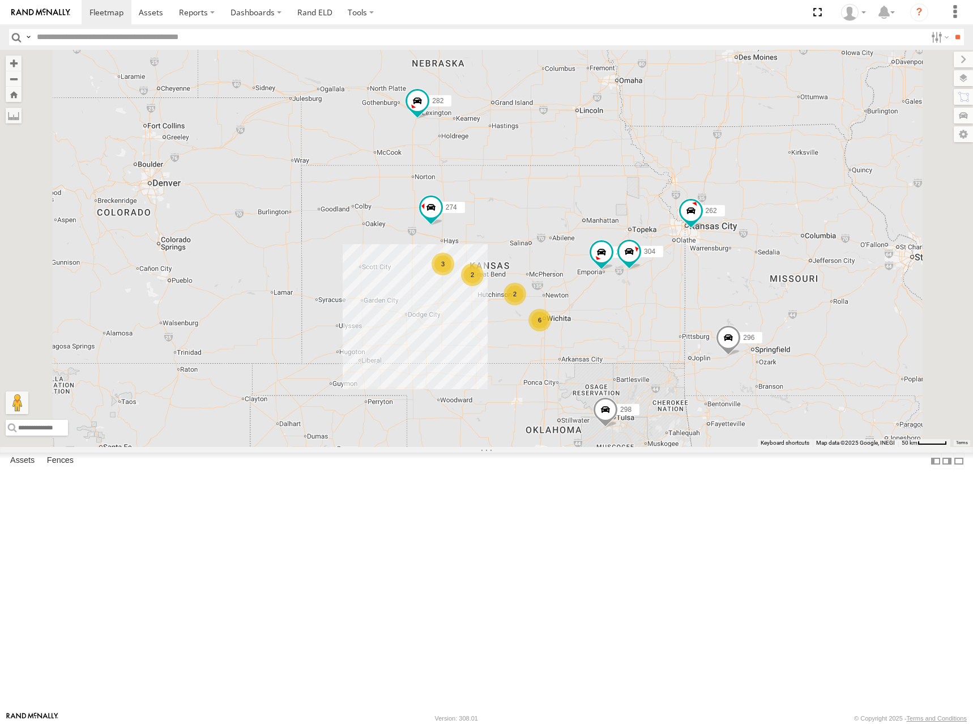
drag, startPoint x: 664, startPoint y: 173, endPoint x: 668, endPoint y: 233, distance: 60.7
click at [668, 233] on div "280 298 270 272 296 284 282 278 260 274 262 256 304 6 2 3 2" at bounding box center [486, 248] width 973 height 397
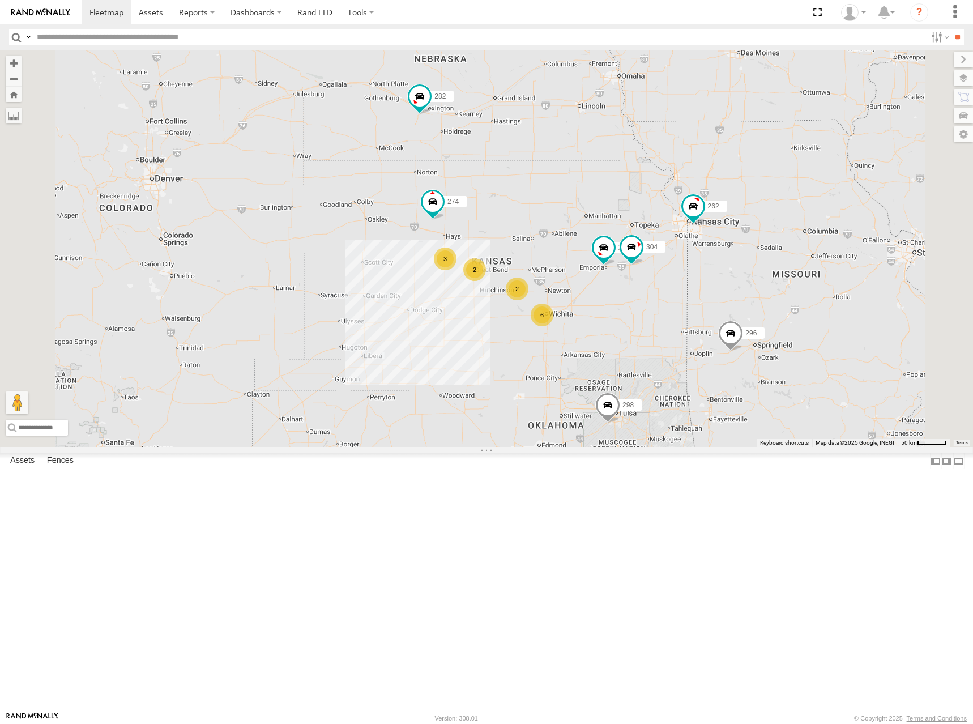
drag, startPoint x: 727, startPoint y: 296, endPoint x: 729, endPoint y: 289, distance: 7.2
click at [729, 289] on div "280 298 270 272 296 284 282 278 260 274 262 256 304 6 2 3 2" at bounding box center [486, 248] width 973 height 397
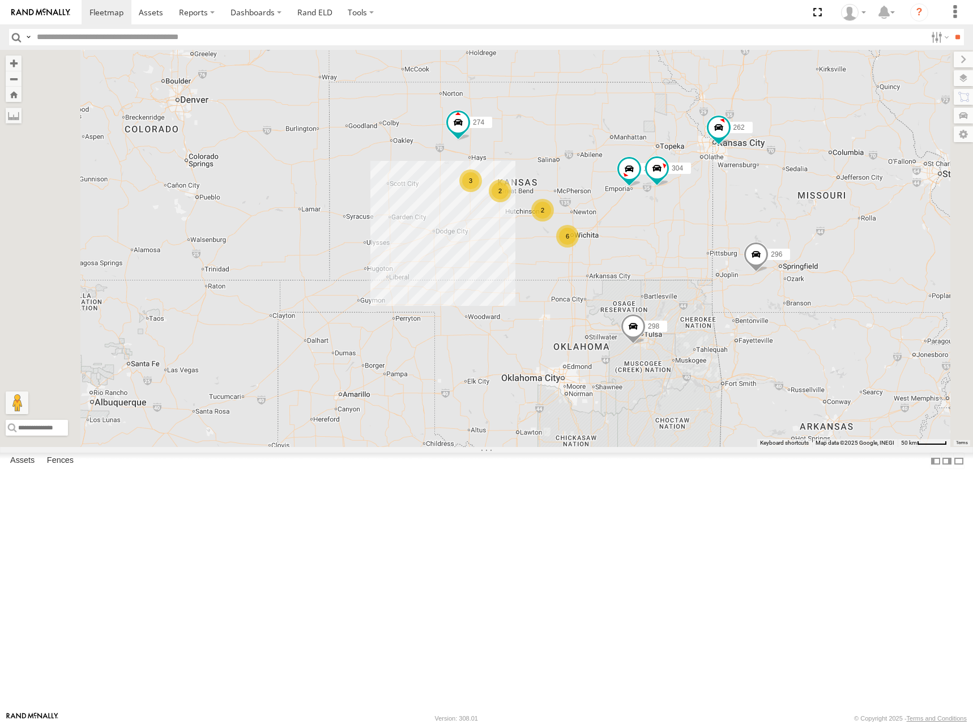
drag, startPoint x: 718, startPoint y: 293, endPoint x: 745, endPoint y: 206, distance: 91.4
click at [744, 206] on div "280 298 270 272 296 284 282 278 260 274 262 256 304 6 2 3 2" at bounding box center [486, 248] width 973 height 397
click at [737, 235] on div "280 298 270 272 296 284 282 278 260 274 262 256 304 6 2 3 2" at bounding box center [486, 248] width 973 height 397
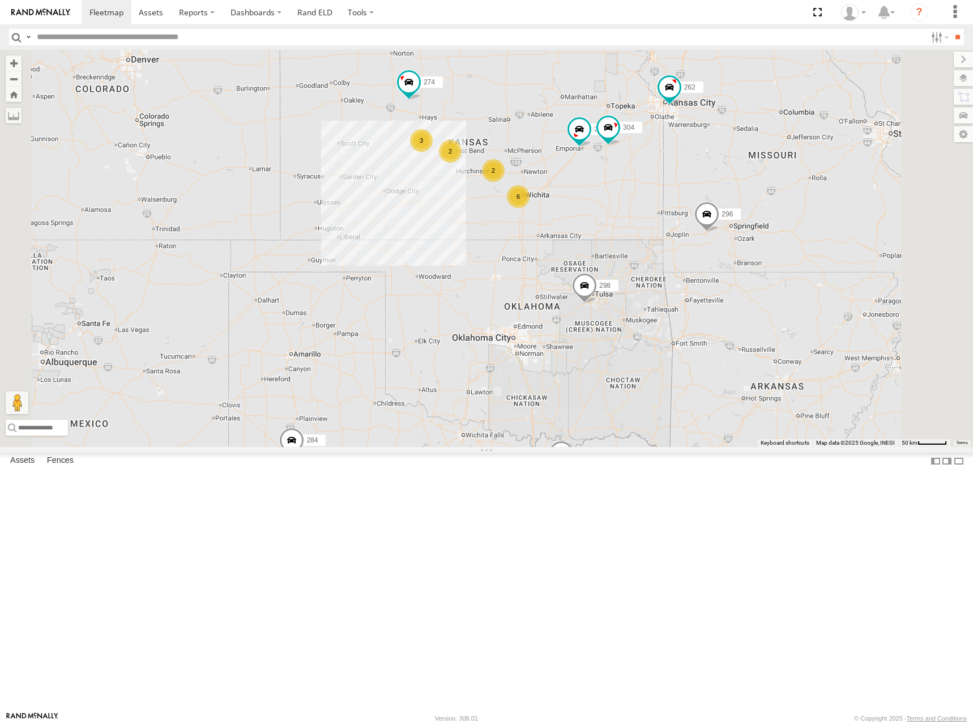
drag, startPoint x: 719, startPoint y: 235, endPoint x: 671, endPoint y: 203, distance: 58.0
click at [671, 203] on div "280 298 270 272 296 284 282 278 260 274 262 256 304 6 2 3 2" at bounding box center [486, 248] width 973 height 397
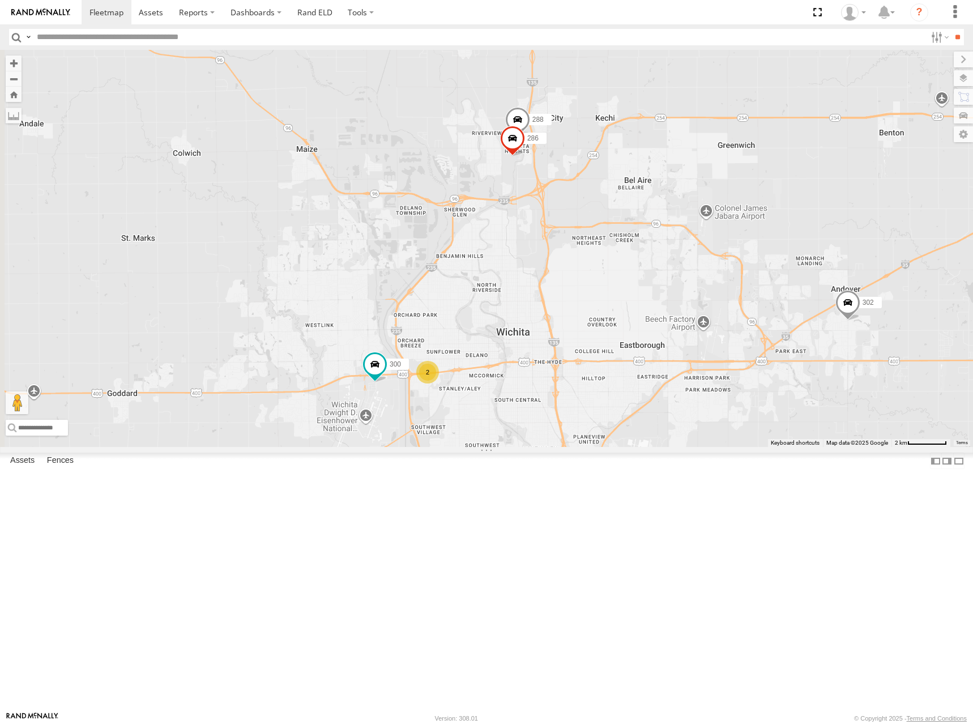
drag, startPoint x: 661, startPoint y: 277, endPoint x: 721, endPoint y: 339, distance: 85.7
click at [721, 339] on div "280 298 270 272 296 284 282 278 260 274 262 256 304 244 292 302 266 294 300 288…" at bounding box center [486, 248] width 973 height 397
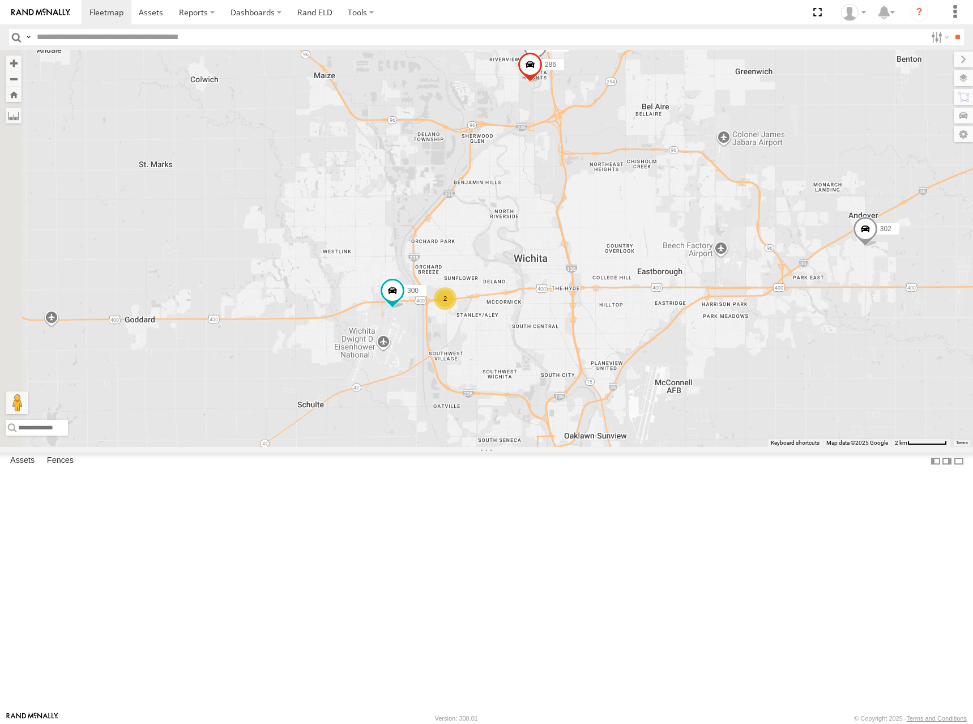
drag, startPoint x: 680, startPoint y: 368, endPoint x: 697, endPoint y: 287, distance: 82.7
click at [697, 287] on div "280 298 270 272 296 284 282 278 260 274 262 256 304 244 292 302 266 294 300 288…" at bounding box center [486, 248] width 973 height 397
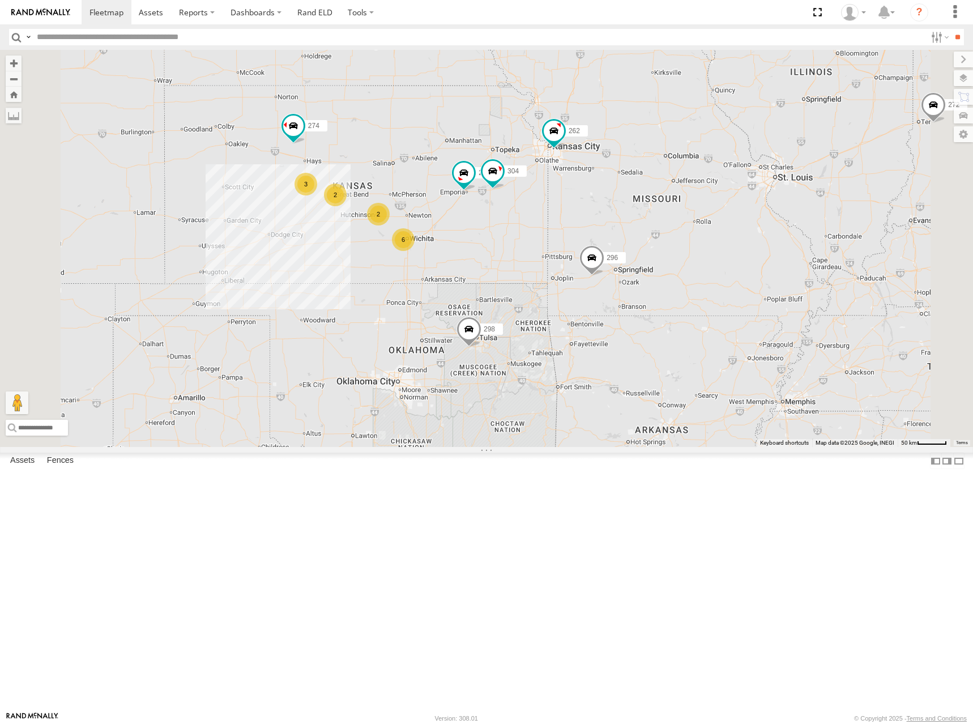
drag, startPoint x: 688, startPoint y: 403, endPoint x: 673, endPoint y: 378, distance: 29.2
click at [673, 378] on div "280 298 270 272 296 284 282 278 260 274 262 256 304 6 2 3 2" at bounding box center [486, 248] width 973 height 397
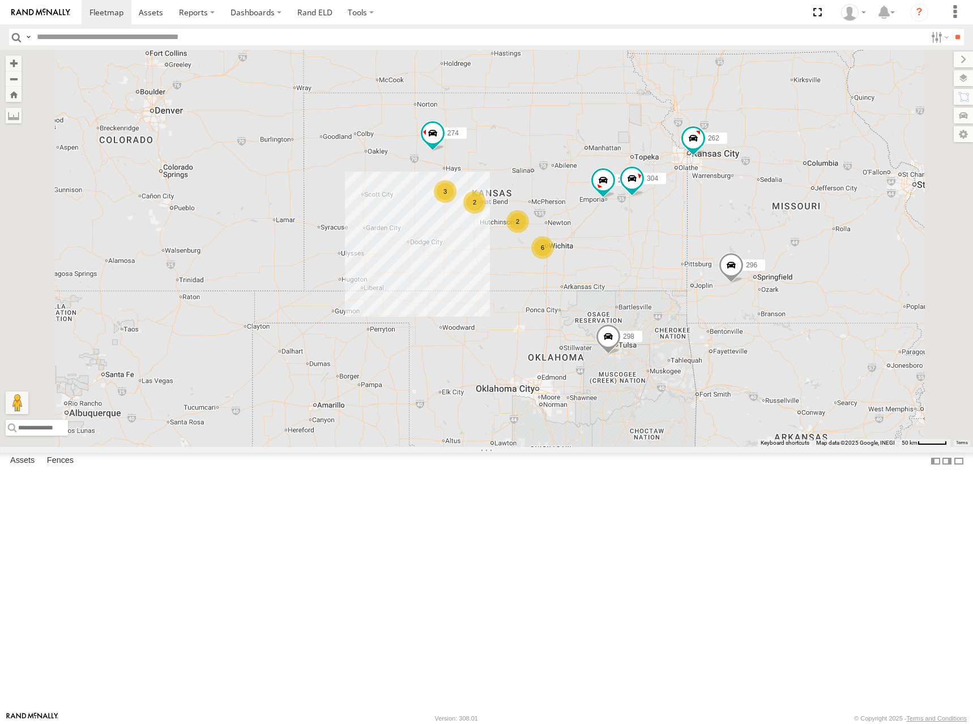
drag, startPoint x: 578, startPoint y: 227, endPoint x: 635, endPoint y: 237, distance: 58.7
click at [635, 237] on div "280 298 270 272 296 284 282 278 260 274 262 256 304 6 2 3 2" at bounding box center [486, 248] width 973 height 397
click at [667, 235] on div "280 298 270 272 296 284 282 278 260 274 262 256 304 6 2 3 2" at bounding box center [486, 248] width 973 height 397
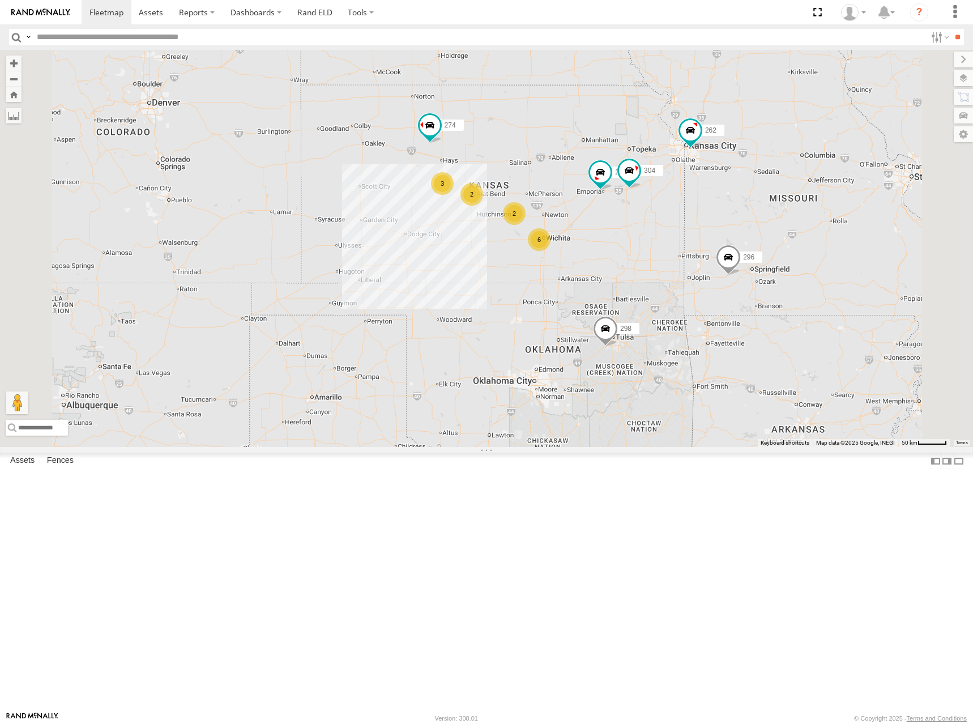
drag, startPoint x: 638, startPoint y: 271, endPoint x: 640, endPoint y: 261, distance: 9.8
click at [637, 264] on div "280 298 270 272 296 284 282 278 260 274 262 256 304 6 2 3 2" at bounding box center [486, 248] width 973 height 397
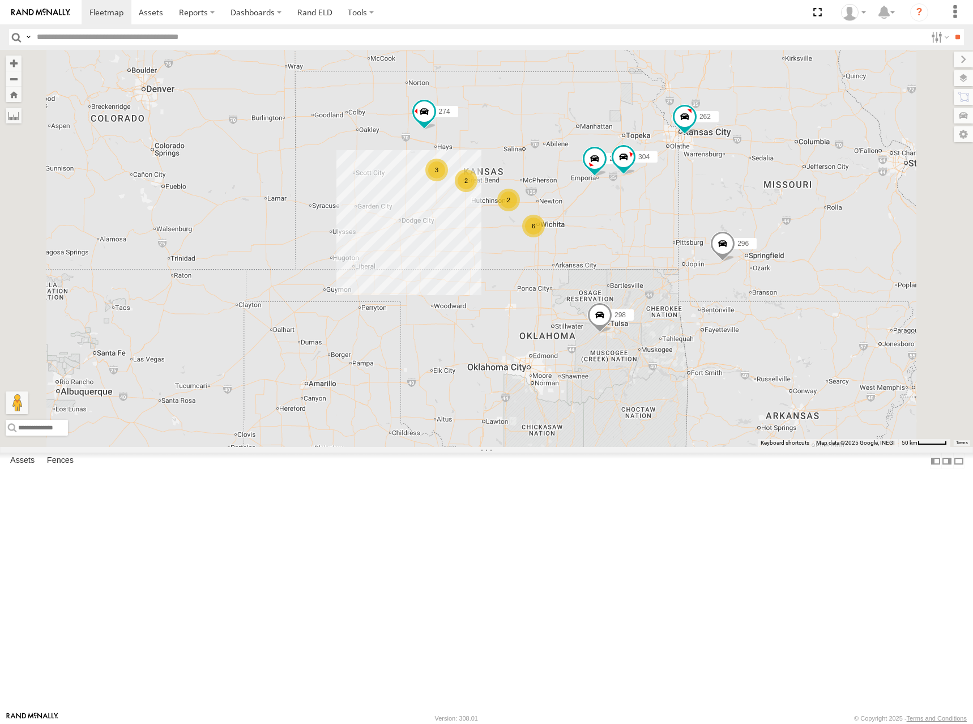
drag, startPoint x: 659, startPoint y: 257, endPoint x: 653, endPoint y: 246, distance: 11.7
click at [653, 246] on div "280 298 270 272 296 284 282 278 260 274 262 256 304 6 2 3 2" at bounding box center [486, 248] width 973 height 397
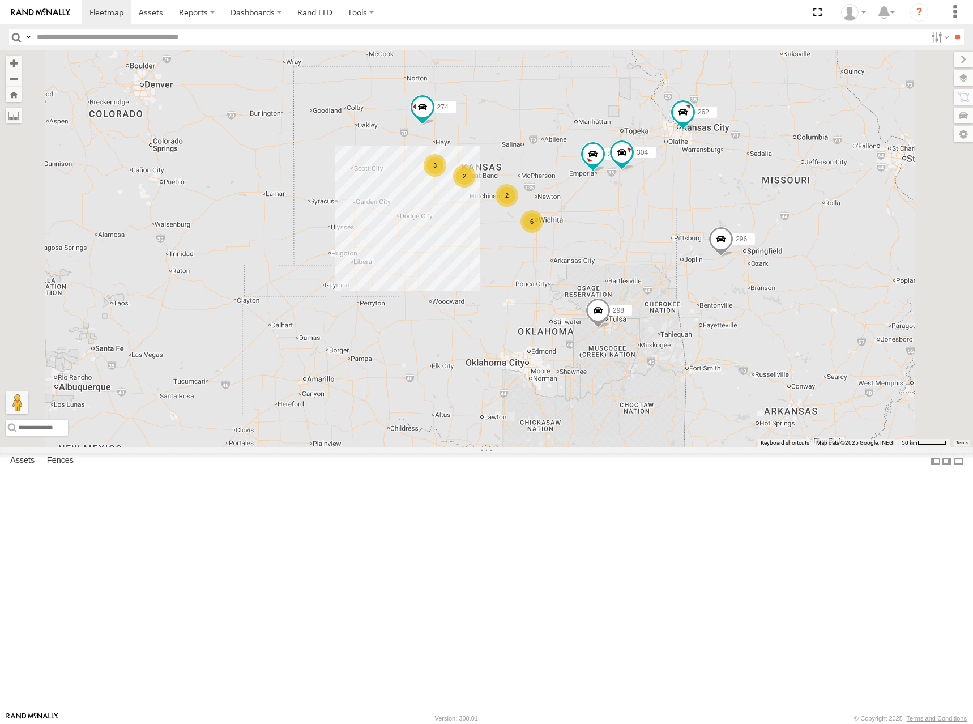
click at [684, 227] on div "280 298 270 272 296 284 282 278 260 274 262 256 304 6 2 3 2" at bounding box center [486, 248] width 973 height 397
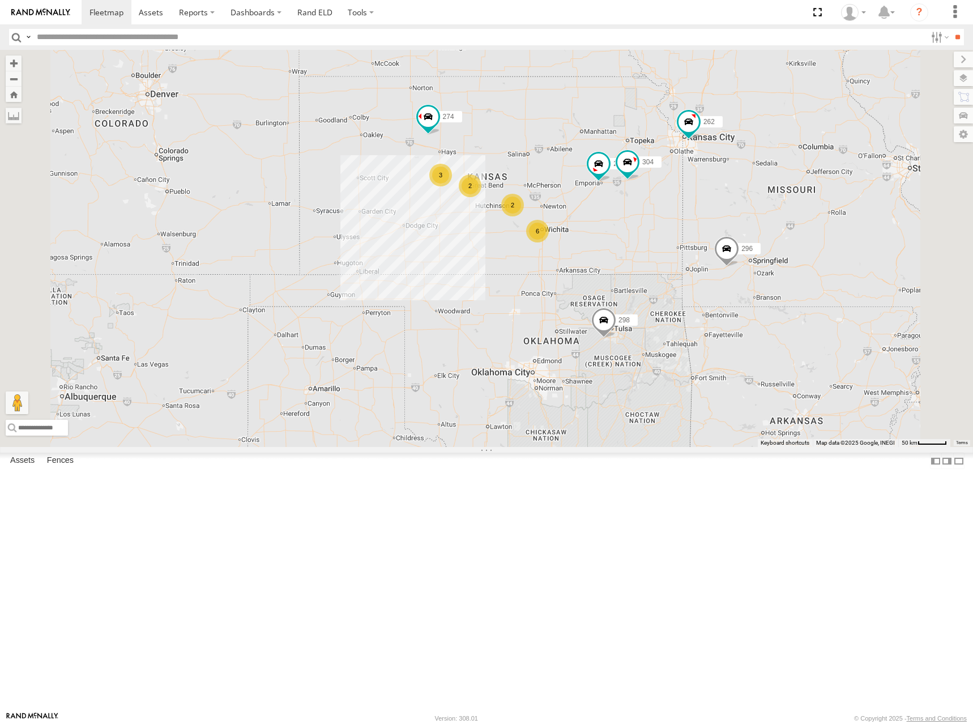
drag, startPoint x: 686, startPoint y: 200, endPoint x: 695, endPoint y: 218, distance: 20.0
click at [695, 218] on div "280 298 270 272 296 284 282 278 260 274 262 256 304 6 2 3 2" at bounding box center [486, 248] width 973 height 397
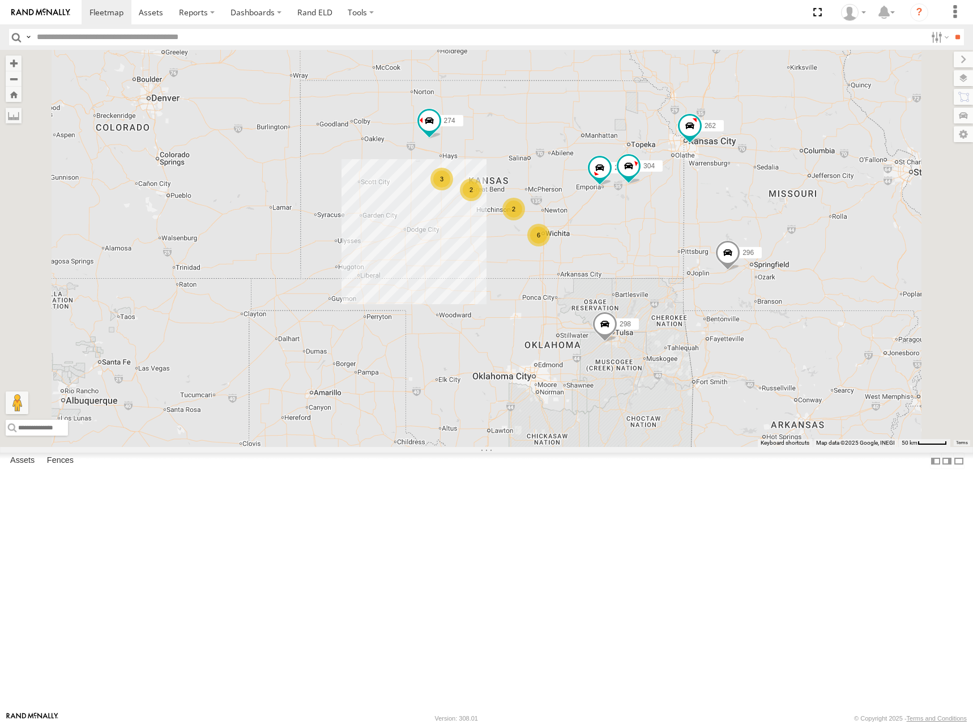
drag, startPoint x: 695, startPoint y: 242, endPoint x: 713, endPoint y: 256, distance: 22.7
click at [713, 256] on div "280 298 270 272 296 284 282 278 260 274 262 256 304 6 2 3 2" at bounding box center [486, 248] width 973 height 397
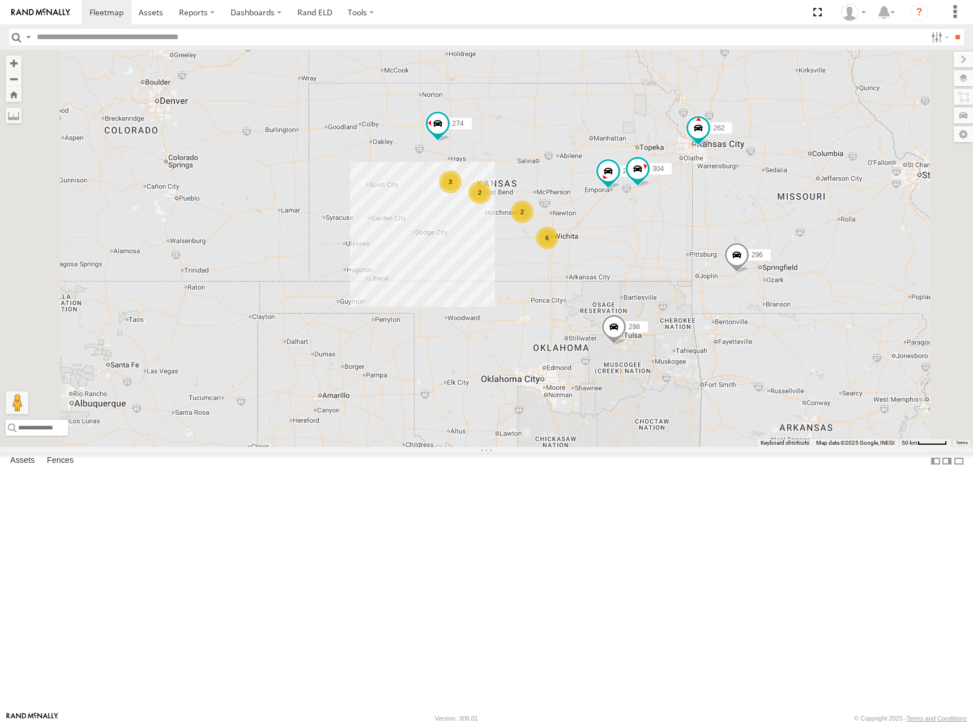
drag, startPoint x: 761, startPoint y: 247, endPoint x: 756, endPoint y: 242, distance: 7.3
click at [756, 242] on div "280 298 270 272 296 284 282 278 260 274 262 256 304 6 2 3 2" at bounding box center [486, 248] width 973 height 397
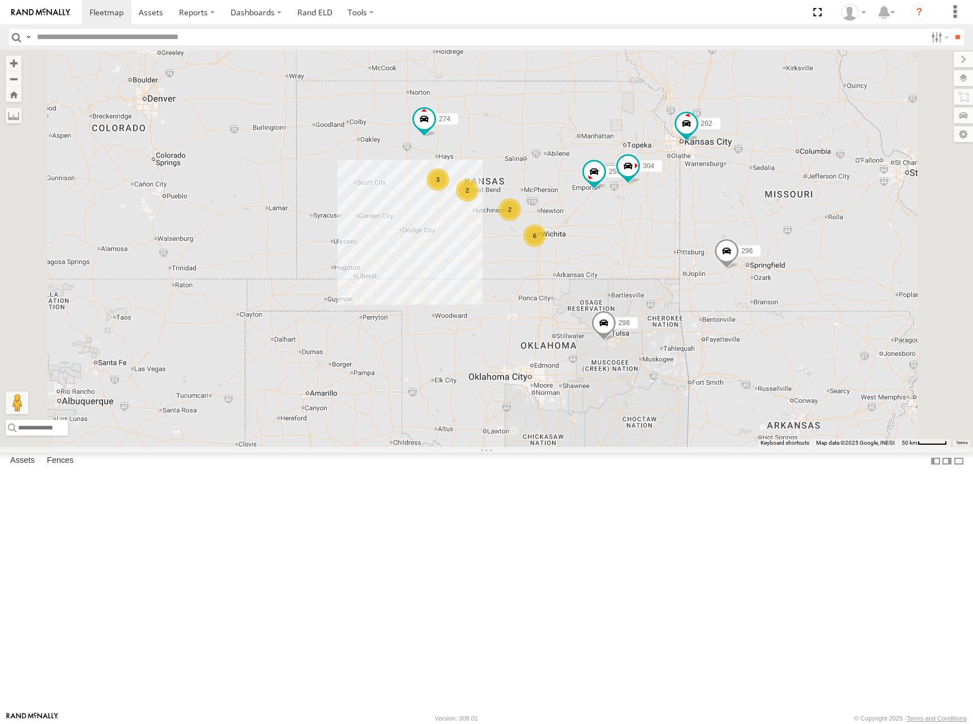
drag, startPoint x: 689, startPoint y: 196, endPoint x: 677, endPoint y: 197, distance: 12.5
click at [677, 197] on div "280 298 270 272 296 284 282 278 260 274 262 256 304 6 2 3 2" at bounding box center [486, 248] width 973 height 397
drag, startPoint x: 667, startPoint y: 228, endPoint x: 669, endPoint y: 218, distance: 9.9
click at [669, 218] on div "280 298 270 272 296 284 282 278 260 274 262 256 304 6 2 3 2" at bounding box center [486, 248] width 973 height 397
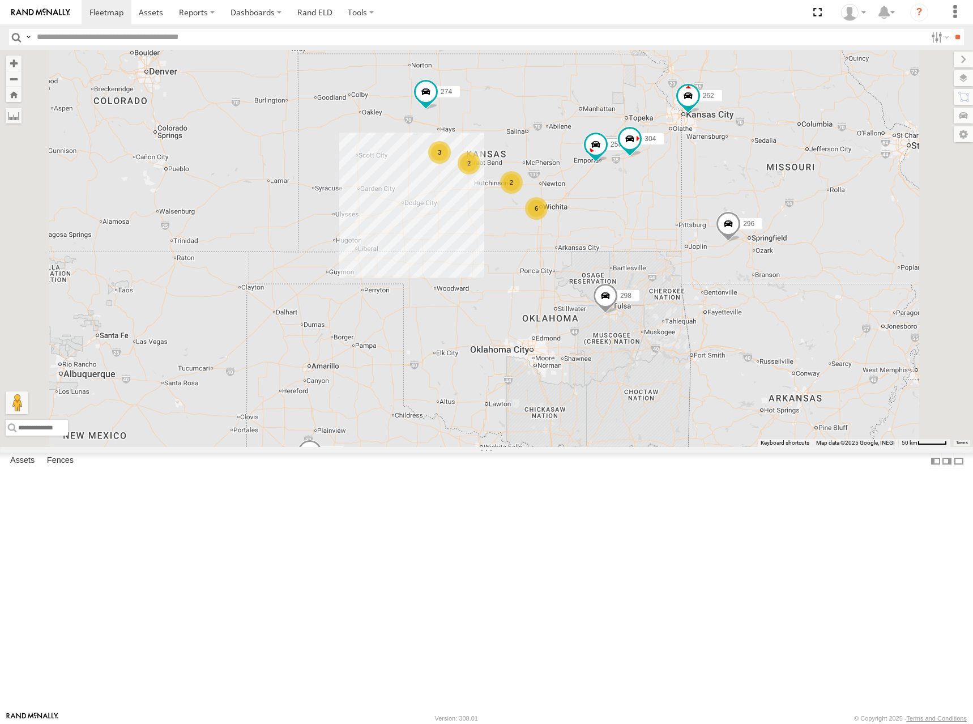
drag, startPoint x: 731, startPoint y: 212, endPoint x: 731, endPoint y: 197, distance: 15.9
click at [731, 197] on div "280 298 270 272 296 284 282 278 260 274 262 256 304 6 2 3 2" at bounding box center [486, 248] width 973 height 397
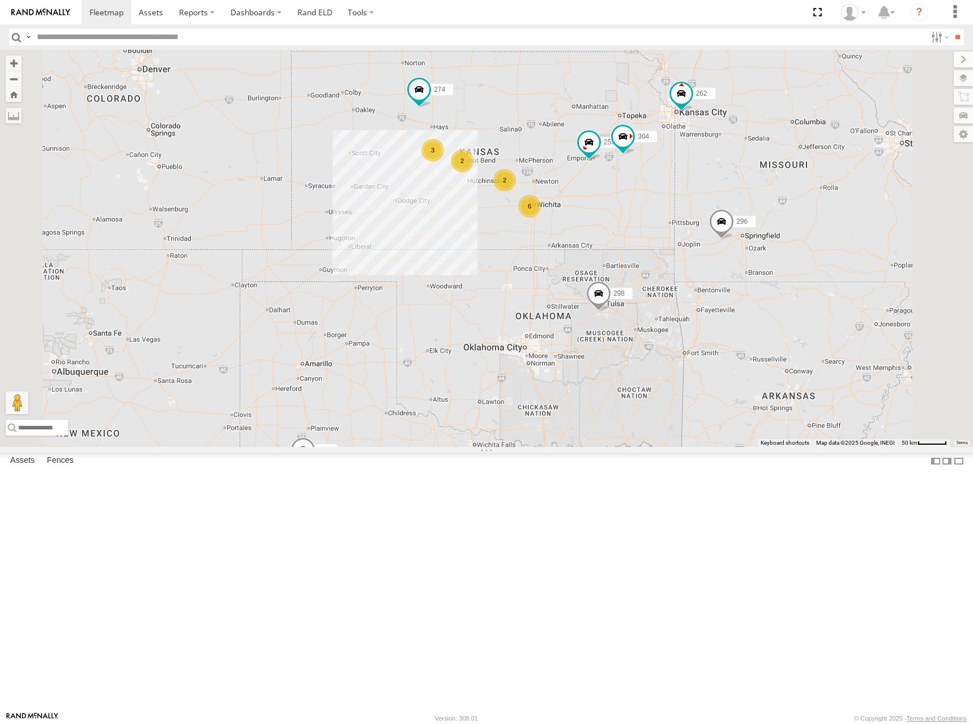
click at [702, 201] on div "280 298 270 272 296 284 282 278 260 274 262 256 304 6 2 3 2" at bounding box center [486, 248] width 973 height 397
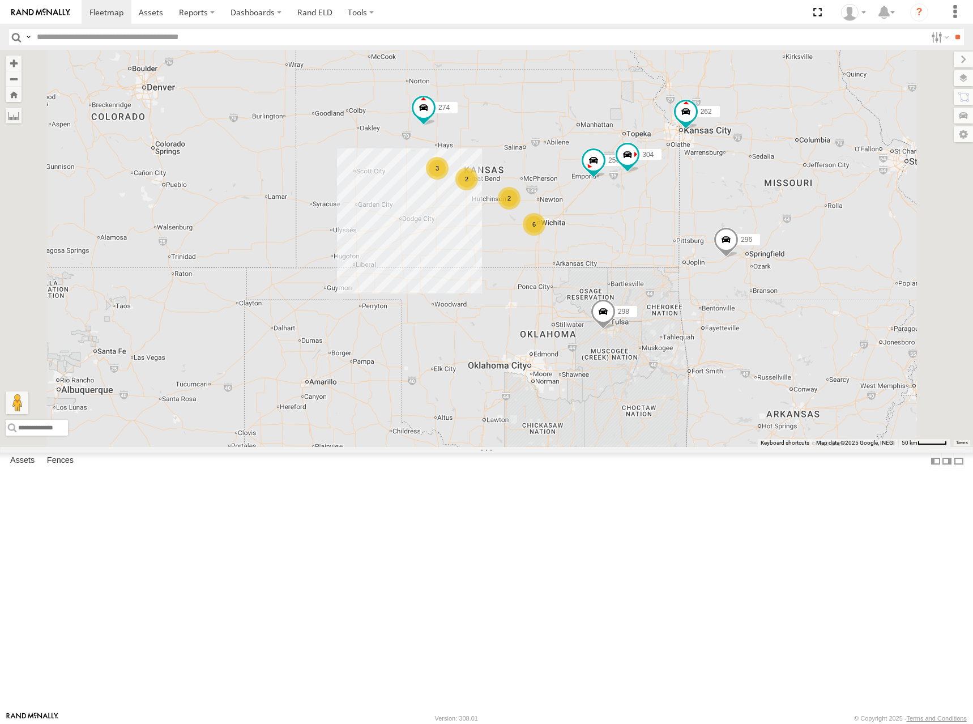
drag, startPoint x: 719, startPoint y: 178, endPoint x: 723, endPoint y: 198, distance: 19.8
click at [723, 198] on div "280 298 270 272 296 284 282 278 260 274 262 256 304 6 2 3 2" at bounding box center [486, 248] width 973 height 397
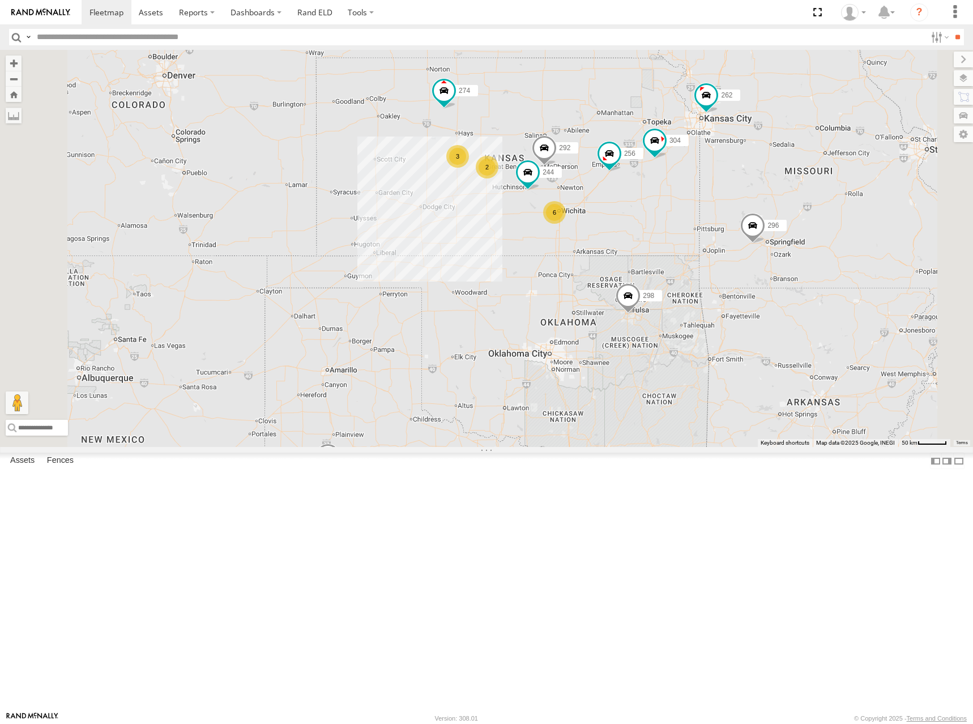
drag, startPoint x: 694, startPoint y: 204, endPoint x: 719, endPoint y: 189, distance: 28.8
click at [719, 189] on div "274 244 298 262 292 256 296 304 284 282 278 6 3 2" at bounding box center [486, 248] width 973 height 397
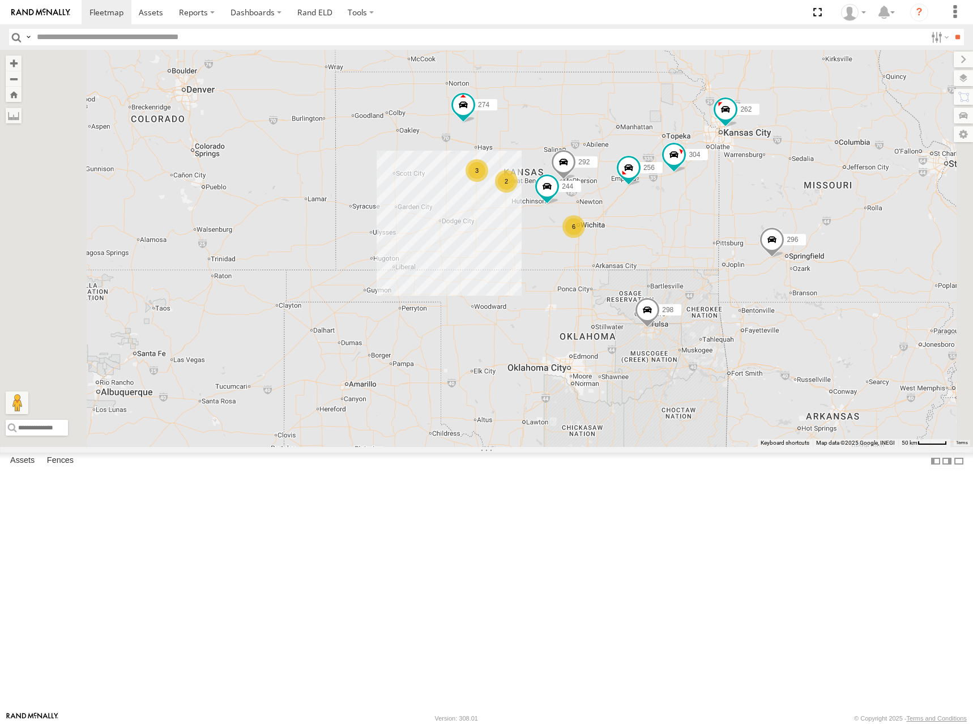
drag, startPoint x: 732, startPoint y: 221, endPoint x: 744, endPoint y: 243, distance: 25.1
click at [744, 243] on div "274 244 298 262 292 256 296 304 284 282 278 6 3 2" at bounding box center [486, 248] width 973 height 397
click at [771, 220] on div "274 244 298 262 292 256 296 304 284 282 278 6 3 2" at bounding box center [486, 248] width 973 height 397
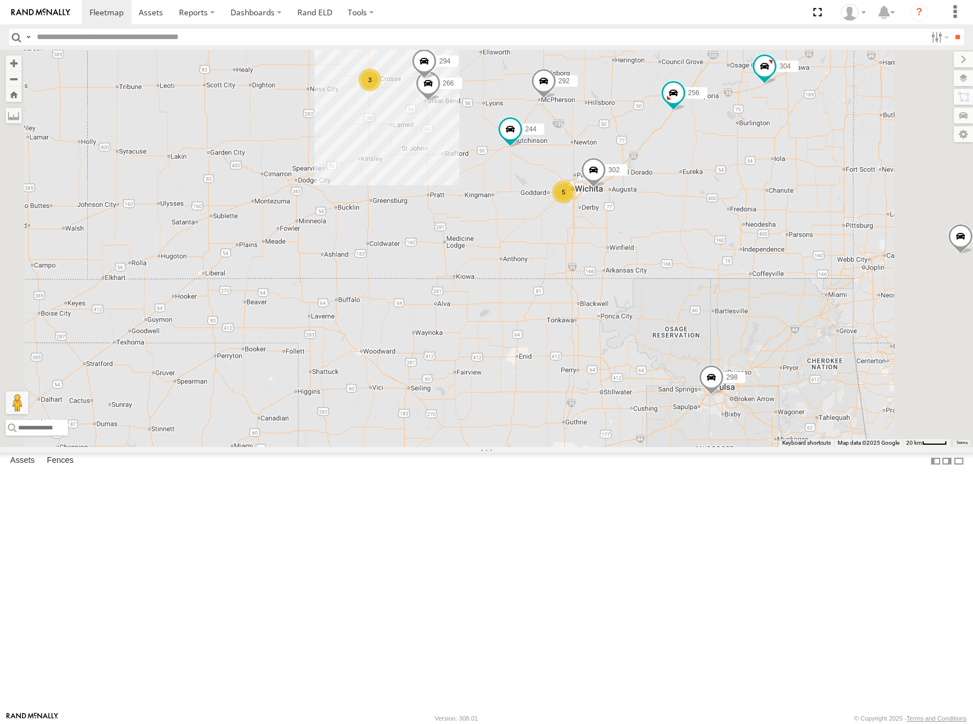
drag, startPoint x: 787, startPoint y: 135, endPoint x: 788, endPoint y: 194, distance: 58.9
click at [788, 194] on div "274 244 298 262 292 256 296 304 284 282 278 5 3 302 266 294" at bounding box center [486, 248] width 973 height 397
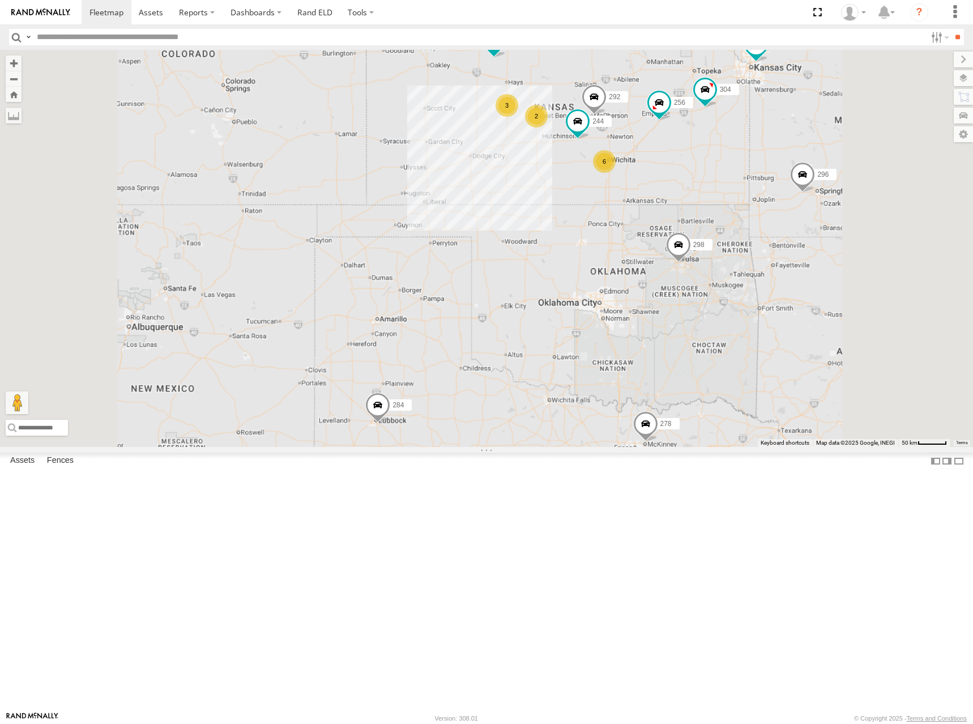
drag, startPoint x: 781, startPoint y: 168, endPoint x: 791, endPoint y: 172, distance: 10.4
click at [776, 185] on div "274 244 298 262 292 256 296 304 284 282 278 6 3 2" at bounding box center [486, 248] width 973 height 397
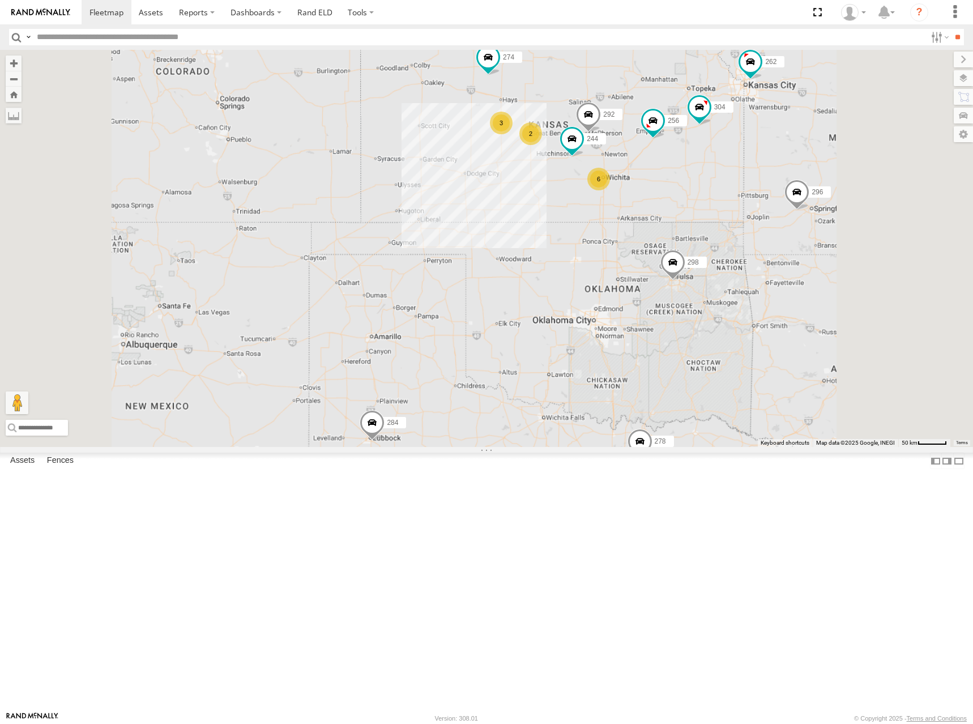
click at [746, 181] on div "274 244 298 262 292 256 296 304 284 282 278 6 3 2" at bounding box center [486, 248] width 973 height 397
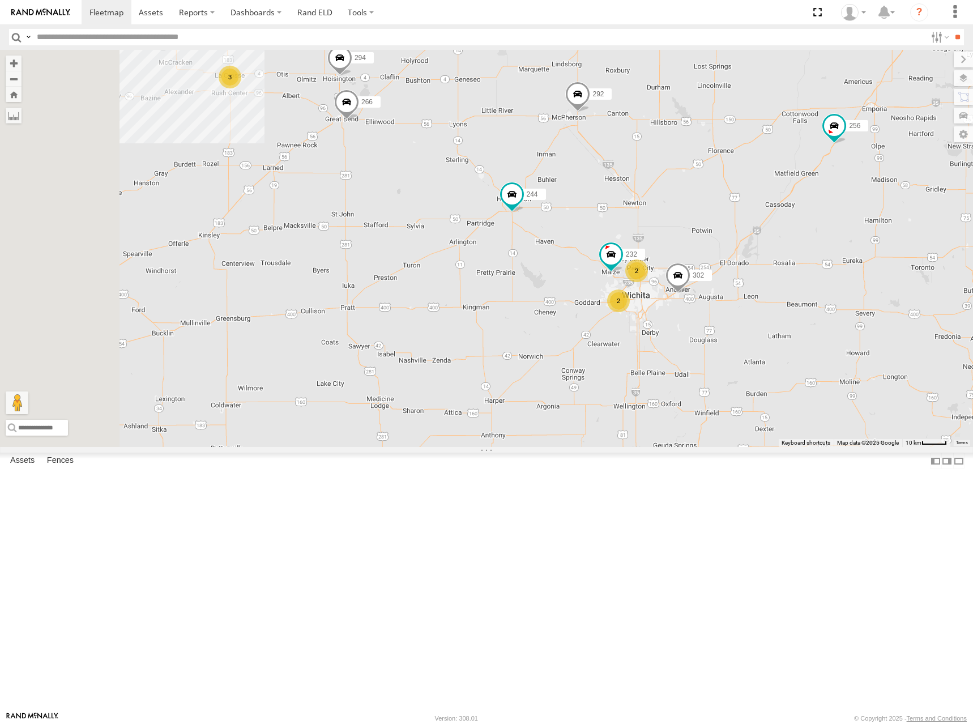
drag, startPoint x: 597, startPoint y: 163, endPoint x: 610, endPoint y: 188, distance: 28.4
click at [610, 188] on div "274 244 298 262 292 256 296 304 284 282 278 2 3 2 232 302 266 294" at bounding box center [486, 248] width 973 height 397
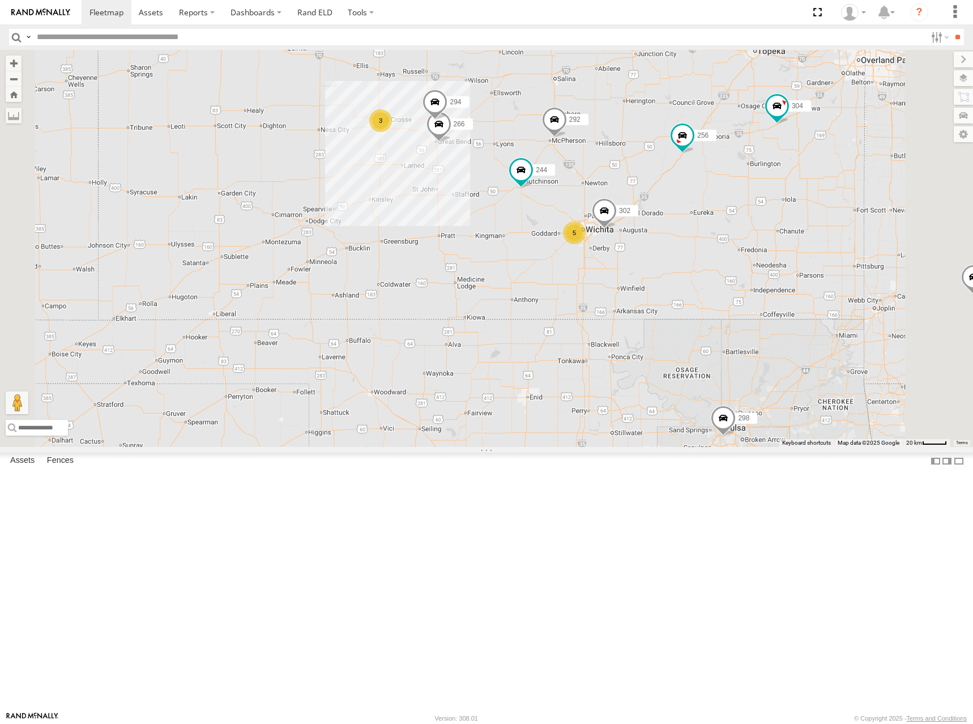
drag, startPoint x: 608, startPoint y: 181, endPoint x: 655, endPoint y: 261, distance: 92.2
click at [655, 261] on div "274 244 298 262 292 256 296 304 284 282 278 302 266 294 5 3" at bounding box center [486, 248] width 973 height 397
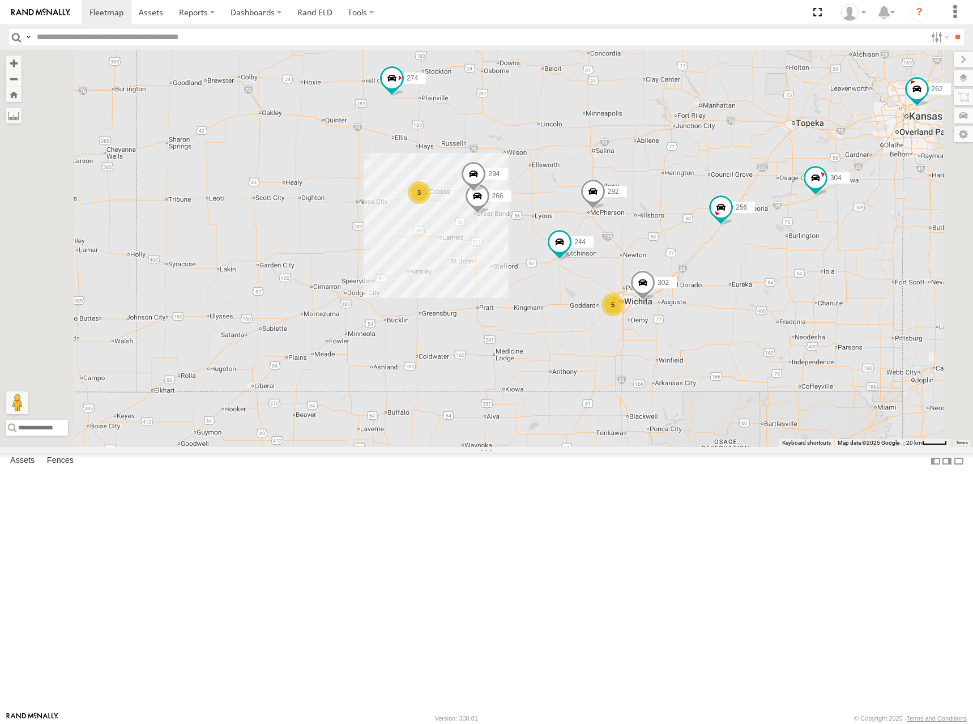
drag, startPoint x: 728, startPoint y: 178, endPoint x: 751, endPoint y: 228, distance: 55.2
click at [751, 228] on div "274 244 298 262 292 256 296 304 284 282 278 302 266 294 5 3" at bounding box center [486, 248] width 973 height 397
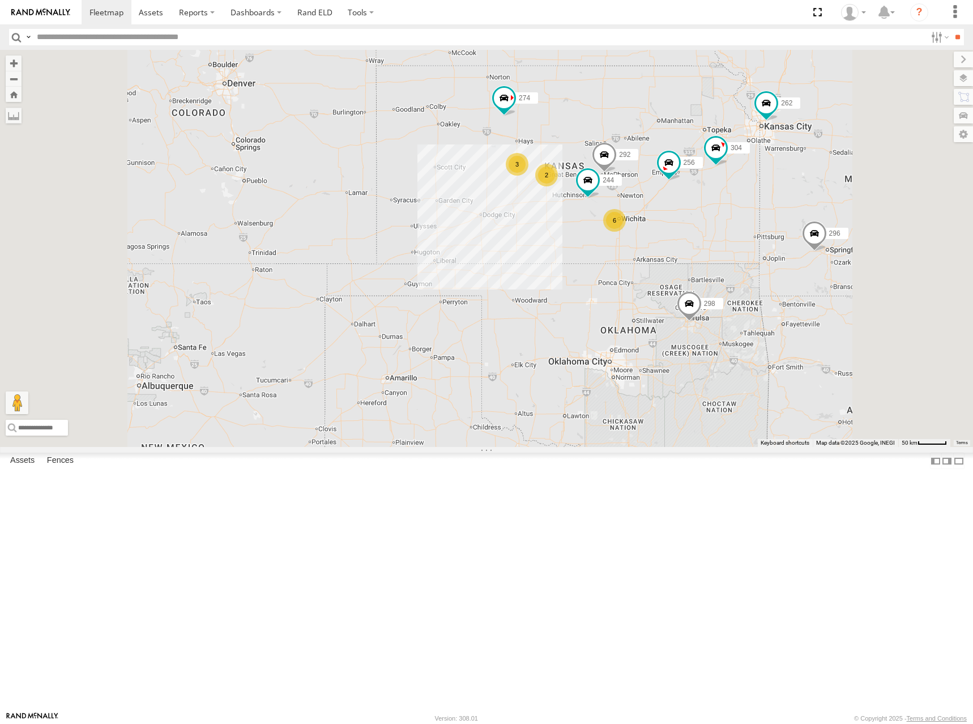
drag, startPoint x: 750, startPoint y: 216, endPoint x: 753, endPoint y: 241, distance: 25.1
click at [753, 241] on div "274 244 298 262 292 256 296 304 284 282 278 6 3 2" at bounding box center [486, 248] width 973 height 397
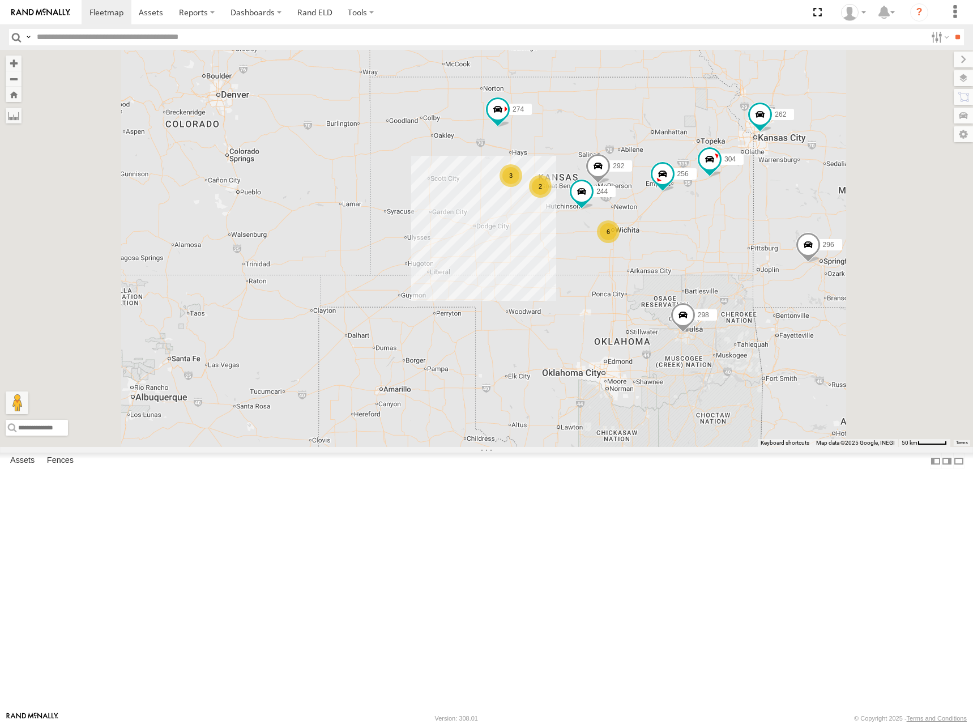
click at [741, 236] on div "274 244 298 262 292 256 296 304 284 282 278 260 6 3 2" at bounding box center [486, 248] width 973 height 397
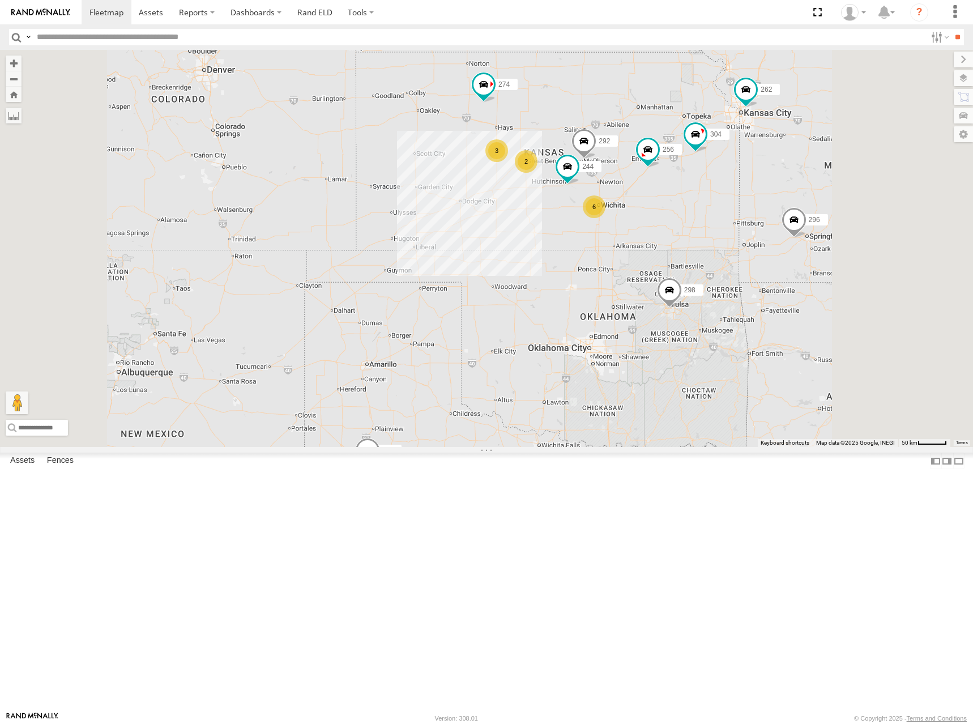
drag, startPoint x: 785, startPoint y: 239, endPoint x: 772, endPoint y: 216, distance: 26.1
click at [772, 216] on div "274 244 298 262 292 256 296 304 284 282 278 260 6 3 2" at bounding box center [486, 248] width 973 height 397
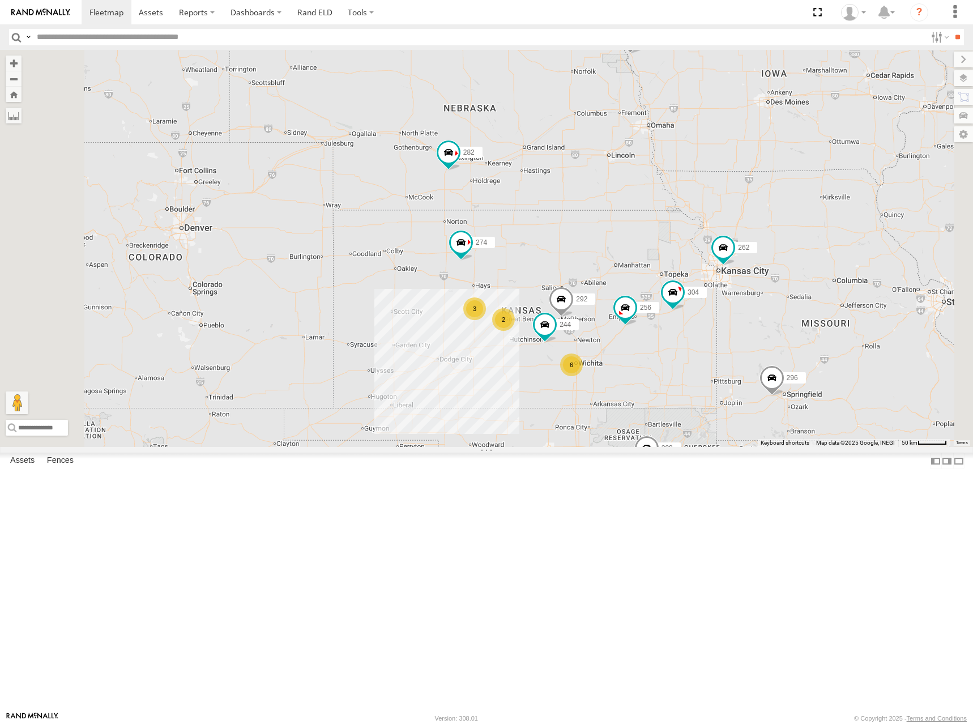
drag, startPoint x: 789, startPoint y: 177, endPoint x: 767, endPoint y: 340, distance: 164.6
click at [767, 340] on div "274 244 298 262 292 256 296 304 284 282 278 260 6 3 2" at bounding box center [486, 248] width 973 height 397
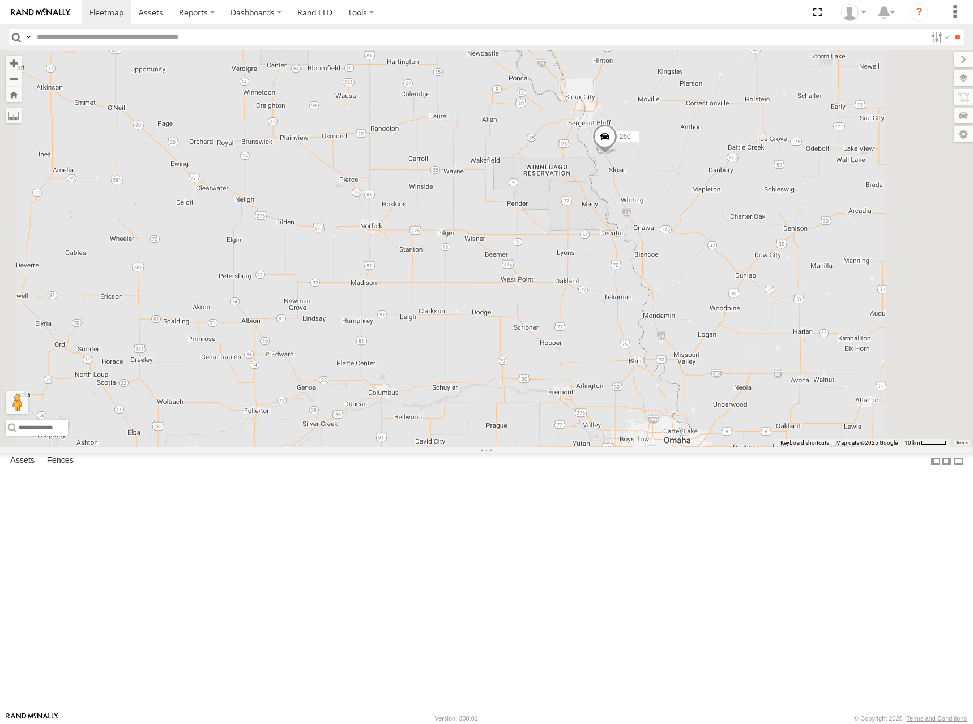
click at [617, 155] on span at bounding box center [604, 139] width 25 height 31
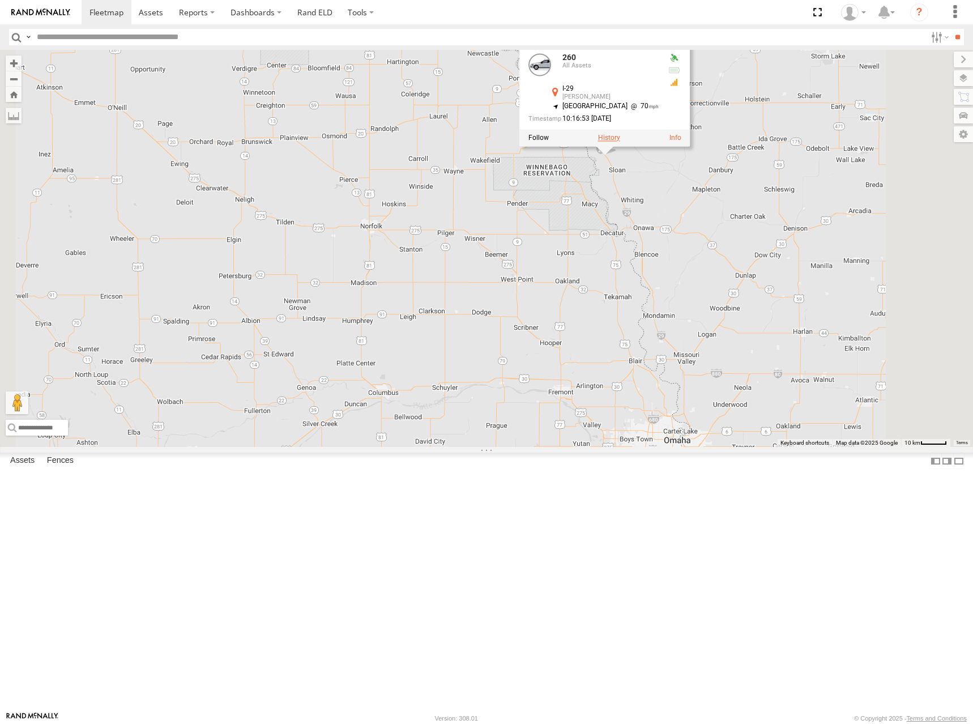
click at [620, 142] on label at bounding box center [609, 138] width 22 height 8
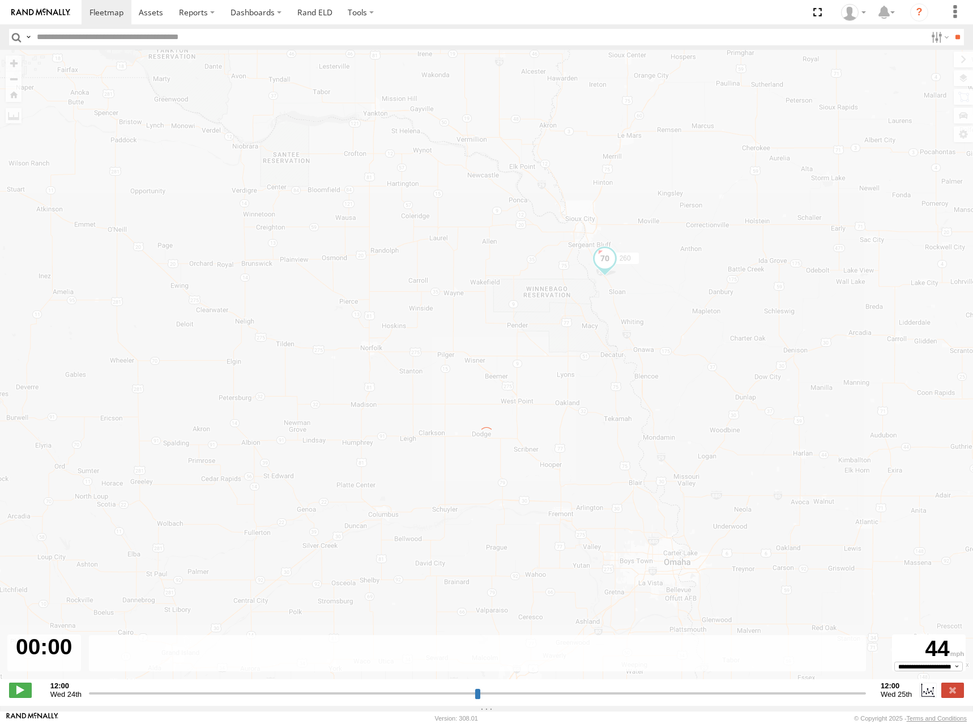
type input "**********"
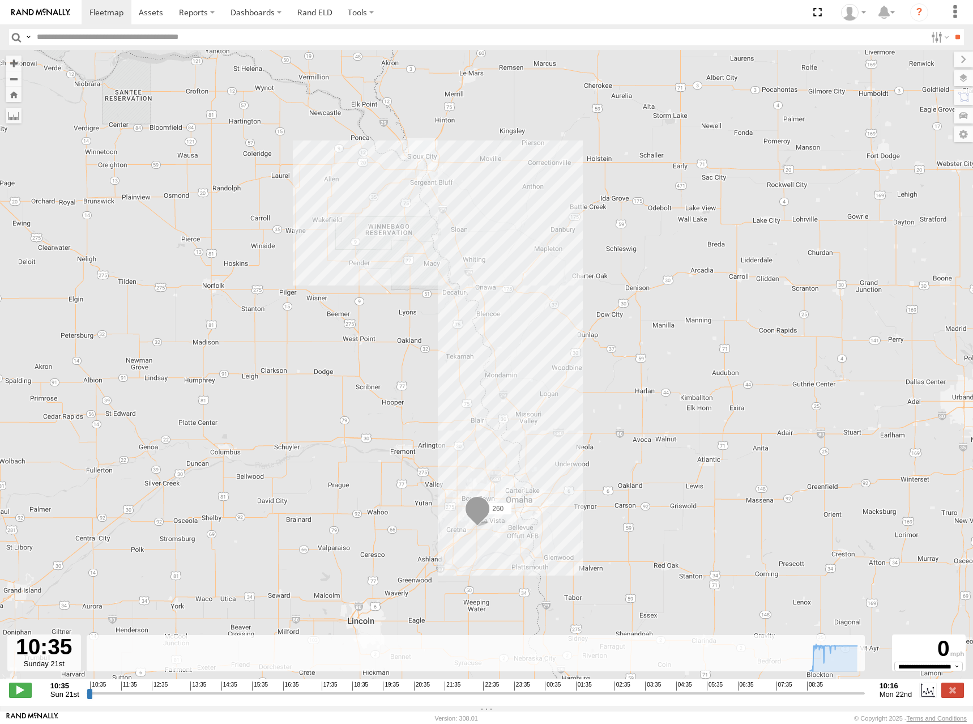
click at [583, 254] on div "260" at bounding box center [486, 370] width 973 height 641
click at [119, 16] on span at bounding box center [106, 12] width 34 height 11
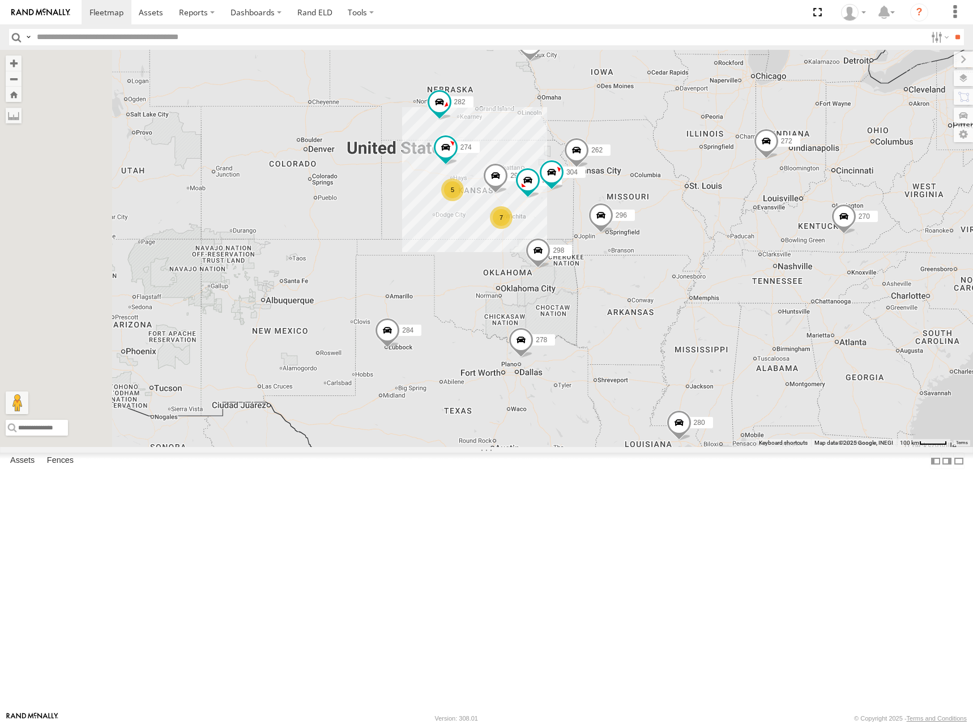
drag, startPoint x: 583, startPoint y: 334, endPoint x: 705, endPoint y: 343, distance: 122.7
click at [705, 343] on div "280 274 7 5 298 270 262 292 272 256 296 304 284 282 278 260" at bounding box center [486, 248] width 973 height 397
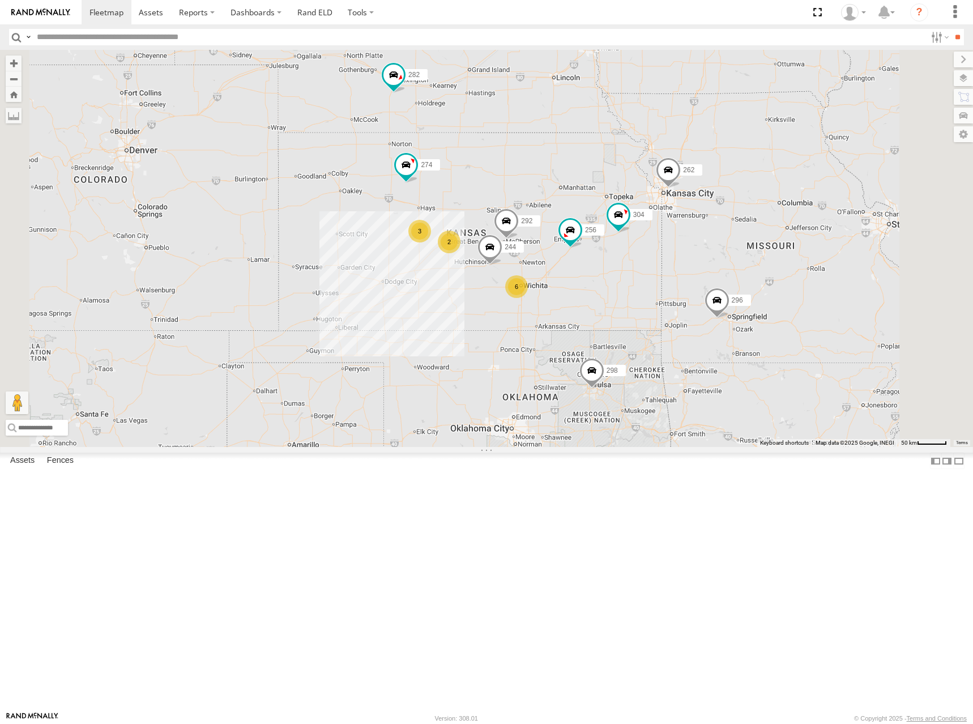
drag, startPoint x: 649, startPoint y: 308, endPoint x: 651, endPoint y: 300, distance: 8.2
click at [651, 300] on div "280 274 298 270 262 292 272 256 296 304 284 282 278 260 6 244 3 2" at bounding box center [486, 248] width 973 height 397
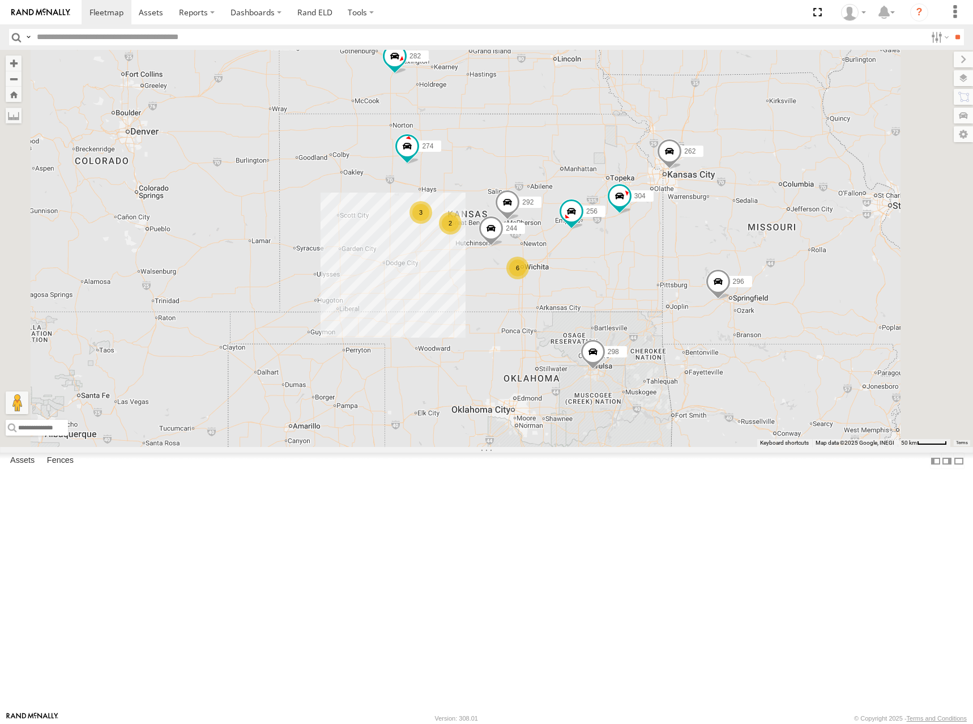
drag, startPoint x: 713, startPoint y: 278, endPoint x: 715, endPoint y: 269, distance: 9.2
click at [714, 270] on div "280 274 298 270 262 292 272 256 296 304 284 282 278 260 6 244 3 2" at bounding box center [486, 248] width 973 height 397
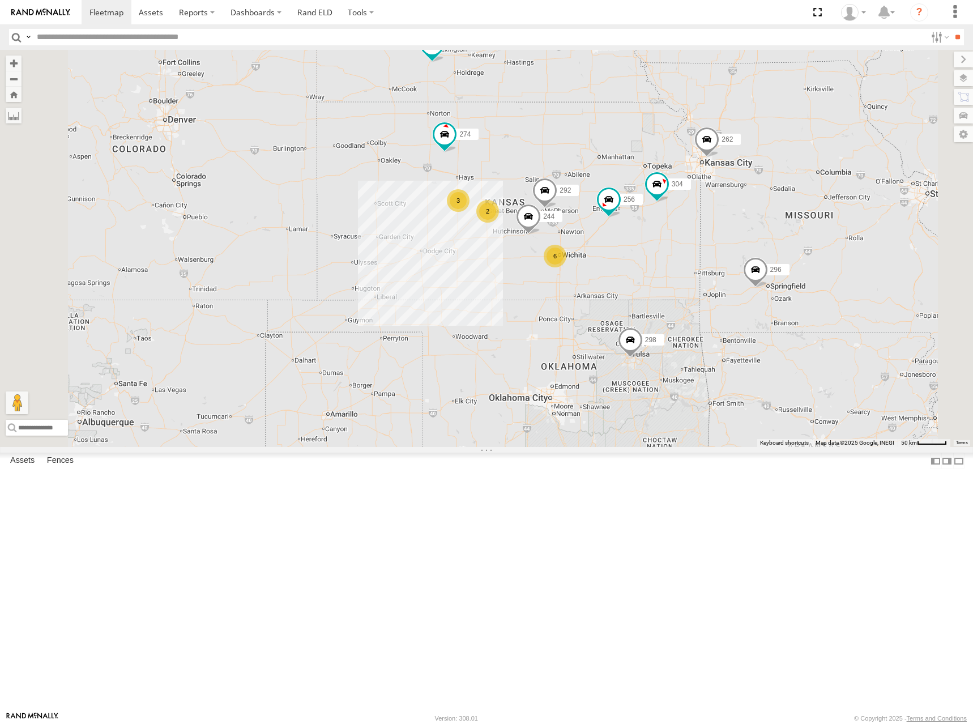
drag, startPoint x: 635, startPoint y: 273, endPoint x: 671, endPoint y: 269, distance: 35.3
click at [671, 269] on div "280 274 298 270 262 292 272 256 296 304 284 282 278 260 6 244 3 2" at bounding box center [486, 248] width 973 height 397
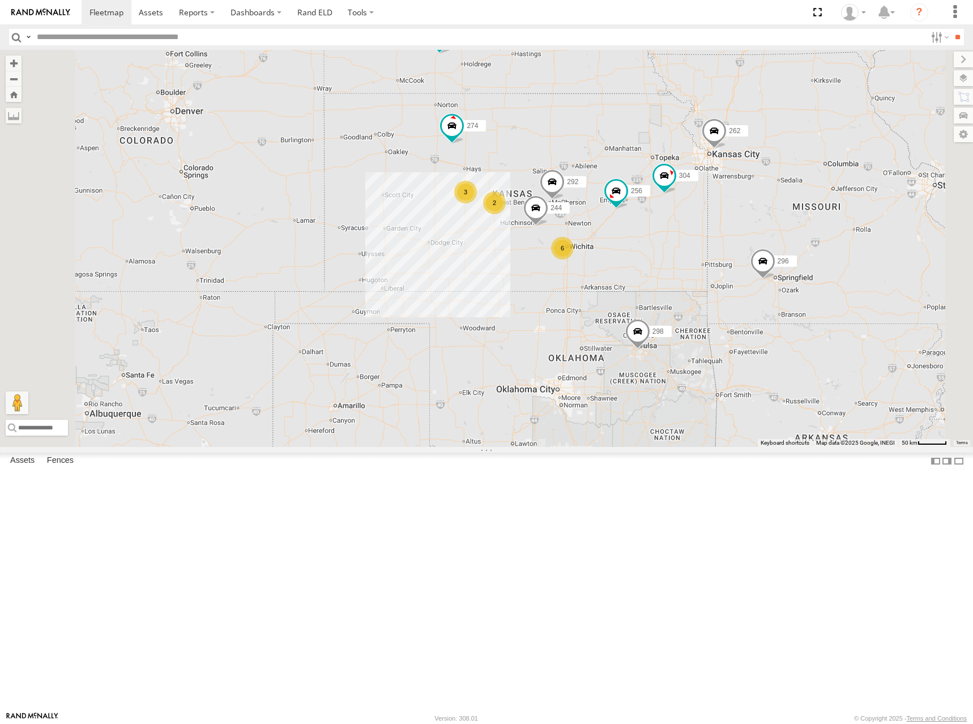
drag, startPoint x: 679, startPoint y: 280, endPoint x: 672, endPoint y: 279, distance: 6.8
click at [672, 279] on div "280 274 298 270 262 292 272 256 296 304 284 282 278 260 244 6 3 2" at bounding box center [486, 248] width 973 height 397
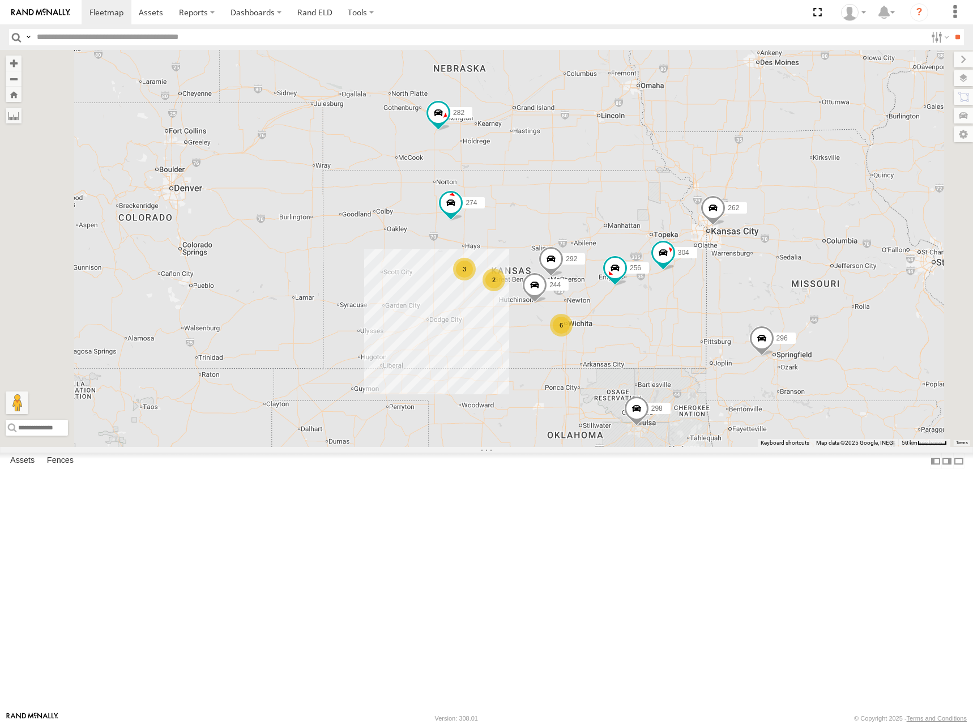
drag, startPoint x: 736, startPoint y: 229, endPoint x: 740, endPoint y: 315, distance: 86.2
click at [737, 308] on div "280 274 298 270 262 292 272 256 296 304 284 282 278 260 244 6 3 2" at bounding box center [486, 248] width 973 height 397
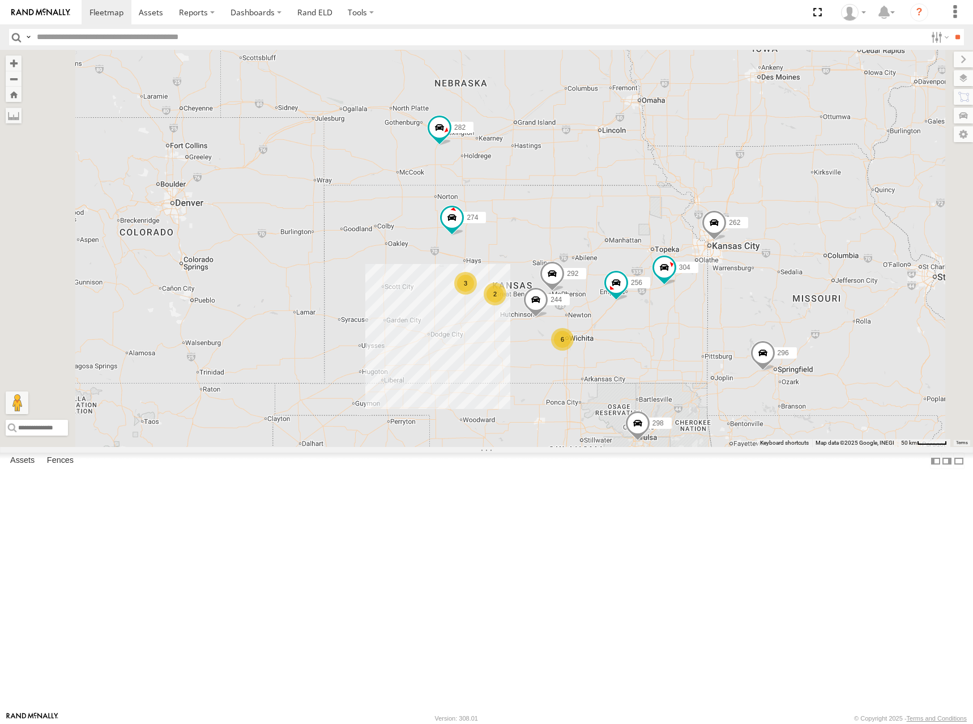
drag, startPoint x: 740, startPoint y: 315, endPoint x: 741, endPoint y: 329, distance: 13.6
click at [741, 329] on div "280 274 298 270 262 292 272 256 296 304 284 282 278 260 244 6 3 2" at bounding box center [486, 248] width 973 height 397
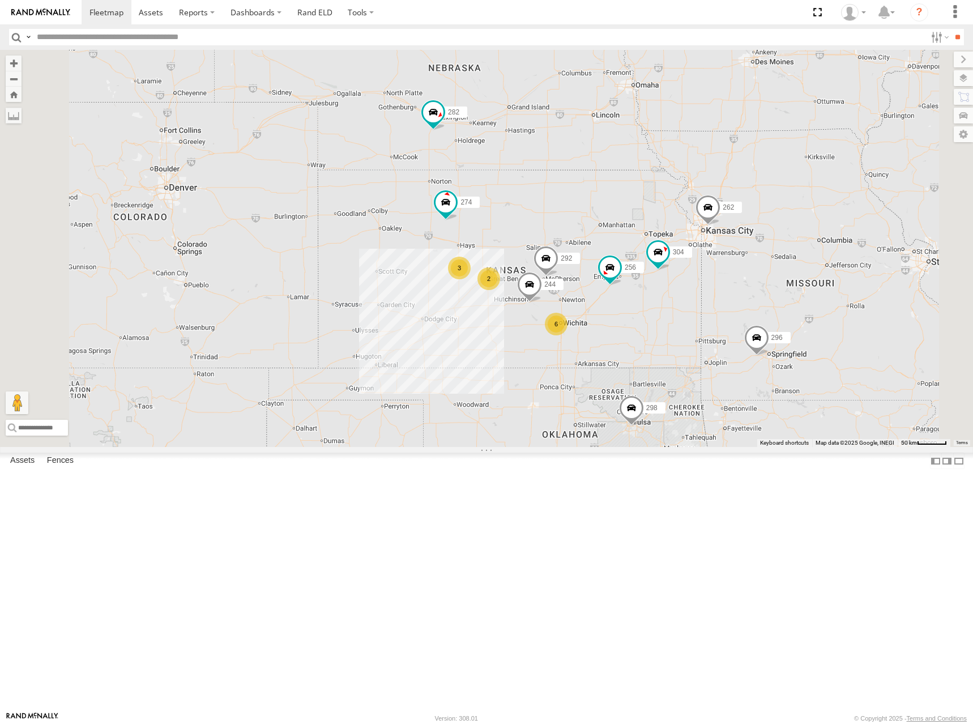
drag, startPoint x: 739, startPoint y: 329, endPoint x: 733, endPoint y: 313, distance: 17.6
click at [733, 313] on div "280 274 298 270 262 292 272 256 296 304 284 282 278 260 244 6 3 2" at bounding box center [486, 248] width 973 height 397
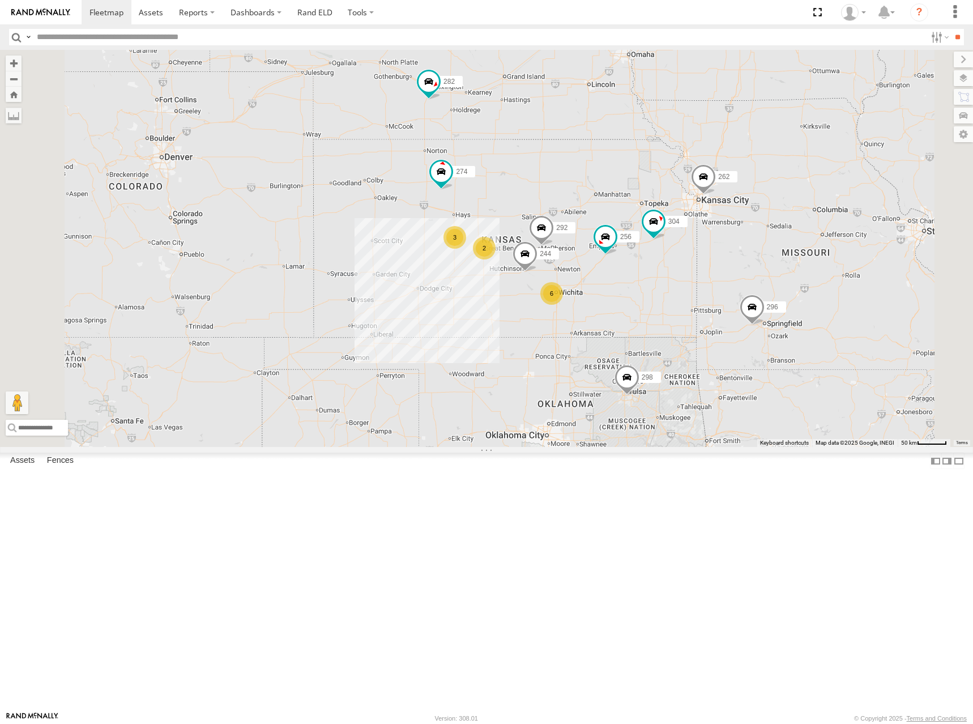
drag, startPoint x: 693, startPoint y: 317, endPoint x: 685, endPoint y: 260, distance: 57.3
click at [685, 260] on div "280 274 298 270 262 292 272 256 296 304 284 282 278 260 244 6 3 2" at bounding box center [486, 248] width 973 height 397
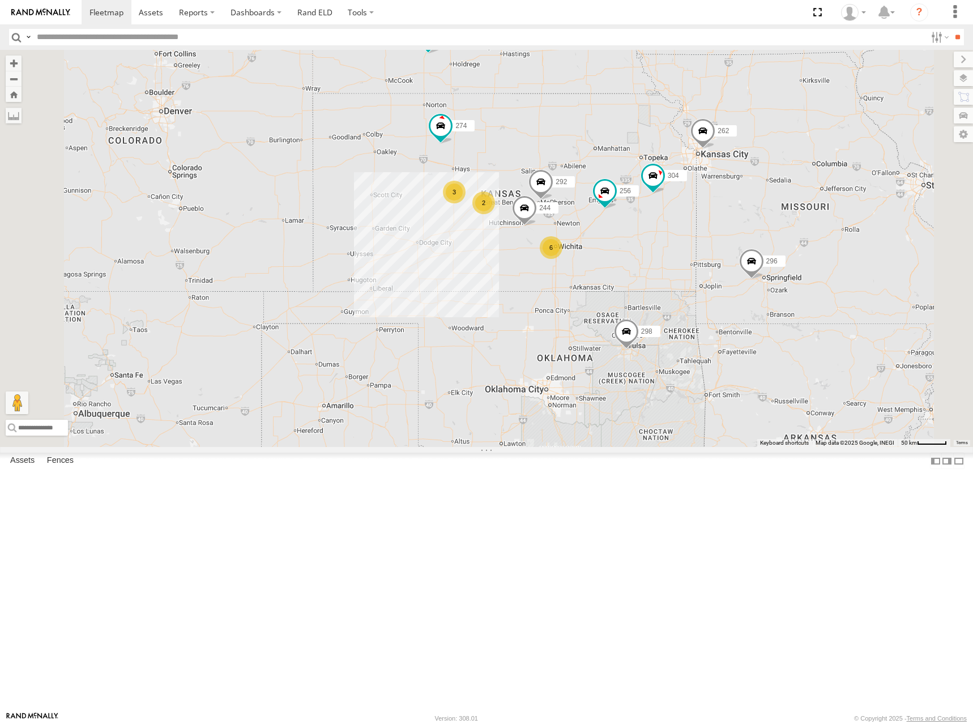
drag, startPoint x: 699, startPoint y: 272, endPoint x: 704, endPoint y: 239, distance: 33.8
click at [704, 239] on div "280 274 298 270 262 292 272 256 296 304 284 282 278 260 244 6 3 2" at bounding box center [486, 248] width 973 height 397
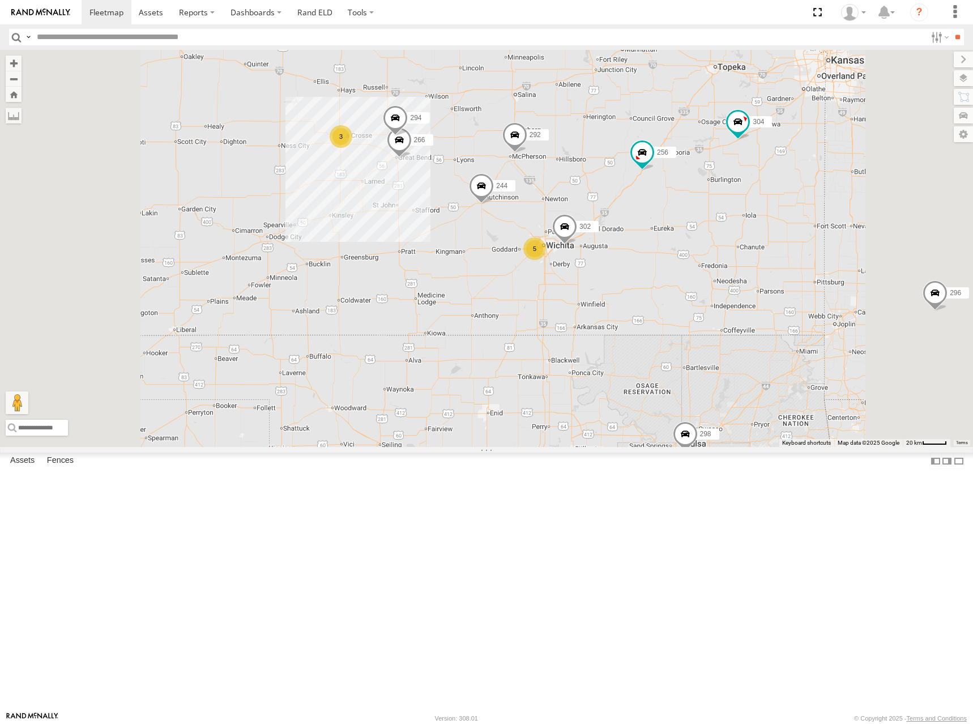
drag, startPoint x: 718, startPoint y: 185, endPoint x: 725, endPoint y: 212, distance: 28.0
click at [725, 212] on div "280 274 298 270 262 292 272 256 296 304 284 282 278 260 244 302 266 294 5 3" at bounding box center [486, 248] width 973 height 397
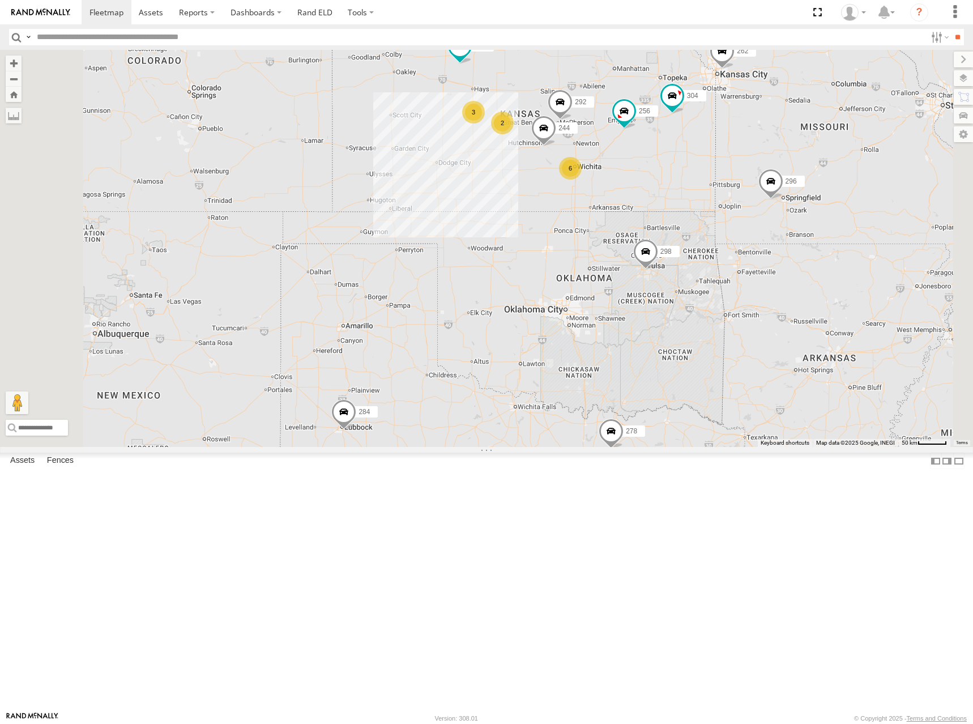
drag, startPoint x: 740, startPoint y: 217, endPoint x: 746, endPoint y: 209, distance: 10.1
click at [746, 209] on div "280 274 298 270 262 292 272 256 296 304 284 282 278 260 244 6 3 2" at bounding box center [486, 248] width 973 height 397
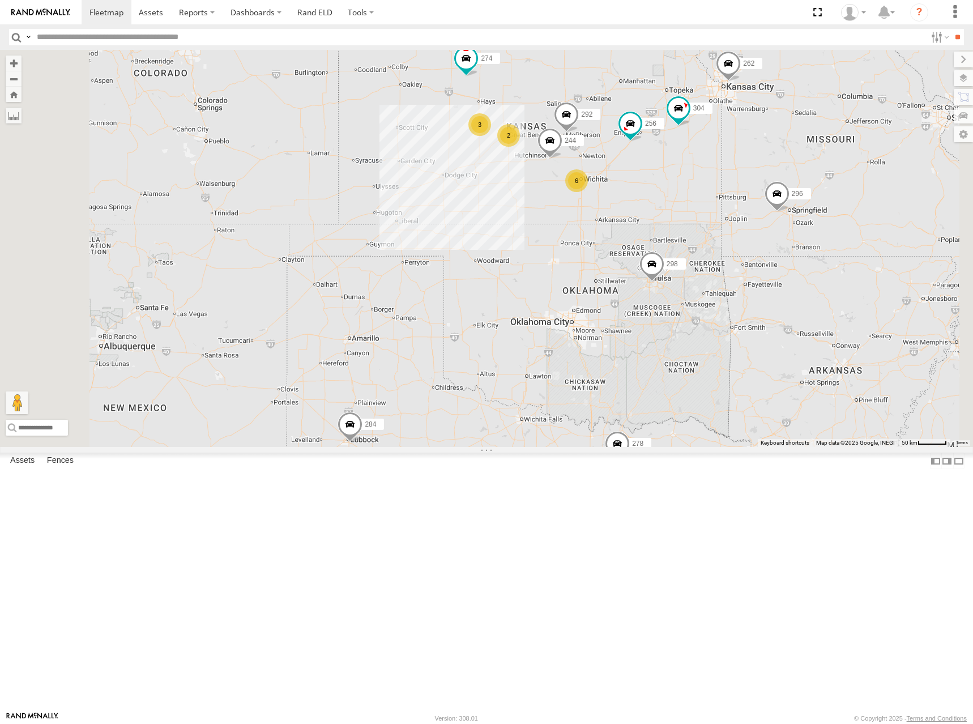
drag, startPoint x: 799, startPoint y: 308, endPoint x: 802, endPoint y: 326, distance: 18.3
click at [802, 326] on div "280 274 298 270 262 292 272 256 296 304 284 282 278 260 244 6 3 2" at bounding box center [486, 248] width 973 height 397
drag, startPoint x: 755, startPoint y: 177, endPoint x: 755, endPoint y: 185, distance: 8.5
click at [755, 185] on div "280 274 298 270 262 292 272 256 296 304 284 282 278 260 244 6 3 2" at bounding box center [486, 248] width 973 height 397
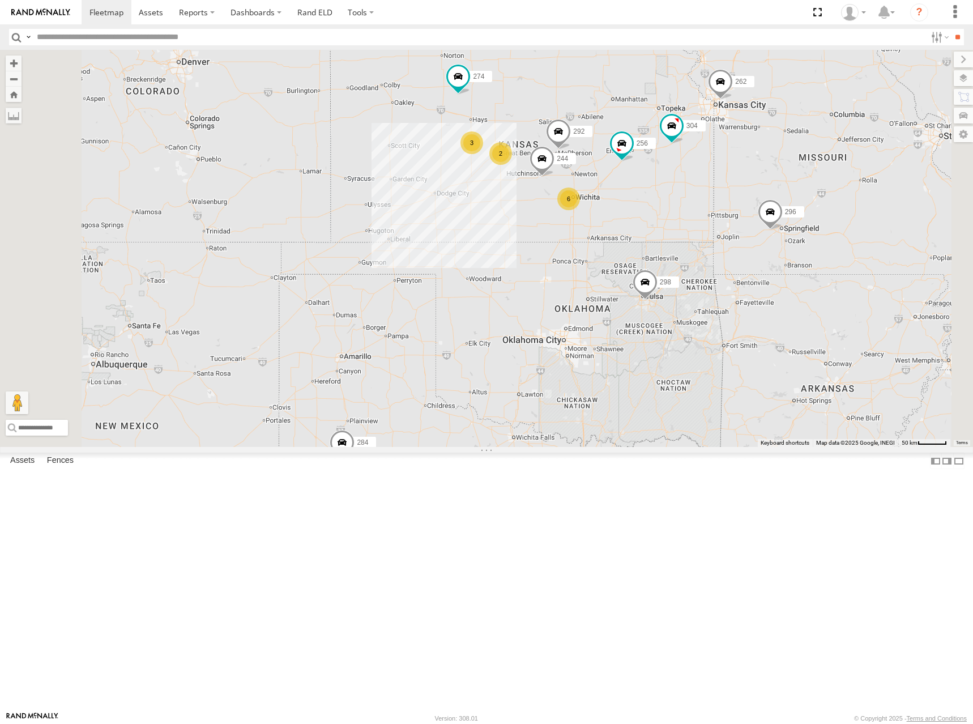
drag, startPoint x: 678, startPoint y: 185, endPoint x: 669, endPoint y: 195, distance: 13.3
click at [669, 195] on div "280 274 298 270 262 292 272 256 296 304 284 282 278 260 244 6 3 2" at bounding box center [486, 248] width 973 height 397
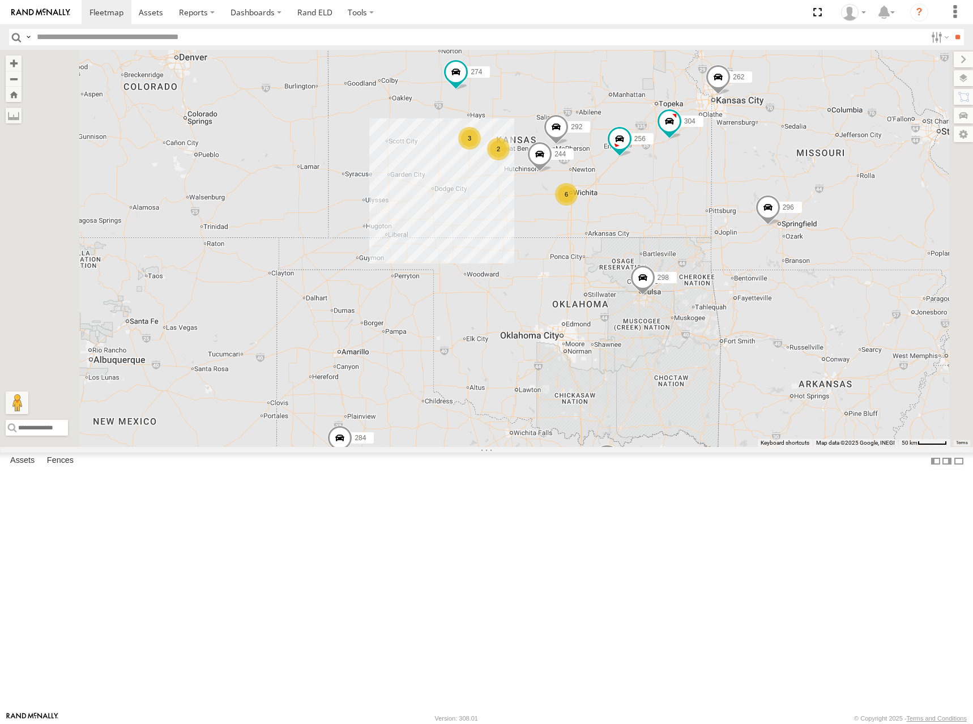
click at [772, 185] on div "280 274 298 270 262 292 272 256 296 304 284 282 278 260 244 6 3 2" at bounding box center [486, 248] width 973 height 397
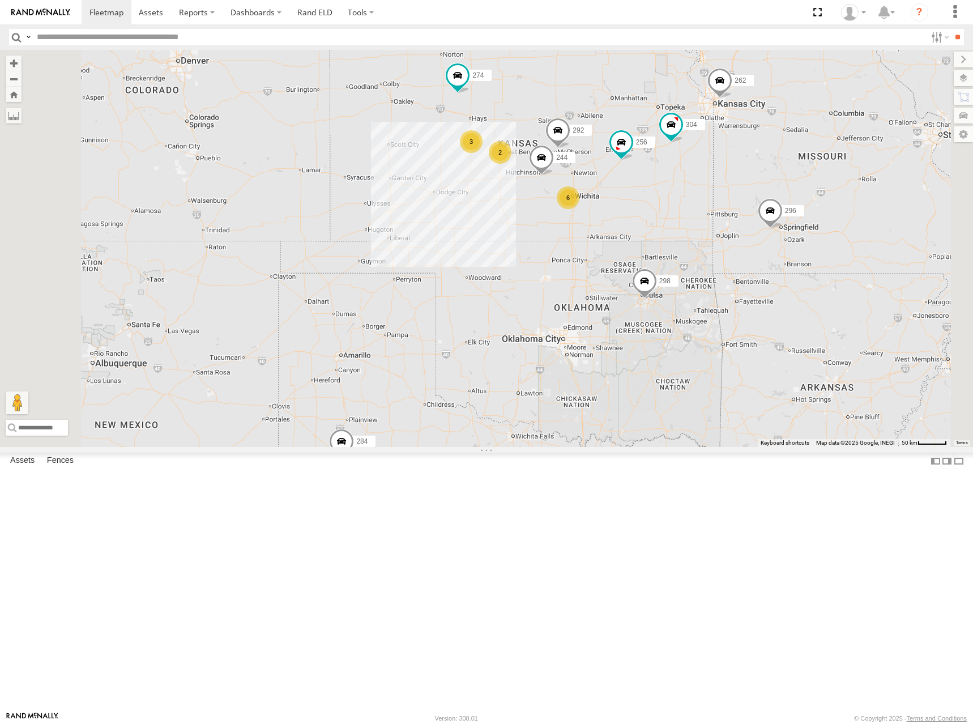
drag, startPoint x: 770, startPoint y: 165, endPoint x: 771, endPoint y: 174, distance: 9.2
click at [771, 174] on div "280 274 298 270 262 292 272 256 296 304 284 282 278 260 244 6 3 2" at bounding box center [486, 248] width 973 height 397
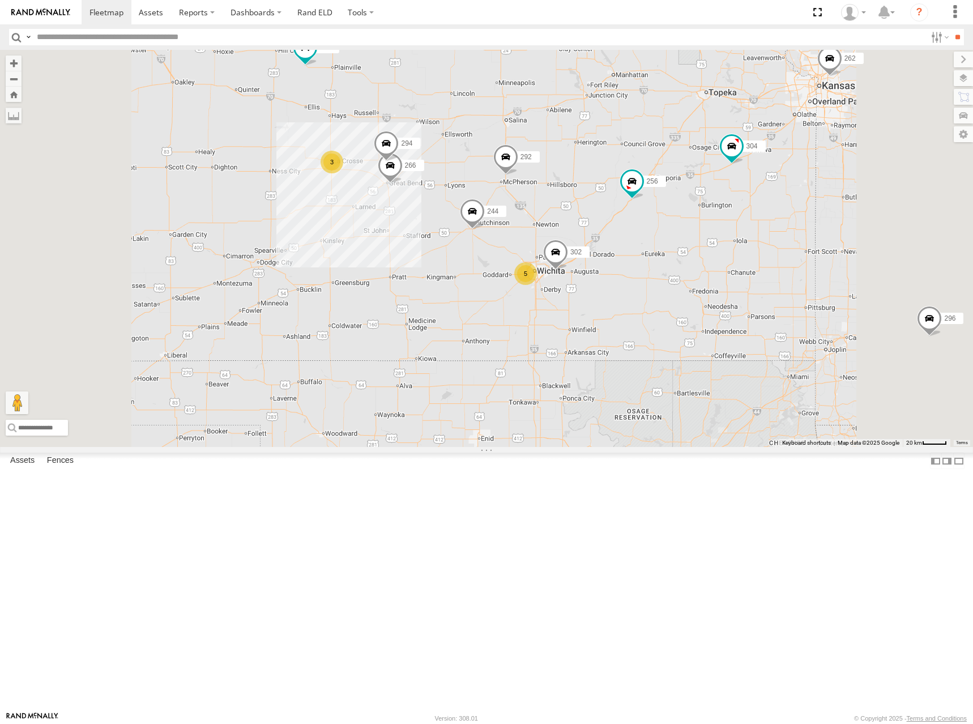
drag, startPoint x: 750, startPoint y: 261, endPoint x: 760, endPoint y: 246, distance: 17.9
click at [760, 246] on div "280 274 298 270 262 292 272 256 296 304 284 282 278 260 244 5 3 302 266 294" at bounding box center [486, 248] width 973 height 397
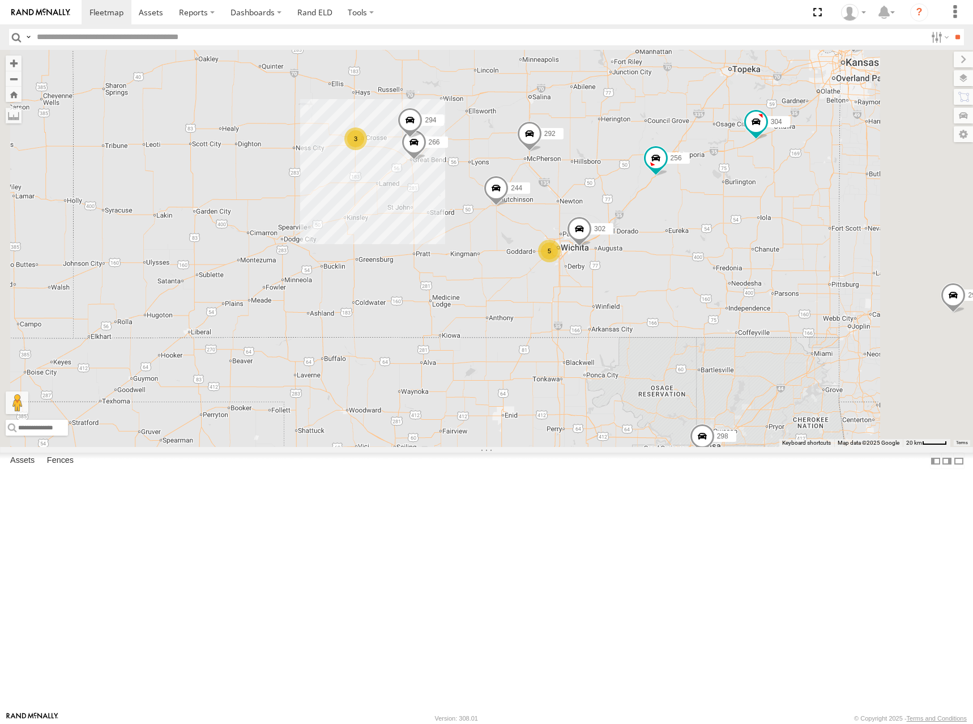
drag, startPoint x: 787, startPoint y: 223, endPoint x: 800, endPoint y: 213, distance: 16.5
click at [800, 213] on div "280 274 298 270 262 292 272 256 296 304 284 282 278 260 244 5 3 302 266 294" at bounding box center [486, 248] width 973 height 397
drag, startPoint x: 799, startPoint y: 234, endPoint x: 770, endPoint y: 220, distance: 32.4
click at [770, 220] on div "280 274 298 270 262 292 272 256 296 304 284 282 278 260 244 5 3 302 266 294" at bounding box center [486, 248] width 973 height 397
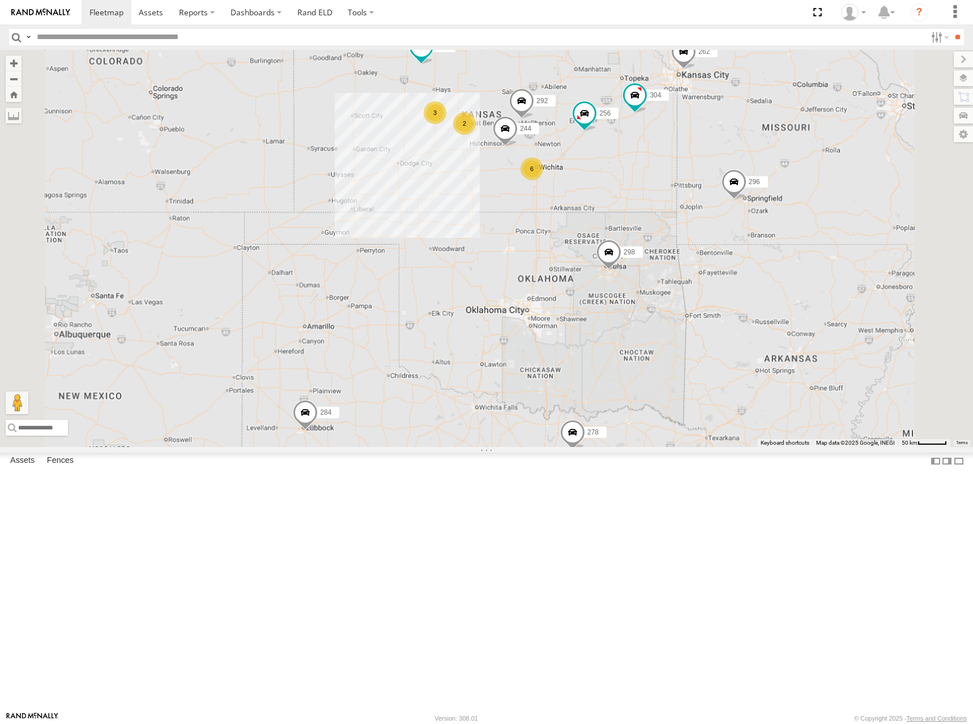
drag, startPoint x: 650, startPoint y: 150, endPoint x: 663, endPoint y: 186, distance: 38.7
click at [663, 187] on div "280 274 298 270 262 292 272 256 296 304 284 282 278 260 244 6 3 2" at bounding box center [486, 248] width 973 height 397
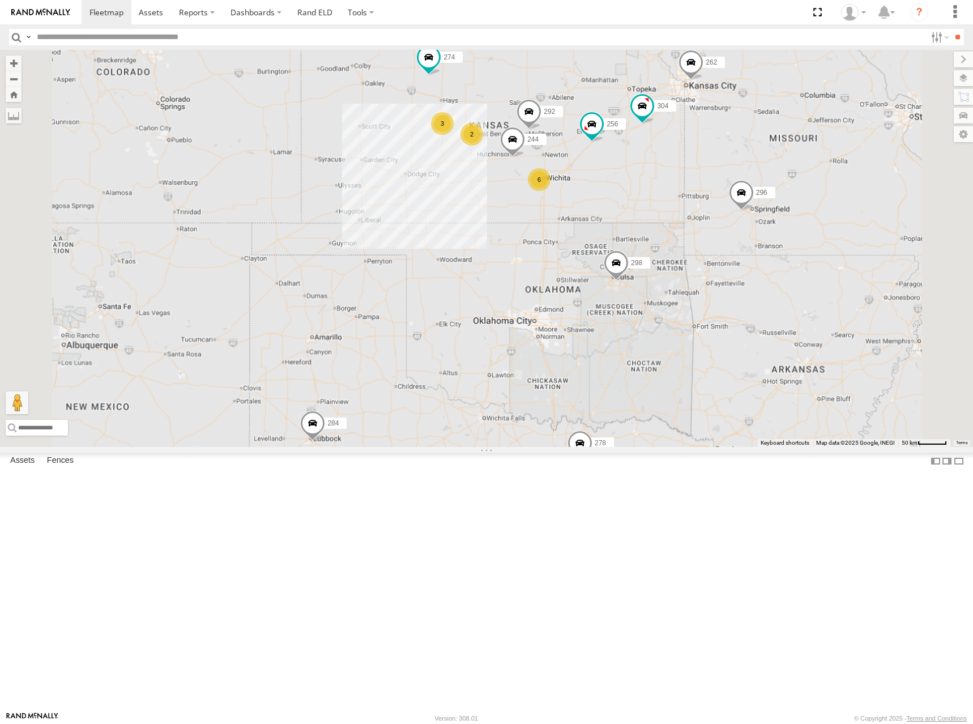
drag, startPoint x: 676, startPoint y: 157, endPoint x: 682, endPoint y: 164, distance: 8.8
click at [682, 164] on div "280 274 298 270 262 292 272 256 296 304 284 282 278 260 244 6 3 2" at bounding box center [486, 248] width 973 height 397
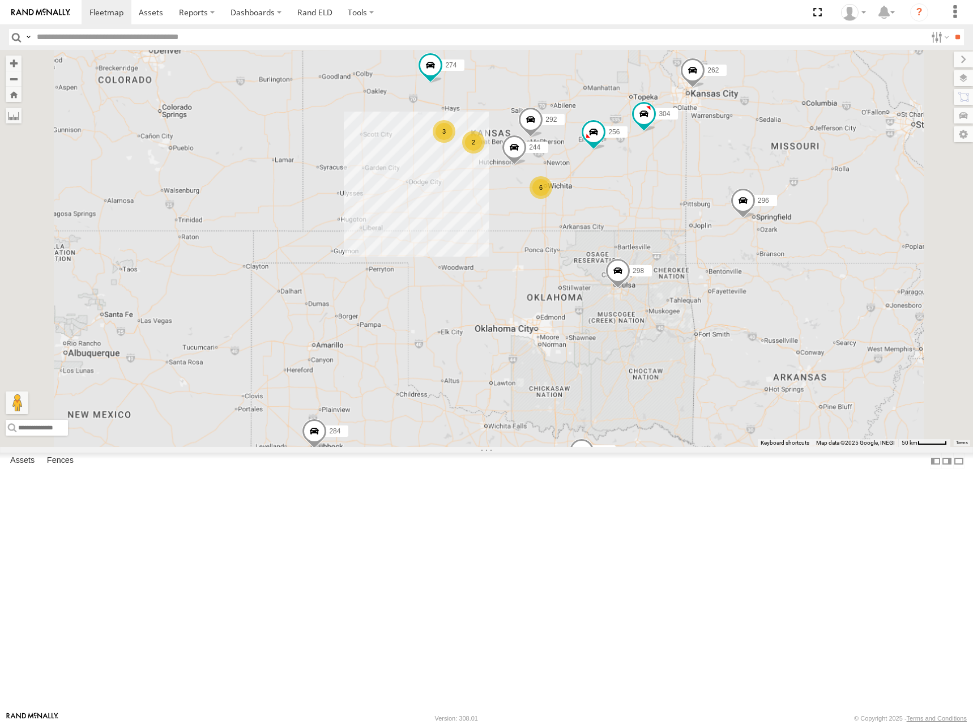
drag, startPoint x: 727, startPoint y: 176, endPoint x: 729, endPoint y: 186, distance: 11.0
click at [729, 186] on div "280 274 298 270 262 292 272 256 296 304 284 282 278 260 244 6 3 2" at bounding box center [486, 248] width 973 height 397
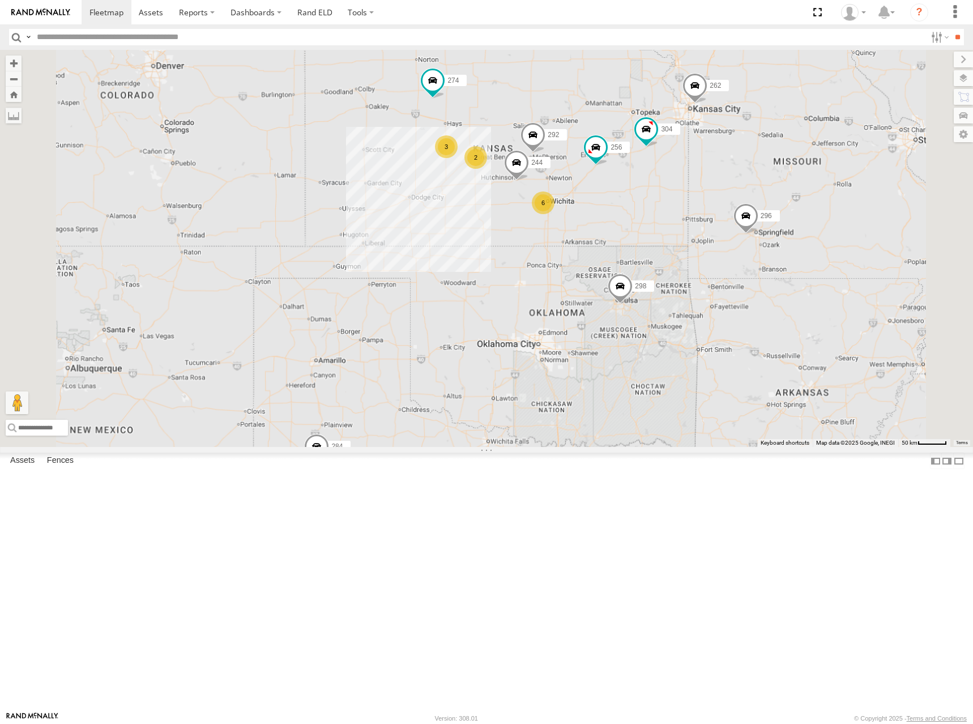
drag, startPoint x: 689, startPoint y: 185, endPoint x: 693, endPoint y: 199, distance: 14.6
click at [693, 199] on div "280 274 298 270 262 292 272 256 296 304 284 282 278 260 244 6 3 2" at bounding box center [486, 248] width 973 height 397
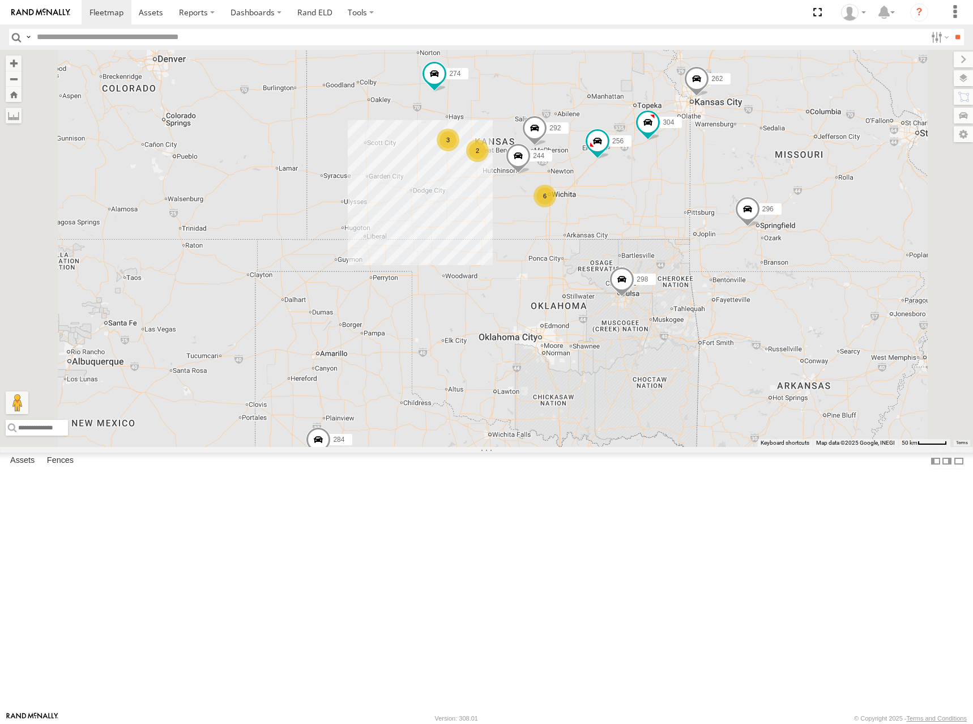
drag, startPoint x: 715, startPoint y: 207, endPoint x: 715, endPoint y: 216, distance: 8.5
click at [715, 216] on div "280 274 298 270 262 292 272 256 296 304 284 282 278 260 244 6 3 2" at bounding box center [486, 248] width 973 height 397
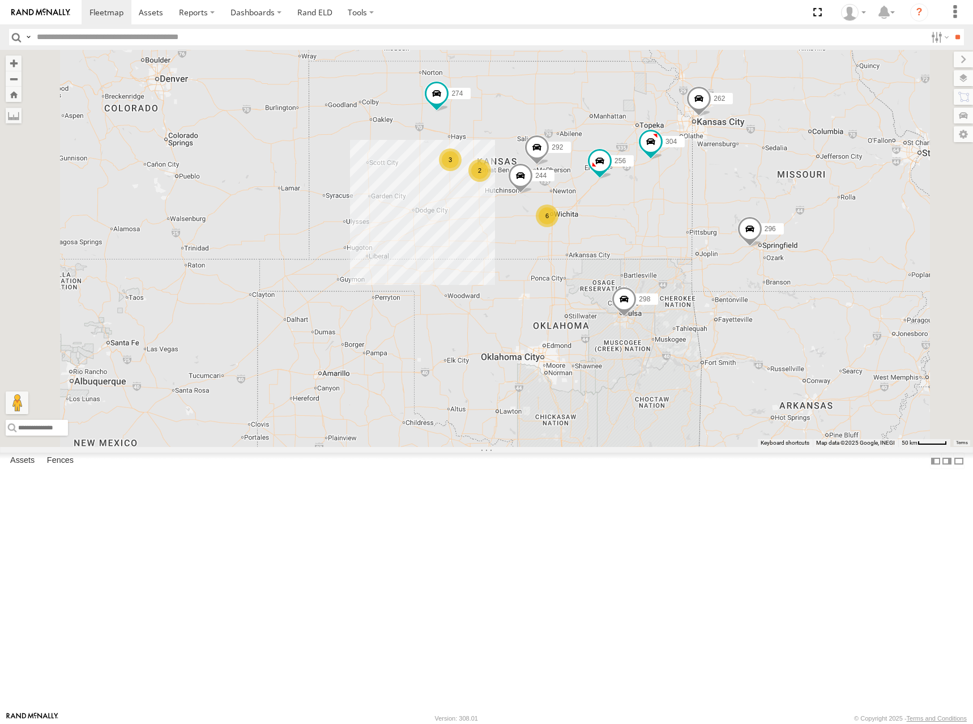
drag, startPoint x: 704, startPoint y: 190, endPoint x: 706, endPoint y: 204, distance: 13.8
click at [706, 204] on div "280 274 298 270 262 292 272 256 296 304 284 282 278 260 244 6 3 2" at bounding box center [486, 248] width 973 height 397
drag, startPoint x: 731, startPoint y: 202, endPoint x: 741, endPoint y: 213, distance: 15.2
click at [741, 213] on div "280 274 298 270 262 292 272 256 296 304 284 282 278 260 244 6 3 2" at bounding box center [486, 248] width 973 height 397
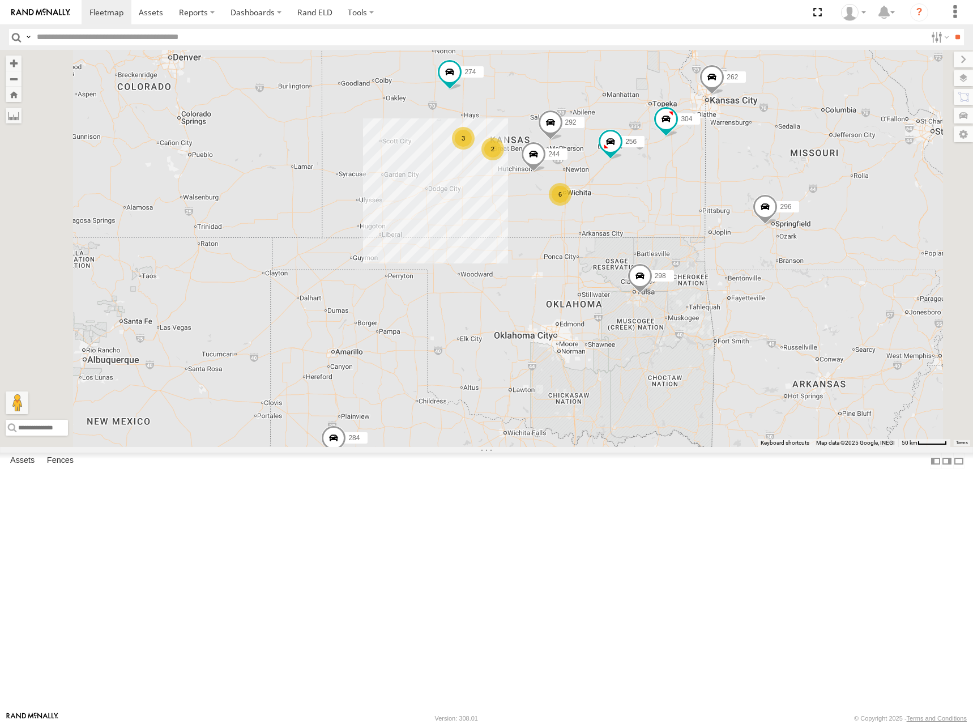
drag, startPoint x: 740, startPoint y: 187, endPoint x: 741, endPoint y: 165, distance: 21.5
click at [741, 165] on div "274 244 298 262 292 256 296 304 284 282 278 6 3 2" at bounding box center [486, 248] width 973 height 397
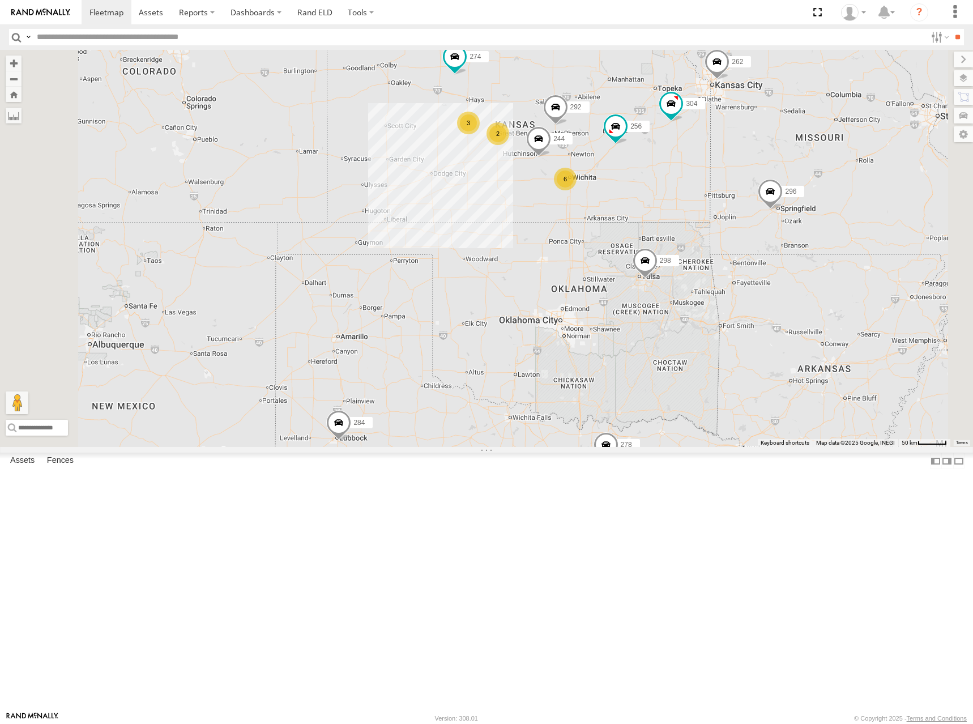
drag, startPoint x: 750, startPoint y: 194, endPoint x: 756, endPoint y: 176, distance: 19.2
click at [756, 176] on div "274 244 298 262 292 256 296 304 284 282 278 6 3 2" at bounding box center [486, 248] width 973 height 397
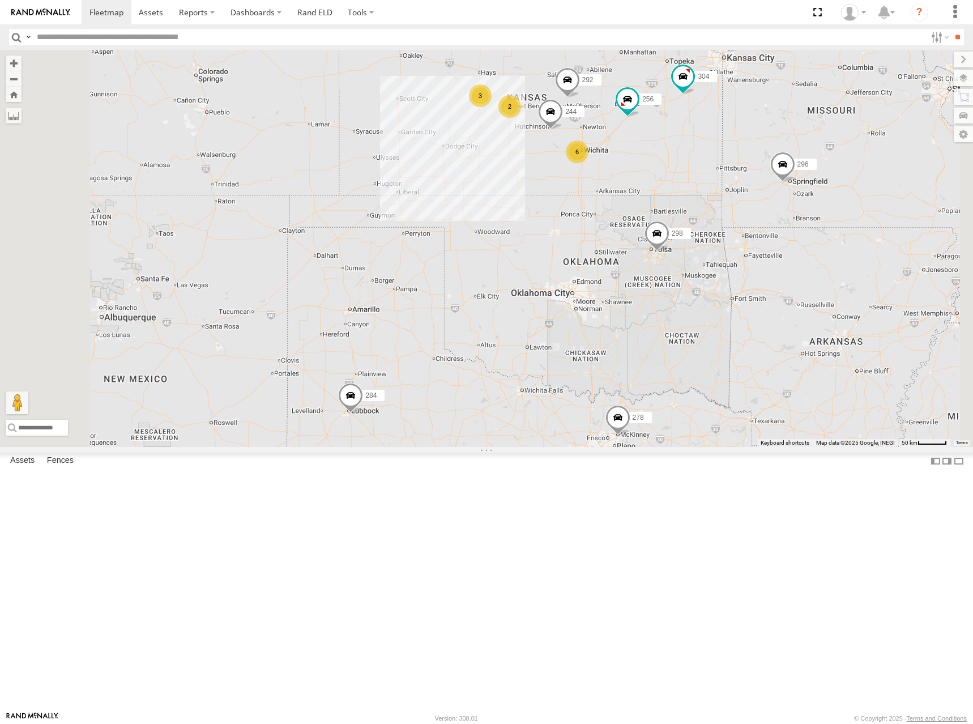
drag, startPoint x: 738, startPoint y: 208, endPoint x: 750, endPoint y: 181, distance: 29.7
click at [750, 181] on div "274 244 298 262 292 256 296 304 284 282 278 6 3 2" at bounding box center [486, 248] width 973 height 397
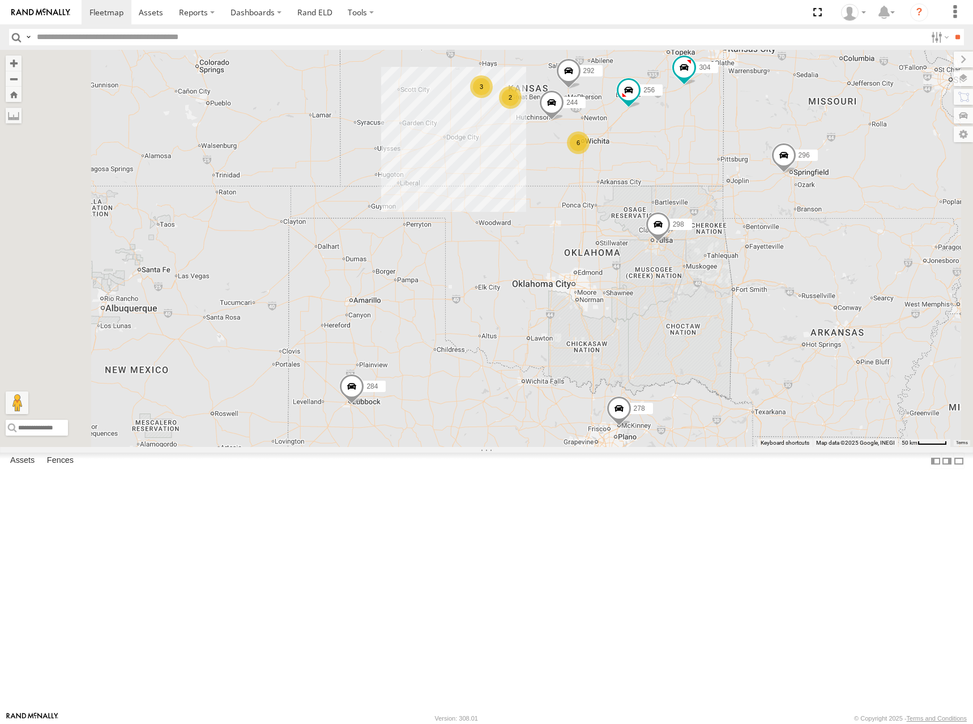
drag, startPoint x: 784, startPoint y: 158, endPoint x: 784, endPoint y: 152, distance: 6.3
click at [784, 152] on div "274 244 298 262 292 256 296 304 284 282 278 6 3 2" at bounding box center [486, 248] width 973 height 397
drag, startPoint x: 733, startPoint y: 128, endPoint x: 714, endPoint y: 145, distance: 25.7
click at [714, 145] on div "274 244 298 262 292 256 296 304 284 282 278 6 3 2" at bounding box center [486, 248] width 973 height 397
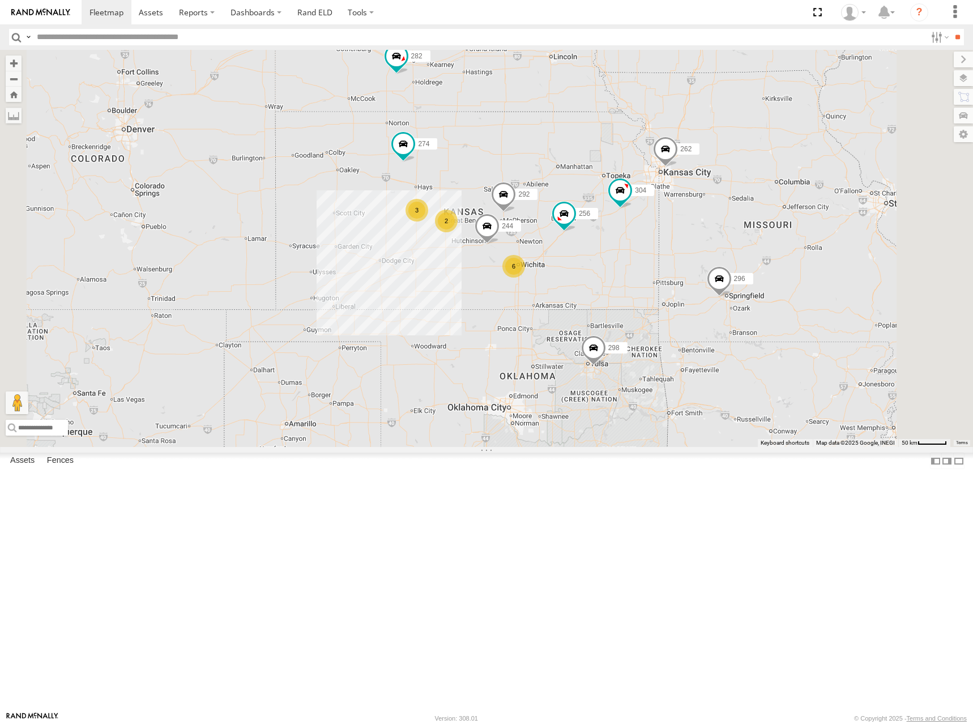
drag, startPoint x: 813, startPoint y: 141, endPoint x: 768, endPoint y: 258, distance: 125.5
click at [768, 258] on div "274 244 298 262 292 256 296 304 284 282 278 260 6 3 2" at bounding box center [486, 248] width 973 height 397
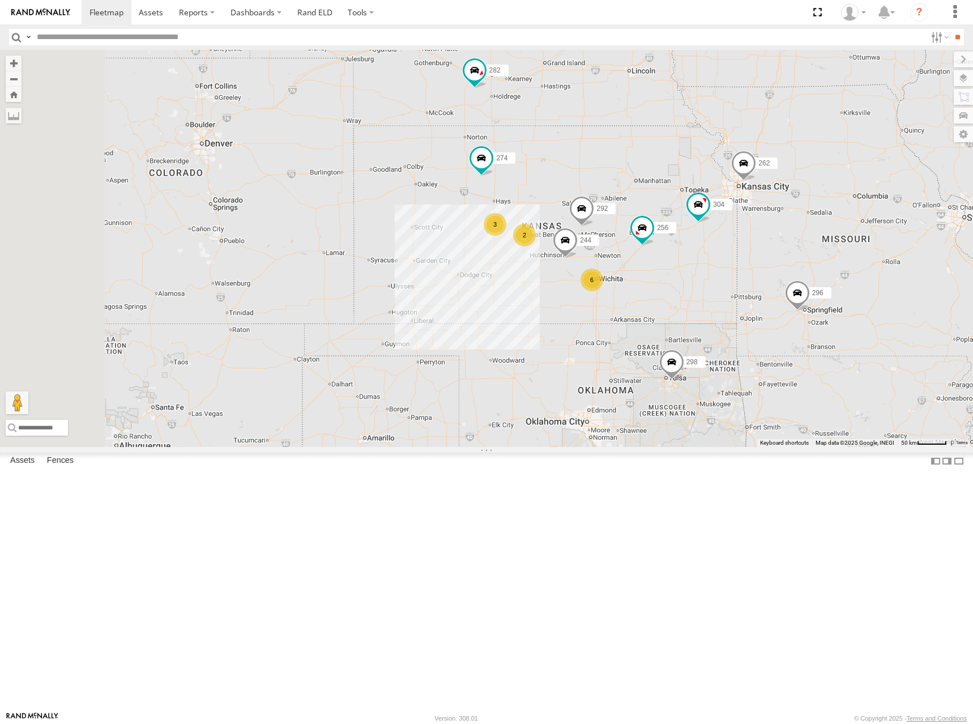
drag, startPoint x: 759, startPoint y: 198, endPoint x: 842, endPoint y: 208, distance: 82.7
click at [842, 208] on div "274 244 298 262 292 256 296 304 284 282 278 260 6 3 2" at bounding box center [486, 248] width 973 height 397
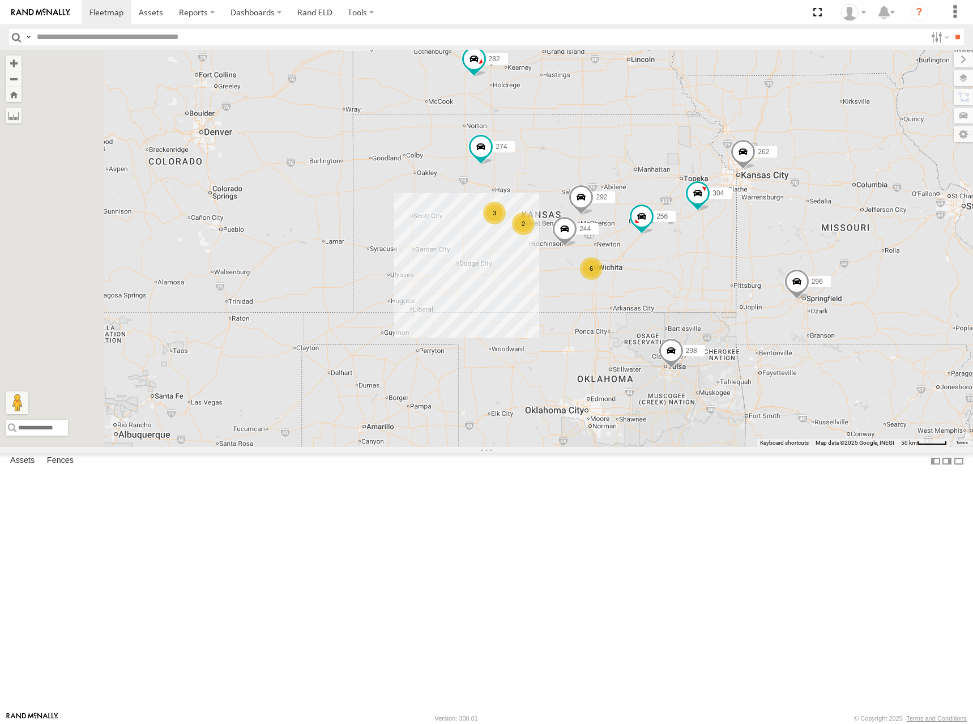
drag, startPoint x: 808, startPoint y: 308, endPoint x: 808, endPoint y: 300, distance: 7.9
click at [808, 300] on div "274 244 298 262 292 256 296 304 284 282 278 260 6 3 2" at bounding box center [486, 248] width 973 height 397
drag, startPoint x: 793, startPoint y: 261, endPoint x: 792, endPoint y: 274, distance: 13.6
click at [792, 274] on div "274 244 298 262 292 256 296 304 284 282 278 260 6 3 2" at bounding box center [486, 248] width 973 height 397
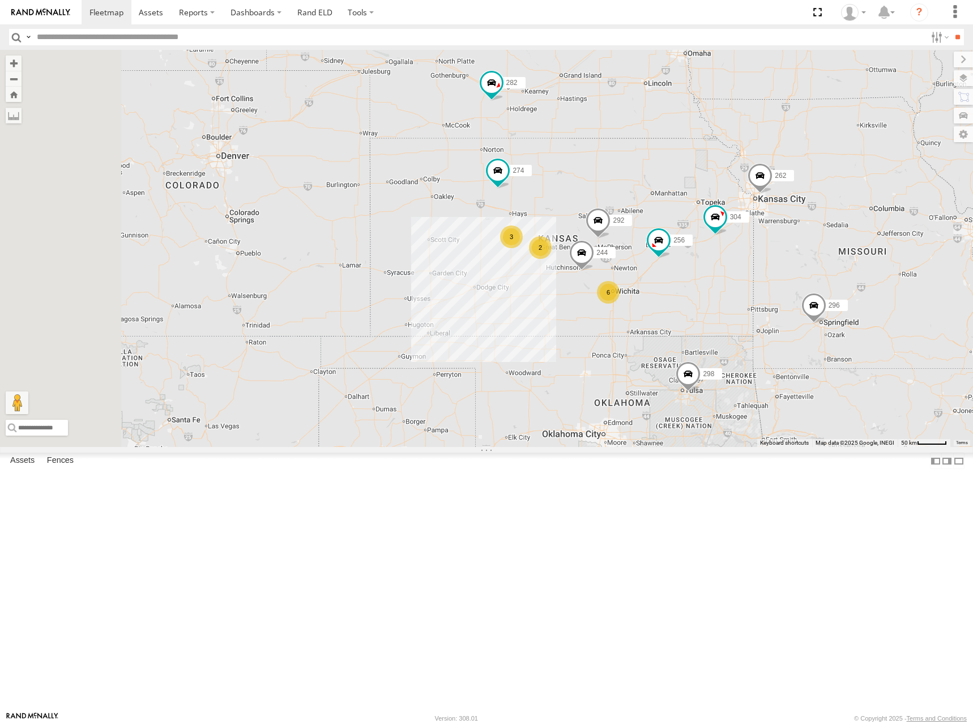
drag, startPoint x: 697, startPoint y: 267, endPoint x: 716, endPoint y: 268, distance: 18.7
click at [716, 273] on div "274 244 298 262 292 256 296 304 284 282 278 260 6 3 2" at bounding box center [486, 248] width 973 height 397
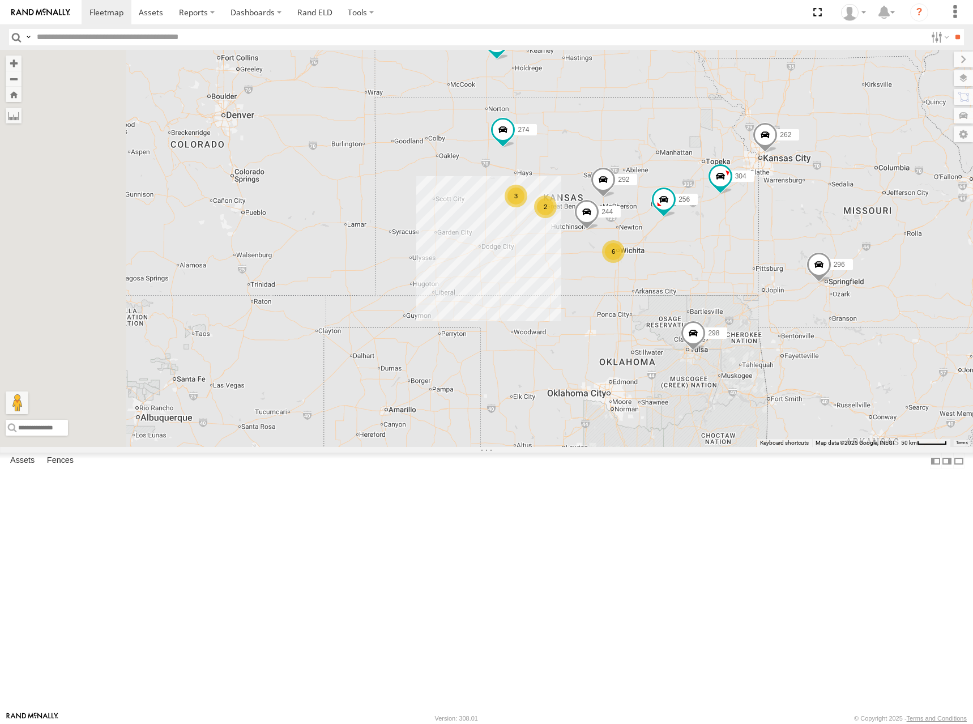
drag, startPoint x: 716, startPoint y: 264, endPoint x: 721, endPoint y: 220, distance: 44.5
click at [721, 220] on div "274 244 298 262 292 256 296 304 284 282 278 260 6 3 2" at bounding box center [486, 248] width 973 height 397
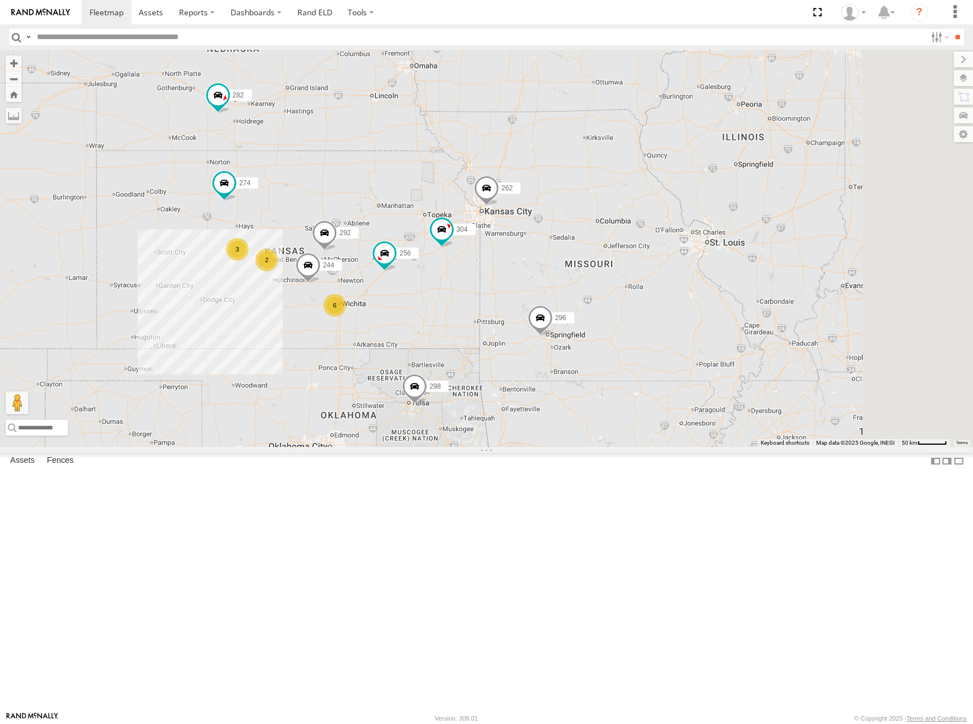
drag, startPoint x: 753, startPoint y: 223, endPoint x: 475, endPoint y: 278, distance: 284.1
click at [475, 278] on div "274 244 298 262 292 256 296 304 284 282 278 260 6 3 2" at bounding box center [486, 248] width 973 height 397
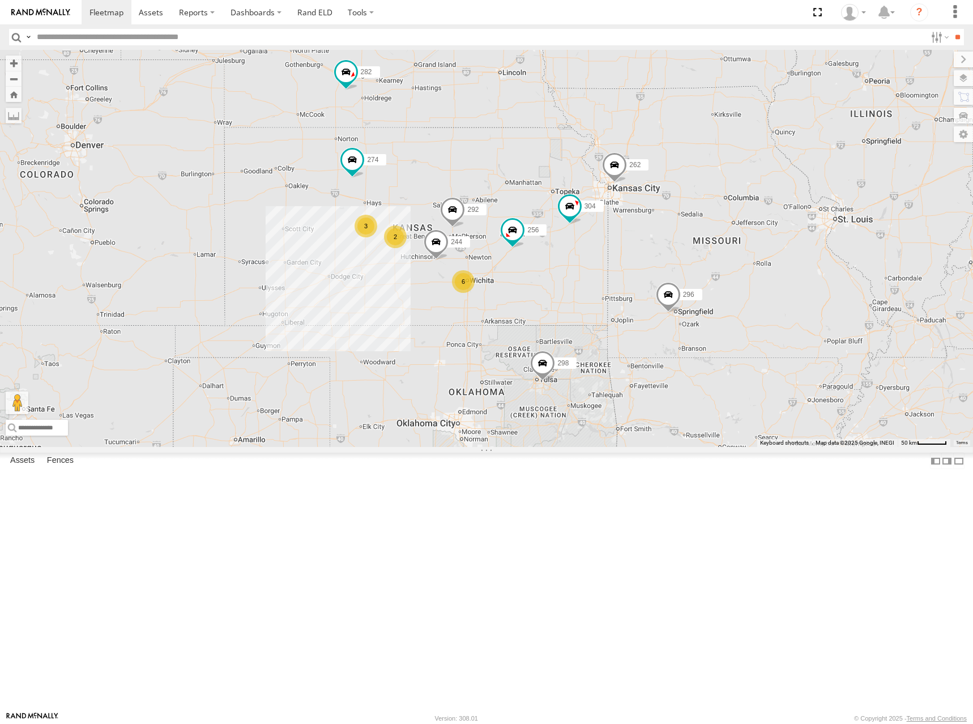
drag, startPoint x: 563, startPoint y: 263, endPoint x: 694, endPoint y: 239, distance: 133.0
click at [694, 239] on div "274 244 298 262 292 256 296 304 284 282 278 260 6 3 2" at bounding box center [486, 248] width 973 height 397
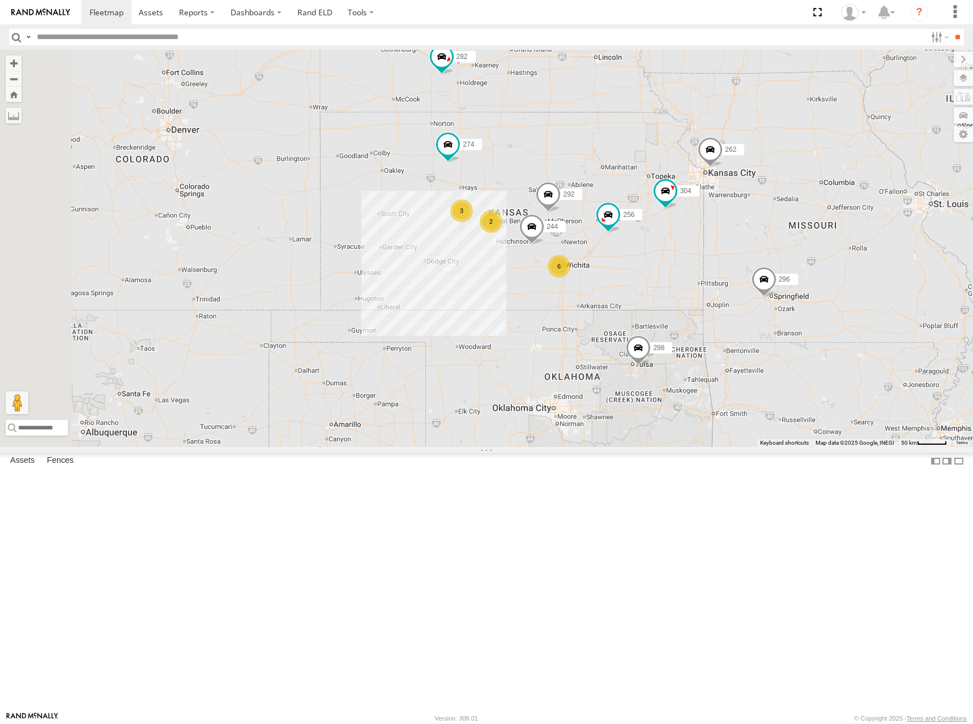
drag, startPoint x: 650, startPoint y: 252, endPoint x: 741, endPoint y: 238, distance: 92.8
click at [745, 237] on div "274 244 298 262 292 256 296 304 284 282 278 260 6 3 2" at bounding box center [486, 248] width 973 height 397
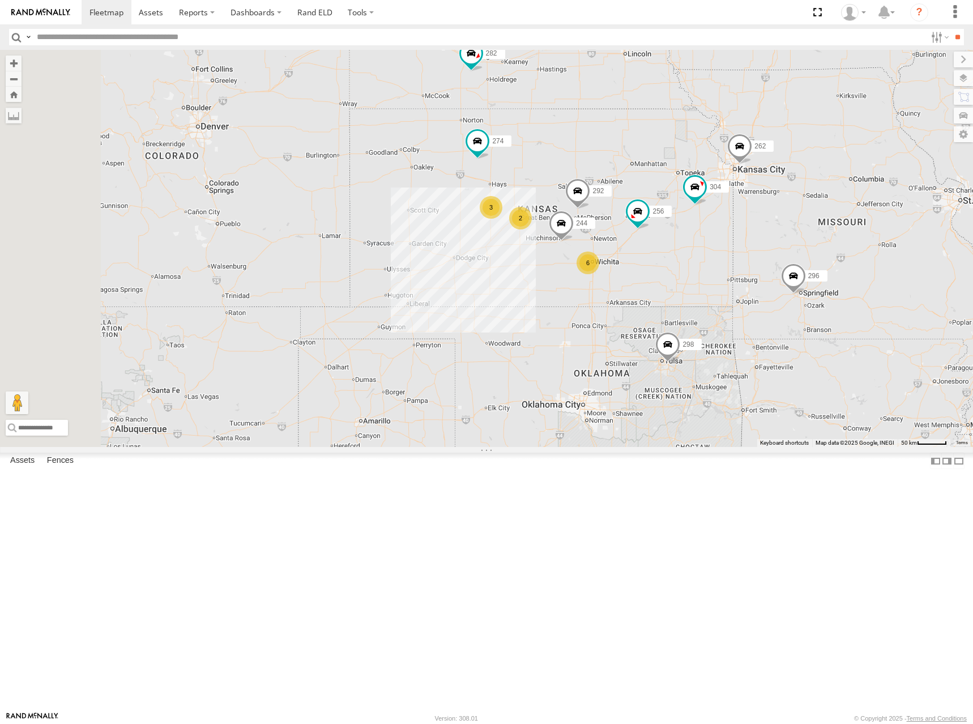
drag, startPoint x: 755, startPoint y: 213, endPoint x: 789, endPoint y: 210, distance: 34.7
click at [789, 210] on div "274 244 298 262 292 256 296 304 284 282 278 260 6 3 2" at bounding box center [486, 248] width 973 height 397
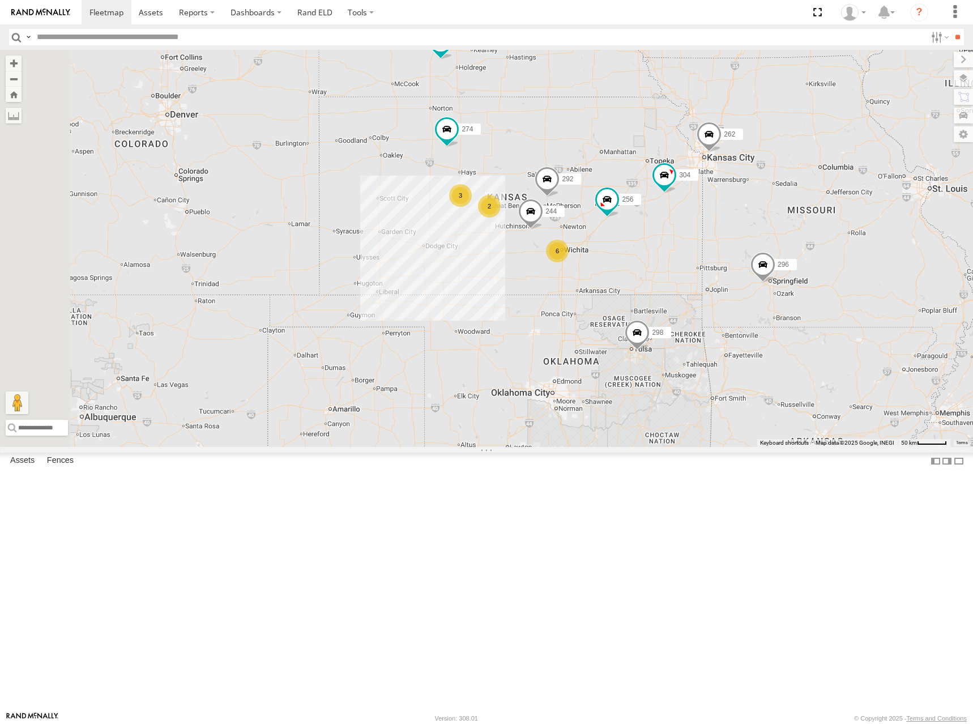
drag, startPoint x: 797, startPoint y: 267, endPoint x: 758, endPoint y: 255, distance: 40.7
click at [760, 253] on div "274 244 298 262 292 256 296 304 284 282 278 260 6 3 2" at bounding box center [486, 248] width 973 height 397
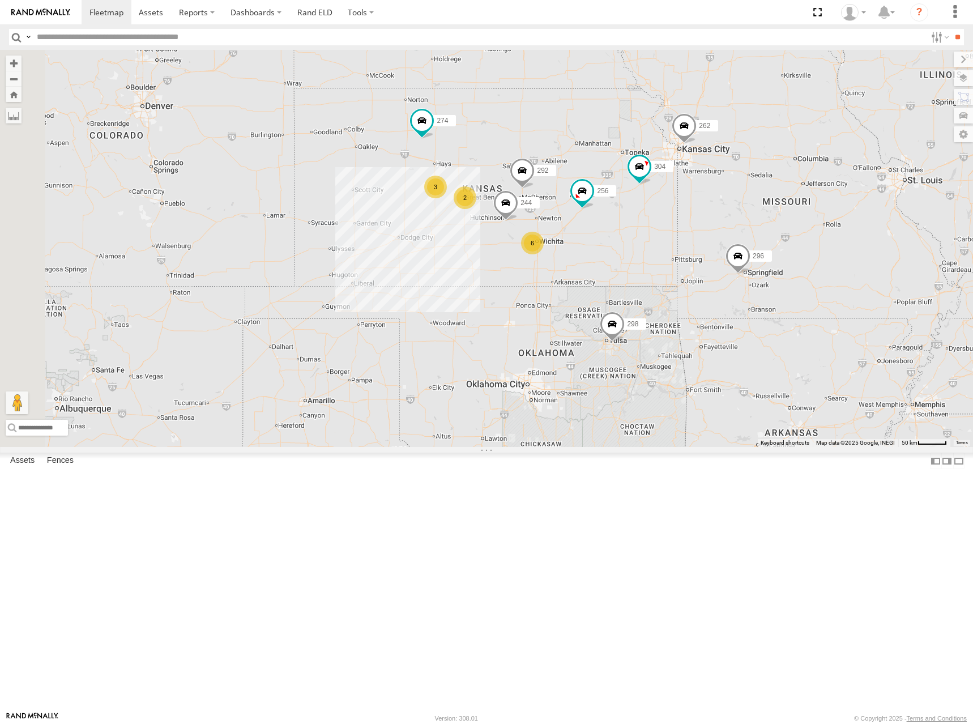
click at [724, 242] on div "274 244 298 262 292 256 296 304 284 282 278 260 6 3 2" at bounding box center [486, 248] width 973 height 397
drag, startPoint x: 691, startPoint y: 256, endPoint x: 699, endPoint y: 252, distance: 8.9
click at [699, 252] on div "274 244 298 262 292 256 296 304 284 282 278 260 6 3 2" at bounding box center [486, 248] width 973 height 397
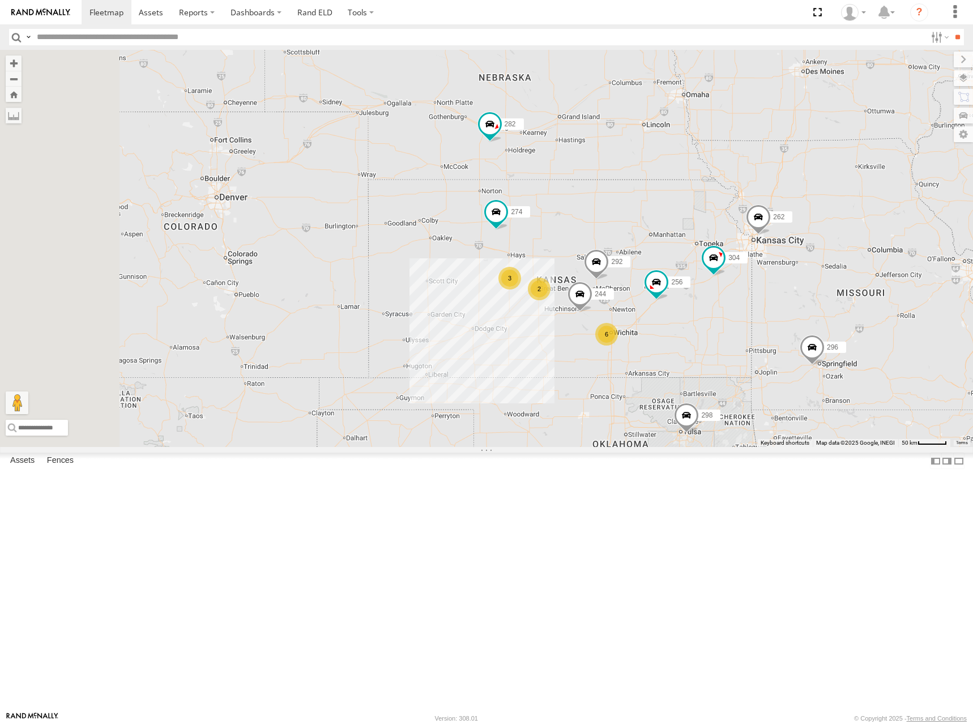
drag, startPoint x: 702, startPoint y: 240, endPoint x: 767, endPoint y: 337, distance: 116.9
click at [767, 337] on div "274 244 298 262 292 256 296 304 284 282 278 260 6 3 2" at bounding box center [486, 248] width 973 height 397
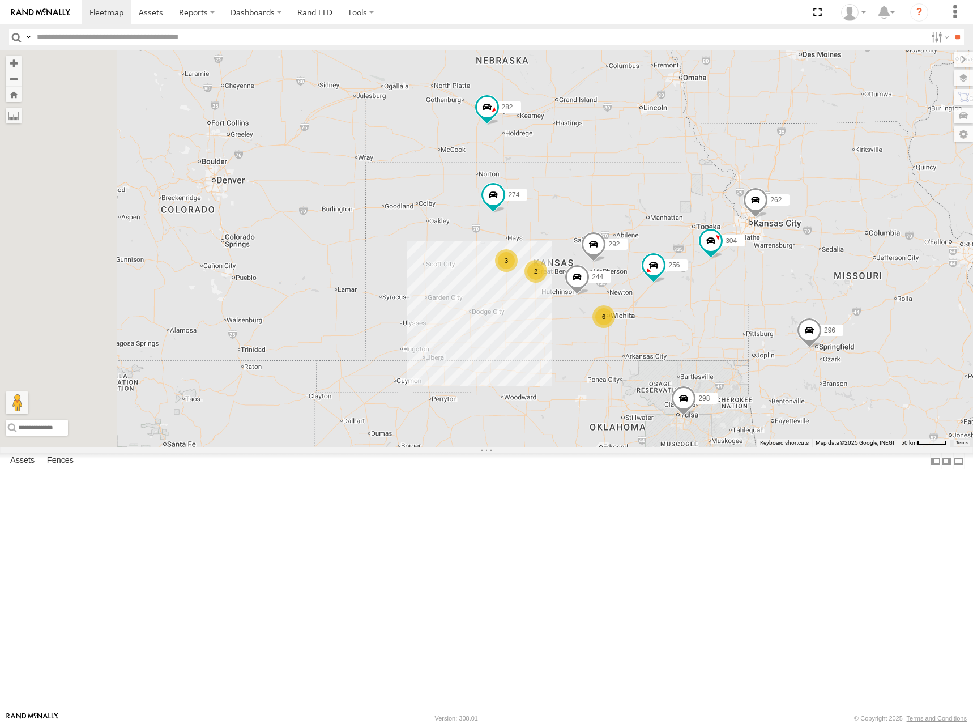
drag, startPoint x: 761, startPoint y: 336, endPoint x: 759, endPoint y: 330, distance: 6.5
click at [759, 330] on div "274 244 298 262 292 256 296 304 284 282 278 260 6 3 2" at bounding box center [486, 248] width 973 height 397
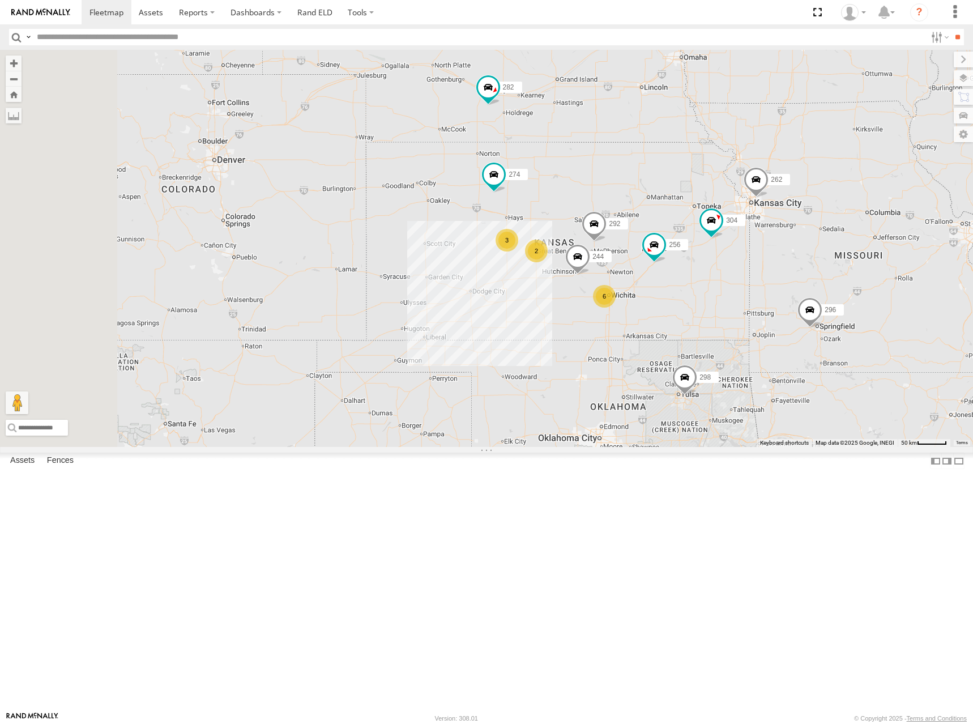
drag, startPoint x: 799, startPoint y: 277, endPoint x: 800, endPoint y: 270, distance: 8.0
click at [800, 270] on div "274 244 298 262 292 256 296 304 284 282 278 260 6 3 2" at bounding box center [486, 248] width 973 height 397
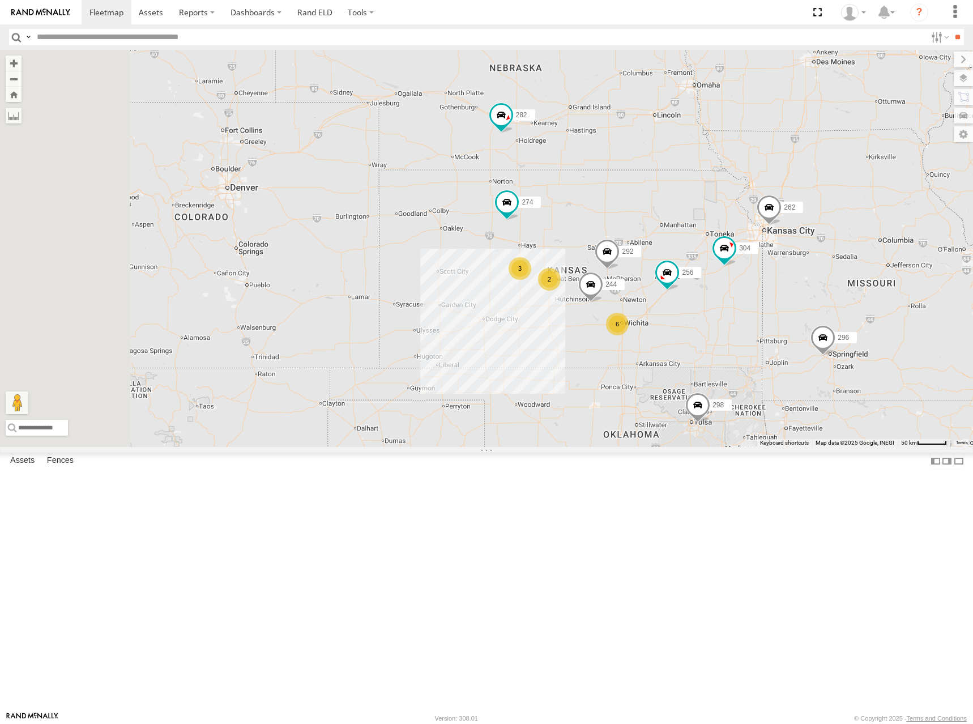
drag, startPoint x: 750, startPoint y: 265, endPoint x: 760, endPoint y: 305, distance: 41.3
click at [760, 305] on div "274 244 298 262 292 256 296 304 284 282 278 260 6 3 2" at bounding box center [486, 248] width 973 height 397
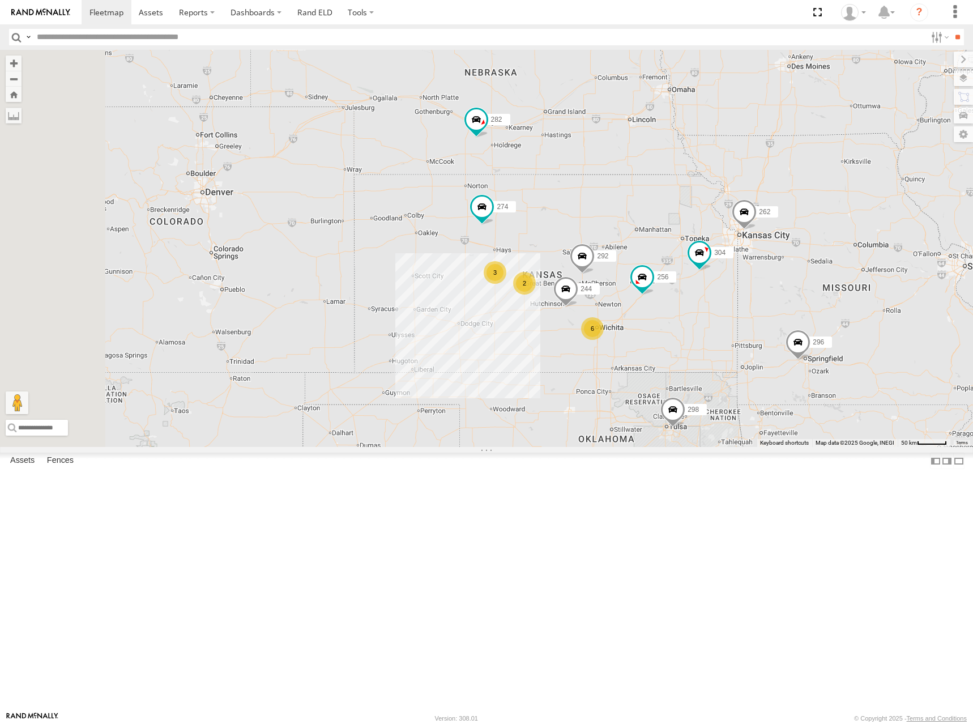
drag, startPoint x: 745, startPoint y: 296, endPoint x: 727, endPoint y: 301, distance: 18.7
click at [727, 301] on div "274 244 298 262 292 256 296 304 284 282 278 260 6 3 2" at bounding box center [486, 248] width 973 height 397
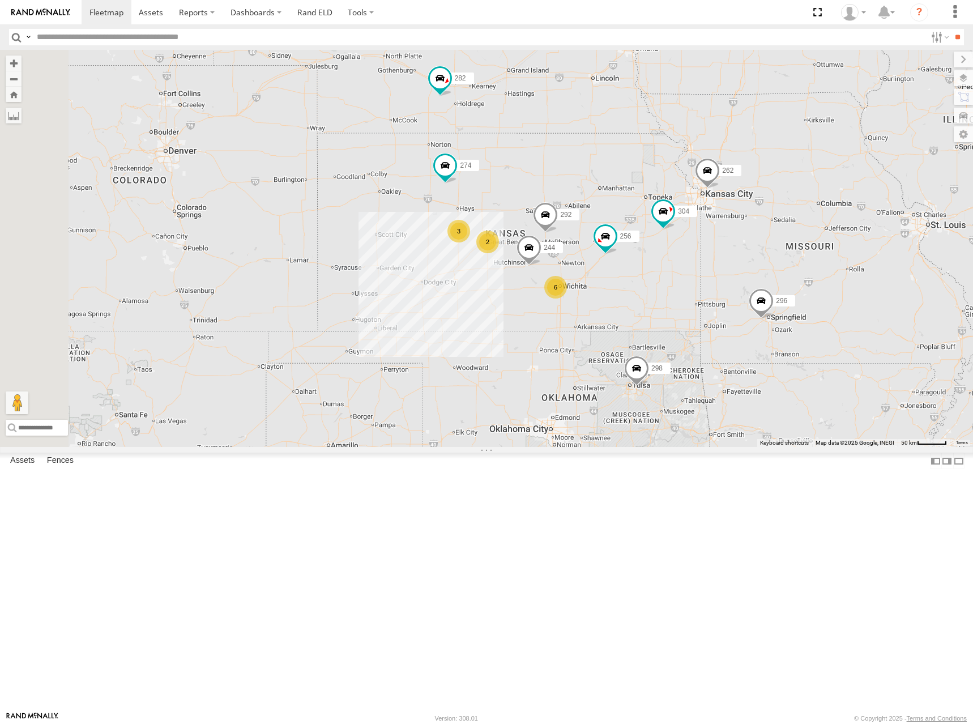
drag, startPoint x: 784, startPoint y: 322, endPoint x: 762, endPoint y: 291, distance: 37.7
click at [762, 291] on div "274 244 298 262 292 256 296 304 284 282 278 260 6 3 2" at bounding box center [486, 248] width 973 height 397
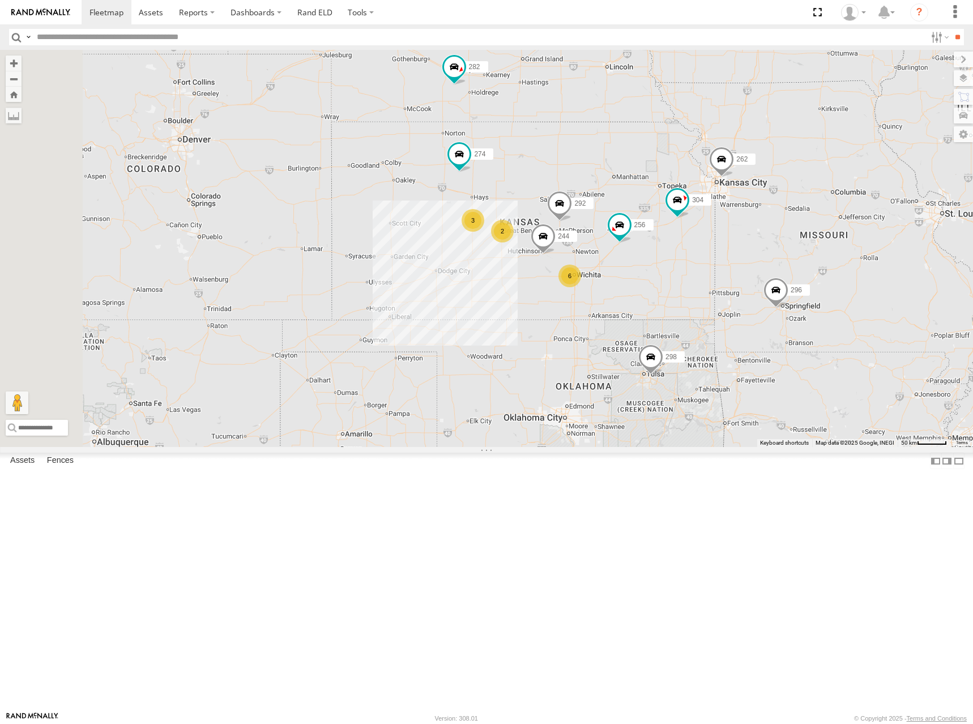
drag, startPoint x: 742, startPoint y: 305, endPoint x: 756, endPoint y: 296, distance: 16.8
click at [756, 296] on div "274 244 298 262 292 256 296 304 284 282 278 260 6 3 2" at bounding box center [486, 248] width 973 height 397
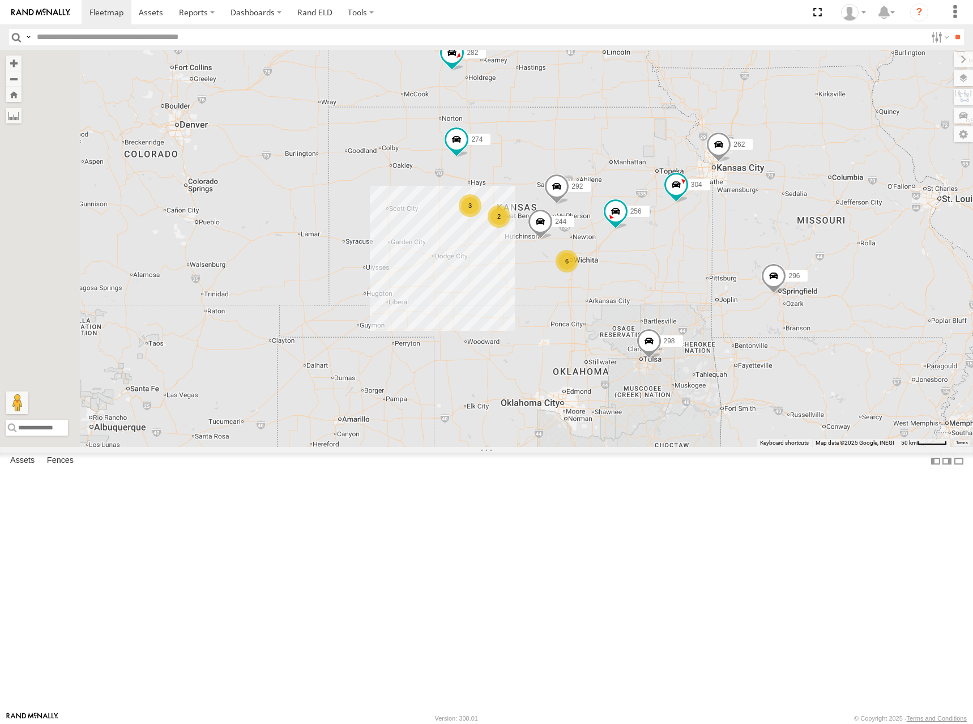
drag, startPoint x: 725, startPoint y: 289, endPoint x: 724, endPoint y: 267, distance: 22.1
click at [724, 267] on div "274 244 298 262 292 256 296 304 284 282 278 260 6 3 2" at bounding box center [486, 248] width 973 height 397
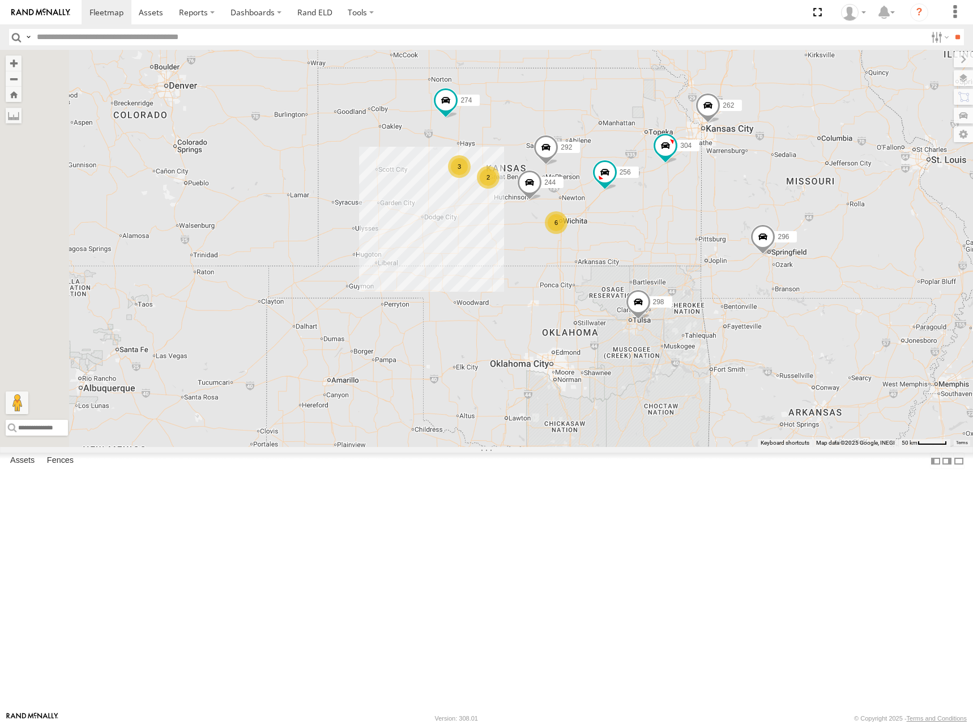
drag, startPoint x: 754, startPoint y: 242, endPoint x: 741, endPoint y: 215, distance: 30.7
click at [741, 215] on div "274 244 298 262 292 256 296 304 284 282 278 260 6 3 2" at bounding box center [486, 248] width 973 height 397
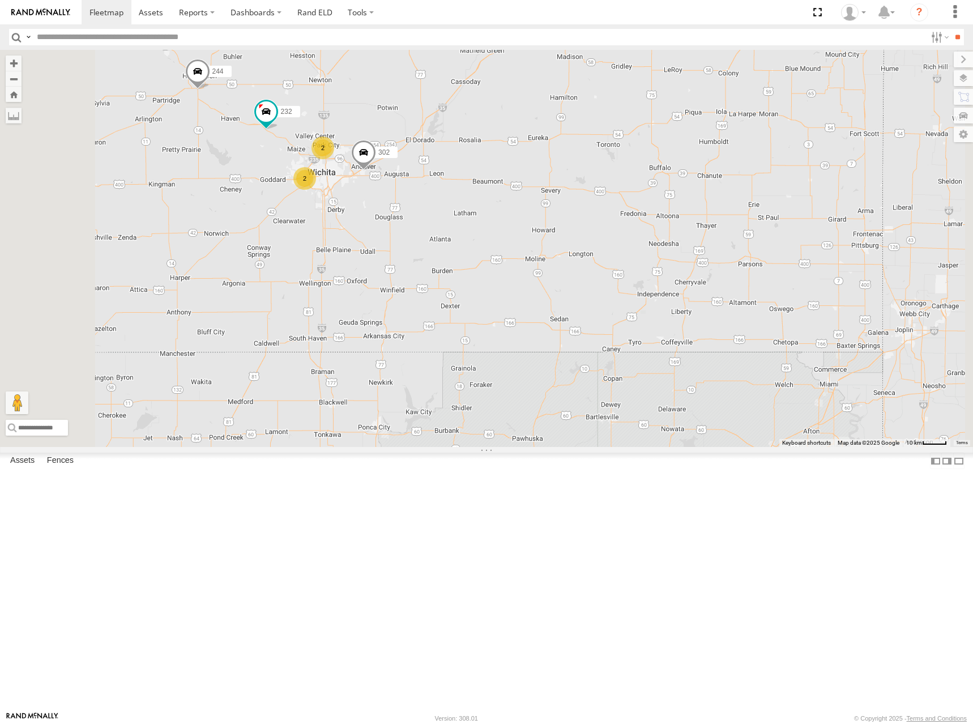
drag, startPoint x: 774, startPoint y: 297, endPoint x: 776, endPoint y: 310, distance: 13.2
click at [776, 310] on div "274 244 298 262 292 256 296 304 284 282 278 260 2 2 232 302" at bounding box center [486, 248] width 973 height 397
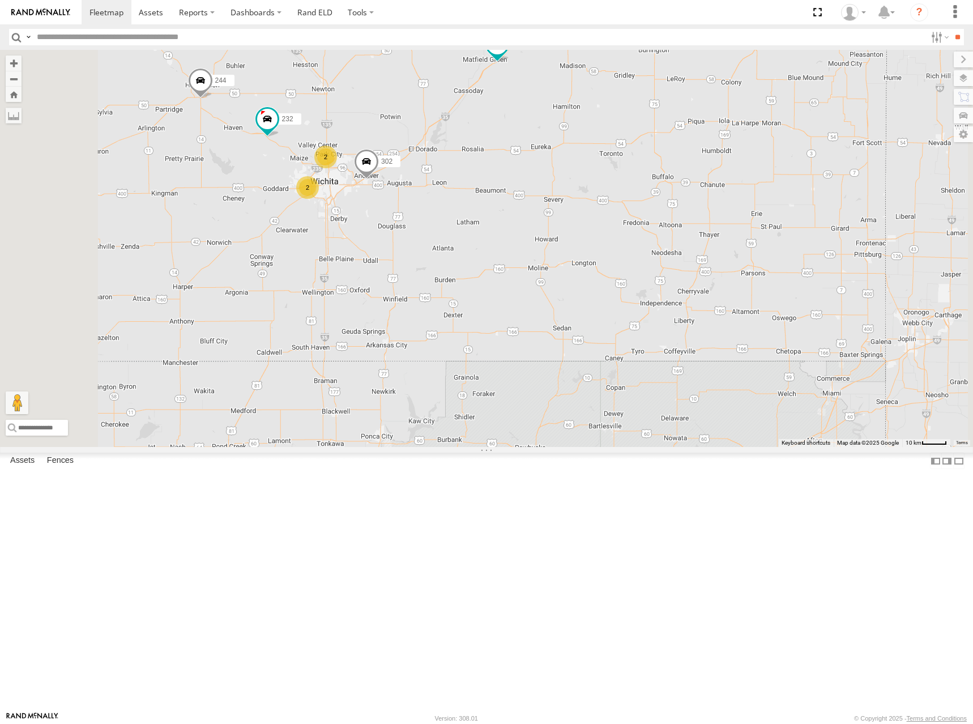
drag, startPoint x: 745, startPoint y: 261, endPoint x: 748, endPoint y: 277, distance: 16.6
click at [748, 277] on div "274 244 298 262 292 256 296 304 284 282 278 260 2 2 232 302" at bounding box center [486, 248] width 973 height 397
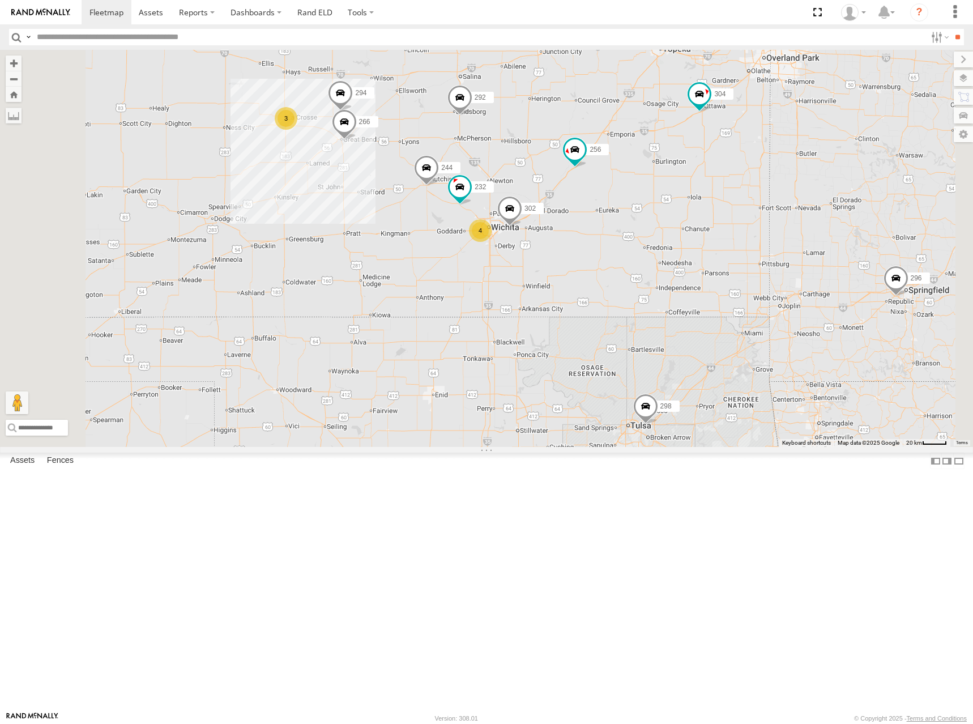
drag, startPoint x: 680, startPoint y: 148, endPoint x: 699, endPoint y: 193, distance: 48.0
click at [699, 193] on div "274 244 298 262 292 256 296 304 284 282 278 260 232 302 4 3 266 294" at bounding box center [486, 248] width 973 height 397
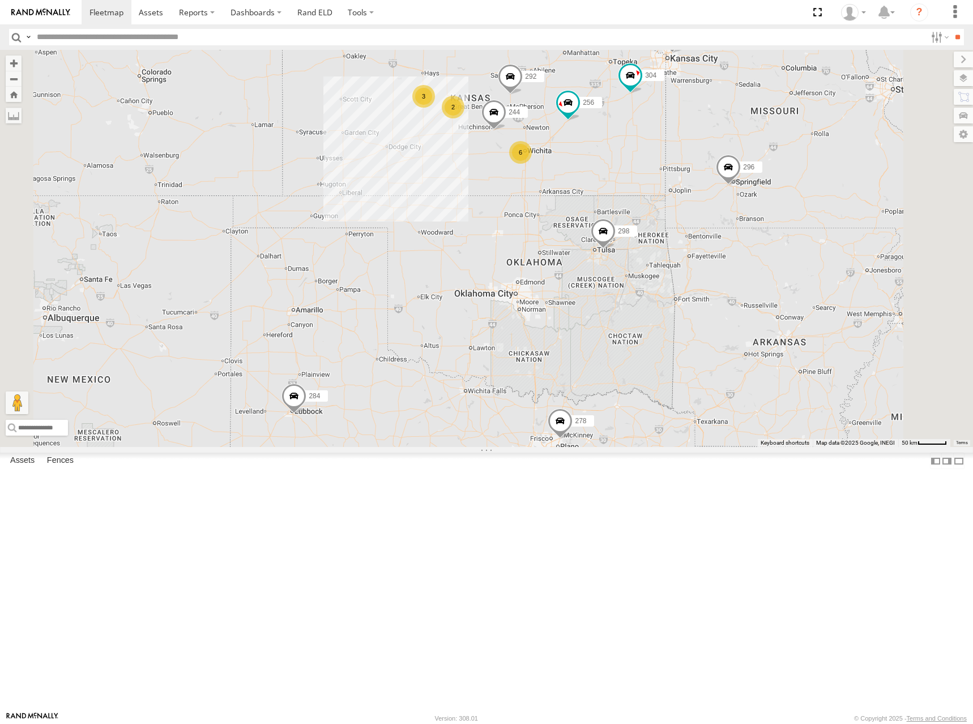
drag, startPoint x: 696, startPoint y: 183, endPoint x: 714, endPoint y: 197, distance: 22.7
click at [714, 197] on div "274 244 298 262 292 256 296 304 284 282 278 260 6 3 2" at bounding box center [486, 248] width 973 height 397
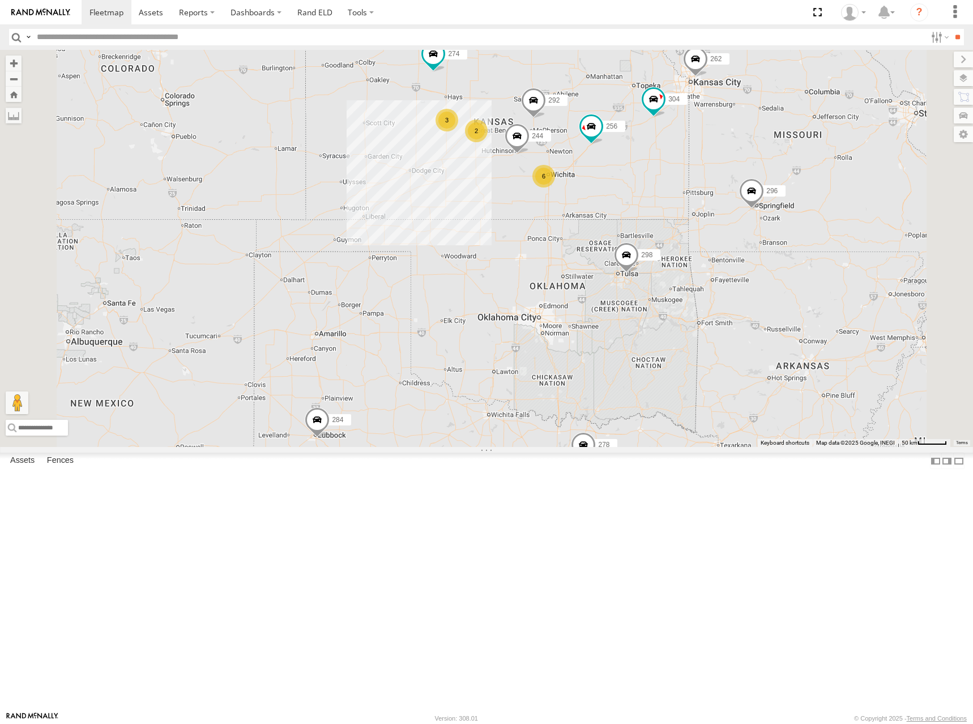
click at [773, 317] on div "274 244 298 262 292 256 296 304 284 282 278 260 6 3 2" at bounding box center [486, 248] width 973 height 397
drag, startPoint x: 728, startPoint y: 207, endPoint x: 737, endPoint y: 232, distance: 25.8
click at [737, 232] on div "274 244 298 262 292 256 296 304 284 282 278 260 6 3 2" at bounding box center [486, 248] width 973 height 397
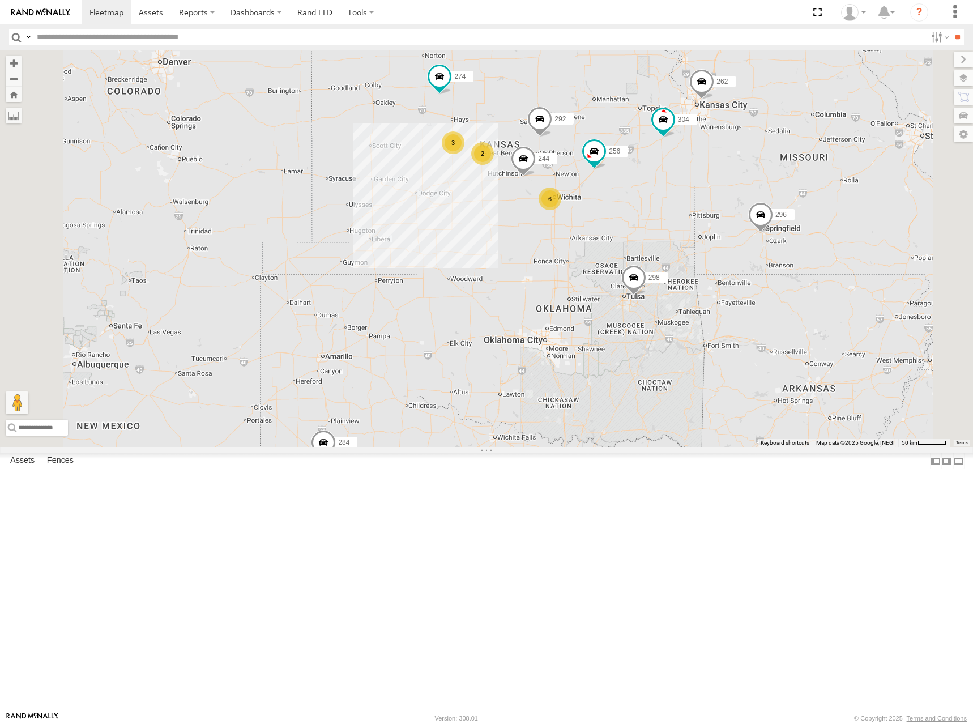
drag, startPoint x: 782, startPoint y: 197, endPoint x: 781, endPoint y: 203, distance: 6.8
click at [781, 203] on div "274 244 298 262 292 256 296 304 284 282 278 6 3 2" at bounding box center [486, 248] width 973 height 397
click at [691, 207] on div "274 244 298 262 292 256 296 304 284 282 278 6 3 2" at bounding box center [486, 248] width 973 height 397
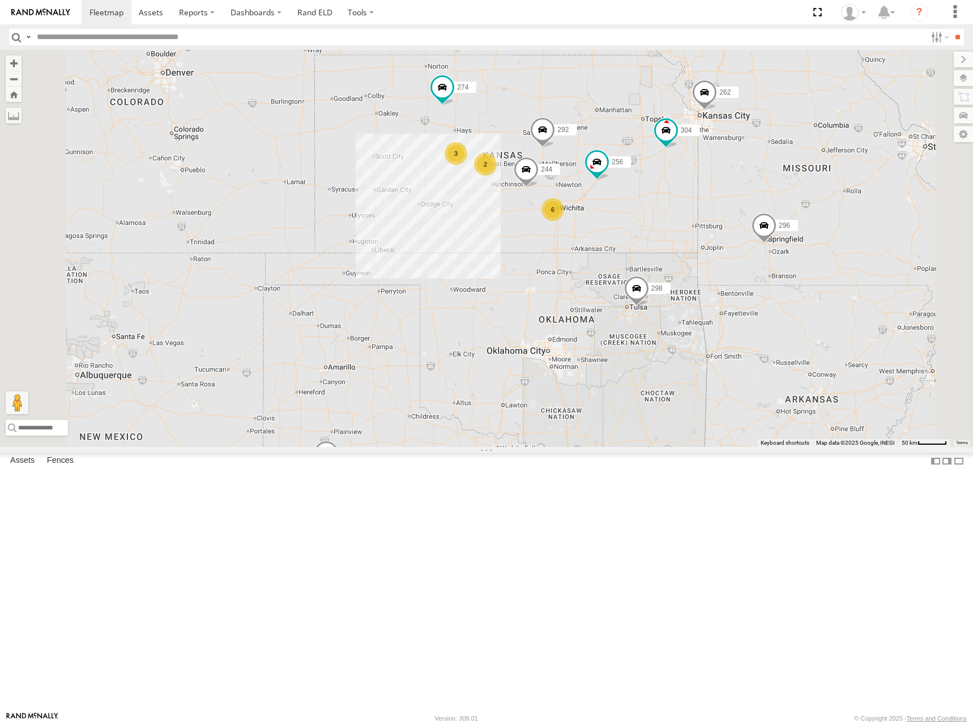
drag, startPoint x: 735, startPoint y: 185, endPoint x: 738, endPoint y: 198, distance: 12.9
click at [738, 198] on div "274 244 298 262 292 256 296 304 284 282 278 6 3 2" at bounding box center [486, 248] width 973 height 397
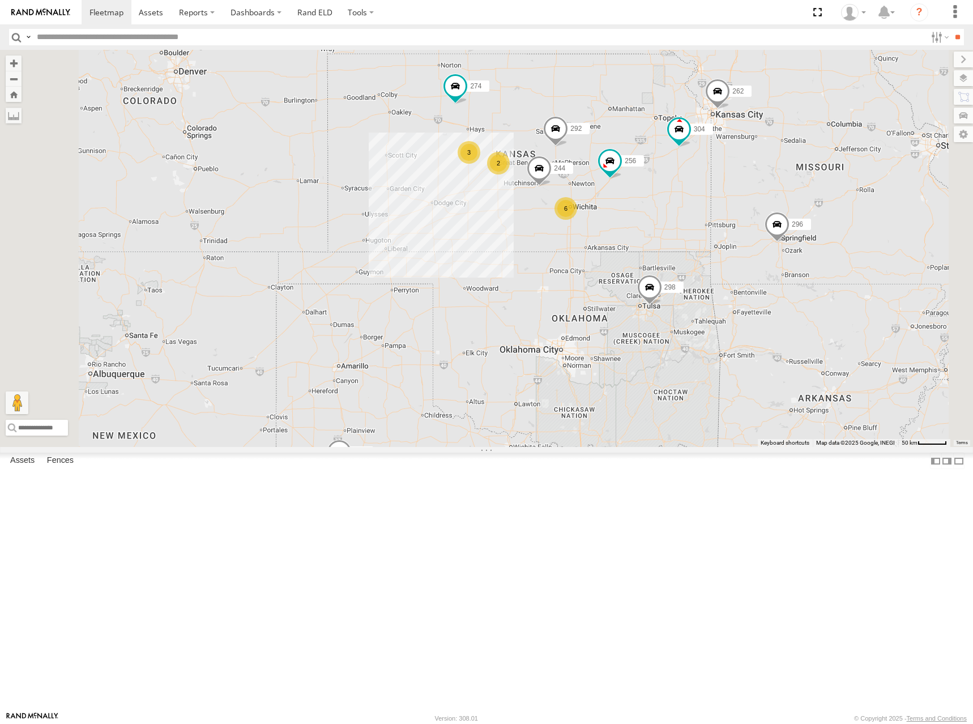
drag, startPoint x: 733, startPoint y: 221, endPoint x: 747, endPoint y: 218, distance: 13.9
click at [747, 218] on div "274 244 298 262 292 256 296 304 284 282 278 6 3 2" at bounding box center [486, 248] width 973 height 397
click at [757, 204] on div "274 244 298 262 292 256 296 304 284 282 278 6 3 2" at bounding box center [486, 248] width 973 height 397
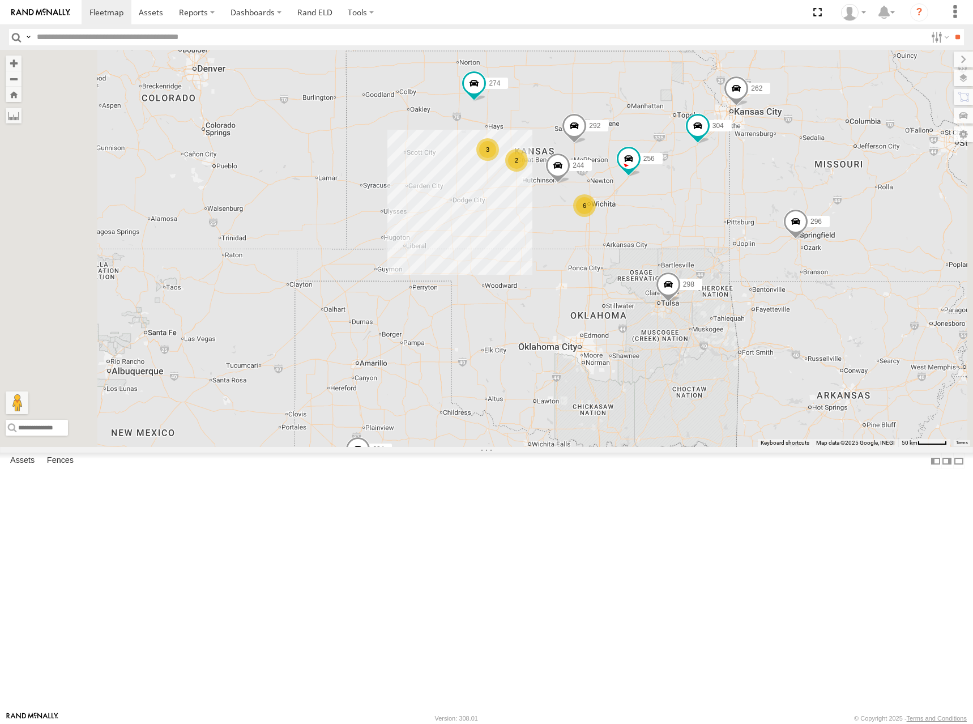
click at [746, 230] on div "274 244 298 262 292 256 296 304 284 282 278 6 3 2" at bounding box center [486, 248] width 973 height 397
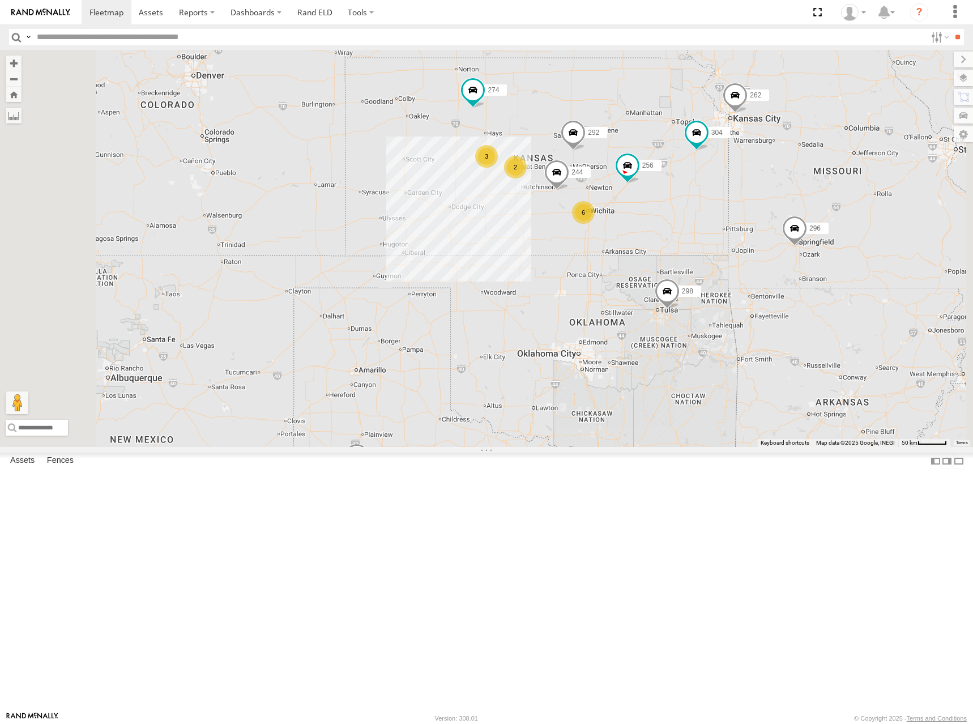
drag, startPoint x: 748, startPoint y: 226, endPoint x: 746, endPoint y: 234, distance: 8.0
click at [746, 234] on div "274 244 298 262 292 256 296 304 284 282 278 6 3 2" at bounding box center [486, 248] width 973 height 397
